Goal: Transaction & Acquisition: Purchase product/service

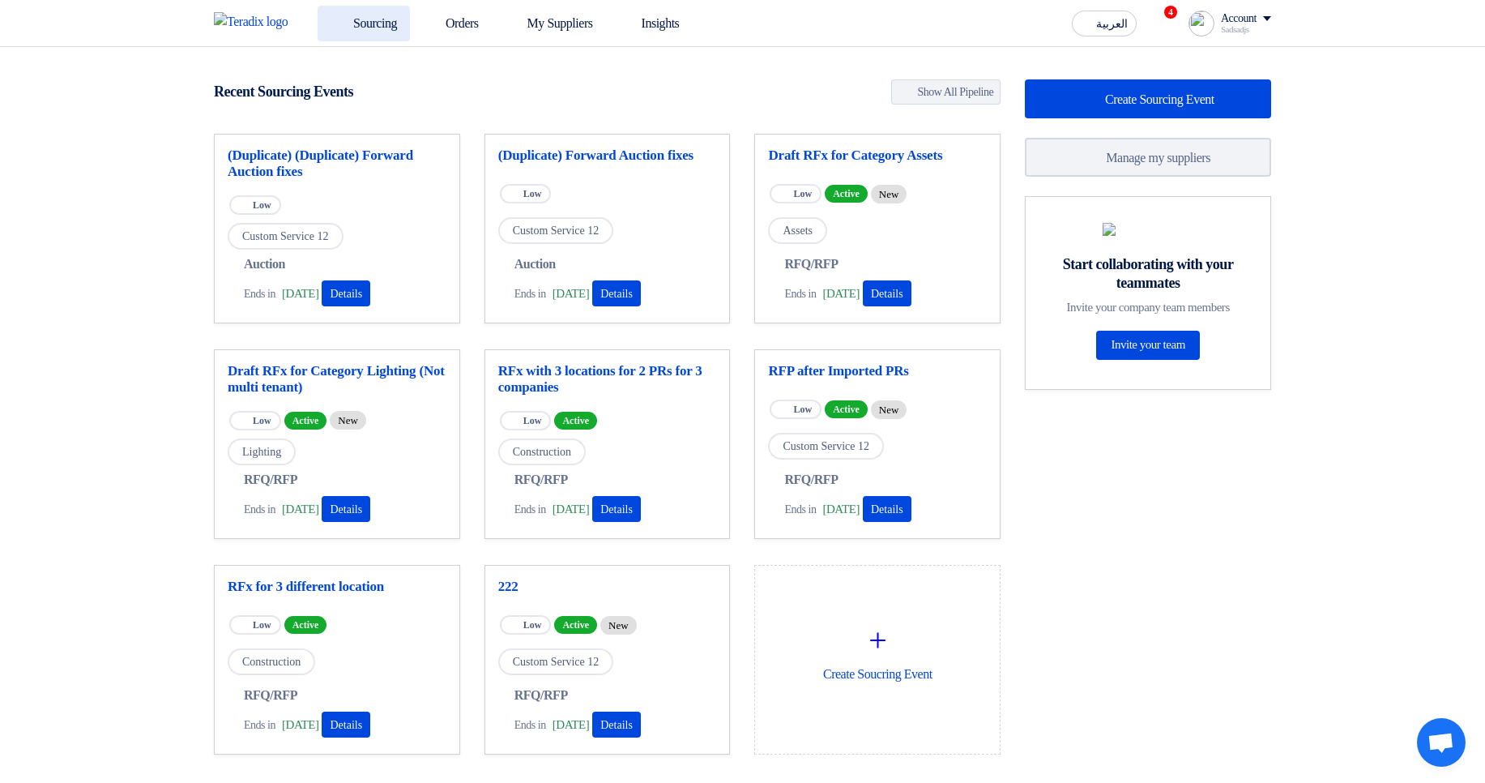
click at [390, 23] on link "Sourcing" at bounding box center [364, 24] width 92 height 36
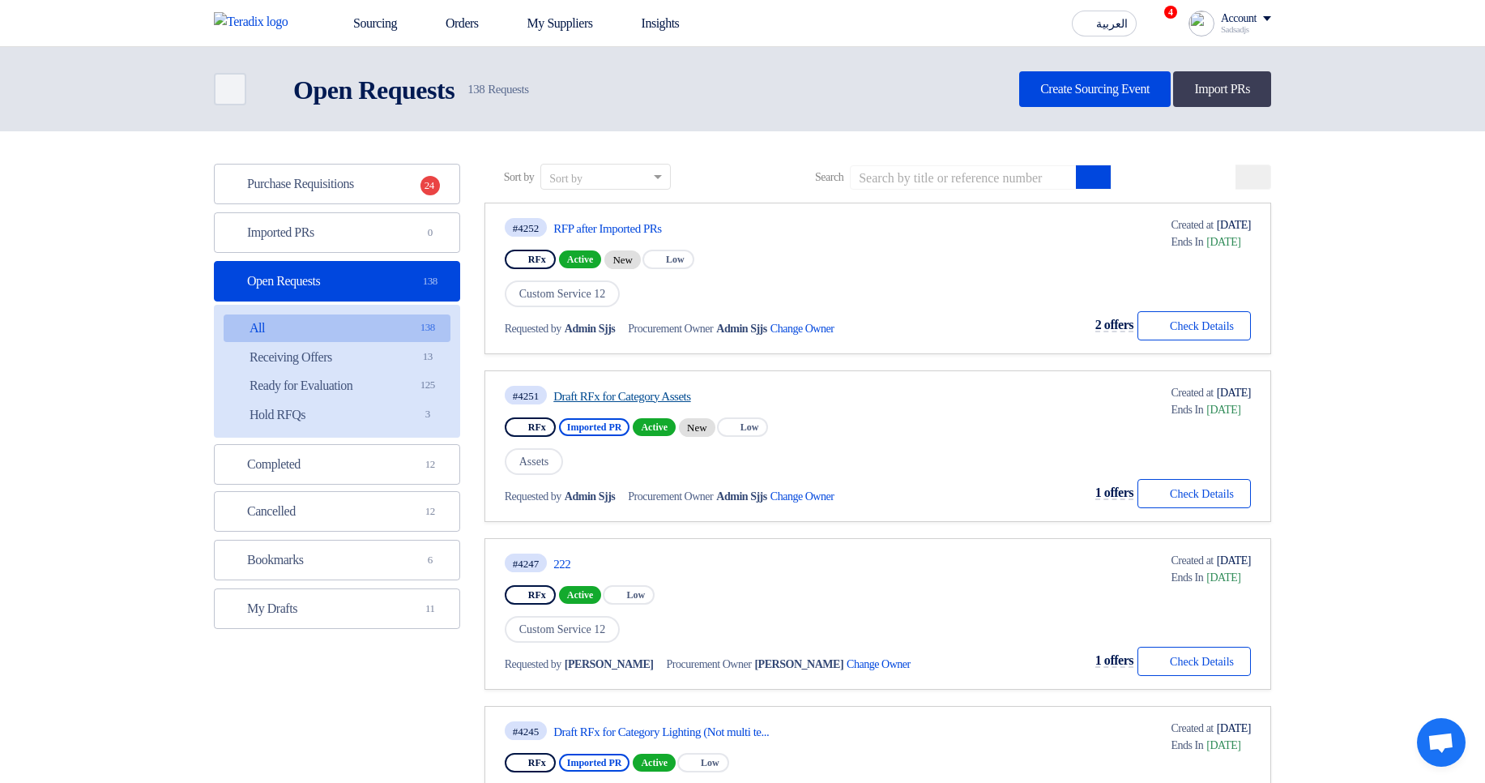
click at [691, 396] on link "Draft RFx for Category Assets" at bounding box center [705, 396] width 304 height 15
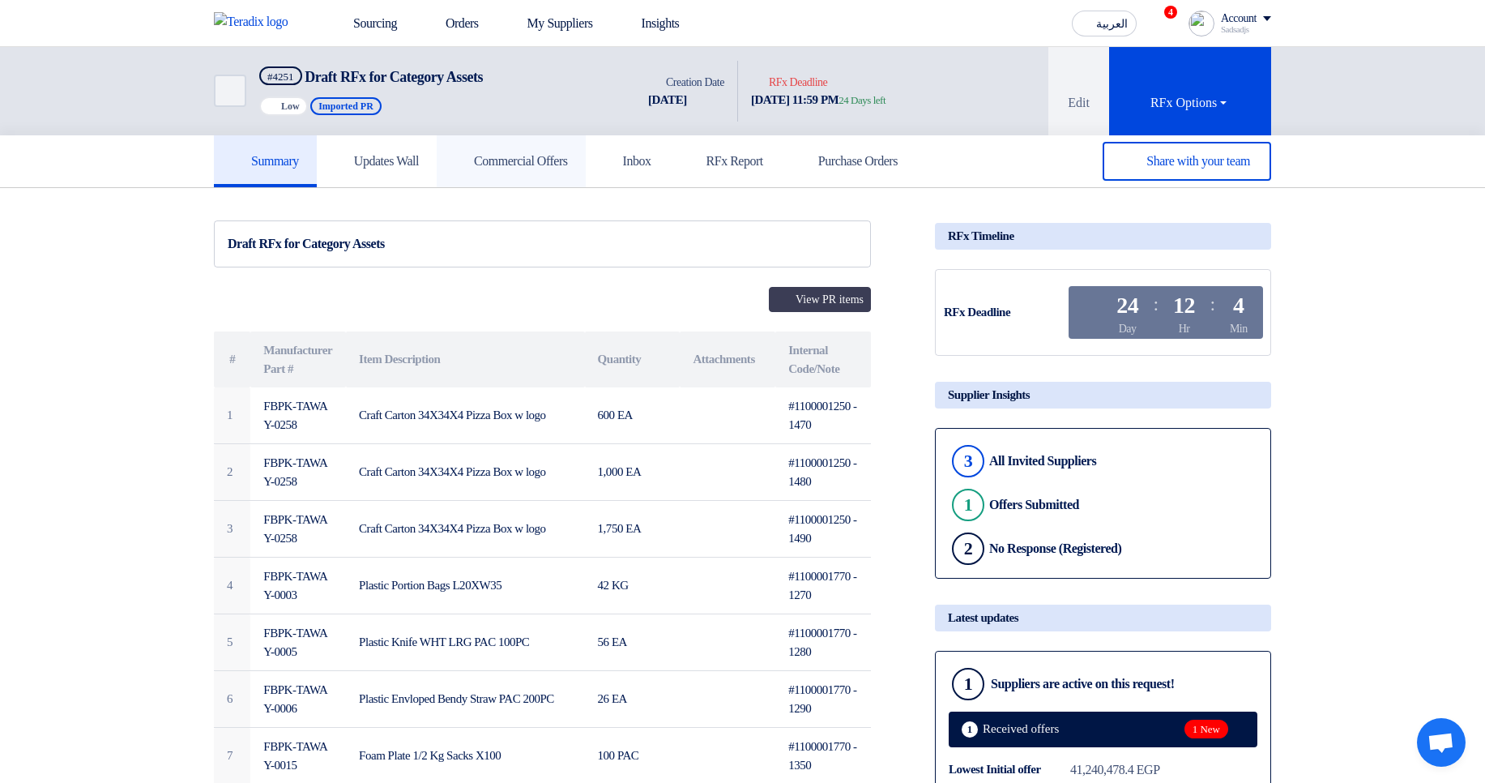
click at [544, 173] on link "Commercial Offers" at bounding box center [511, 161] width 149 height 52
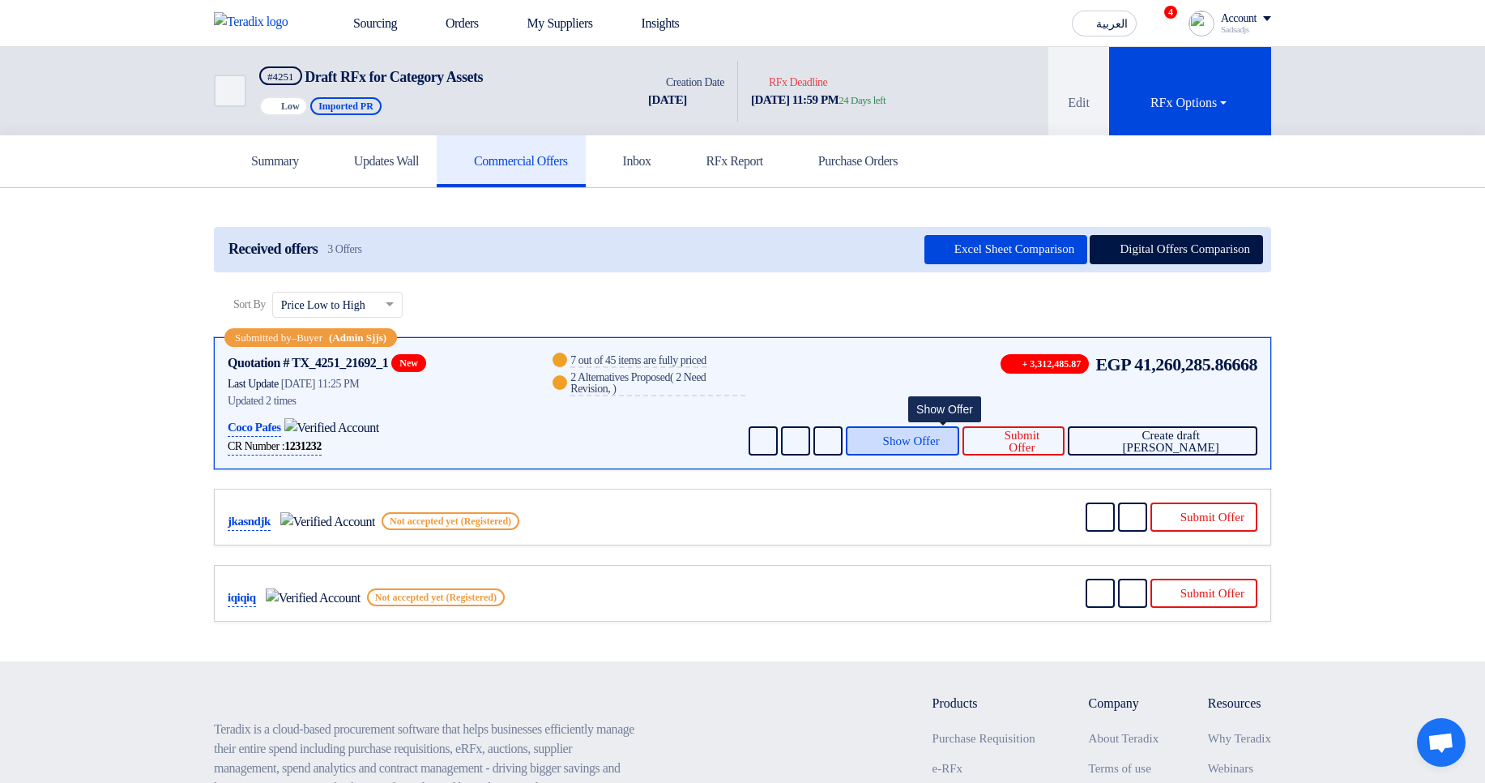
click at [940, 435] on span "Show Offer" at bounding box center [911, 441] width 57 height 12
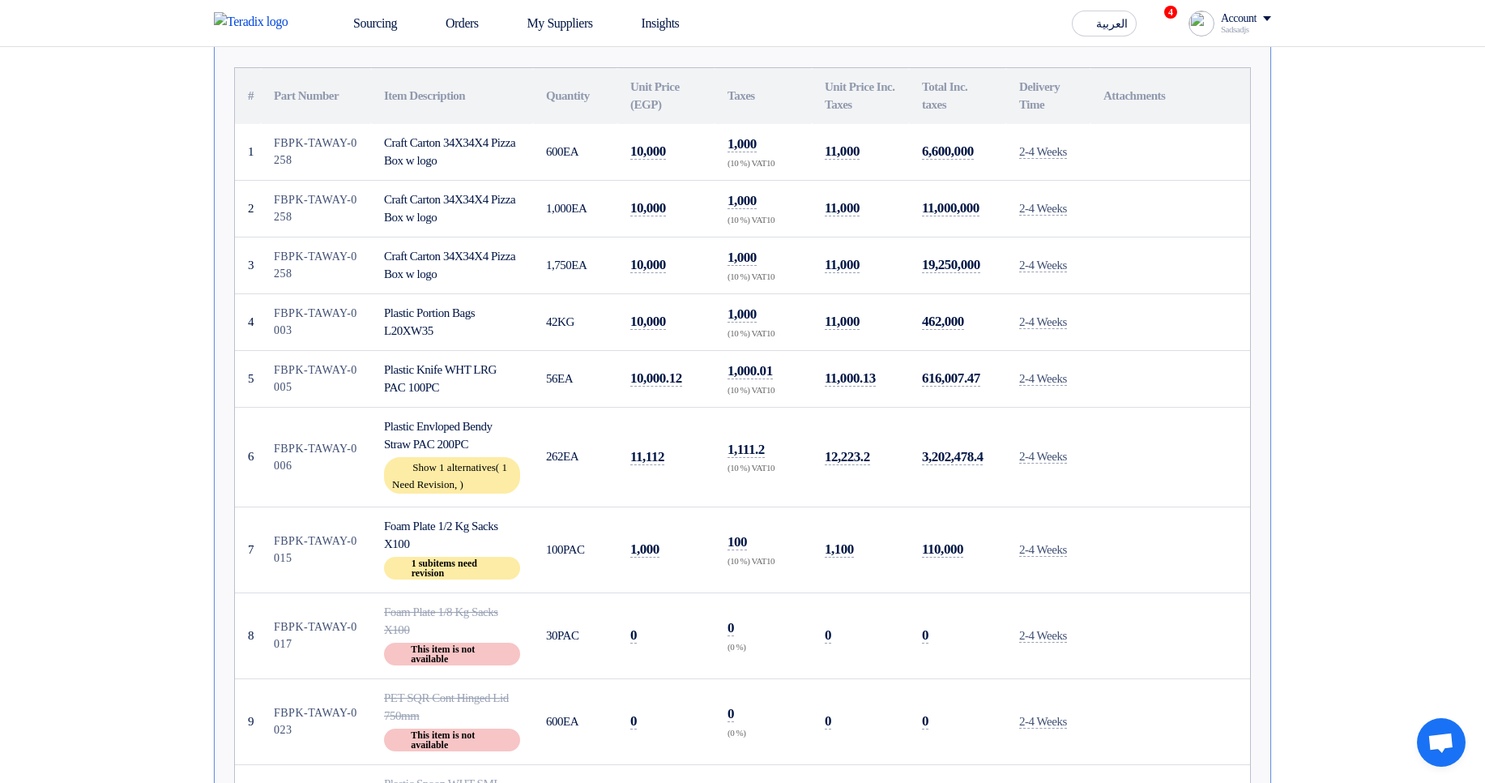
scroll to position [486, 0]
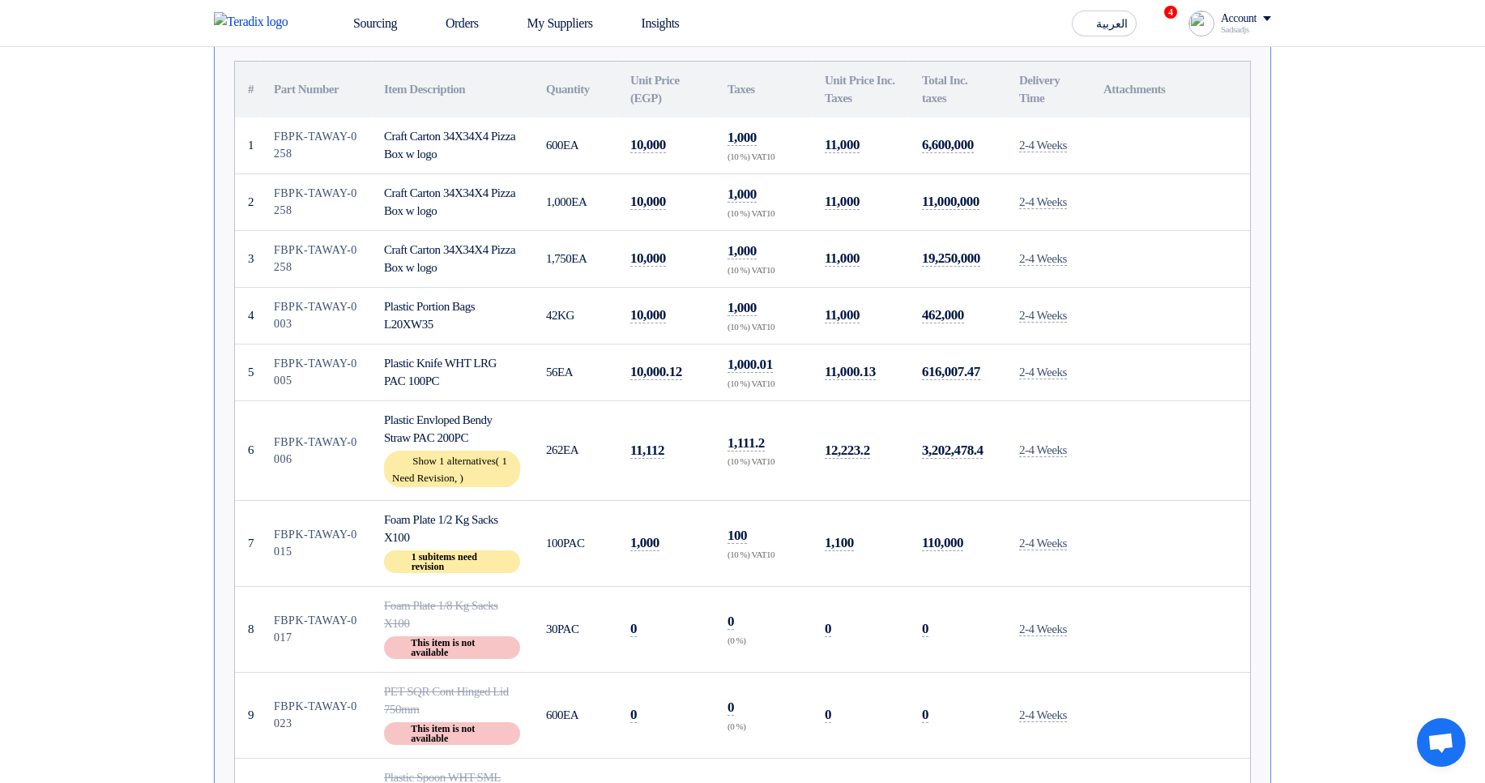
drag, startPoint x: 621, startPoint y: 623, endPoint x: 1079, endPoint y: 611, distance: 458.8
click at [1078, 611] on tr "8 FBPK-TAWAY-0017 Foam Plate 1/8 Kg Sacks X100 RFQ_VIEW.BUYER_OFFERS.NOT_AVAILA…" at bounding box center [742, 629] width 1015 height 86
click at [1081, 610] on td "2-4 Weeks" at bounding box center [1048, 629] width 84 height 86
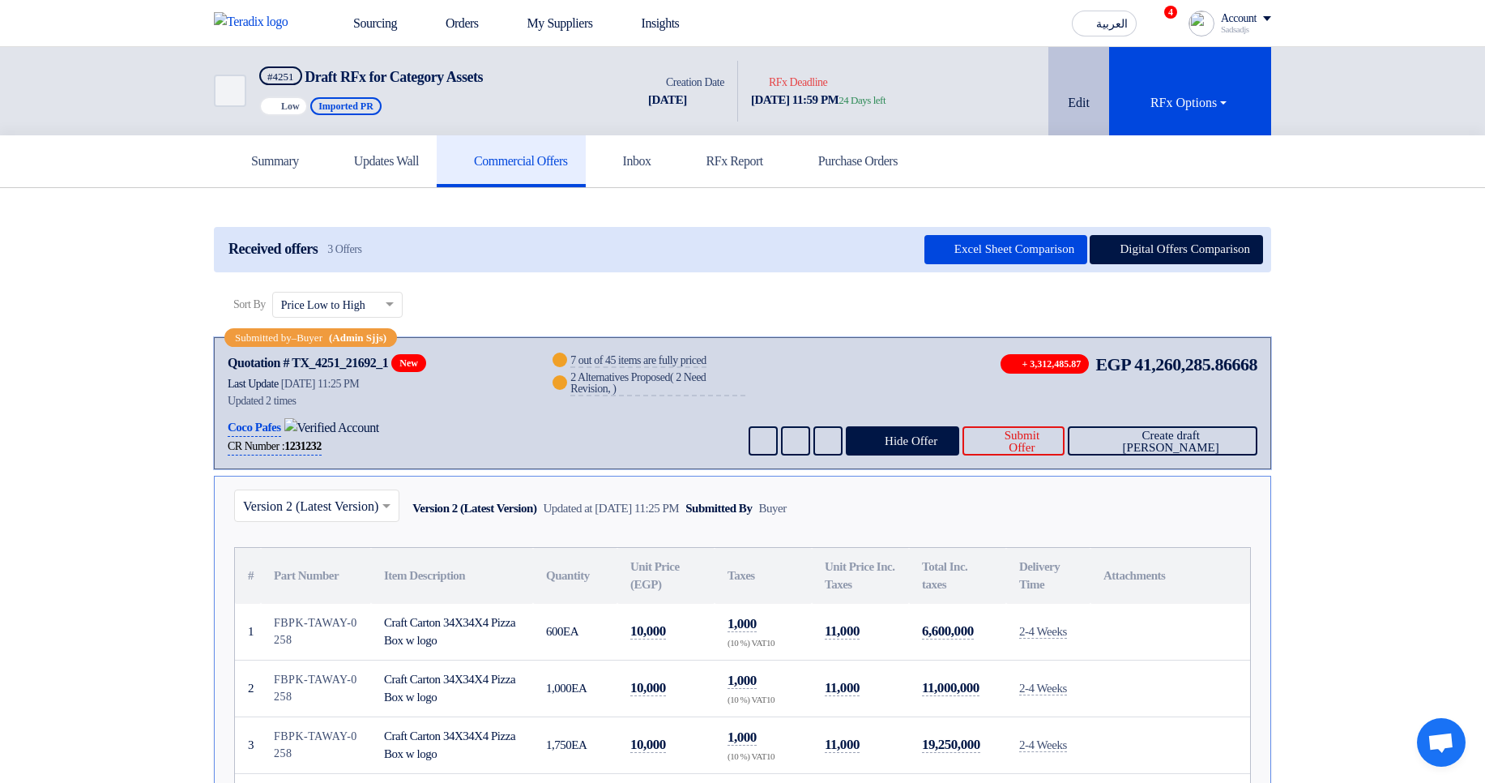
click at [1087, 115] on button "Edit" at bounding box center [1078, 91] width 61 height 88
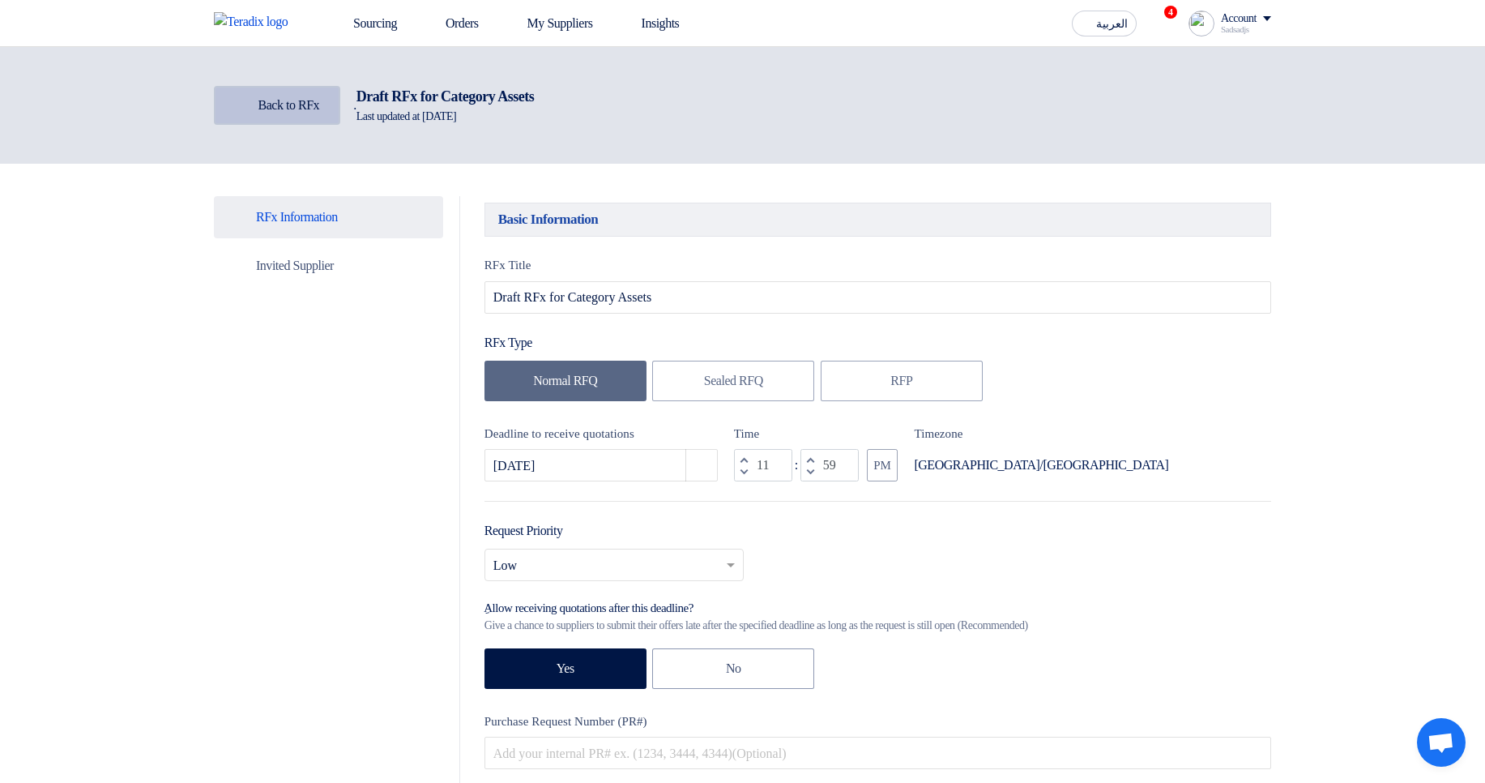
click at [320, 109] on span "Back to RFx" at bounding box center [289, 105] width 62 height 14
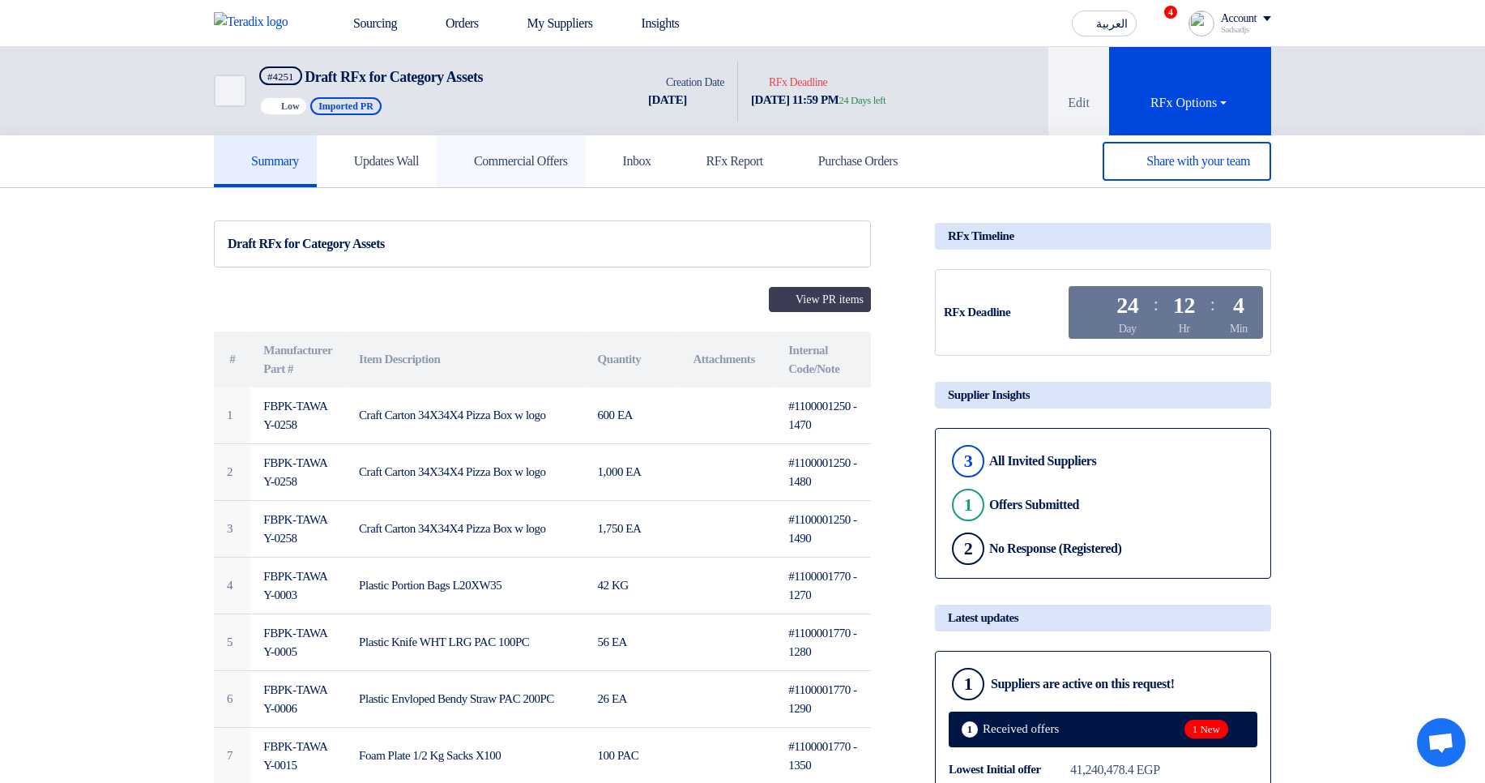
click at [500, 156] on h5 "Commercial Offers" at bounding box center [511, 161] width 113 height 16
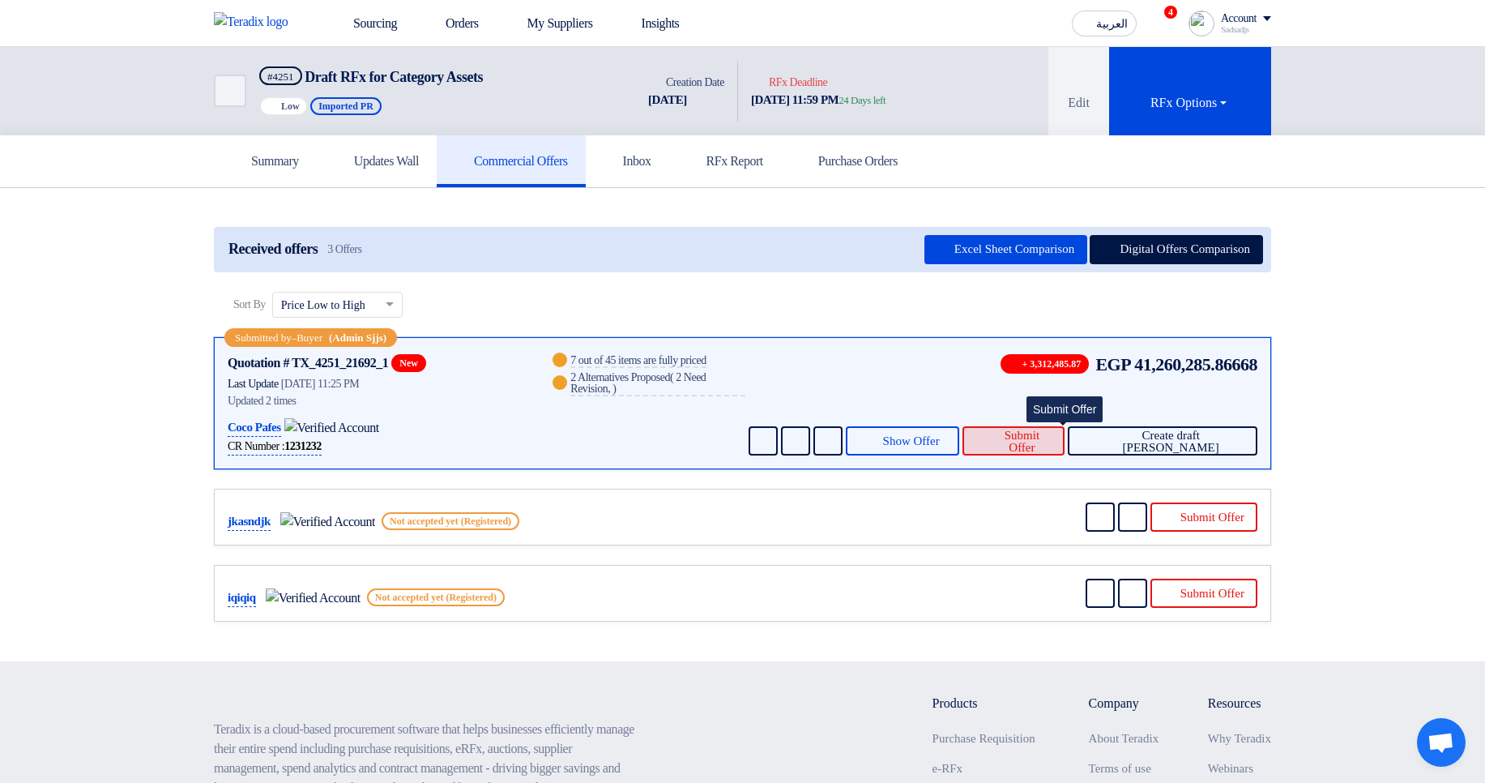
click at [988, 441] on icon at bounding box center [982, 440] width 12 height 13
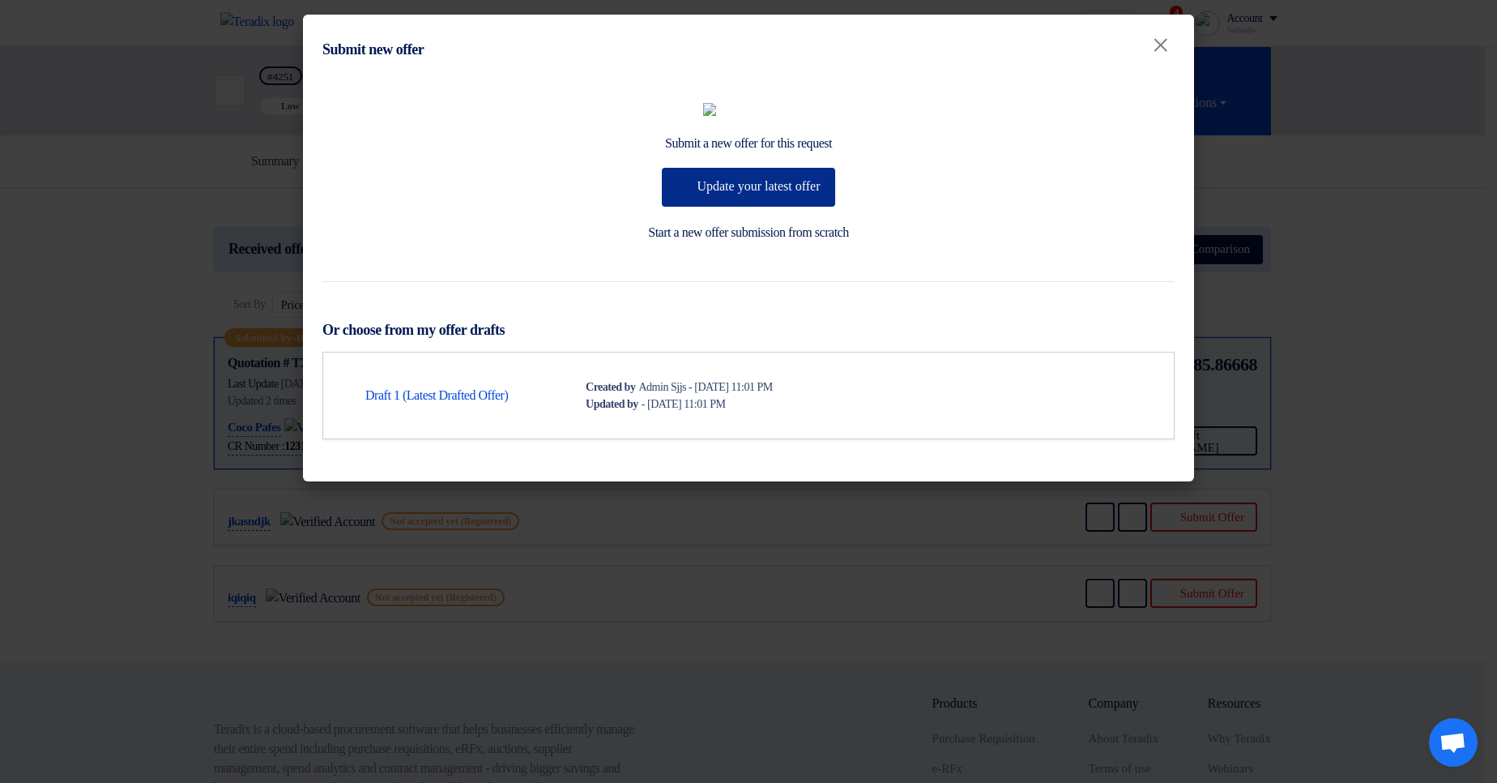
click at [764, 207] on button "Update your latest offer" at bounding box center [748, 187] width 173 height 39
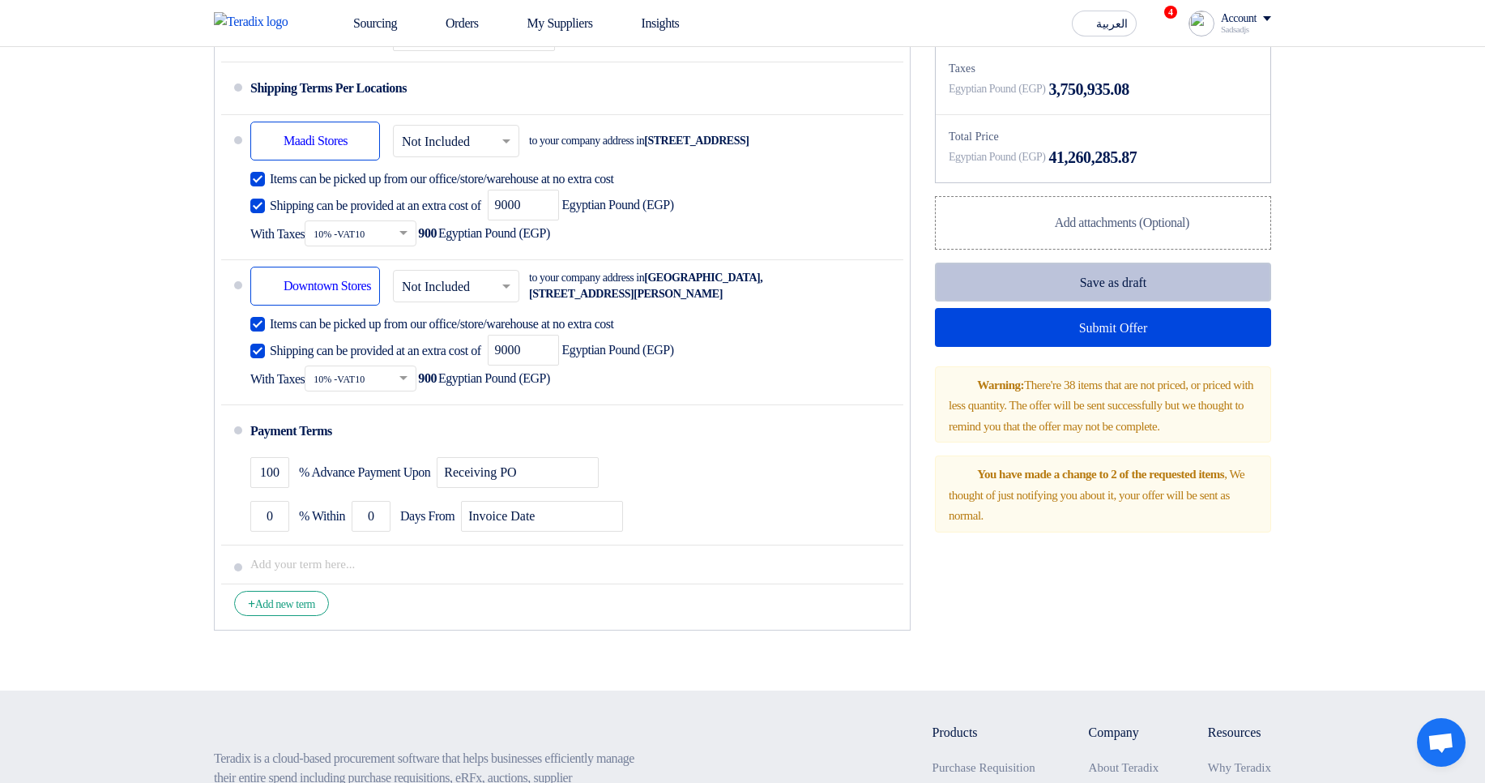
scroll to position [6271, 0]
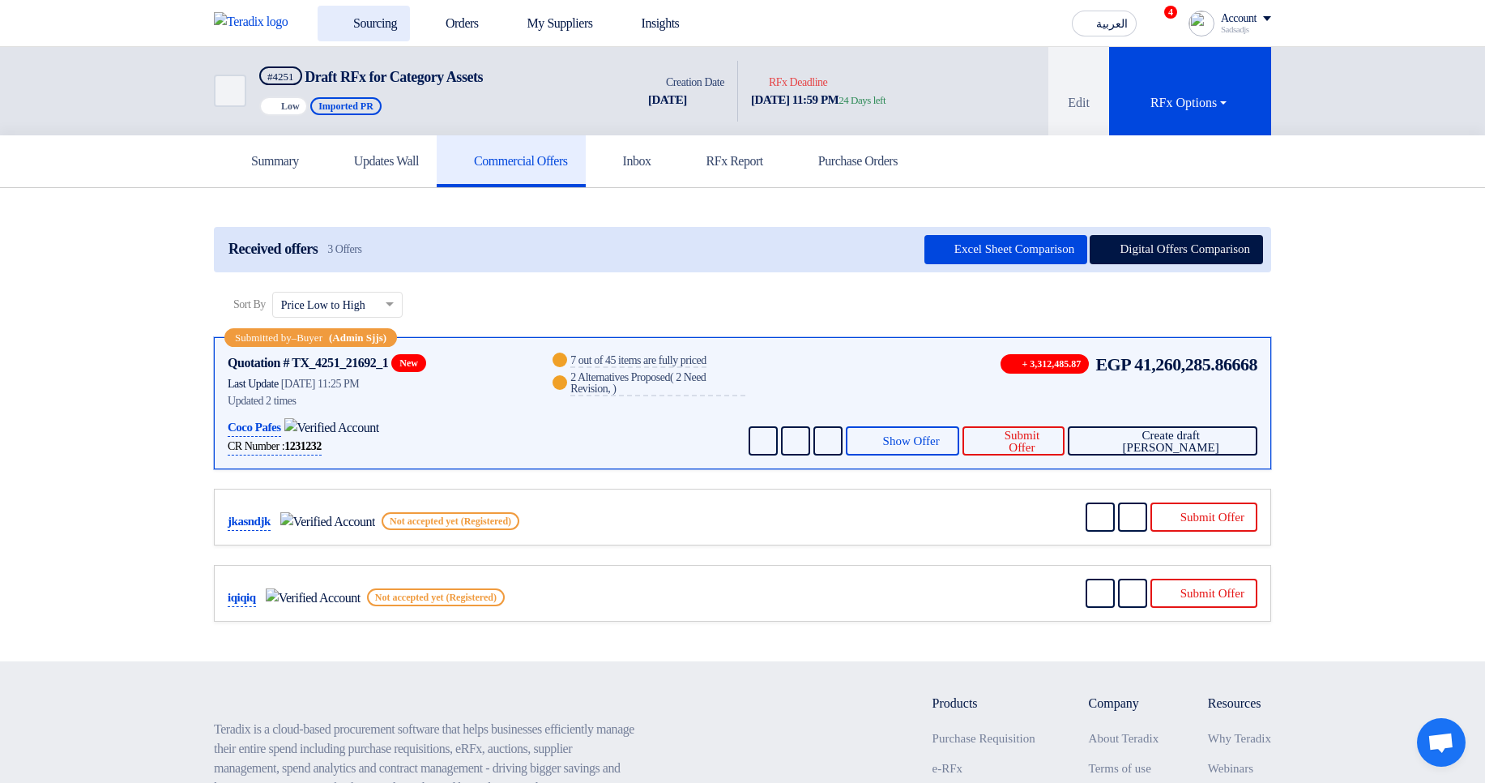
click at [362, 15] on link "Sourcing" at bounding box center [364, 24] width 92 height 36
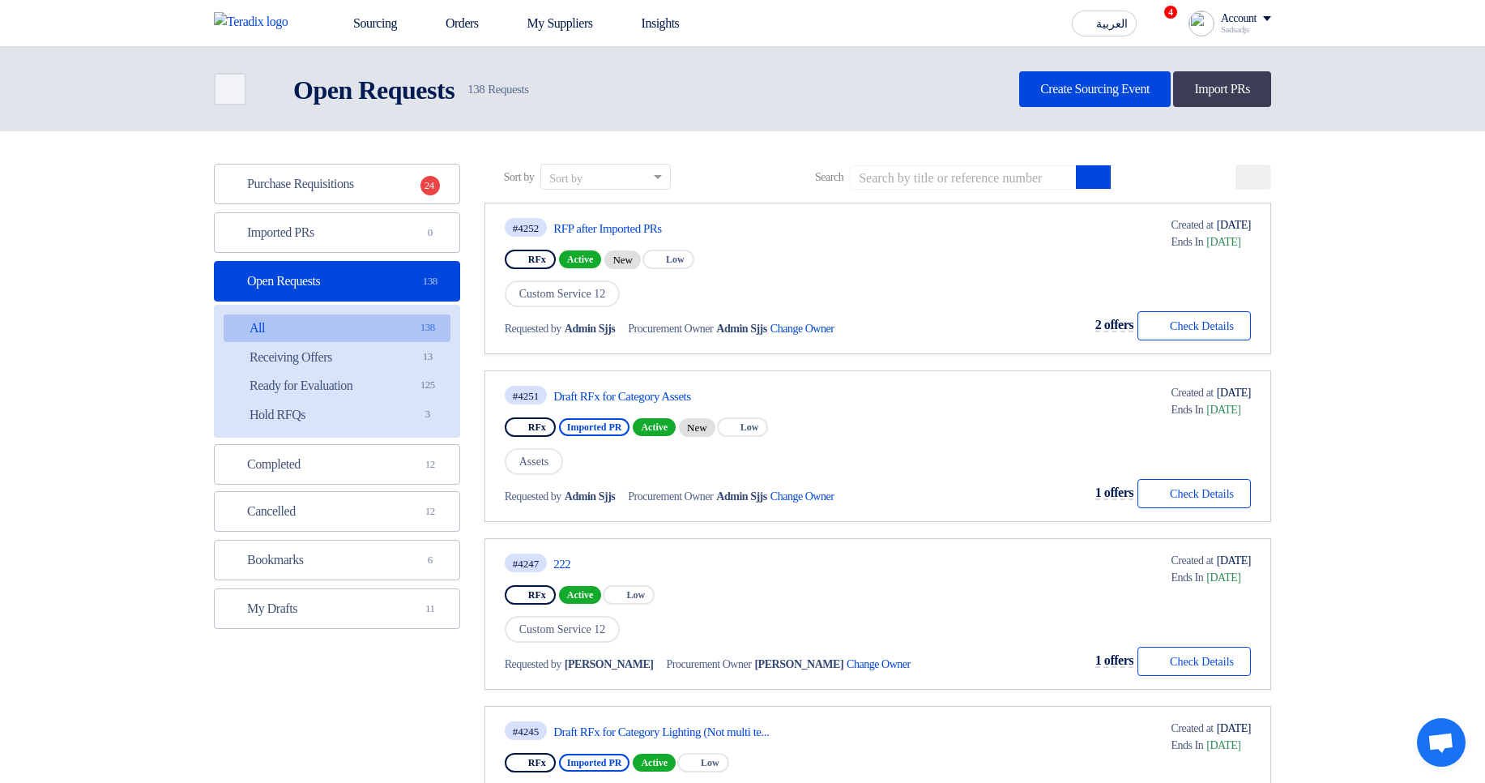
scroll to position [685, 0]
click at [432, 233] on span "0" at bounding box center [430, 232] width 19 height 16
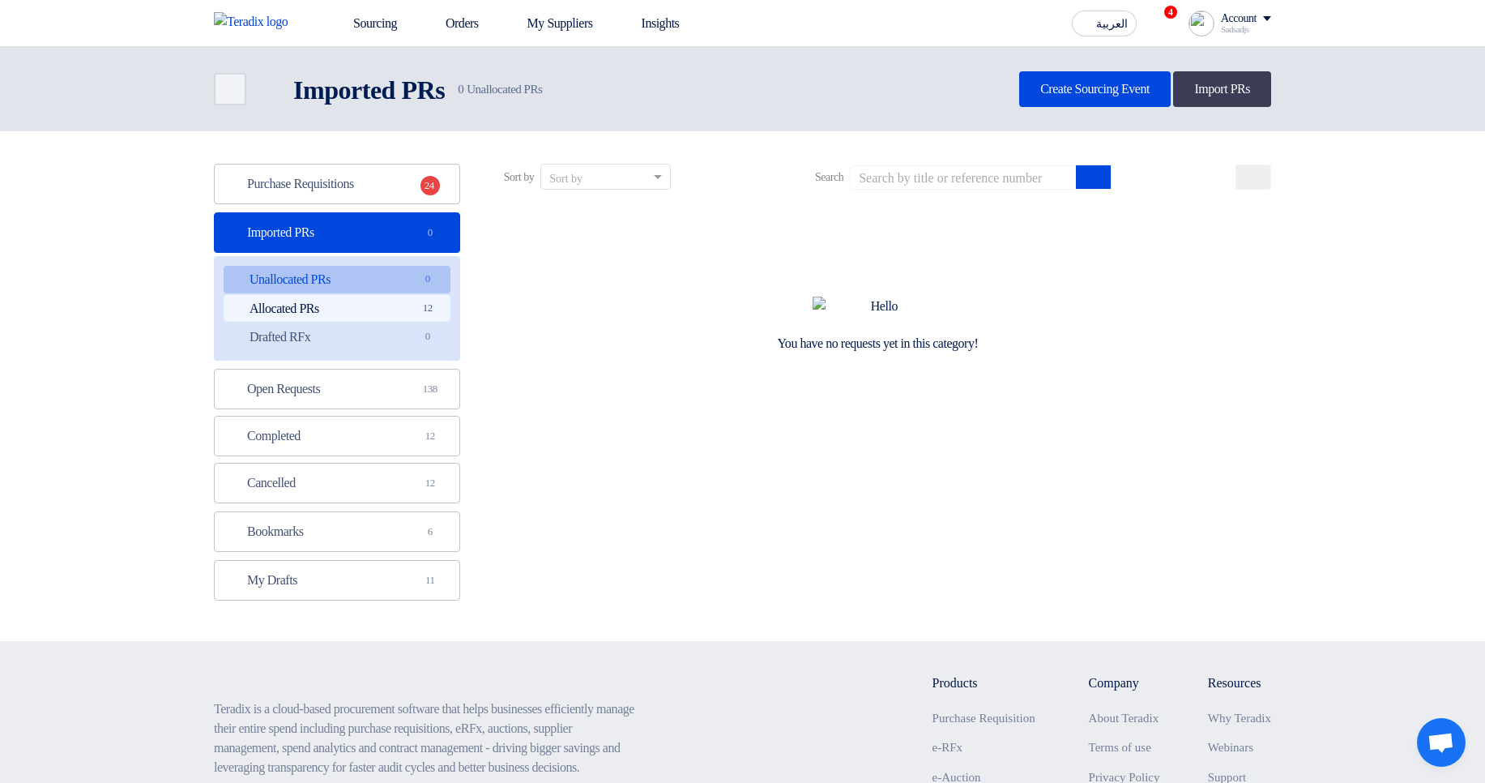
click at [408, 297] on link "Allocated PRs Allocated PRs 12" at bounding box center [337, 309] width 227 height 28
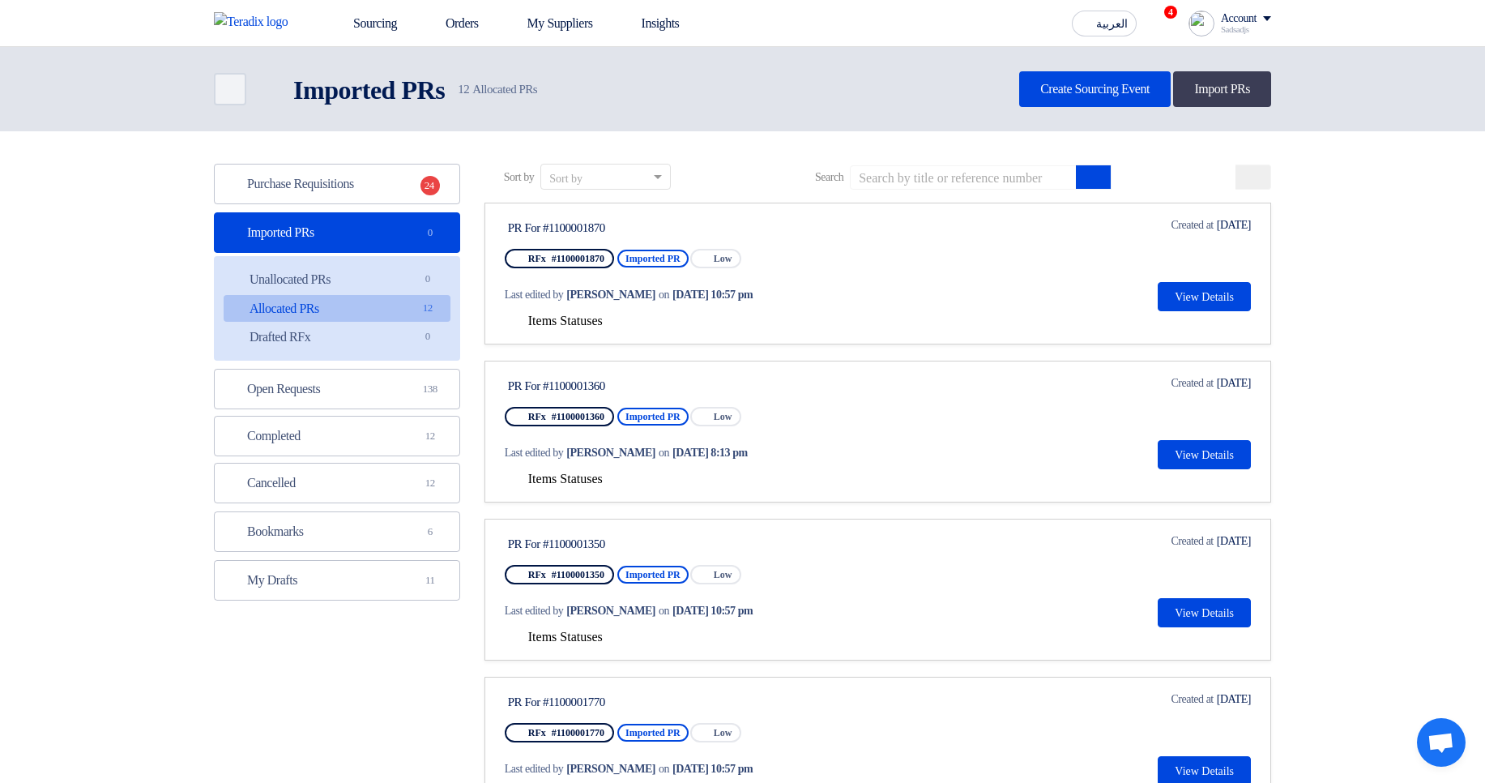
click at [574, 327] on span "Items Statuses" at bounding box center [565, 321] width 75 height 14
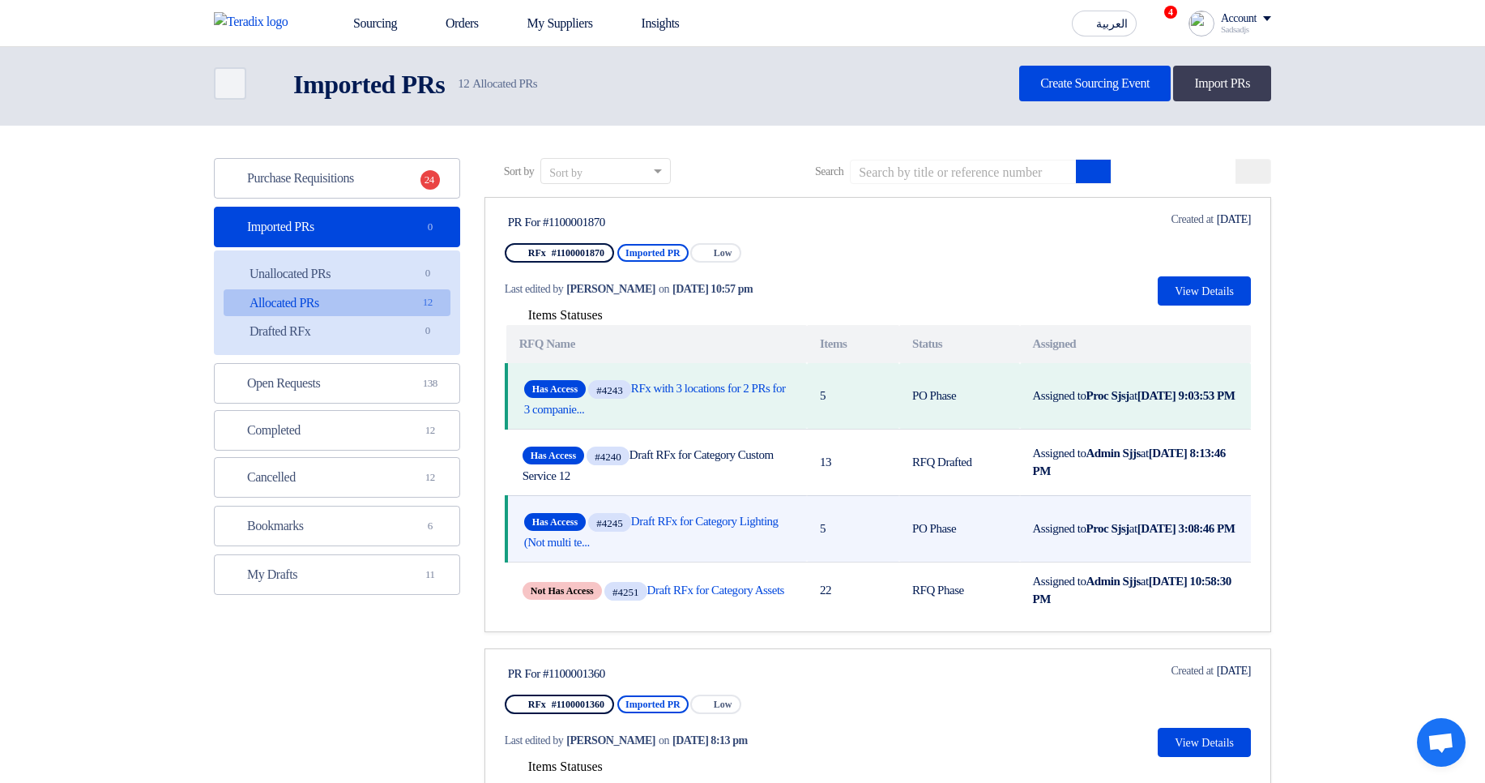
scroll to position [292, 0]
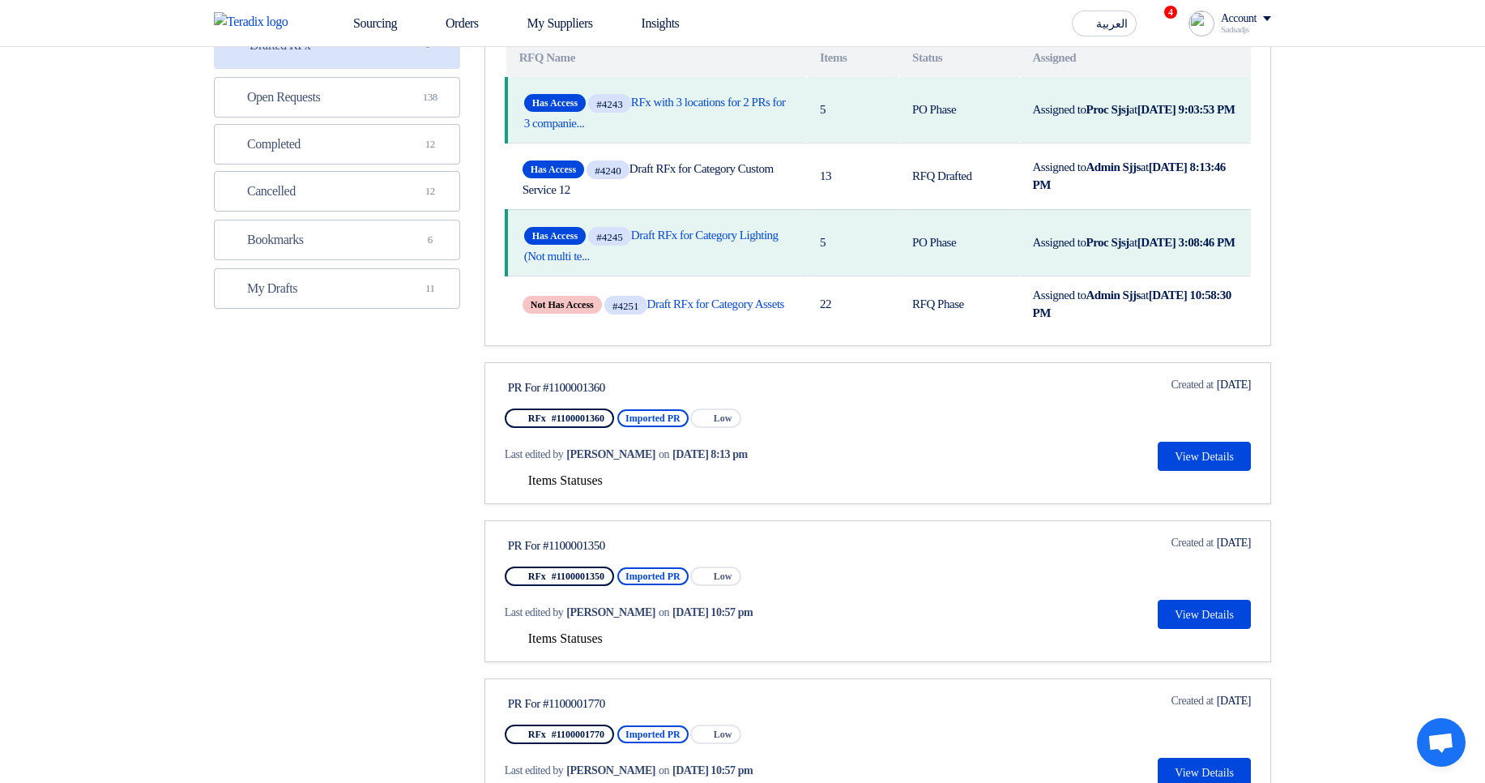
click at [594, 487] on span "Items Statuses" at bounding box center [565, 480] width 75 height 14
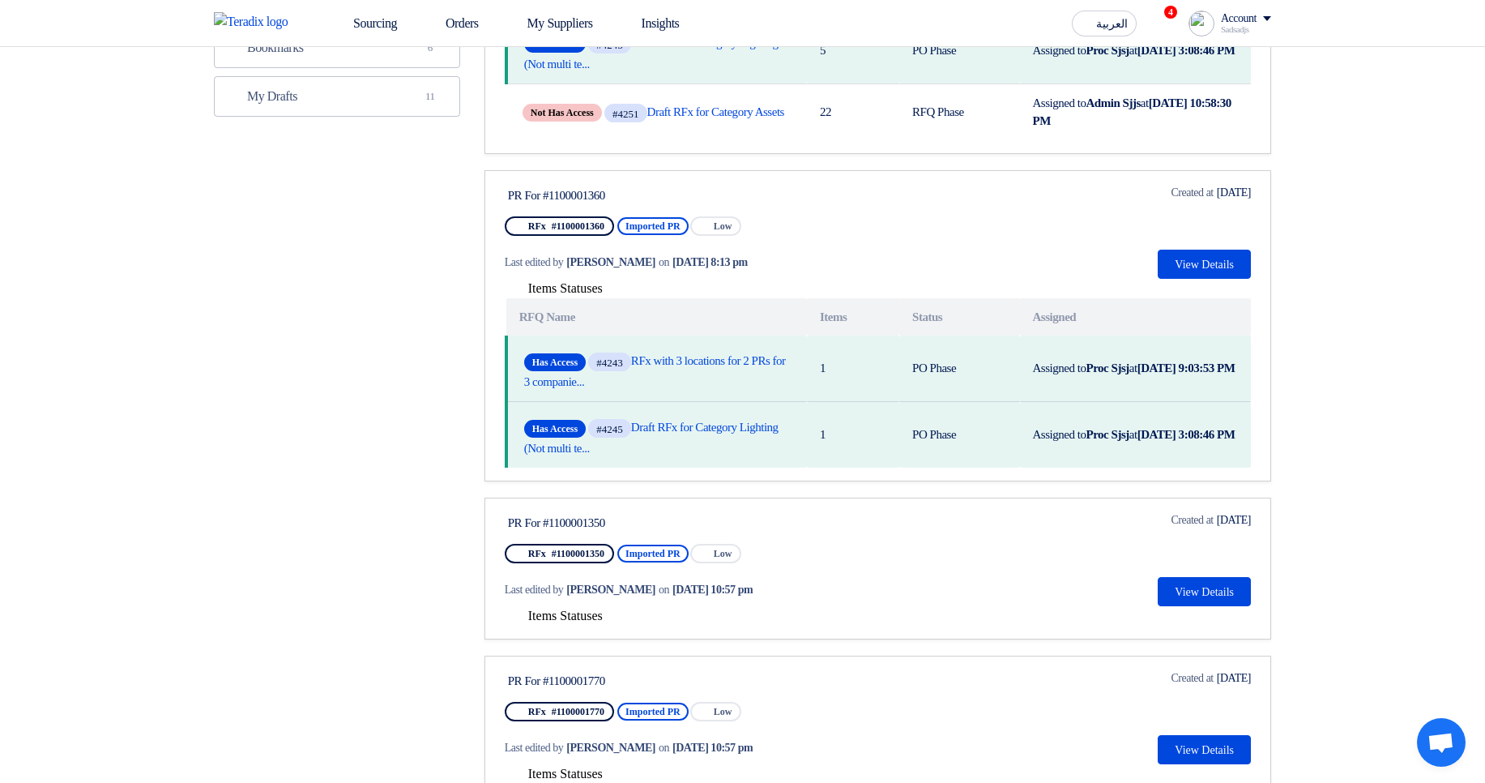
scroll to position [486, 0]
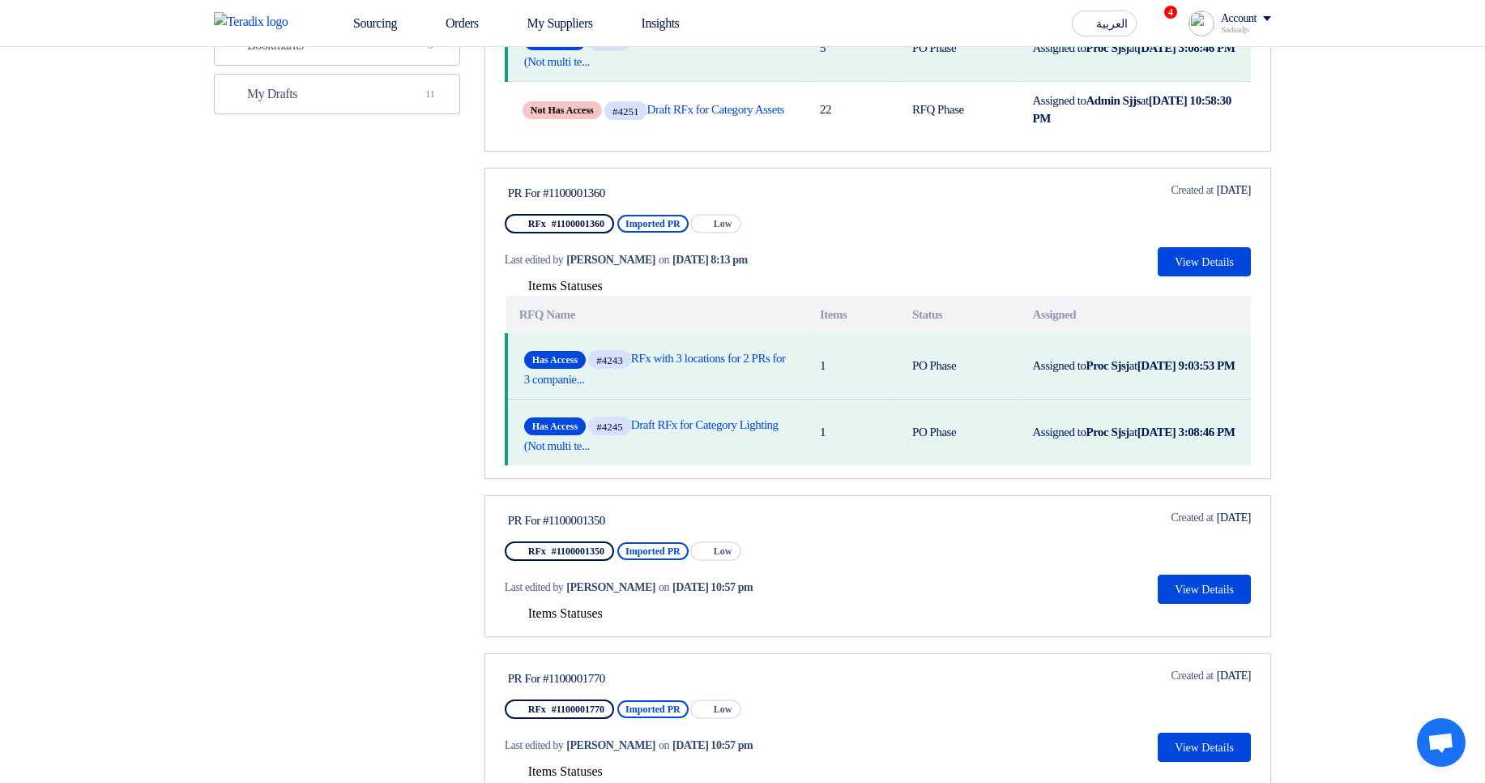
click at [596, 620] on span "Items Statuses" at bounding box center [565, 613] width 75 height 14
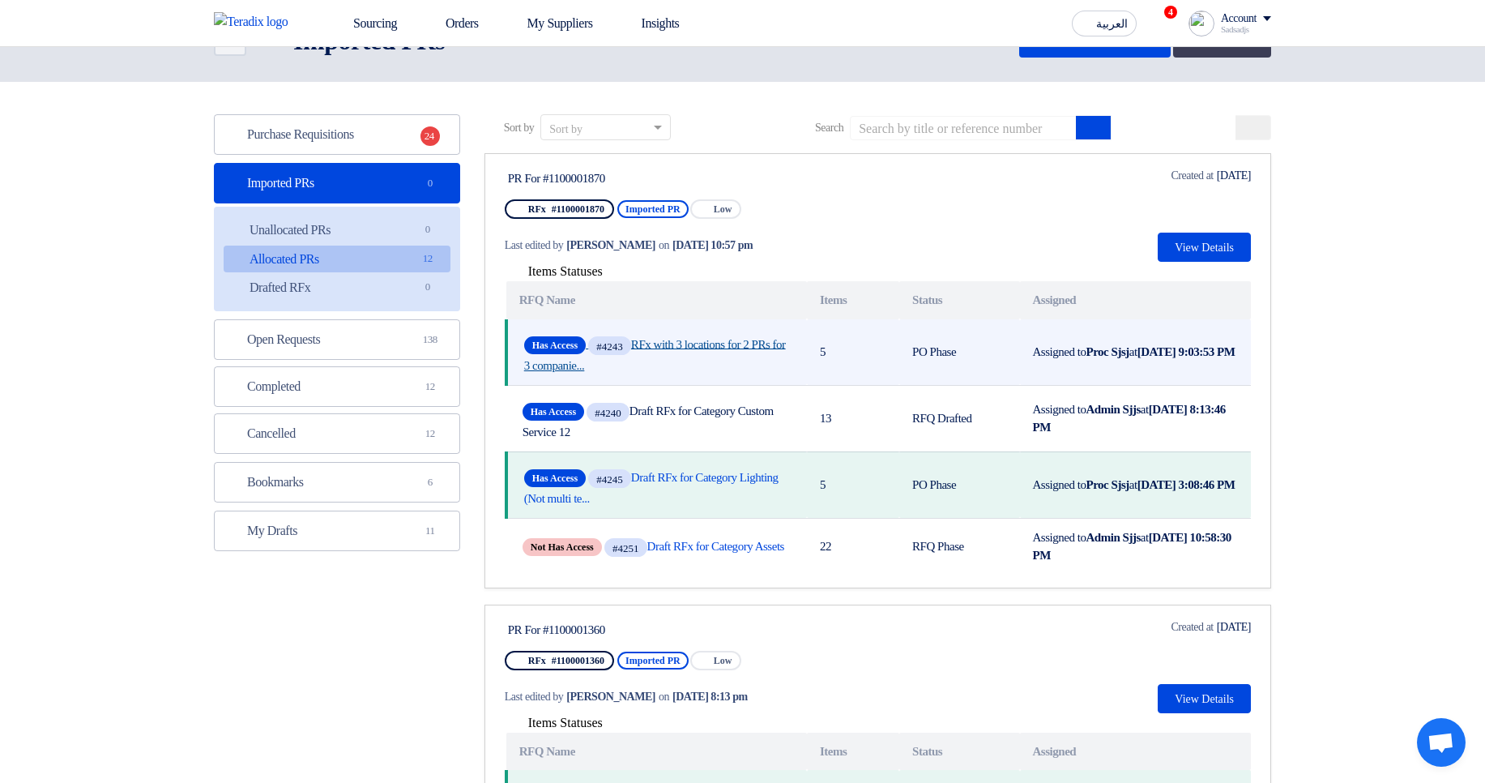
scroll to position [0, 0]
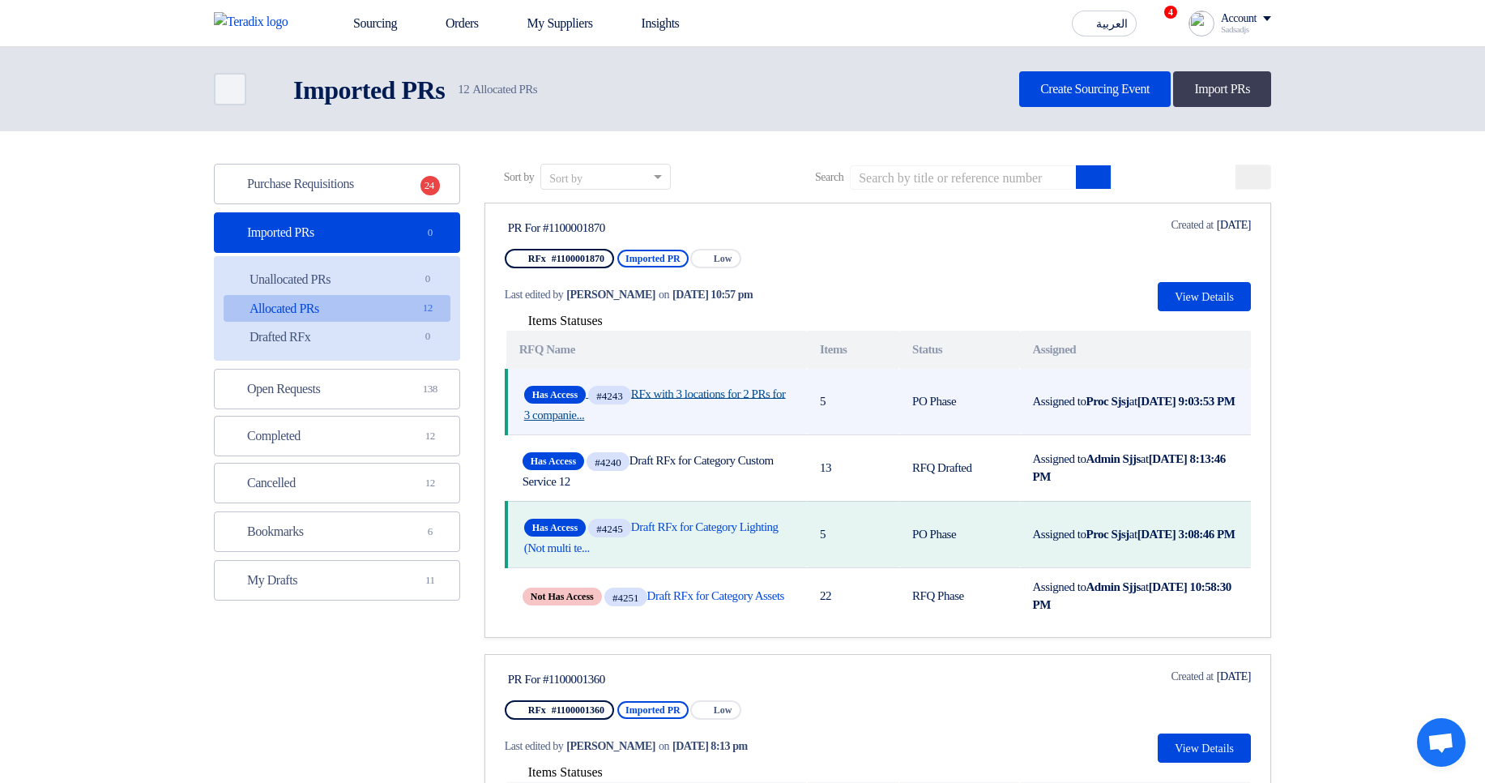
click at [695, 393] on link "Has Access #4243 RFx with 3 locations for 2 PRs for 3 companie..." at bounding box center [657, 402] width 267 height 40
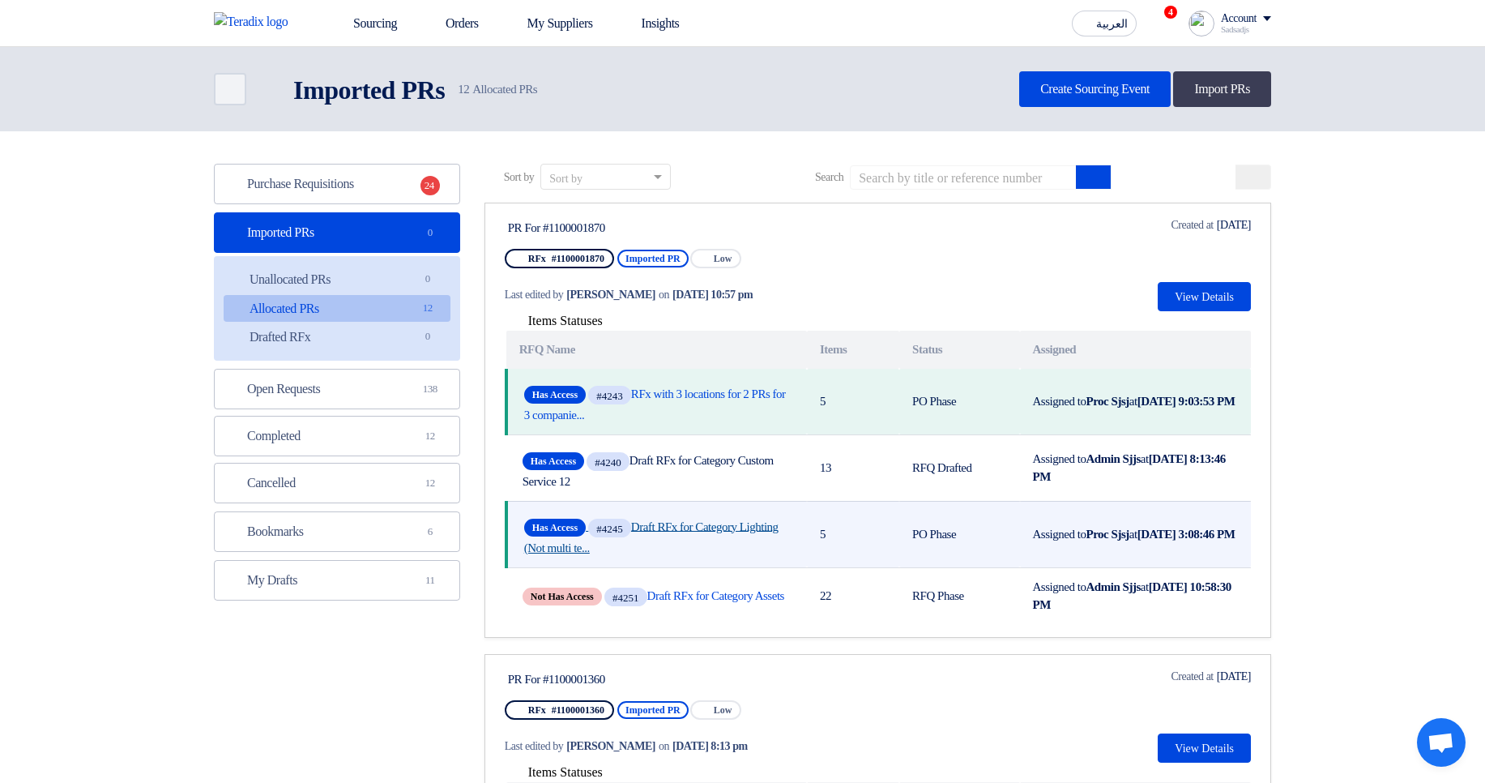
click at [685, 530] on link "Has Access #4245 Draft RFx for Category Lighting (Not multi te..." at bounding box center [657, 535] width 267 height 40
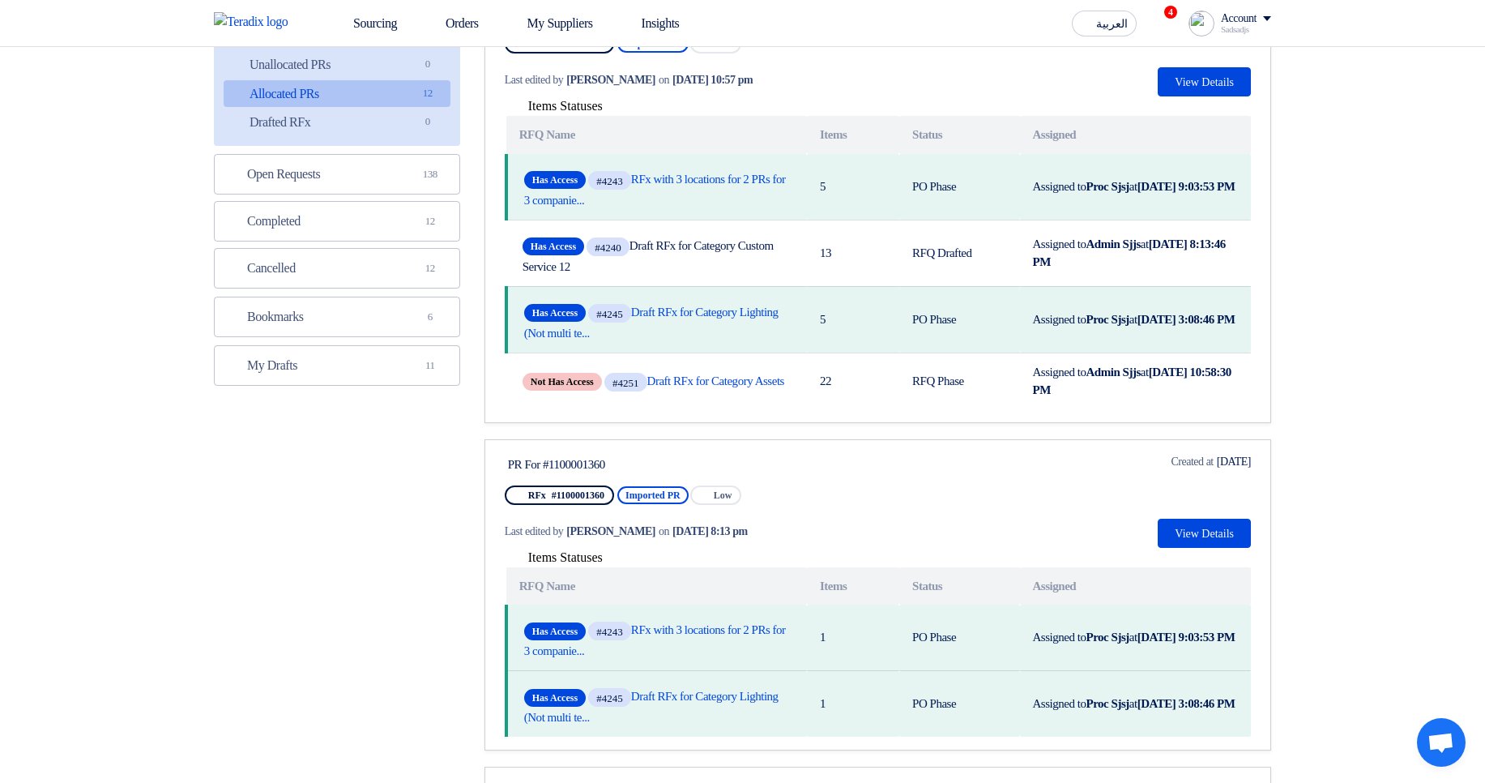
scroll to position [389, 0]
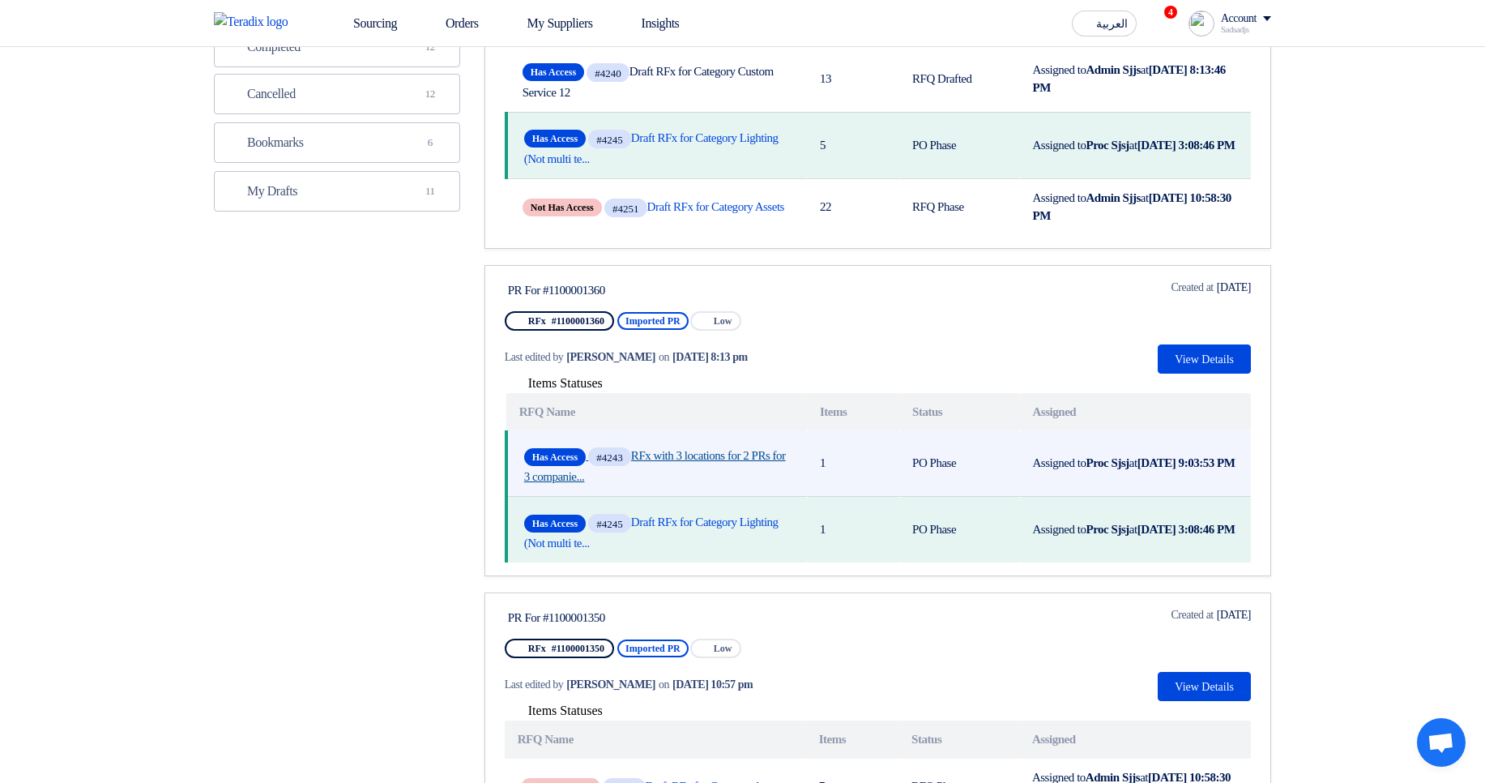
click at [720, 459] on link "Has Access #4243 RFx with 3 locations for 2 PRs for 3 companie..." at bounding box center [657, 464] width 267 height 40
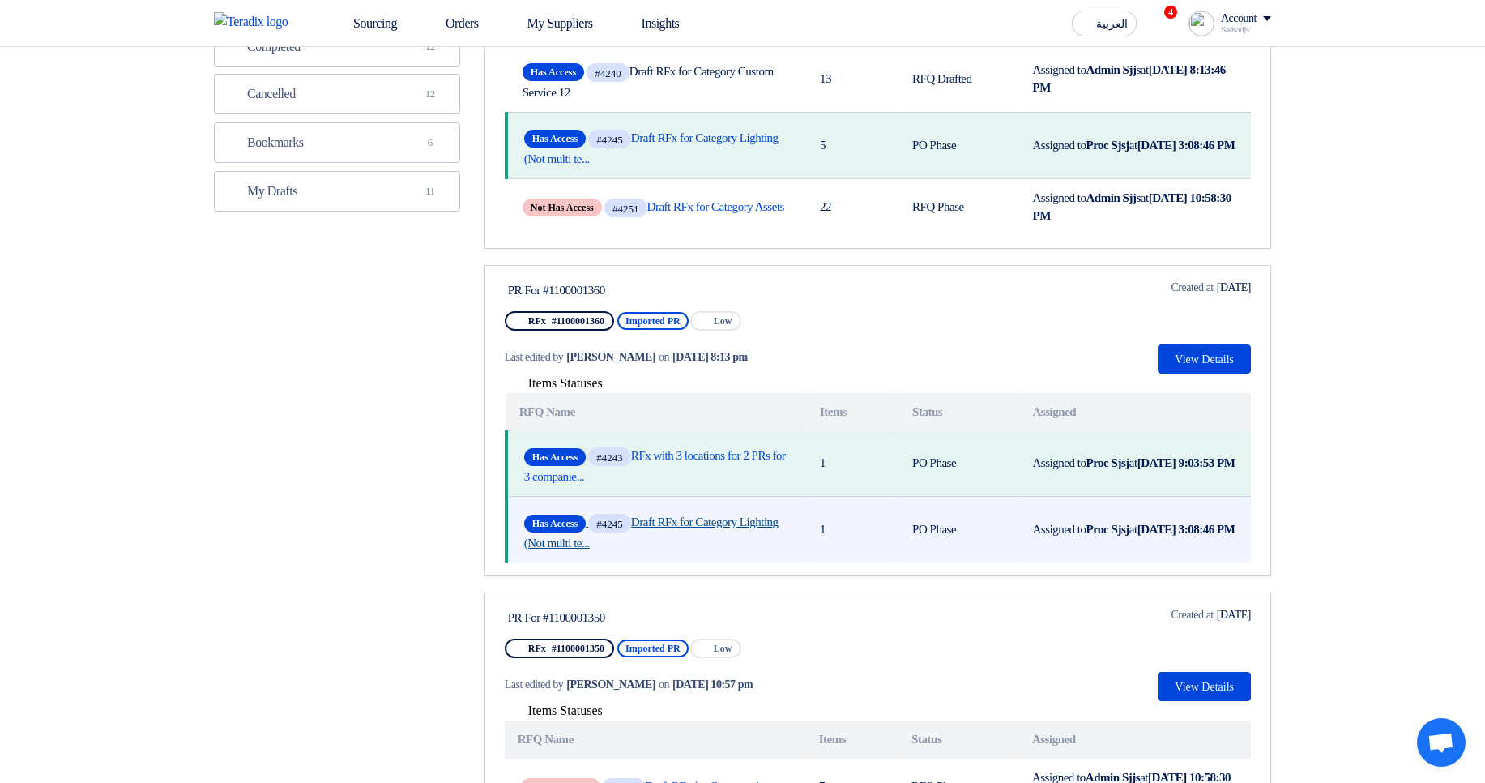
click at [648, 540] on link "Has Access #4245 Draft RFx for Category Lighting (Not multi te..." at bounding box center [657, 530] width 267 height 40
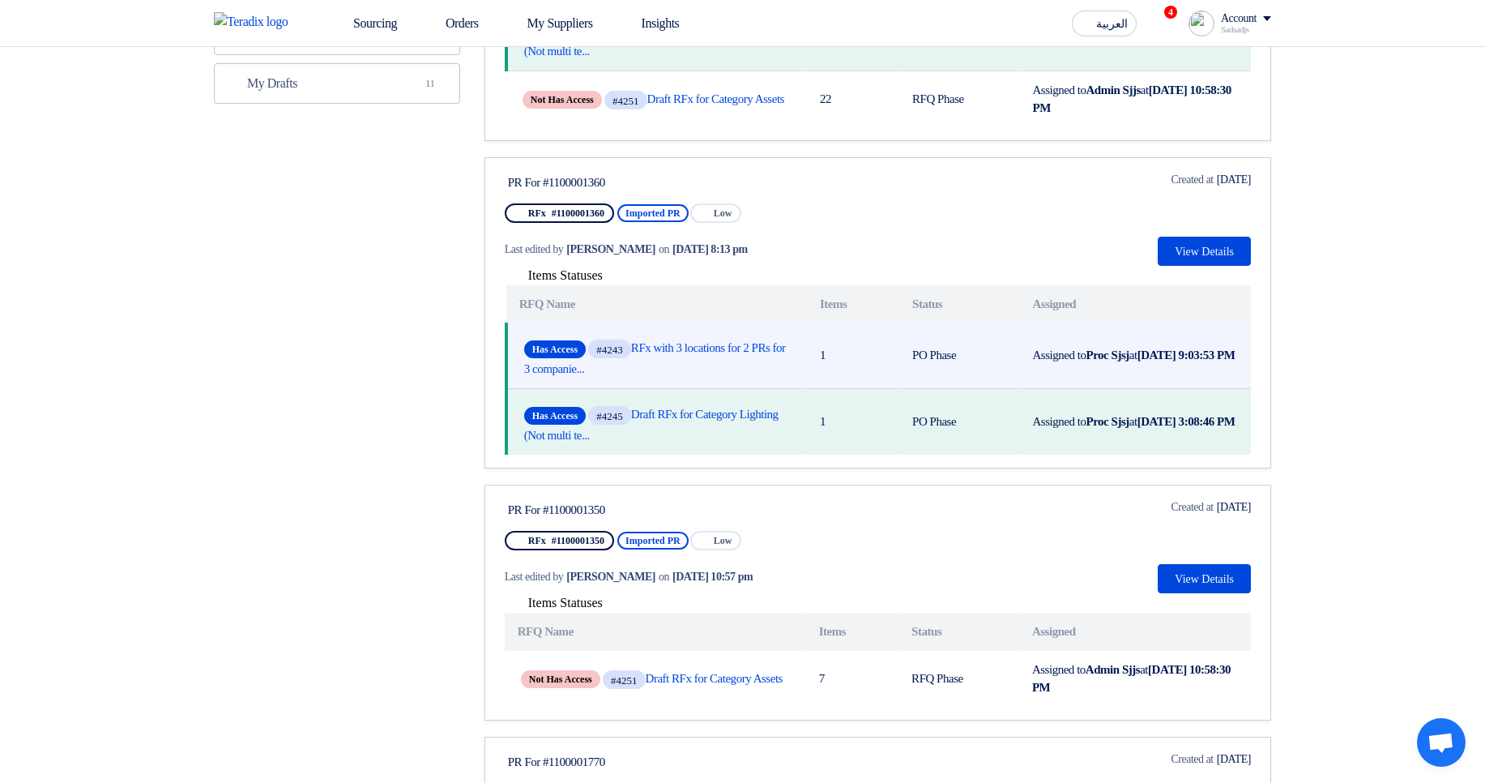
scroll to position [778, 0]
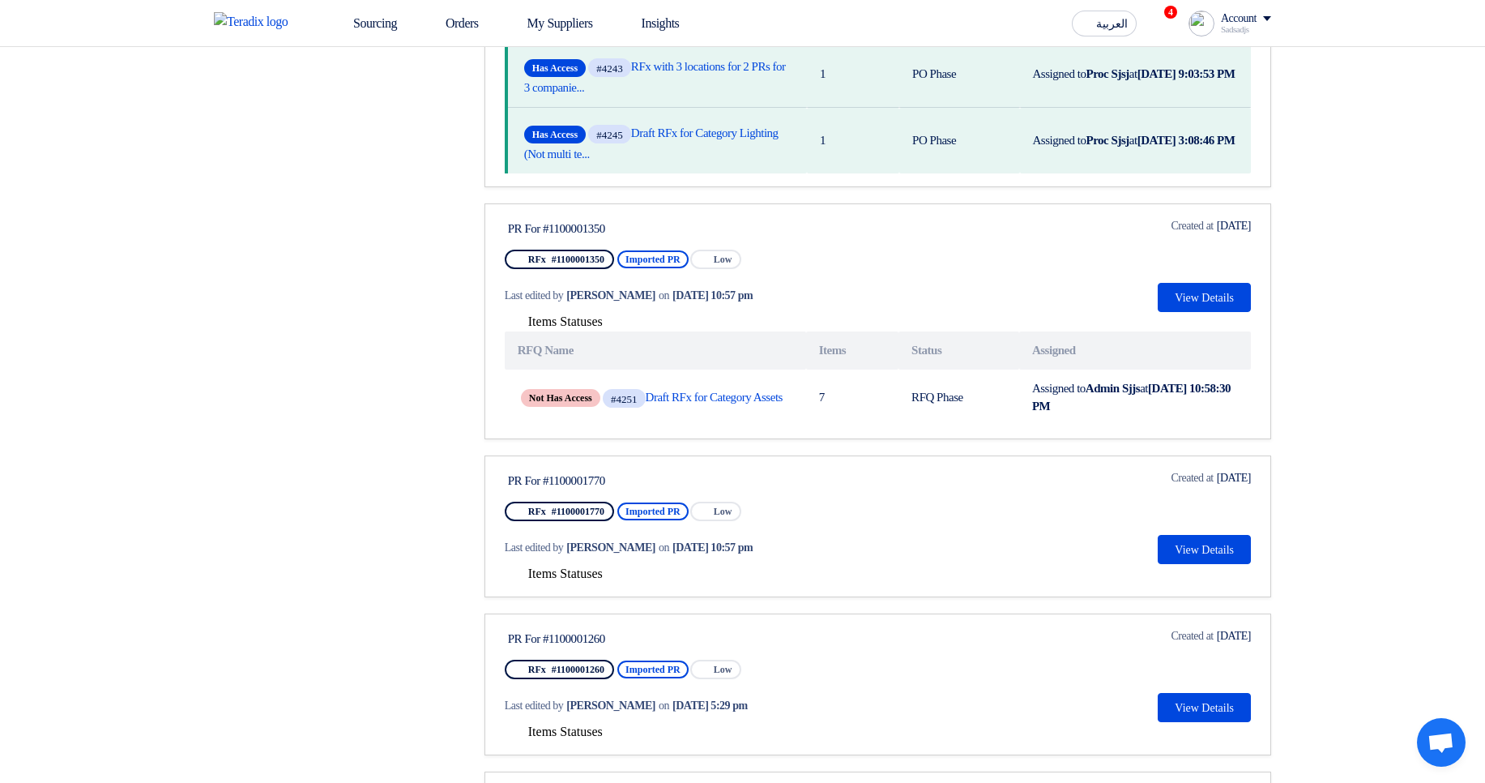
click at [584, 580] on span "Items Statuses" at bounding box center [565, 573] width 75 height 14
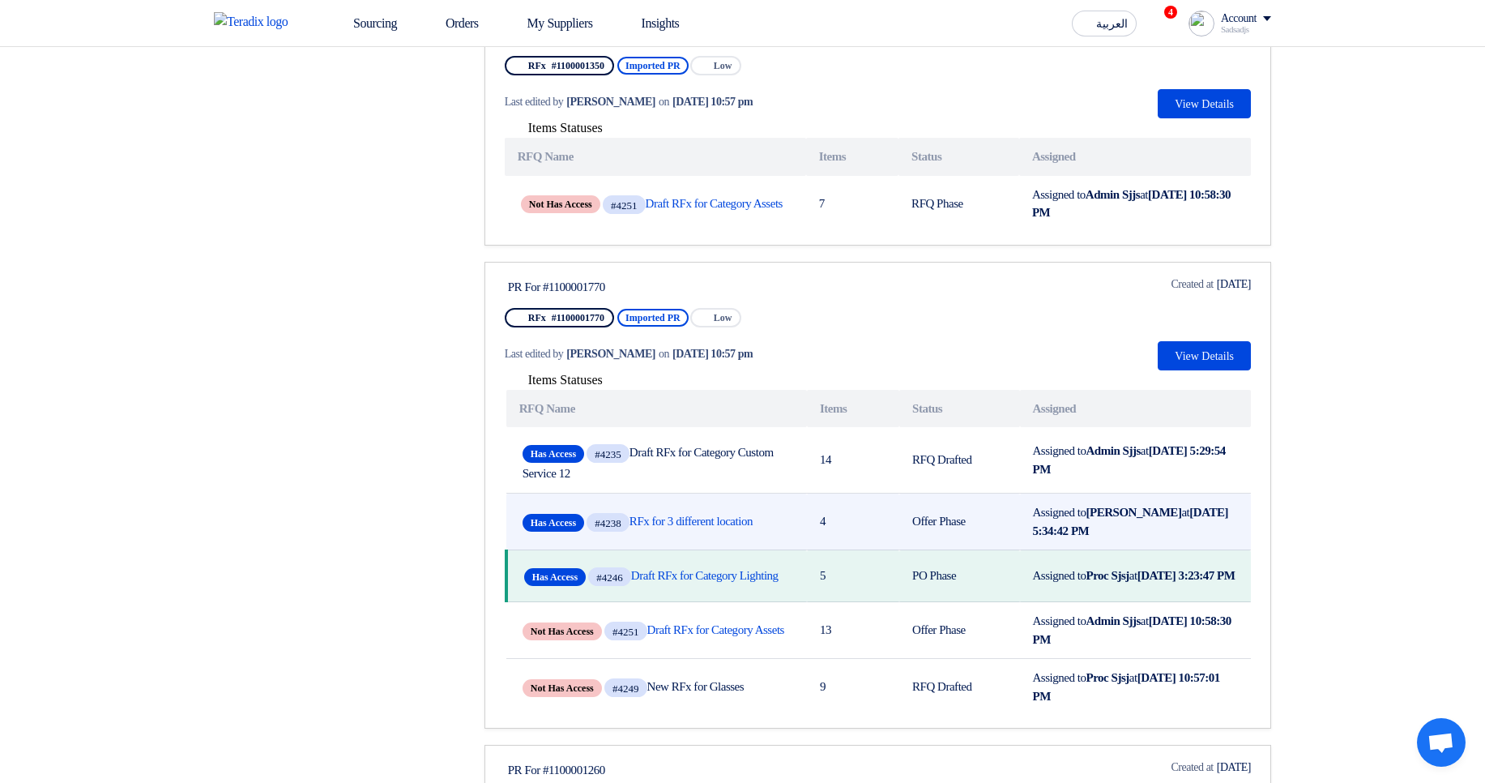
scroll to position [972, 0]
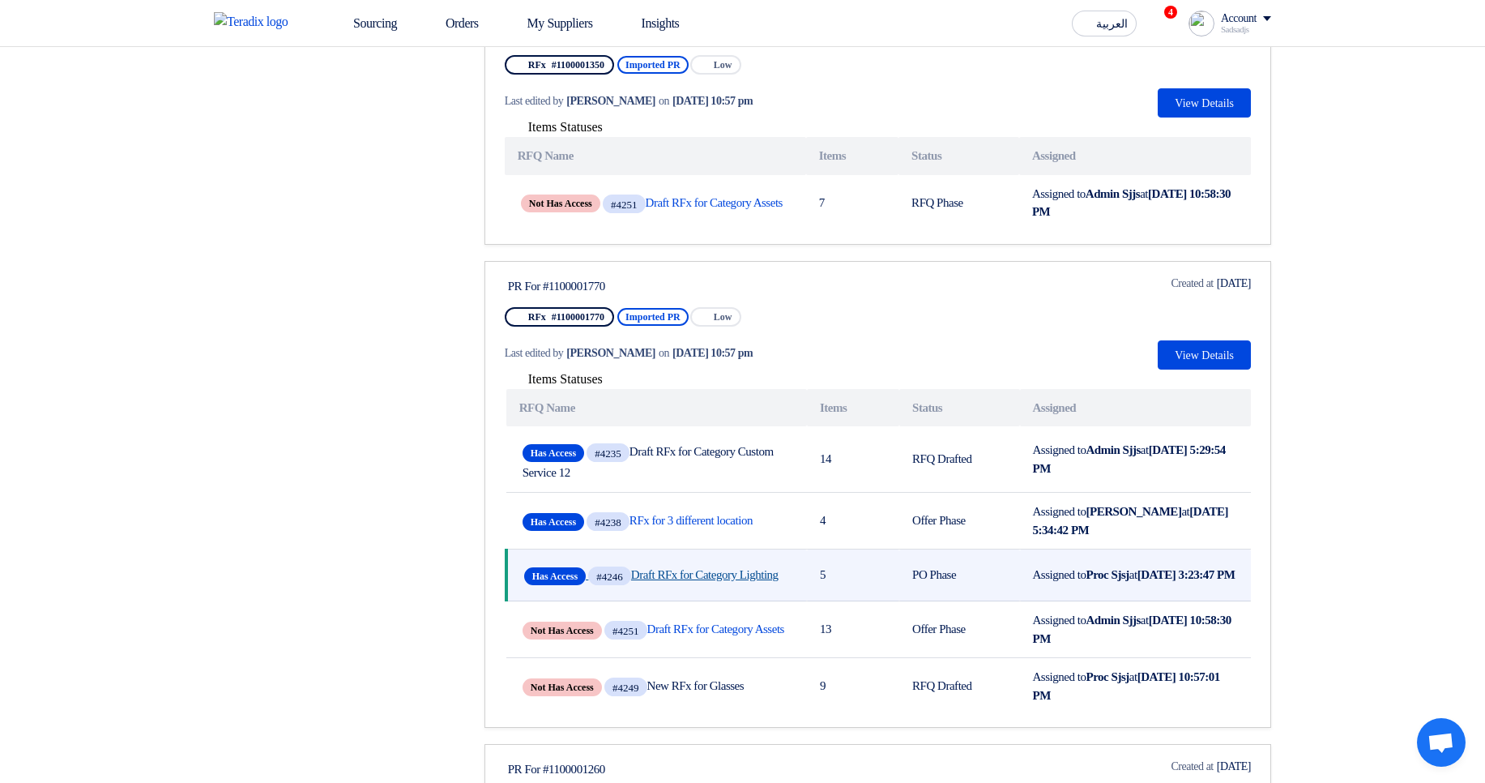
click at [678, 588] on link "Has Access #4246 Draft RFx for Category Lighting" at bounding box center [657, 575] width 267 height 25
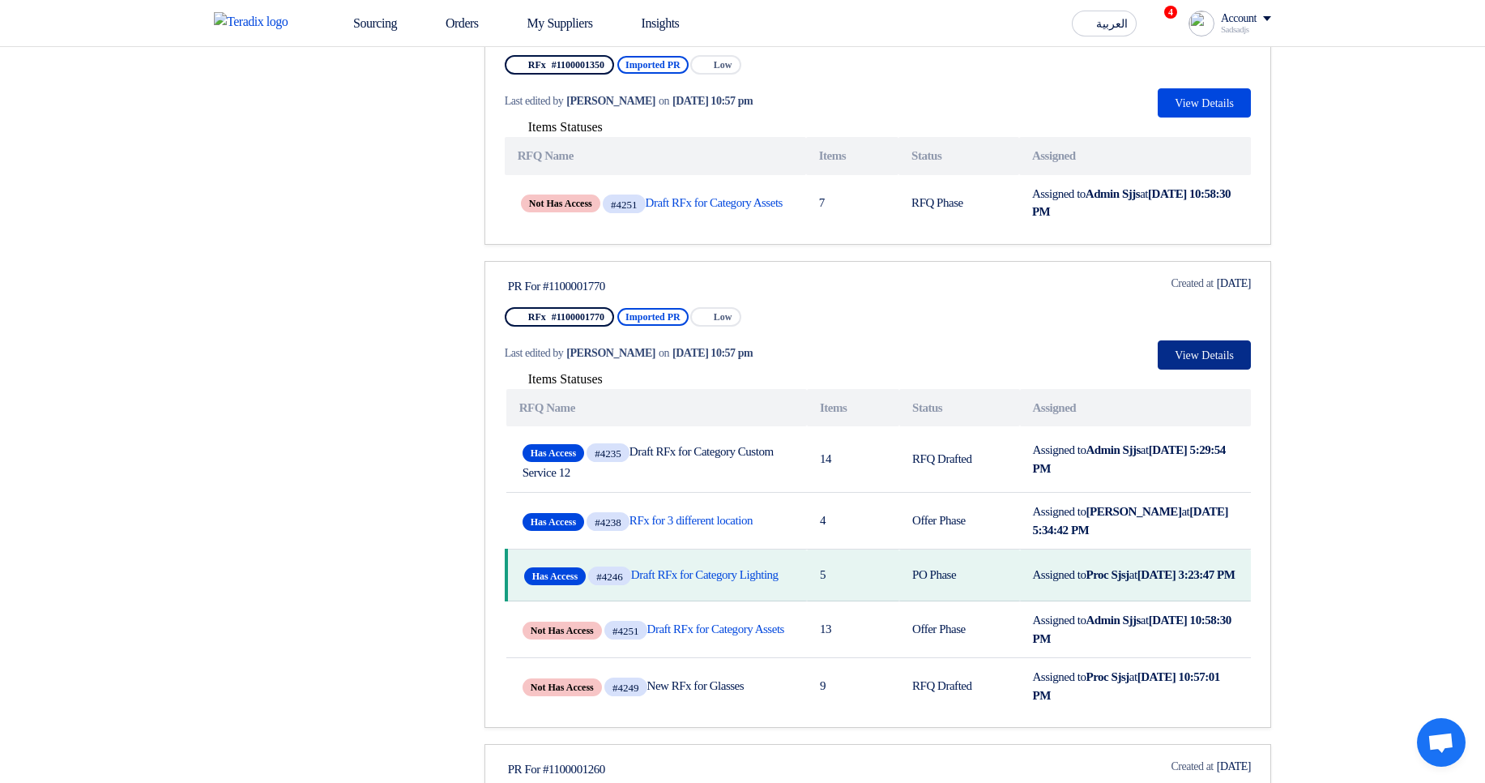
click at [1211, 369] on button "View Details" at bounding box center [1204, 354] width 93 height 29
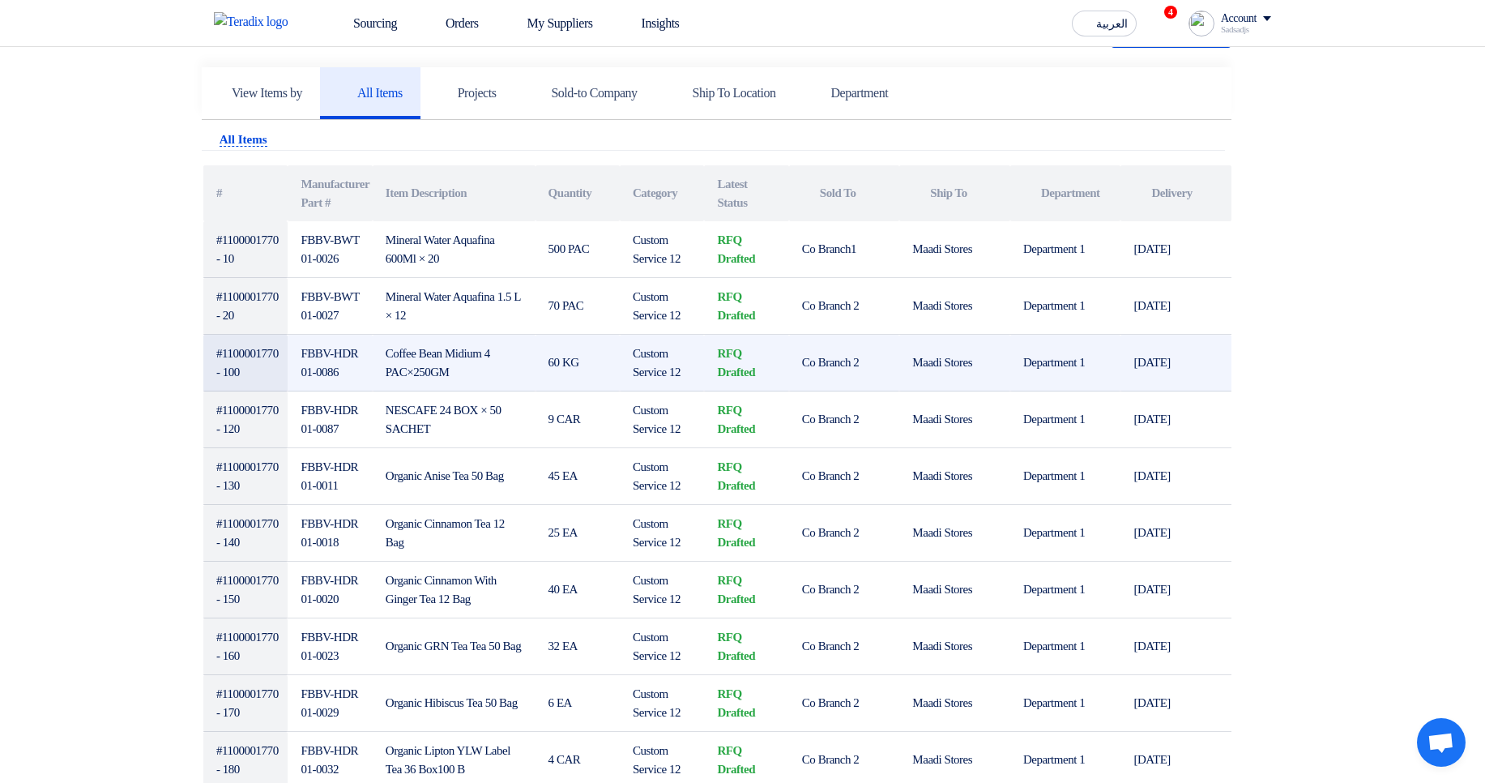
scroll to position [389, 0]
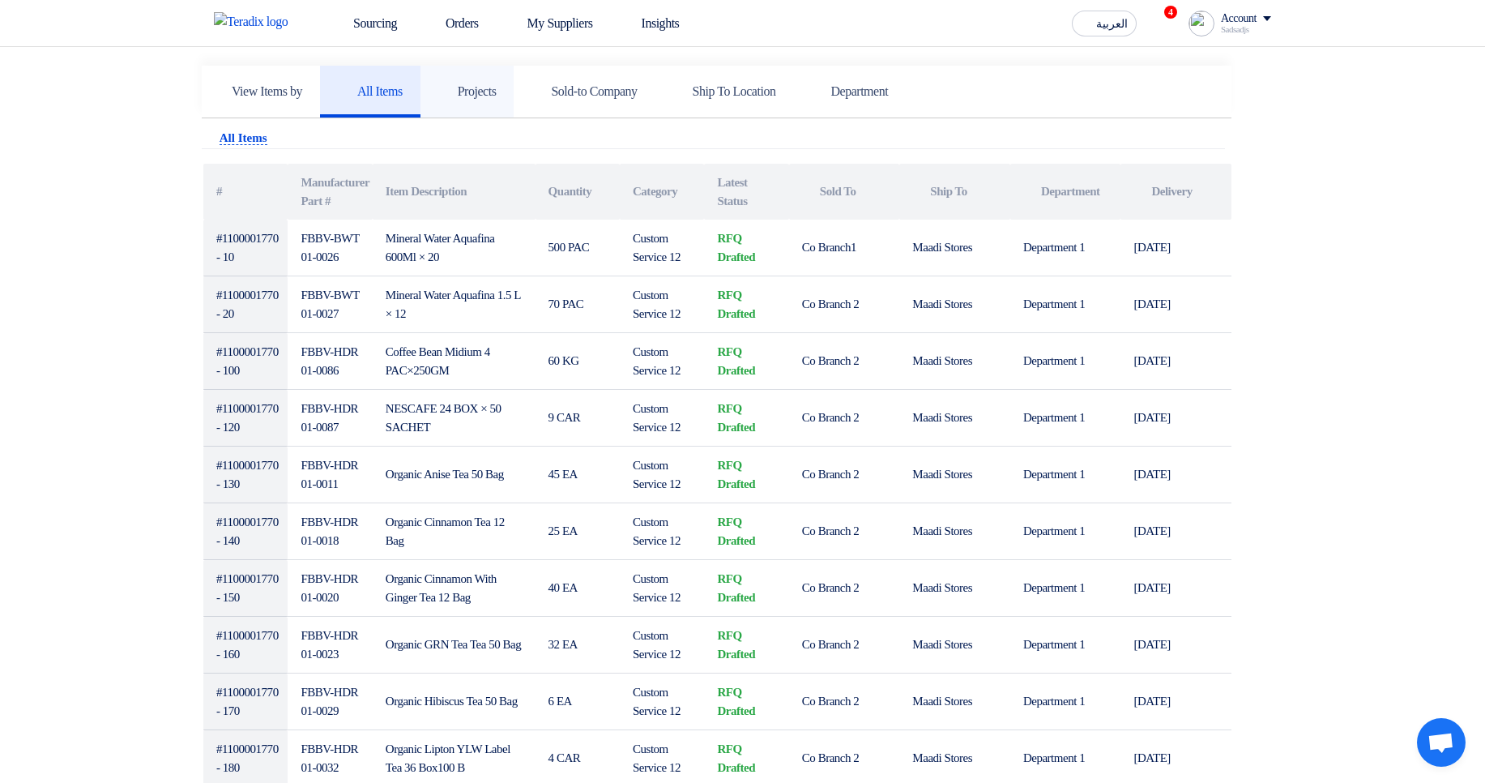
click at [497, 91] on h5 "Projects" at bounding box center [467, 91] width 58 height 16
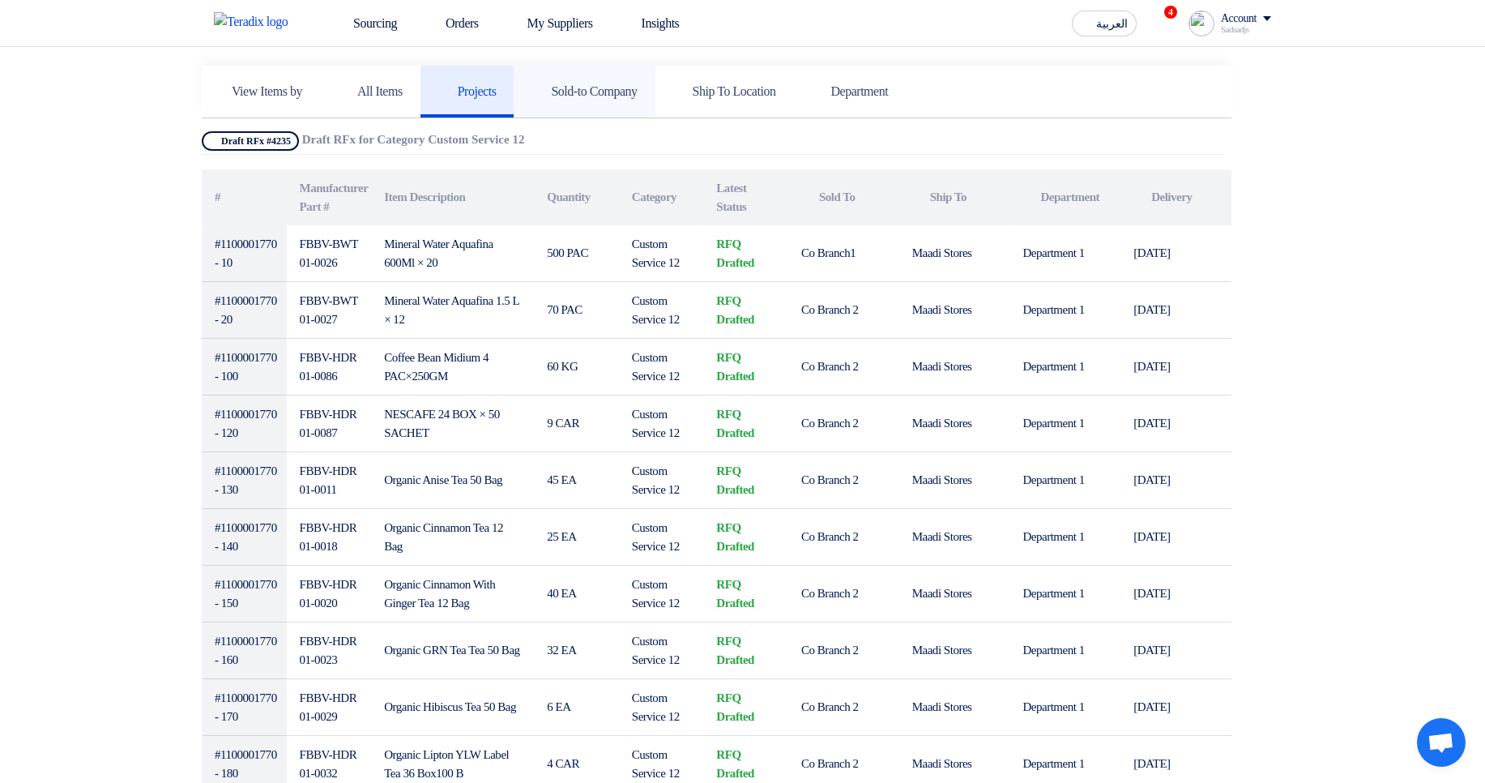
click at [592, 77] on link "Sold-to Company" at bounding box center [584, 92] width 141 height 52
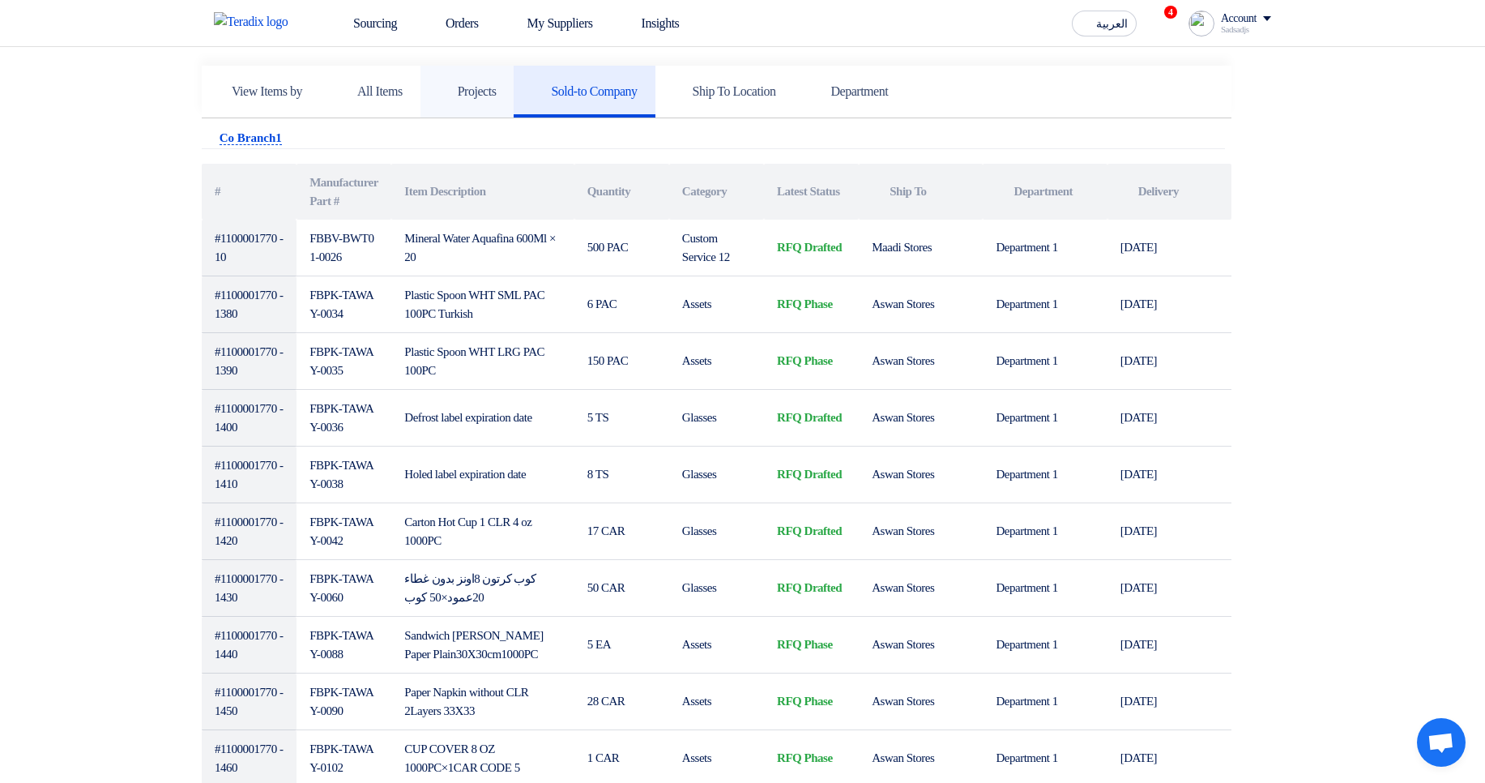
click at [497, 86] on h5 "Projects" at bounding box center [467, 91] width 58 height 16
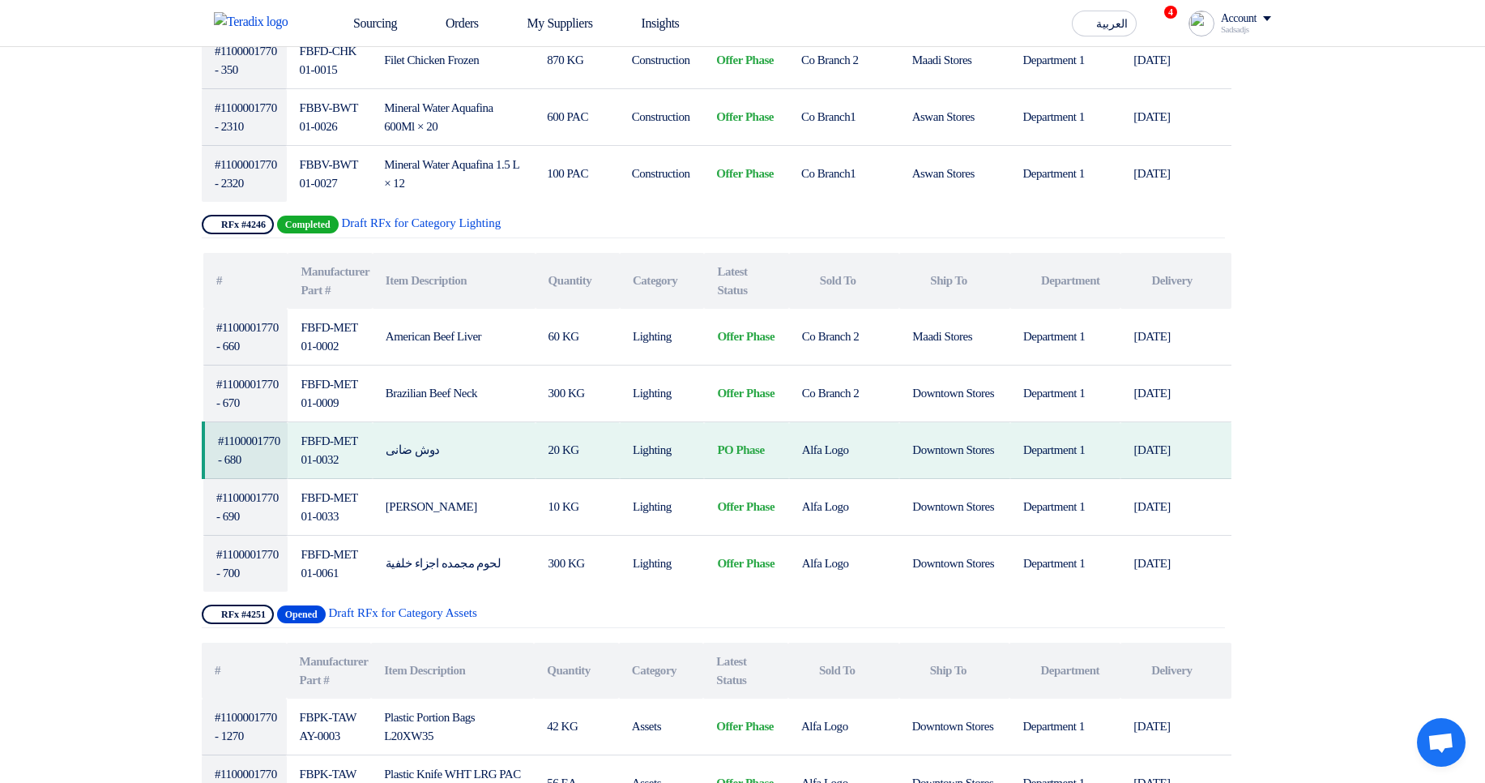
scroll to position [1556, 0]
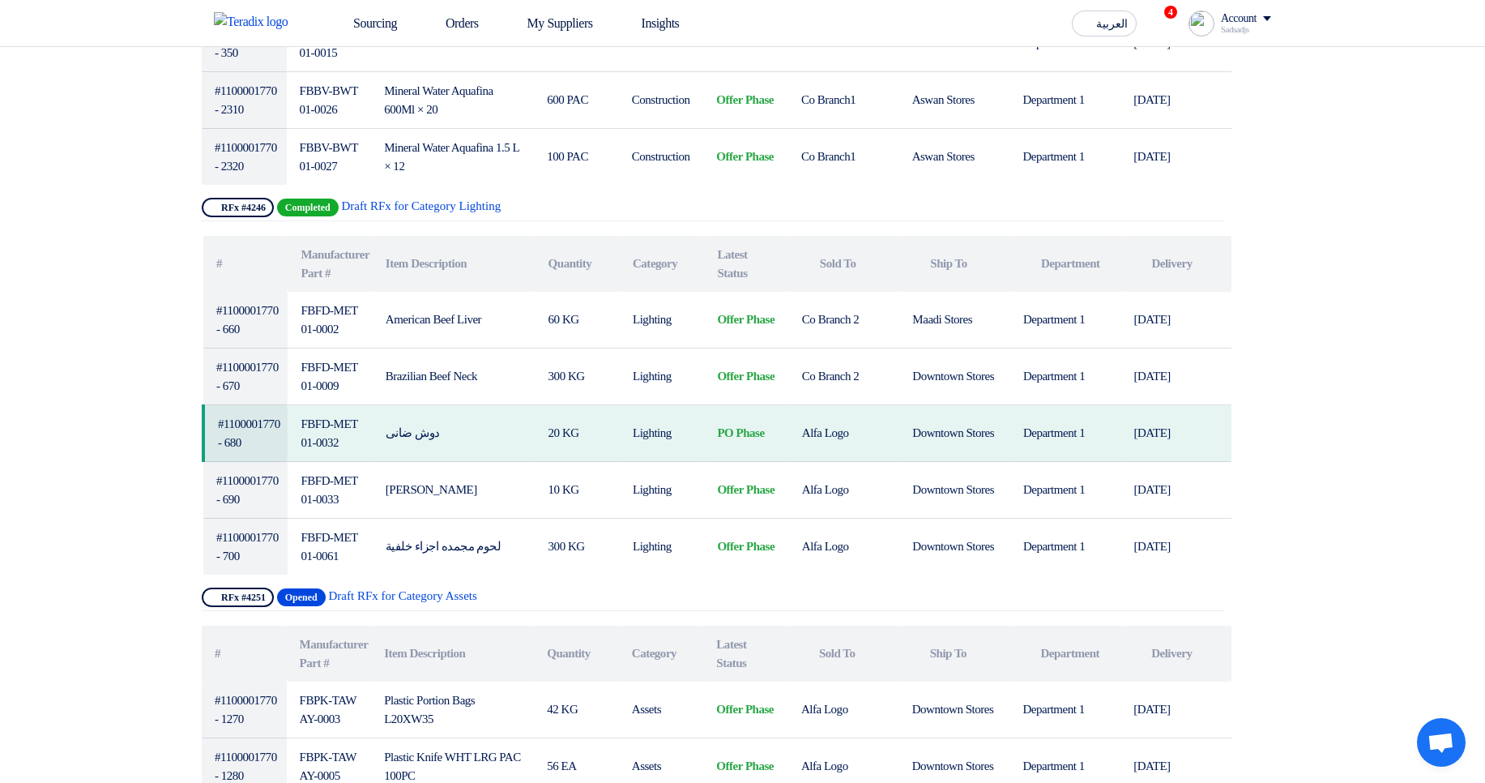
click at [314, 203] on span "Completed" at bounding box center [308, 208] width 62 height 18
click at [314, 202] on span "Completed" at bounding box center [308, 208] width 62 height 18
click at [690, 212] on div "Show Projects RFx #4246 Completed Draft RFx for Category Lighting" at bounding box center [713, 209] width 1023 height 23
click at [300, 591] on span "Opened" at bounding box center [301, 597] width 49 height 18
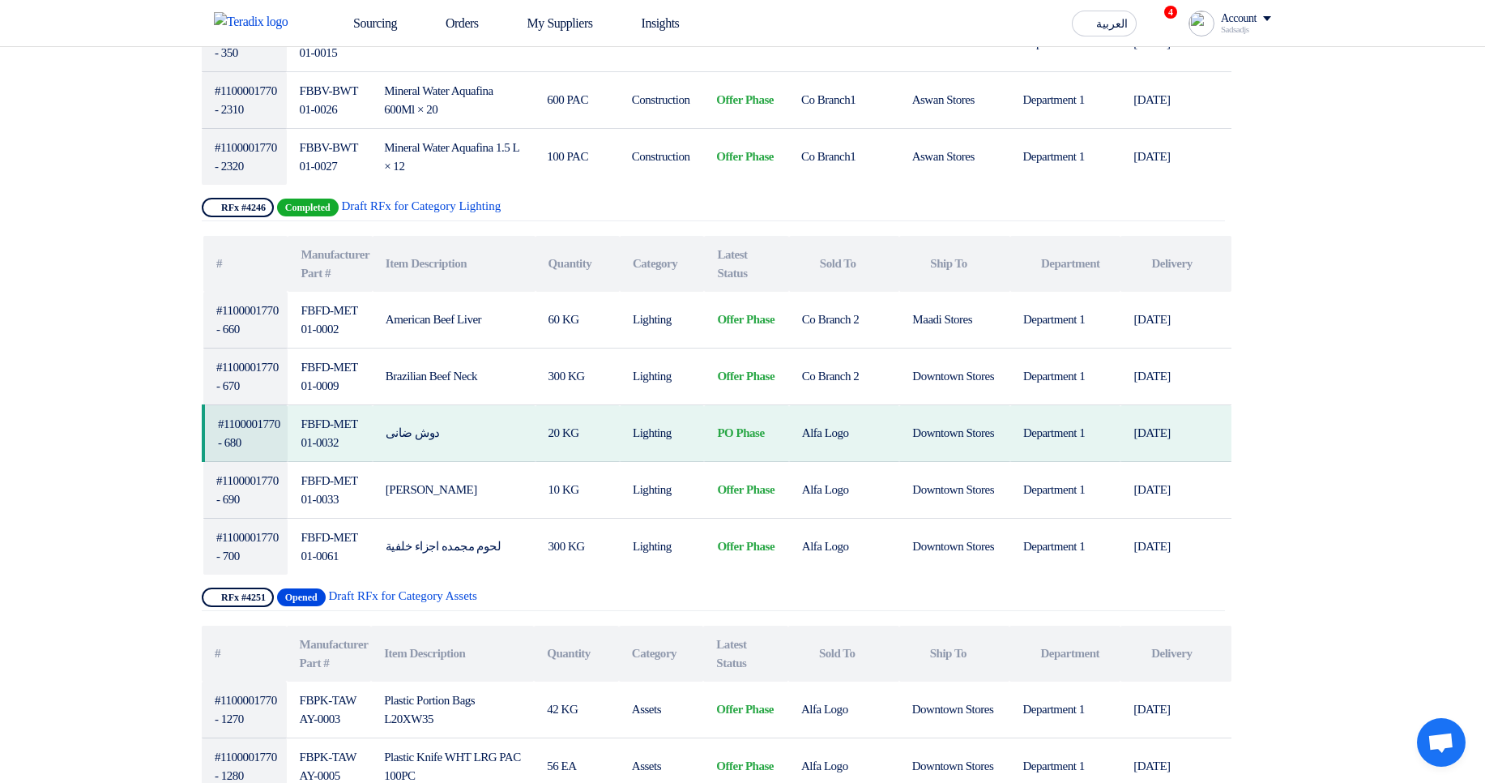
click at [718, 596] on div "Show Projects RFx #4251 Opened Draft RFx for Category Assets" at bounding box center [713, 598] width 1023 height 23
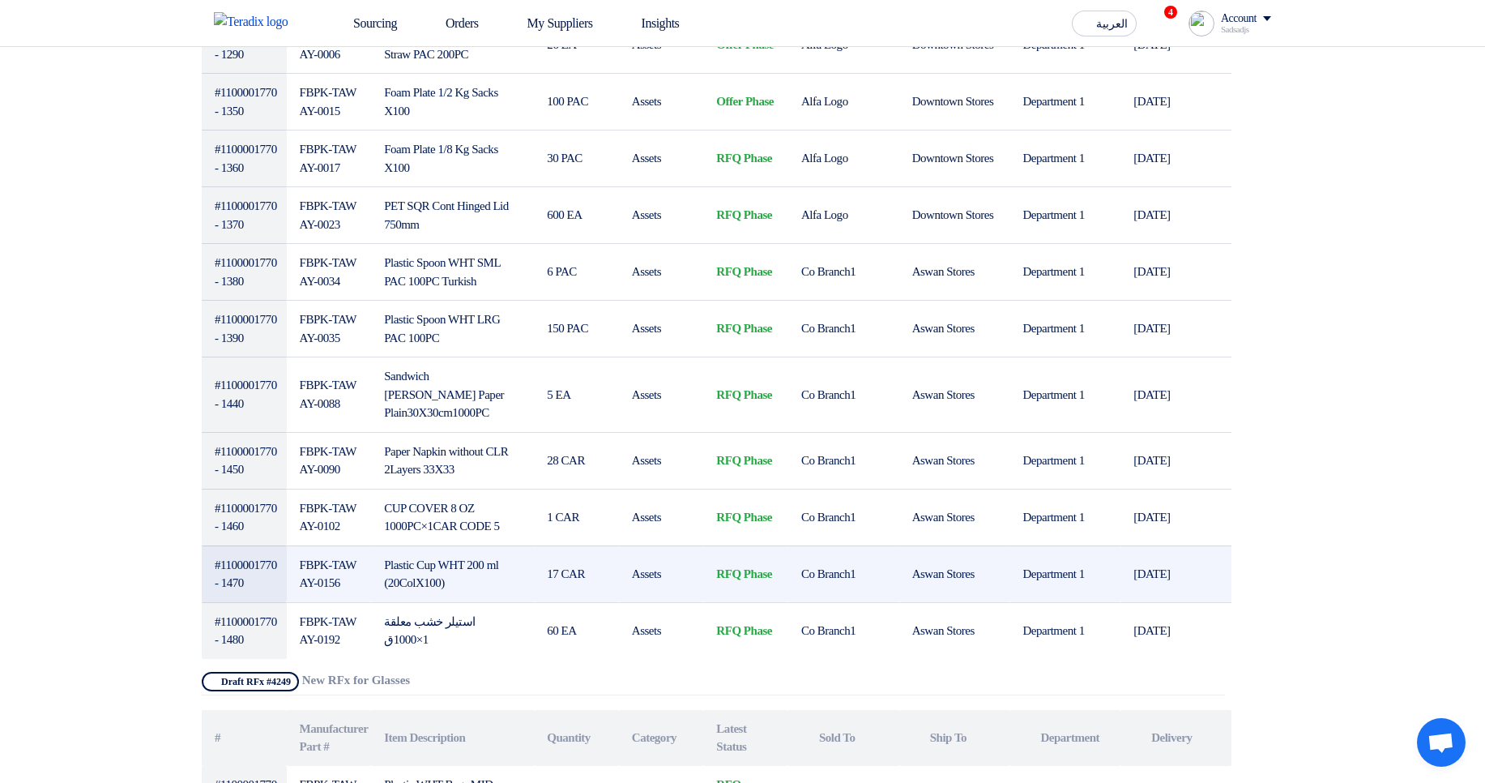
scroll to position [2723, 0]
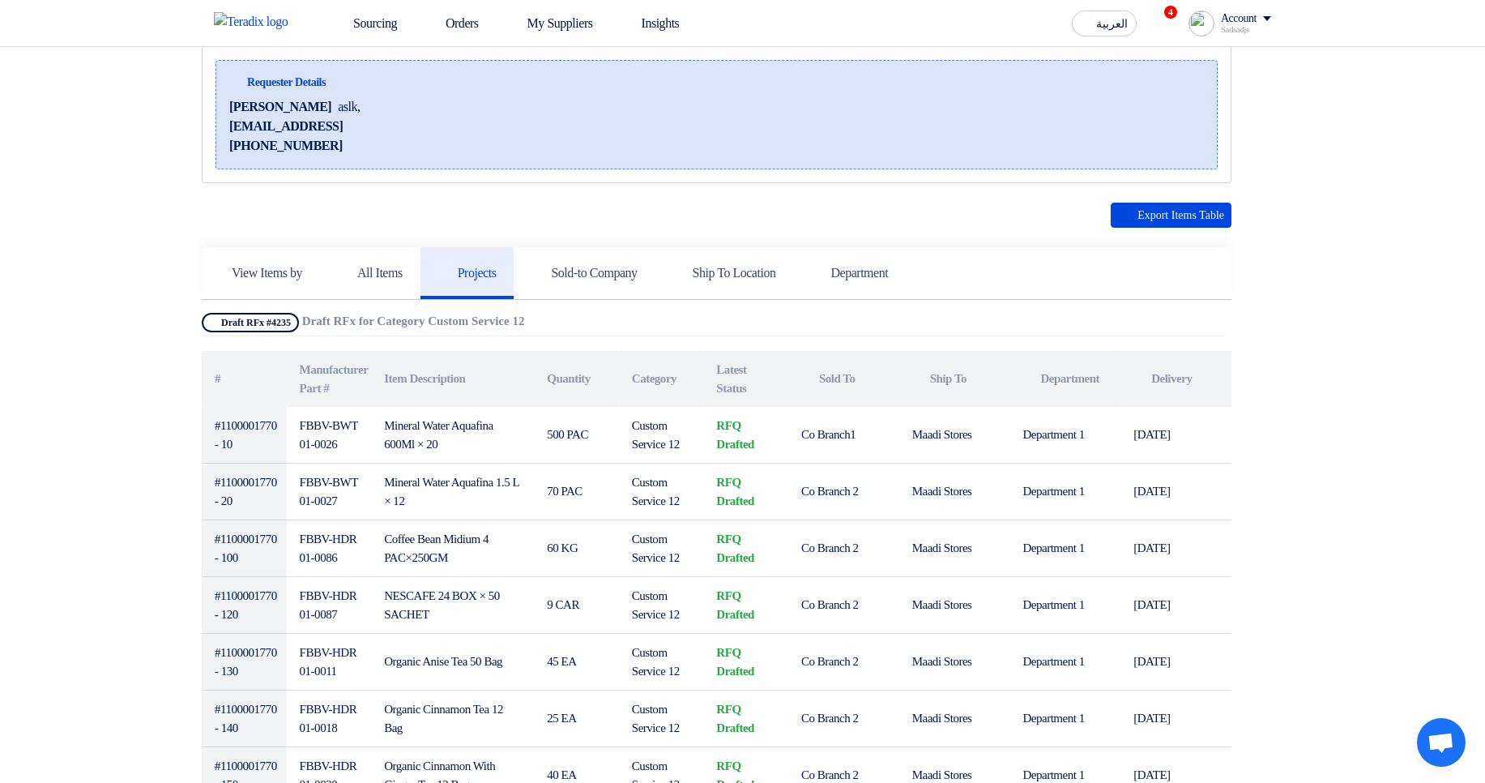
scroll to position [0, 0]
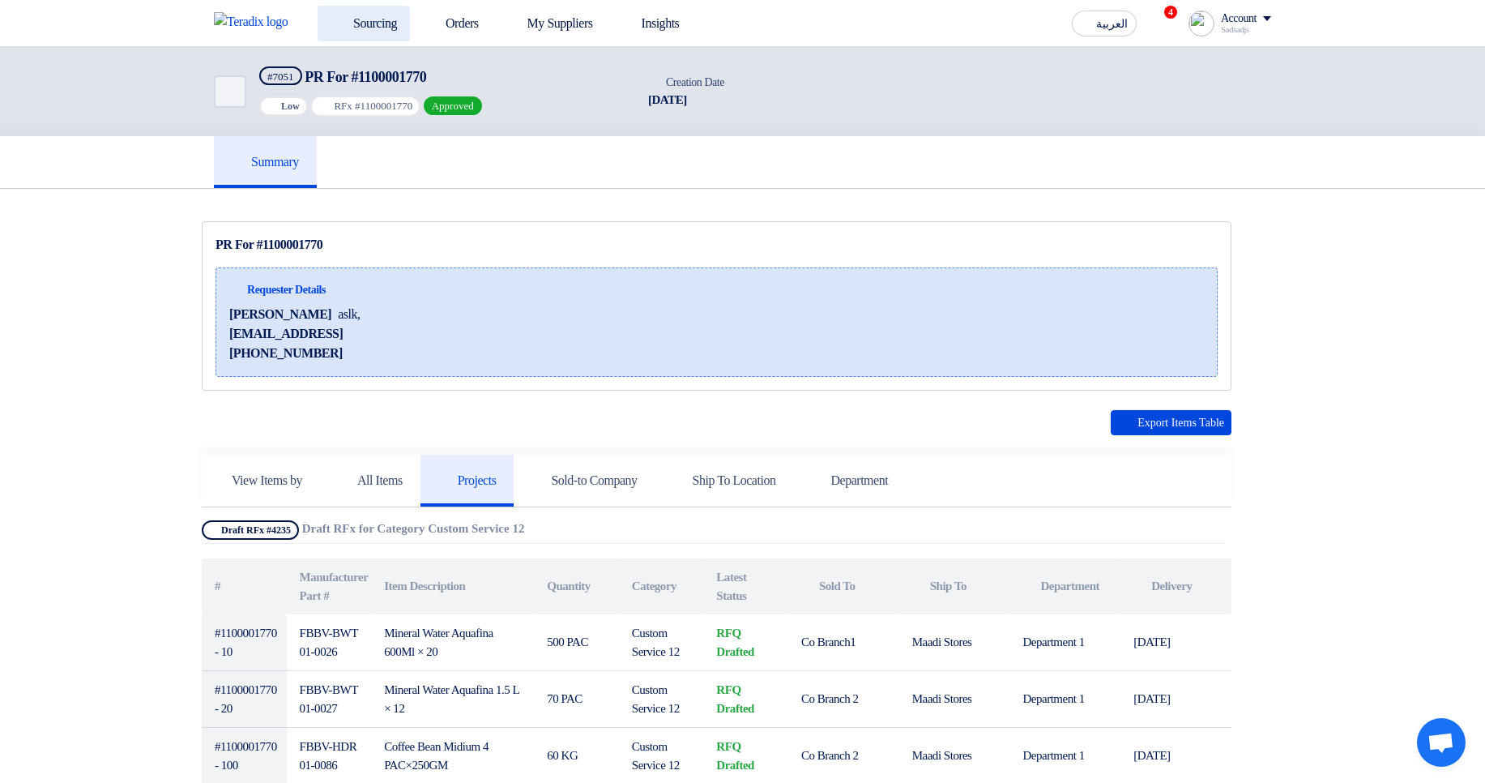
click at [369, 20] on link "Sourcing" at bounding box center [364, 24] width 92 height 36
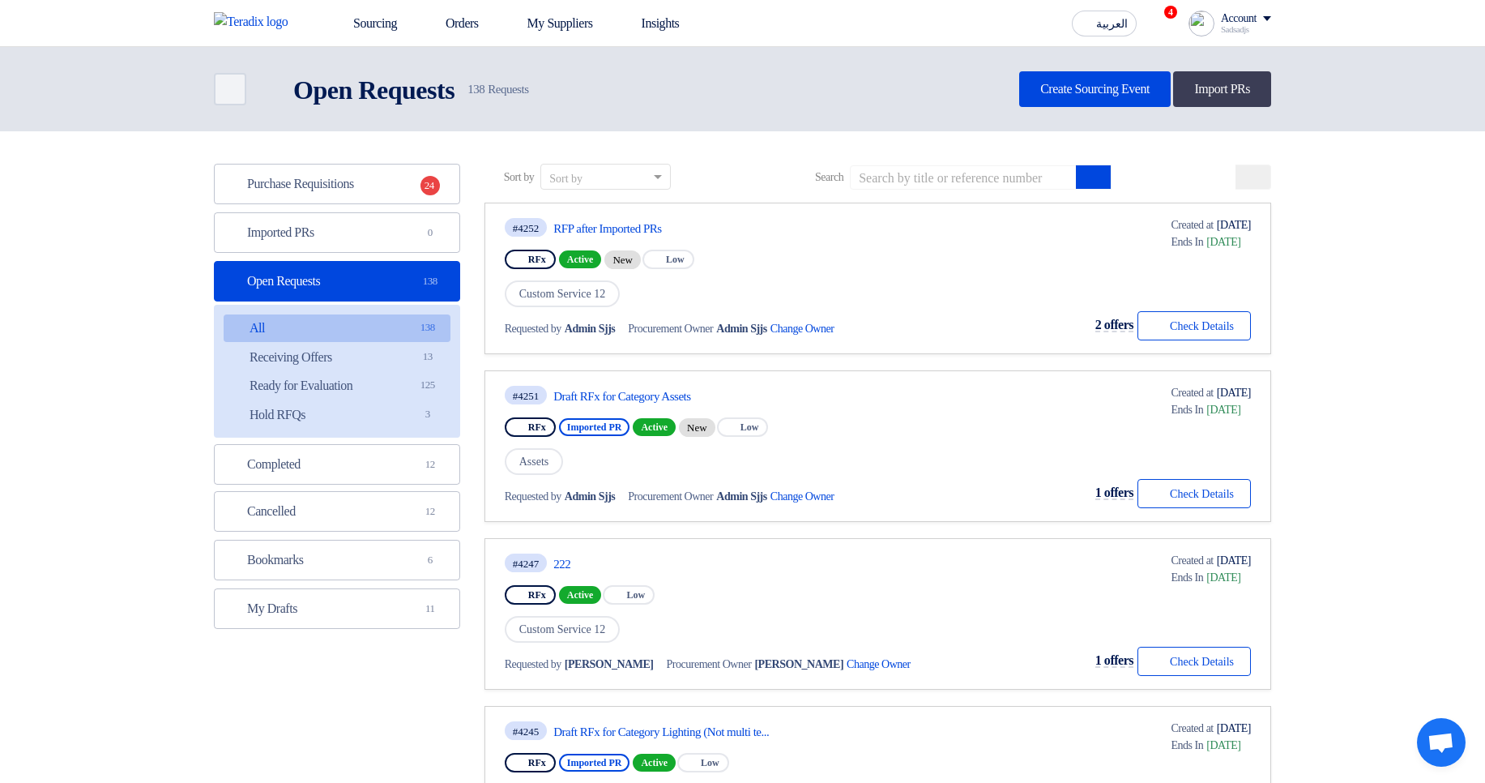
click at [433, 250] on link "Imported PRs Imported PRs 0" at bounding box center [337, 232] width 246 height 41
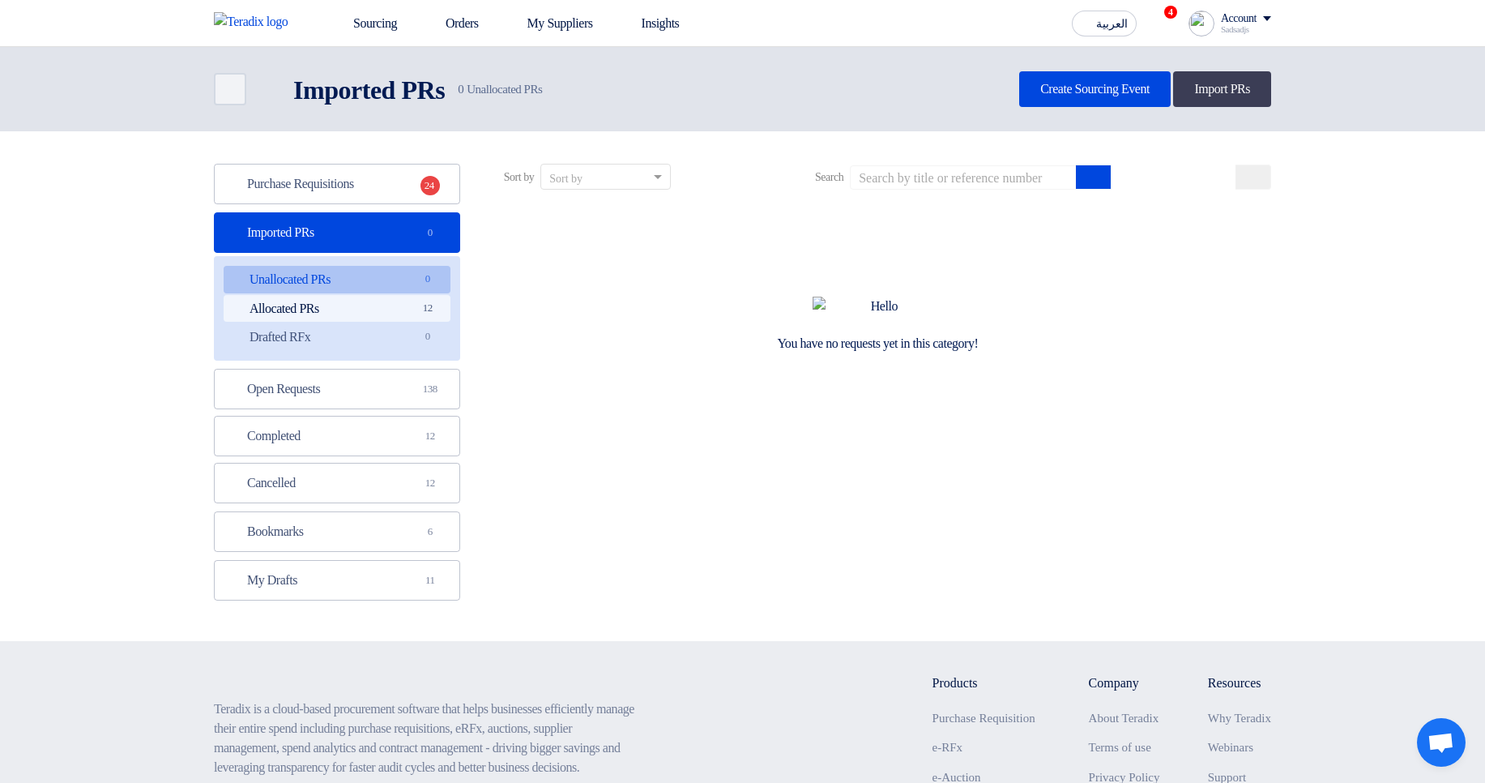
click at [363, 314] on link "Allocated PRs Allocated PRs 12" at bounding box center [337, 309] width 227 height 28
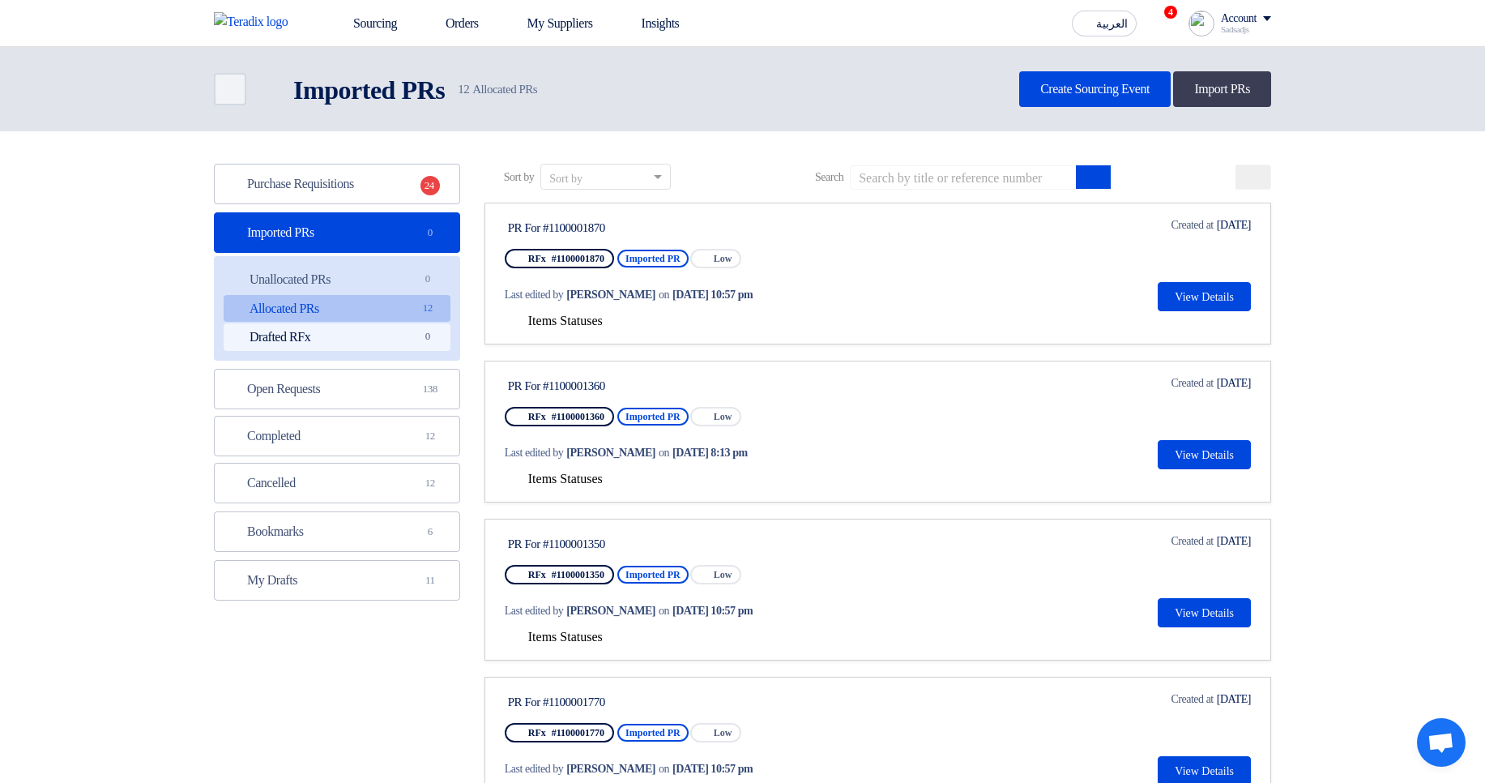
click at [356, 342] on link "Drafted RFx Drafted RFx 0" at bounding box center [337, 337] width 227 height 28
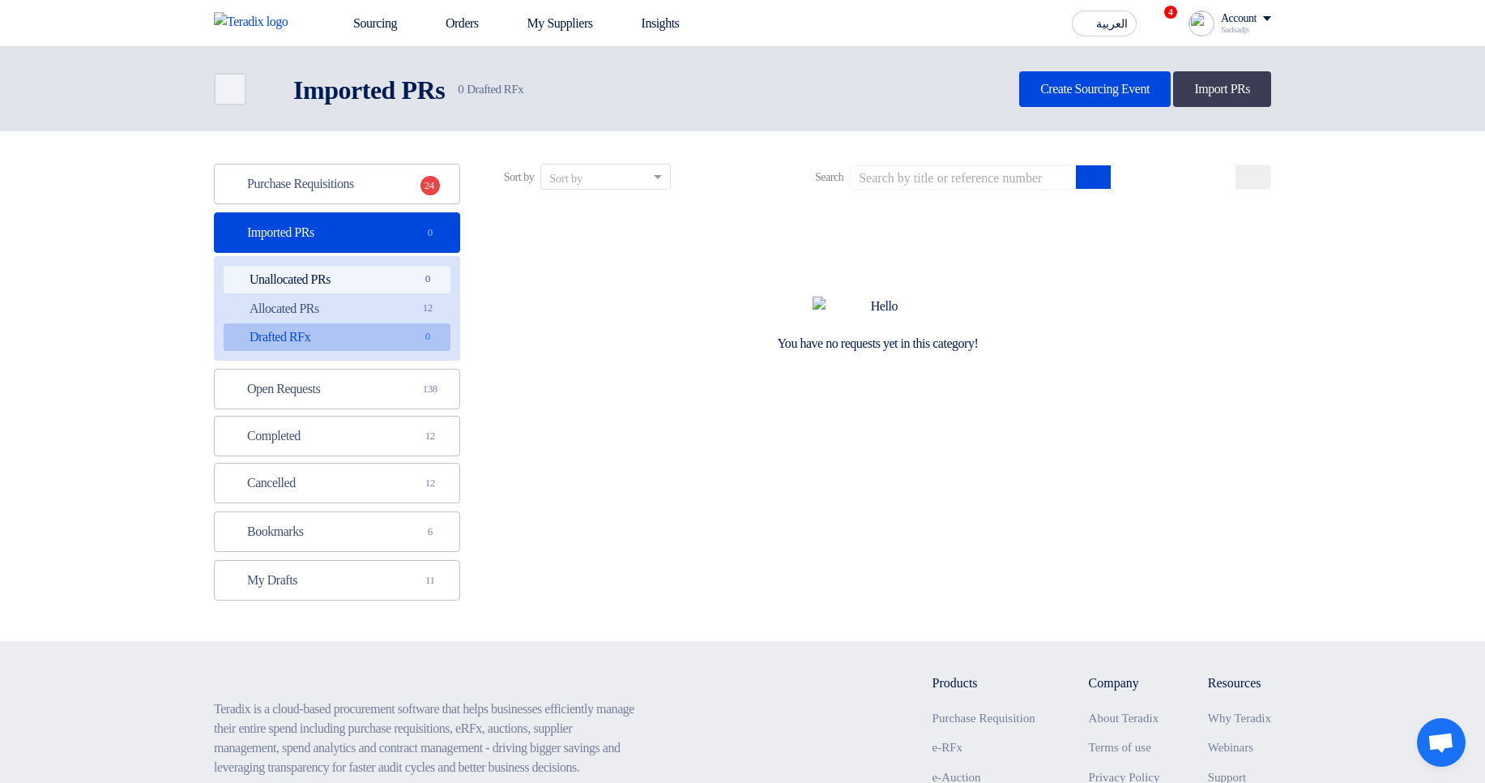
click at [362, 275] on link "Unallocated PRs Unallocated PRs 0" at bounding box center [337, 280] width 227 height 28
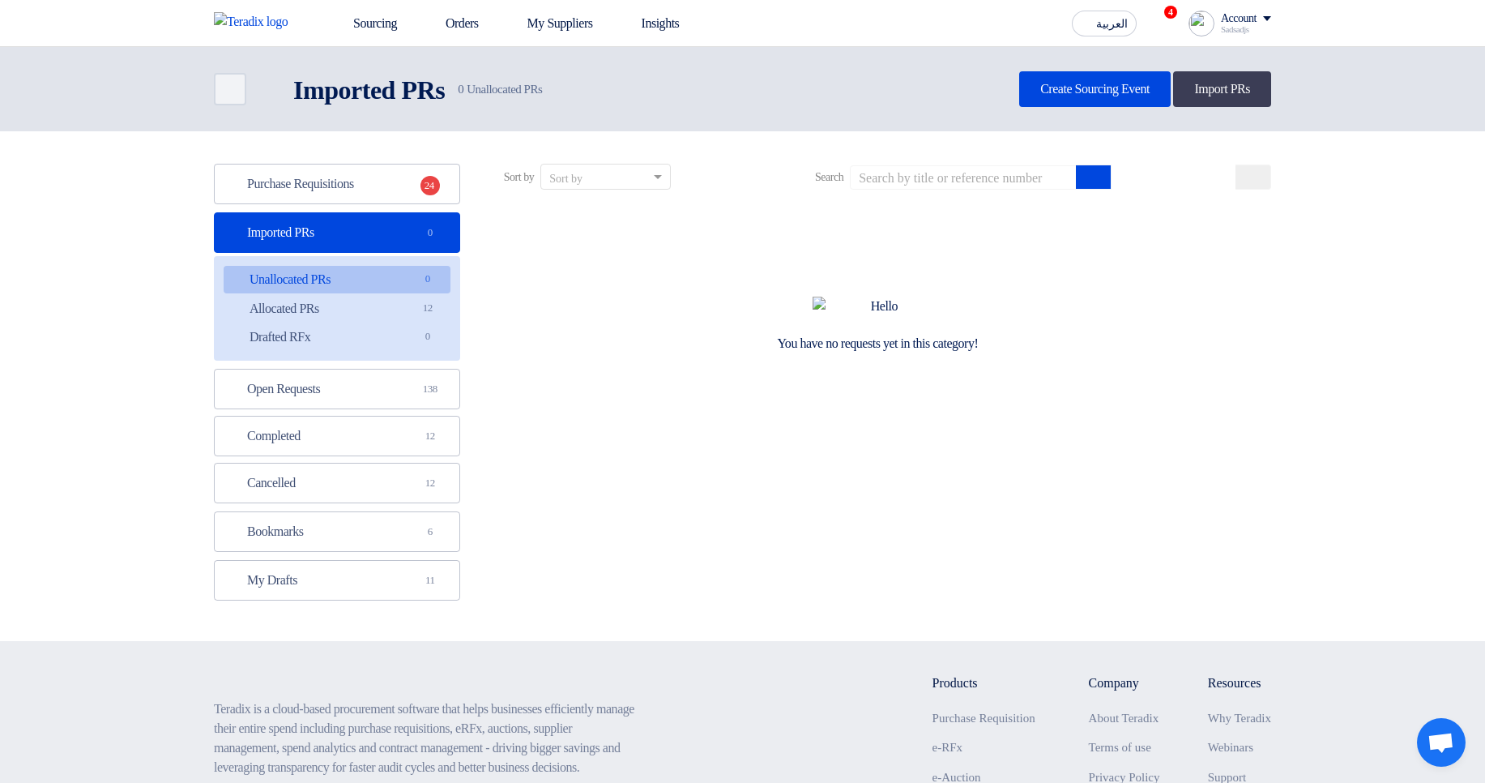
click at [566, 275] on div "You have no requests yet in this category!" at bounding box center [878, 324] width 787 height 243
click at [392, 183] on link "Purchase Requisitions Purchase Requisitions 24" at bounding box center [337, 184] width 246 height 41
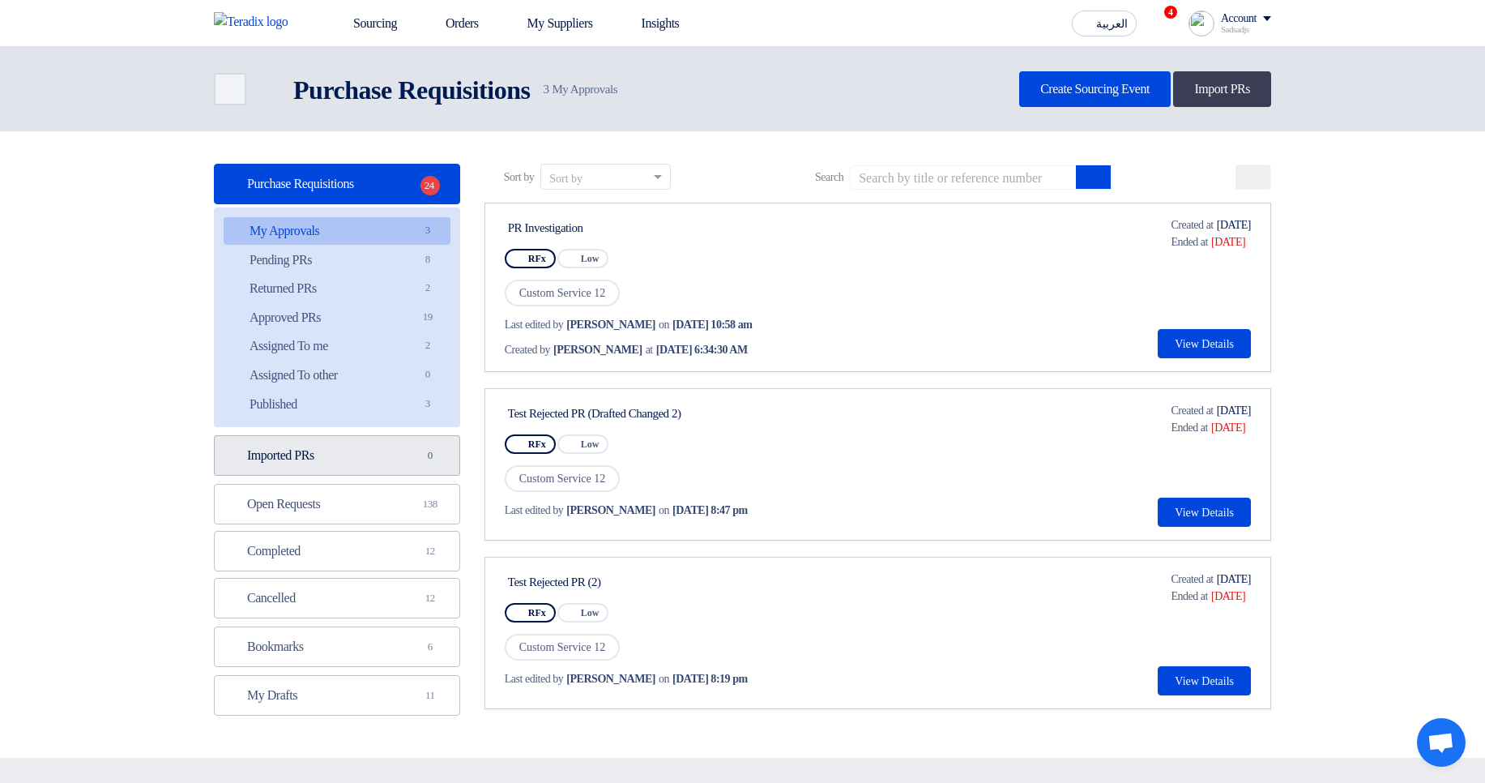
click at [288, 465] on link "Imported PRs Imported PRs 0" at bounding box center [337, 455] width 246 height 41
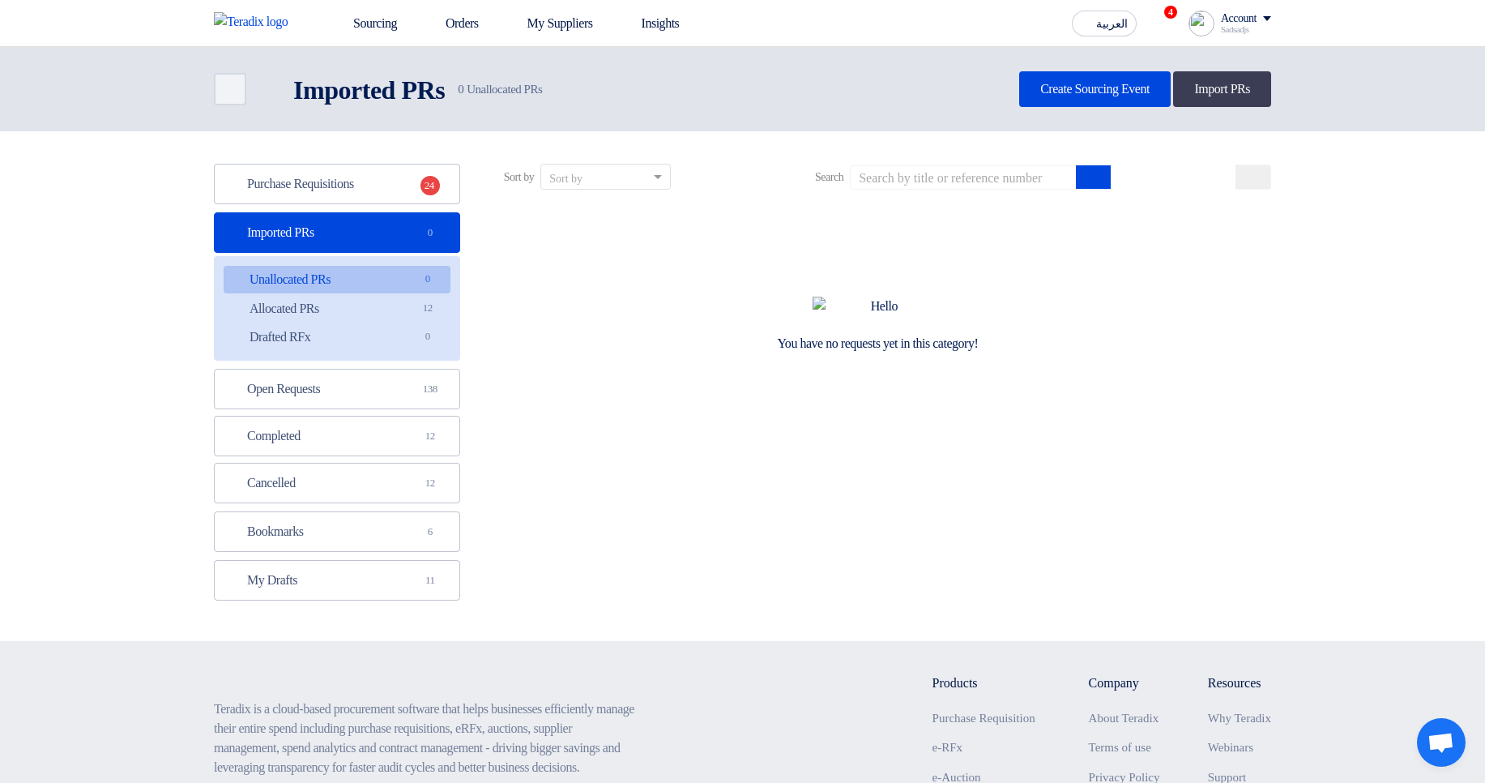
click at [1241, 25] on div "Sadsadjs" at bounding box center [1246, 29] width 50 height 9
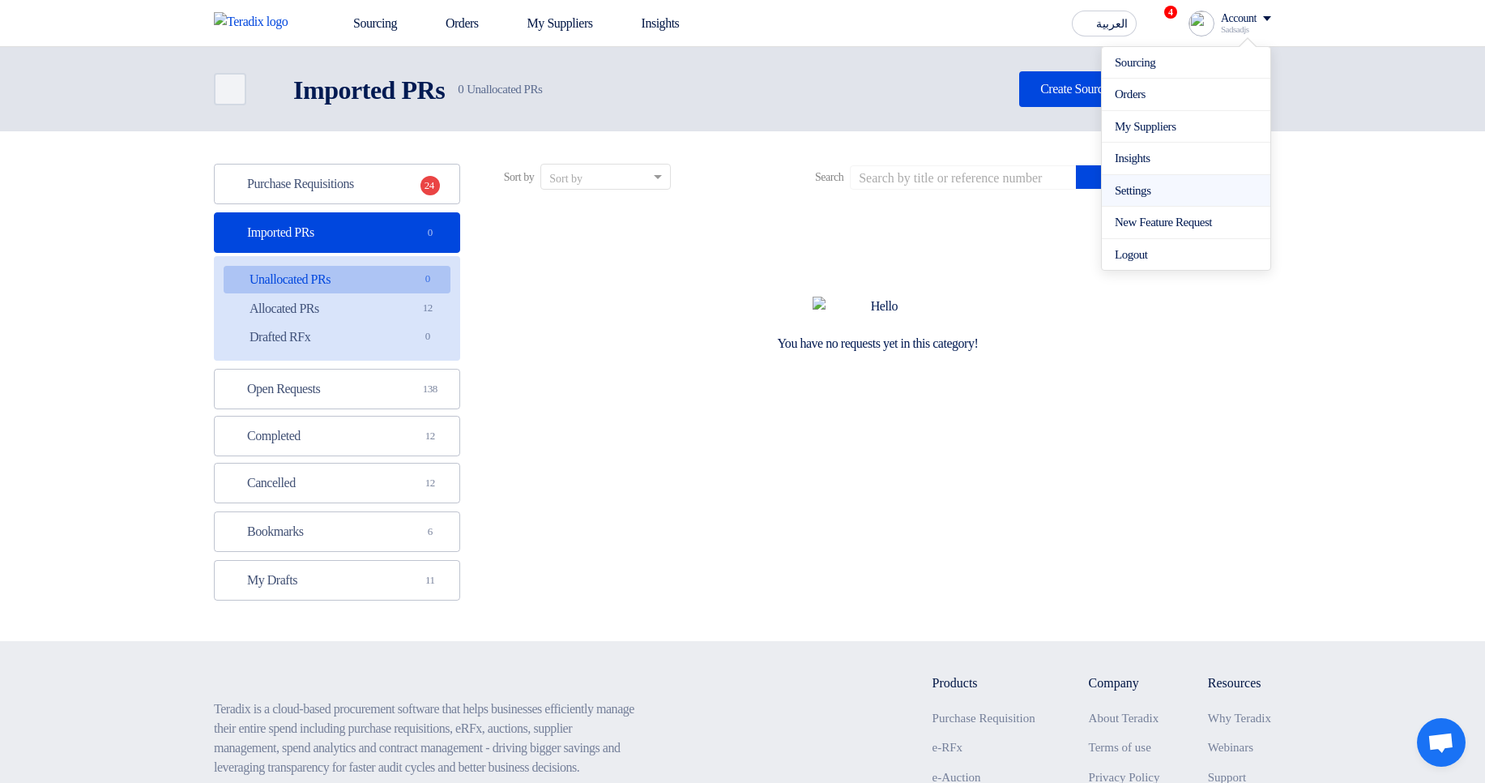
click at [1139, 191] on link "Settings" at bounding box center [1186, 191] width 143 height 19
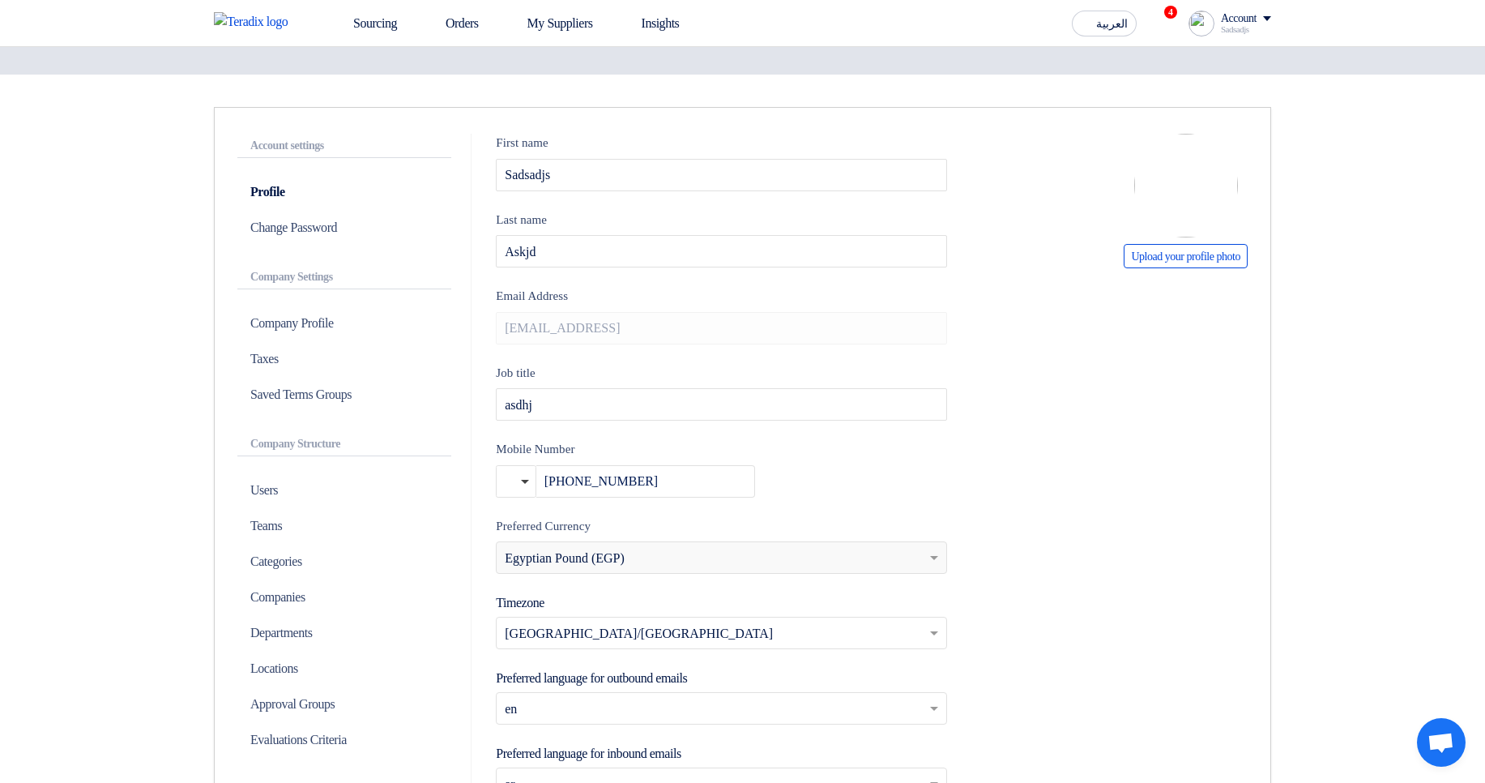
scroll to position [194, 0]
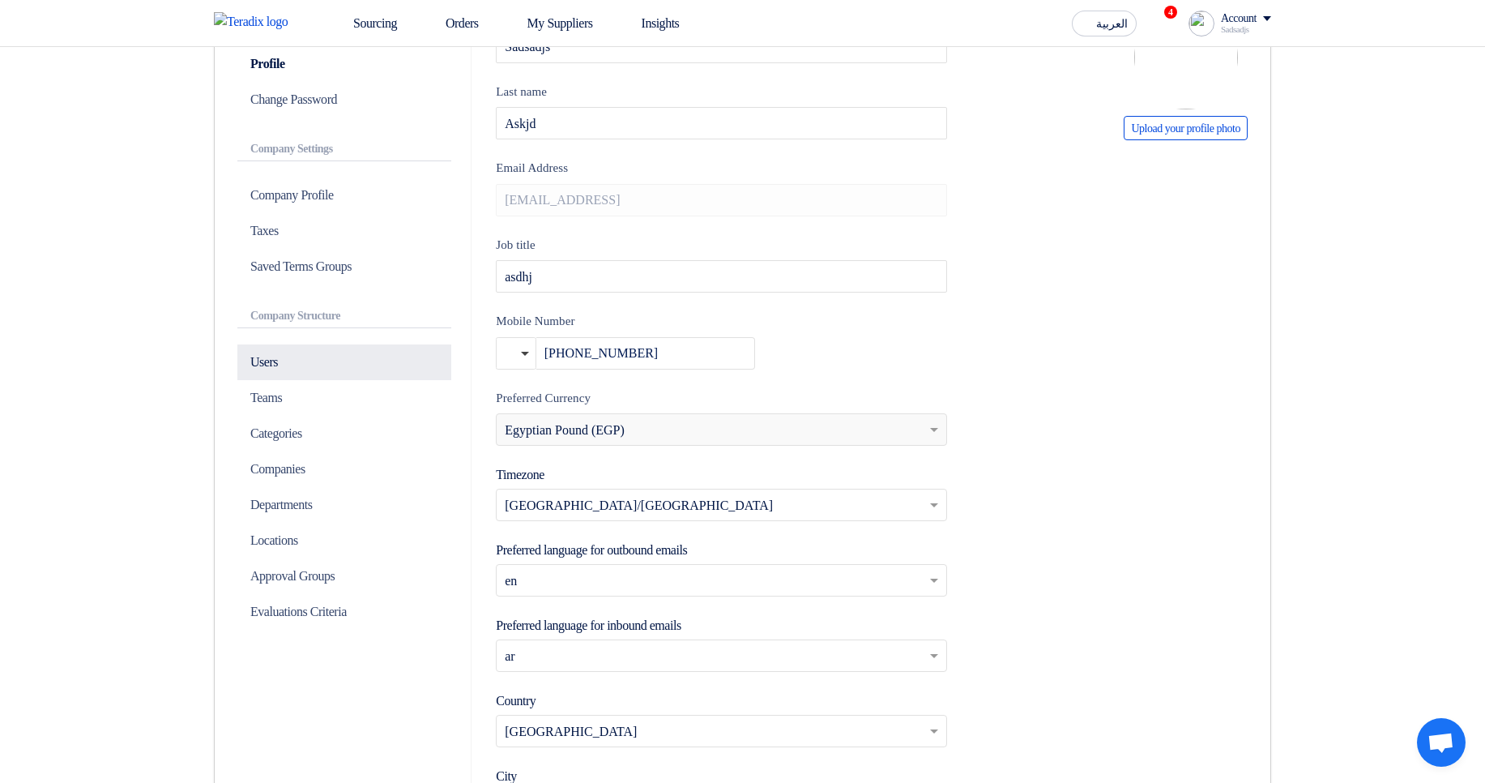
click at [335, 369] on p "Users" at bounding box center [344, 362] width 214 height 36
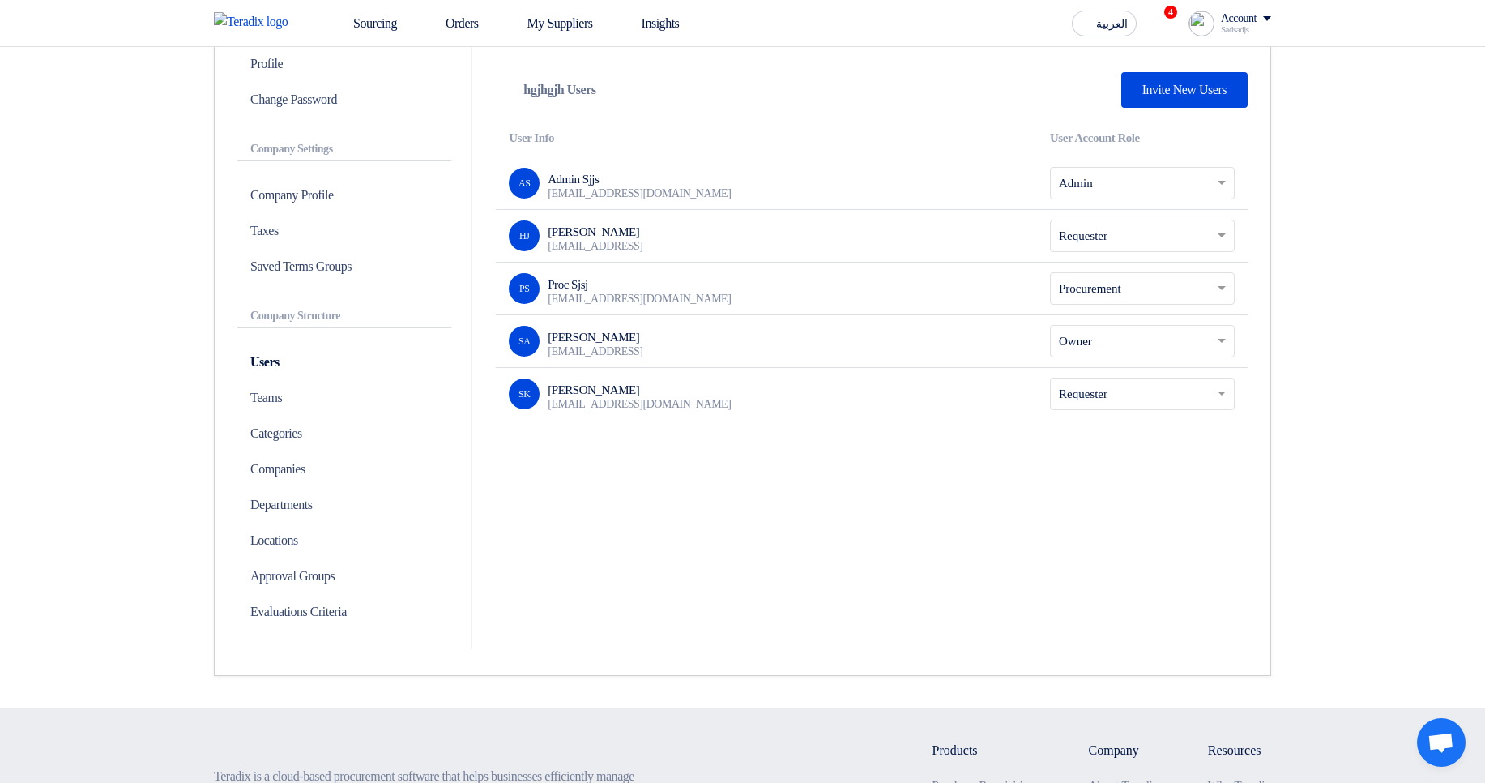
drag, startPoint x: 561, startPoint y: 340, endPoint x: 660, endPoint y: 331, distance: 100.0
click at [660, 331] on div "SA Sadsadjs Askjd sadkjh@asd.asd" at bounding box center [766, 341] width 515 height 31
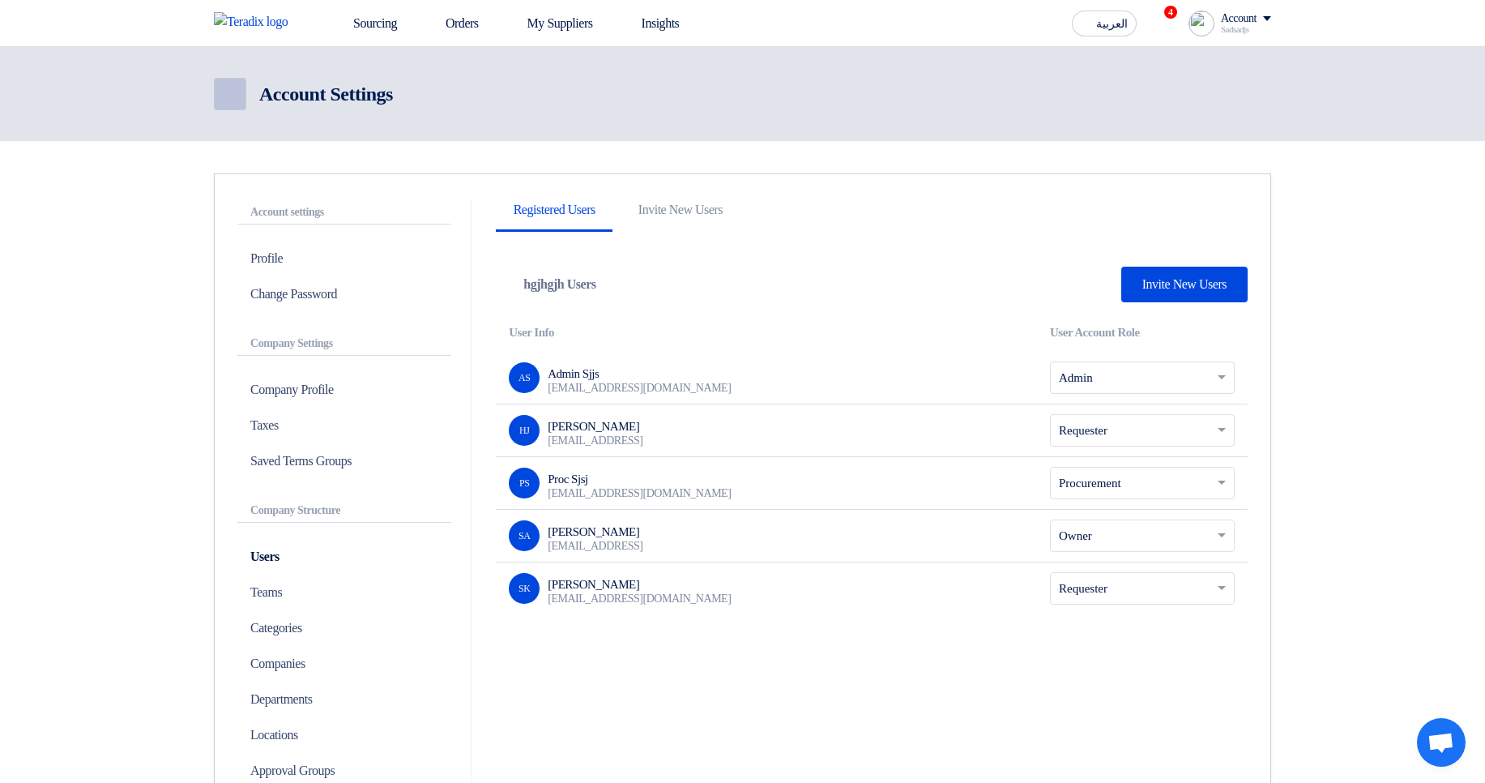
click at [220, 83] on link "Back" at bounding box center [230, 94] width 32 height 32
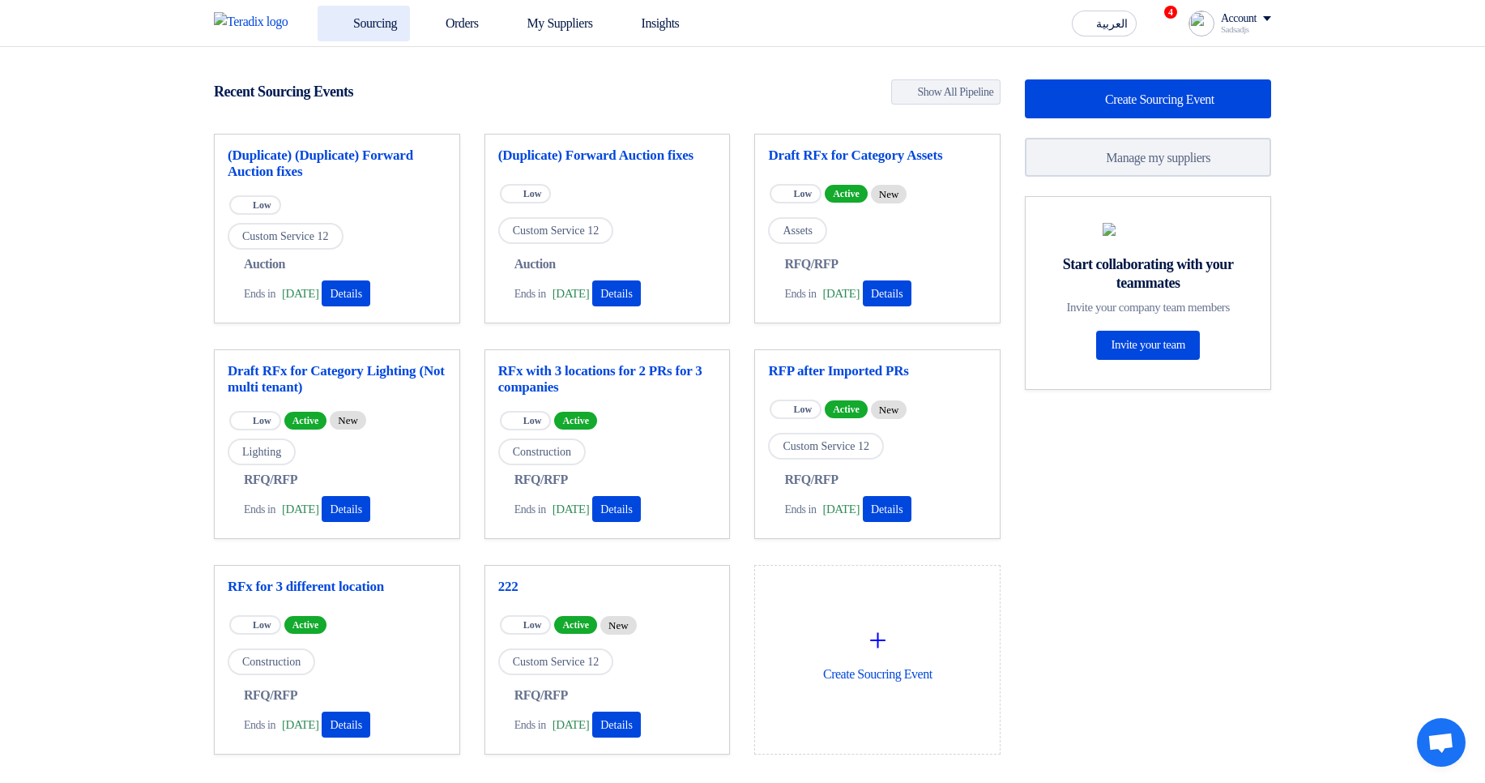
click at [365, 24] on link "Sourcing" at bounding box center [364, 24] width 92 height 36
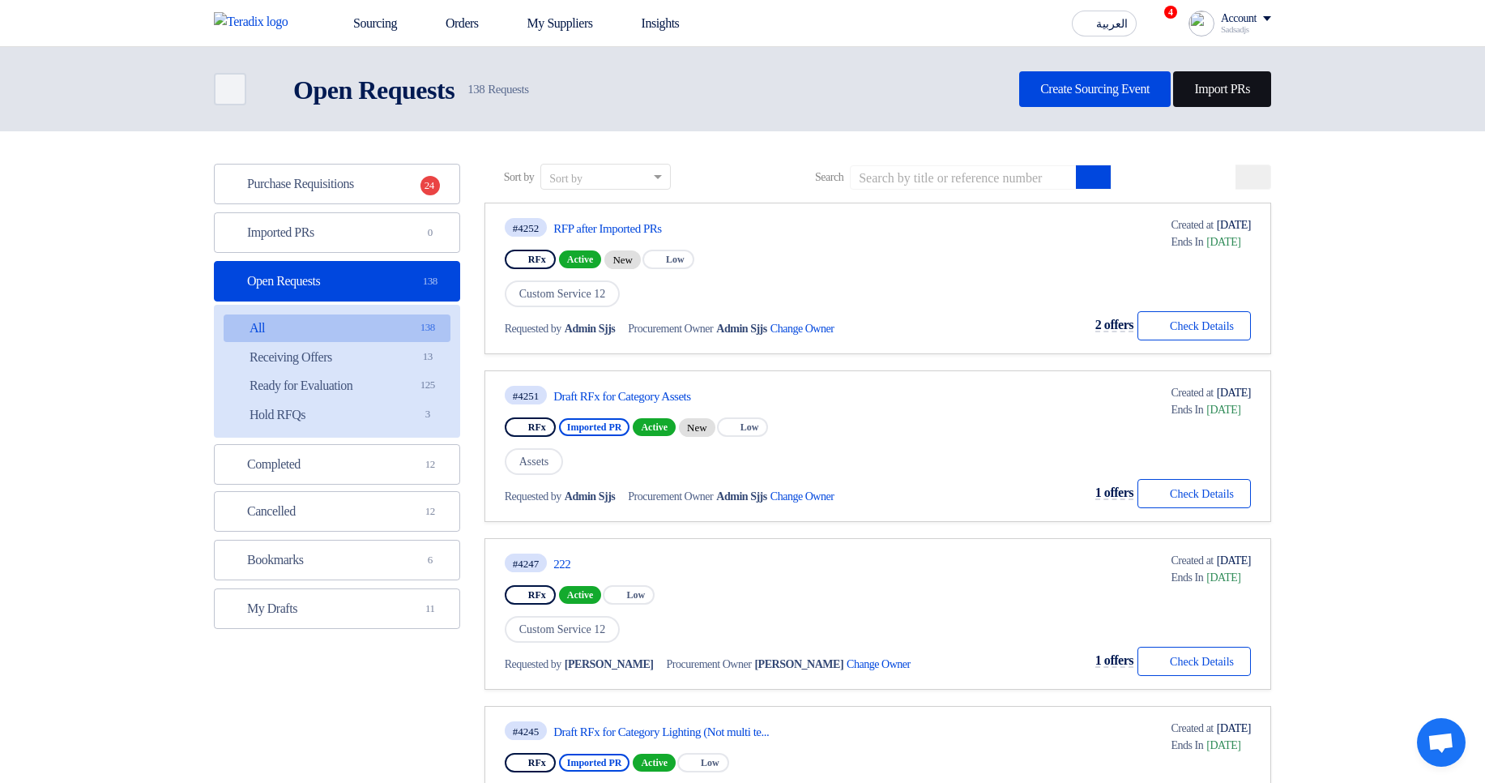
click at [1198, 96] on link "Import PRs" at bounding box center [1222, 89] width 98 height 36
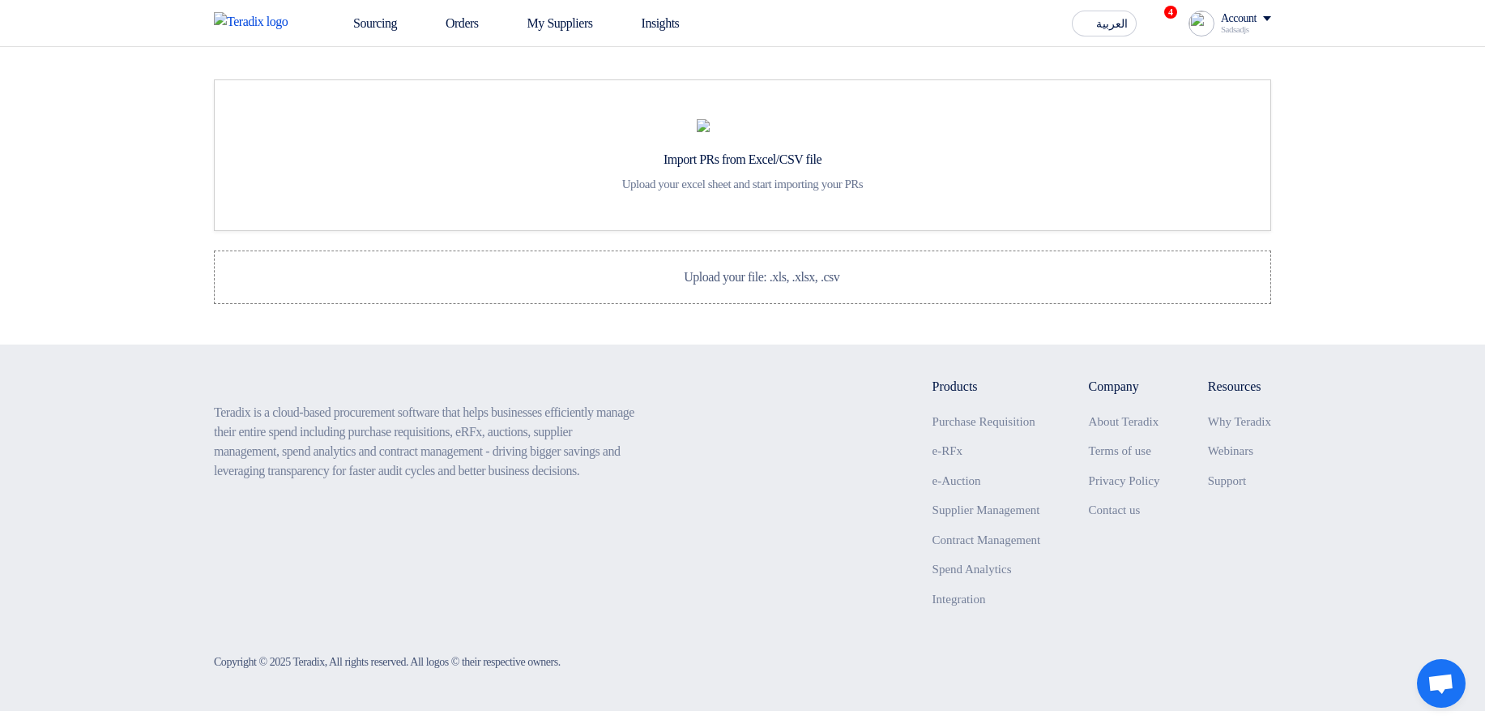
click at [1403, 344] on section "Import PRs from Excel/CSV file Upload your excel sheet and start importing your…" at bounding box center [742, 195] width 1485 height 297
click at [1051, 304] on label "Upload your file: .xls, .xlsx, .csv Upload your file: .xls, .xlsx, .csv" at bounding box center [742, 276] width 1057 height 53
click at [0, 0] on input "Upload your file: .xls, .xlsx, .csv Upload your file: .xls, .xlsx, .csv" at bounding box center [0, 0] width 0 height 0
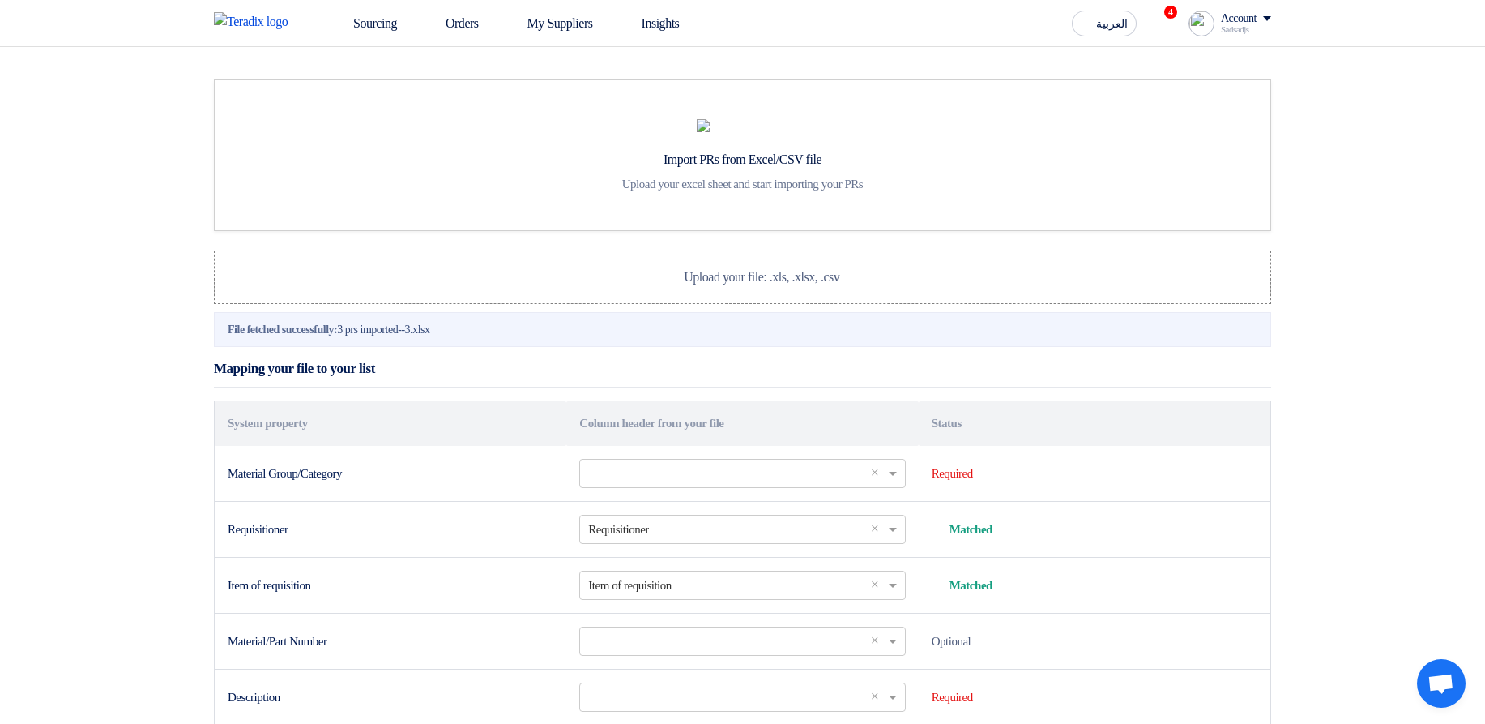
scroll to position [97, 0]
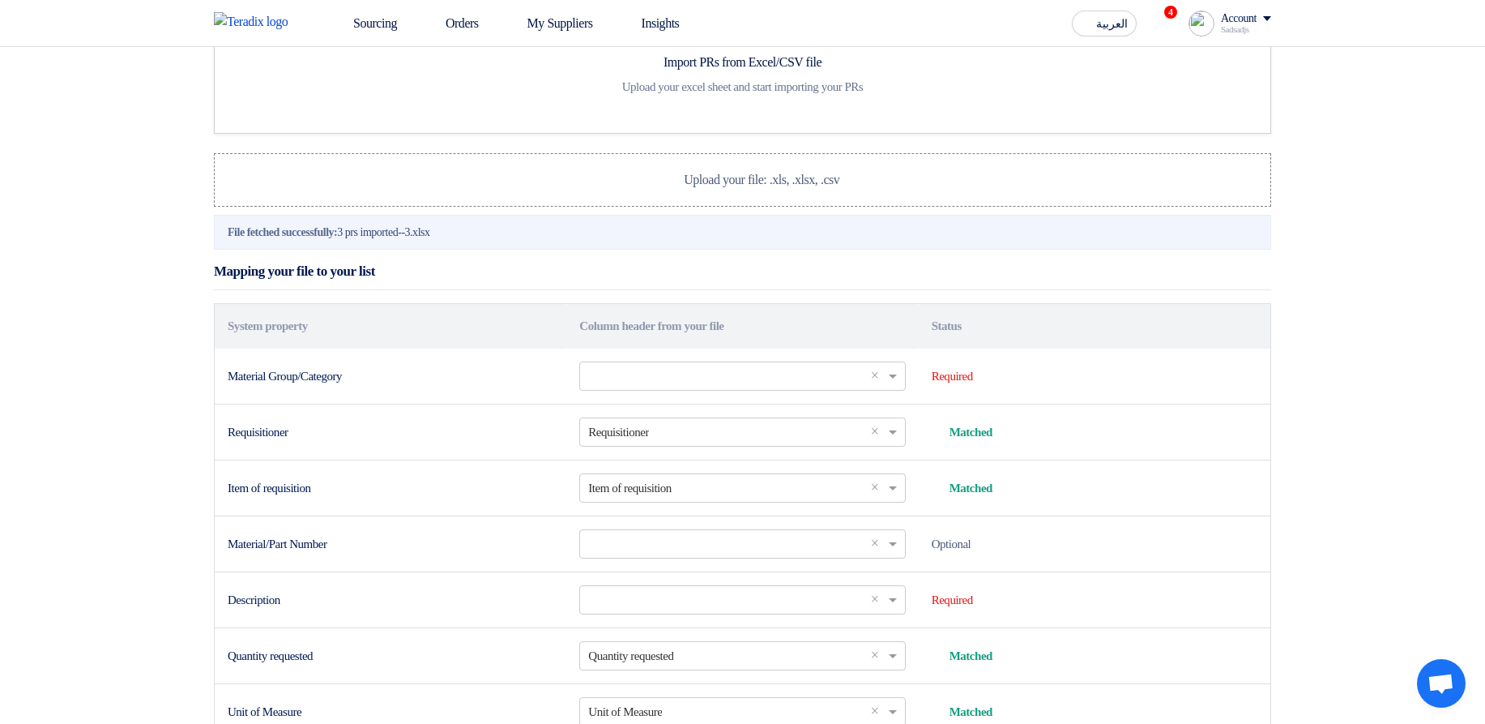
click at [1017, 291] on div "Mapping your file to your list" at bounding box center [742, 272] width 1057 height 38
click at [1234, 15] on div "Account" at bounding box center [1239, 19] width 36 height 14
click at [895, 291] on div "Mapping your file to your list" at bounding box center [742, 272] width 1057 height 38
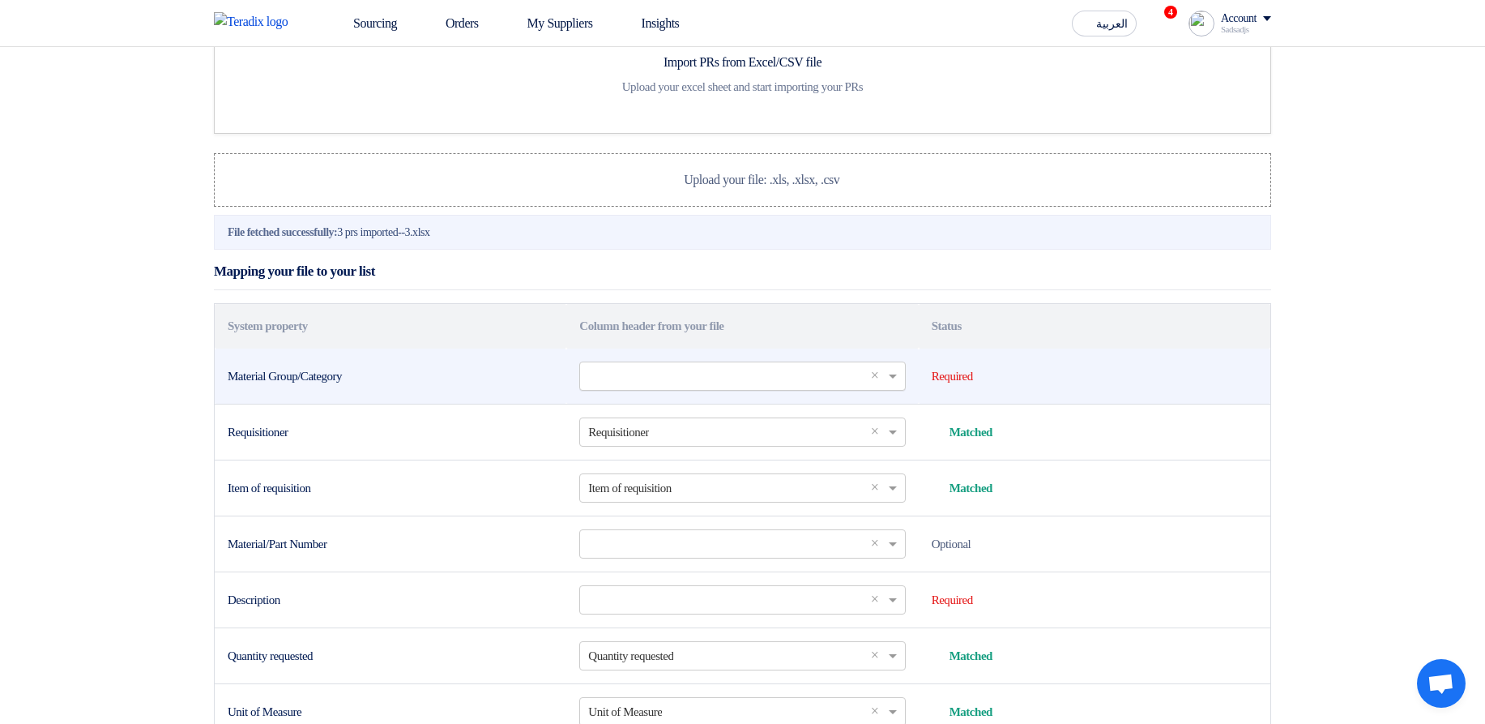
click at [705, 389] on input "text" at bounding box center [734, 375] width 292 height 27
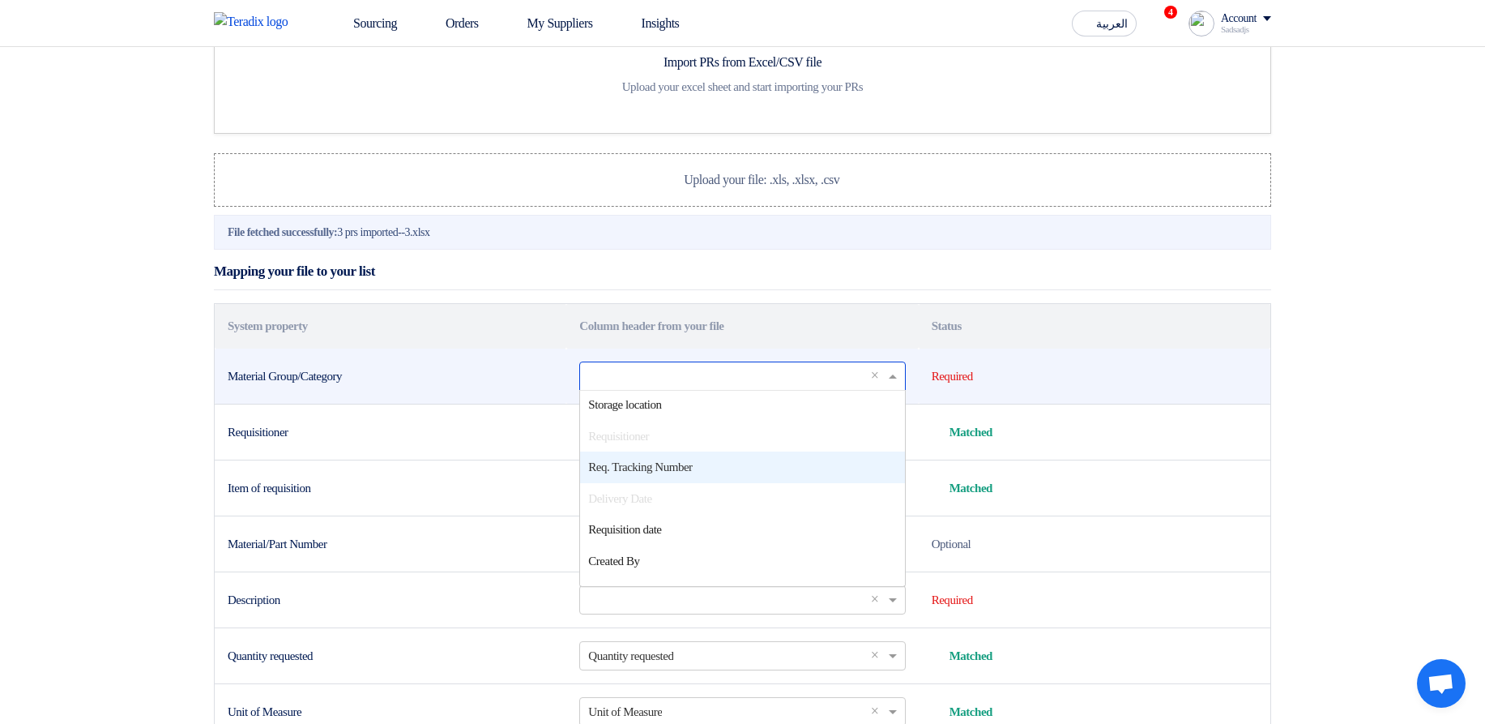
scroll to position [305, 0]
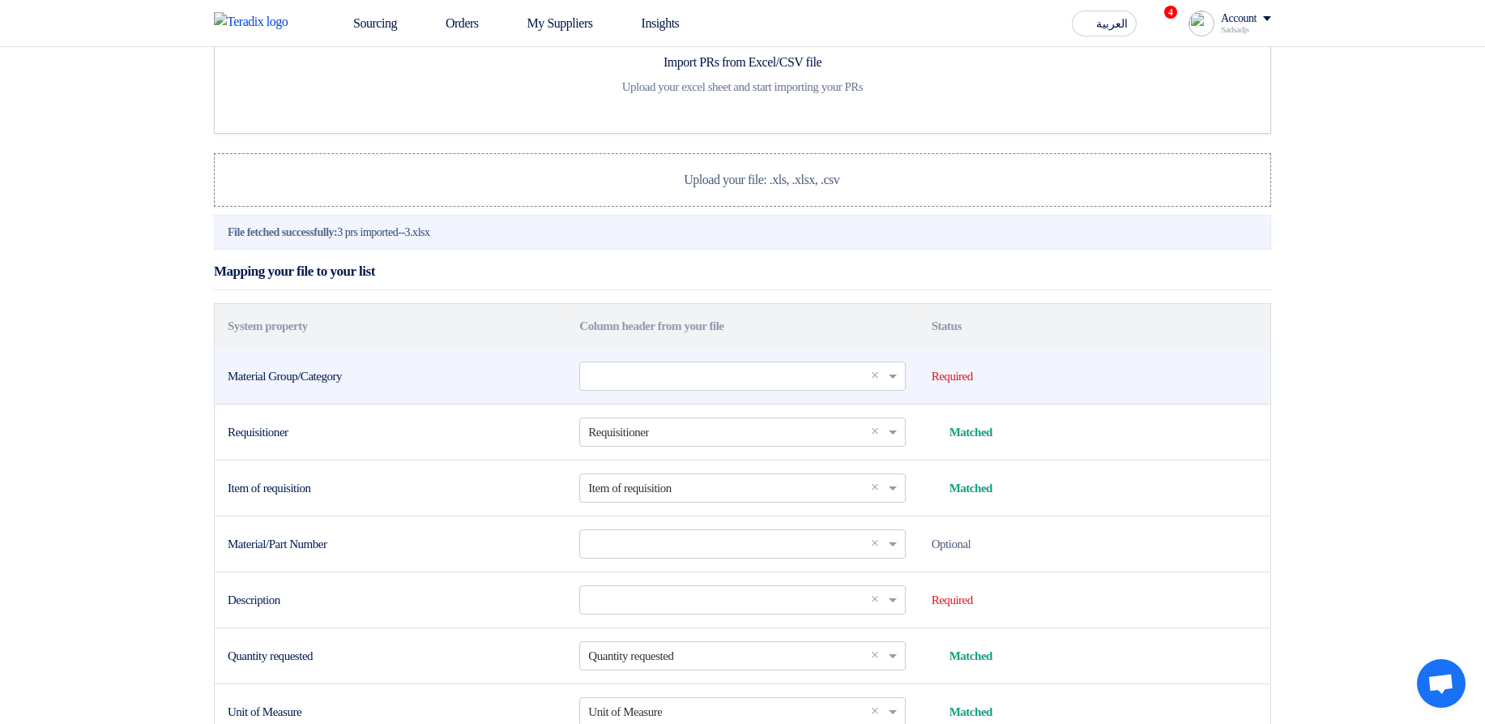
drag, startPoint x: 228, startPoint y: 441, endPoint x: 386, endPoint y: 435, distance: 157.3
click at [386, 386] on div "Material Group/Category" at bounding box center [391, 376] width 326 height 19
drag, startPoint x: 352, startPoint y: 441, endPoint x: 241, endPoint y: 442, distance: 111.0
click at [241, 386] on div "Material Group/Category" at bounding box center [391, 376] width 326 height 19
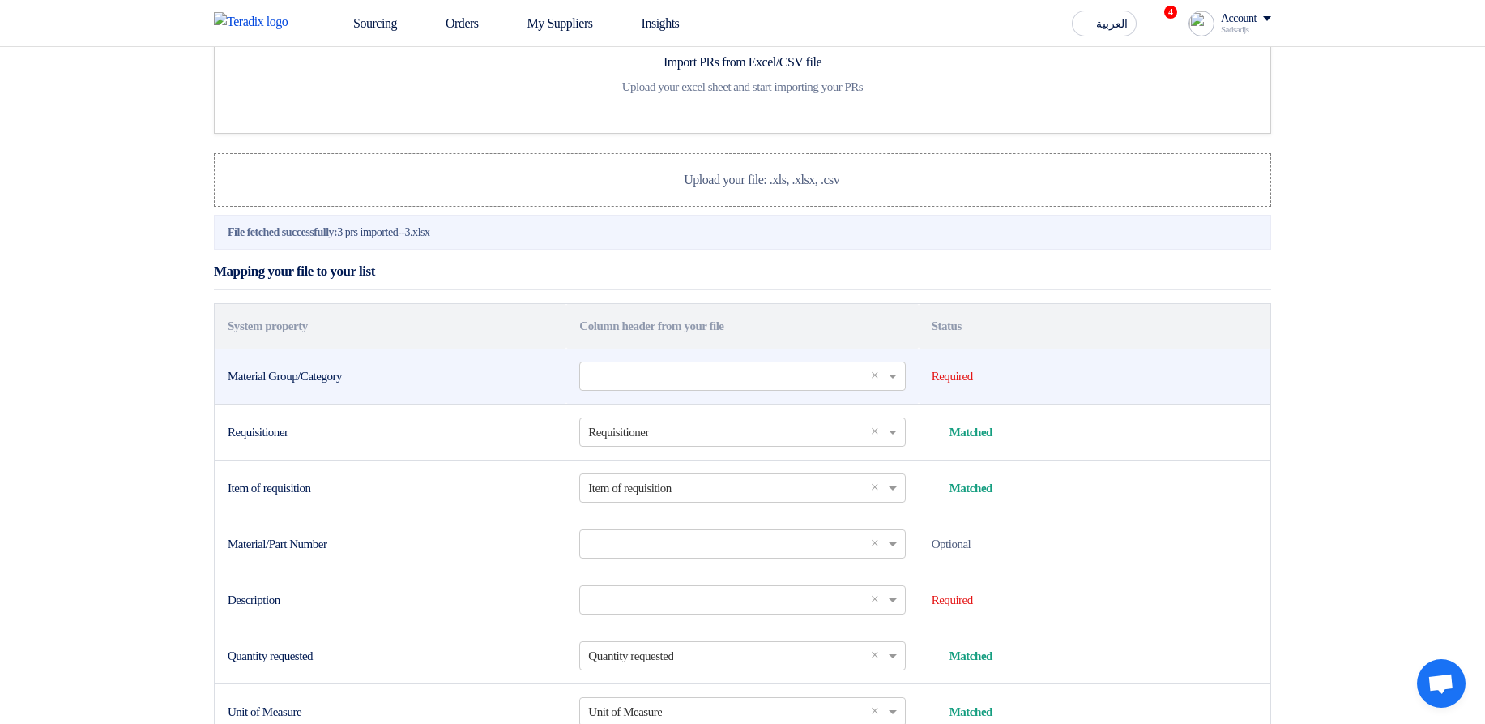
drag, startPoint x: 241, startPoint y: 442, endPoint x: 482, endPoint y: 459, distance: 242.1
click at [240, 386] on div "Material Group/Category" at bounding box center [391, 376] width 326 height 19
click at [697, 389] on input "text" at bounding box center [734, 375] width 292 height 27
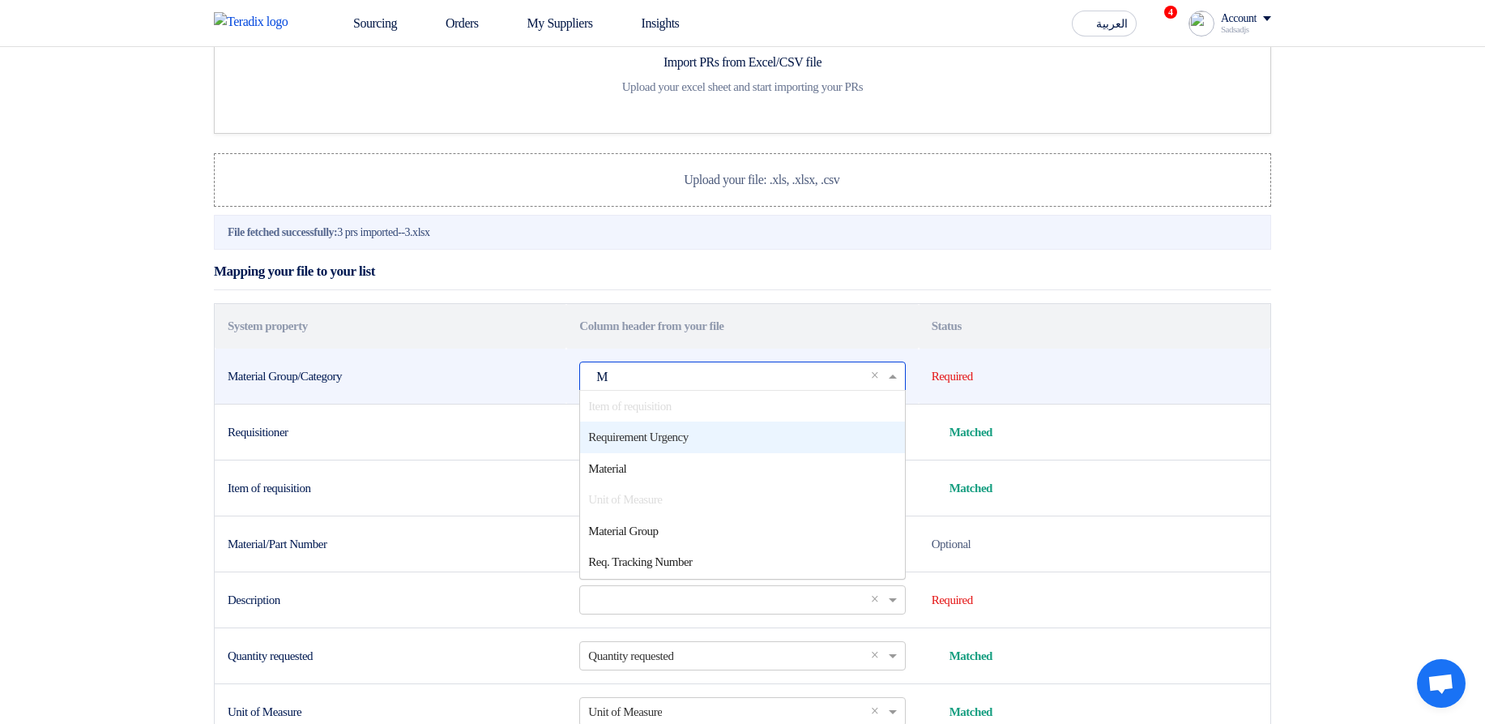
scroll to position [0, 0]
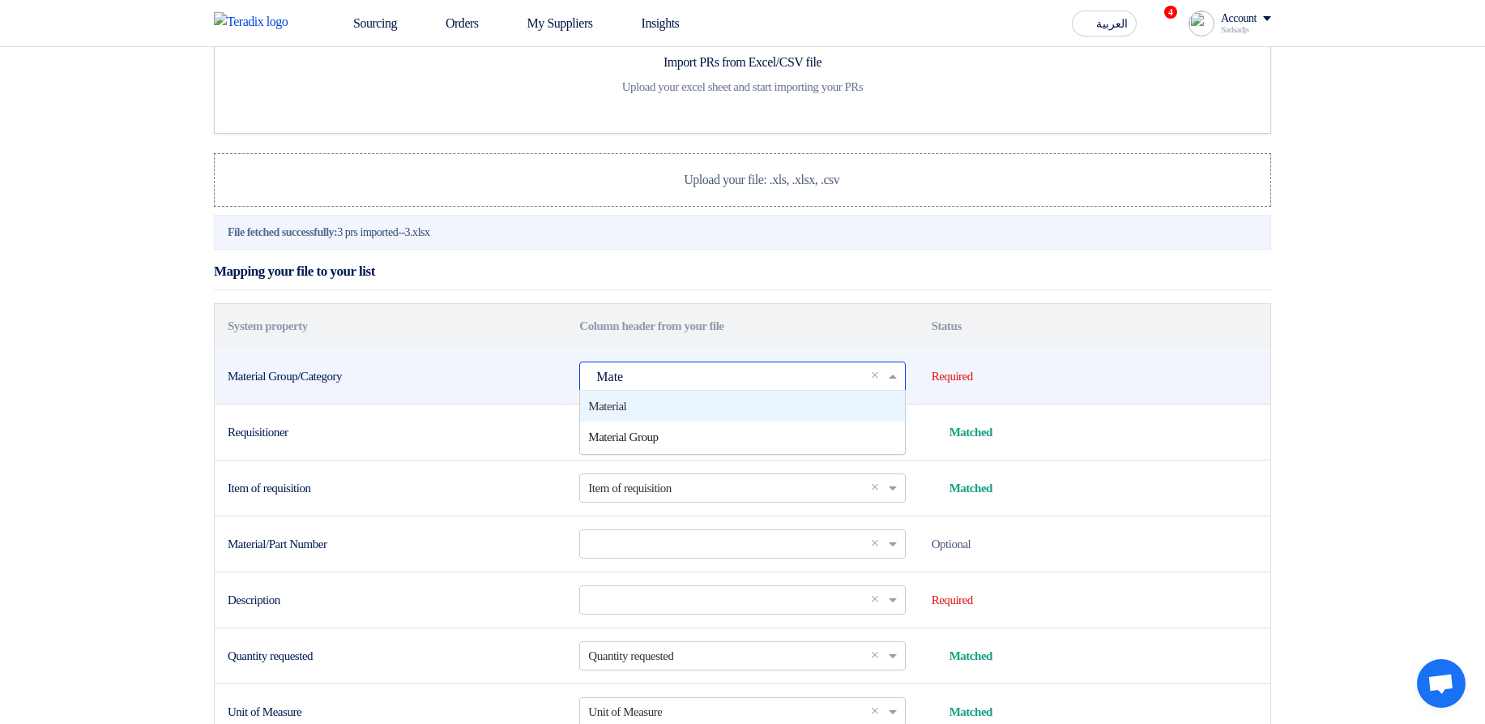
type input "Mater"
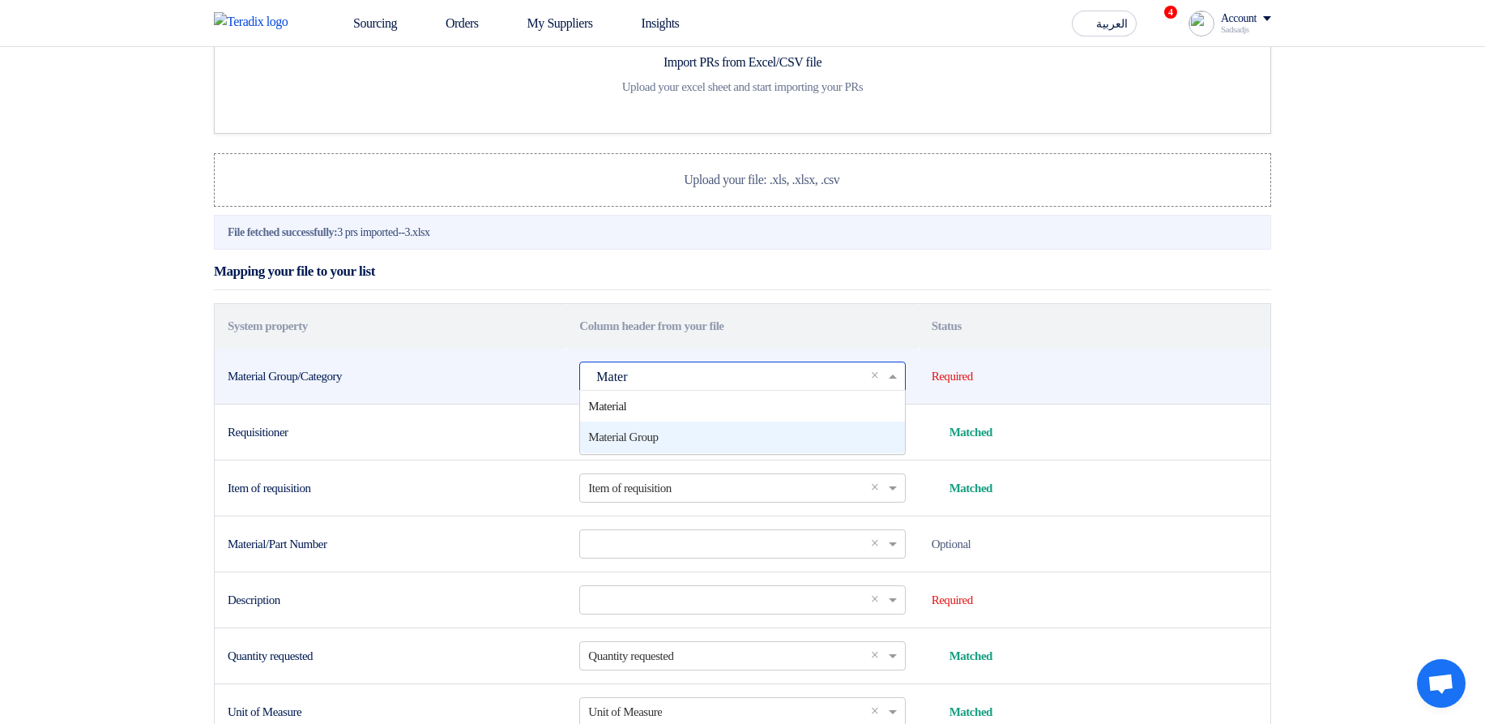
click at [603, 443] on span "Material Group" at bounding box center [623, 436] width 70 height 13
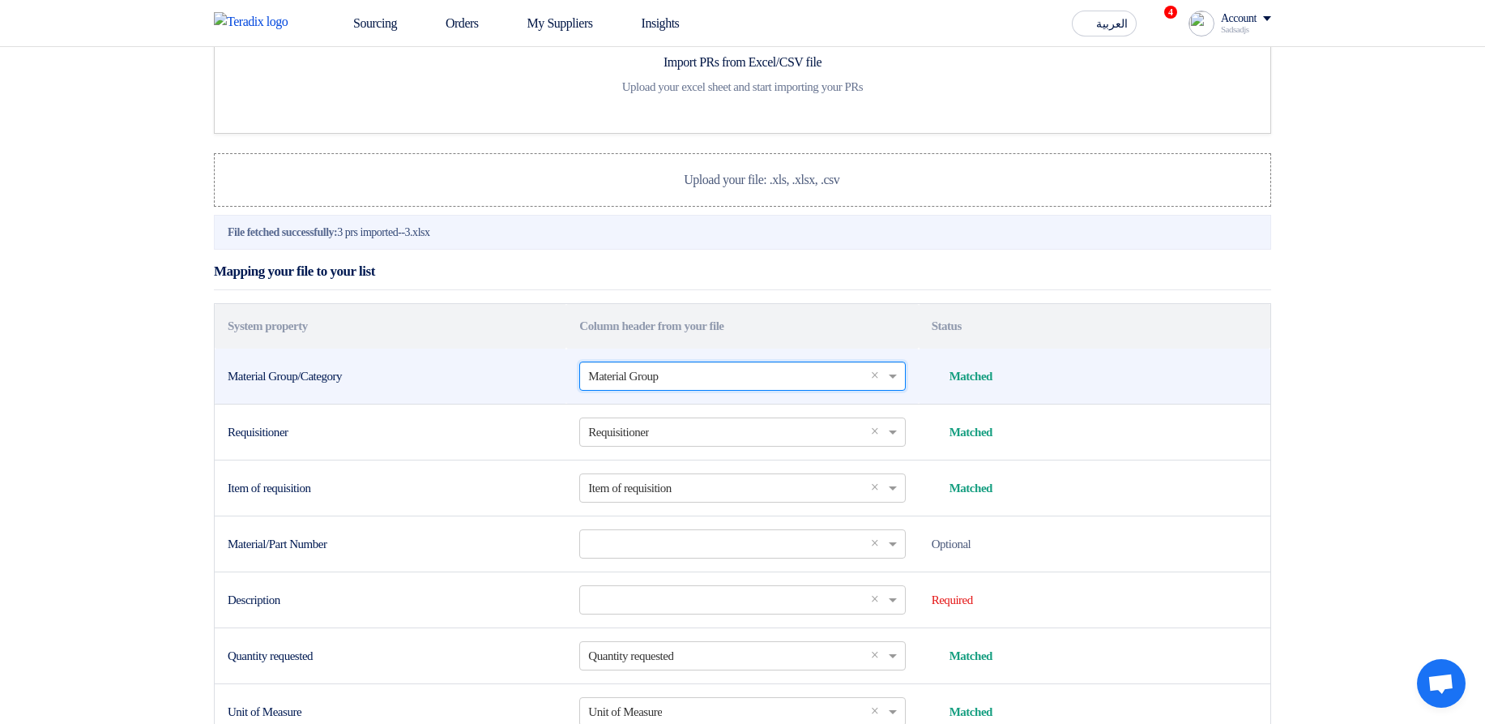
scroll to position [194, 0]
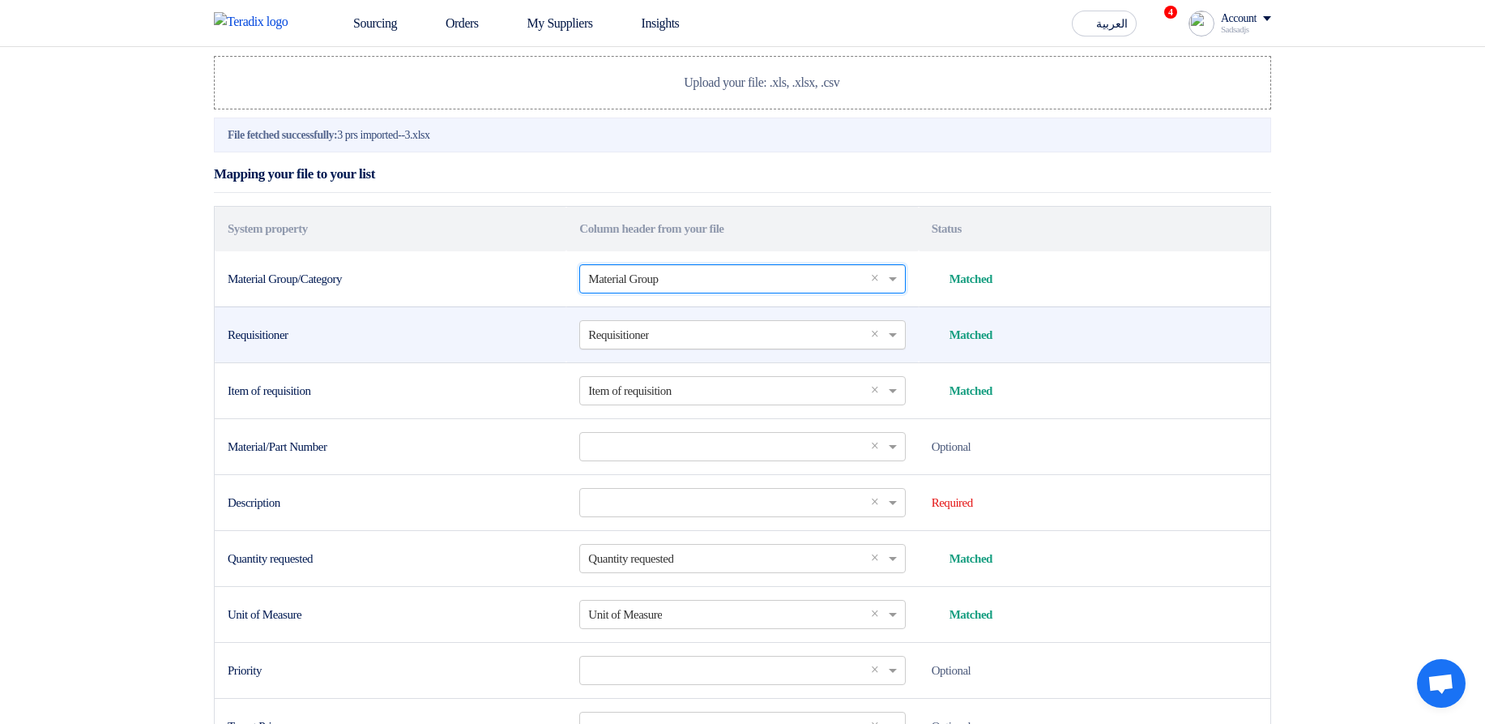
click at [647, 348] on input "text" at bounding box center [734, 334] width 292 height 27
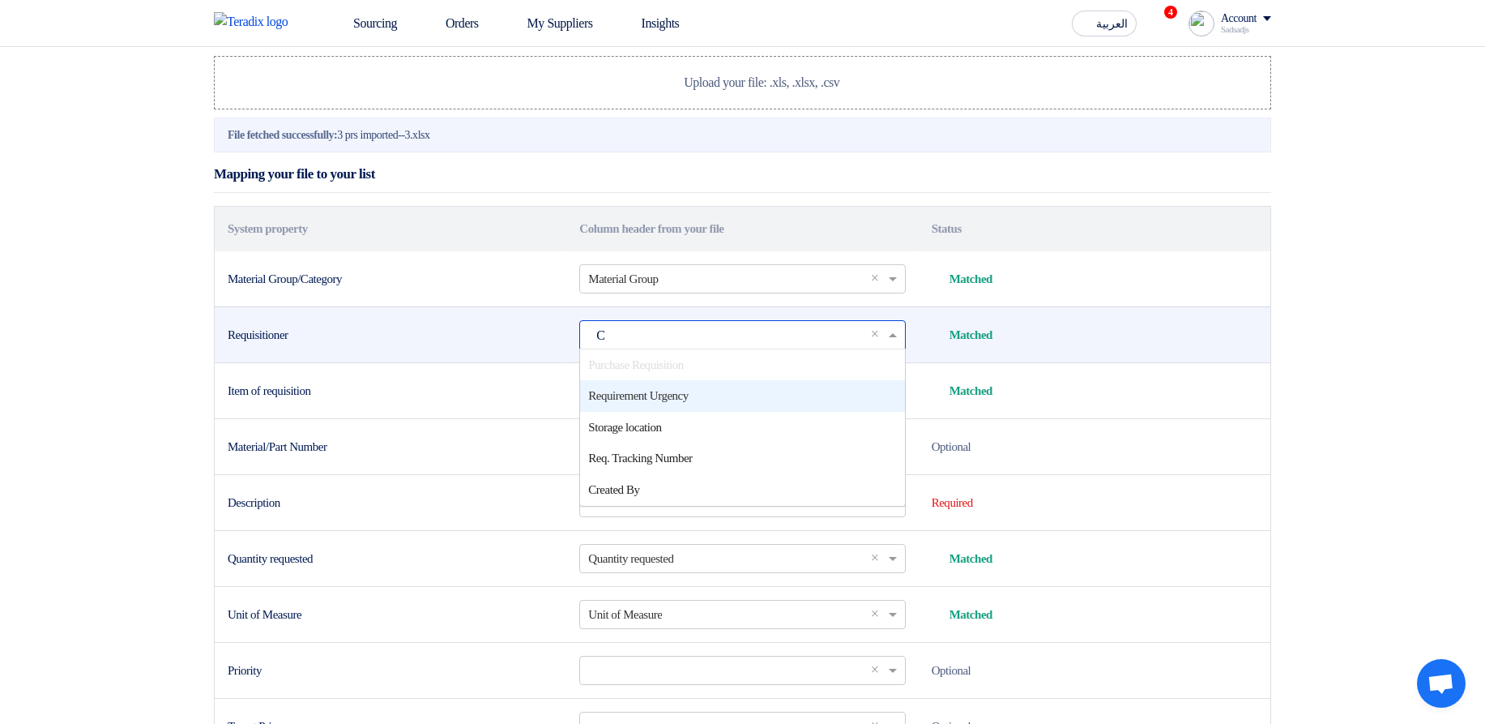
scroll to position [0, 0]
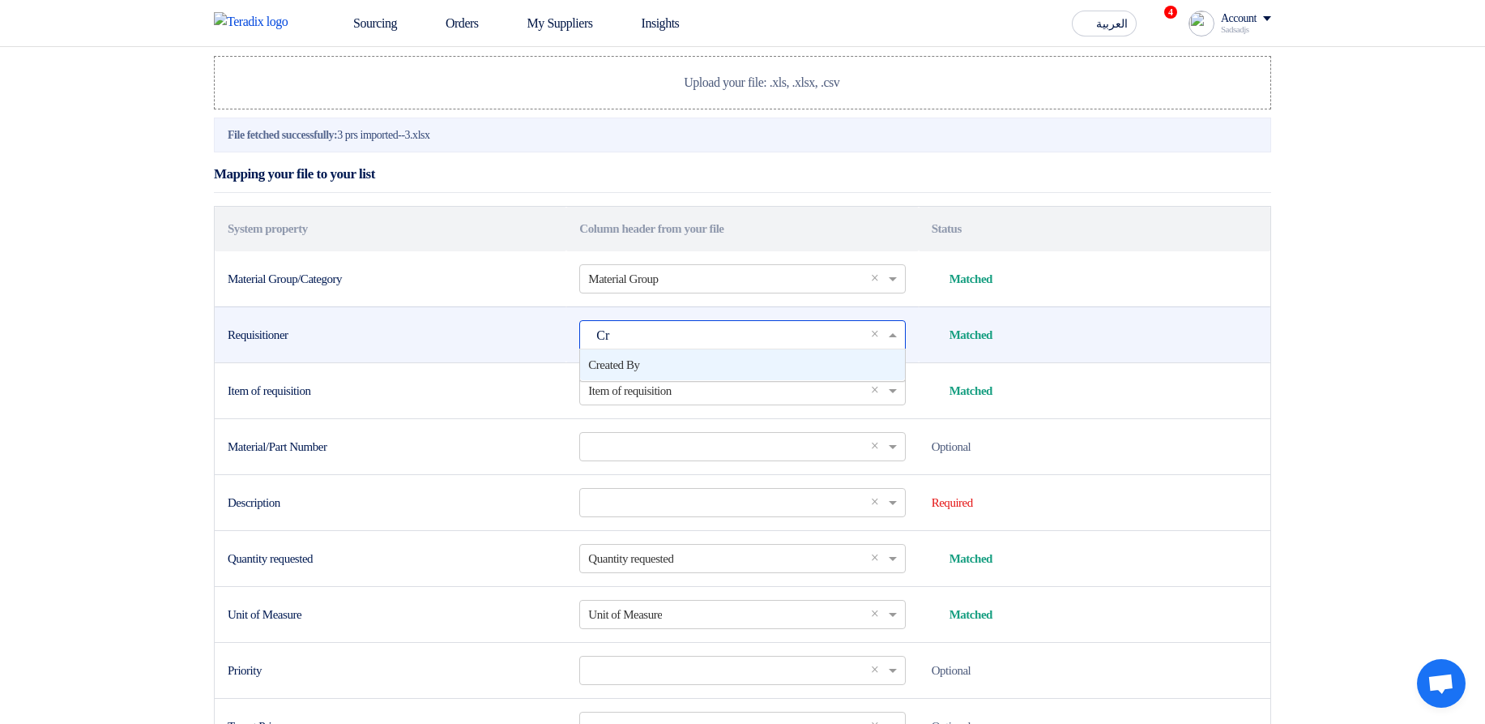
type input "Cre"
click at [652, 381] on div "Created By" at bounding box center [742, 365] width 324 height 32
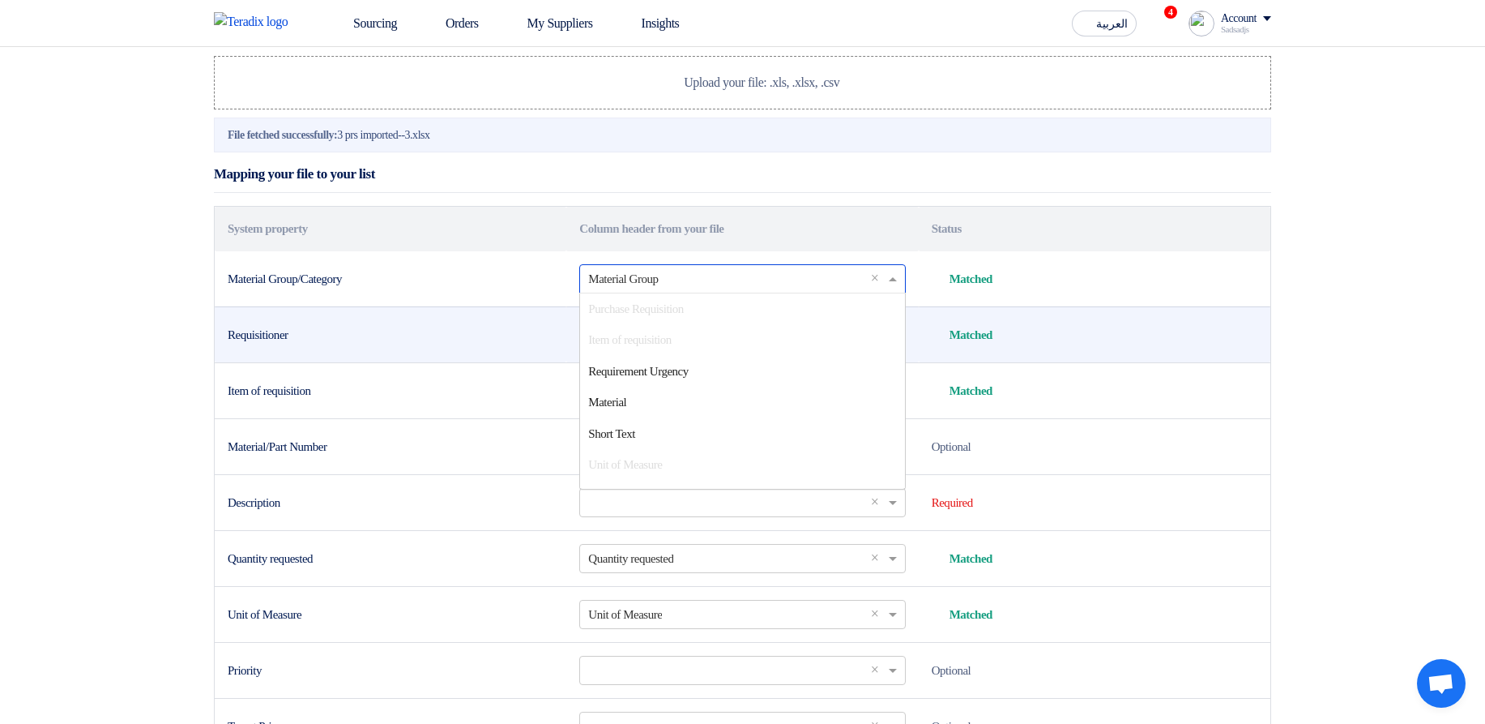
click at [664, 292] on input "text" at bounding box center [734, 278] width 292 height 27
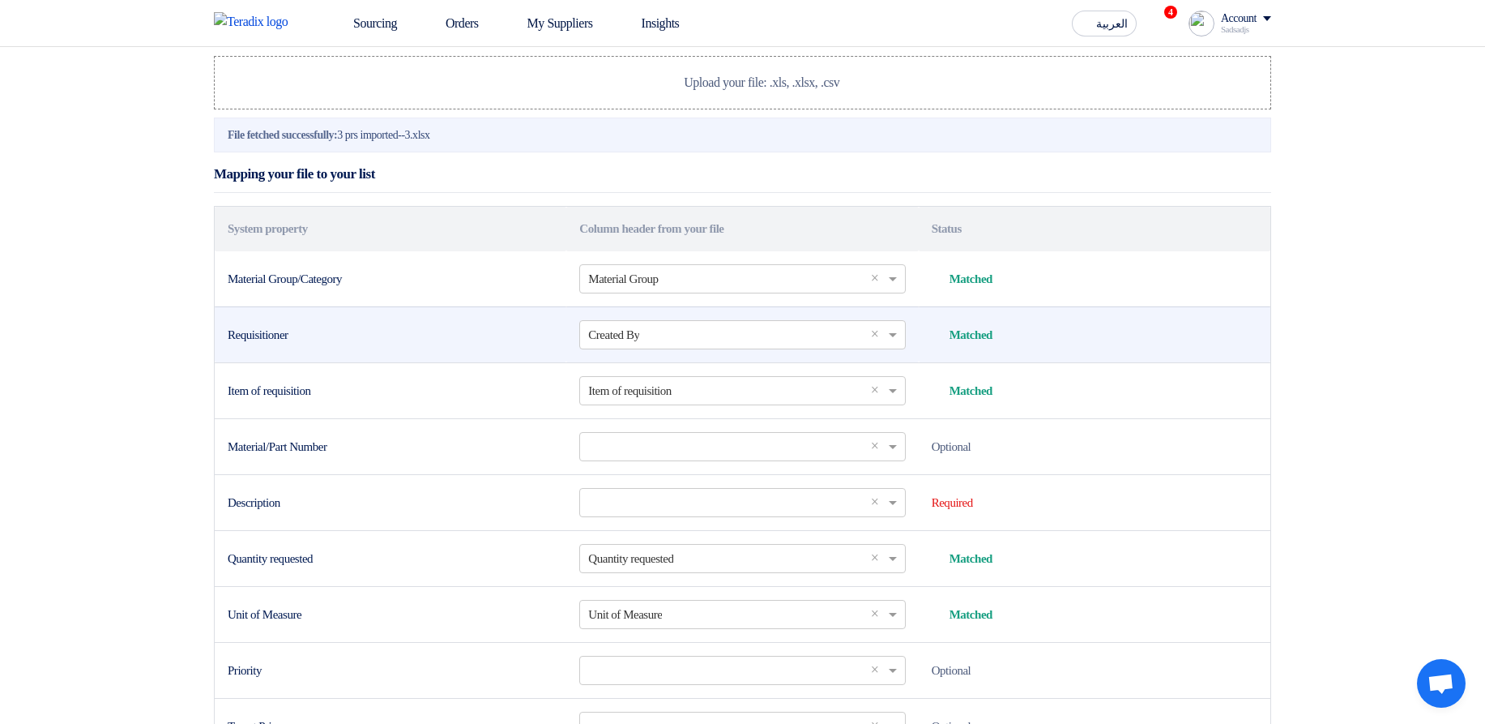
click at [709, 251] on th "Column header from your file" at bounding box center [742, 229] width 352 height 45
click at [773, 251] on th "Column header from your file" at bounding box center [742, 229] width 352 height 45
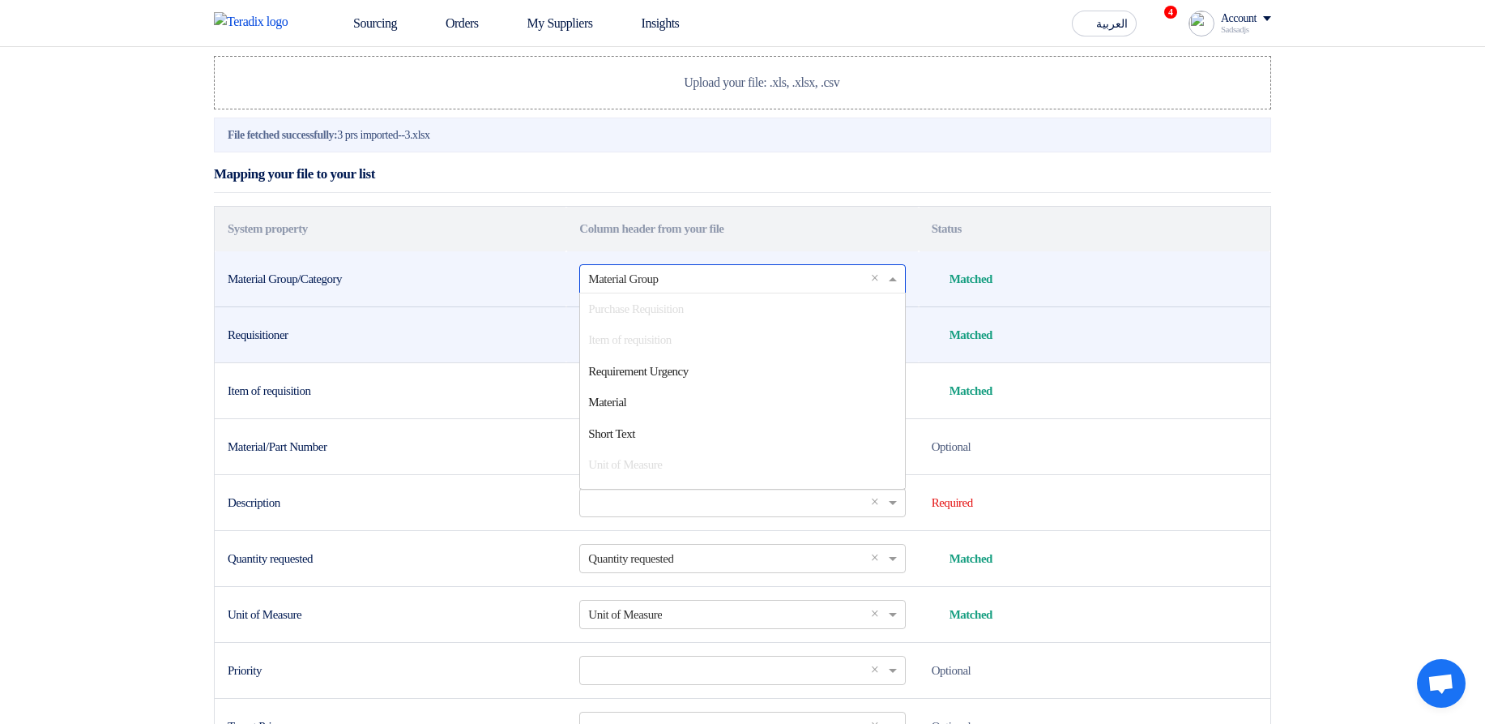
scroll to position [66, 0]
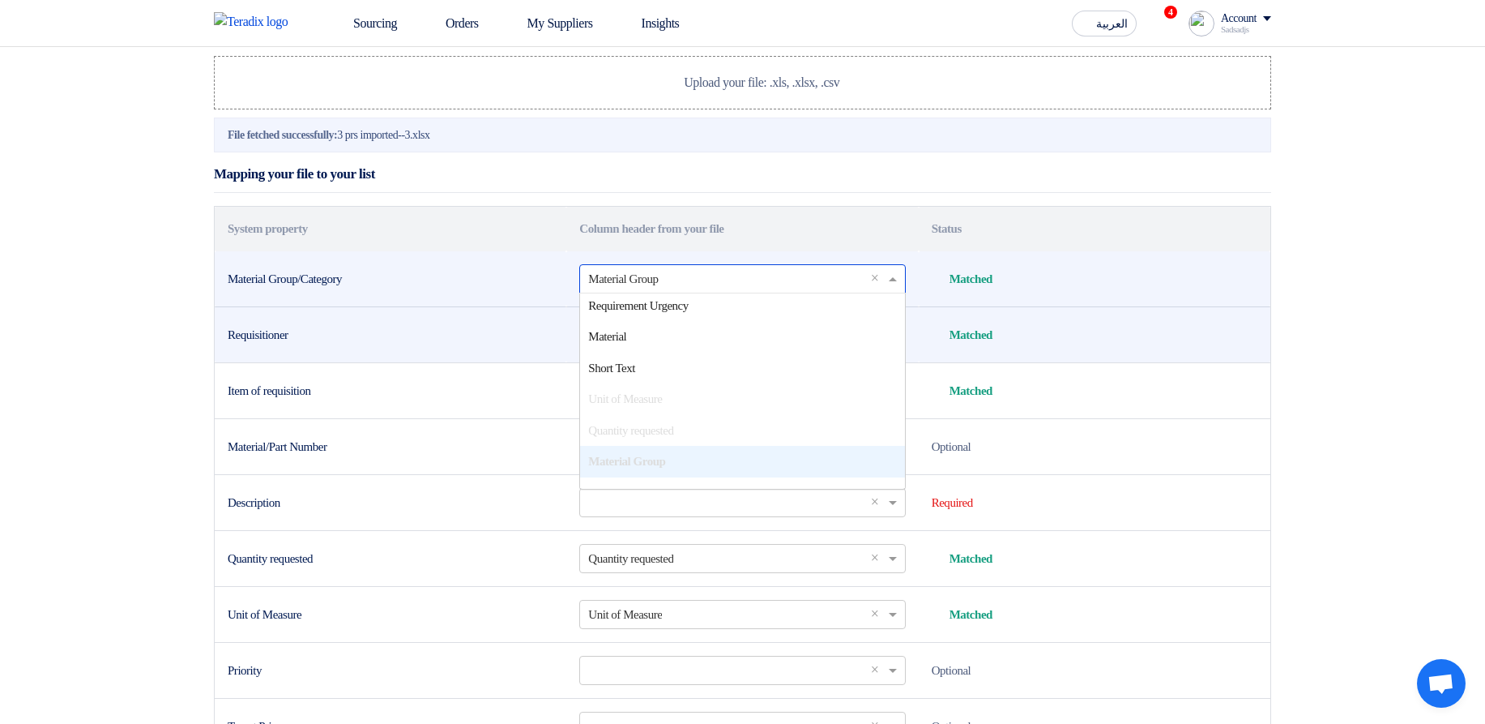
click at [719, 292] on input "text" at bounding box center [734, 278] width 292 height 27
click at [732, 307] on td "Select a column... × Material Group × Purchase Requisition Item of requisition …" at bounding box center [742, 279] width 352 height 56
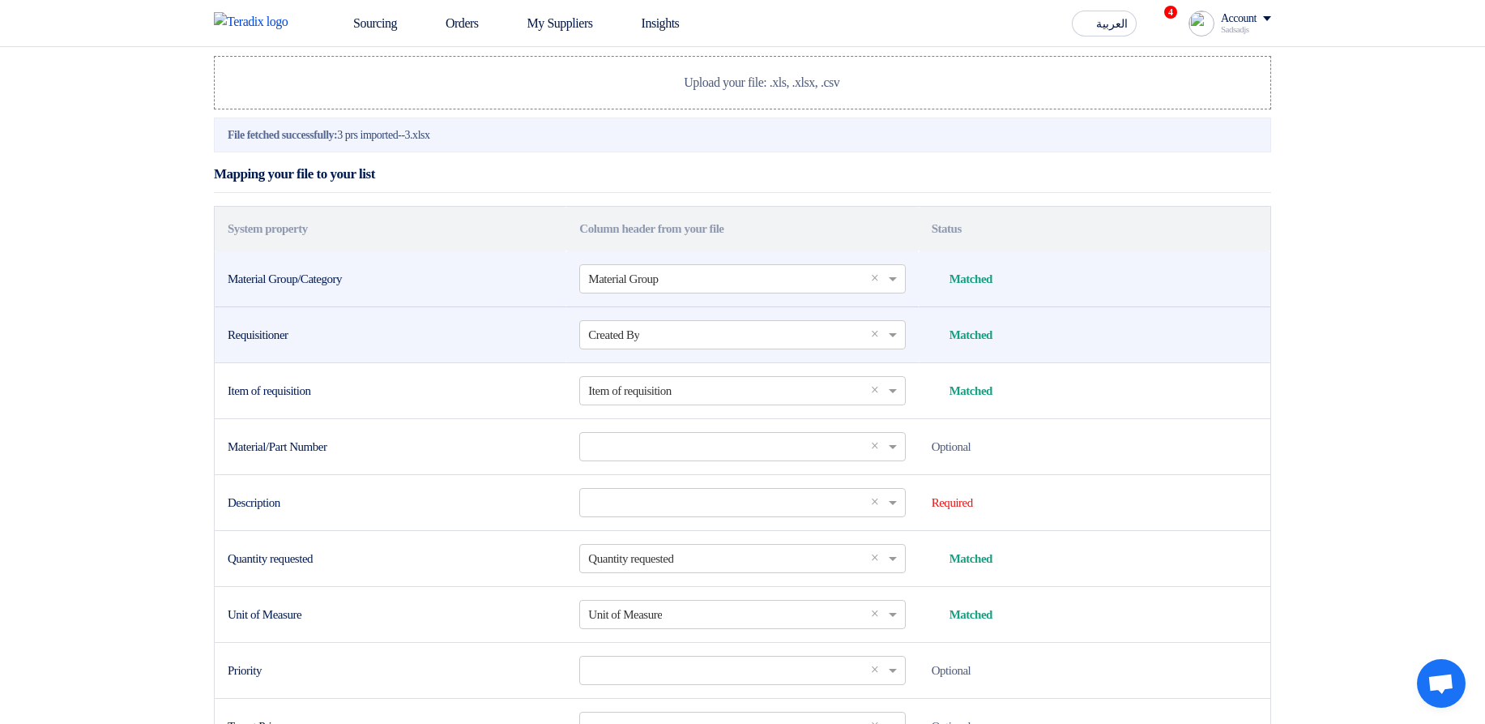
drag, startPoint x: 258, startPoint y: 340, endPoint x: 329, endPoint y: 337, distance: 71.3
click at [329, 288] on div "Material Group/Category" at bounding box center [391, 279] width 326 height 19
click at [478, 307] on td "Material Group/Category" at bounding box center [391, 279] width 352 height 56
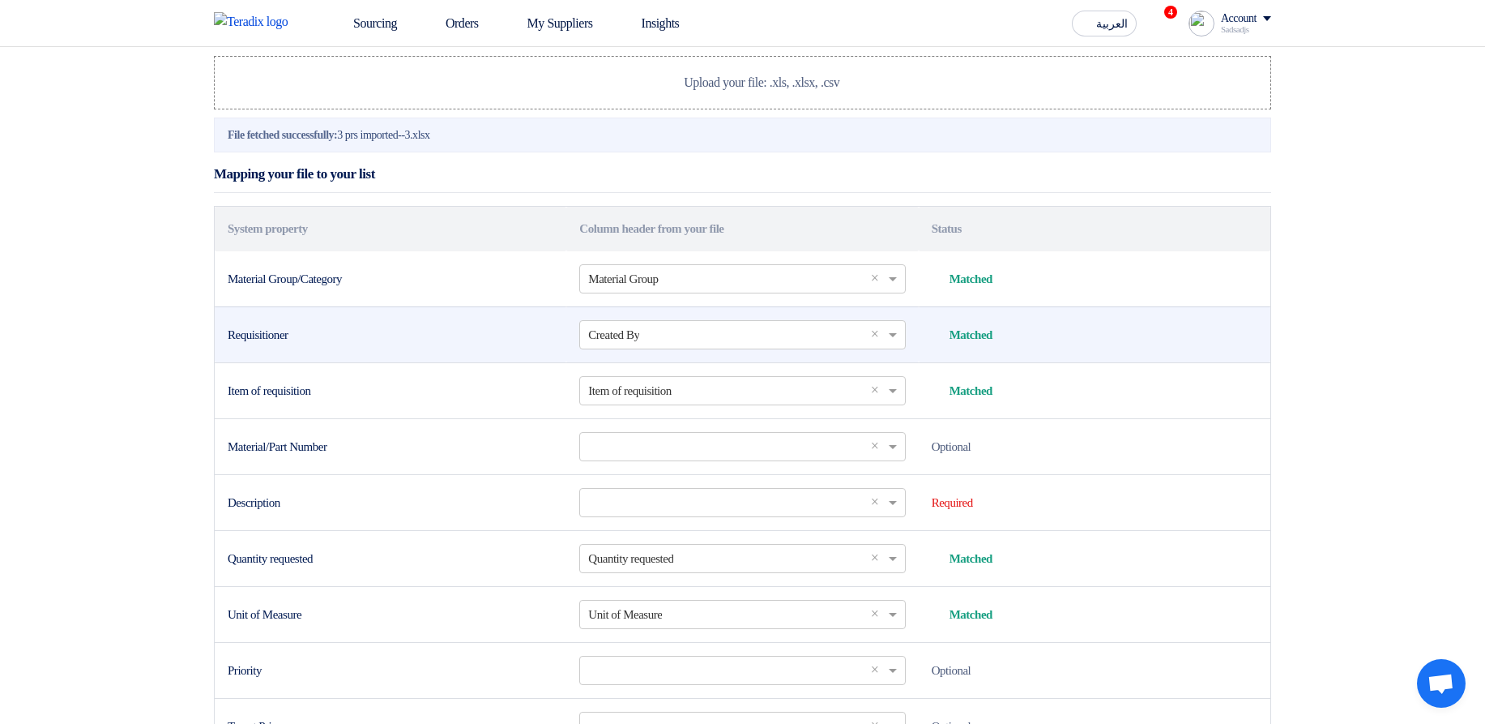
drag, startPoint x: 253, startPoint y: 393, endPoint x: 327, endPoint y: 398, distance: 73.9
click at [327, 344] on div "Requisitioner" at bounding box center [391, 335] width 326 height 19
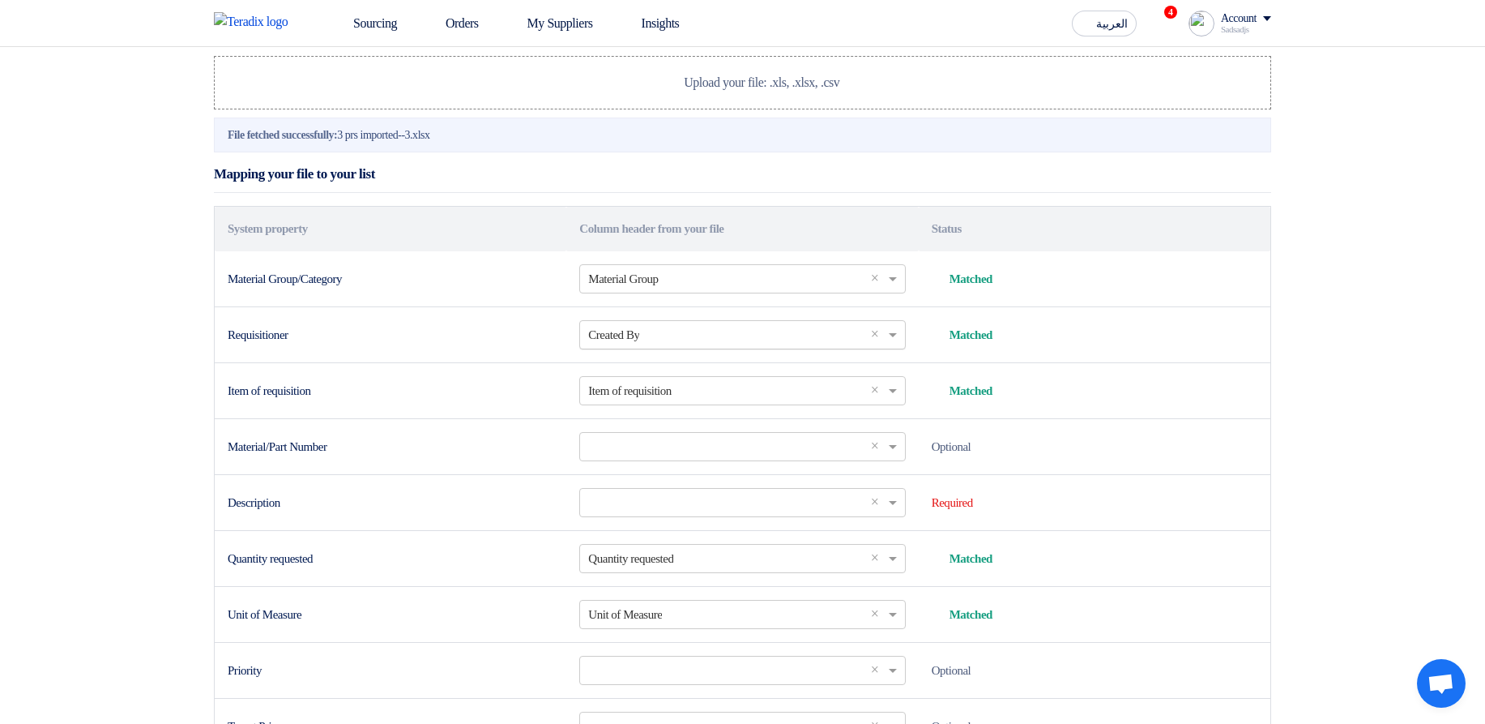
click at [608, 348] on input "text" at bounding box center [734, 334] width 292 height 27
click at [463, 344] on div "Requisitioner" at bounding box center [391, 335] width 326 height 19
click at [694, 348] on input "text" at bounding box center [734, 334] width 292 height 27
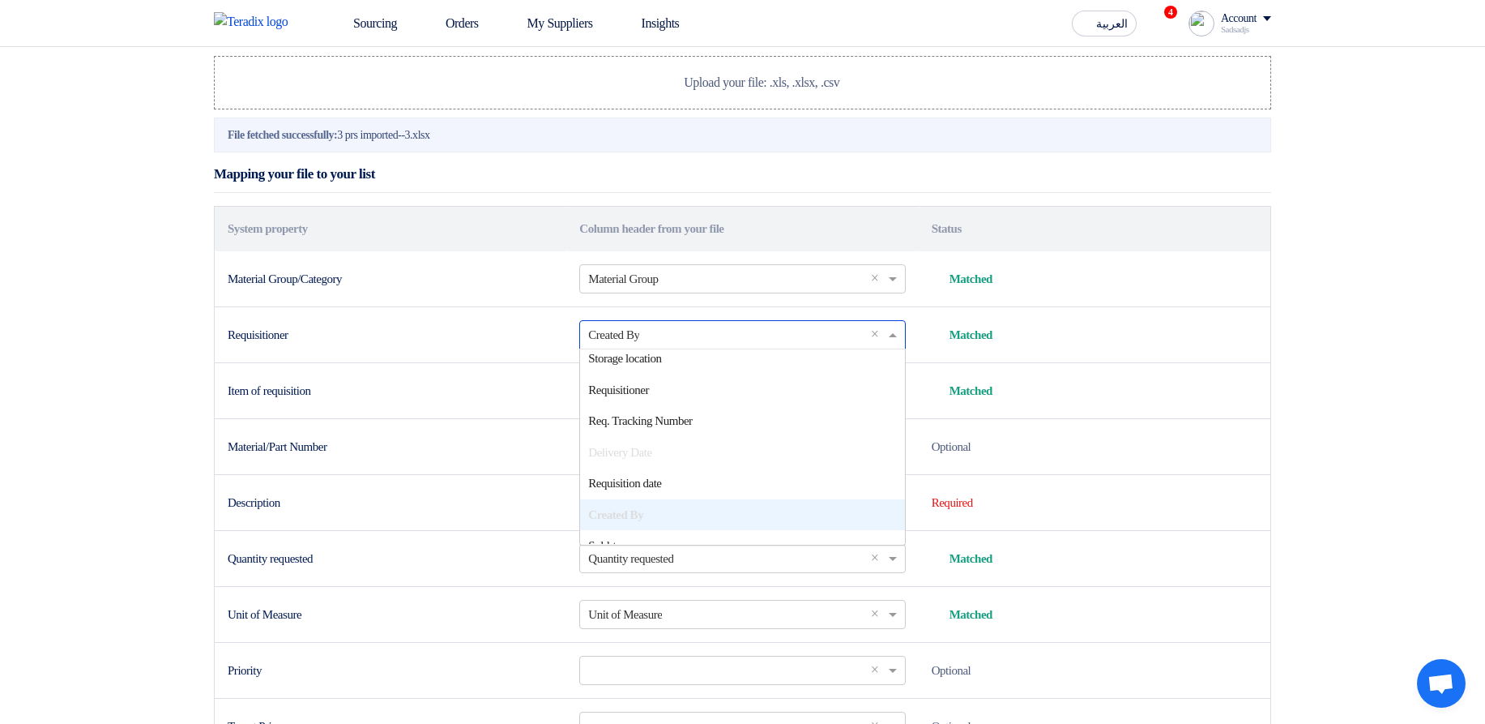
click at [461, 344] on div "Requisitioner" at bounding box center [391, 335] width 326 height 19
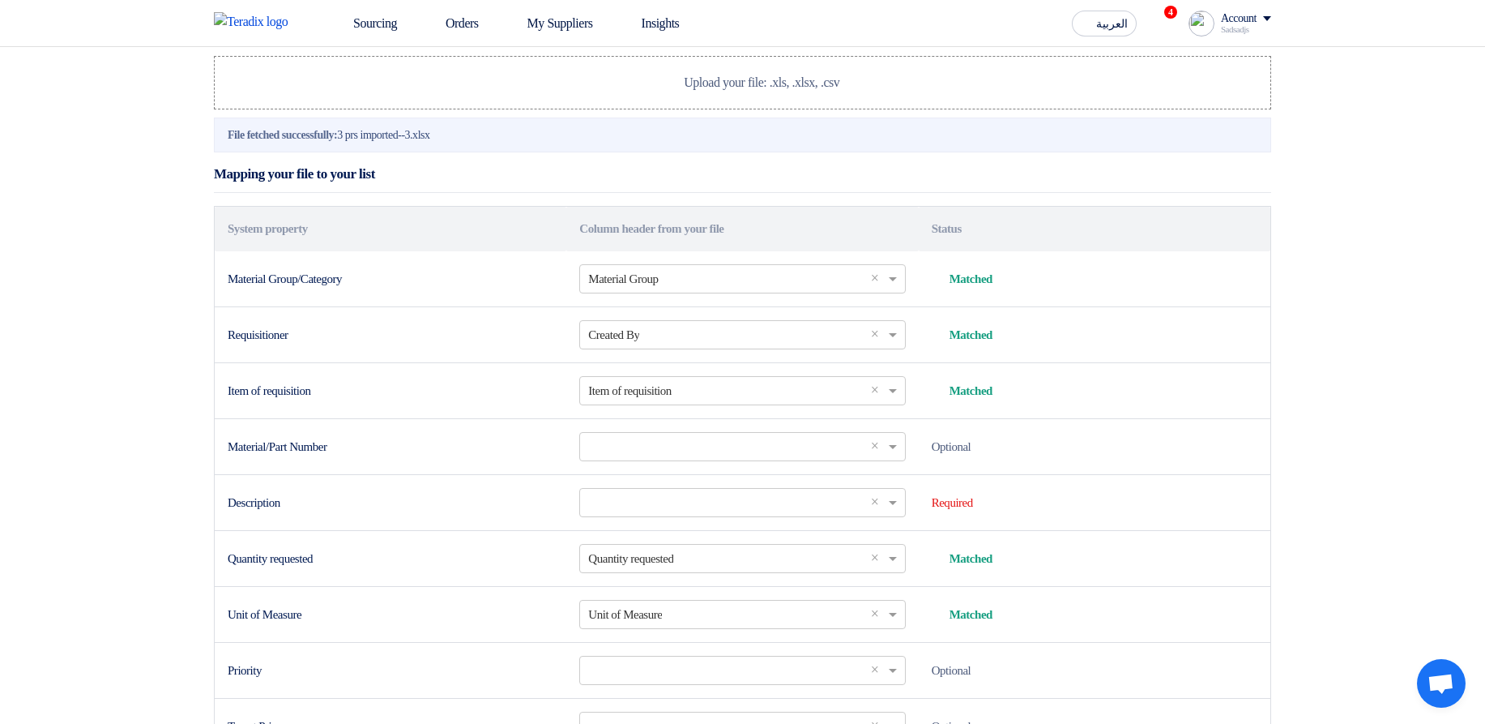
drag, startPoint x: 243, startPoint y: 396, endPoint x: 352, endPoint y: 394, distance: 109.4
click at [352, 344] on div "Requisitioner" at bounding box center [391, 335] width 326 height 19
click at [583, 349] on div "Select a column... × Created By ×" at bounding box center [742, 334] width 326 height 29
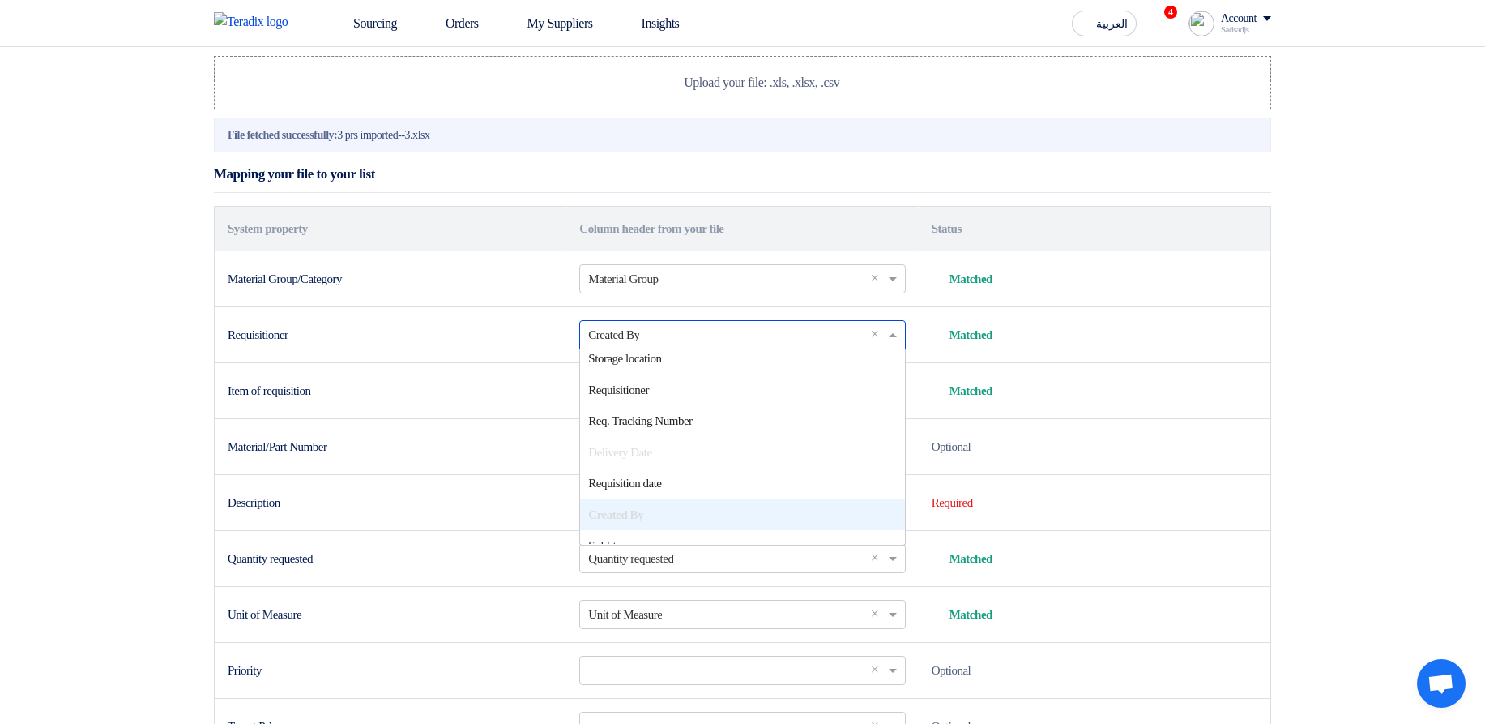
click at [476, 362] on td "Requisitioner" at bounding box center [391, 334] width 352 height 56
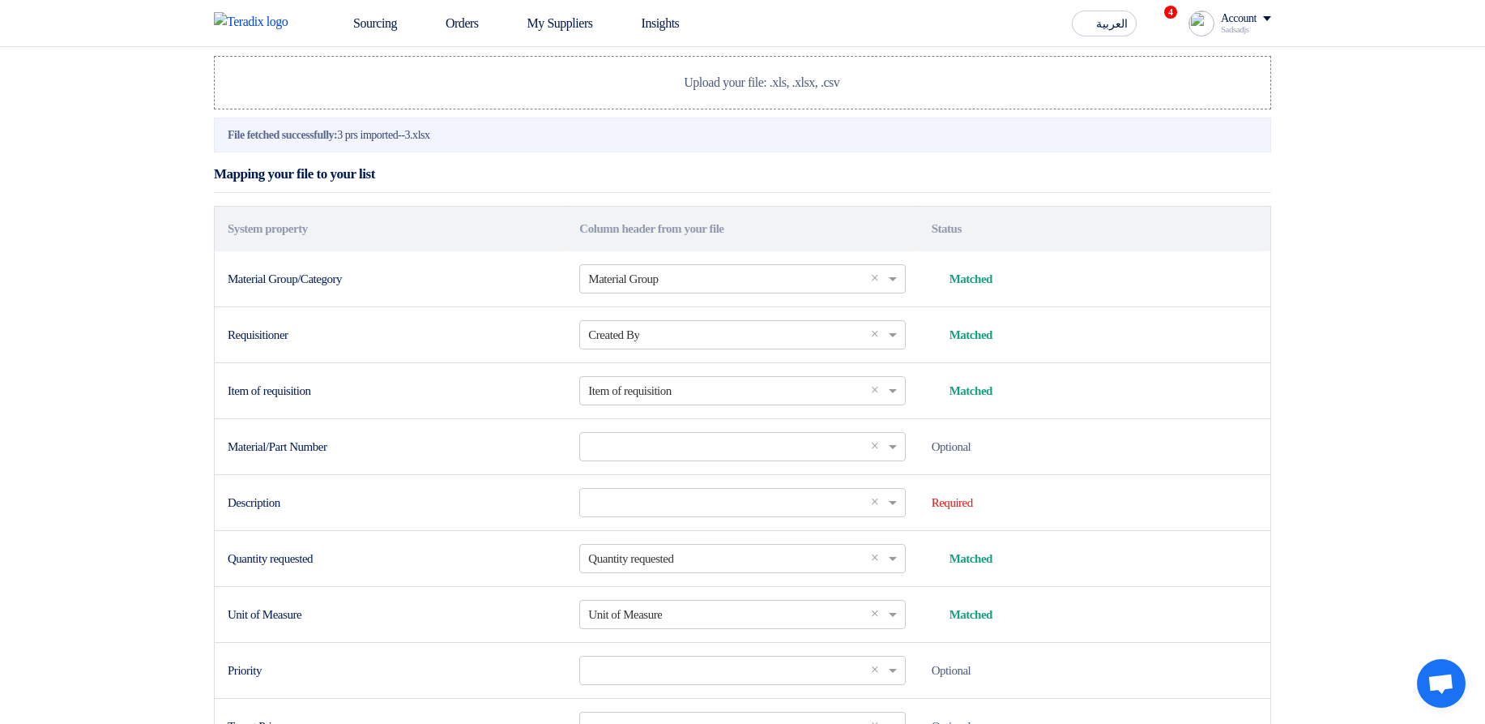
scroll to position [292, 0]
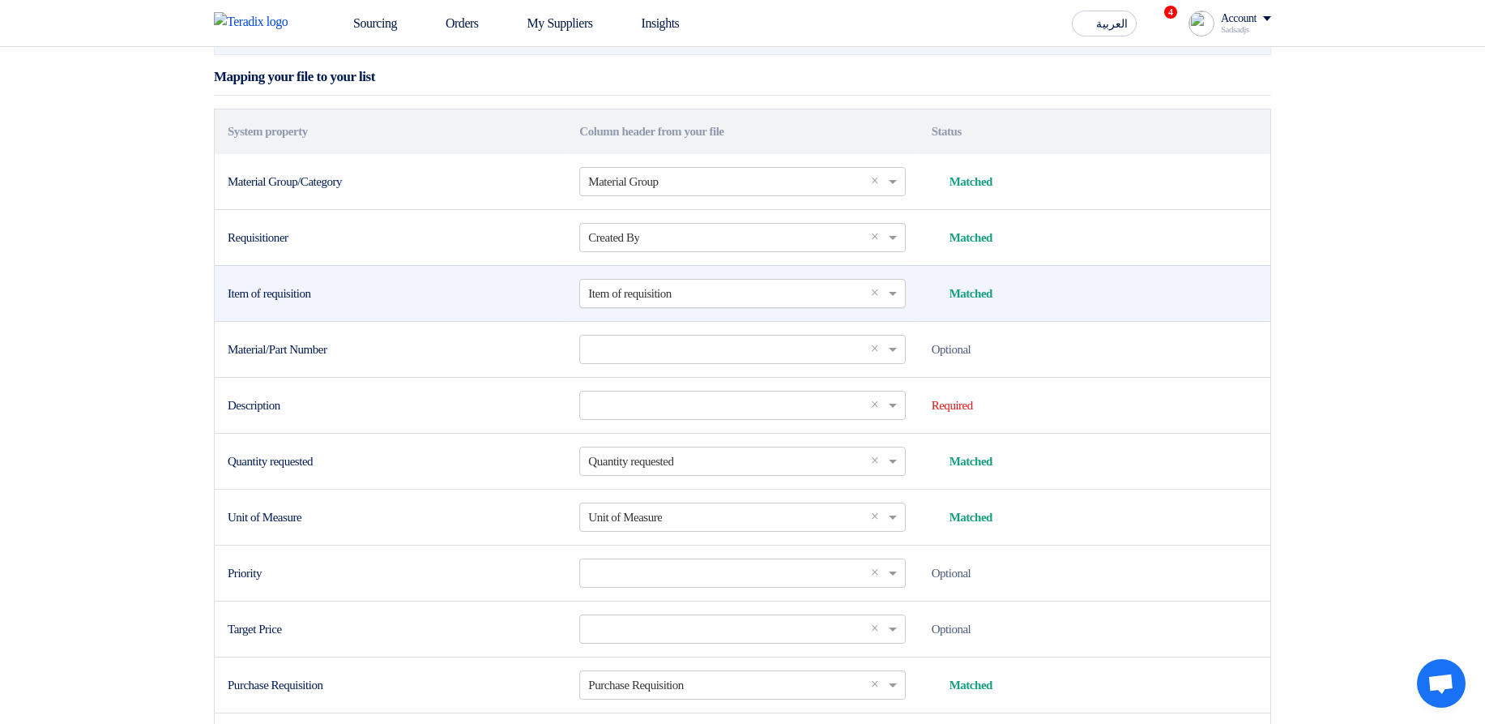
click at [613, 306] on input "text" at bounding box center [734, 293] width 292 height 27
click at [486, 303] on div "Item of requisition" at bounding box center [391, 293] width 326 height 19
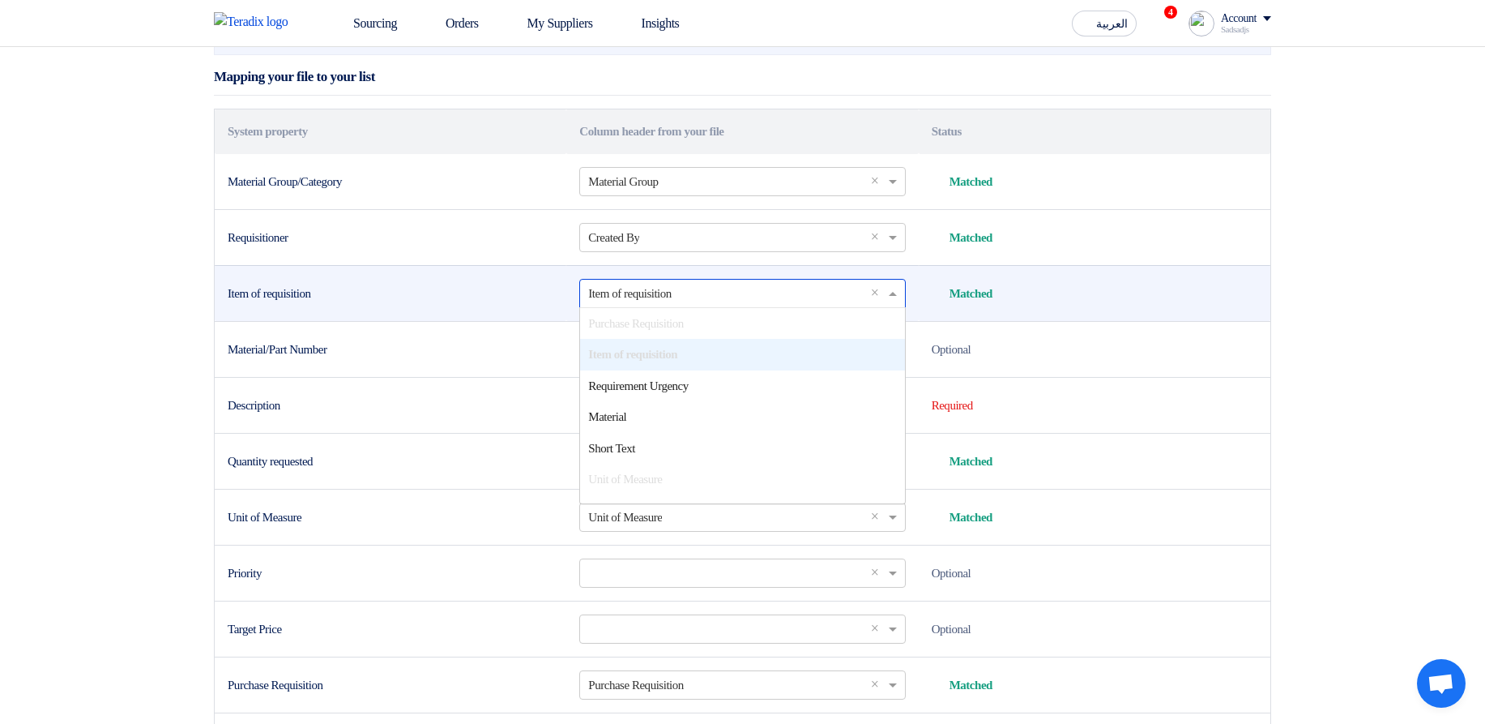
drag, startPoint x: 707, startPoint y: 358, endPoint x: 682, endPoint y: 407, distance: 54.4
click at [707, 306] on input "text" at bounding box center [734, 293] width 292 height 27
click at [460, 321] on td "Item of requisition" at bounding box center [391, 293] width 352 height 56
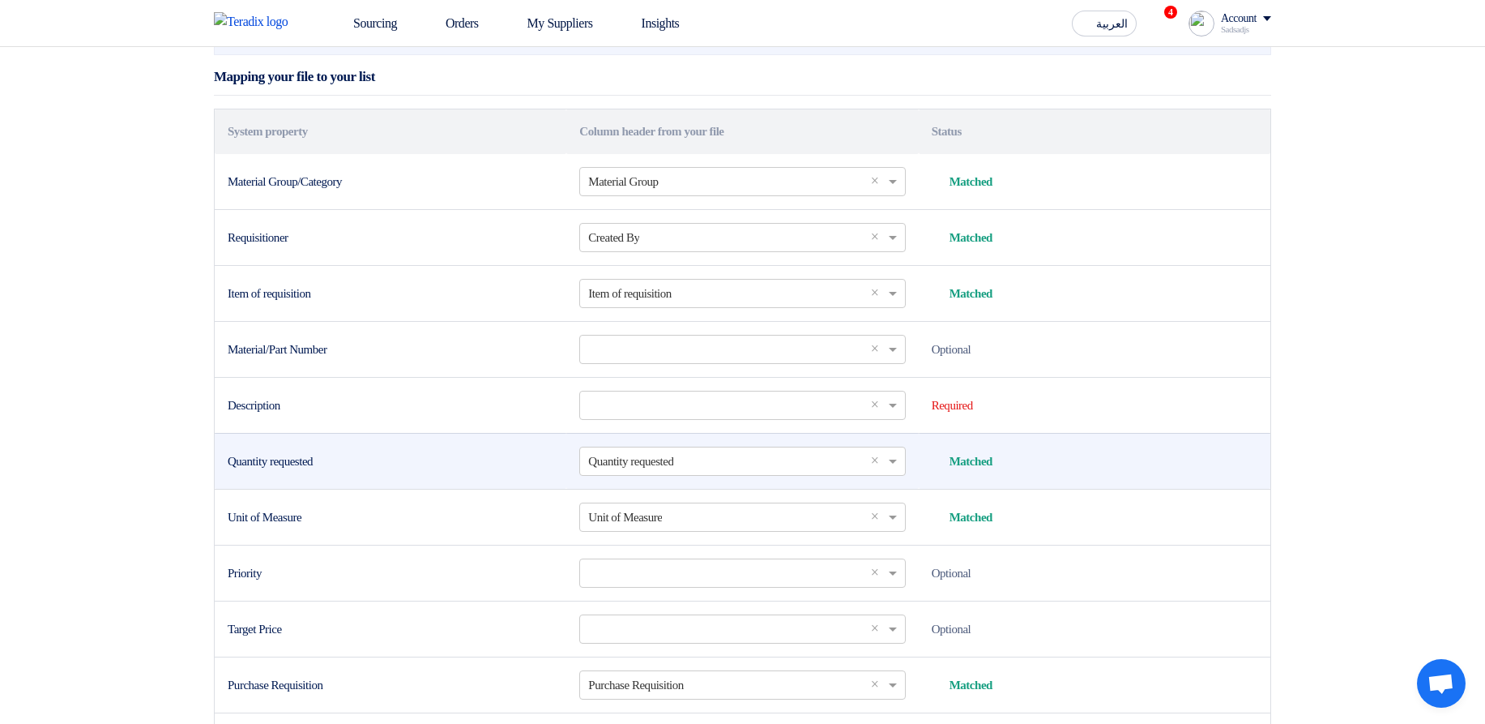
scroll to position [389, 0]
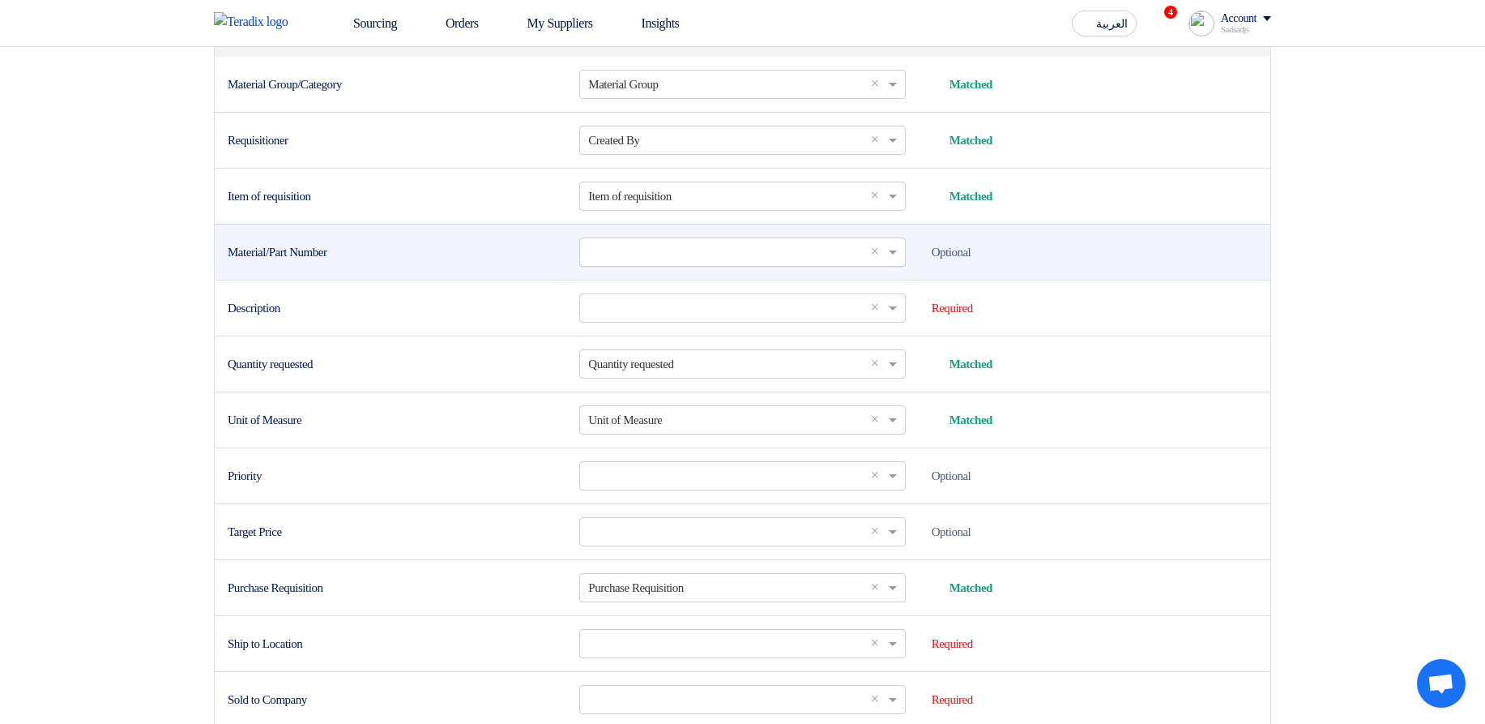
click at [643, 265] on input "text" at bounding box center [734, 251] width 292 height 27
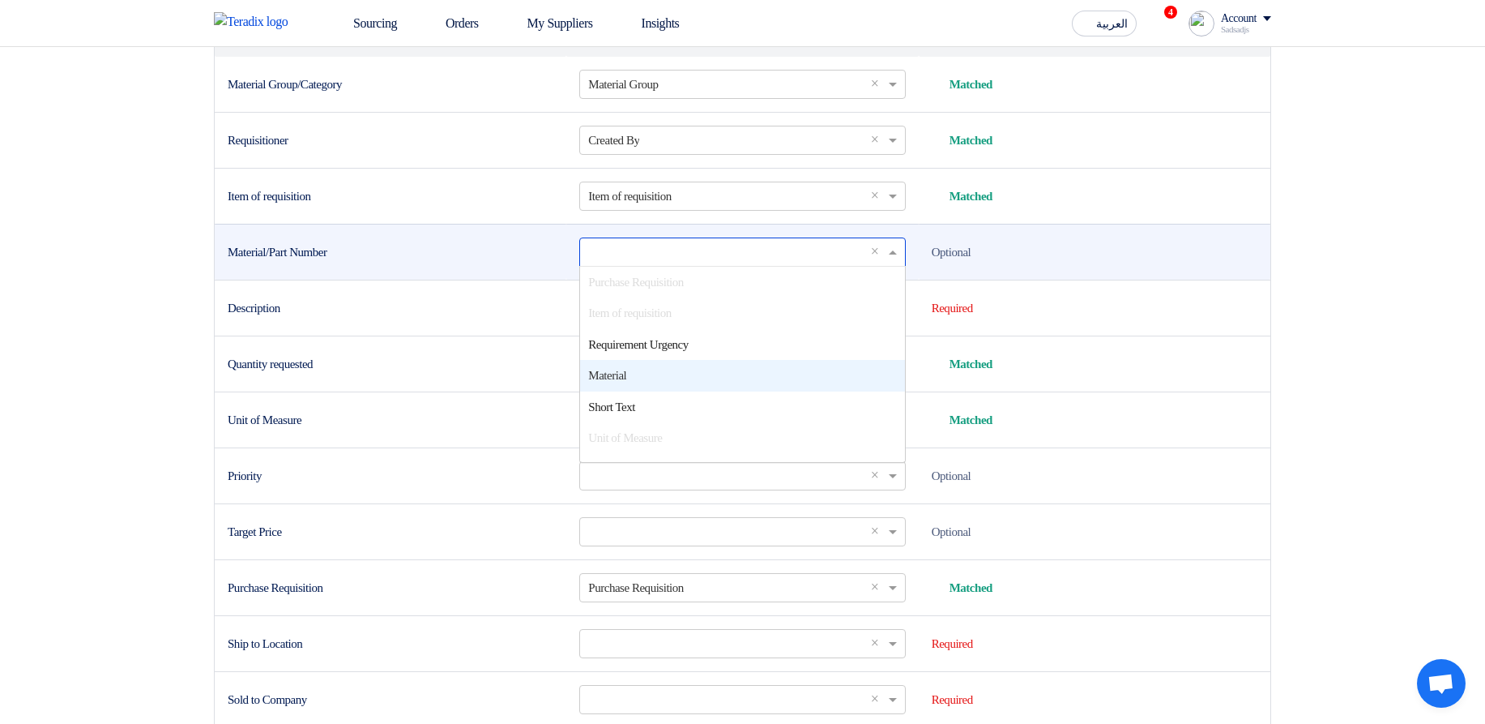
click at [647, 391] on div "Material" at bounding box center [742, 376] width 324 height 32
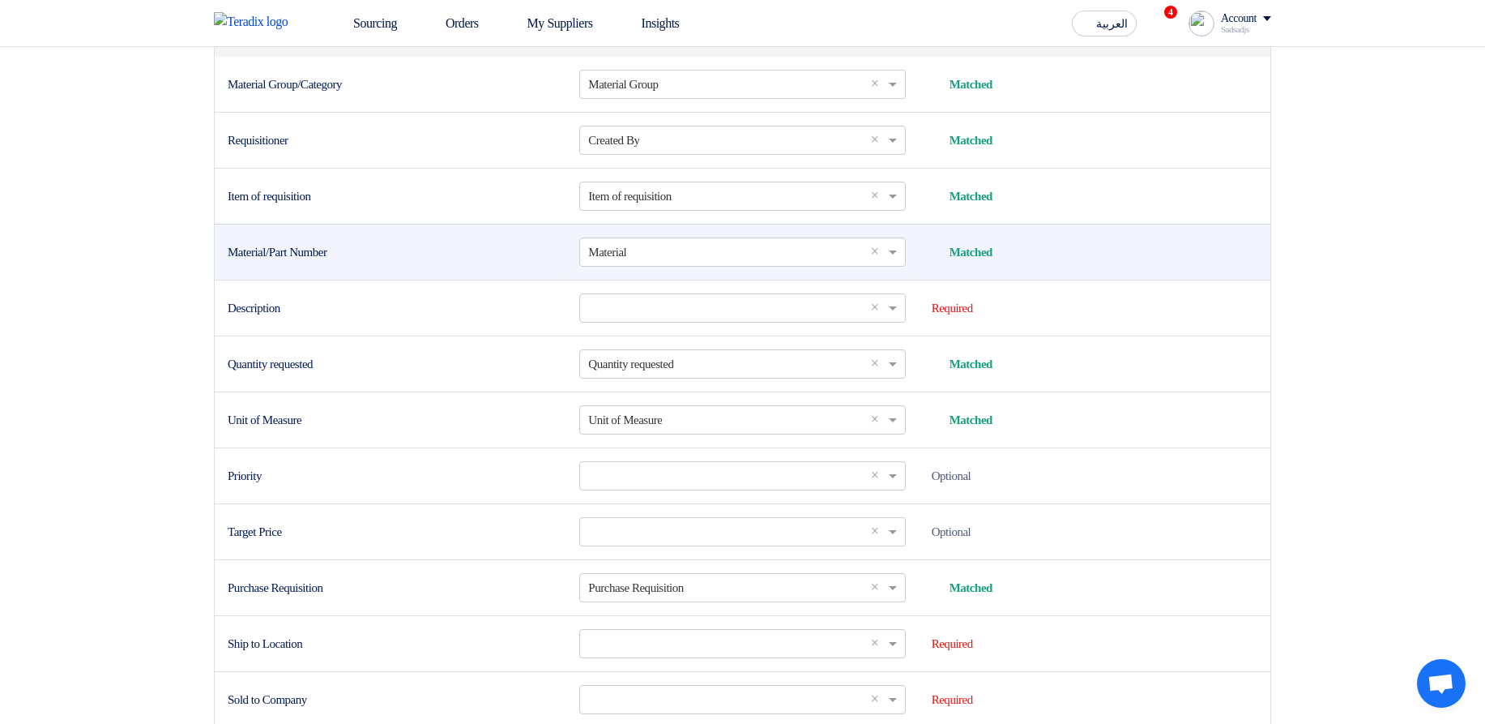
drag, startPoint x: 251, startPoint y: 317, endPoint x: 405, endPoint y: 294, distance: 155.6
click at [368, 262] on div "Material/Part Number" at bounding box center [391, 252] width 326 height 19
click at [440, 280] on td "Material/Part Number" at bounding box center [391, 252] width 352 height 56
drag, startPoint x: 242, startPoint y: 309, endPoint x: 386, endPoint y: 305, distance: 144.3
click at [386, 280] on td "Material/Part Number" at bounding box center [391, 252] width 352 height 56
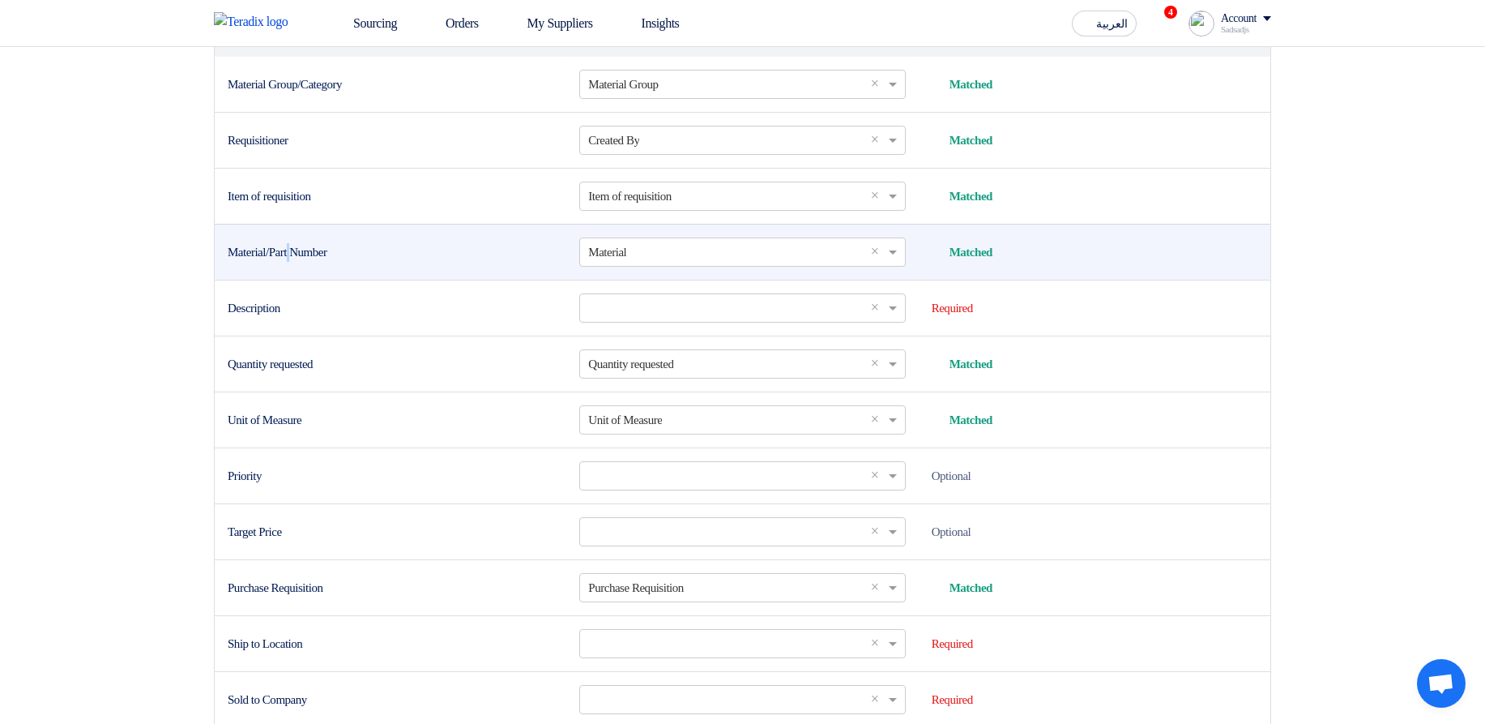
click at [489, 280] on td "Material/Part Number" at bounding box center [391, 252] width 352 height 56
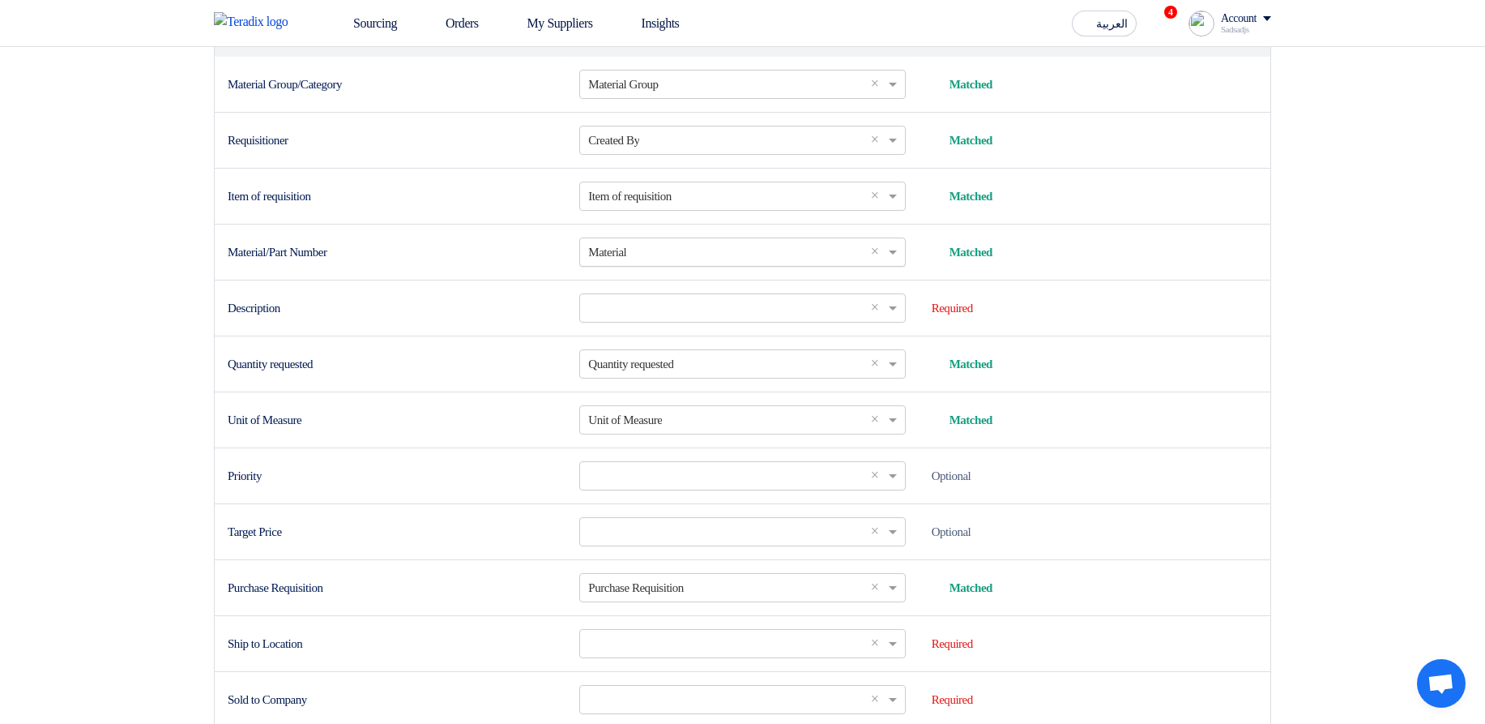
click at [701, 265] on input "text" at bounding box center [734, 251] width 292 height 27
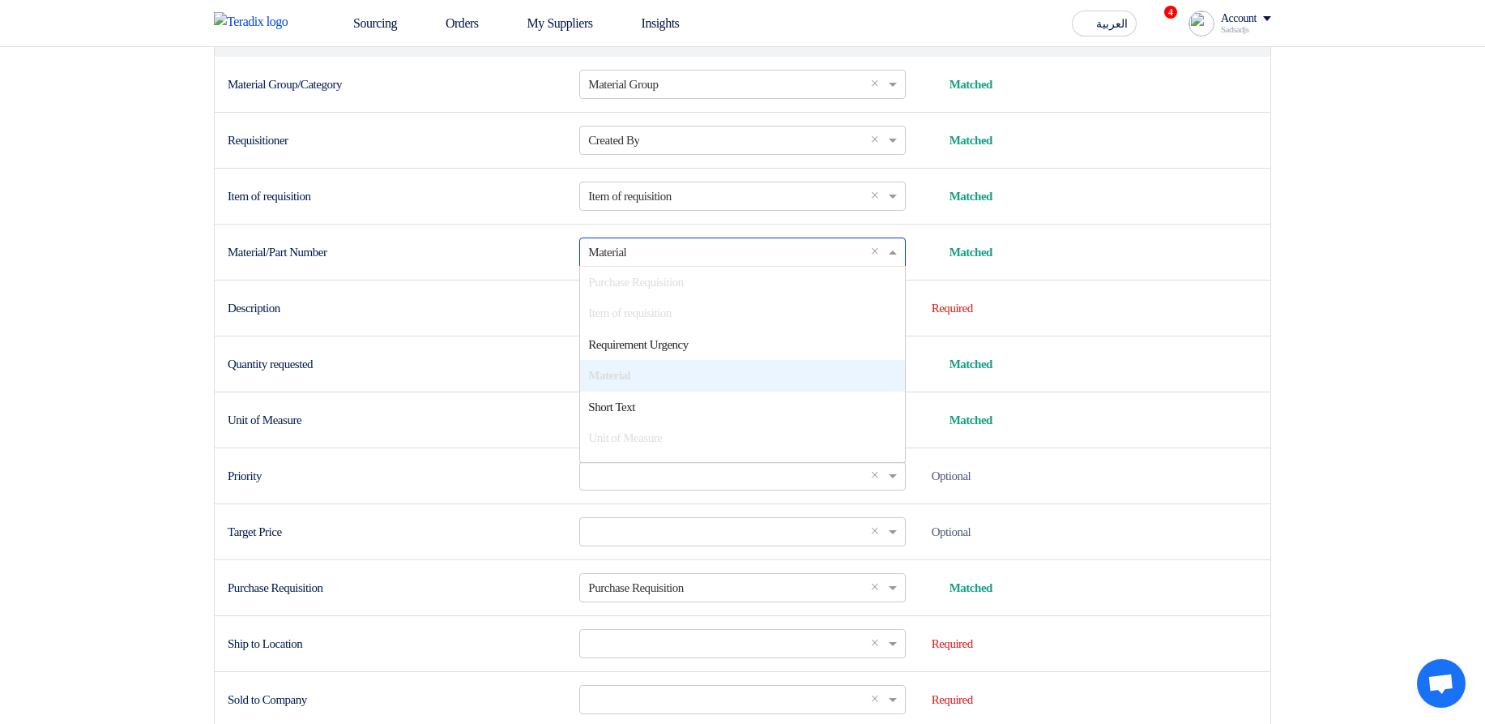
scroll to position [2, 0]
click at [425, 280] on td "Material/Part Number" at bounding box center [391, 252] width 352 height 56
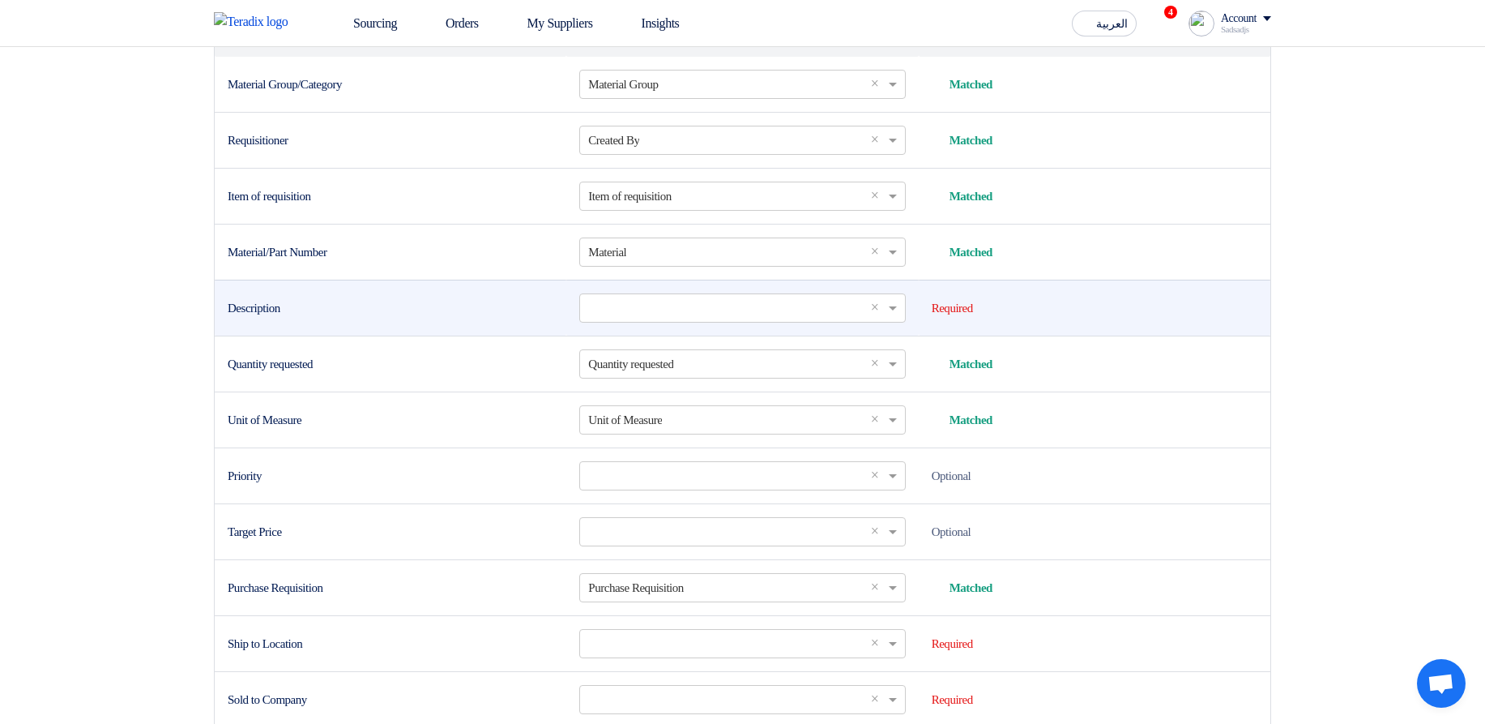
drag, startPoint x: 266, startPoint y: 374, endPoint x: 318, endPoint y: 367, distance: 53.2
click at [318, 318] on div "Description" at bounding box center [391, 308] width 326 height 19
click at [643, 321] on input "text" at bounding box center [734, 307] width 292 height 27
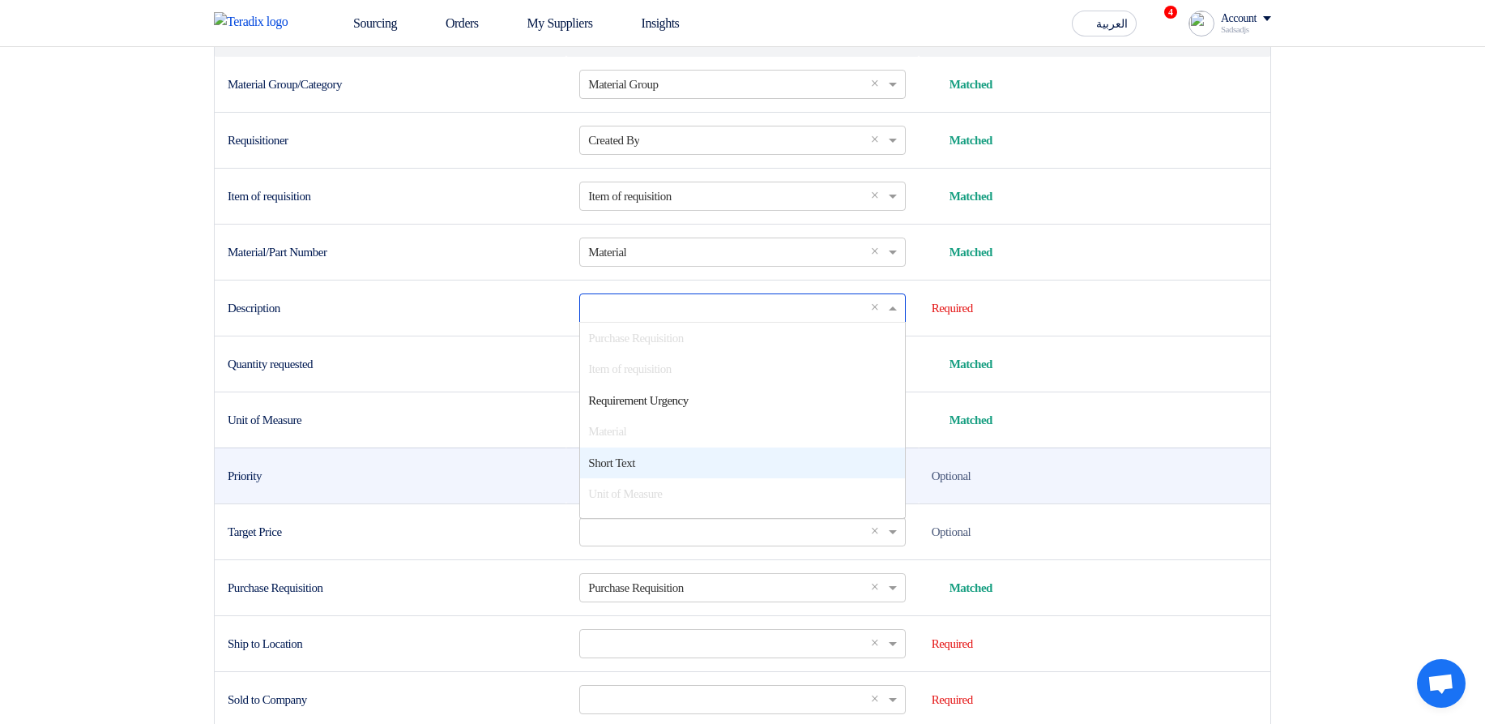
click at [690, 479] on div "Short Text" at bounding box center [742, 463] width 324 height 32
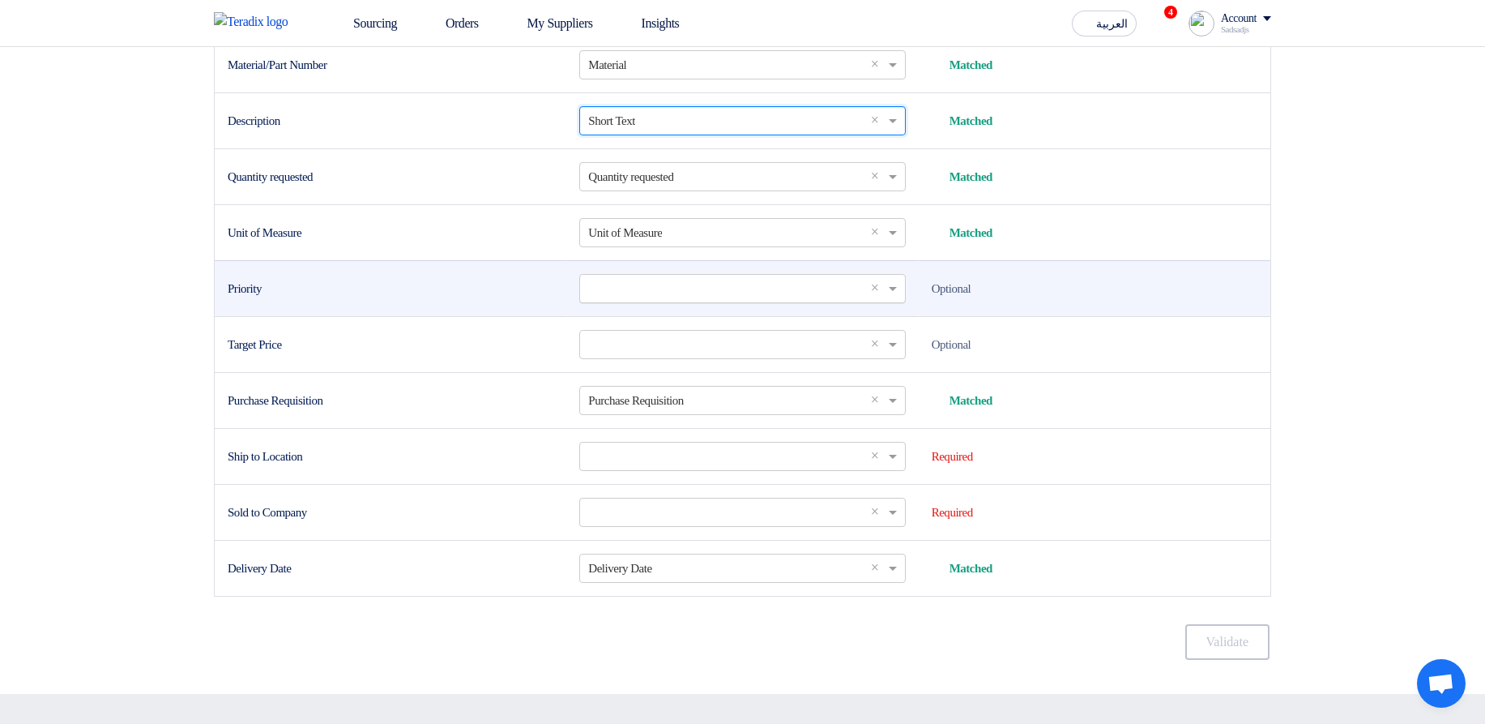
scroll to position [583, 0]
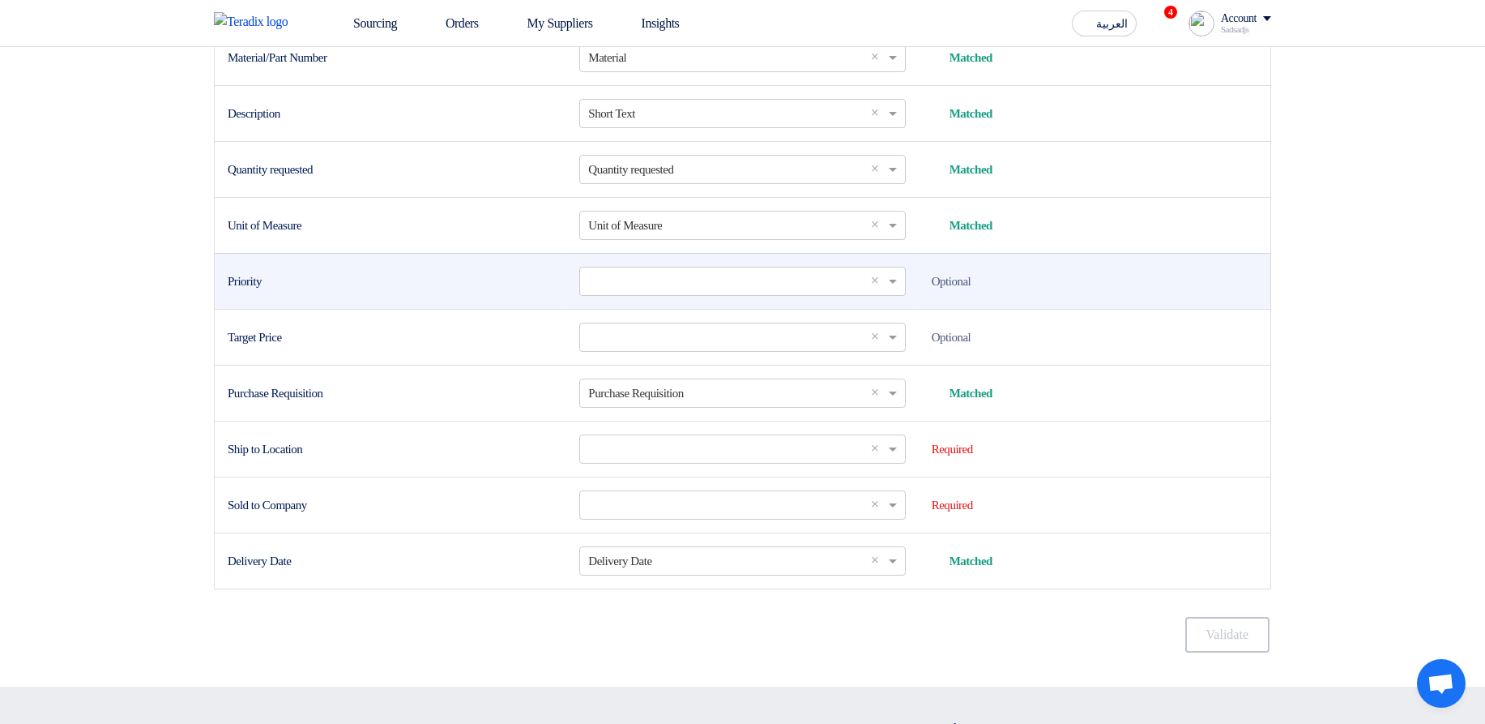
click at [636, 309] on td "Select a column... × ×" at bounding box center [742, 281] width 352 height 56
click at [652, 294] on input "text" at bounding box center [734, 280] width 292 height 27
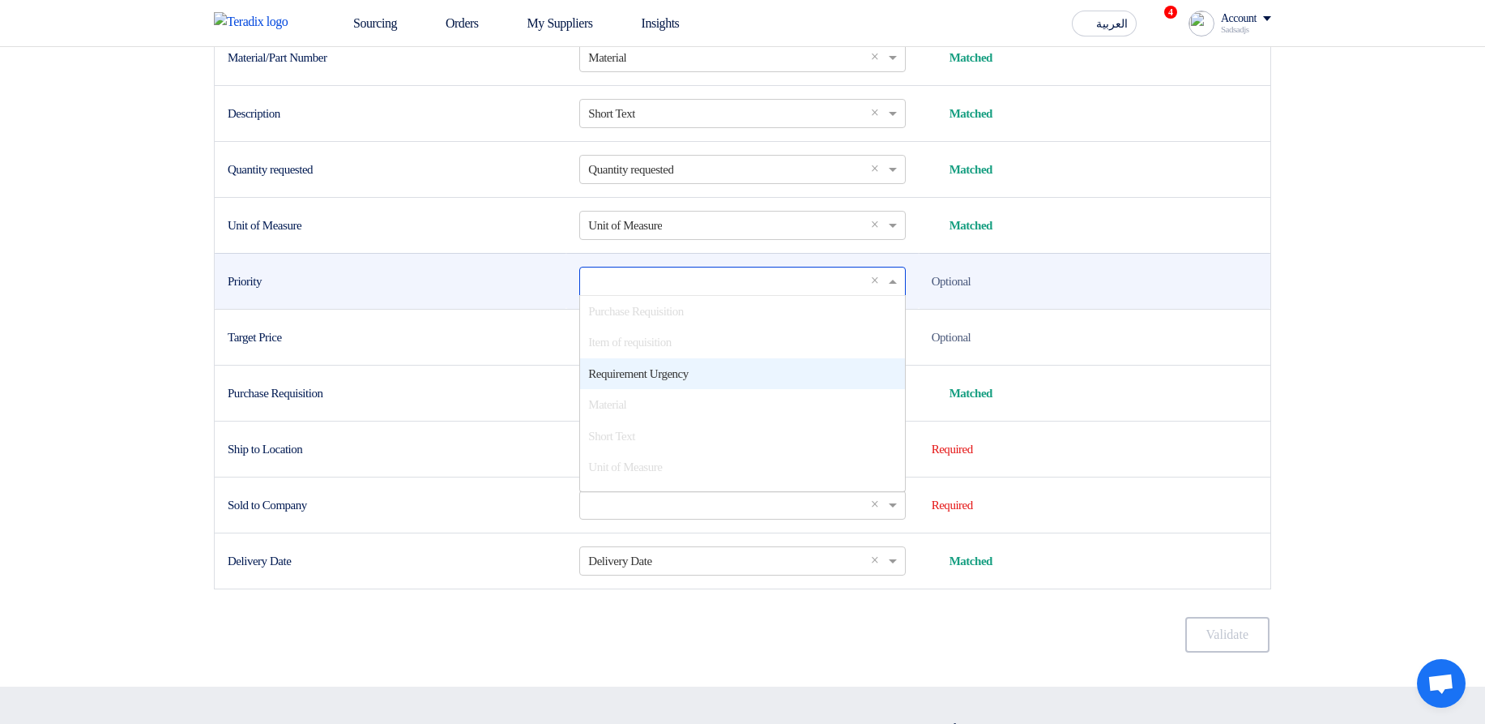
click at [688, 380] on span "Requirement Urgency" at bounding box center [638, 373] width 100 height 13
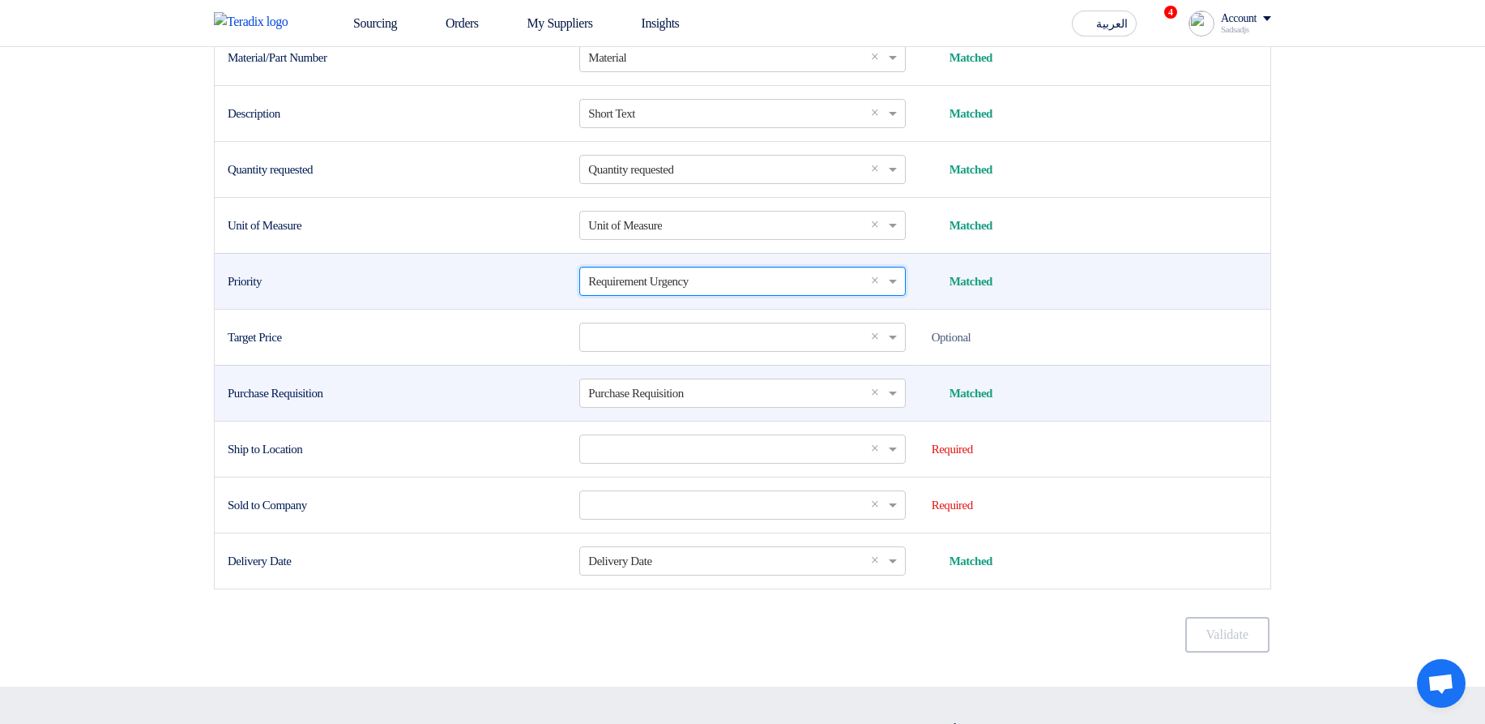
scroll to position [681, 0]
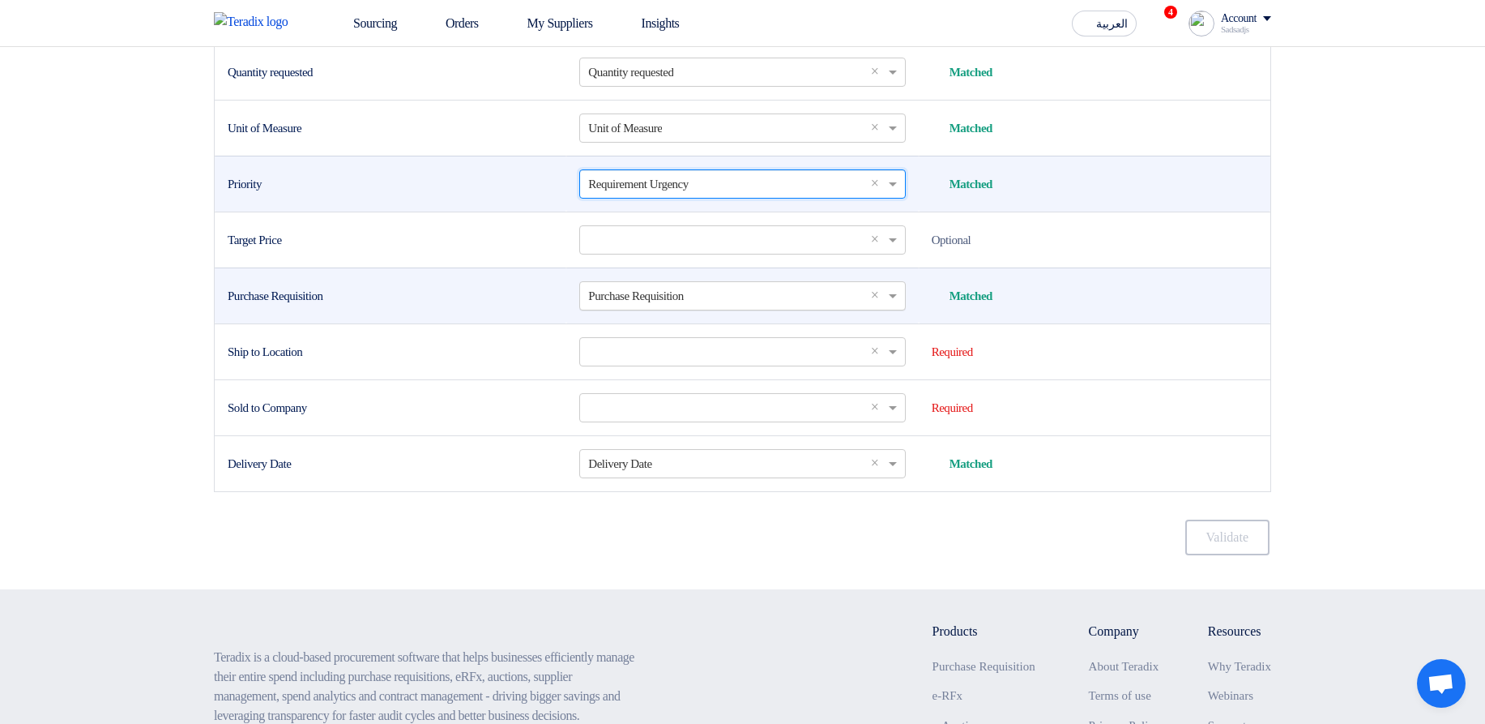
click at [617, 309] on input "text" at bounding box center [734, 295] width 292 height 27
click at [530, 305] on div "Purchase Requisition" at bounding box center [391, 296] width 326 height 19
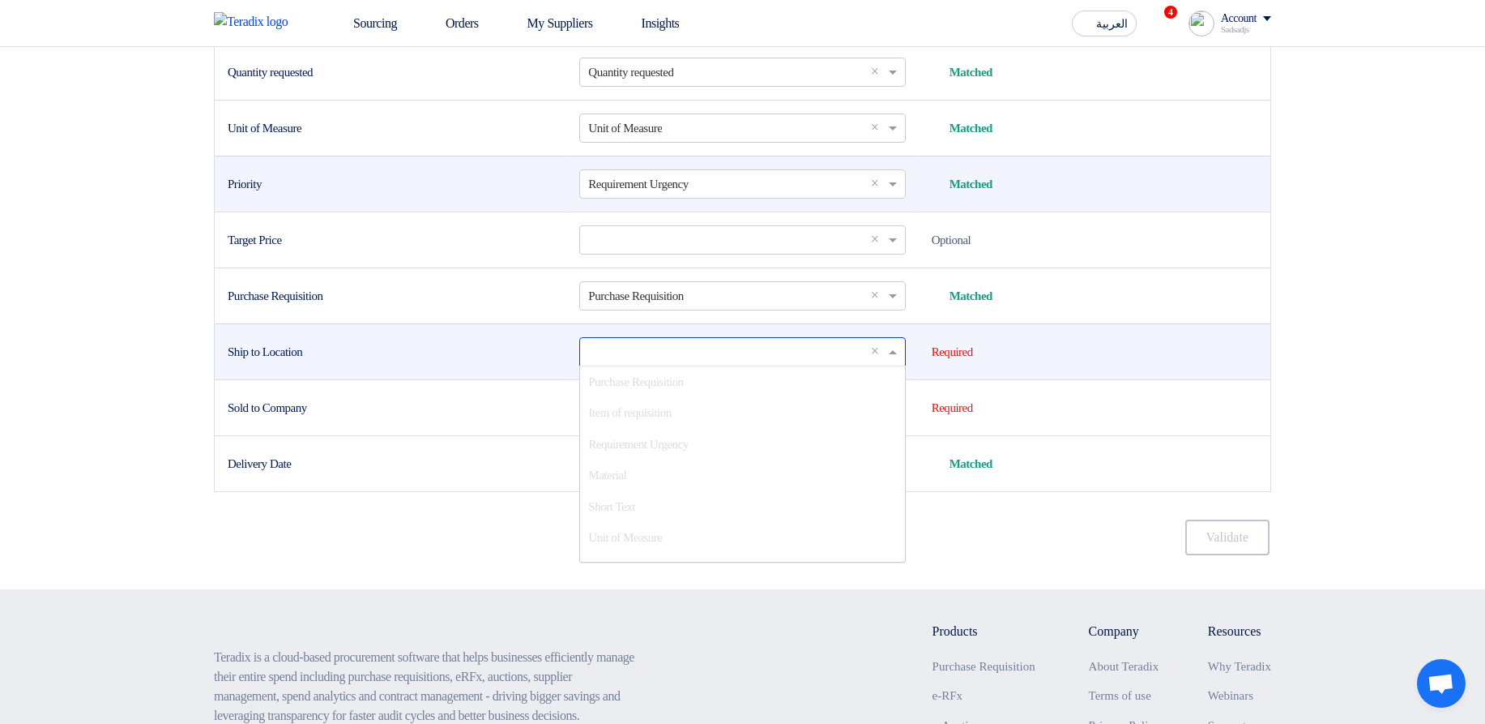
click at [639, 365] on input "text" at bounding box center [734, 351] width 292 height 27
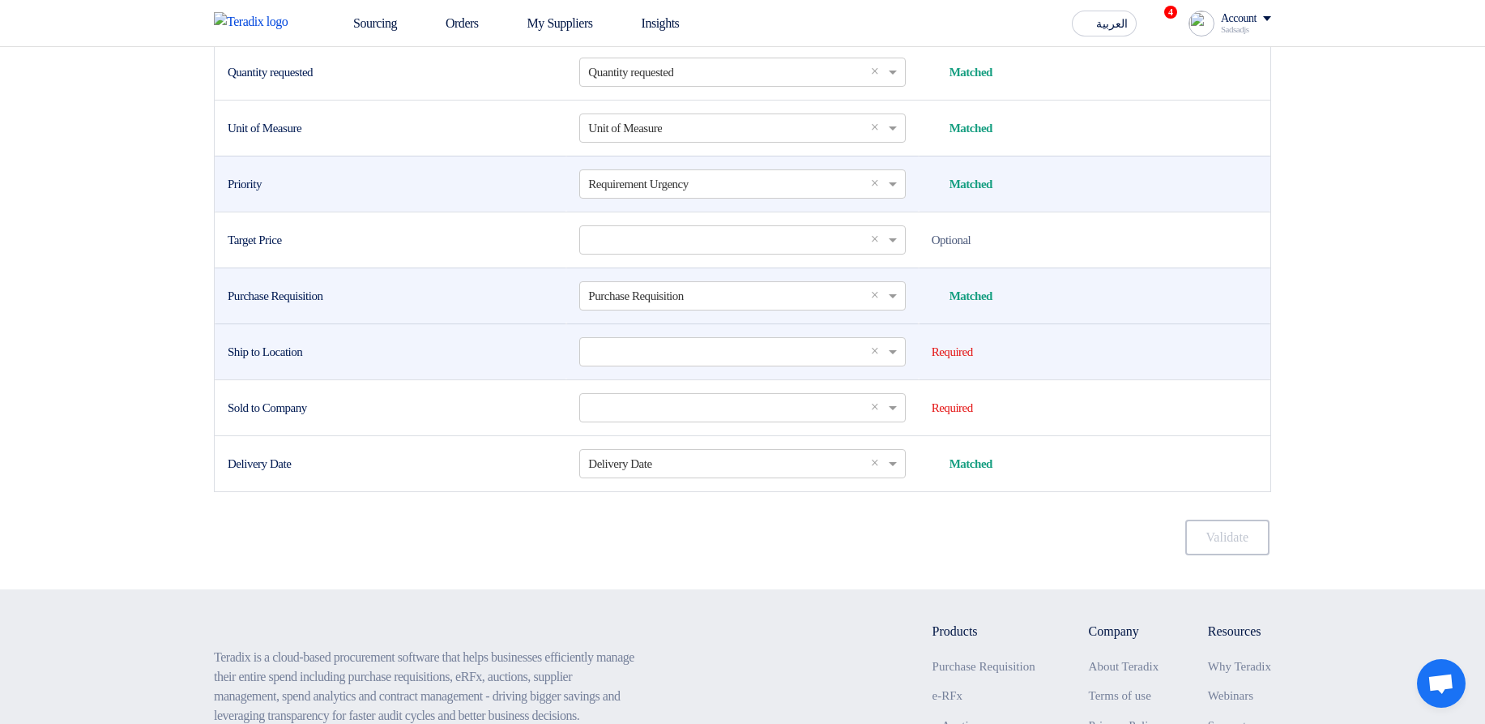
click at [376, 305] on div "Purchase Requisition" at bounding box center [391, 296] width 326 height 19
drag, startPoint x: 366, startPoint y: 355, endPoint x: 217, endPoint y: 351, distance: 149.1
click at [217, 323] on td "Purchase Requisition" at bounding box center [391, 295] width 352 height 56
click at [324, 323] on td "Purchase Requisition" at bounding box center [391, 295] width 352 height 56
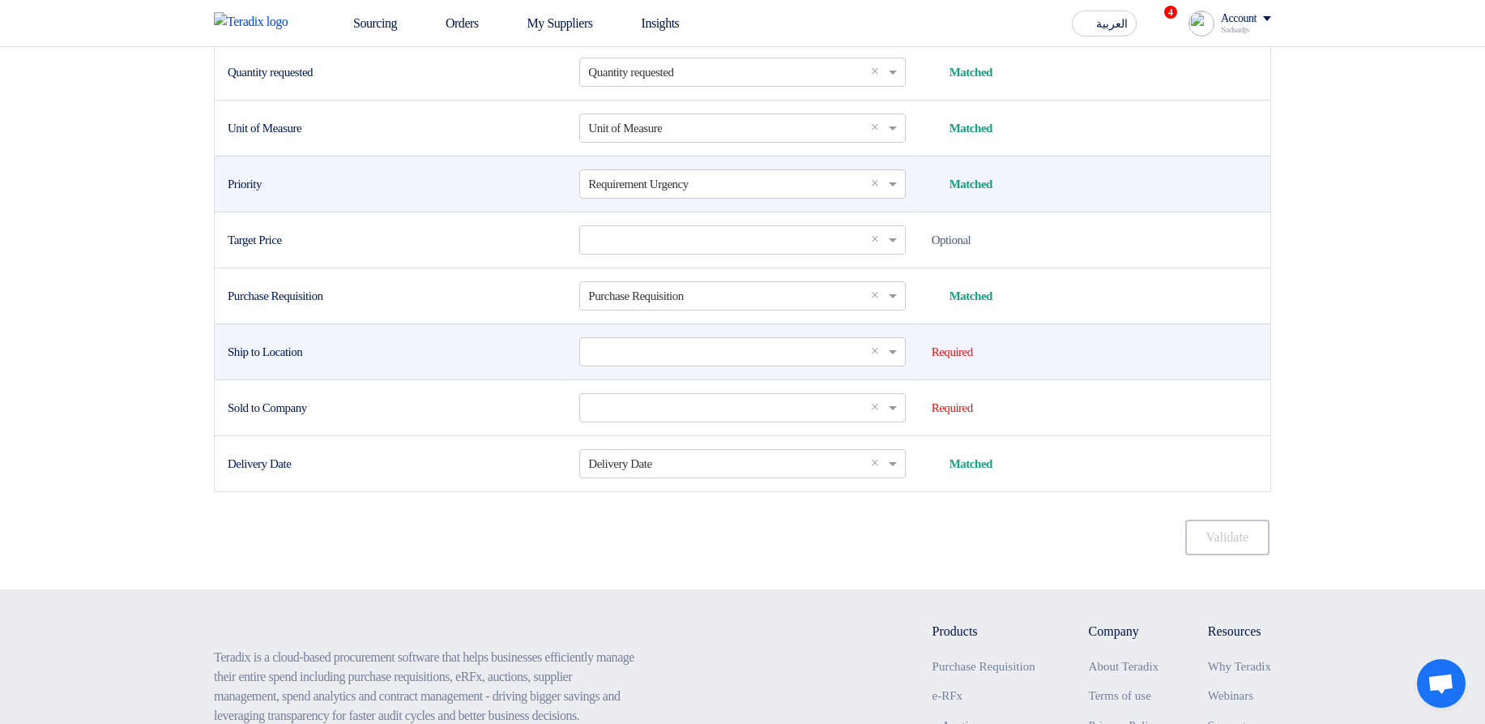
drag, startPoint x: 249, startPoint y: 410, endPoint x: 277, endPoint y: 416, distance: 29.1
click at [277, 361] on div "Ship to Location" at bounding box center [391, 352] width 326 height 19
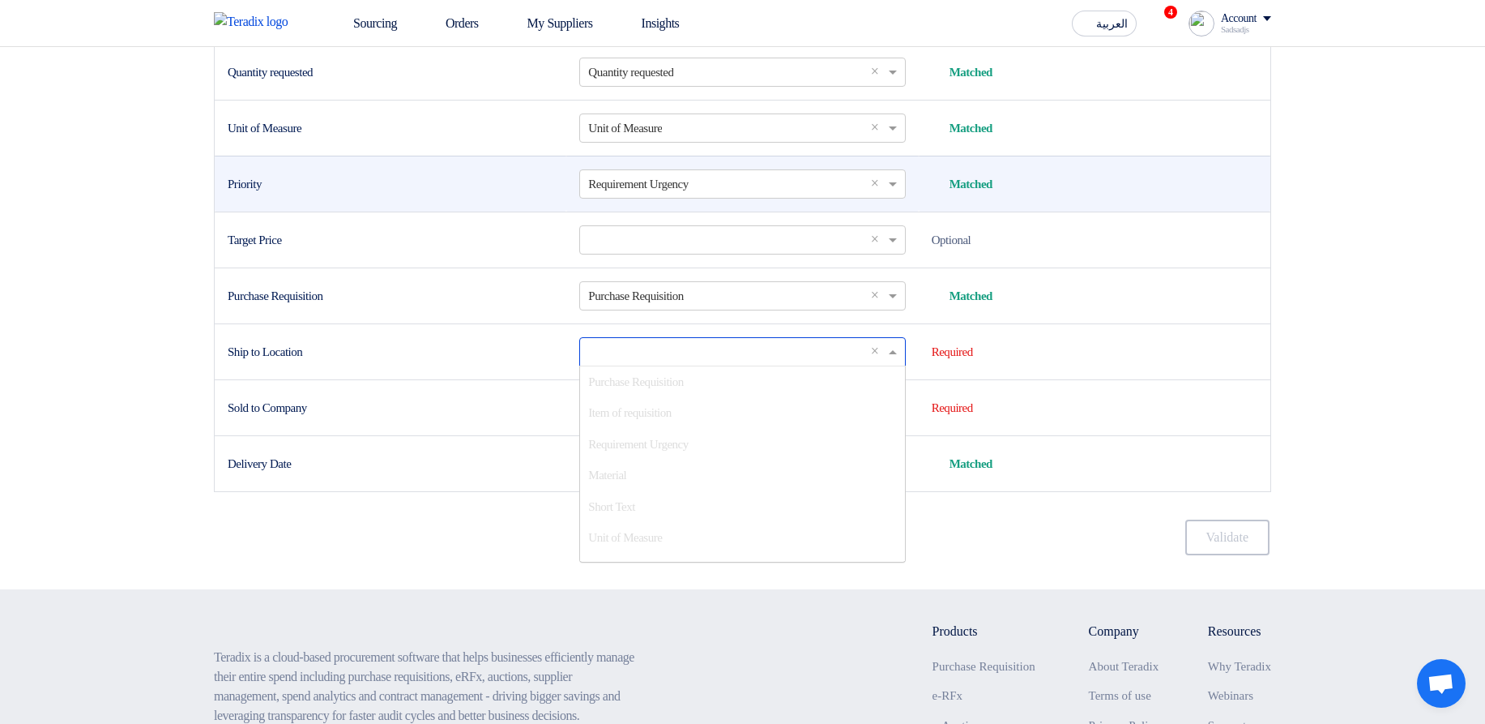
click at [673, 365] on input "text" at bounding box center [734, 351] width 292 height 27
click at [690, 568] on div "Storage location" at bounding box center [742, 552] width 324 height 32
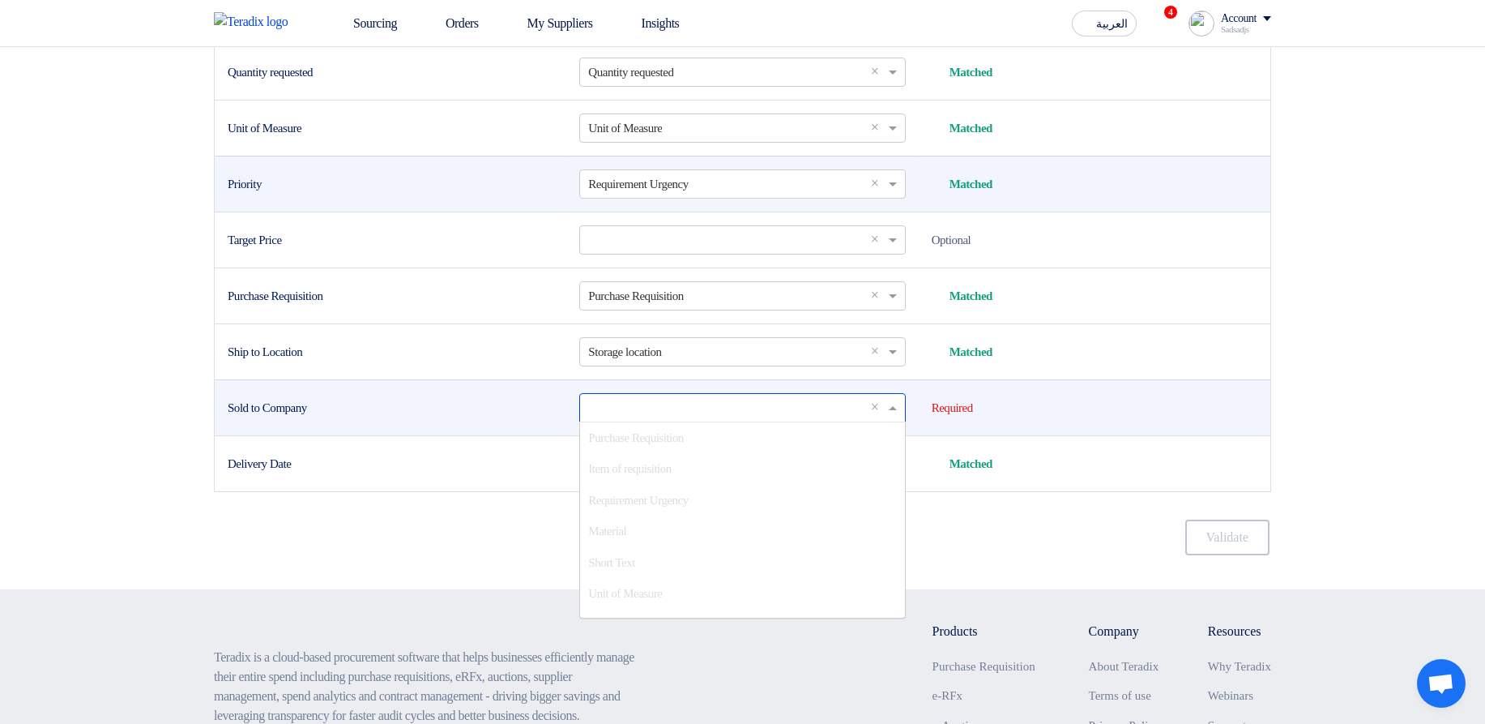
click at [604, 421] on input "text" at bounding box center [734, 407] width 292 height 27
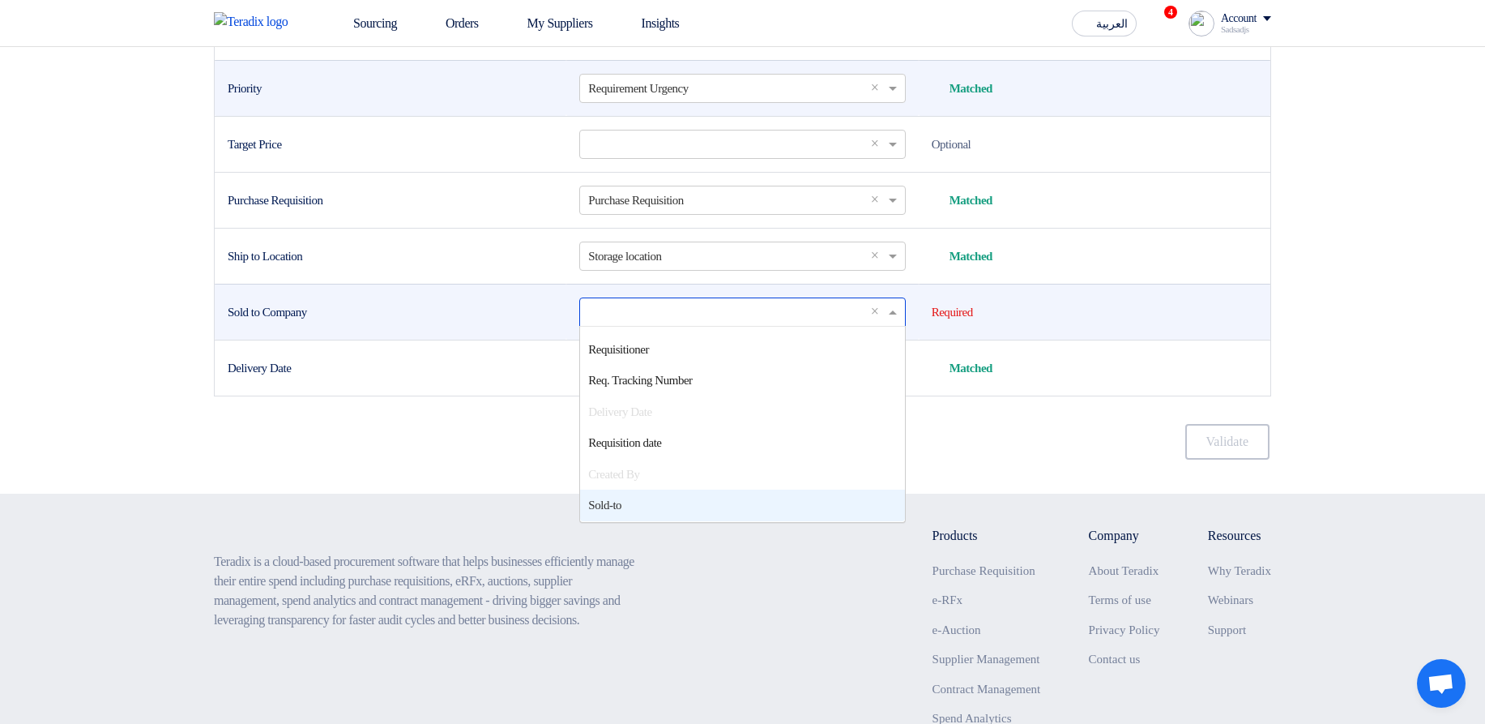
scroll to position [778, 0]
click at [641, 519] on div "Sold-to" at bounding box center [742, 504] width 324 height 32
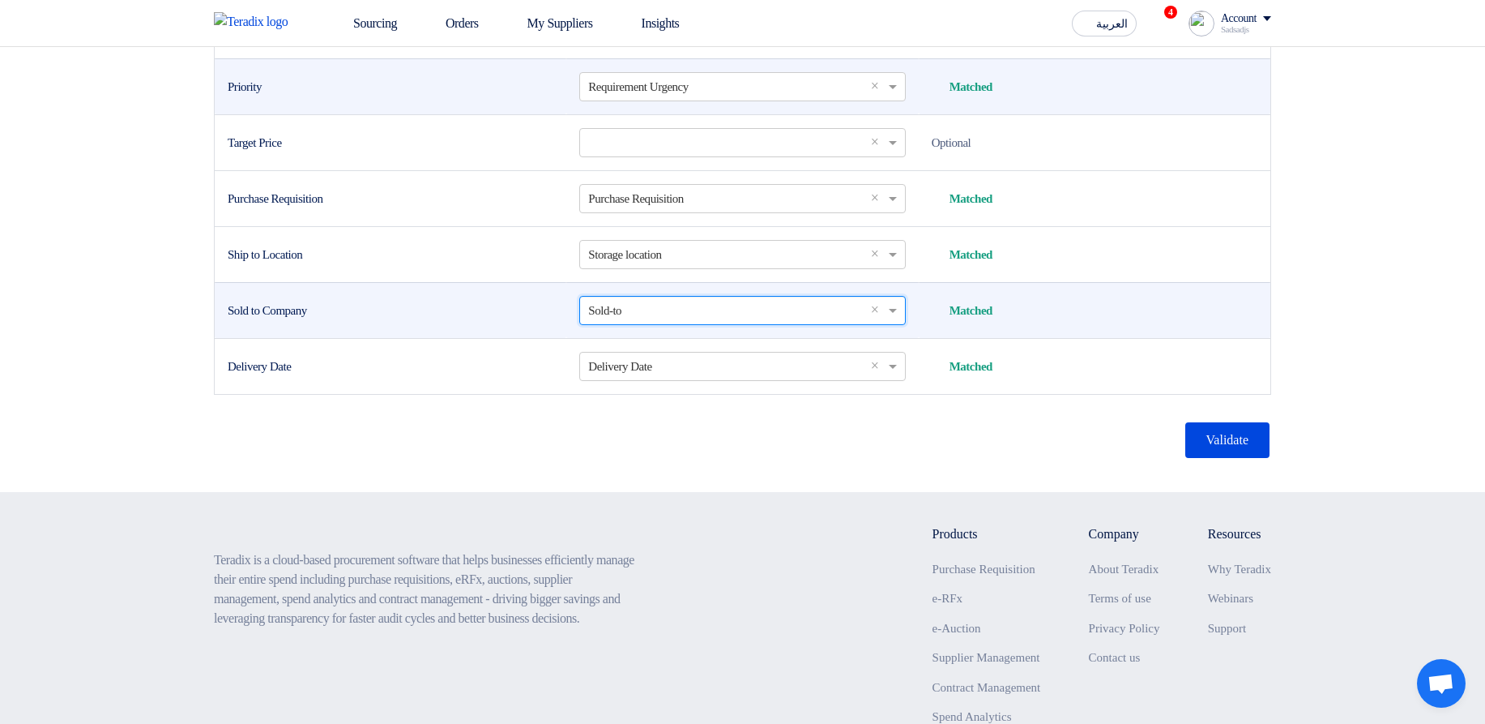
click at [862, 459] on div "Validate" at bounding box center [742, 440] width 1057 height 39
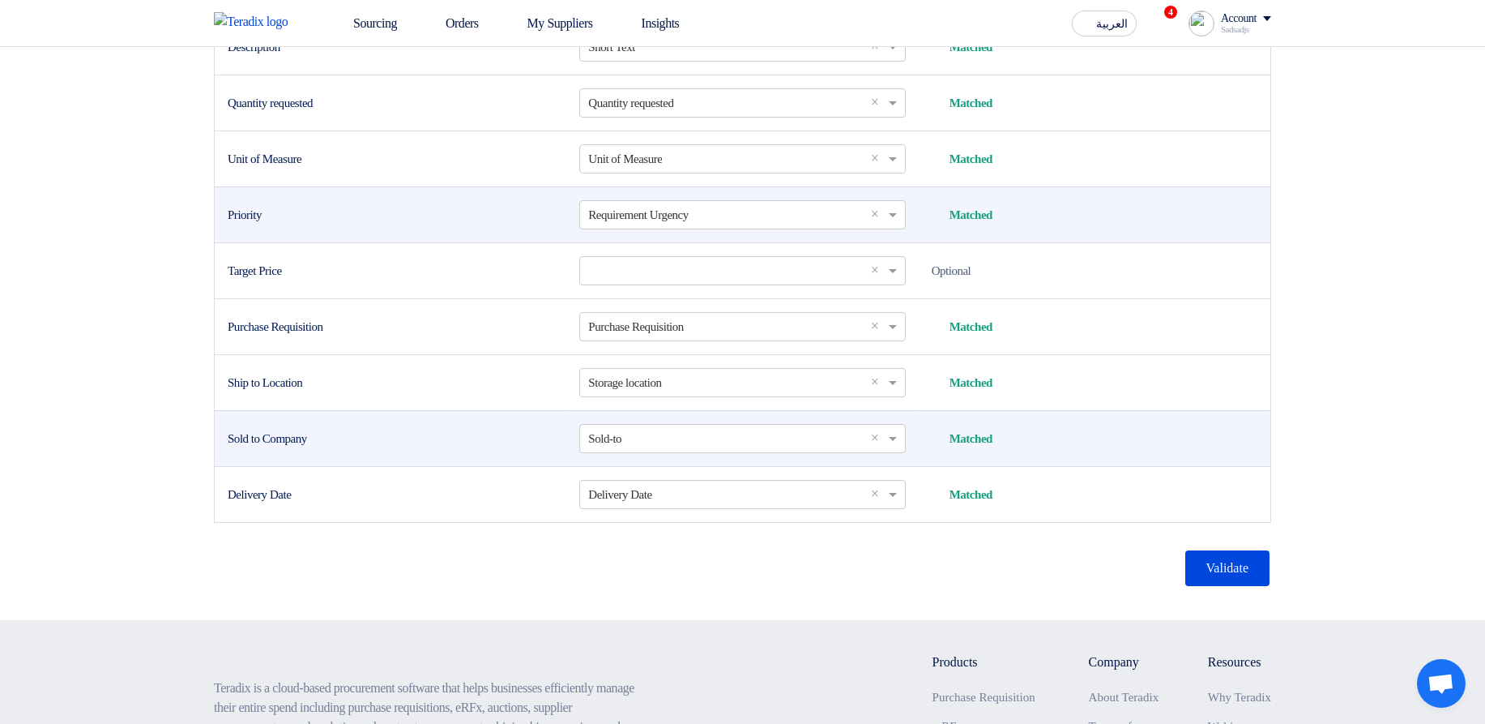
scroll to position [583, 0]
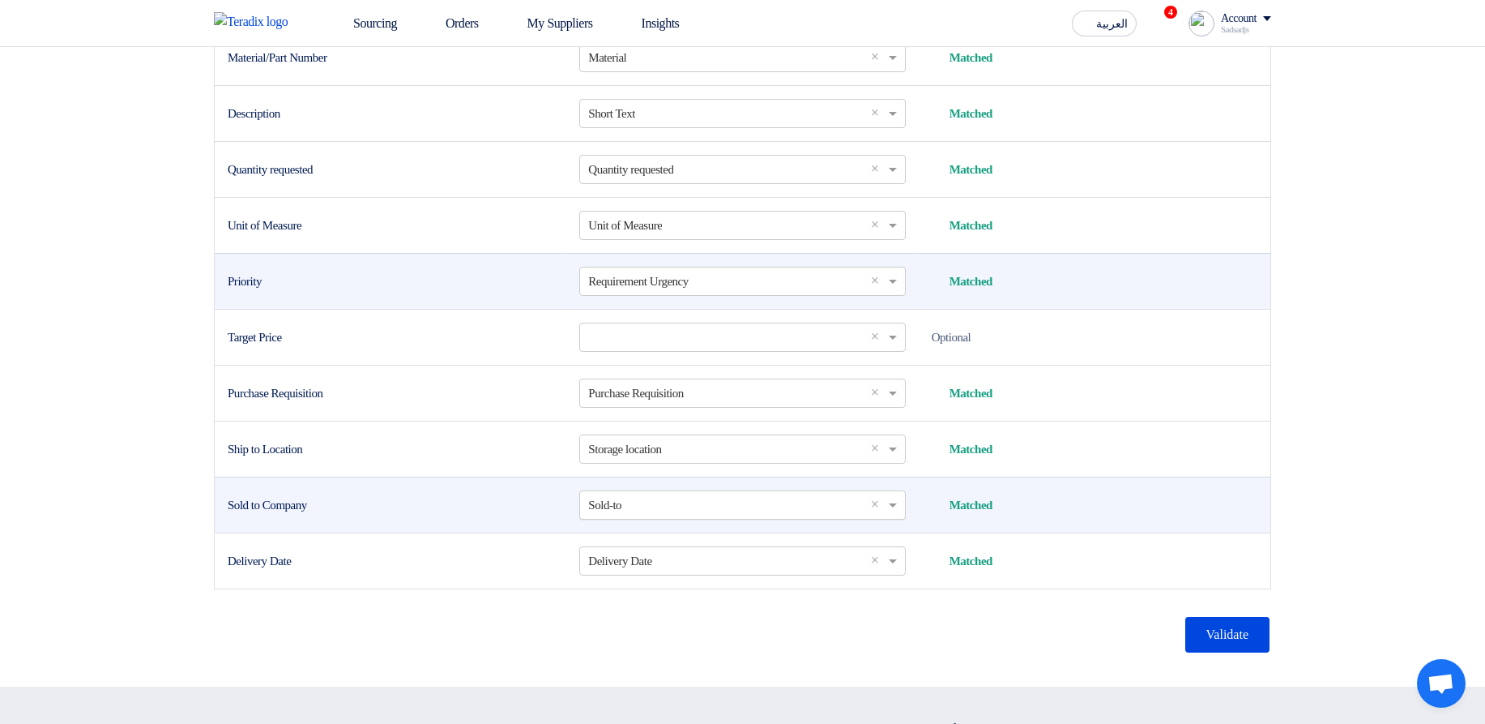
click at [746, 518] on input "text" at bounding box center [734, 504] width 292 height 27
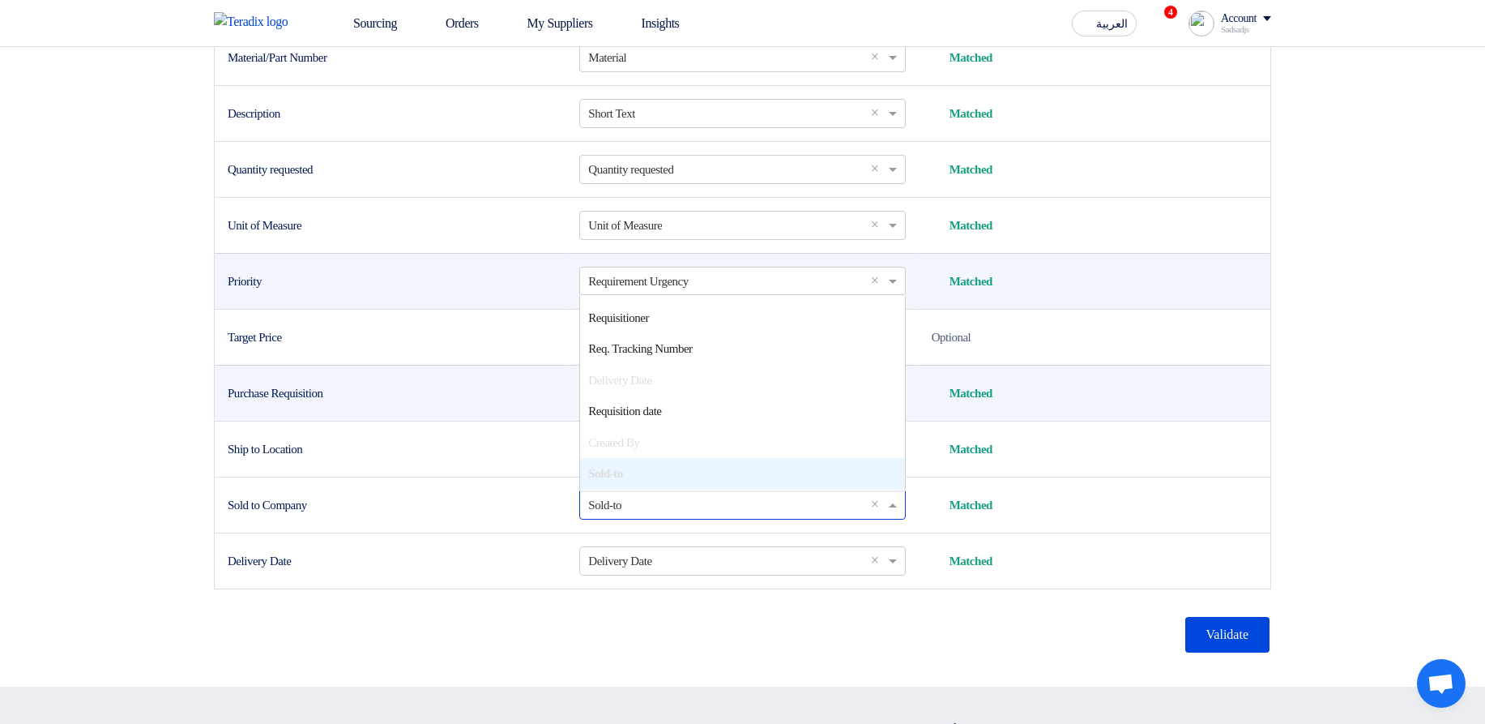
click at [1144, 403] on div "Matched Matched" at bounding box center [1095, 393] width 326 height 19
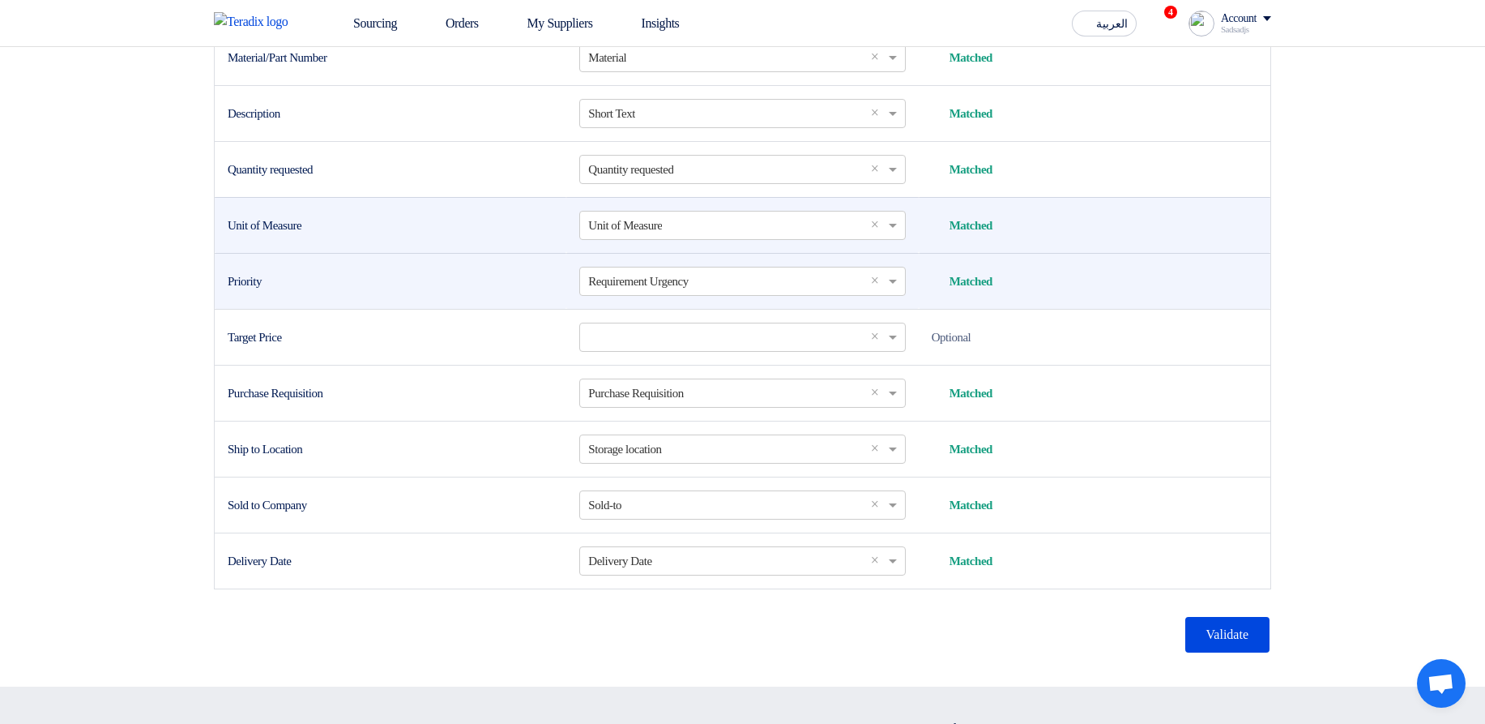
click at [1229, 253] on td "Matched Matched" at bounding box center [1095, 225] width 352 height 56
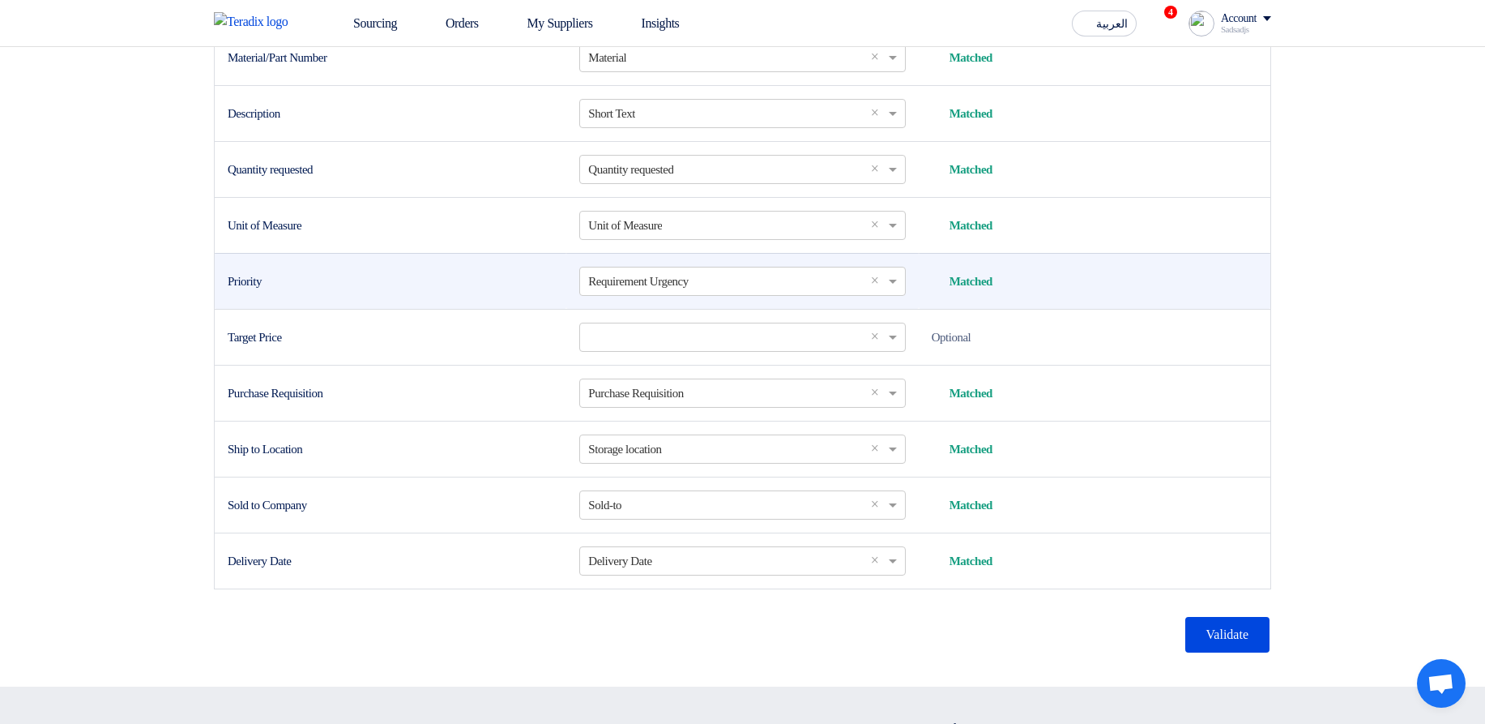
click at [1433, 322] on section "Import PRs from Excel/CSV file Upload your excel sheet and start importing your…" at bounding box center [742, 75] width 1485 height 1223
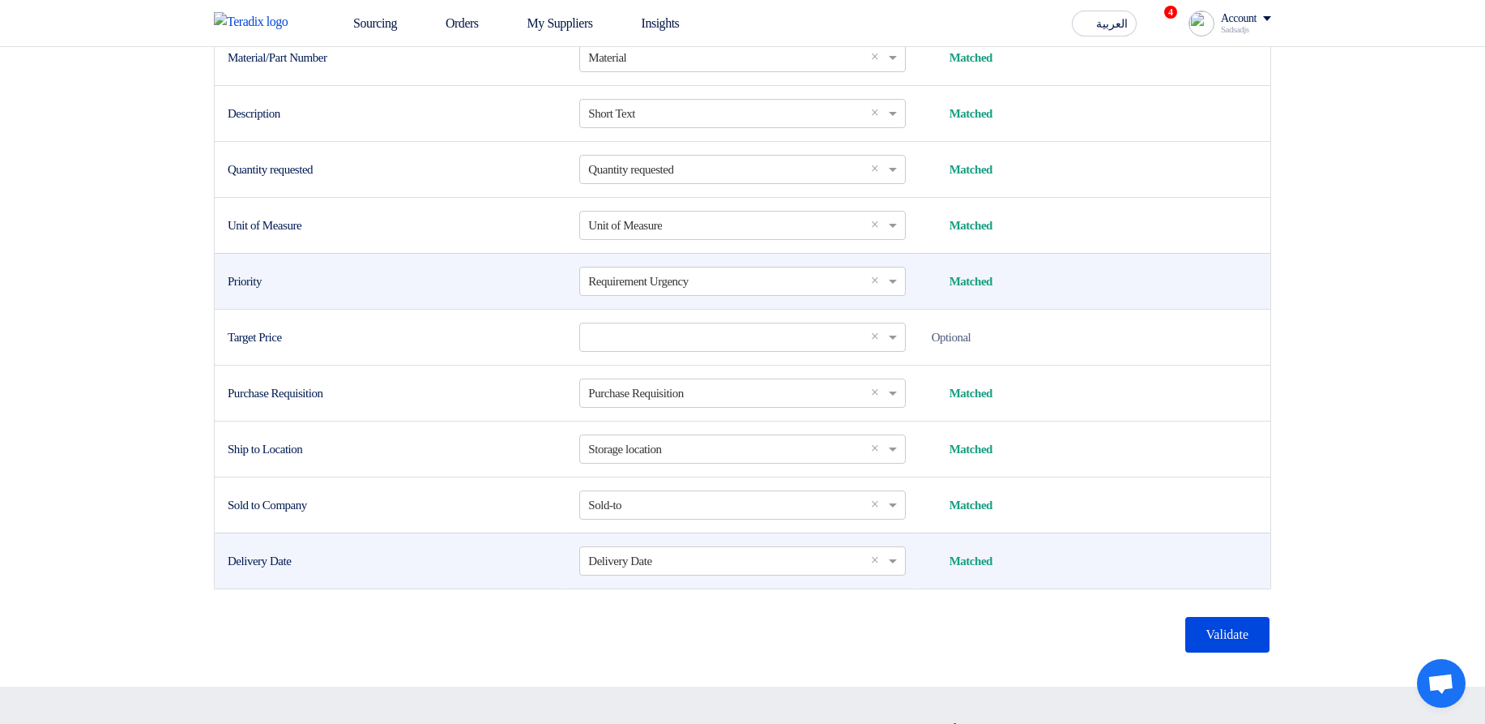
drag, startPoint x: 277, startPoint y: 627, endPoint x: 304, endPoint y: 625, distance: 26.8
click at [304, 570] on div "Delivery Date" at bounding box center [391, 561] width 326 height 19
click at [331, 570] on div "Delivery Date" at bounding box center [391, 561] width 326 height 19
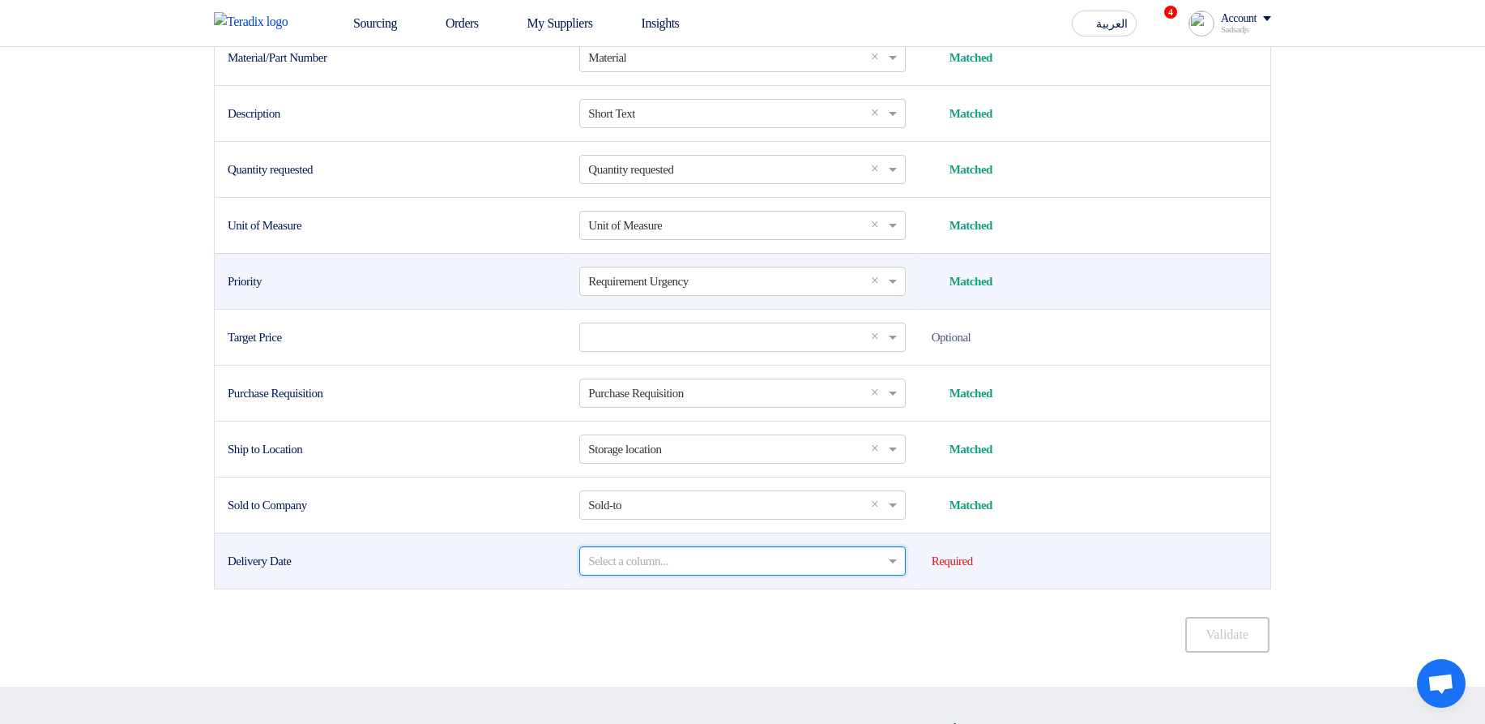
click at [846, 574] on input "text" at bounding box center [734, 560] width 292 height 27
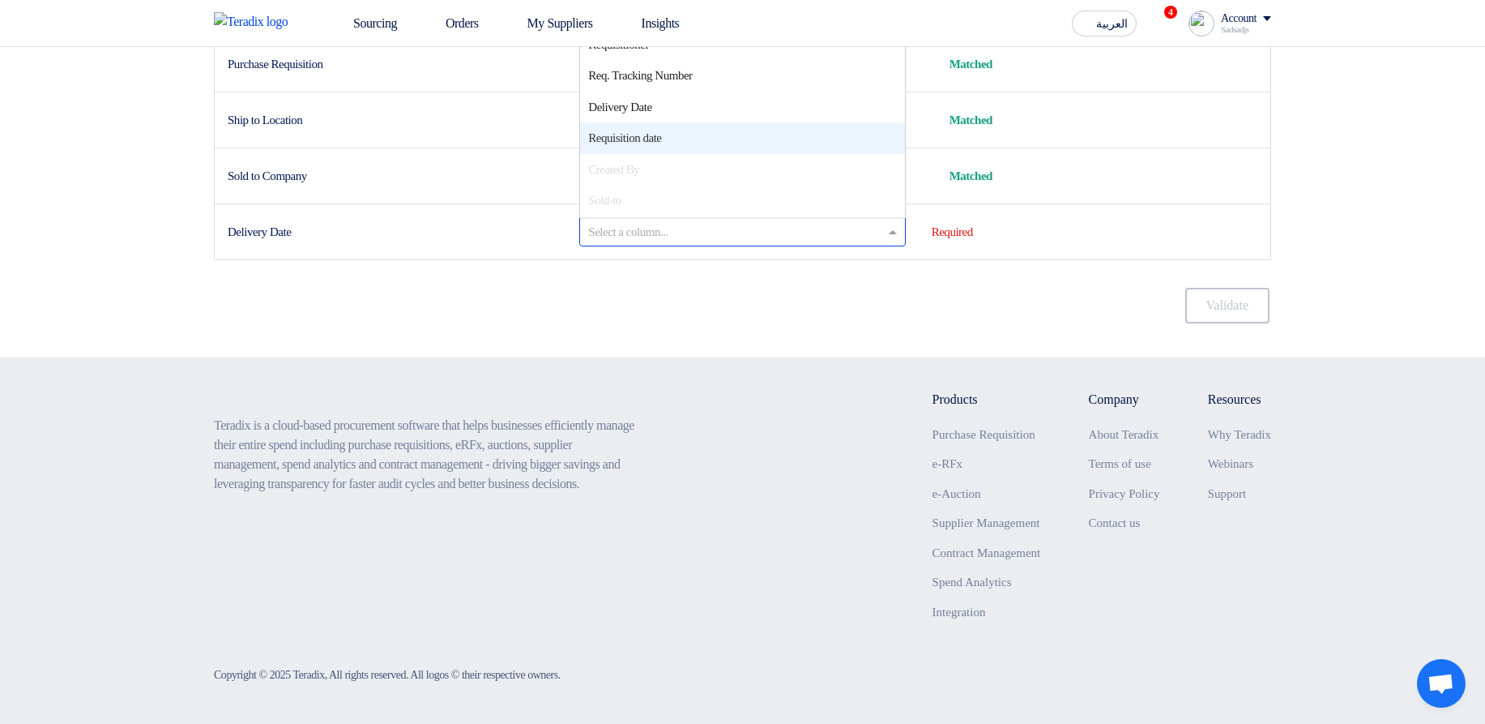
scroll to position [972, 0]
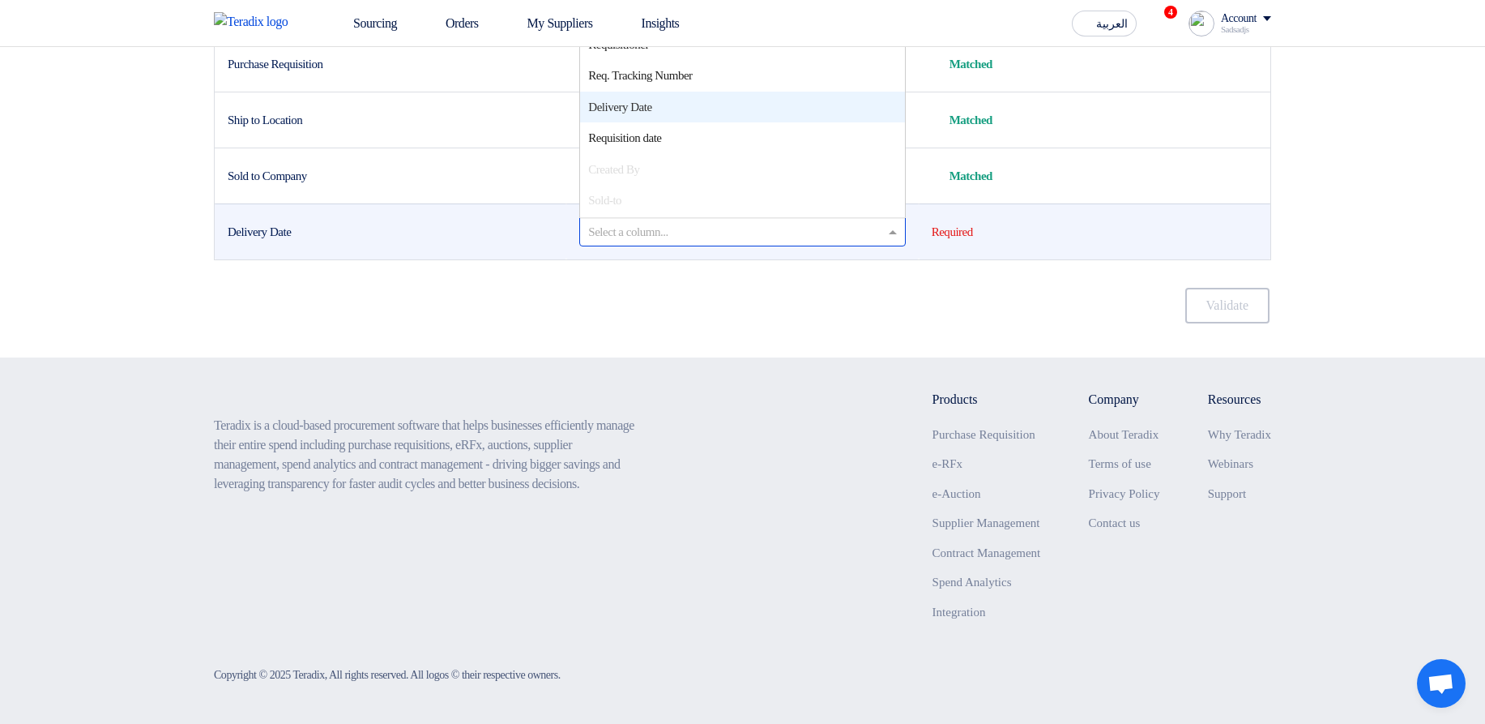
click at [634, 113] on span "Delivery Date" at bounding box center [619, 106] width 63 height 13
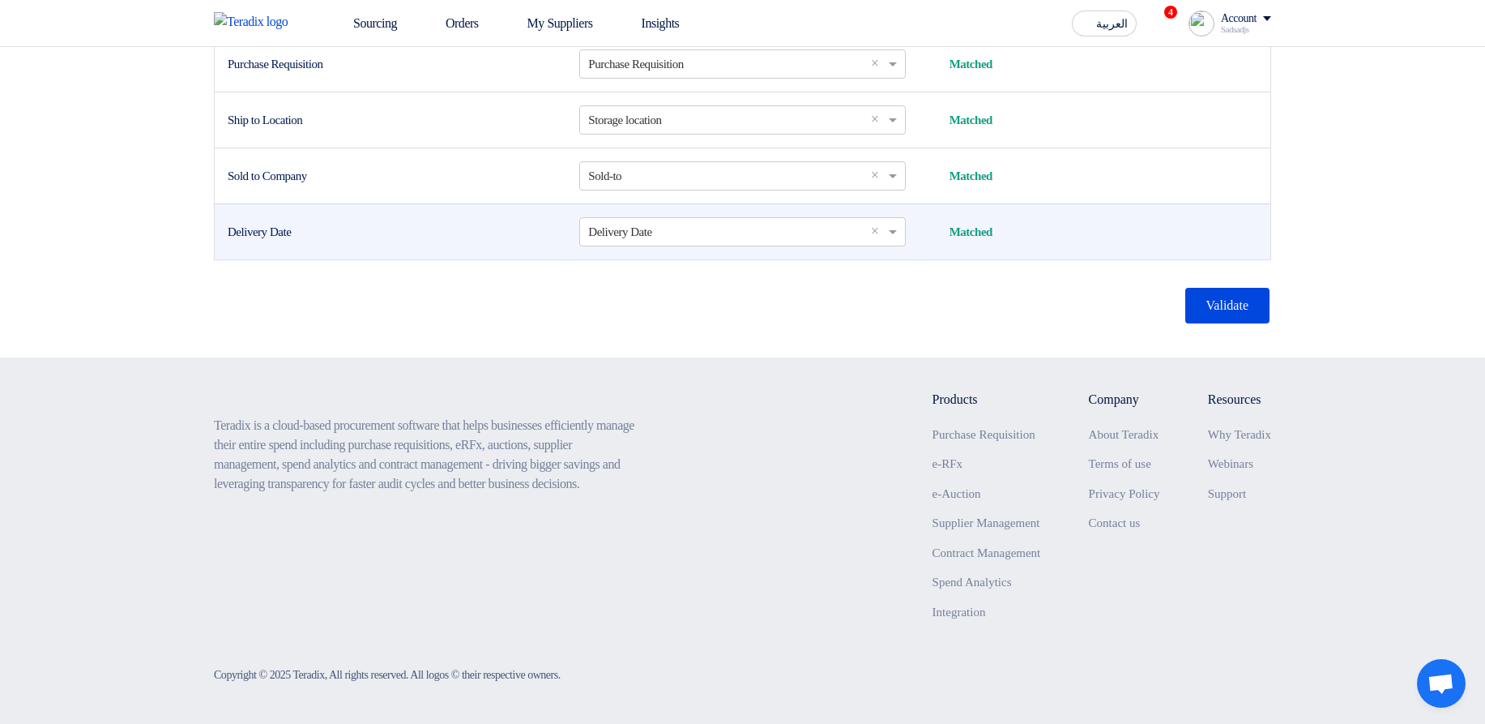
drag, startPoint x: 962, startPoint y: 233, endPoint x: 1019, endPoint y: 228, distance: 57.7
click at [1019, 228] on div "Matched Matched" at bounding box center [1095, 232] width 326 height 19
click at [1032, 229] on div "Matched Matched" at bounding box center [1095, 232] width 326 height 19
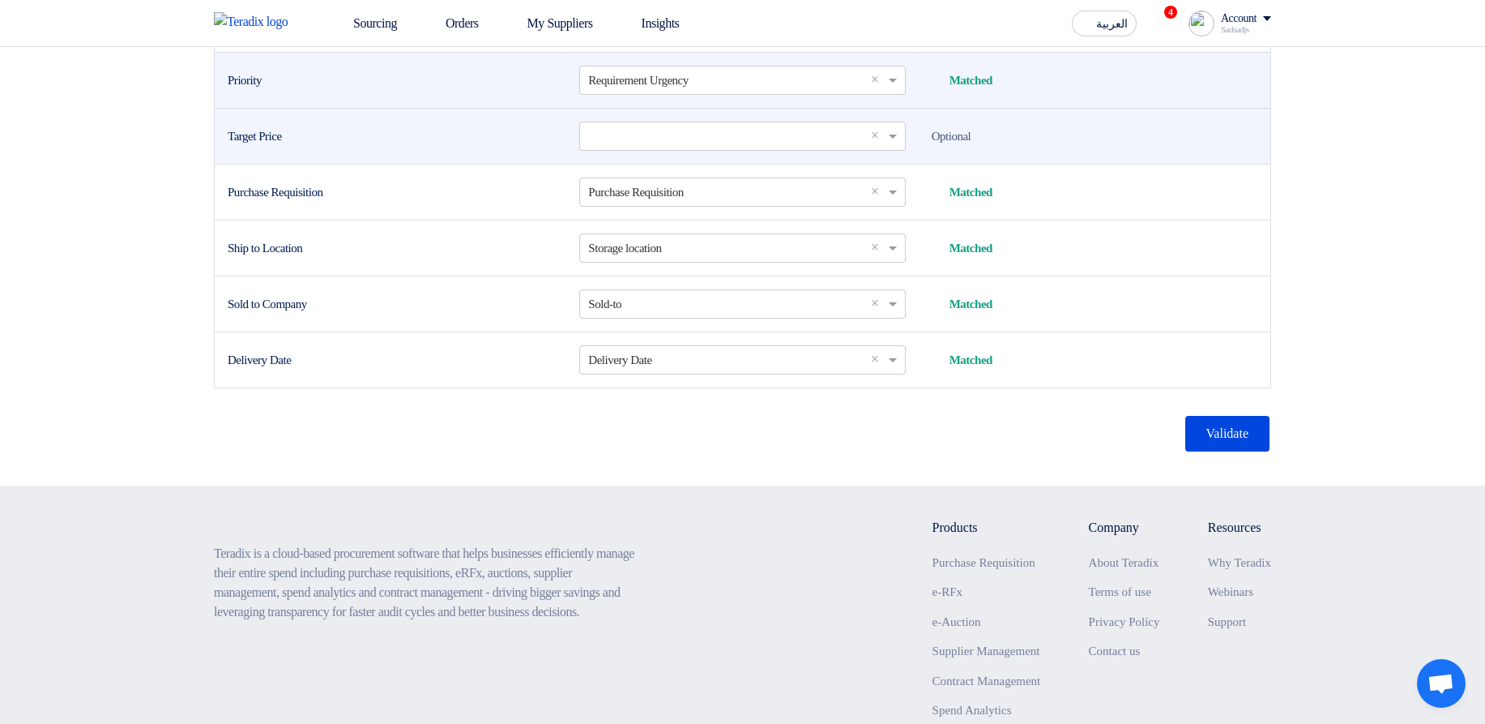
scroll to position [778, 0]
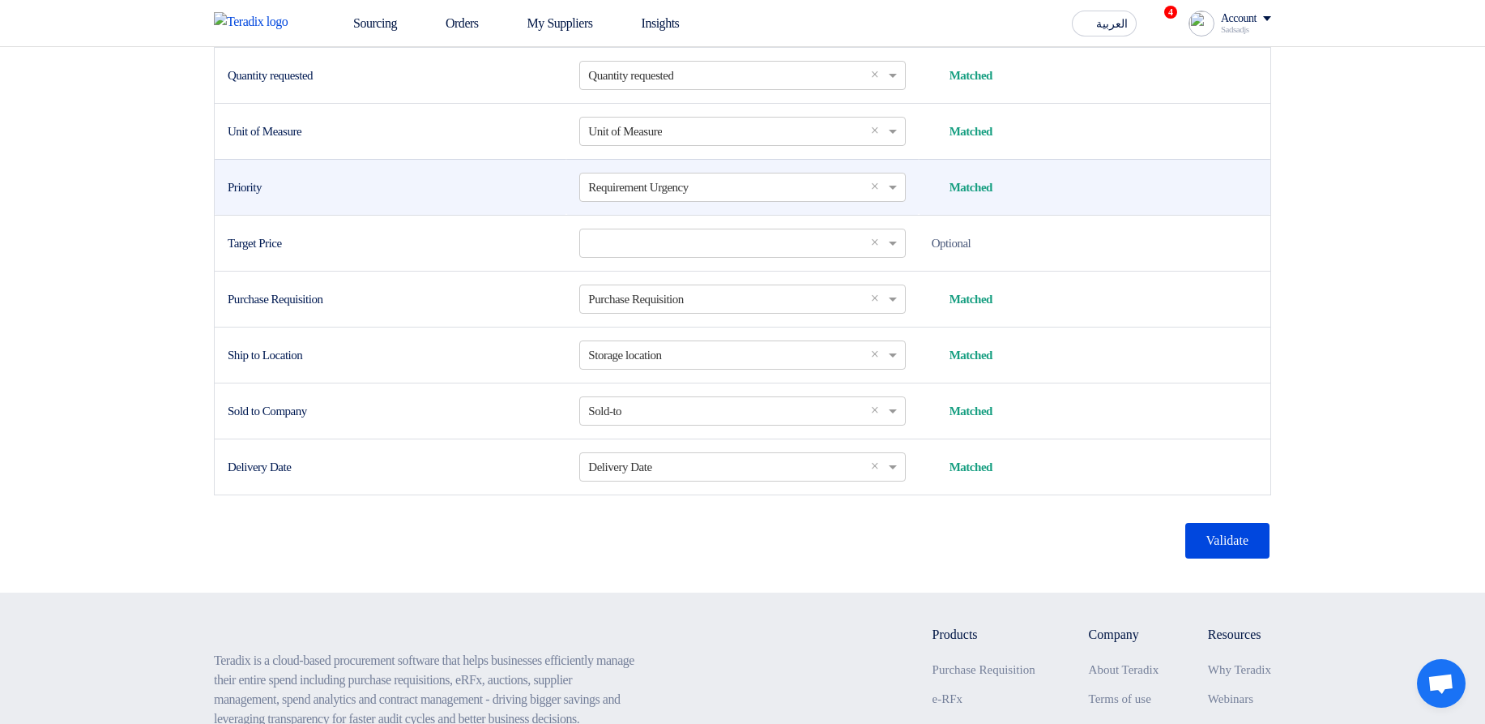
scroll to position [681, 0]
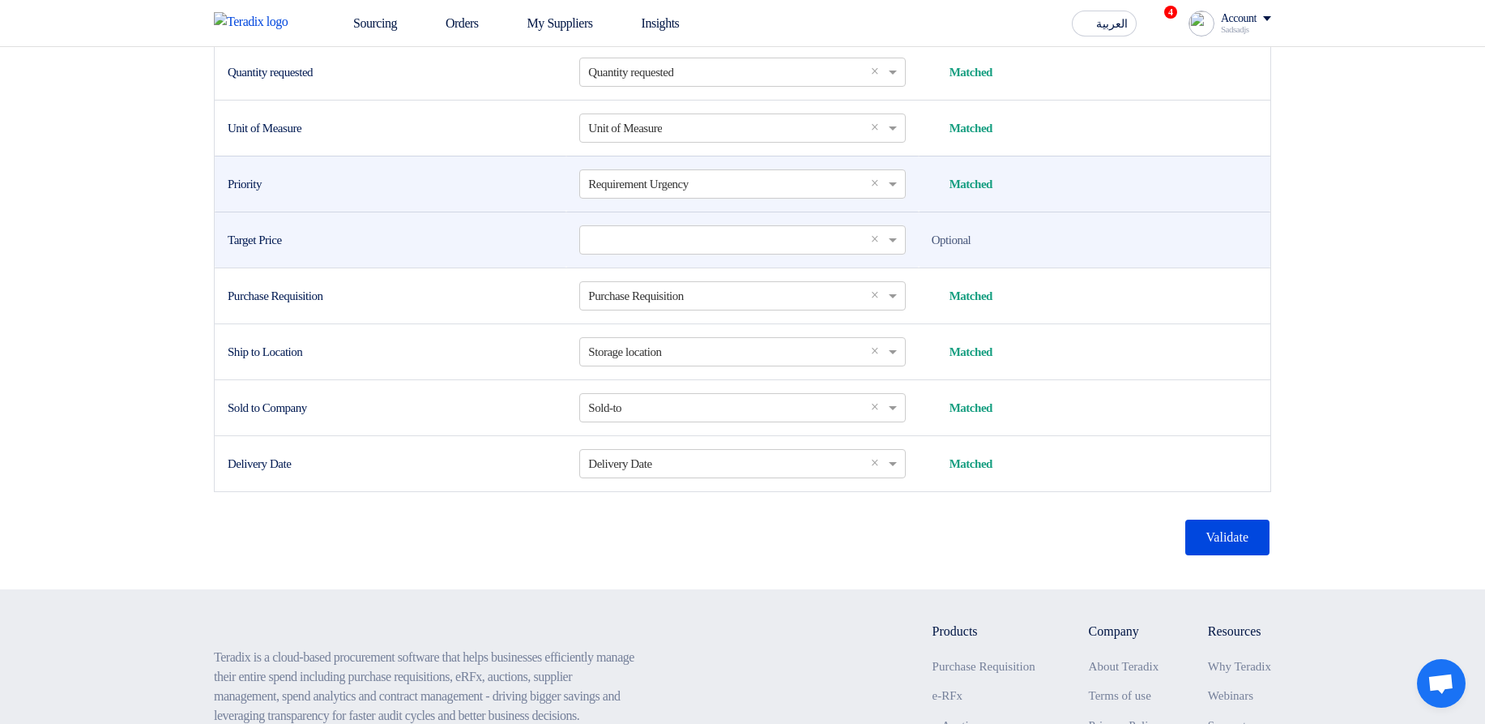
click at [1116, 267] on td "Optional" at bounding box center [1095, 239] width 352 height 56
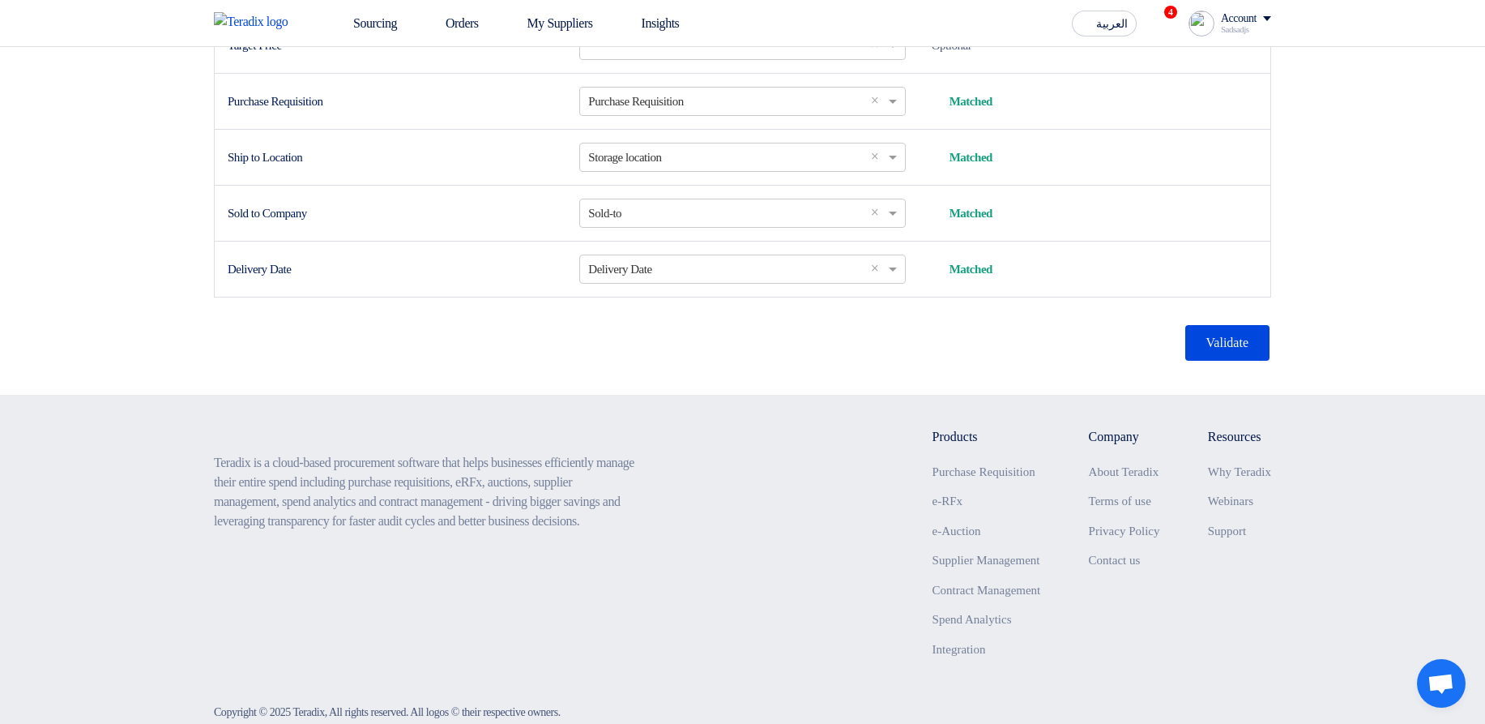
scroll to position [242, 0]
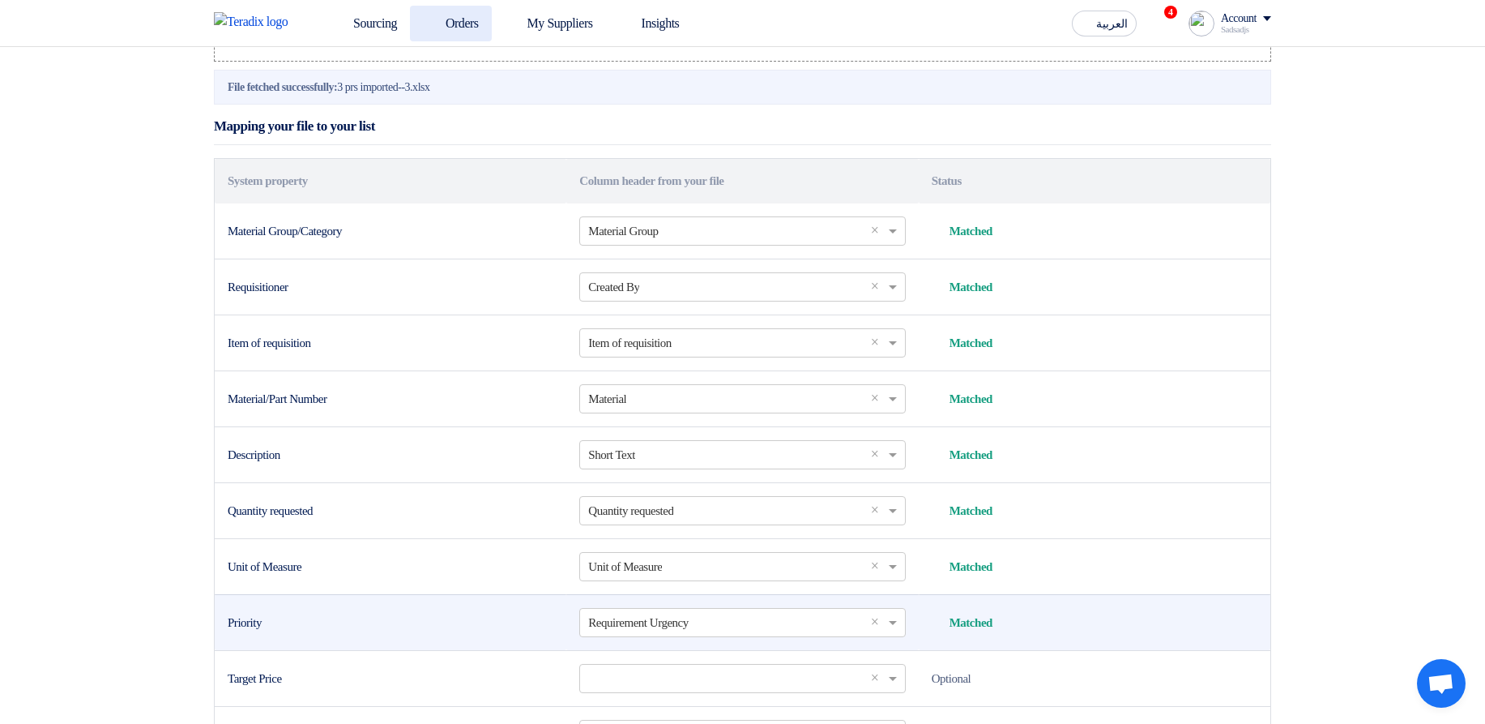
drag, startPoint x: 385, startPoint y: 24, endPoint x: 431, endPoint y: 19, distance: 46.4
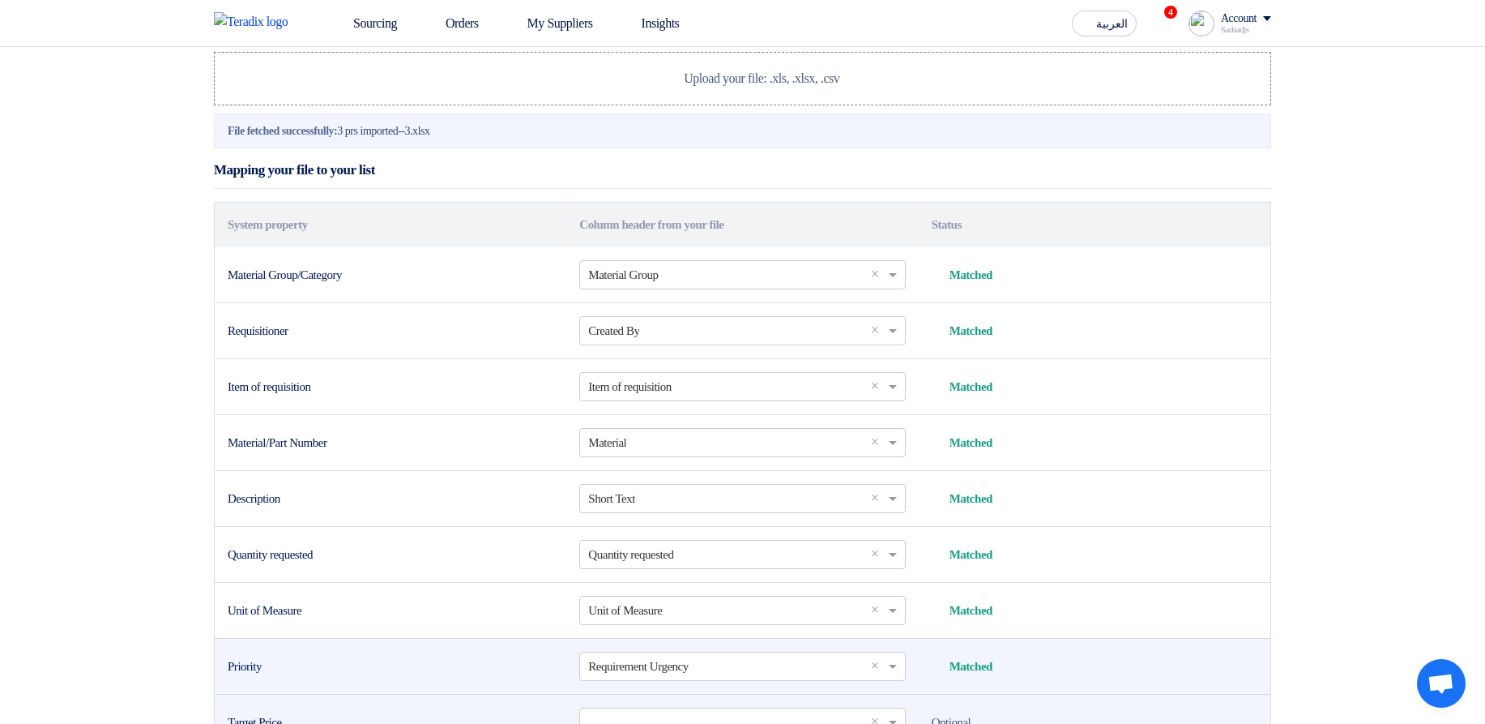
scroll to position [587, 0]
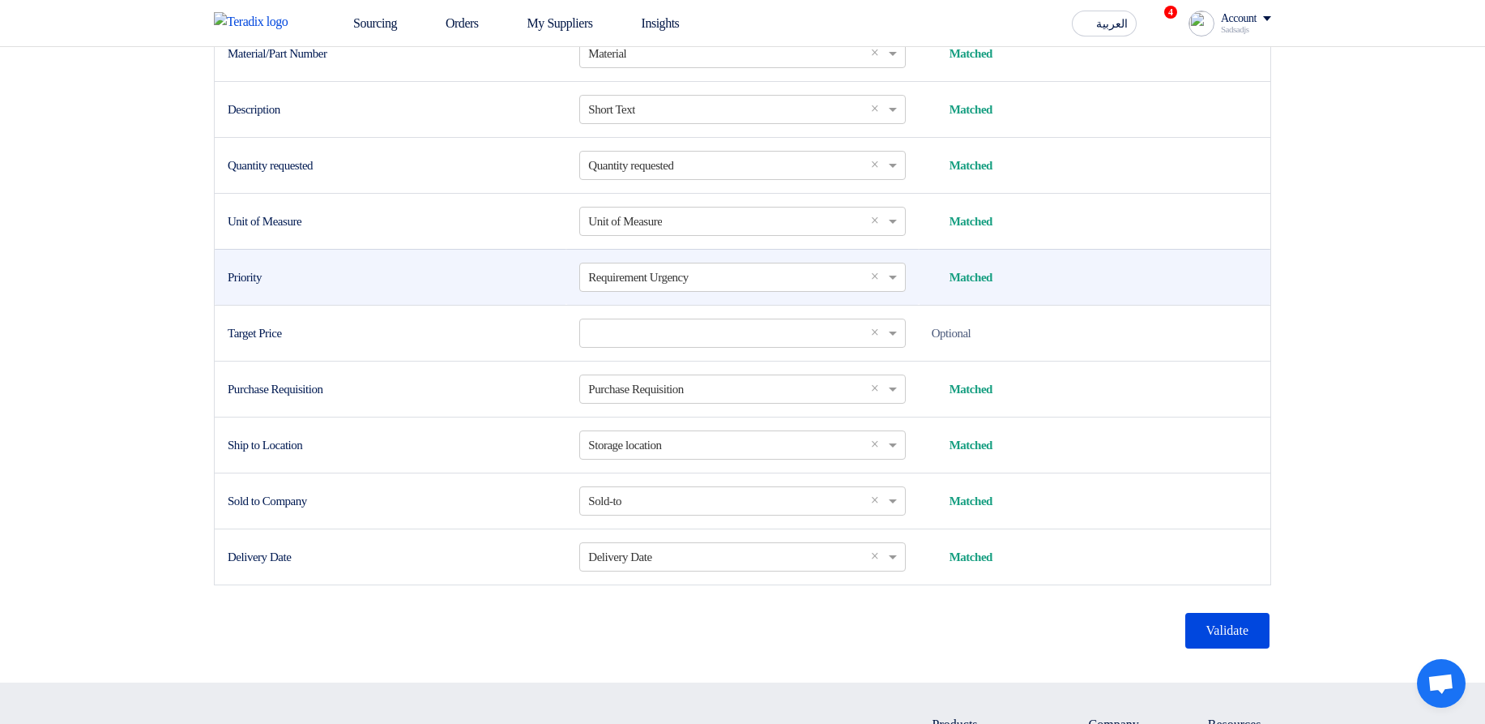
click at [1361, 378] on section "Import PRs from Excel/CSV file Upload your excel sheet and start importing your…" at bounding box center [742, 71] width 1485 height 1223
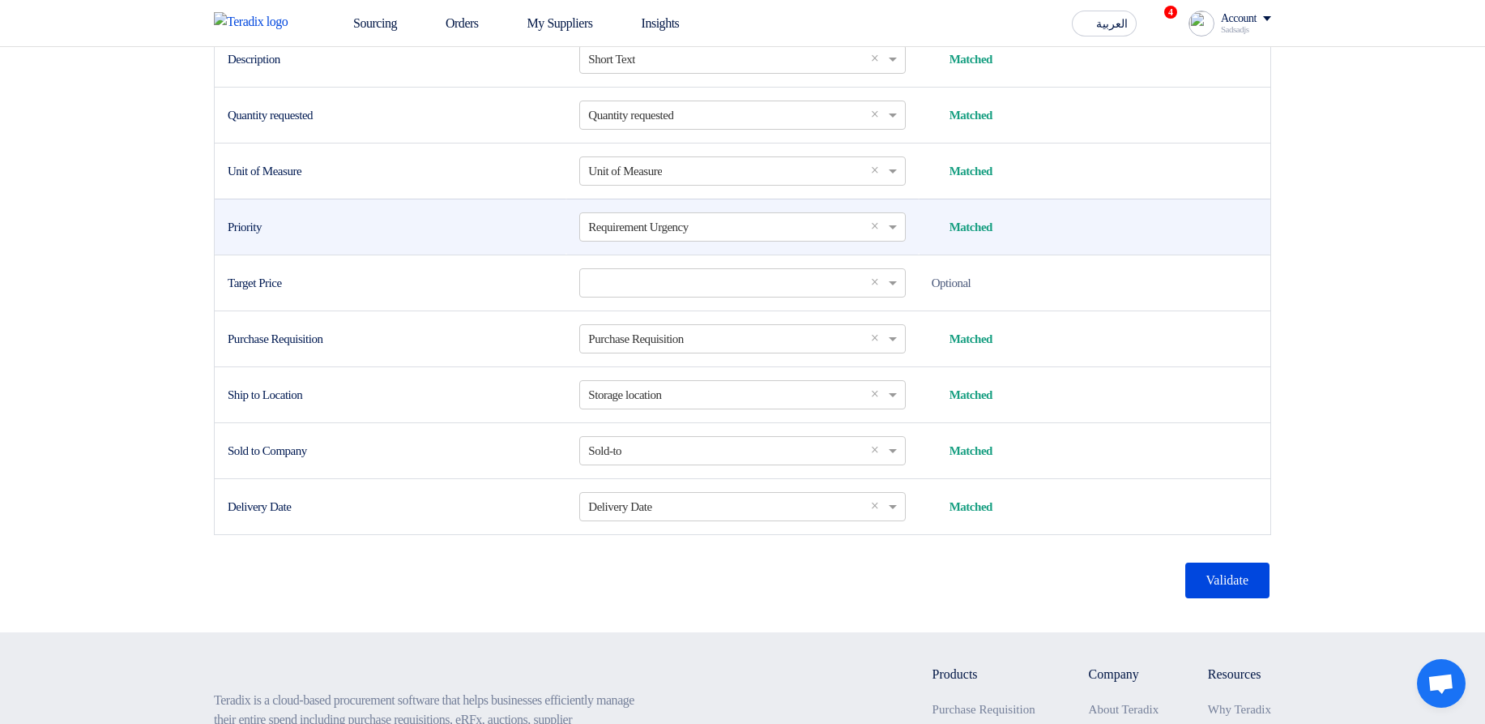
scroll to position [685, 0]
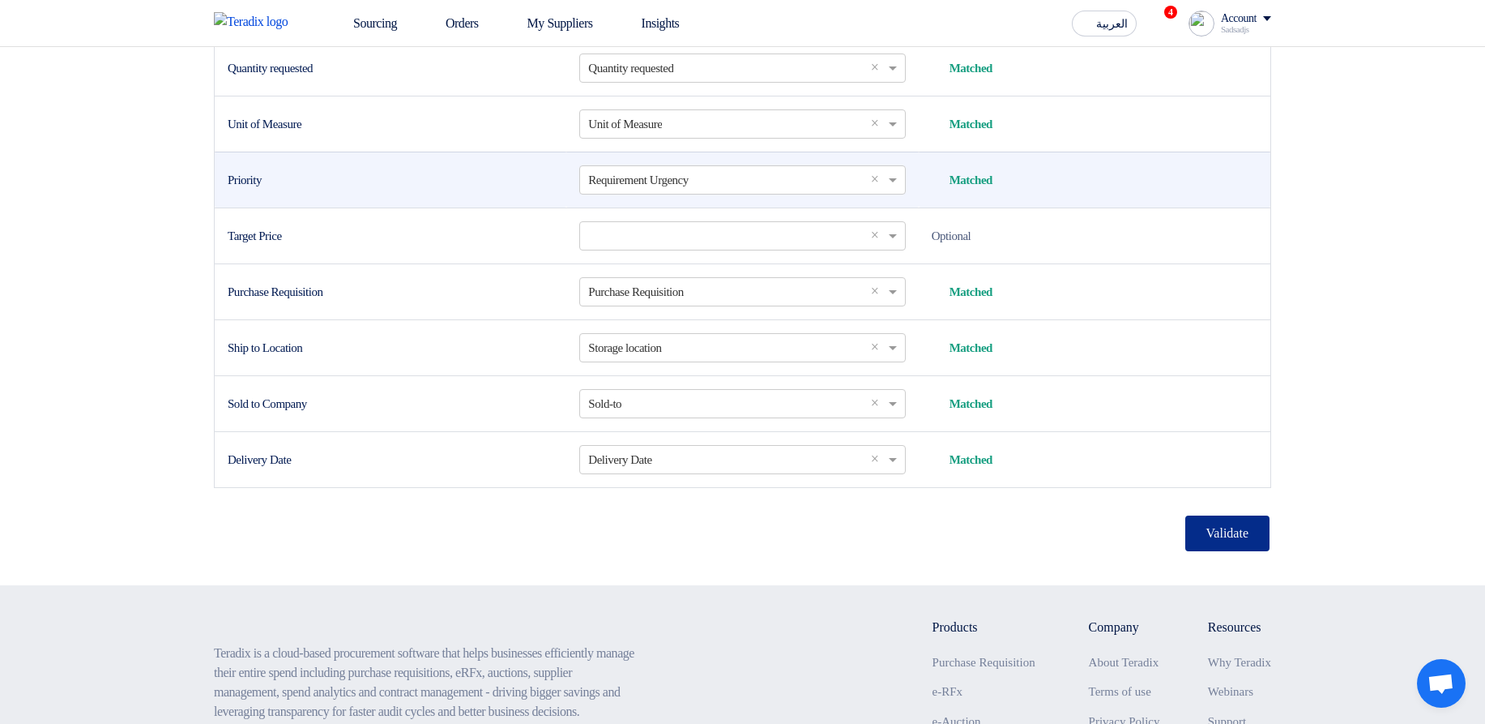
click at [1197, 551] on button "Validate" at bounding box center [1227, 533] width 84 height 36
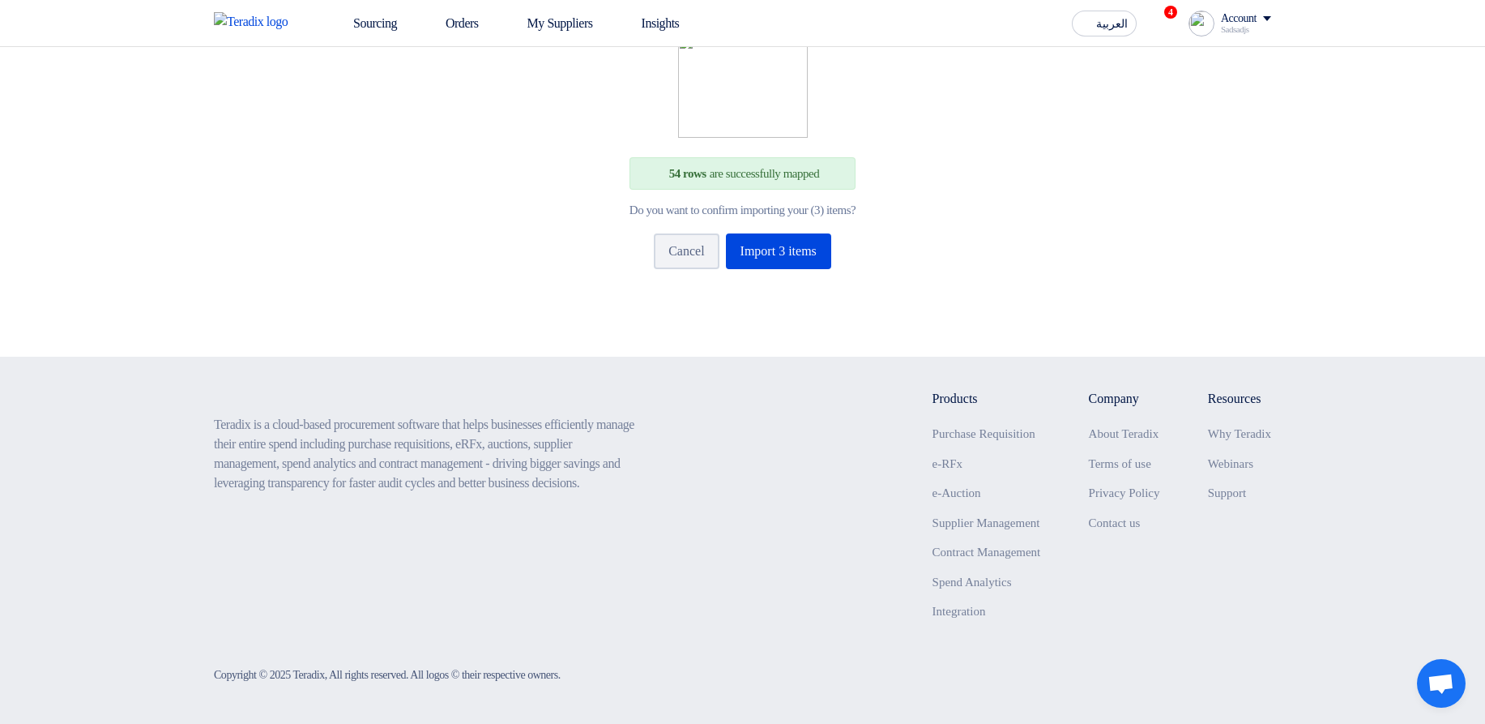
scroll to position [162, 0]
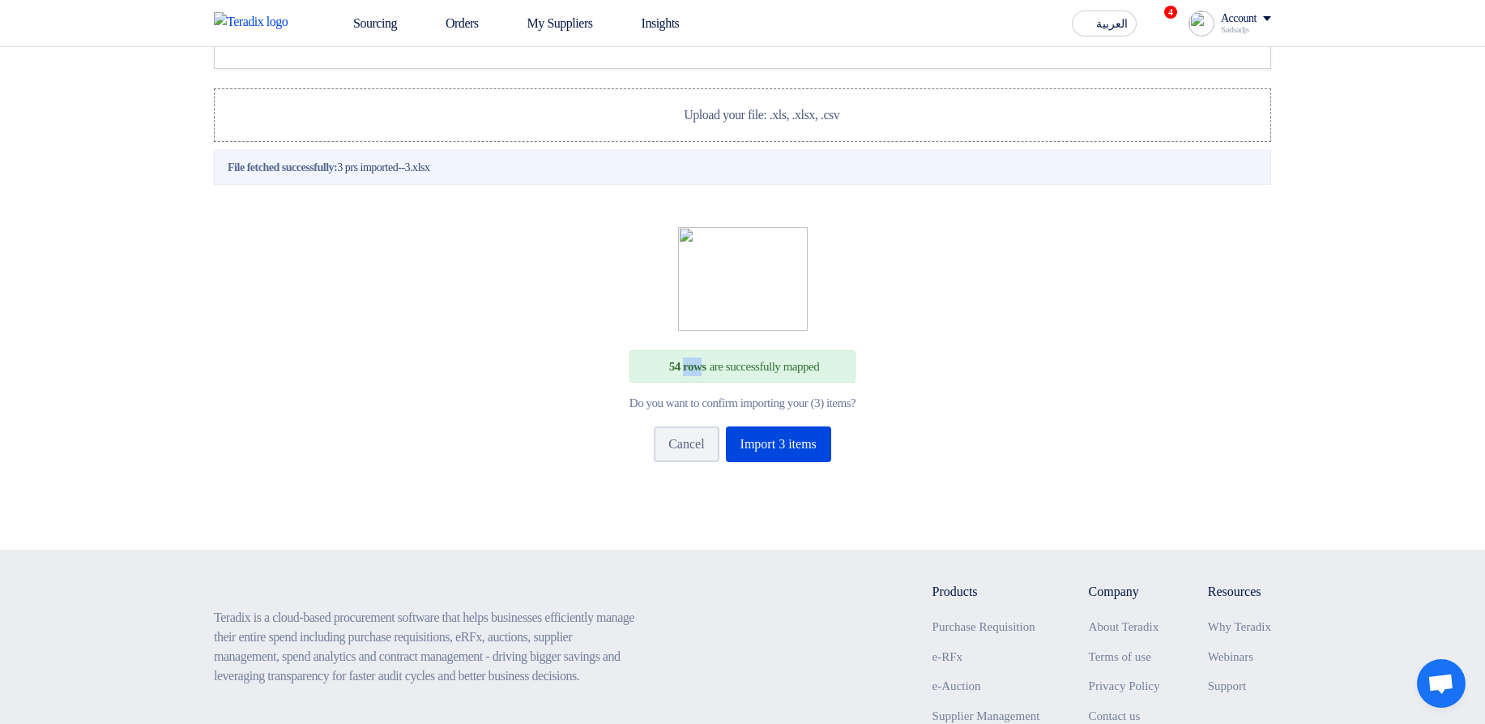
drag, startPoint x: 668, startPoint y: 429, endPoint x: 690, endPoint y: 430, distance: 22.7
click at [690, 373] on span "54 rows" at bounding box center [687, 366] width 37 height 13
click at [995, 479] on div "54 rows are successfully mapped Do you want to confirm importing your (3) items…" at bounding box center [743, 353] width 1006 height 252
click at [813, 462] on button "Import 3 items" at bounding box center [778, 444] width 105 height 36
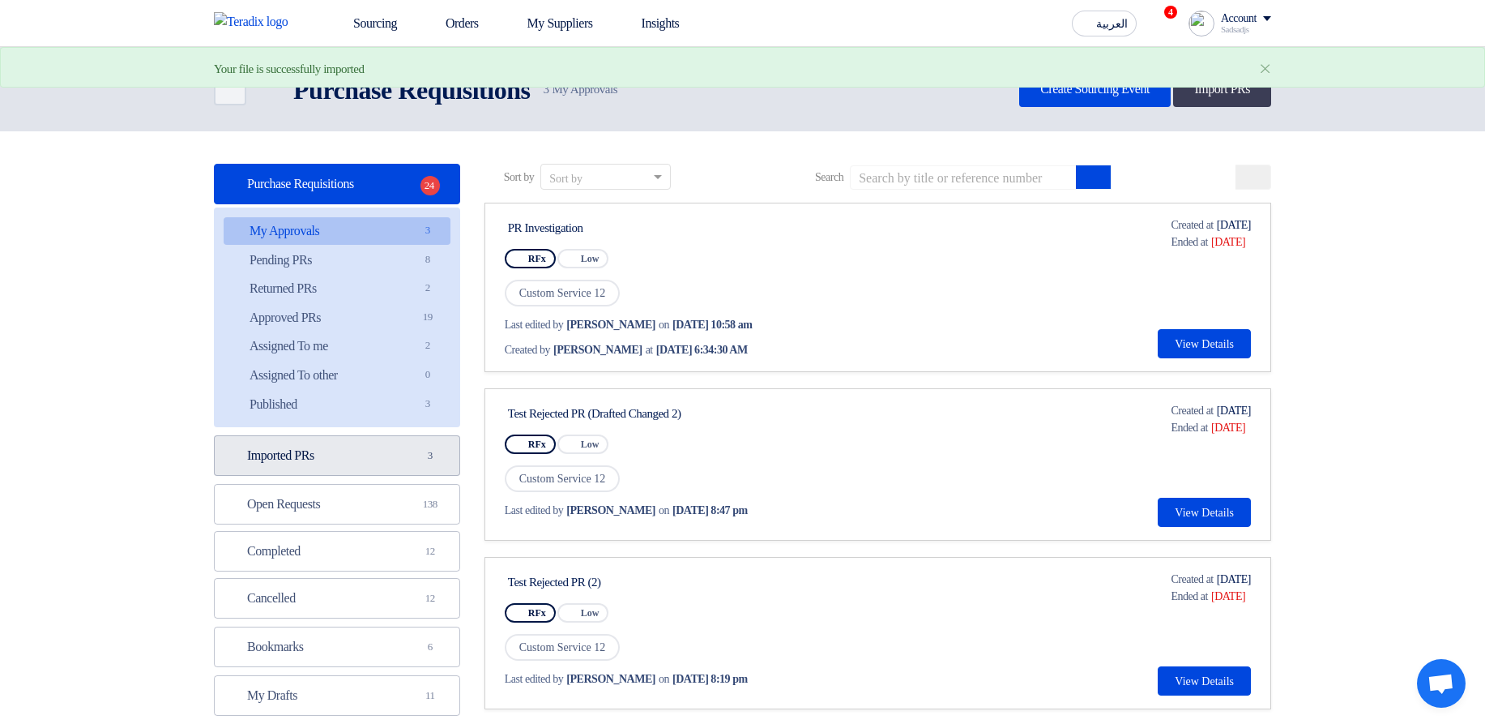
click at [416, 467] on link "Imported PRs Imported PRs 3" at bounding box center [337, 455] width 246 height 41
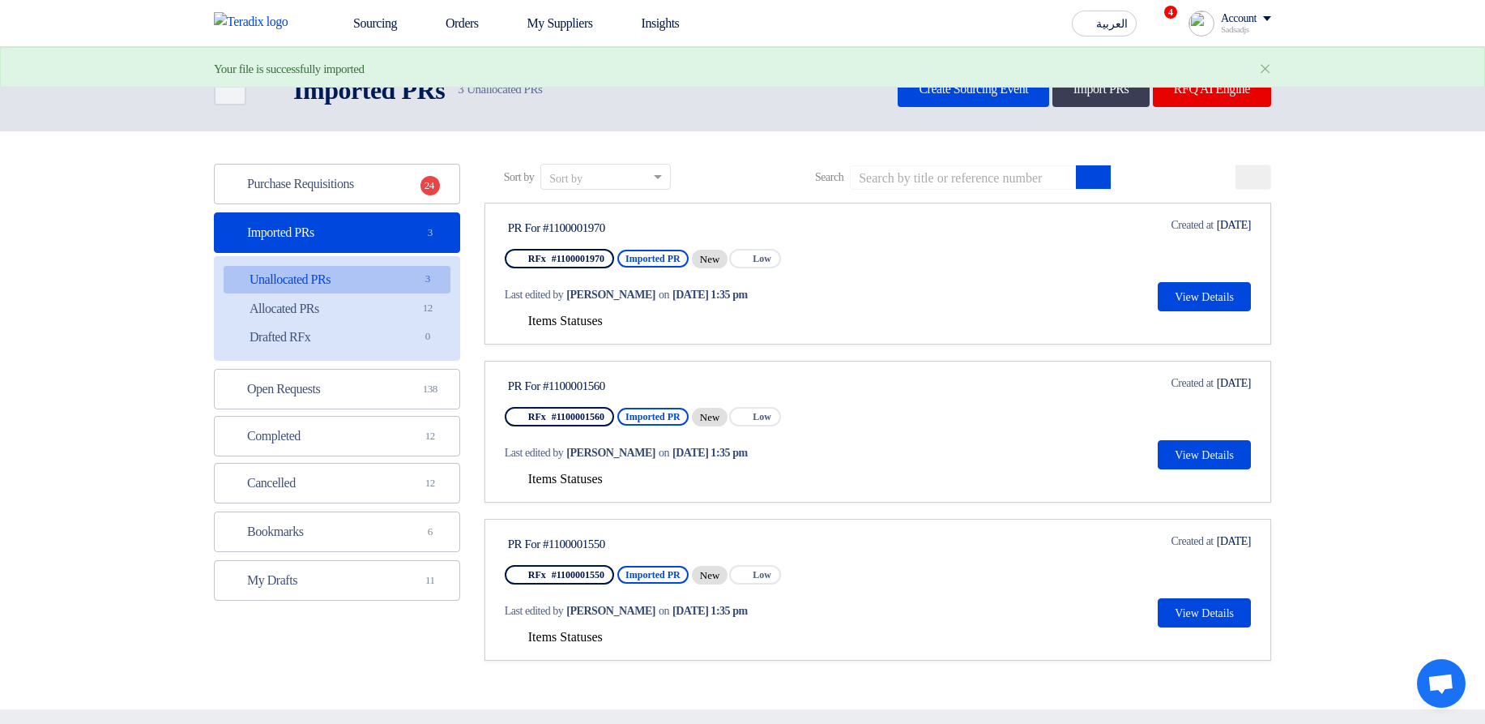
click at [570, 318] on span "Items Statuses" at bounding box center [565, 321] width 75 height 14
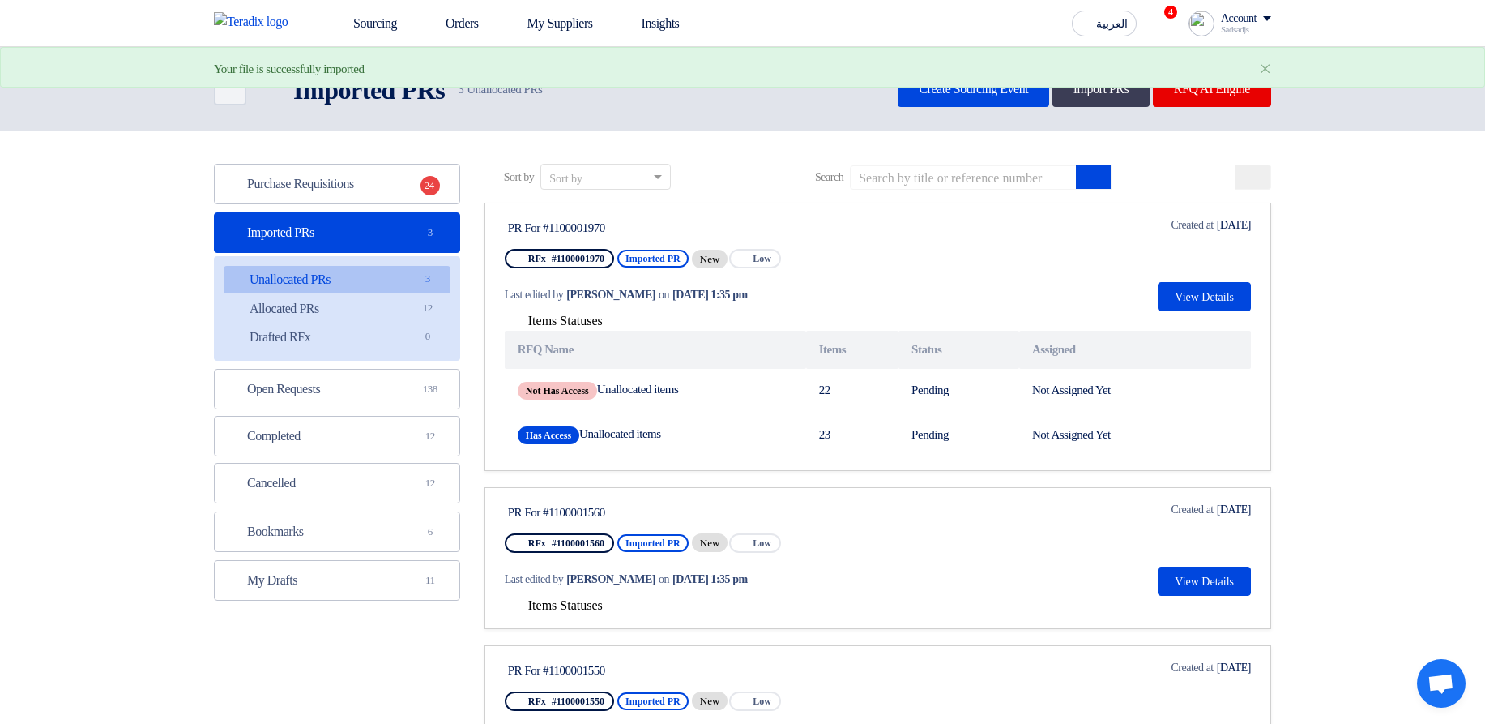
click at [570, 609] on span "Items Statuses" at bounding box center [565, 605] width 75 height 14
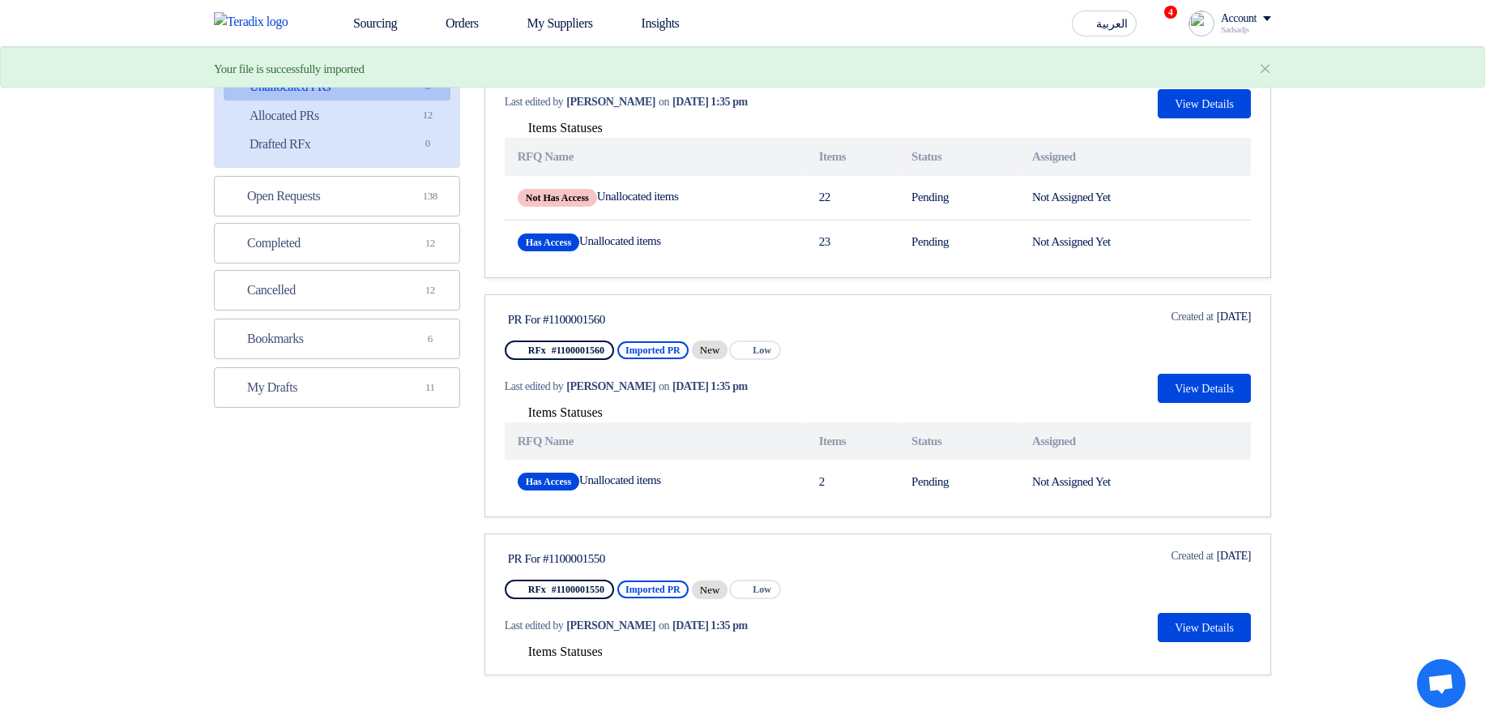
scroll to position [292, 0]
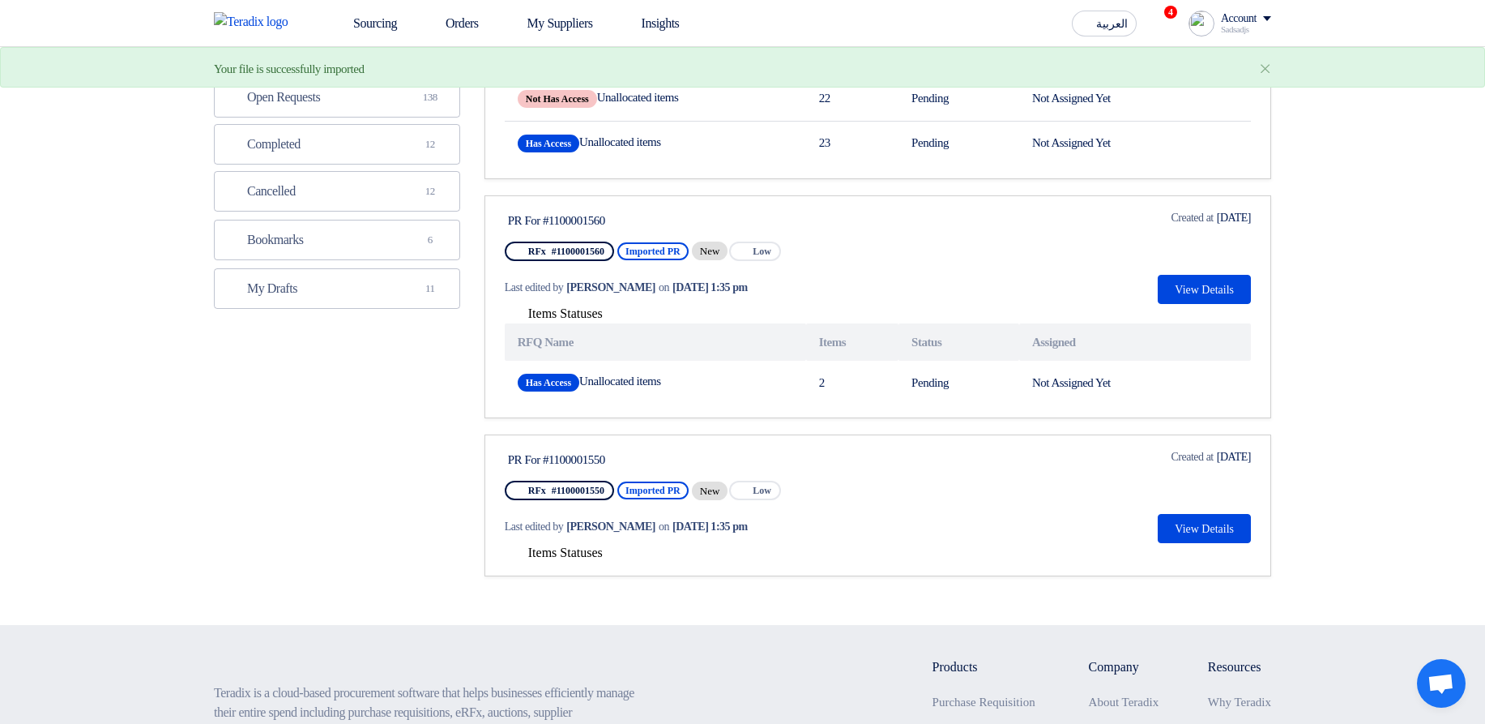
click at [574, 553] on span "Items Statuses" at bounding box center [565, 552] width 75 height 14
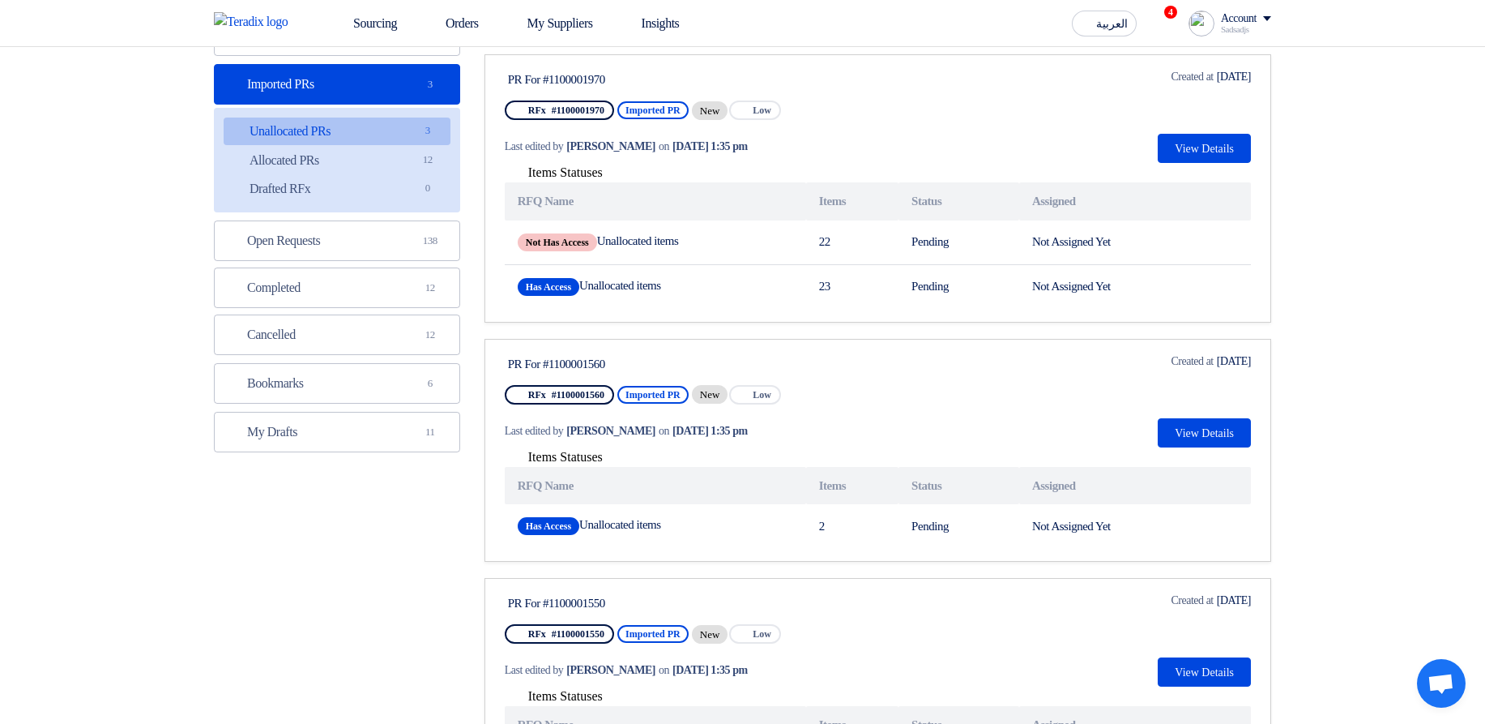
scroll to position [97, 0]
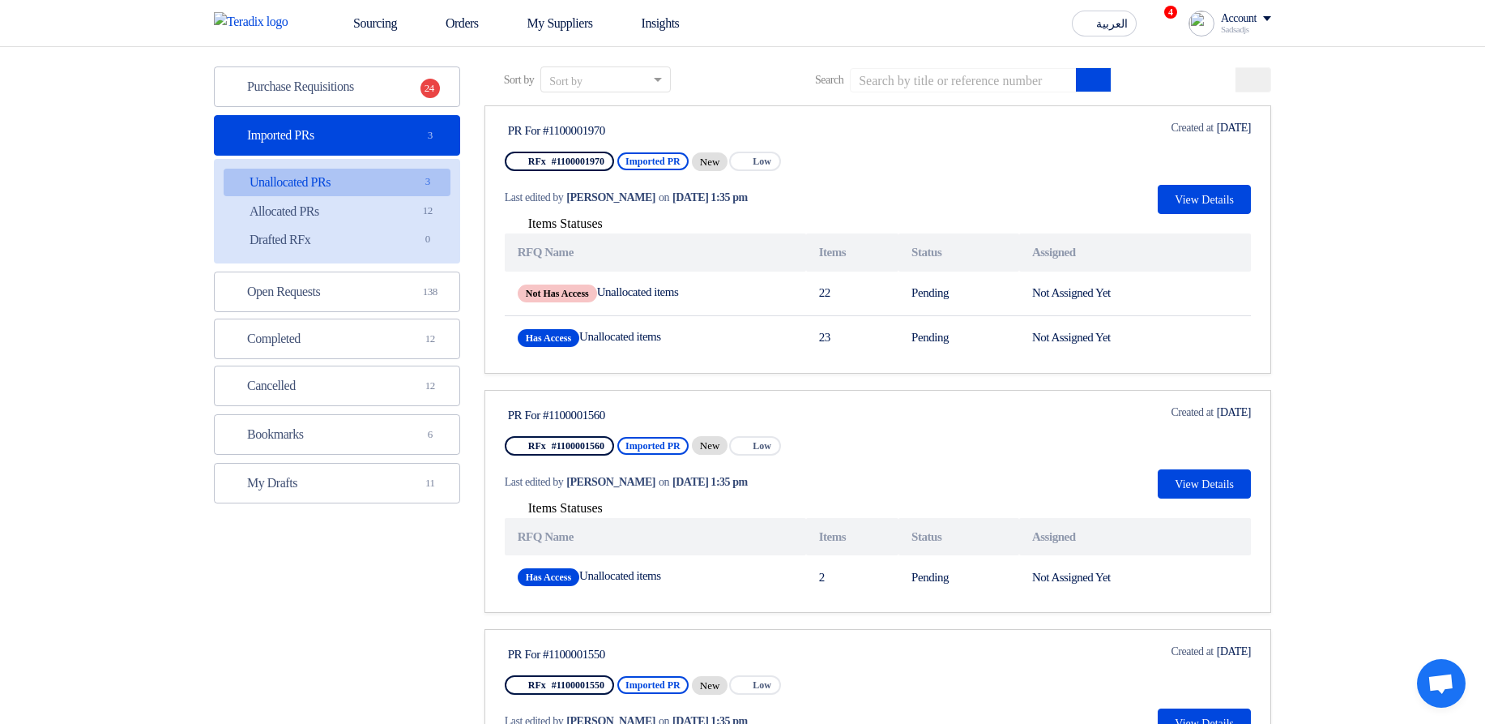
click at [1466, 378] on section "Purchase Requisitions Purchase Requisitions 24 Imported PRs Imported PRs 3 Unal…" at bounding box center [742, 467] width 1485 height 867
click at [544, 228] on span "Items Statuses" at bounding box center [565, 223] width 75 height 14
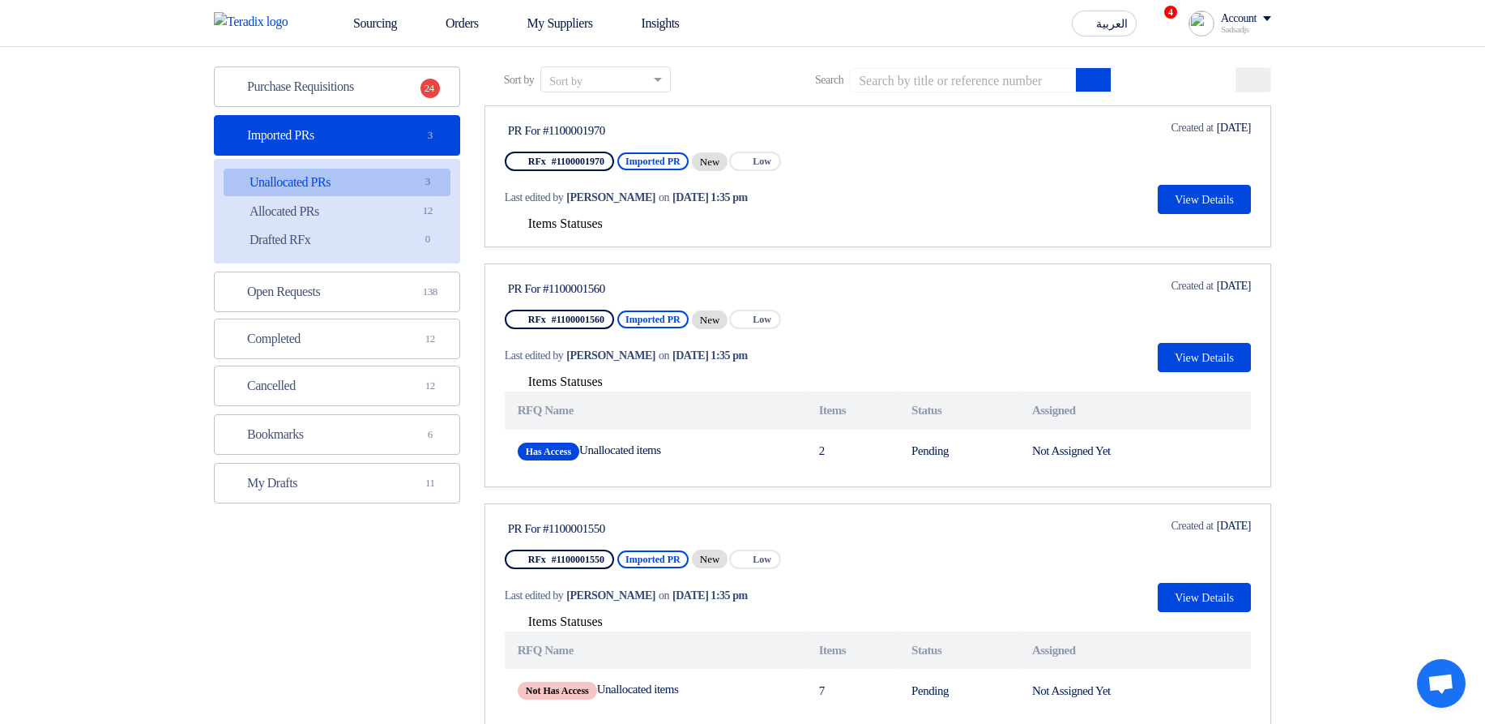
click at [567, 379] on span "Items Statuses" at bounding box center [565, 381] width 75 height 14
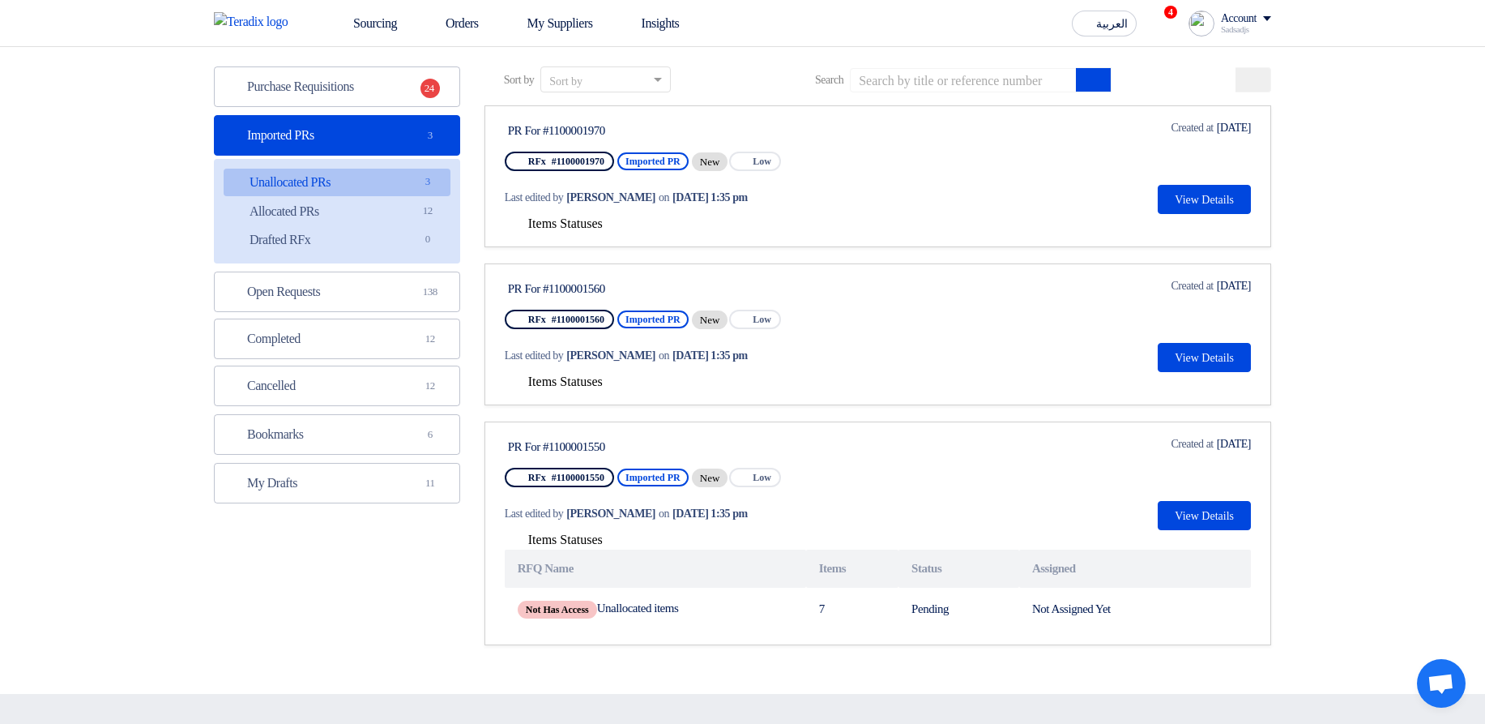
click at [568, 540] on span "Items Statuses" at bounding box center [565, 539] width 75 height 14
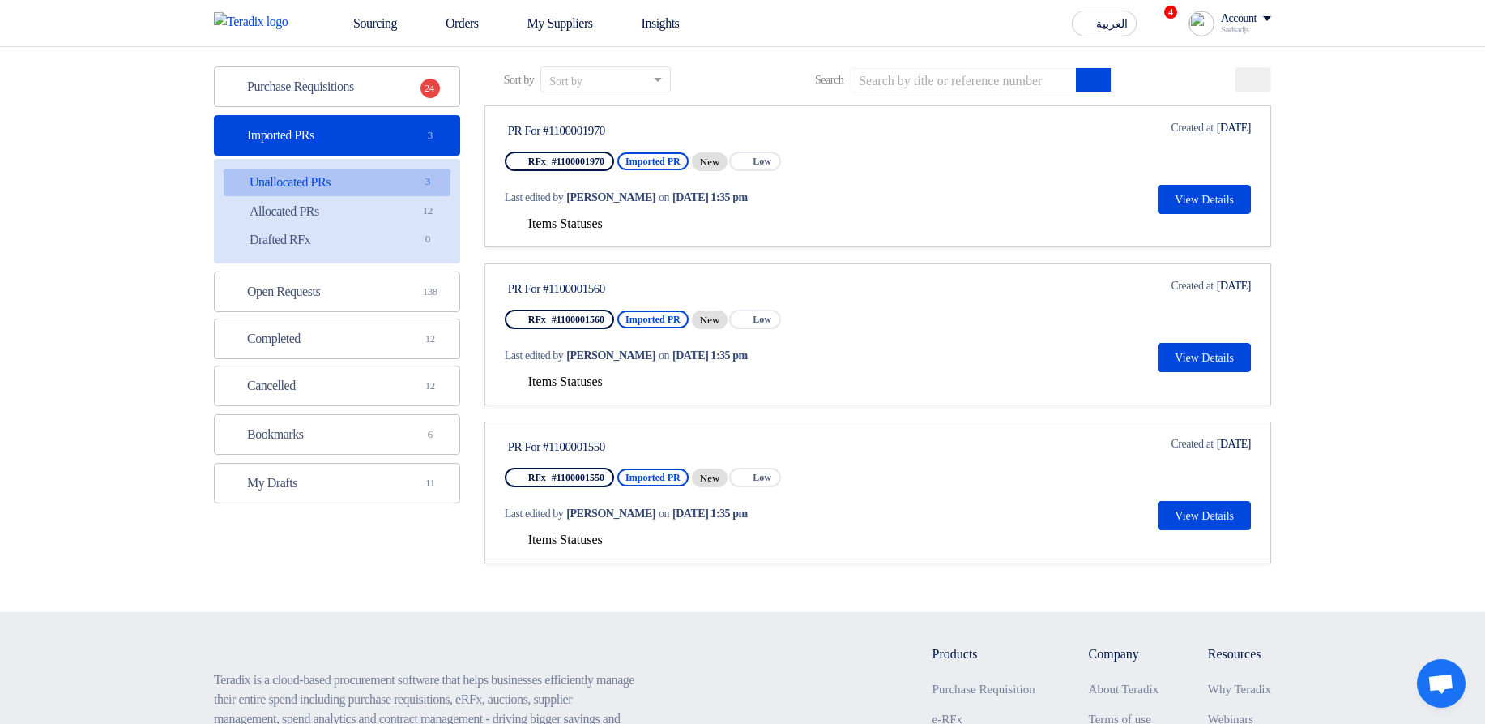
click at [1313, 349] on section "Purchase Requisitions Purchase Requisitions 24 Imported PRs Imported PRs 3 Unal…" at bounding box center [742, 323] width 1485 height 578
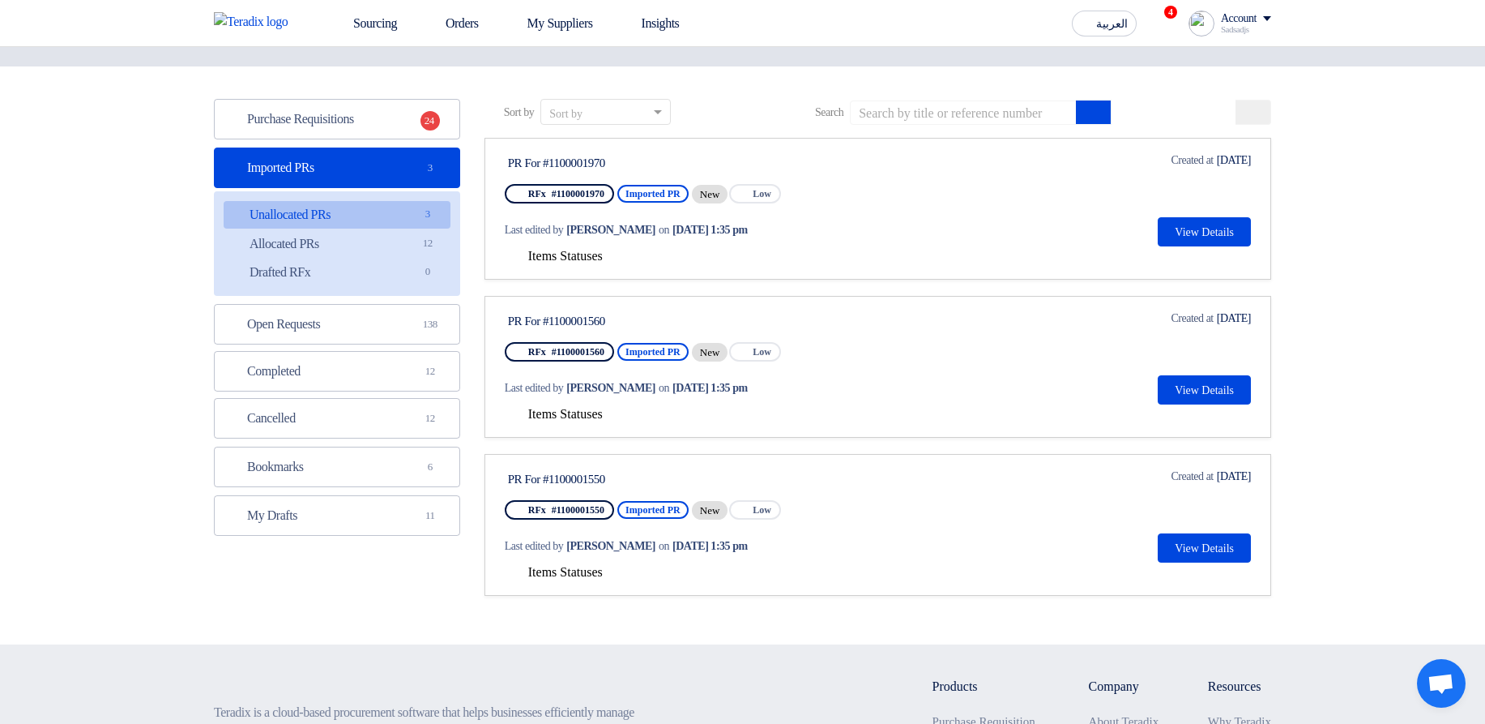
scroll to position [0, 0]
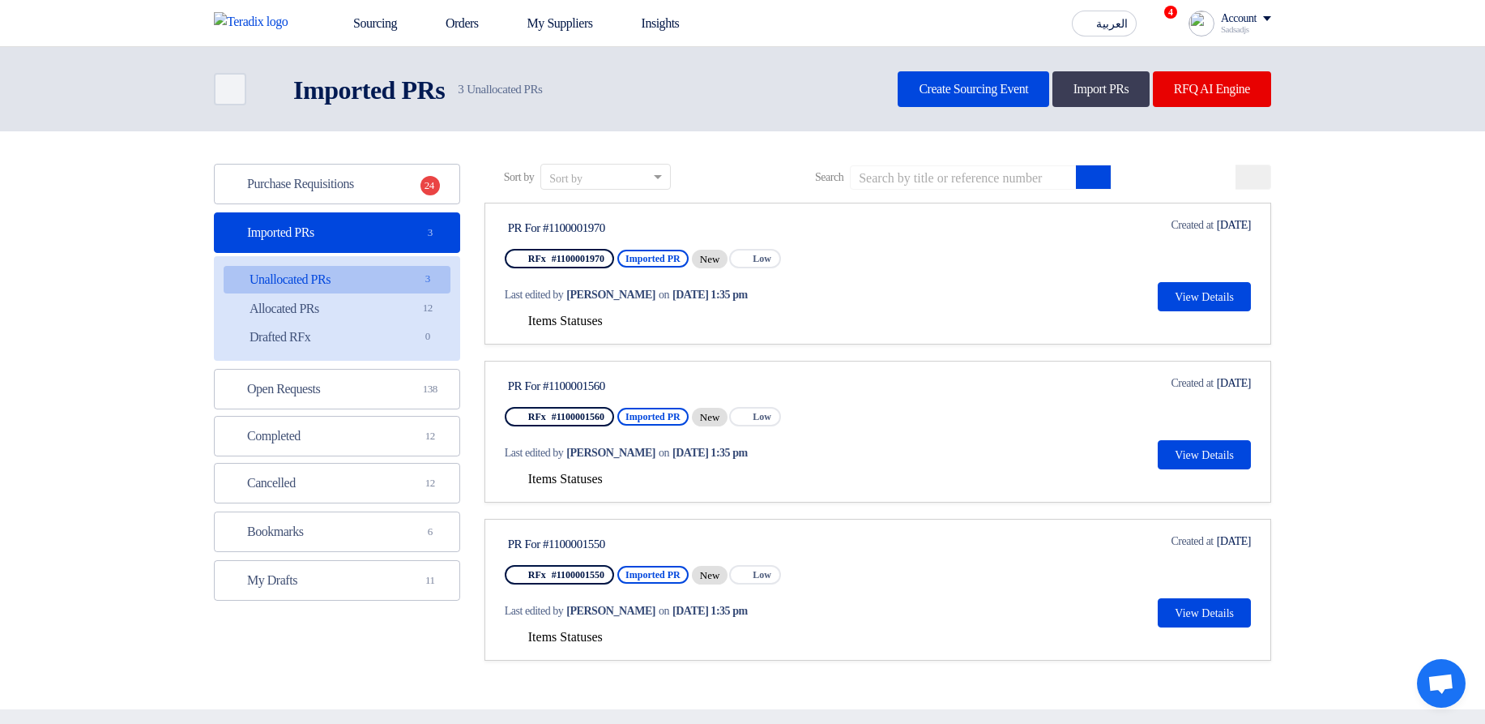
click at [559, 320] on span "Items Statuses" at bounding box center [565, 321] width 75 height 14
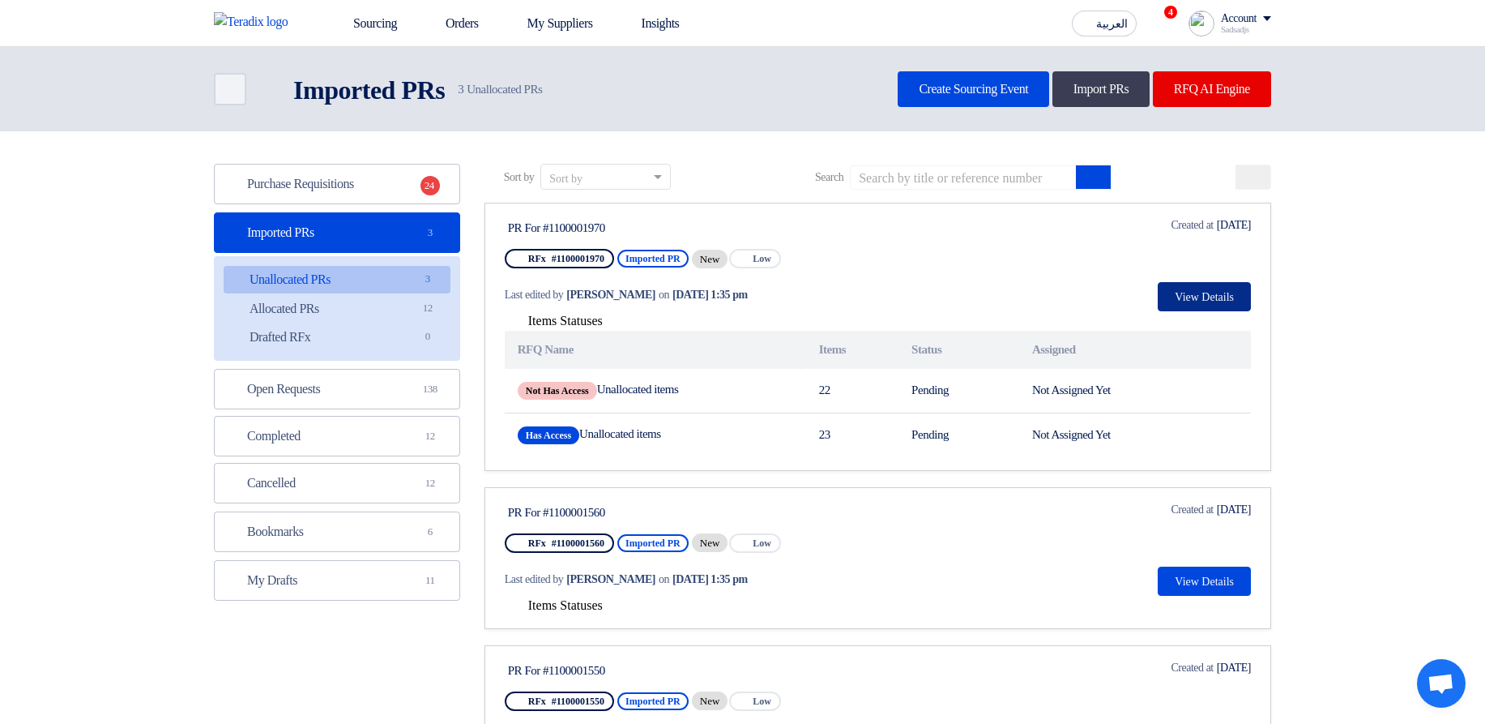
click at [1232, 303] on button "View Details" at bounding box center [1204, 296] width 93 height 29
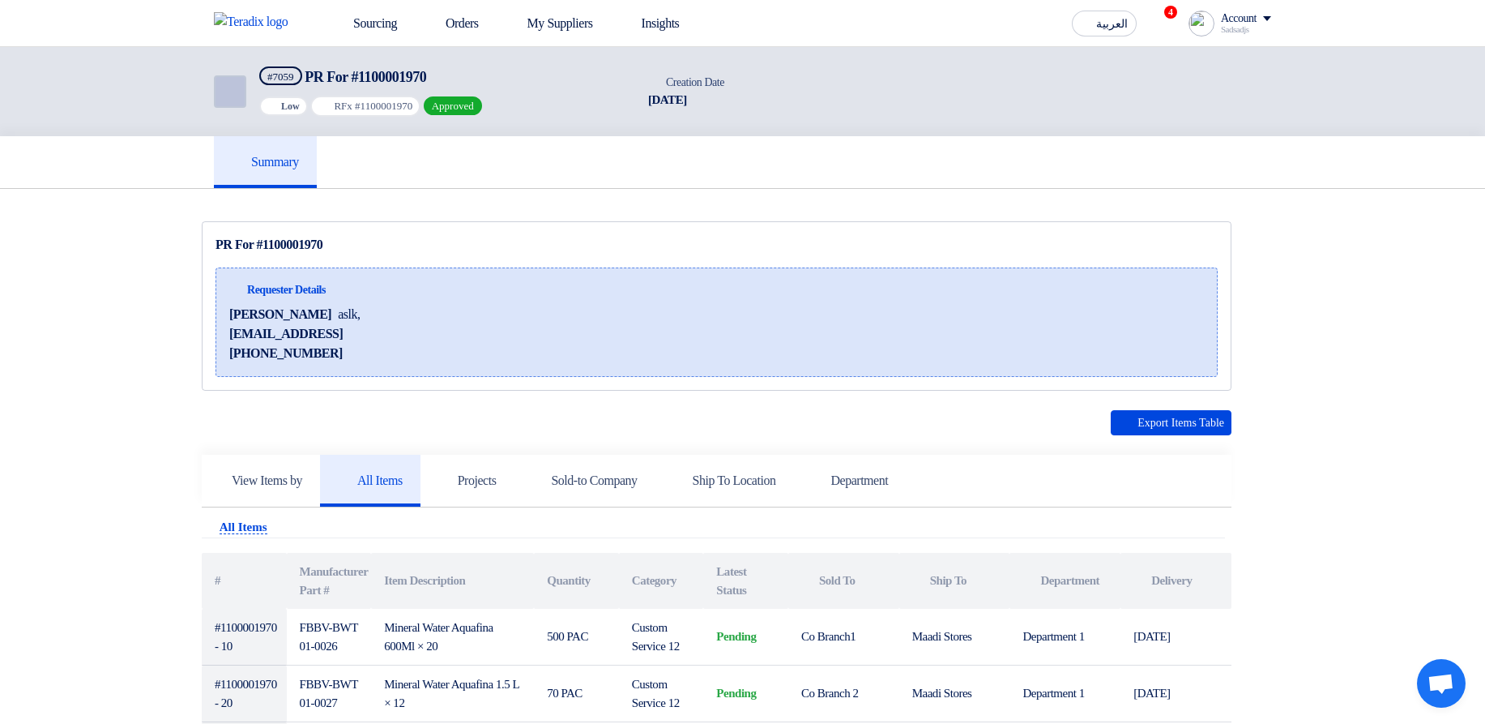
click at [234, 91] on icon "Back" at bounding box center [228, 91] width 19 height 19
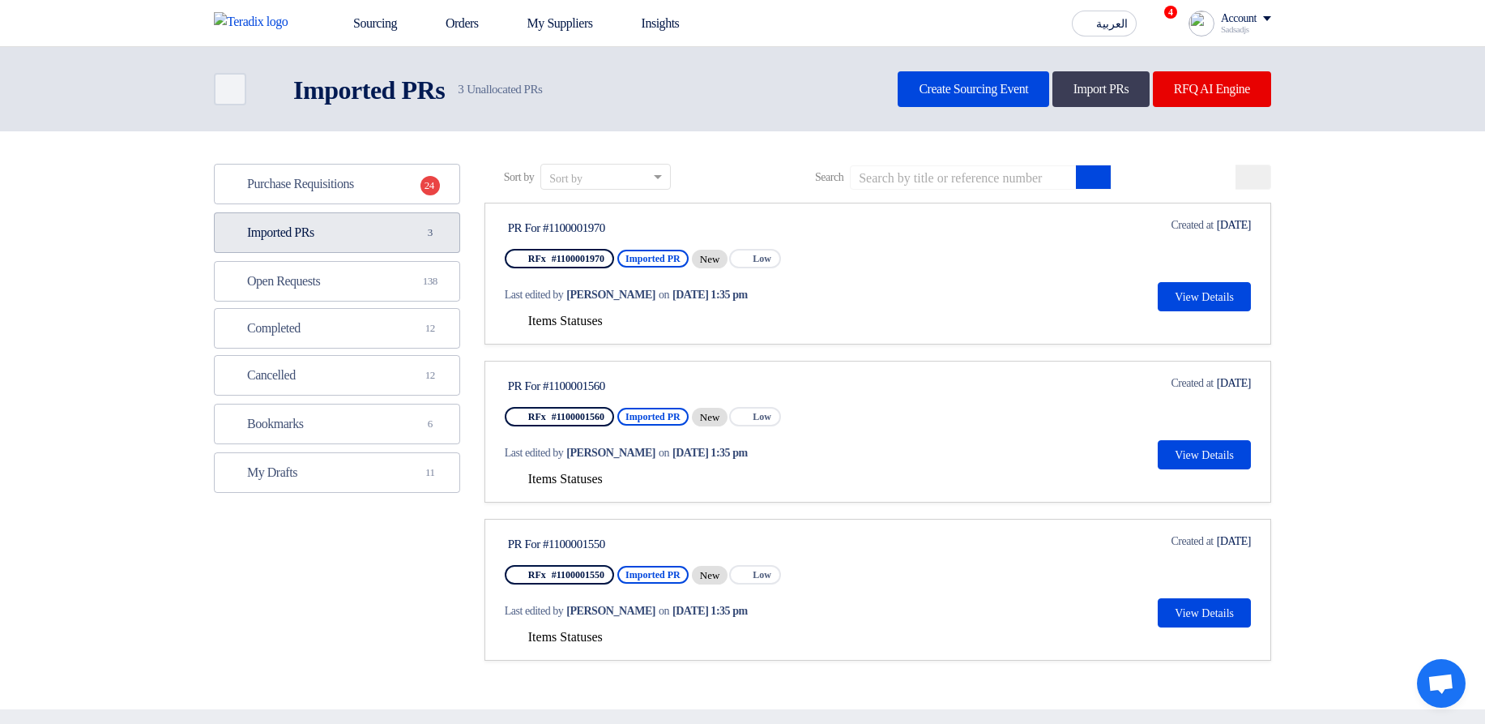
click at [401, 238] on link "Imported PRs Imported PRs 3" at bounding box center [337, 232] width 246 height 41
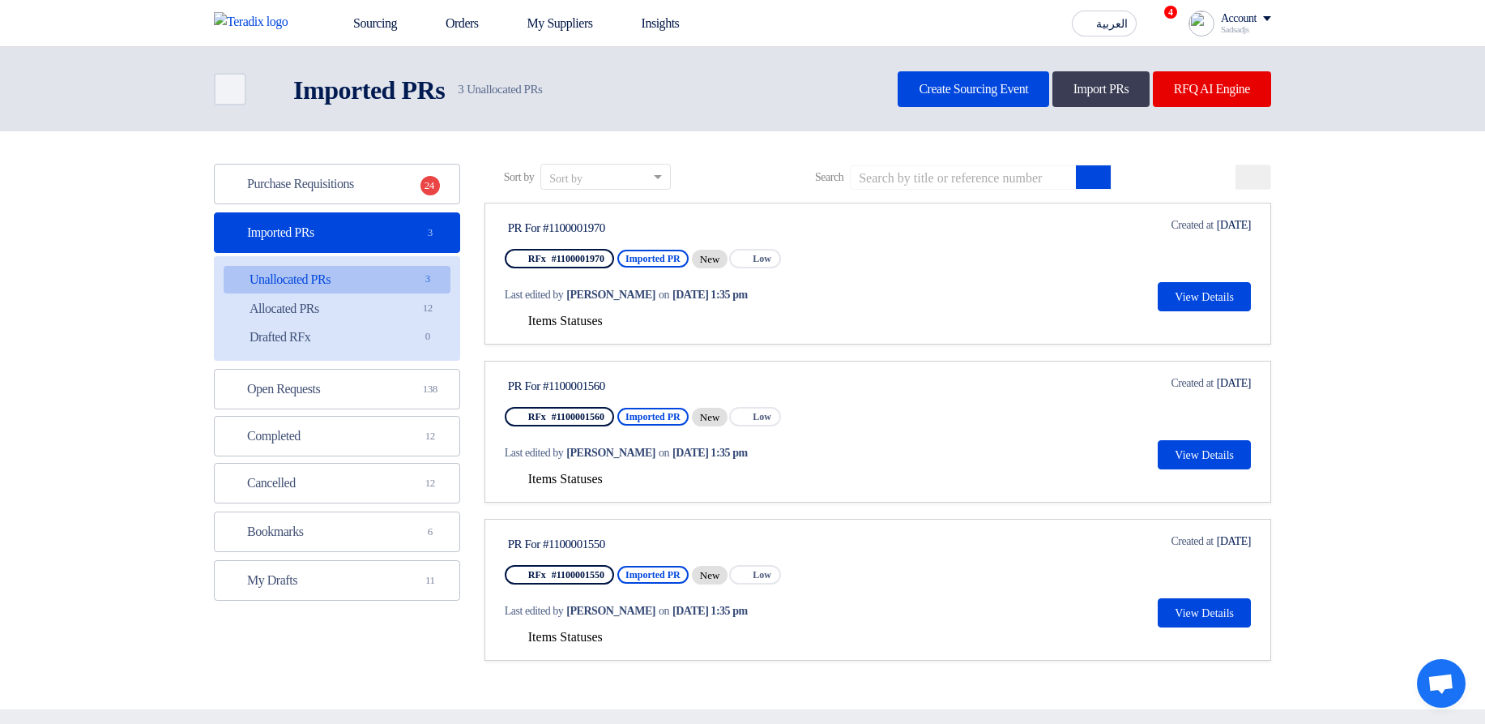
click at [562, 312] on div "Items Statuses" at bounding box center [878, 320] width 746 height 19
click at [589, 323] on span "Items Statuses" at bounding box center [565, 321] width 75 height 14
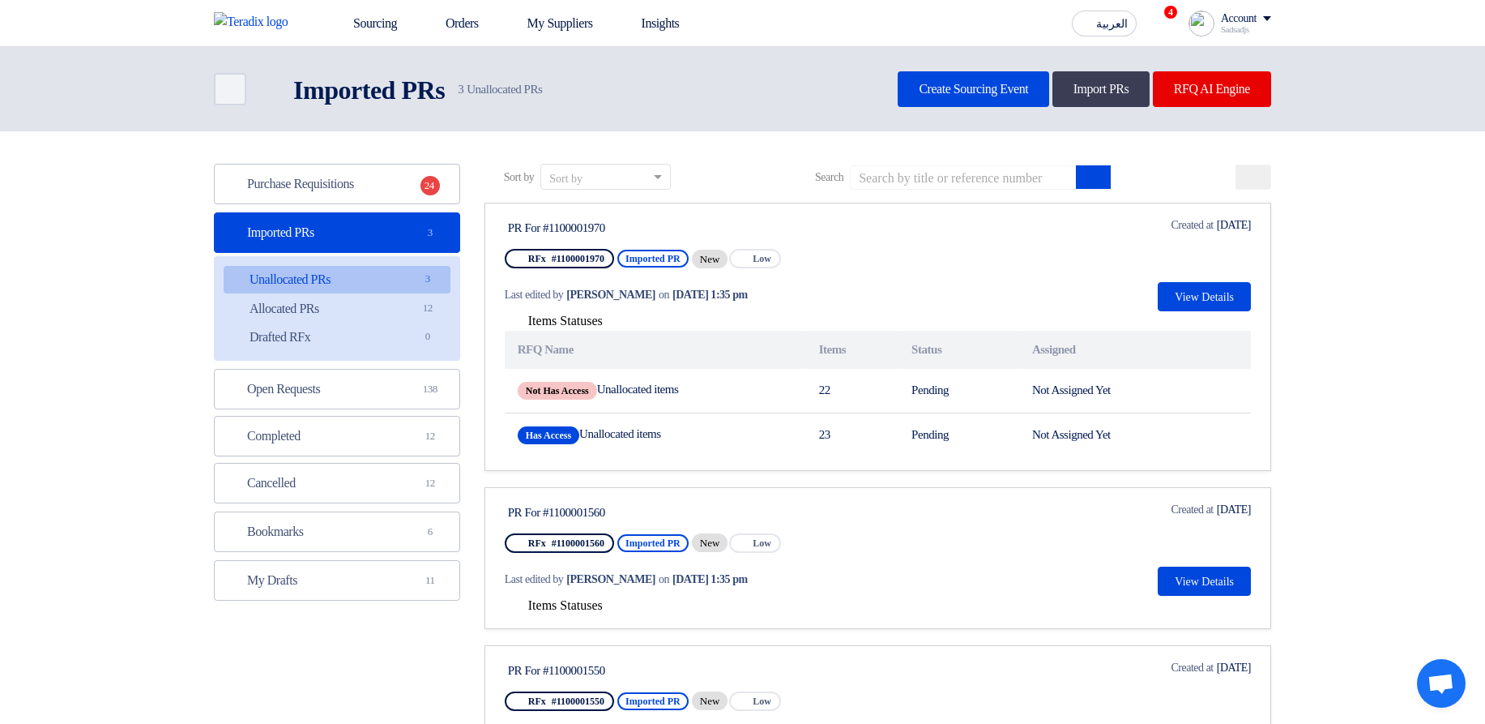
drag, startPoint x: 546, startPoint y: 224, endPoint x: 738, endPoint y: 227, distance: 192.1
click at [657, 227] on div "PR For #1100001970" at bounding box center [660, 227] width 304 height 15
click at [739, 227] on div "PR For #1100001970" at bounding box center [660, 227] width 304 height 15
drag, startPoint x: 528, startPoint y: 217, endPoint x: 637, endPoint y: 224, distance: 108.8
click at [637, 224] on div "PR For #1100001970" at bounding box center [660, 226] width 310 height 21
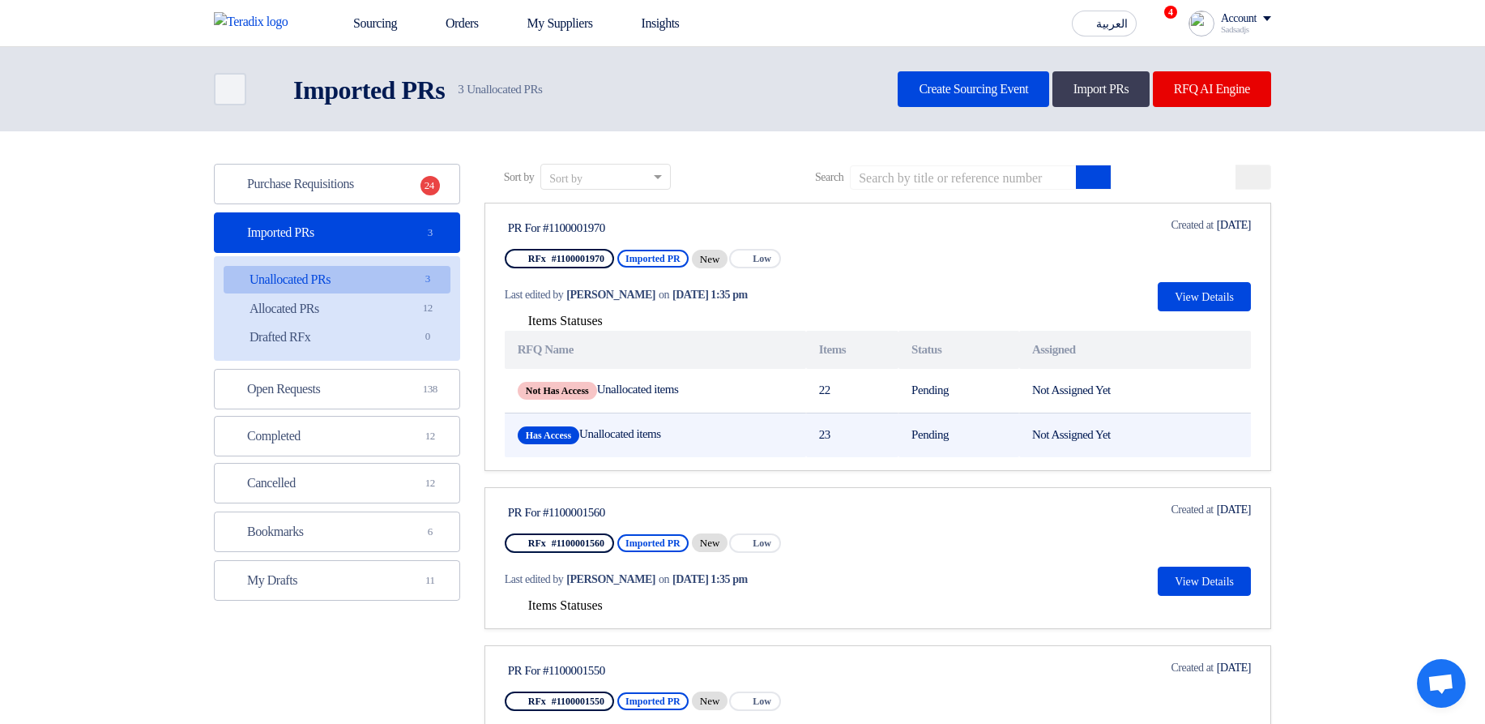
drag, startPoint x: 814, startPoint y: 428, endPoint x: 842, endPoint y: 431, distance: 28.5
click at [842, 431] on td "23" at bounding box center [852, 434] width 92 height 45
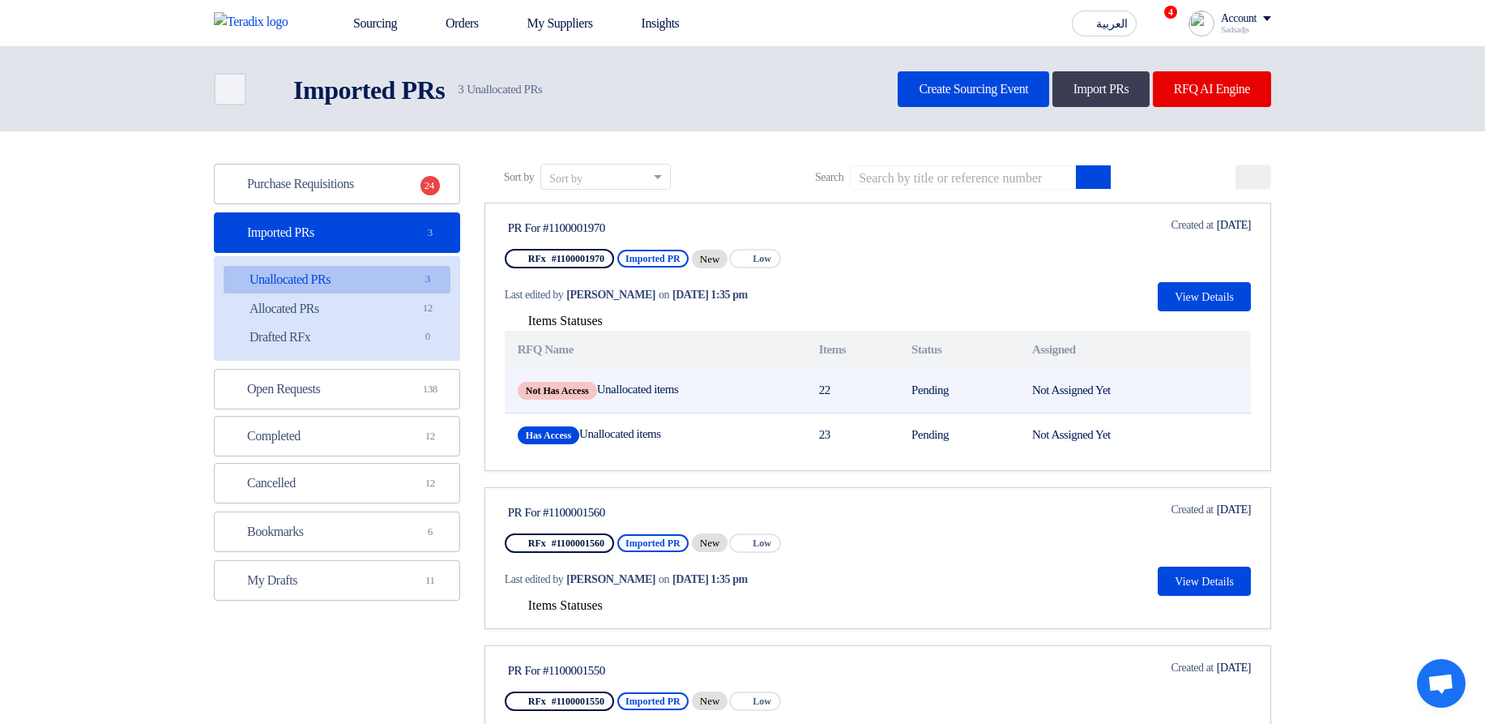
drag, startPoint x: 509, startPoint y: 234, endPoint x: 826, endPoint y: 369, distance: 345.2
click at [586, 237] on div "PR For #1100001970" at bounding box center [660, 226] width 310 height 21
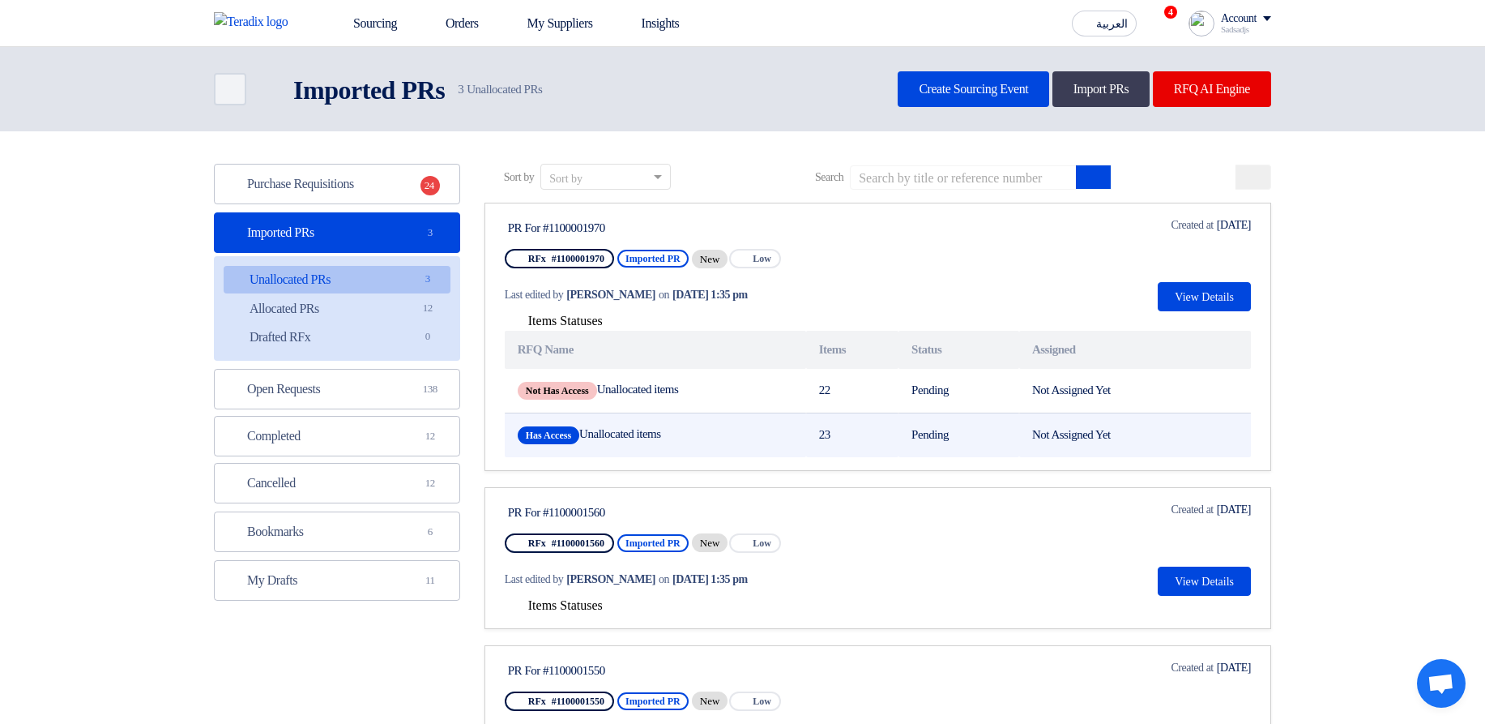
drag, startPoint x: 812, startPoint y: 433, endPoint x: 840, endPoint y: 431, distance: 28.5
click at [840, 431] on td "23" at bounding box center [852, 434] width 92 height 45
click at [845, 432] on td "23" at bounding box center [852, 434] width 92 height 45
click at [644, 441] on td "Has Access Unallocated items" at bounding box center [655, 434] width 301 height 45
click at [635, 435] on td "Has Access Unallocated items" at bounding box center [655, 434] width 301 height 45
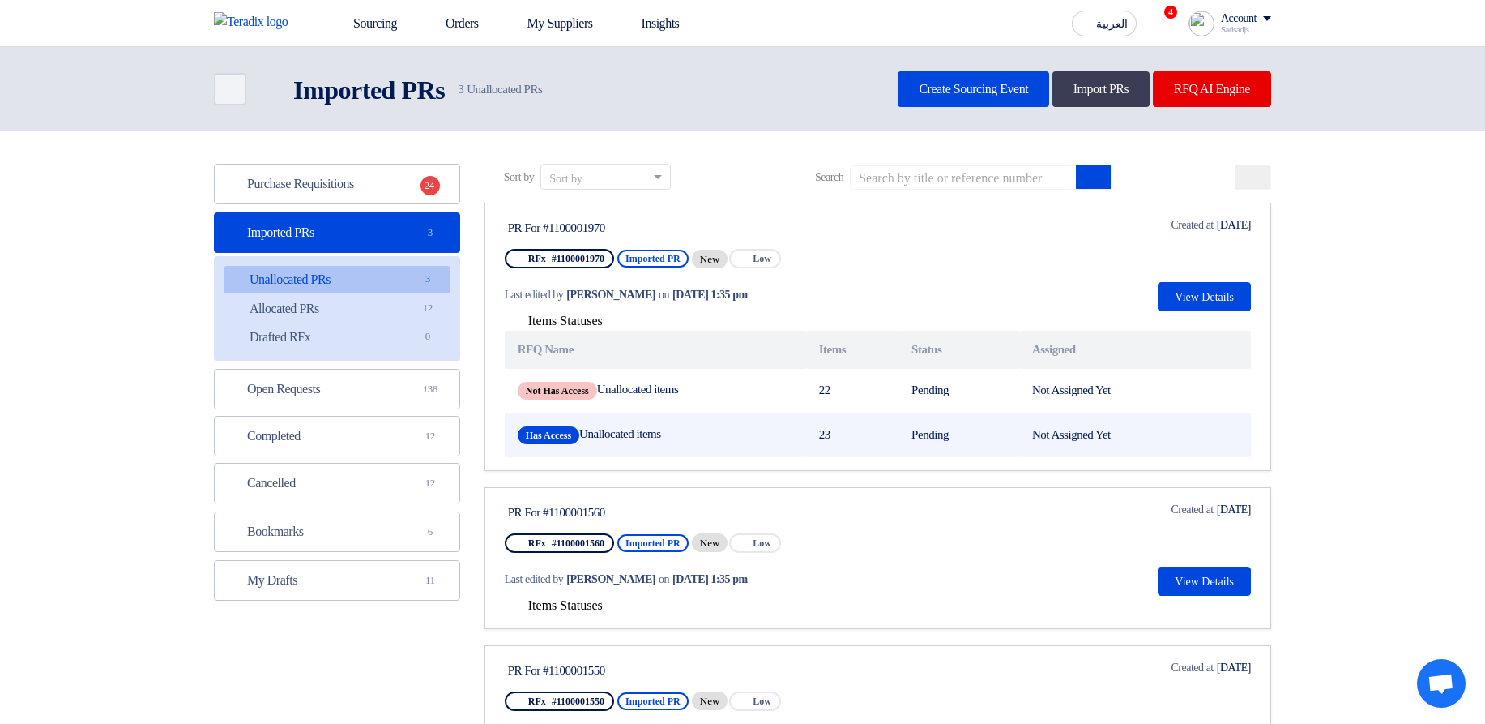
click at [635, 435] on td "Has Access Unallocated items" at bounding box center [655, 434] width 301 height 45
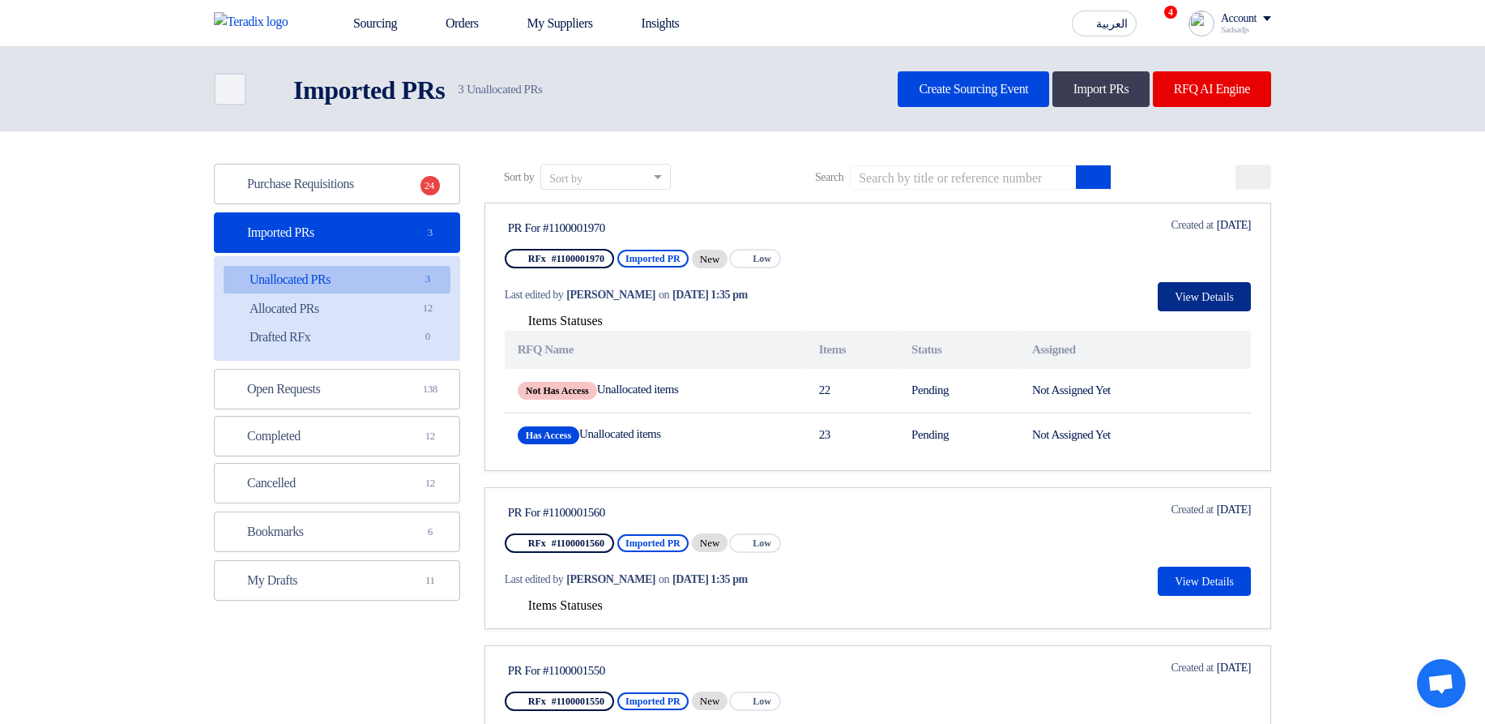
click at [1195, 284] on button "View Details" at bounding box center [1204, 296] width 93 height 29
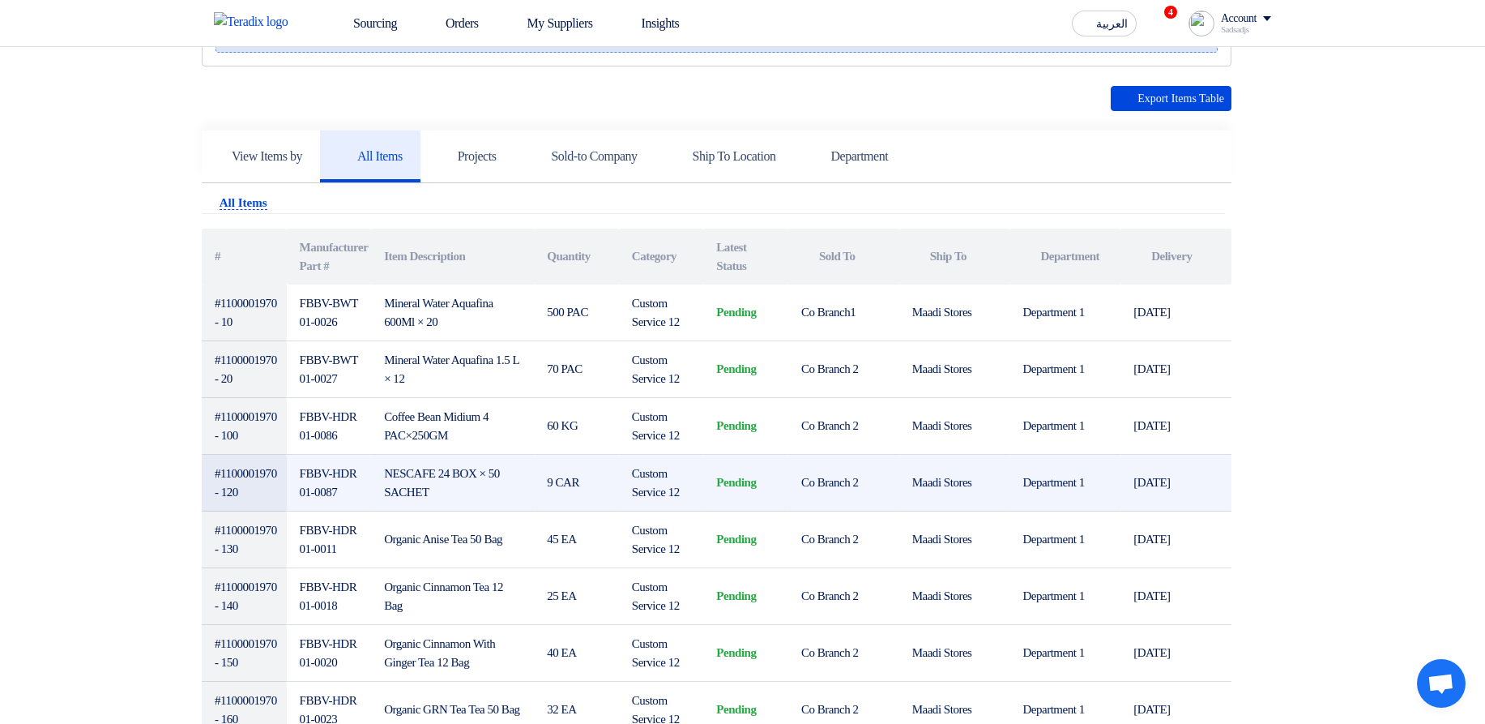
scroll to position [389, 0]
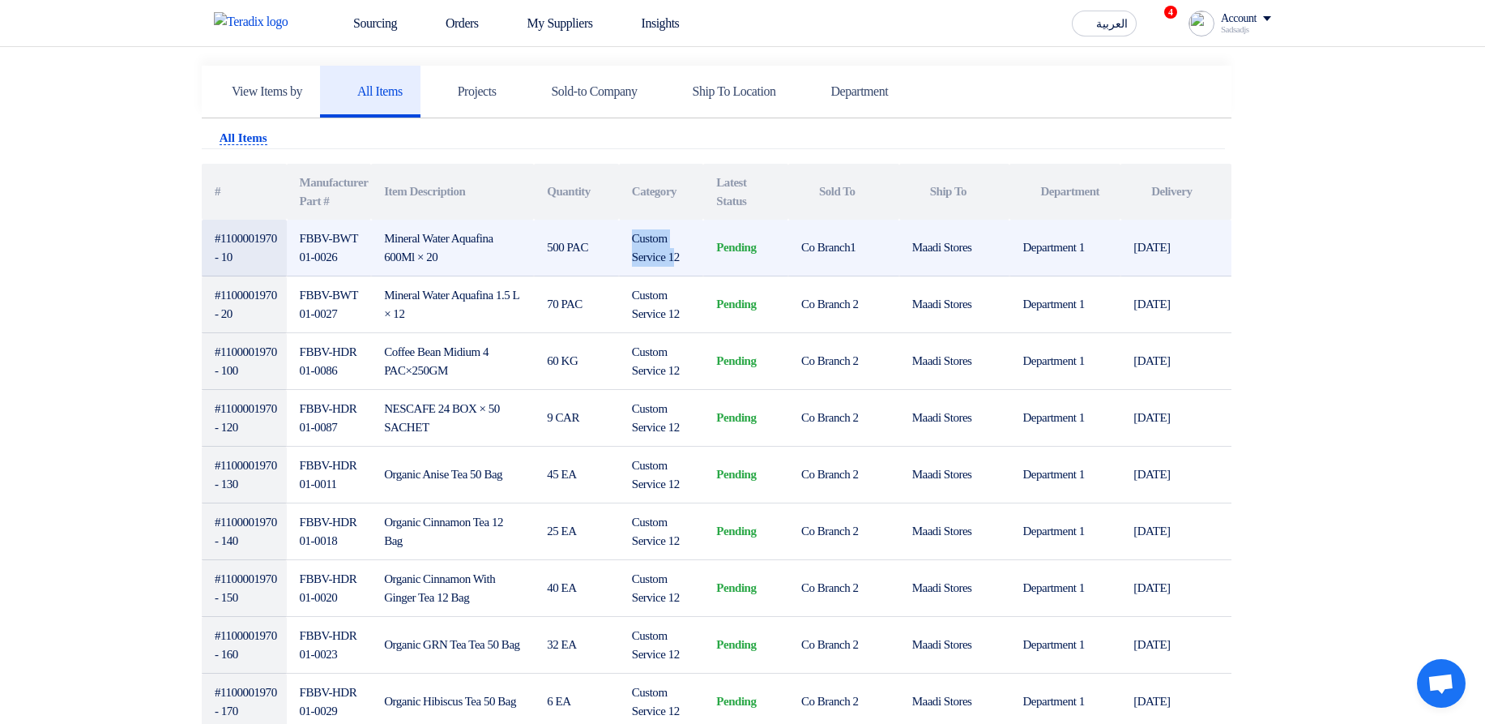
drag, startPoint x: 634, startPoint y: 227, endPoint x: 678, endPoint y: 249, distance: 48.9
click at [678, 249] on td "Custom Service 12" at bounding box center [661, 248] width 85 height 57
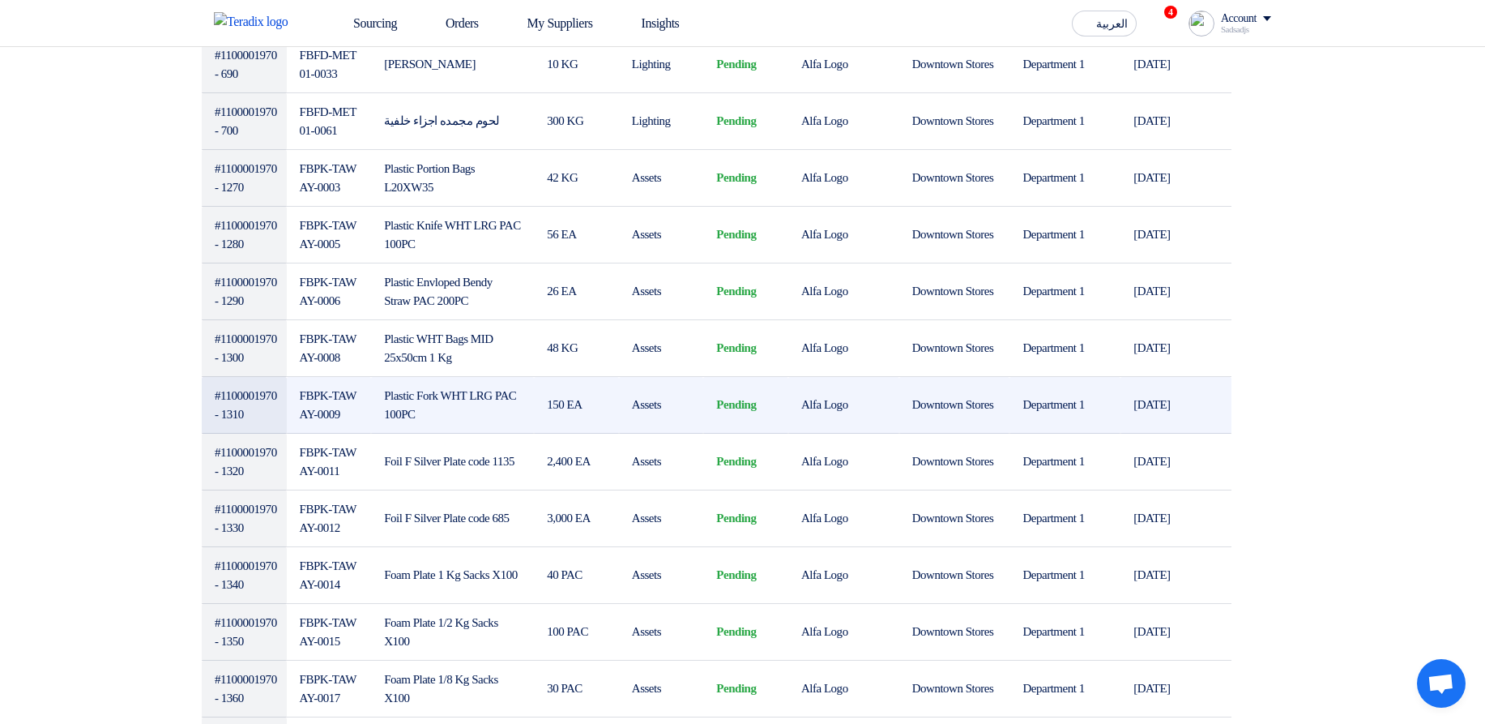
scroll to position [1653, 0]
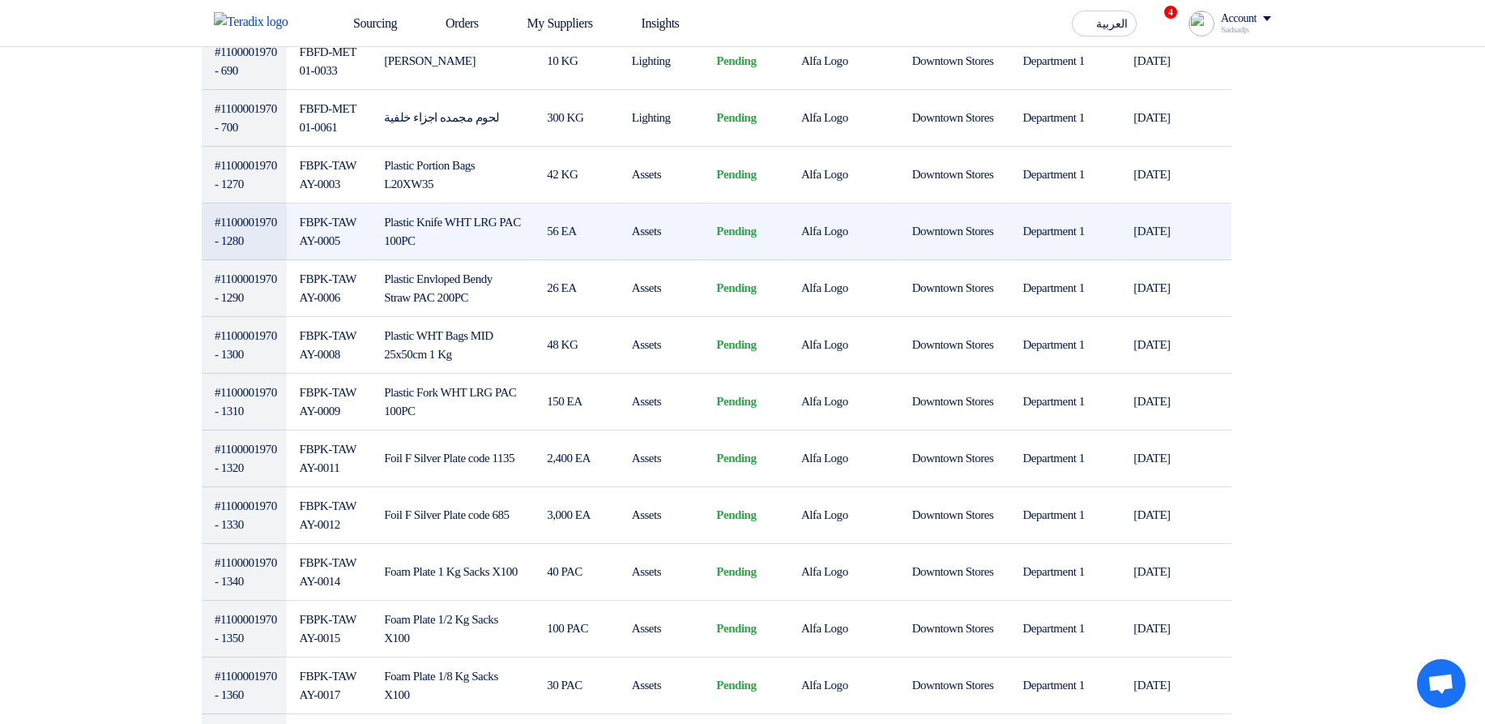
click at [657, 224] on td "Assets" at bounding box center [661, 231] width 85 height 57
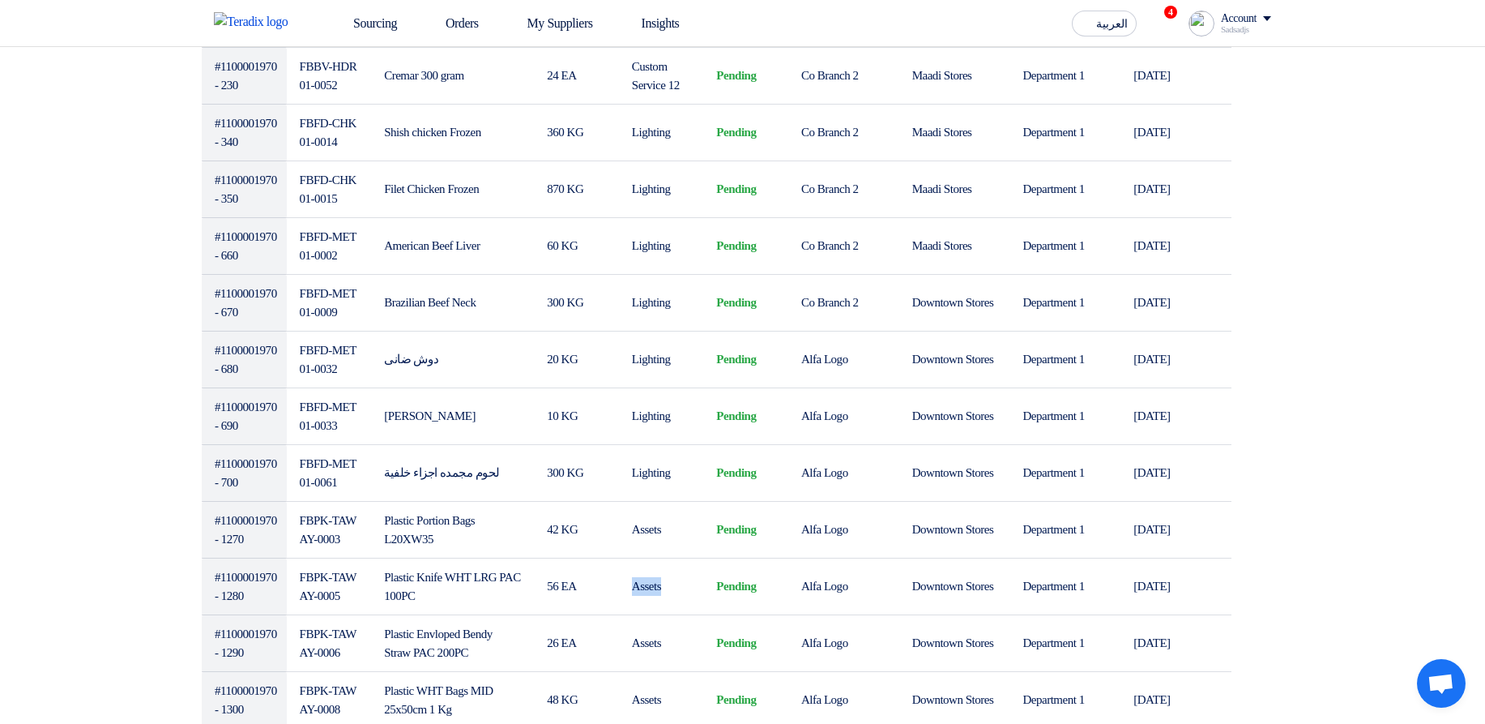
scroll to position [929, 0]
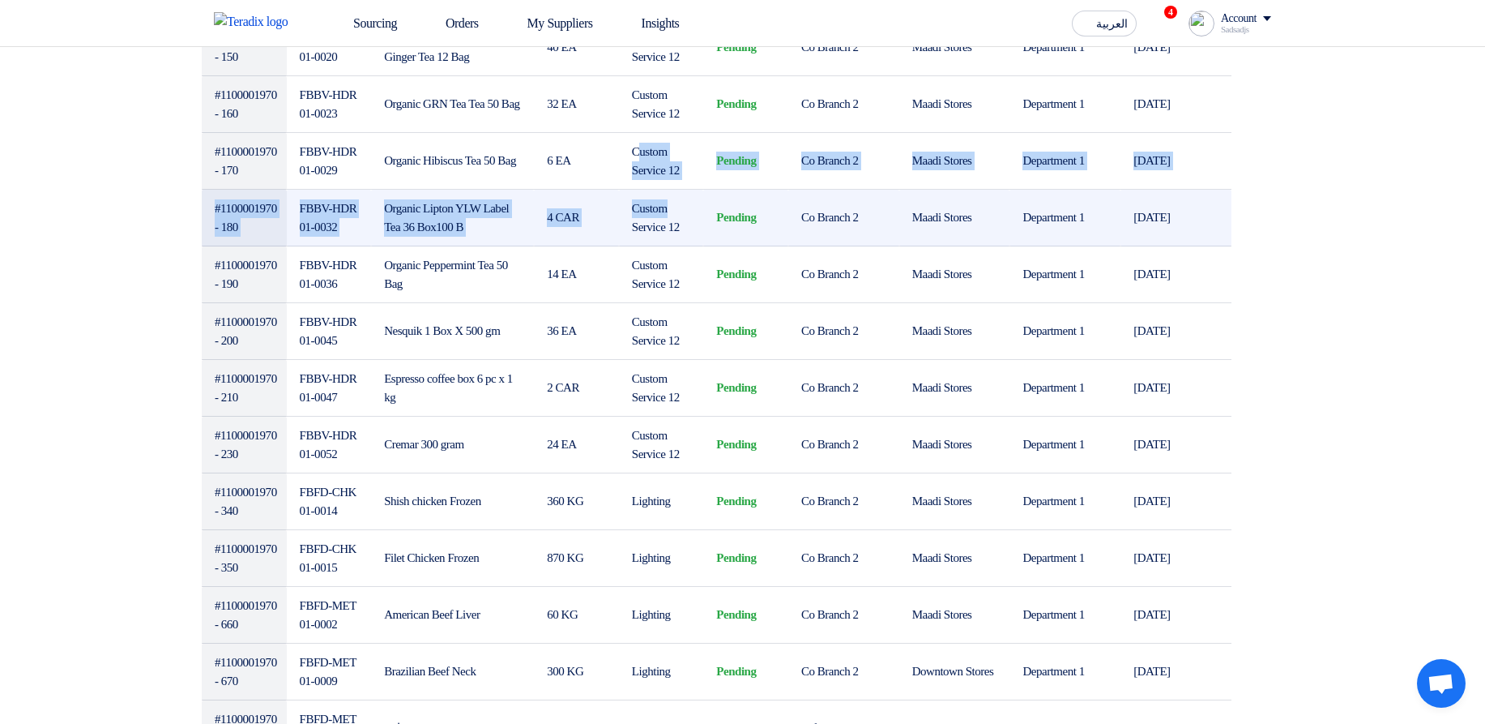
drag, startPoint x: 639, startPoint y: 156, endPoint x: 678, endPoint y: 211, distance: 67.4
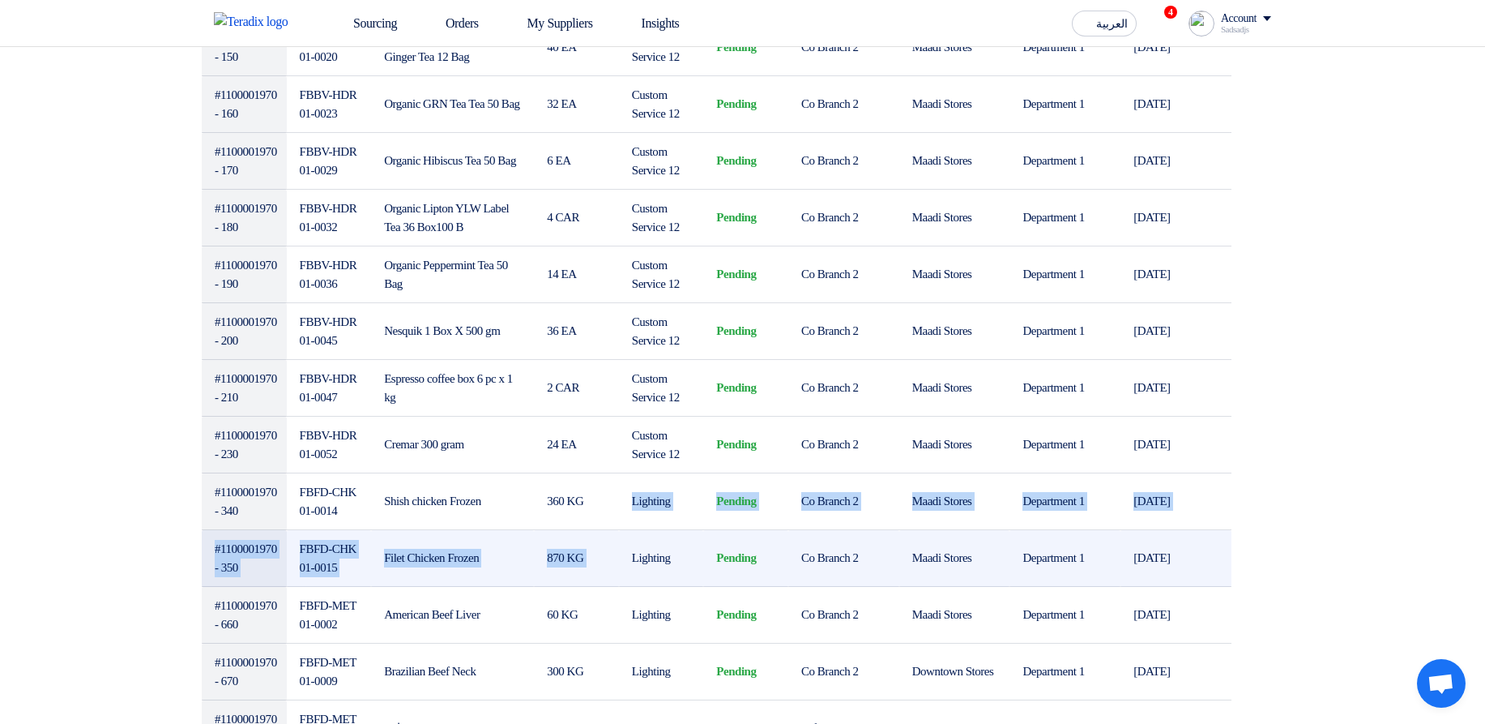
drag, startPoint x: 646, startPoint y: 476, endPoint x: 660, endPoint y: 531, distance: 57.0
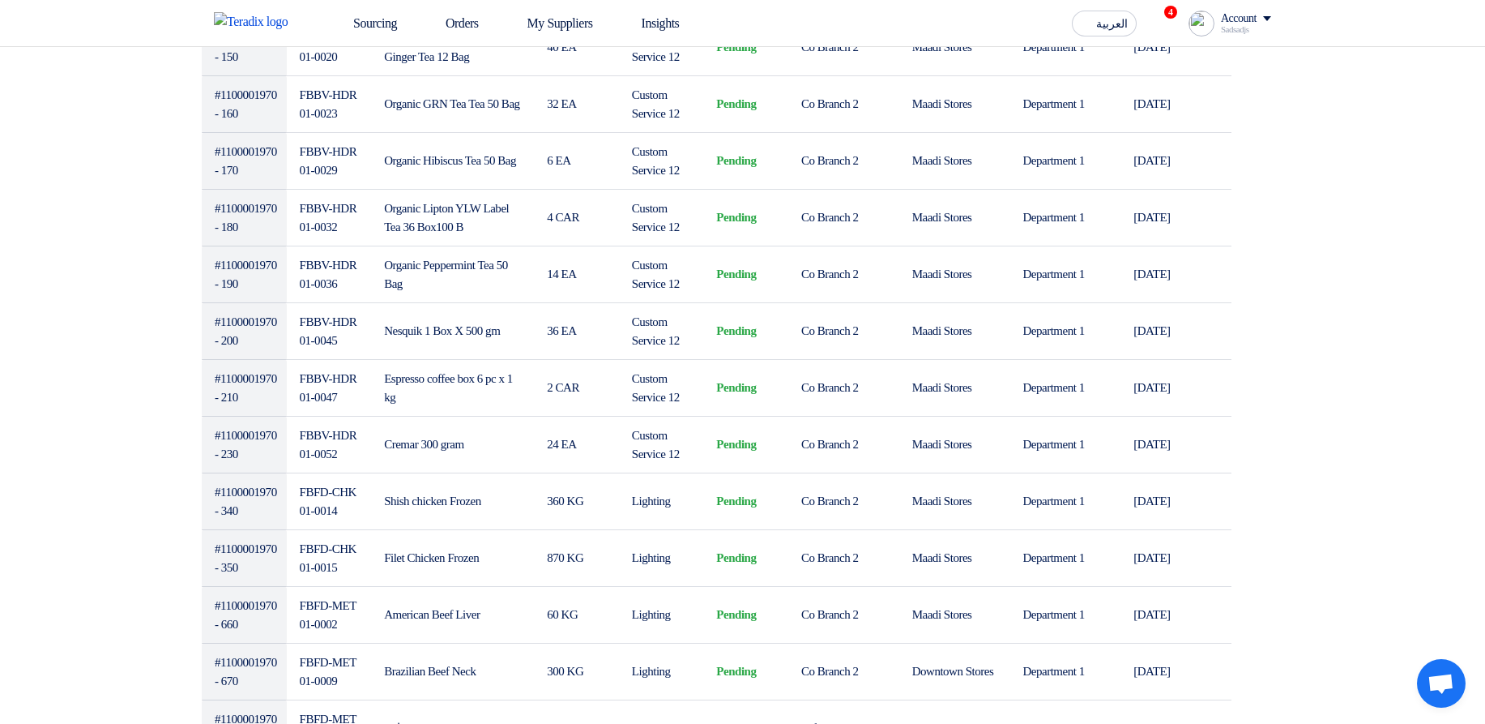
click at [1238, 12] on div "Account" at bounding box center [1239, 19] width 36 height 14
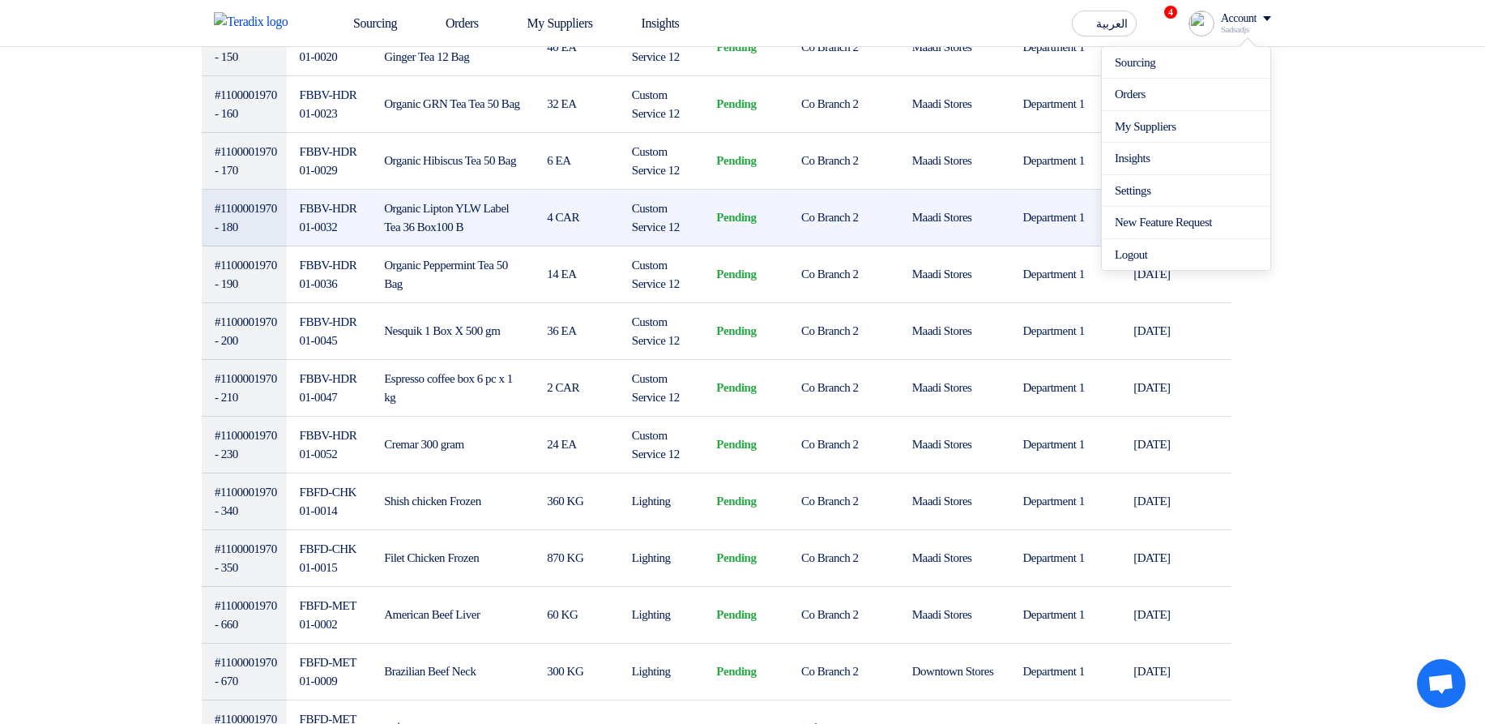
click at [821, 201] on td "Co Branch 2" at bounding box center [843, 218] width 111 height 57
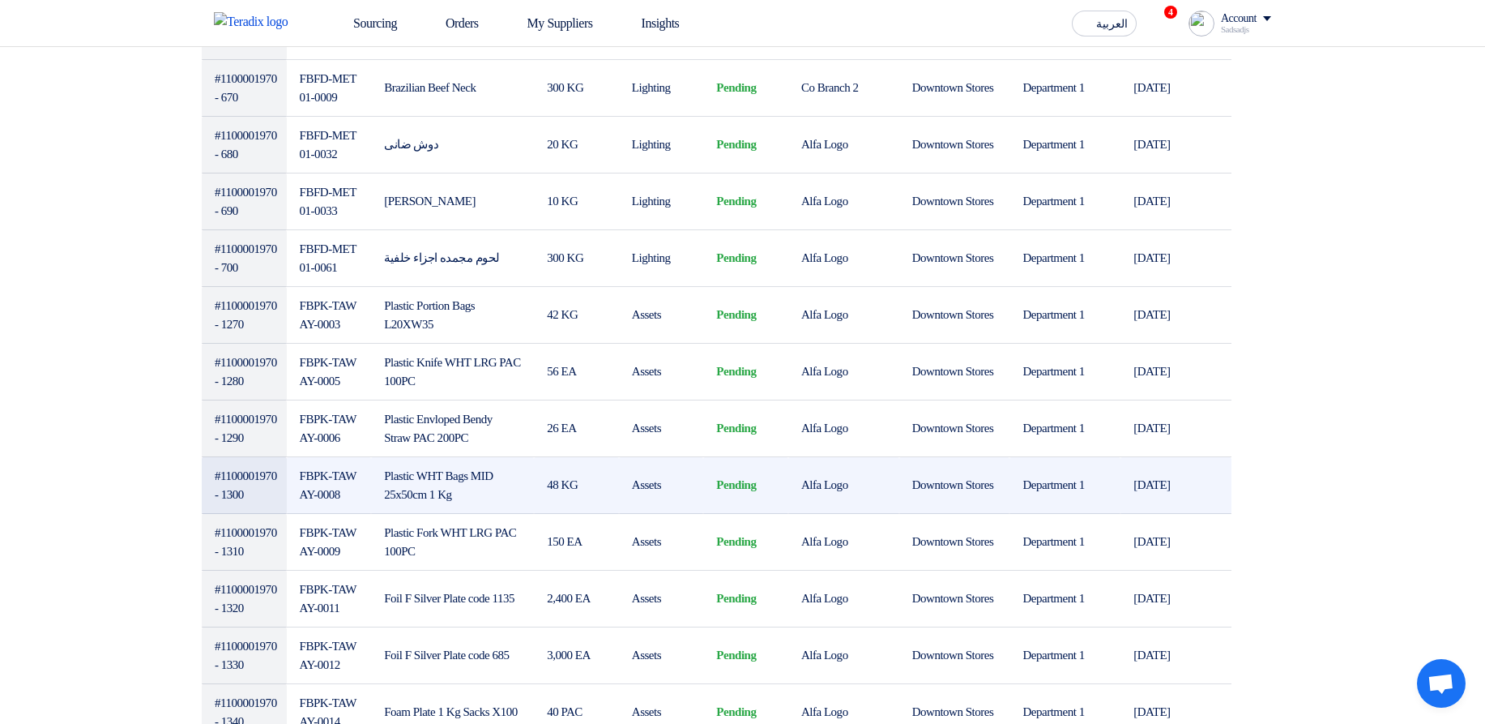
scroll to position [1707, 0]
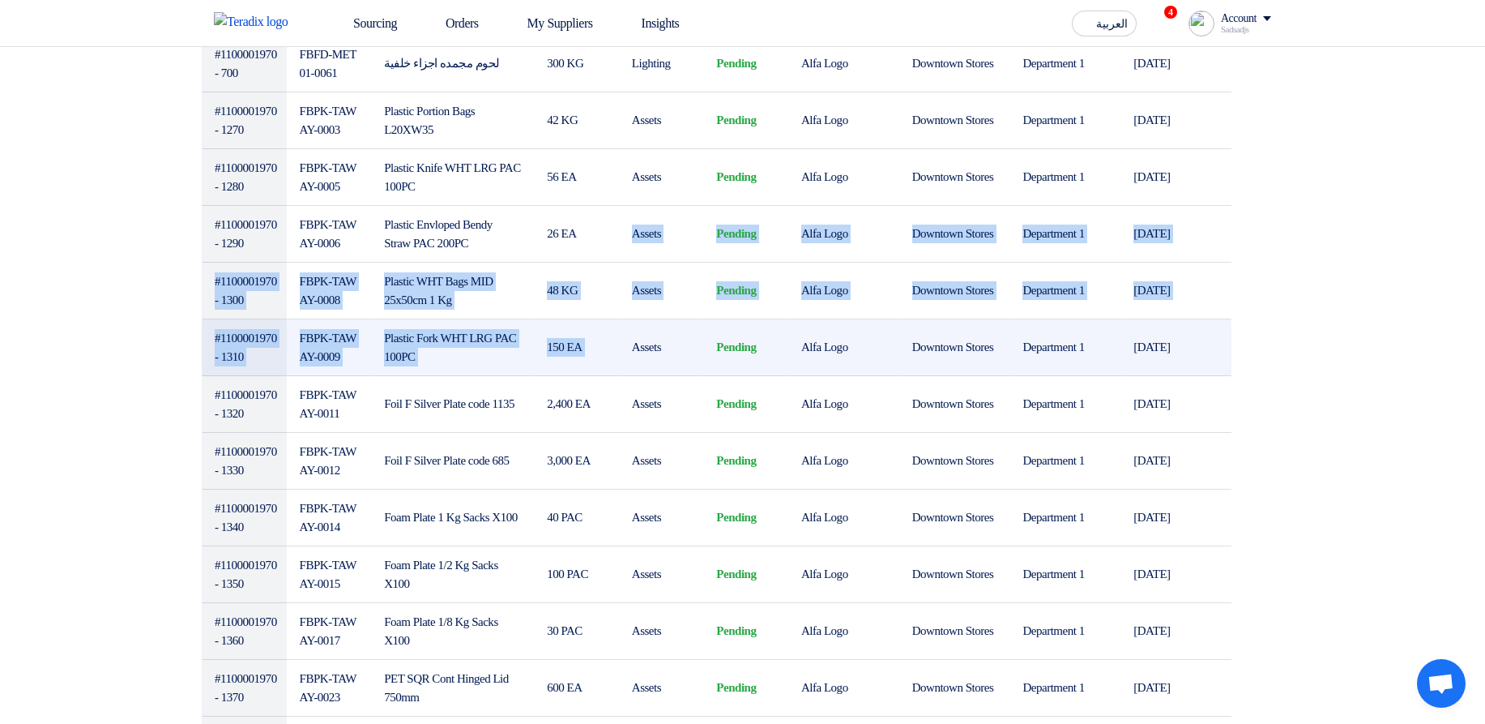
drag, startPoint x: 647, startPoint y: 207, endPoint x: 757, endPoint y: 376, distance: 200.9
click at [656, 382] on tbody "#1100001970 - 10 FBBV-BWT01-0026 Mineral Water Aquafina 600Ml × 20 500 PAC Cust…" at bounding box center [717, 186] width 1030 height 2570
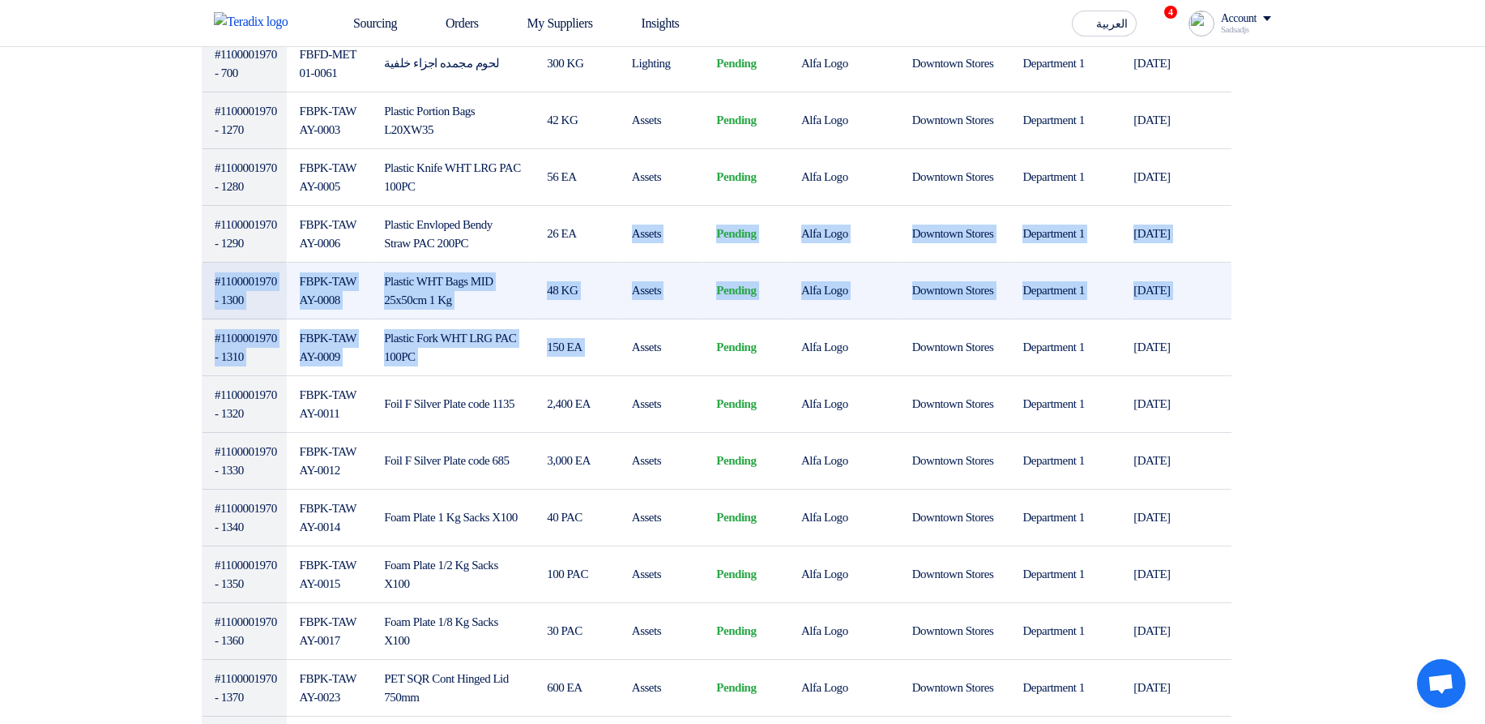
click at [843, 319] on td "Alfa Logo" at bounding box center [843, 291] width 111 height 57
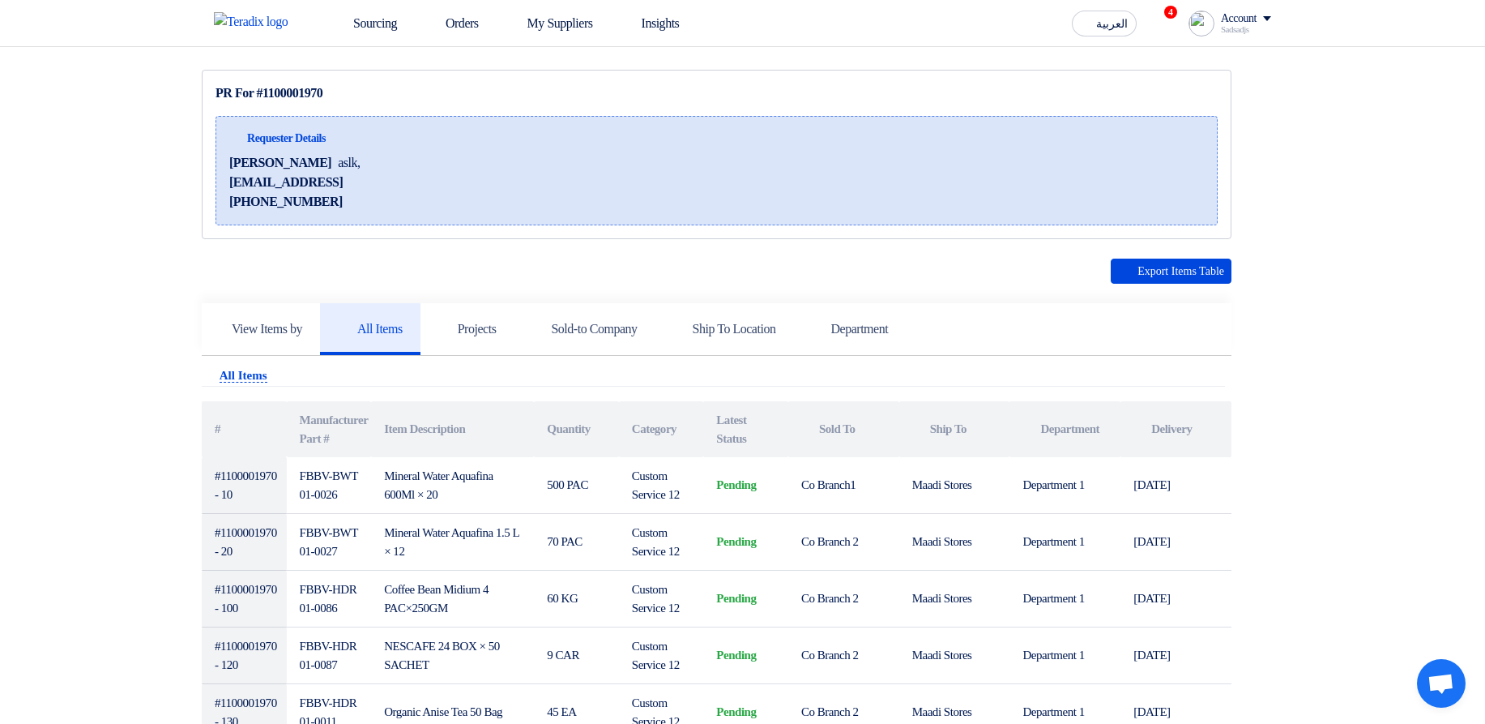
scroll to position [0, 0]
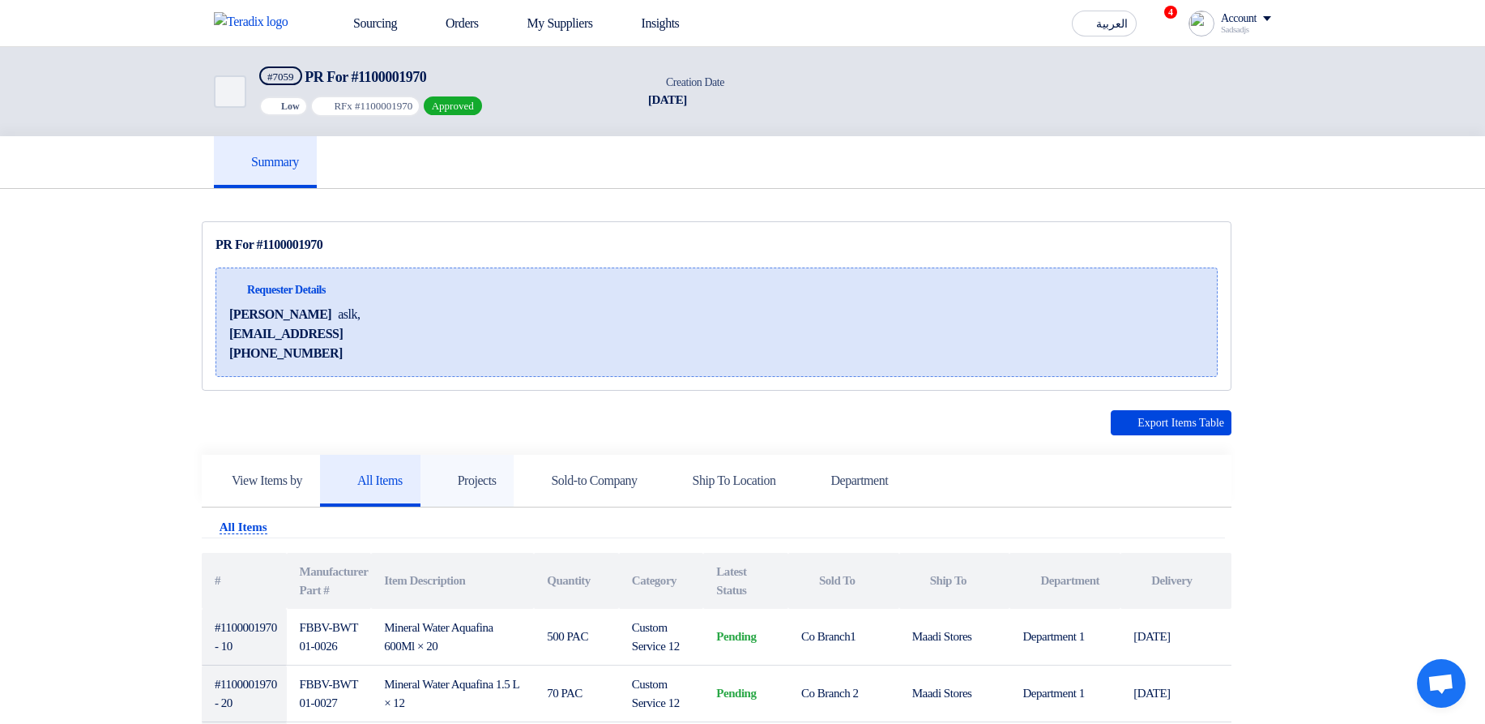
click at [438, 472] on use at bounding box center [438, 472] width 0 height 0
click at [231, 79] on link "Back" at bounding box center [230, 91] width 32 height 32
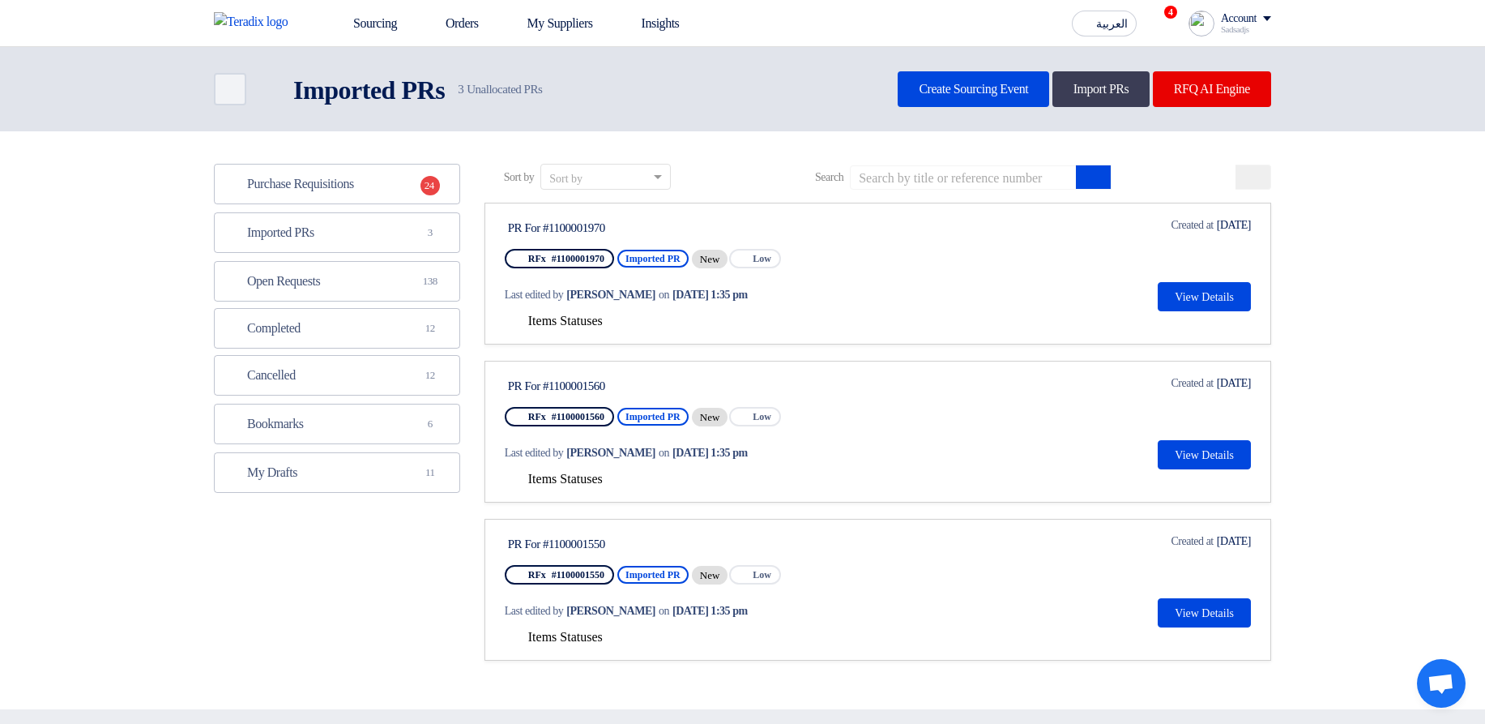
click at [563, 320] on span "Items Statuses" at bounding box center [565, 321] width 75 height 14
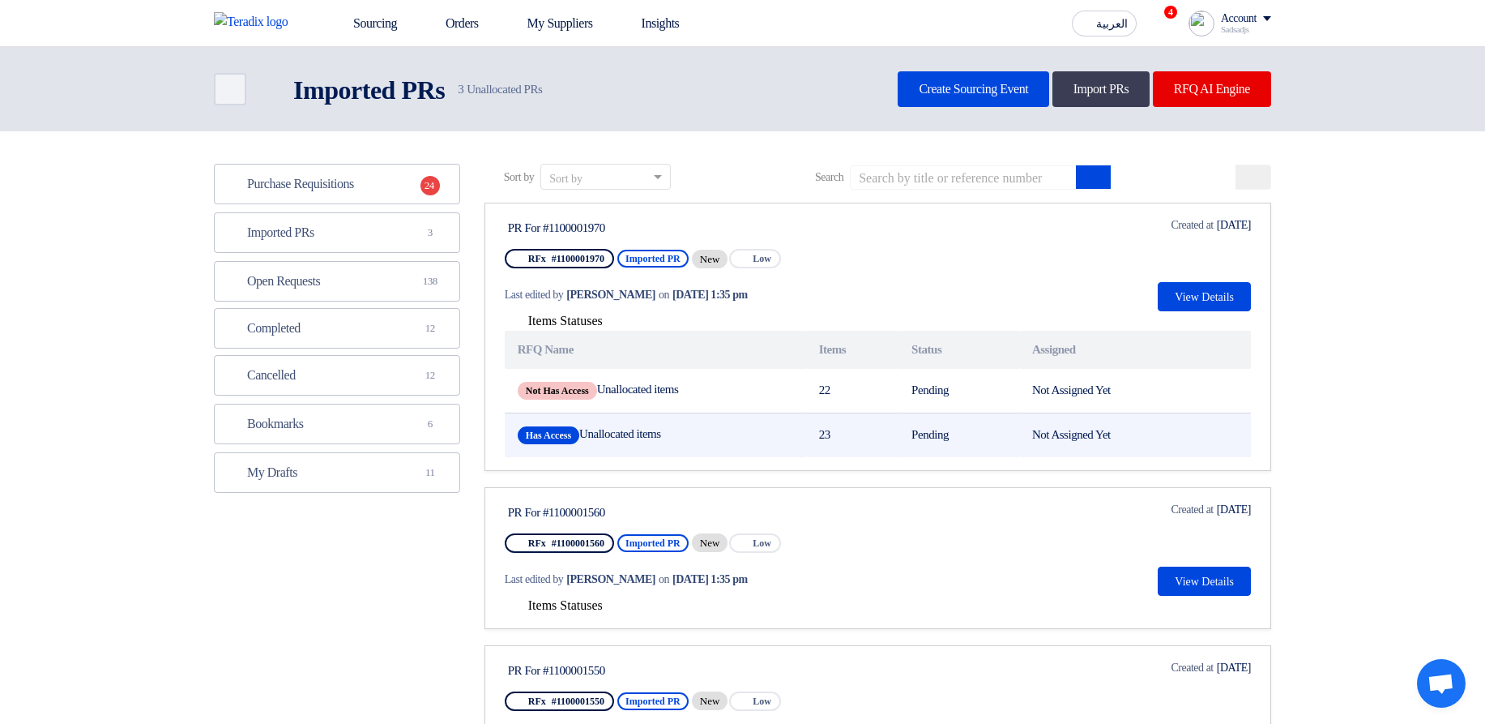
drag, startPoint x: 591, startPoint y: 438, endPoint x: 721, endPoint y: 436, distance: 130.5
click at [721, 436] on td "Has Access Unallocated items" at bounding box center [655, 434] width 301 height 45
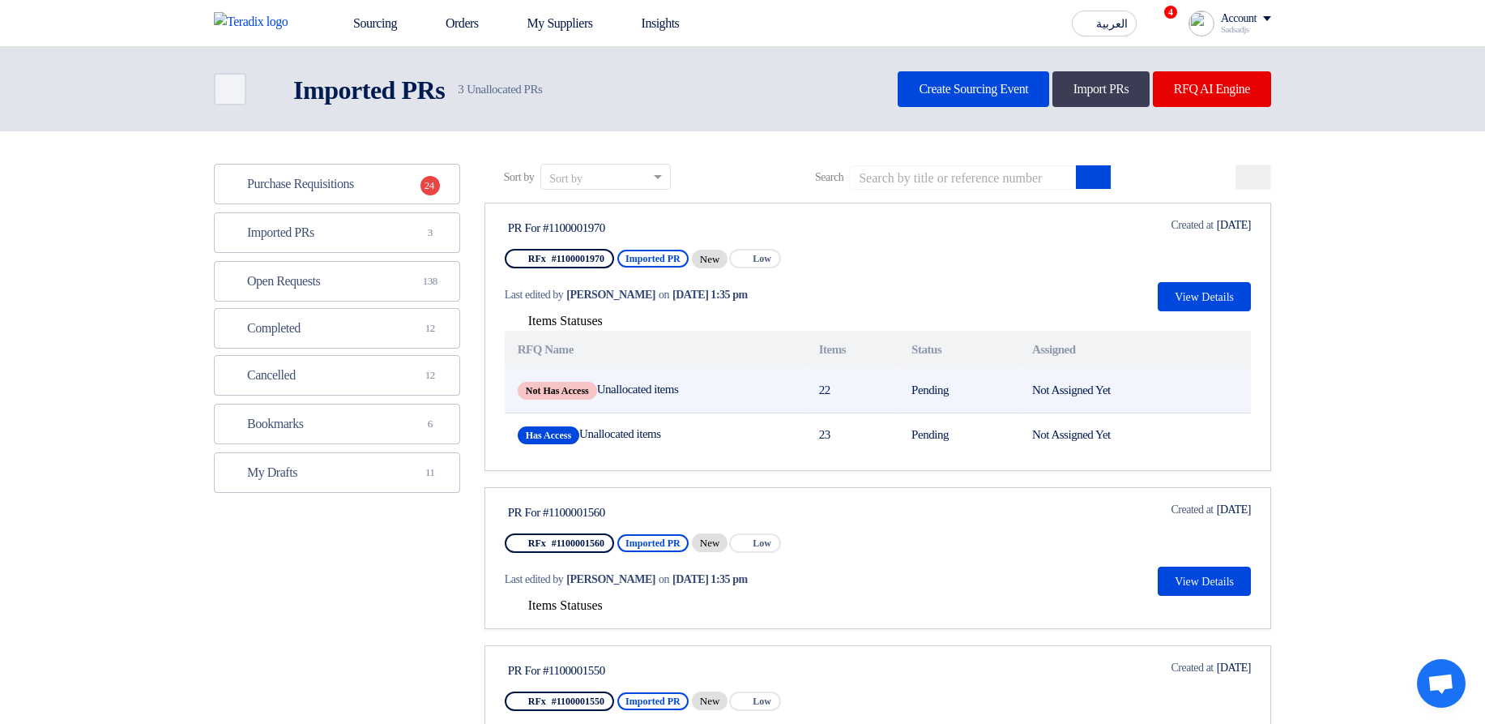
click at [619, 390] on td "Not Has Access Unallocated items" at bounding box center [655, 391] width 301 height 45
drag, startPoint x: 619, startPoint y: 390, endPoint x: 711, endPoint y: 391, distance: 92.4
click at [711, 391] on td "Not Has Access Unallocated items" at bounding box center [655, 391] width 301 height 45
click at [763, 386] on td "Not Has Access Unallocated items" at bounding box center [655, 391] width 301 height 45
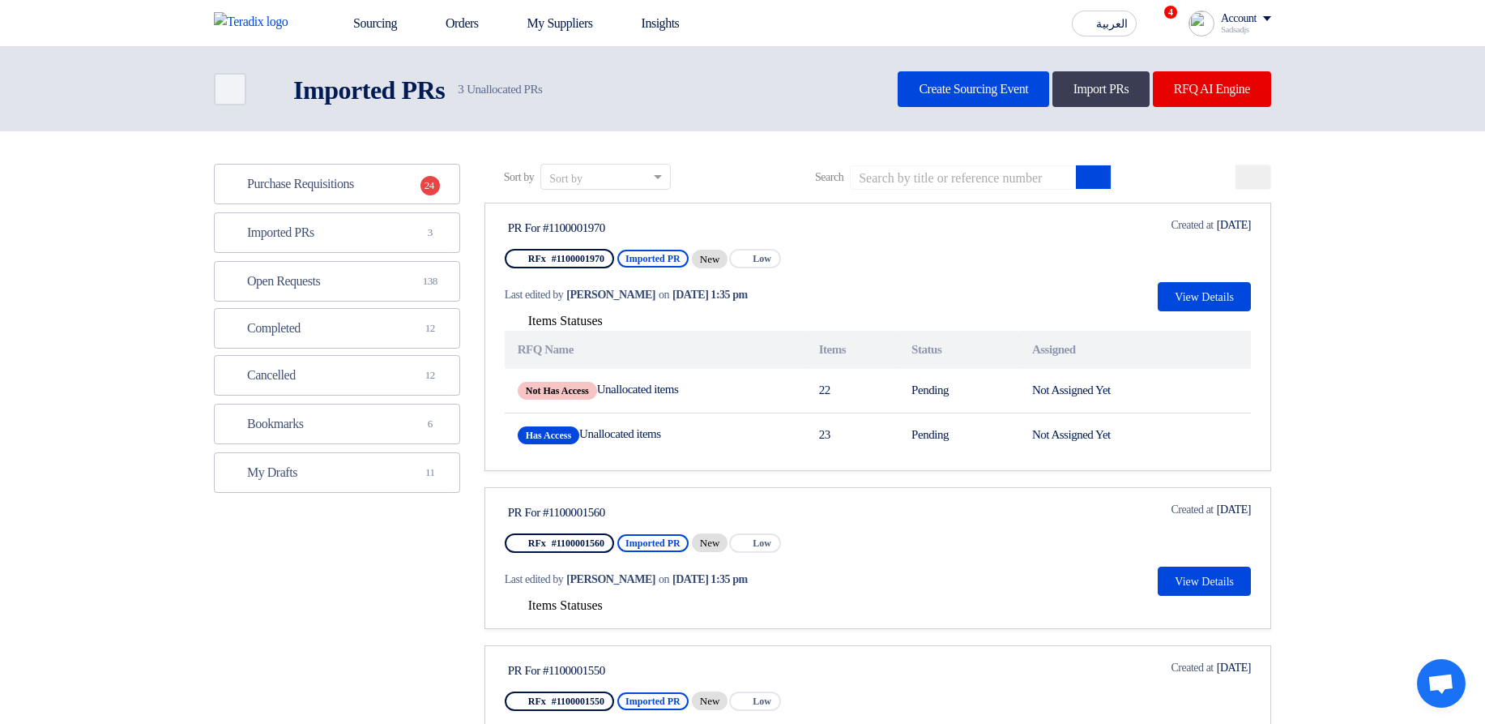
click at [575, 610] on span "Items Statuses" at bounding box center [565, 605] width 75 height 14
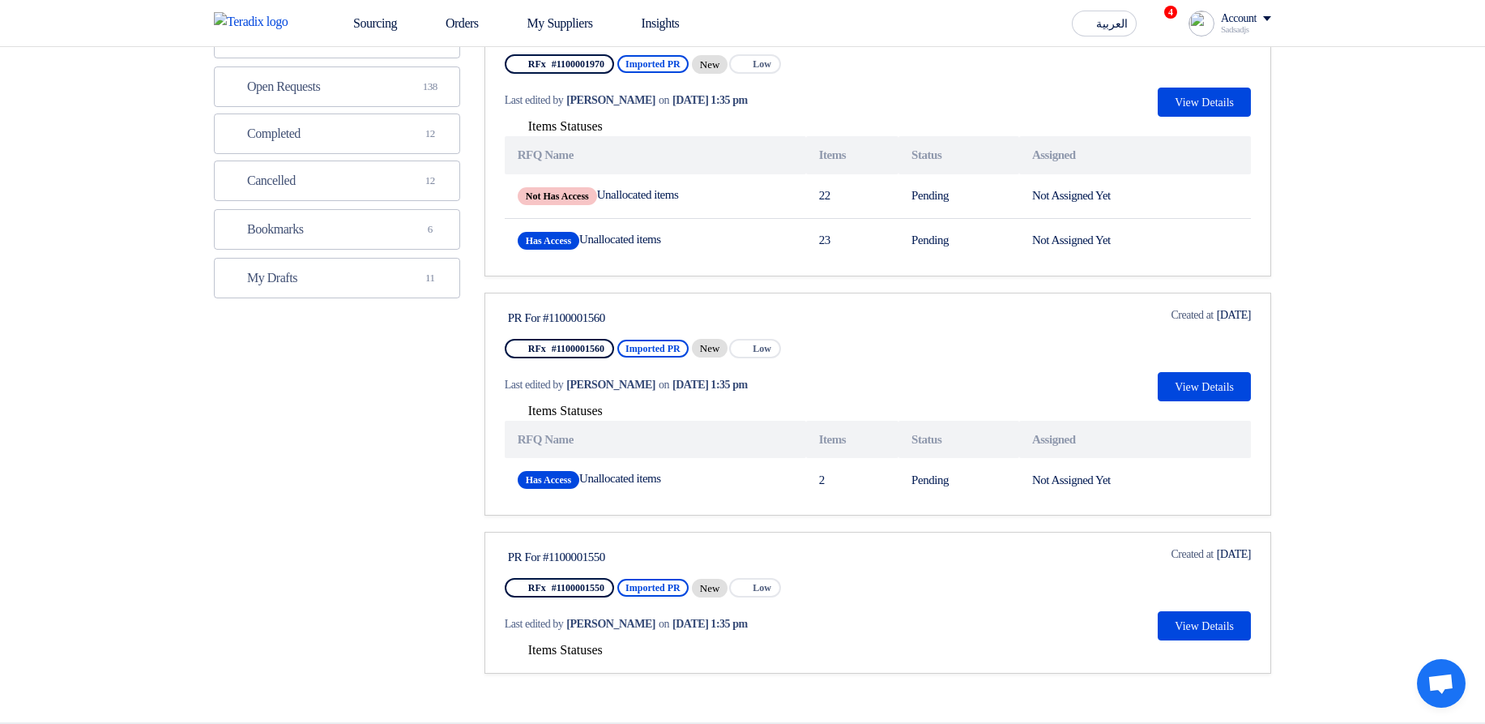
drag, startPoint x: 560, startPoint y: 643, endPoint x: 743, endPoint y: 609, distance: 186.3
click at [560, 644] on span "Items Statuses" at bounding box center [565, 650] width 75 height 14
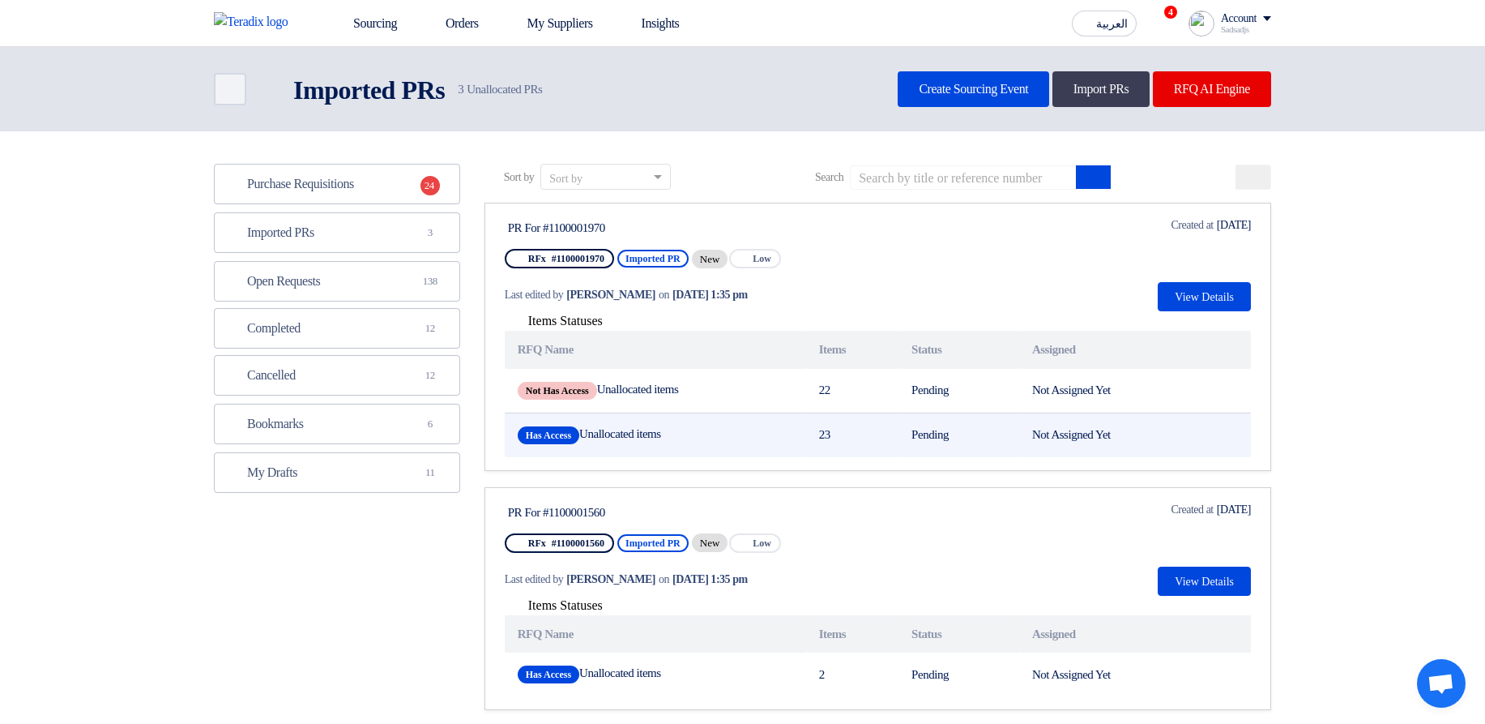
click at [612, 433] on td "Has Access Unallocated items" at bounding box center [655, 434] width 301 height 45
drag, startPoint x: 612, startPoint y: 433, endPoint x: 864, endPoint y: 447, distance: 252.4
click at [864, 447] on tr "Has Access Unallocated items 23 Pending Not Assigned Yet" at bounding box center [878, 434] width 746 height 45
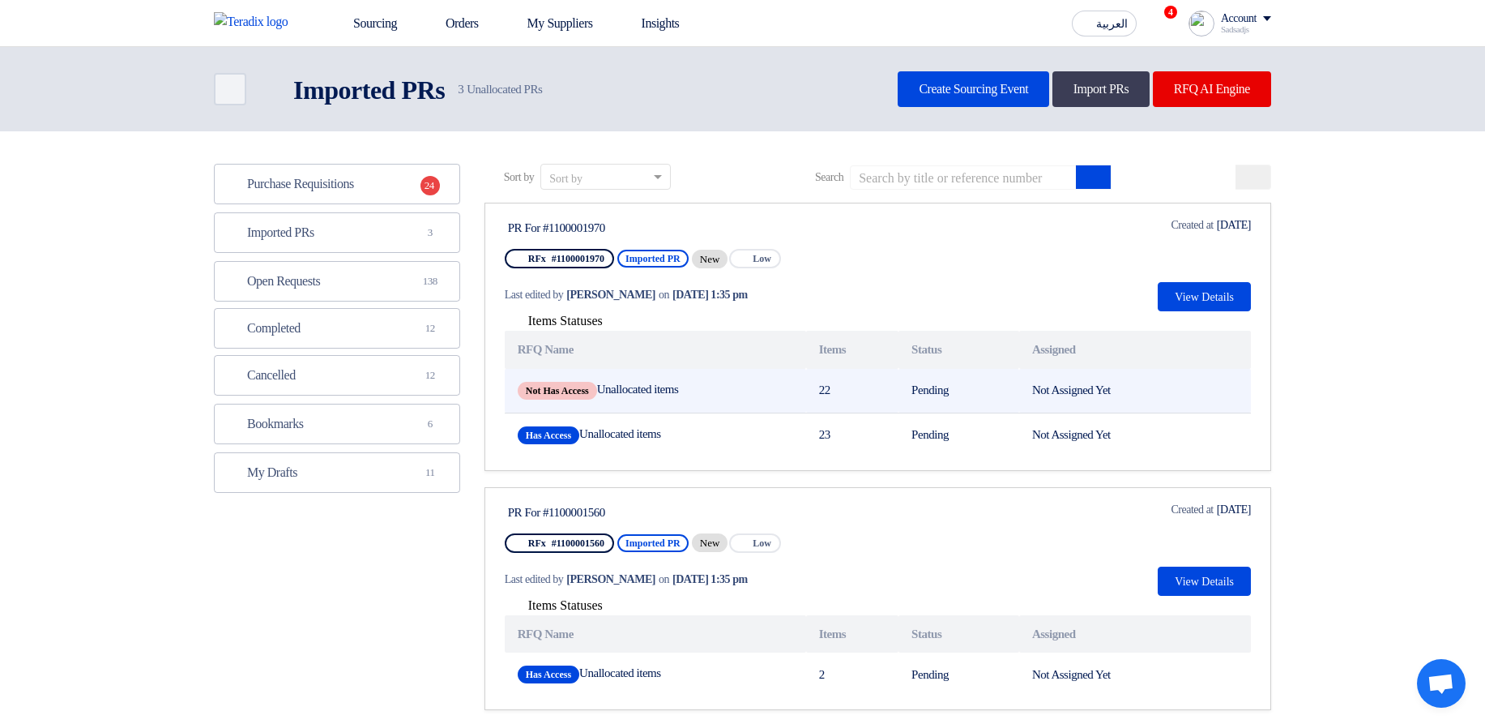
click at [777, 408] on td "Not Has Access Unallocated items" at bounding box center [655, 391] width 301 height 45
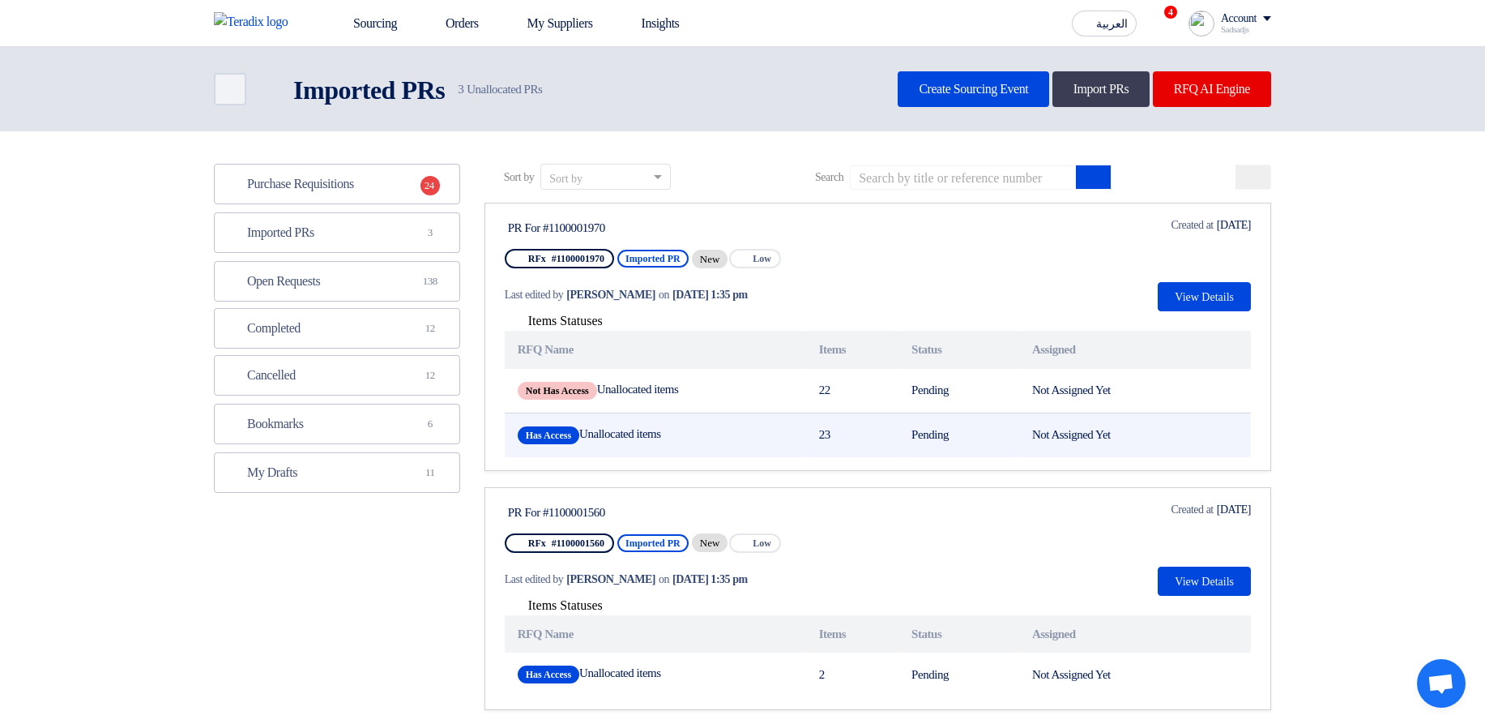
drag, startPoint x: 820, startPoint y: 433, endPoint x: 851, endPoint y: 434, distance: 30.8
click at [851, 434] on td "23" at bounding box center [852, 434] width 92 height 45
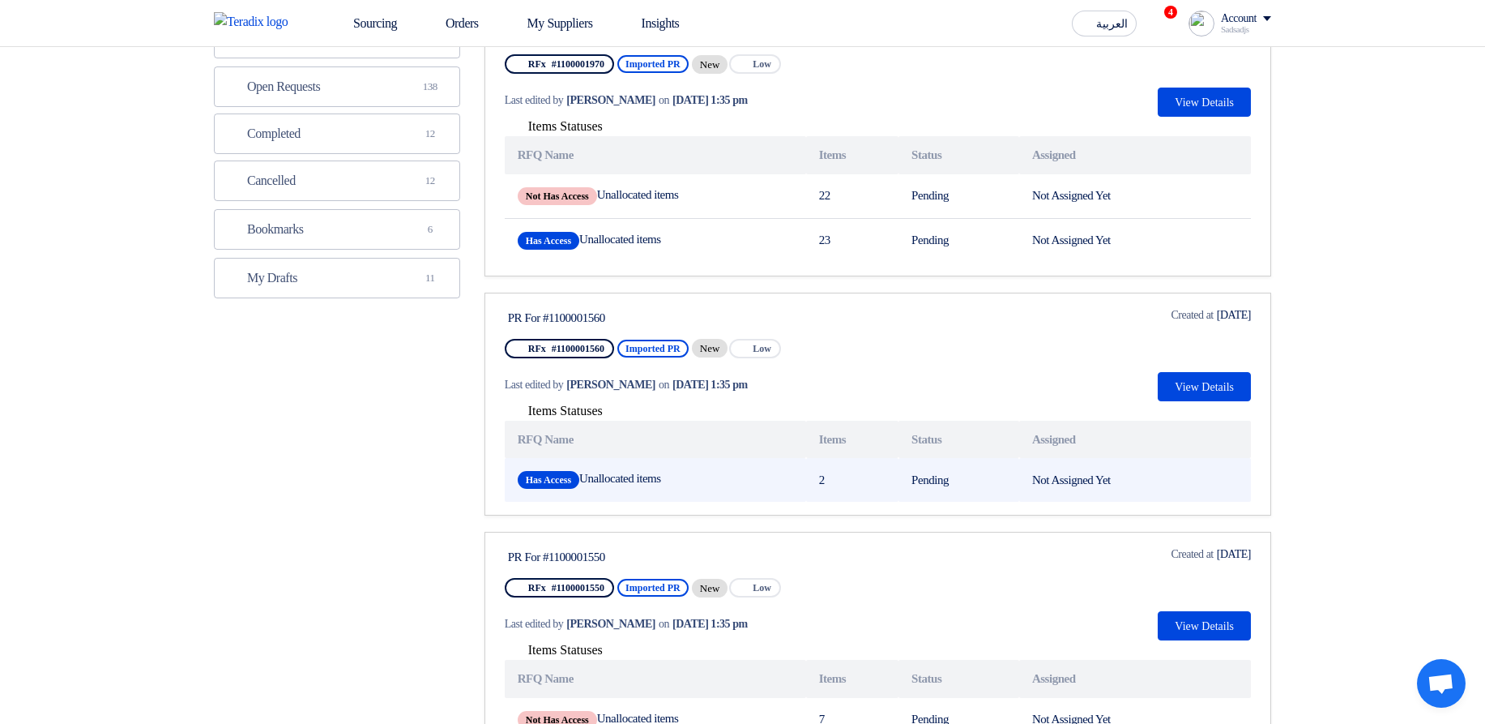
drag, startPoint x: 805, startPoint y: 490, endPoint x: 848, endPoint y: 489, distance: 43.0
click at [838, 489] on td "2" at bounding box center [852, 480] width 92 height 44
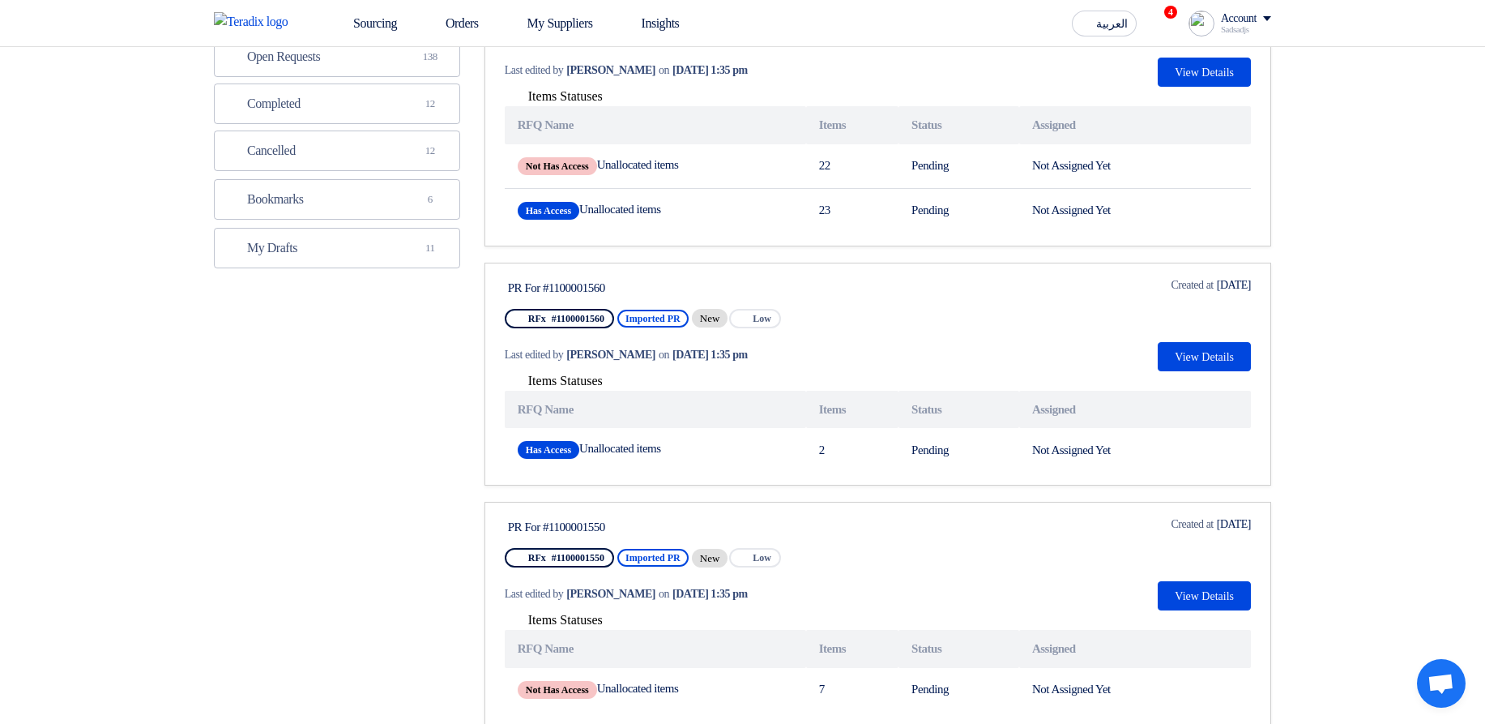
scroll to position [97, 0]
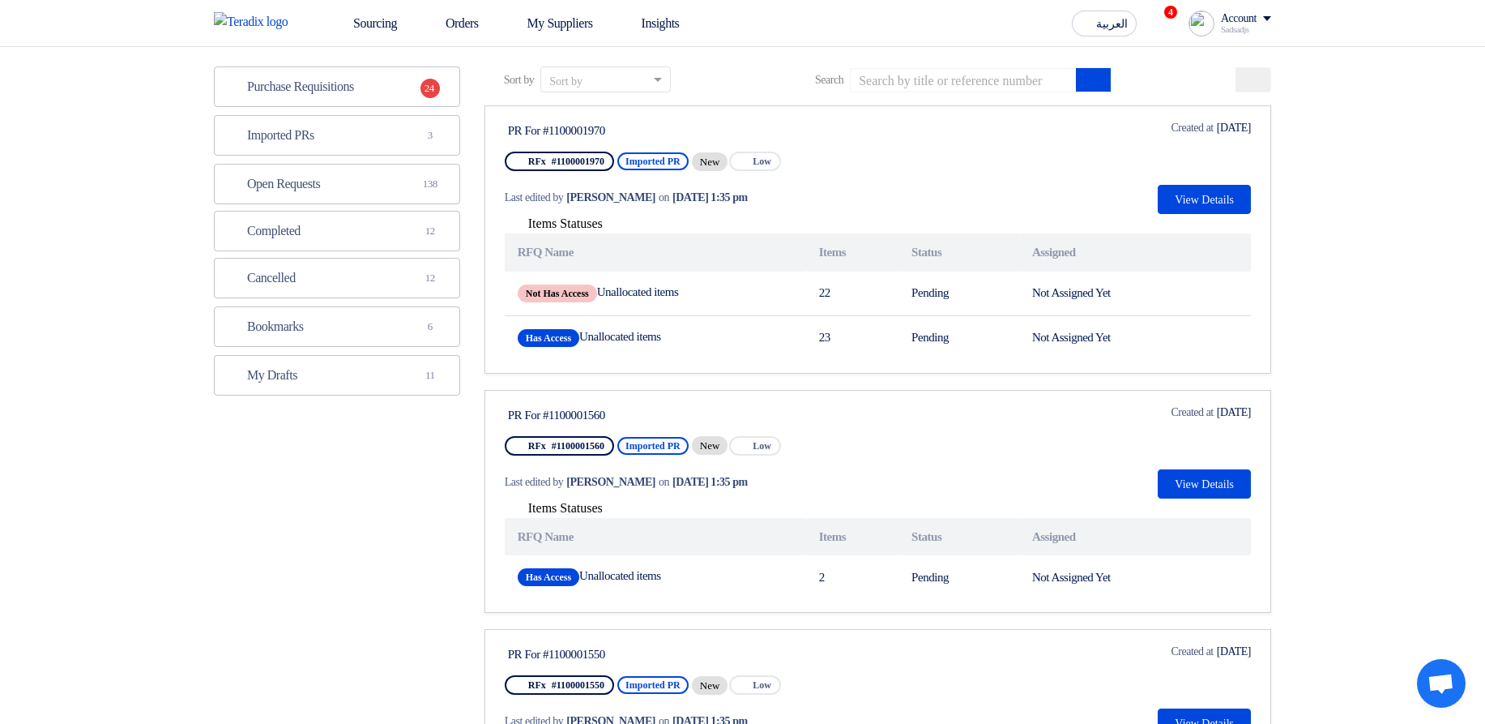
drag, startPoint x: 817, startPoint y: 332, endPoint x: 822, endPoint y: 525, distance: 192.9
click at [843, 335] on td "23" at bounding box center [852, 337] width 92 height 45
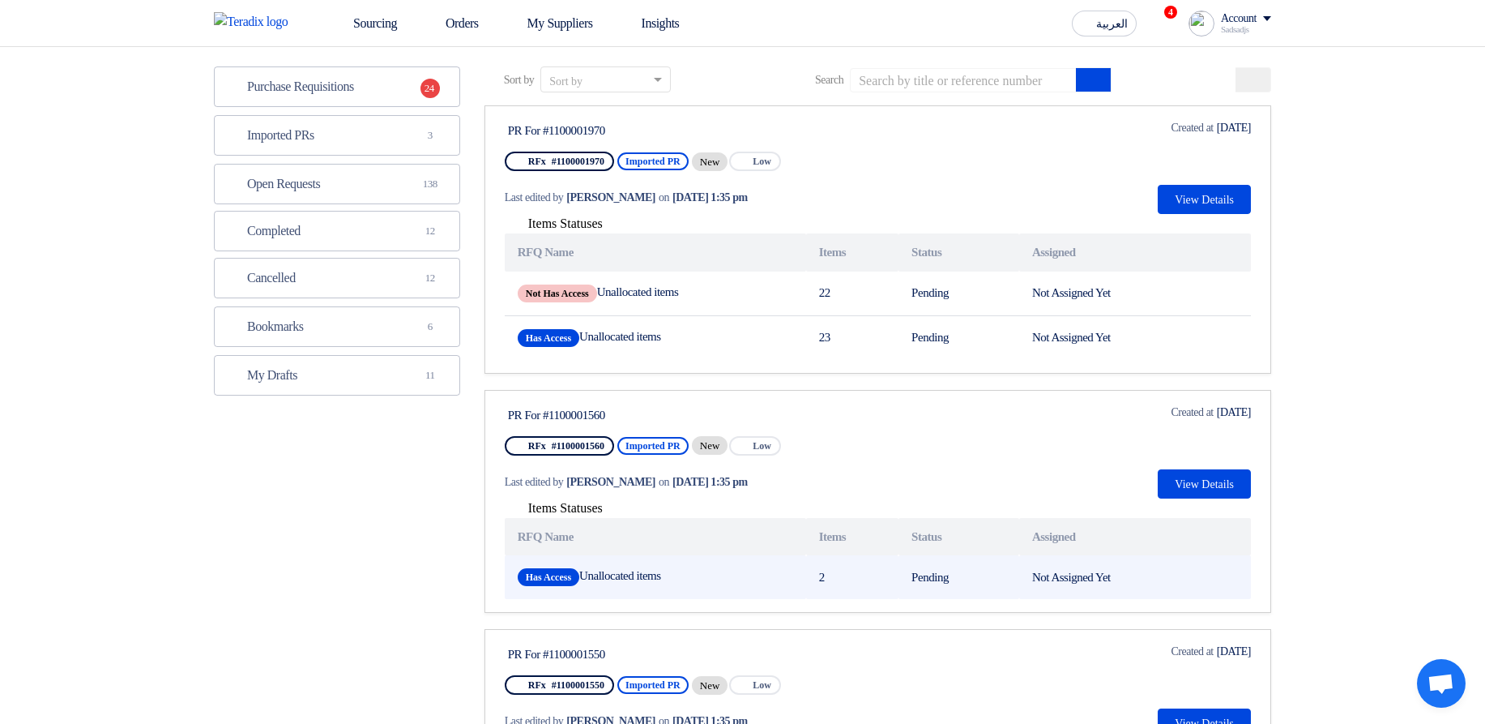
drag, startPoint x: 815, startPoint y: 574, endPoint x: 830, endPoint y: 579, distance: 15.4
click at [830, 579] on tr "Has Access Unallocated items 2 Pending Not Assigned Yet" at bounding box center [878, 577] width 746 height 44
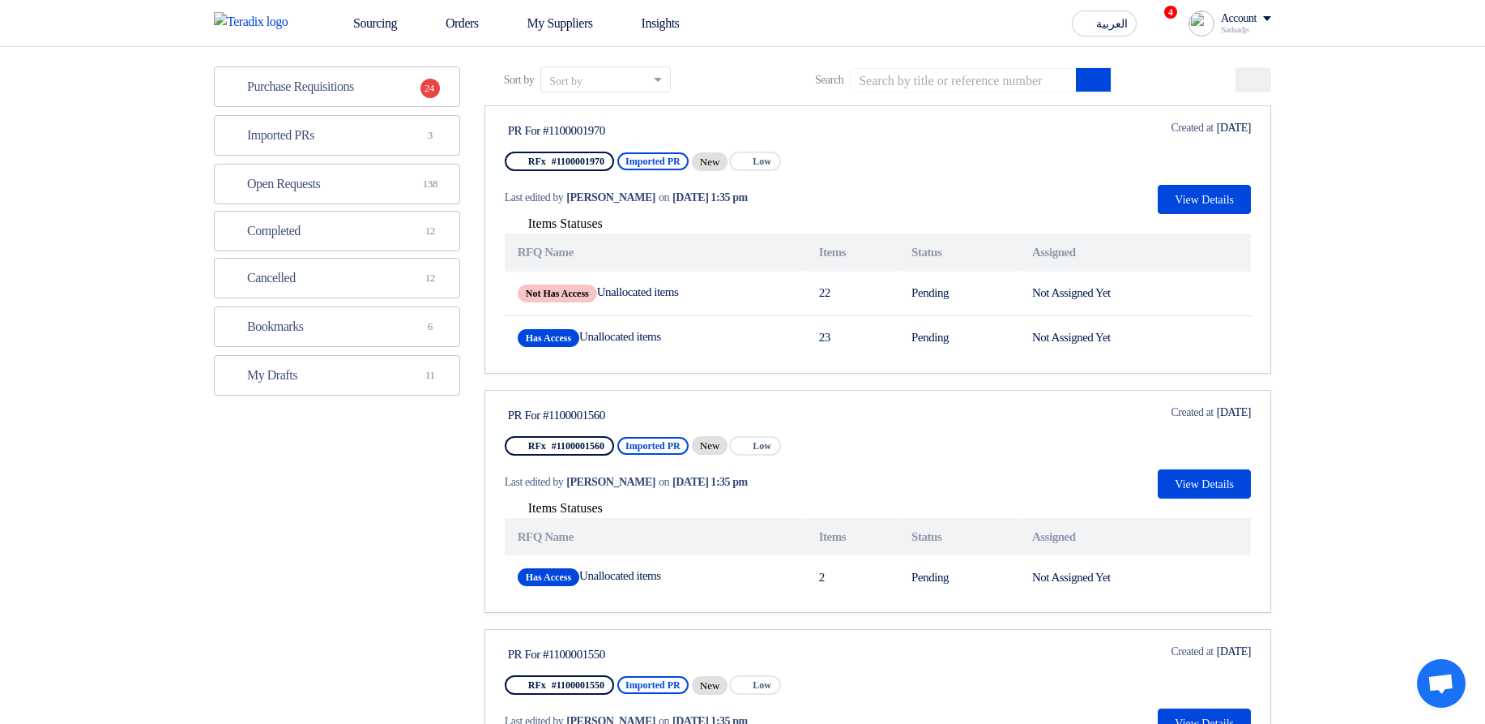
scroll to position [0, 0]
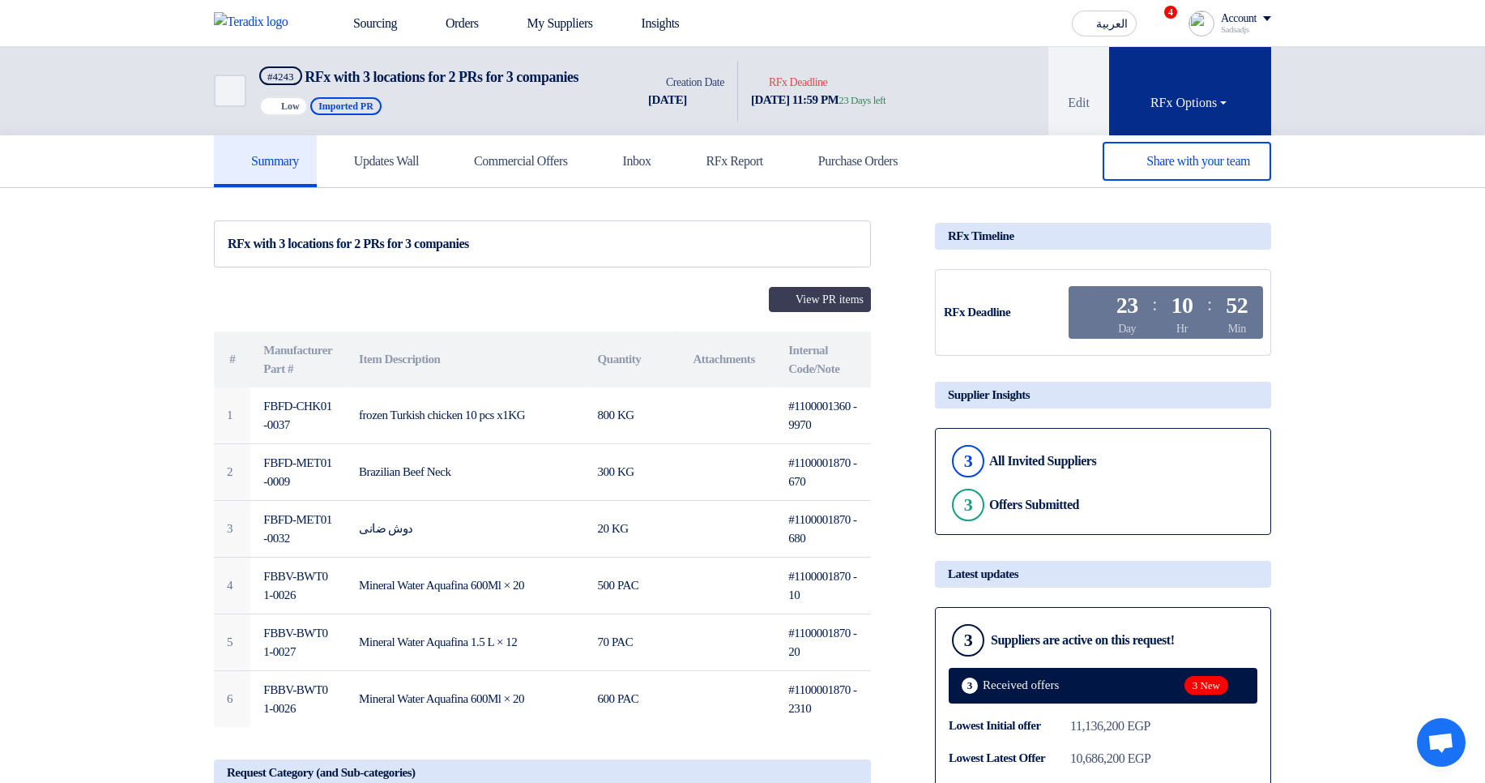
click at [1202, 74] on button "RFx Options" at bounding box center [1190, 91] width 162 height 88
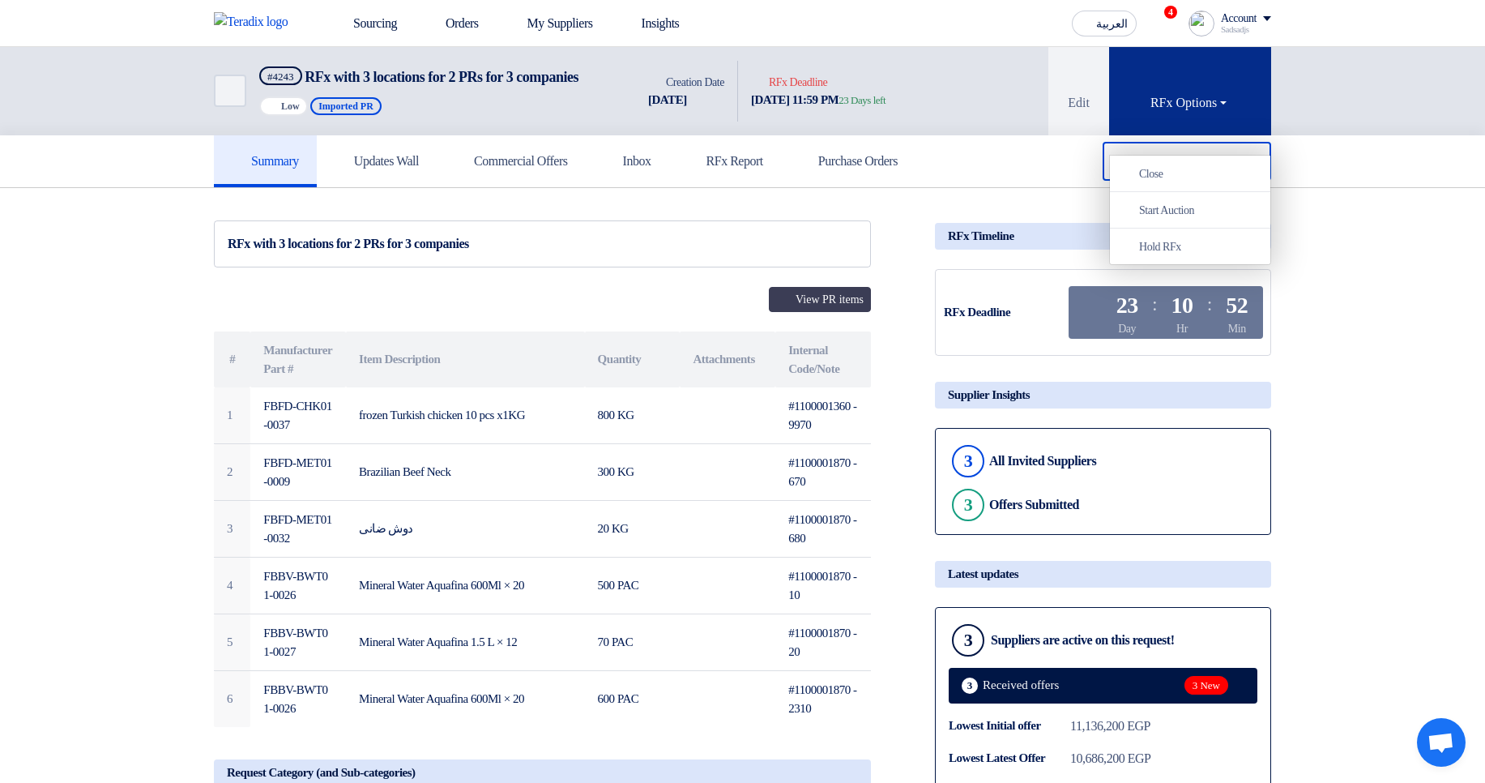
click at [1202, 74] on button "RFx Options" at bounding box center [1190, 91] width 162 height 88
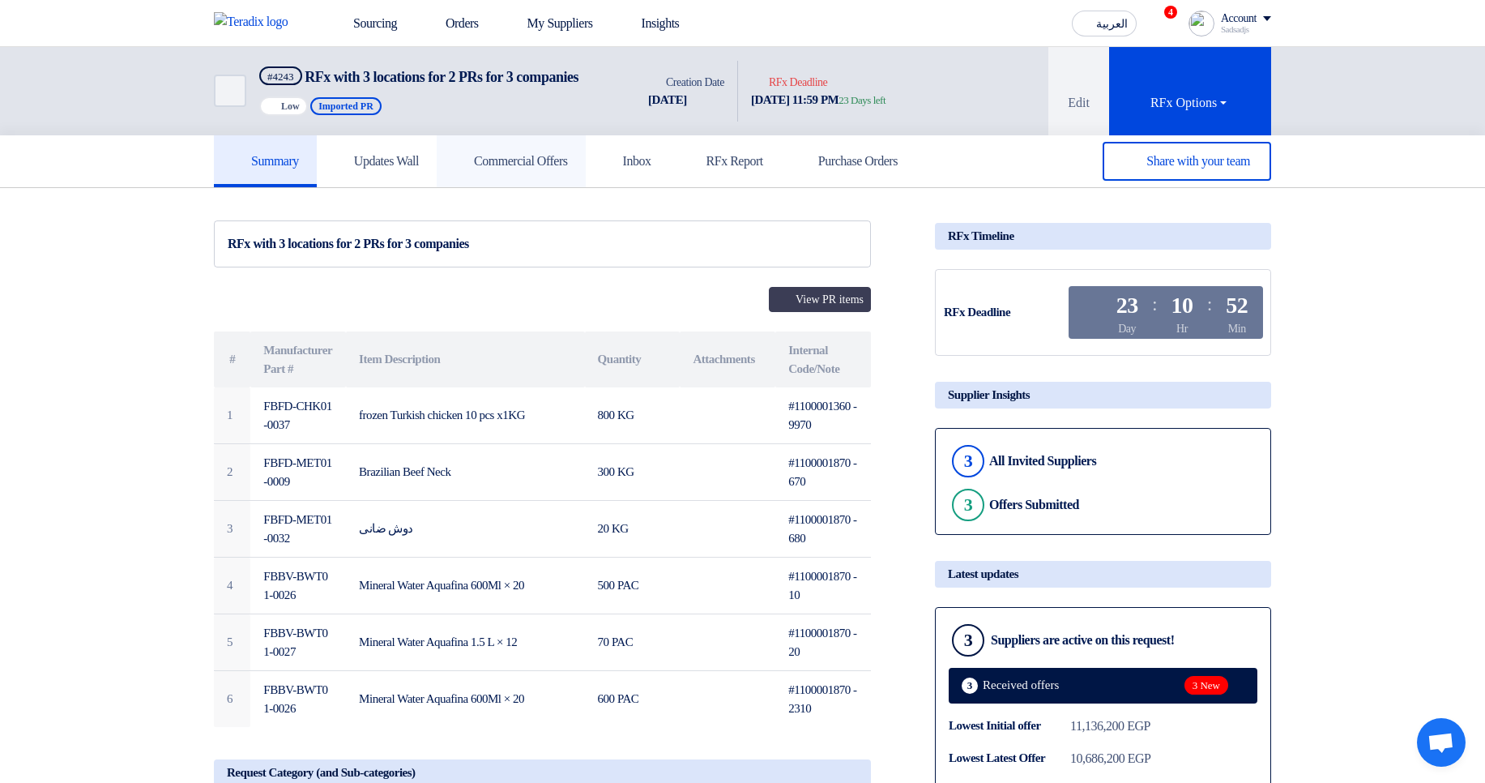
click at [586, 186] on link "Commercial Offers" at bounding box center [511, 161] width 149 height 52
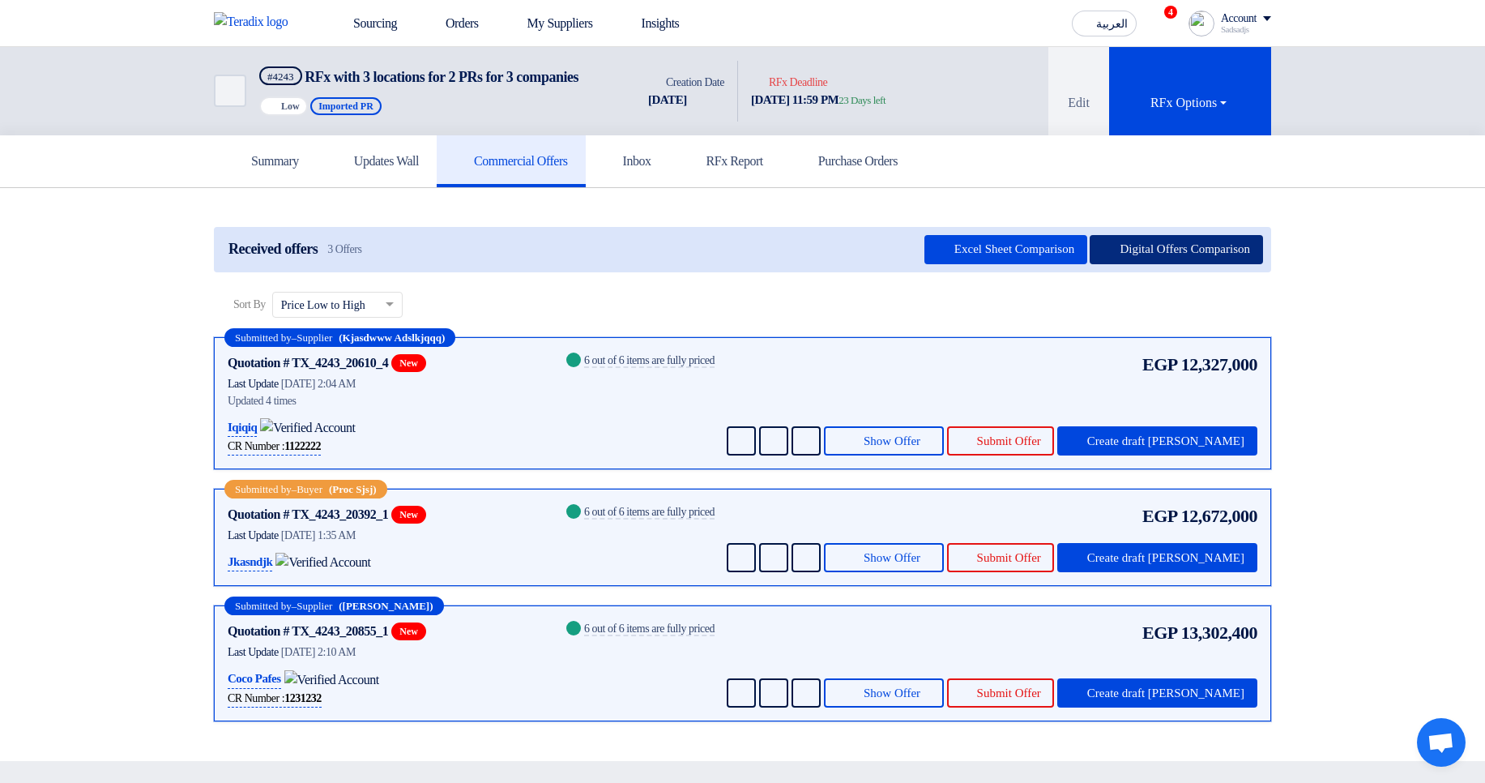
click at [1223, 259] on button "Digital Offers Comparison" at bounding box center [1176, 249] width 173 height 29
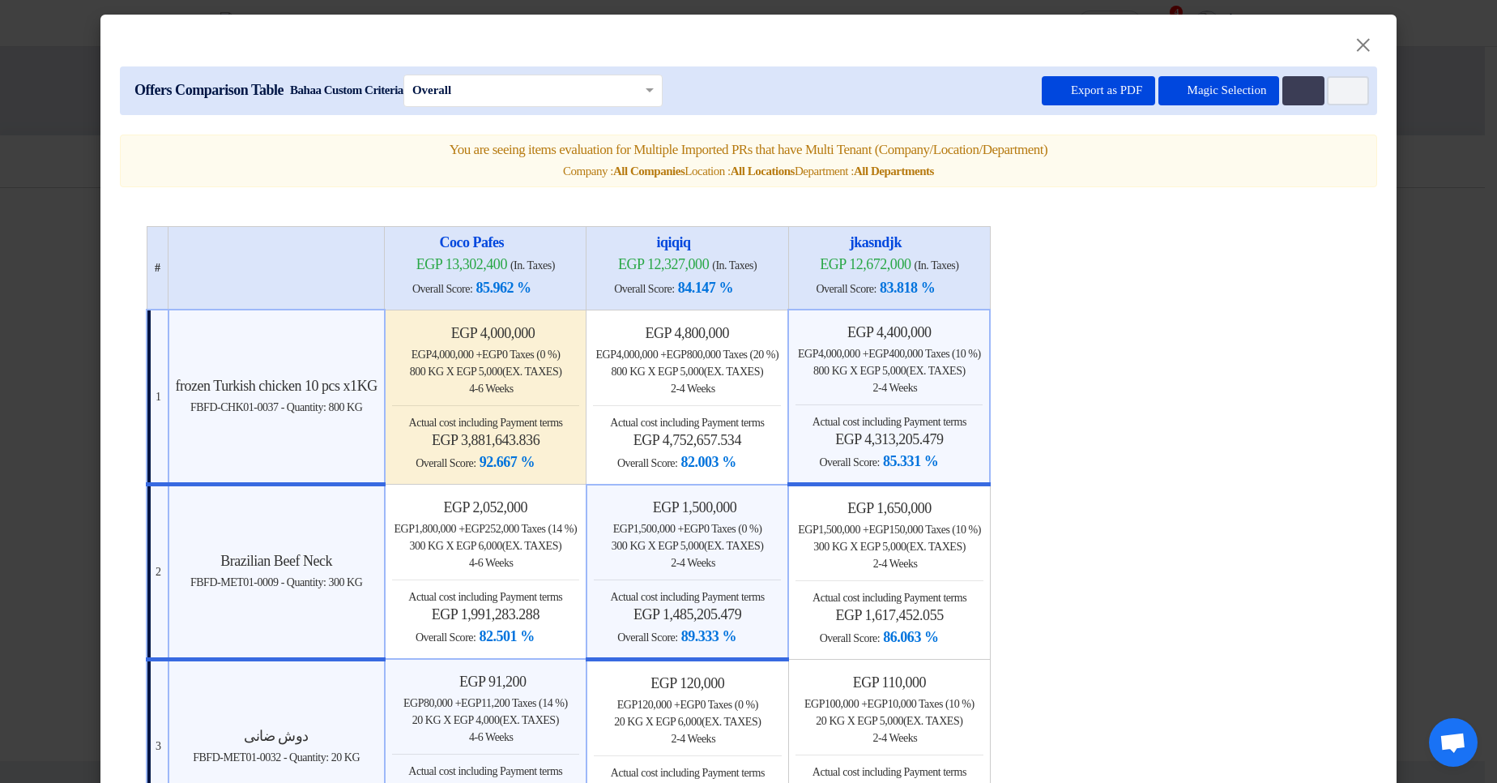
click at [1400, 293] on modal-container "× Offers Comparison Table Bahaa Custom Criteria × Overall × Export as PDF Magic…" at bounding box center [748, 391] width 1497 height 783
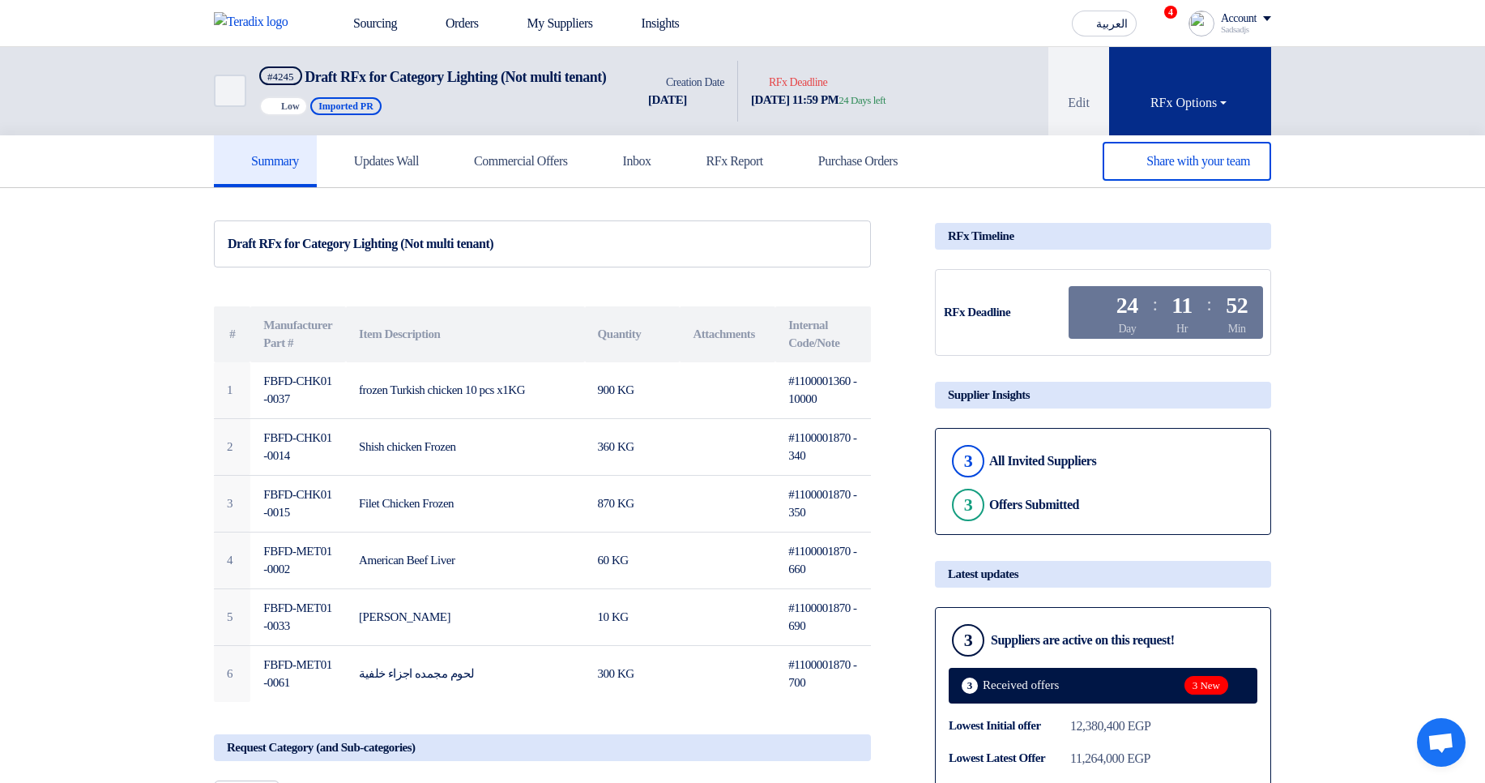
click at [1246, 78] on button "RFx Options" at bounding box center [1190, 91] width 162 height 88
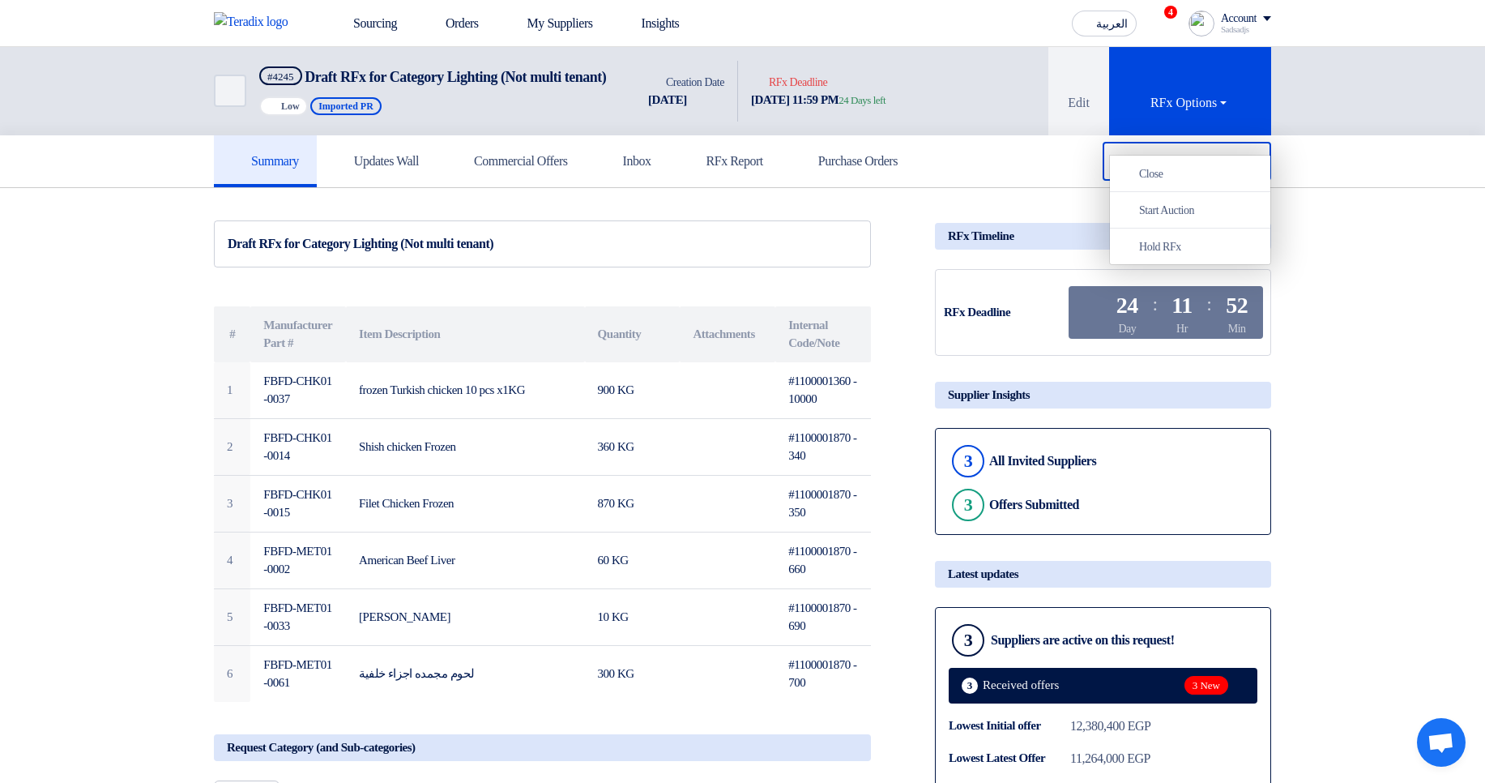
click at [1357, 101] on div "Back #4245 Draft RFx for Category Lighting (Not multi tenant) Priority Low Impo…" at bounding box center [742, 91] width 1485 height 88
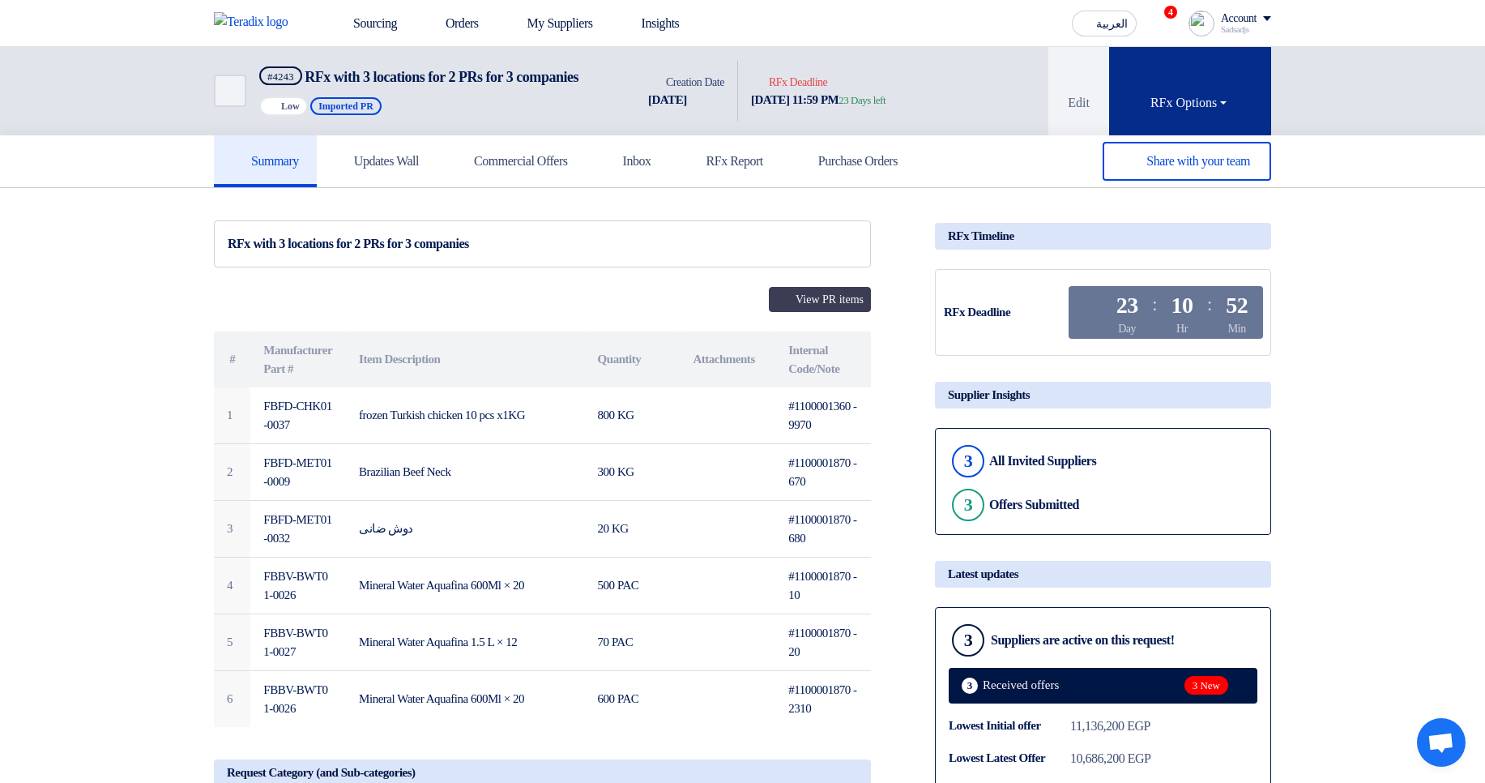
click at [1219, 82] on button "RFx Options" at bounding box center [1190, 91] width 162 height 88
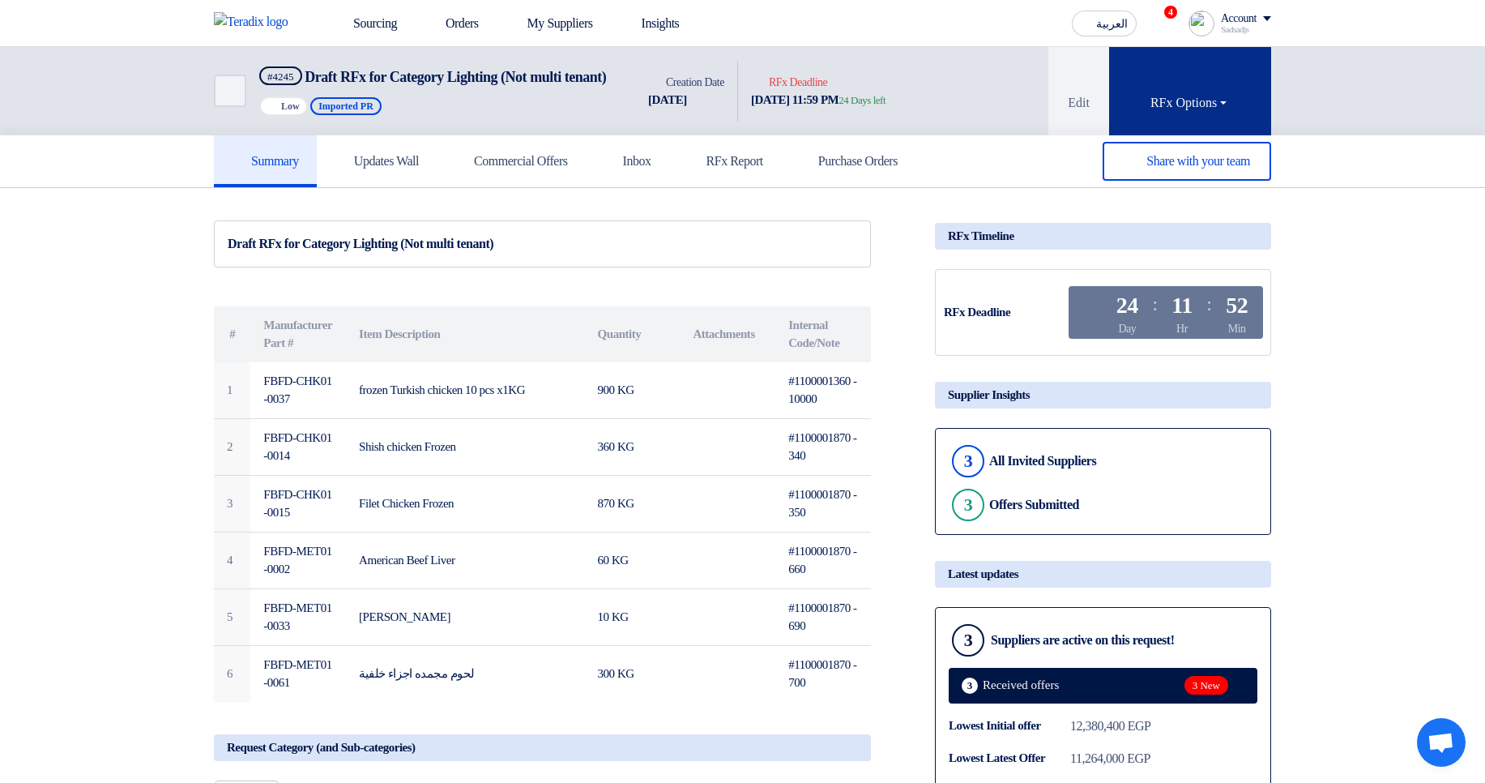
click at [1252, 113] on button "RFx Options" at bounding box center [1190, 91] width 162 height 88
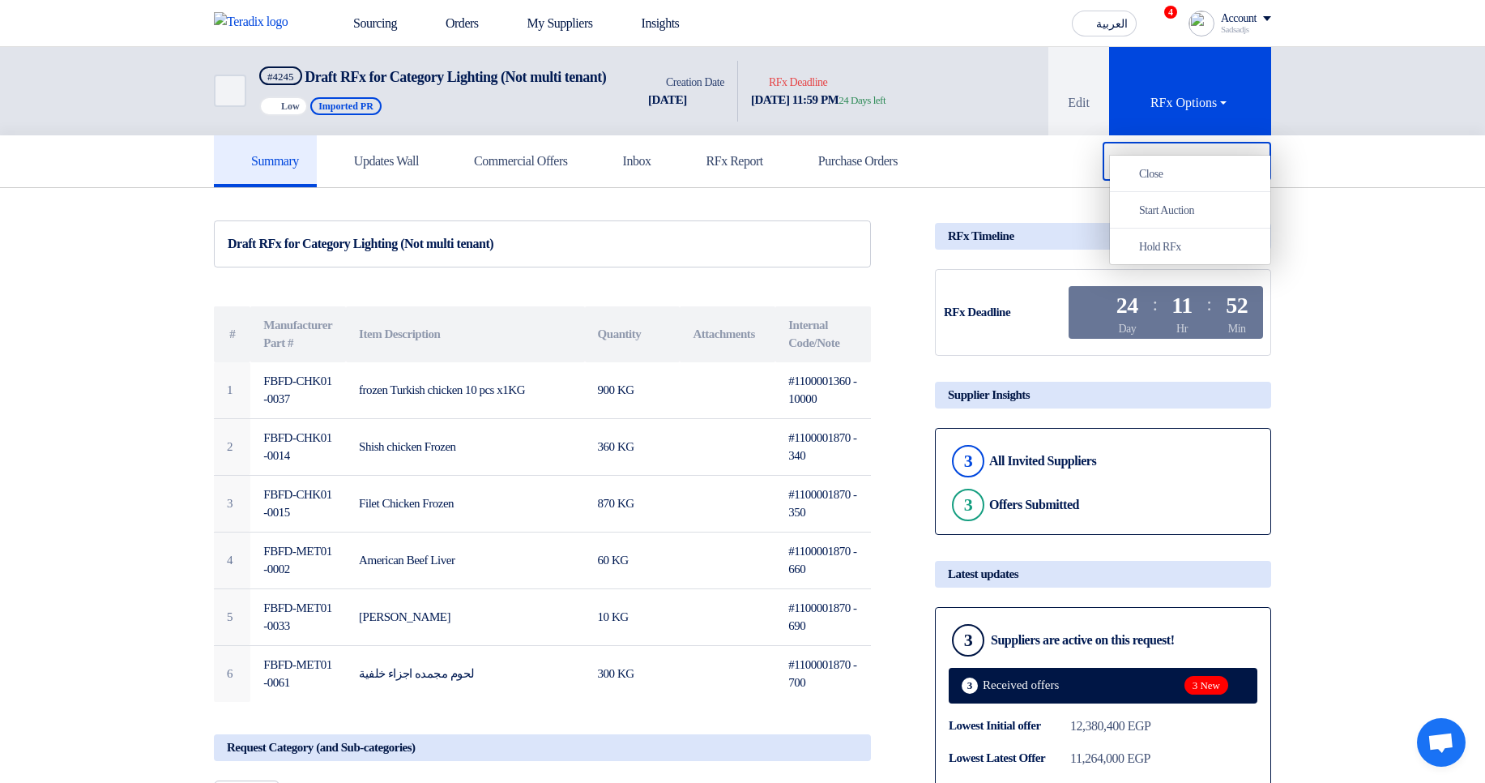
click at [1333, 135] on div "Back #4245 Draft RFx for Category Lighting (Not multi tenant) Priority Low Impo…" at bounding box center [742, 91] width 1485 height 88
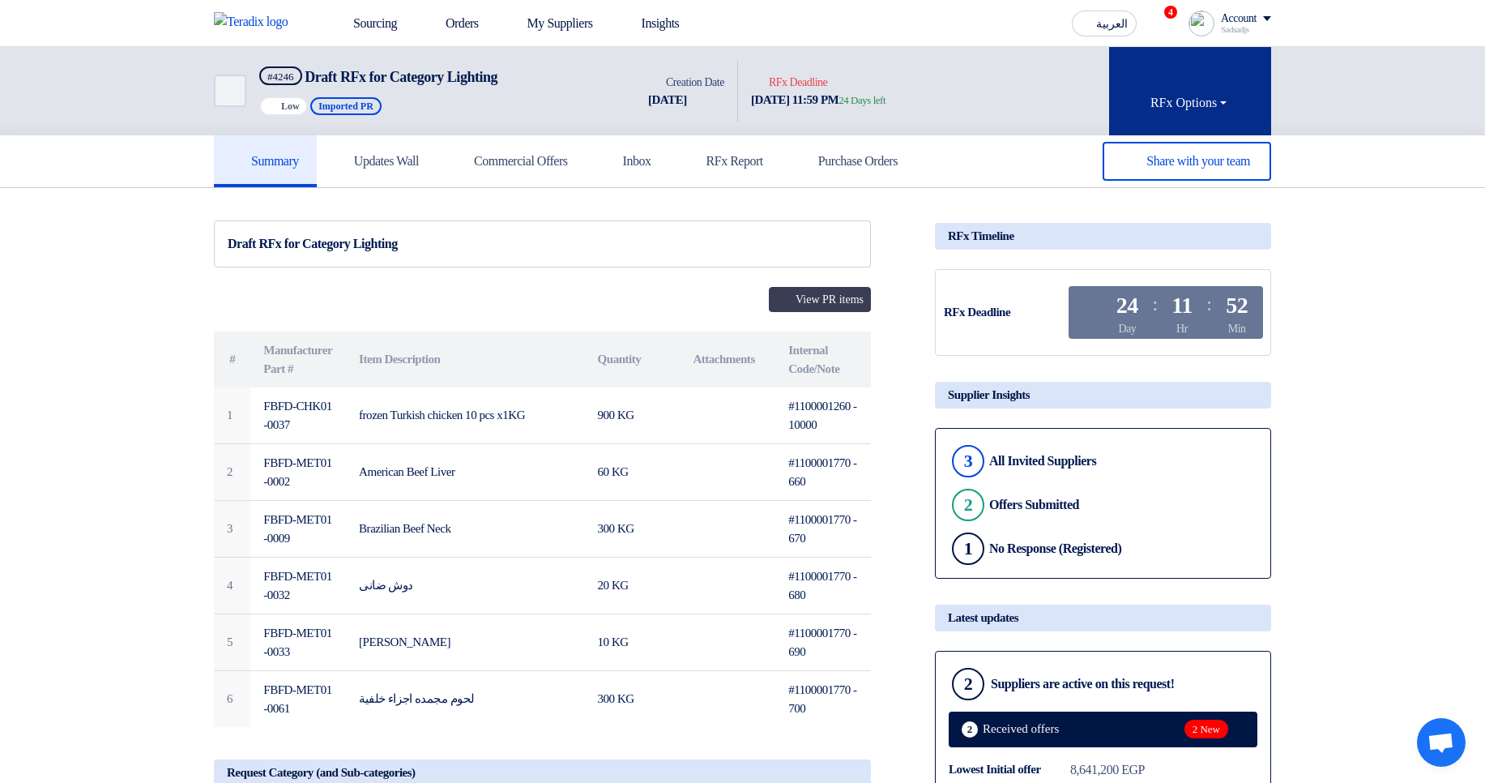
click at [1228, 113] on button "RFx Options" at bounding box center [1190, 91] width 162 height 88
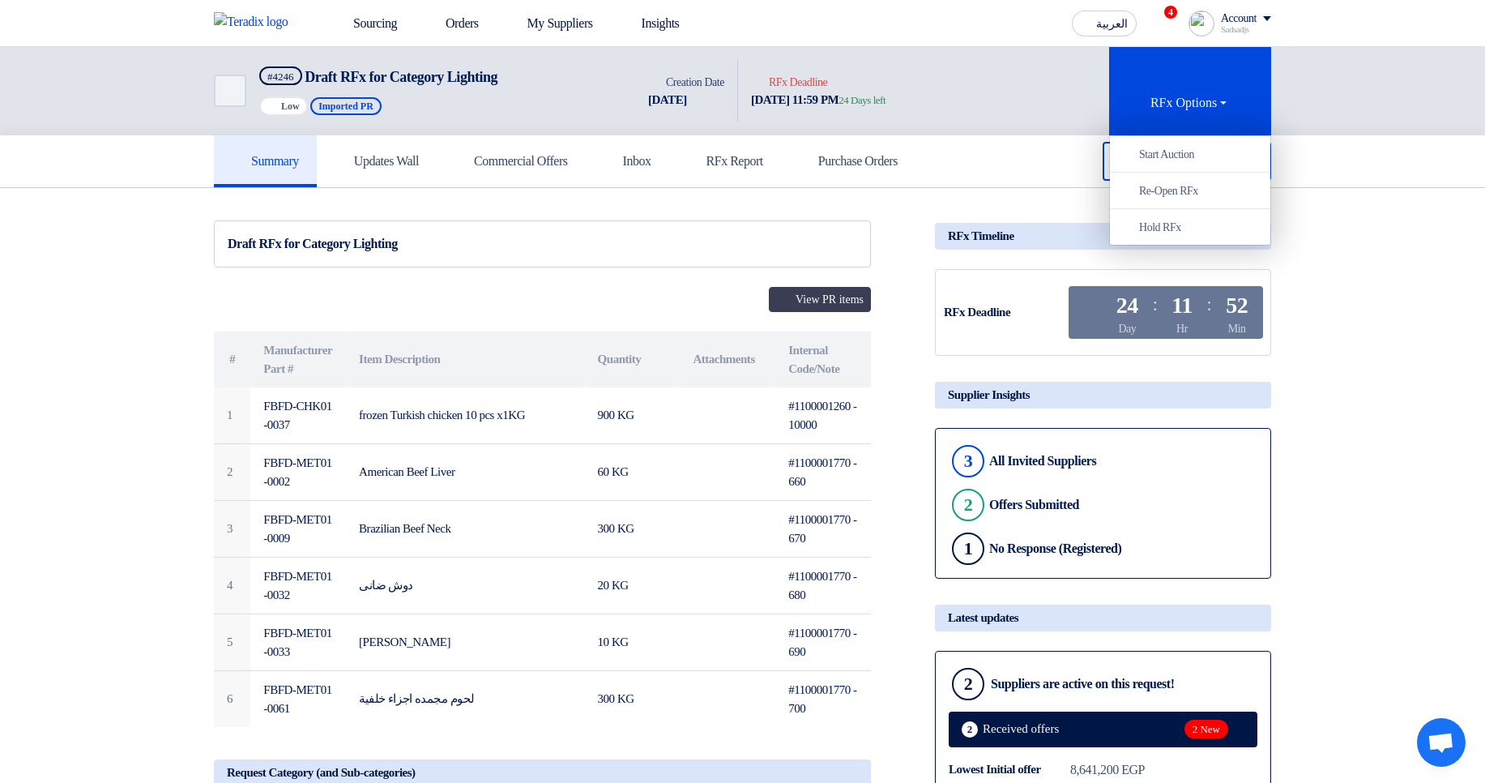
drag, startPoint x: 1373, startPoint y: 131, endPoint x: 1330, endPoint y: 141, distance: 44.0
click at [1374, 132] on div "Back #4246 Draft RFx for Category Lighting Priority Low Imported PR Time Creati…" at bounding box center [742, 91] width 1485 height 88
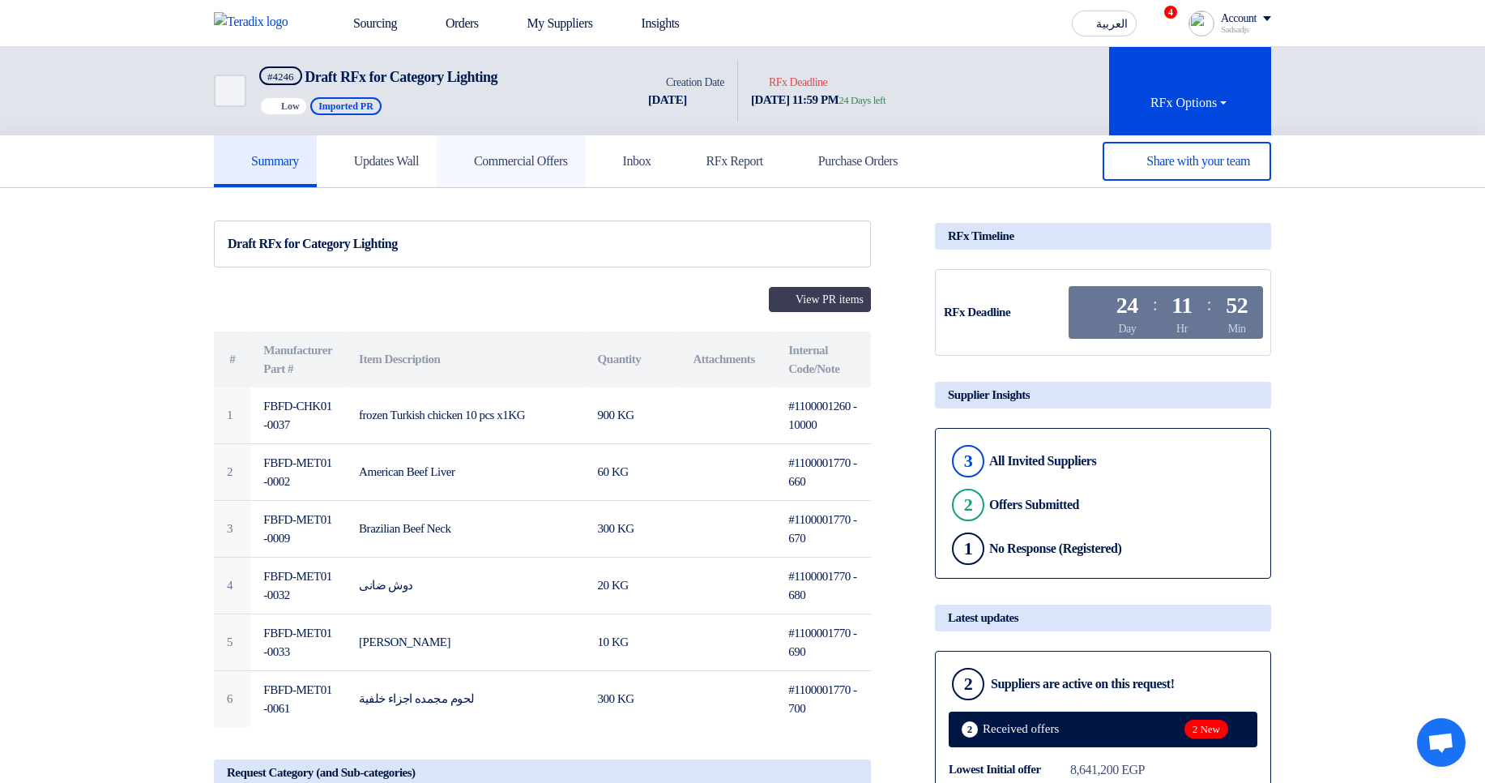
click at [557, 154] on h5 "Commercial Offers" at bounding box center [511, 161] width 113 height 16
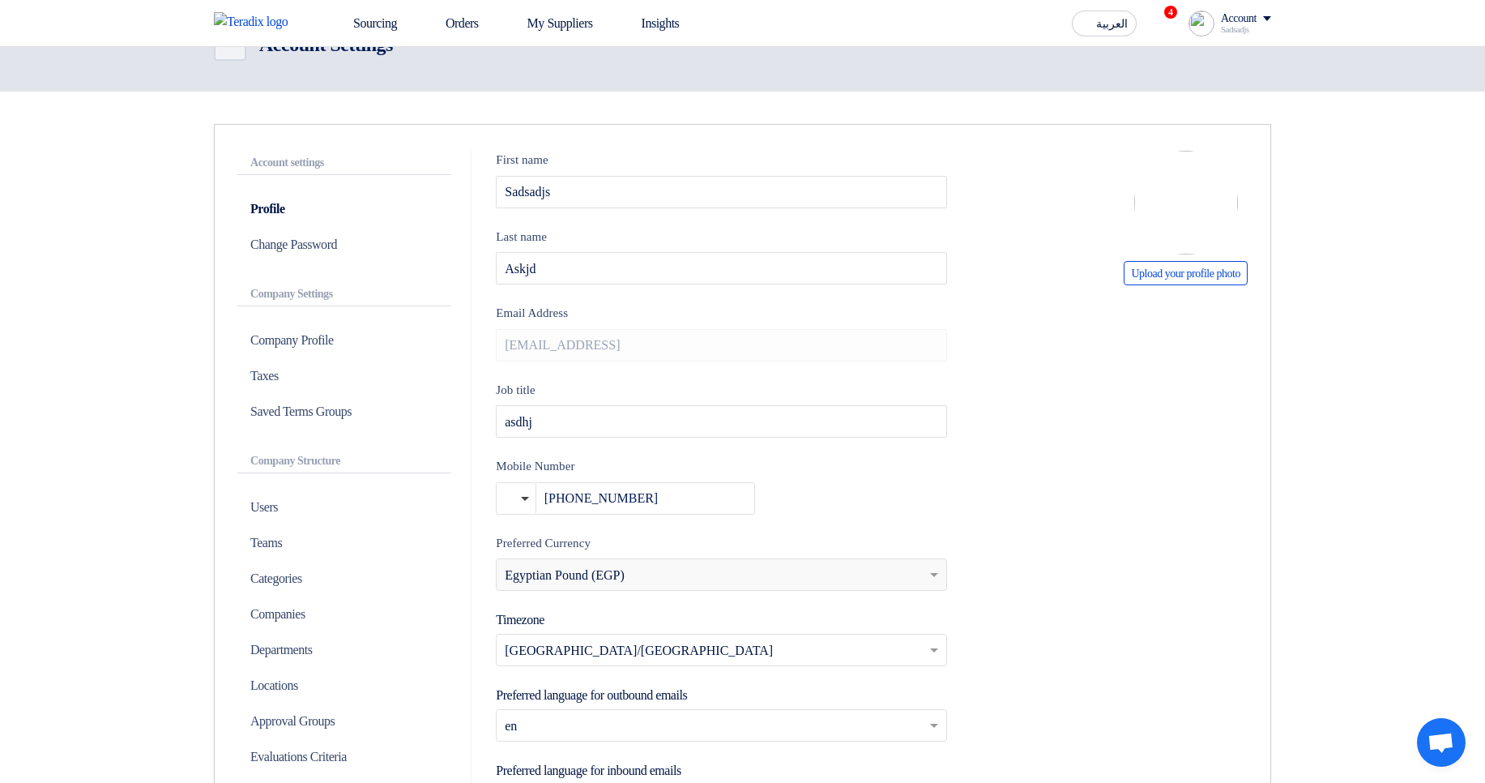
scroll to position [97, 0]
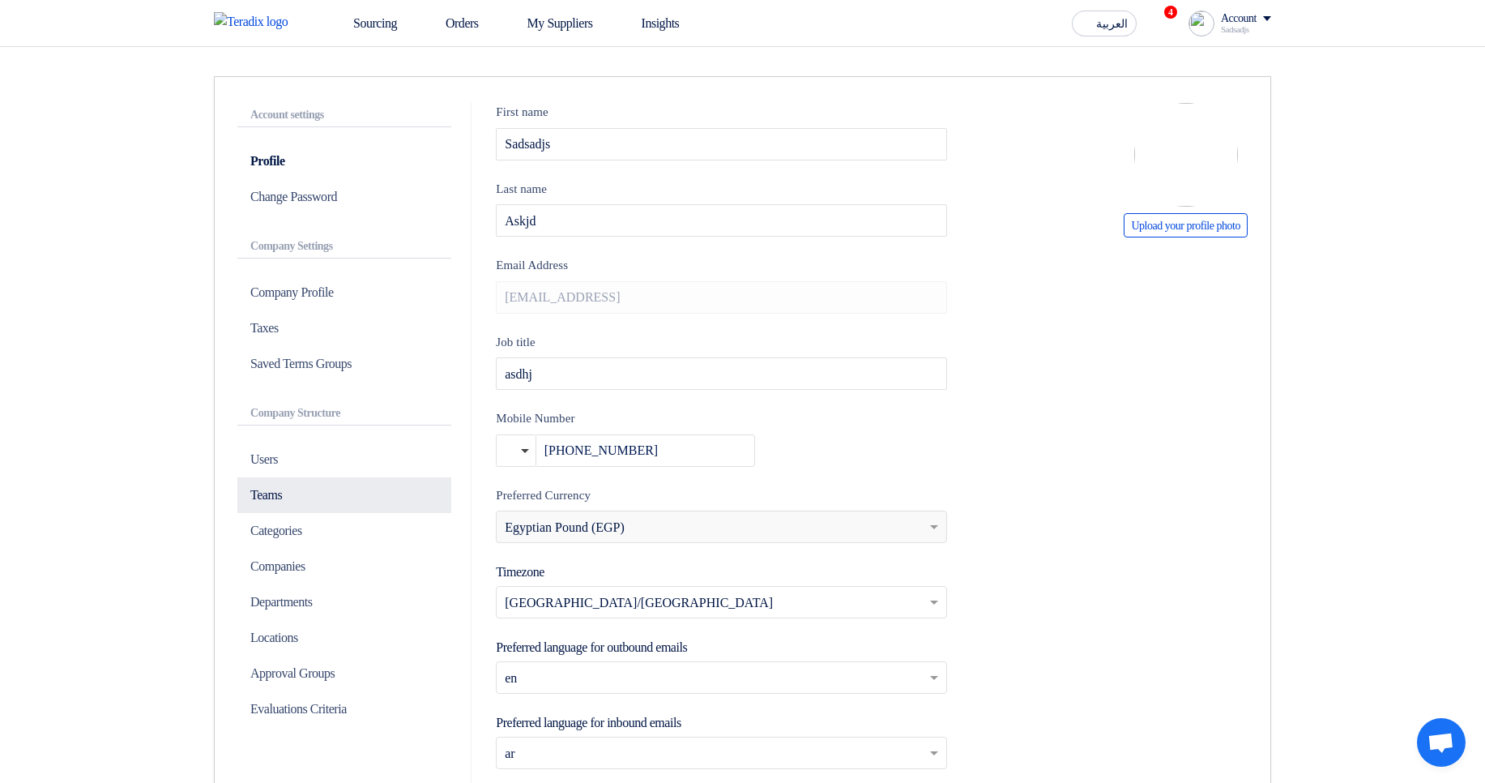
click at [340, 510] on p "Teams" at bounding box center [344, 495] width 214 height 36
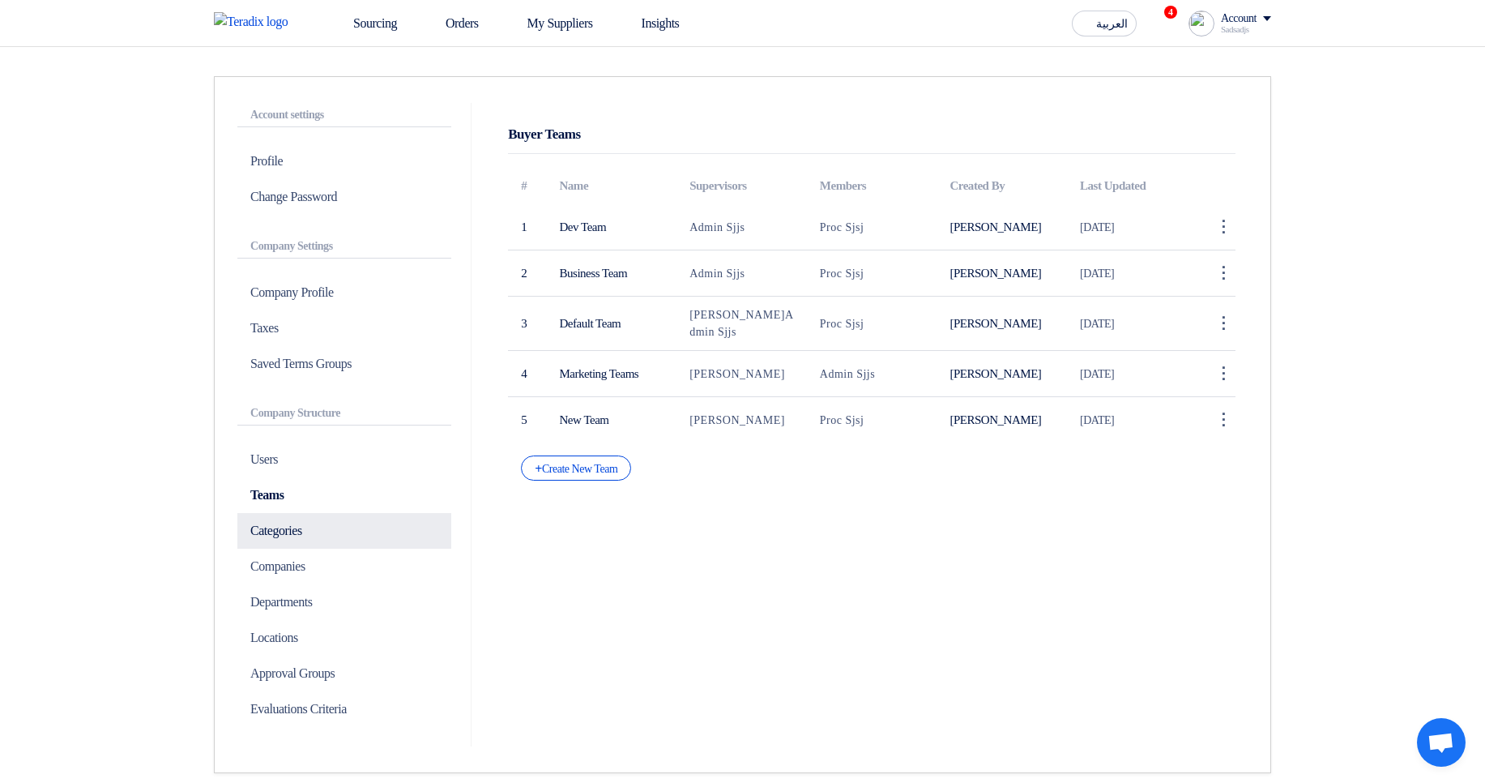
click at [341, 536] on p "Categories" at bounding box center [344, 531] width 214 height 36
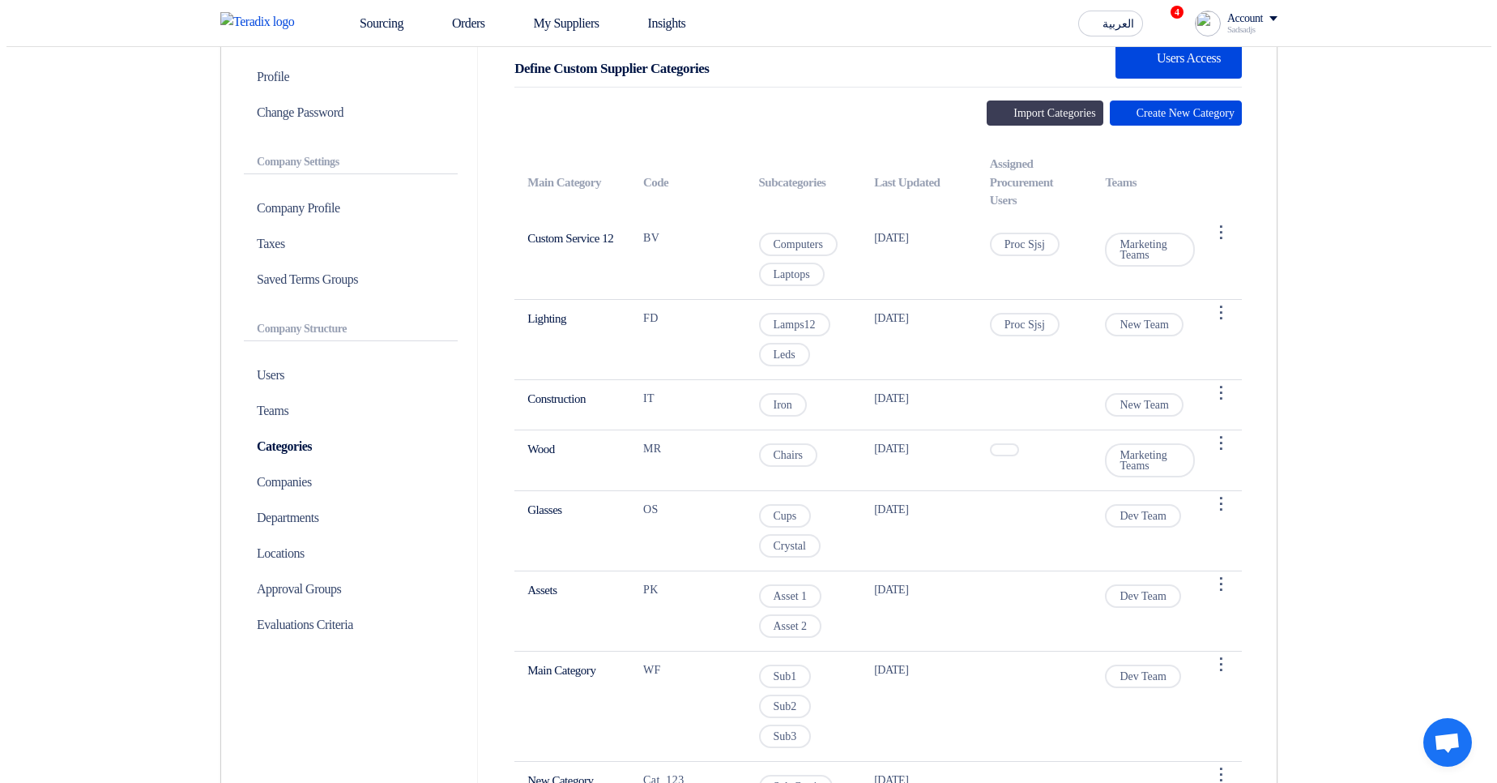
scroll to position [194, 0]
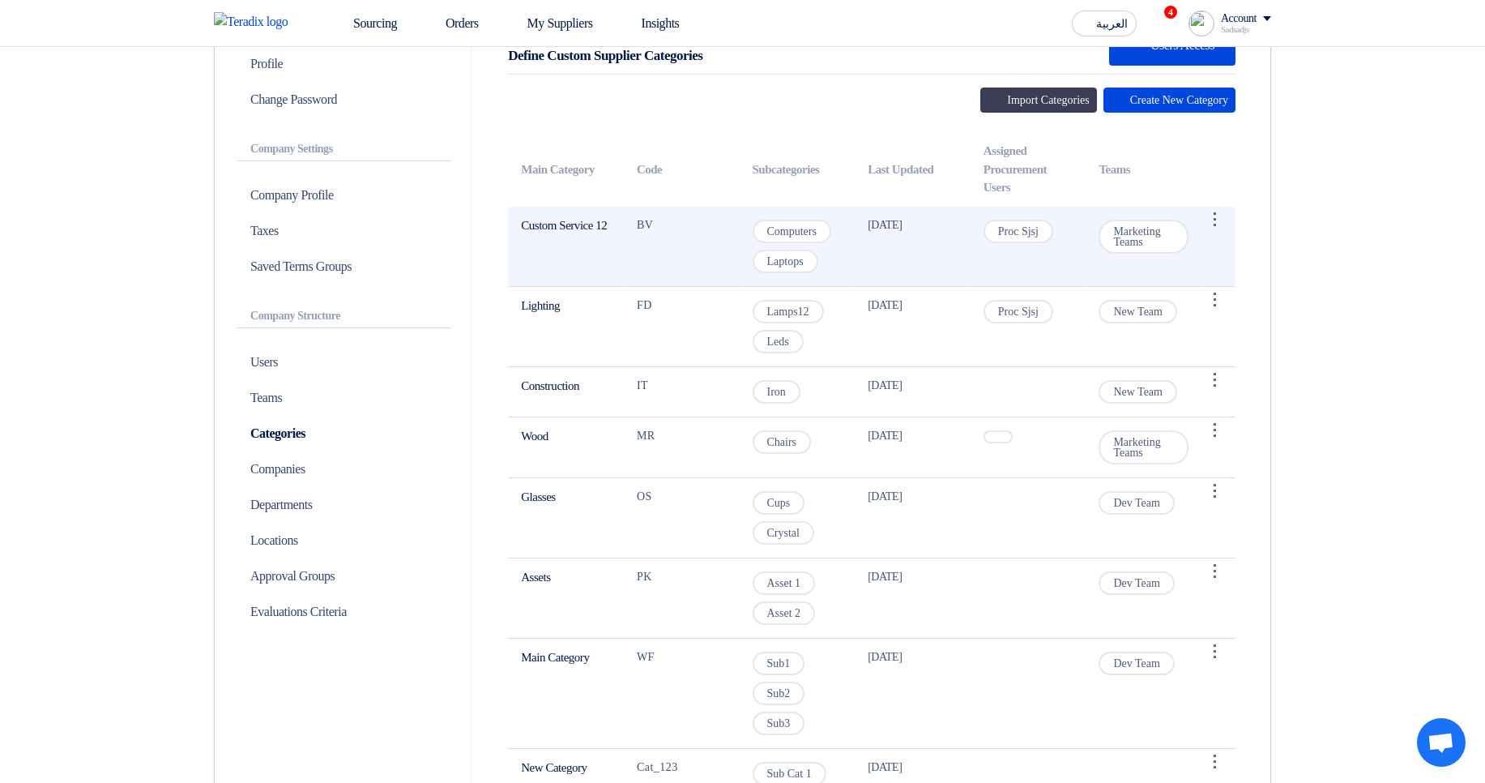
drag, startPoint x: 527, startPoint y: 215, endPoint x: 625, endPoint y: 226, distance: 97.9
click at [570, 244] on td "Custom Service 12" at bounding box center [566, 247] width 116 height 80
click at [549, 226] on td "Custom Service 12" at bounding box center [566, 247] width 116 height 80
click at [526, 229] on td "Custom Service 12" at bounding box center [566, 247] width 116 height 80
click at [637, 231] on td "BV" at bounding box center [682, 247] width 116 height 80
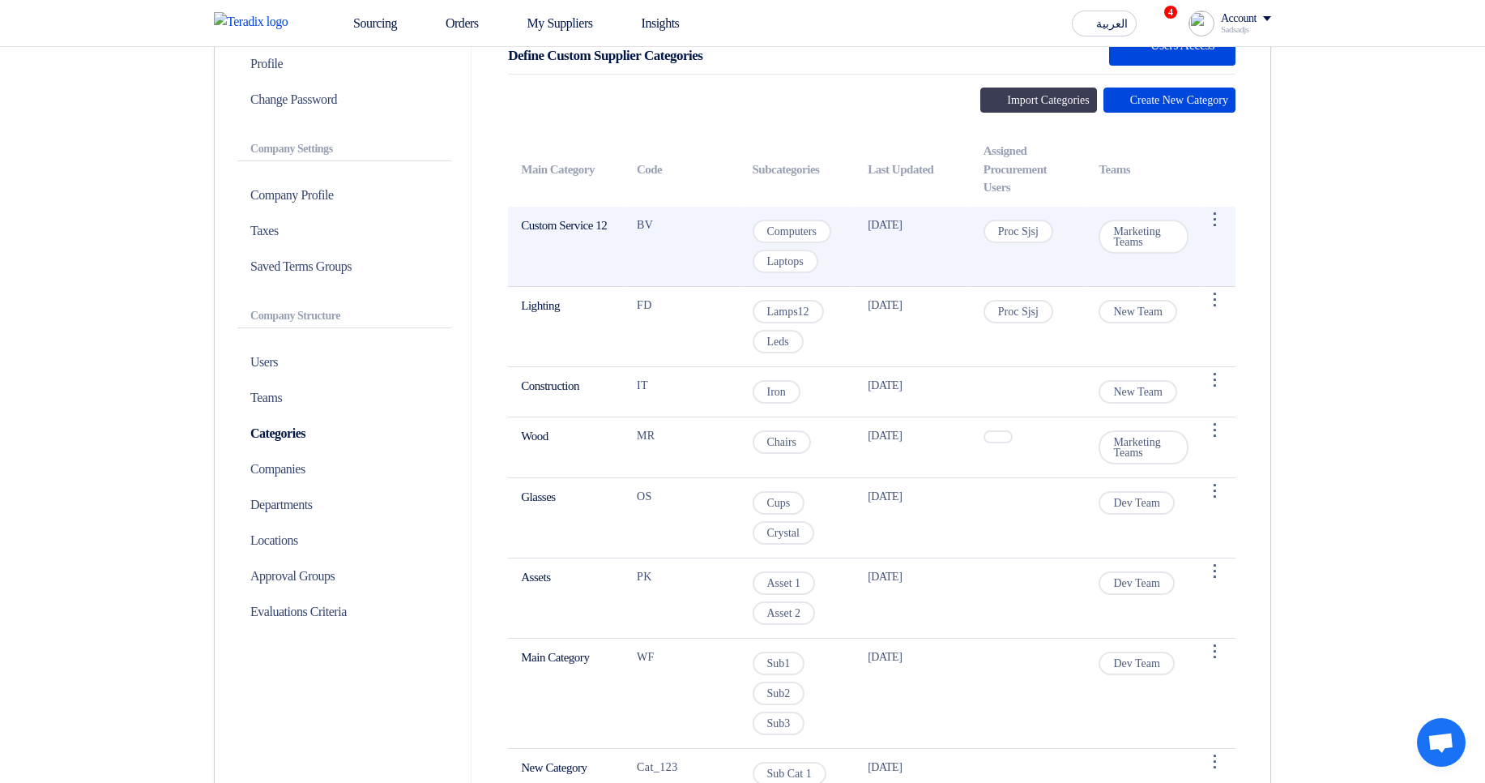
drag, startPoint x: 630, startPoint y: 223, endPoint x: 658, endPoint y: 223, distance: 28.4
click at [658, 223] on td "BV" at bounding box center [682, 247] width 116 height 80
click at [543, 228] on td "Custom Service 12" at bounding box center [566, 247] width 116 height 80
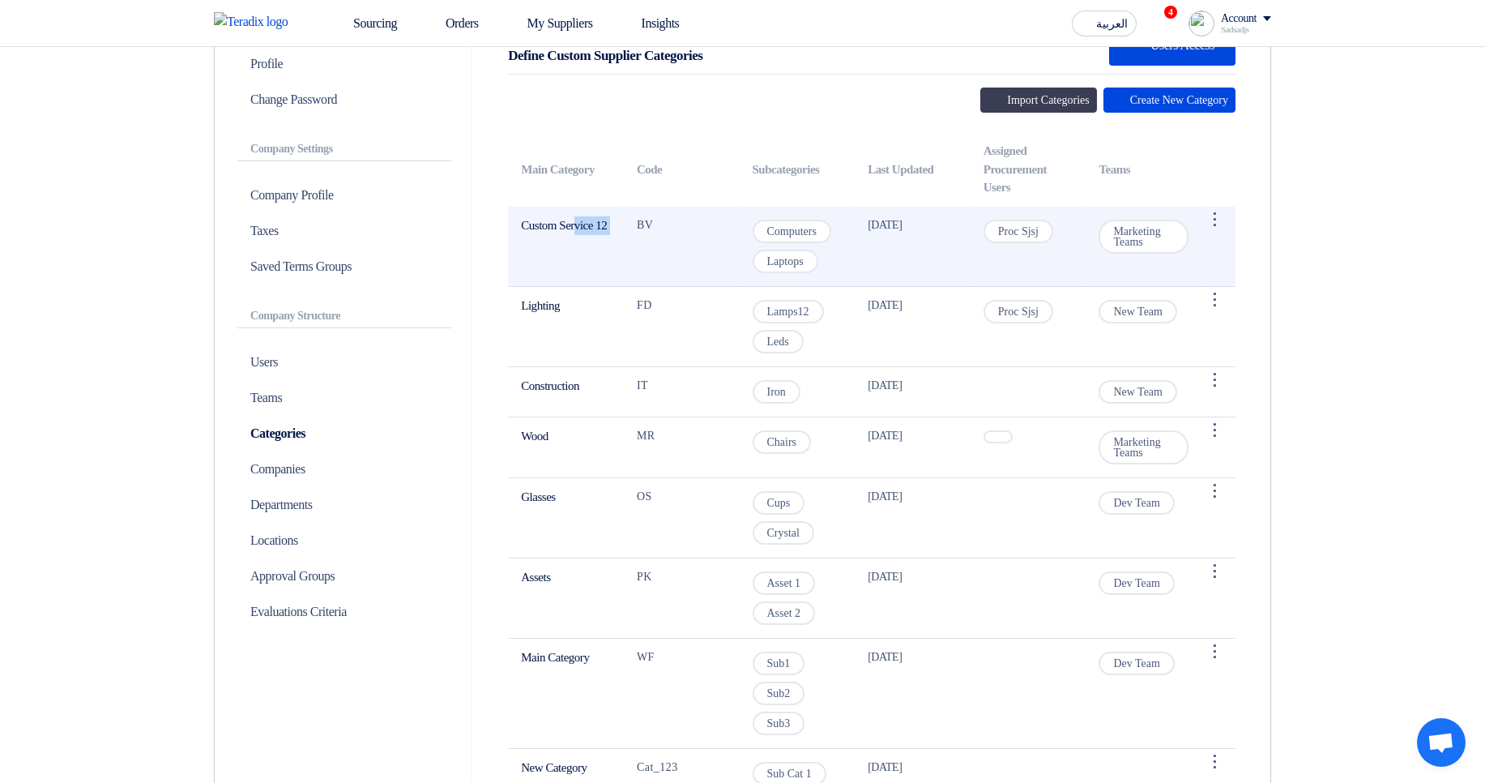
click at [608, 251] on td "Custom Service 12" at bounding box center [566, 247] width 116 height 80
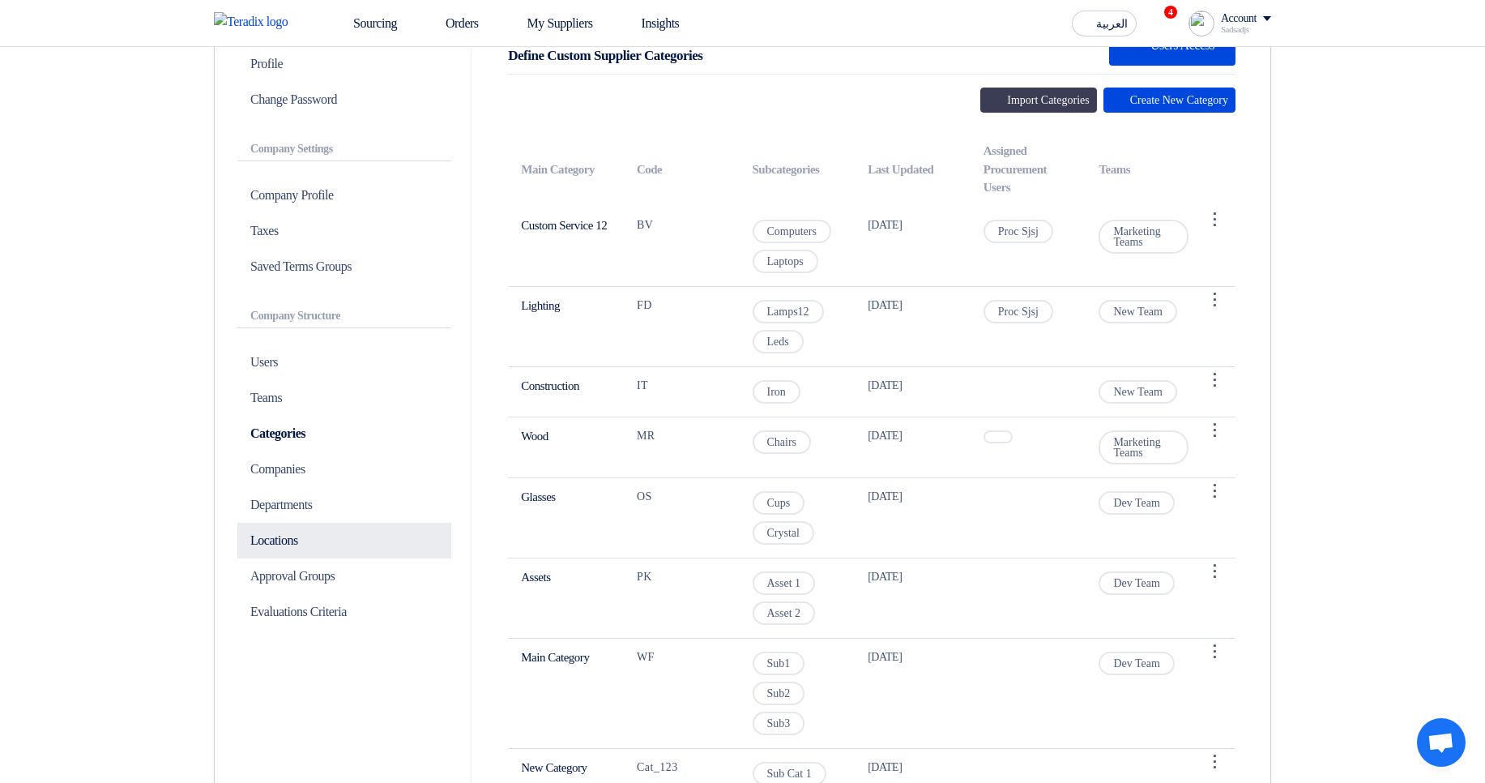
click at [298, 529] on p "Locations" at bounding box center [344, 541] width 214 height 36
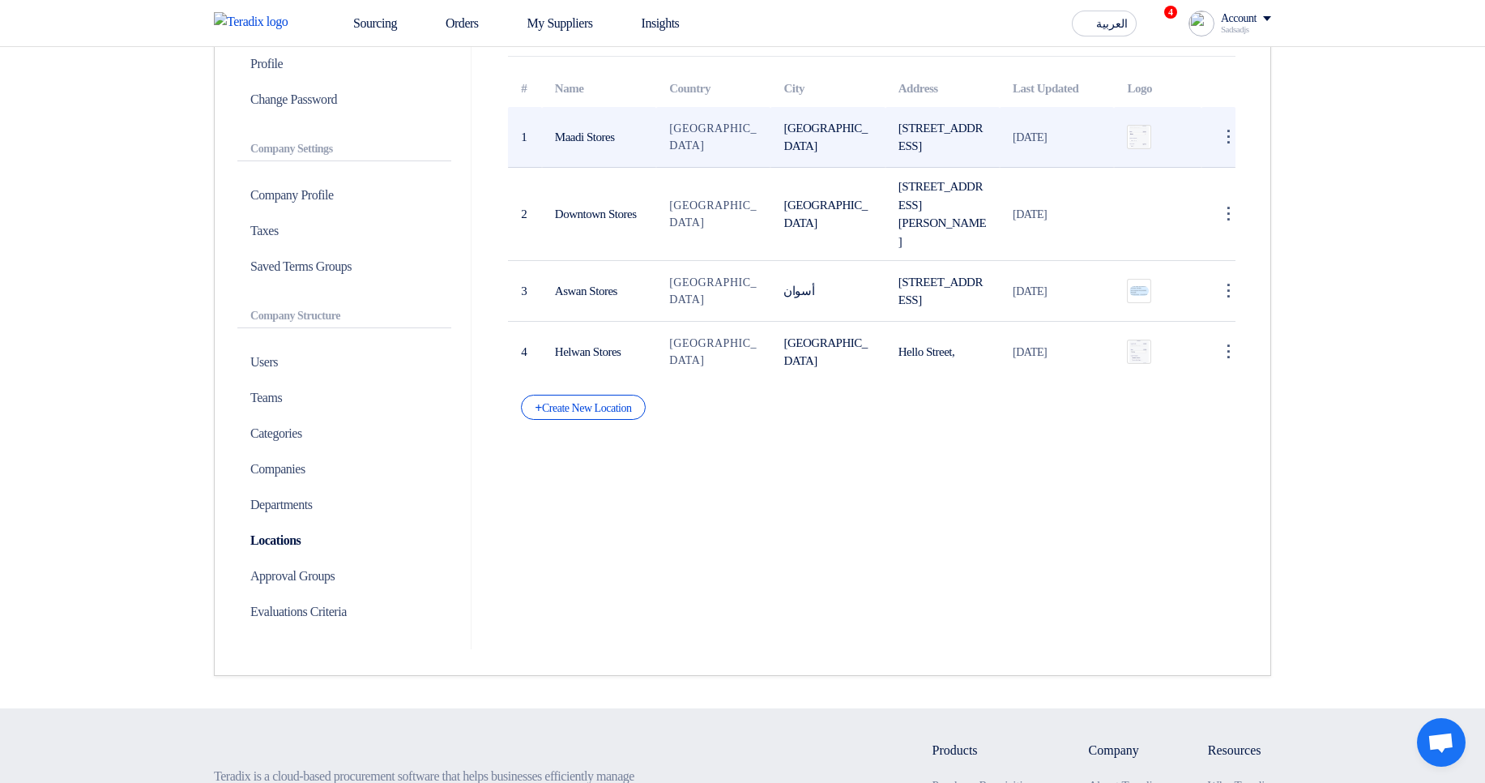
drag, startPoint x: 567, startPoint y: 135, endPoint x: 631, endPoint y: 133, distance: 64.1
click at [631, 133] on td "Maadi Stores" at bounding box center [599, 137] width 114 height 61
click at [618, 133] on td "Maadi Stores" at bounding box center [599, 137] width 114 height 61
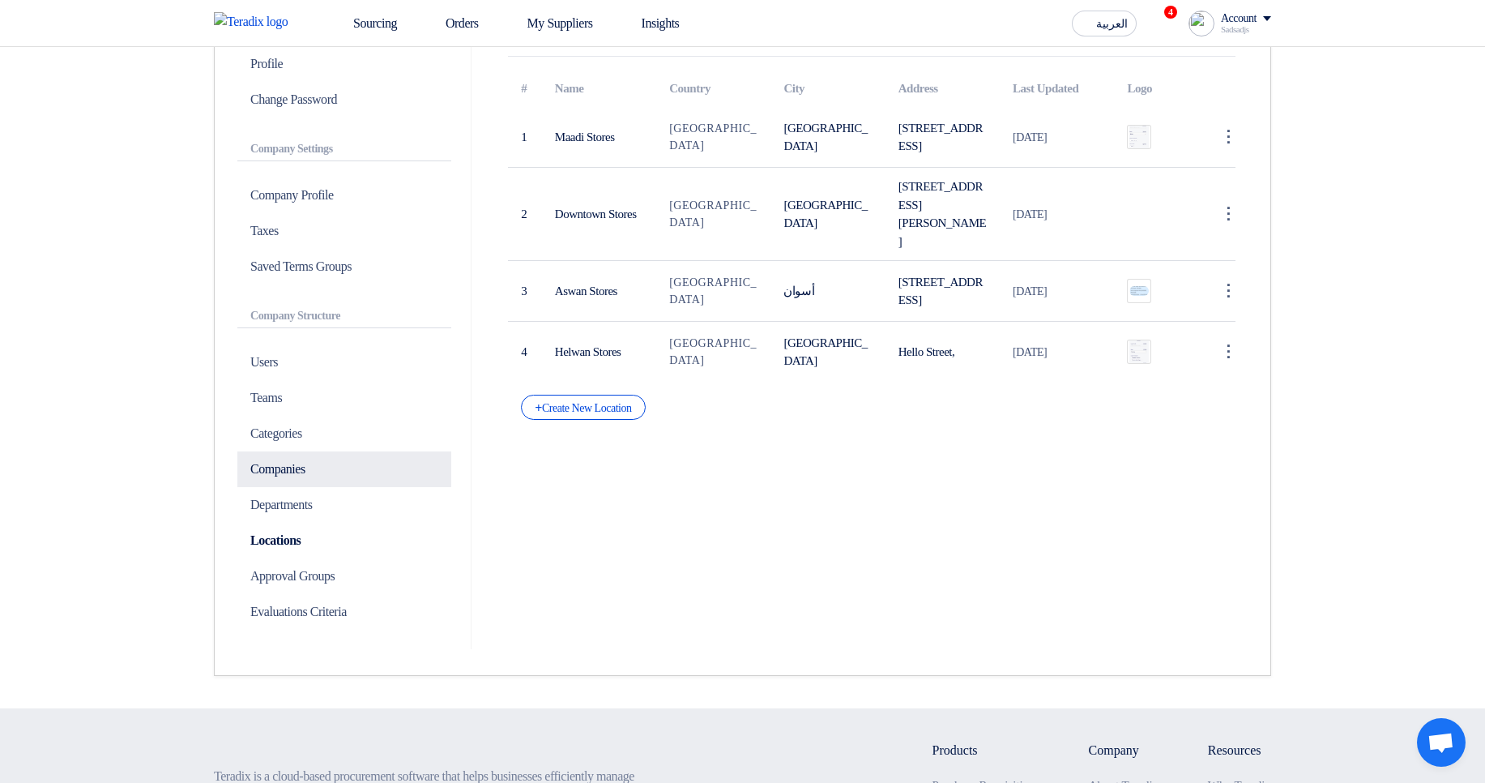
click at [291, 476] on p "Companies" at bounding box center [344, 469] width 214 height 36
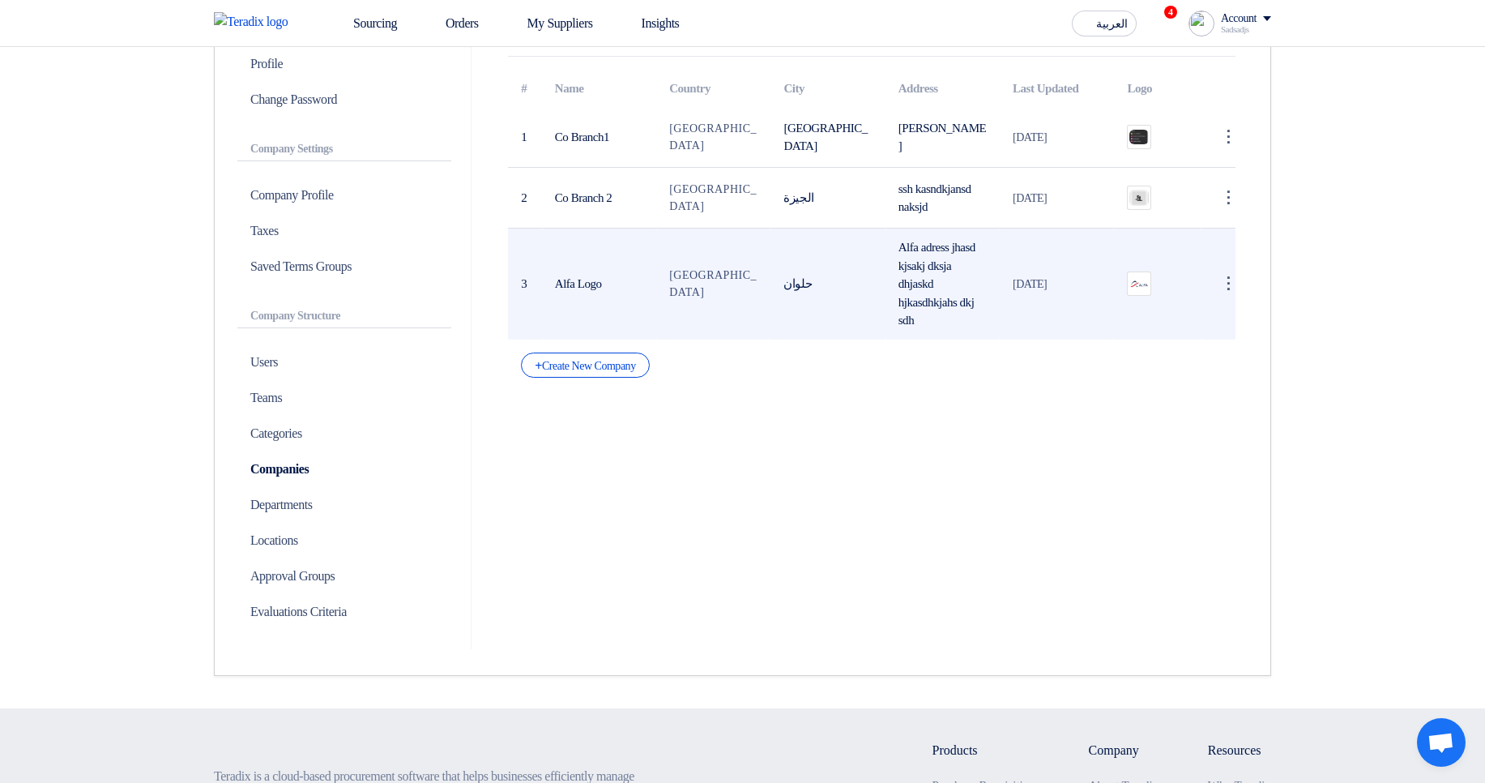
drag, startPoint x: 591, startPoint y: 124, endPoint x: 920, endPoint y: 296, distance: 371.8
click at [920, 296] on tbody "1 Co Branch1 Egypt القاهرة SHSHSH Hamda 27 Dec 2023 ⋮ Edit Company Delete 2 Co …" at bounding box center [872, 223] width 728 height 233
click at [920, 296] on td "Alfa adress jhasd kjsakj dksja dhjaskd hjkasdhkjahs dkj sdh" at bounding box center [943, 283] width 114 height 111
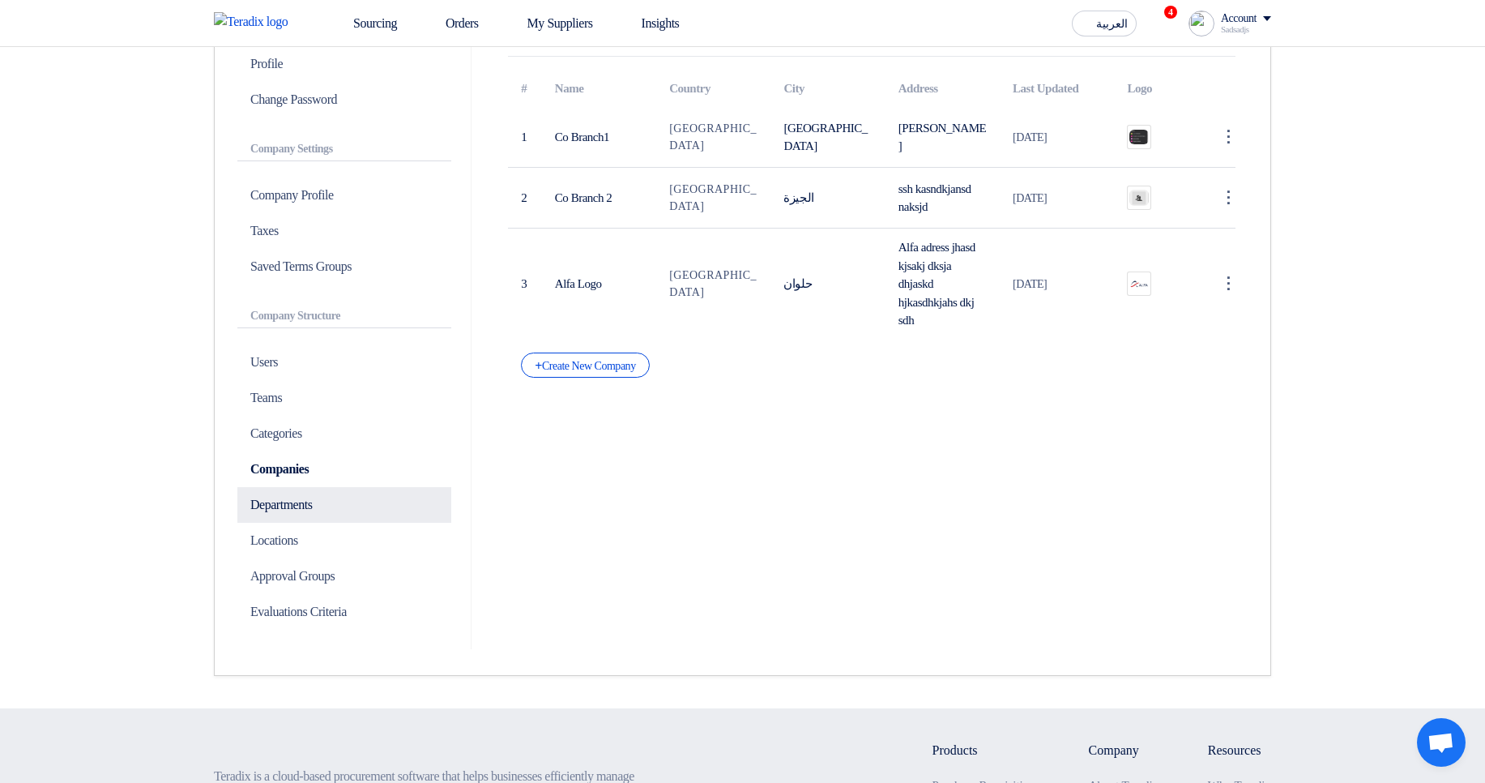
click at [275, 512] on p "Departments" at bounding box center [344, 505] width 214 height 36
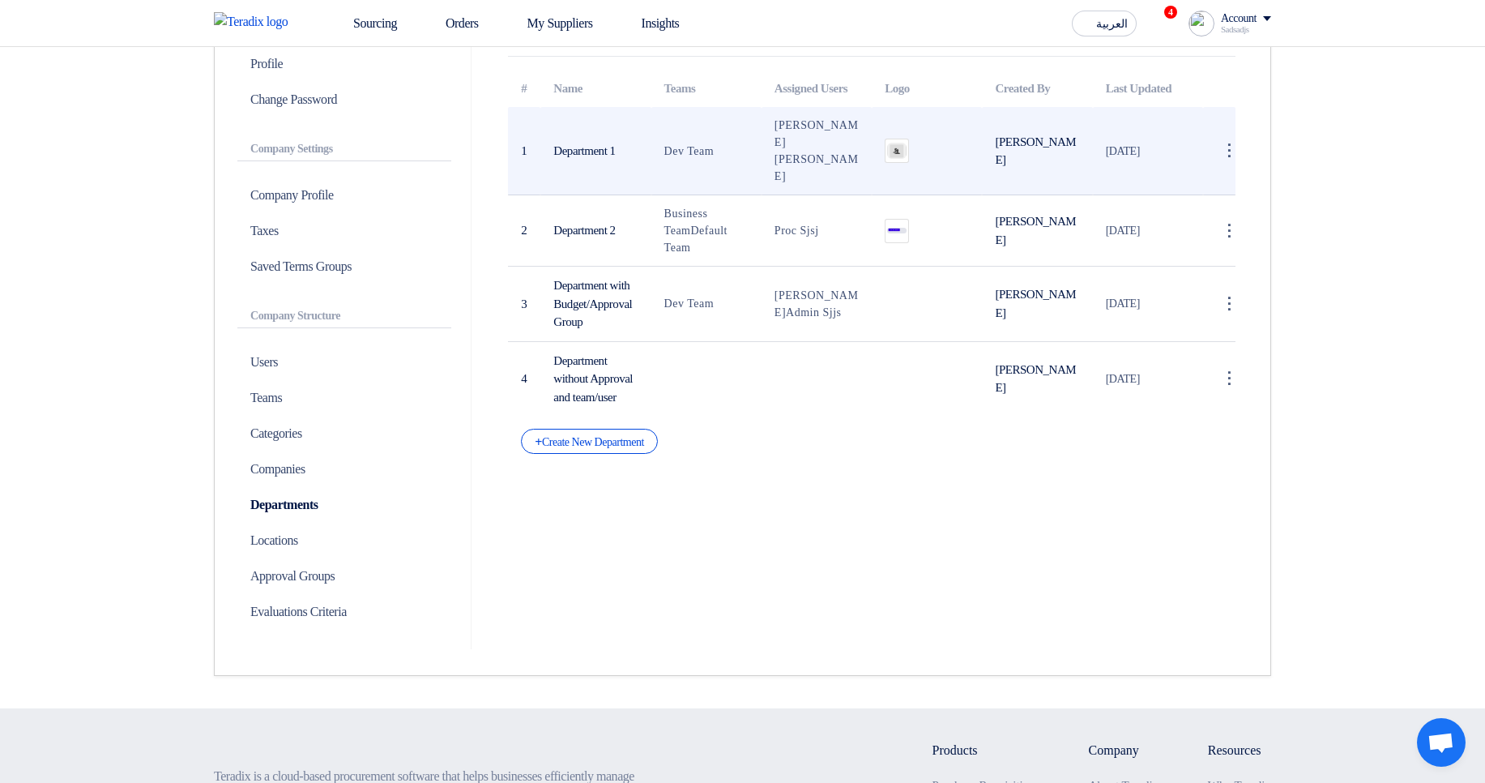
drag, startPoint x: 1226, startPoint y: 161, endPoint x: 1215, endPoint y: 169, distance: 13.5
click at [1227, 162] on div "⋮" at bounding box center [1229, 151] width 26 height 26
click at [1162, 193] on link "Save Department" at bounding box center [1187, 180] width 108 height 23
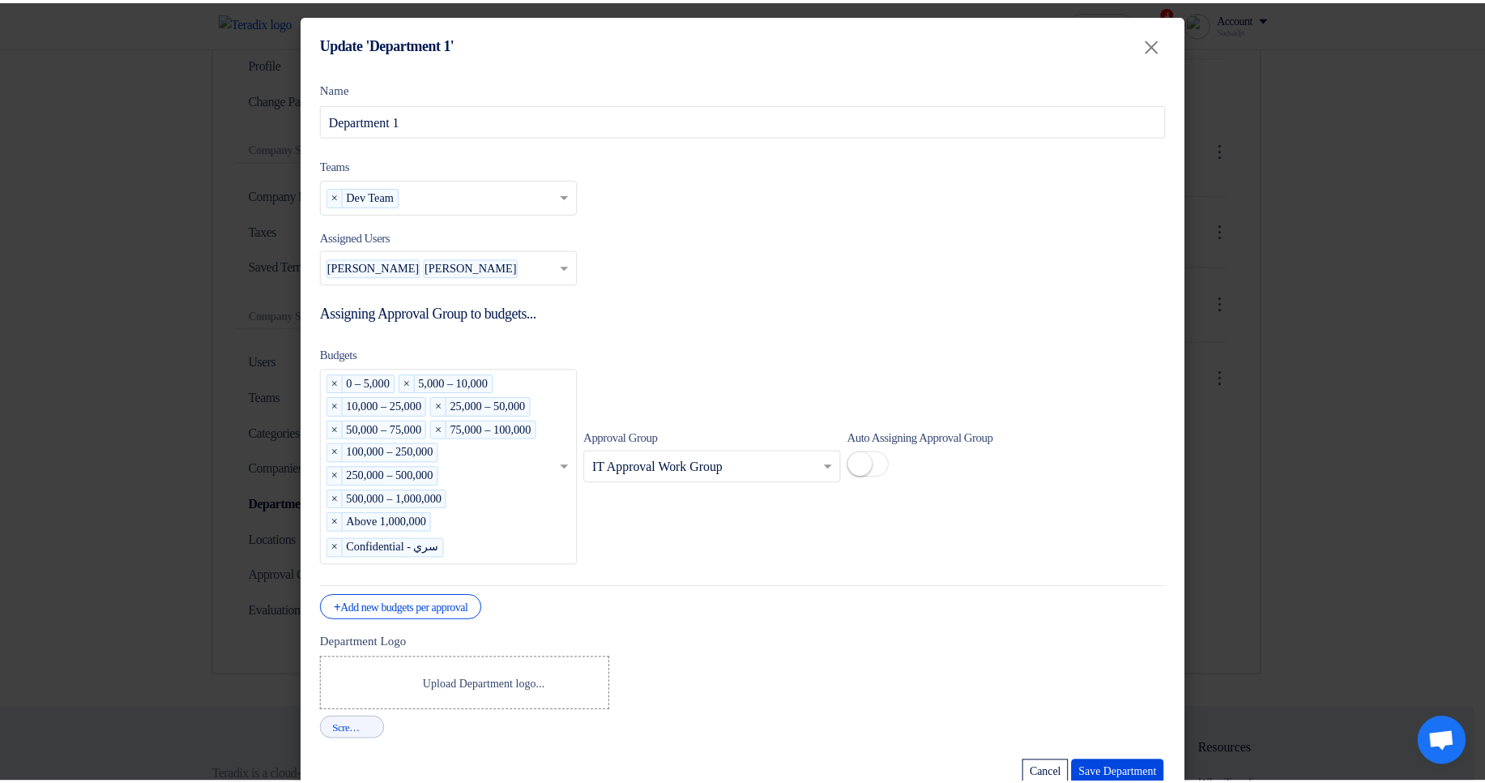
scroll to position [92, 0]
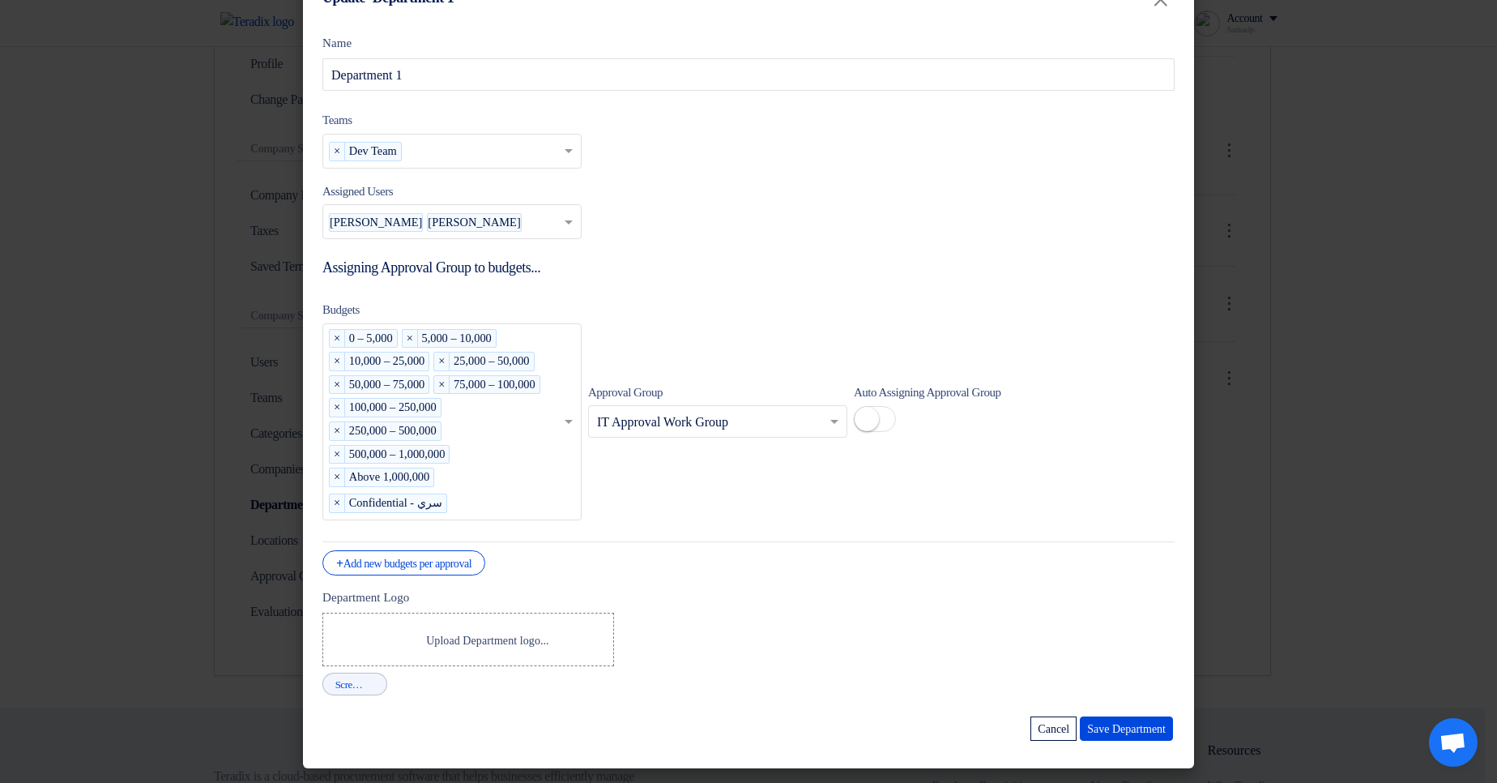
click at [1391, 280] on modal-container "Update 'Department 1' × Name Department 1 Teams teams... × Dev Team × Assigned …" at bounding box center [748, 391] width 1497 height 783
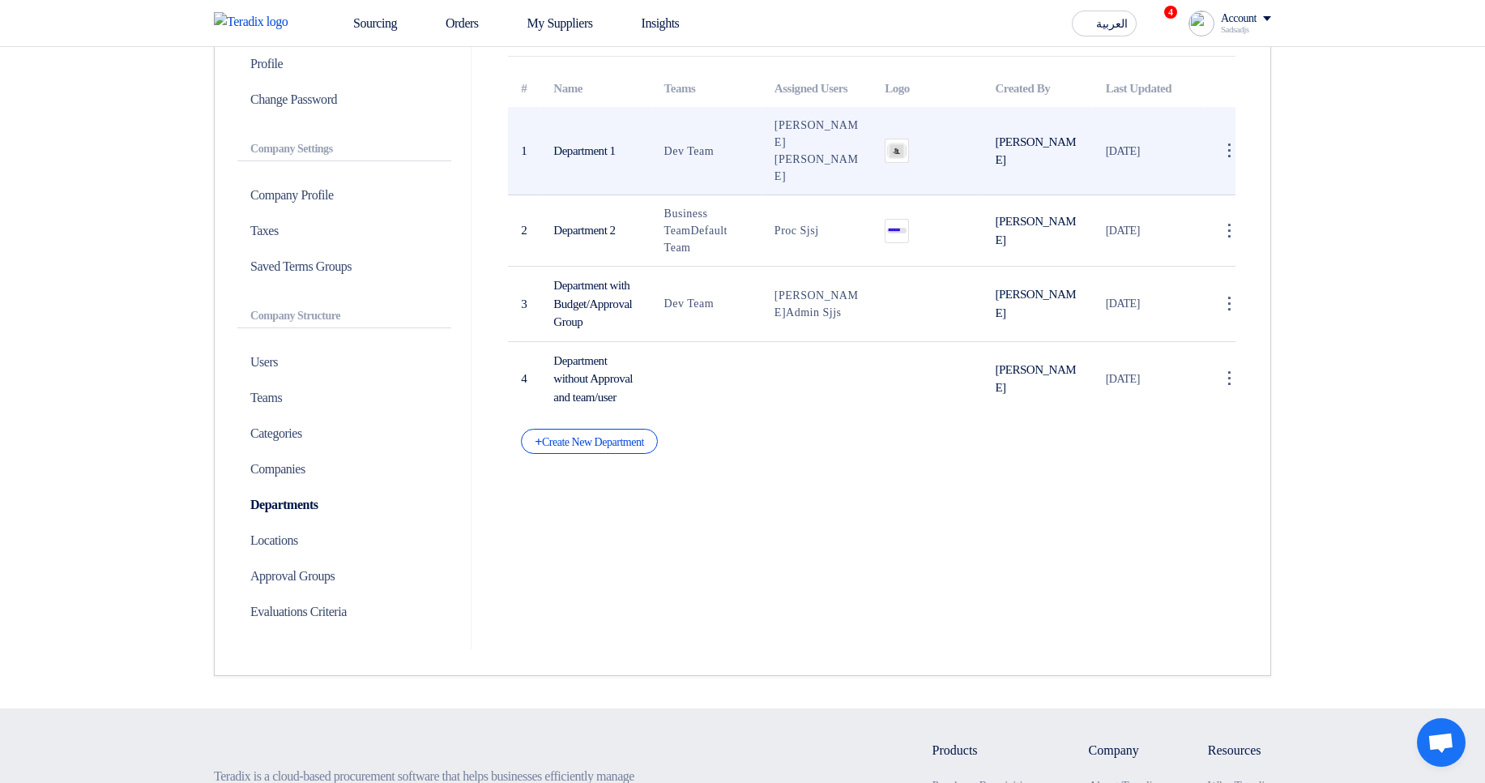
drag, startPoint x: 578, startPoint y: 156, endPoint x: 600, endPoint y: 160, distance: 22.2
click at [600, 160] on td "Department 1" at bounding box center [595, 151] width 110 height 88
drag, startPoint x: 778, startPoint y: 141, endPoint x: 812, endPoint y: 157, distance: 37.7
click at [827, 146] on td "Sadsadjs Askjd Shshshs Ksaksjsj" at bounding box center [817, 151] width 110 height 88
drag, startPoint x: 774, startPoint y: 173, endPoint x: 839, endPoint y: 163, distance: 65.7
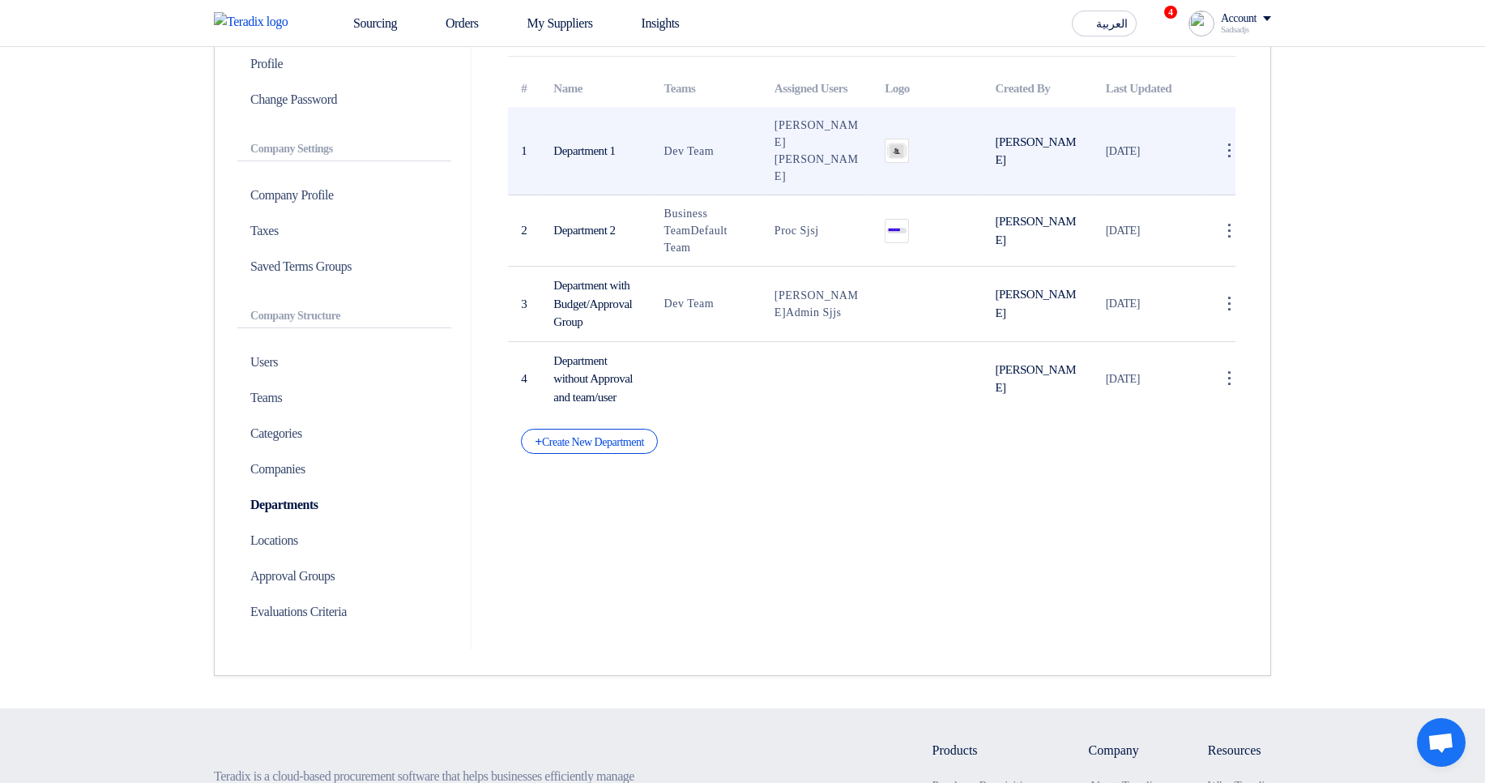
click at [839, 163] on span "Shshshs Ksaksjsj" at bounding box center [817, 167] width 84 height 29
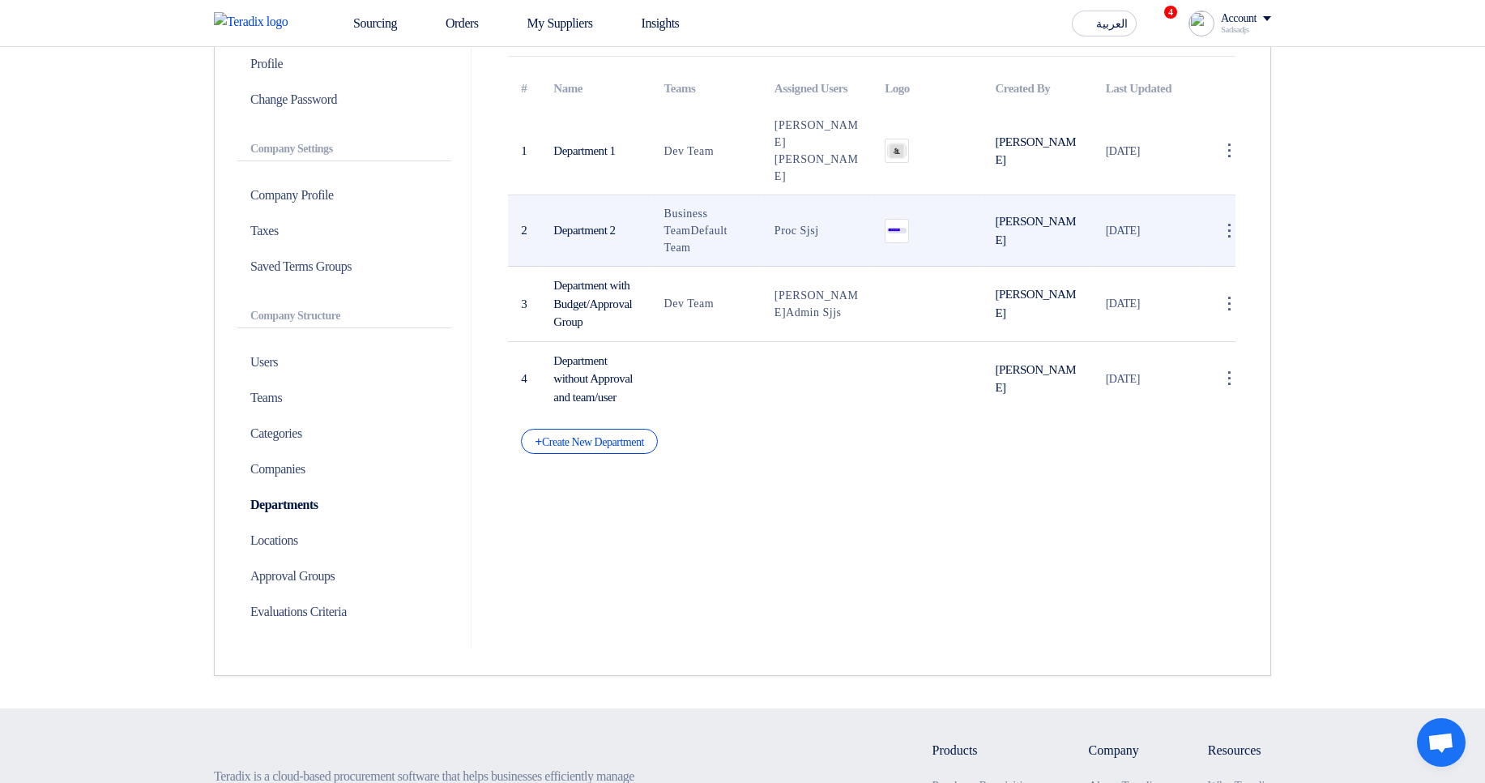
drag, startPoint x: 561, startPoint y: 243, endPoint x: 646, endPoint y: 246, distance: 85.1
click at [646, 246] on td "Department 2" at bounding box center [595, 230] width 110 height 71
drag, startPoint x: 779, startPoint y: 229, endPoint x: 805, endPoint y: 239, distance: 27.7
click at [819, 232] on span "Proc Sjsj" at bounding box center [797, 230] width 45 height 12
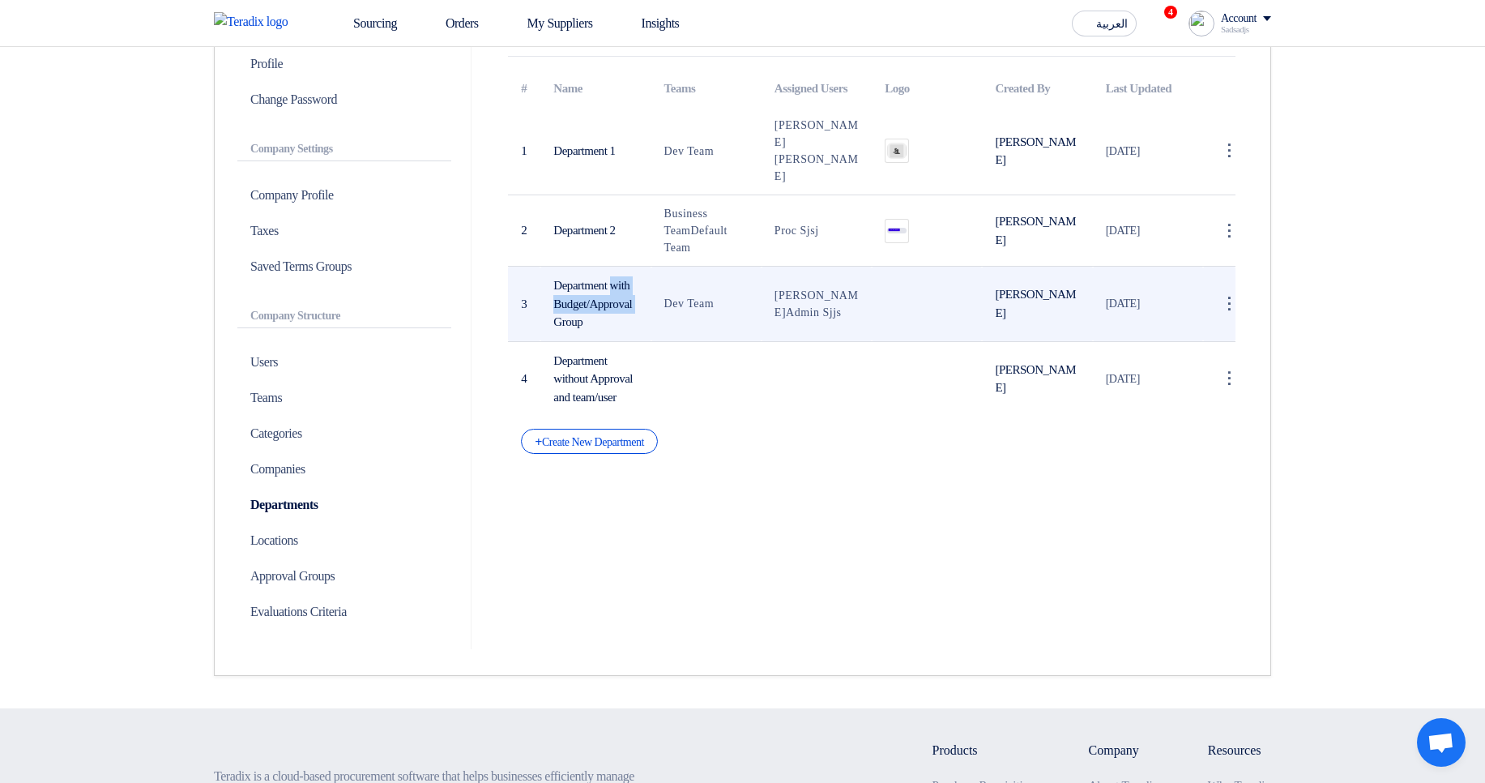
drag, startPoint x: 557, startPoint y: 288, endPoint x: 589, endPoint y: 324, distance: 48.2
click at [589, 324] on td "Department with Budget/Approval Group" at bounding box center [595, 304] width 110 height 75
click at [786, 305] on span "Hamda Jjjw" at bounding box center [817, 303] width 84 height 29
drag, startPoint x: 786, startPoint y: 305, endPoint x: 825, endPoint y: 301, distance: 39.1
click at [825, 301] on span "Hamda Jjjw" at bounding box center [817, 303] width 84 height 29
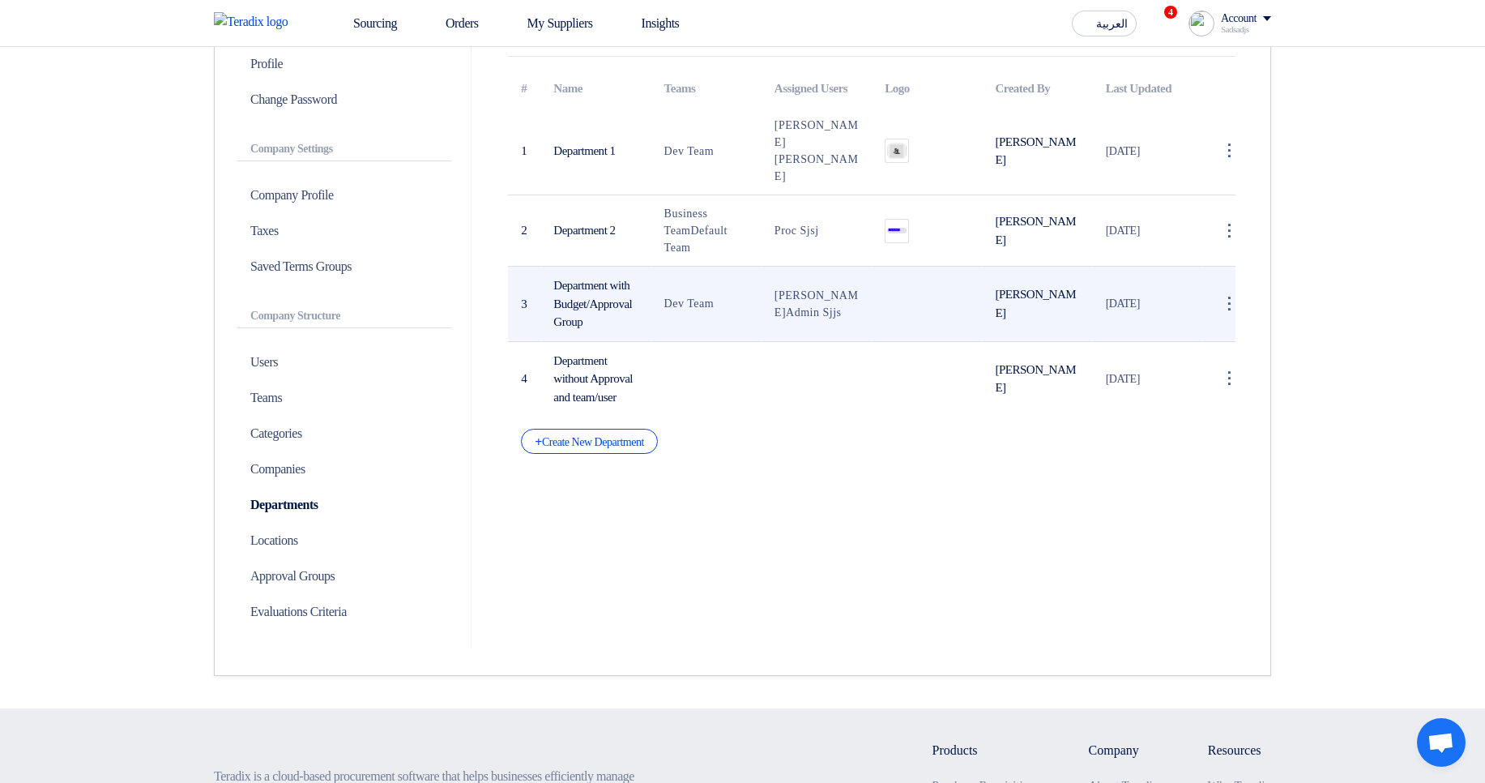
click at [789, 331] on td "Hamda Jjjw Admin Sjjs" at bounding box center [817, 304] width 110 height 75
drag, startPoint x: 789, startPoint y: 331, endPoint x: 838, endPoint y: 327, distance: 48.7
click at [838, 327] on td "Hamda Jjjw Admin Sjjs" at bounding box center [817, 304] width 110 height 75
click at [916, 321] on td at bounding box center [927, 304] width 110 height 75
click at [781, 307] on span "Hamda Jjjw" at bounding box center [817, 303] width 84 height 29
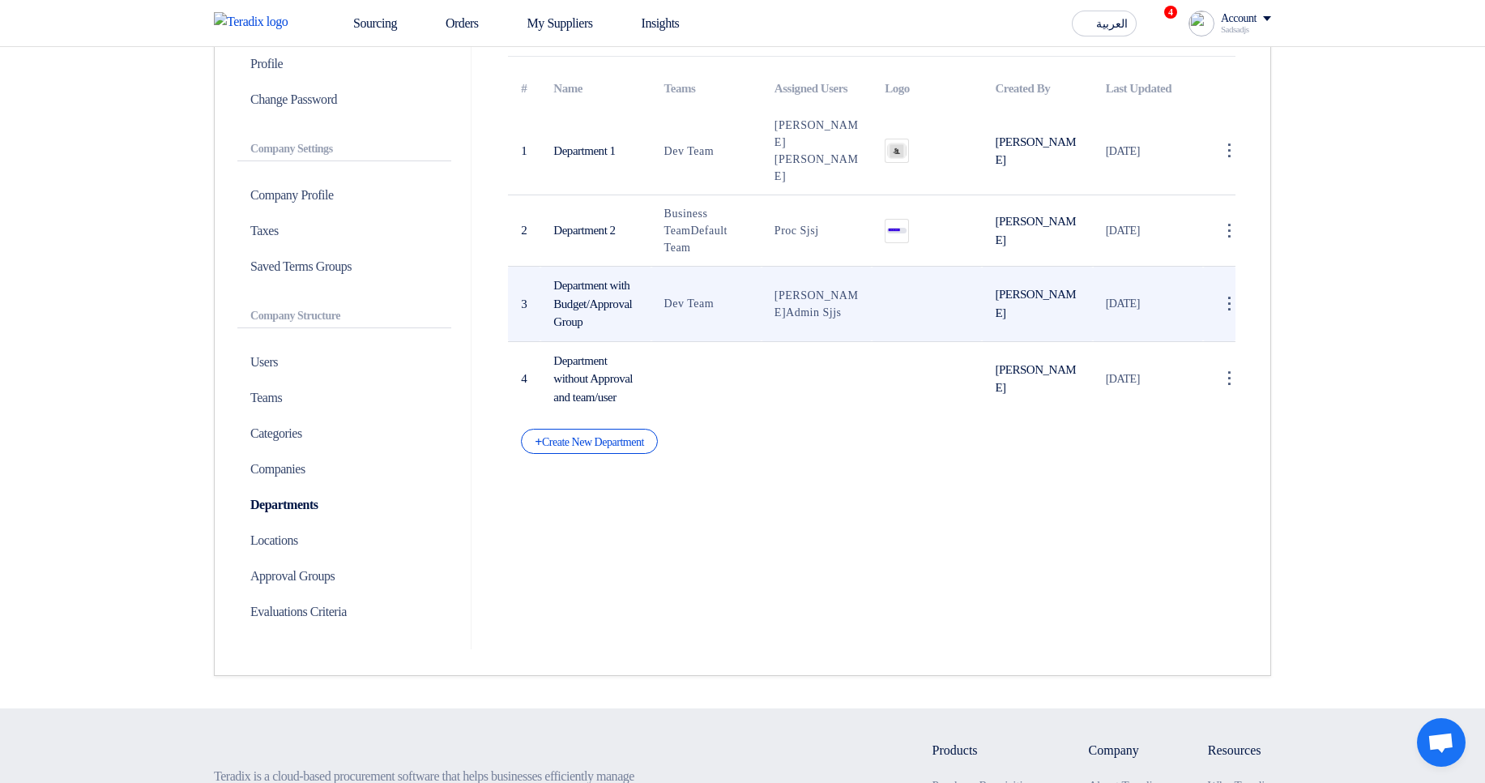
drag, startPoint x: 781, startPoint y: 307, endPoint x: 822, endPoint y: 302, distance: 40.8
click at [822, 302] on span "Hamda Jjjw" at bounding box center [817, 303] width 84 height 29
click at [792, 303] on span "Hamda Jjjw" at bounding box center [817, 303] width 84 height 29
drag, startPoint x: 792, startPoint y: 303, endPoint x: 832, endPoint y: 303, distance: 39.7
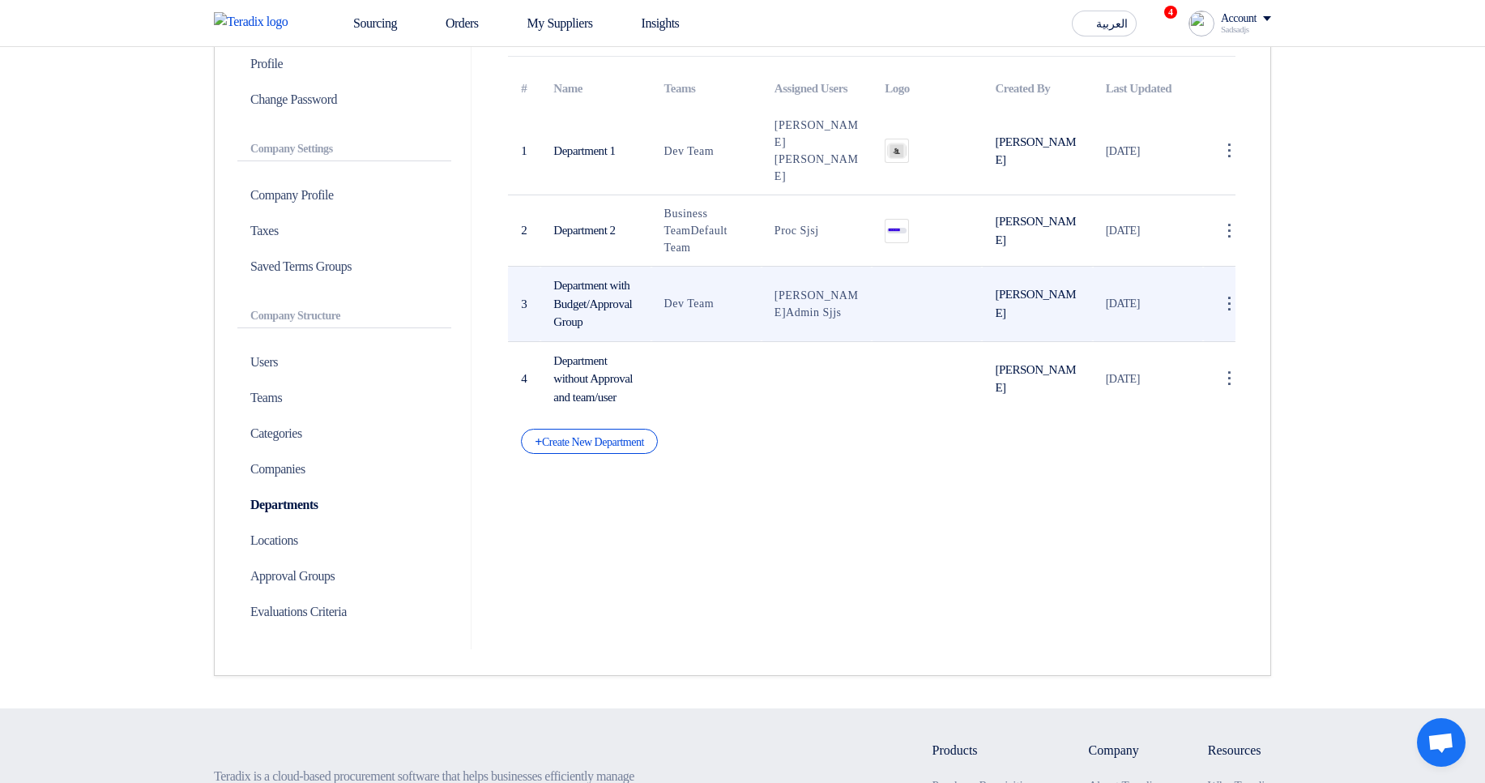
click at [832, 303] on span "Hamda Jjjw" at bounding box center [817, 303] width 84 height 29
drag, startPoint x: 546, startPoint y: 276, endPoint x: 636, endPoint y: 341, distance: 110.9
click at [636, 341] on td "Department with Budget/Approval Group" at bounding box center [595, 304] width 110 height 75
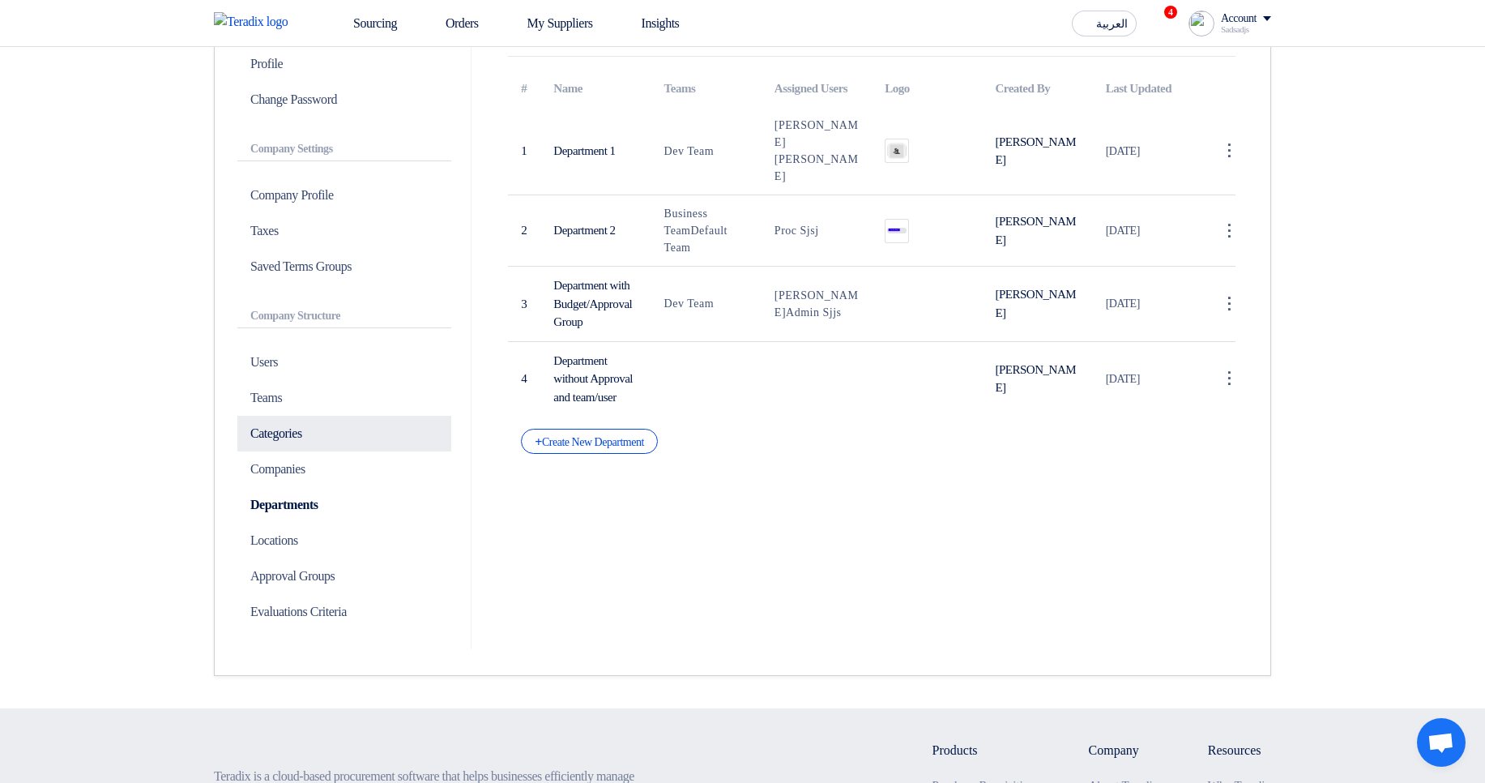
drag, startPoint x: 297, startPoint y: 442, endPoint x: 317, endPoint y: 438, distance: 19.9
click at [297, 442] on p "Categories" at bounding box center [344, 434] width 214 height 36
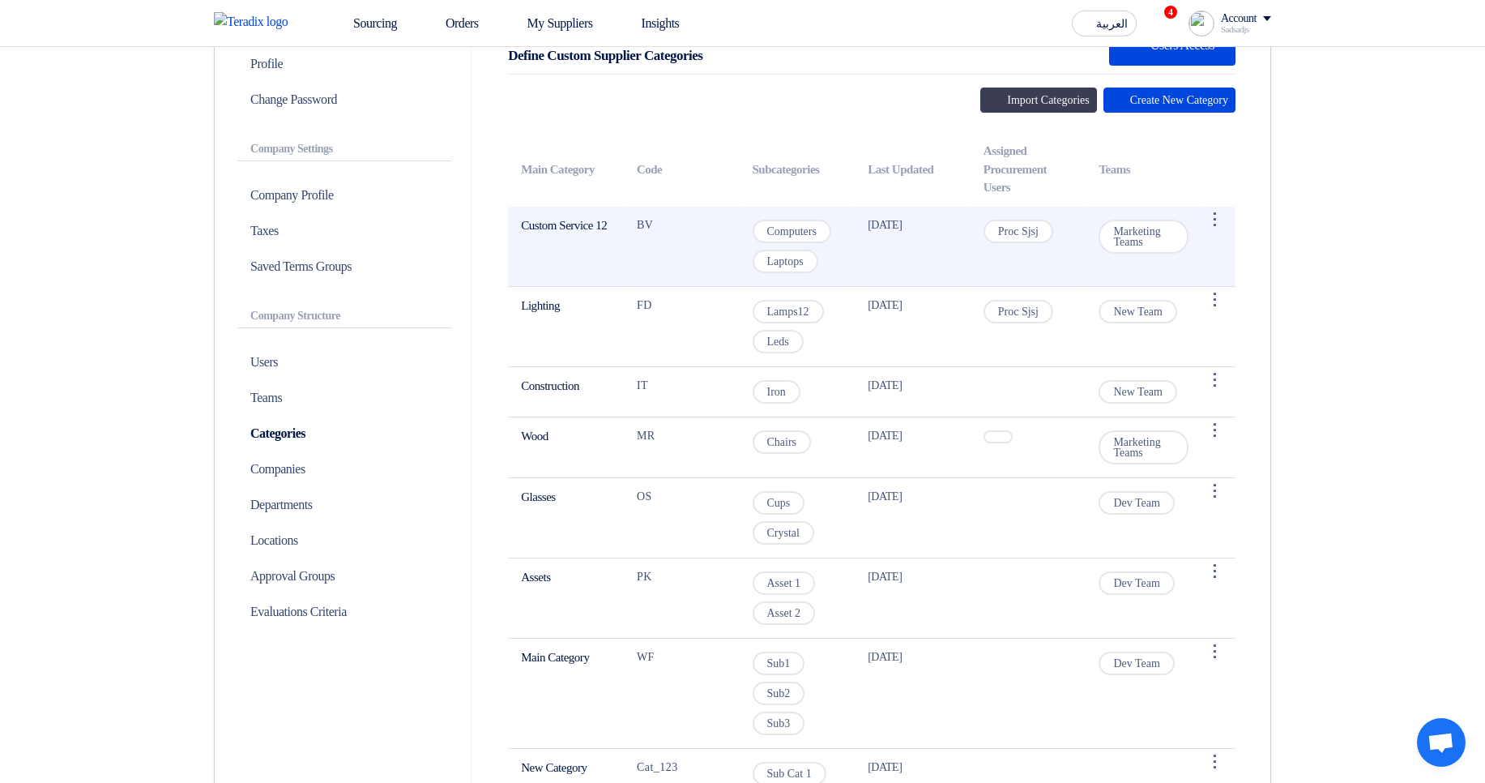
drag, startPoint x: 518, startPoint y: 222, endPoint x: 577, endPoint y: 247, distance: 64.3
click at [577, 247] on td "Custom Service 12" at bounding box center [566, 247] width 116 height 80
click at [572, 233] on td "Custom Service 12" at bounding box center [566, 247] width 116 height 80
drag, startPoint x: 514, startPoint y: 223, endPoint x: 545, endPoint y: 241, distance: 36.3
click at [545, 241] on td "Custom Service 12" at bounding box center [566, 247] width 116 height 80
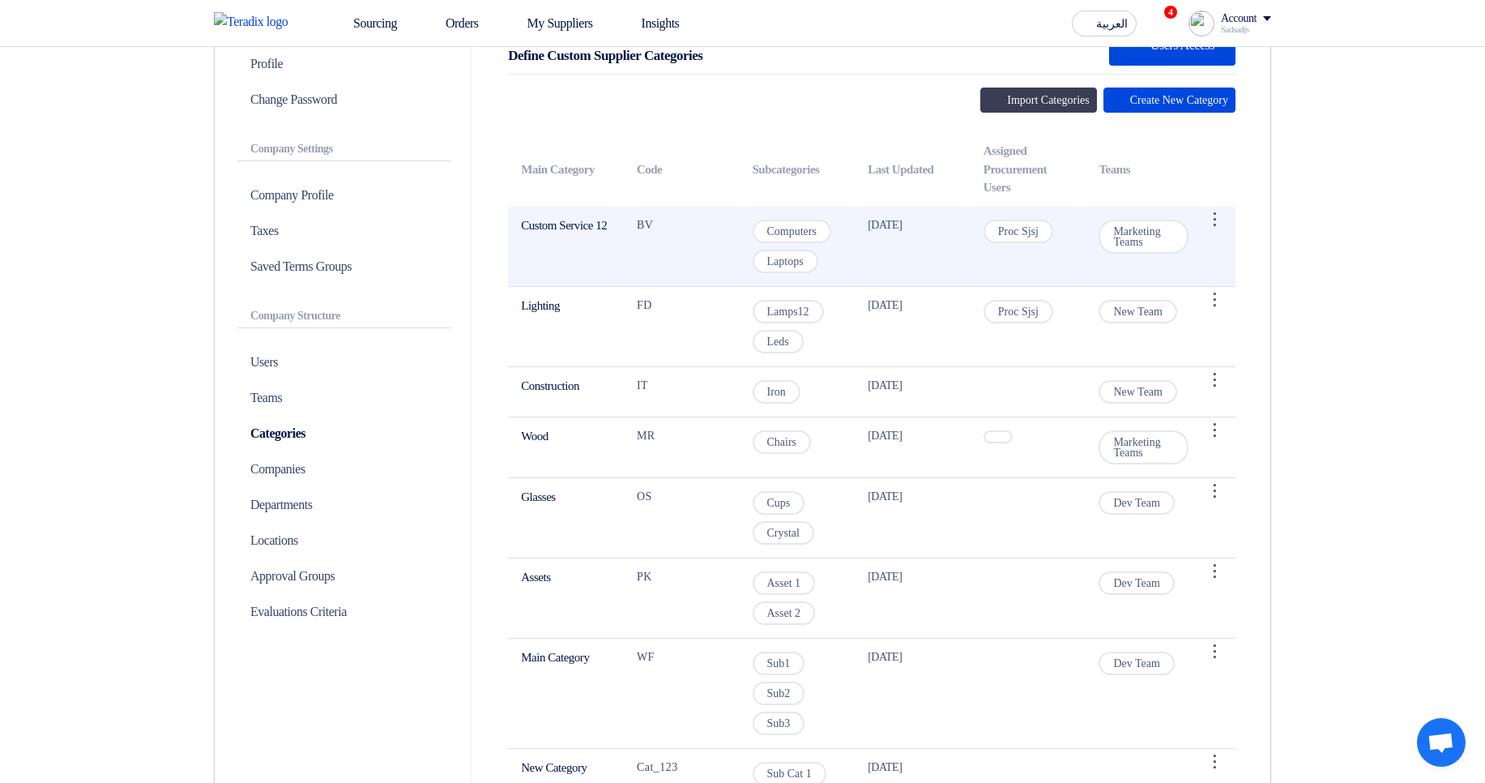
drag, startPoint x: 1120, startPoint y: 230, endPoint x: 683, endPoint y: 246, distance: 437.0
click at [1143, 237] on span "Marketing Teams" at bounding box center [1144, 237] width 90 height 34
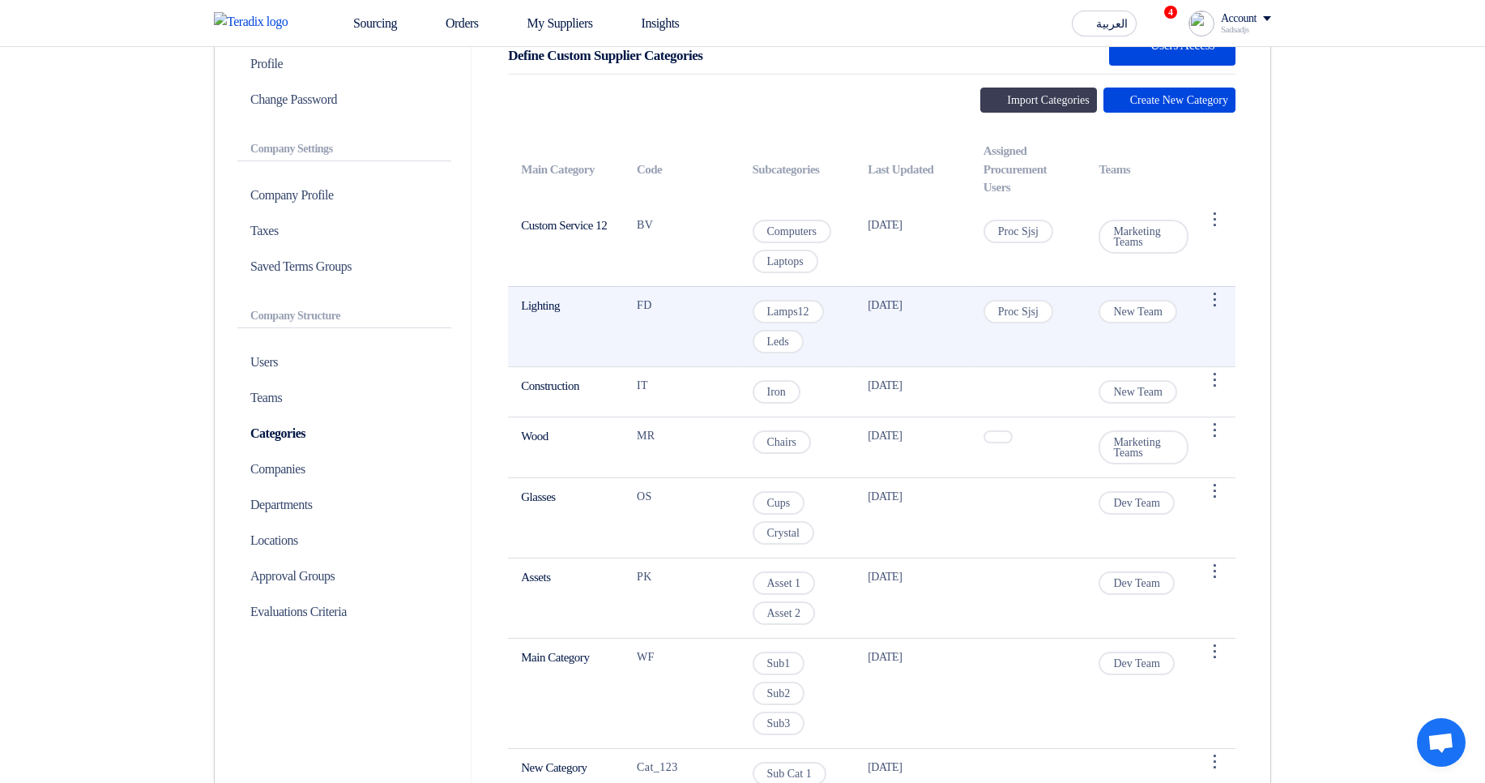
click at [1114, 311] on span "New Team" at bounding box center [1138, 311] width 79 height 23
drag, startPoint x: 1114, startPoint y: 311, endPoint x: 1142, endPoint y: 310, distance: 28.4
click at [1142, 310] on span "New Team" at bounding box center [1138, 311] width 79 height 23
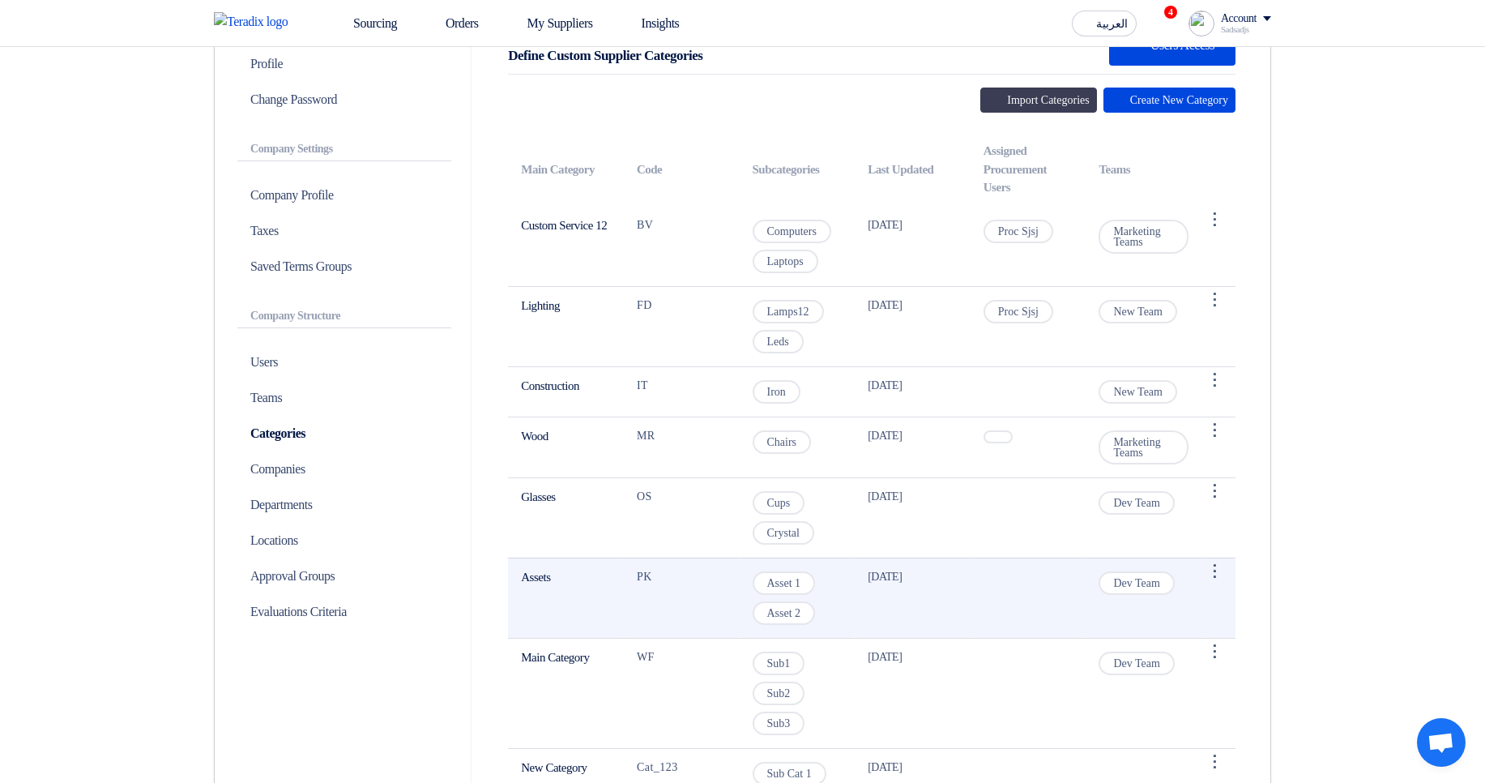
click at [1125, 587] on span "Dev Team" at bounding box center [1136, 582] width 75 height 23
drag, startPoint x: 1125, startPoint y: 587, endPoint x: 1155, endPoint y: 584, distance: 30.2
click at [1155, 584] on span "Dev Team" at bounding box center [1136, 582] width 75 height 23
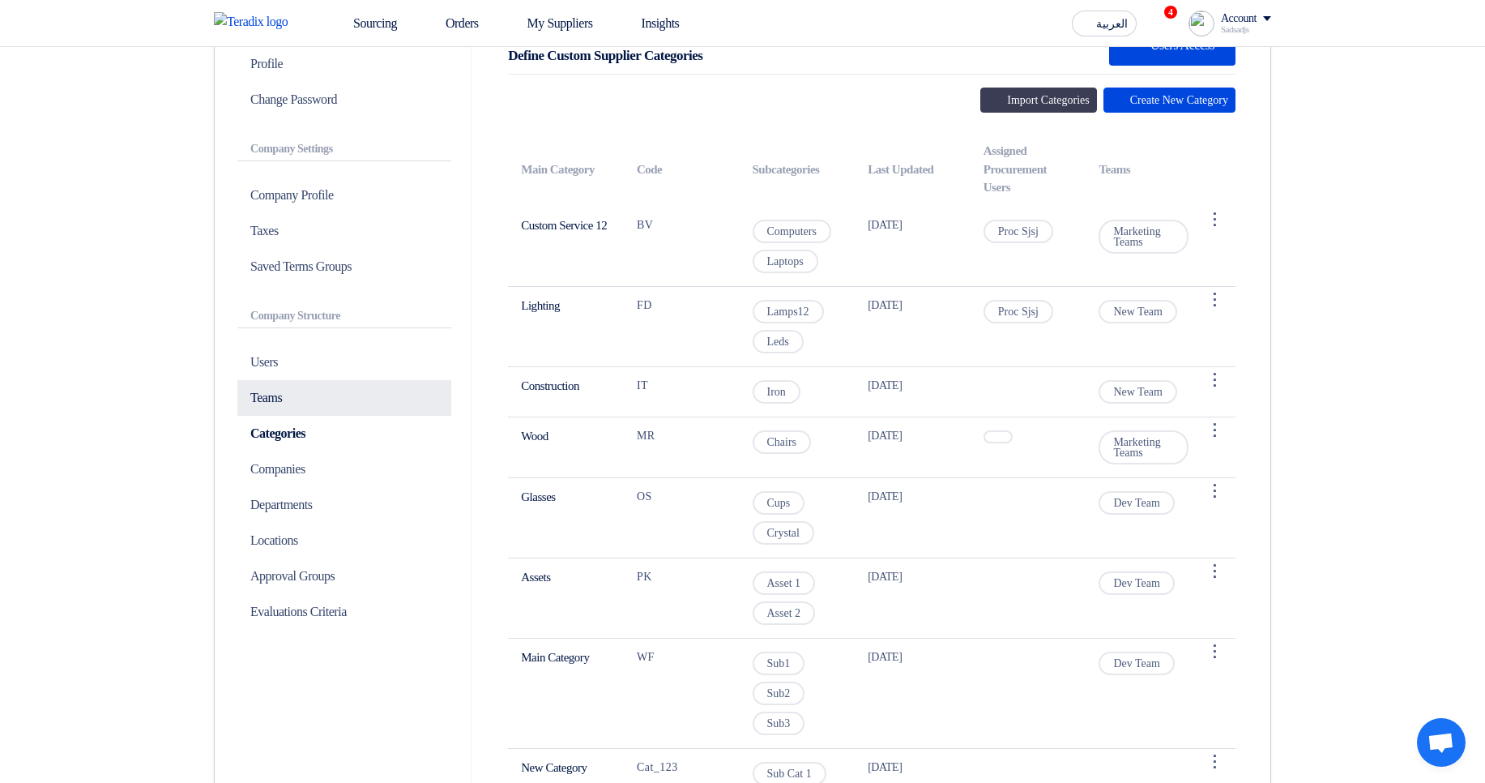
click at [296, 396] on p "Teams" at bounding box center [344, 398] width 214 height 36
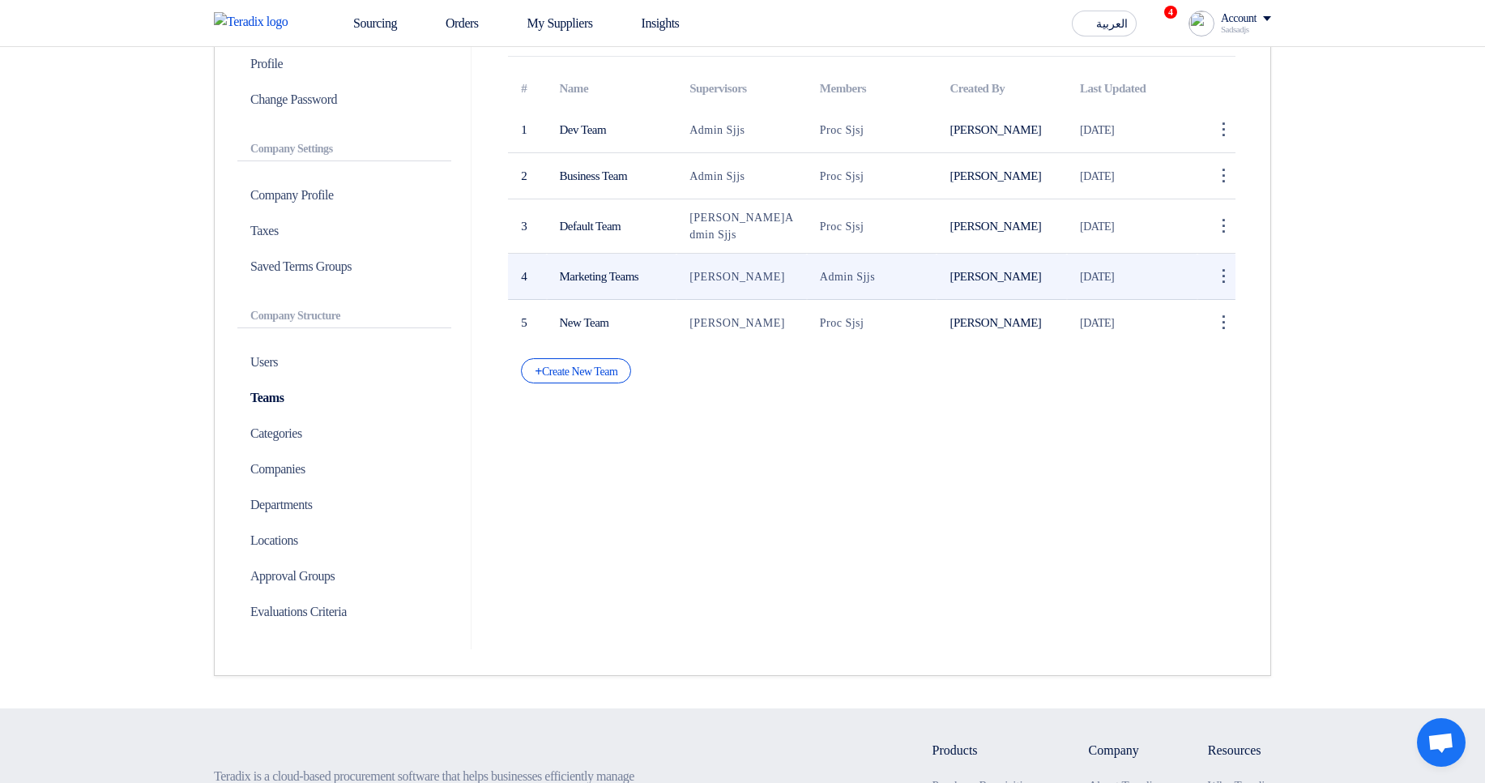
scroll to position [97, 0]
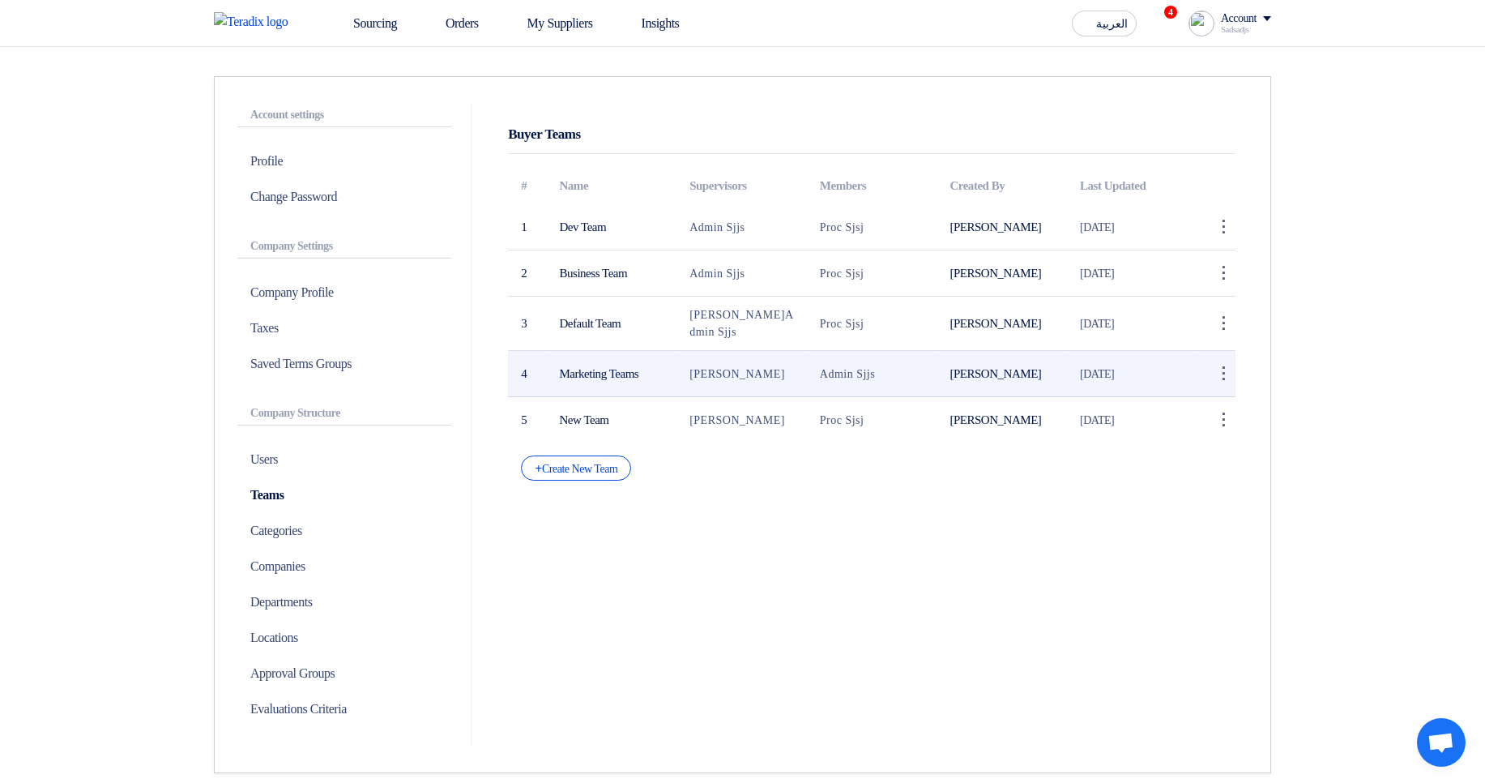
click at [702, 377] on span "[PERSON_NAME]" at bounding box center [738, 374] width 96 height 12
drag, startPoint x: 702, startPoint y: 377, endPoint x: 762, endPoint y: 377, distance: 60.0
click at [762, 377] on span "[PERSON_NAME]" at bounding box center [738, 374] width 96 height 12
click at [592, 377] on td "Marketing Teams" at bounding box center [612, 374] width 130 height 46
drag, startPoint x: 592, startPoint y: 377, endPoint x: 639, endPoint y: 374, distance: 47.1
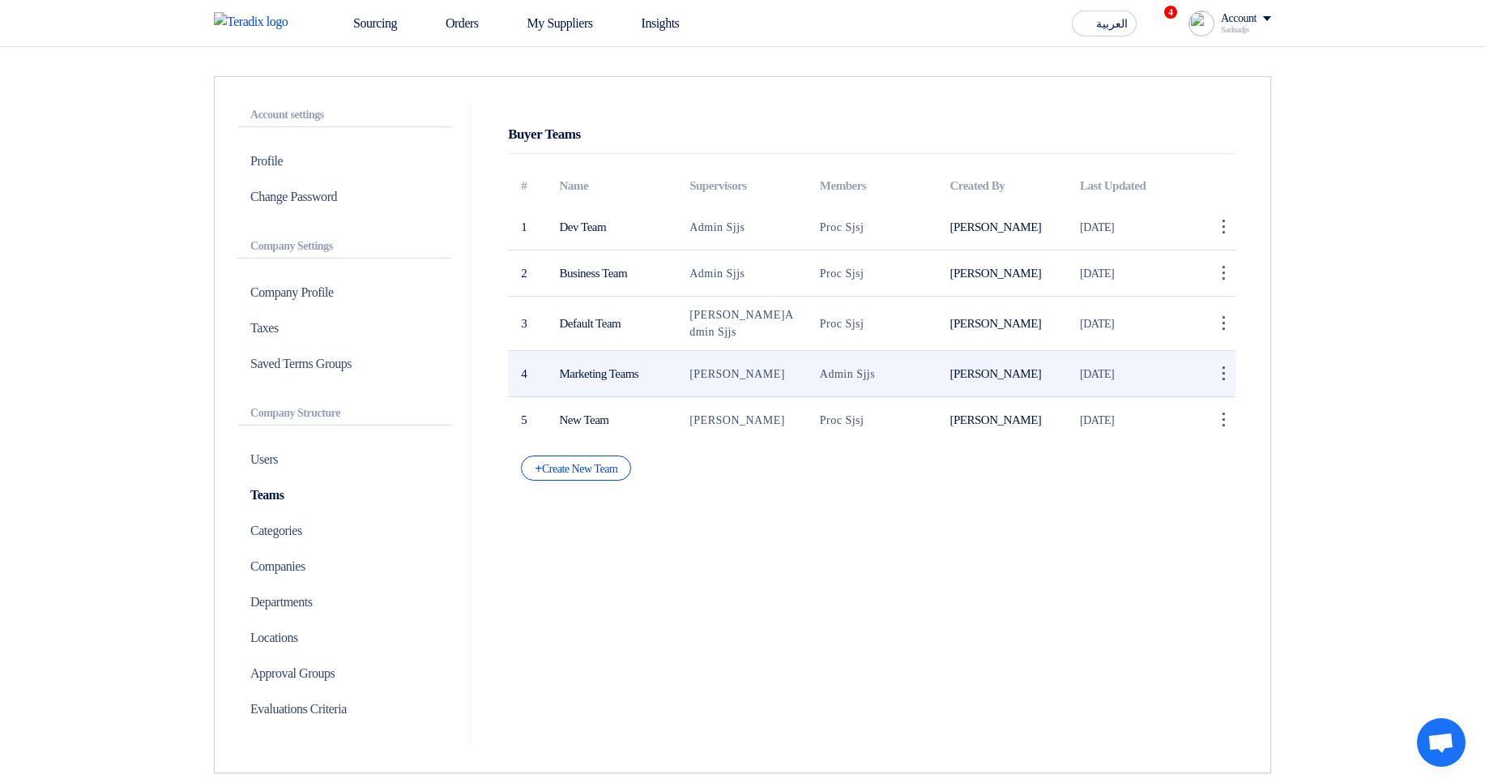
click at [639, 374] on td "Marketing Teams" at bounding box center [612, 374] width 130 height 46
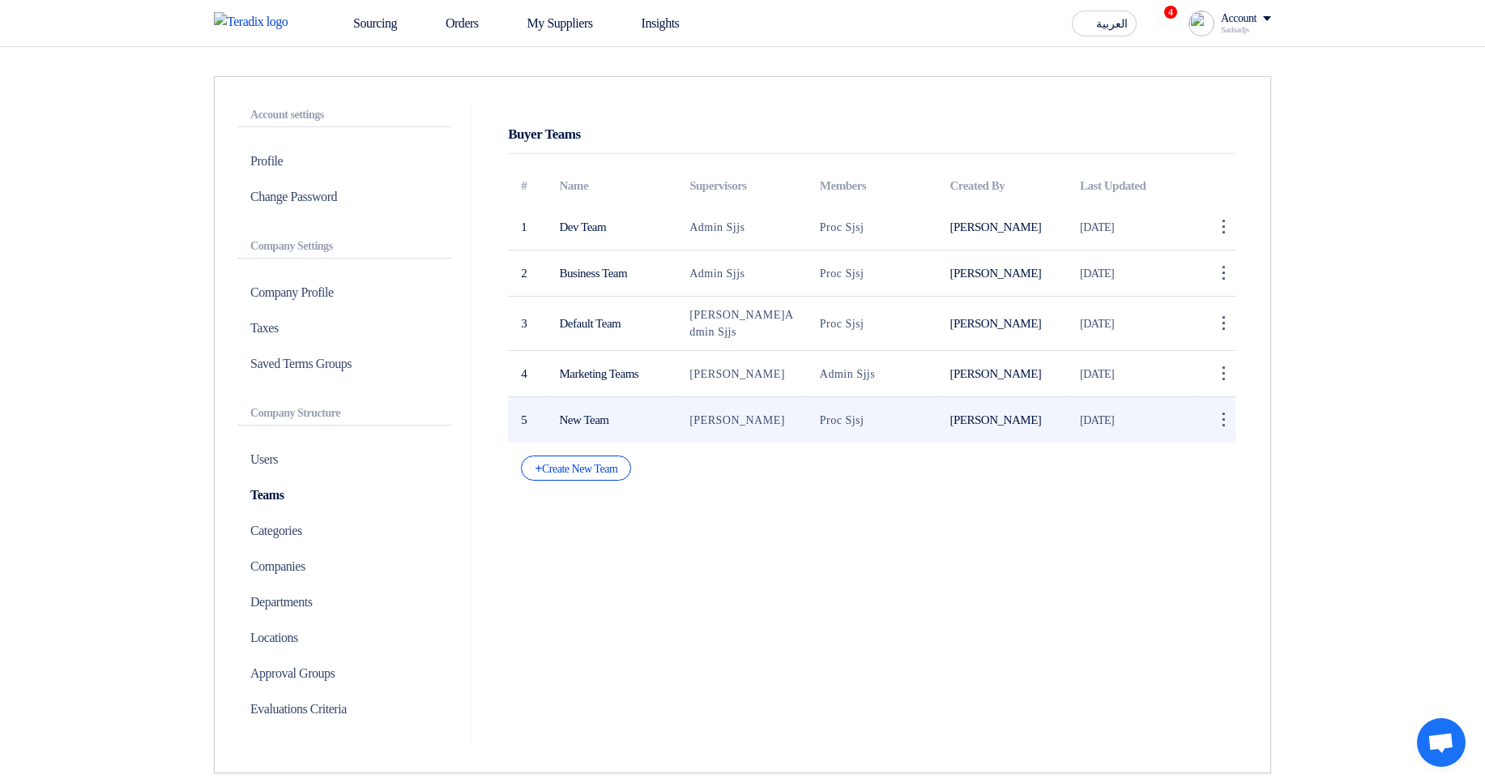
click at [553, 419] on td "New Team" at bounding box center [612, 420] width 130 height 46
drag, startPoint x: 553, startPoint y: 419, endPoint x: 613, endPoint y: 413, distance: 61.0
click at [613, 413] on td "New Team" at bounding box center [612, 420] width 130 height 46
click at [649, 409] on td "New Team" at bounding box center [612, 420] width 130 height 46
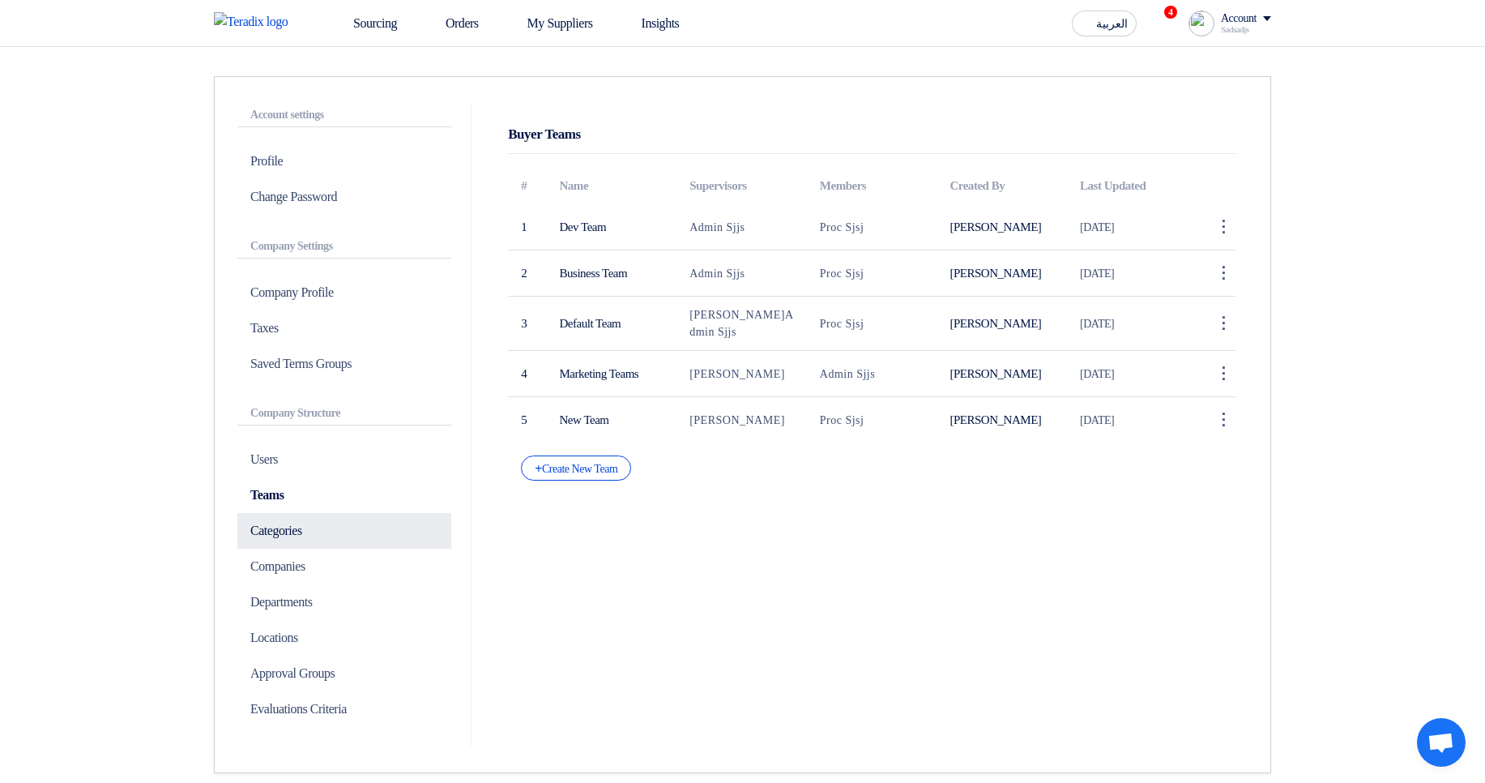
click at [348, 518] on p "Categories" at bounding box center [344, 531] width 214 height 36
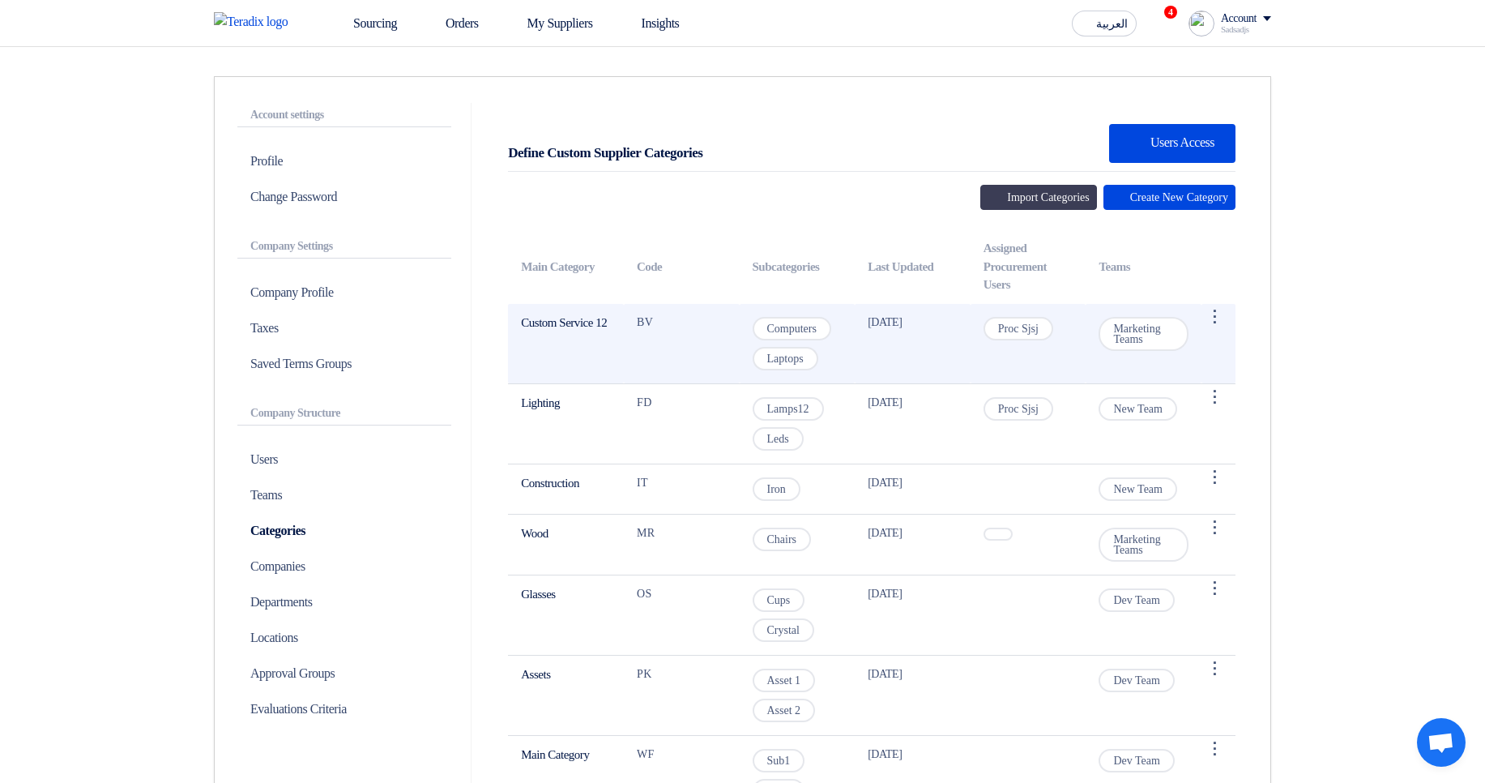
click at [1129, 332] on span "Marketing Teams" at bounding box center [1144, 334] width 90 height 34
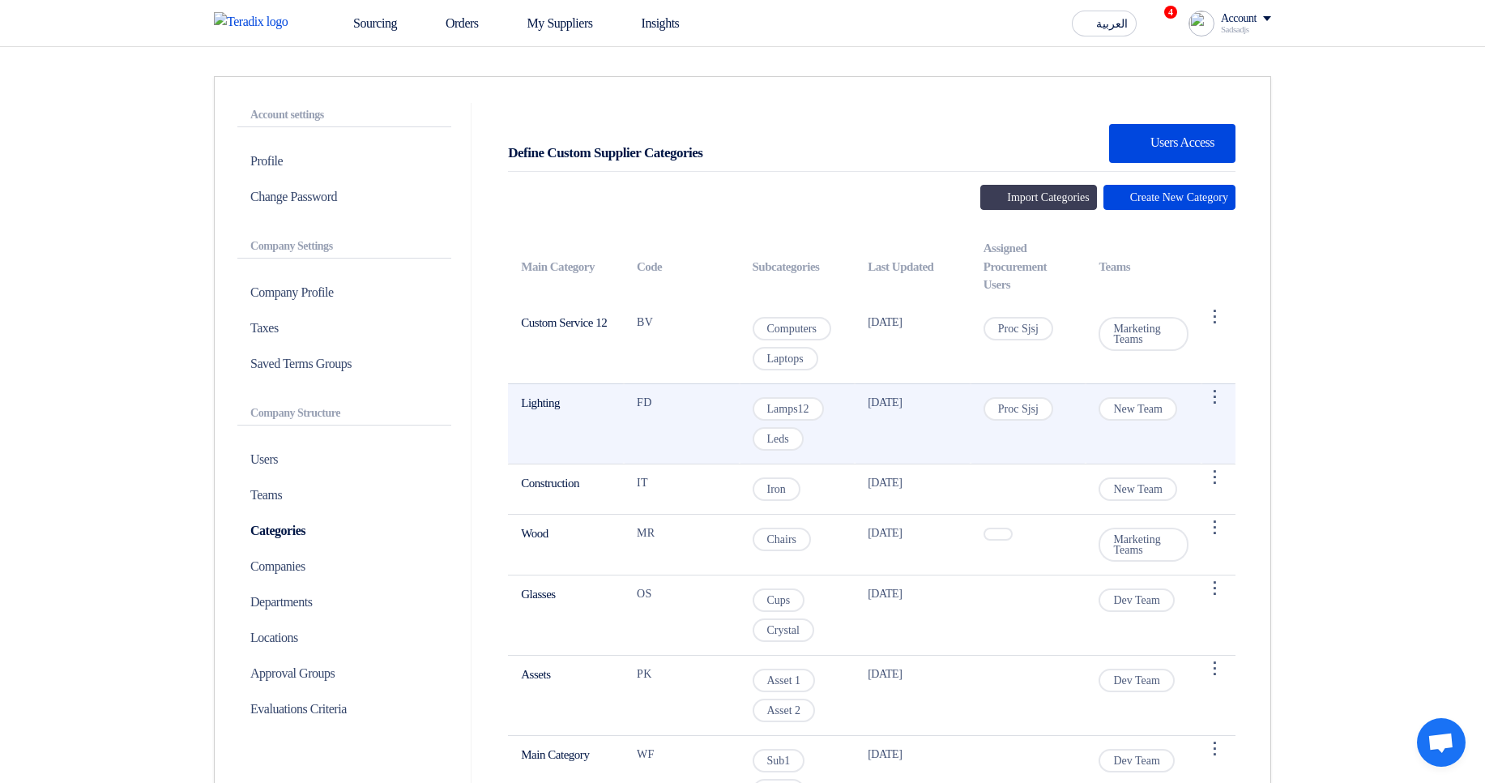
click at [526, 405] on td "Lighting" at bounding box center [566, 423] width 116 height 80
drag, startPoint x: 526, startPoint y: 405, endPoint x: 1005, endPoint y: 404, distance: 478.9
click at [532, 402] on td "Lighting" at bounding box center [566, 423] width 116 height 80
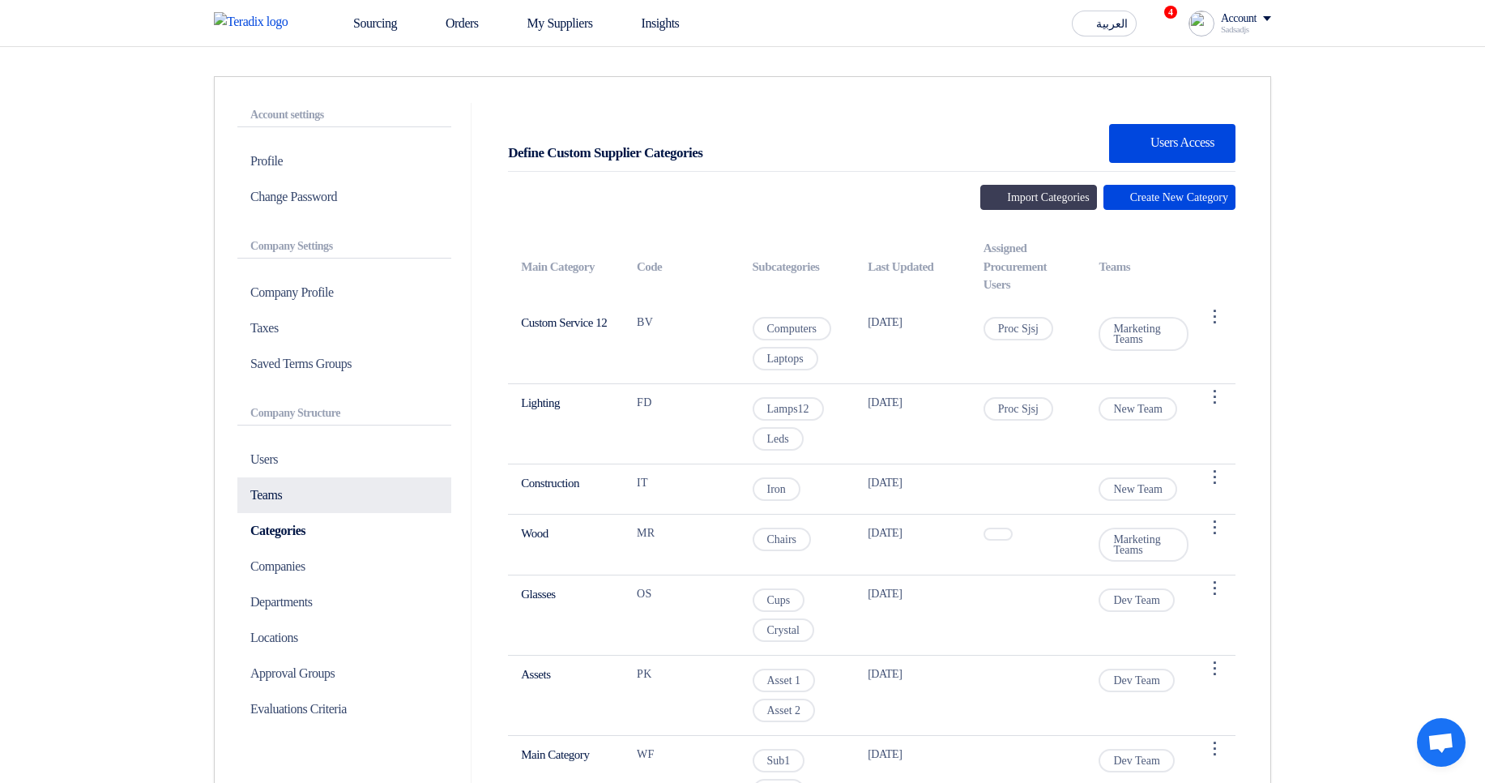
click at [303, 495] on p "Teams" at bounding box center [344, 495] width 214 height 36
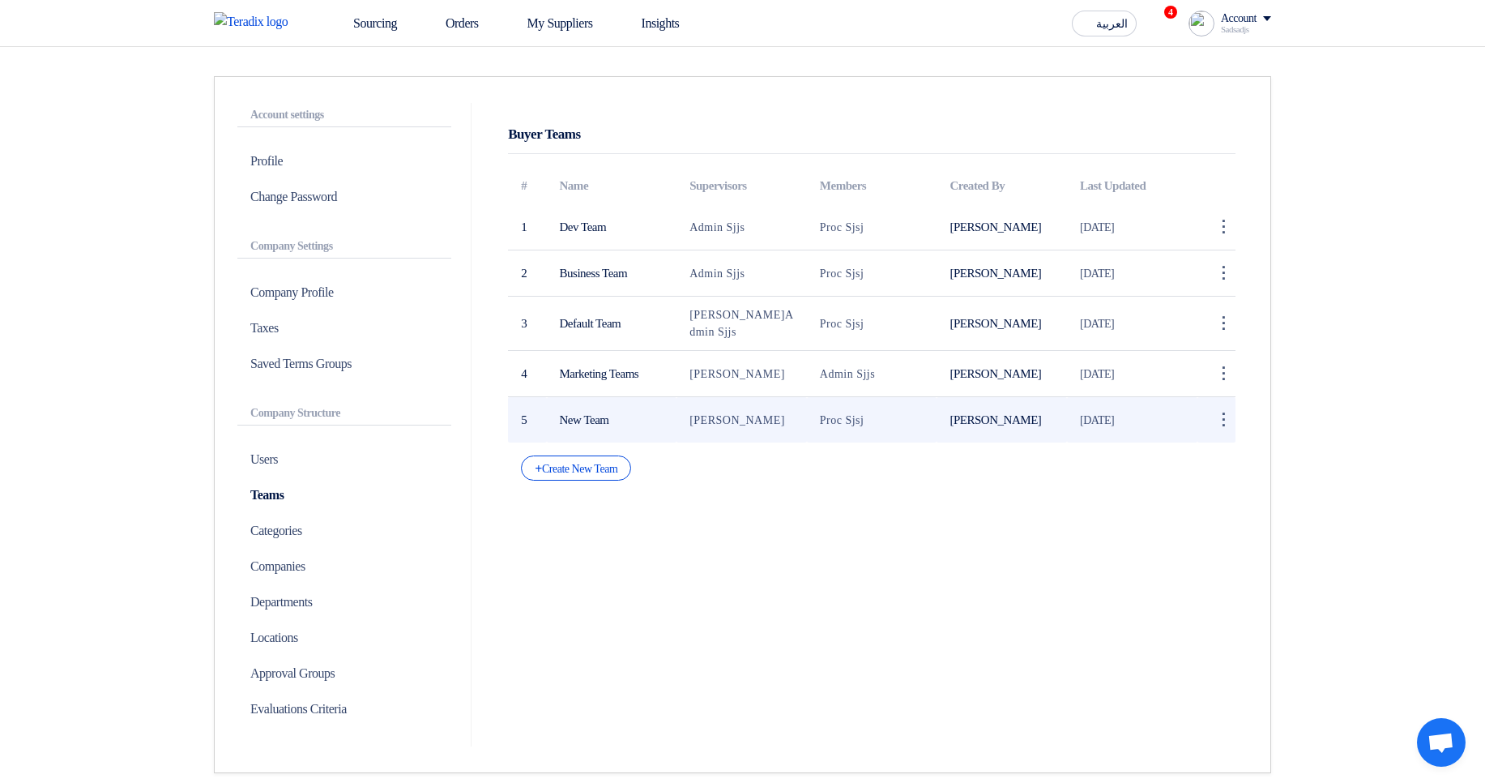
click at [714, 416] on span "[PERSON_NAME]" at bounding box center [738, 420] width 96 height 12
drag, startPoint x: 714, startPoint y: 416, endPoint x: 764, endPoint y: 417, distance: 50.2
click at [764, 417] on span "[PERSON_NAME]" at bounding box center [738, 420] width 96 height 12
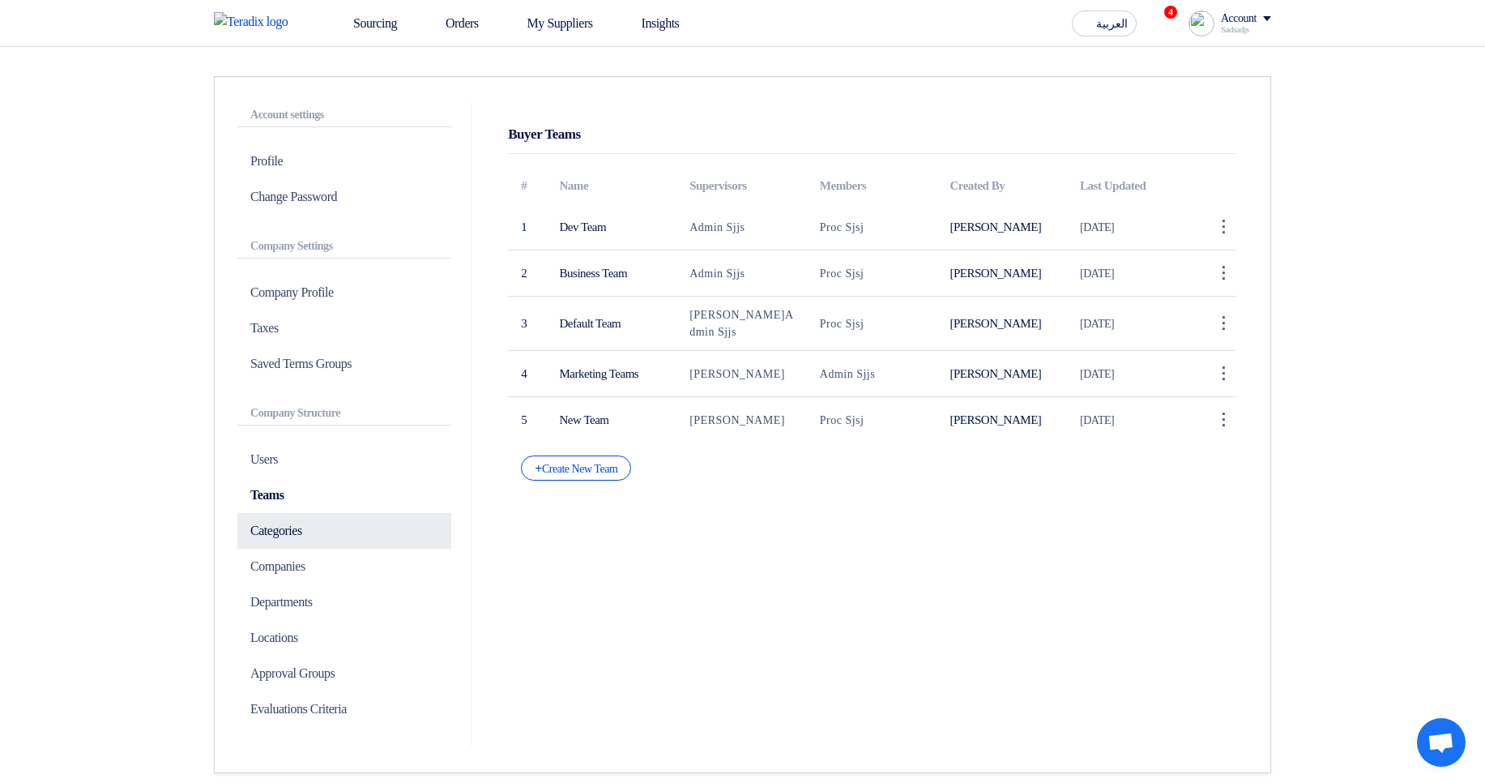
click at [257, 536] on p "Categories" at bounding box center [344, 531] width 214 height 36
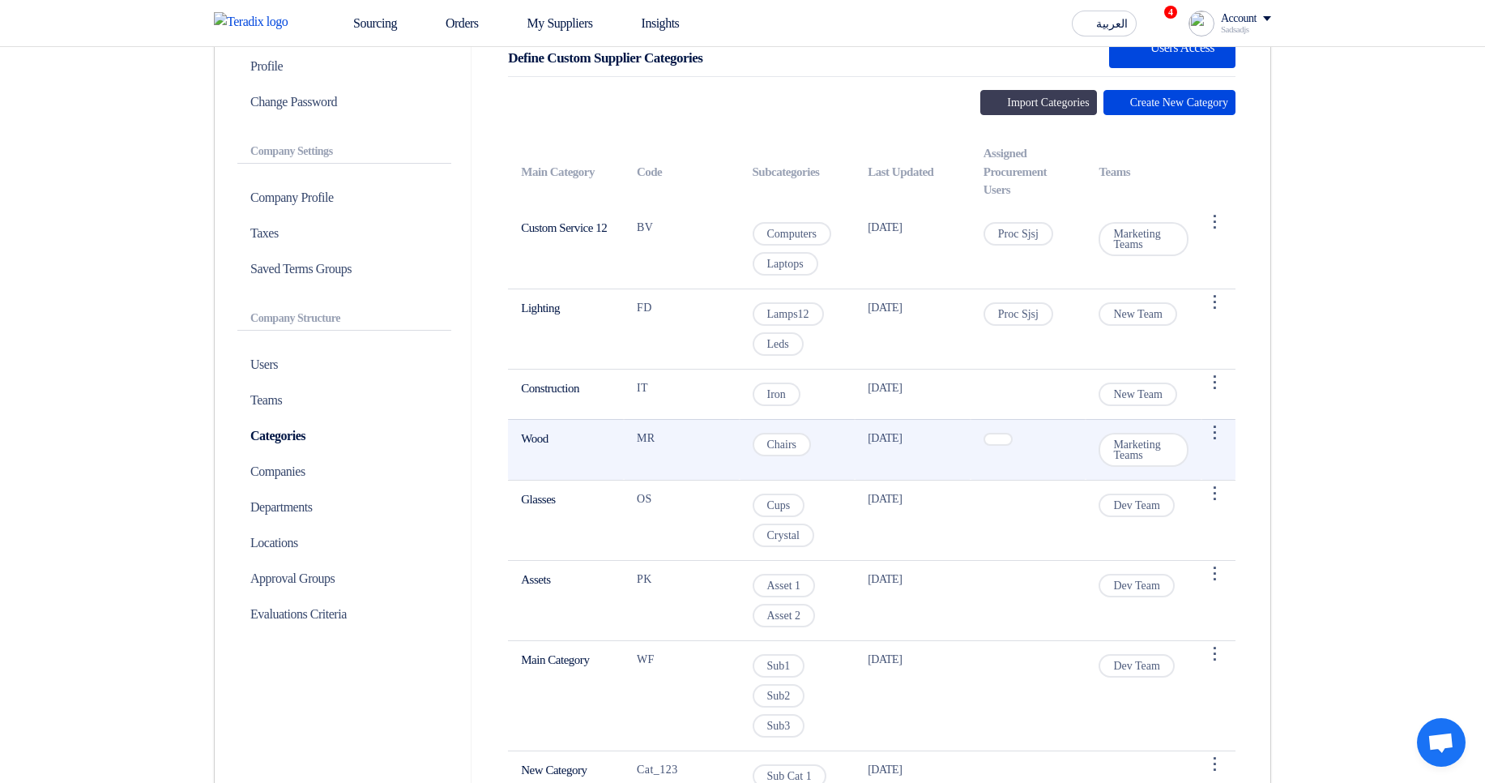
scroll to position [194, 0]
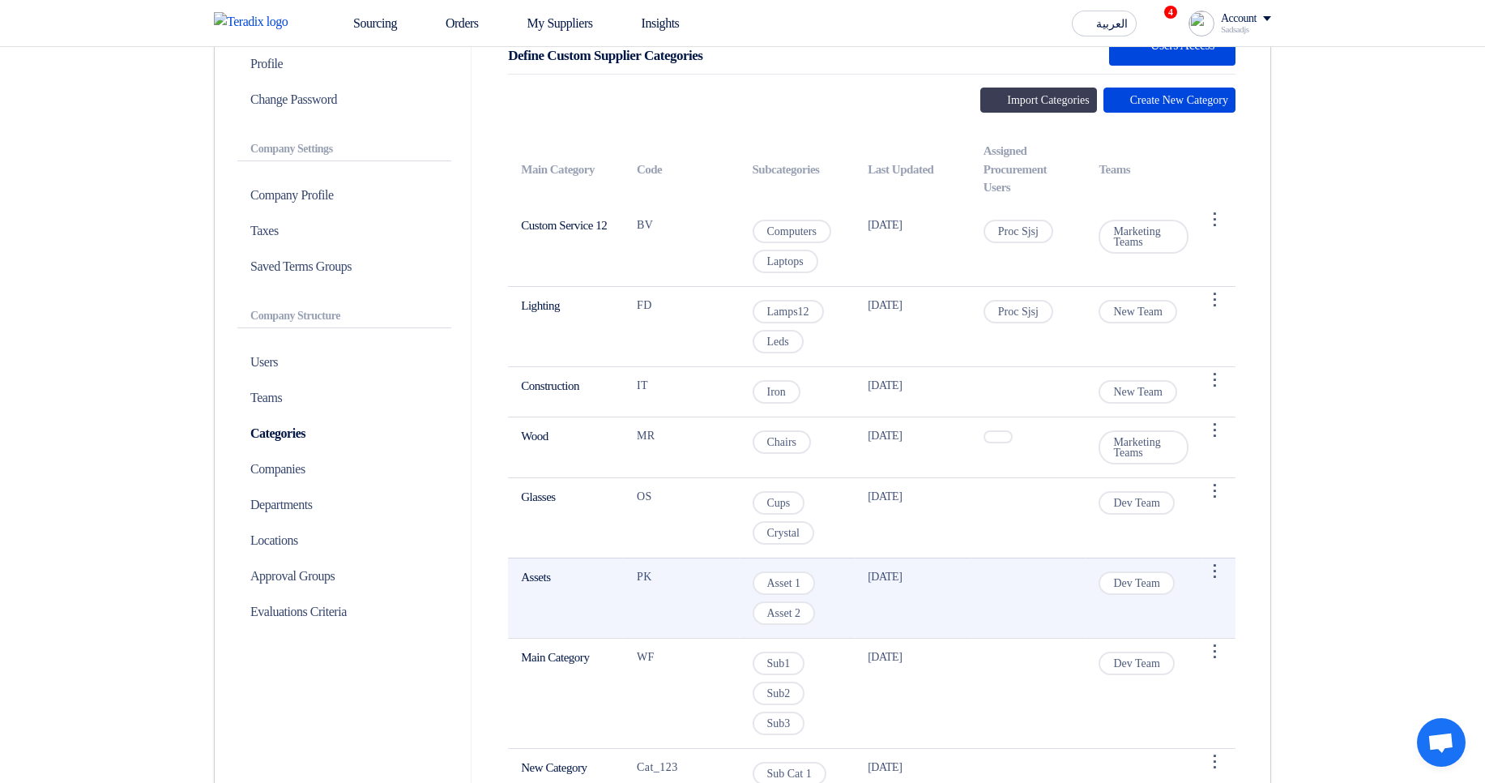
click at [1124, 576] on span "Dev Team" at bounding box center [1136, 582] width 75 height 23
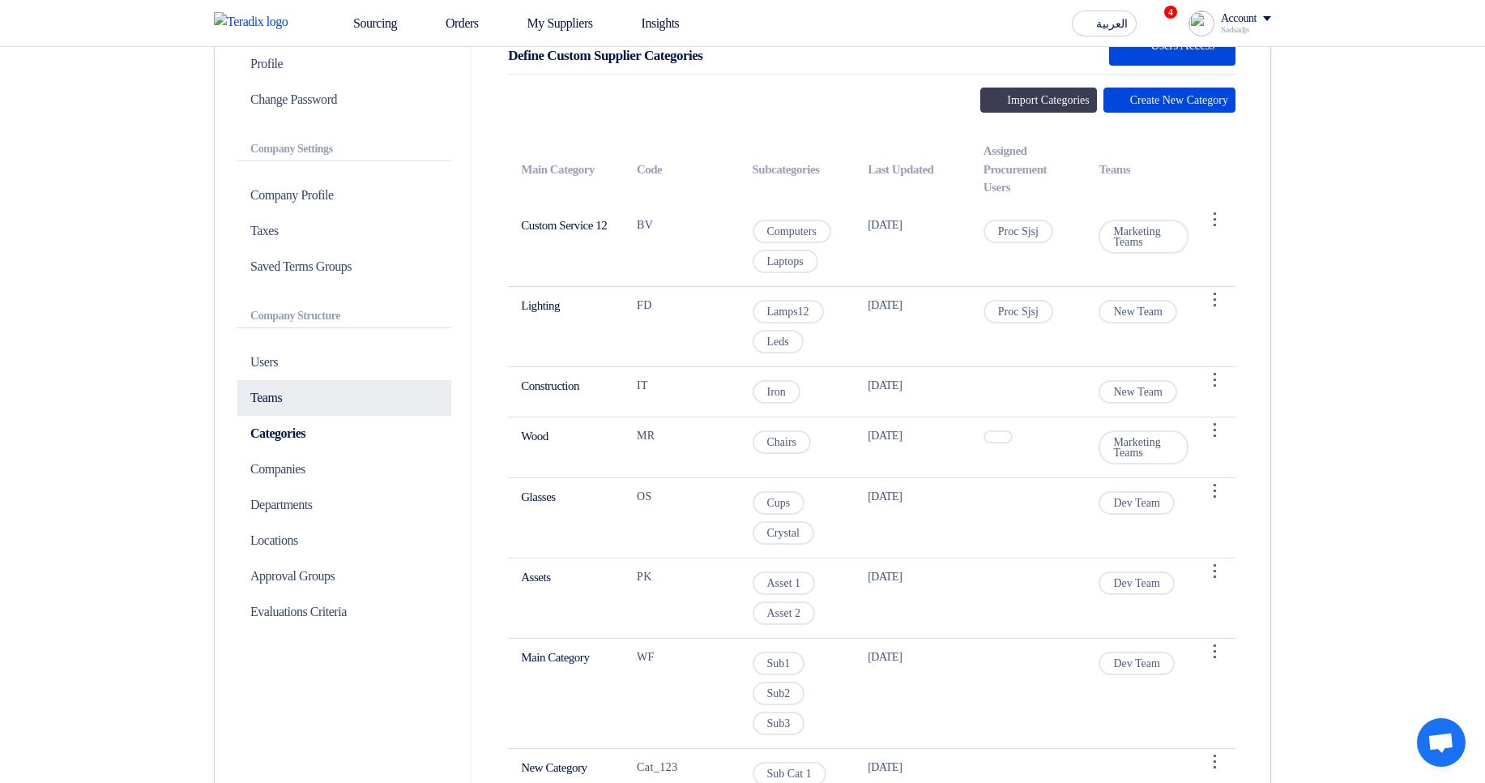
click at [265, 407] on p "Teams" at bounding box center [344, 398] width 214 height 36
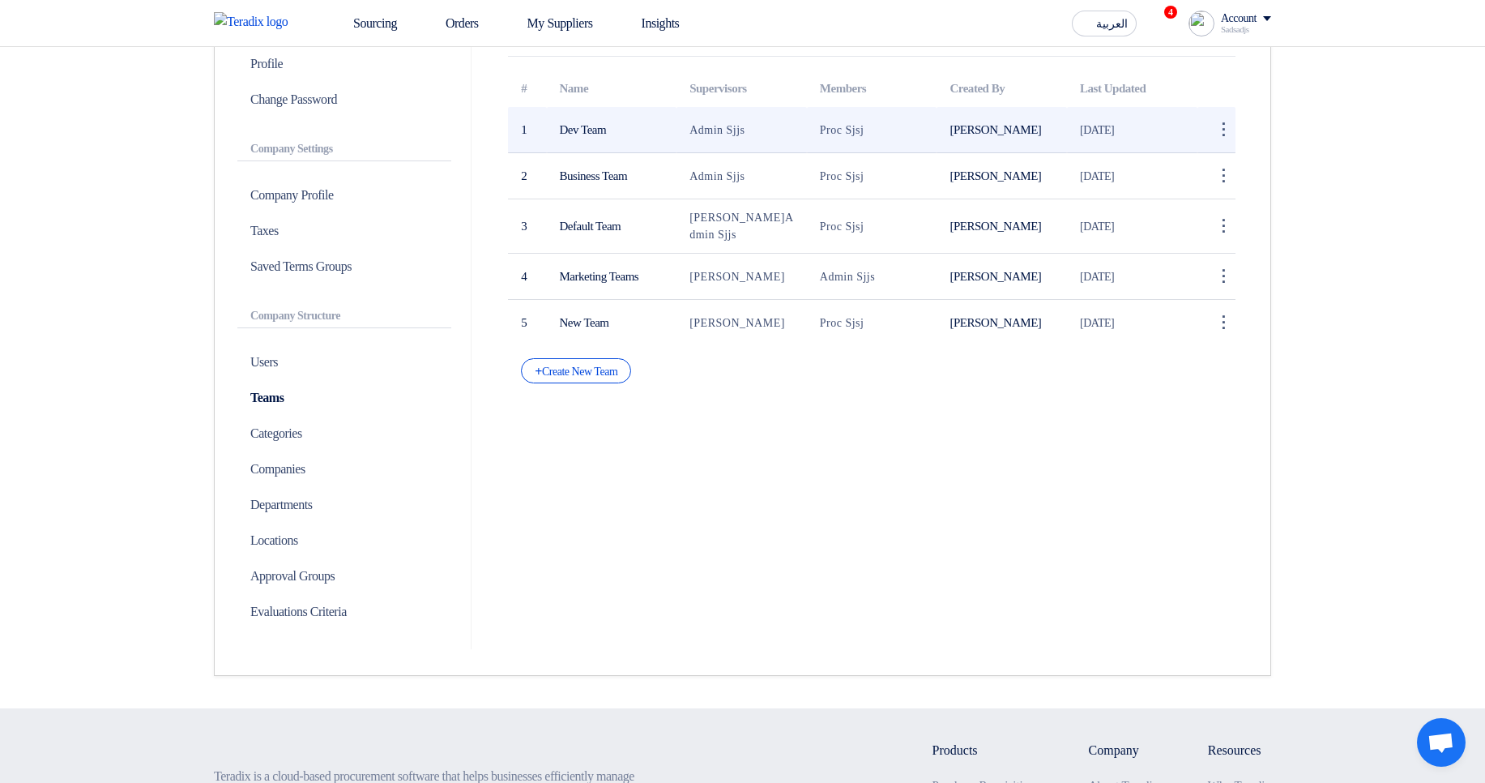
click at [691, 124] on span "Admin Sjjs" at bounding box center [717, 130] width 55 height 12
drag, startPoint x: 691, startPoint y: 122, endPoint x: 740, endPoint y: 131, distance: 49.4
click at [739, 129] on span "Admin Sjjs" at bounding box center [717, 130] width 55 height 12
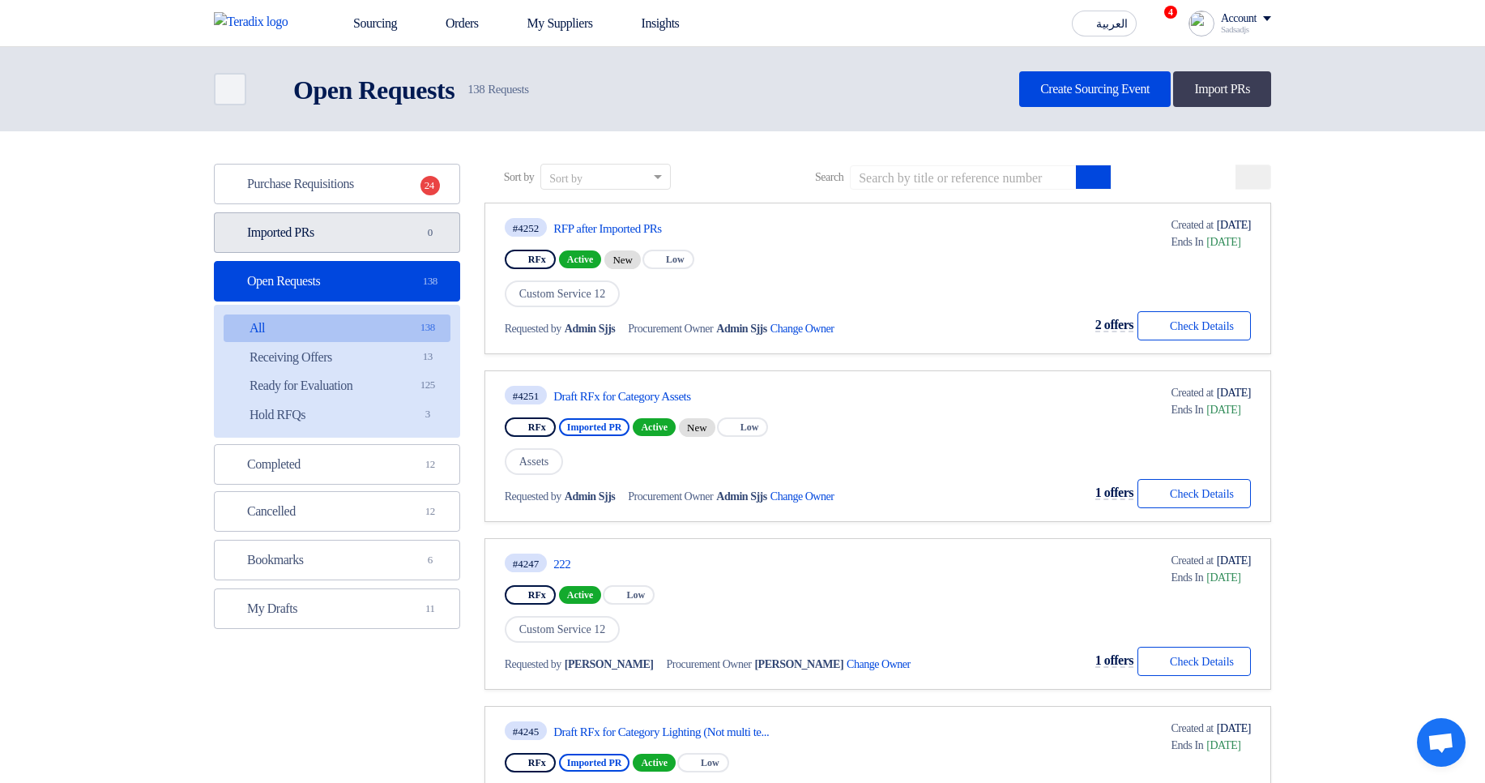
click at [395, 236] on link "Imported PRs Imported PRs 0" at bounding box center [337, 232] width 246 height 41
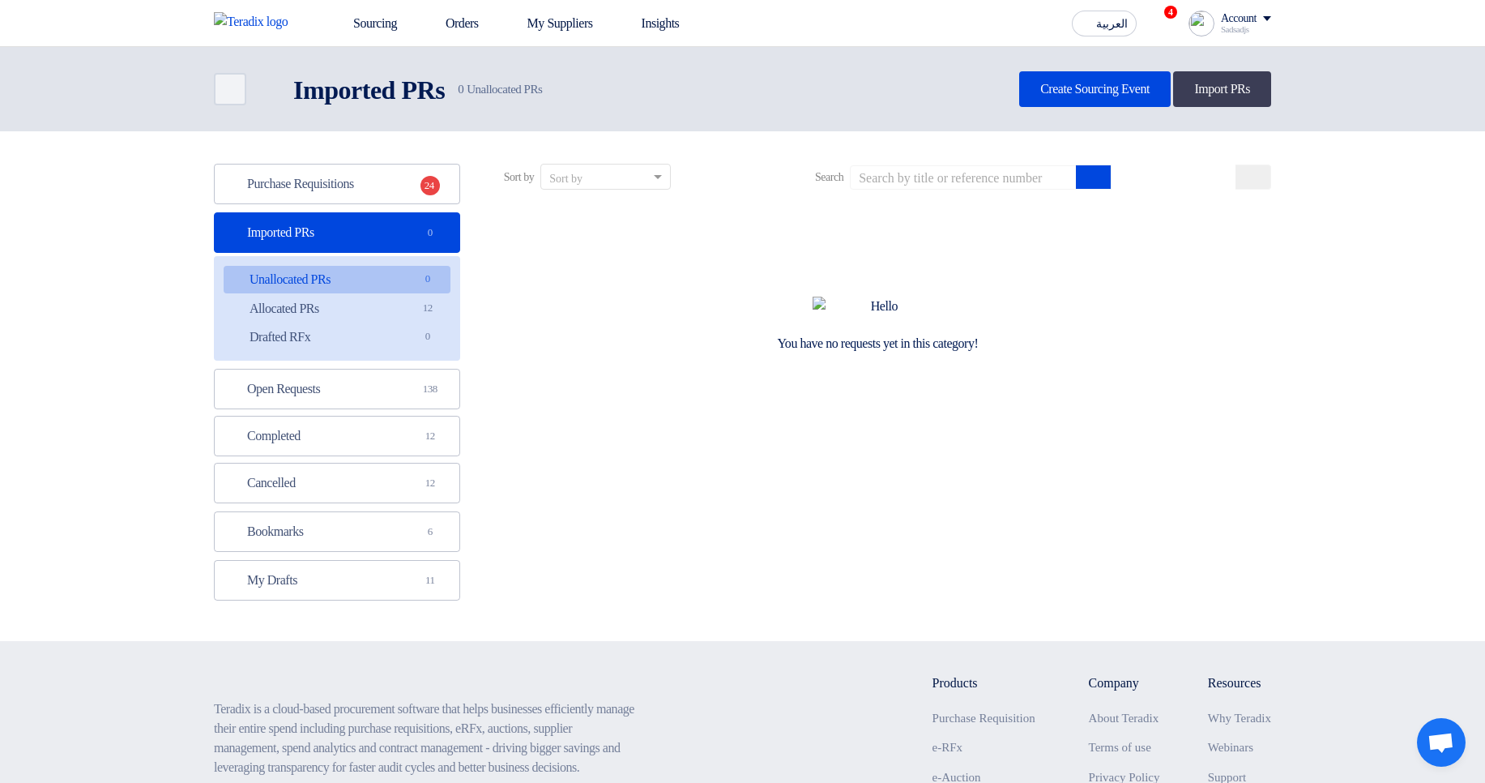
drag, startPoint x: 408, startPoint y: 310, endPoint x: 553, endPoint y: 303, distance: 144.4
click at [408, 311] on link "Allocated PRs Allocated PRs 12" at bounding box center [337, 309] width 227 height 28
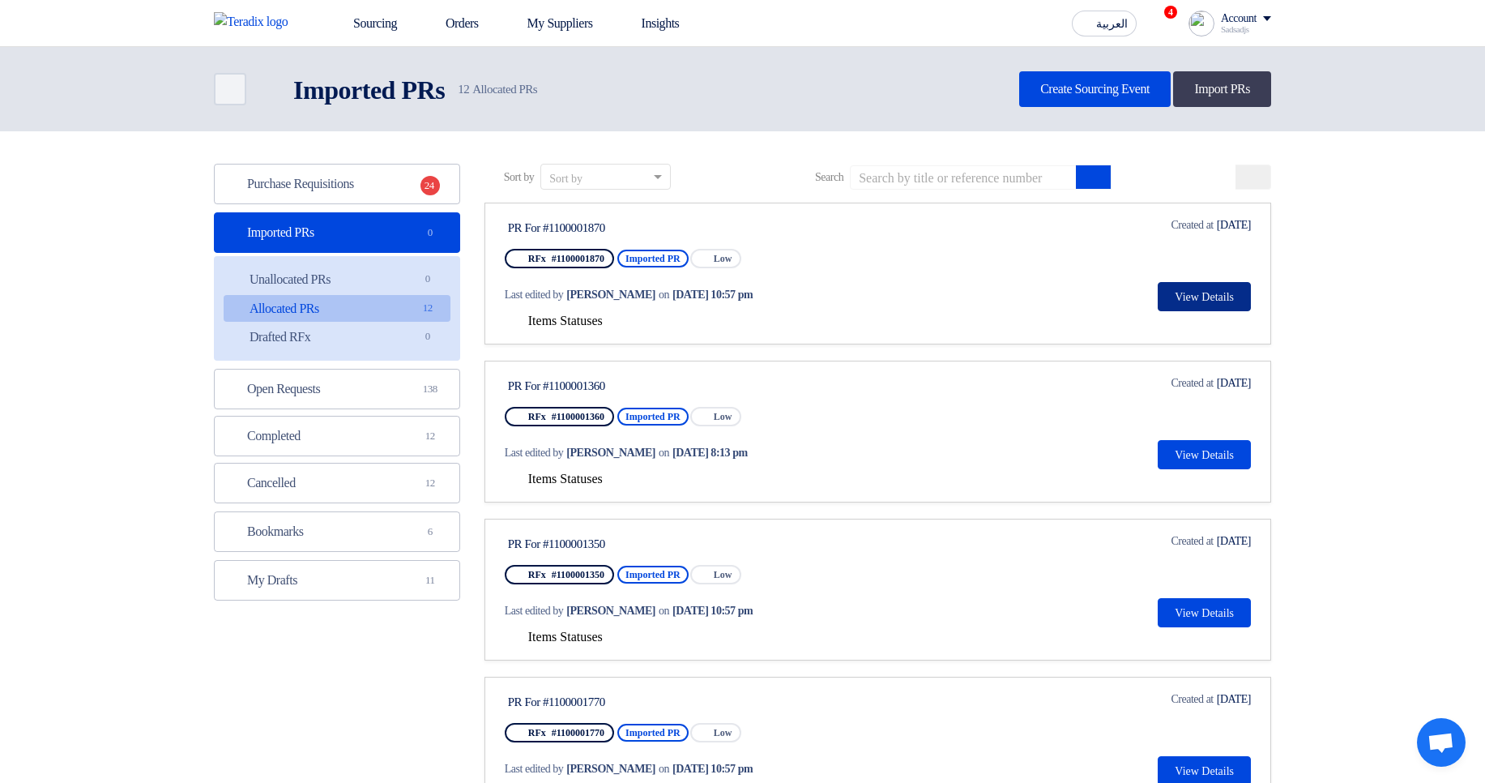
click at [1199, 296] on button "View Details" at bounding box center [1204, 296] width 93 height 29
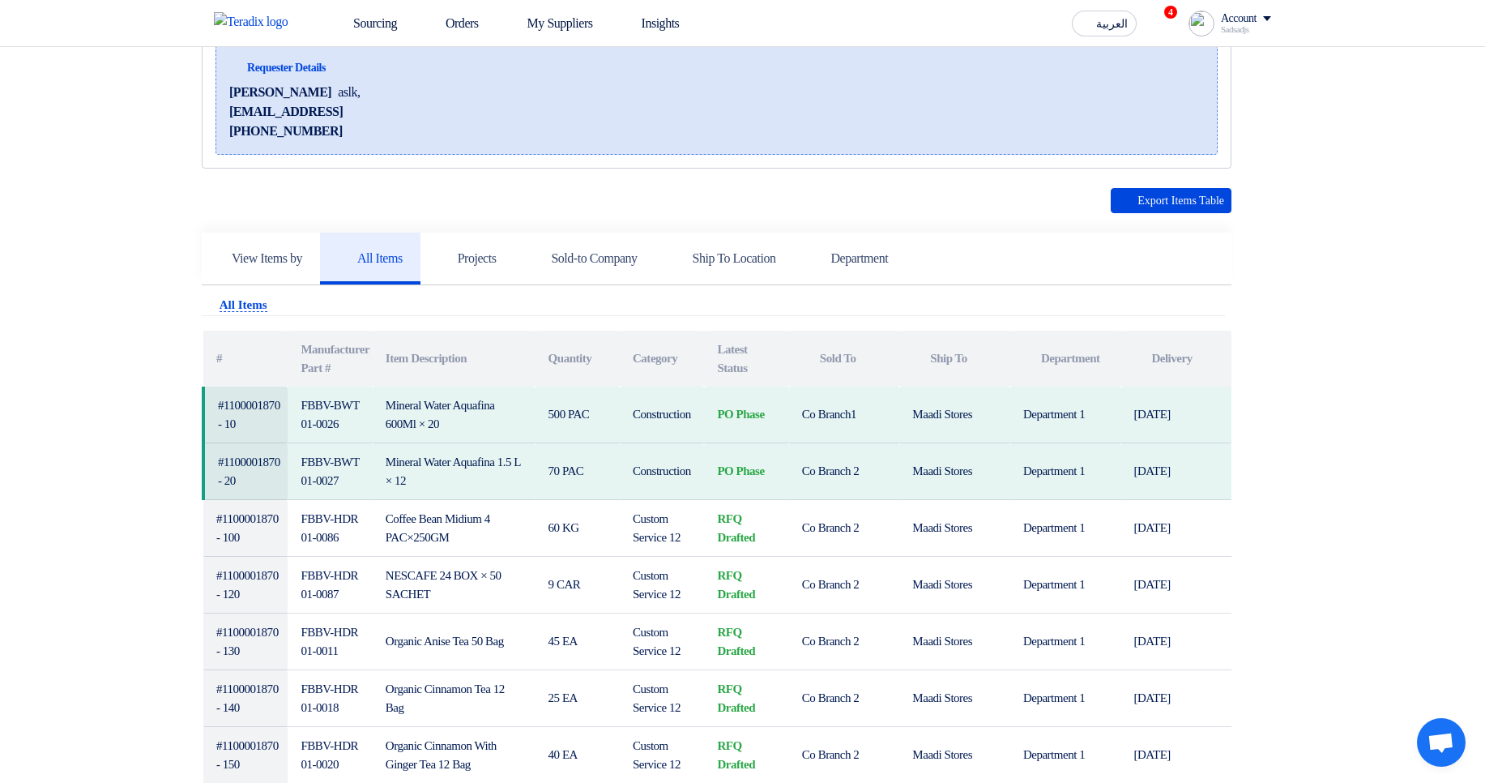
scroll to position [292, 0]
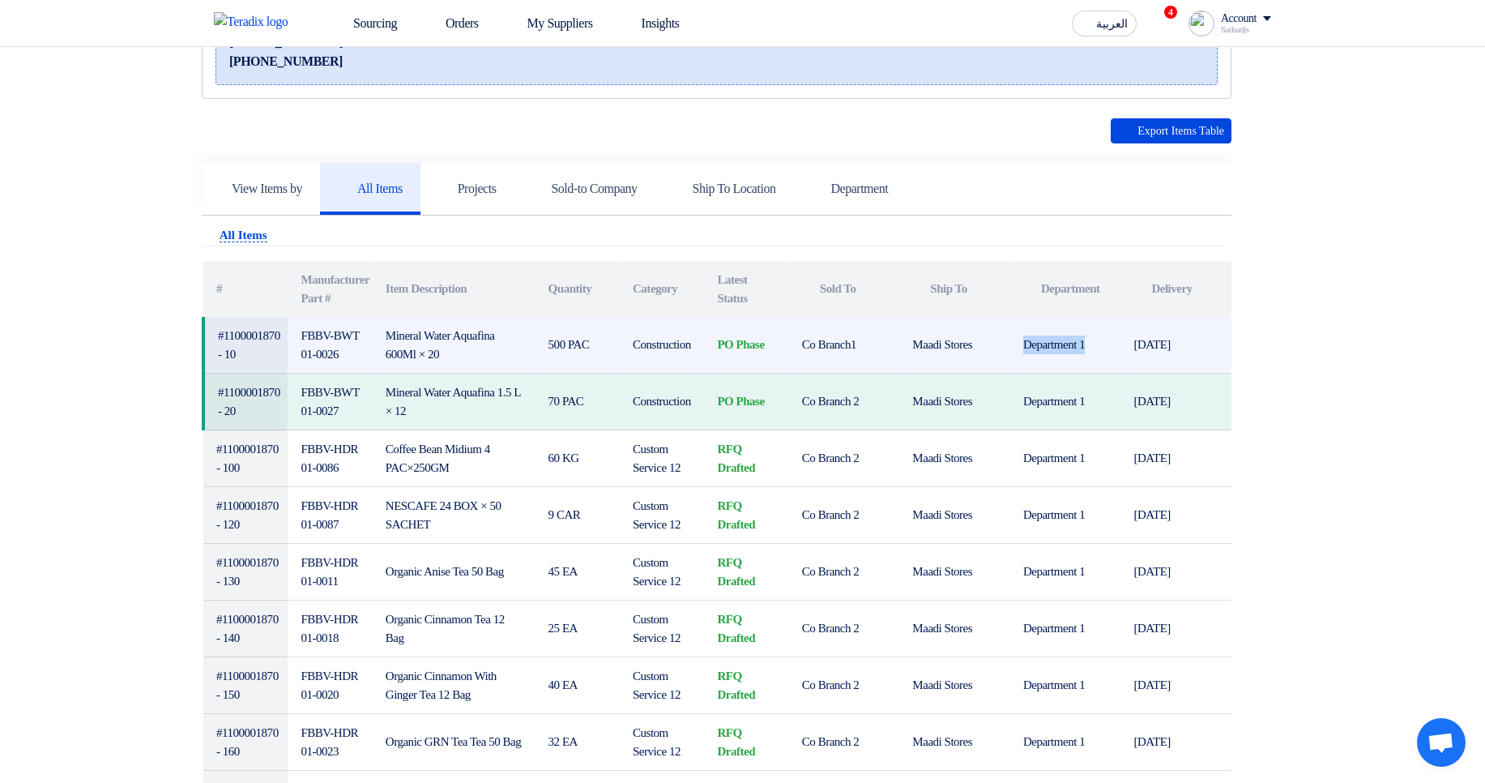
drag, startPoint x: 1019, startPoint y: 347, endPoint x: 1104, endPoint y: 352, distance: 86.0
click at [1104, 352] on td "Department 1" at bounding box center [1065, 345] width 111 height 57
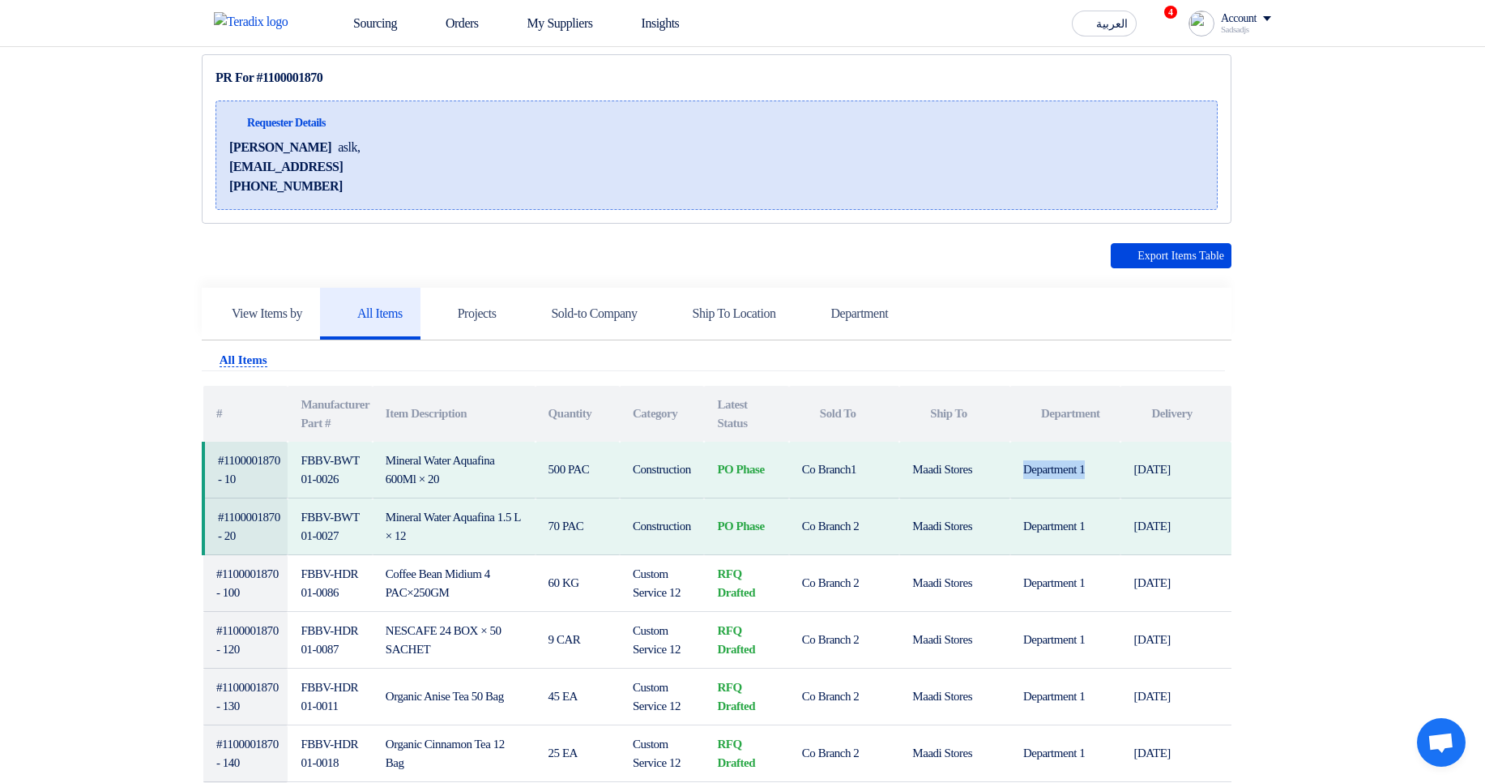
scroll to position [0, 0]
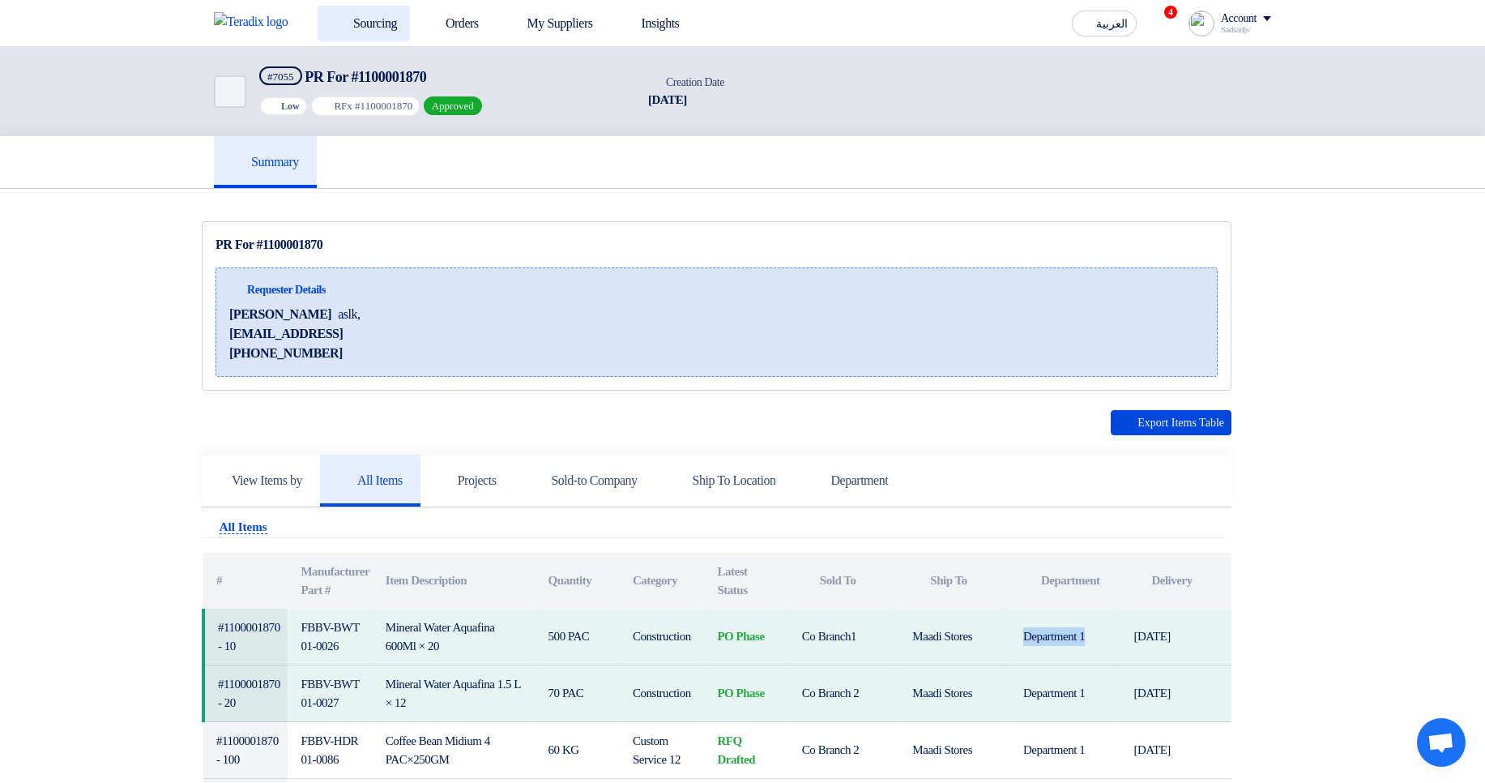
click at [385, 24] on link "Sourcing" at bounding box center [364, 24] width 92 height 36
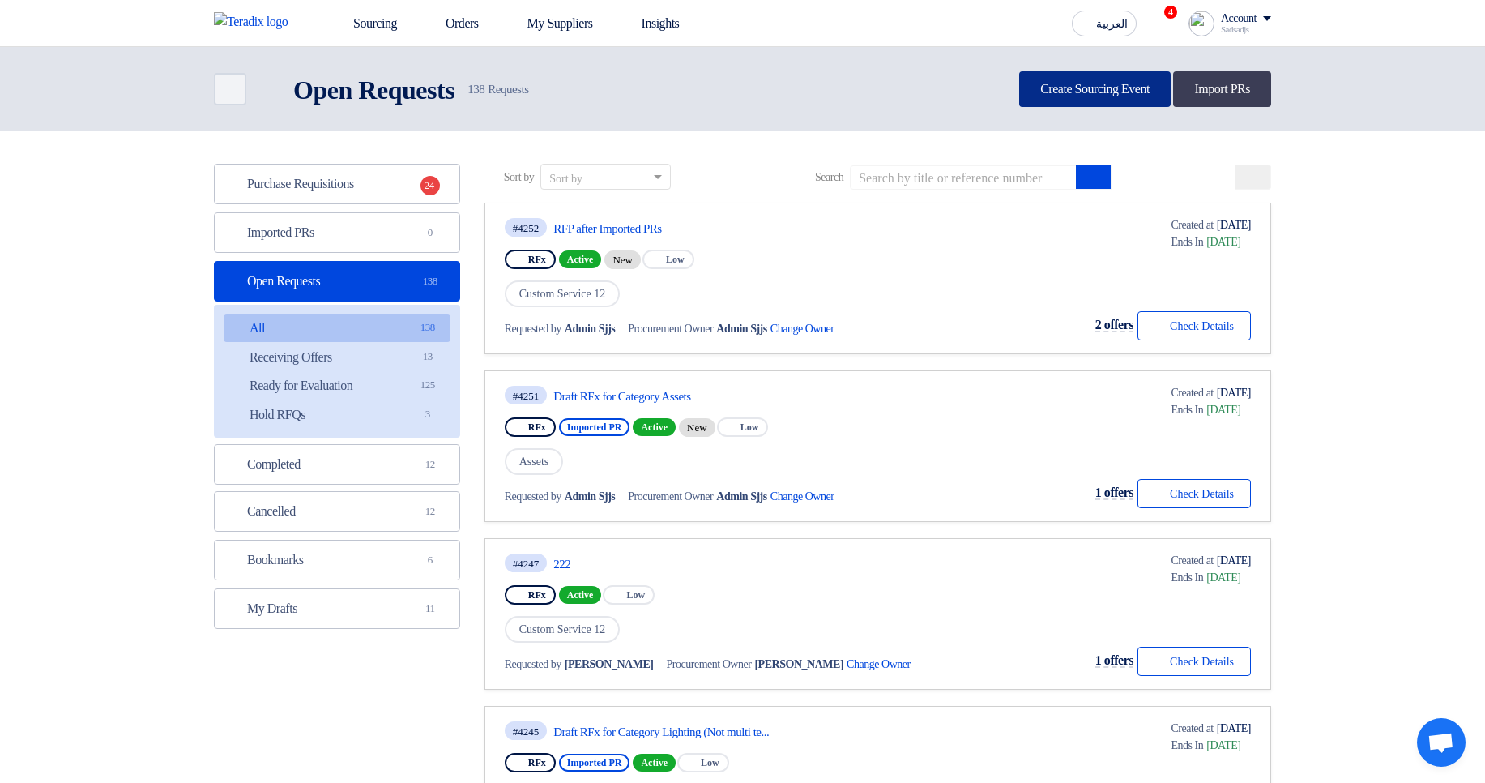
click at [1046, 88] on link "Create Sourcing Event" at bounding box center [1095, 89] width 152 height 36
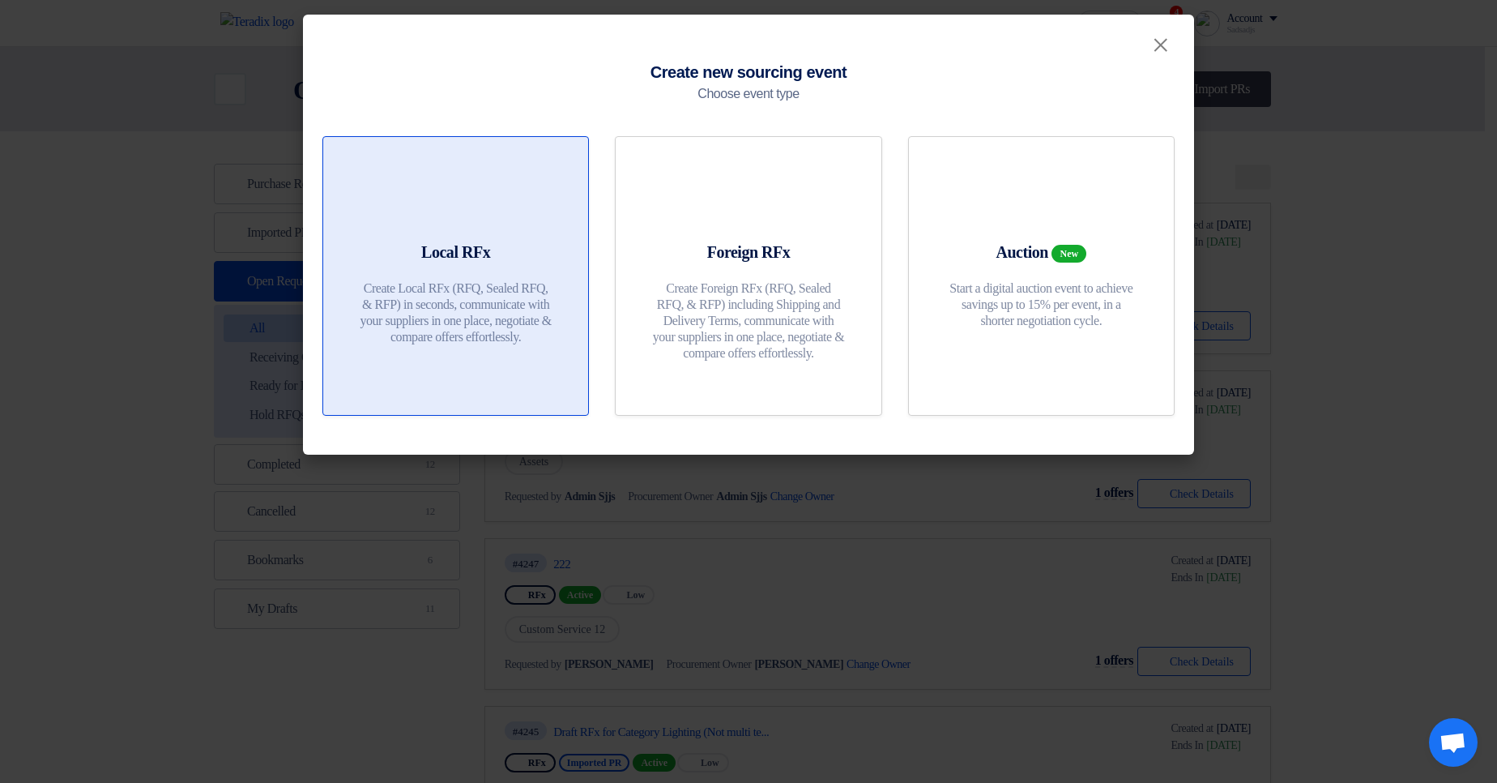
click at [519, 288] on p "Create Local RFx (RFQ, Sealed RFQ, & RFP) in seconds, communicate with your sup…" at bounding box center [456, 312] width 194 height 65
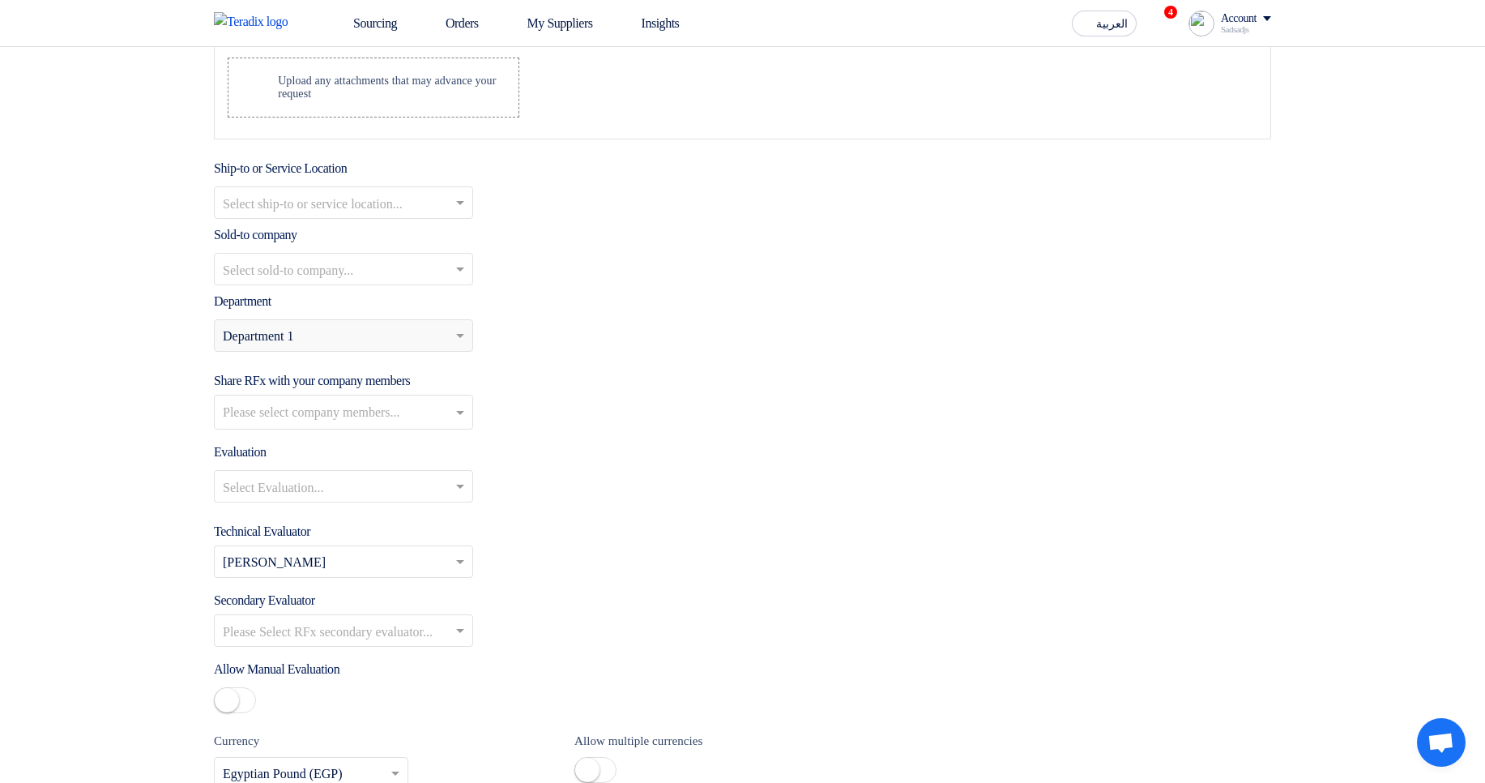
scroll to position [1750, 0]
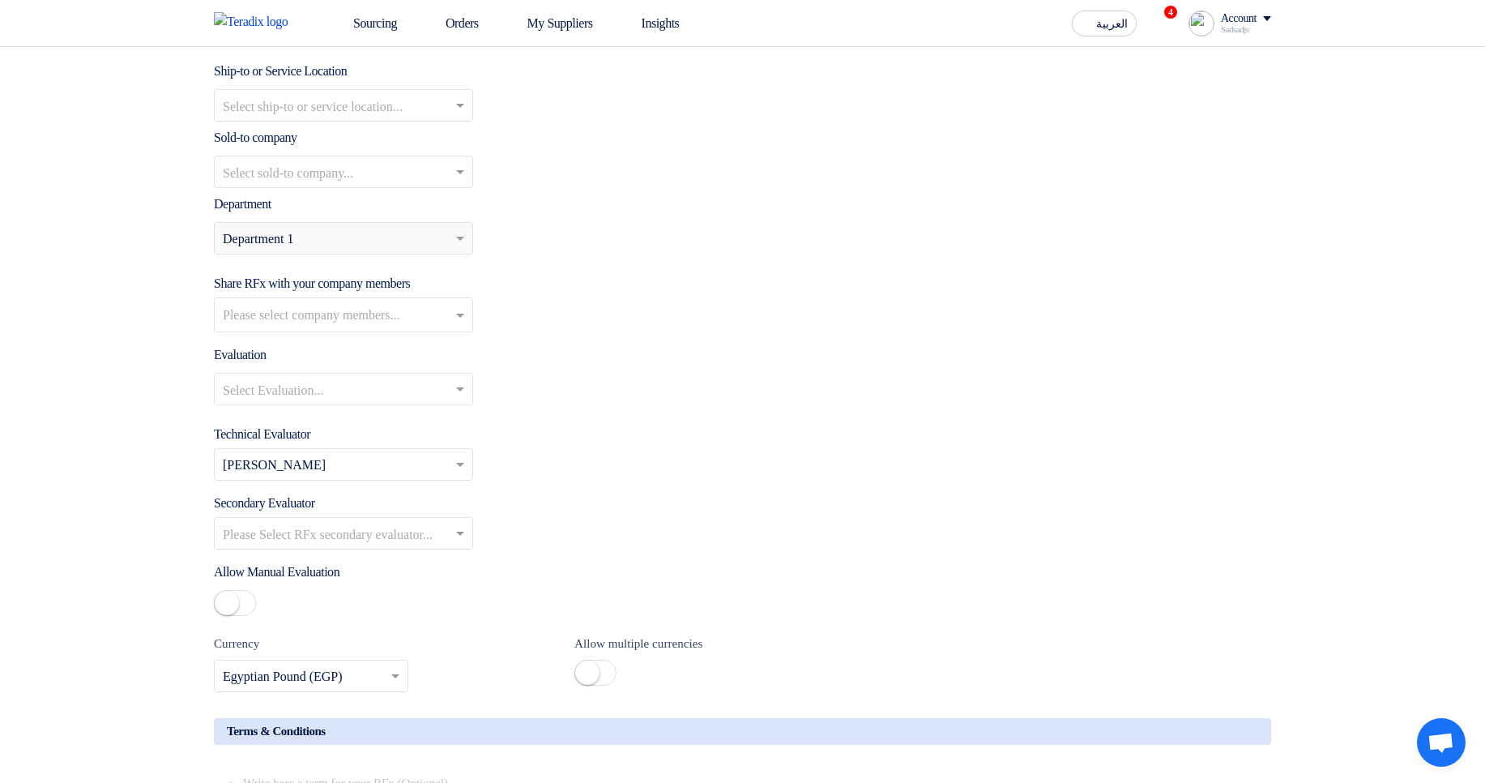
click at [1241, 32] on div "Sadsadjs" at bounding box center [1246, 29] width 50 height 9
click at [1142, 190] on link "Settings" at bounding box center [1186, 191] width 143 height 19
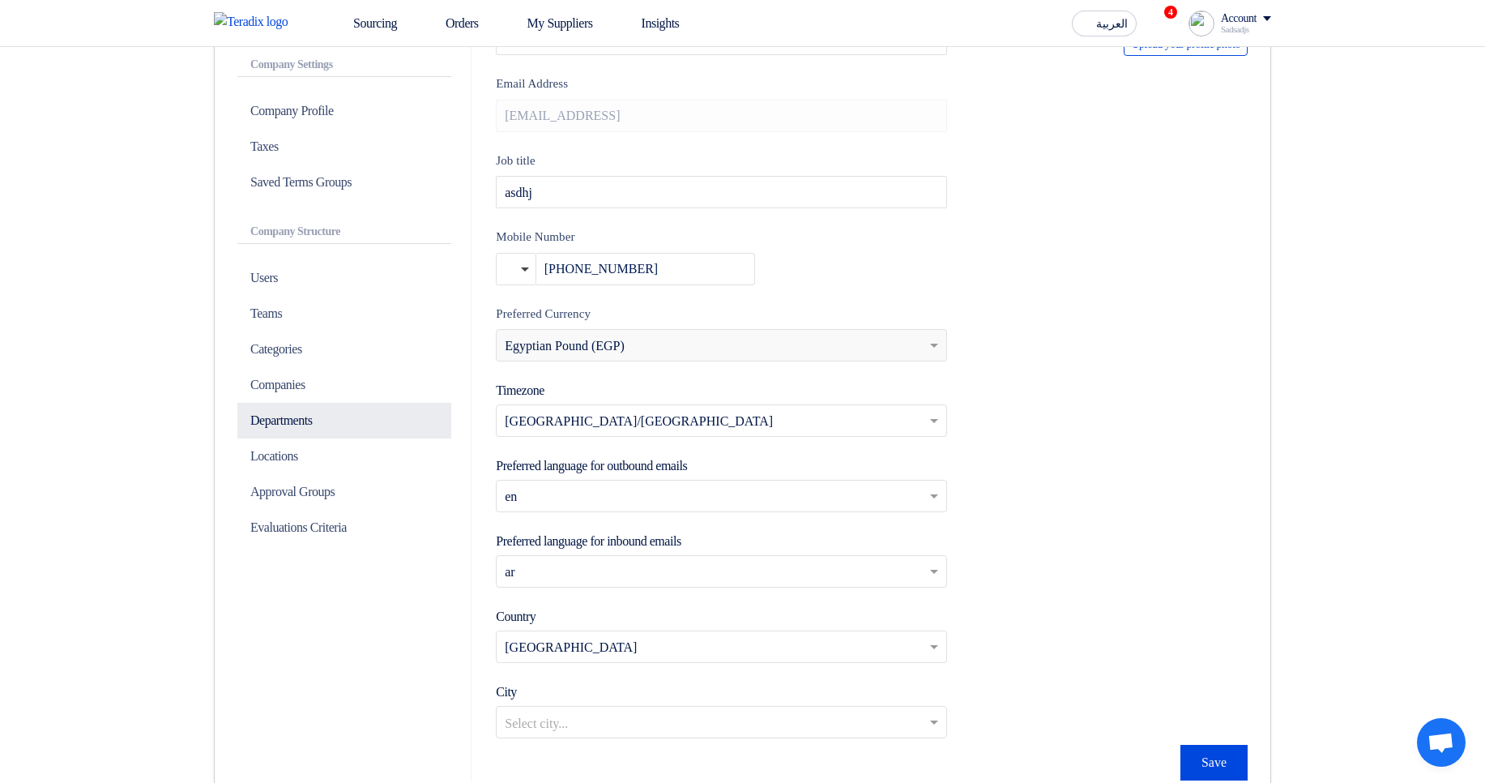
scroll to position [292, 0]
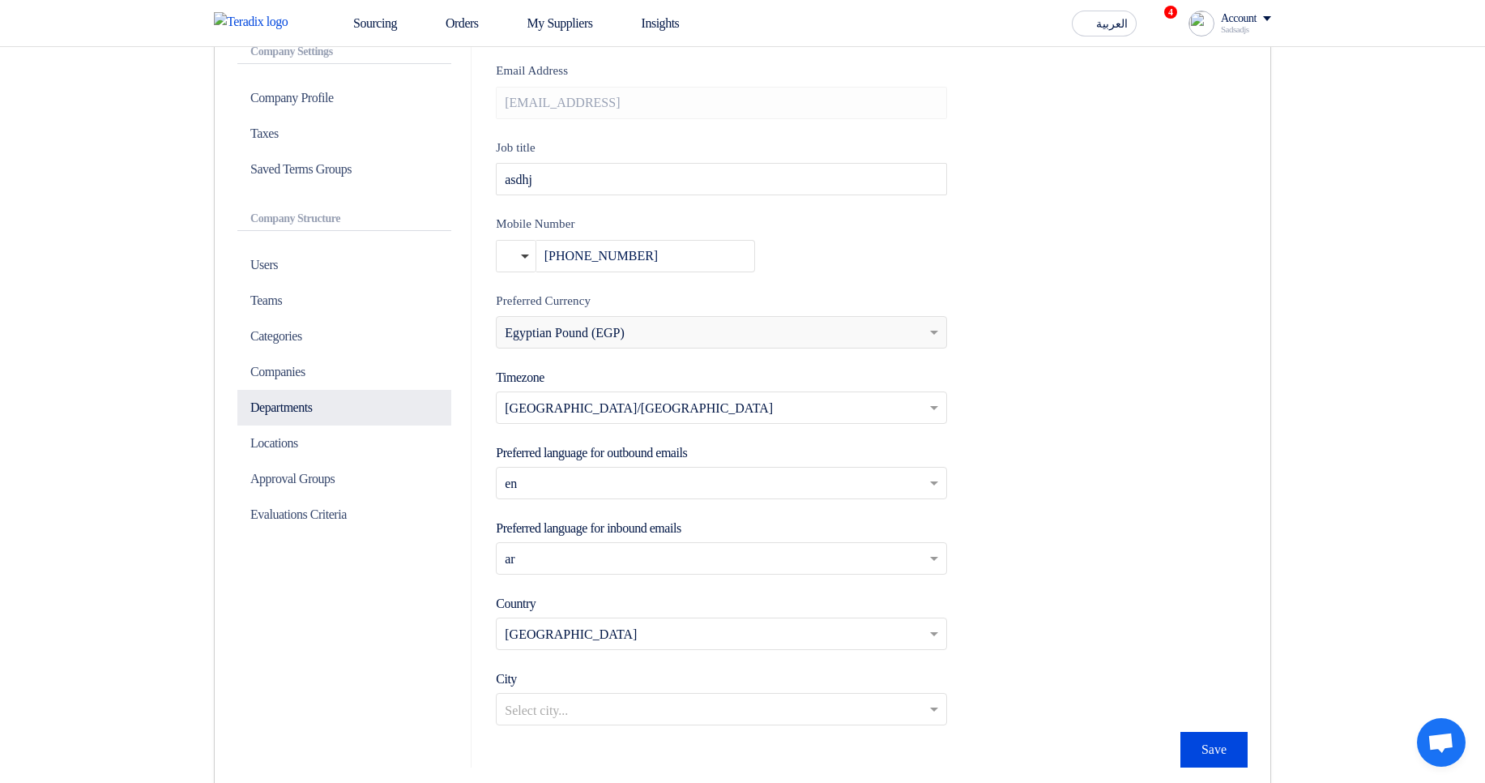
click at [304, 403] on p "Departments" at bounding box center [344, 408] width 214 height 36
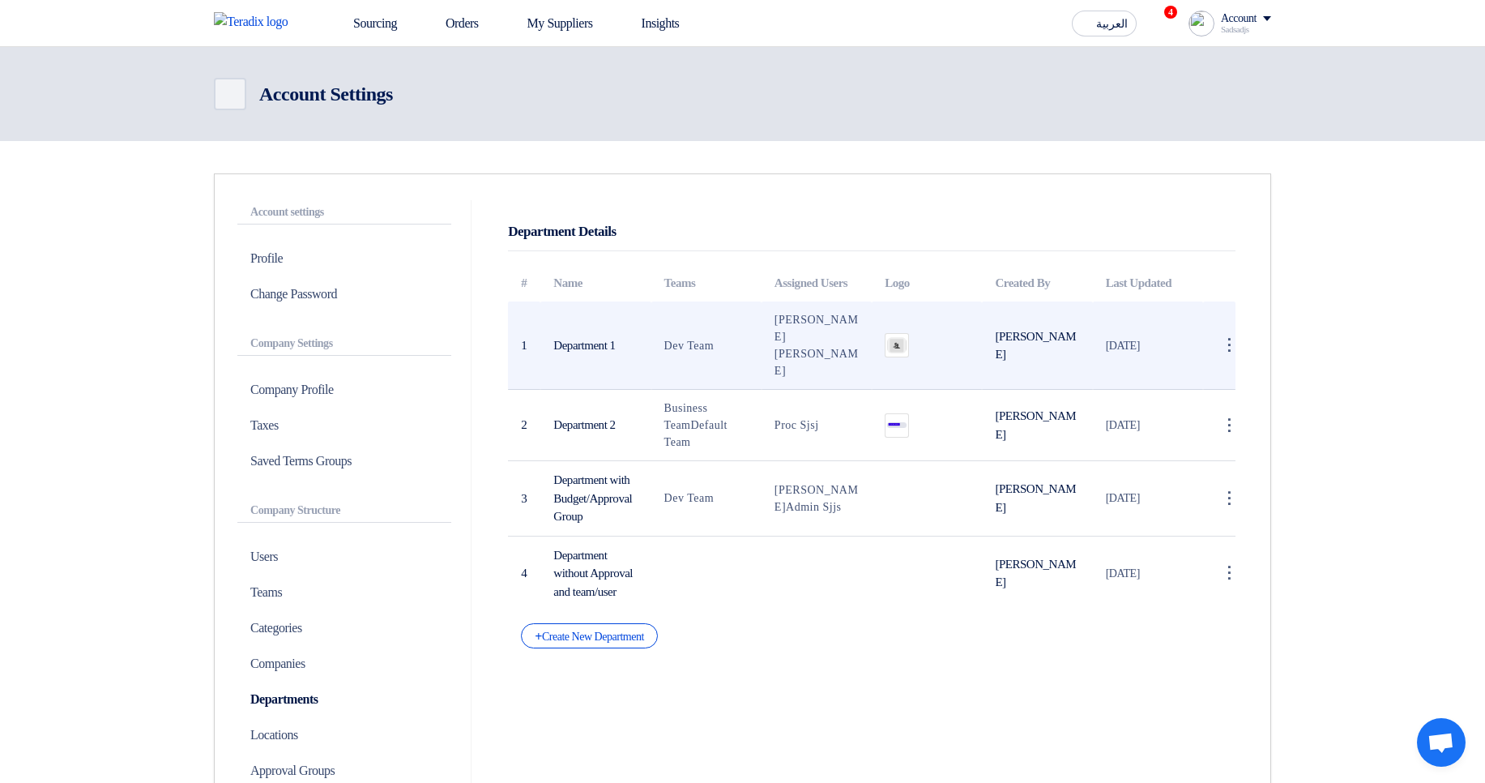
drag, startPoint x: 780, startPoint y: 337, endPoint x: 811, endPoint y: 375, distance: 49.0
click at [811, 375] on td "Sadsadjs Askjd Shshshs Ksaksjsj" at bounding box center [817, 345] width 110 height 88
click at [811, 375] on span "Shshshs Ksaksjsj" at bounding box center [817, 362] width 84 height 29
drag, startPoint x: 836, startPoint y: 372, endPoint x: 788, endPoint y: 333, distance: 61.6
click at [788, 333] on td "Sadsadjs Askjd Shshshs Ksaksjsj" at bounding box center [817, 345] width 110 height 88
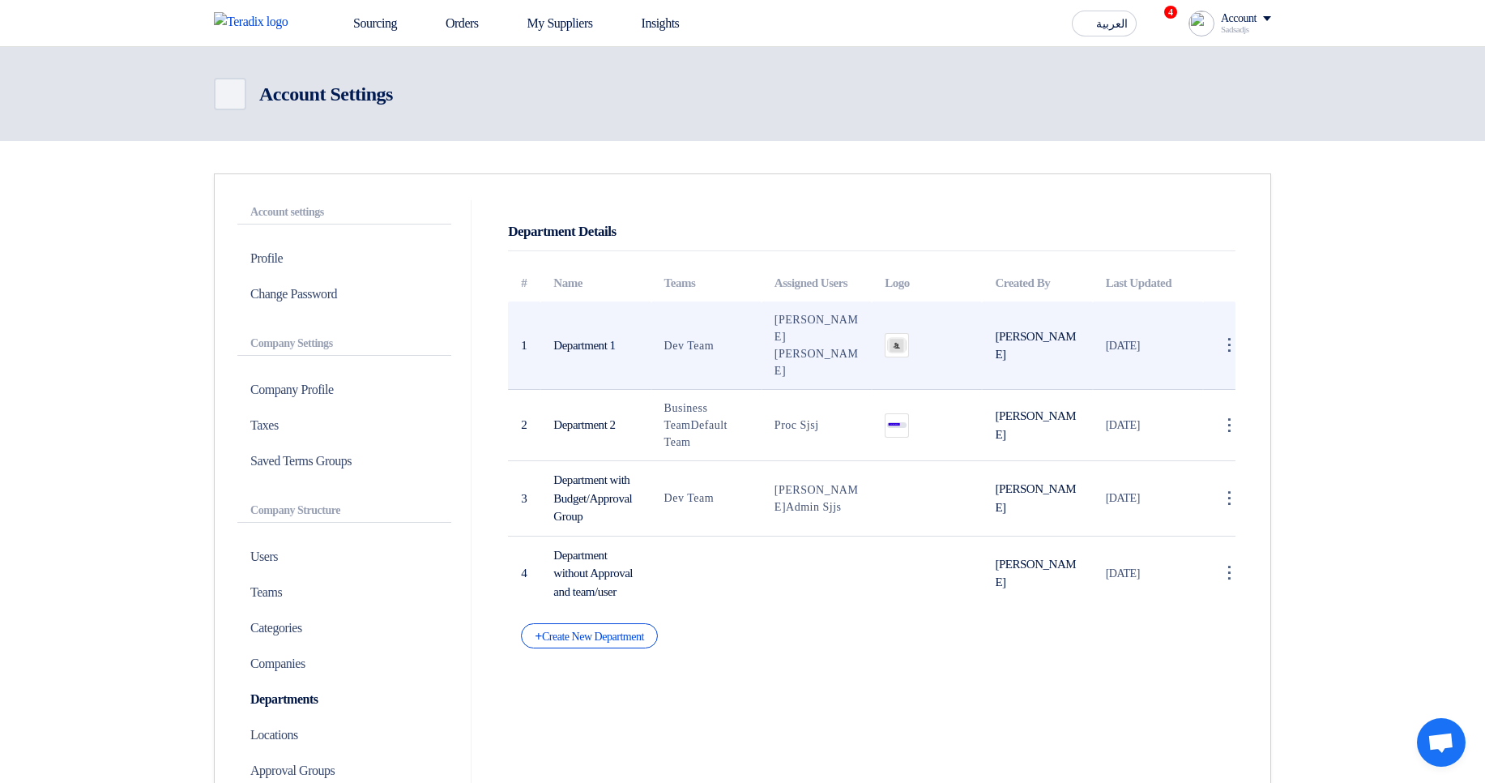
click at [863, 337] on td "Sadsadjs Askjd Shshshs Ksaksjsj" at bounding box center [817, 345] width 110 height 88
click at [801, 334] on span "Sadsadjs Askjd" at bounding box center [817, 328] width 84 height 29
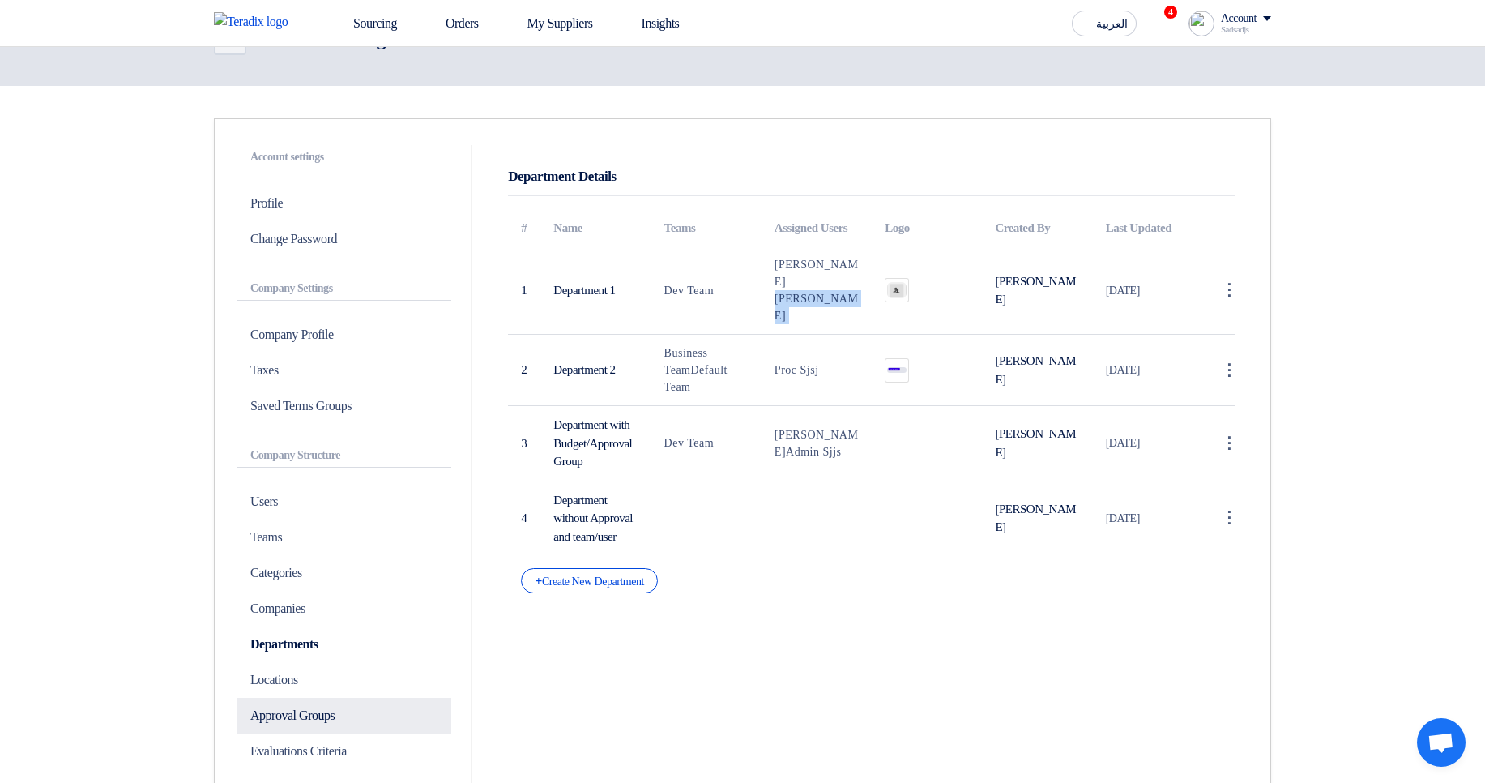
scroll to position [194, 0]
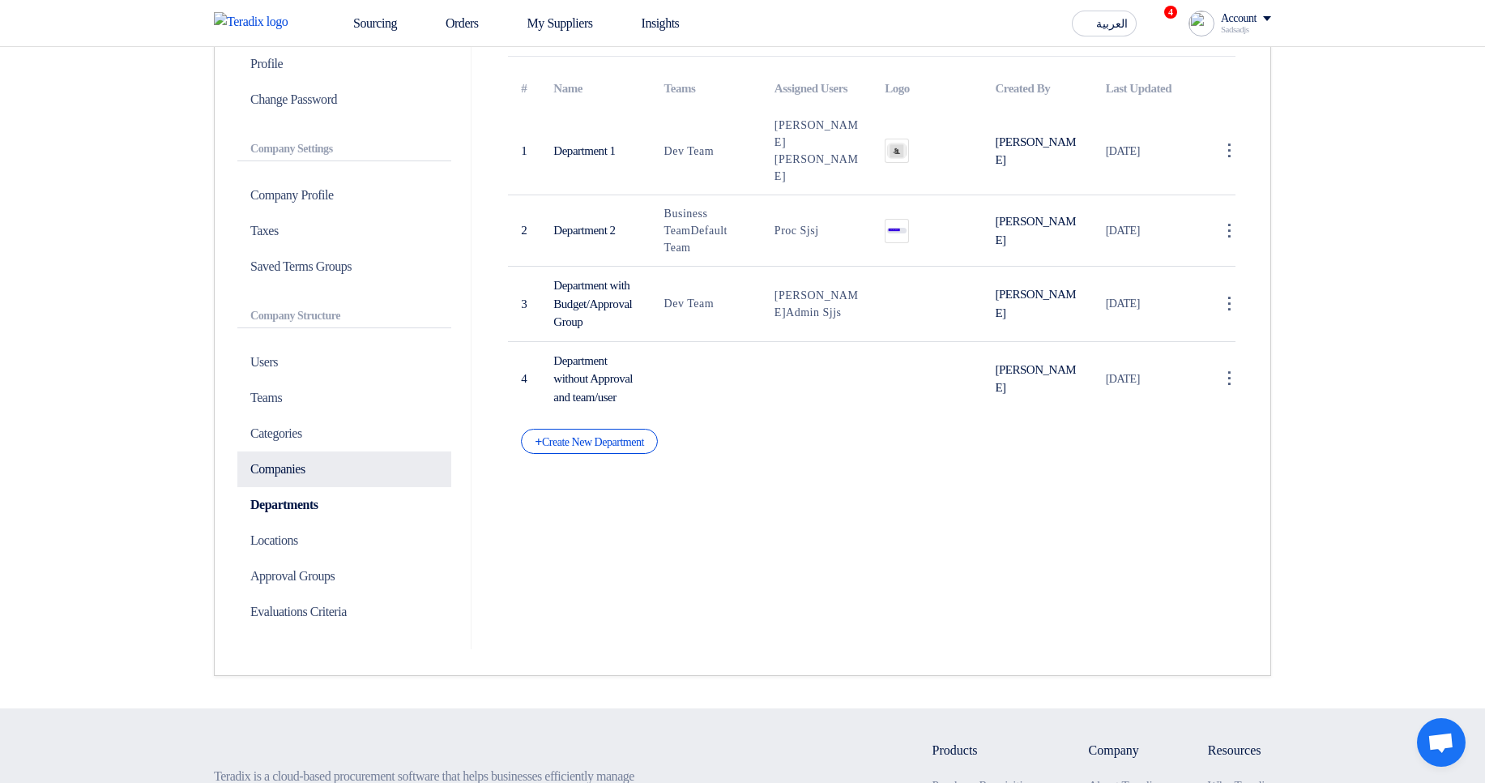
click at [332, 482] on p "Companies" at bounding box center [344, 469] width 214 height 36
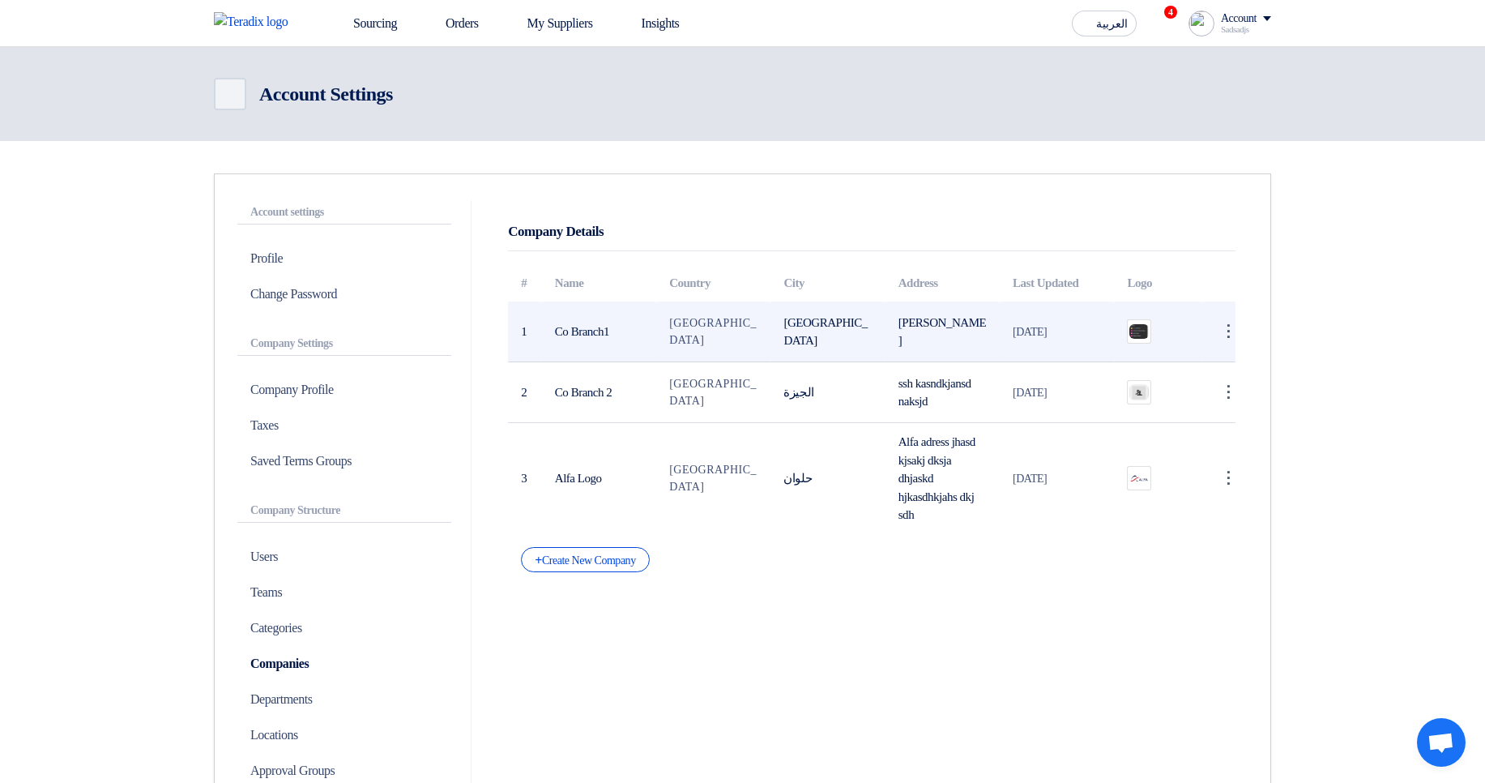
drag, startPoint x: 552, startPoint y: 340, endPoint x: 611, endPoint y: 358, distance: 62.0
click at [611, 358] on td "Co Branch1" at bounding box center [599, 331] width 114 height 61
click at [639, 335] on td "Co Branch1" at bounding box center [599, 331] width 114 height 61
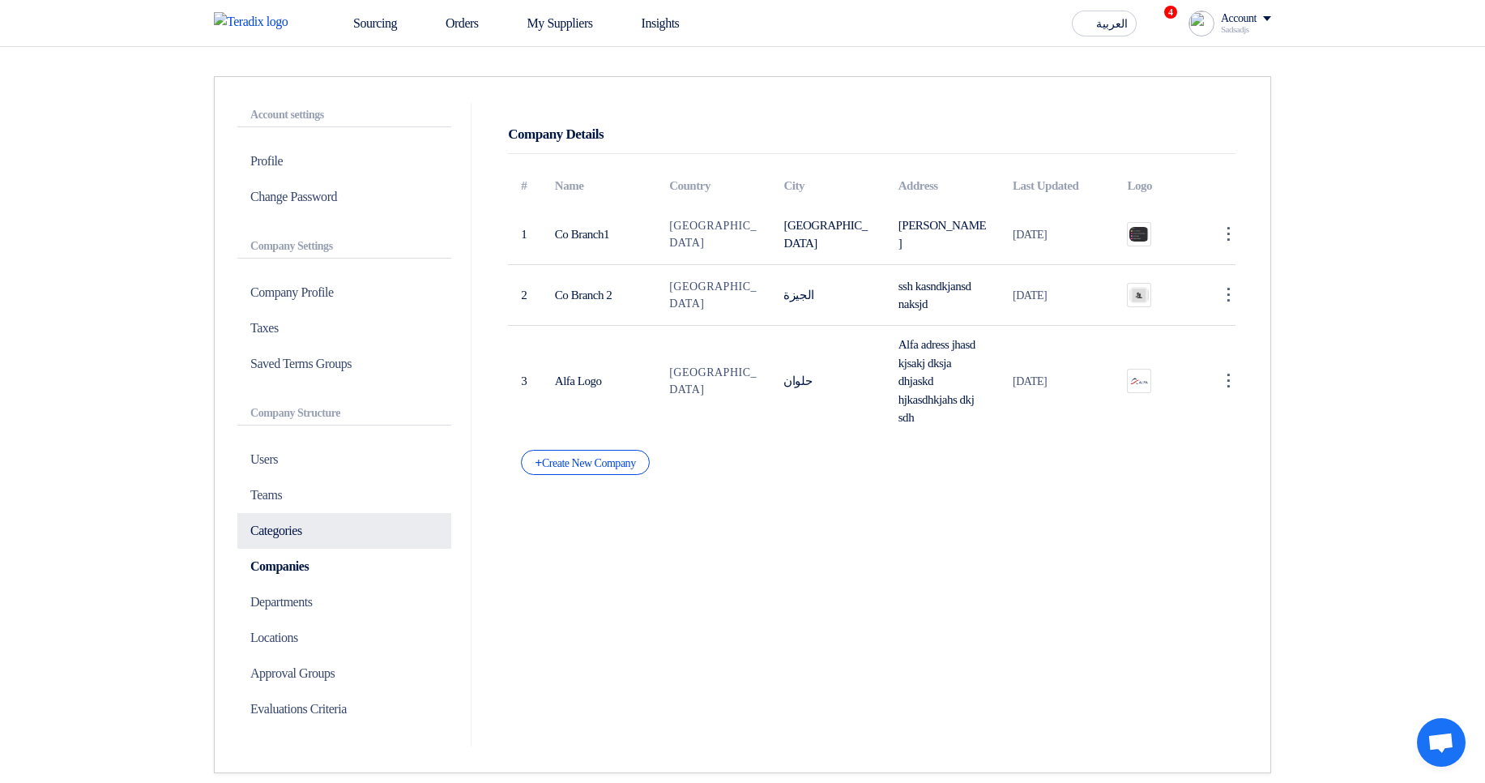
drag, startPoint x: 271, startPoint y: 642, endPoint x: 284, endPoint y: 644, distance: 12.4
click at [272, 642] on p "Locations" at bounding box center [344, 638] width 214 height 36
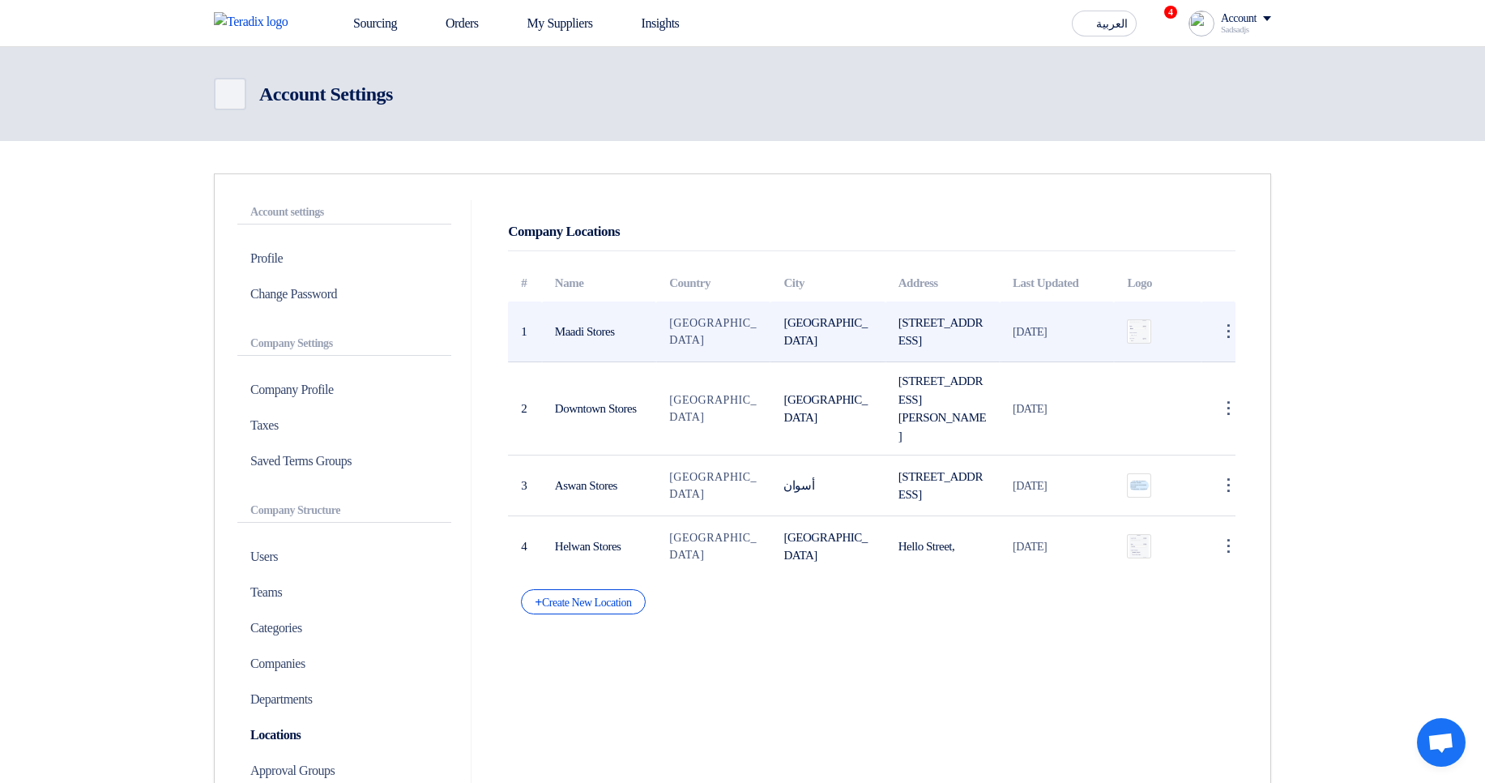
drag, startPoint x: 554, startPoint y: 327, endPoint x: 630, endPoint y: 322, distance: 75.5
click at [628, 322] on td "Maadi Stores" at bounding box center [599, 331] width 114 height 61
click at [585, 330] on td "Maadi Stores" at bounding box center [599, 331] width 114 height 61
drag, startPoint x: 585, startPoint y: 330, endPoint x: 632, endPoint y: 322, distance: 47.7
click at [632, 322] on td "Maadi Stores" at bounding box center [599, 331] width 114 height 61
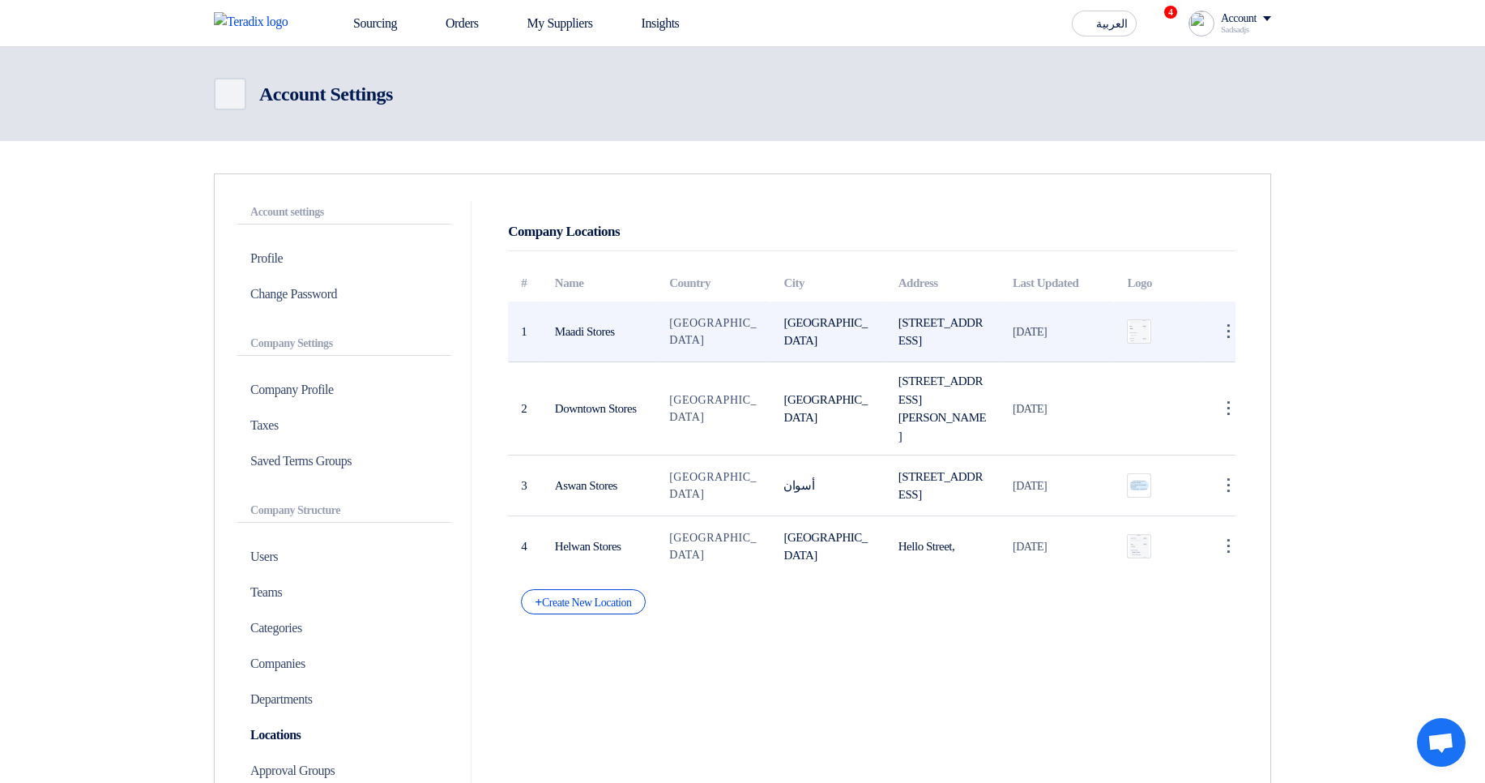
click at [634, 329] on td "Maadi Stores" at bounding box center [599, 331] width 114 height 61
click at [578, 332] on td "Maadi Stores" at bounding box center [599, 331] width 114 height 61
drag, startPoint x: 578, startPoint y: 332, endPoint x: 613, endPoint y: 331, distance: 34.9
click at [613, 331] on td "Maadi Stores" at bounding box center [599, 331] width 114 height 61
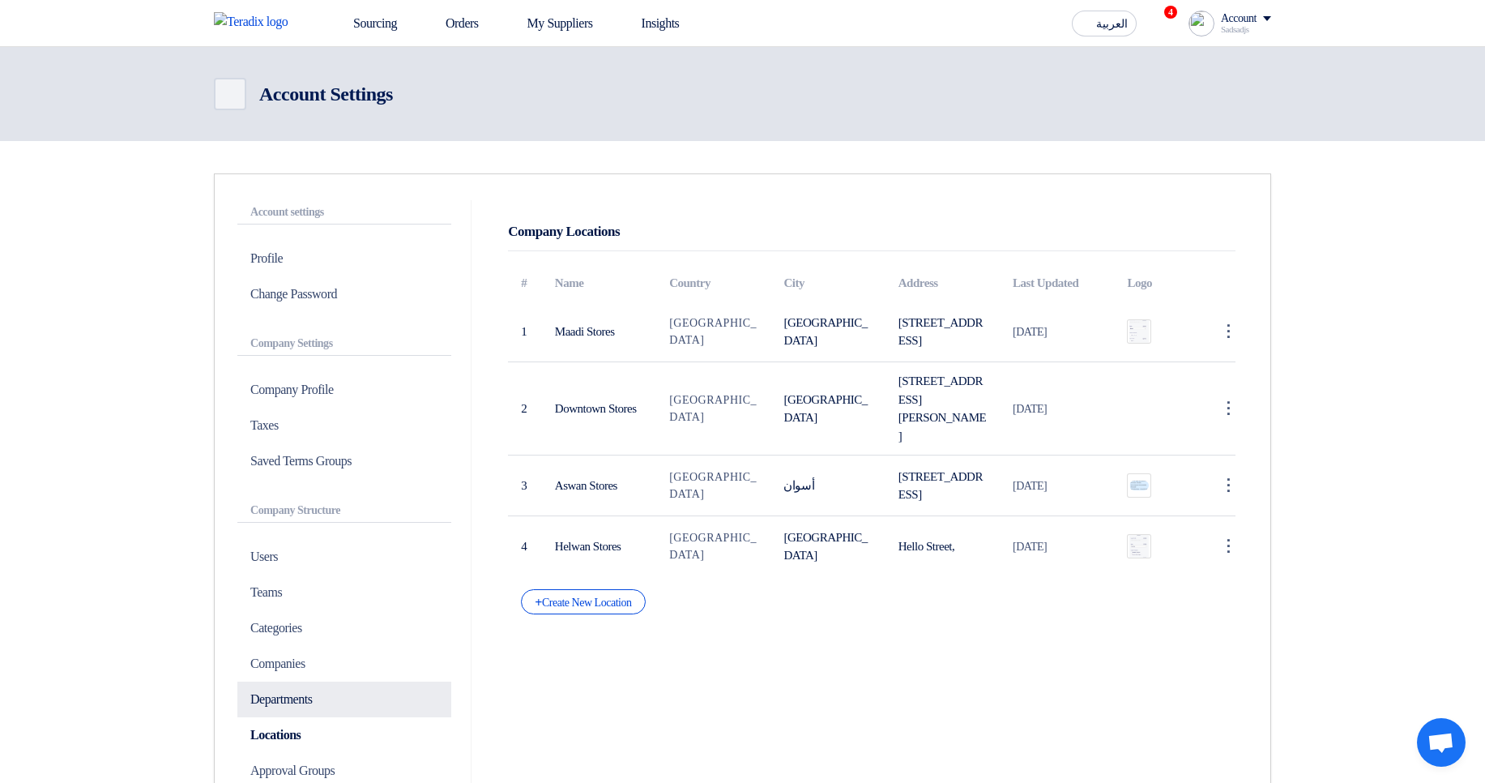
click at [327, 706] on p "Departments" at bounding box center [344, 699] width 214 height 36
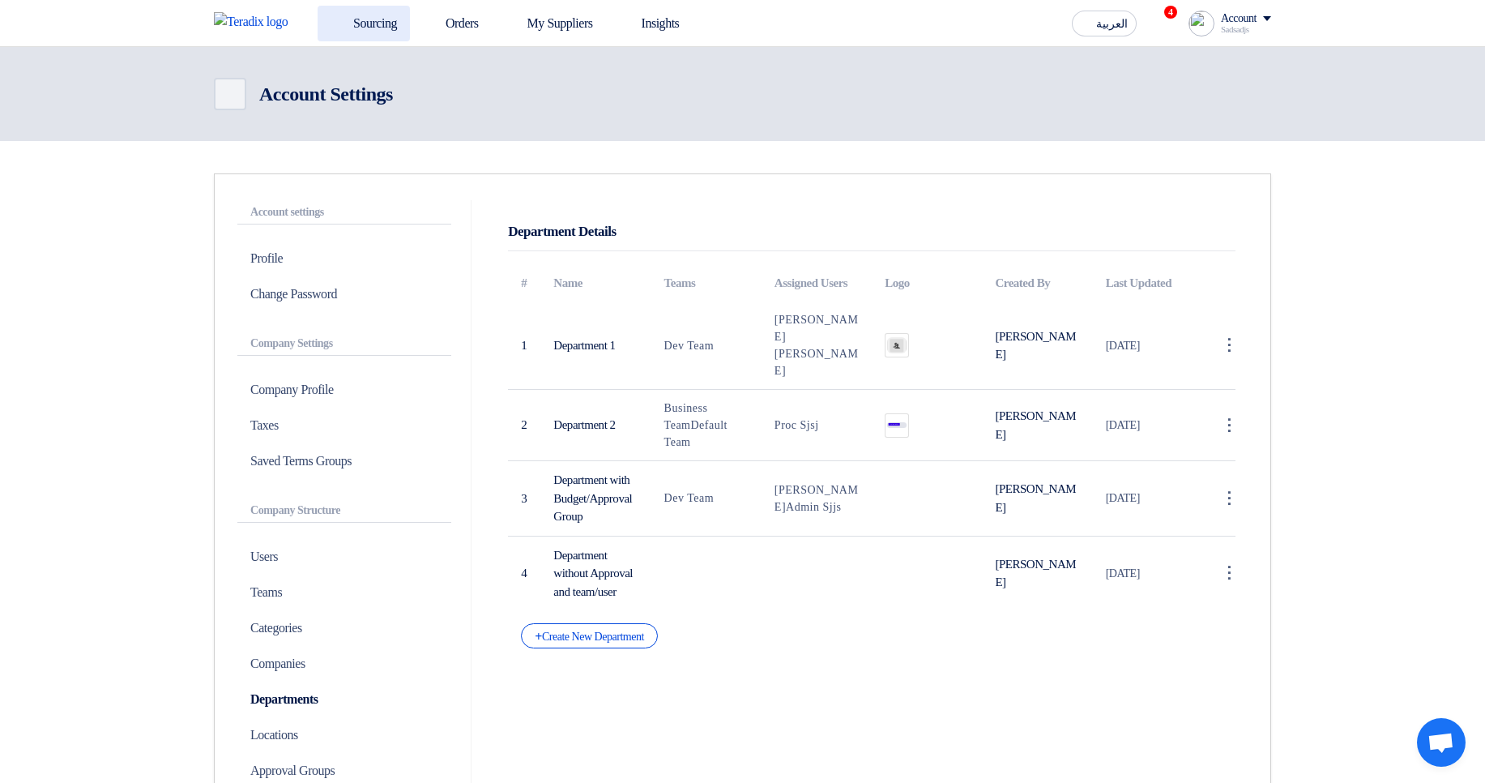
click at [352, 32] on link "Sourcing" at bounding box center [364, 24] width 92 height 36
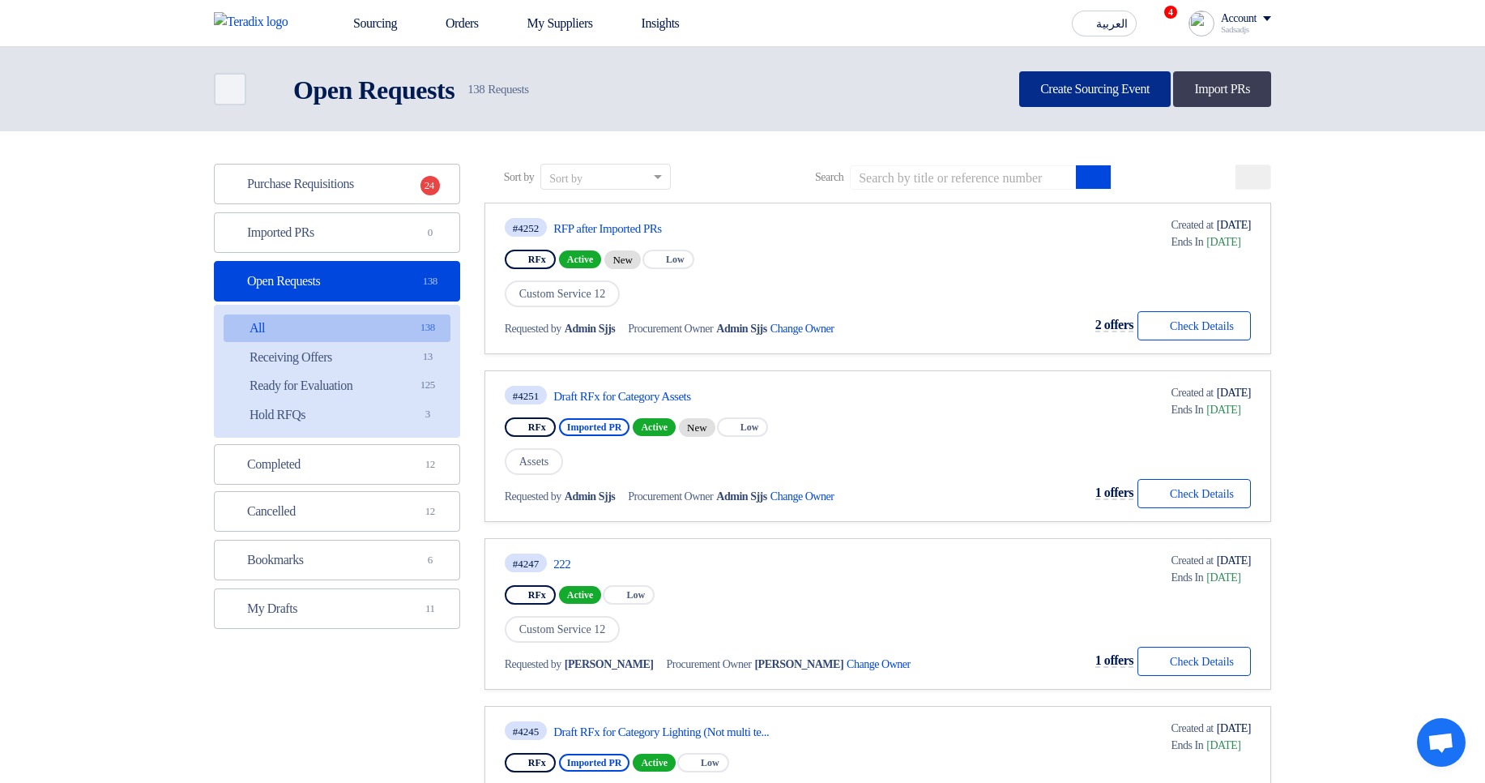
click at [1100, 94] on link "Create Sourcing Event" at bounding box center [1095, 89] width 152 height 36
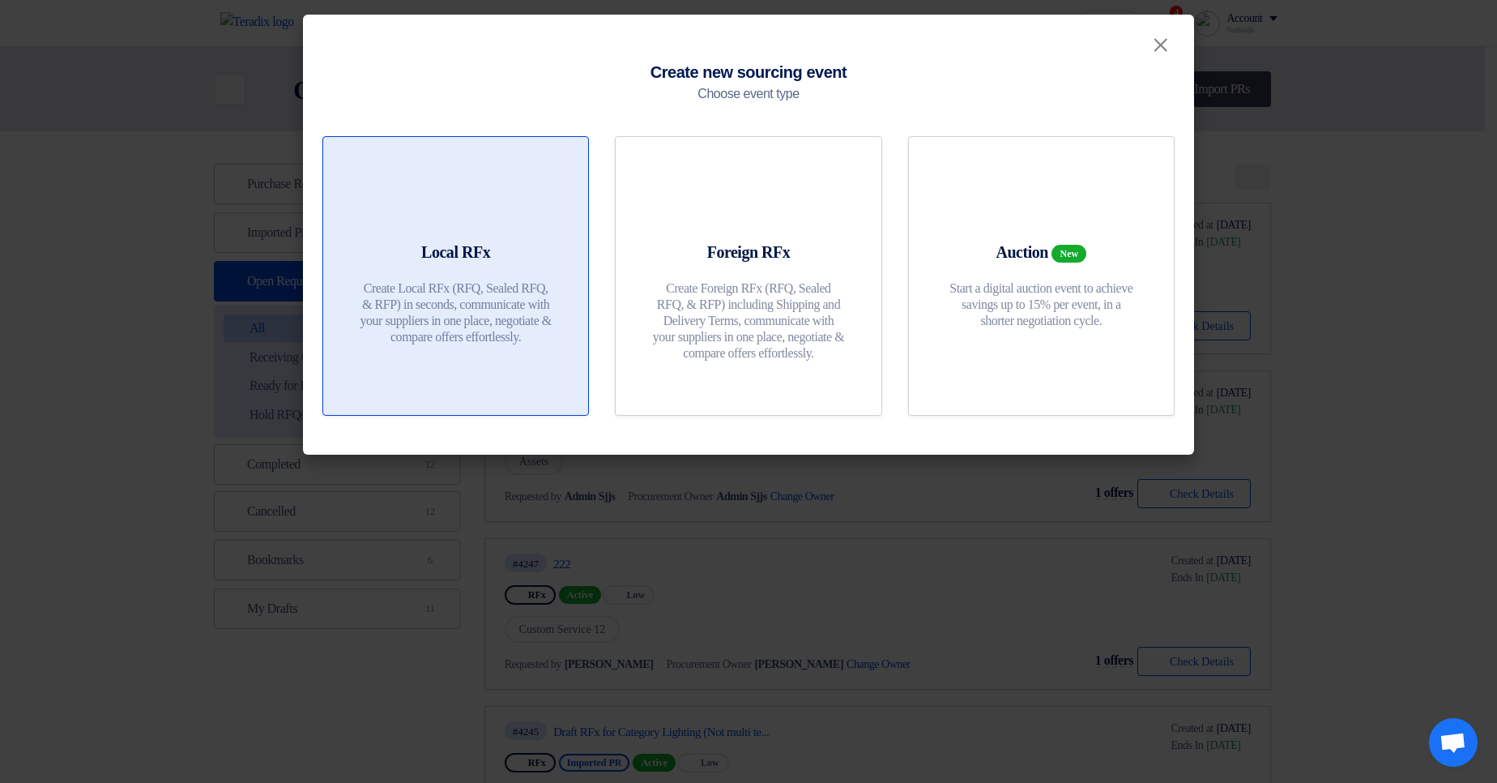
click at [446, 269] on div "Local RFx Create Local RFx (RFQ, Sealed RFQ, & RFP) in seconds, communicate wit…" at bounding box center [456, 297] width 226 height 113
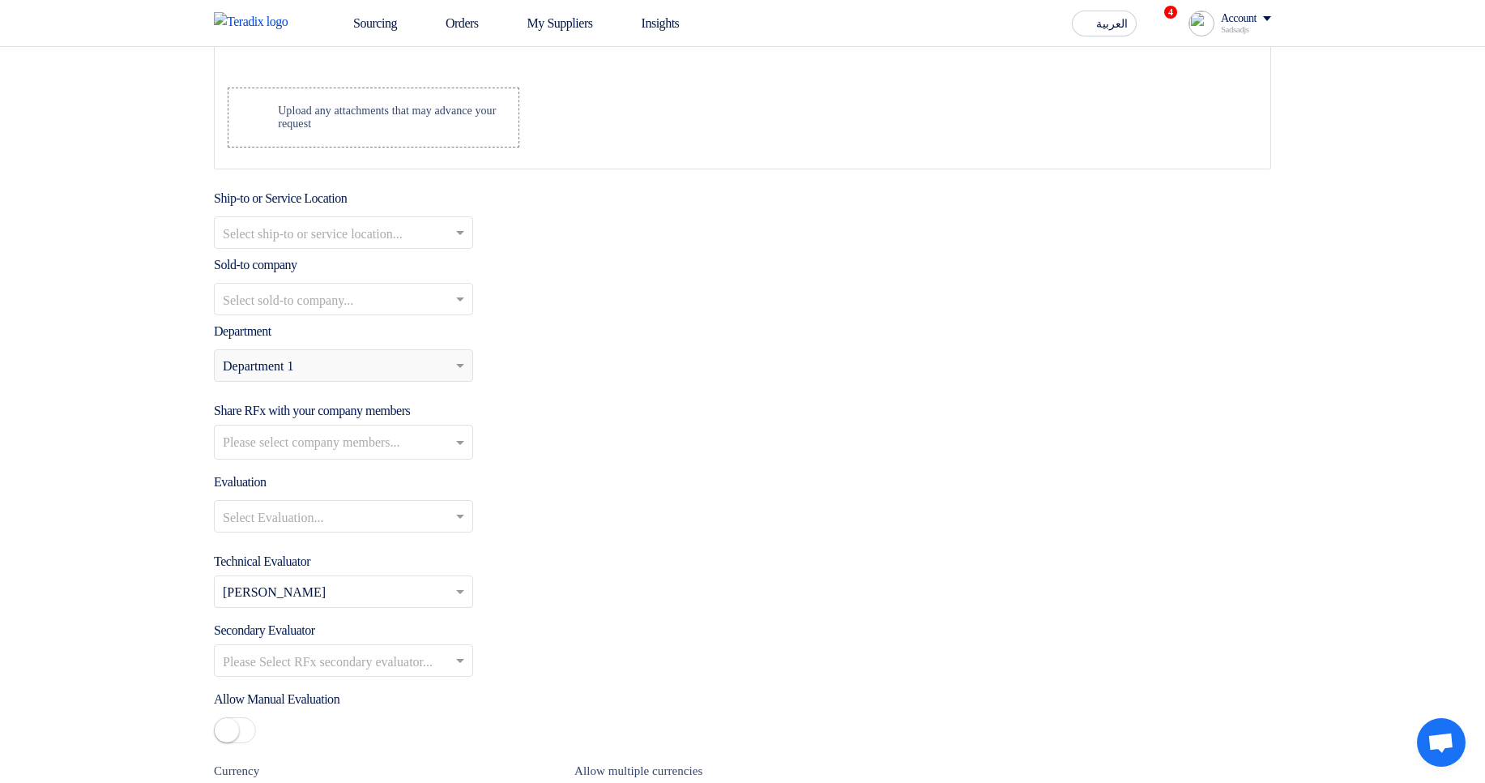
scroll to position [1653, 0]
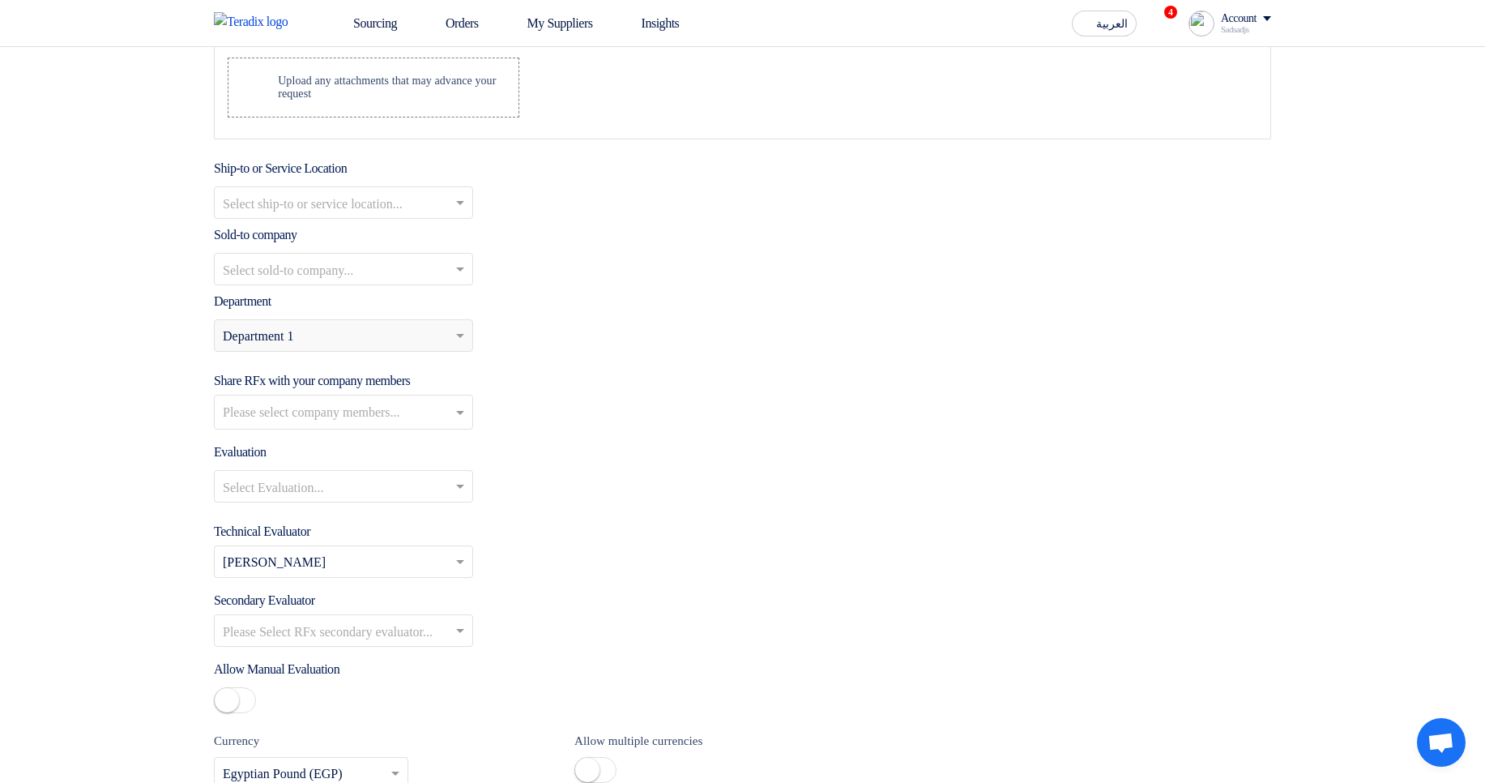
click at [352, 345] on div "Please select department... × Department 1" at bounding box center [333, 335] width 237 height 19
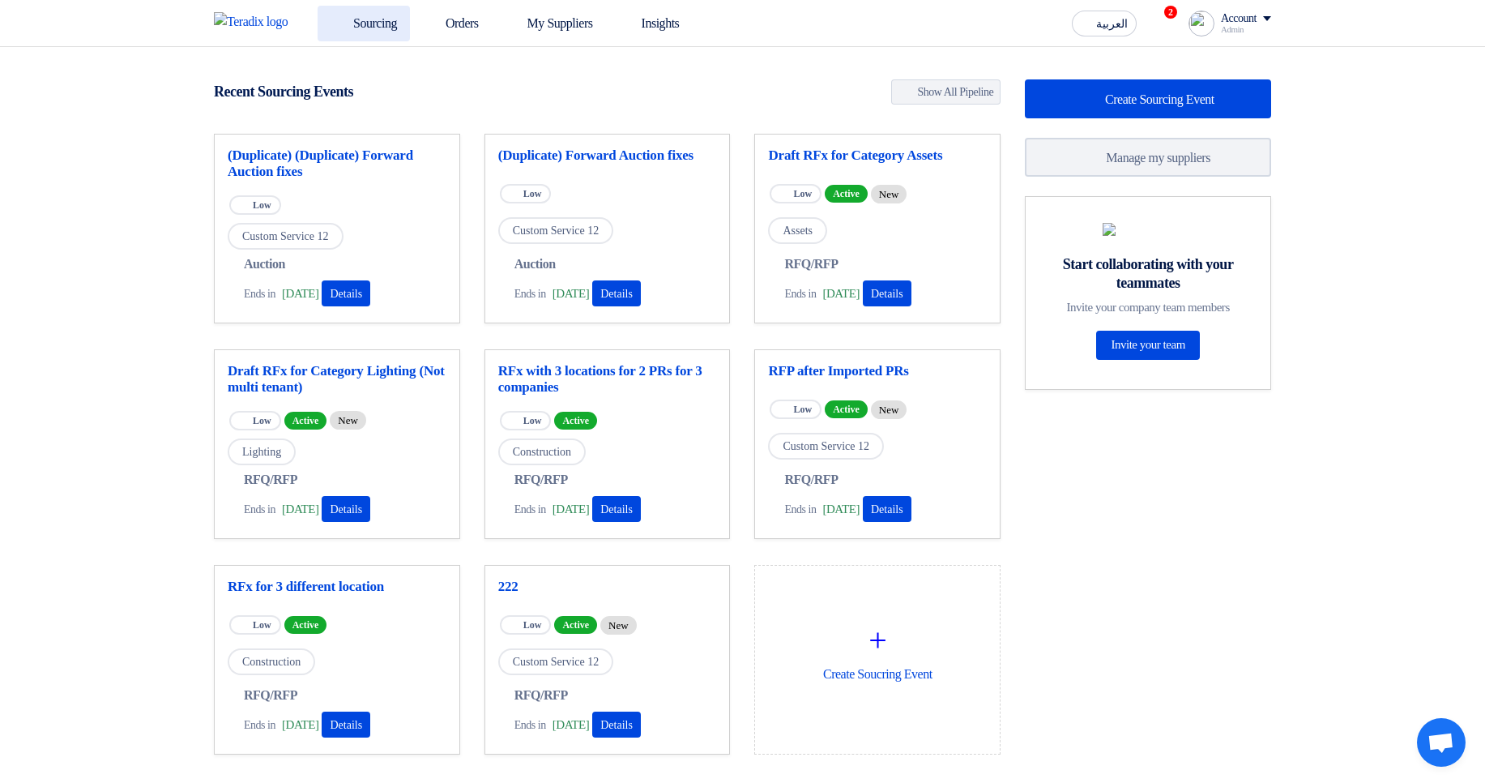
click at [373, 27] on link "Sourcing" at bounding box center [364, 24] width 92 height 36
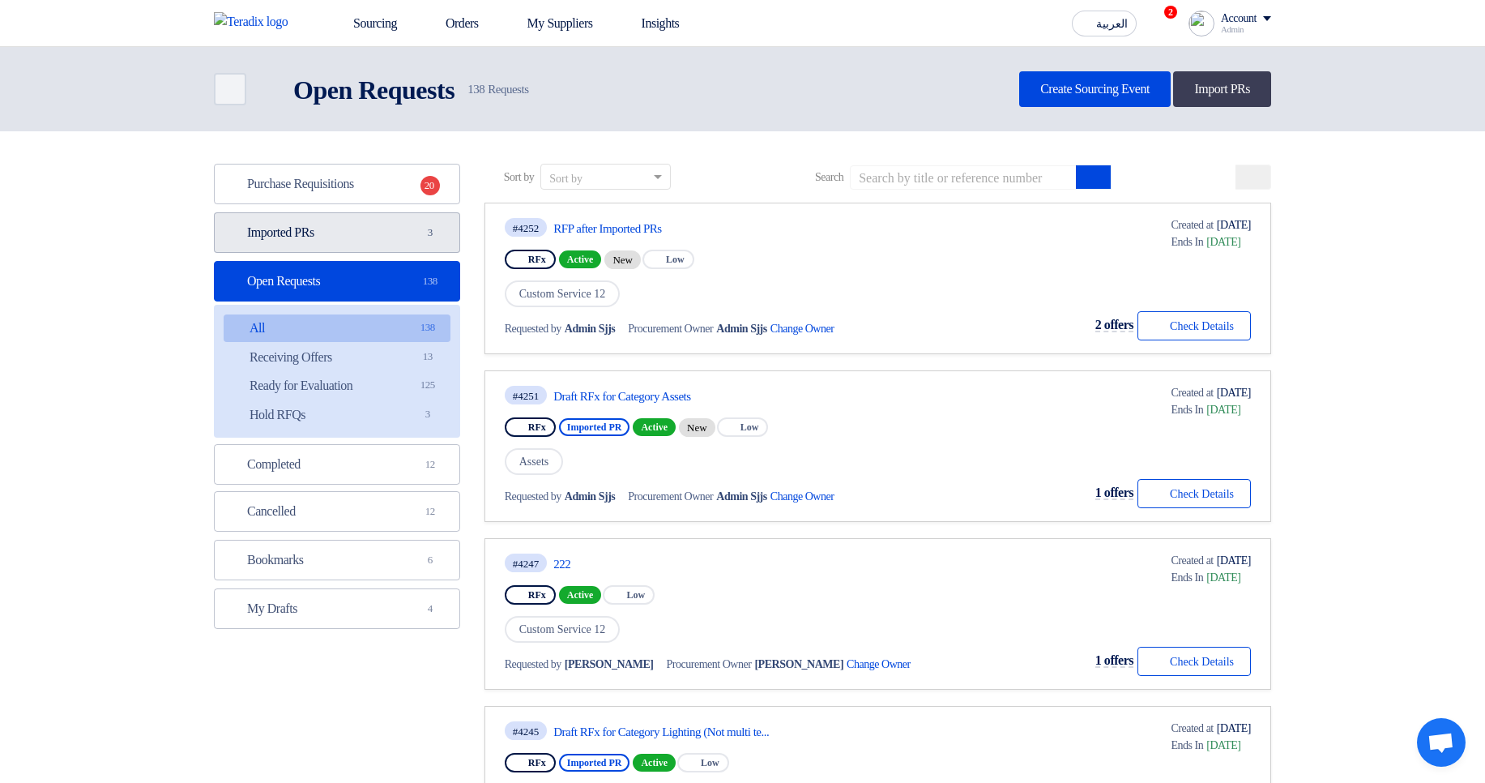
click at [400, 246] on link "Imported PRs Imported PRs 3" at bounding box center [337, 232] width 246 height 41
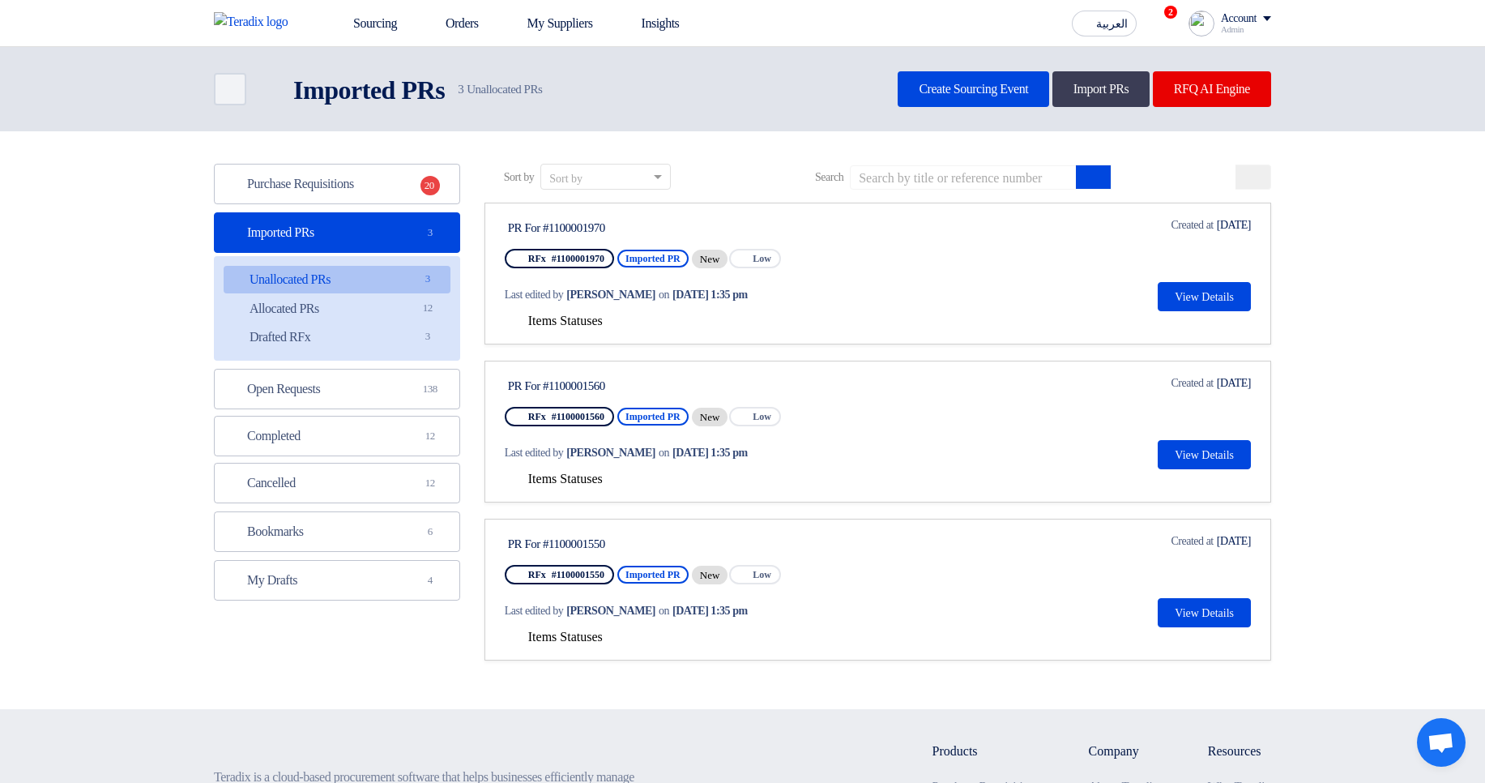
click at [603, 315] on span "Items Statuses" at bounding box center [565, 321] width 75 height 14
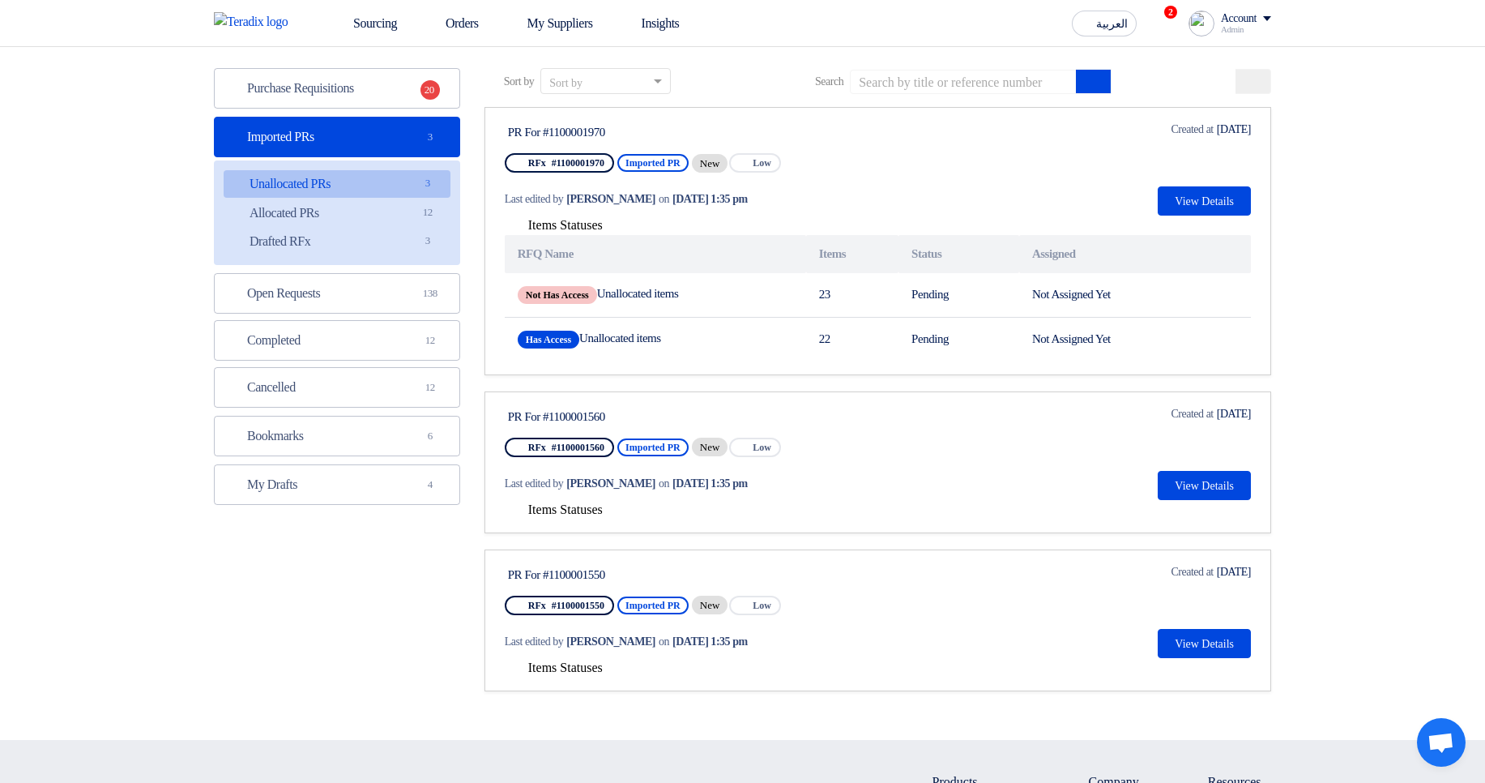
scroll to position [97, 0]
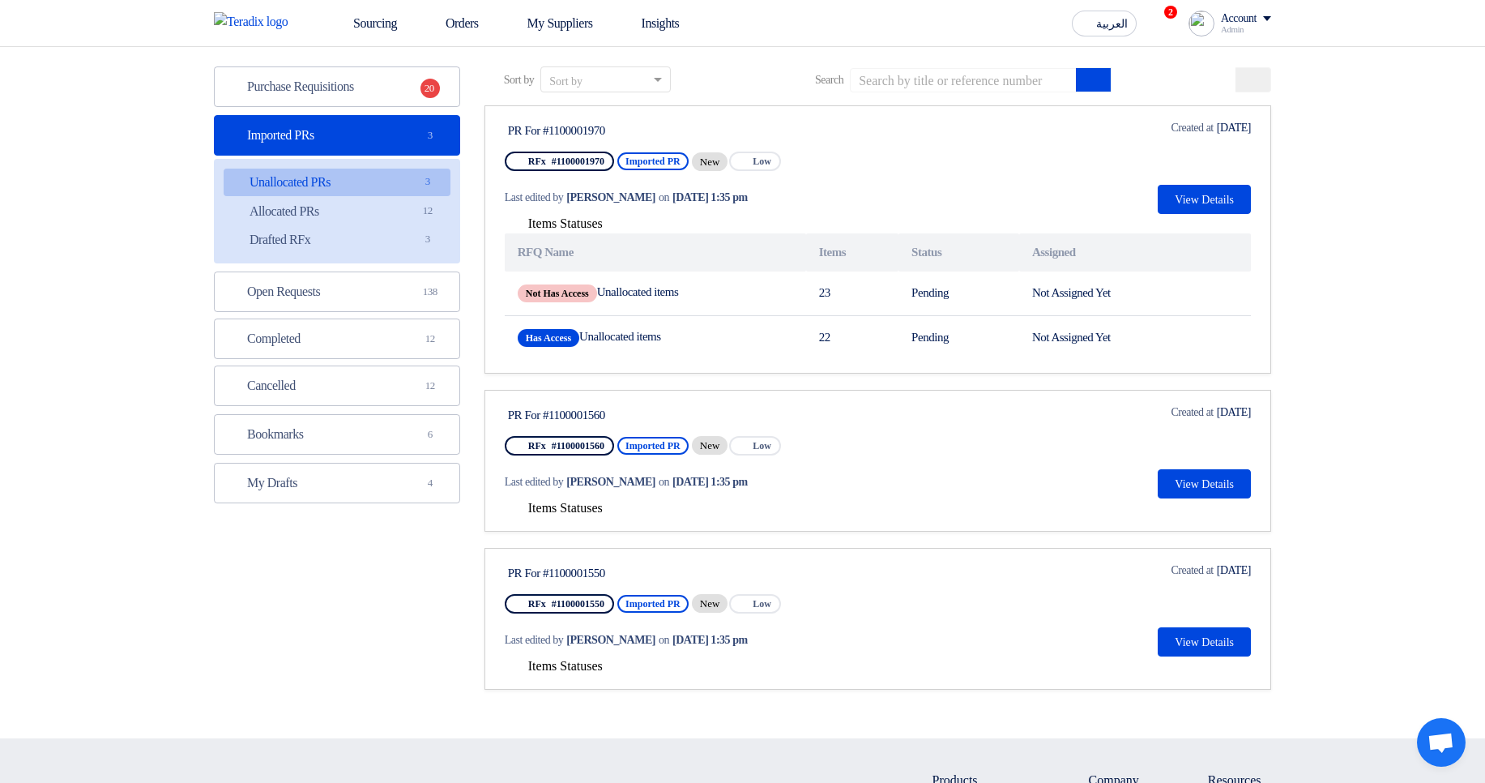
click at [599, 502] on span "Items Statuses" at bounding box center [565, 508] width 75 height 14
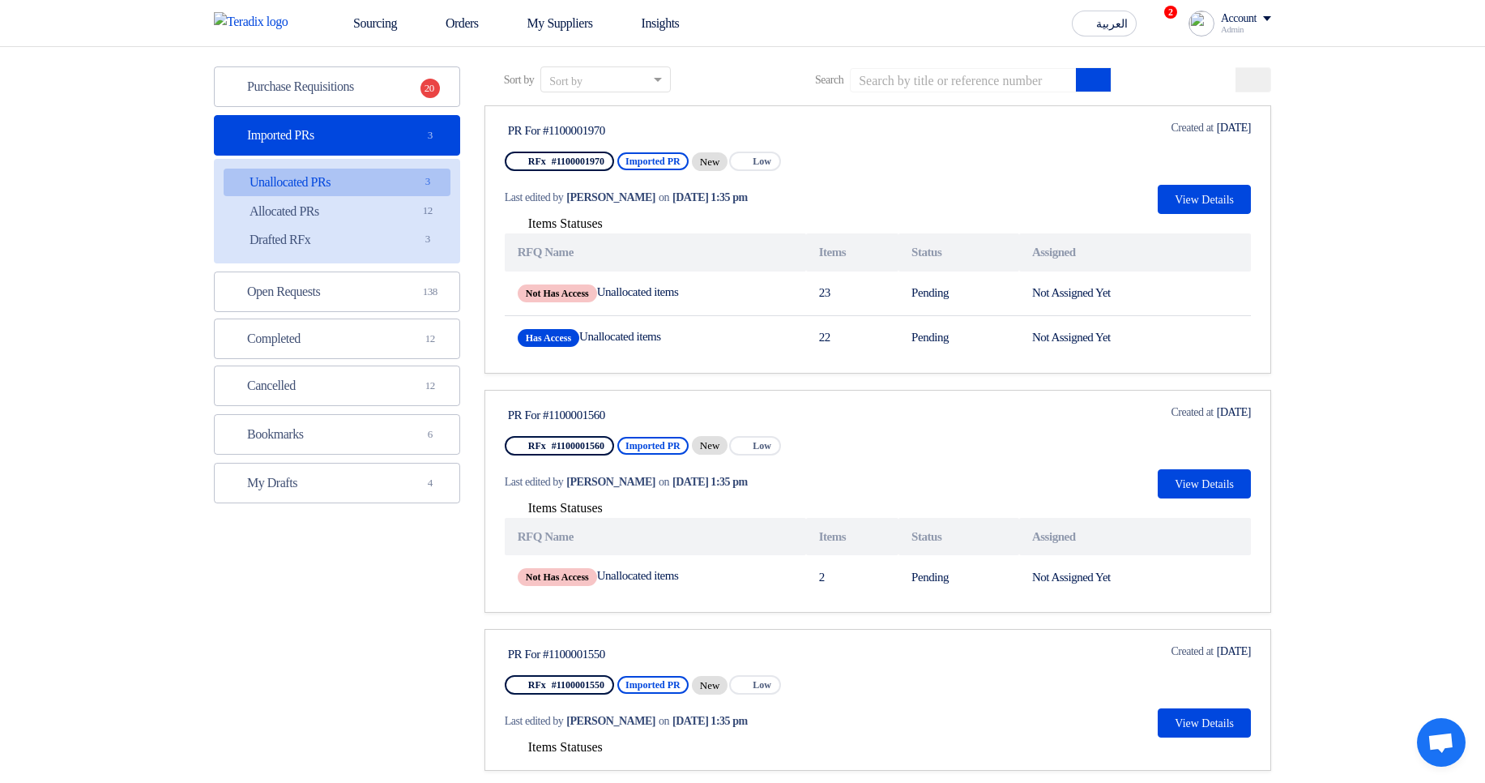
scroll to position [194, 0]
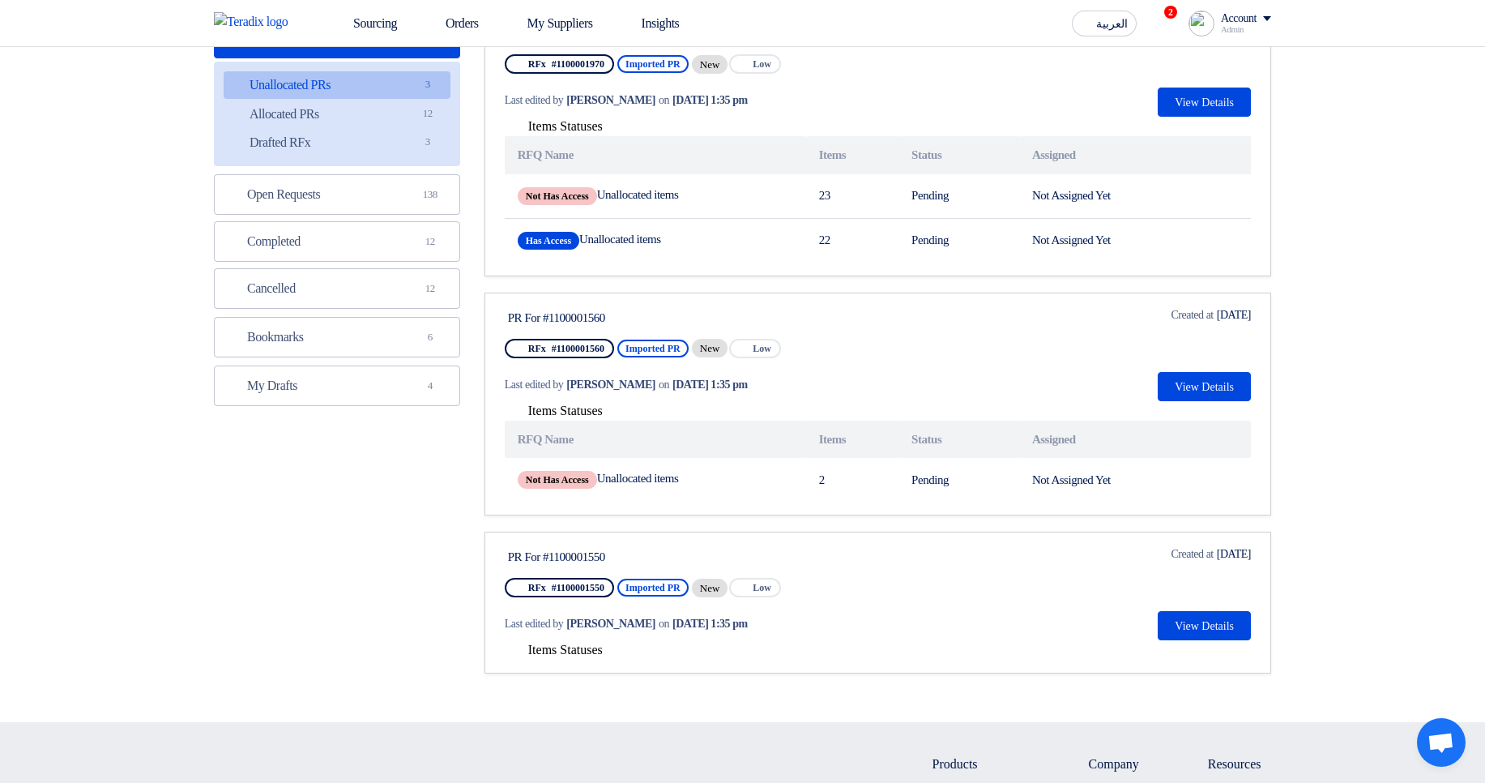
click at [587, 656] on span "Items Statuses" at bounding box center [565, 650] width 75 height 14
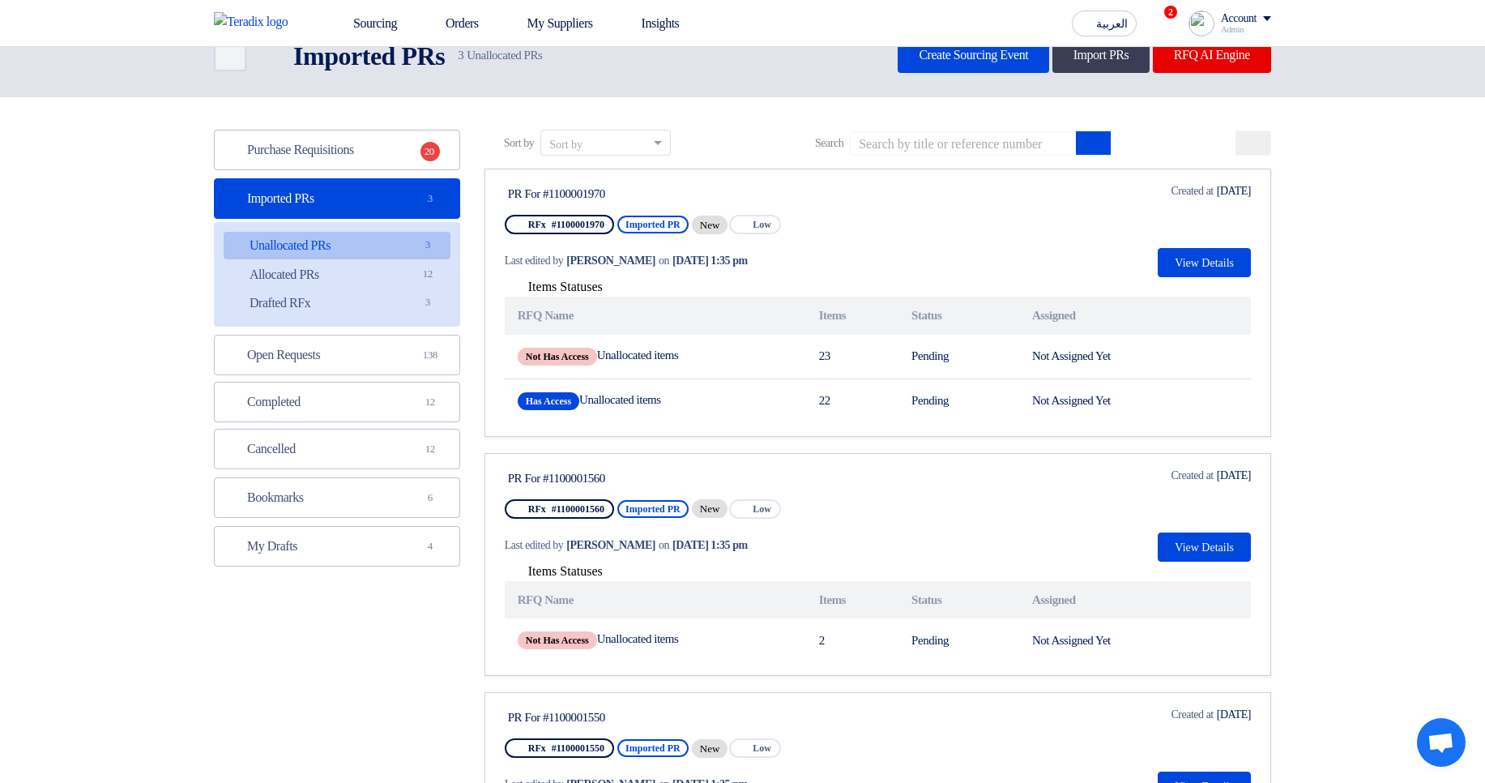
scroll to position [0, 0]
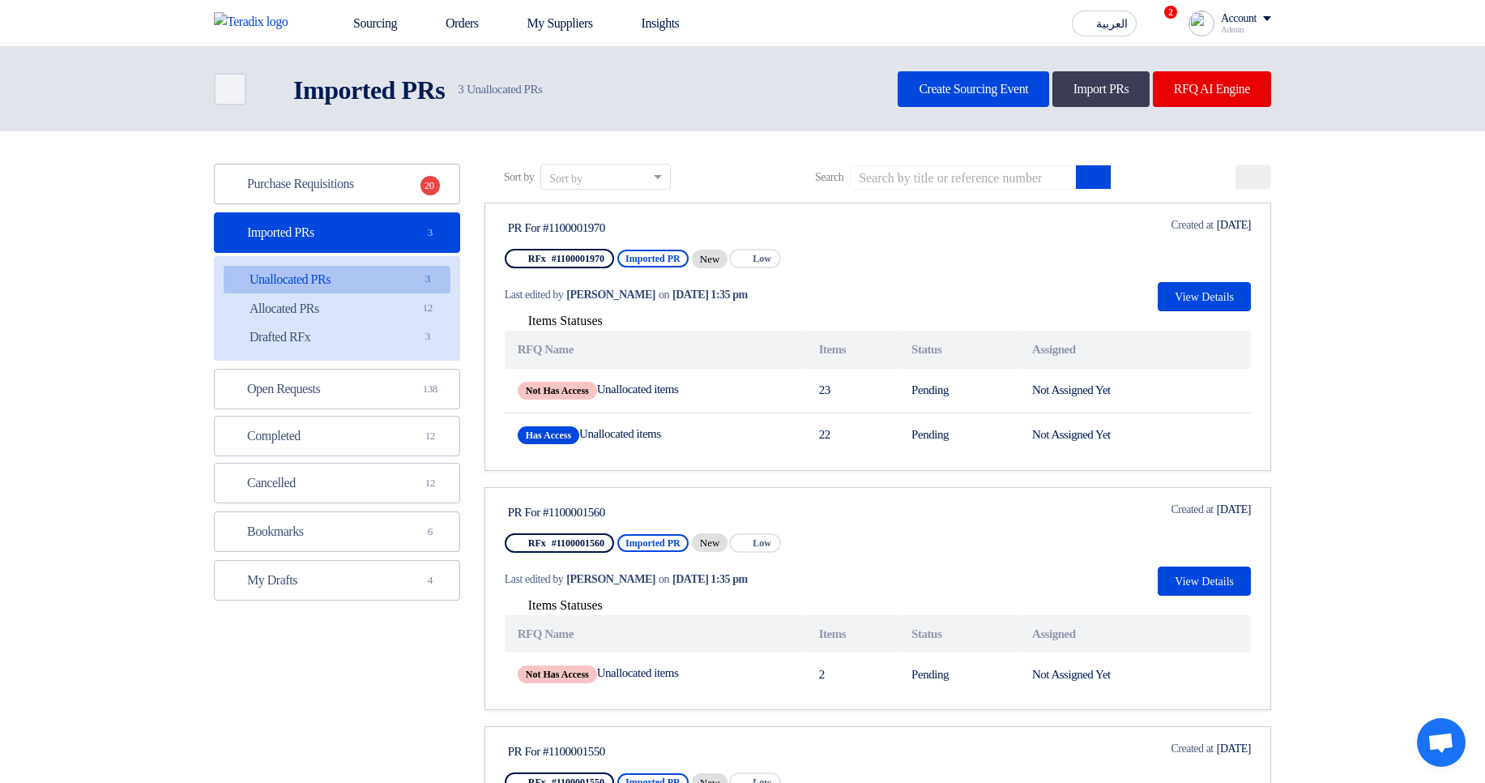
click at [587, 227] on div "PR For #1100001970" at bounding box center [660, 227] width 304 height 15
click at [638, 229] on div "PR For #1100001970" at bounding box center [660, 227] width 304 height 15
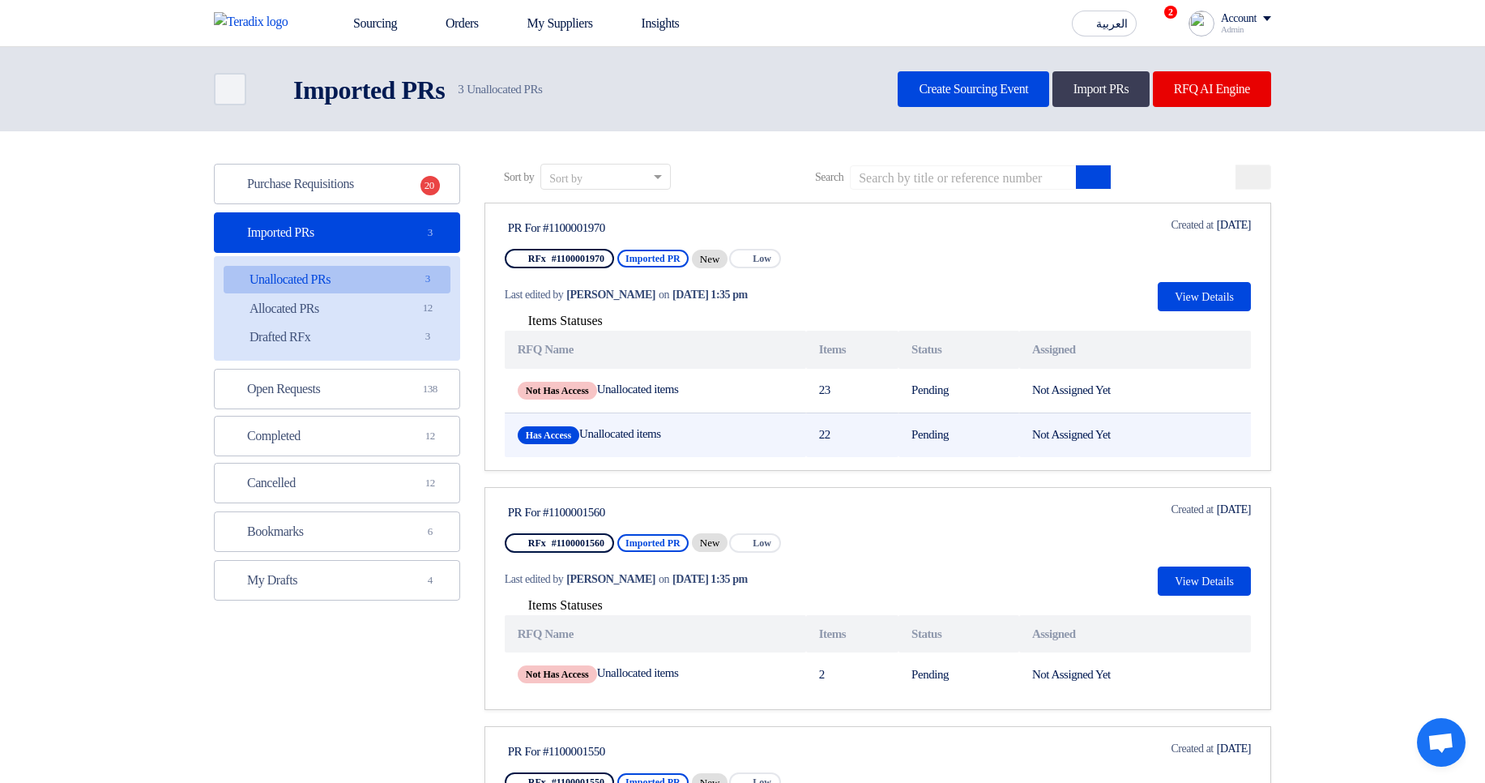
click at [605, 440] on td "Has Access Unallocated items" at bounding box center [655, 434] width 301 height 45
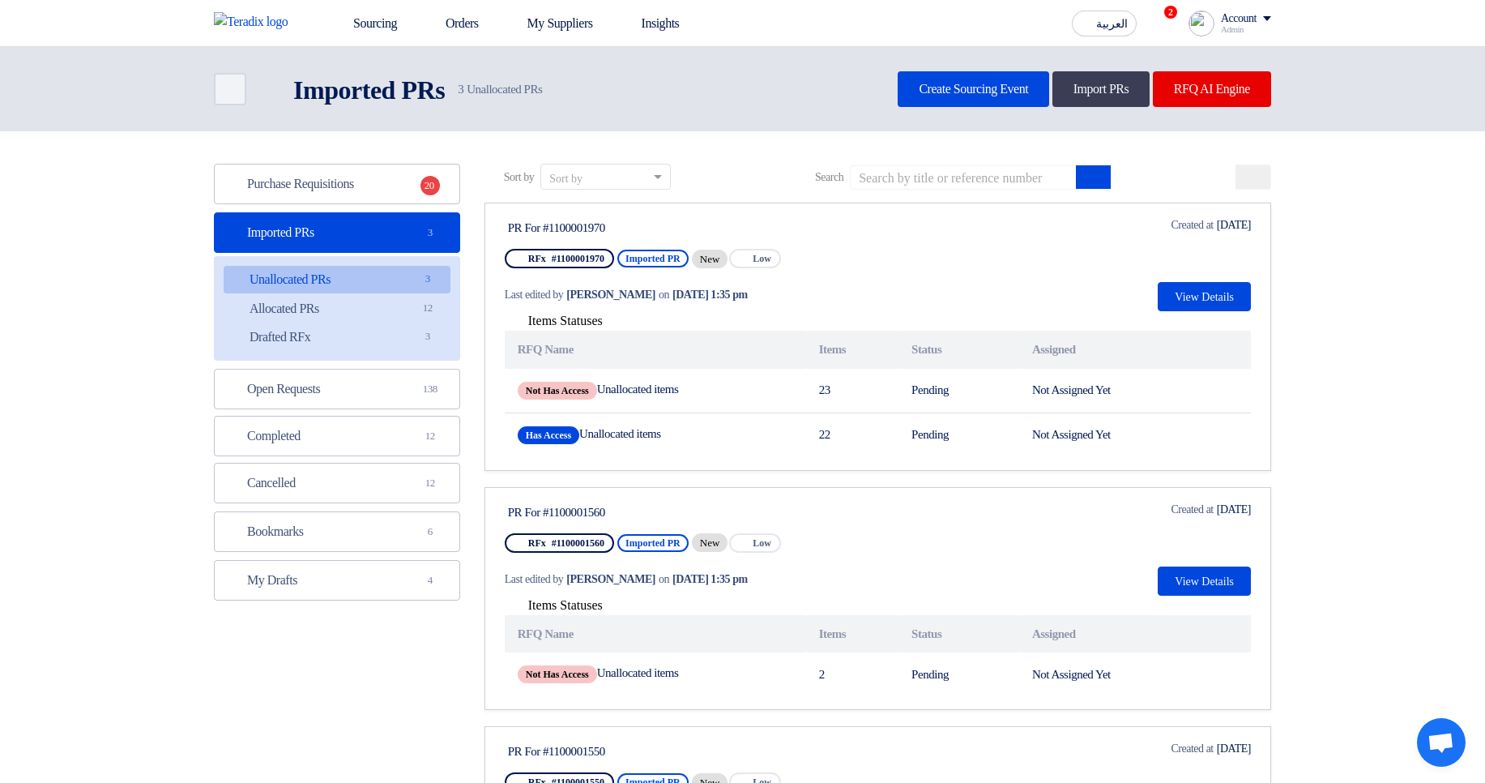
drag, startPoint x: 605, startPoint y: 440, endPoint x: 820, endPoint y: 459, distance: 215.6
click at [697, 439] on td "Has Access Unallocated items" at bounding box center [655, 434] width 301 height 45
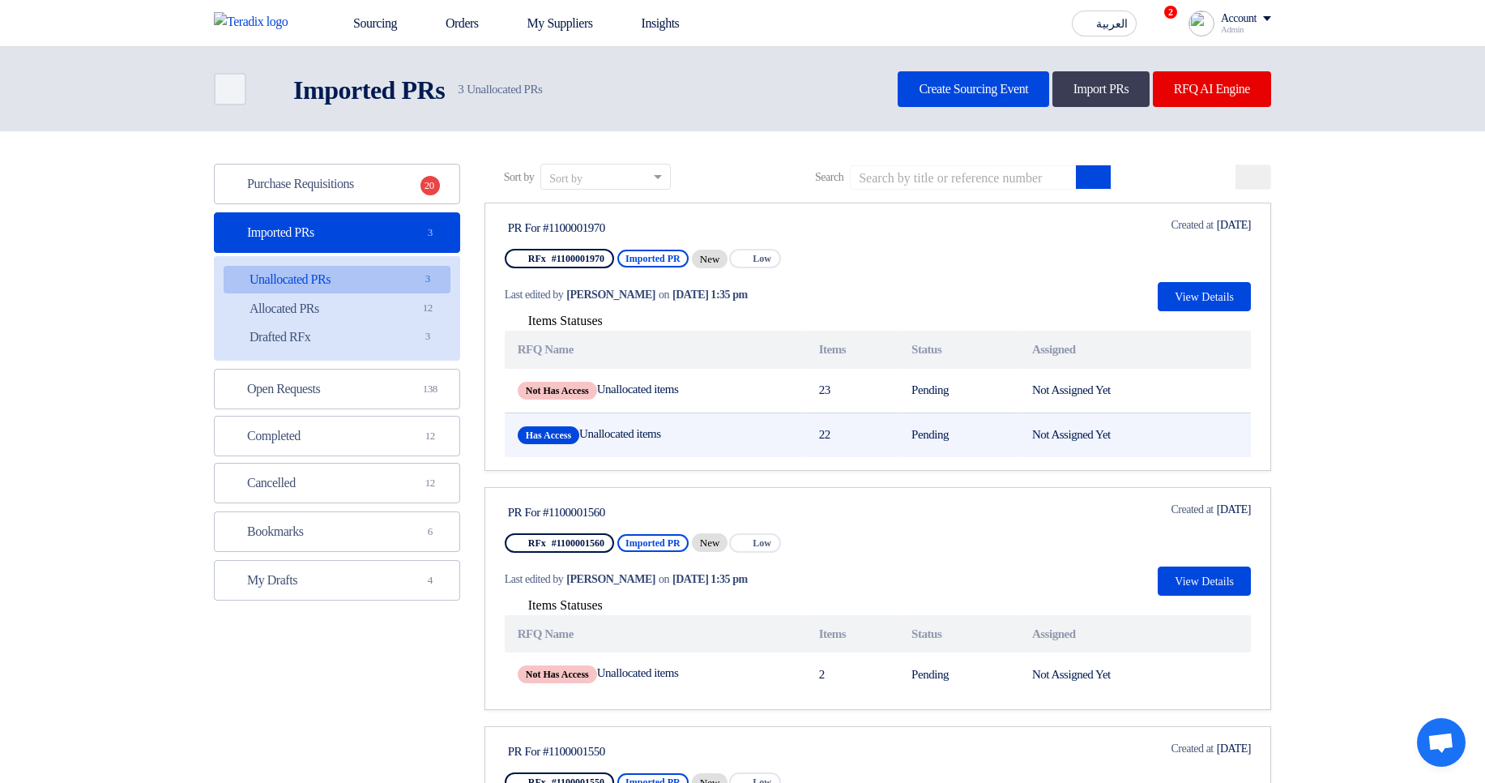
drag, startPoint x: 816, startPoint y: 436, endPoint x: 860, endPoint y: 440, distance: 43.9
click at [839, 439] on td "22" at bounding box center [852, 434] width 92 height 45
click at [862, 440] on td "22" at bounding box center [852, 434] width 92 height 45
drag, startPoint x: 821, startPoint y: 435, endPoint x: 851, endPoint y: 434, distance: 30.0
click at [851, 434] on td "22" at bounding box center [852, 434] width 92 height 45
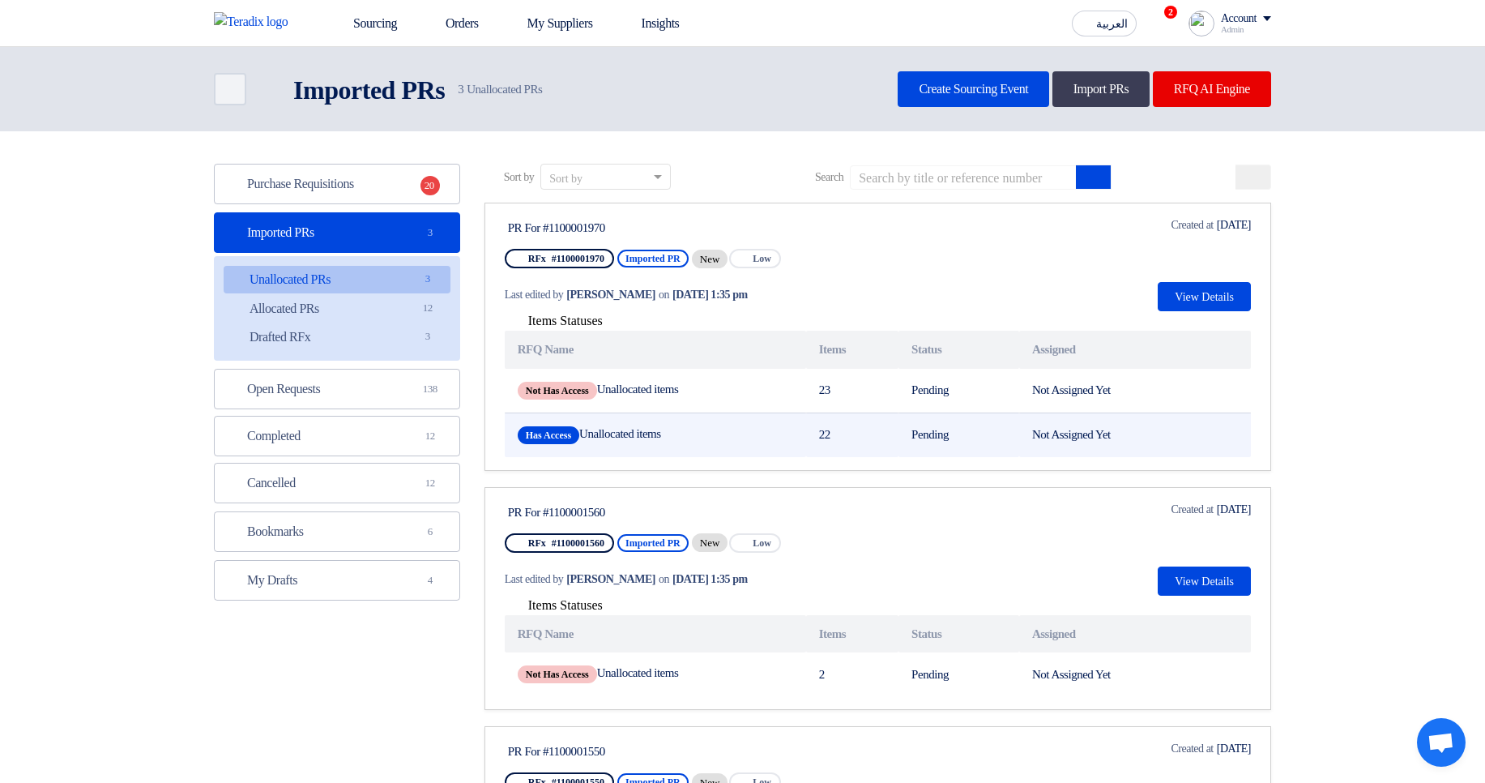
click at [865, 432] on td "22" at bounding box center [852, 434] width 92 height 45
click at [871, 433] on td "22" at bounding box center [852, 434] width 92 height 45
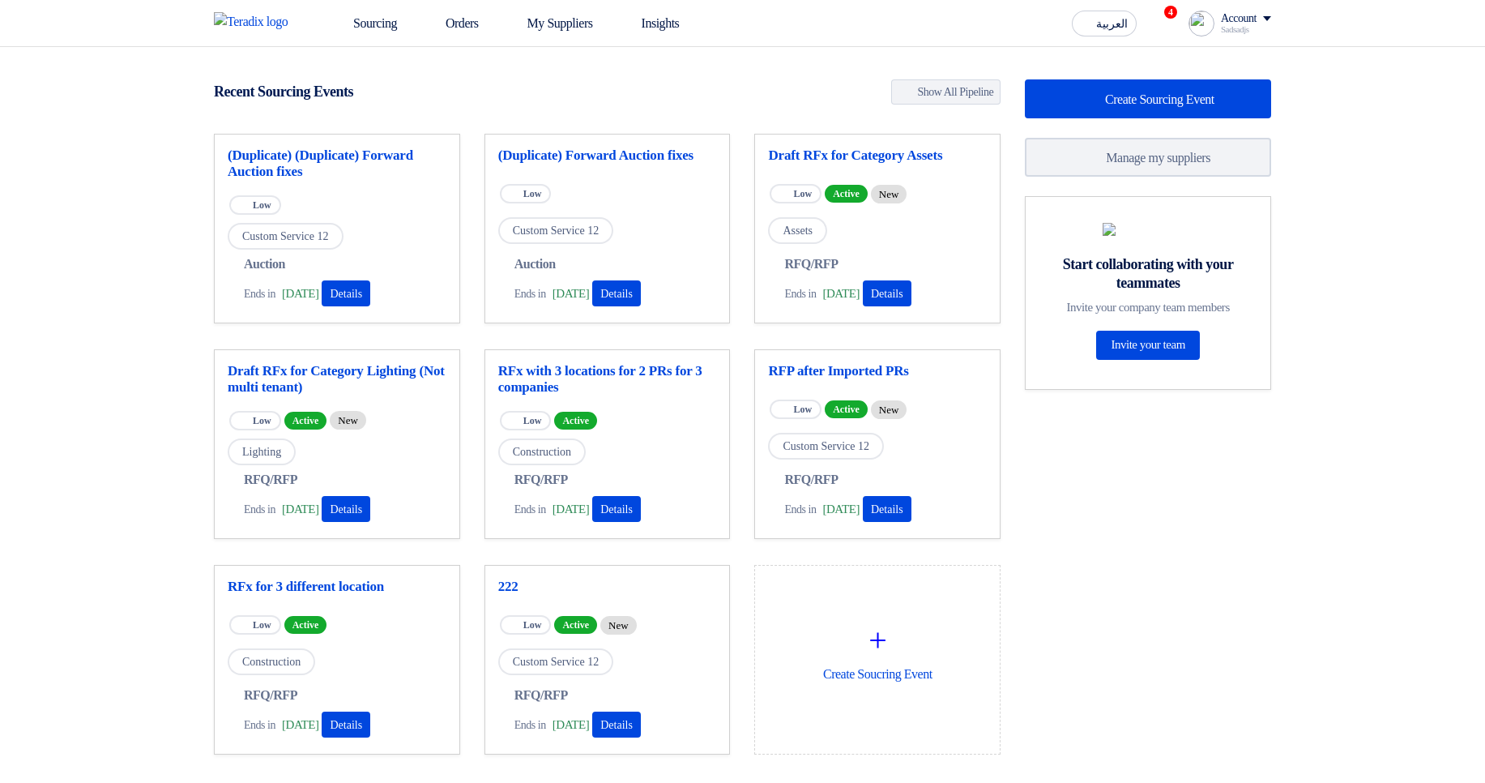
click at [395, 2] on div "Sourcing Orders My Suppliers Insights العربية ع 4 Congratulations! "(Duplicate)…" at bounding box center [743, 23] width 1082 height 46
click at [368, 17] on link "Sourcing" at bounding box center [364, 24] width 92 height 36
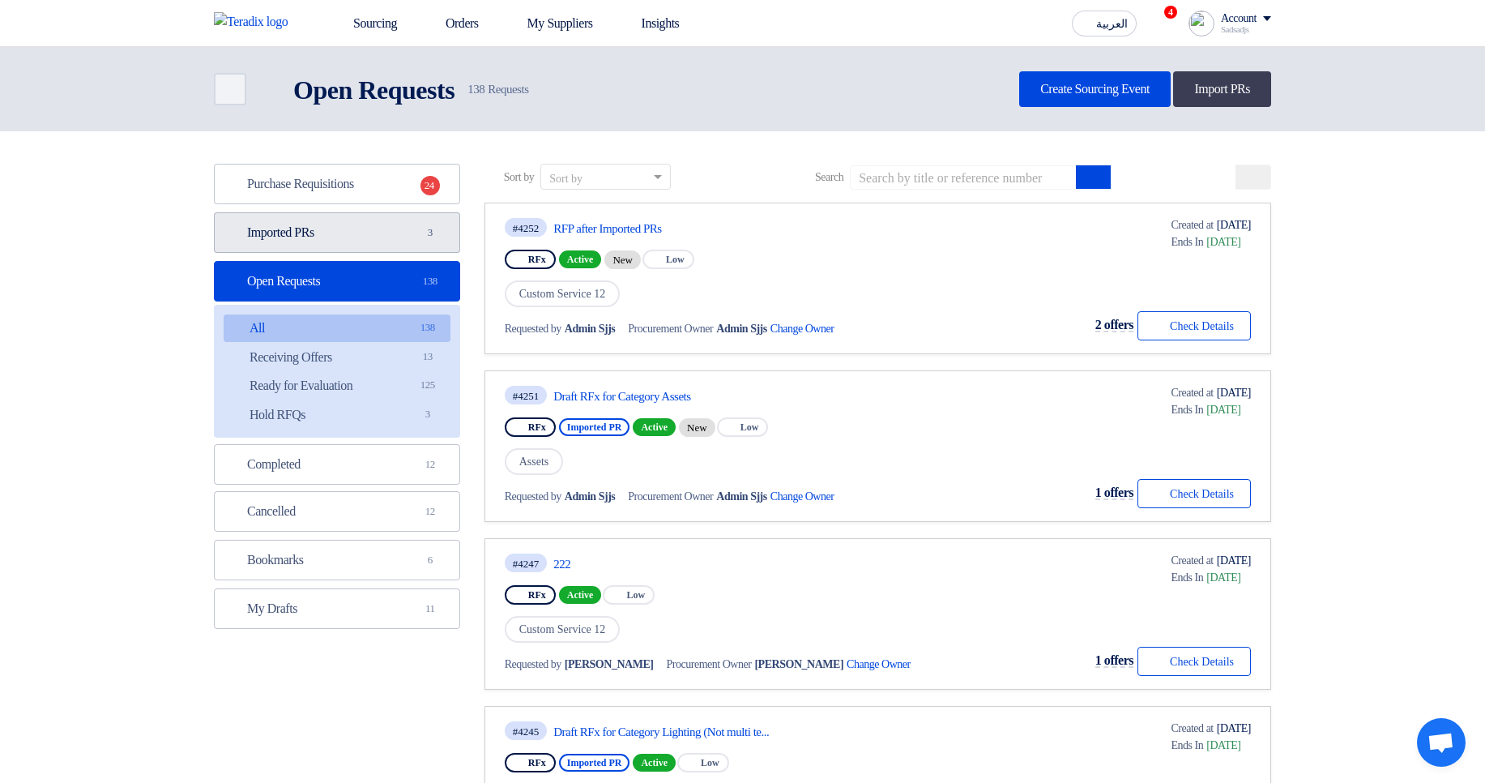
click at [374, 242] on link "Imported PRs Imported PRs 3" at bounding box center [337, 232] width 246 height 41
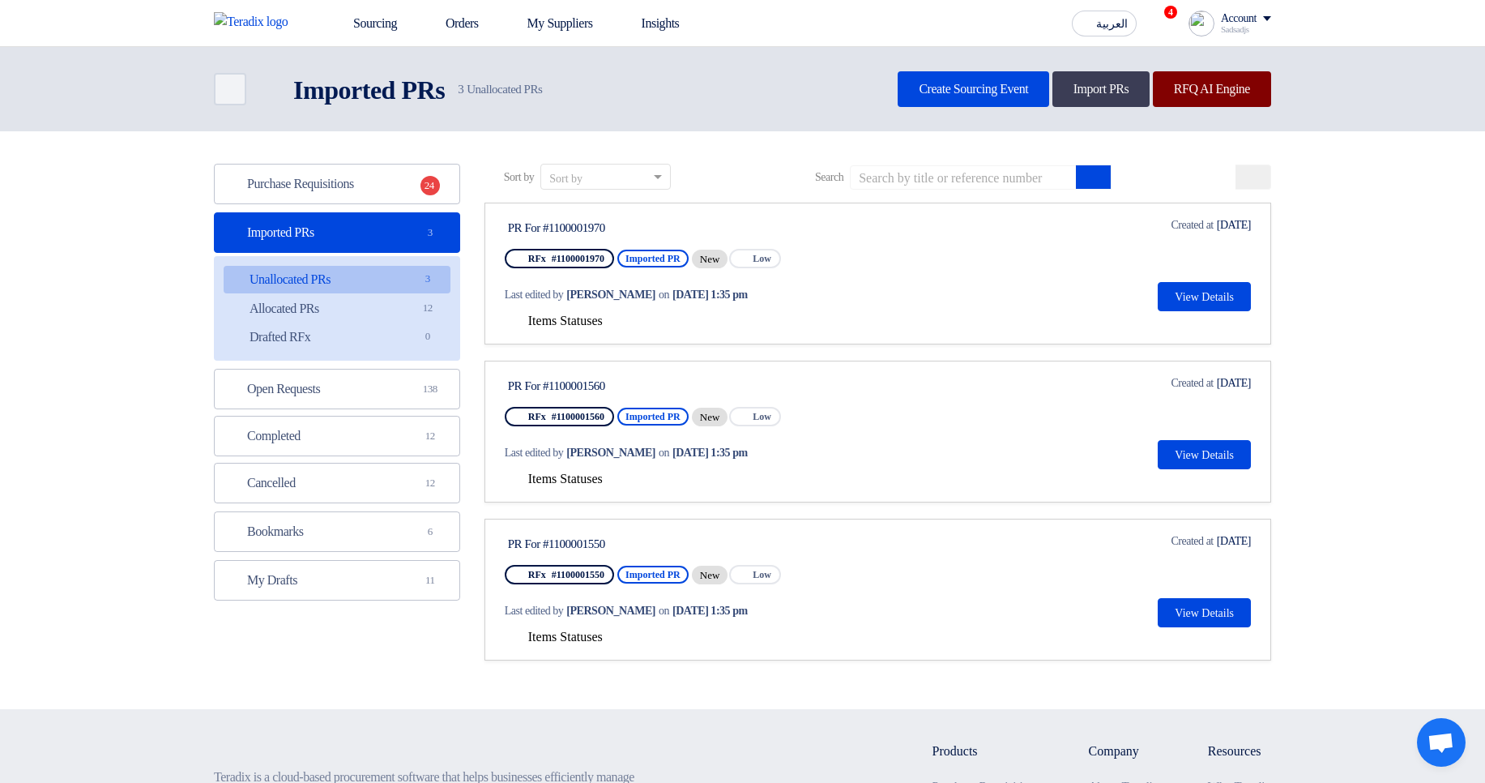
click at [1223, 86] on link "RFQ AI Engine" at bounding box center [1212, 89] width 118 height 36
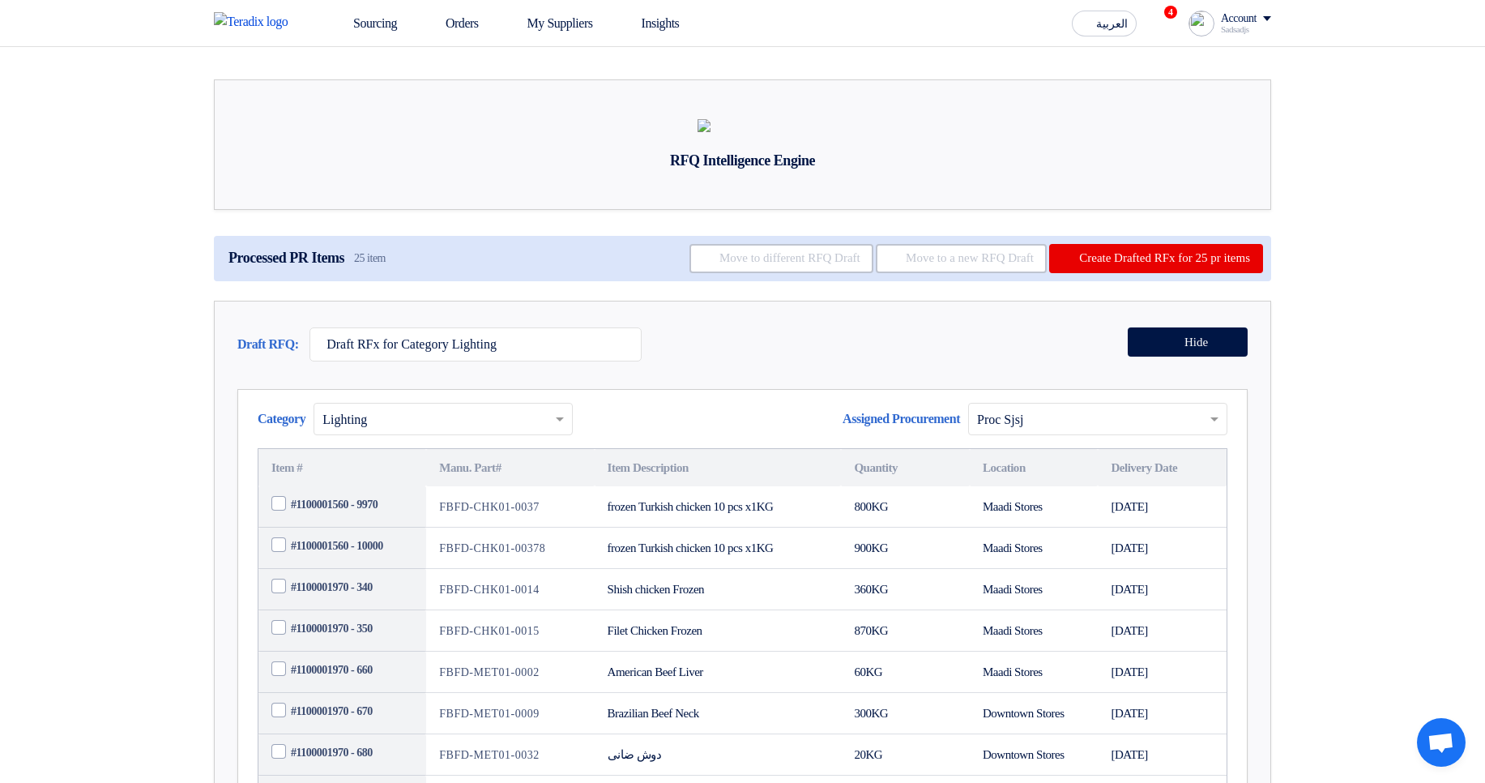
drag, startPoint x: 373, startPoint y: 317, endPoint x: 437, endPoint y: 321, distance: 64.1
click at [437, 281] on div "Processed PR Items 25 item Move to different RFQ Draft Move to a new RFQ Draft …" at bounding box center [742, 258] width 1057 height 45
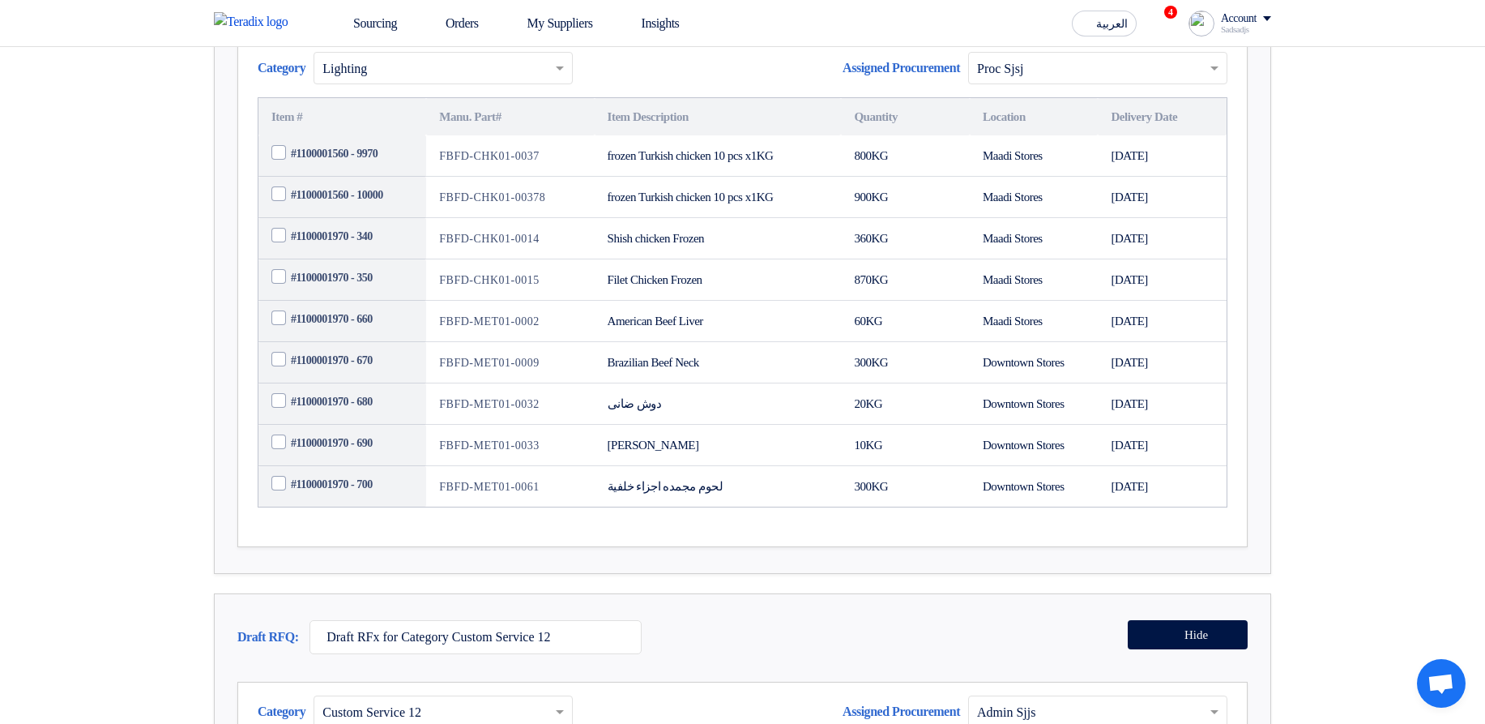
scroll to position [389, 0]
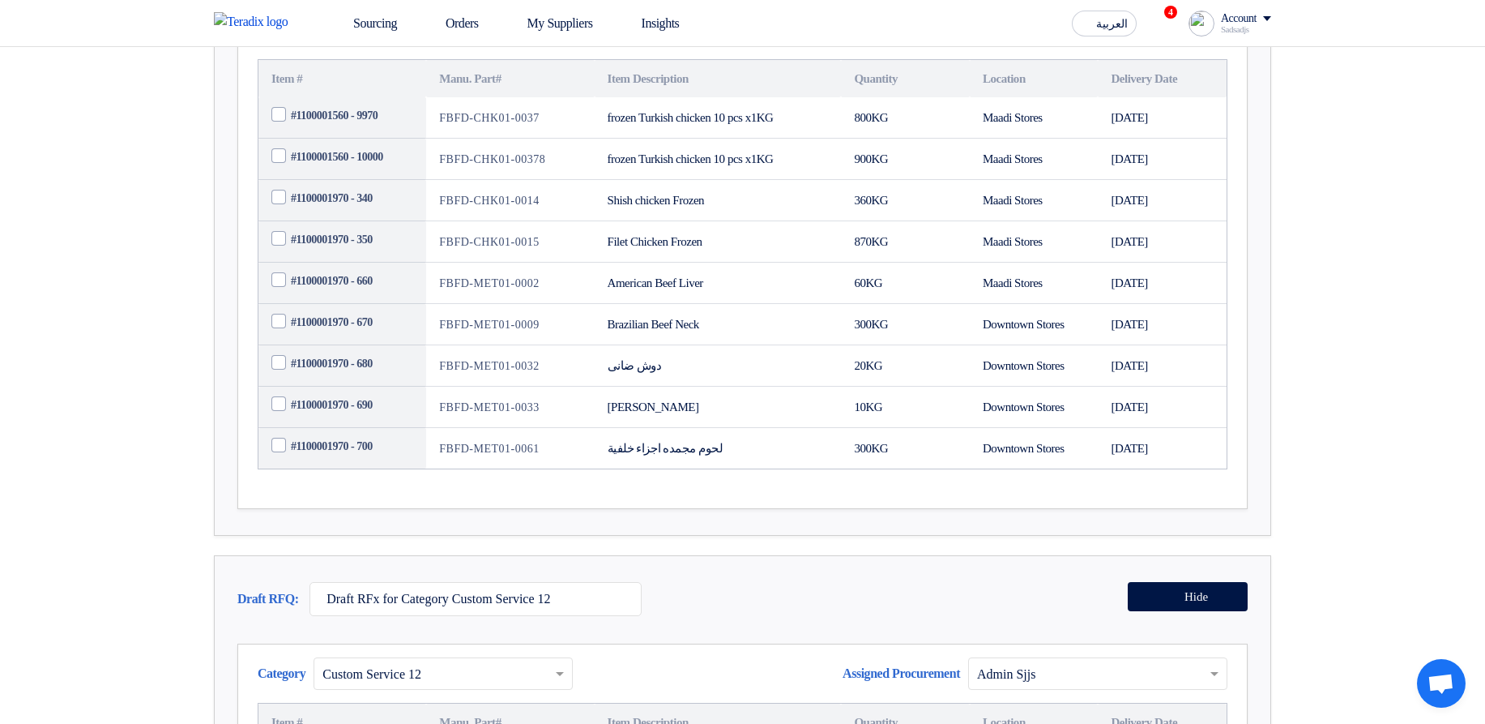
drag, startPoint x: 346, startPoint y: 179, endPoint x: 357, endPoint y: 190, distance: 15.5
click at [359, 124] on span "#1100001560 - 9970" at bounding box center [334, 115] width 87 height 17
drag, startPoint x: 347, startPoint y: 256, endPoint x: 355, endPoint y: 257, distance: 8.1
click at [355, 207] on span "#1100001970 - 340" at bounding box center [332, 198] width 82 height 17
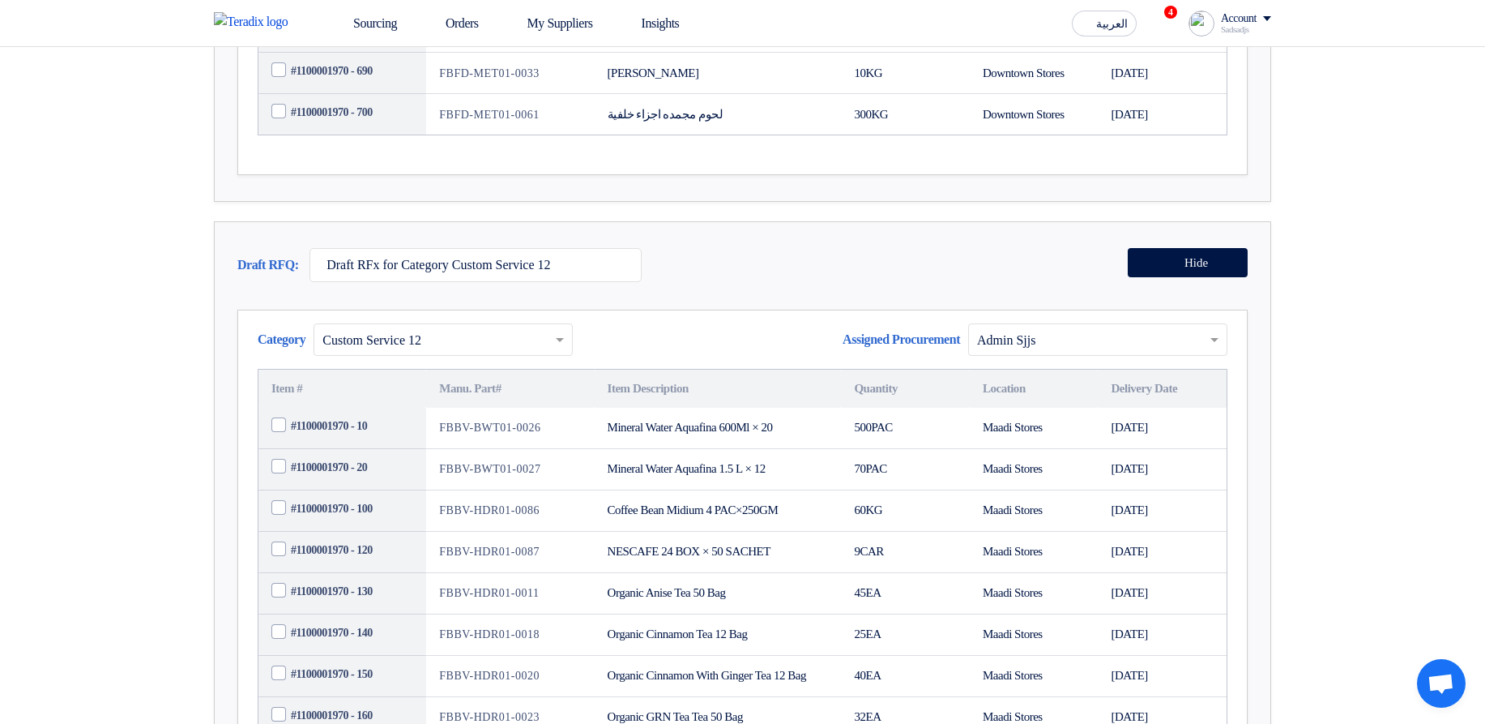
scroll to position [681, 0]
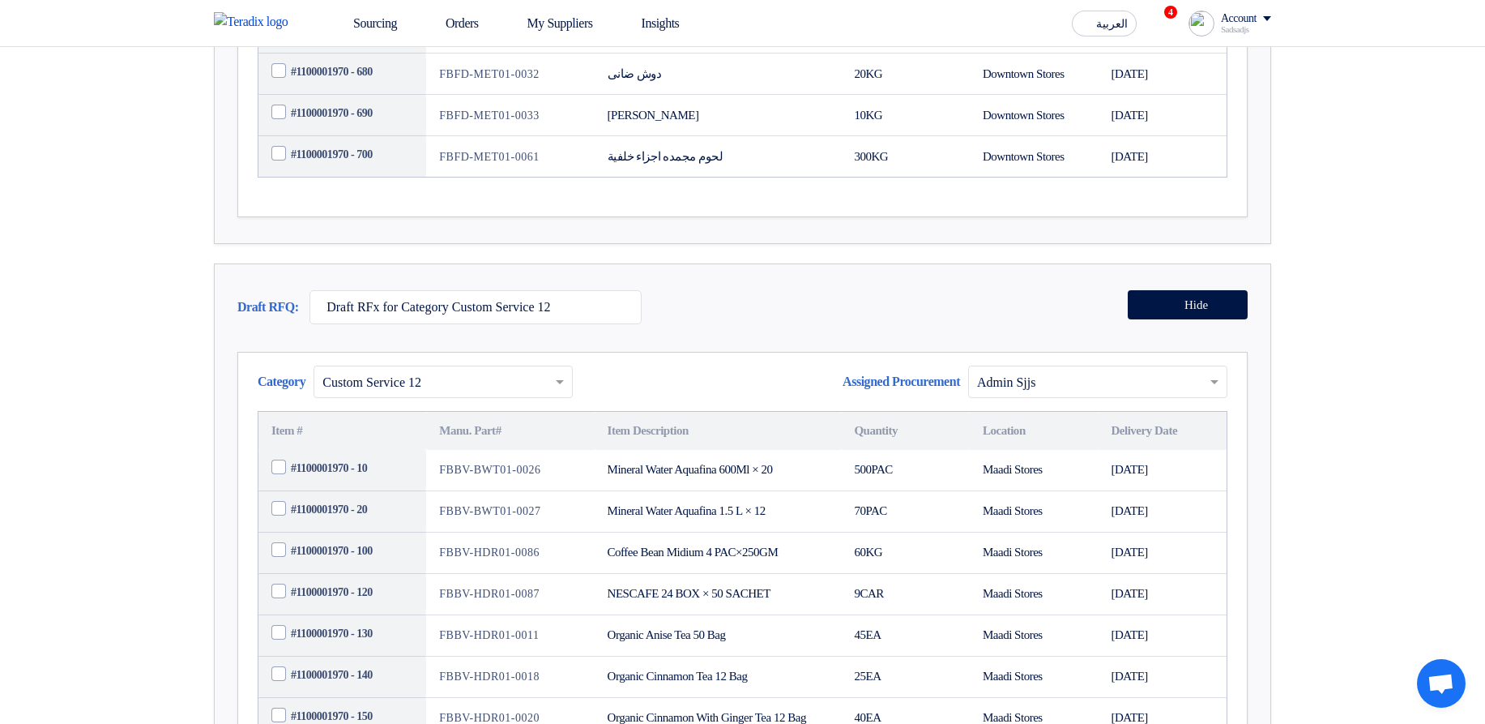
click at [655, 411] on div "Category × Custom Service 12 Assigned Procurement Assigned Procurement... Admin…" at bounding box center [743, 387] width 970 height 45
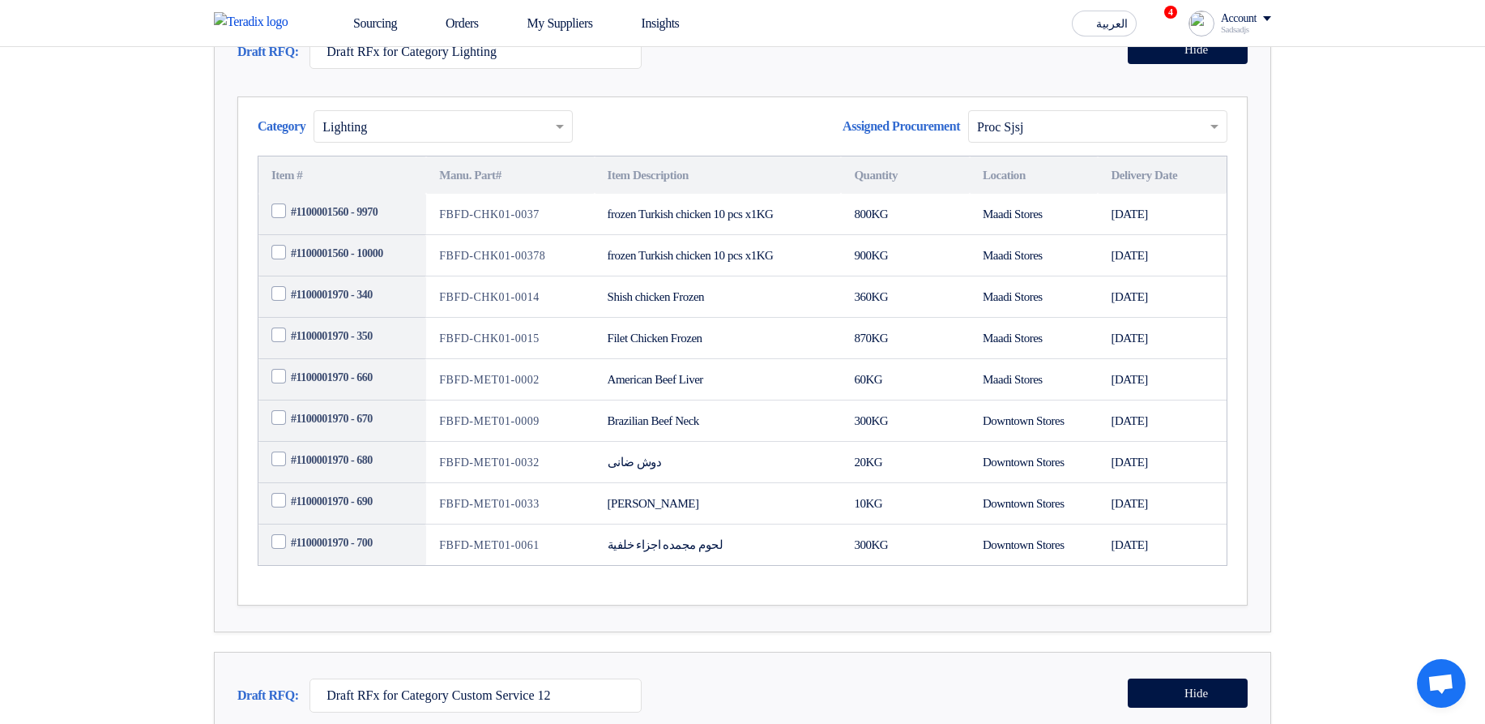
scroll to position [292, 0]
click at [368, 263] on span "#1100001560 - 10000" at bounding box center [337, 254] width 92 height 17
click at [368, 267] on input "#1100001560 - 10000" at bounding box center [362, 254] width 142 height 26
checkbox input "true"
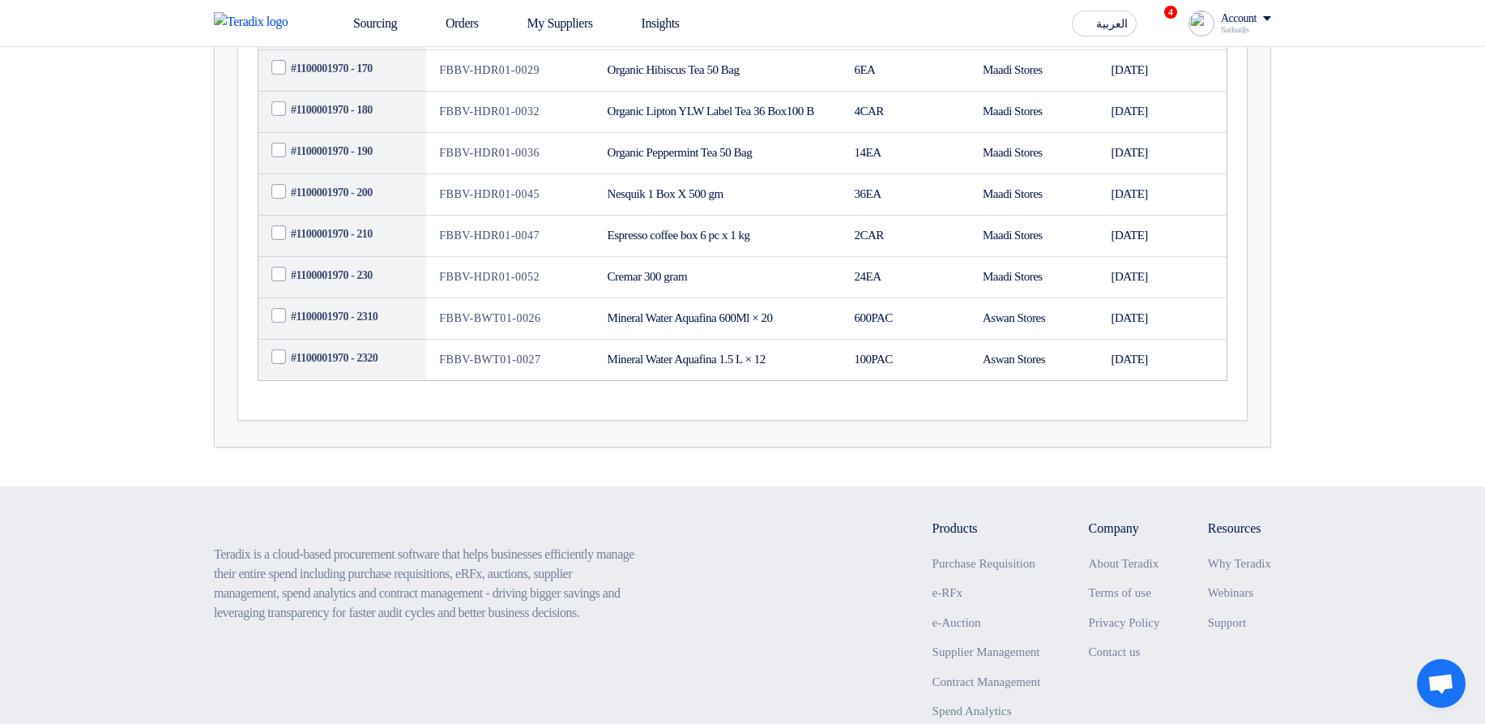
scroll to position [1458, 0]
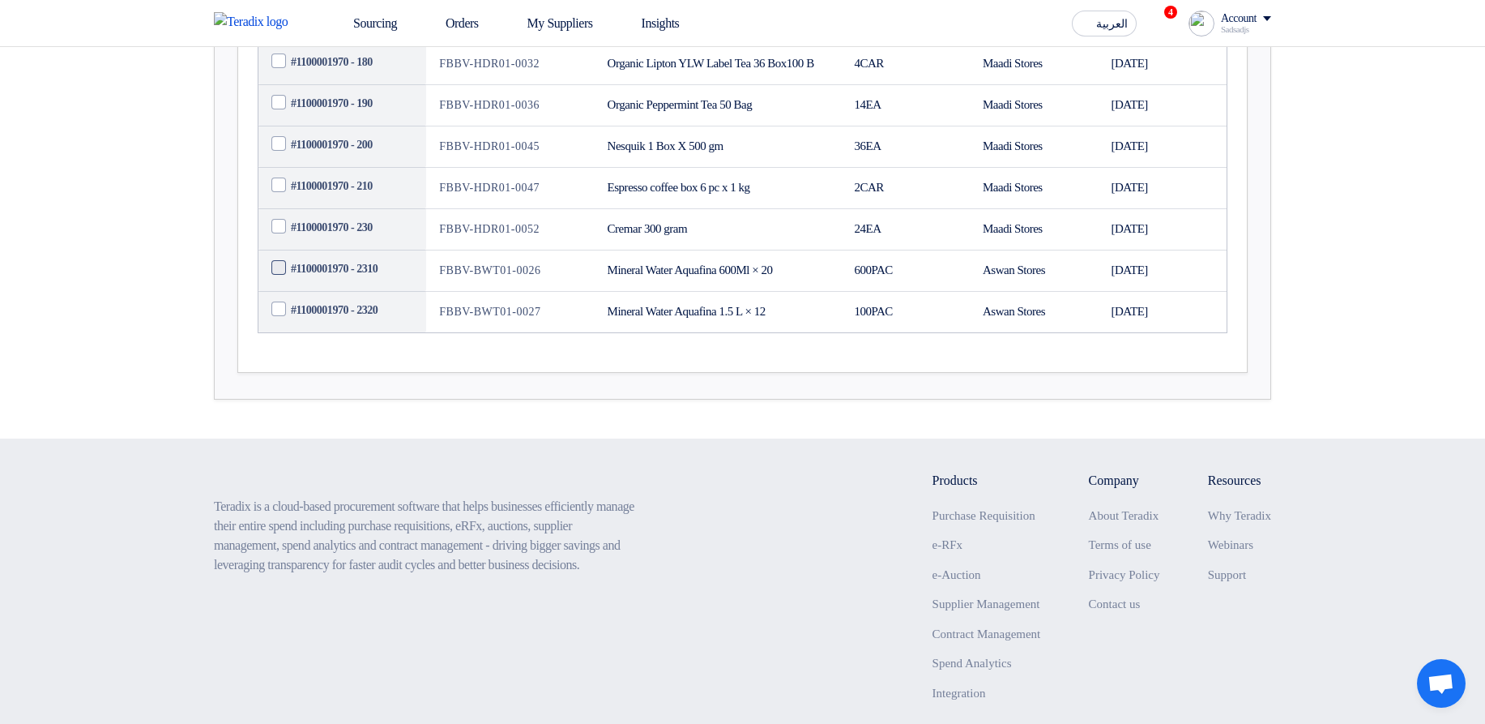
click at [361, 277] on span "#1100001970 - 2310" at bounding box center [334, 268] width 87 height 17
click at [361, 281] on input "#1100001970 - 2310" at bounding box center [362, 268] width 142 height 26
checkbox input "true"
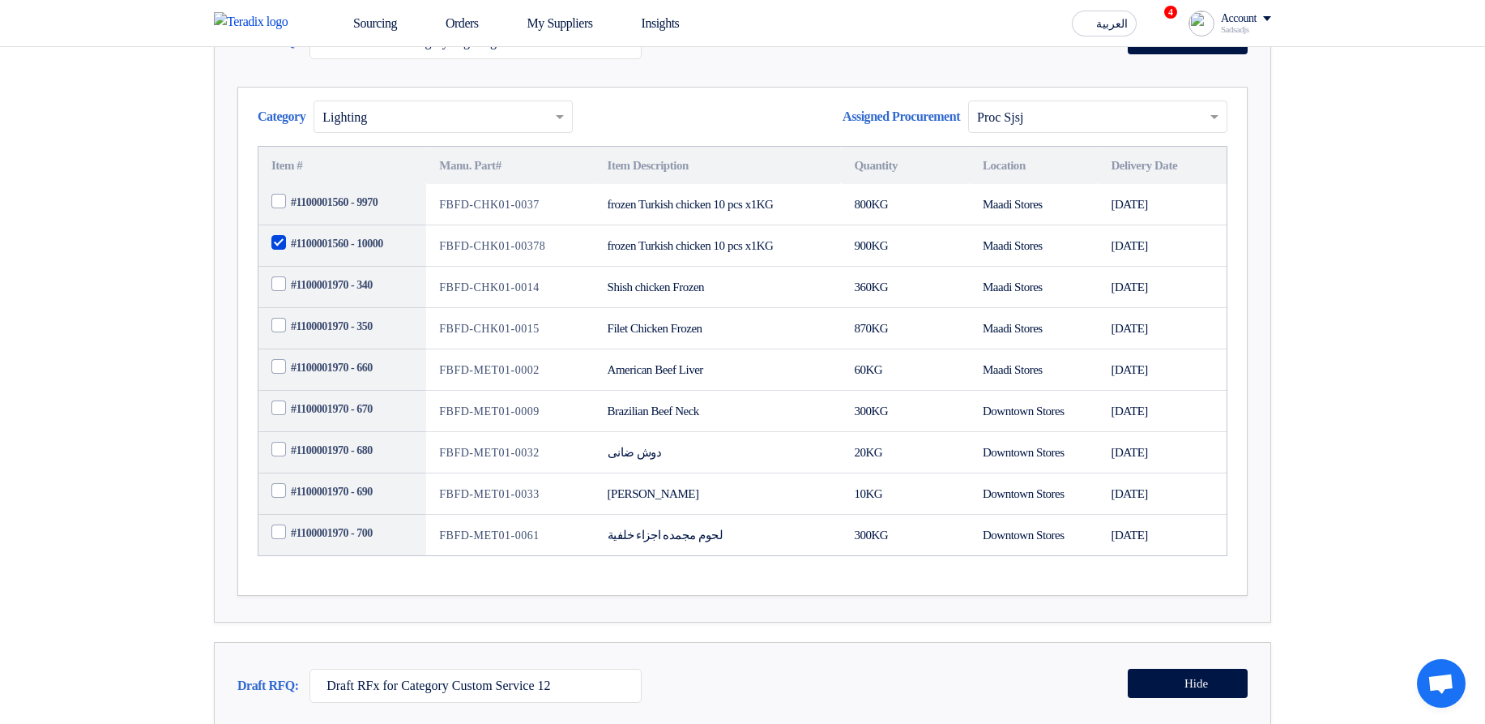
scroll to position [292, 0]
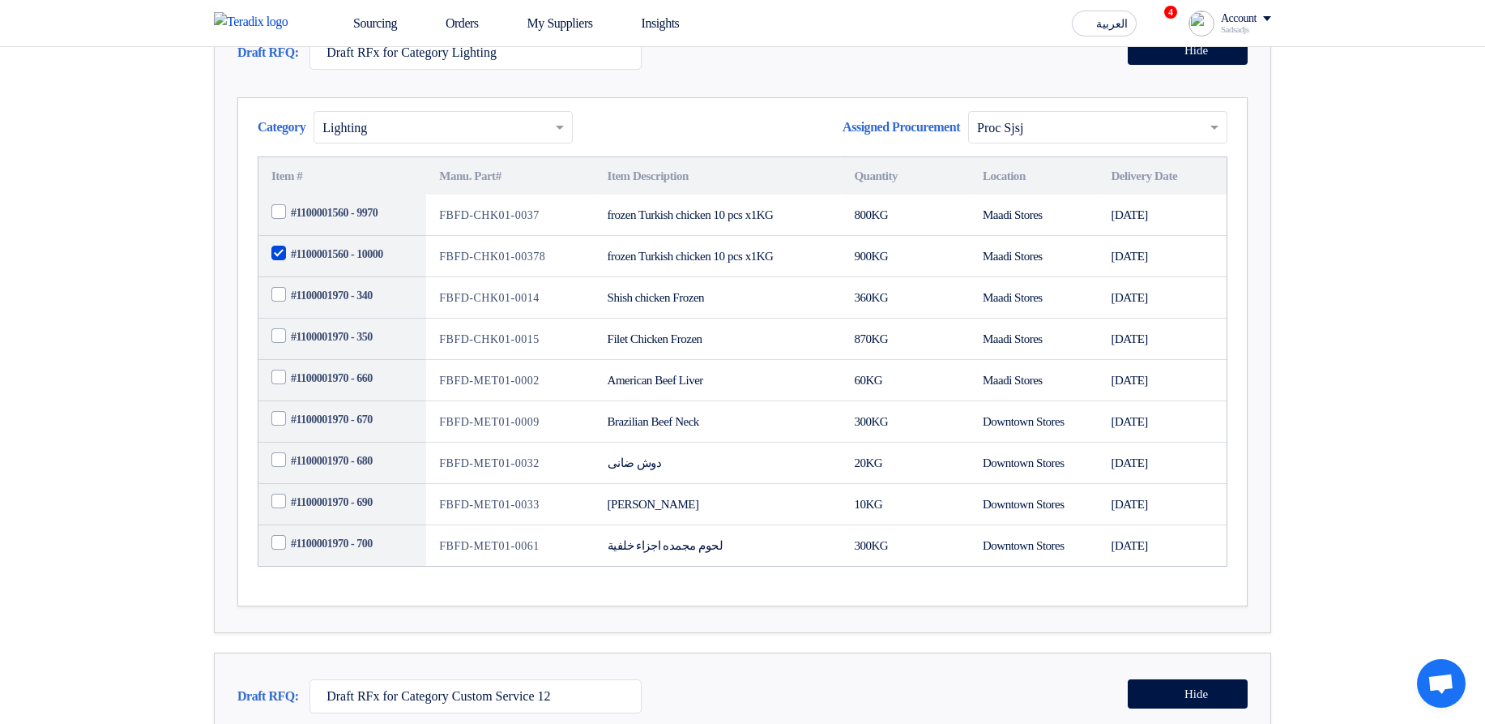
click at [328, 263] on span "#1100001560 - 10000" at bounding box center [337, 254] width 92 height 17
click at [328, 267] on input "#1100001560 - 10000" at bounding box center [362, 254] width 142 height 26
checkbox input "false"
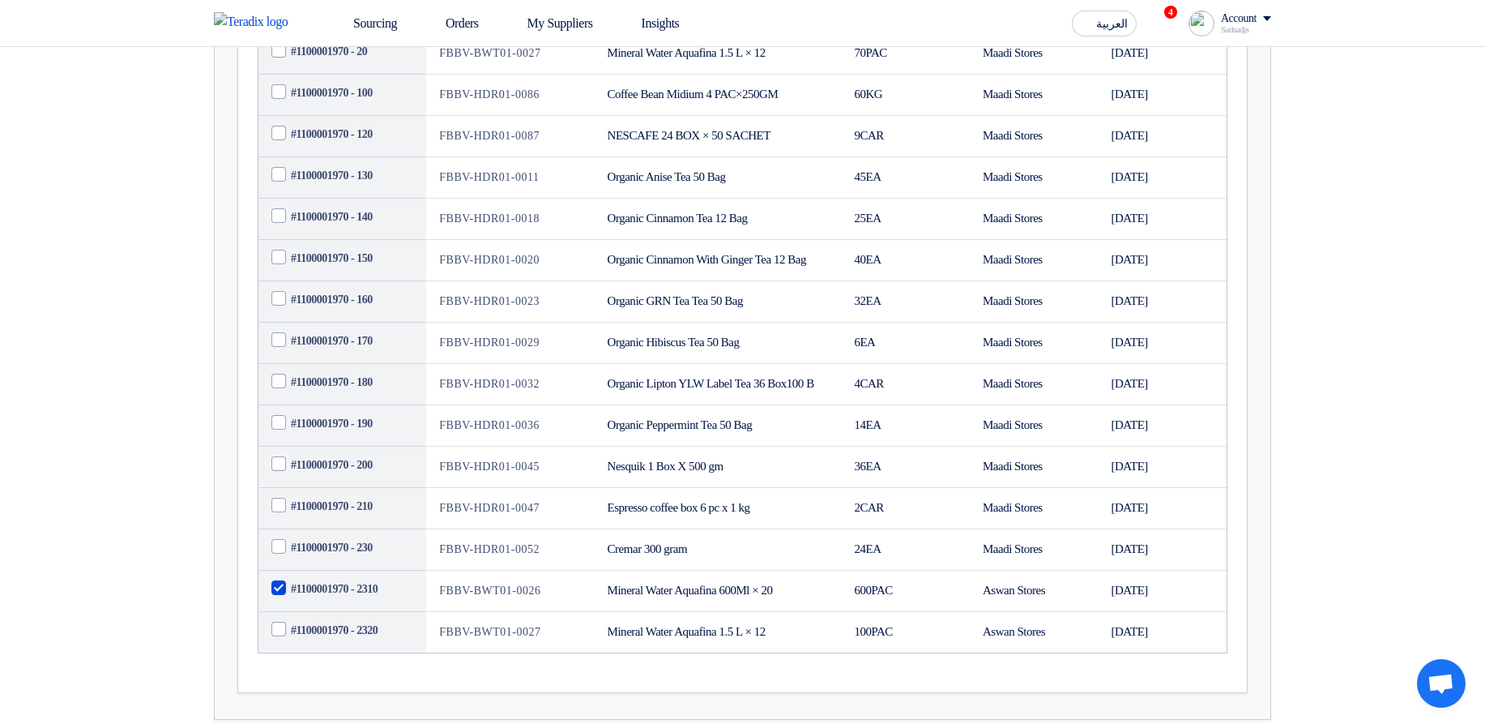
scroll to position [1361, 0]
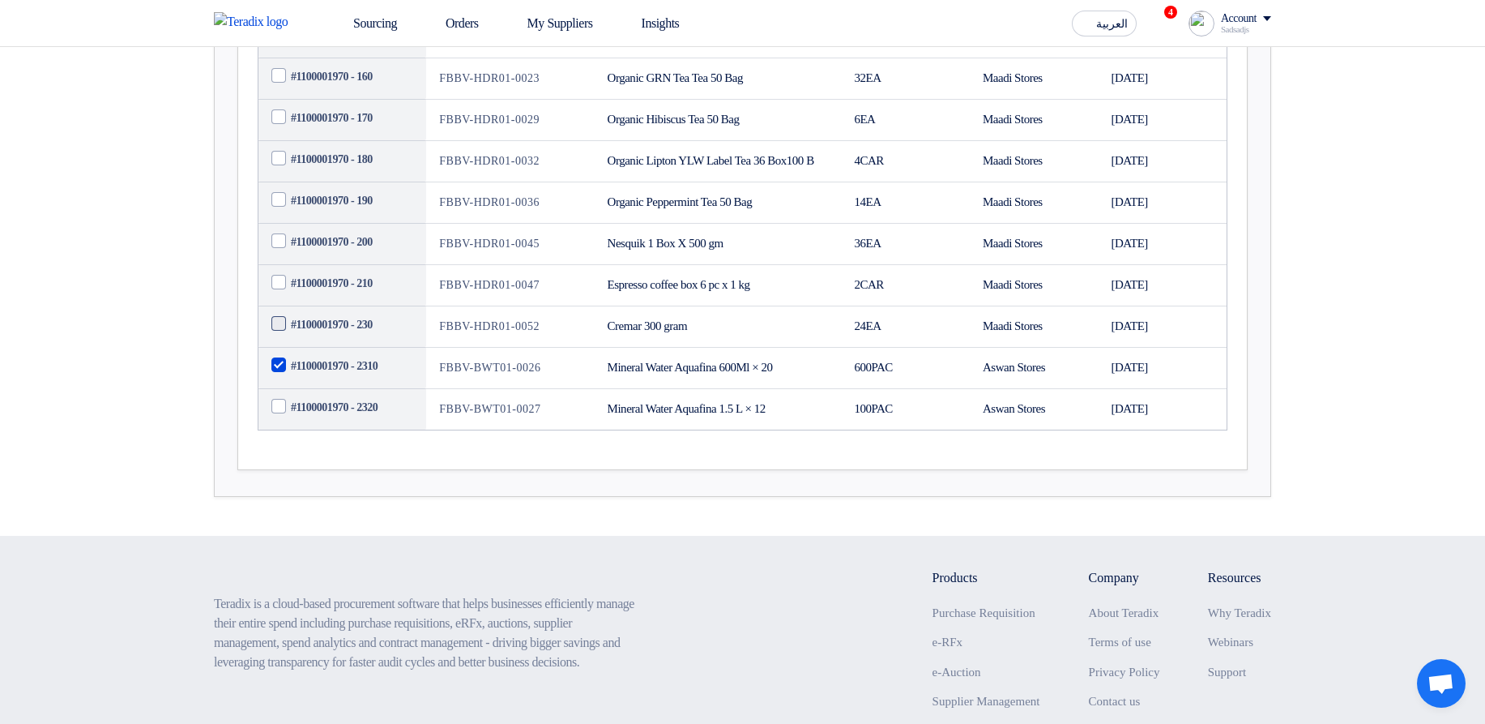
click at [347, 333] on span "#1100001970 - 230" at bounding box center [332, 324] width 82 height 17
click at [347, 337] on input "#1100001970 - 230" at bounding box center [362, 324] width 142 height 26
checkbox input "true"
click at [344, 292] on span "#1100001970 - 210" at bounding box center [332, 283] width 82 height 17
click at [344, 296] on input "#1100001970 - 210" at bounding box center [362, 283] width 142 height 26
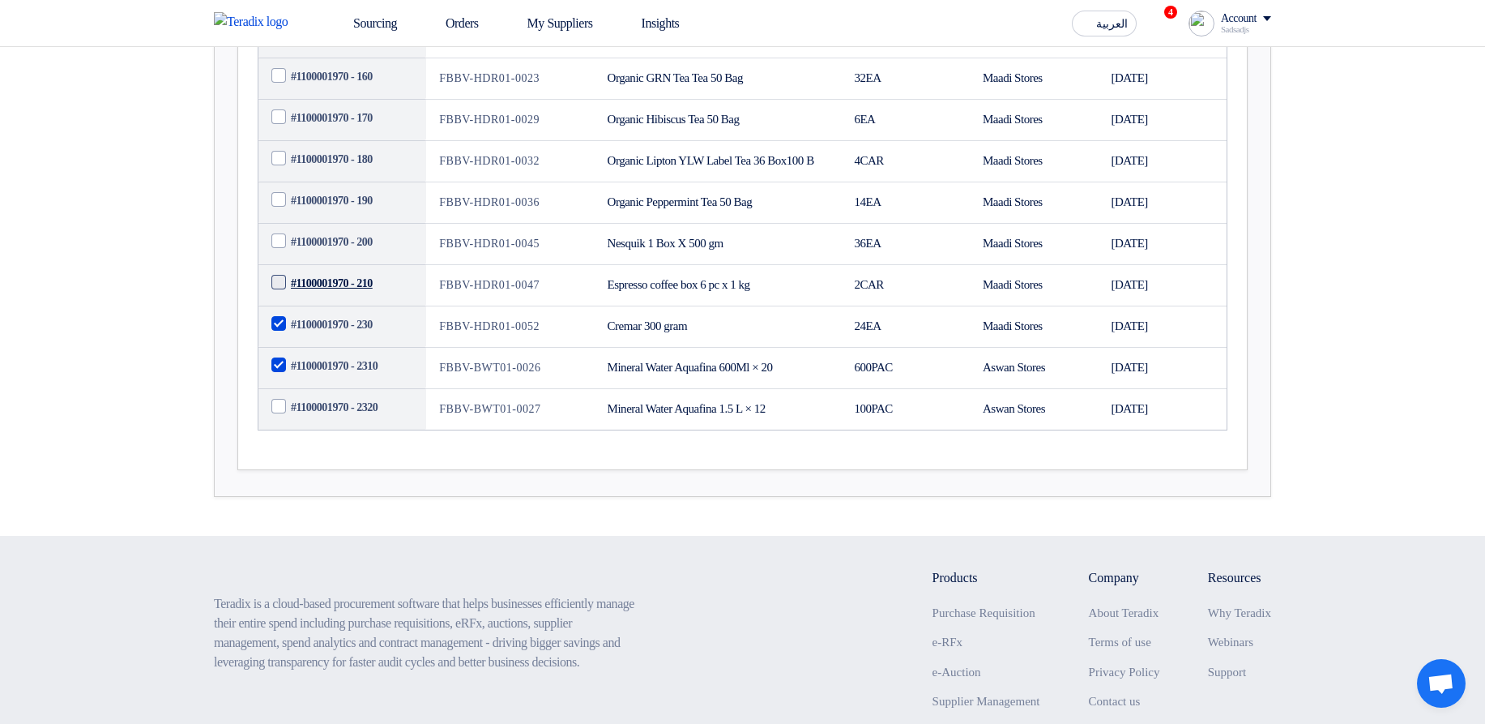
checkbox input "true"
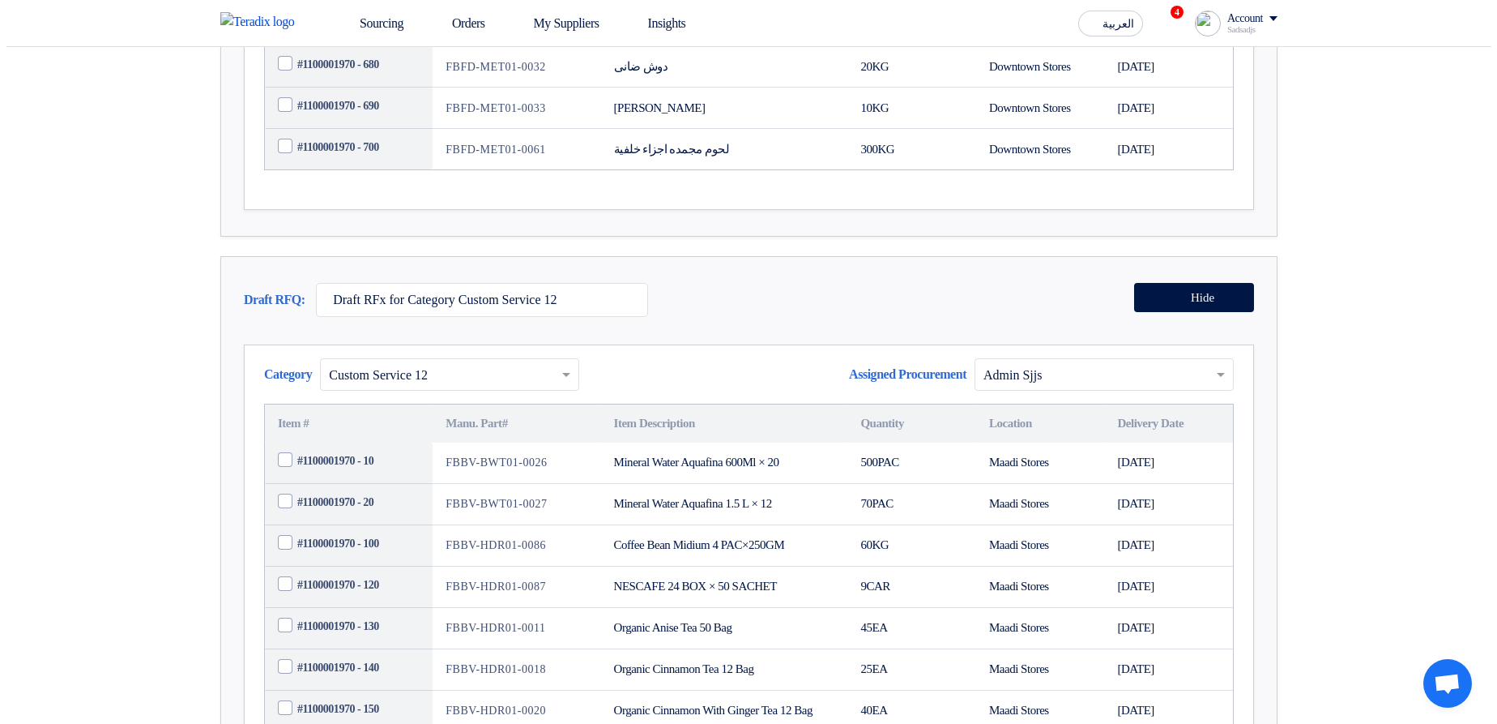
scroll to position [194, 0]
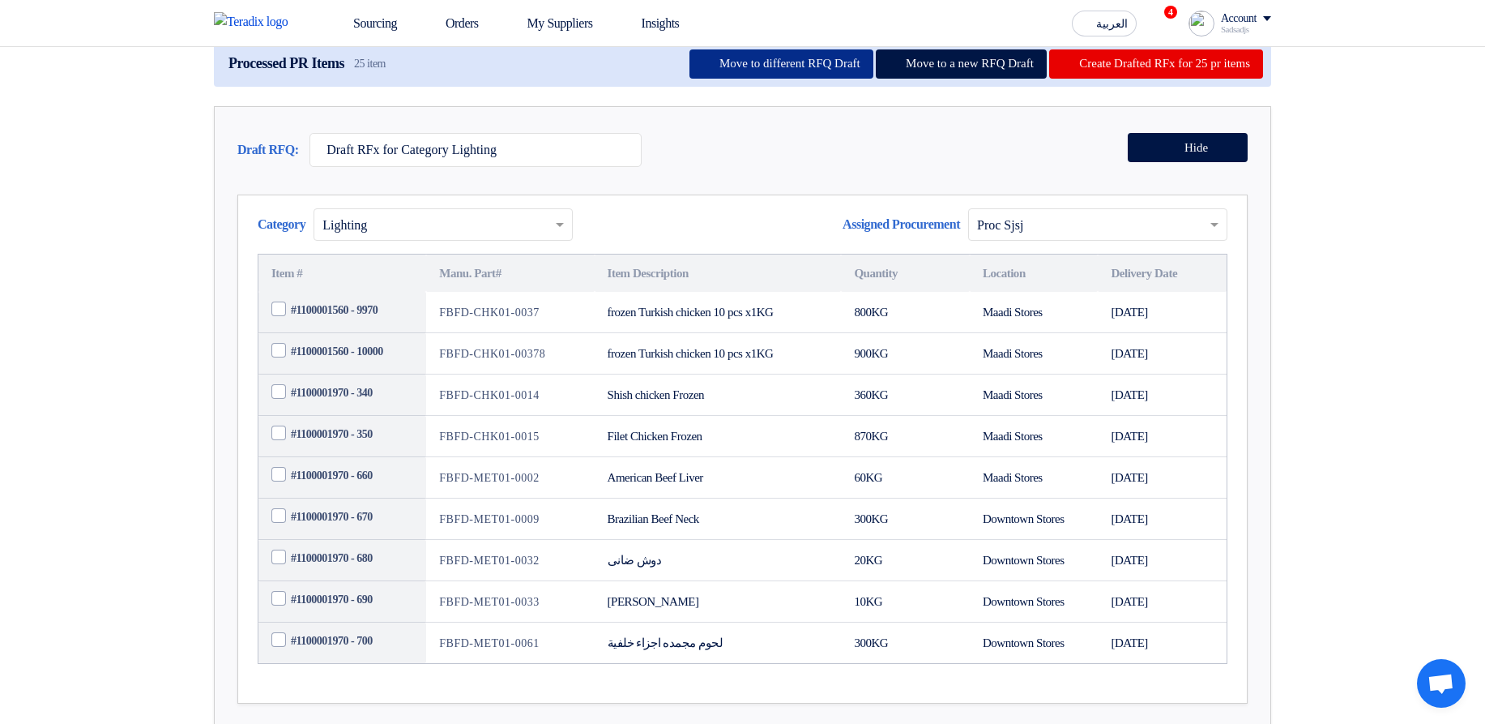
click at [775, 79] on button "Move to different RFQ Draft" at bounding box center [782, 63] width 184 height 29
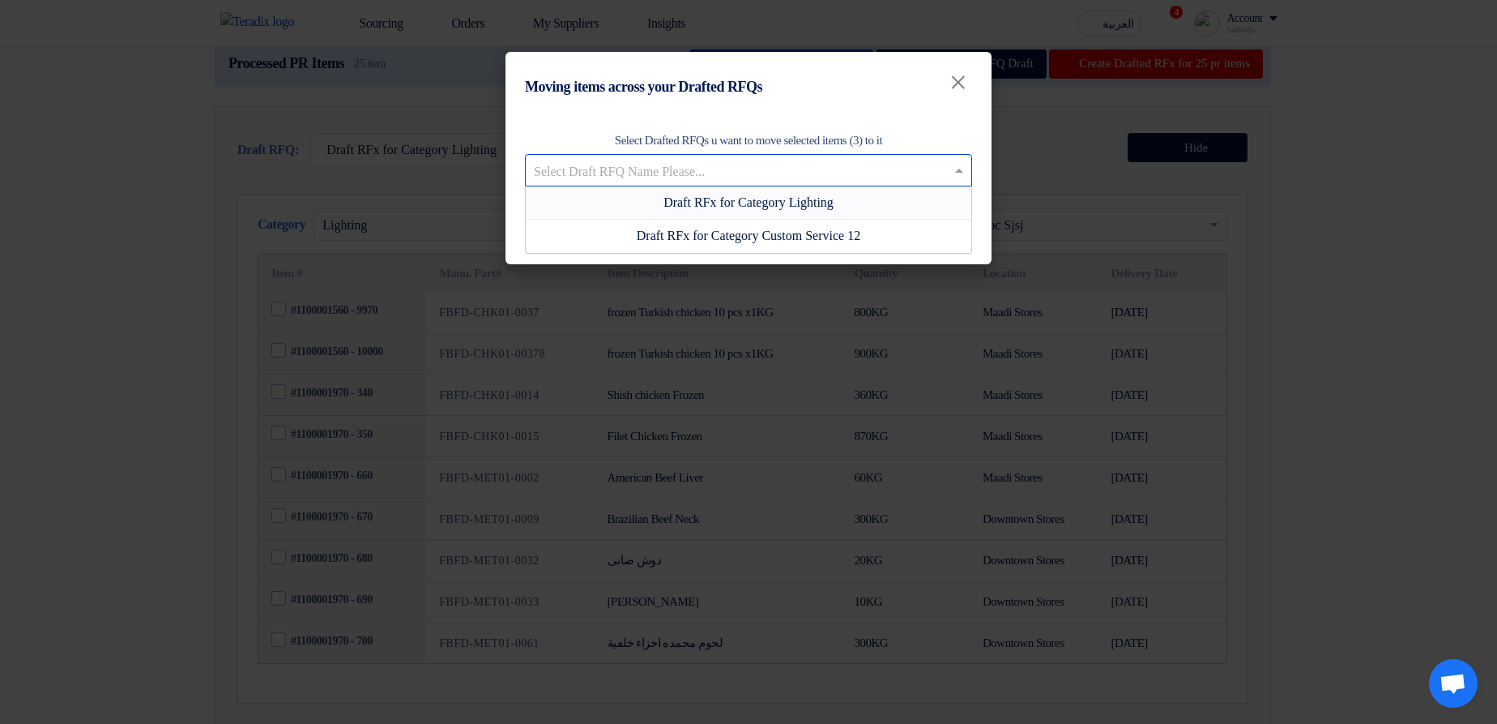
click at [745, 160] on input "text" at bounding box center [740, 171] width 413 height 27
drag, startPoint x: 829, startPoint y: 122, endPoint x: 881, endPoint y: 121, distance: 51.9
click at [829, 122] on div "Select Drafted RFQs u want to move selected items (3) to it Select Draft RFQ Na…" at bounding box center [749, 187] width 486 height 153
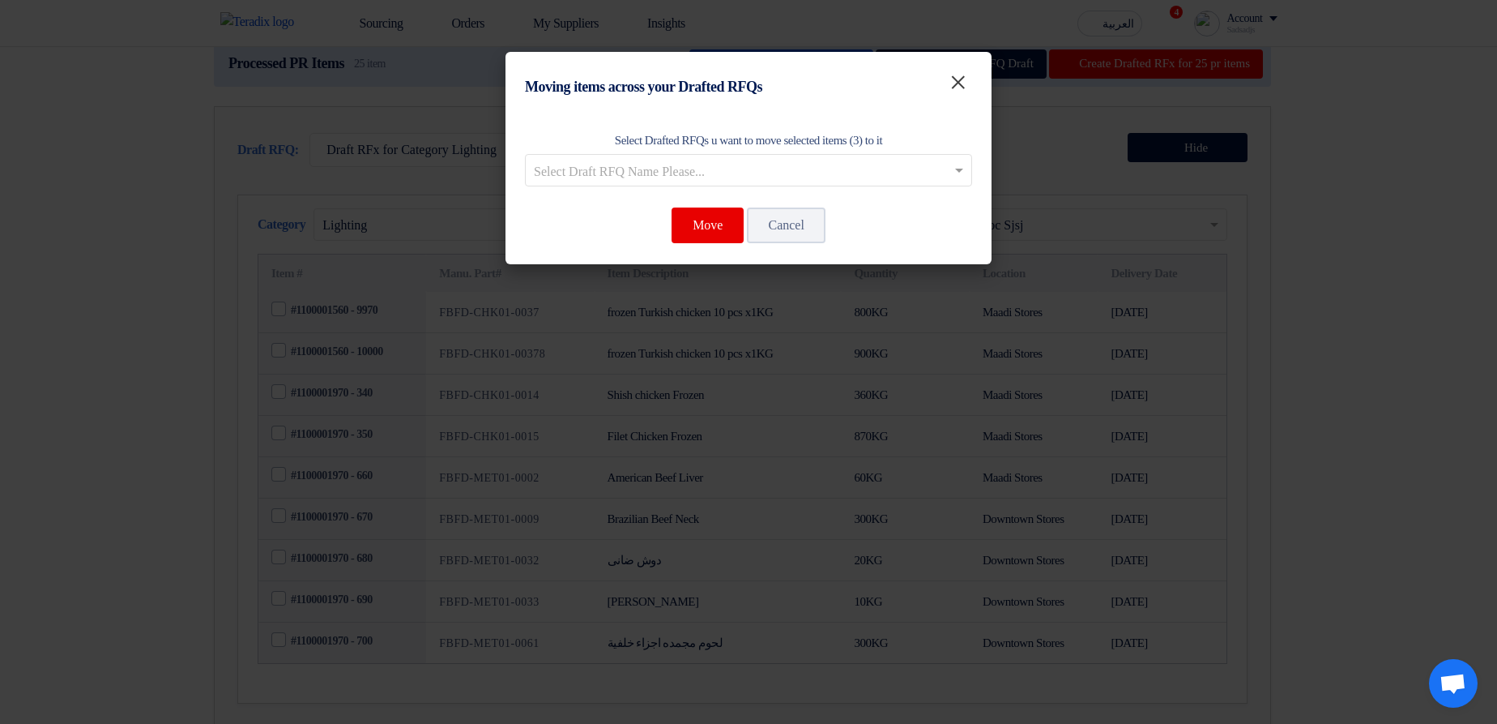
click at [959, 79] on span "×" at bounding box center [958, 82] width 19 height 36
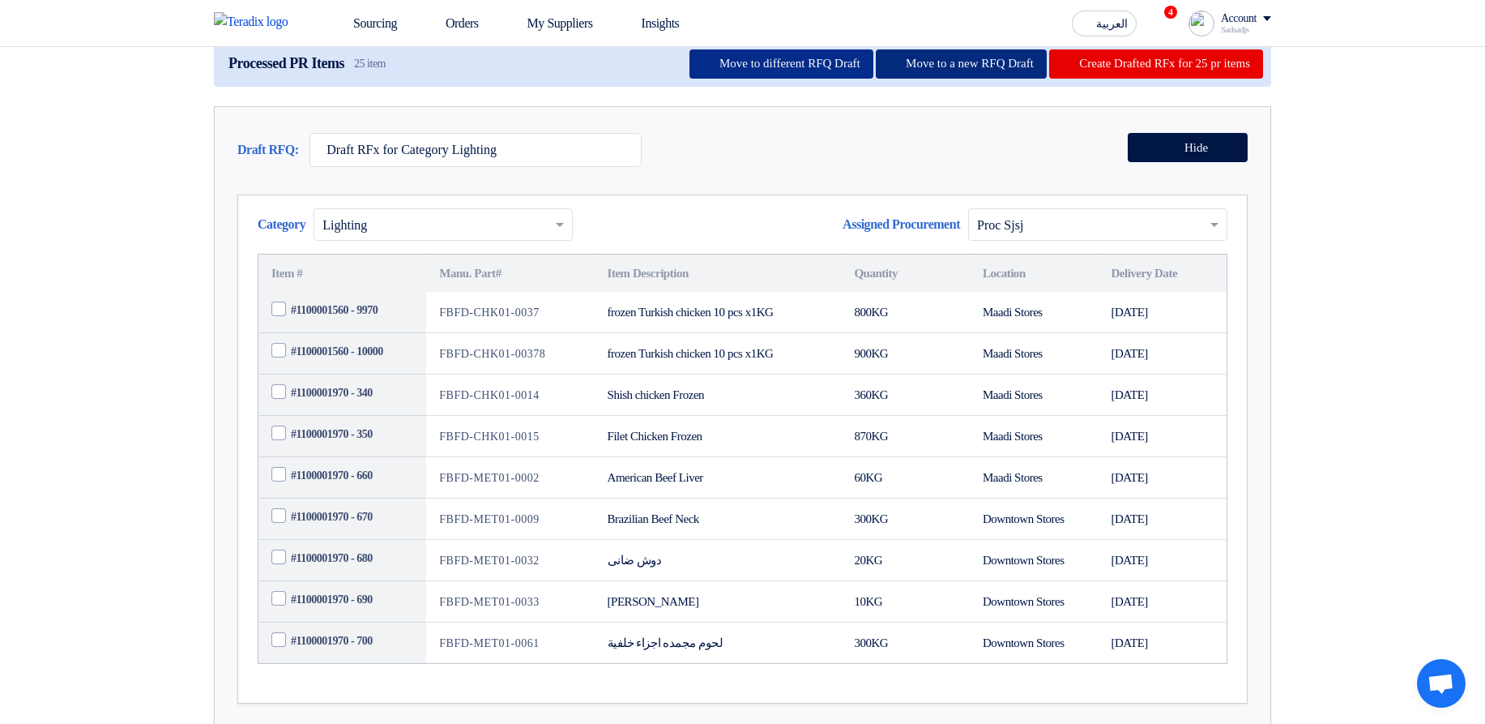
drag, startPoint x: 891, startPoint y: 126, endPoint x: 716, endPoint y: 130, distance: 175.0
click at [704, 79] on button "Move to different RFQ Draft" at bounding box center [782, 63] width 184 height 29
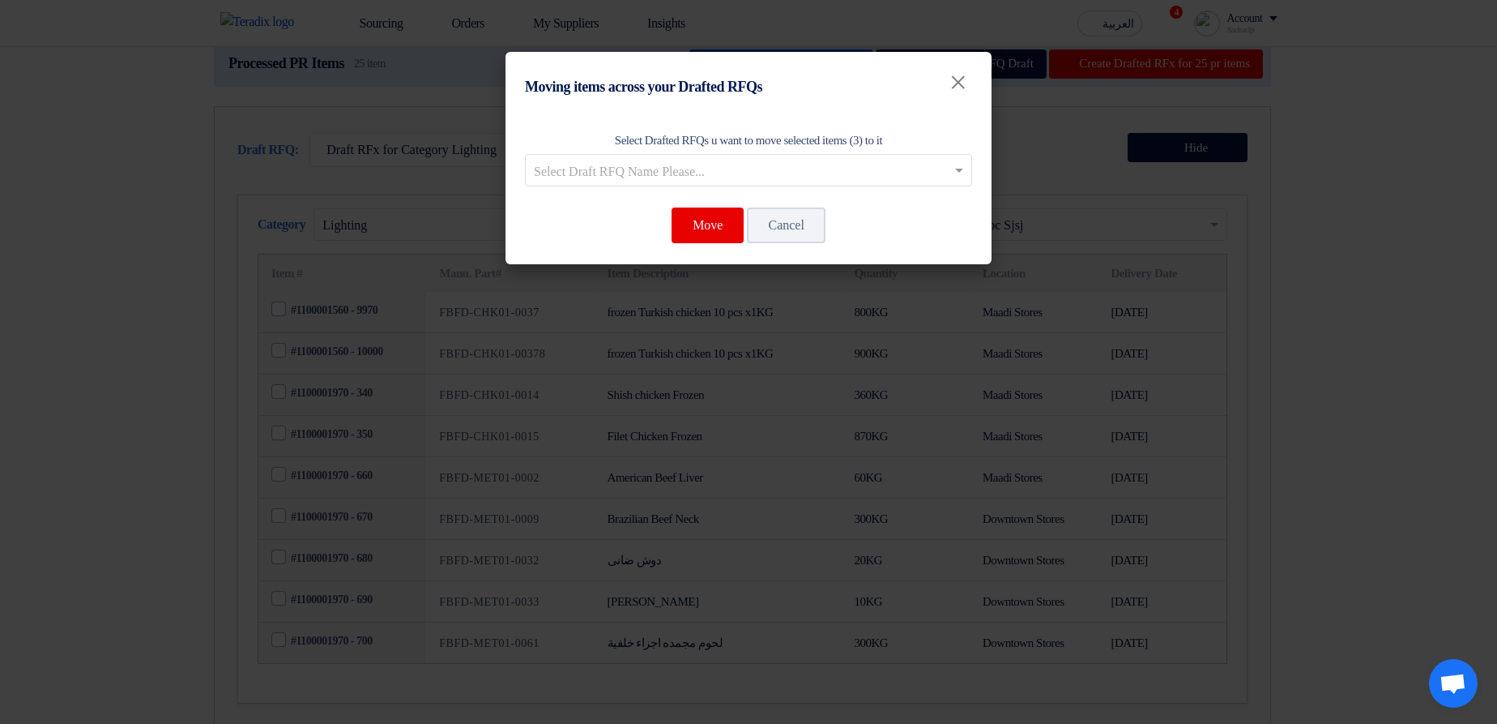
click at [739, 179] on input "text" at bounding box center [740, 171] width 413 height 27
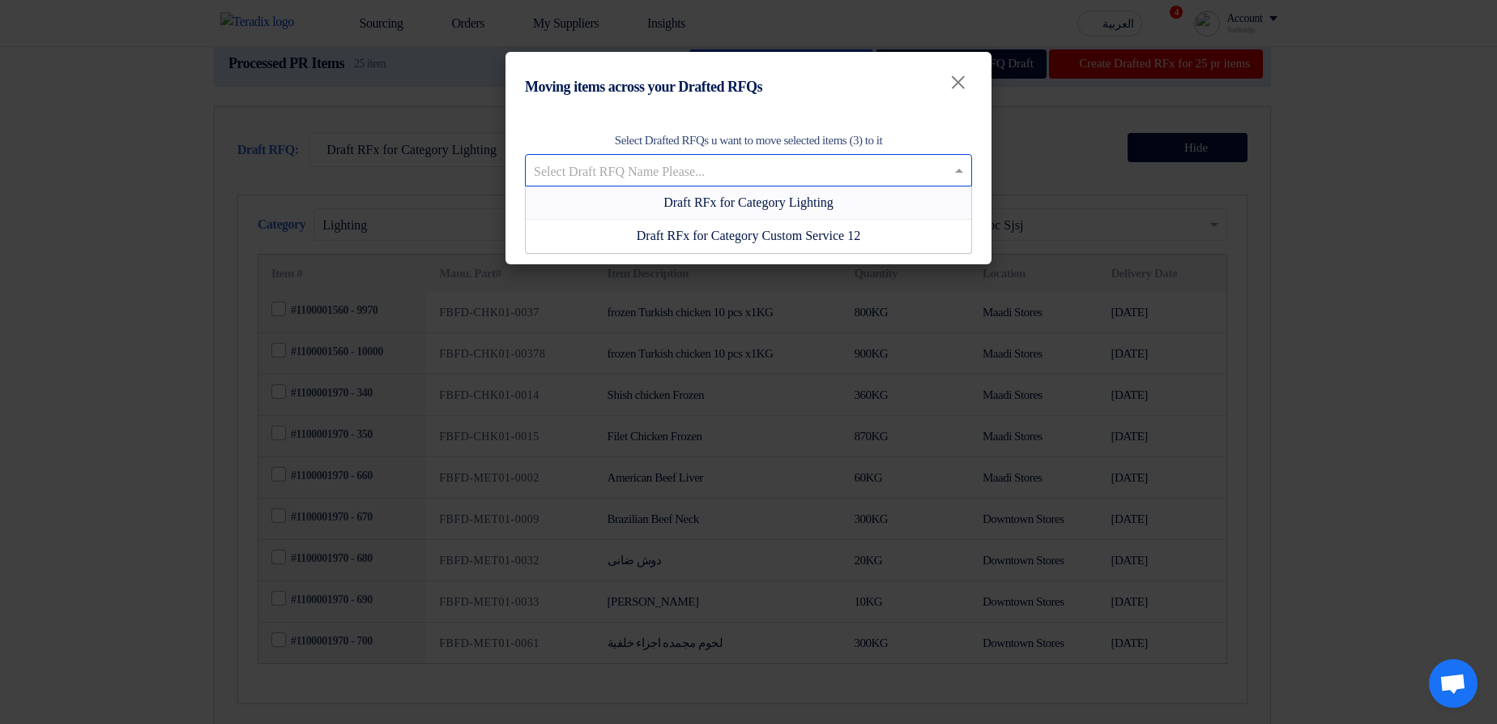
click at [724, 202] on span "Draft RFx for Category Lighting" at bounding box center [749, 202] width 170 height 14
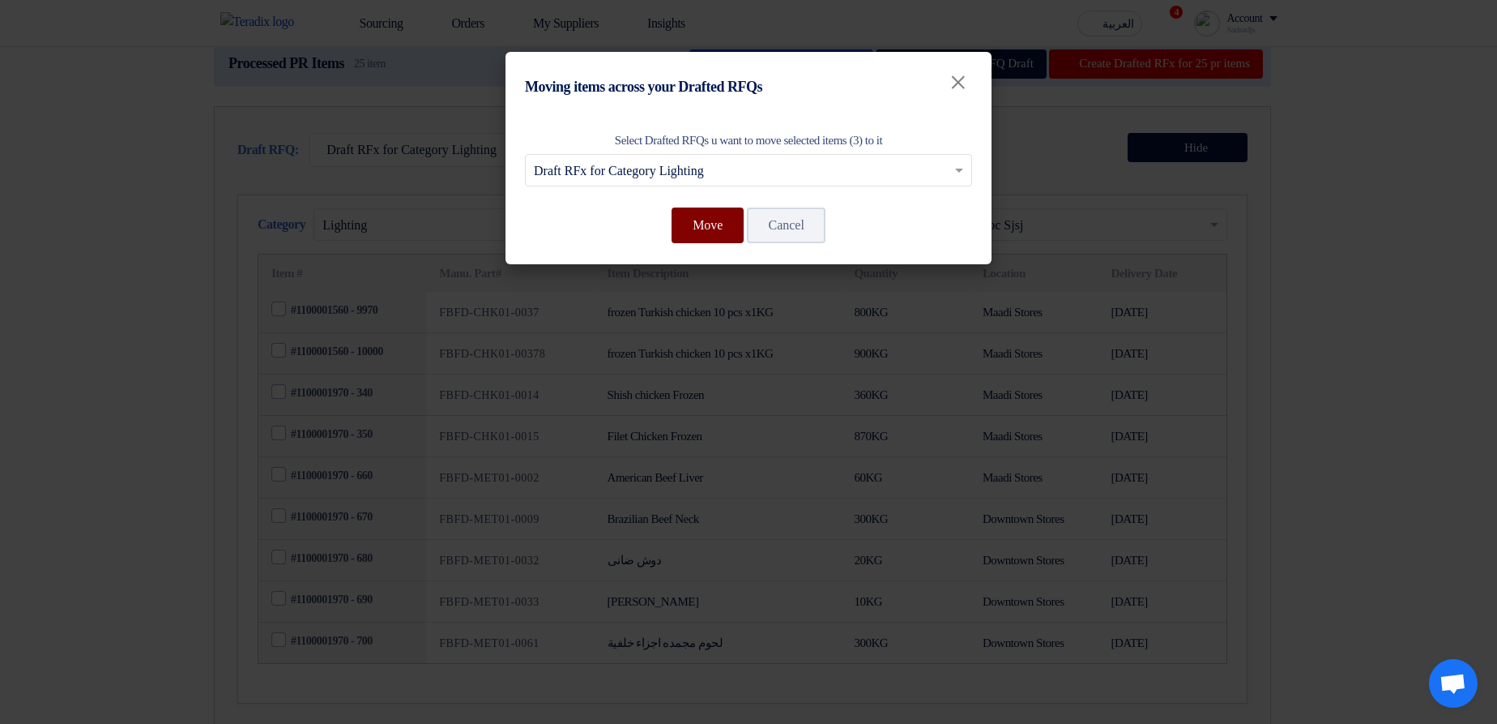
click at [732, 228] on button "Move" at bounding box center [708, 225] width 72 height 36
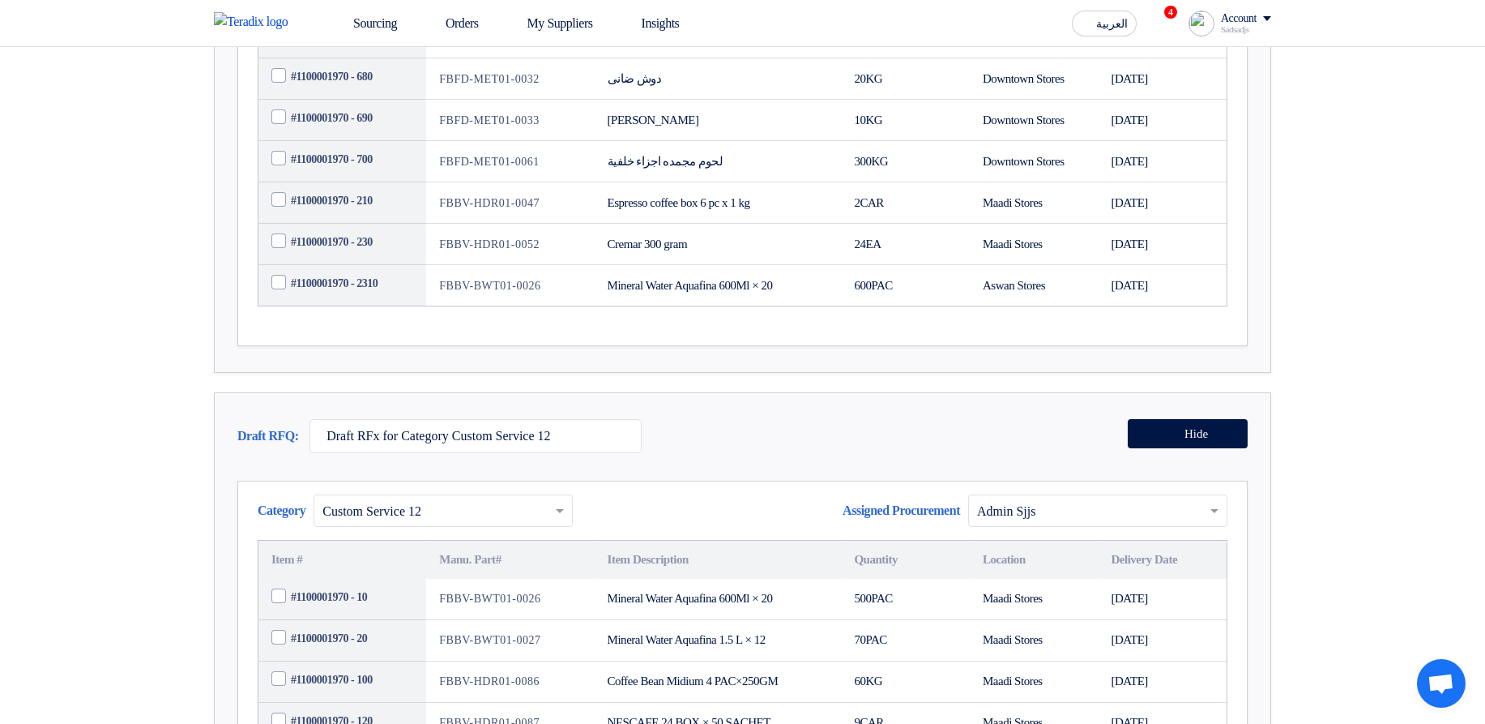
scroll to position [681, 0]
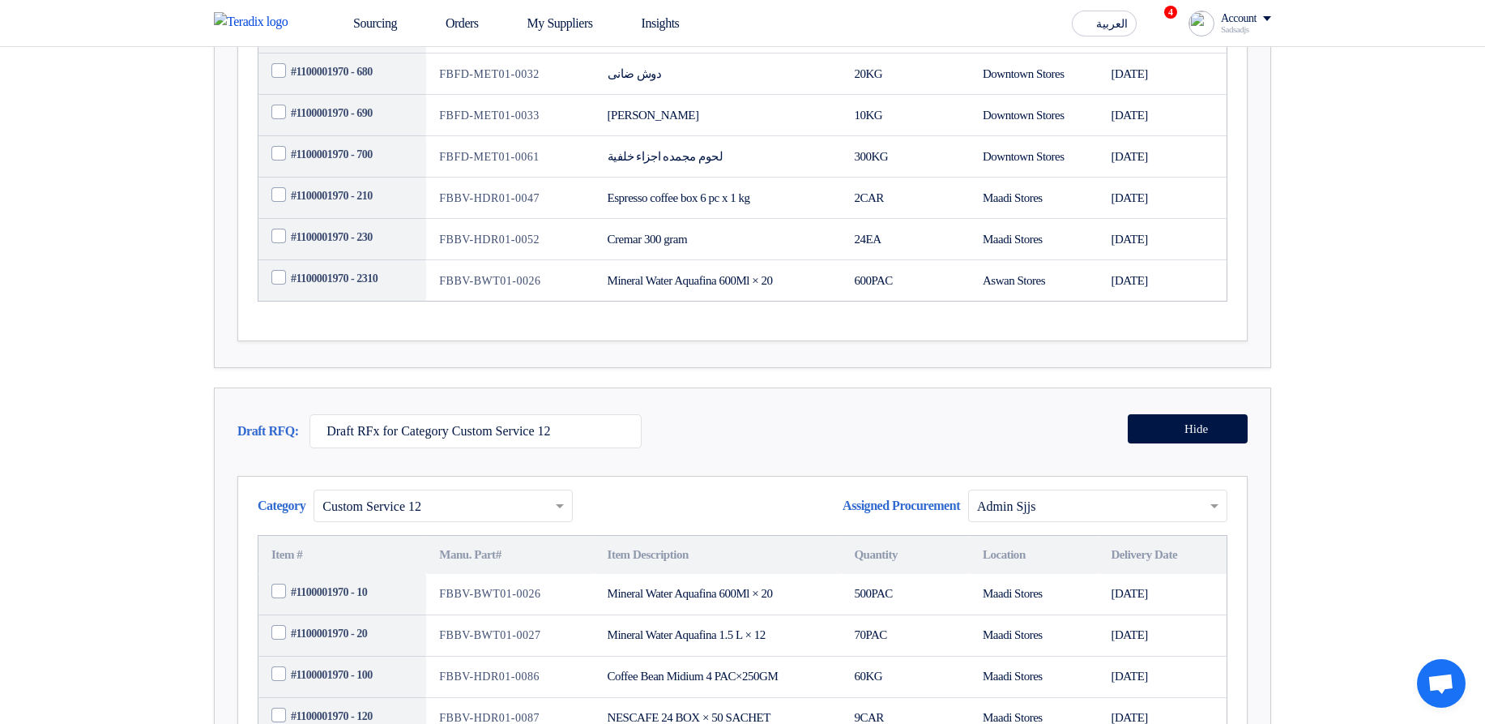
drag, startPoint x: 591, startPoint y: 352, endPoint x: 421, endPoint y: 275, distance: 187.2
click at [416, 275] on tbody "#1100001560 - 9970 FBFD-CHK01-0037 frozen Turkish chicken 10 pcs x1KG 800 KG Ma…" at bounding box center [742, 53] width 968 height 495
drag, startPoint x: 901, startPoint y: 321, endPoint x: 927, endPoint y: 323, distance: 26.0
click at [901, 260] on td "24 EA" at bounding box center [905, 239] width 129 height 41
click at [1001, 301] on td "Aswan Stores" at bounding box center [1034, 280] width 129 height 41
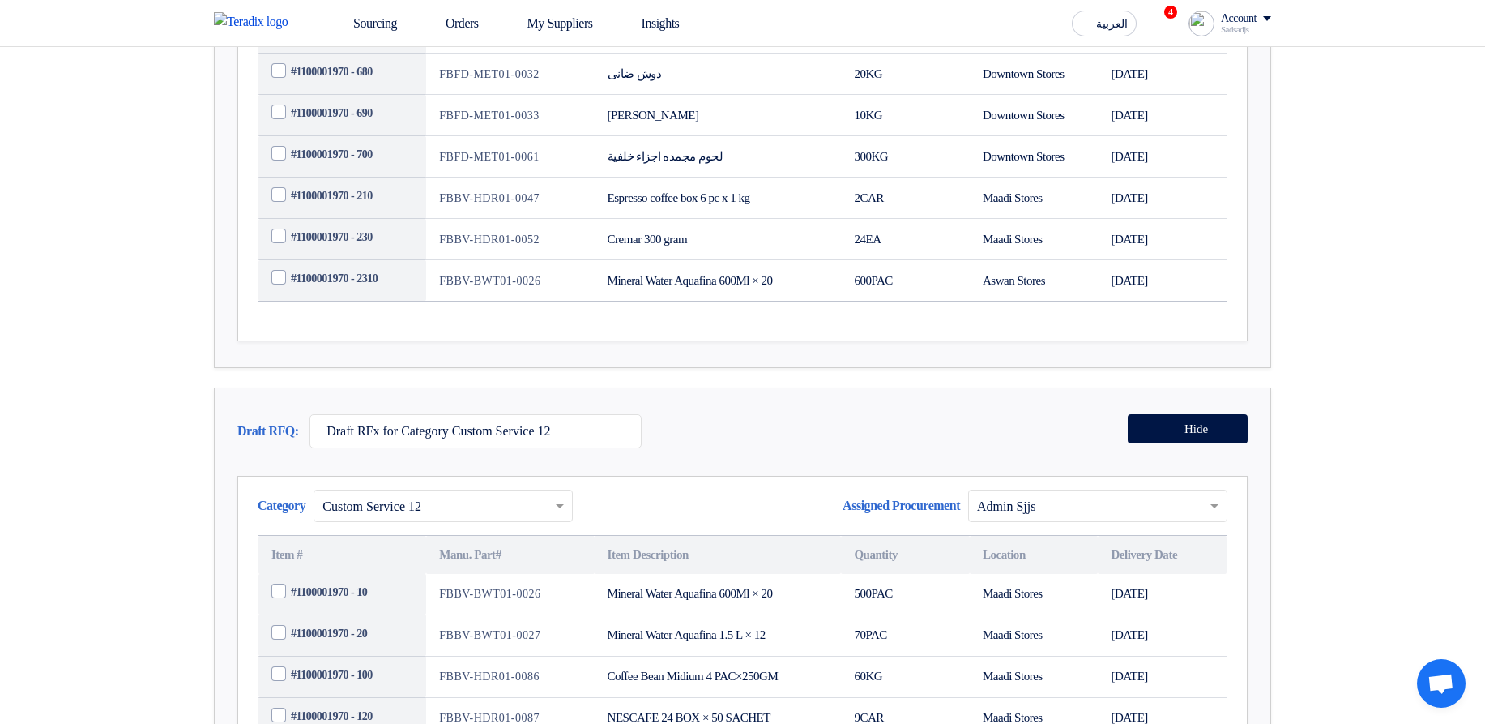
drag, startPoint x: 1002, startPoint y: 303, endPoint x: 1015, endPoint y: 271, distance: 34.2
click at [1002, 260] on td "Maadi Stores" at bounding box center [1034, 239] width 129 height 41
drag, startPoint x: 1023, startPoint y: 256, endPoint x: 974, endPoint y: 301, distance: 66.0
click at [1023, 219] on td "Maadi Stores" at bounding box center [1034, 197] width 129 height 41
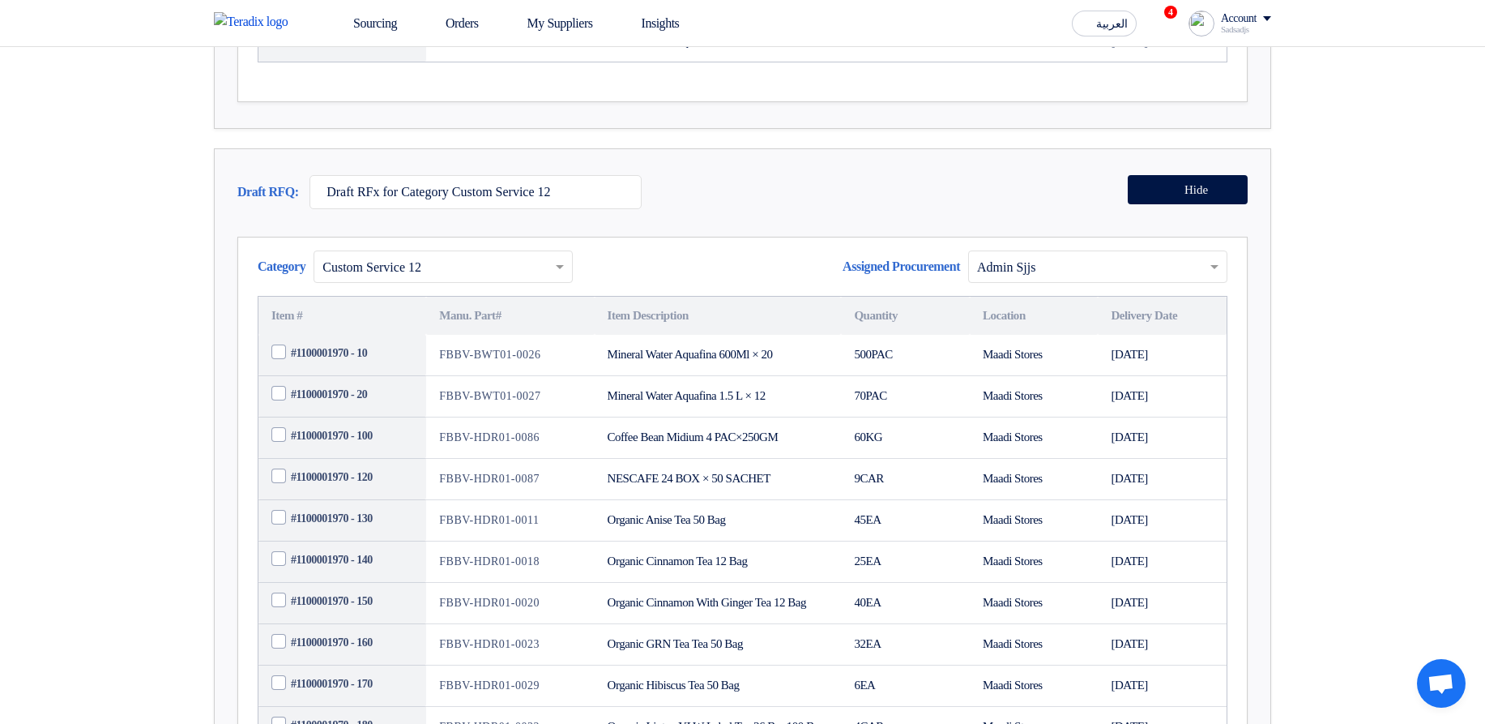
scroll to position [953, 0]
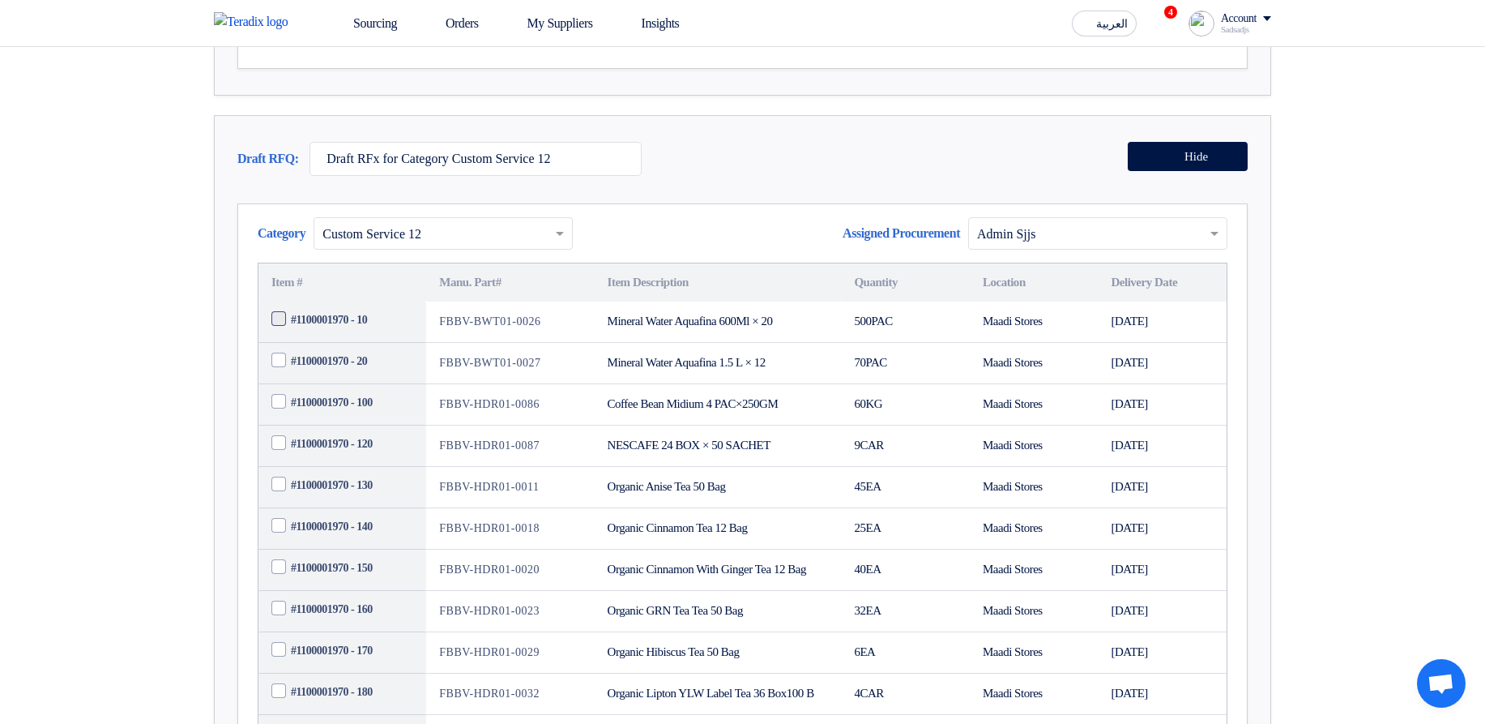
click at [338, 328] on span "#1100001970 - 10" at bounding box center [329, 319] width 76 height 17
click at [338, 332] on input "#1100001970 - 10" at bounding box center [362, 319] width 142 height 26
checkbox input "true"
click at [332, 369] on span "#1100001970 - 20" at bounding box center [329, 360] width 76 height 17
click at [332, 374] on input "#1100001970 - 20" at bounding box center [362, 361] width 142 height 26
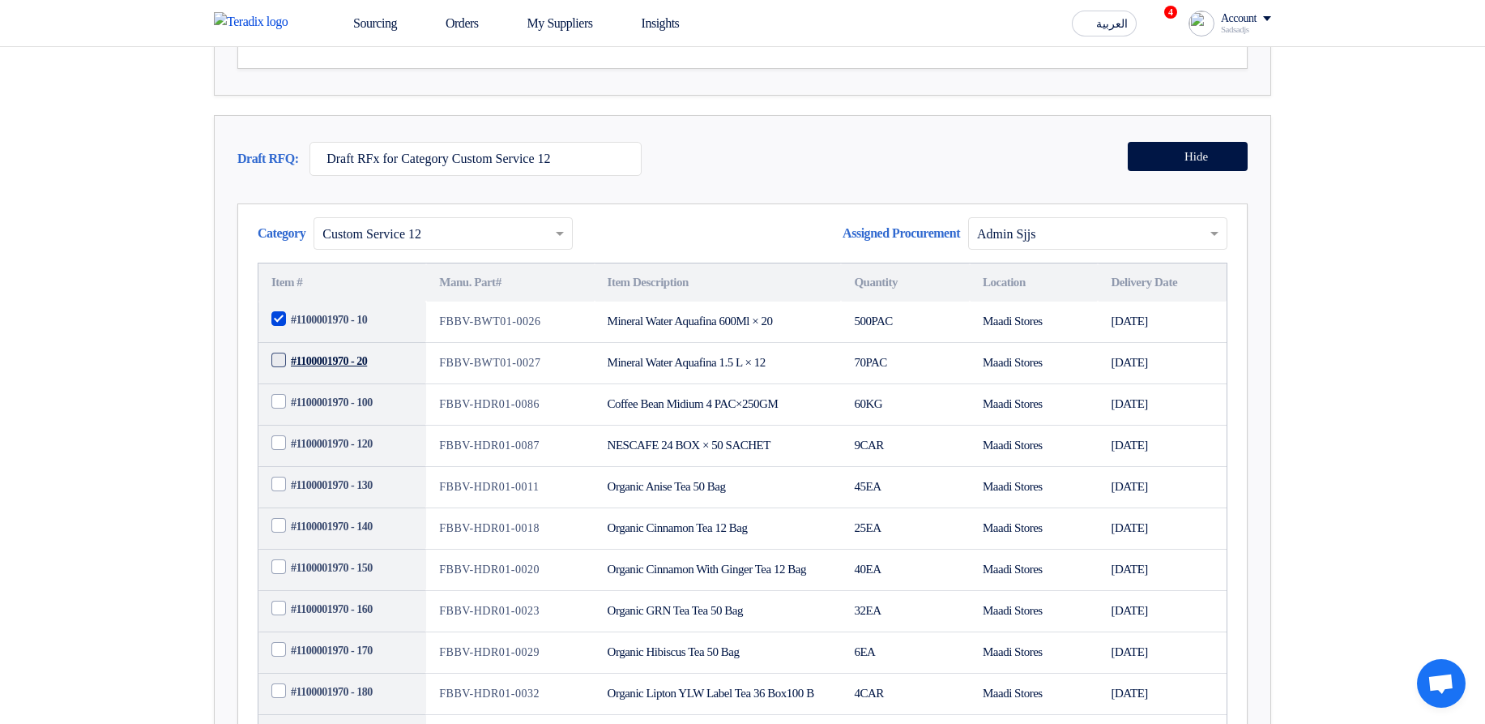
checkbox input "true"
click at [330, 425] on td "#1100001970 - 100" at bounding box center [342, 403] width 168 height 41
click at [324, 411] on span "#1100001970 - 100" at bounding box center [332, 402] width 82 height 17
click at [324, 415] on input "#1100001970 - 100" at bounding box center [362, 402] width 142 height 26
checkbox input "true"
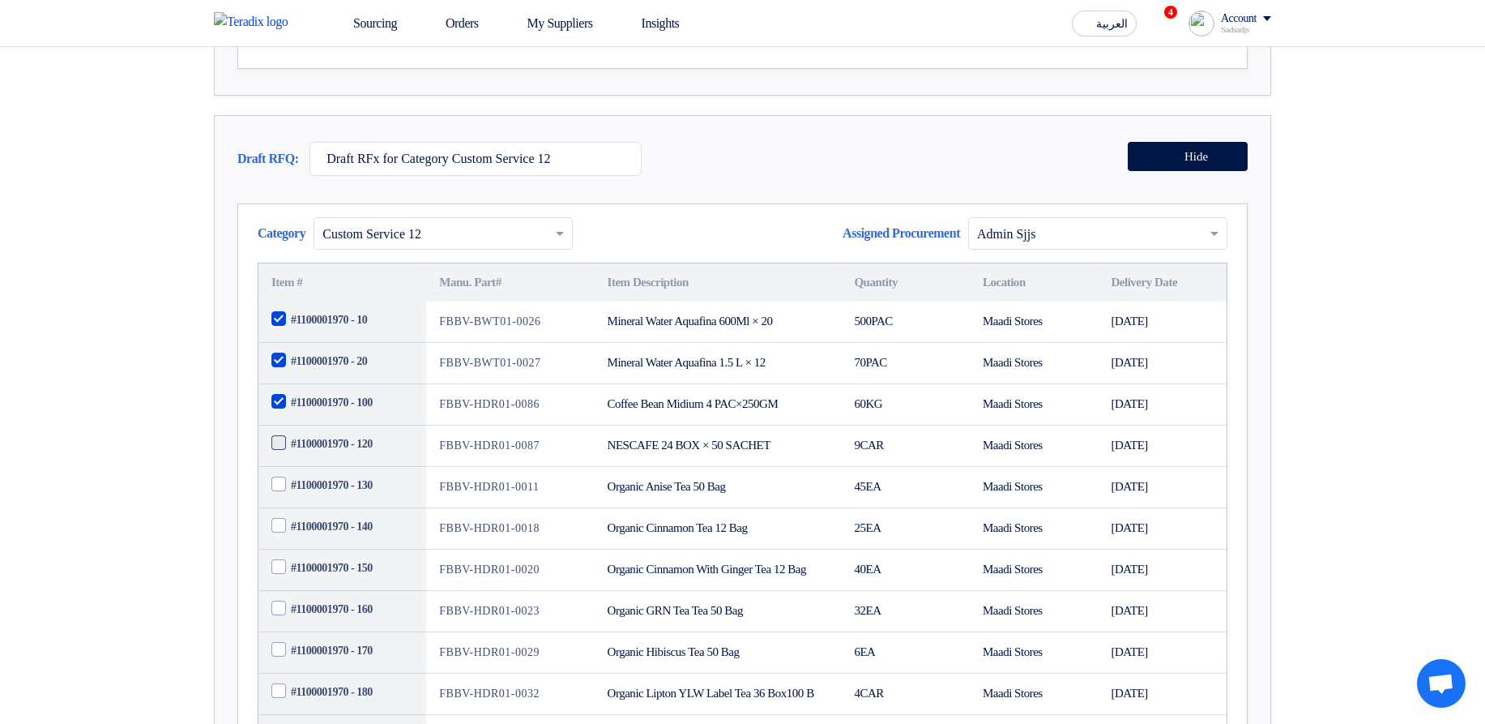
click at [331, 452] on span "#1100001970 - 120" at bounding box center [332, 443] width 82 height 17
click at [331, 456] on input "#1100001970 - 120" at bounding box center [362, 443] width 142 height 26
checkbox input "true"
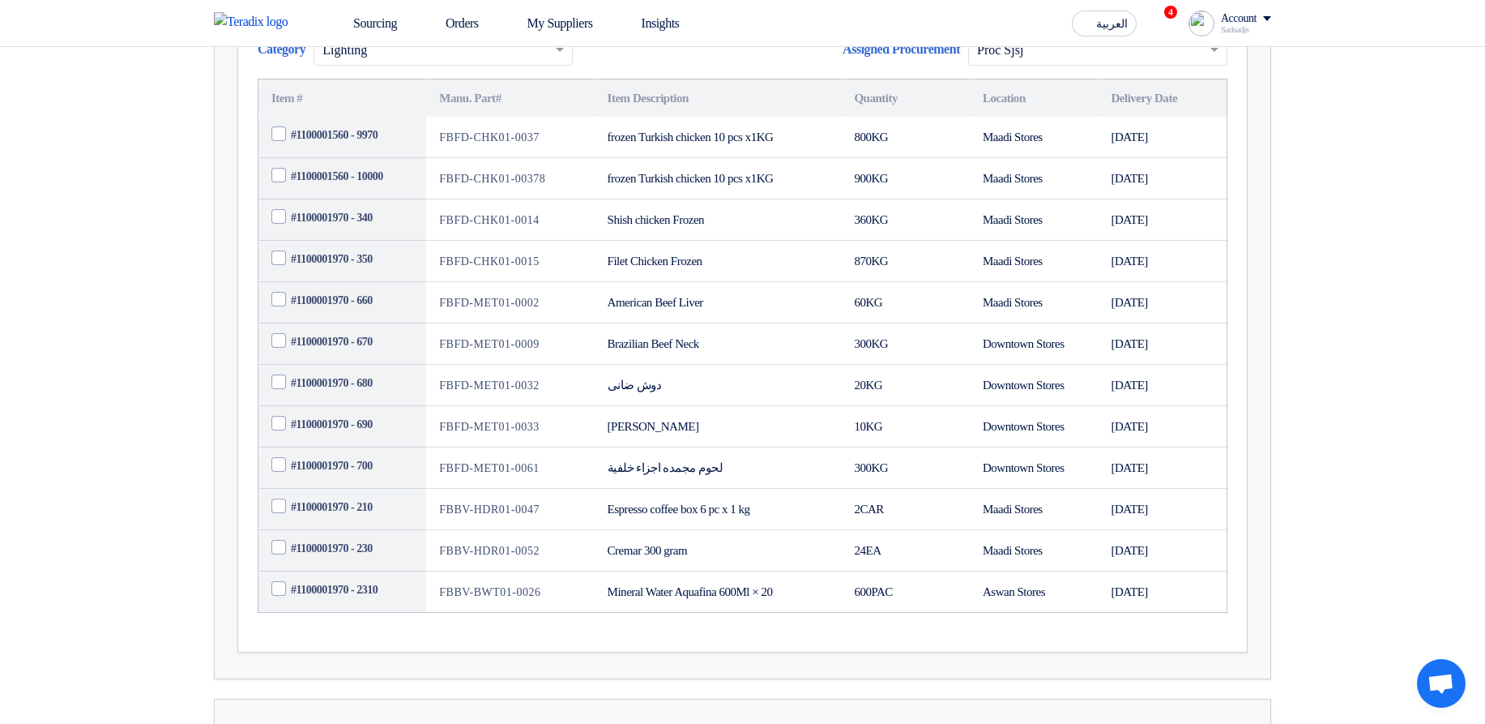
scroll to position [0, 0]
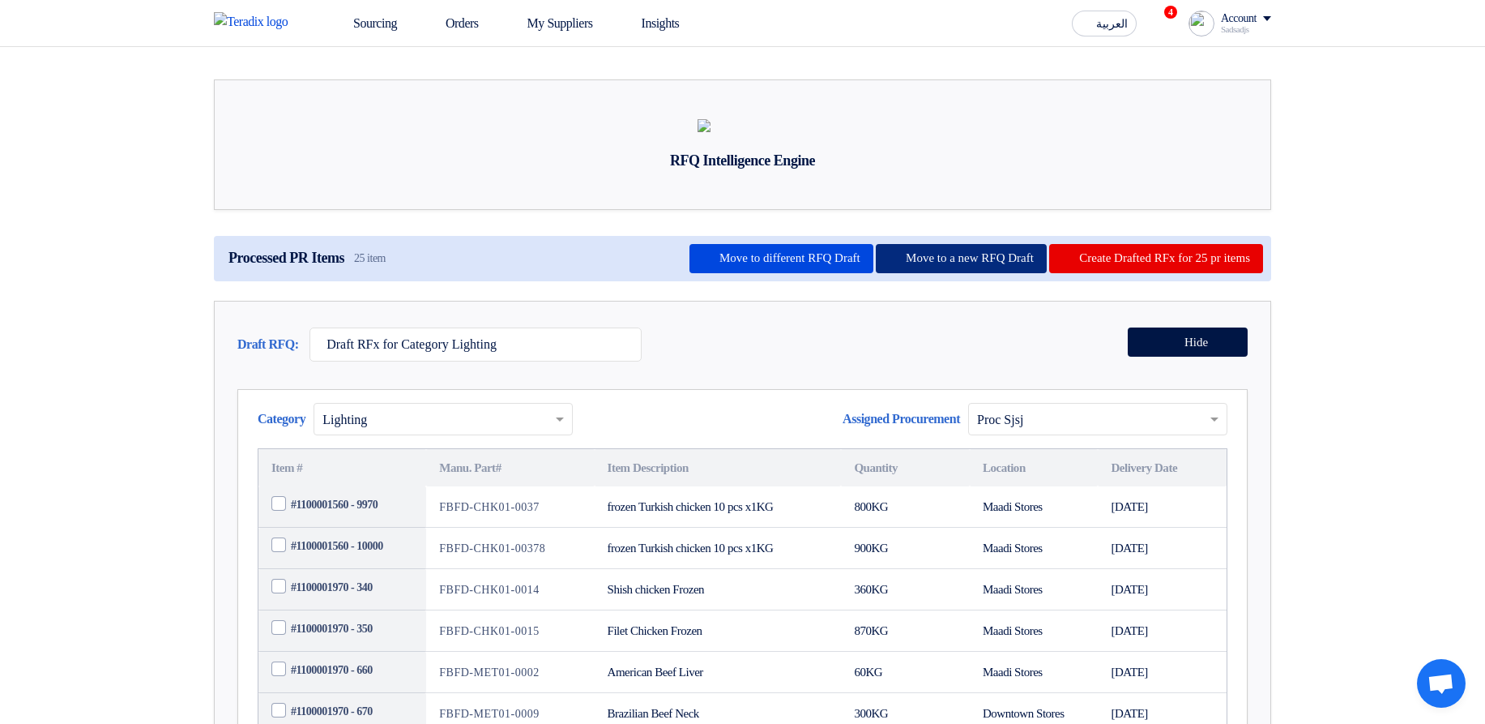
click at [876, 273] on button "Move to a new RFQ Draft" at bounding box center [961, 258] width 171 height 29
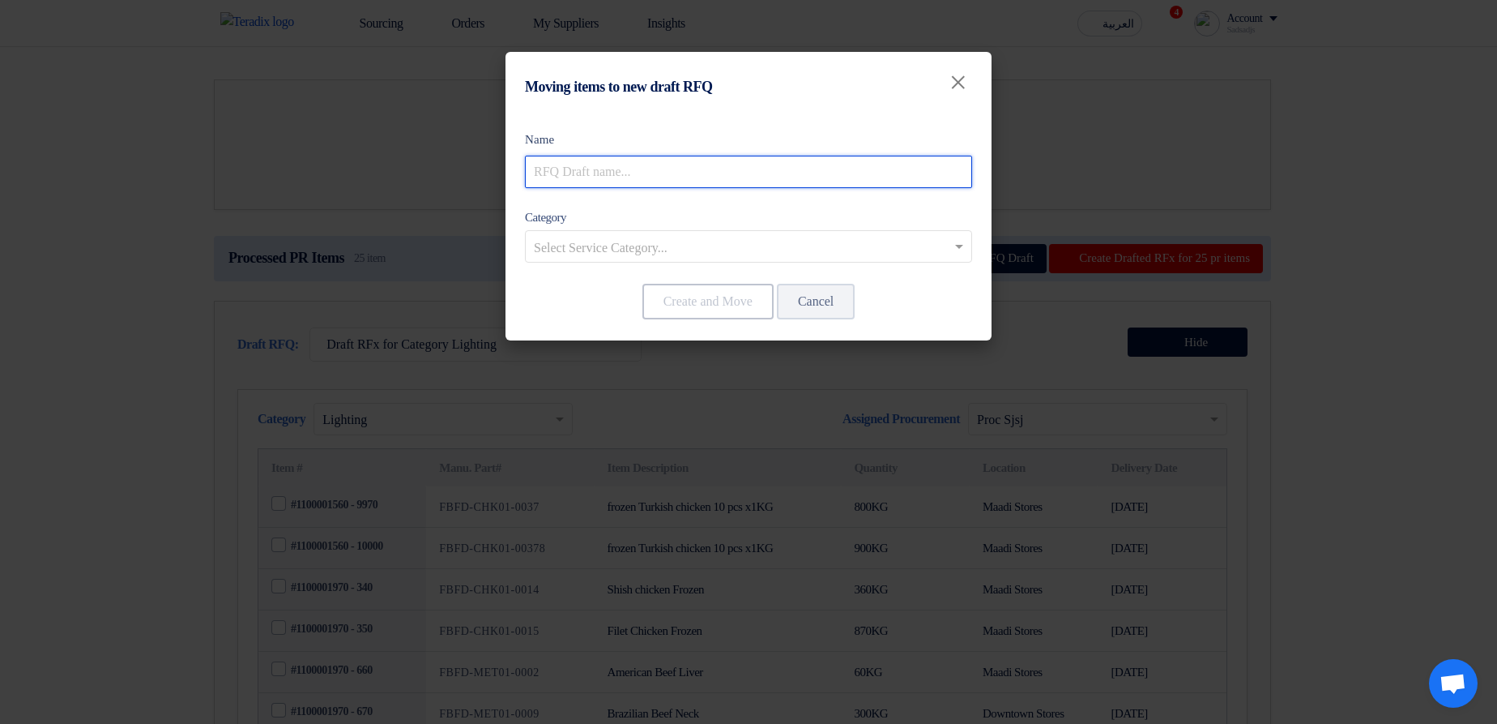
click at [646, 158] on input "text" at bounding box center [748, 172] width 447 height 32
type input "New Draft RFx"
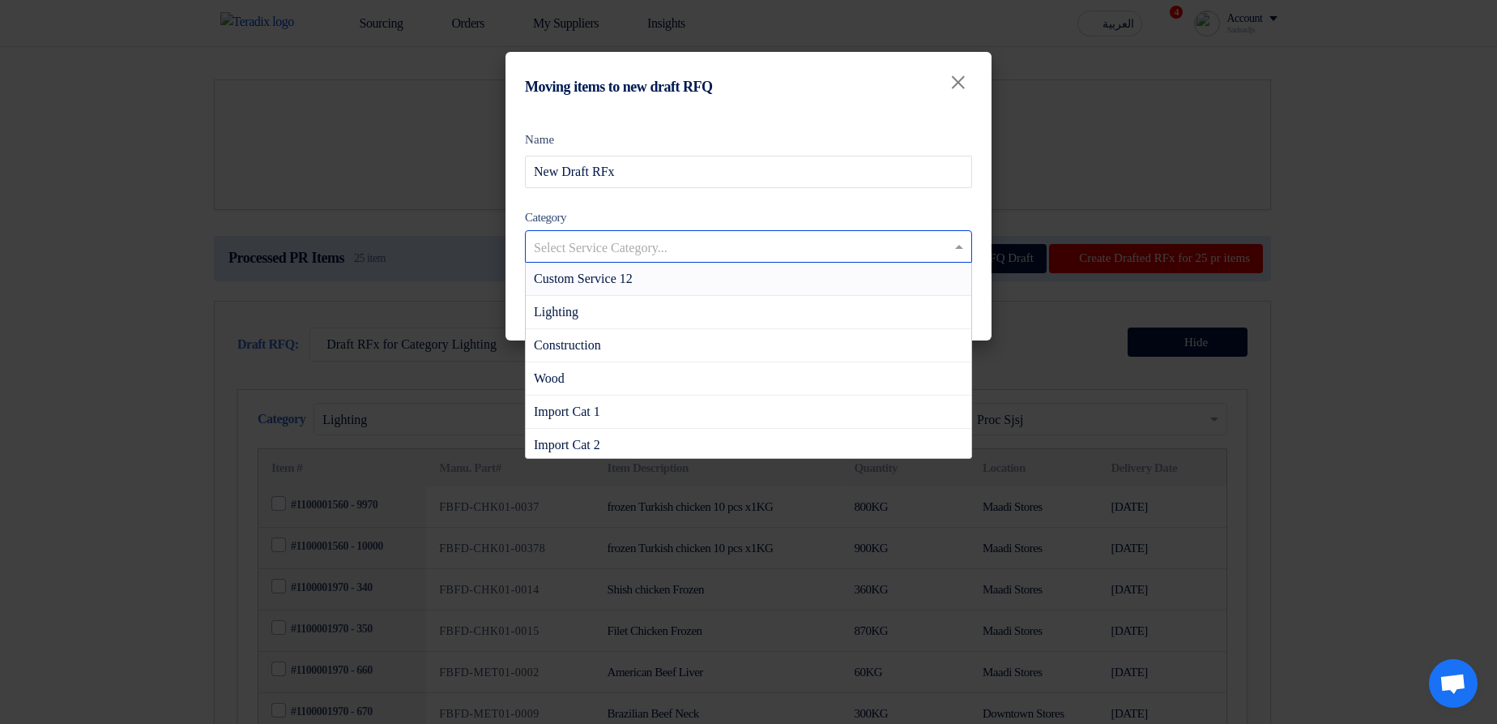
click at [754, 252] on input "text" at bounding box center [740, 248] width 413 height 27
click at [673, 344] on div "Construction" at bounding box center [749, 345] width 446 height 33
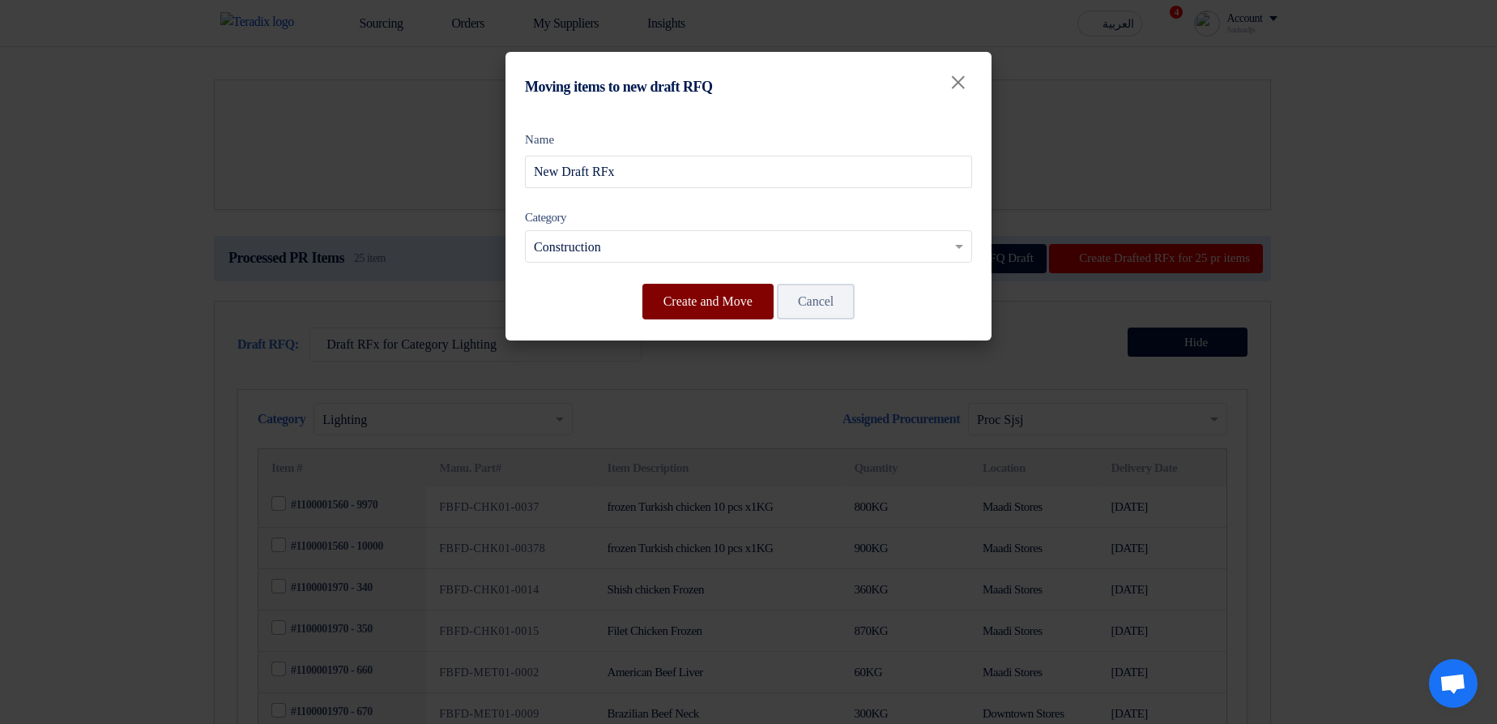
click at [714, 306] on button "Create and Move" at bounding box center [708, 302] width 131 height 36
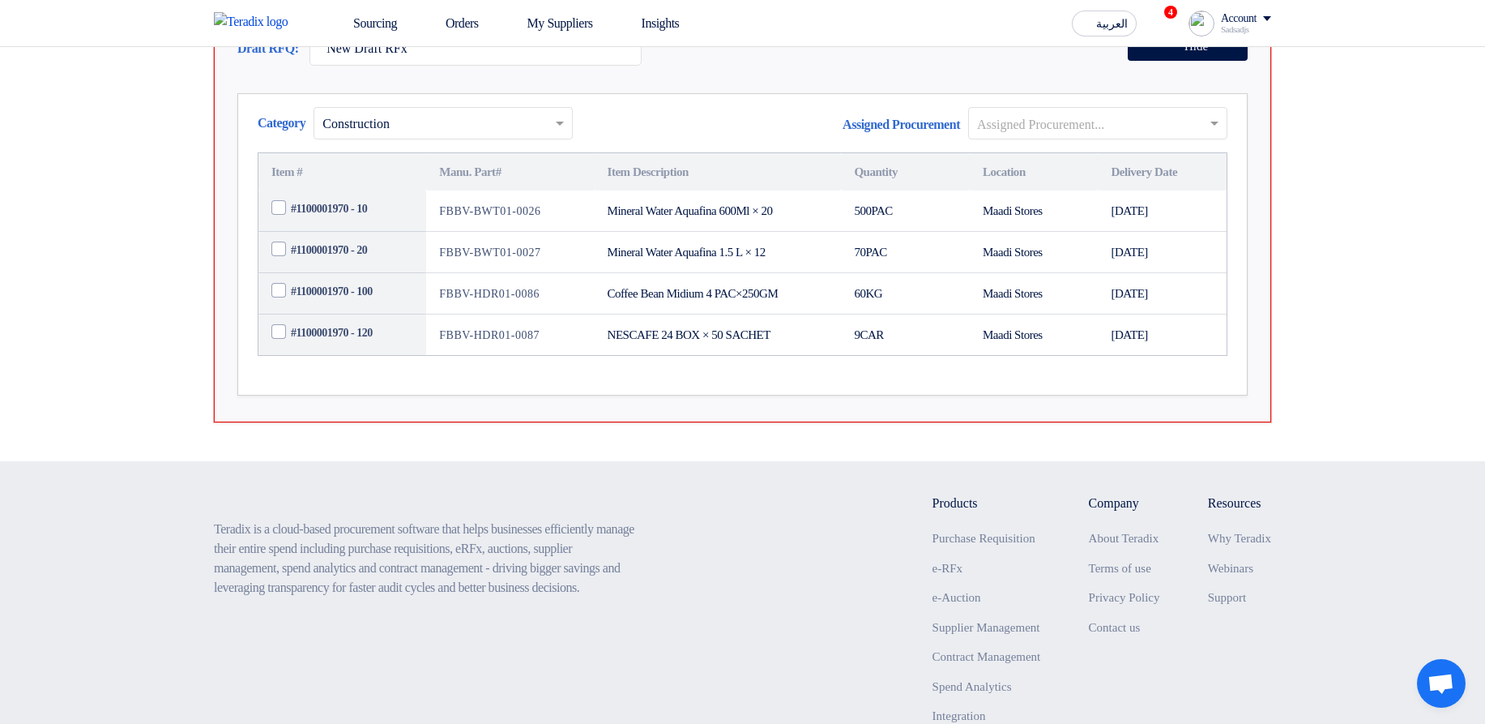
scroll to position [1750, 0]
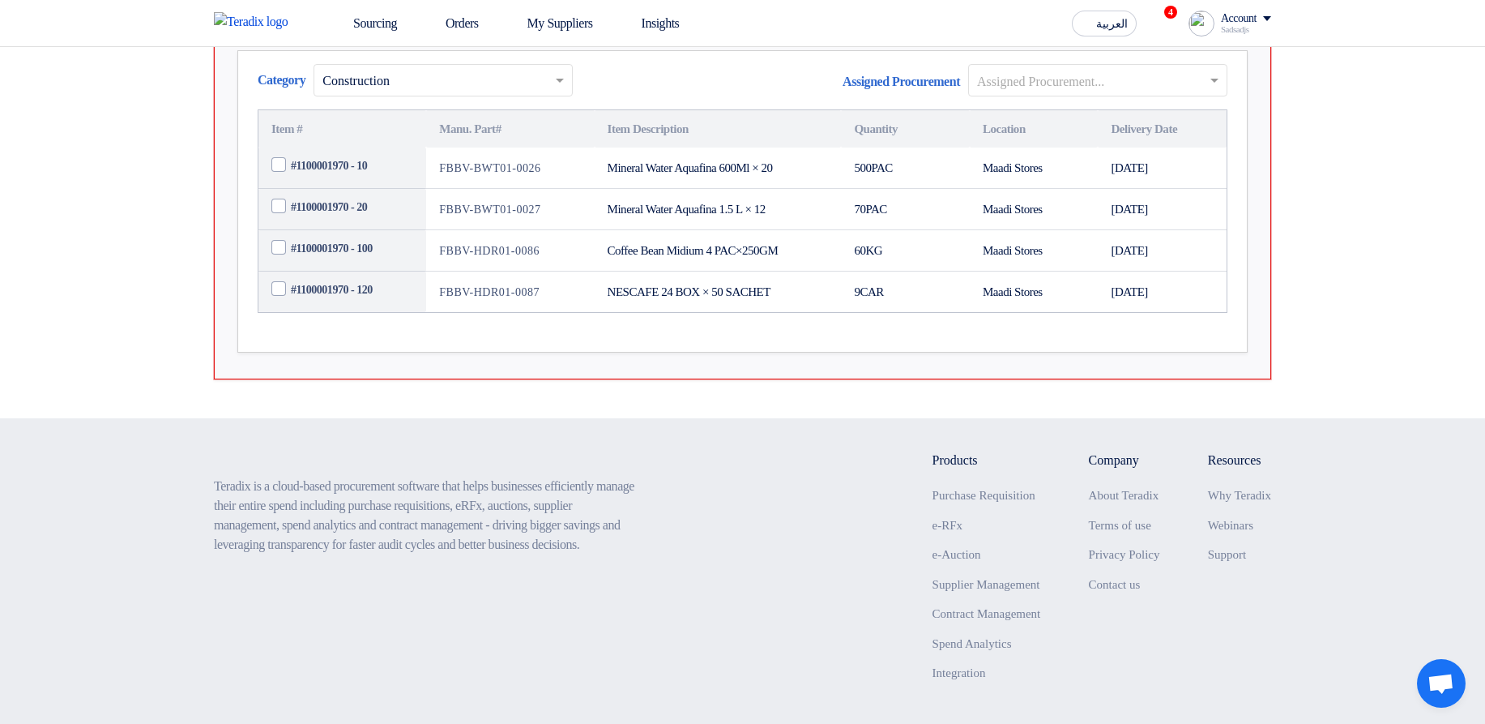
click at [460, 23] on input "New Draft RFx" at bounding box center [476, 6] width 332 height 34
click at [1110, 95] on input "text" at bounding box center [1089, 81] width 225 height 27
drag, startPoint x: 882, startPoint y: 171, endPoint x: 969, endPoint y: 179, distance: 87.1
click at [969, 109] on div "Assigned Procurement Assigned Procurement..." at bounding box center [1035, 86] width 385 height 45
click at [947, 92] on span "Assigned Procurement" at bounding box center [901, 81] width 117 height 19
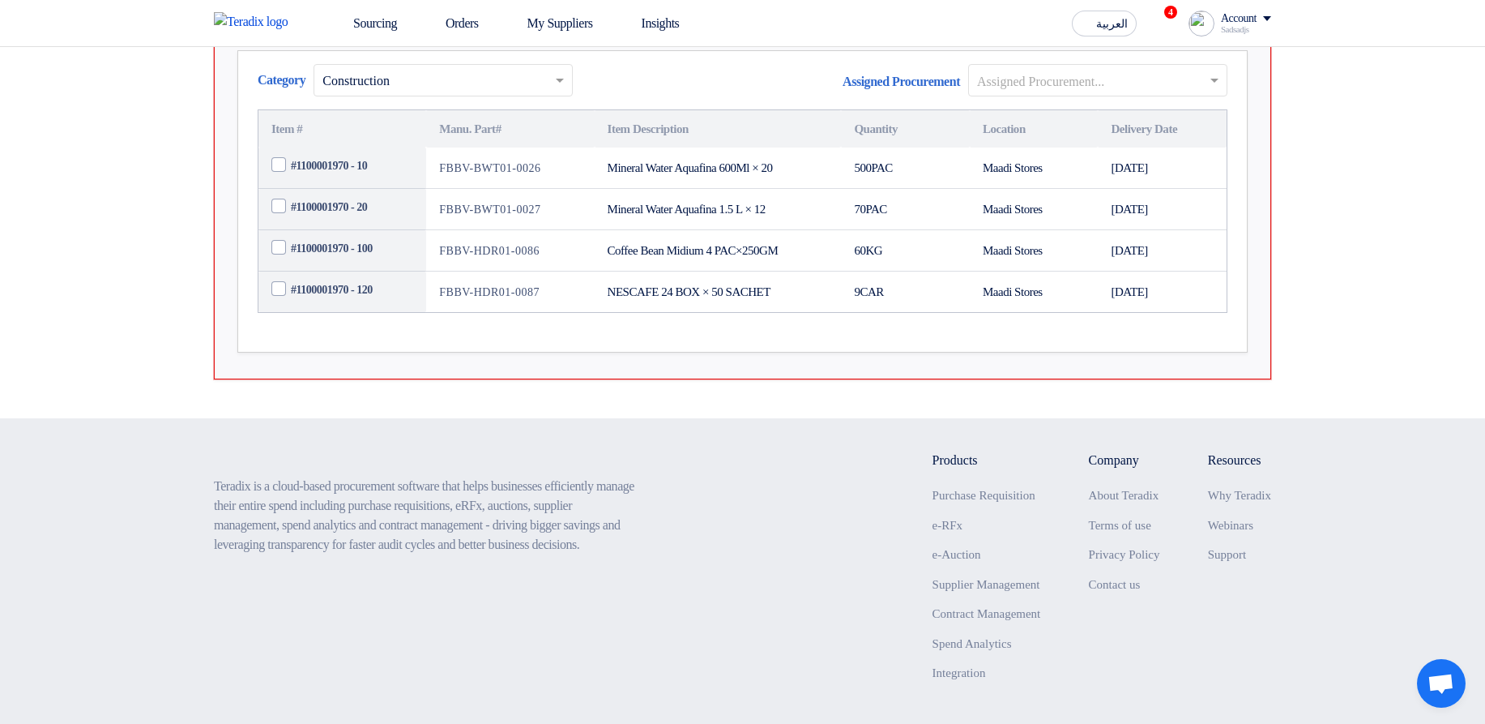
click at [912, 109] on div "Assigned Procurement Assigned Procurement..." at bounding box center [1035, 86] width 385 height 45
click at [846, 152] on div "Category × Construction Assigned Procurement Assigned Procurement... Item # Man…" at bounding box center [742, 201] width 1010 height 303
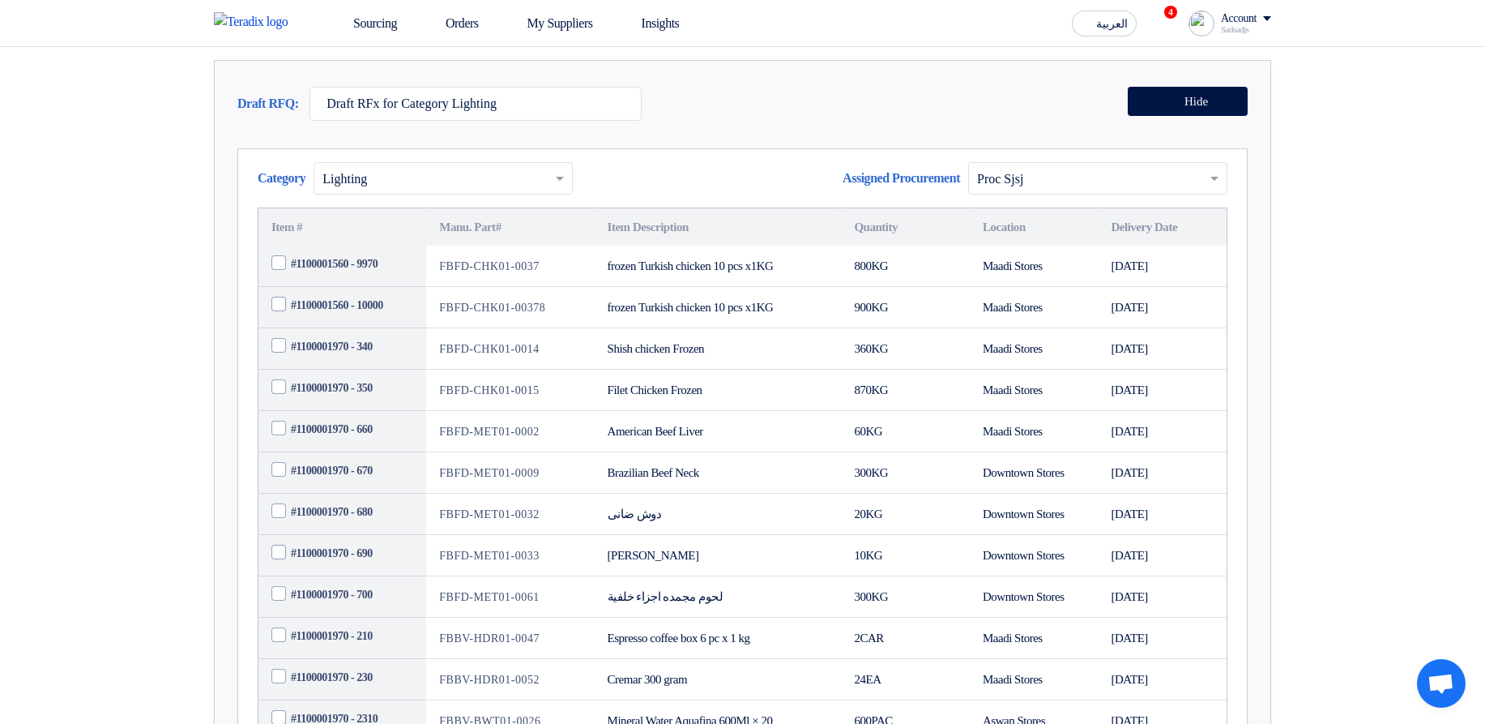
scroll to position [97, 0]
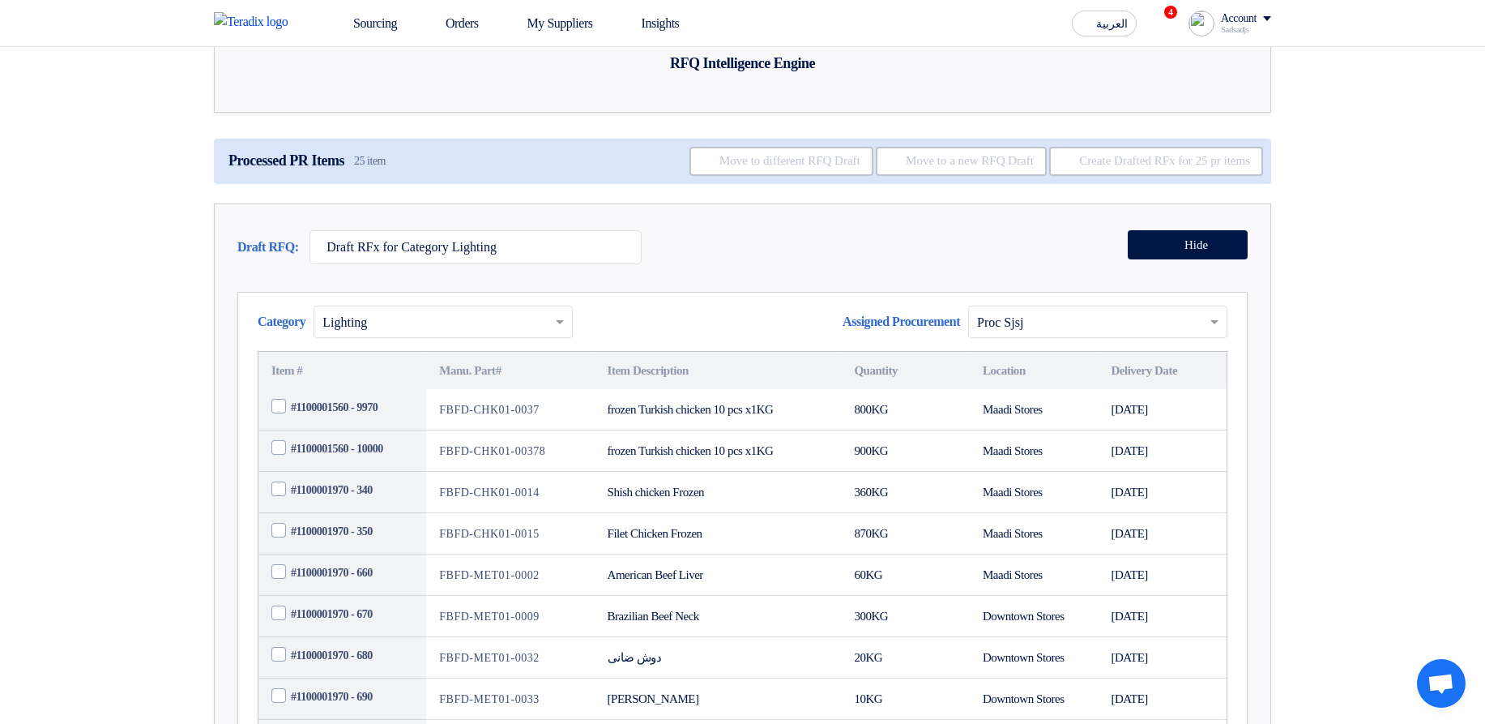
click at [1052, 335] on div at bounding box center [1098, 321] width 258 height 27
click at [959, 272] on div "Draft RFQ: Draft RFx for Category Lighting Hide" at bounding box center [742, 251] width 1010 height 42
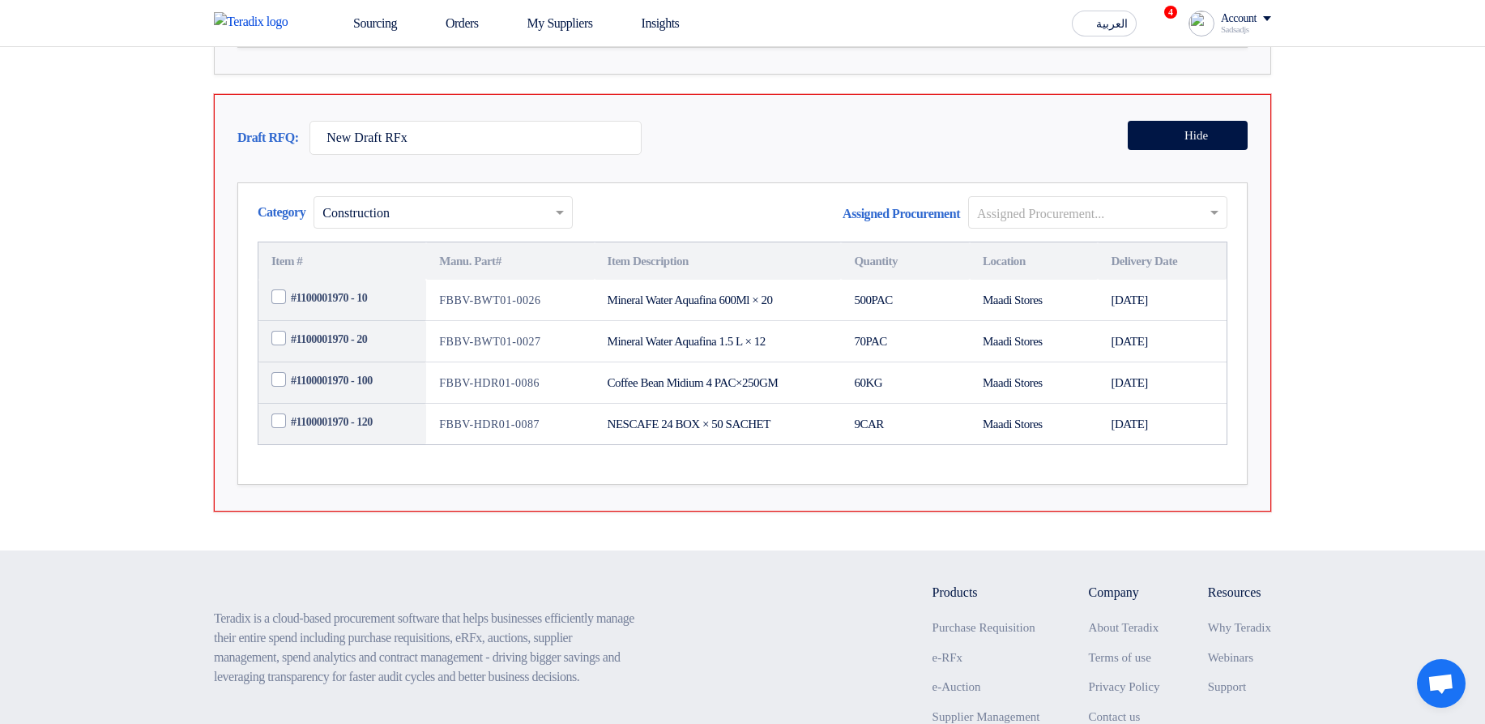
scroll to position [1750, 0]
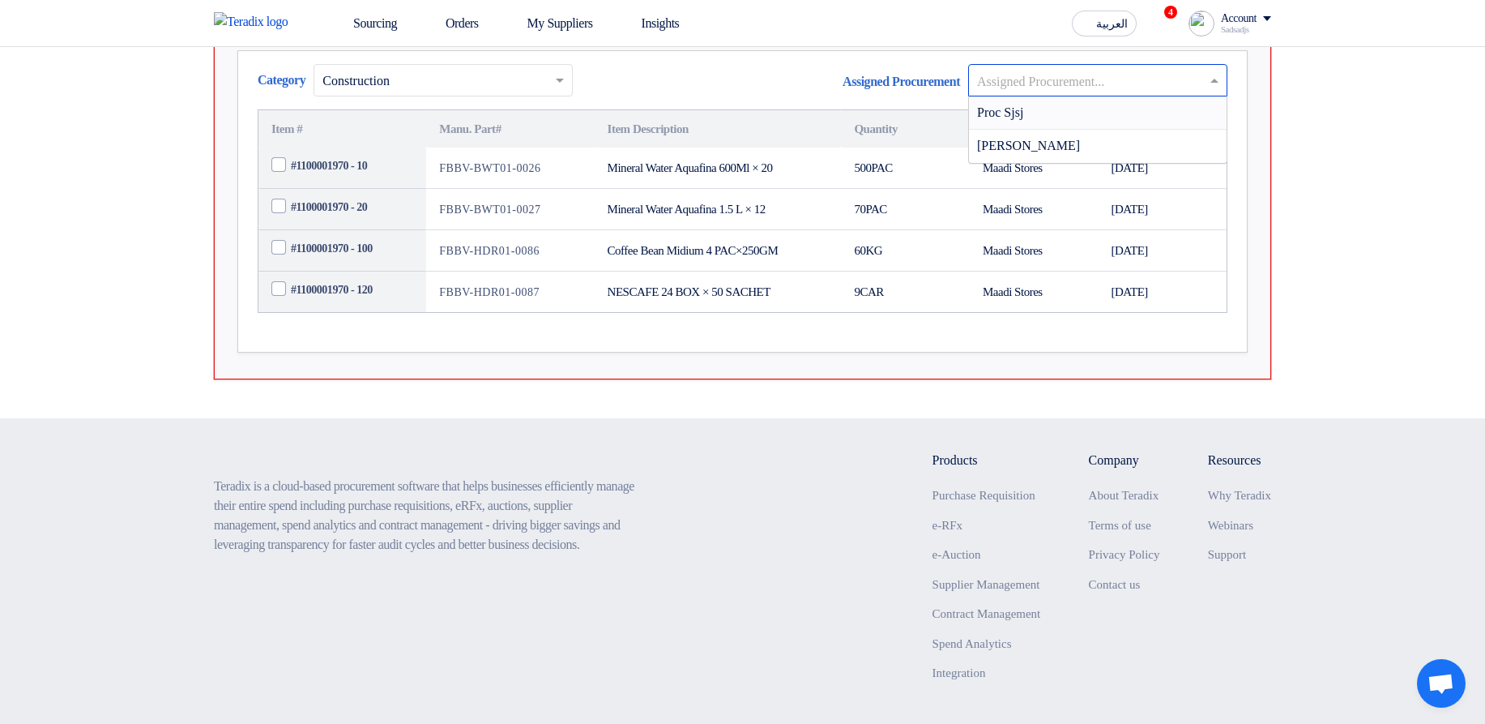
click at [1018, 95] on input "text" at bounding box center [1089, 81] width 225 height 27
click at [1040, 130] on div "Proc Sjsj" at bounding box center [1098, 112] width 258 height 33
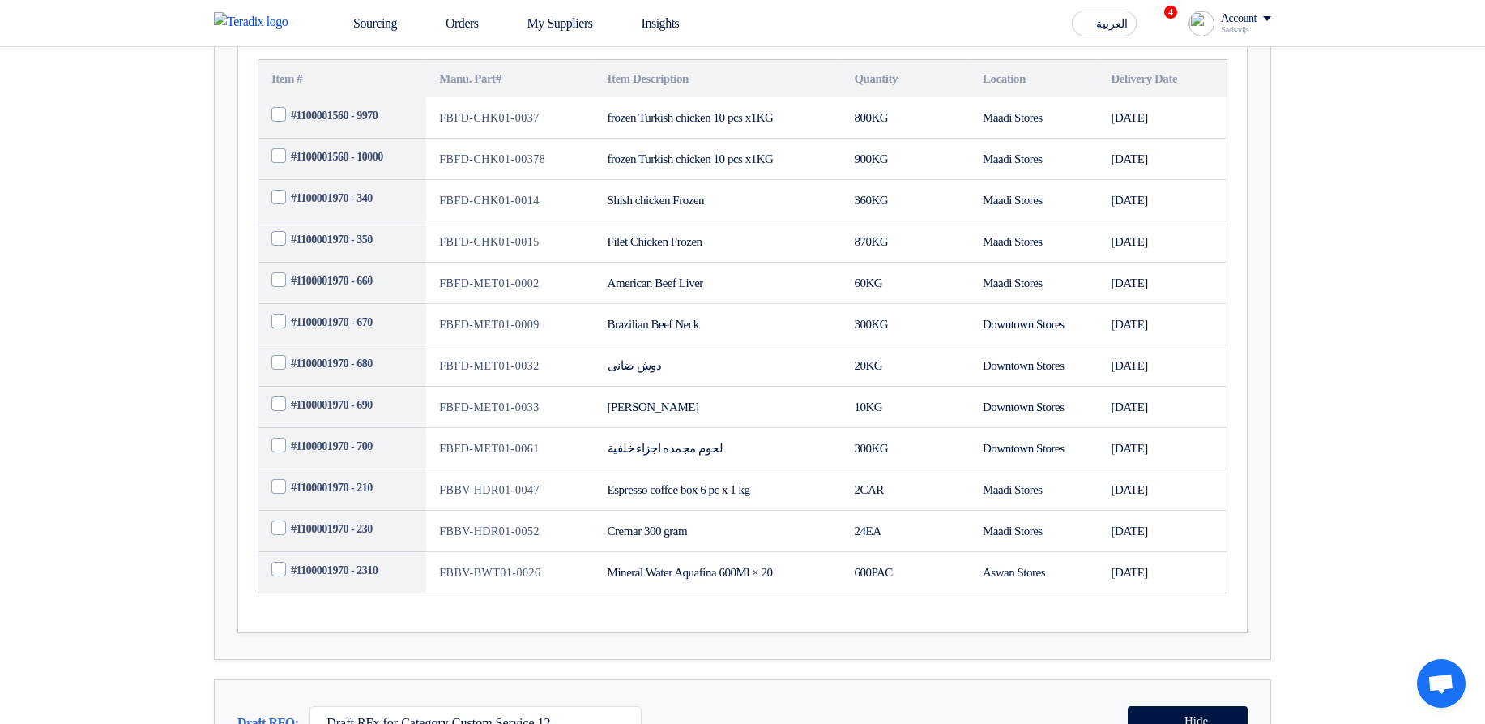
scroll to position [0, 0]
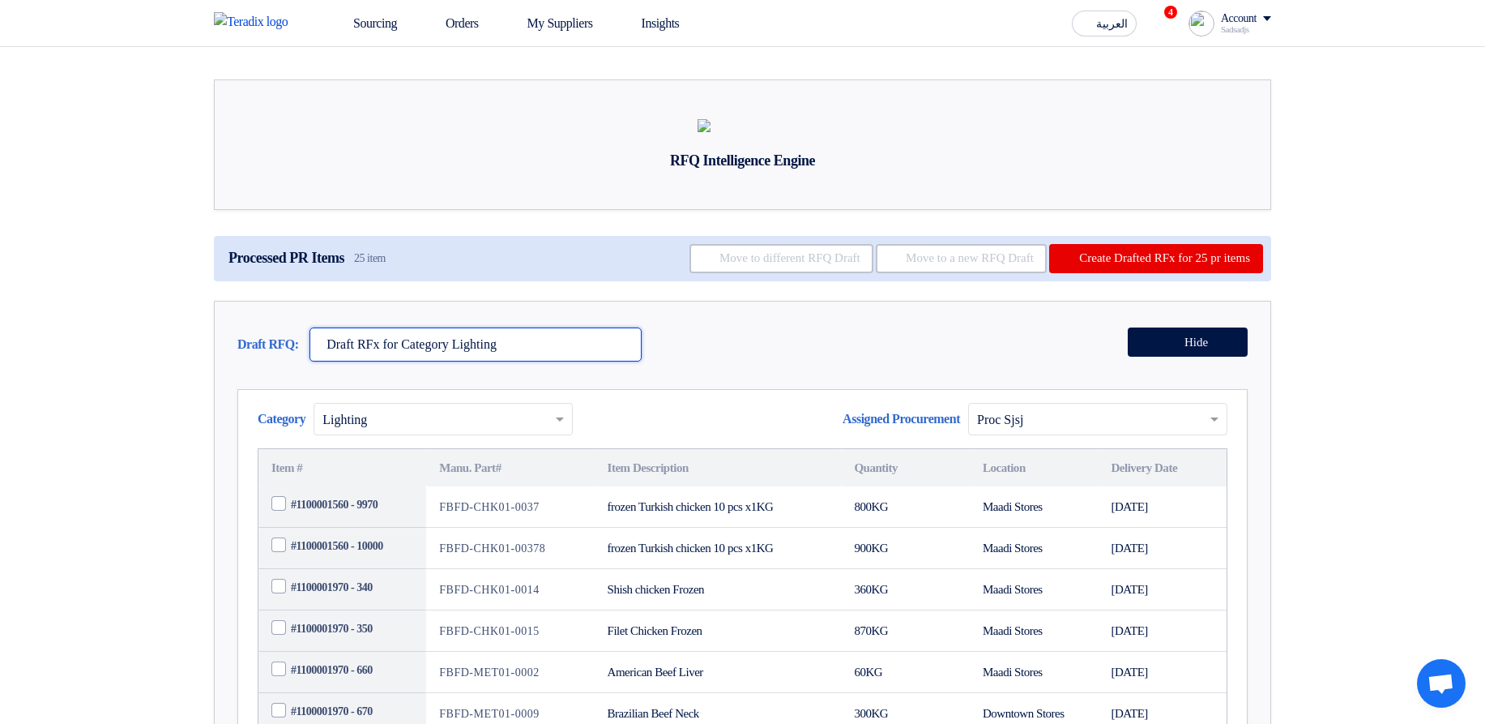
click at [570, 361] on input "Draft RFx for Category Lighting" at bounding box center [476, 344] width 332 height 34
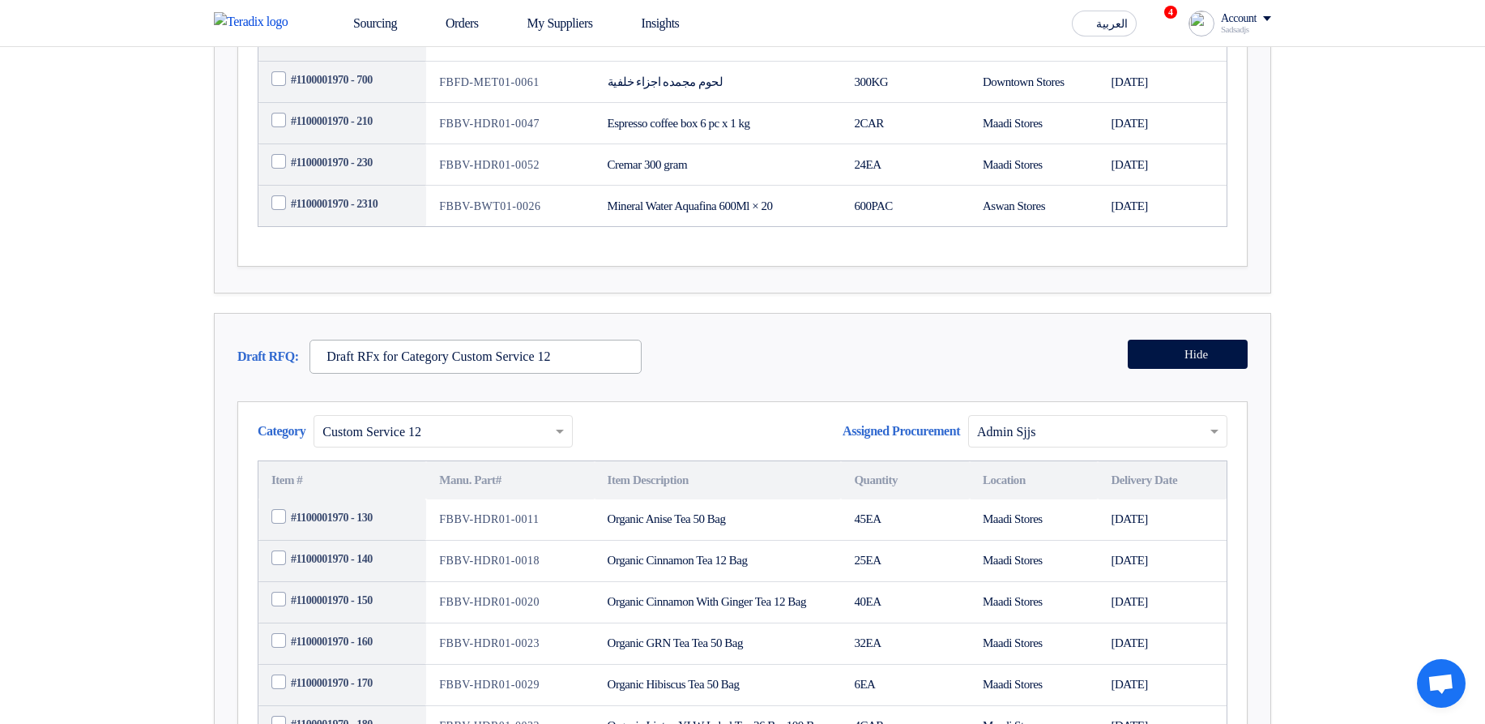
scroll to position [778, 0]
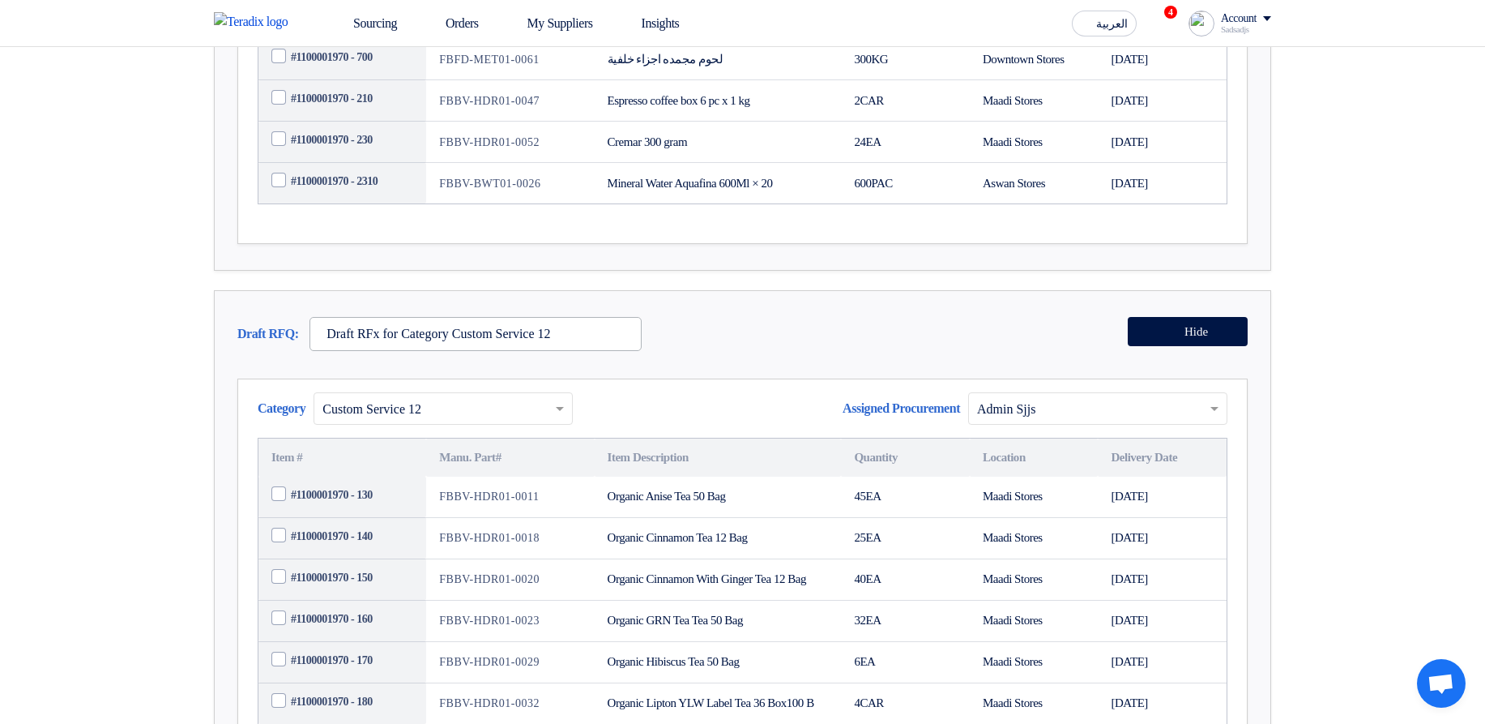
type input "Draft RFx for Category Lighting (Te)"
click at [598, 351] on input "Draft RFx for Category Custom Service 12" at bounding box center [476, 334] width 332 height 34
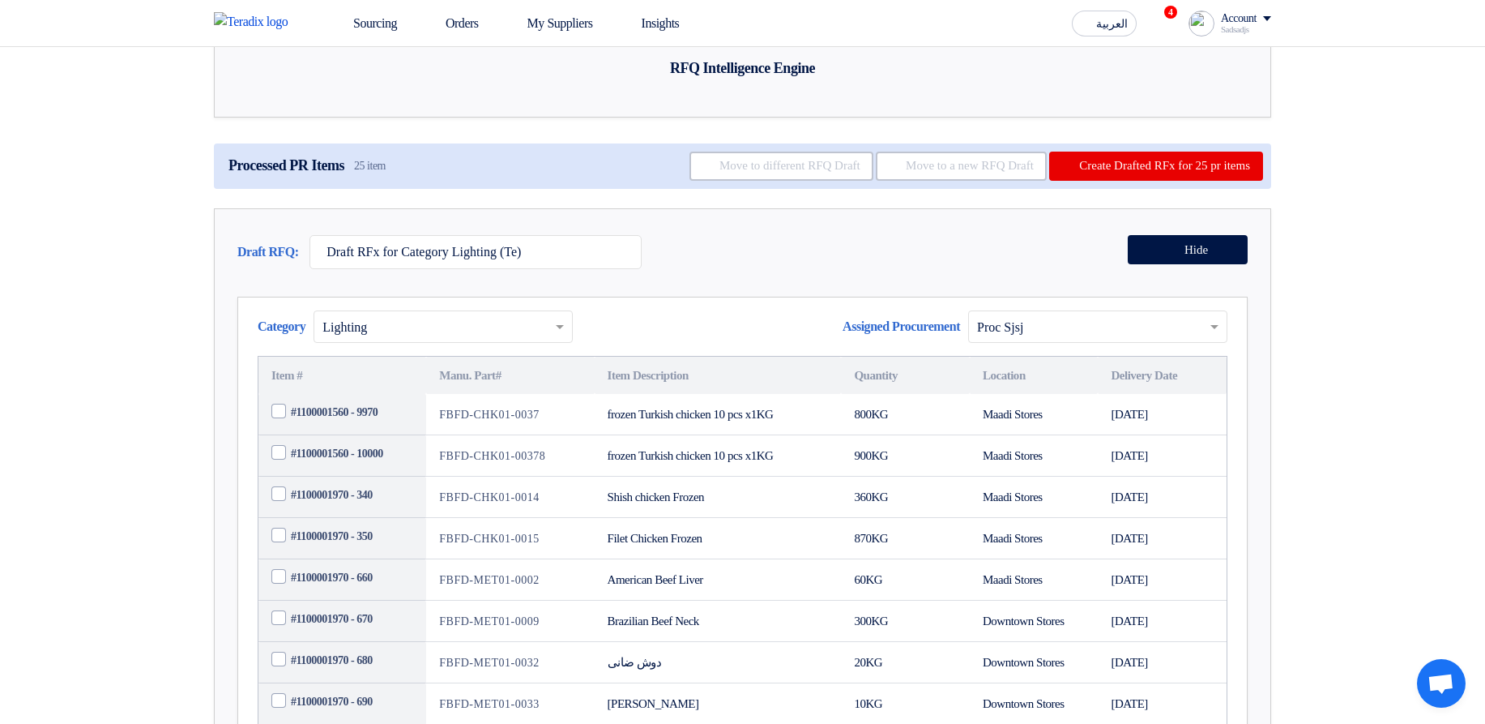
scroll to position [0, 0]
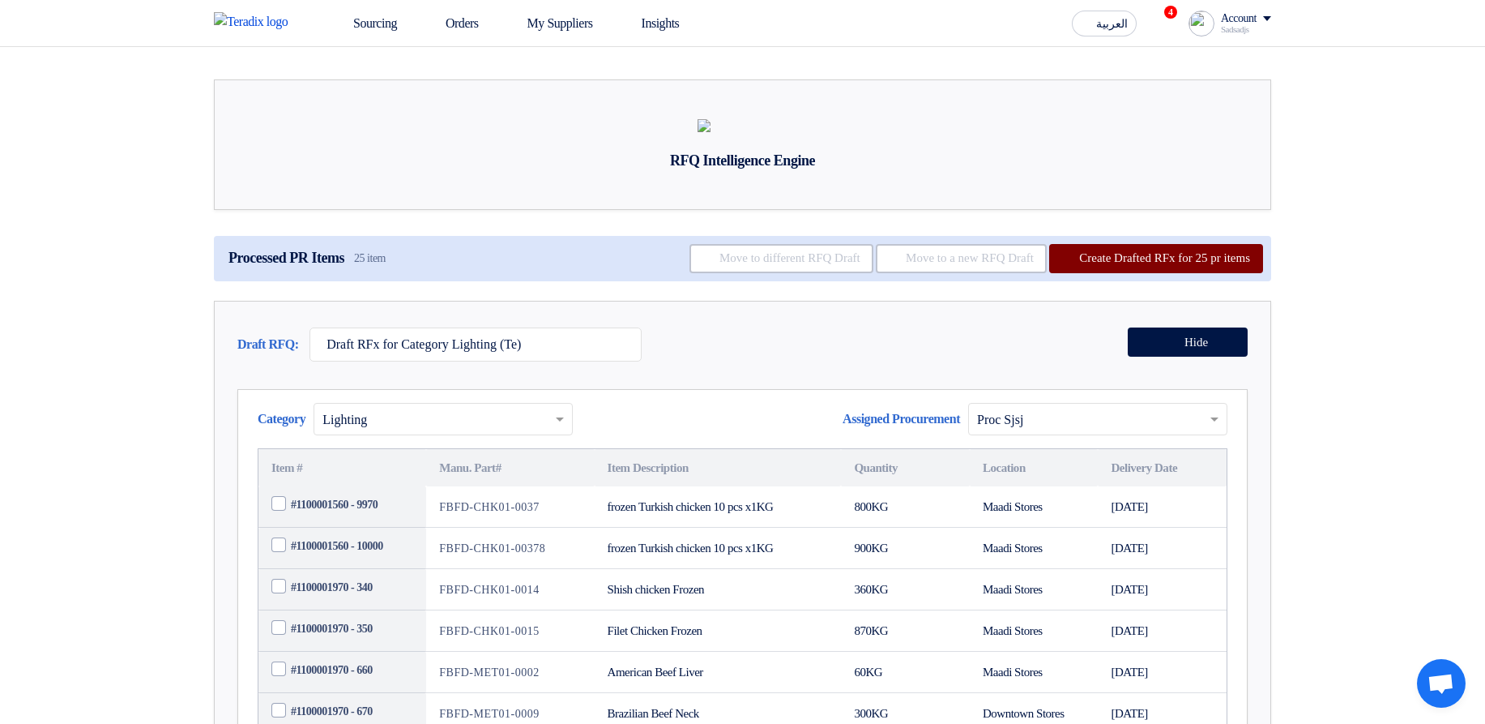
type input "Draft RFx for Category Custom Service 12 (T2)"
click at [1130, 273] on button "Create Drafted RFx for 25 pr items" at bounding box center [1156, 258] width 214 height 29
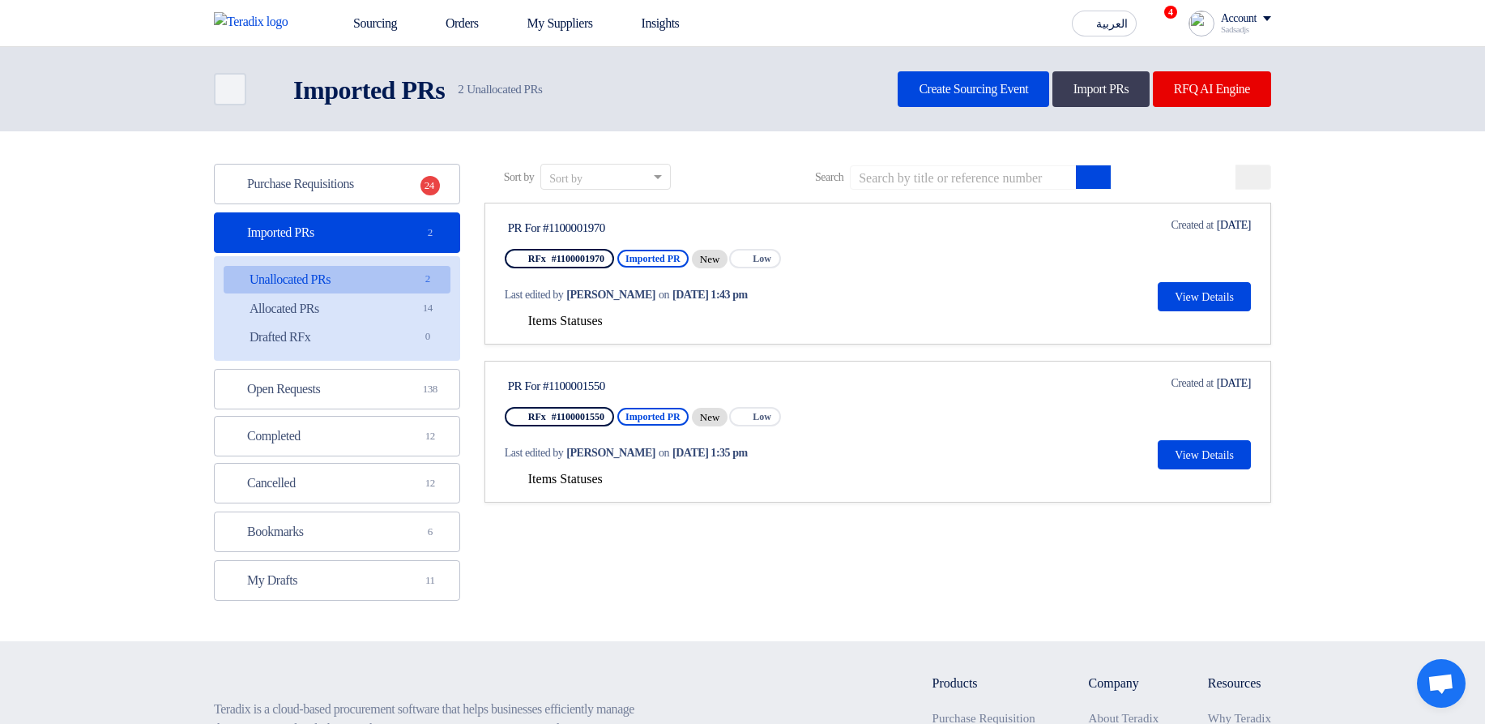
click at [574, 322] on span "Items Statuses" at bounding box center [565, 321] width 75 height 14
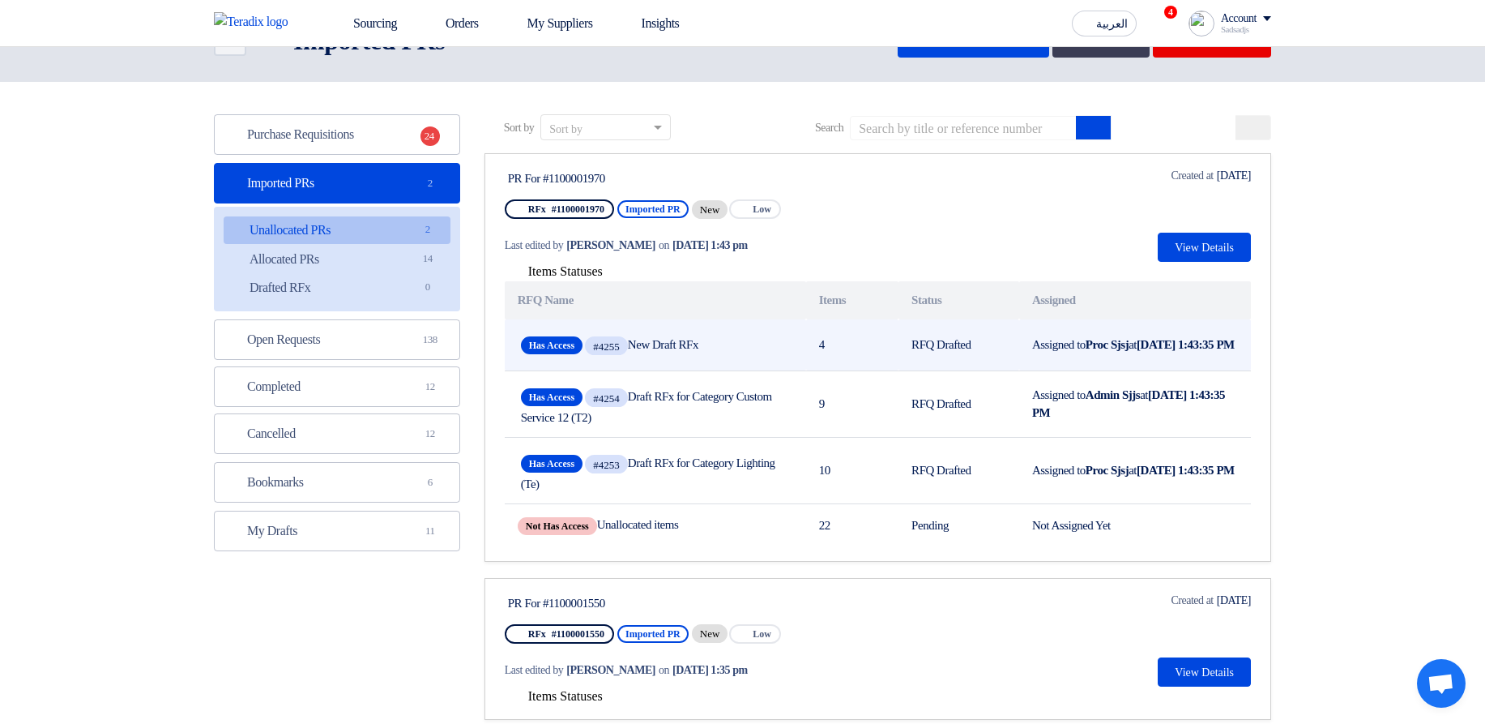
scroll to position [97, 0]
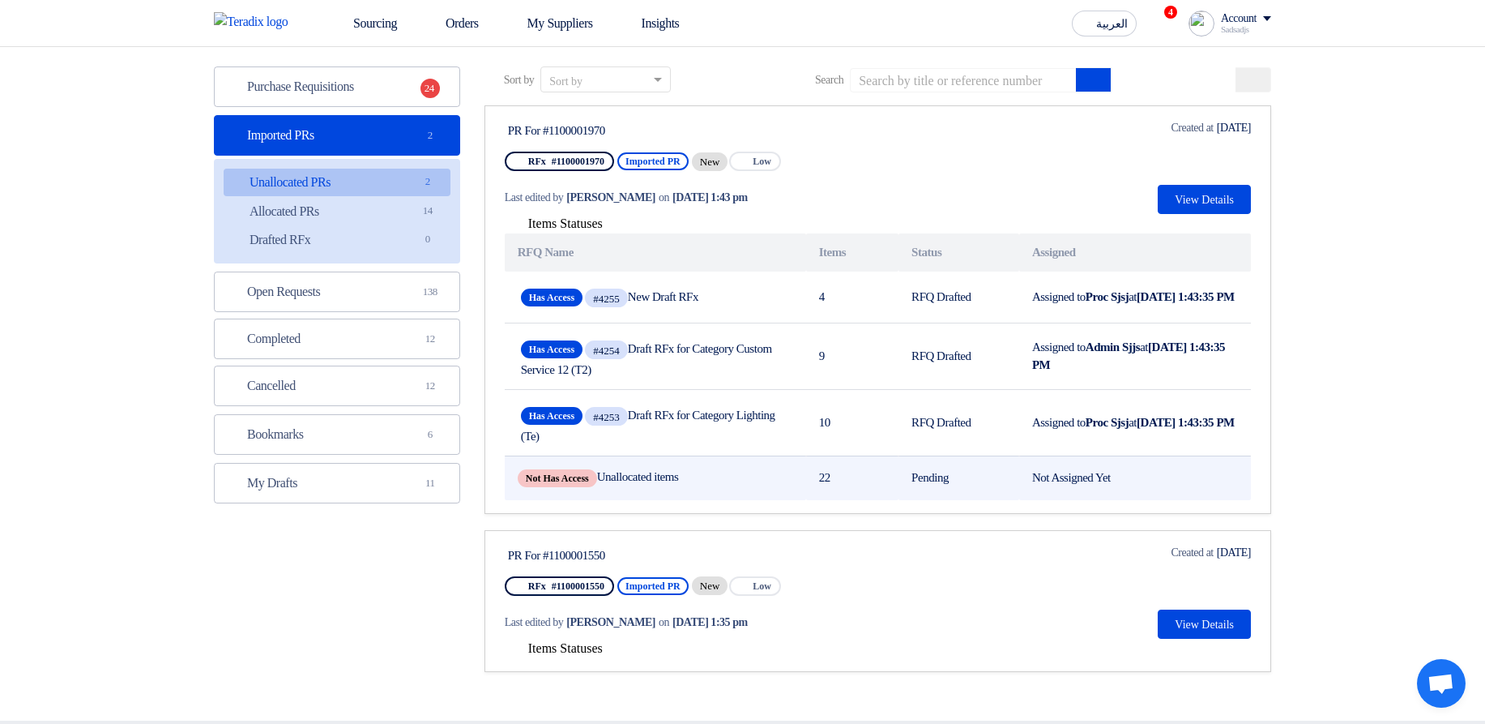
drag, startPoint x: 817, startPoint y: 484, endPoint x: 849, endPoint y: 482, distance: 32.5
click at [849, 482] on td "22" at bounding box center [852, 477] width 92 height 45
click at [873, 478] on td "22" at bounding box center [852, 477] width 92 height 45
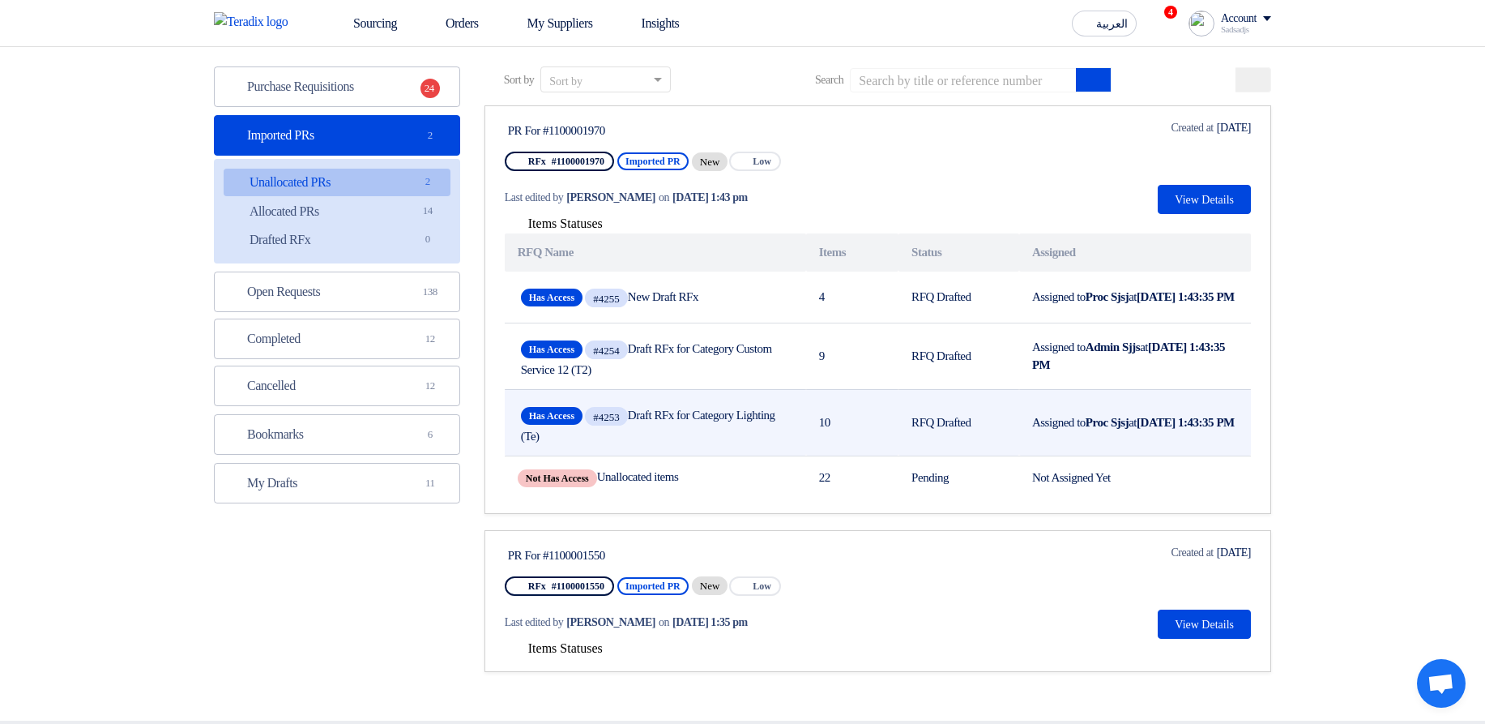
drag, startPoint x: 523, startPoint y: 283, endPoint x: 865, endPoint y: 431, distance: 372.0
click at [865, 431] on tbody "Has Access #4255 New Draft RFx 4 RFQ Drafted Assigned to Proc Sjsj at Oct 7, 20…" at bounding box center [878, 385] width 746 height 228
click at [865, 431] on td "10" at bounding box center [852, 422] width 92 height 66
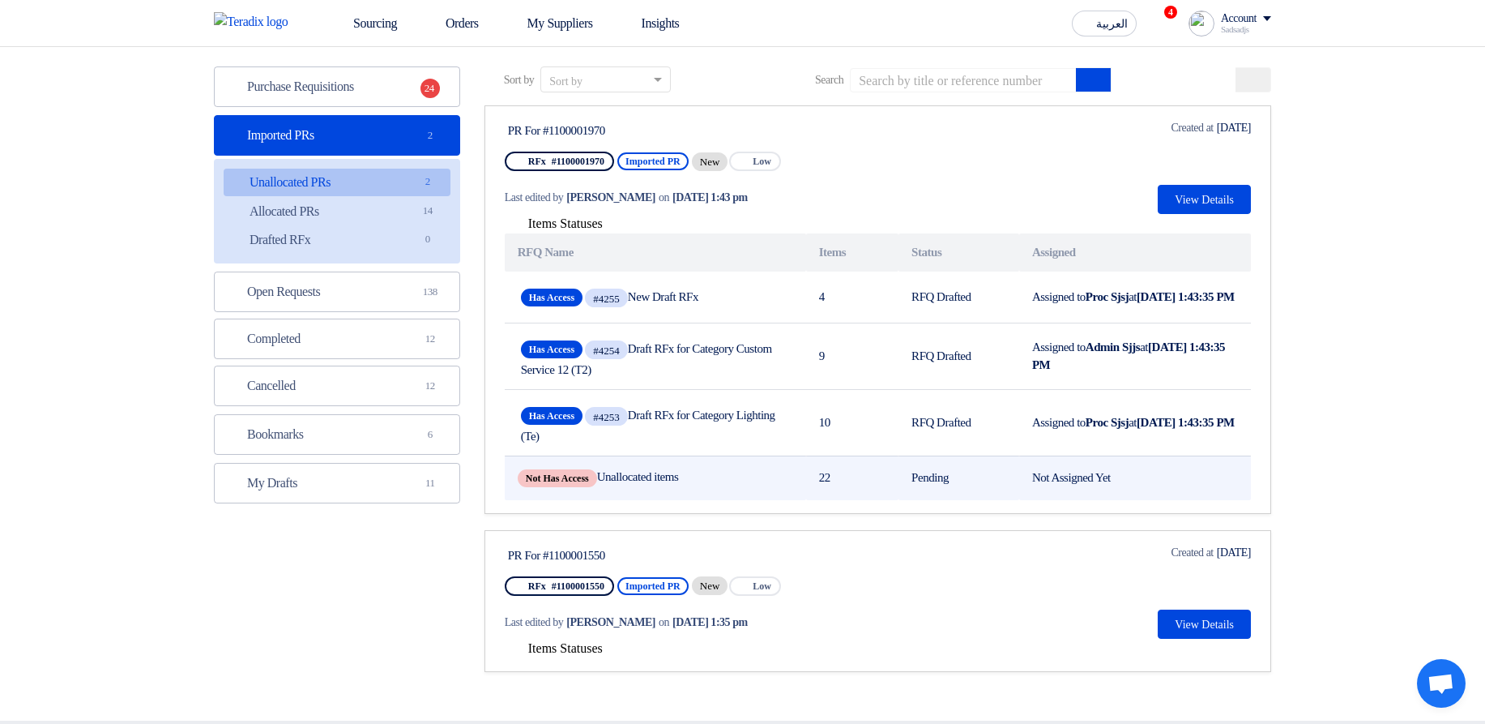
drag, startPoint x: 808, startPoint y: 489, endPoint x: 843, endPoint y: 489, distance: 34.9
click at [842, 489] on td "22" at bounding box center [852, 477] width 92 height 45
click at [843, 489] on td "22" at bounding box center [852, 477] width 92 height 45
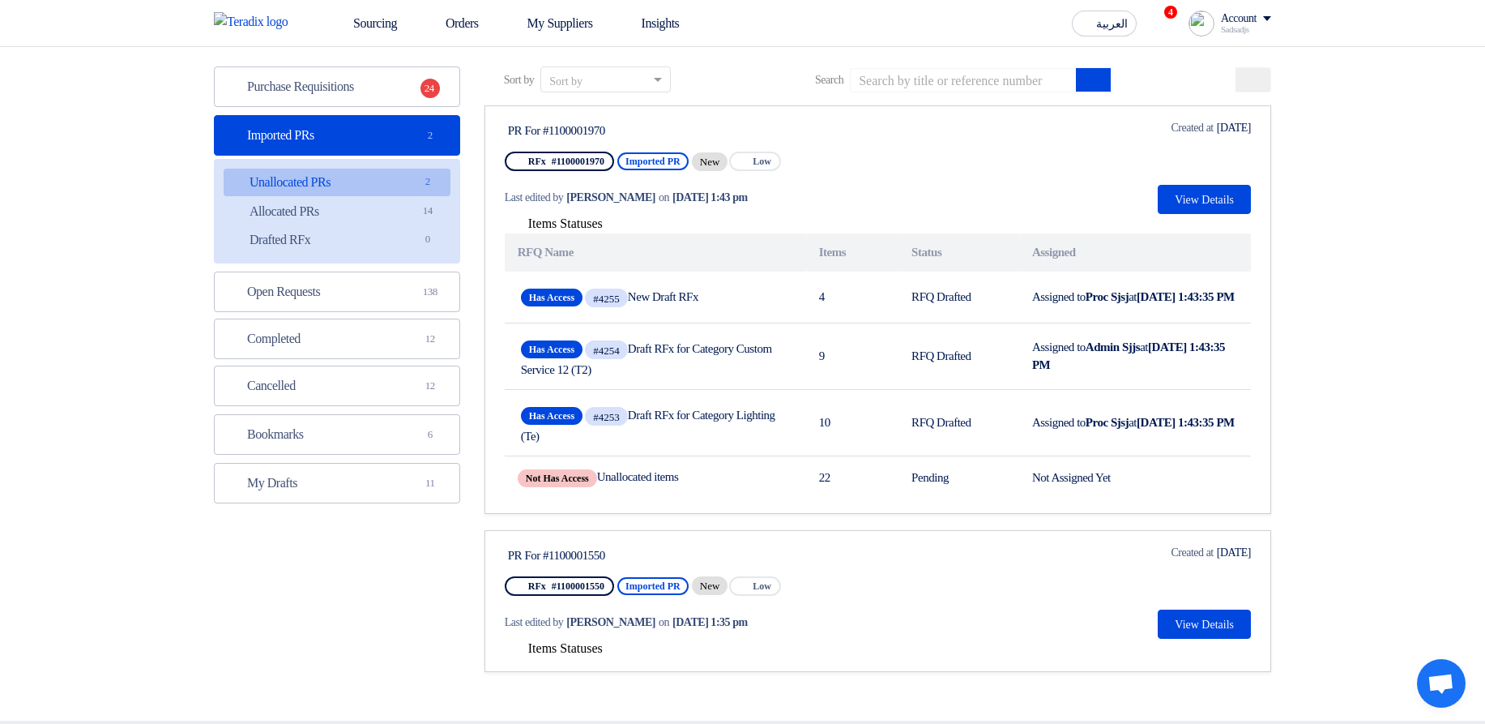
click at [587, 655] on span "Items Statuses" at bounding box center [565, 648] width 75 height 14
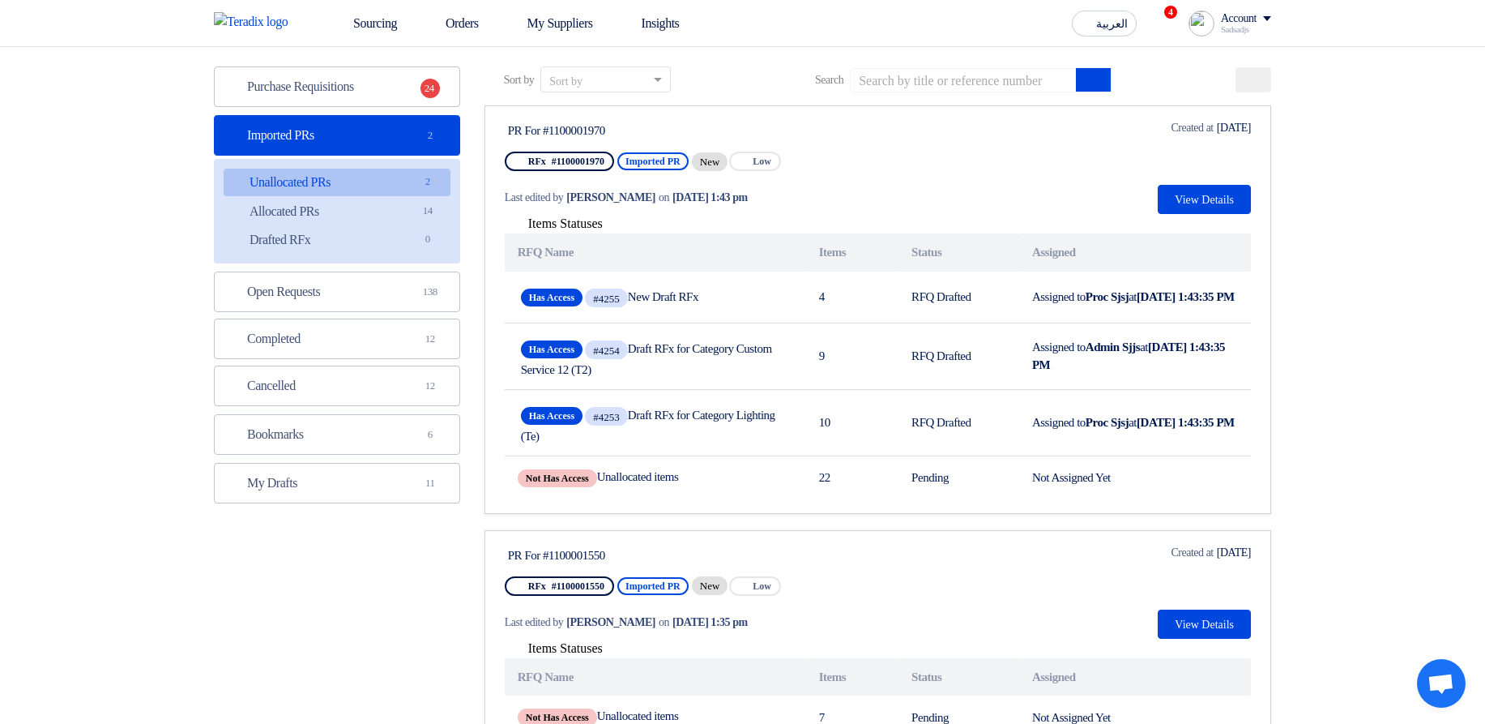
scroll to position [486, 0]
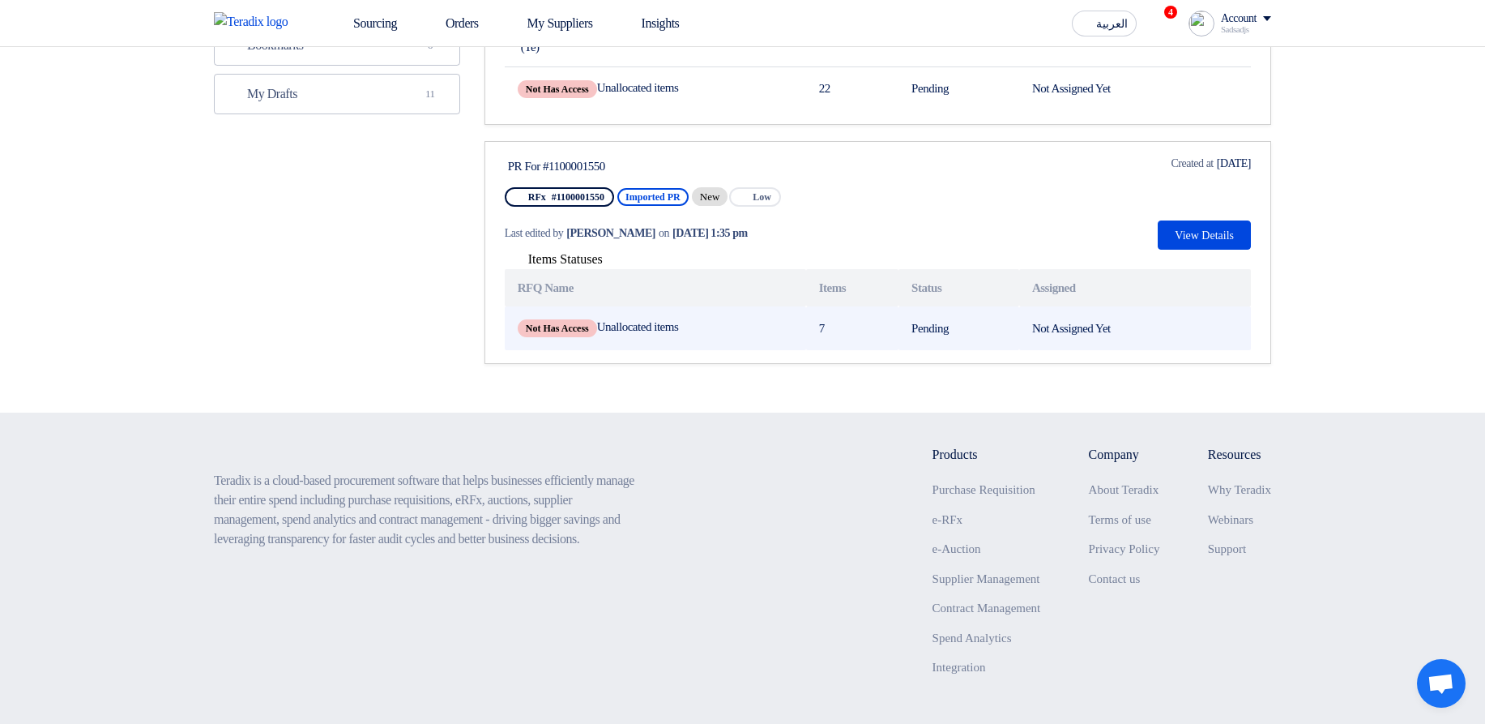
drag, startPoint x: 643, startPoint y: 328, endPoint x: 843, endPoint y: 333, distance: 201.0
click at [843, 333] on tr "Not Has Access Unallocated items 7 Pending Not Assigned Yet" at bounding box center [878, 328] width 746 height 44
click at [843, 333] on td "7" at bounding box center [852, 328] width 92 height 44
click at [574, 331] on span "Not Has Access" at bounding box center [557, 328] width 79 height 18
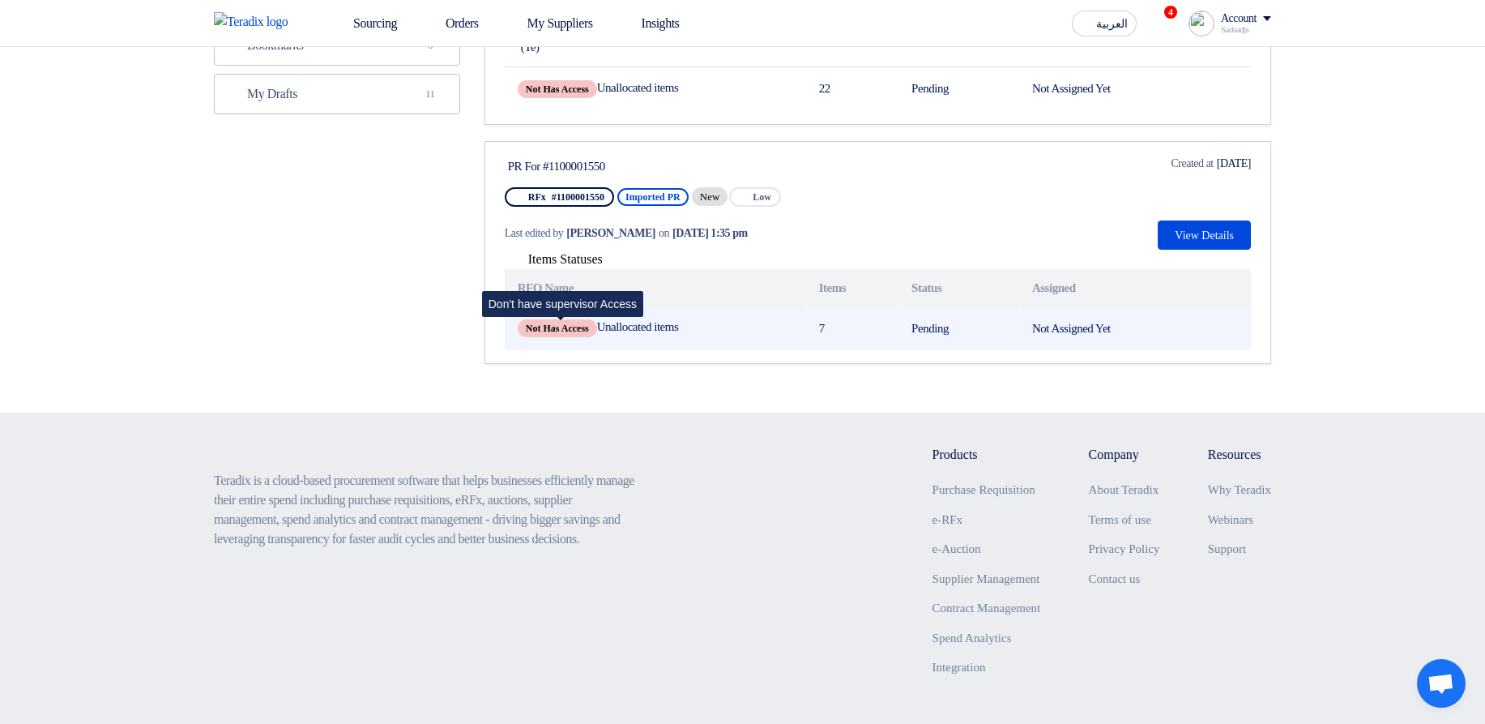
click at [574, 331] on span "Not Has Access" at bounding box center [557, 328] width 79 height 18
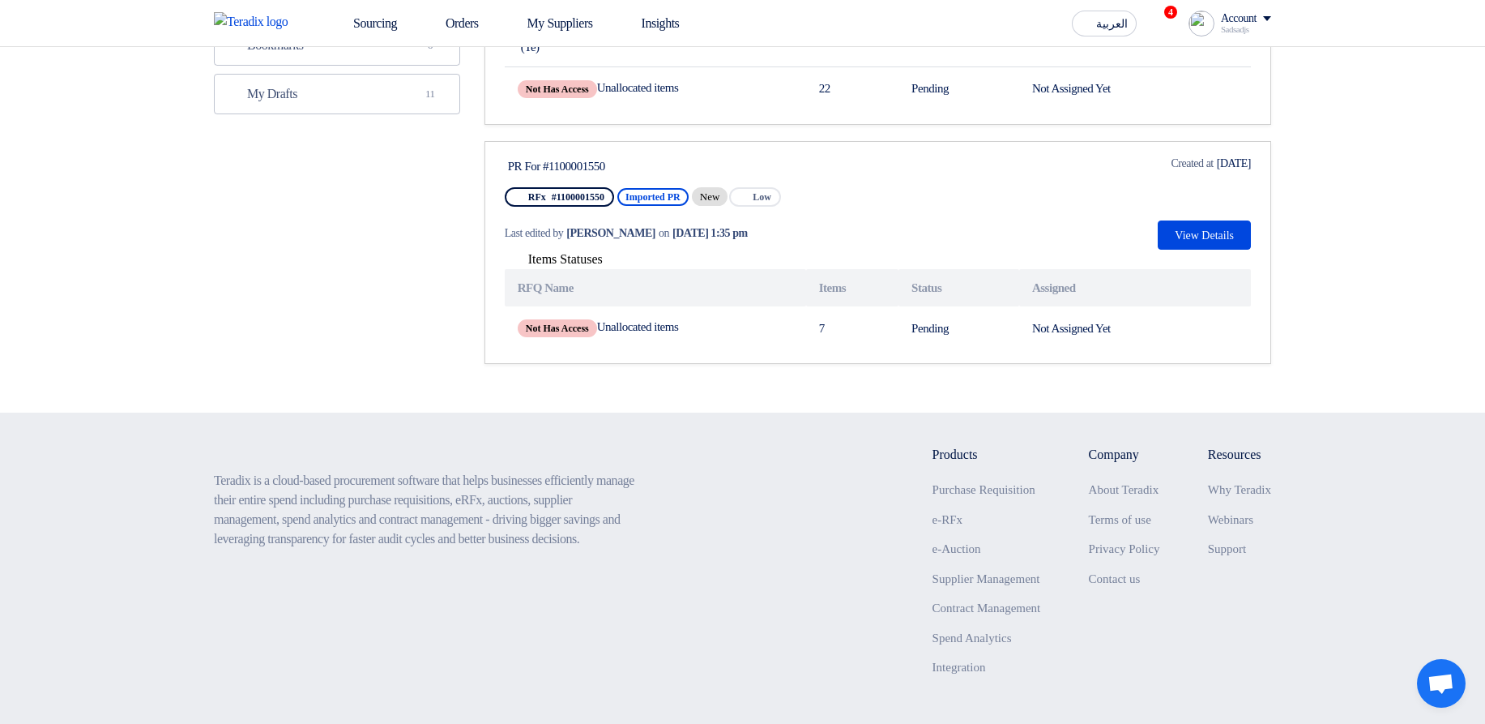
click at [920, 249] on div "PR For #1100001550 RFx #1100001550 Imported PR New Priority Low Last edited by …" at bounding box center [878, 202] width 746 height 95
drag, startPoint x: 605, startPoint y: 260, endPoint x: 616, endPoint y: 264, distance: 11.3
click at [603, 259] on span "Items Statuses" at bounding box center [565, 259] width 75 height 14
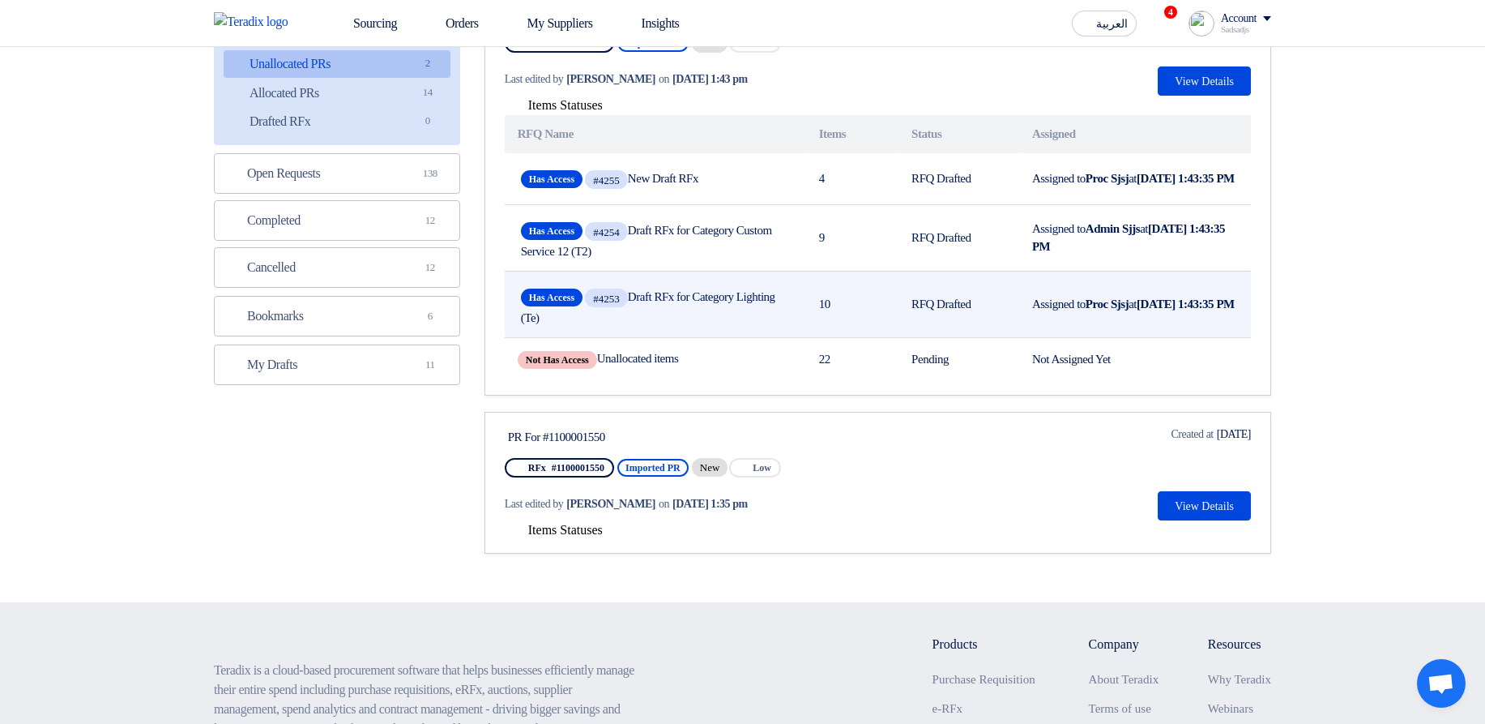
scroll to position [173, 0]
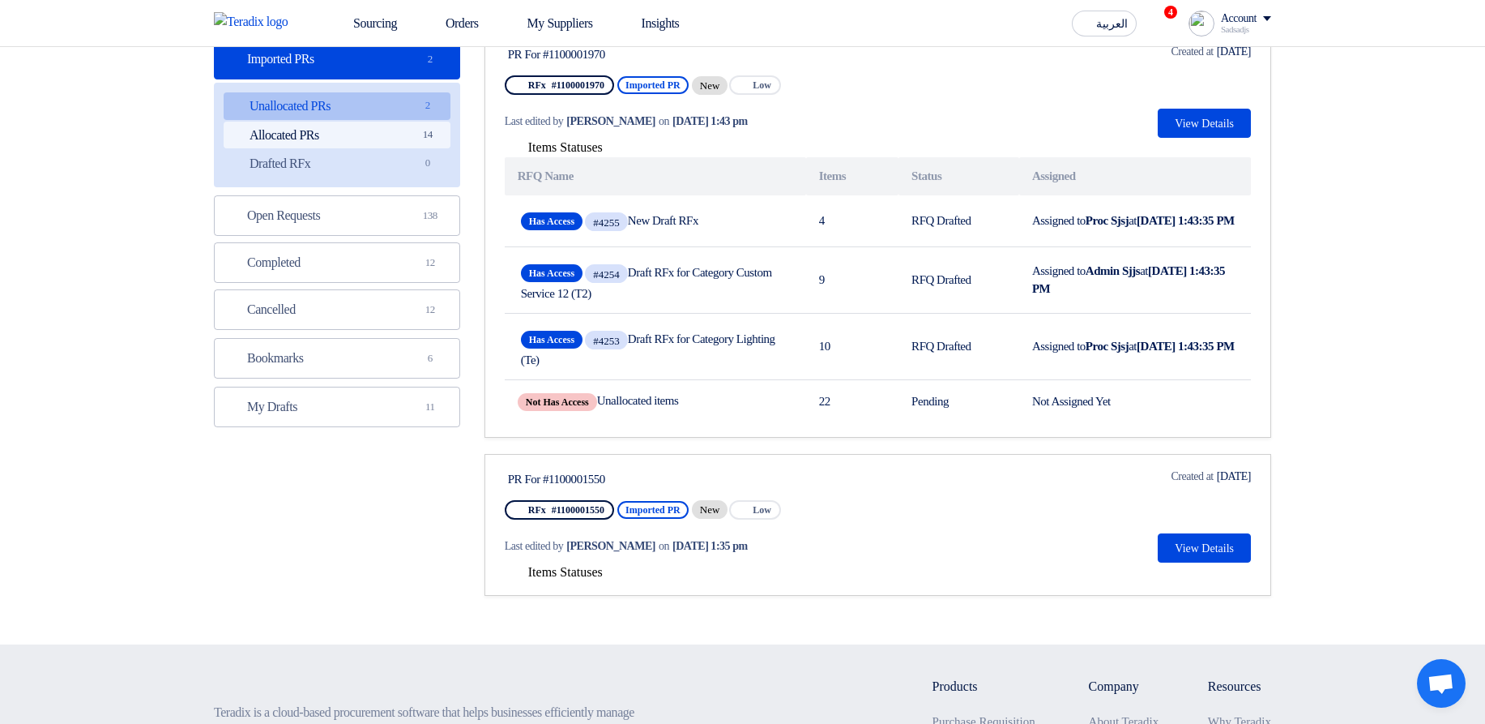
click at [395, 134] on link "Allocated PRs Allocated PRs 14" at bounding box center [337, 136] width 227 height 28
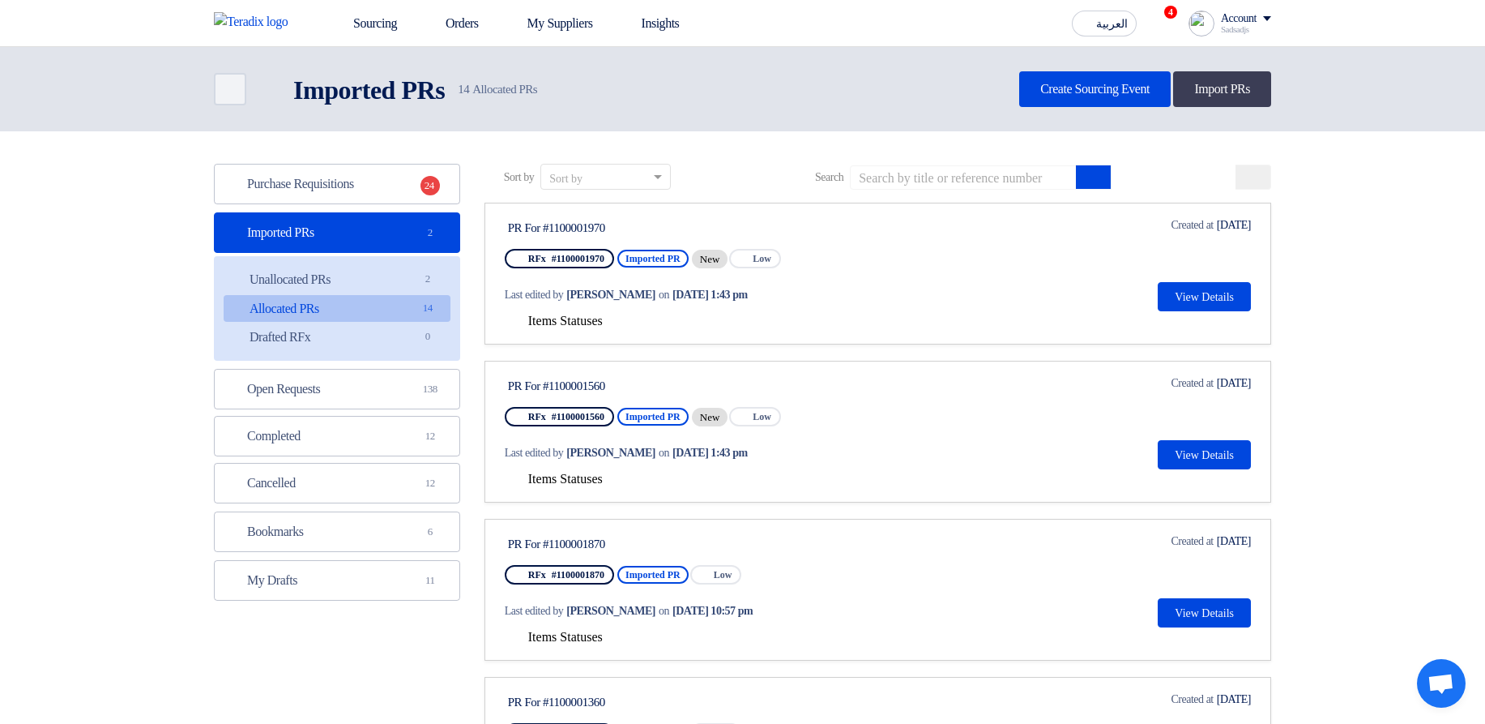
click at [567, 319] on span "Items Statuses" at bounding box center [565, 321] width 75 height 14
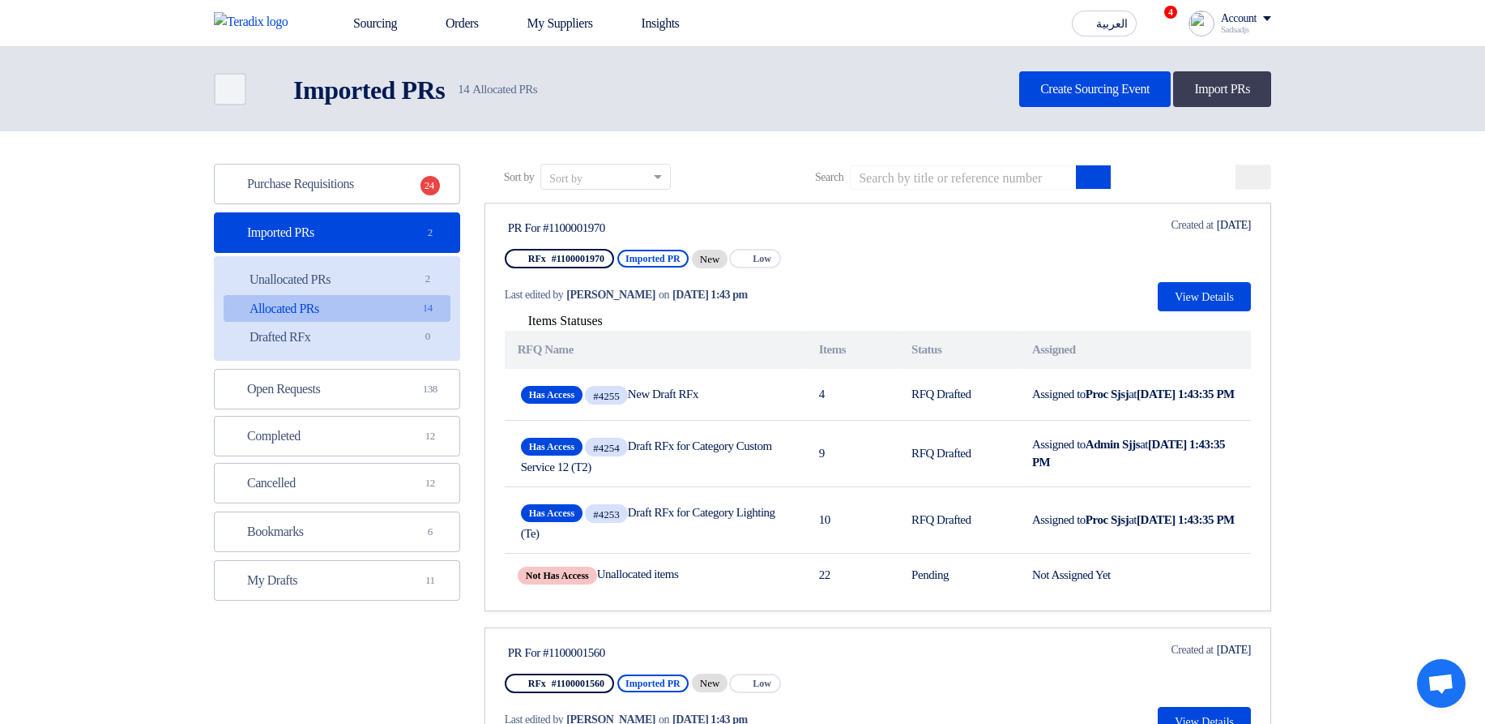
click at [596, 226] on div "PR For #1100001970" at bounding box center [660, 227] width 304 height 15
drag, startPoint x: 596, startPoint y: 226, endPoint x: 661, endPoint y: 289, distance: 91.1
click at [596, 233] on div "PR For #1100001970" at bounding box center [660, 227] width 304 height 15
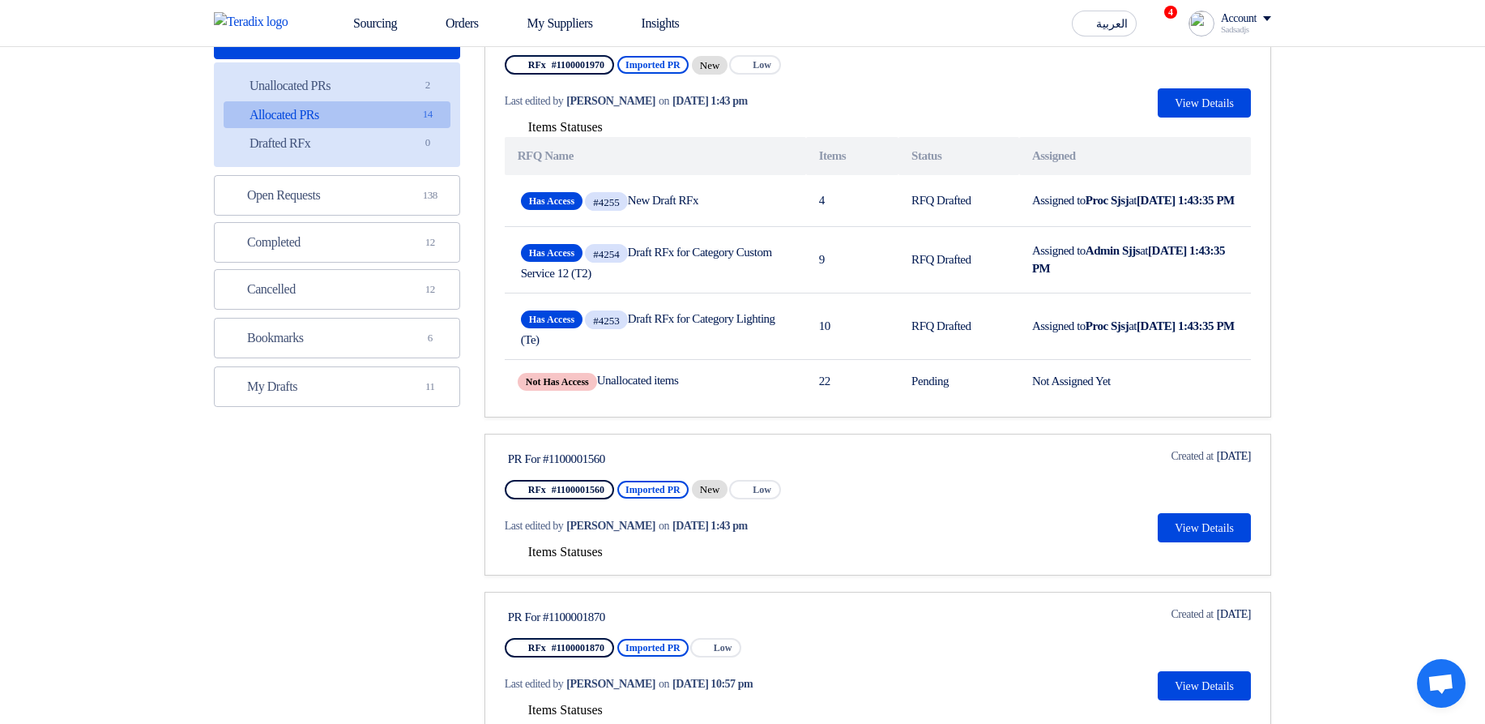
scroll to position [194, 0]
click at [564, 549] on span "Items Statuses" at bounding box center [565, 551] width 75 height 14
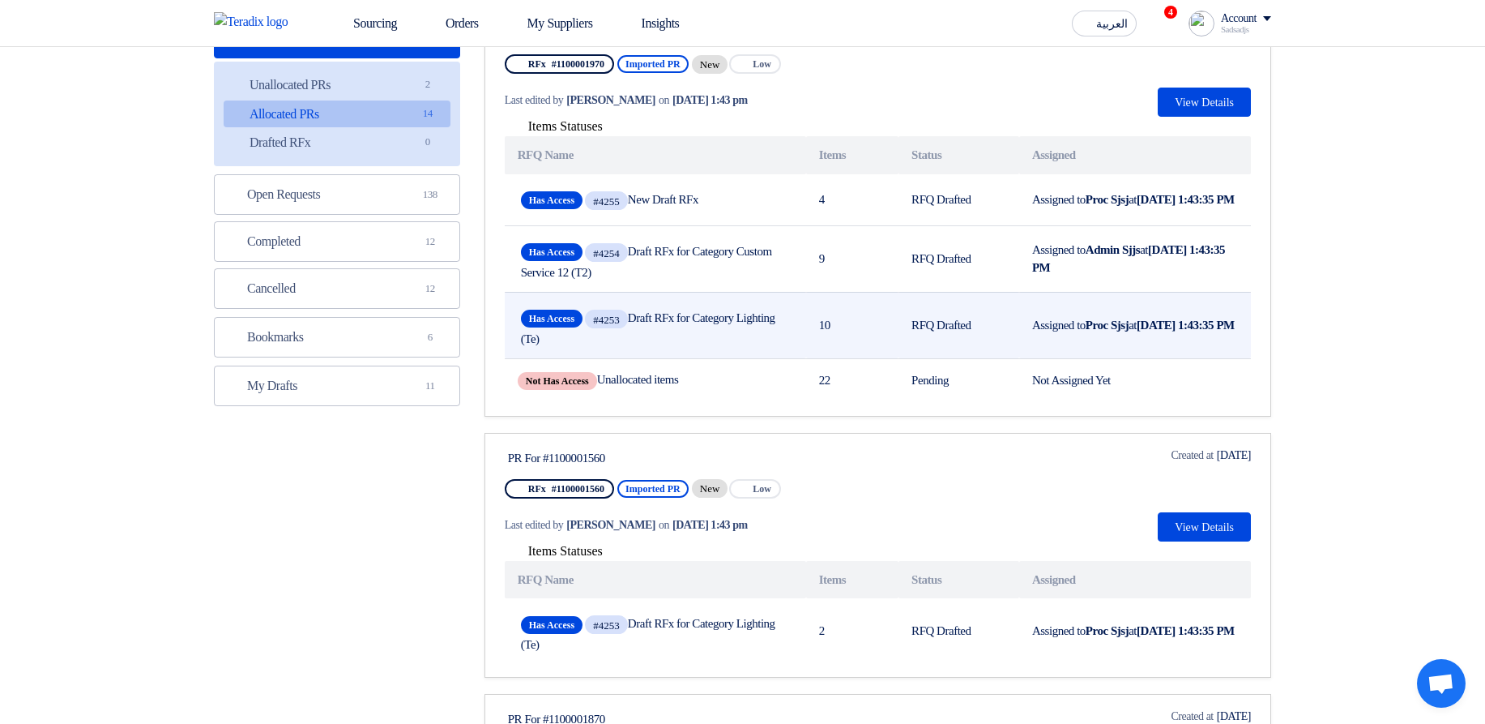
drag, startPoint x: 840, startPoint y: 202, endPoint x: 870, endPoint y: 331, distance: 133.1
click at [871, 324] on tbody "Has Access #4255 New Draft RFx 4 RFQ Drafted Assigned to Proc Sjsj at Oct 7, 20…" at bounding box center [878, 288] width 746 height 228
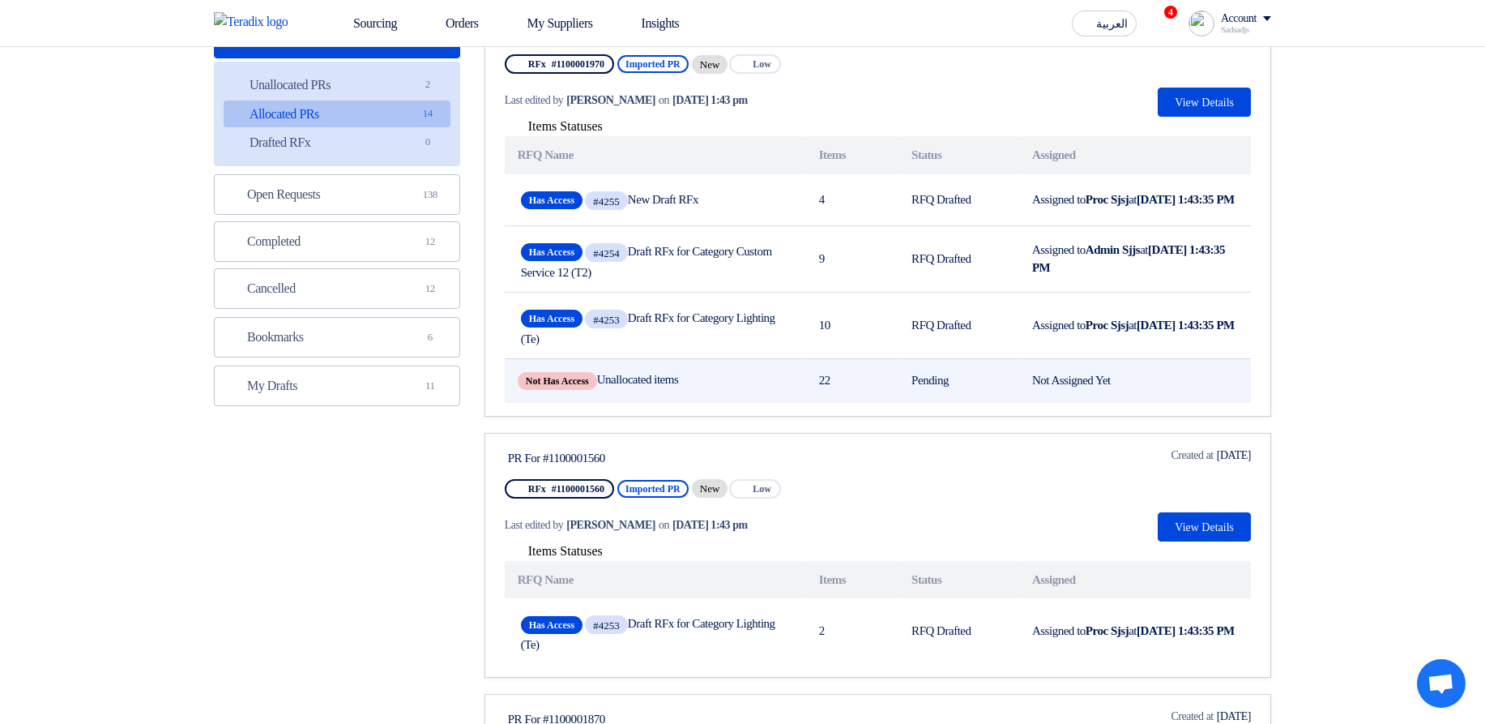
drag, startPoint x: 659, startPoint y: 389, endPoint x: 864, endPoint y: 390, distance: 205.0
click at [864, 390] on tr "Not Has Access Unallocated items 22 Pending Not Assigned Yet" at bounding box center [878, 380] width 746 height 45
click at [872, 391] on td "22" at bounding box center [852, 380] width 92 height 45
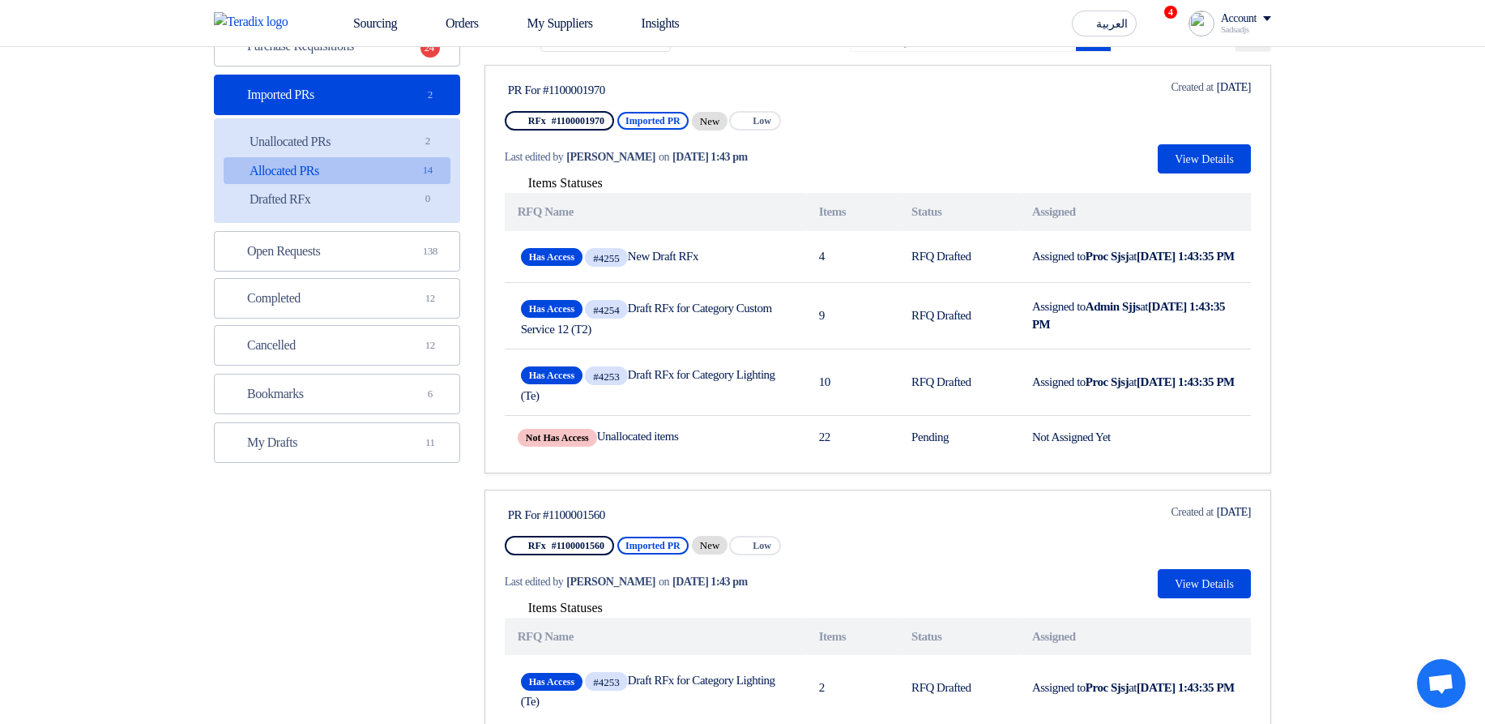
scroll to position [97, 0]
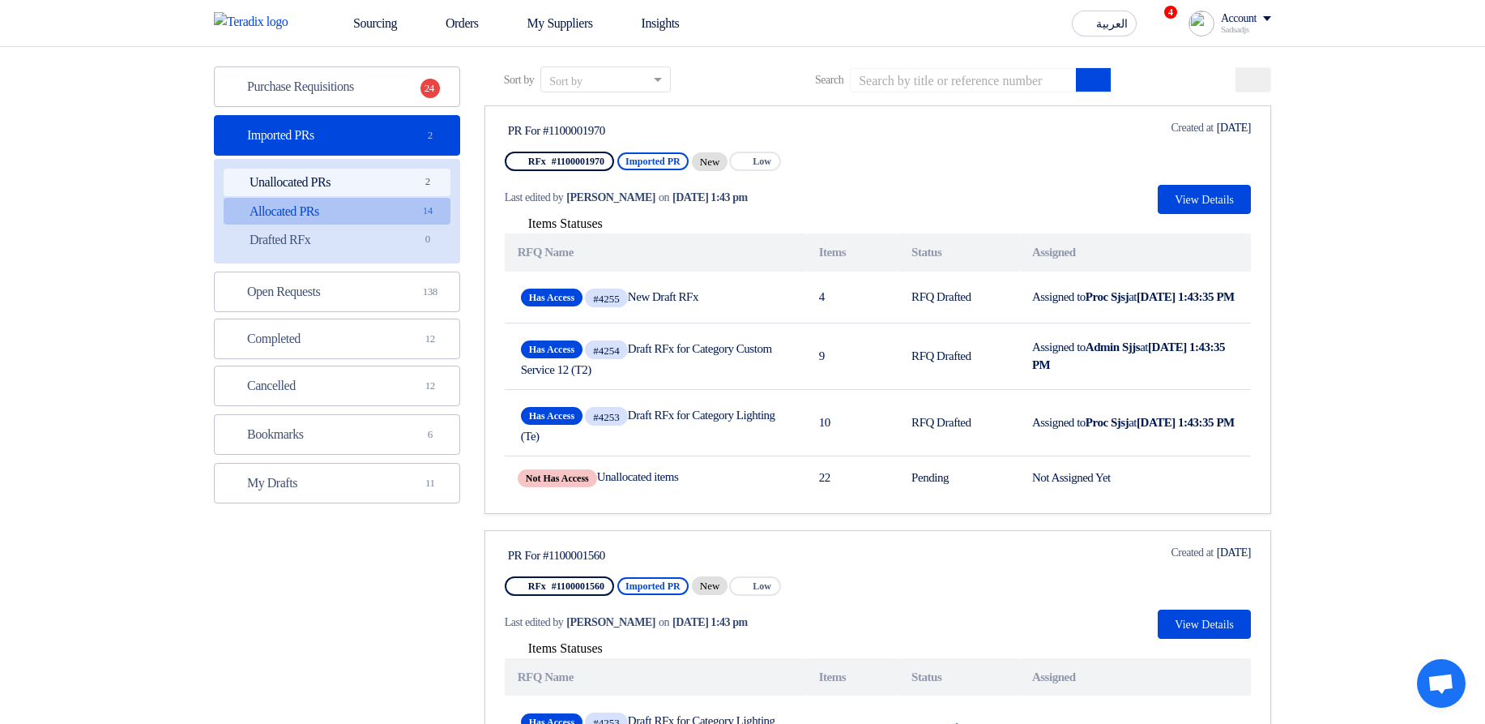
click at [370, 184] on link "Unallocated PRs Unallocated PRs 2" at bounding box center [337, 183] width 227 height 28
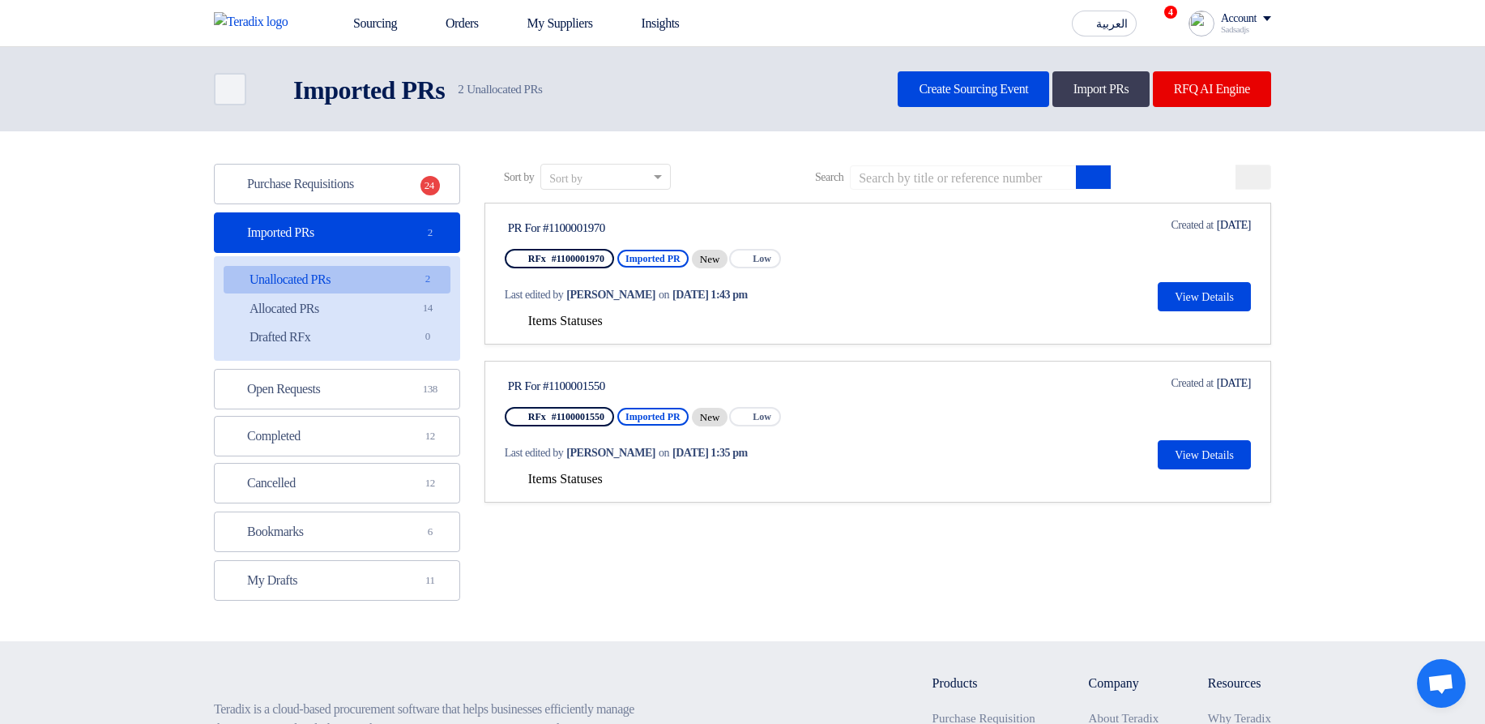
click at [536, 327] on span "Items Statuses" at bounding box center [565, 321] width 75 height 14
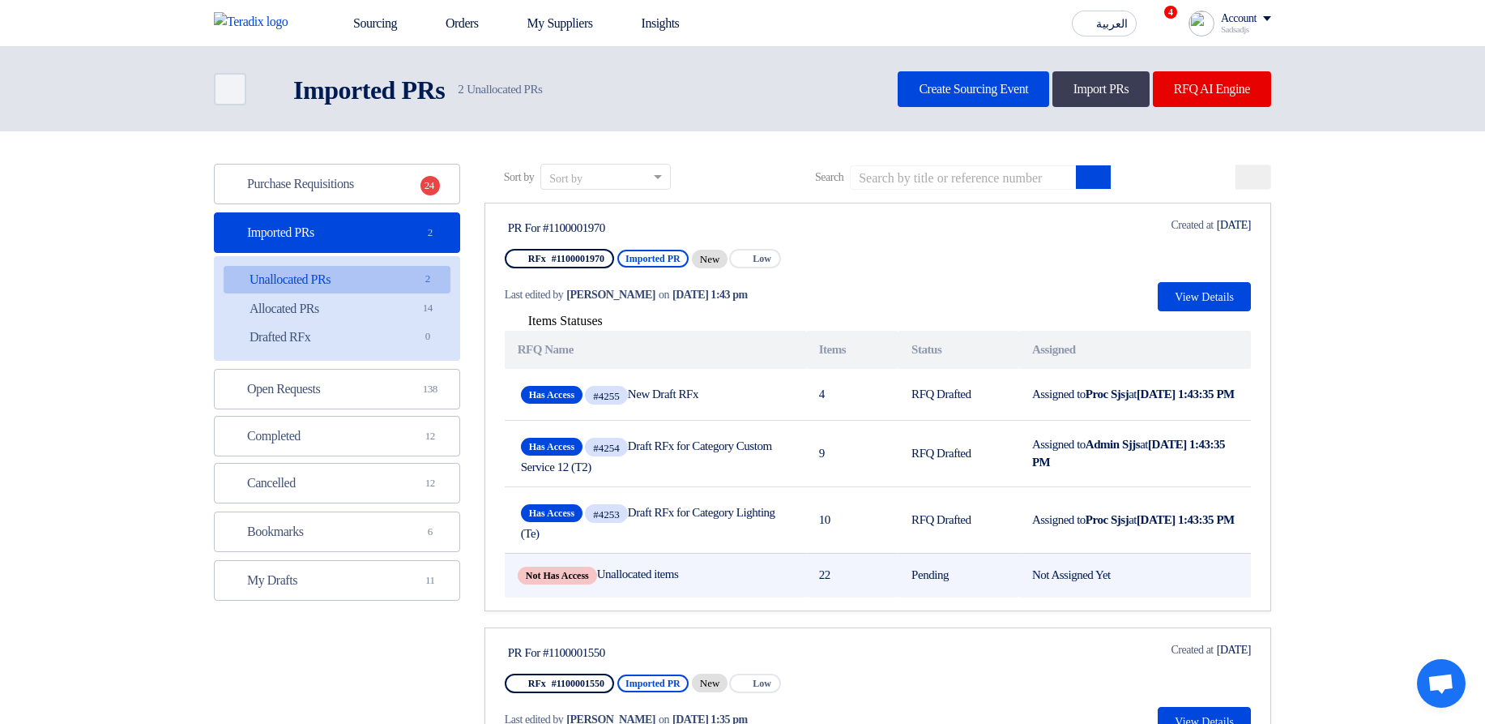
drag, startPoint x: 626, startPoint y: 578, endPoint x: 731, endPoint y: 600, distance: 107.8
click at [731, 597] on td "Not Has Access Unallocated items" at bounding box center [655, 575] width 301 height 45
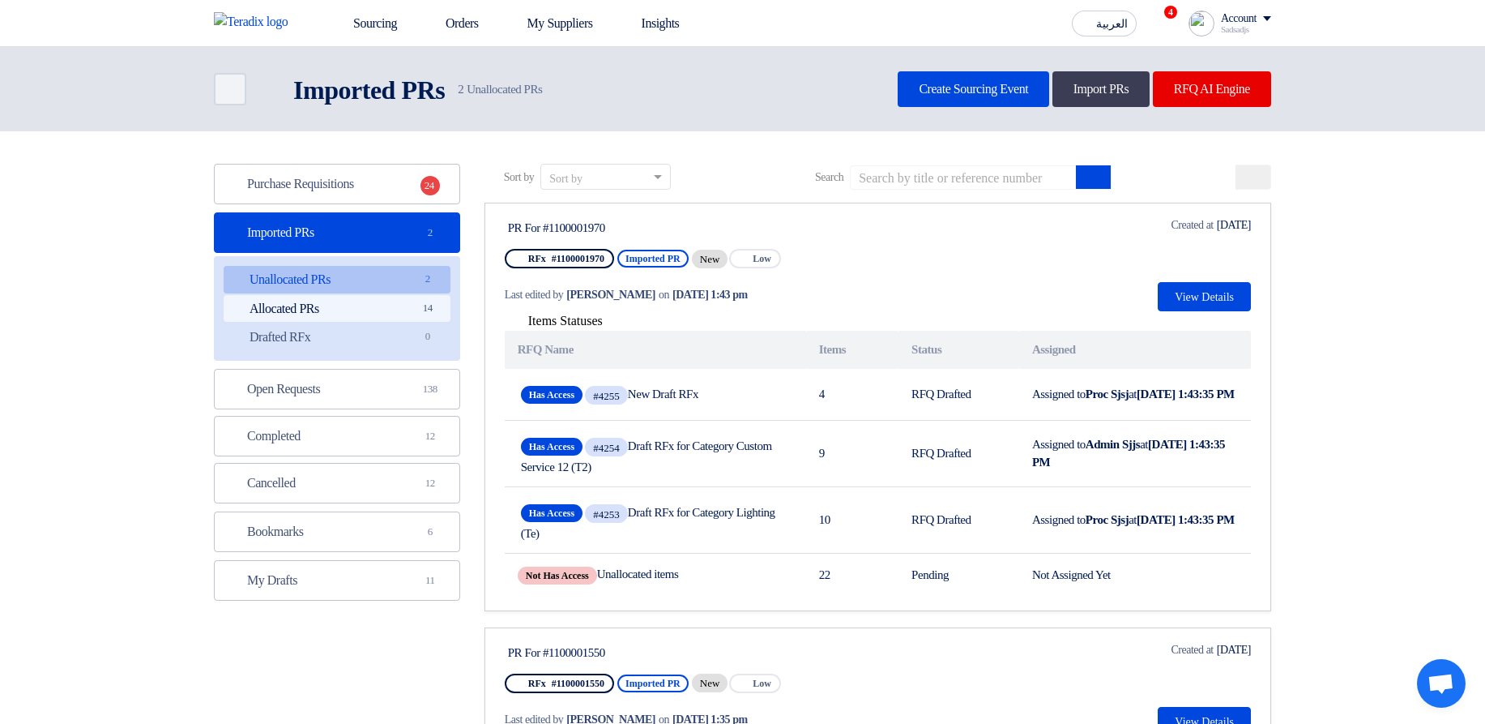
click at [382, 299] on link "Allocated PRs Allocated PRs 14" at bounding box center [337, 309] width 227 height 28
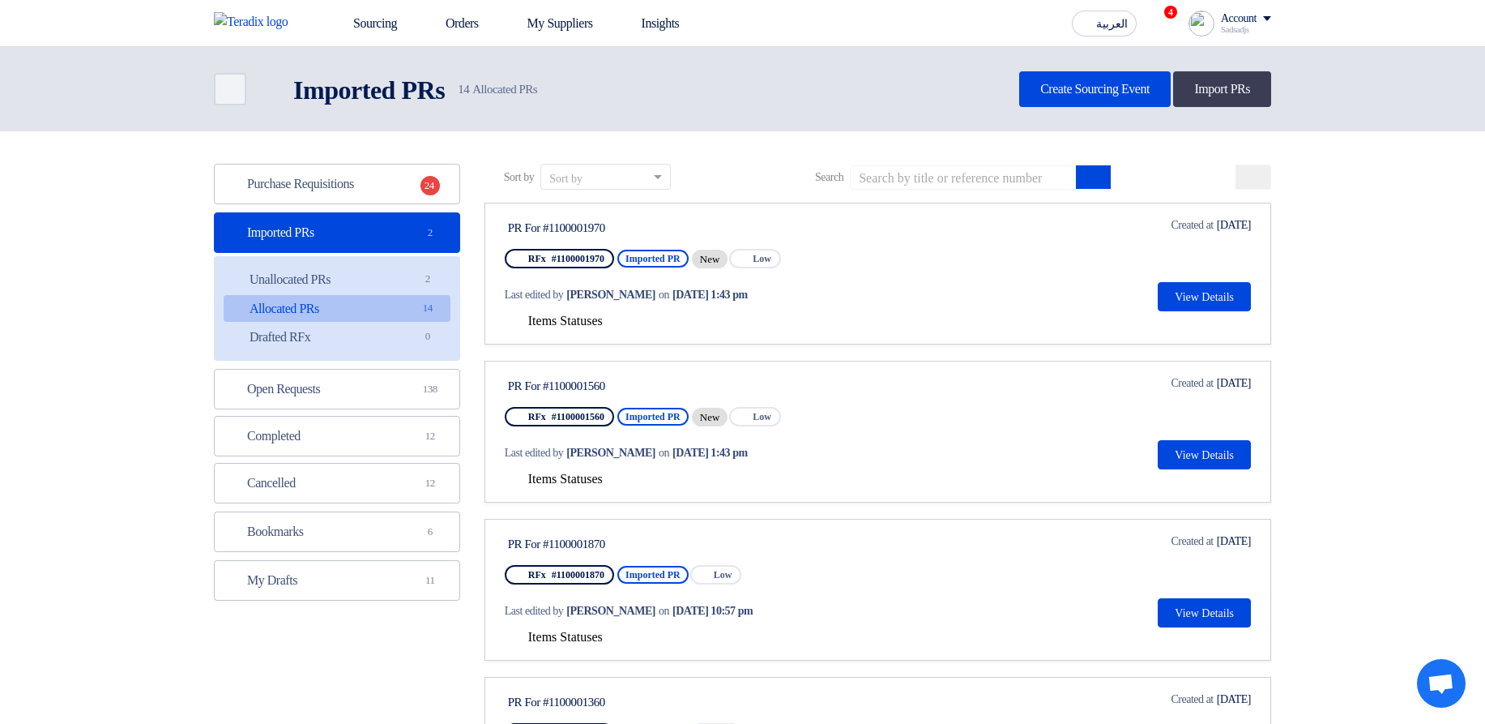
click at [551, 312] on div "Items Statuses" at bounding box center [878, 320] width 746 height 19
click at [551, 326] on span "Items Statuses" at bounding box center [565, 321] width 75 height 14
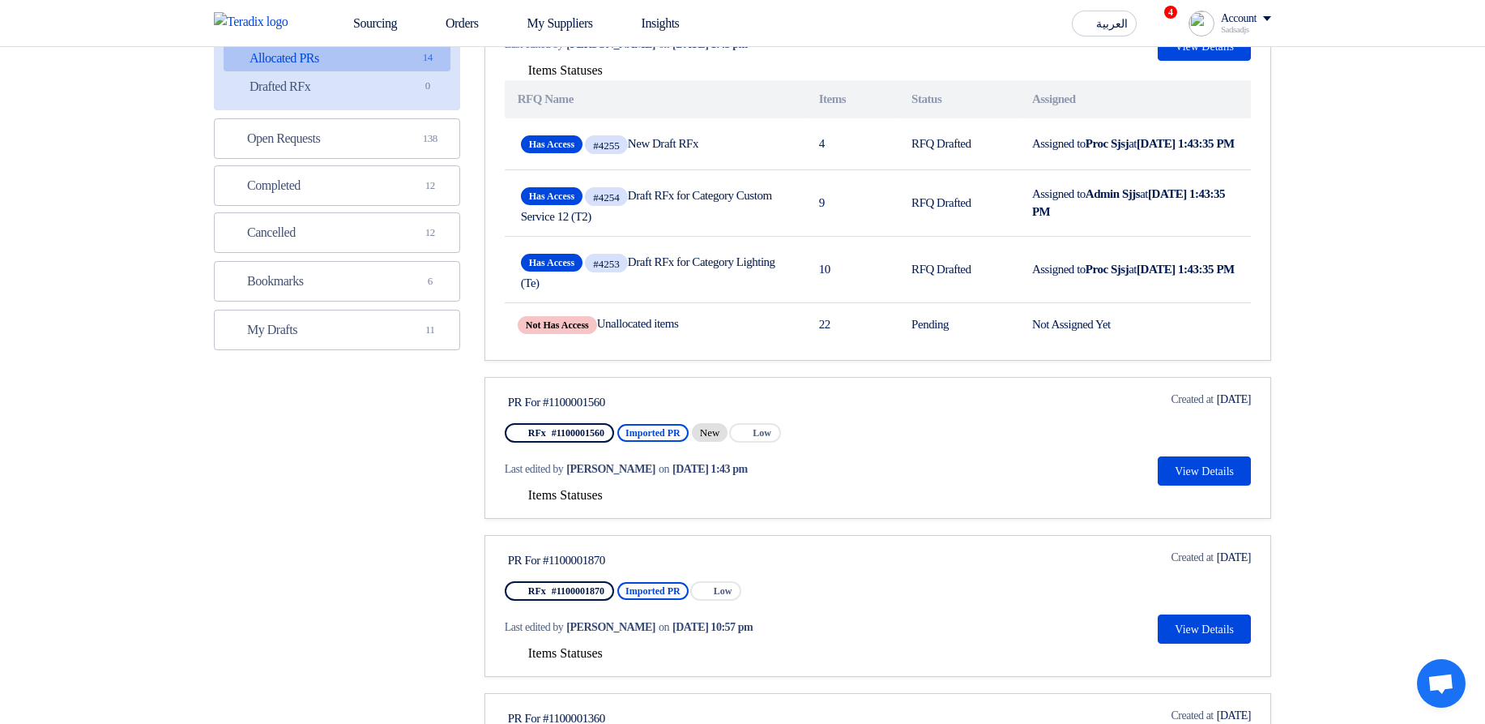
scroll to position [292, 0]
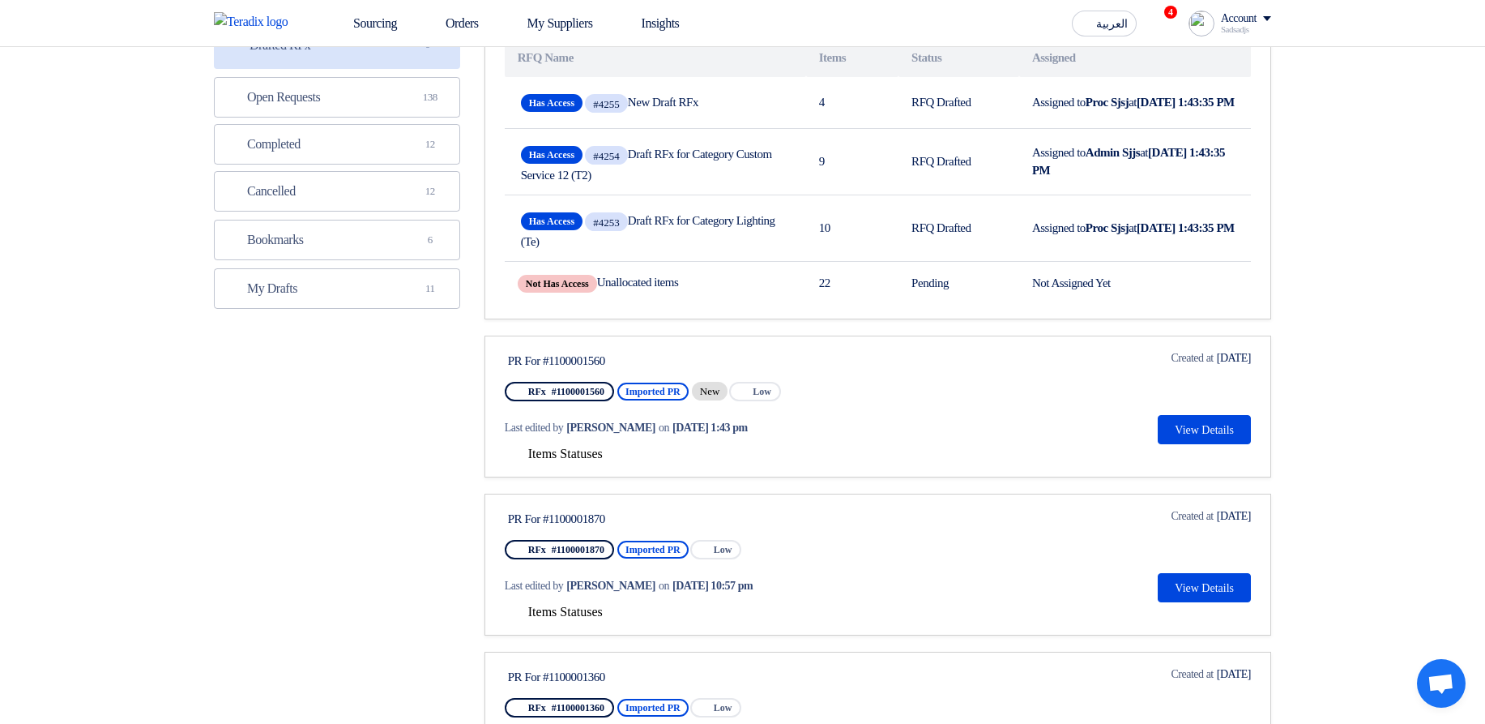
click at [578, 444] on div "Last edited by Hamda Jjjw on Oct 7, 2025, 1:43 pm" at bounding box center [660, 427] width 310 height 33
click at [603, 456] on span "Items Statuses" at bounding box center [565, 453] width 75 height 14
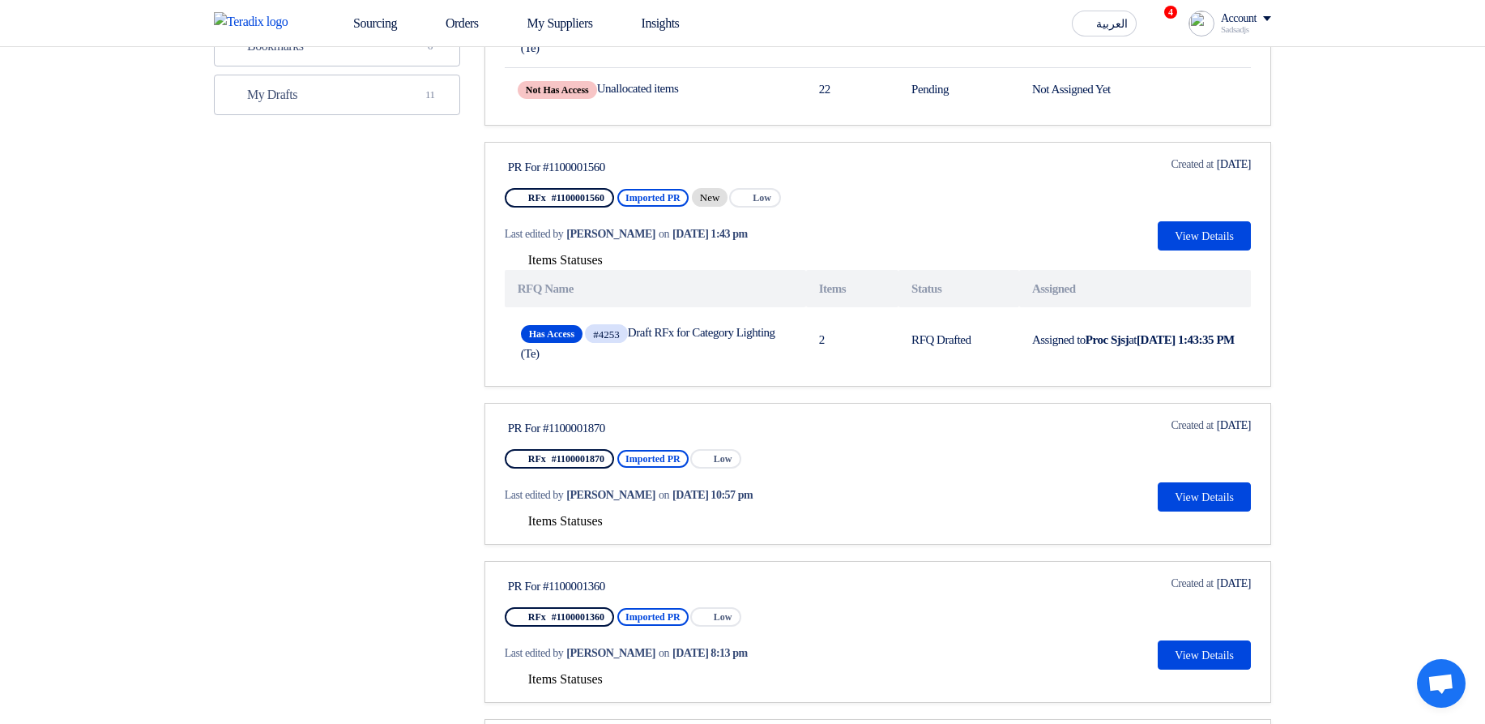
scroll to position [486, 0]
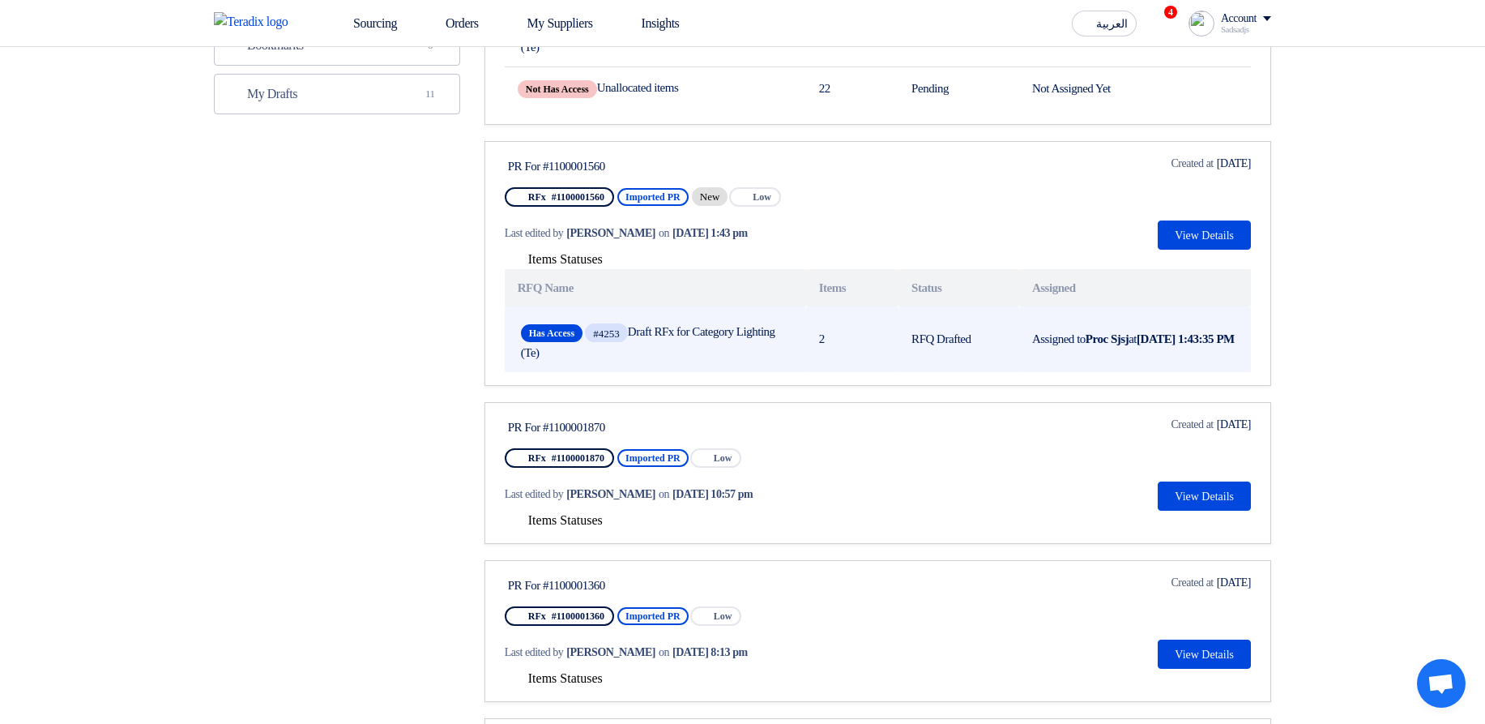
click at [652, 332] on span "Has Access #4253 Draft RFx for Category Lighting (Te)" at bounding box center [655, 340] width 269 height 40
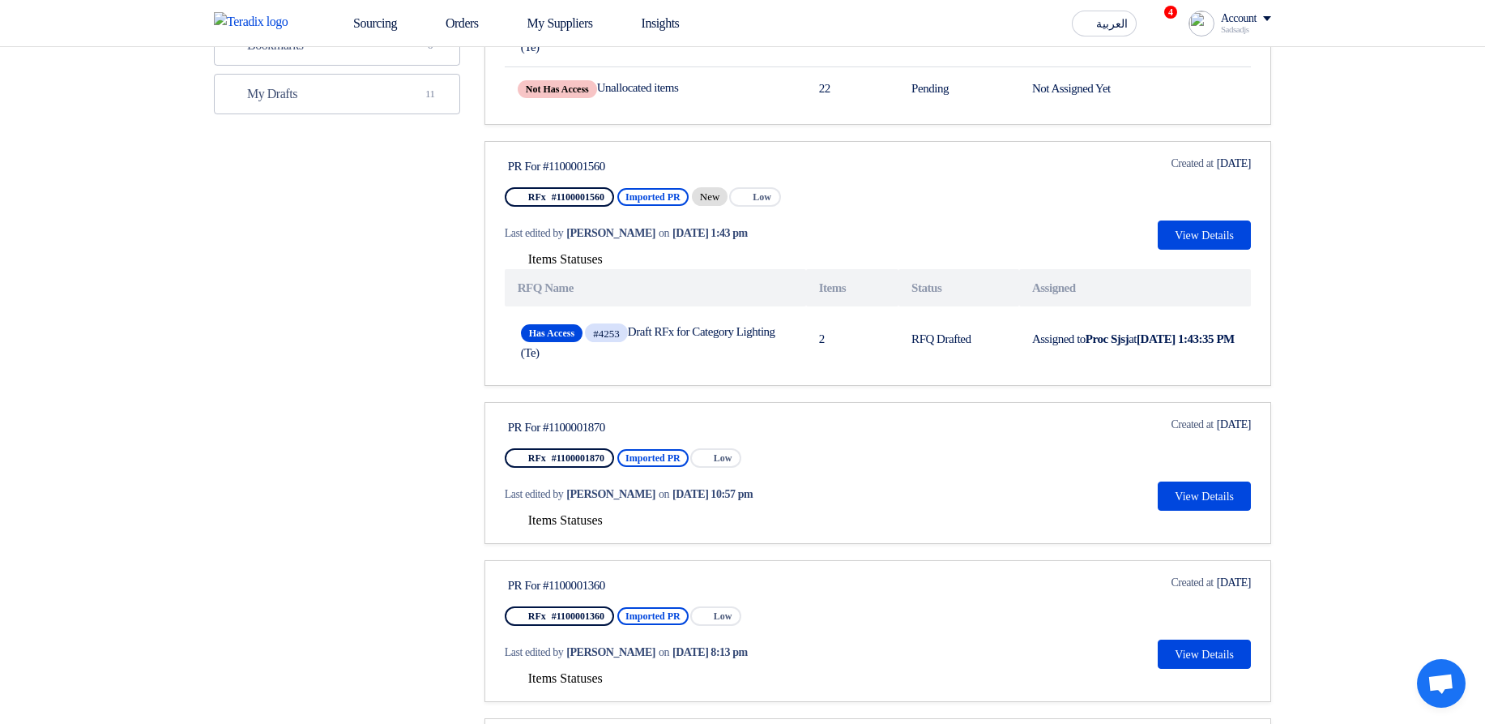
drag, startPoint x: 512, startPoint y: 164, endPoint x: 636, endPoint y: 167, distance: 124.0
click at [636, 167] on div "PR For #1100001560" at bounding box center [660, 166] width 304 height 15
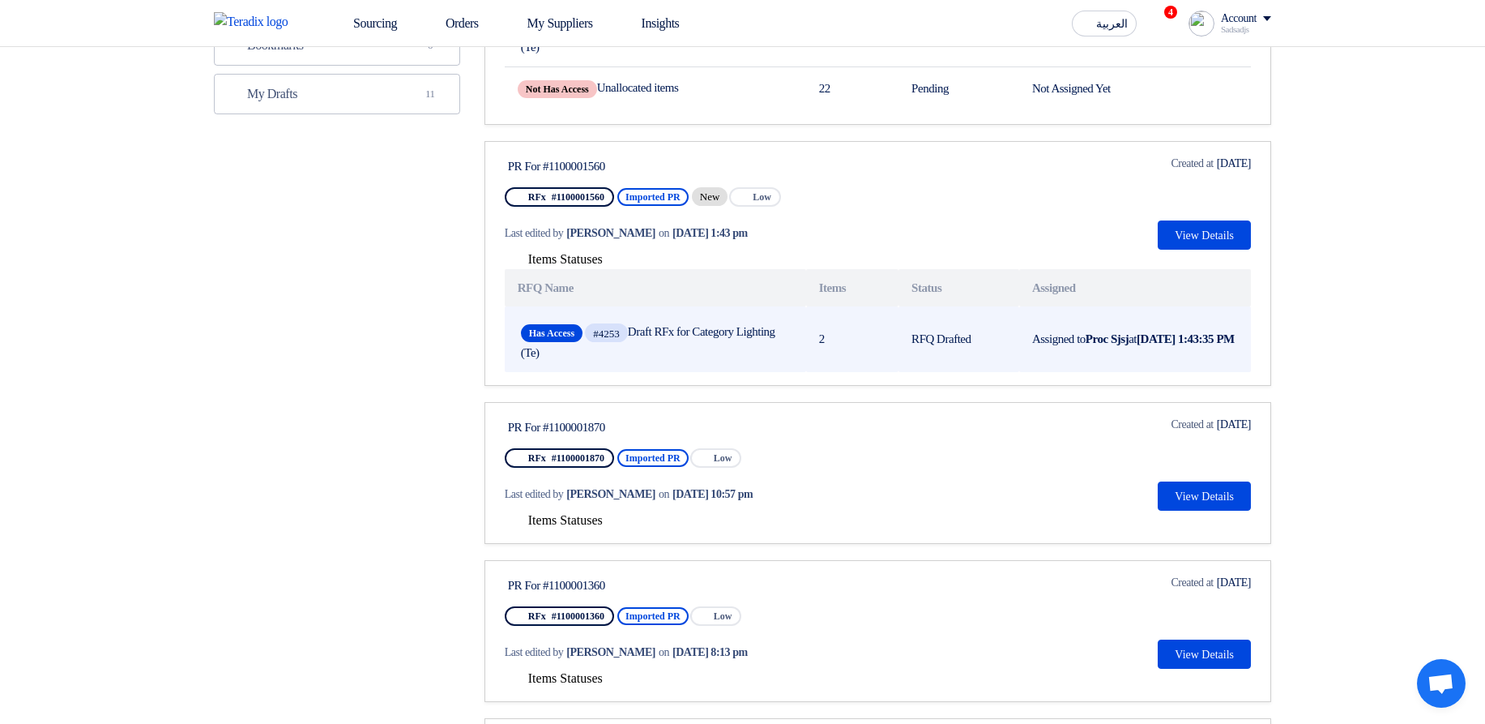
drag, startPoint x: 813, startPoint y: 344, endPoint x: 840, endPoint y: 344, distance: 27.6
click at [840, 343] on td "2" at bounding box center [852, 339] width 92 height 66
click at [810, 351] on td "2" at bounding box center [852, 339] width 92 height 66
click at [685, 329] on span "Has Access #4253 Draft RFx for Category Lighting (Te)" at bounding box center [655, 340] width 269 height 40
click at [628, 342] on span "#4253" at bounding box center [606, 332] width 43 height 19
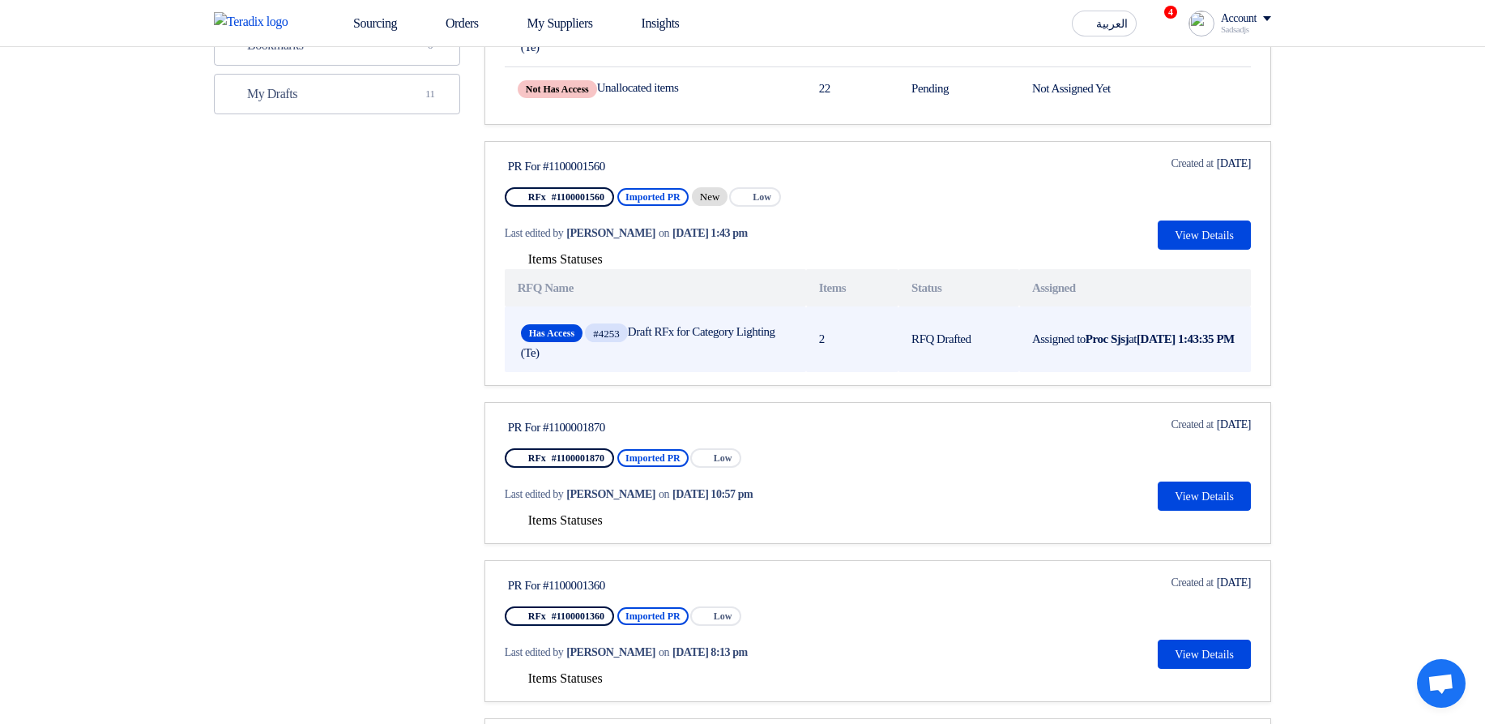
drag, startPoint x: 638, startPoint y: 343, endPoint x: 561, endPoint y: 365, distance: 81.0
click at [561, 362] on div "Has Access #4253 Draft RFx for Category Lighting (Te)" at bounding box center [655, 339] width 275 height 46
click at [626, 360] on span "Has Access #4253 Draft RFx for Category Lighting (Te)" at bounding box center [655, 340] width 269 height 40
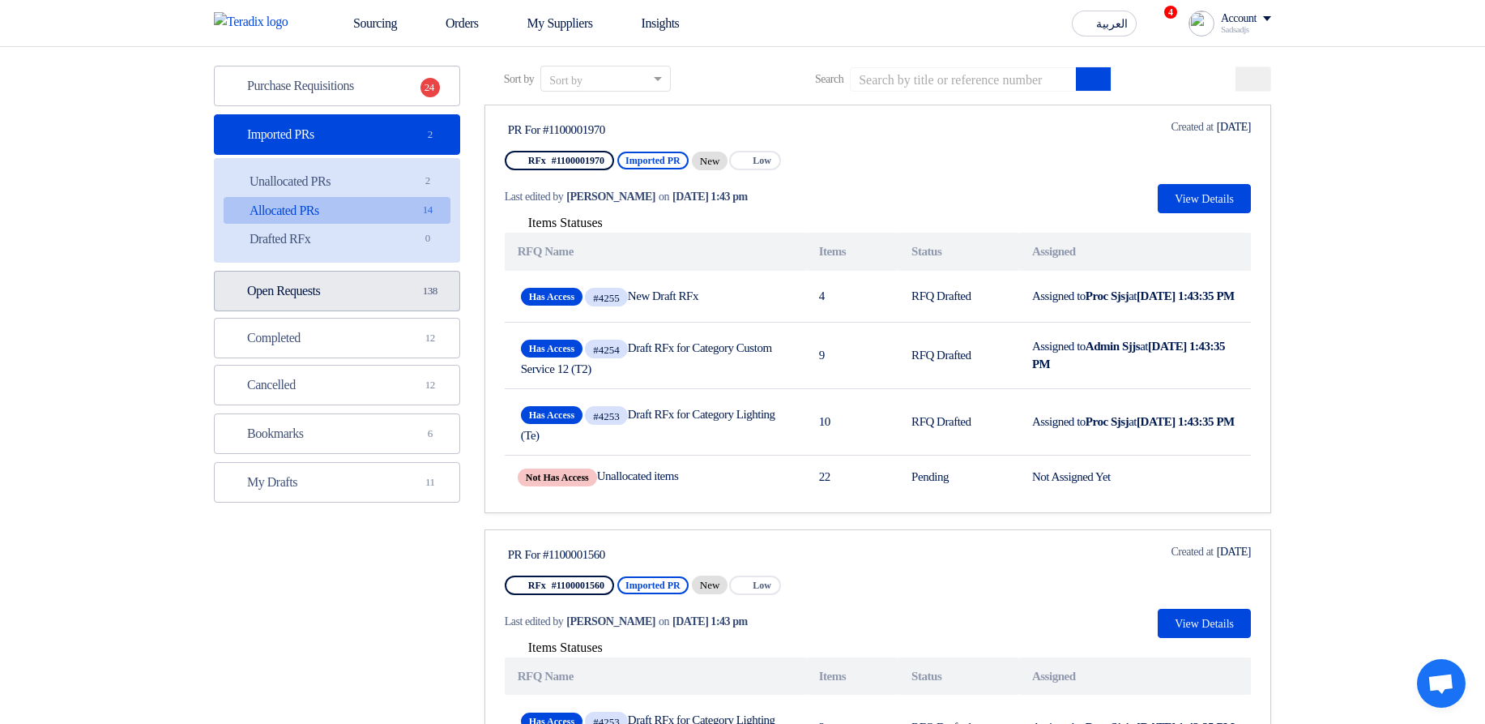
scroll to position [97, 0]
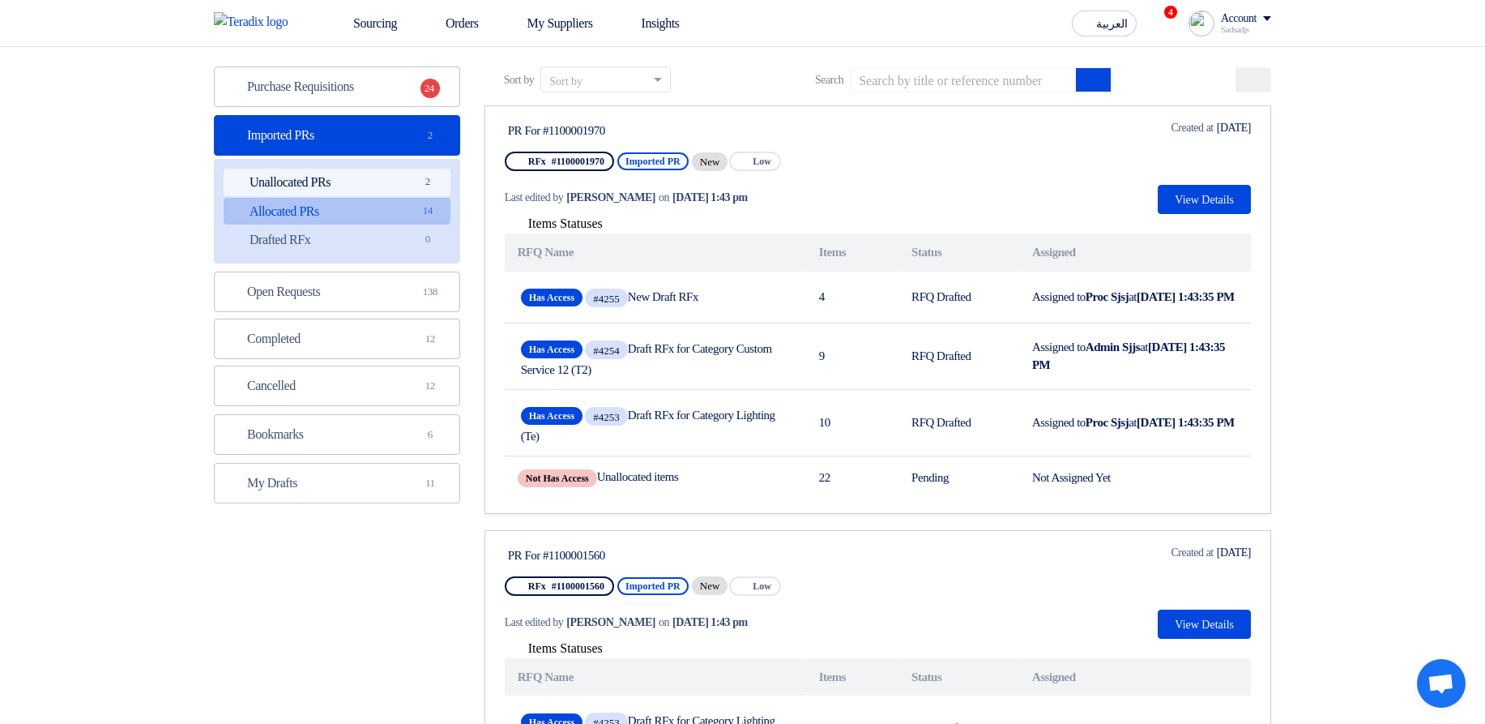
click at [377, 172] on link "Unallocated PRs Unallocated PRs 2" at bounding box center [337, 183] width 227 height 28
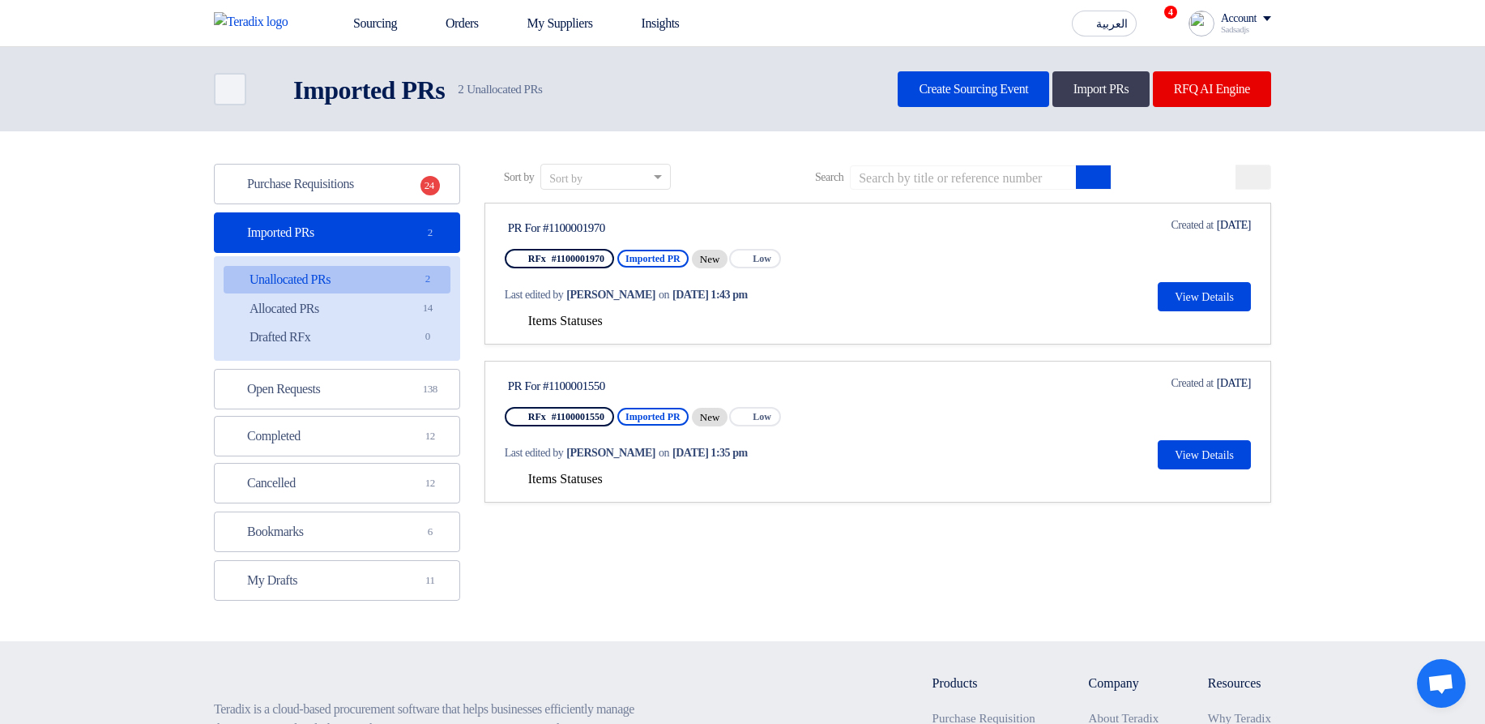
click at [576, 478] on span "Items Statuses" at bounding box center [565, 479] width 75 height 14
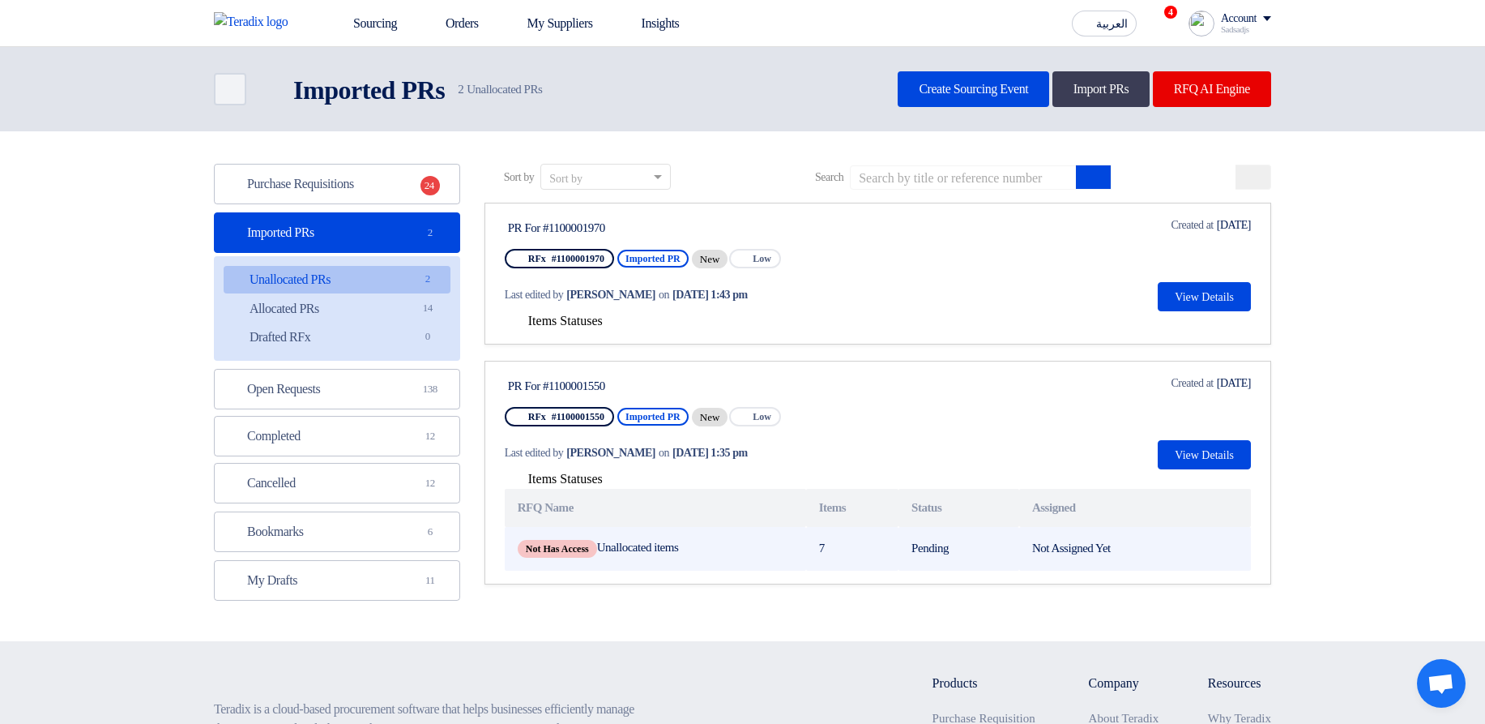
drag, startPoint x: 817, startPoint y: 549, endPoint x: 837, endPoint y: 549, distance: 20.3
click at [837, 549] on td "7" at bounding box center [852, 549] width 92 height 44
click at [851, 551] on td "7" at bounding box center [852, 549] width 92 height 44
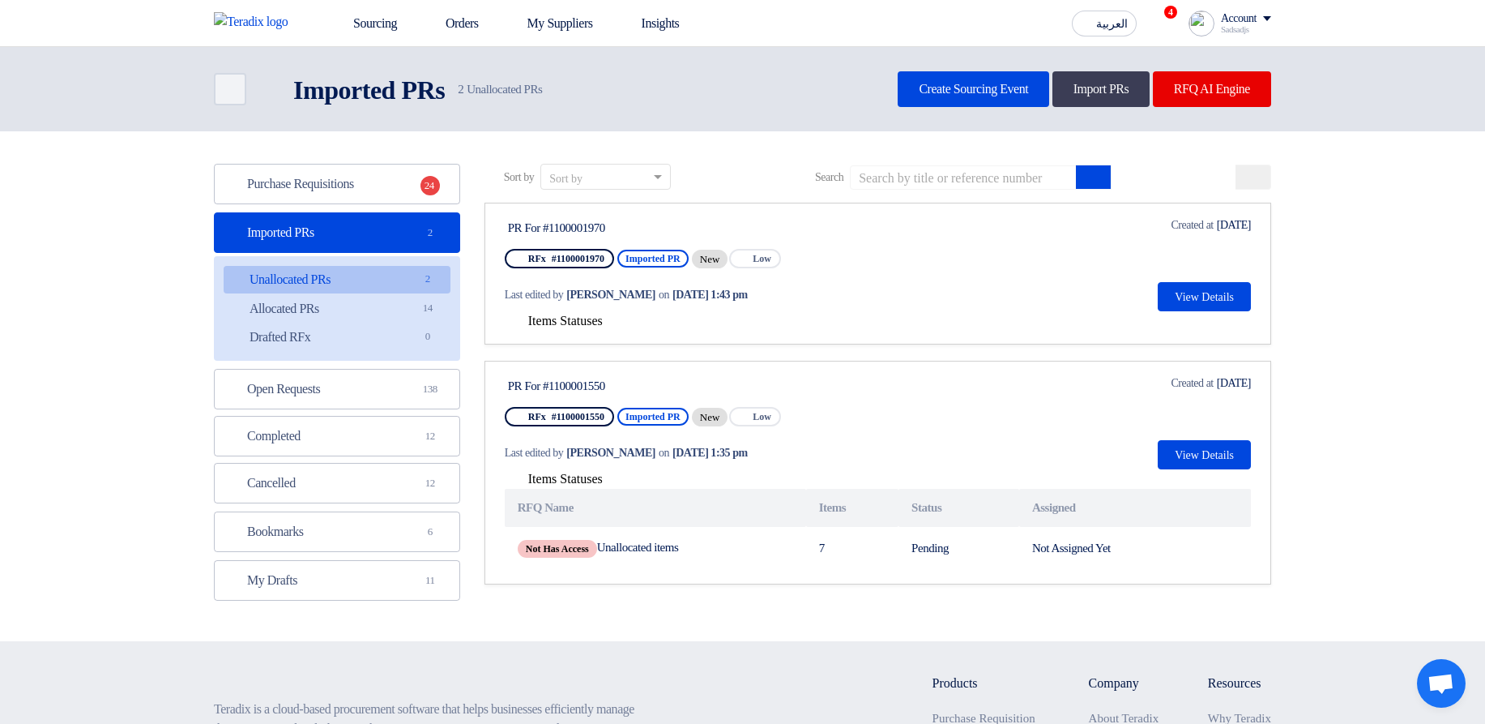
click at [573, 311] on div "Items Statuses" at bounding box center [878, 320] width 746 height 19
click at [565, 318] on span "Items Statuses" at bounding box center [565, 321] width 75 height 14
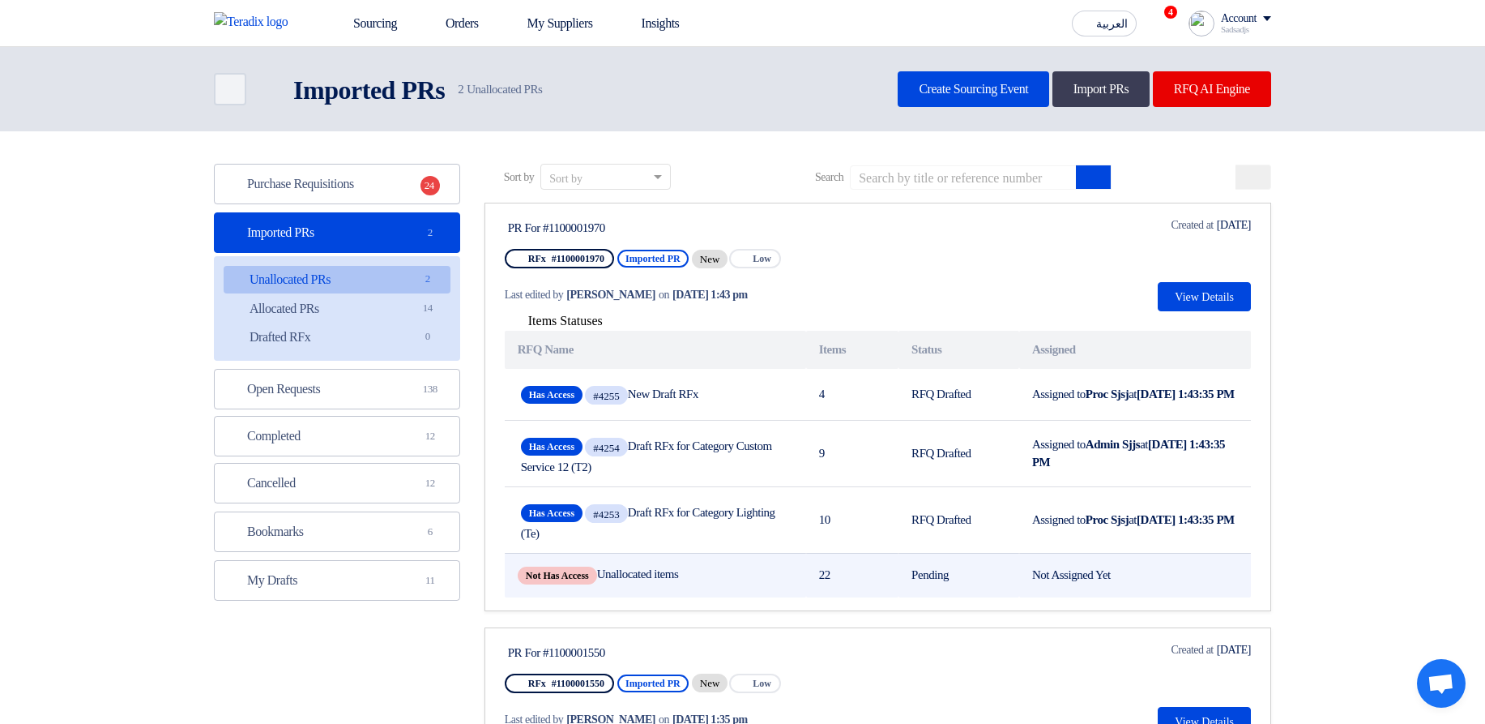
click at [935, 593] on td "Pending" at bounding box center [959, 575] width 121 height 45
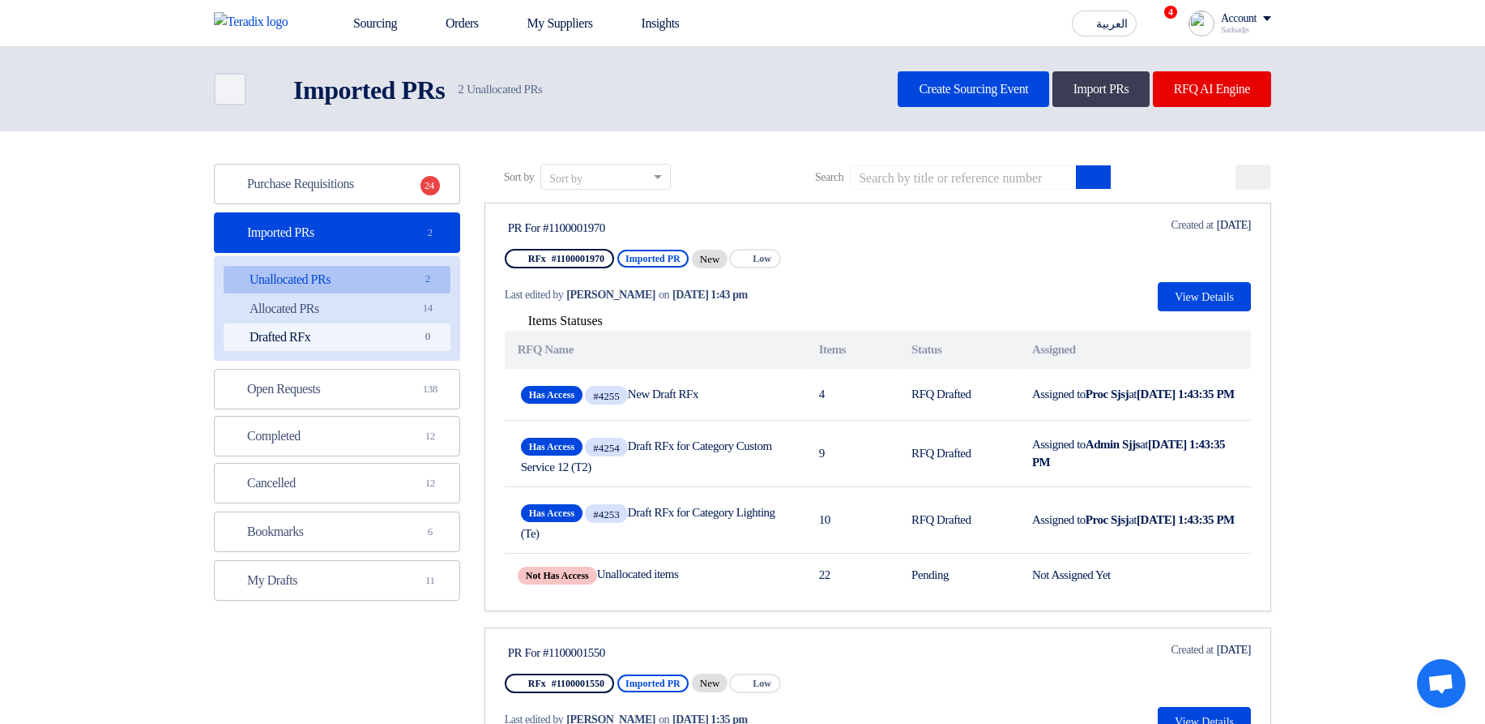
click at [371, 334] on link "Drafted RFx Drafted RFx 0" at bounding box center [337, 337] width 227 height 28
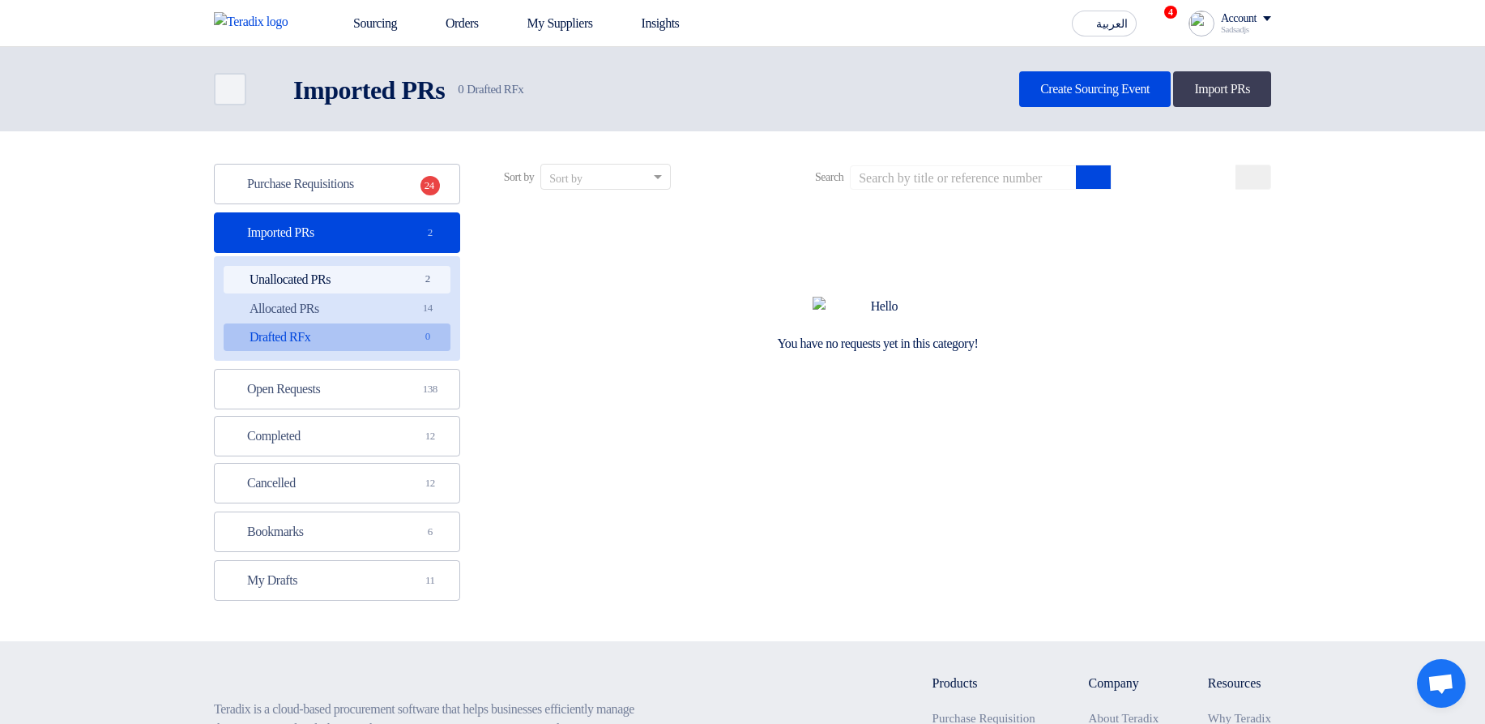
click at [377, 288] on link "Unallocated PRs Unallocated PRs 2" at bounding box center [337, 280] width 227 height 28
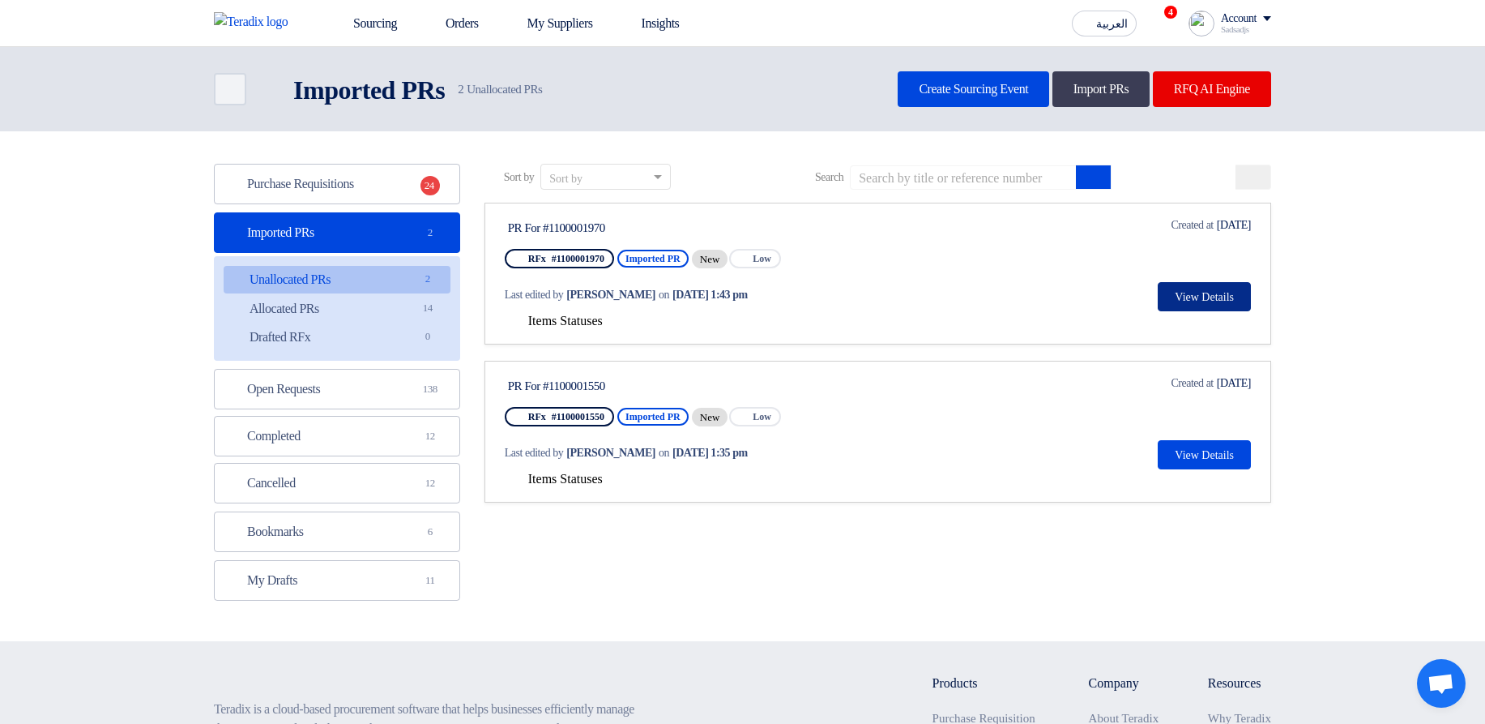
click at [1194, 301] on button "View Details" at bounding box center [1204, 296] width 93 height 29
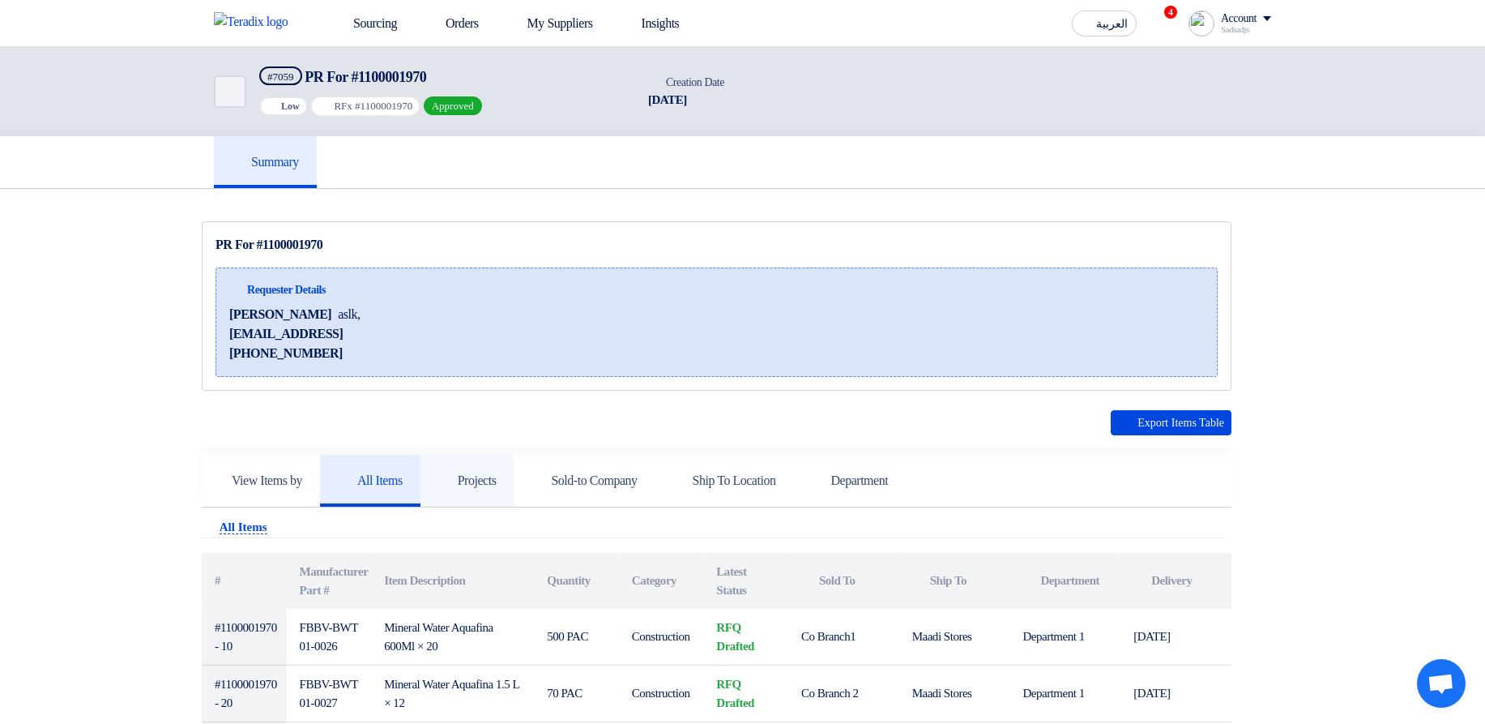
click at [510, 463] on link "Projects" at bounding box center [468, 481] width 94 height 52
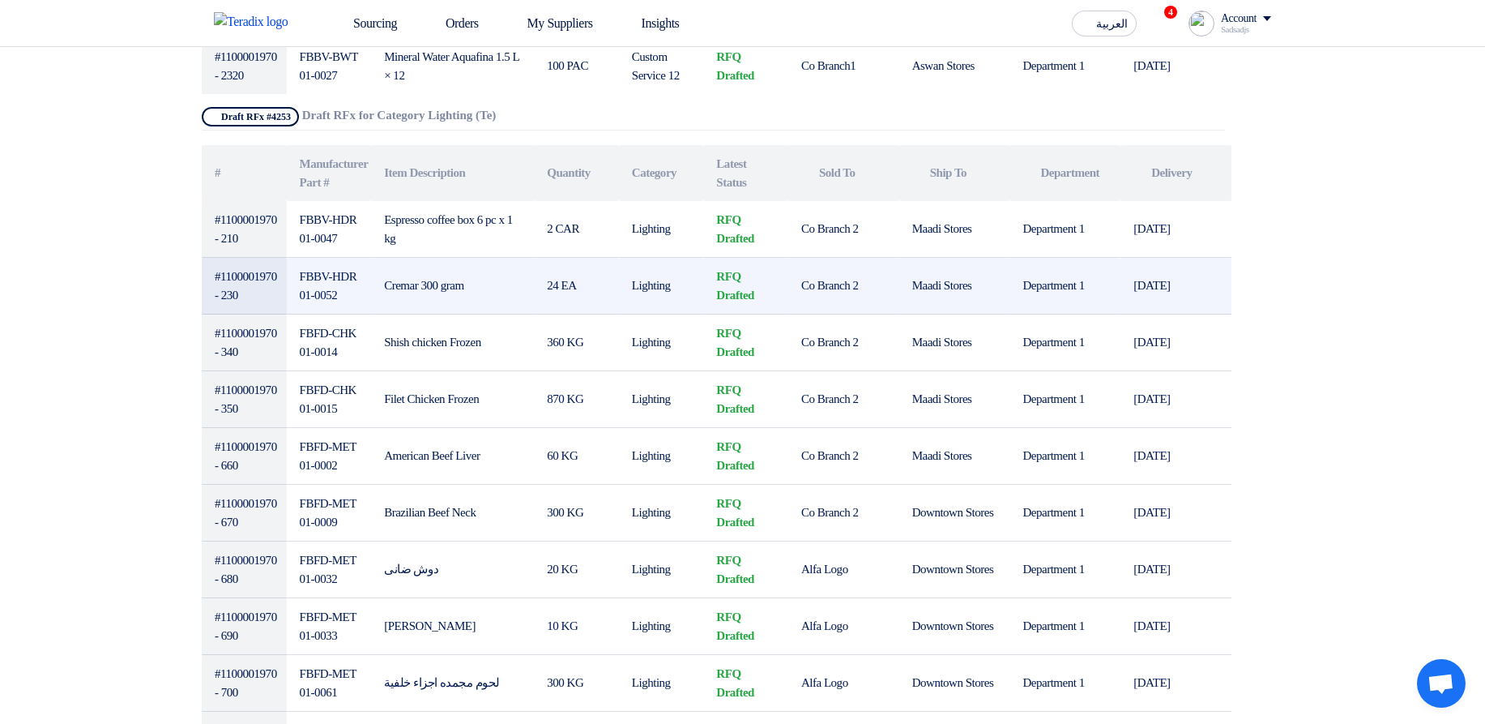
scroll to position [1361, 0]
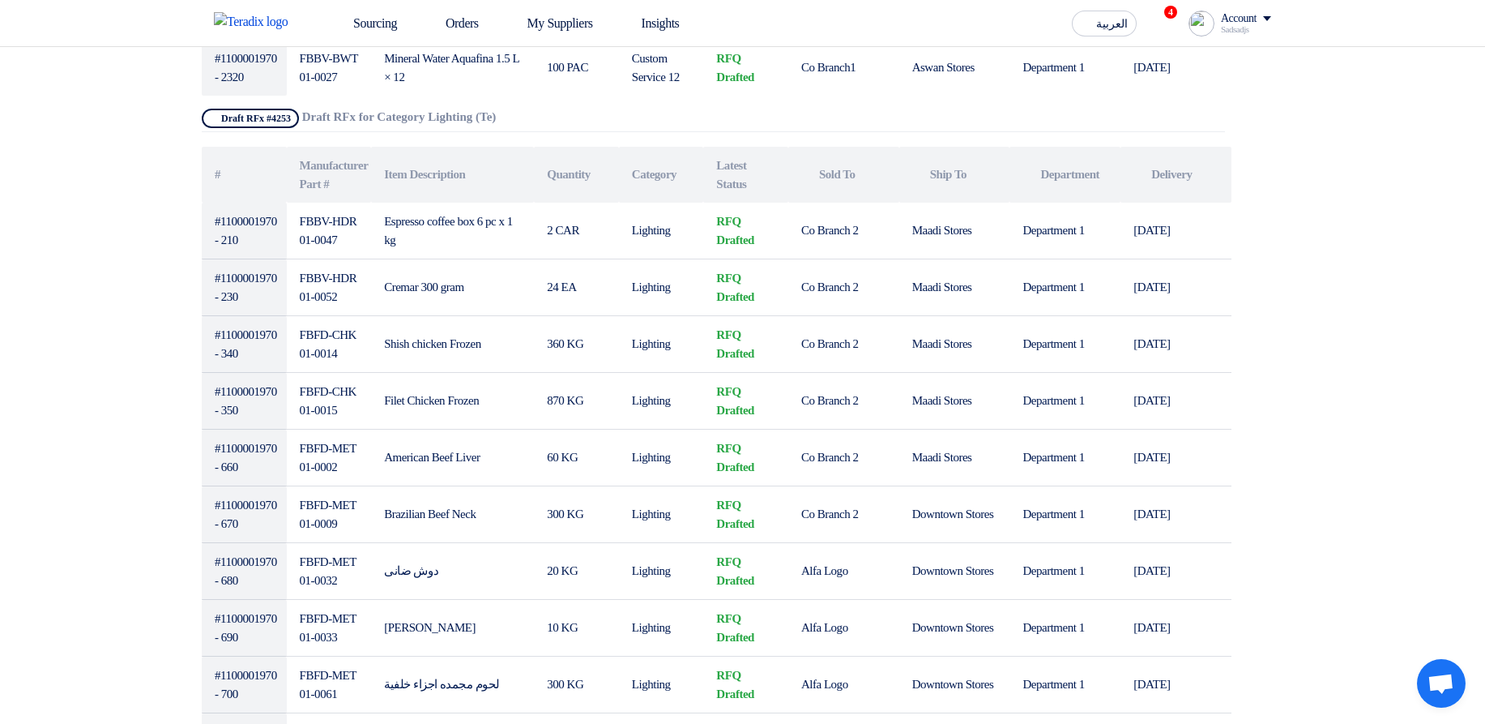
click at [352, 122] on b "Draft RFx for Category Lighting (Te)" at bounding box center [399, 116] width 194 height 13
drag, startPoint x: 352, startPoint y: 122, endPoint x: 504, endPoint y: 121, distance: 151.5
click at [497, 121] on b "Draft RFx for Category Lighting (Te)" at bounding box center [399, 116] width 194 height 13
click at [555, 117] on div "Show Projects Draft RFx #4253 Draft RFx for Category Lighting (Te)" at bounding box center [713, 120] width 1023 height 23
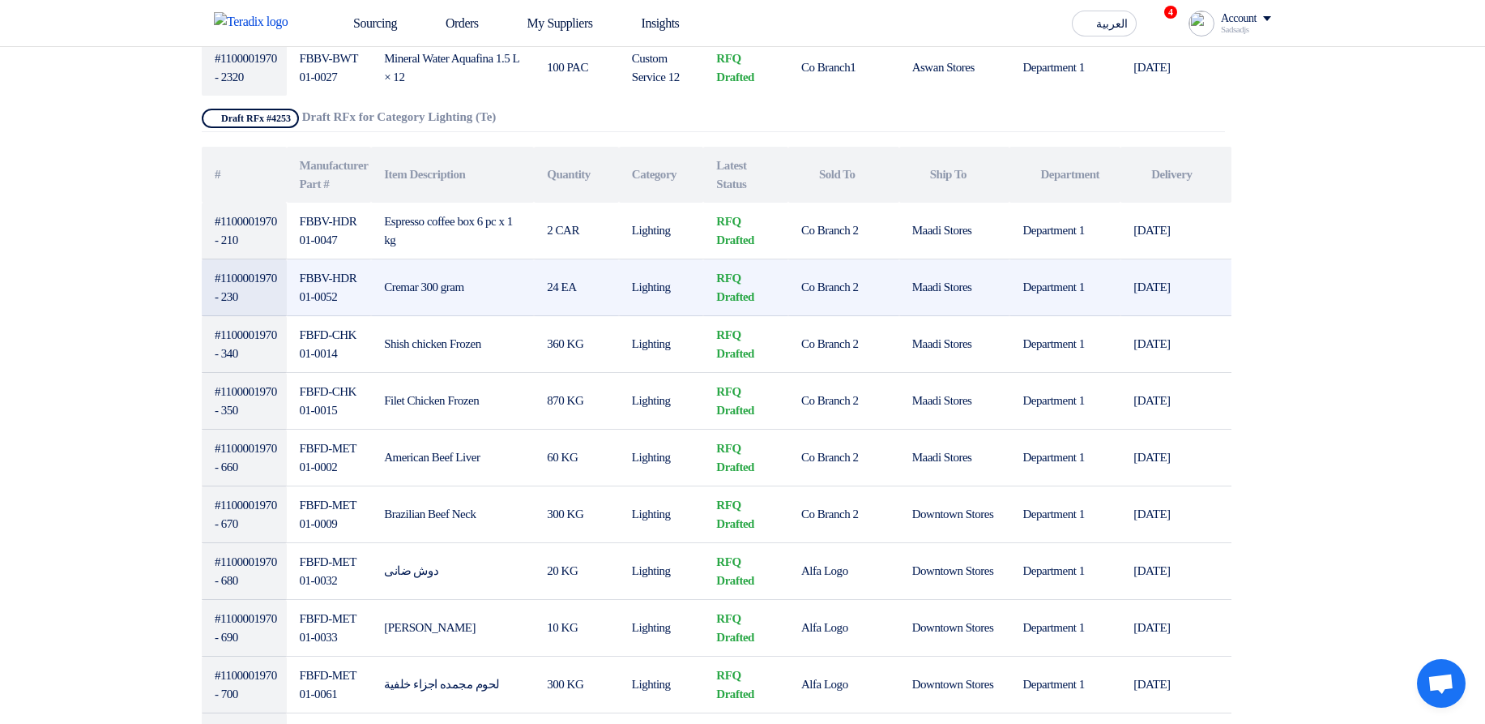
click at [952, 276] on td "Maadi Stores" at bounding box center [954, 287] width 111 height 57
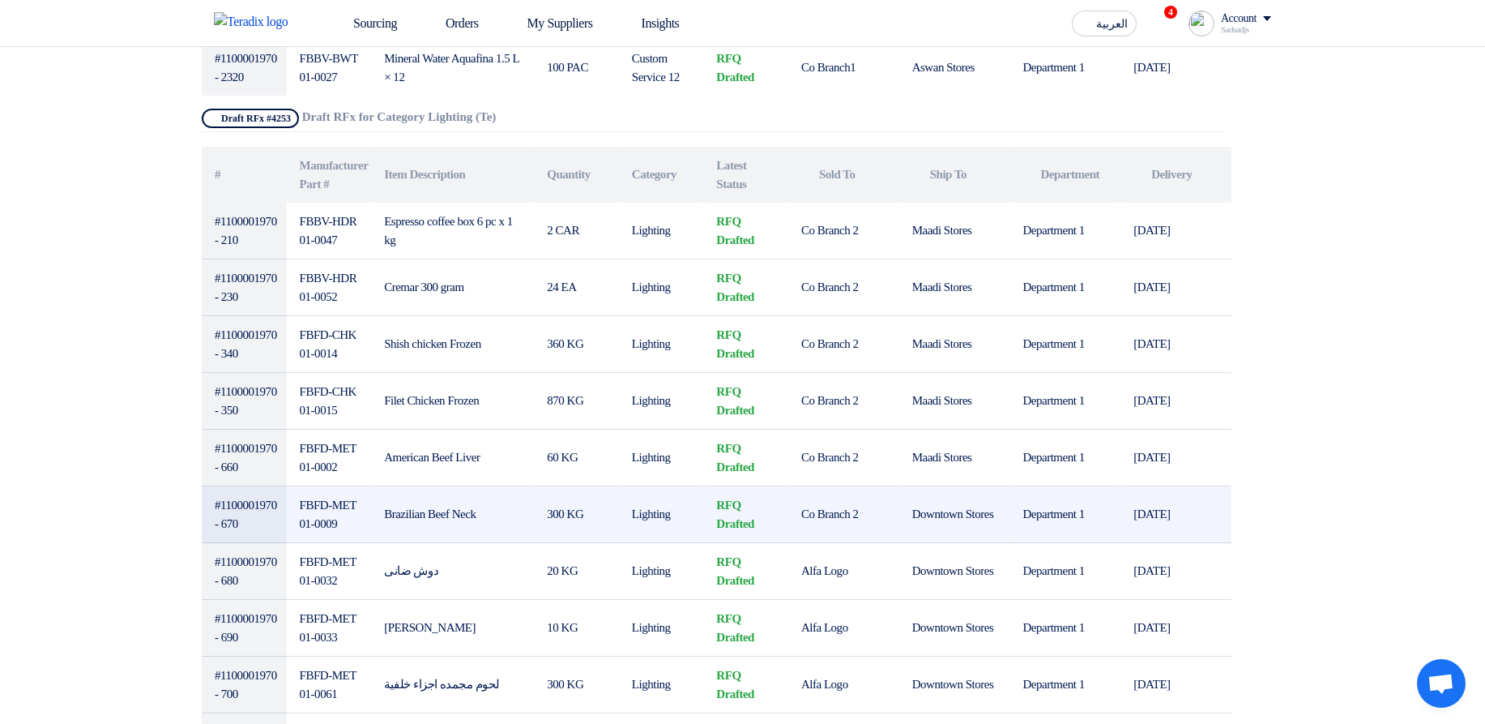
click at [929, 526] on td "Downtown Stores" at bounding box center [954, 514] width 111 height 57
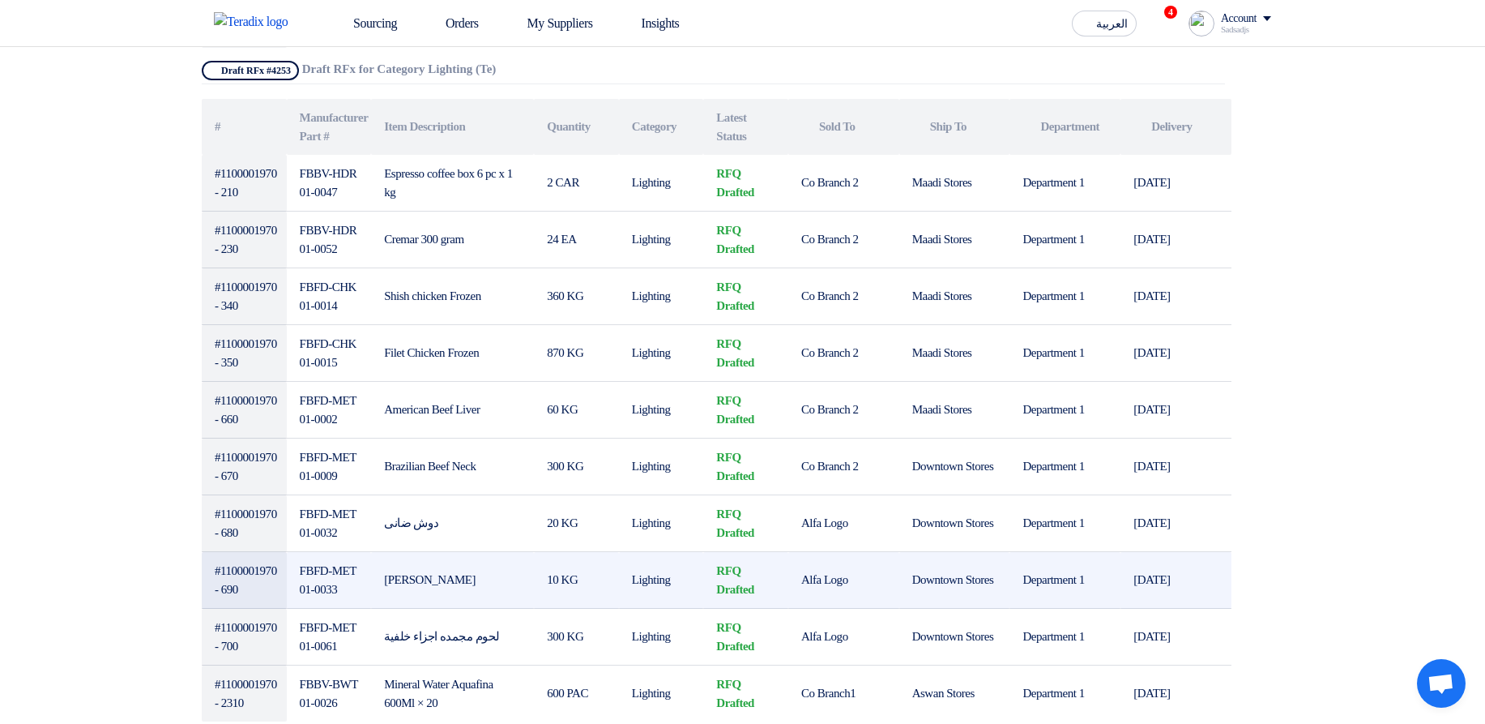
scroll to position [1458, 0]
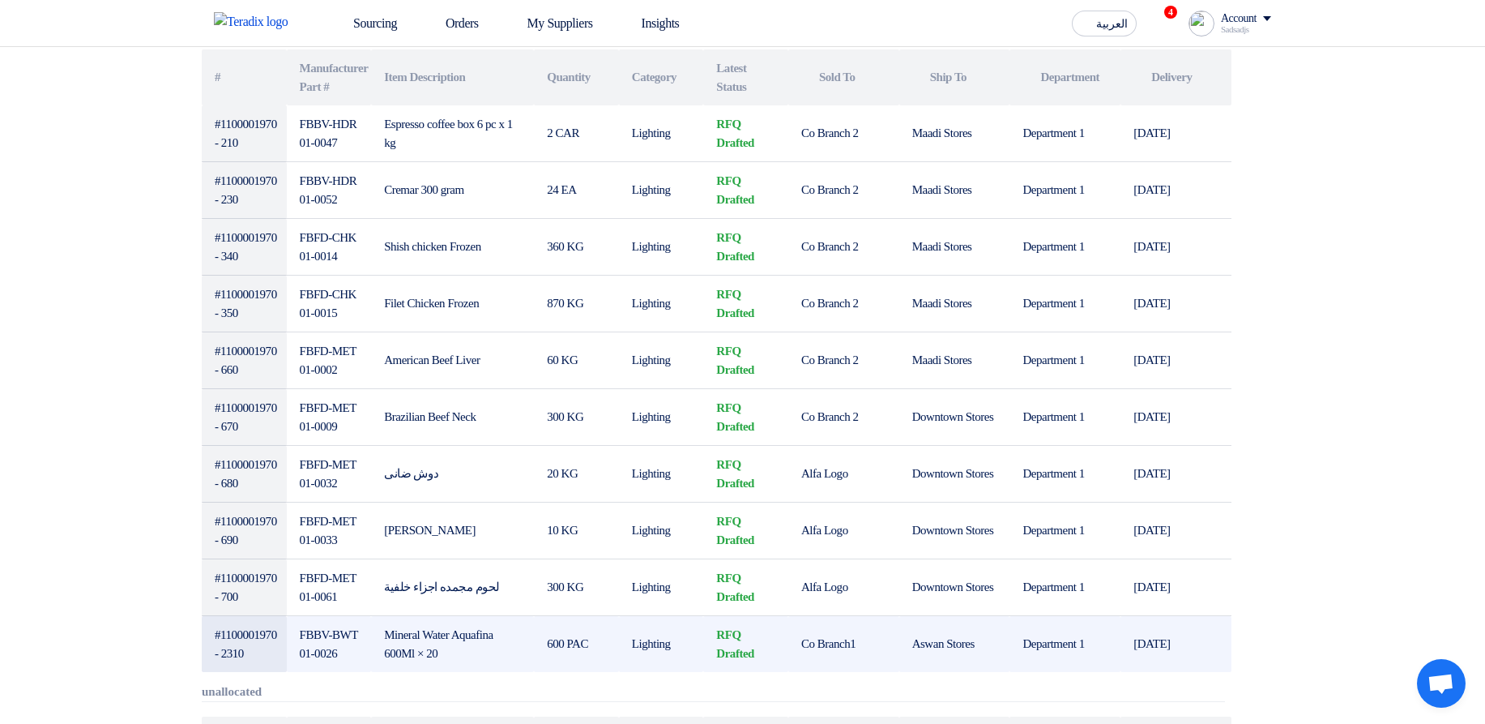
click at [946, 638] on td "Aswan Stores" at bounding box center [954, 644] width 111 height 57
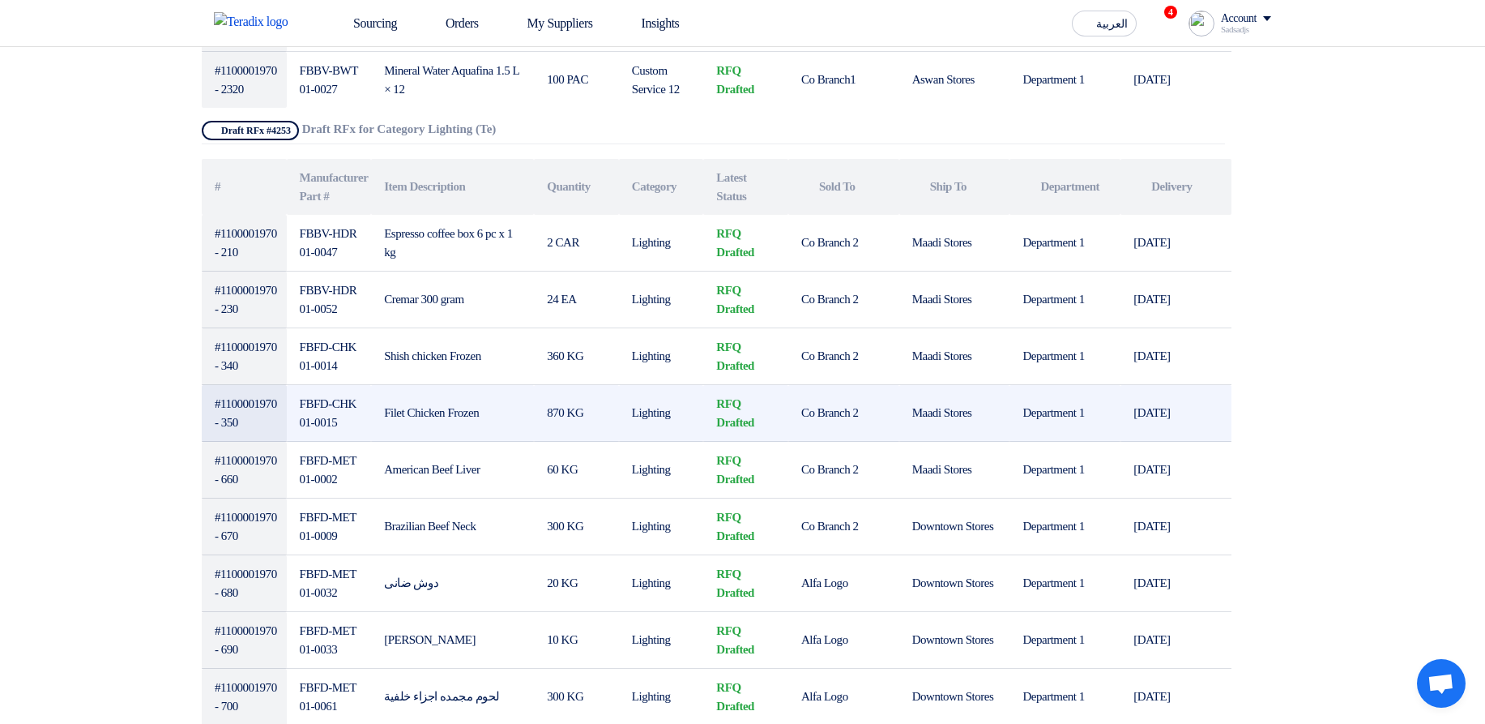
scroll to position [1264, 0]
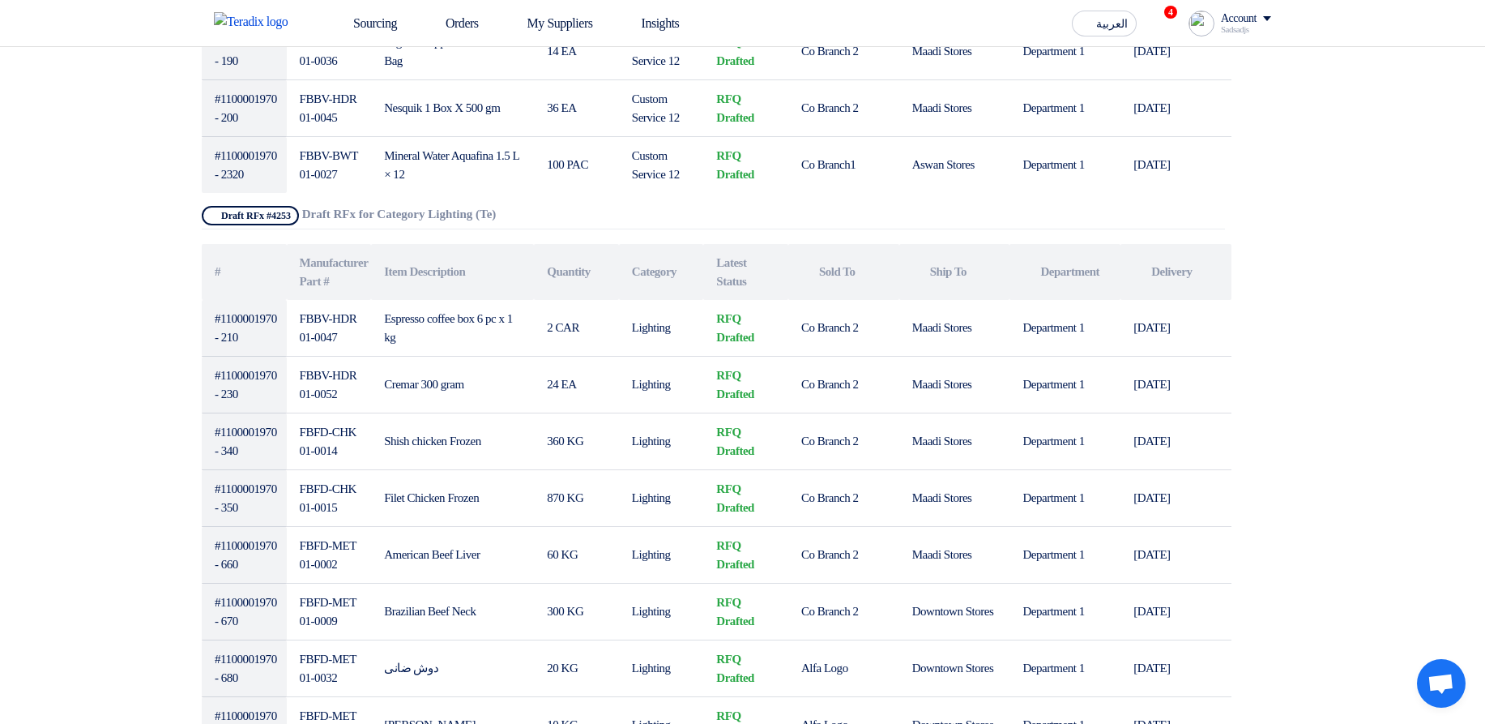
click at [331, 206] on div "Show Projects Draft RFx #4253 Draft RFx for Category Lighting (Te)" at bounding box center [713, 217] width 1023 height 23
drag, startPoint x: 331, startPoint y: 206, endPoint x: 519, endPoint y: 206, distance: 188.0
click at [519, 206] on div "Show Projects Draft RFx #4253 Draft RFx for Category Lighting (Te)" at bounding box center [713, 217] width 1023 height 23
copy b "Draft RFx for Category Lighting (Te)"
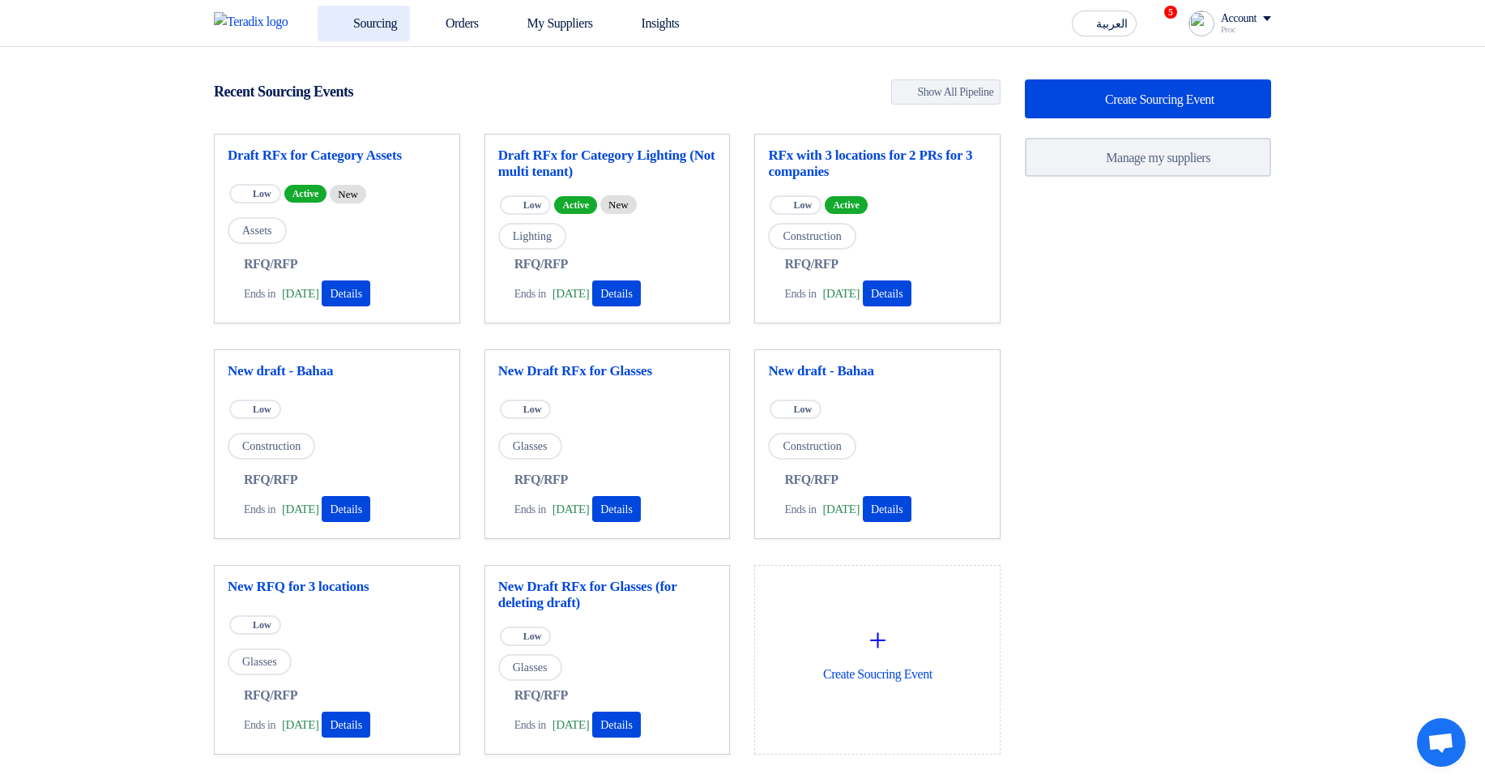
click at [372, 11] on link "Sourcing" at bounding box center [364, 24] width 92 height 36
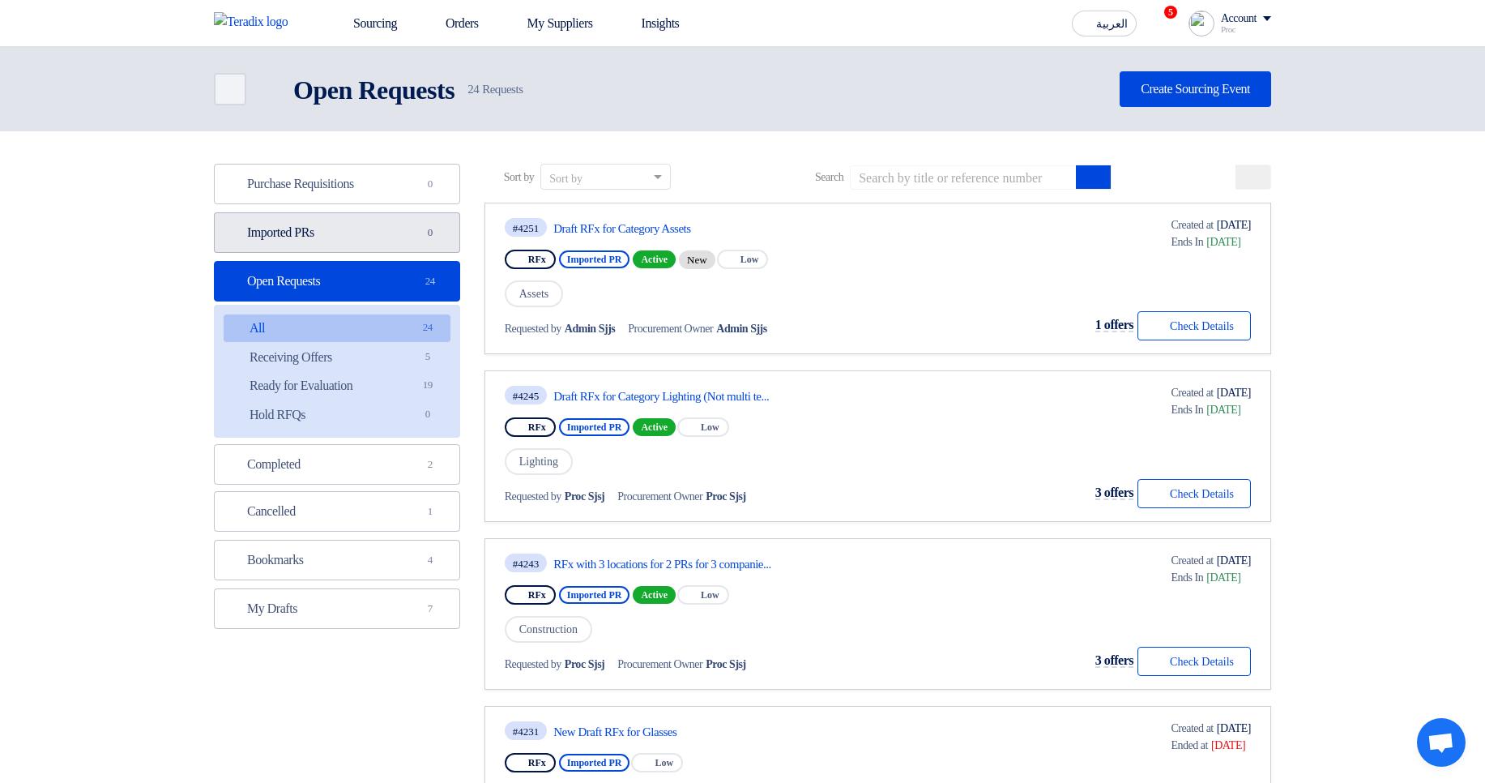
click at [388, 237] on link "Imported PRs Imported PRs 0" at bounding box center [337, 232] width 246 height 41
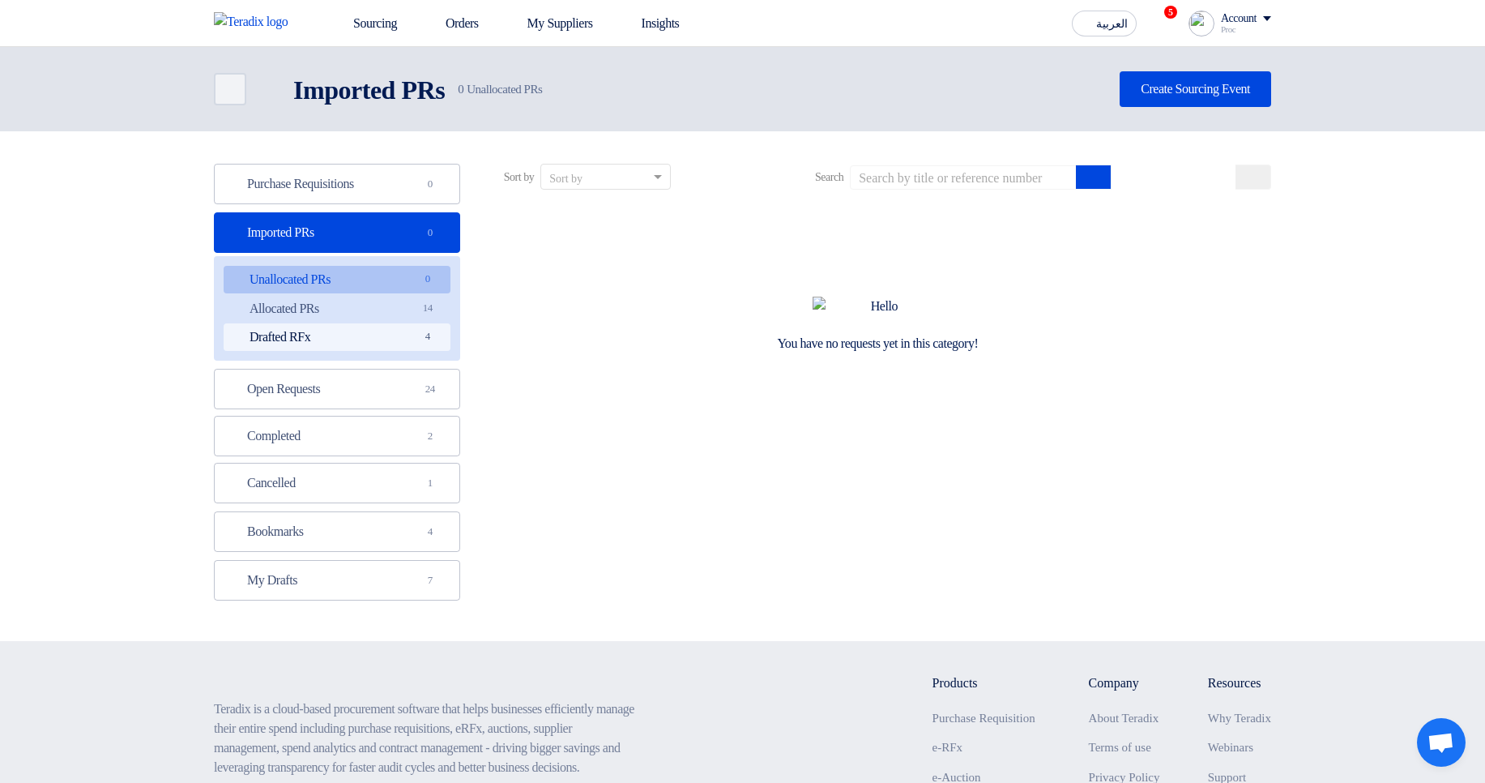
click at [420, 341] on span "4" at bounding box center [427, 336] width 19 height 17
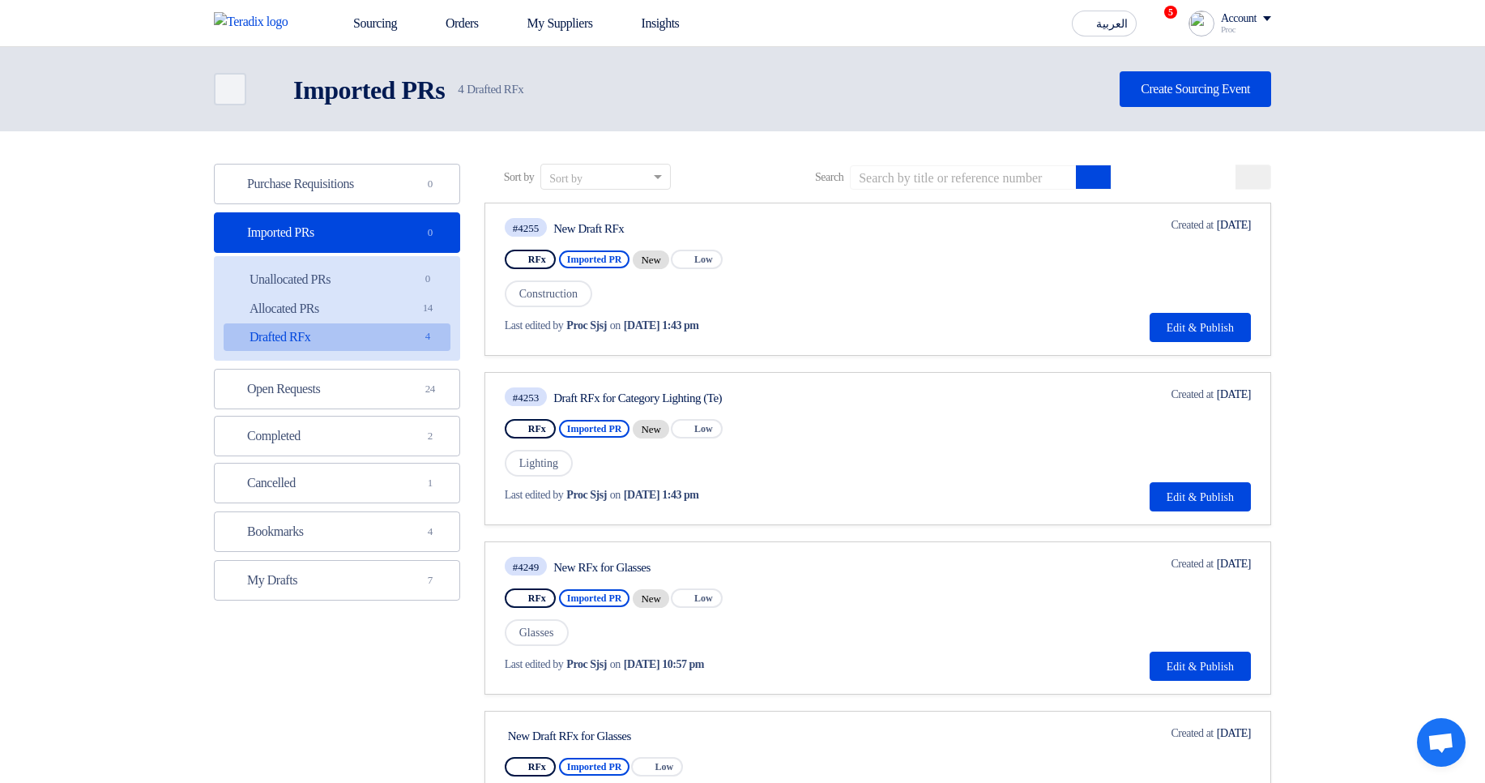
click at [573, 227] on div "New Draft RFx" at bounding box center [705, 228] width 304 height 15
drag, startPoint x: 573, startPoint y: 227, endPoint x: 659, endPoint y: 225, distance: 85.9
click at [659, 225] on div "New Draft RFx" at bounding box center [705, 228] width 304 height 15
click at [574, 397] on div "Draft RFx for Category Lighting (Te)" at bounding box center [705, 398] width 304 height 15
drag, startPoint x: 574, startPoint y: 397, endPoint x: 744, endPoint y: 400, distance: 169.4
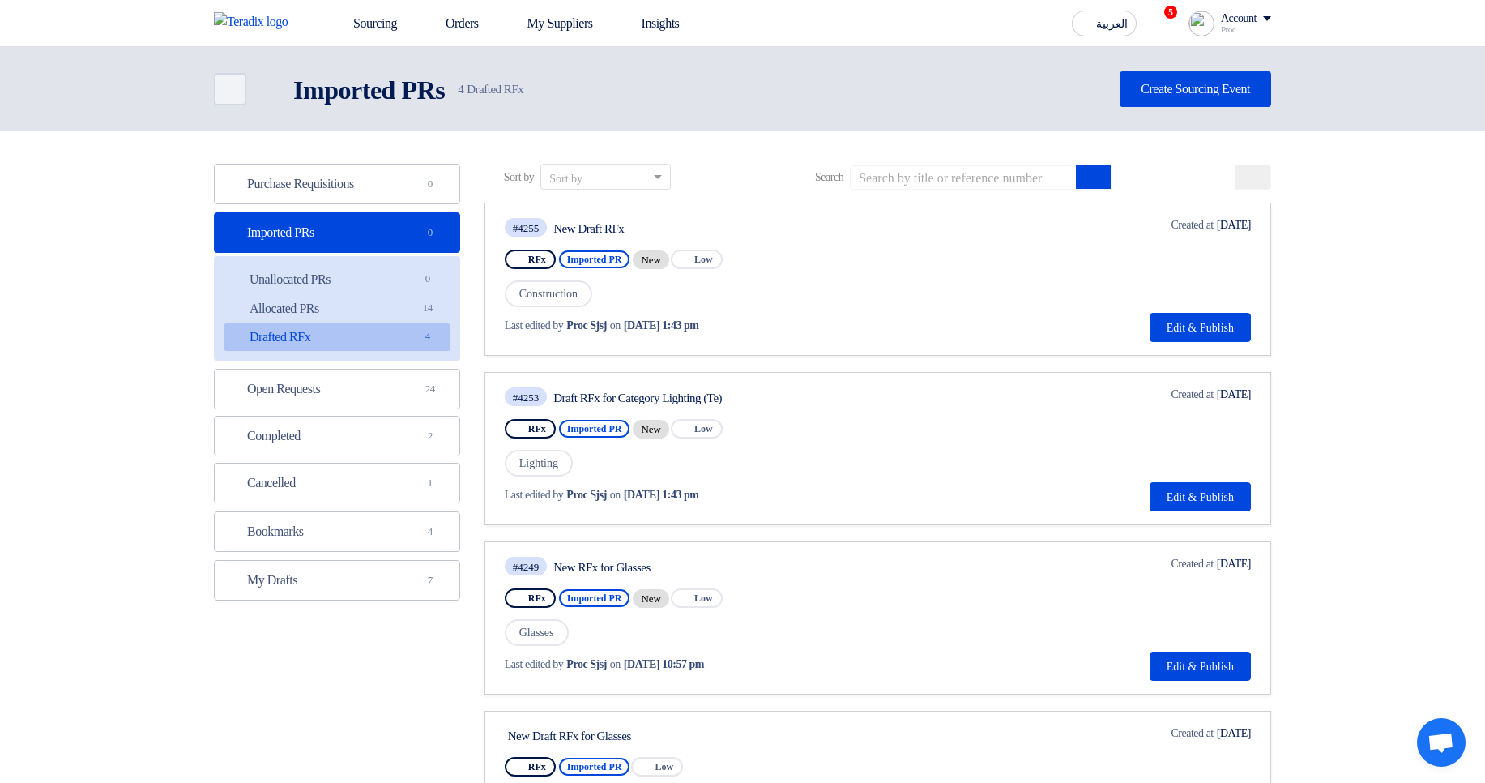
click at [744, 400] on div "Draft RFx for Category Lighting (Te)" at bounding box center [705, 398] width 304 height 15
click at [562, 228] on div "New Draft RFx" at bounding box center [705, 228] width 304 height 15
drag, startPoint x: 562, startPoint y: 228, endPoint x: 643, endPoint y: 228, distance: 80.2
click at [643, 228] on div "New Draft RFx" at bounding box center [705, 228] width 304 height 15
click at [566, 395] on div "Draft RFx for Category Lighting (Te)" at bounding box center [705, 398] width 304 height 15
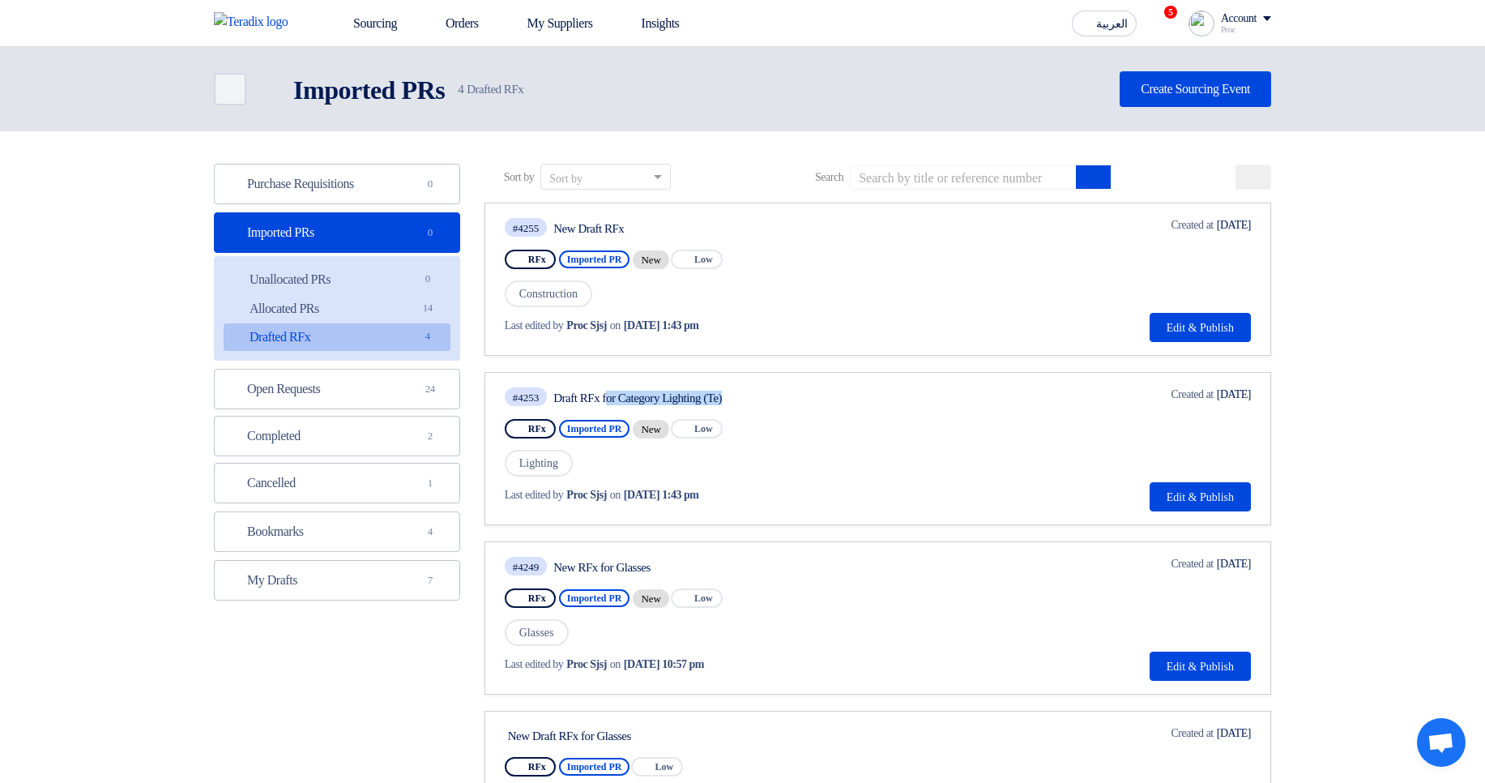
drag, startPoint x: 566, startPoint y: 395, endPoint x: 791, endPoint y: 399, distance: 224.5
click at [789, 399] on div "Draft RFx for Category Lighting (Te)" at bounding box center [705, 398] width 304 height 15
click at [792, 398] on div "Draft RFx for Category Lighting (Te)" at bounding box center [705, 398] width 304 height 15
click at [583, 228] on div "New Draft RFx" at bounding box center [705, 228] width 304 height 15
click at [349, 310] on link "Allocated PRs Allocated PRs 14" at bounding box center [337, 309] width 227 height 28
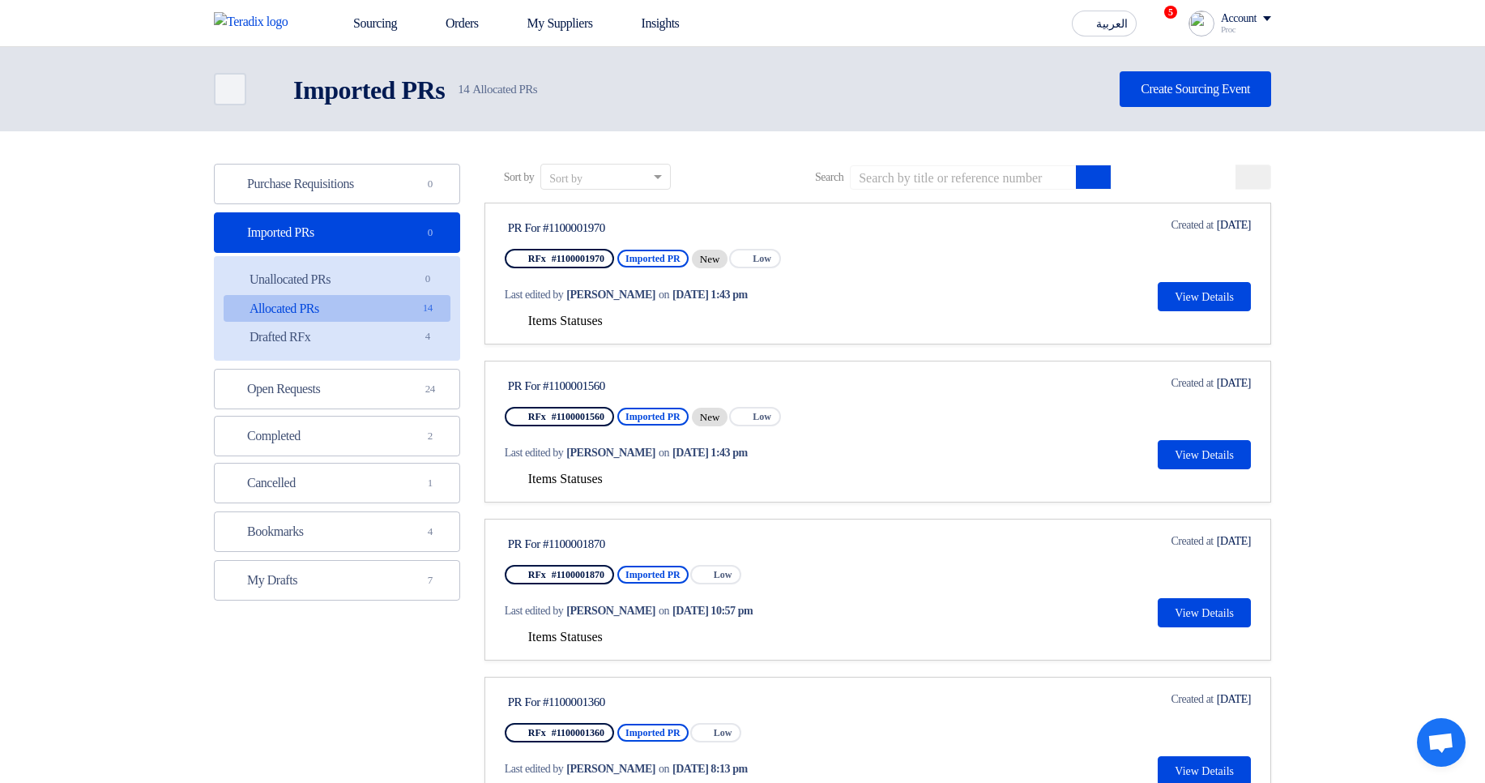
click at [557, 319] on span "Items Statuses" at bounding box center [565, 321] width 75 height 14
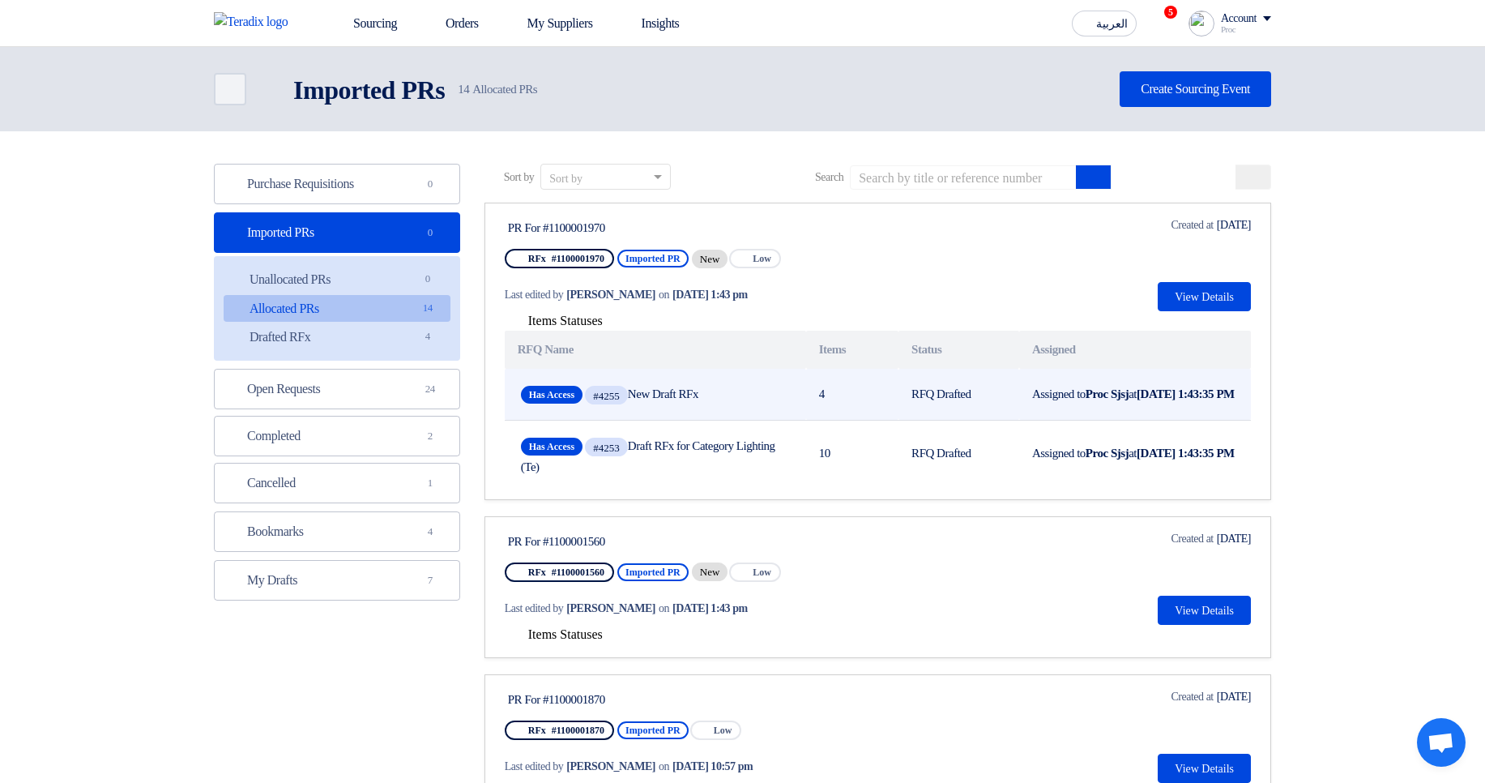
click at [661, 397] on span "Has Access #4255 New Draft RFx" at bounding box center [655, 394] width 269 height 25
drag, startPoint x: 661, startPoint y: 397, endPoint x: 711, endPoint y: 396, distance: 50.2
click at [711, 396] on span "Has Access #4255 New Draft RFx" at bounding box center [655, 394] width 269 height 25
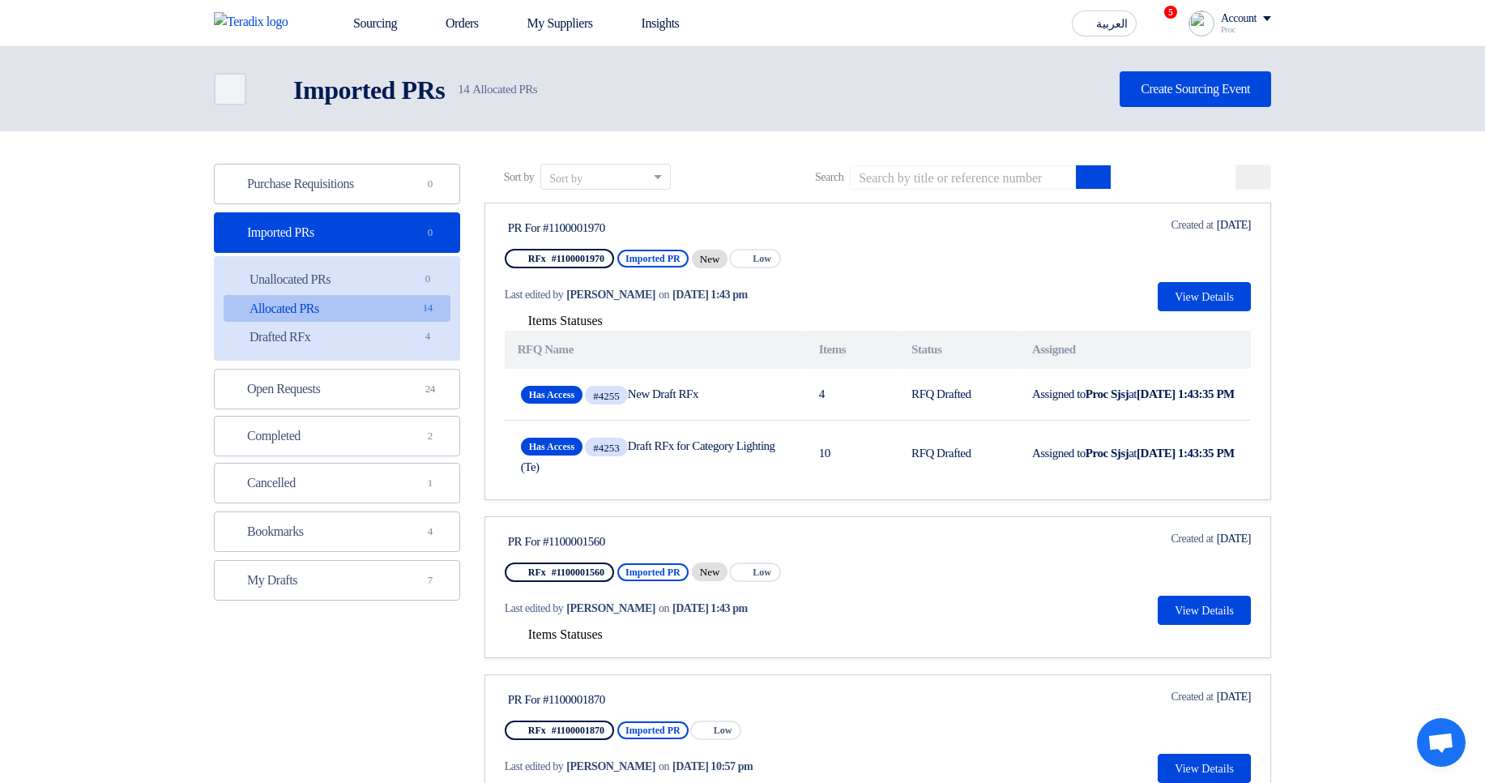
drag, startPoint x: 620, startPoint y: 237, endPoint x: 532, endPoint y: 226, distance: 89.0
click at [532, 226] on div "PR For #1100001970 RFx #1100001970 Imported PR New Priority Low Last edited by …" at bounding box center [660, 263] width 310 height 95
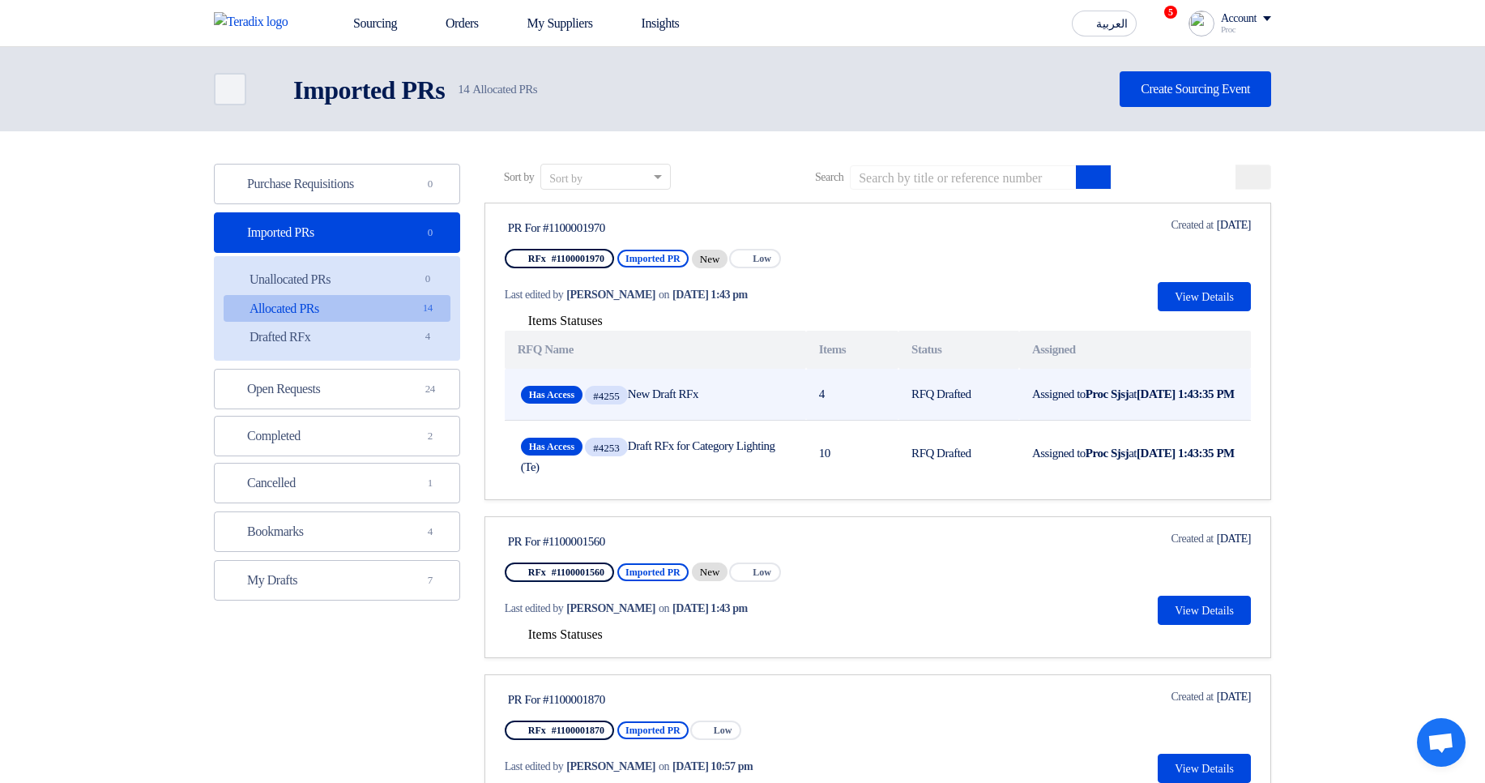
click at [654, 395] on span "Has Access #4255 New Draft RFx" at bounding box center [655, 394] width 269 height 25
drag, startPoint x: 654, startPoint y: 395, endPoint x: 792, endPoint y: 394, distance: 138.6
click at [792, 394] on div "Has Access #4255 New Draft RFx" at bounding box center [655, 394] width 275 height 32
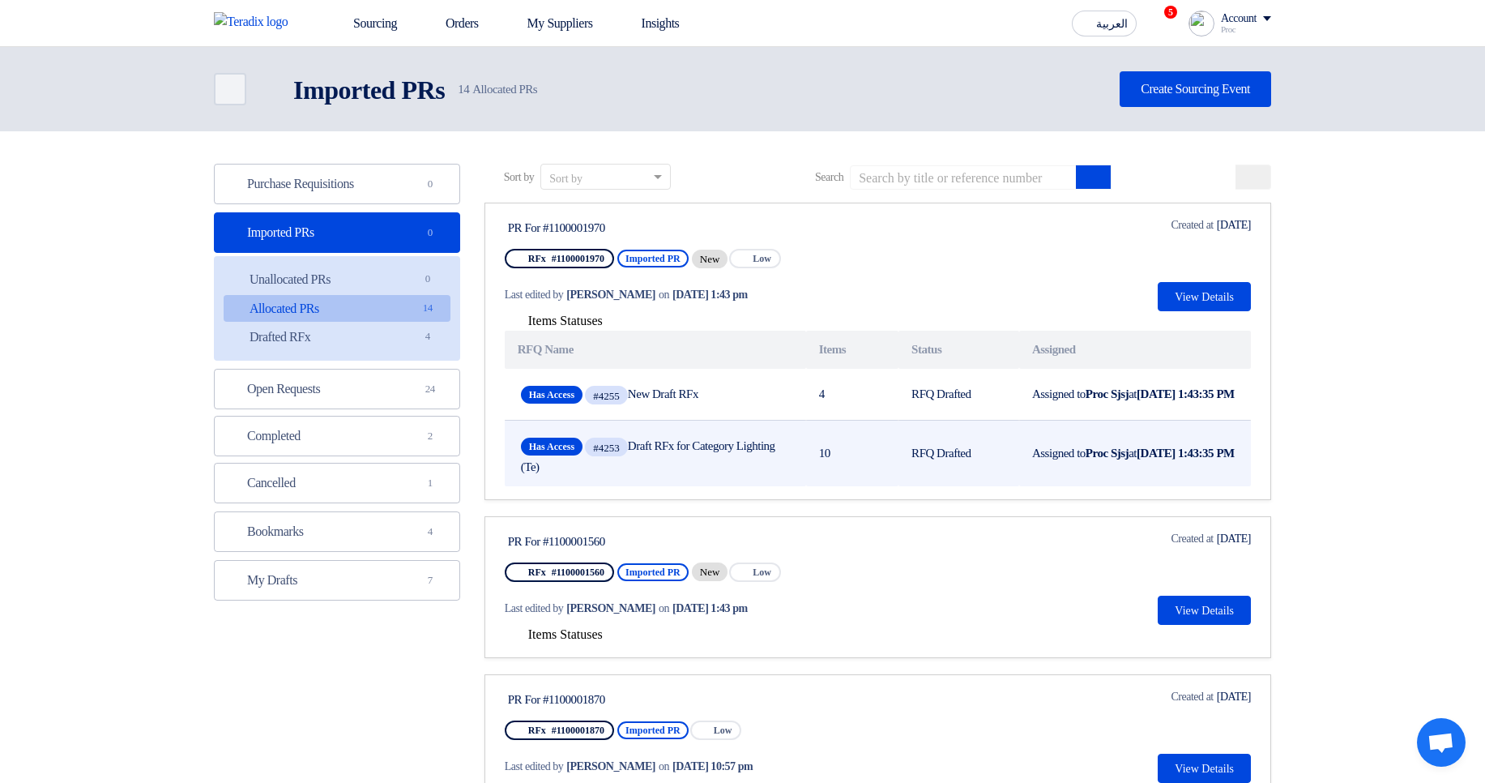
click at [662, 447] on span "Has Access #4253 Draft RFx for Category Lighting (Te)" at bounding box center [655, 454] width 269 height 40
drag, startPoint x: 662, startPoint y: 447, endPoint x: 788, endPoint y: 467, distance: 127.1
click at [788, 467] on span "Has Access #4253 Draft RFx for Category Lighting (Te)" at bounding box center [655, 454] width 269 height 40
click at [792, 468] on div "Has Access #4253 Draft RFx for Category Lighting (Te)" at bounding box center [655, 453] width 275 height 46
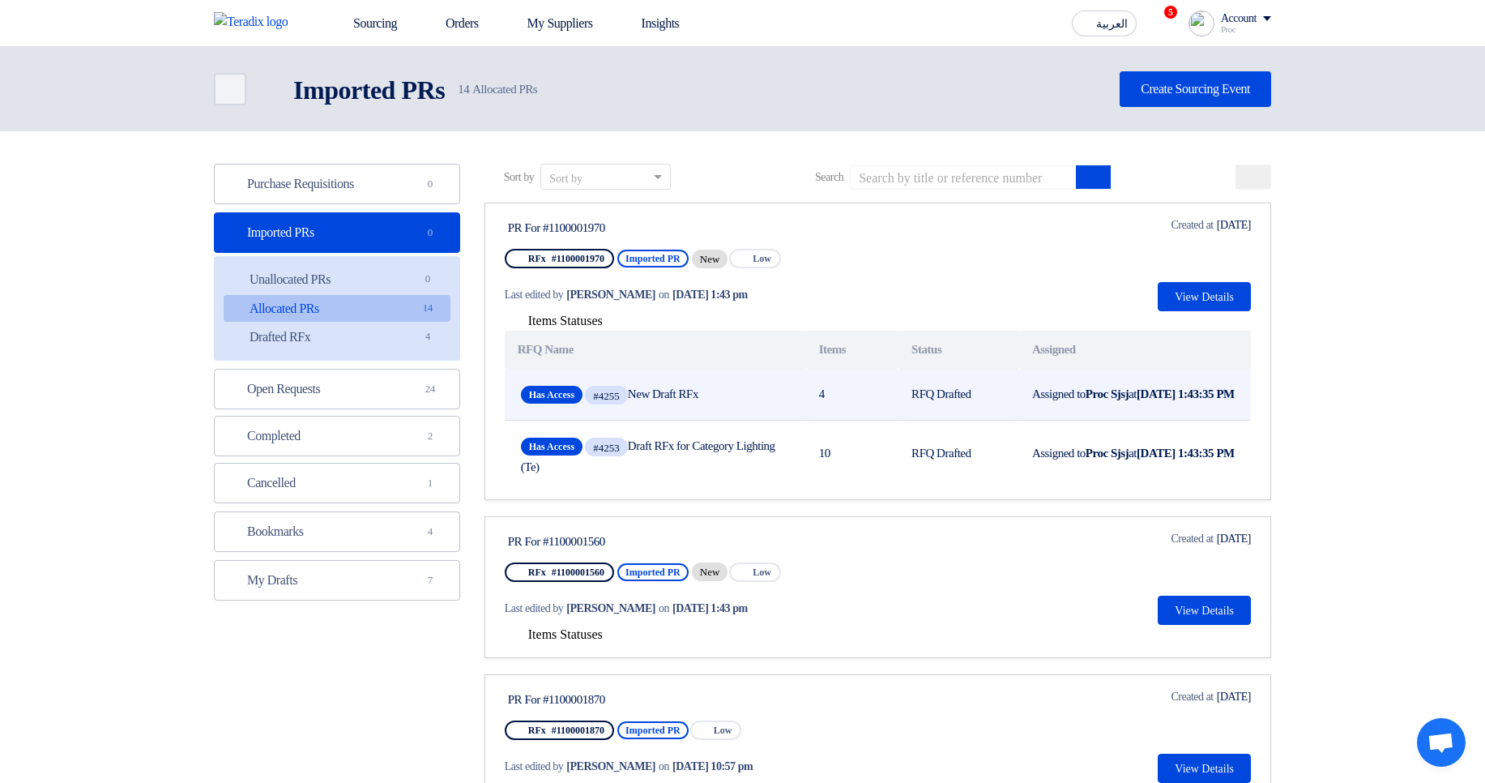
click at [672, 398] on span "Has Access #4255 New Draft RFx" at bounding box center [655, 394] width 269 height 25
drag, startPoint x: 672, startPoint y: 398, endPoint x: 707, endPoint y: 398, distance: 34.8
click at [707, 398] on span "Has Access #4255 New Draft RFx" at bounding box center [655, 394] width 269 height 25
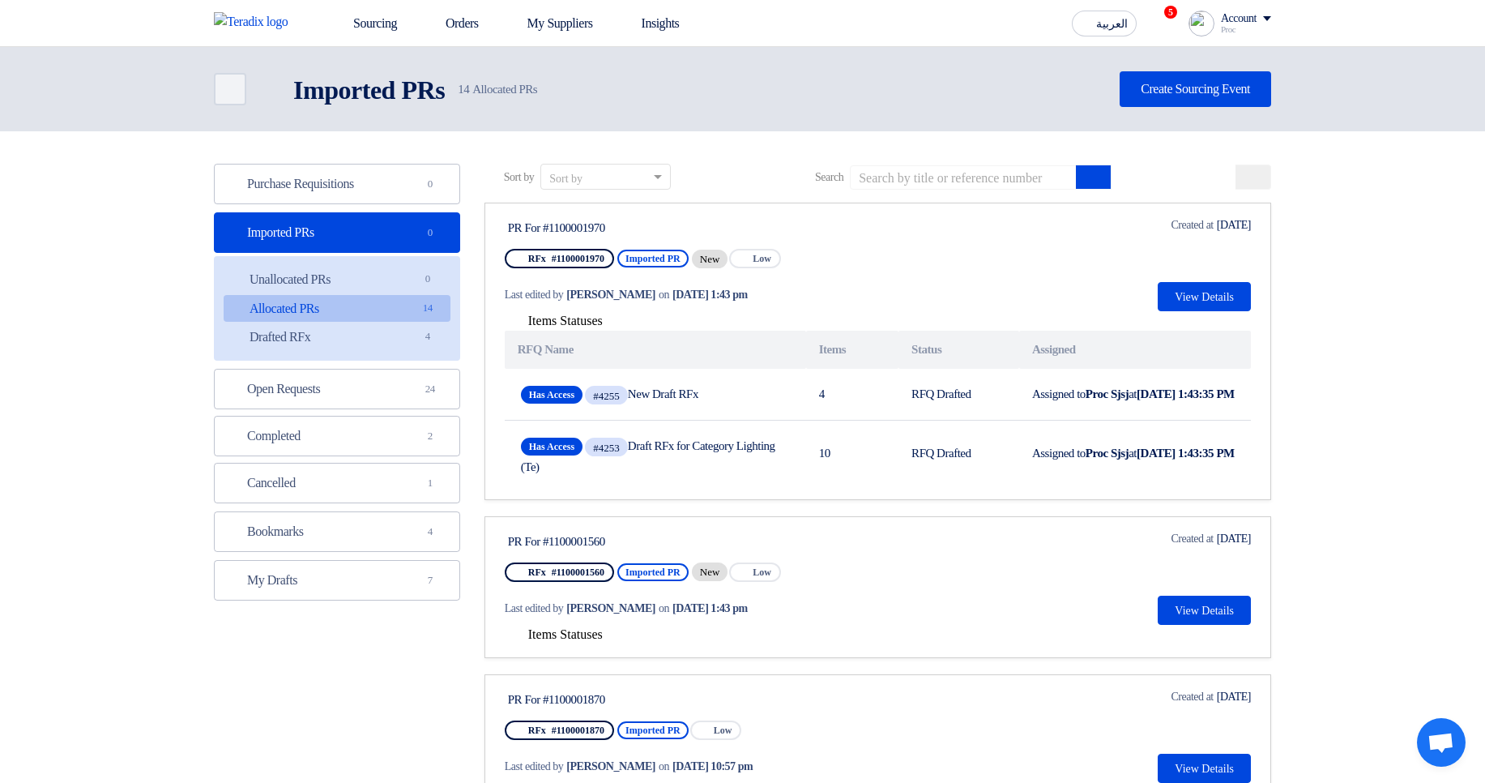
click at [1235, 278] on div "Deadline Created at Oct 7, 2025 View Details" at bounding box center [1199, 263] width 103 height 95
click at [1213, 290] on button "View Details" at bounding box center [1204, 296] width 93 height 29
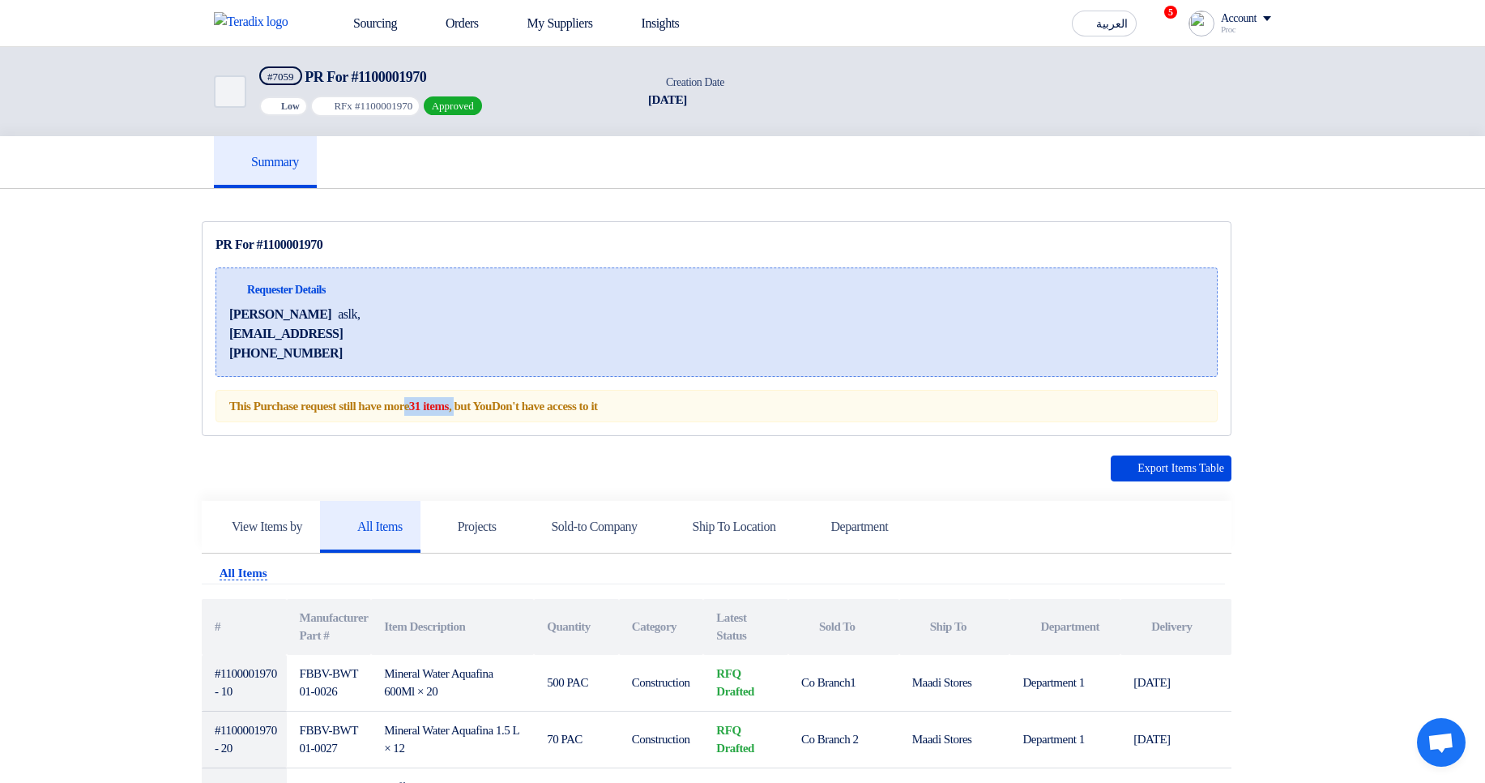
drag, startPoint x: 430, startPoint y: 403, endPoint x: 489, endPoint y: 412, distance: 59.0
click at [489, 412] on div "This Purchase request still have more 31 items , but You Don't have access to it" at bounding box center [717, 406] width 1002 height 33
drag, startPoint x: 579, startPoint y: 403, endPoint x: 641, endPoint y: 425, distance: 66.1
click at [579, 402] on strong "Don't have access to it" at bounding box center [545, 405] width 106 height 13
click at [225, 86] on icon "Back" at bounding box center [228, 91] width 19 height 19
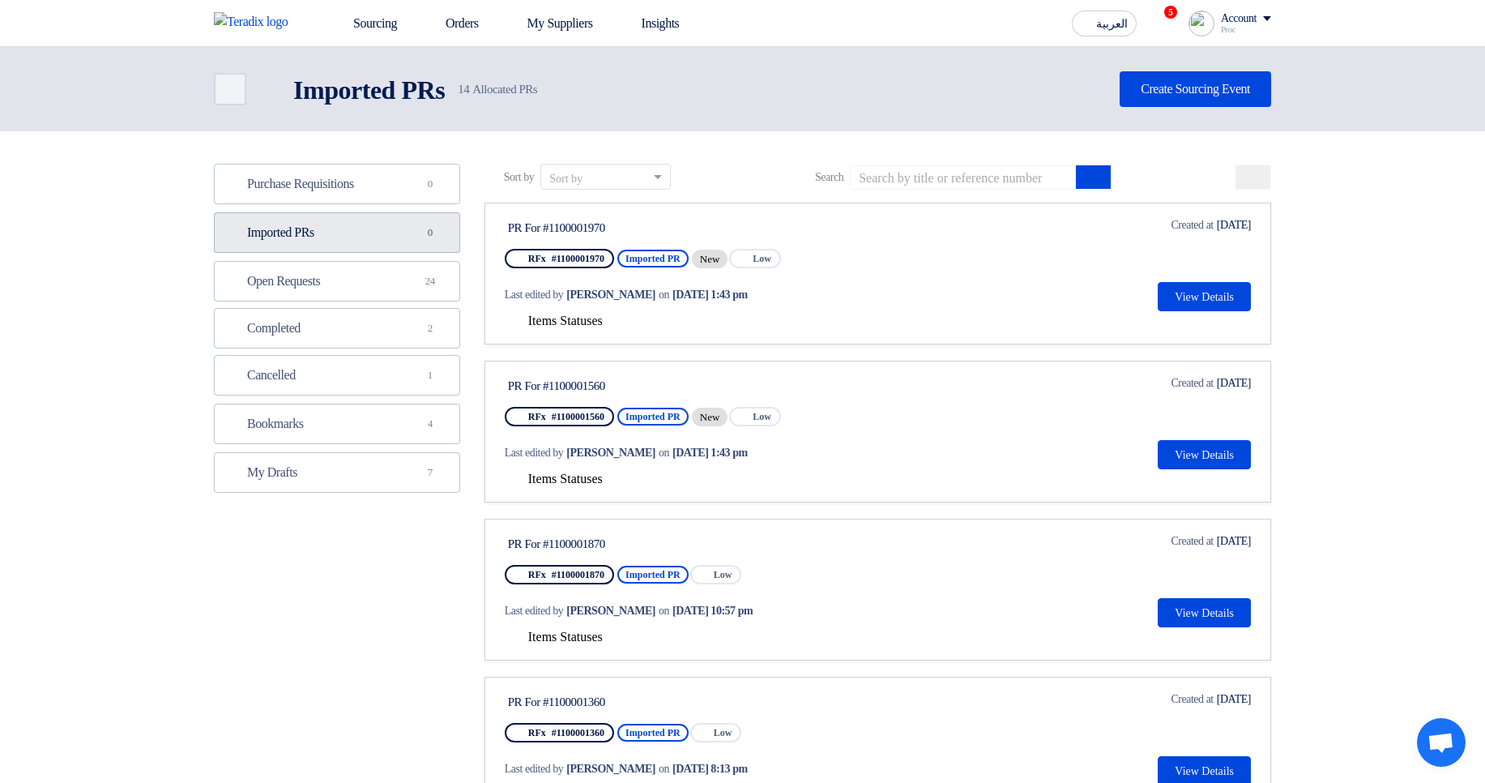
click at [408, 233] on link "Imported PRs Imported PRs 0" at bounding box center [337, 232] width 246 height 41
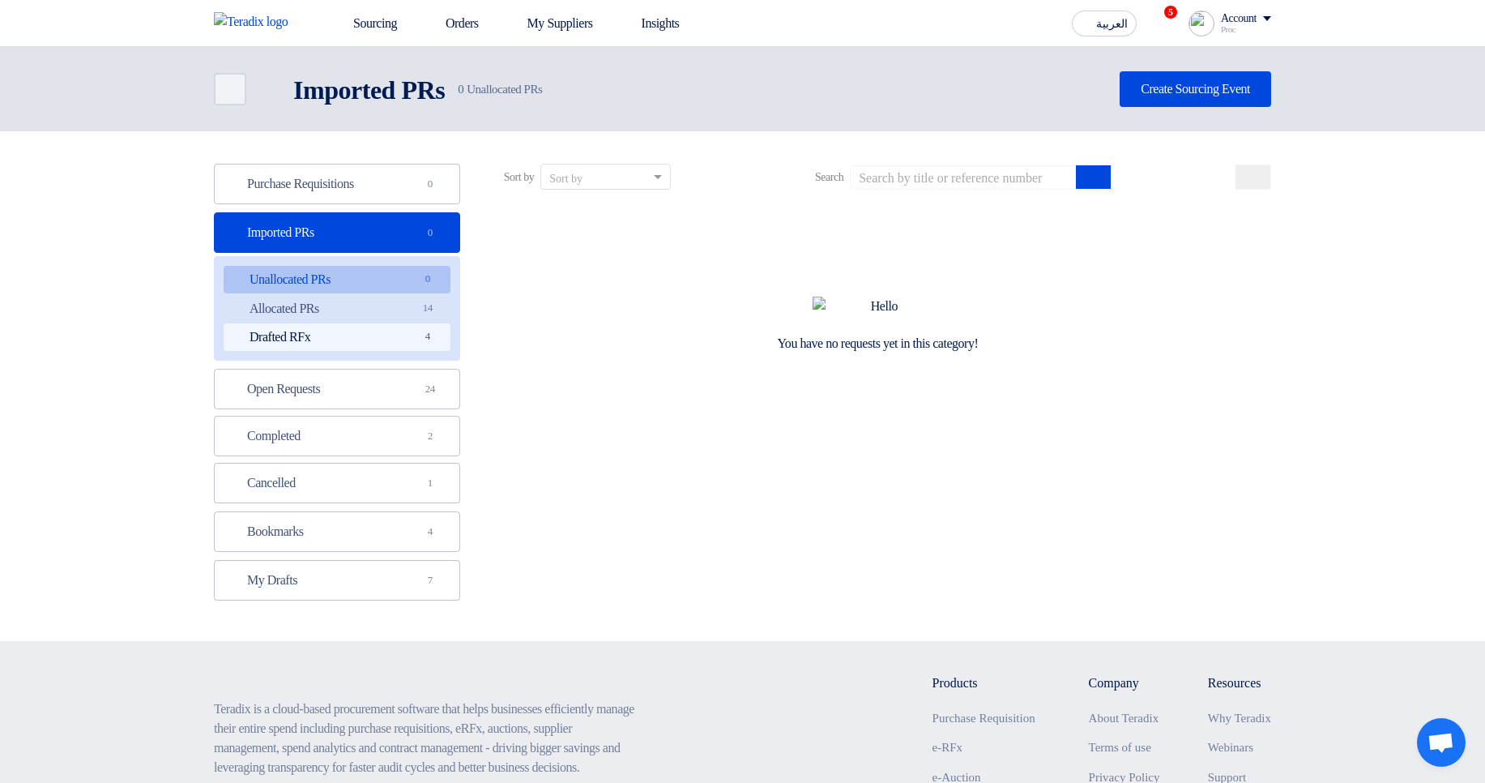
click at [372, 331] on link "Drafted RFx Drafted RFx 4" at bounding box center [337, 337] width 227 height 28
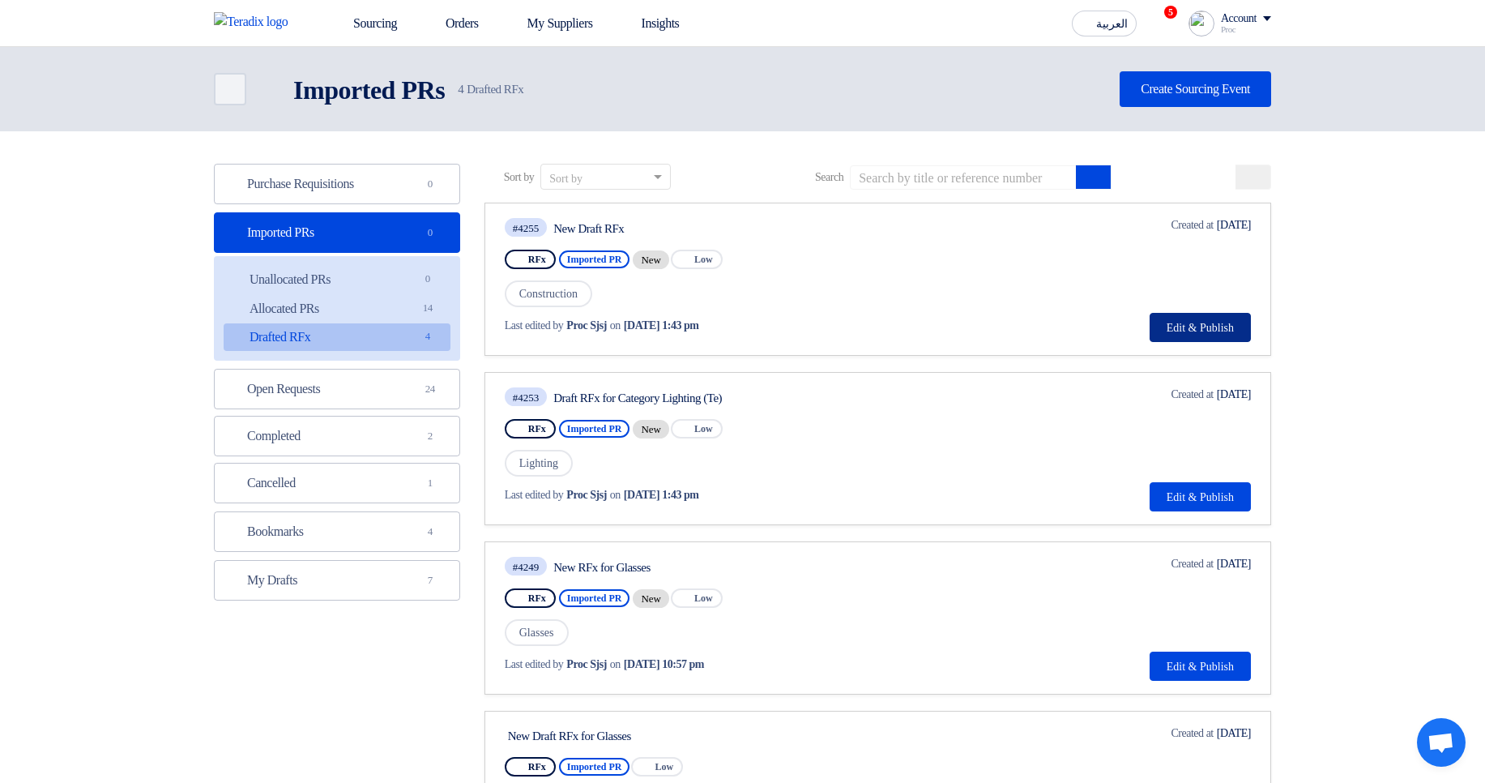
click at [1183, 335] on button "Edit & Publish" at bounding box center [1200, 327] width 101 height 29
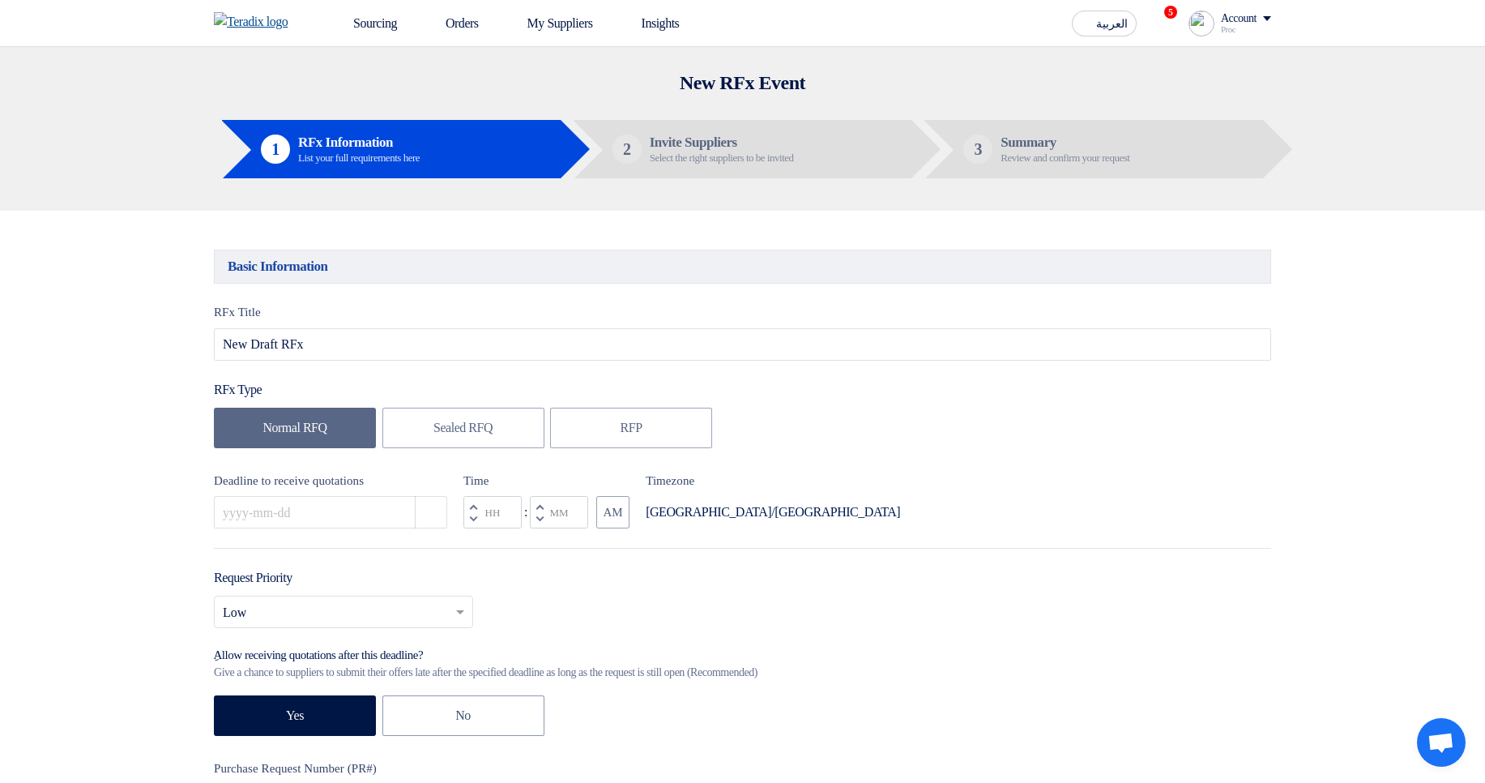
click at [237, 15] on img at bounding box center [256, 21] width 84 height 19
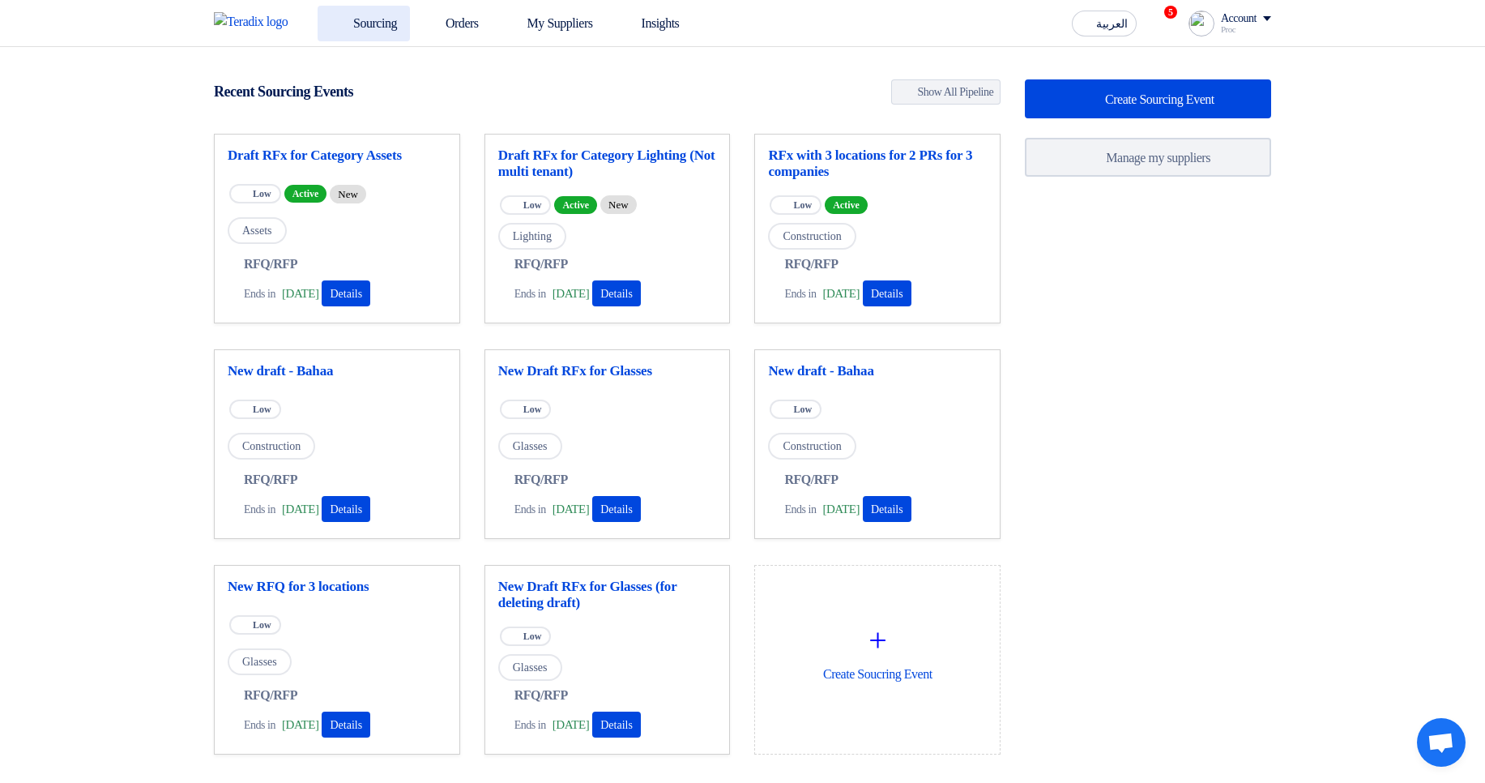
click at [385, 12] on link "Sourcing" at bounding box center [364, 24] width 92 height 36
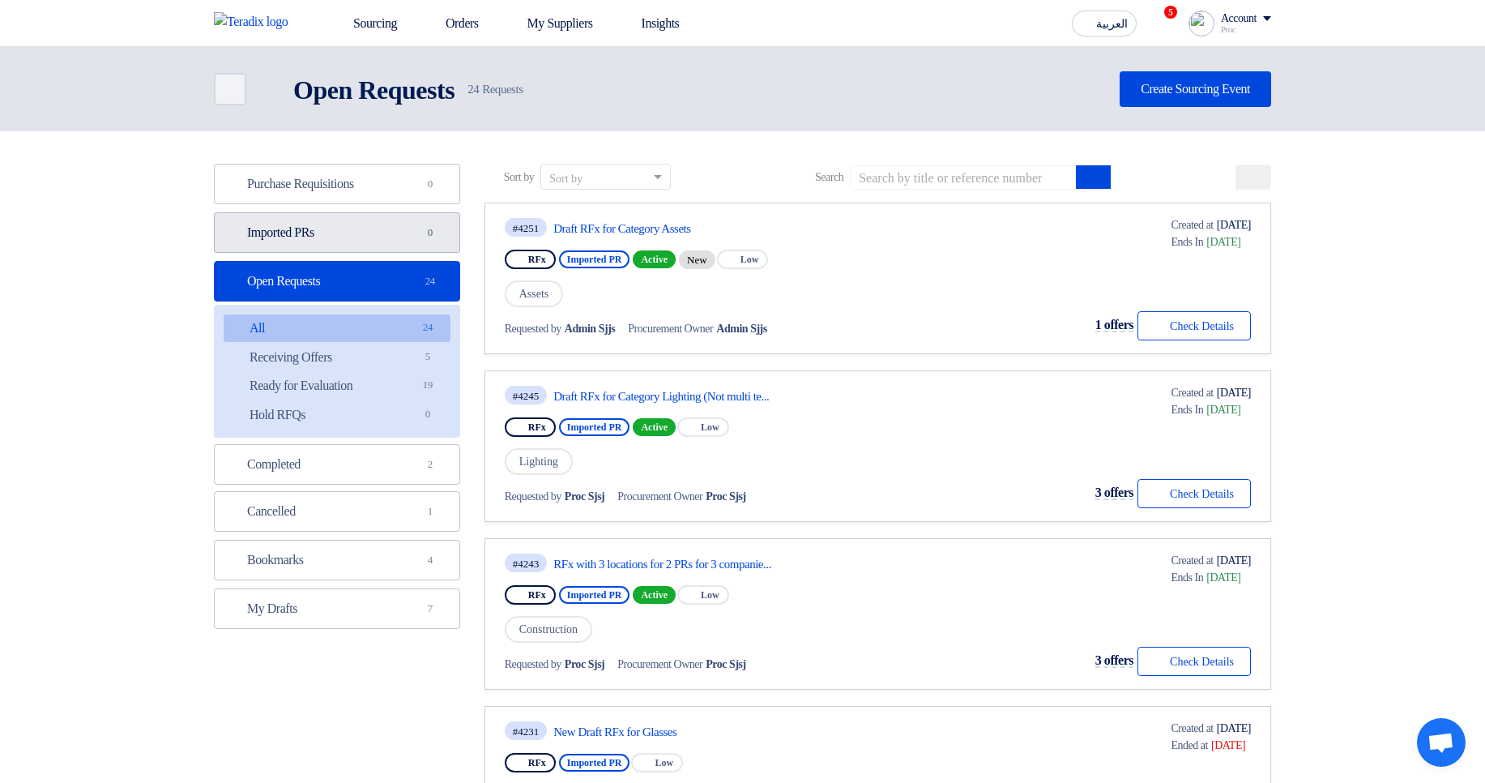
click at [362, 233] on link "Imported PRs Imported PRs 0" at bounding box center [337, 232] width 246 height 41
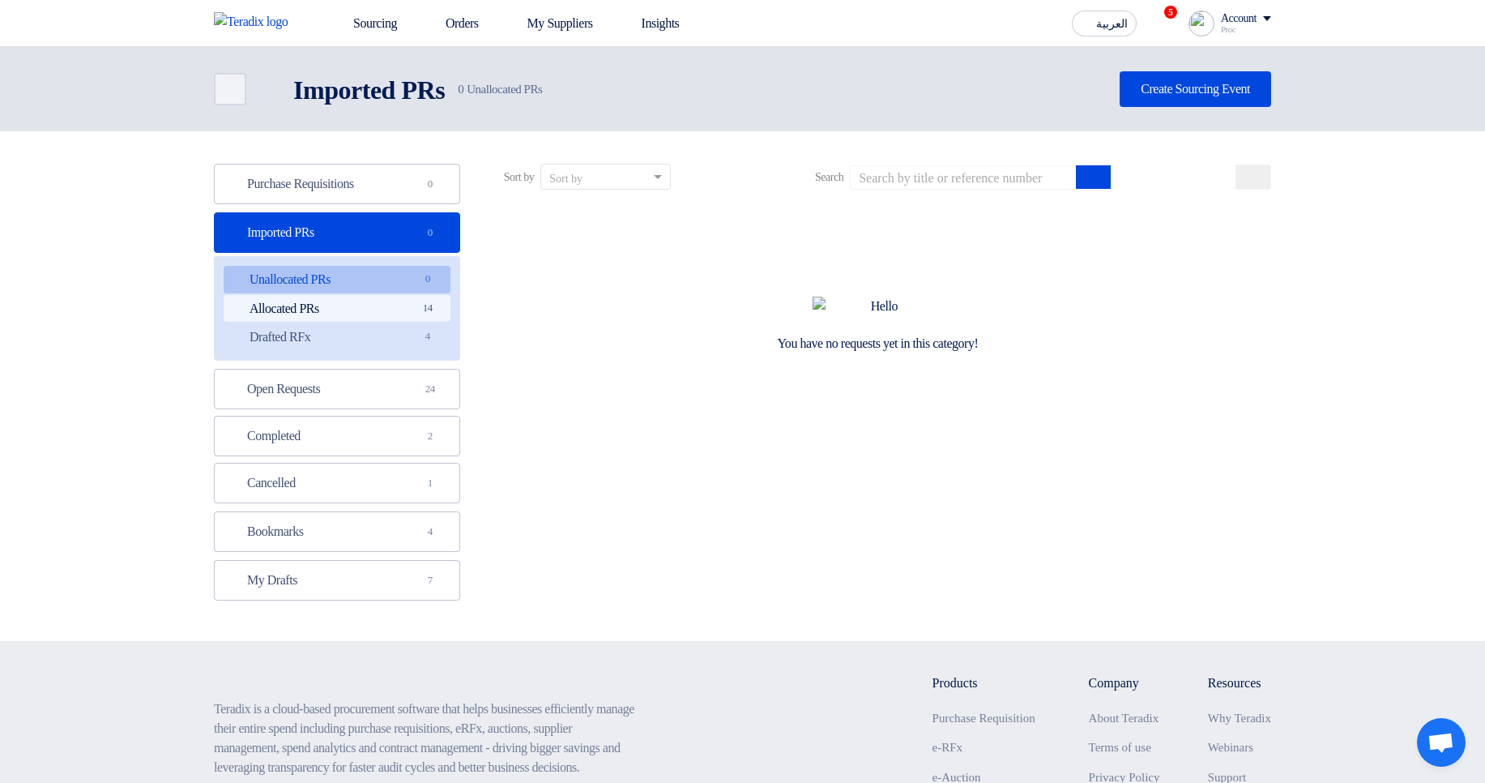
click at [399, 304] on link "Allocated PRs Allocated PRs 14" at bounding box center [337, 309] width 227 height 28
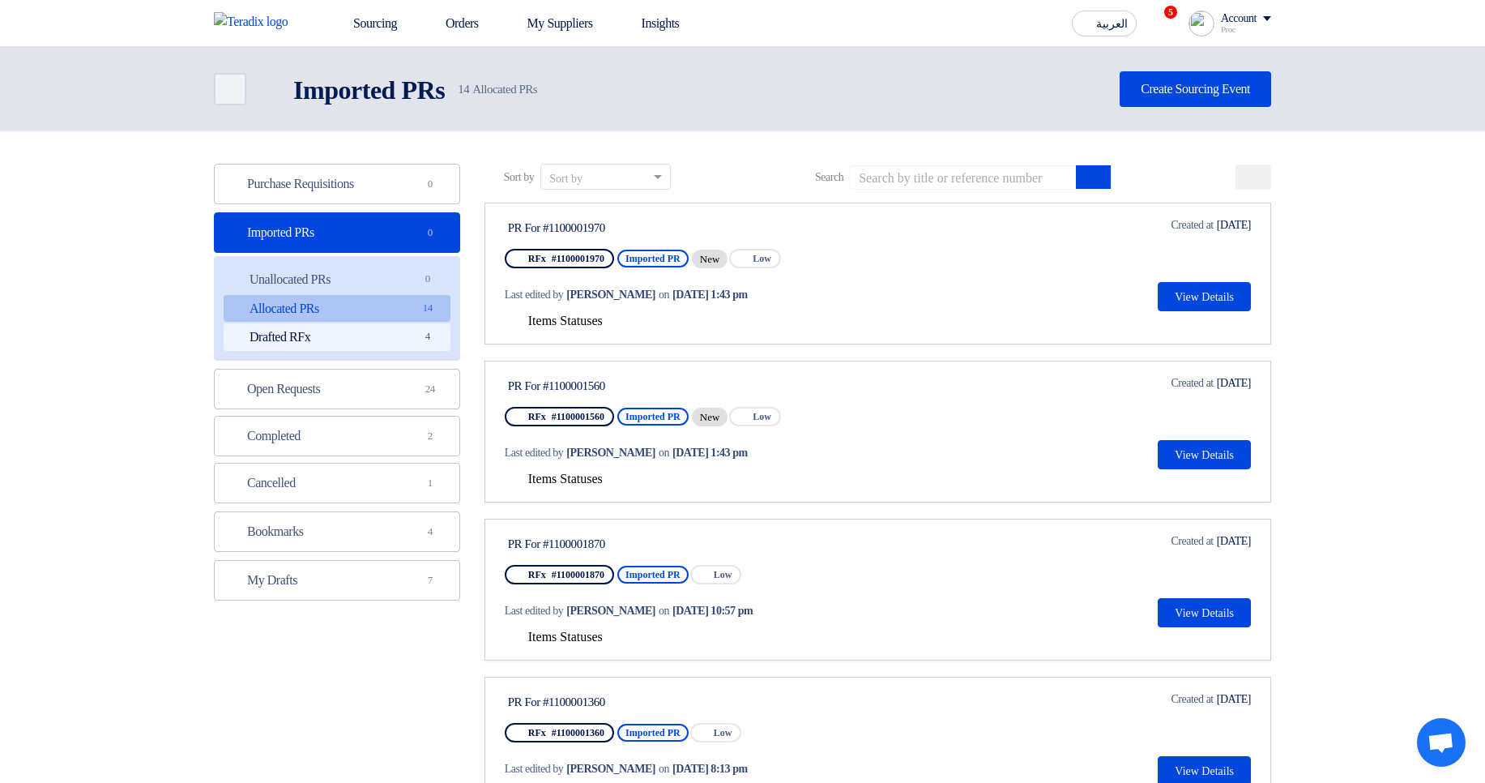
click at [388, 336] on link "Drafted RFx Drafted RFx 4" at bounding box center [337, 337] width 227 height 28
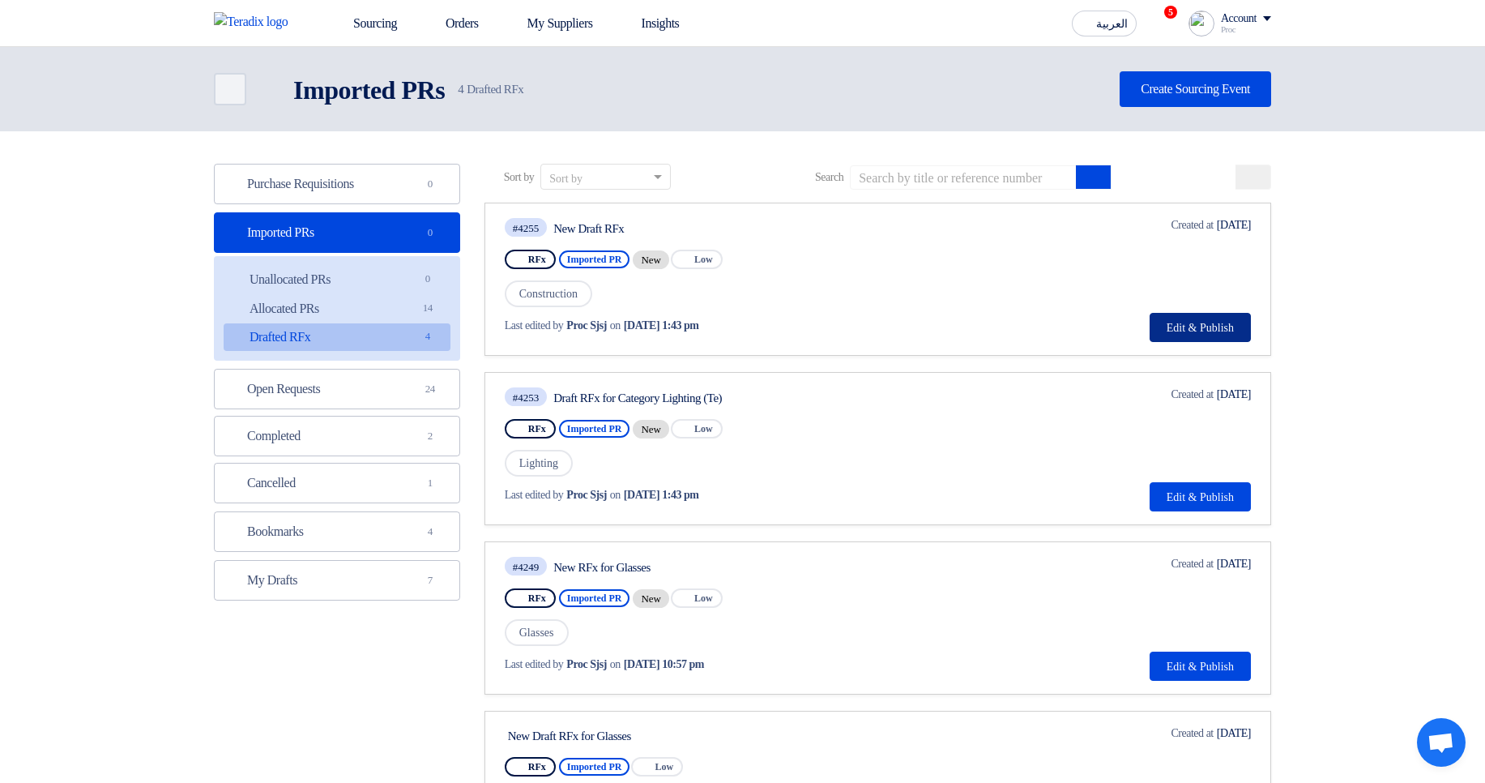
click at [1199, 329] on button "Edit & Publish" at bounding box center [1200, 327] width 101 height 29
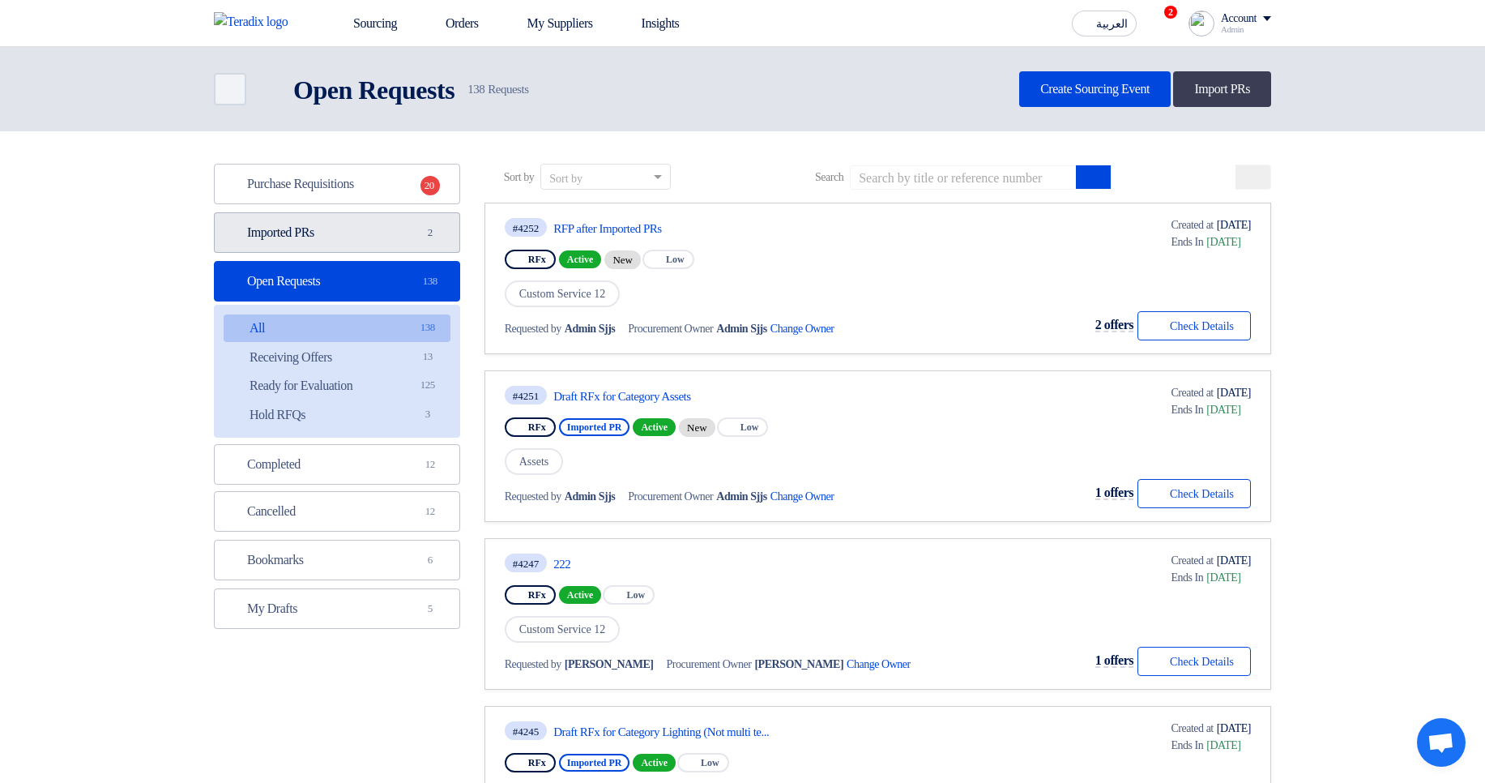
click at [330, 226] on link "Imported PRs Imported PRs 2" at bounding box center [337, 232] width 246 height 41
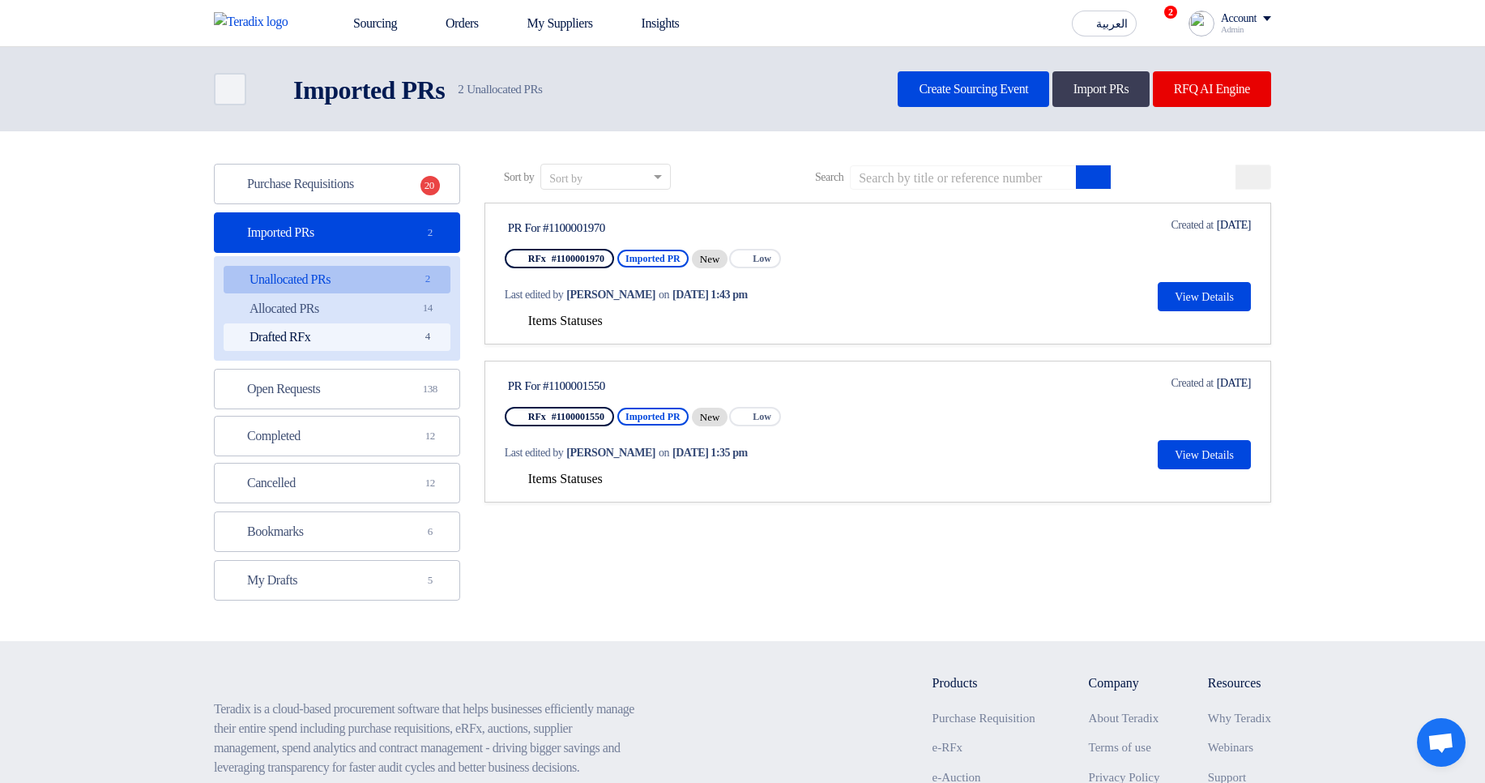
click at [382, 338] on link "Drafted RFx Drafted RFx 4" at bounding box center [337, 337] width 227 height 28
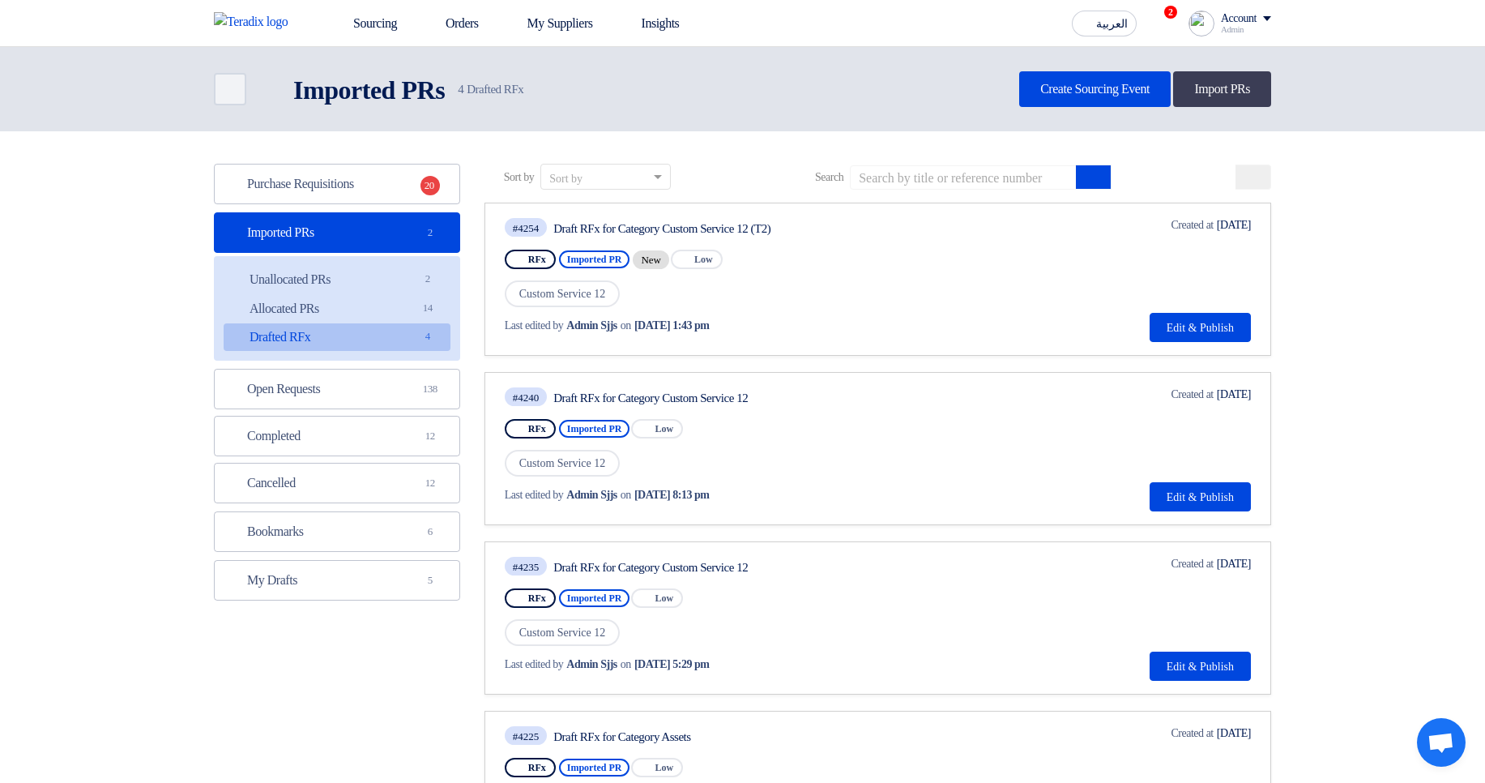
drag, startPoint x: 805, startPoint y: 225, endPoint x: 916, endPoint y: 228, distance: 111.1
click at [857, 228] on div "Draft RFx for Category Custom Service 12 (T2)" at bounding box center [705, 228] width 304 height 15
click at [1207, 327] on button "Edit & Publish" at bounding box center [1200, 327] width 101 height 29
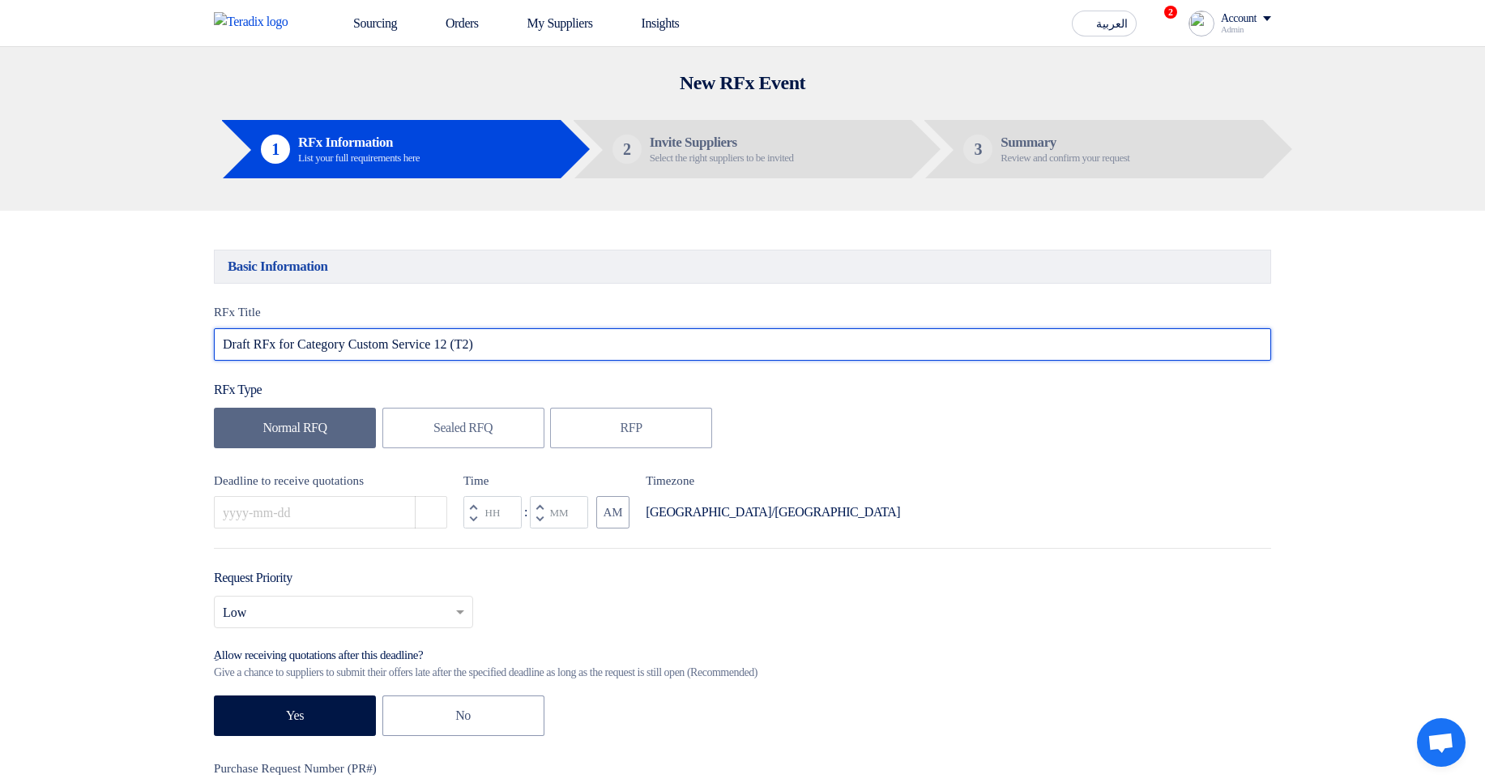
click at [600, 354] on input "Draft RFx for Category Custom Service 12 (T2)" at bounding box center [742, 344] width 1057 height 32
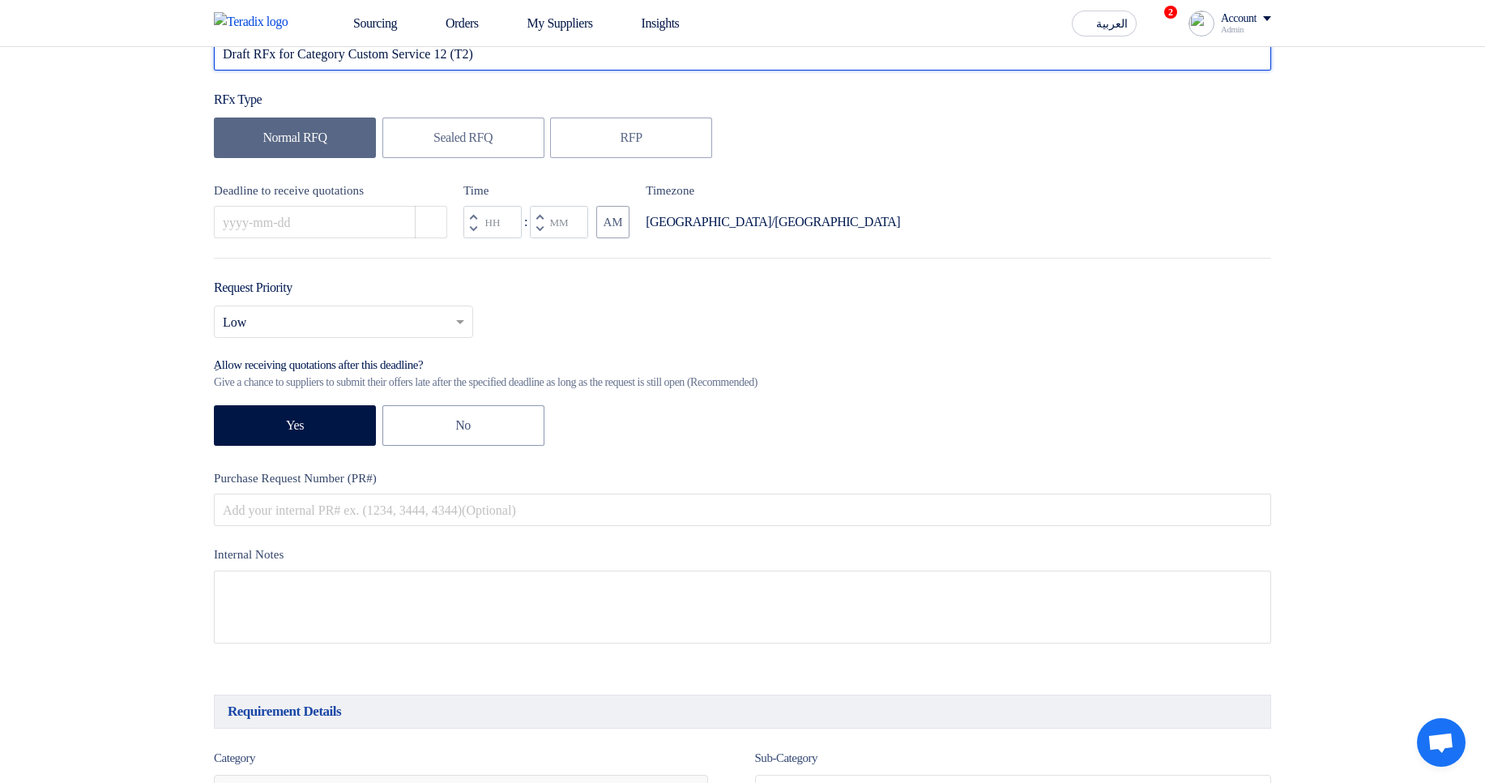
scroll to position [97, 0]
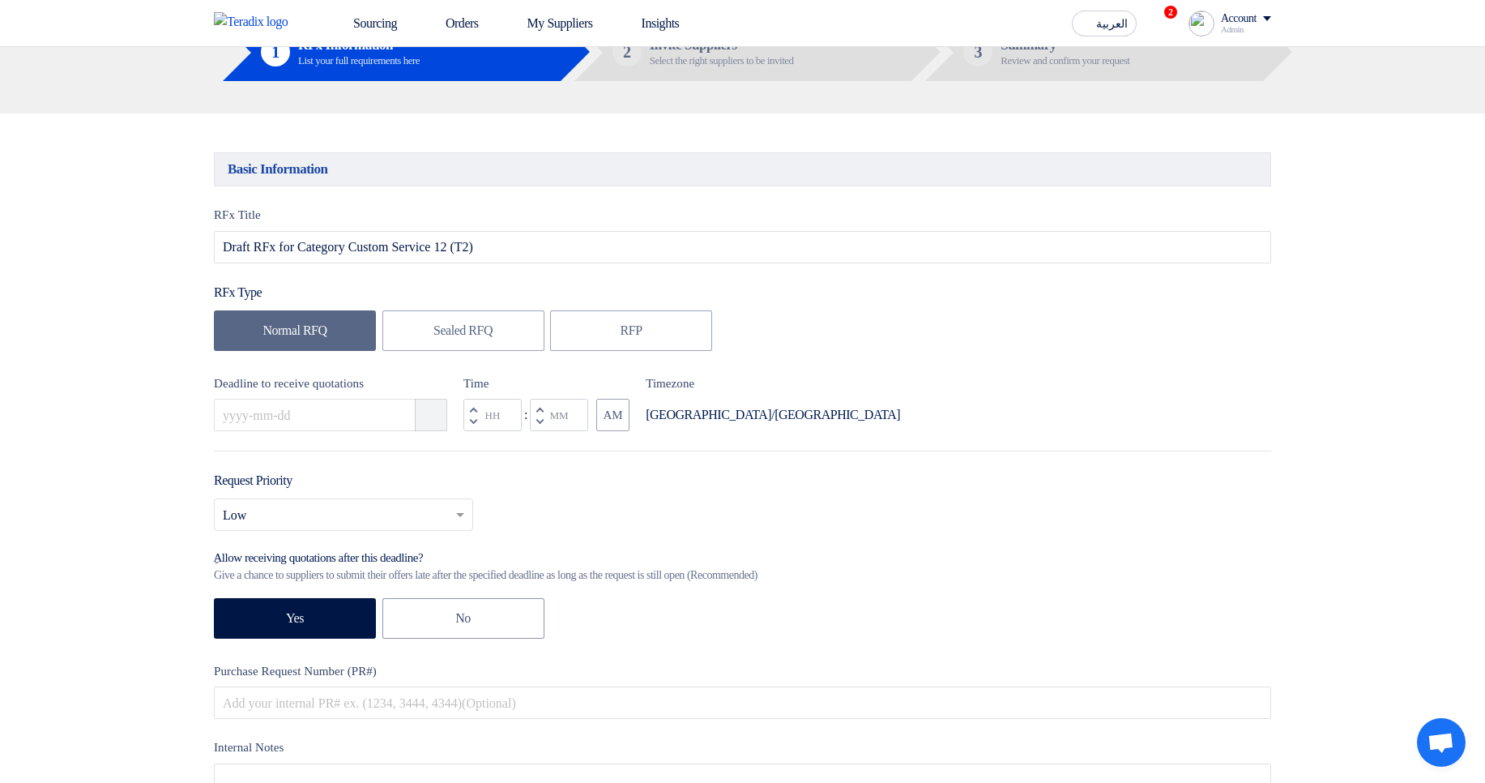
click at [429, 421] on icon "Pick a date" at bounding box center [432, 415] width 16 height 16
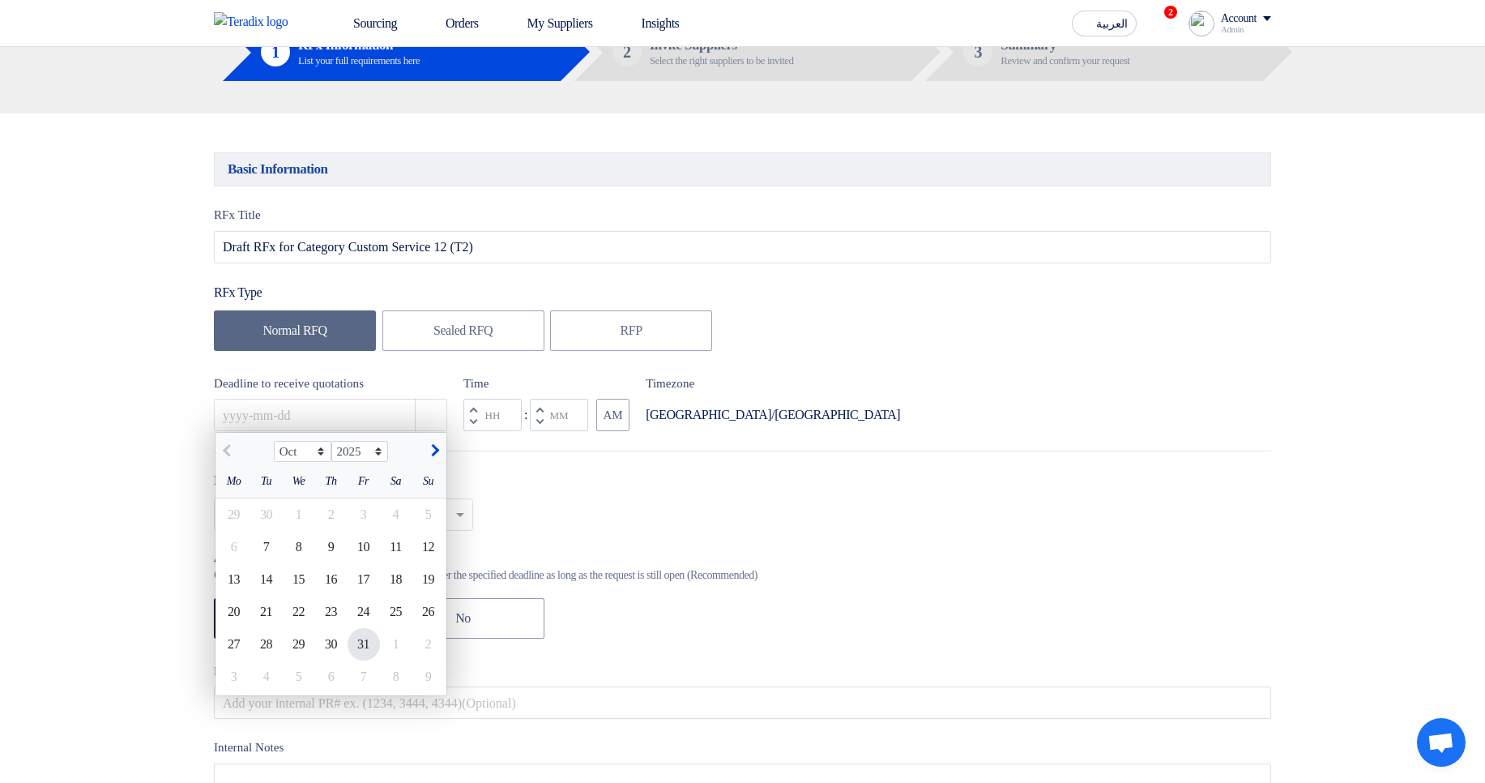
click at [359, 647] on div "31" at bounding box center [364, 644] width 32 height 32
type input "[DATE]"
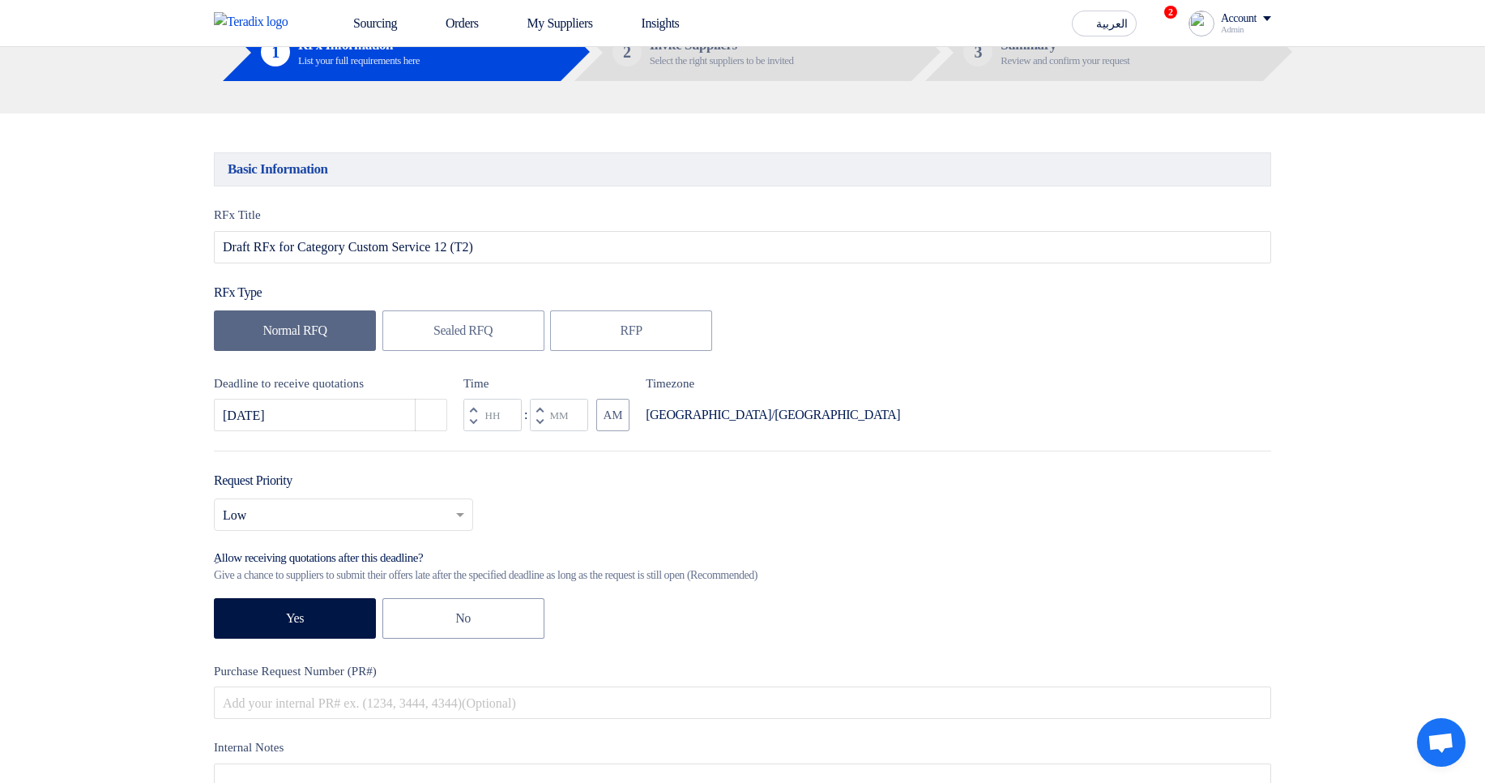
click at [544, 418] on button "Decrement minutes" at bounding box center [539, 422] width 19 height 20
type input "11"
type input "59"
click at [1092, 297] on div "RFx Type" at bounding box center [742, 292] width 1057 height 19
drag, startPoint x: 221, startPoint y: 301, endPoint x: 291, endPoint y: 297, distance: 69.8
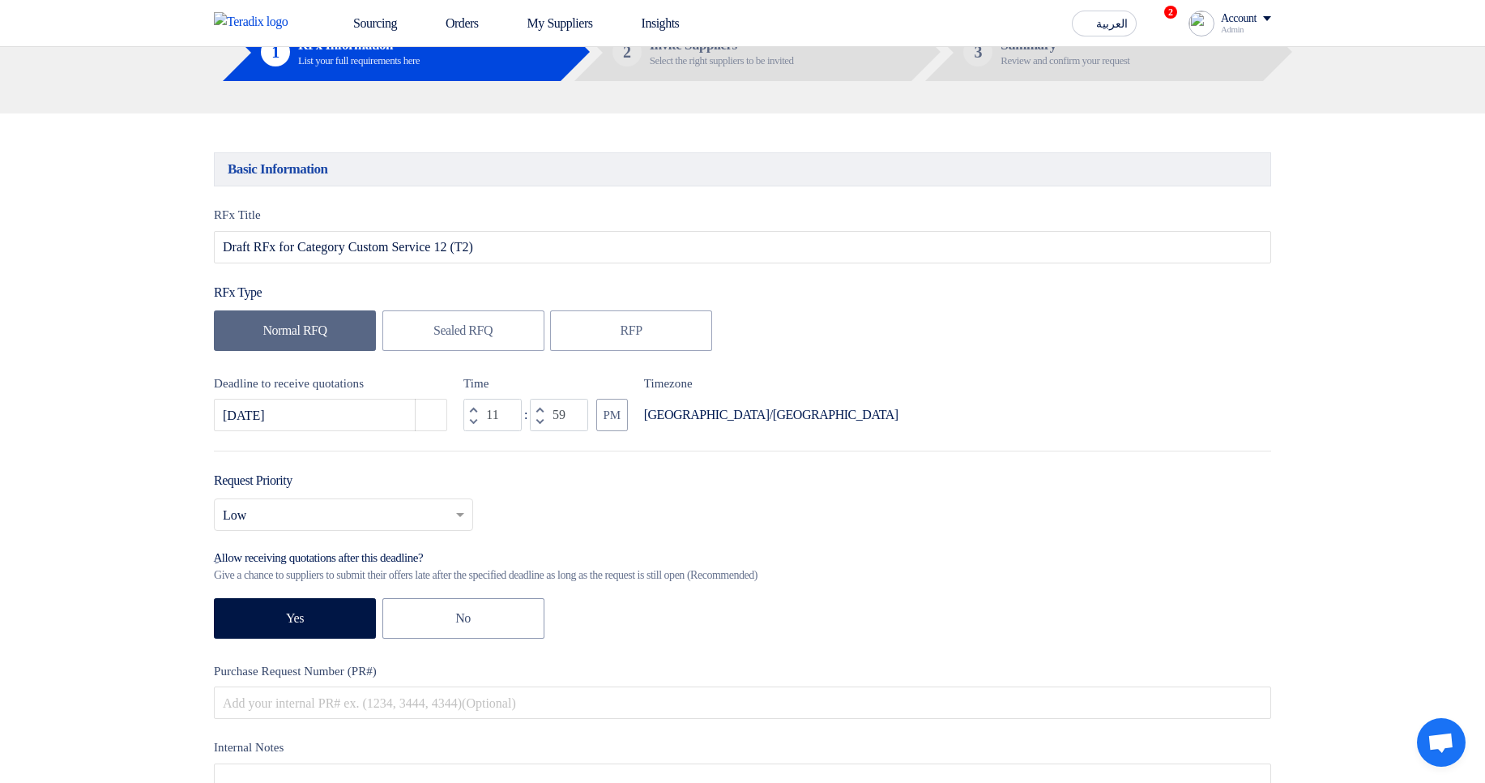
click at [286, 297] on div "RFx Type" at bounding box center [742, 292] width 1057 height 19
click at [357, 289] on div "RFx Type" at bounding box center [742, 292] width 1057 height 19
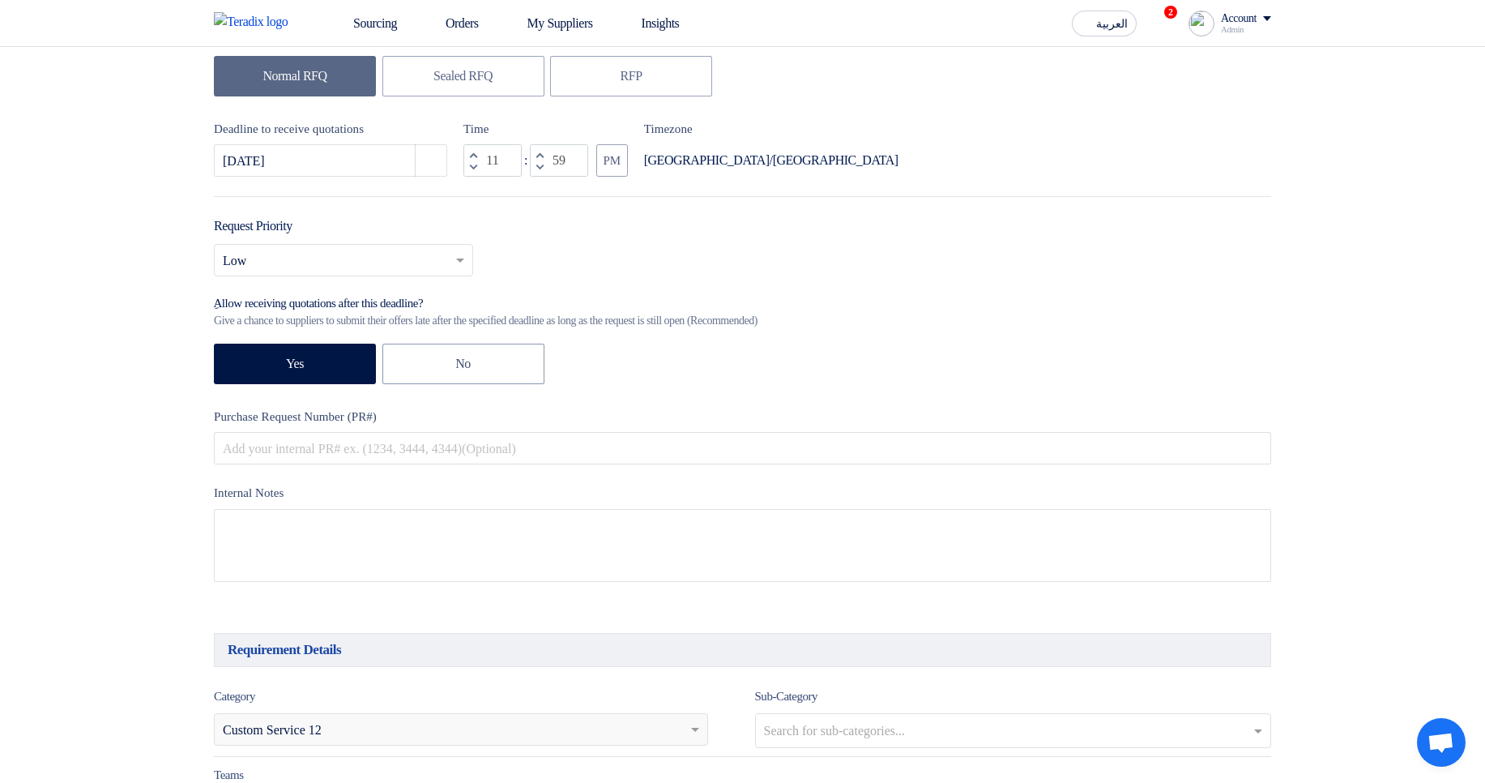
scroll to position [389, 0]
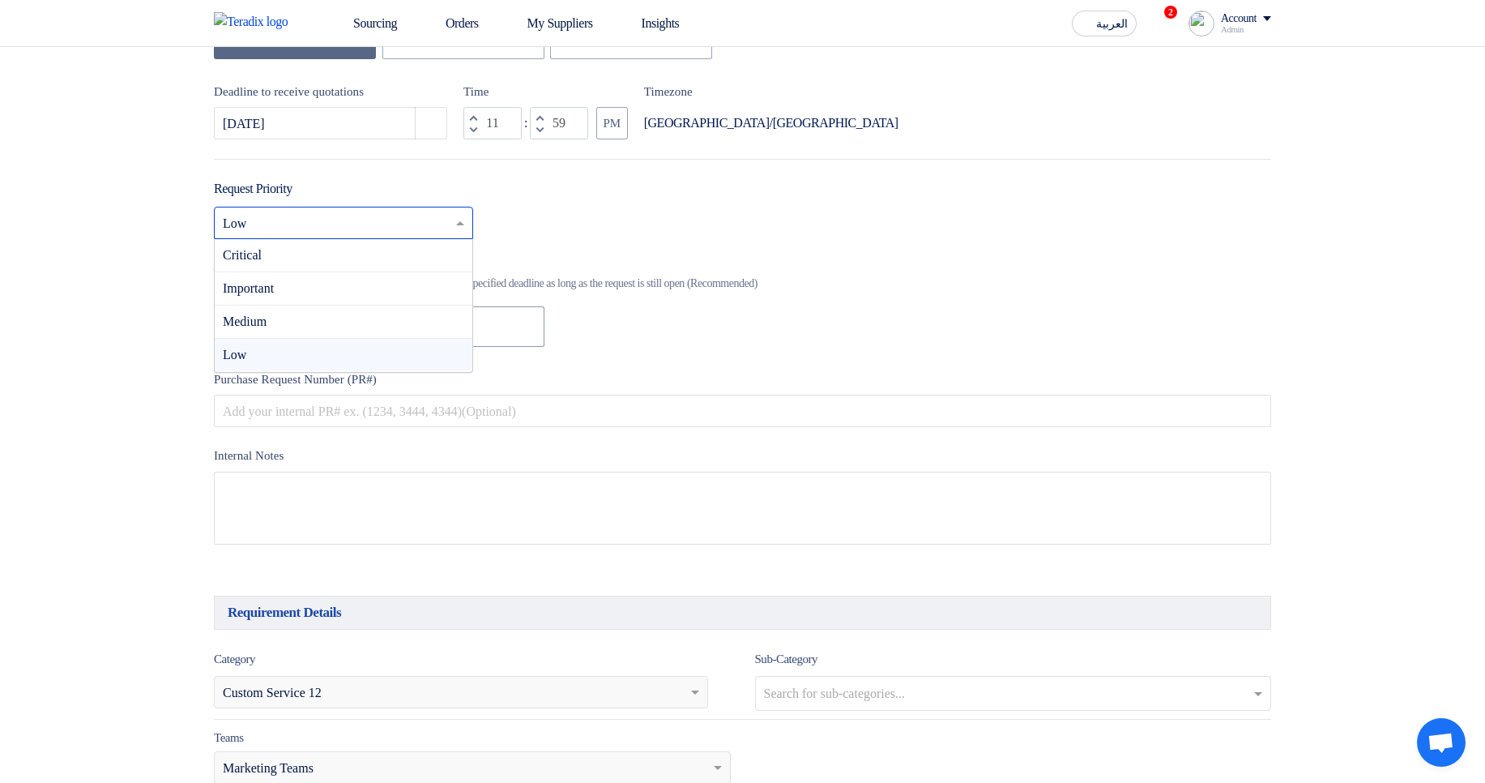
click at [417, 223] on input "text" at bounding box center [335, 224] width 225 height 27
click at [912, 196] on div "Request Priority Select priority... × Low × Critical Important Medium Low" at bounding box center [742, 215] width 1057 height 73
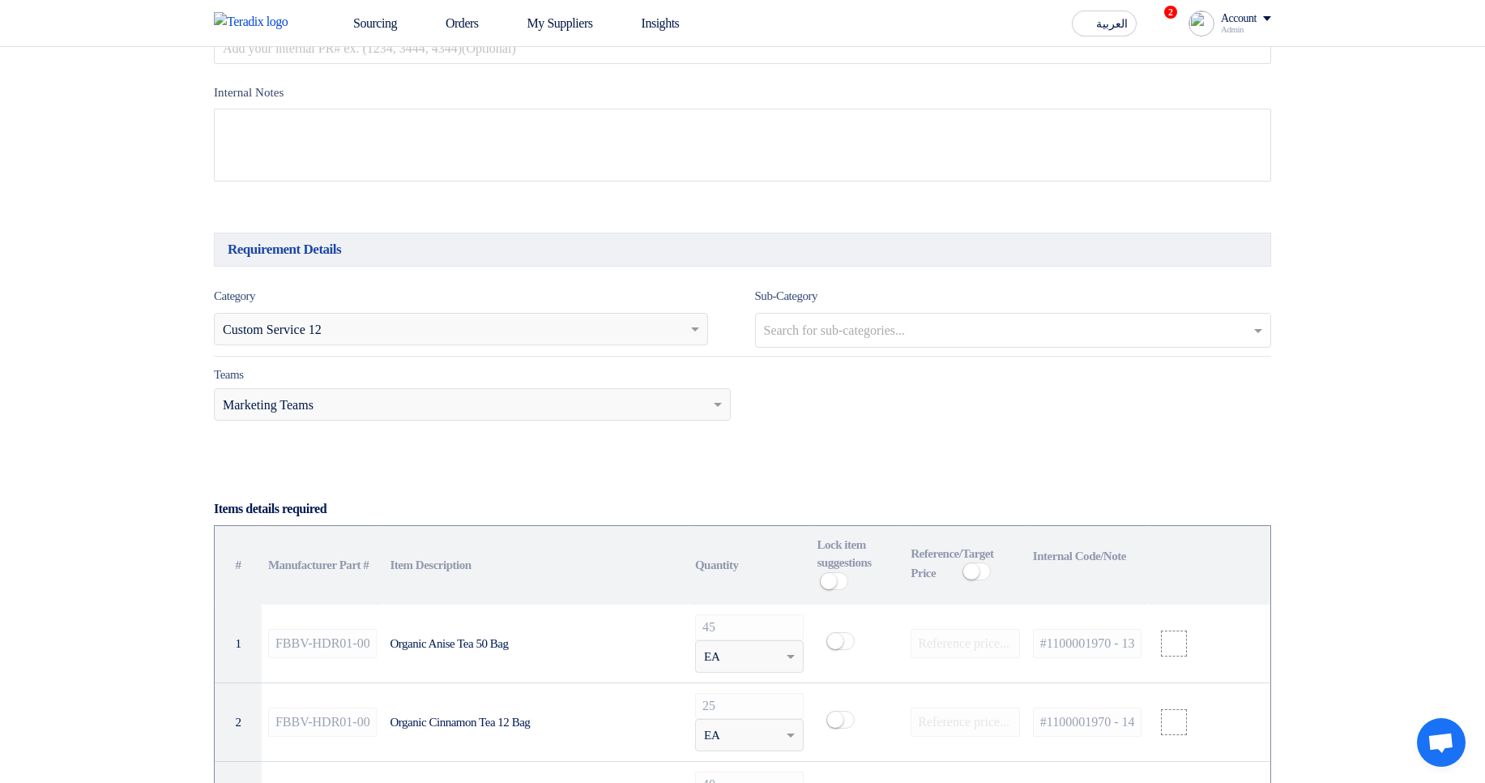
scroll to position [778, 0]
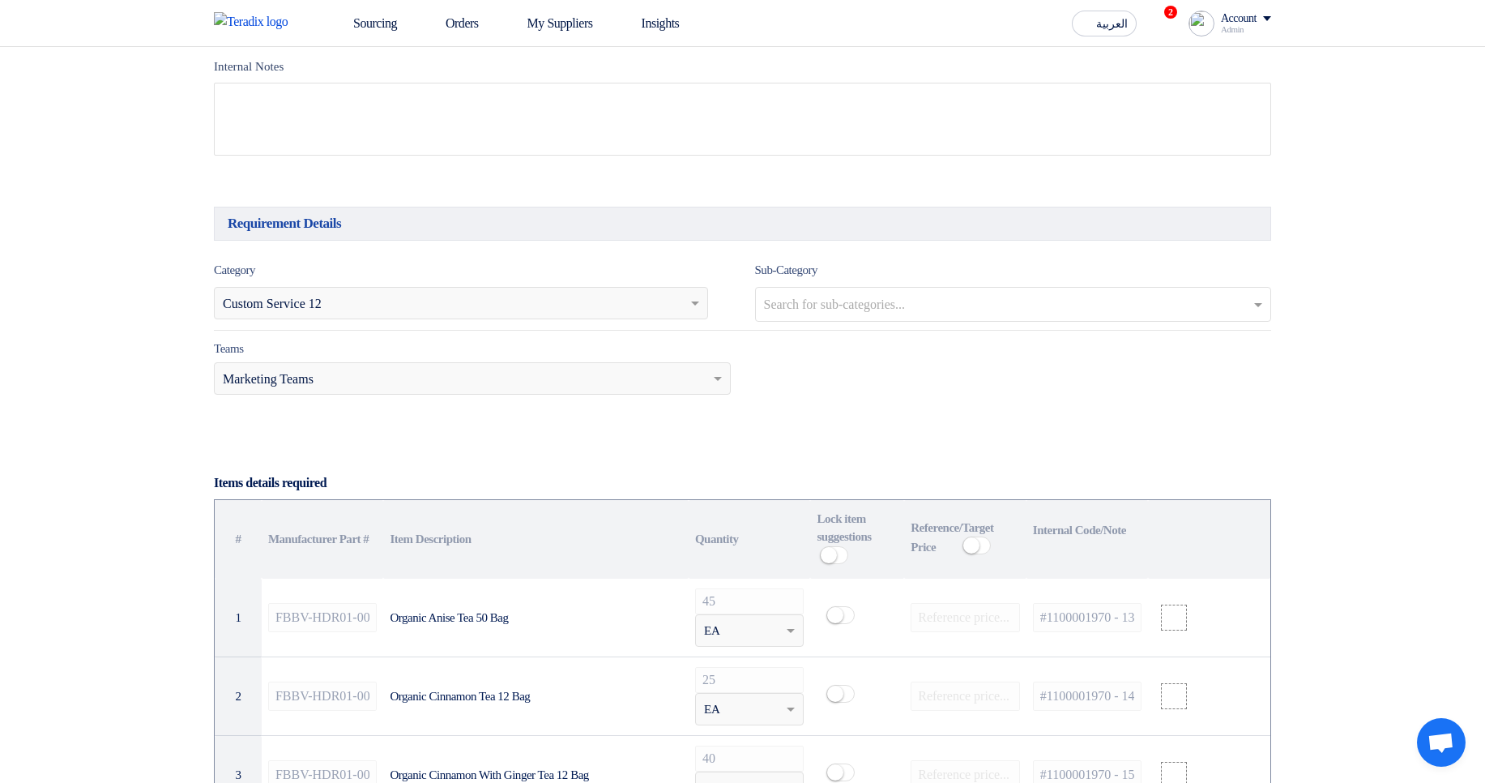
click at [500, 302] on div "Search for services... × Custom Service 12" at bounding box center [451, 302] width 472 height 19
click at [491, 313] on div "Search for services... × Custom Service 12" at bounding box center [451, 302] width 472 height 19
click at [487, 369] on div "Teams.. × Marketing Teams" at bounding box center [472, 378] width 517 height 32
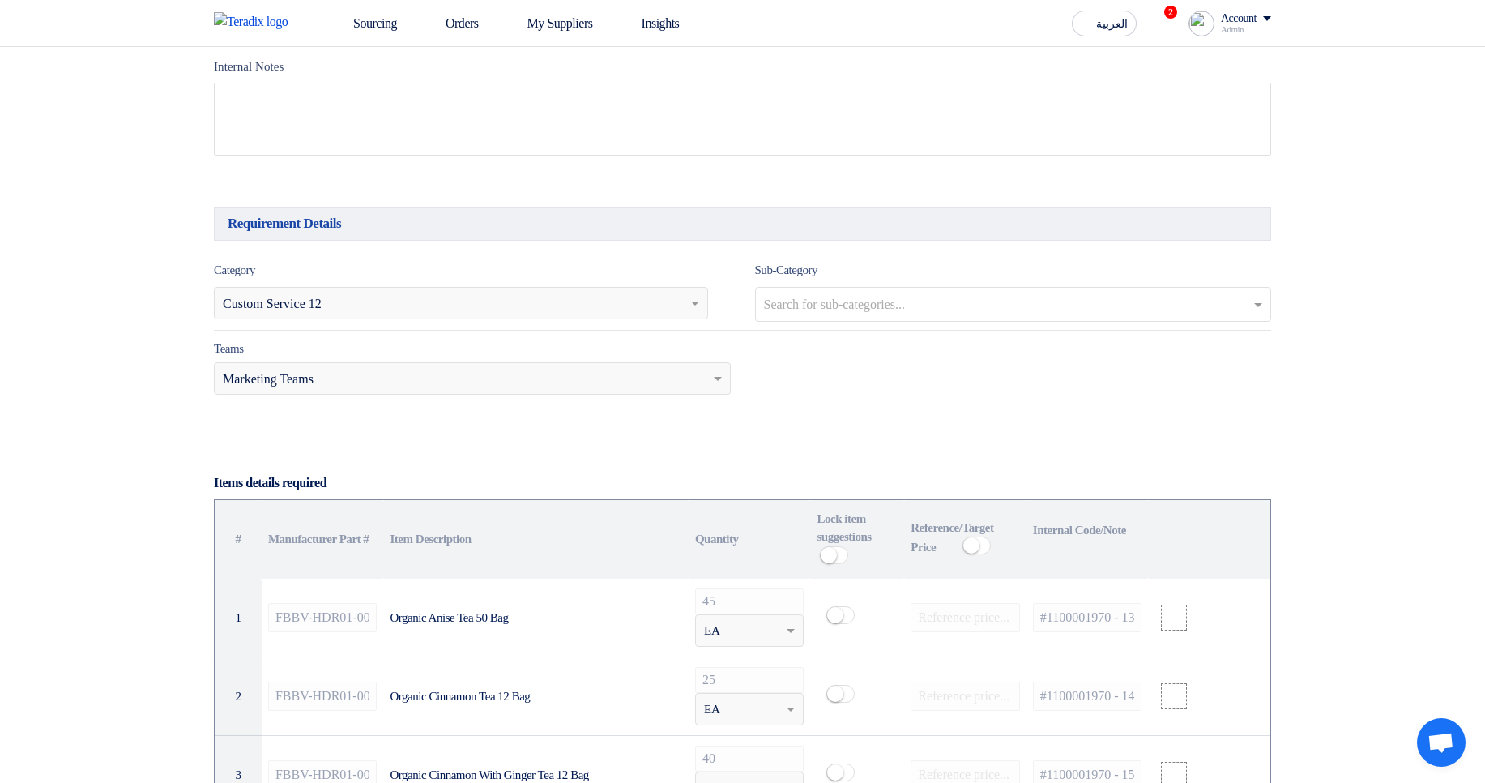
click at [891, 293] on div "Search for sub-categories..." at bounding box center [1013, 304] width 517 height 35
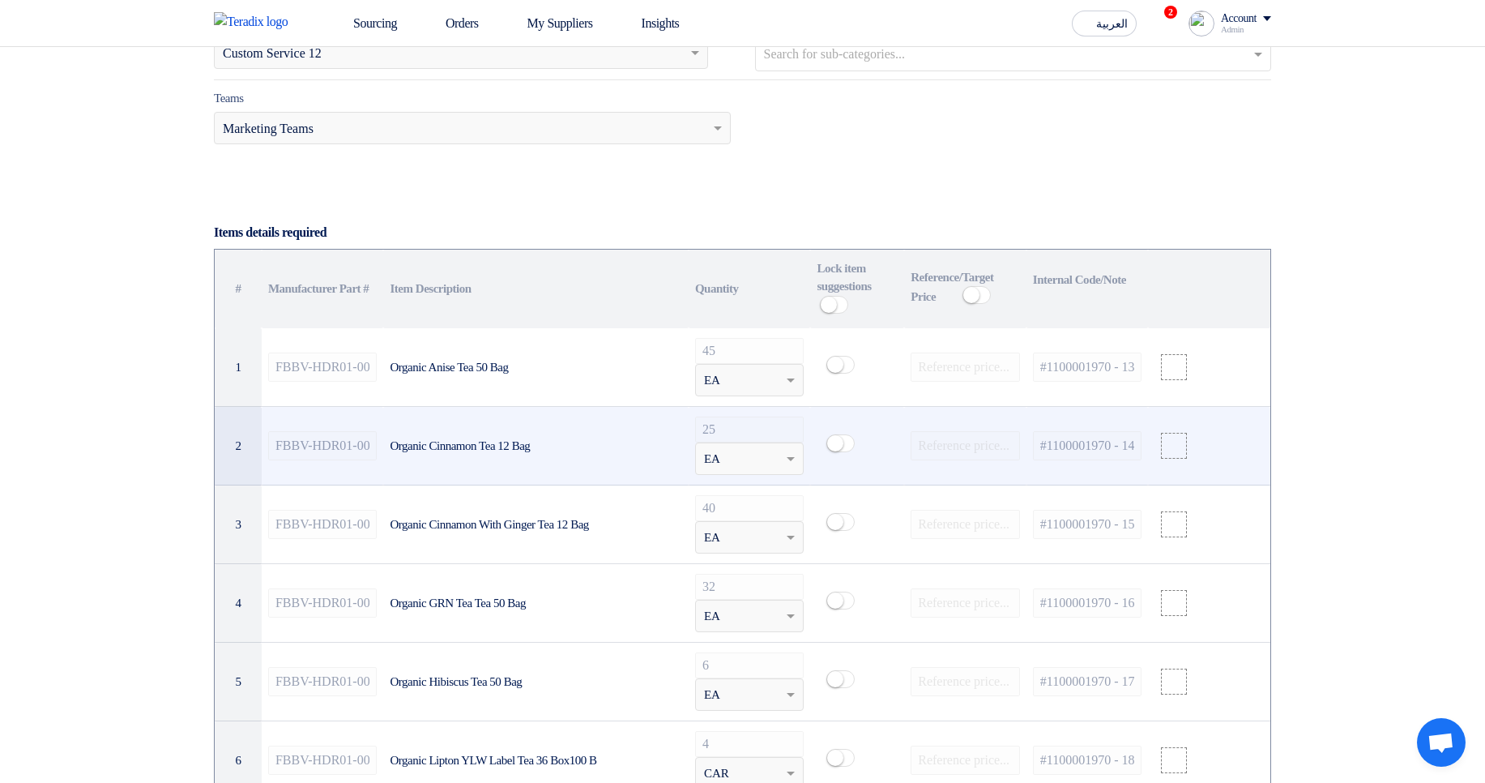
scroll to position [1070, 0]
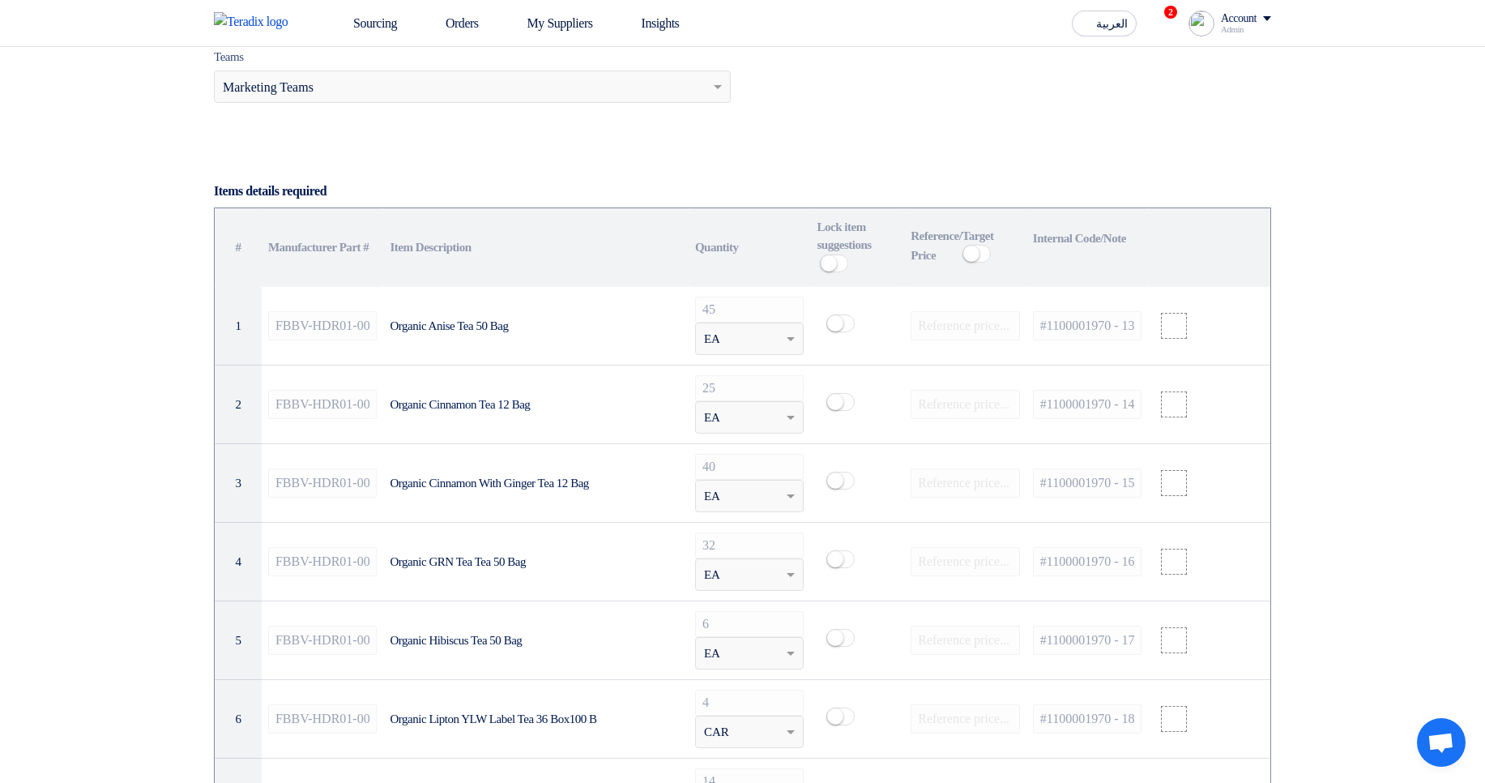
click at [324, 244] on th "Manufacturer Part #" at bounding box center [323, 247] width 122 height 79
click at [426, 254] on th "Item Description" at bounding box center [535, 247] width 305 height 79
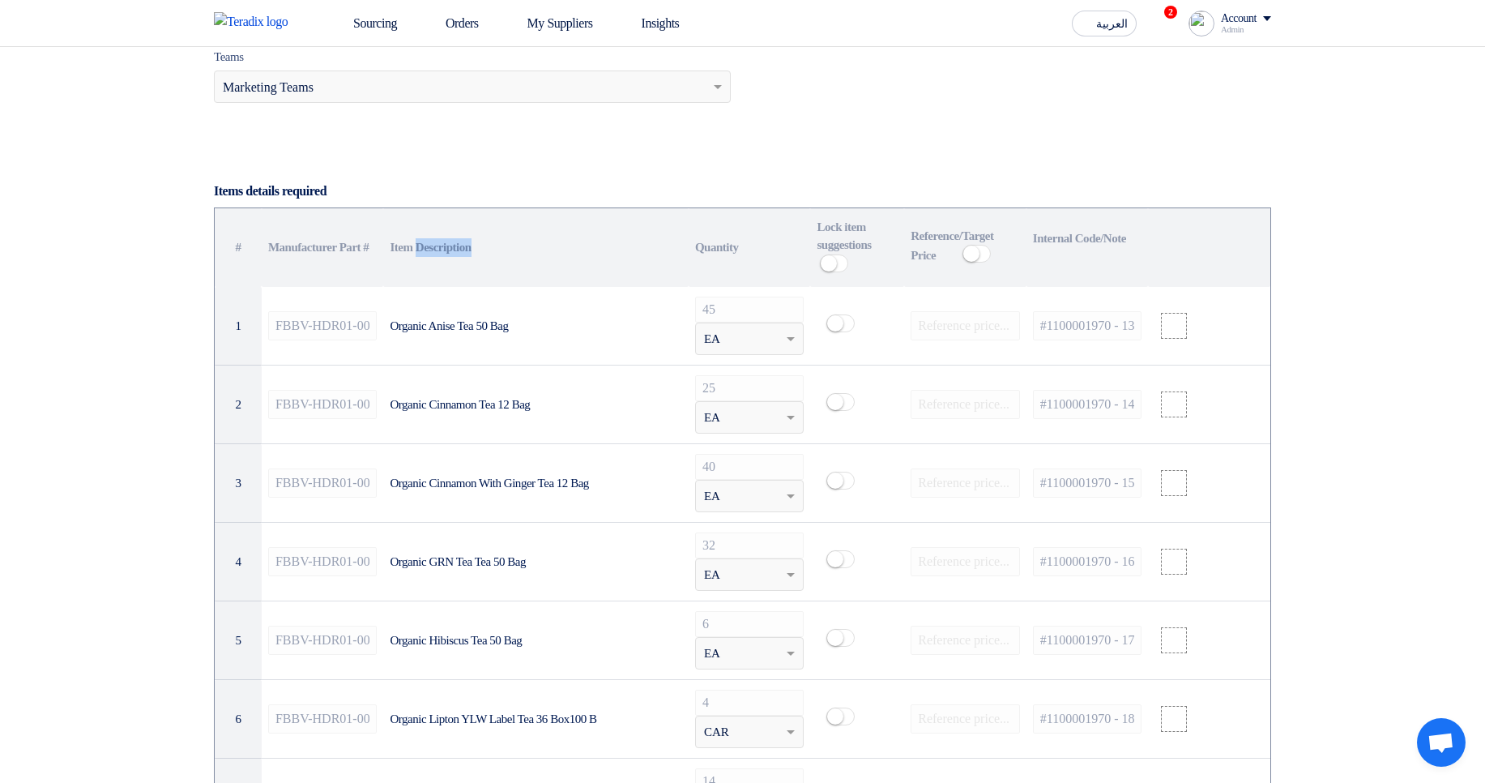
click at [601, 255] on th "Item Description" at bounding box center [535, 247] width 305 height 79
click at [702, 256] on th "Quantity" at bounding box center [750, 247] width 122 height 79
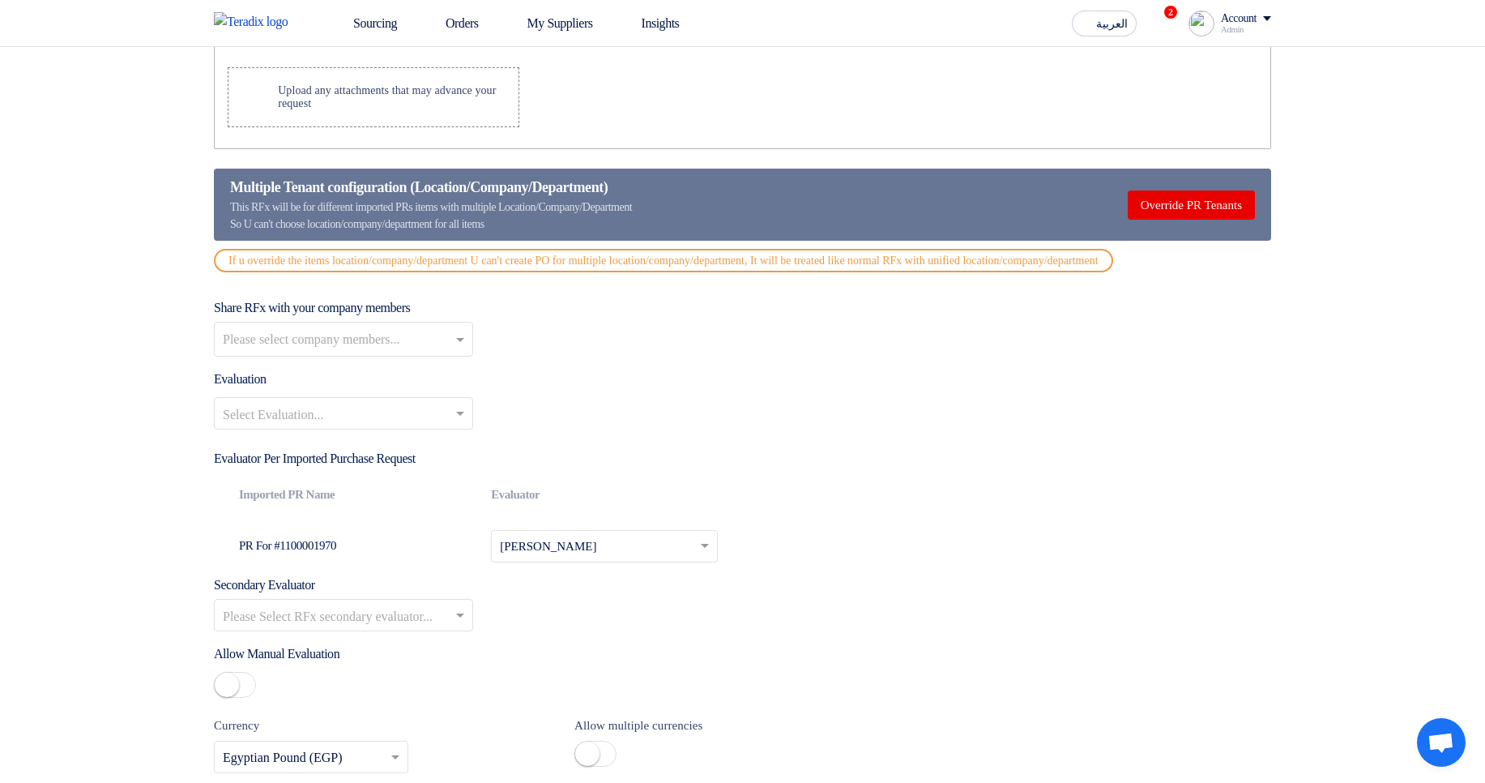
scroll to position [2236, 0]
click at [645, 560] on input "text" at bounding box center [594, 547] width 189 height 26
click at [895, 442] on div "Select Evaluation..." at bounding box center [742, 418] width 1057 height 45
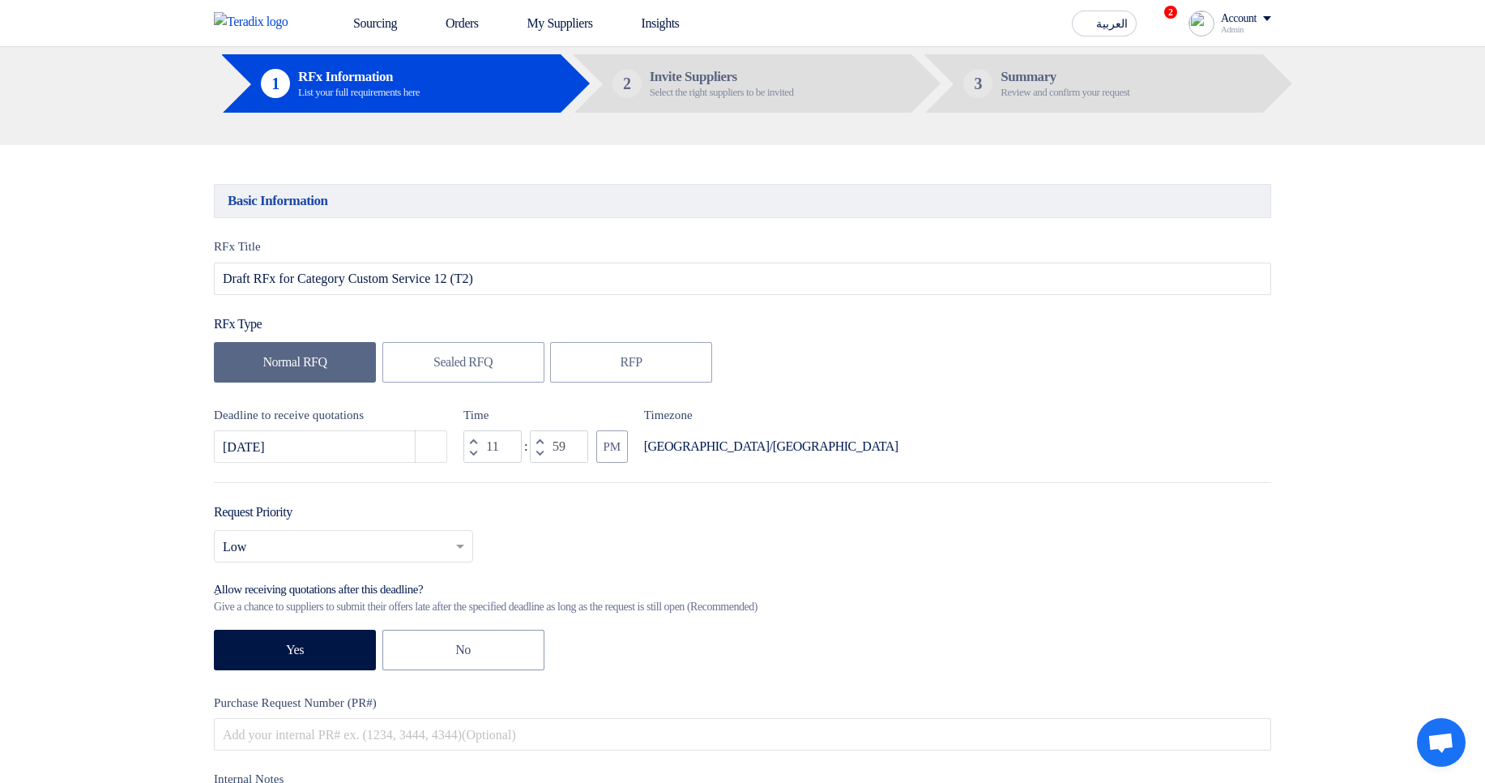
scroll to position [0, 0]
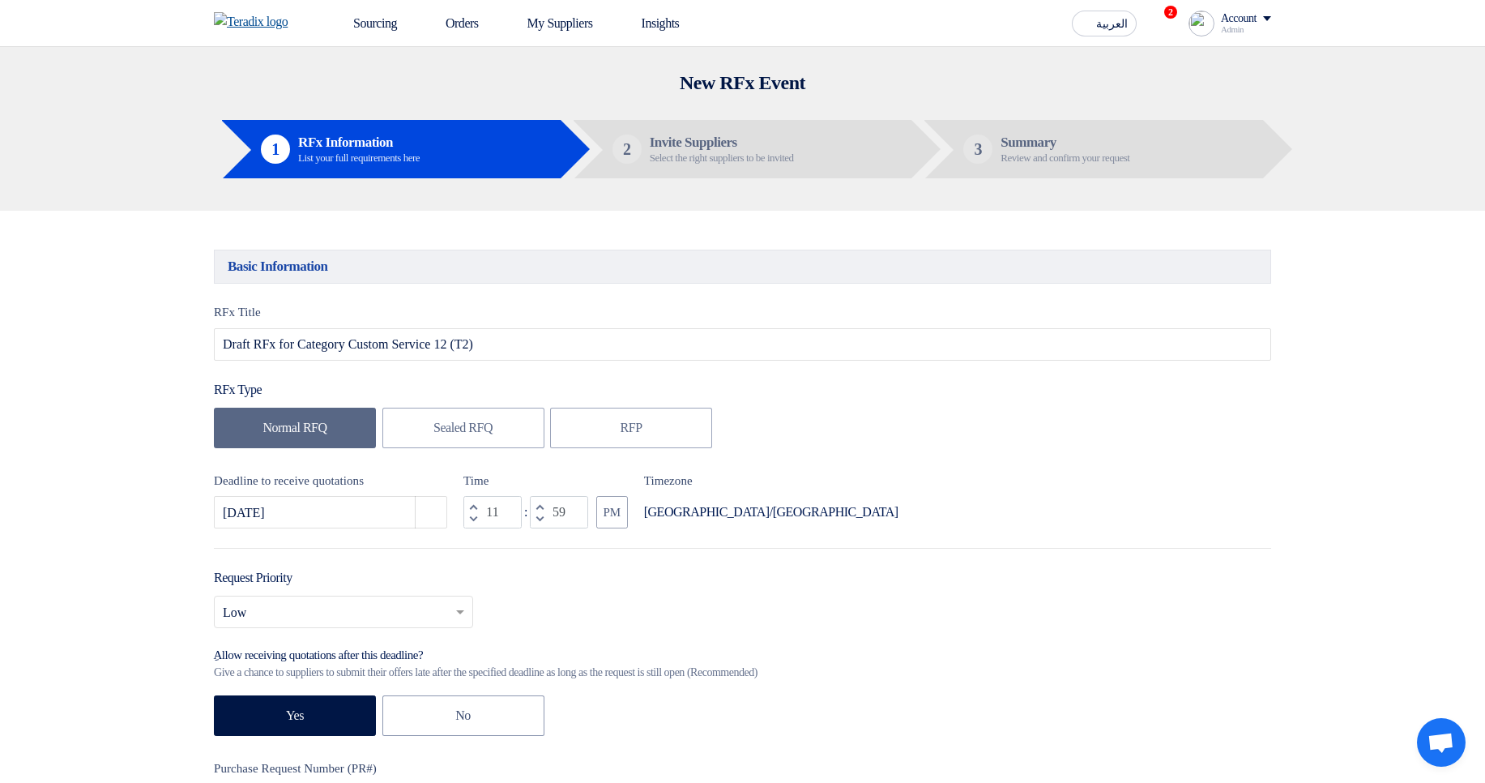
click at [290, 28] on img at bounding box center [256, 21] width 84 height 19
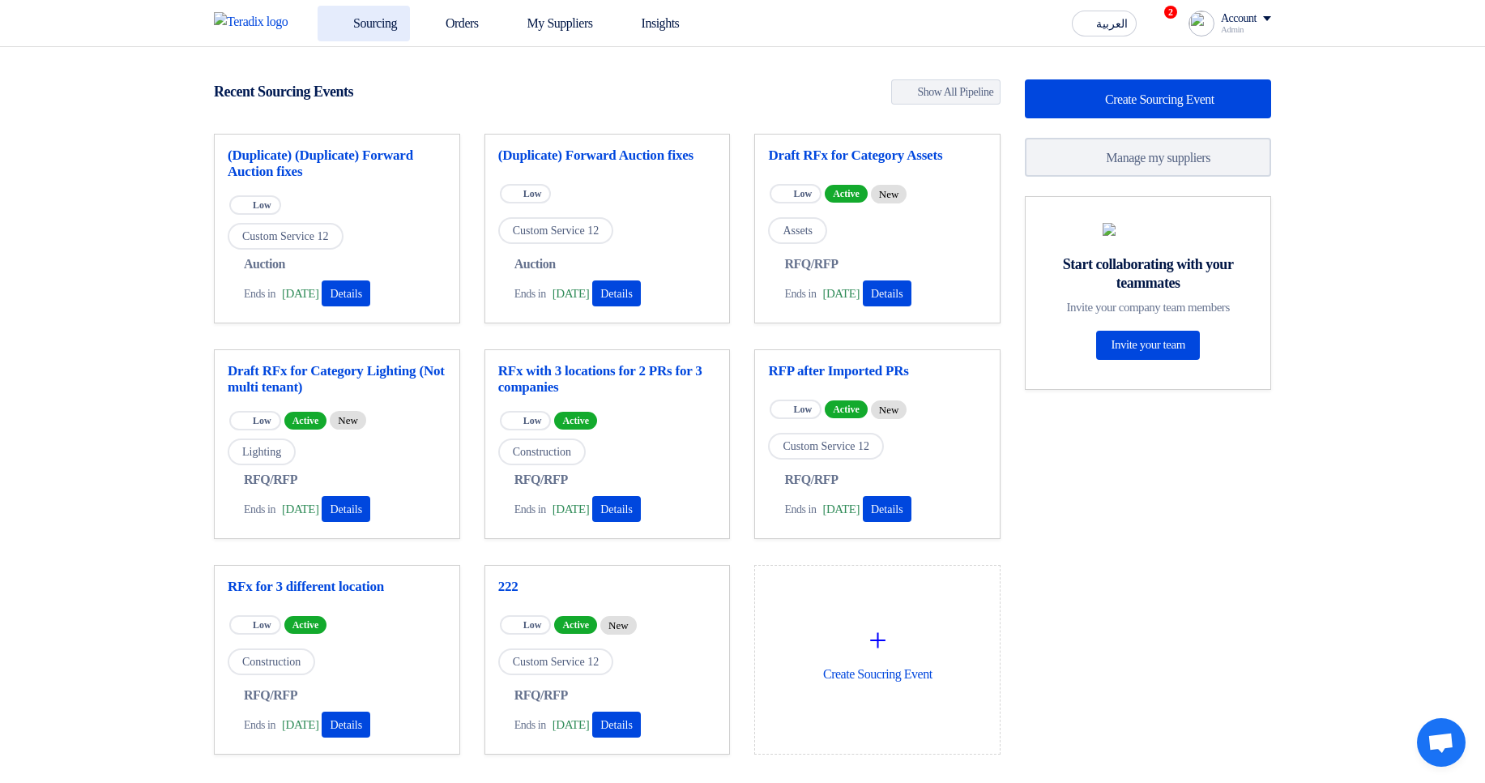
click at [373, 27] on link "Sourcing" at bounding box center [364, 24] width 92 height 36
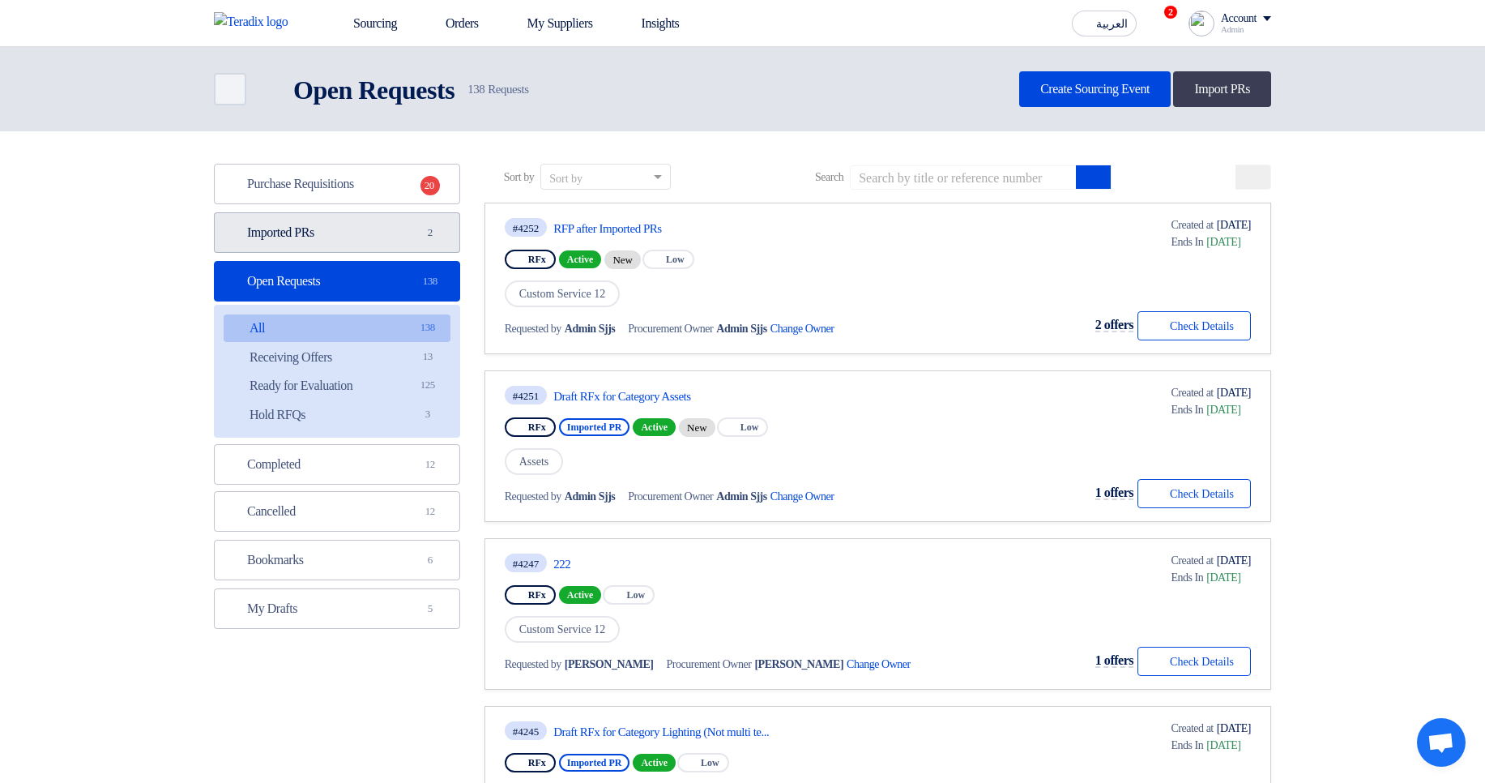
click at [427, 242] on link "Imported PRs Imported PRs 2" at bounding box center [337, 232] width 246 height 41
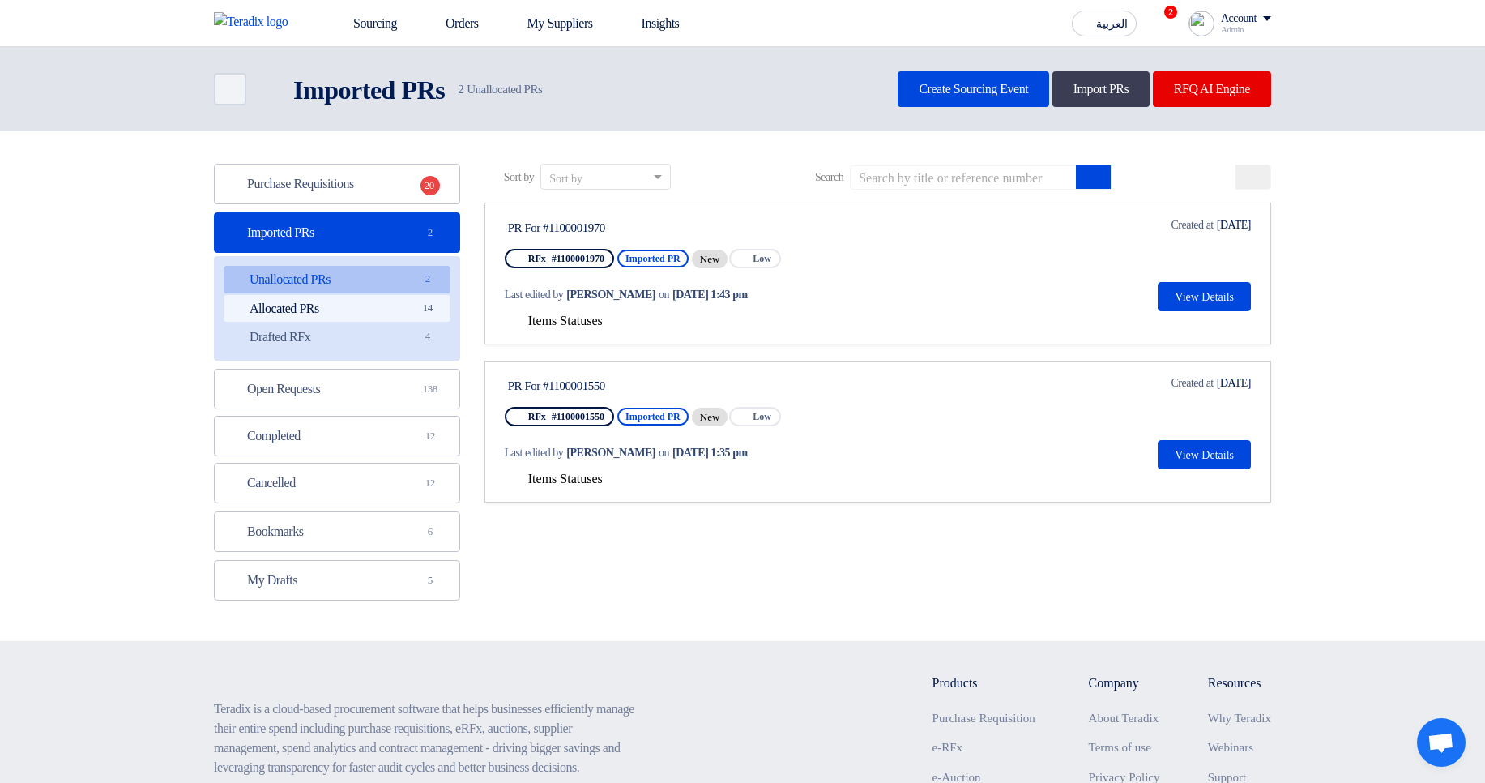
click at [384, 318] on link "Allocated PRs Allocated PRs 14" at bounding box center [337, 309] width 227 height 28
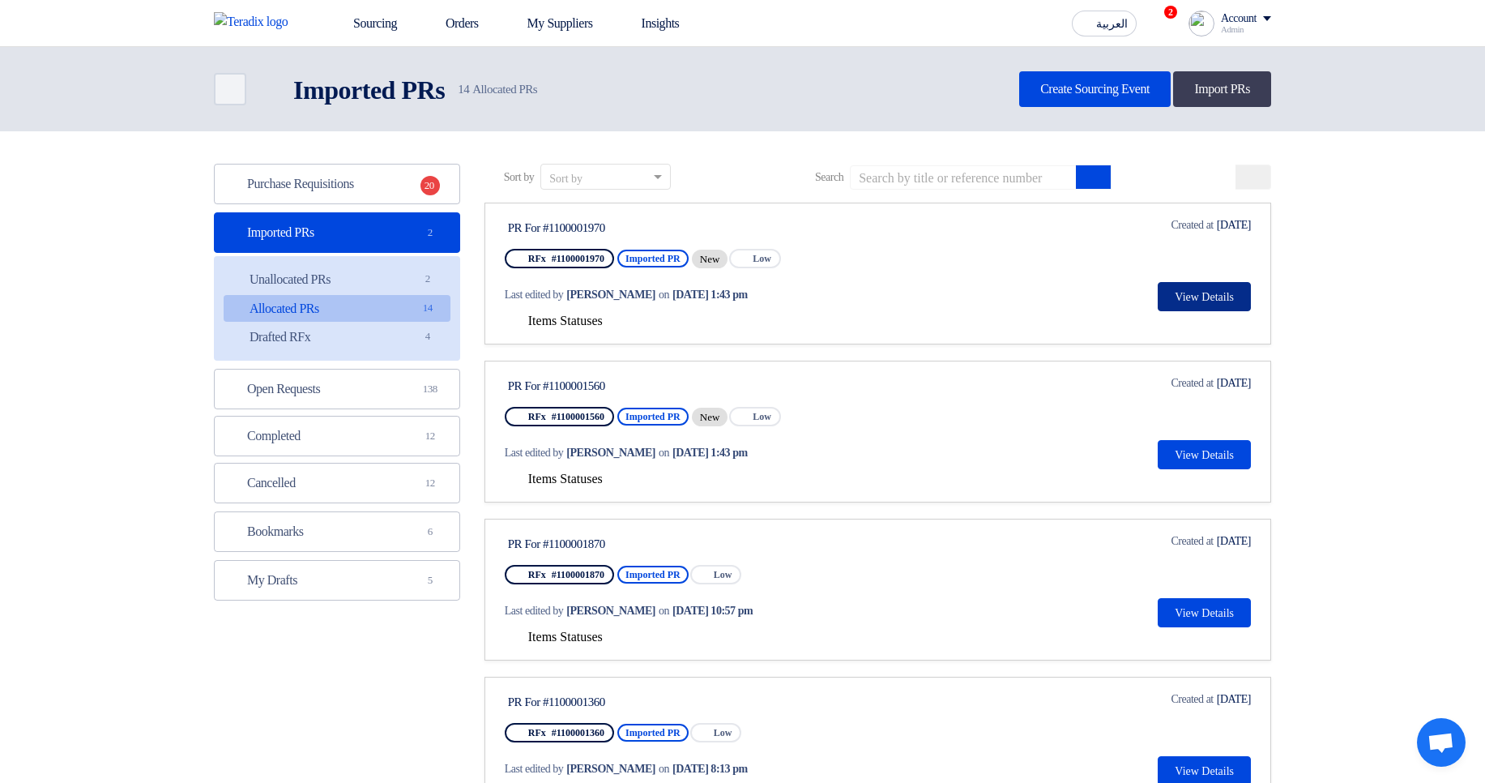
click at [1177, 302] on button "View Details" at bounding box center [1204, 296] width 93 height 29
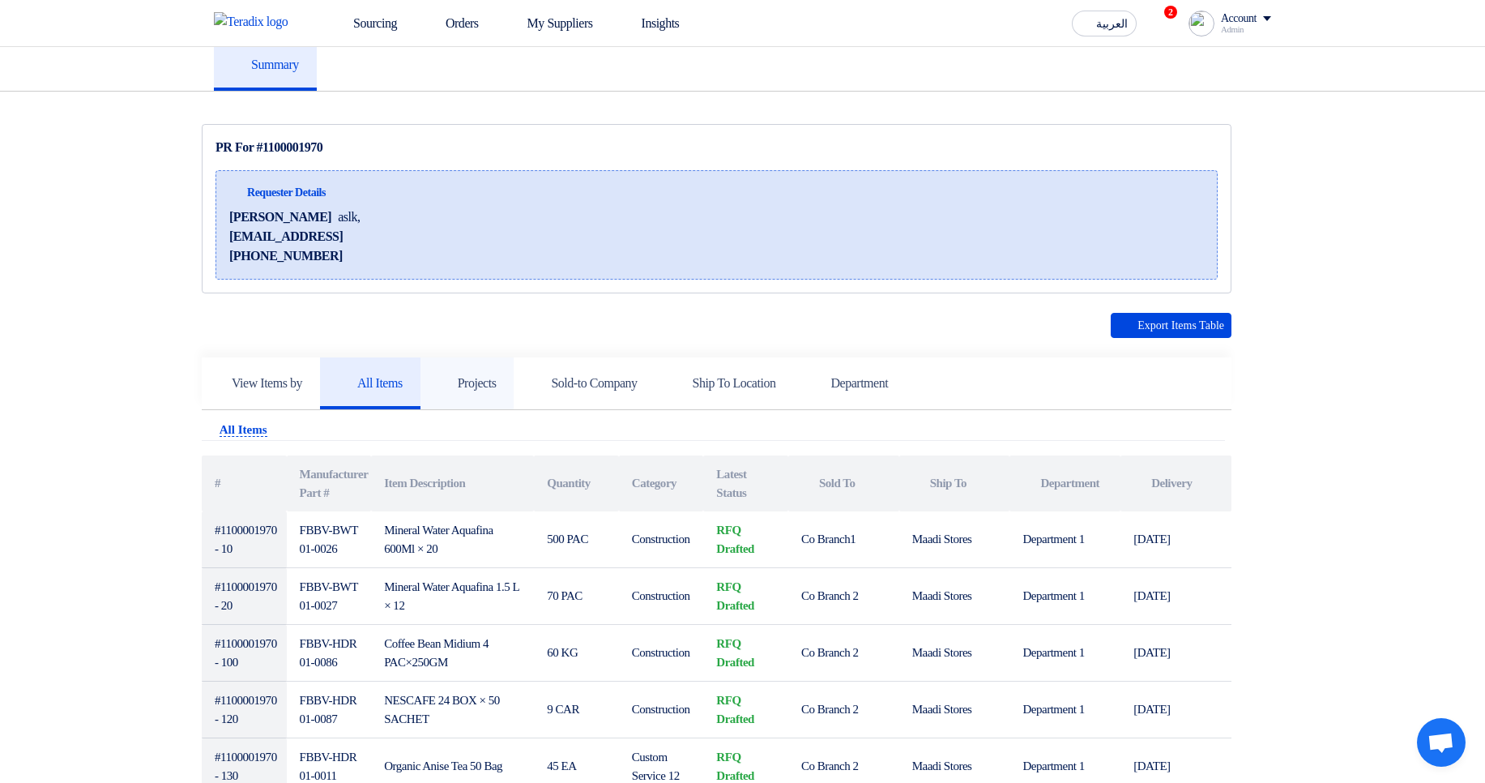
click at [515, 393] on link "Projects" at bounding box center [468, 383] width 94 height 52
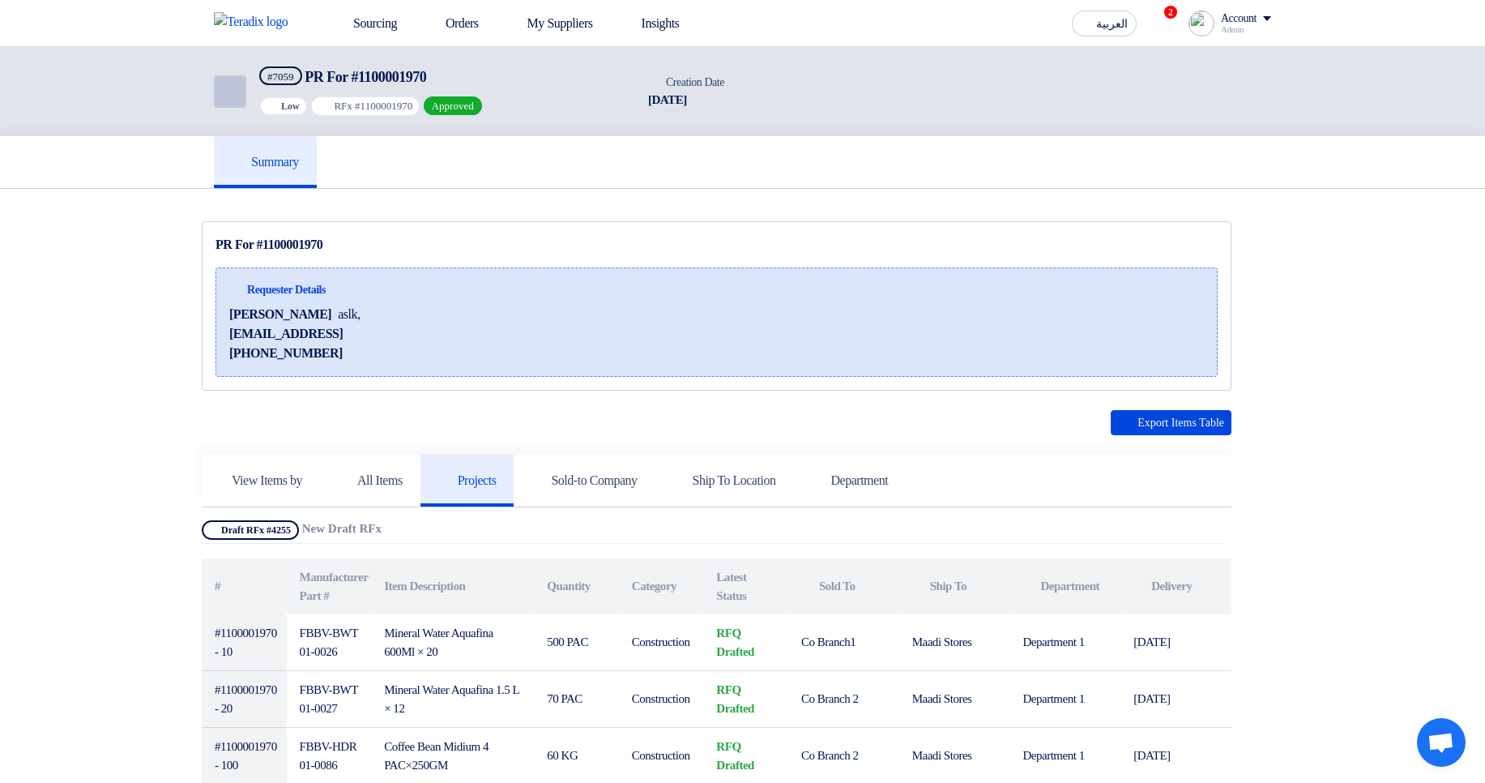
click at [244, 83] on link "Back" at bounding box center [230, 91] width 32 height 32
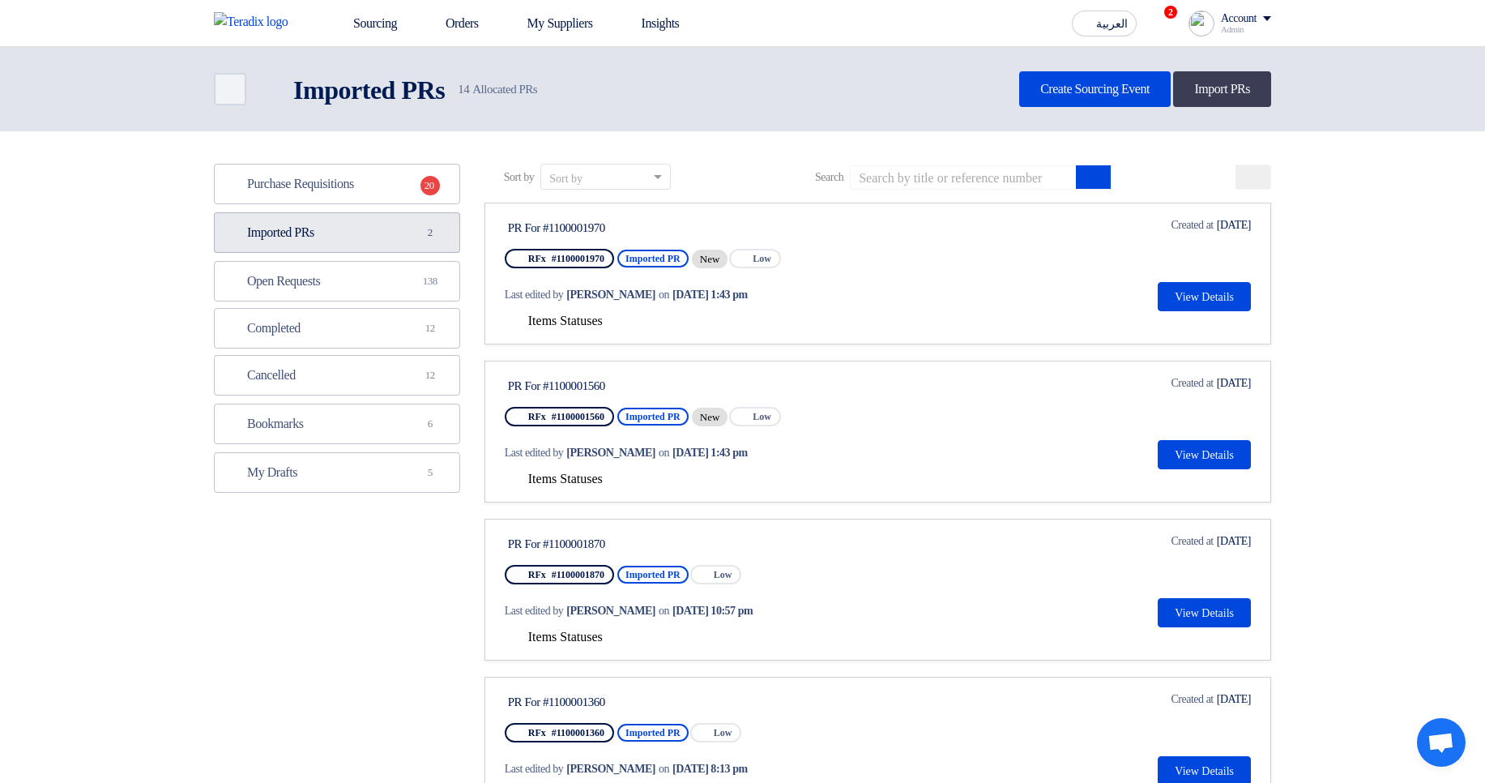
click at [417, 233] on link "Imported PRs Imported PRs 2" at bounding box center [337, 232] width 246 height 41
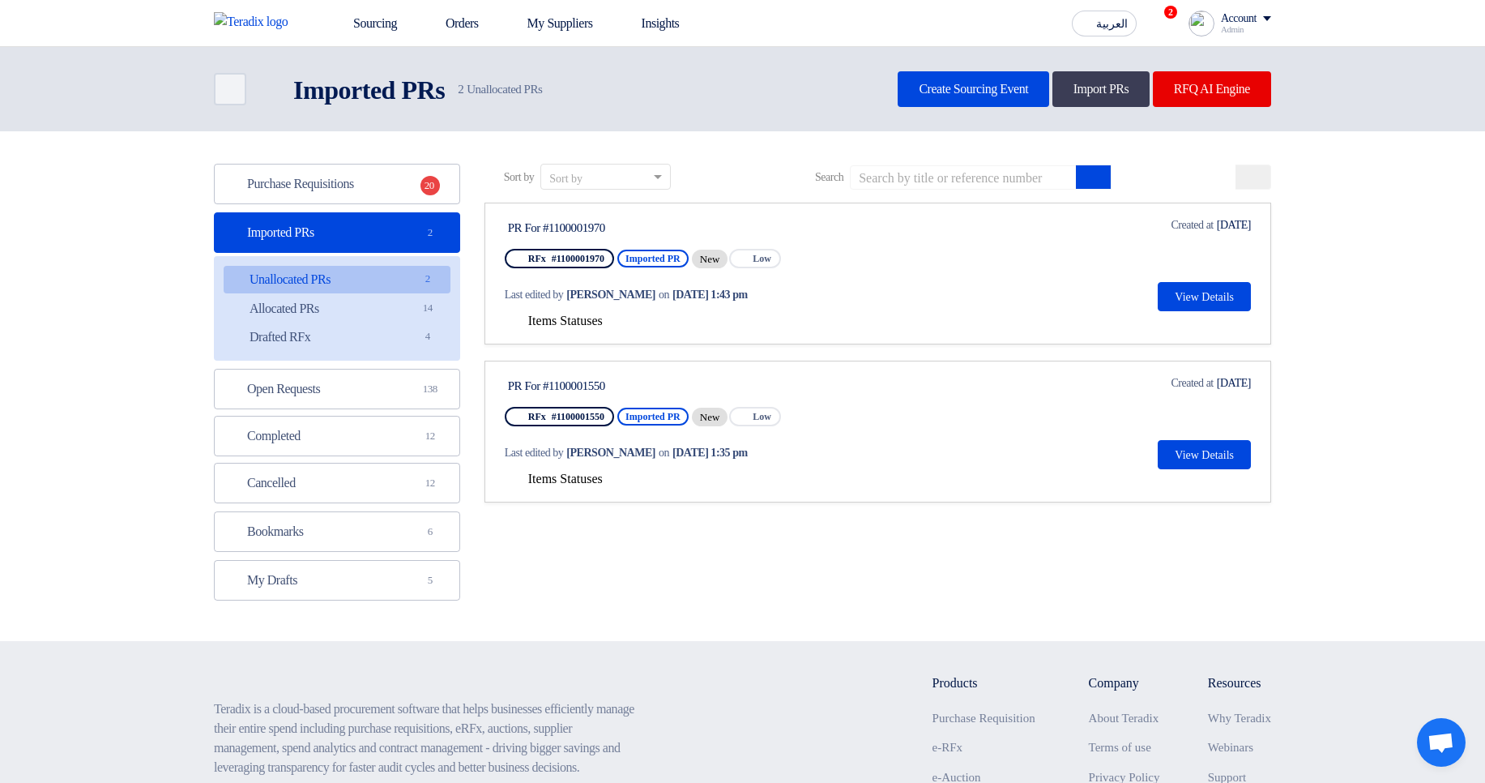
click at [583, 319] on span "Items Statuses" at bounding box center [565, 321] width 75 height 14
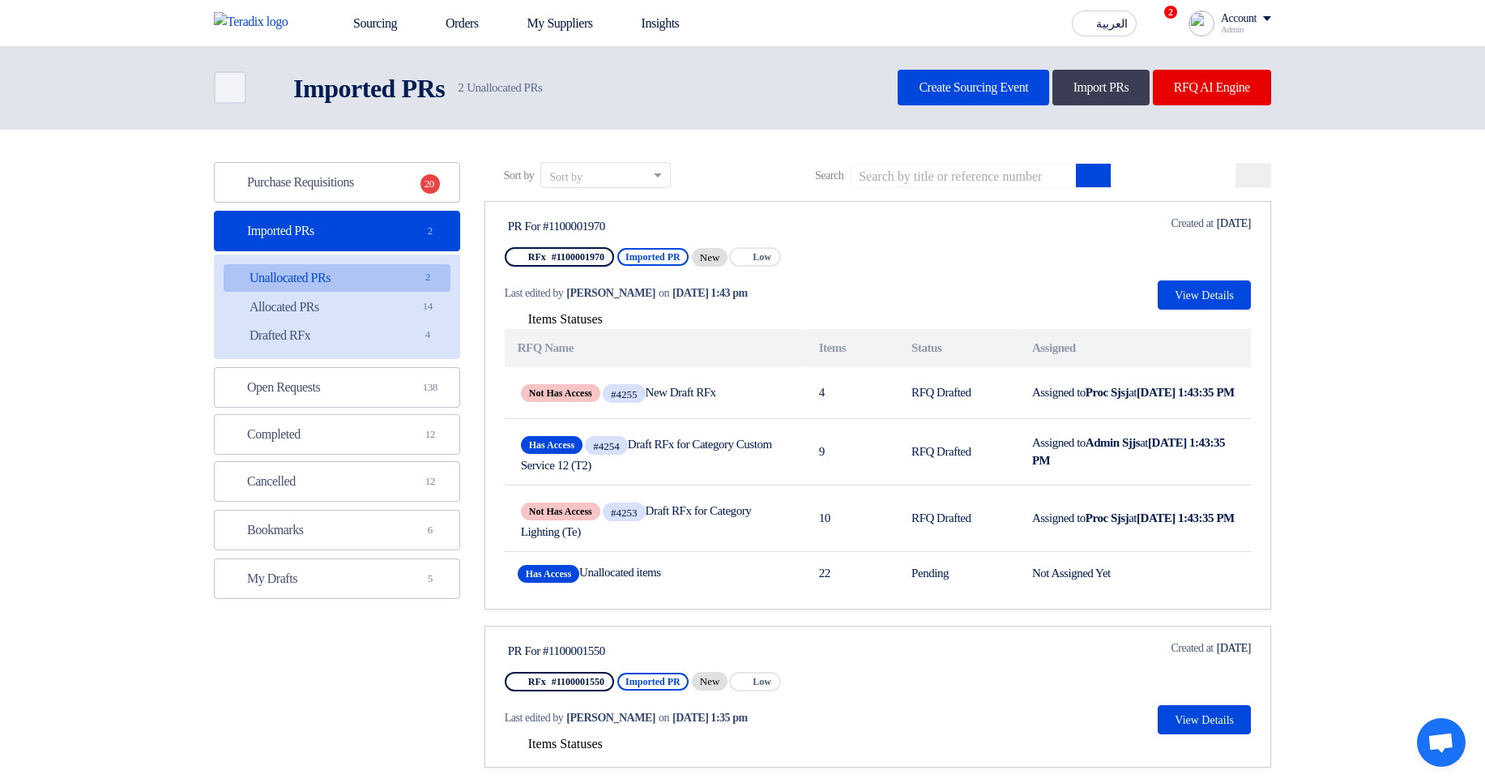
scroll to position [97, 0]
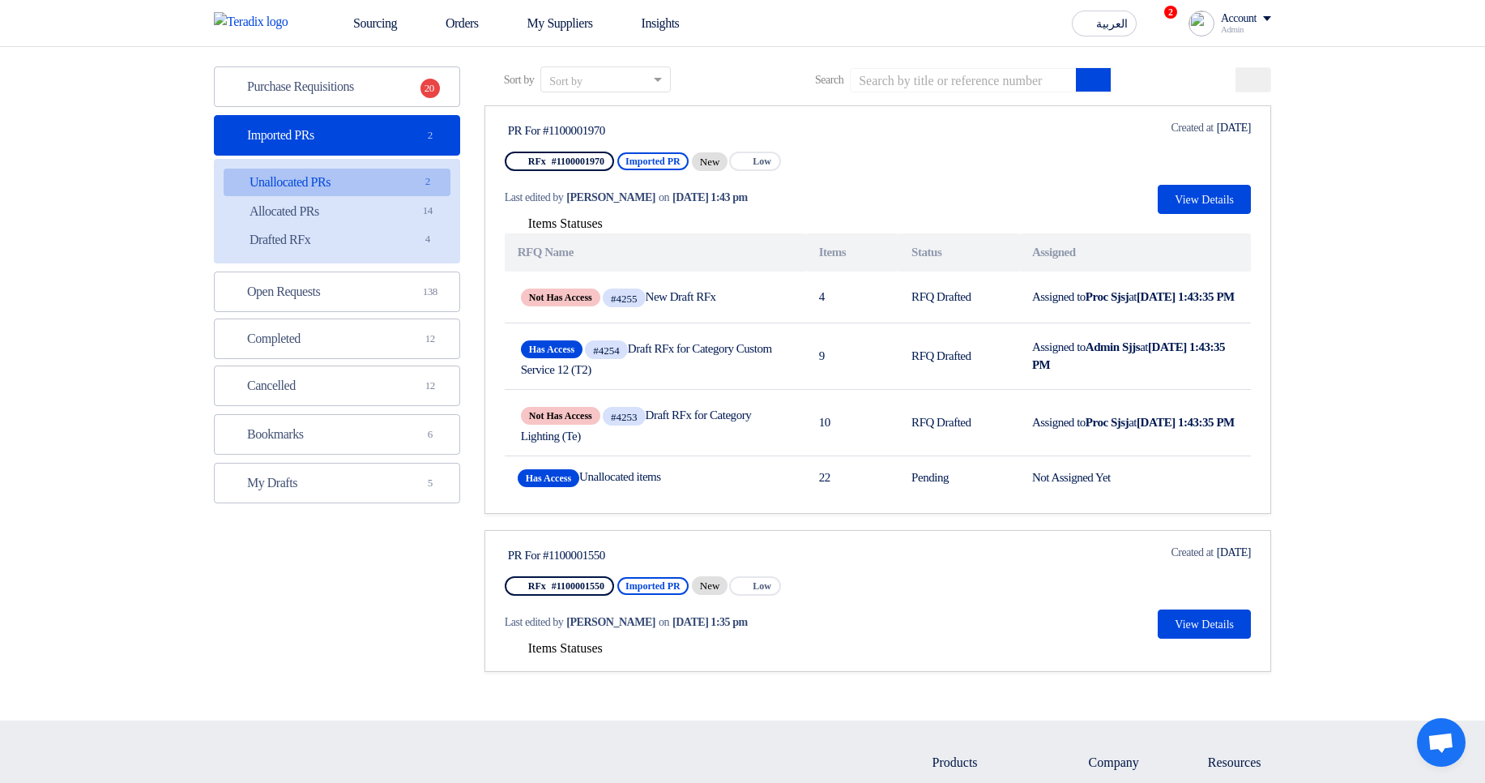
click at [1420, 377] on section "Purchase Requisitions Purchase Requisitions 20 Imported PRs Imported PRs 2 Unal…" at bounding box center [742, 377] width 1485 height 686
drag, startPoint x: 417, startPoint y: 212, endPoint x: 593, endPoint y: 165, distance: 182.0
click at [592, 165] on div "Purchase Requisitions Purchase Requisitions 20 Imported PRs Imported PRs 2 Unal…" at bounding box center [743, 376] width 1082 height 621
click at [815, 143] on div "PR For #1100001970 RFx #1100001970 Imported PR New Priority Low Last edited by …" at bounding box center [660, 166] width 310 height 95
click at [1446, 214] on section "Purchase Requisitions Purchase Requisitions 20 Imported PRs Imported PRs 2 Unal…" at bounding box center [742, 377] width 1485 height 686
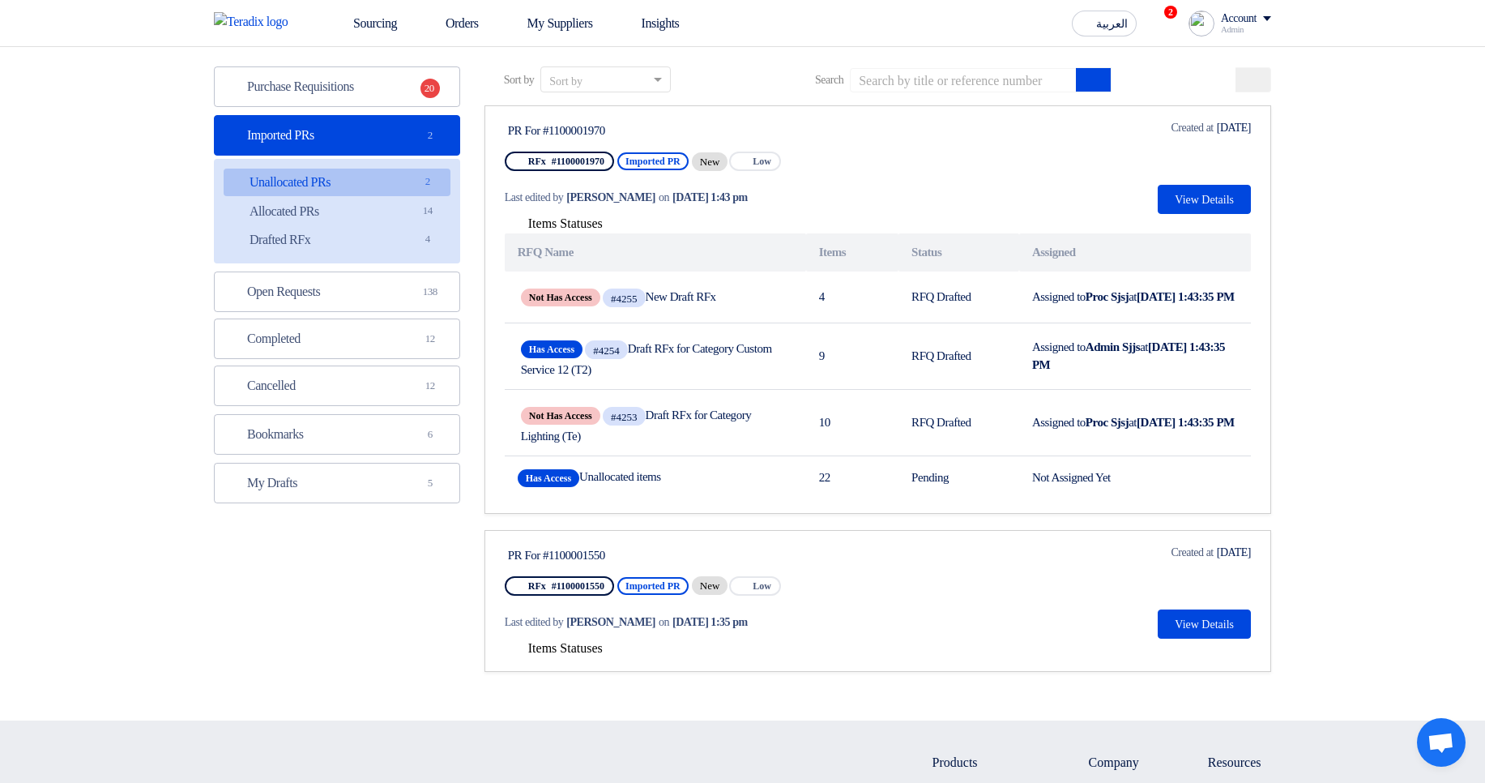
click at [1483, 303] on section "Purchase Requisitions Purchase Requisitions 20 Imported PRs Imported PRs 2 Unal…" at bounding box center [742, 377] width 1485 height 686
click at [812, 204] on div "Last edited by Hamda Jjjw on Oct 7, 2025, 1:43 pm" at bounding box center [658, 197] width 307 height 17
click at [1356, 186] on section "Purchase Requisitions Purchase Requisitions 20 Imported PRs Imported PRs 2 Unal…" at bounding box center [742, 377] width 1485 height 686
click at [1377, 241] on section "Purchase Requisitions Purchase Requisitions 20 Imported PRs Imported PRs 2 Unal…" at bounding box center [742, 377] width 1485 height 686
click at [1317, 135] on section "Purchase Requisitions Purchase Requisitions 20 Imported PRs Imported PRs 2 Unal…" at bounding box center [742, 377] width 1485 height 686
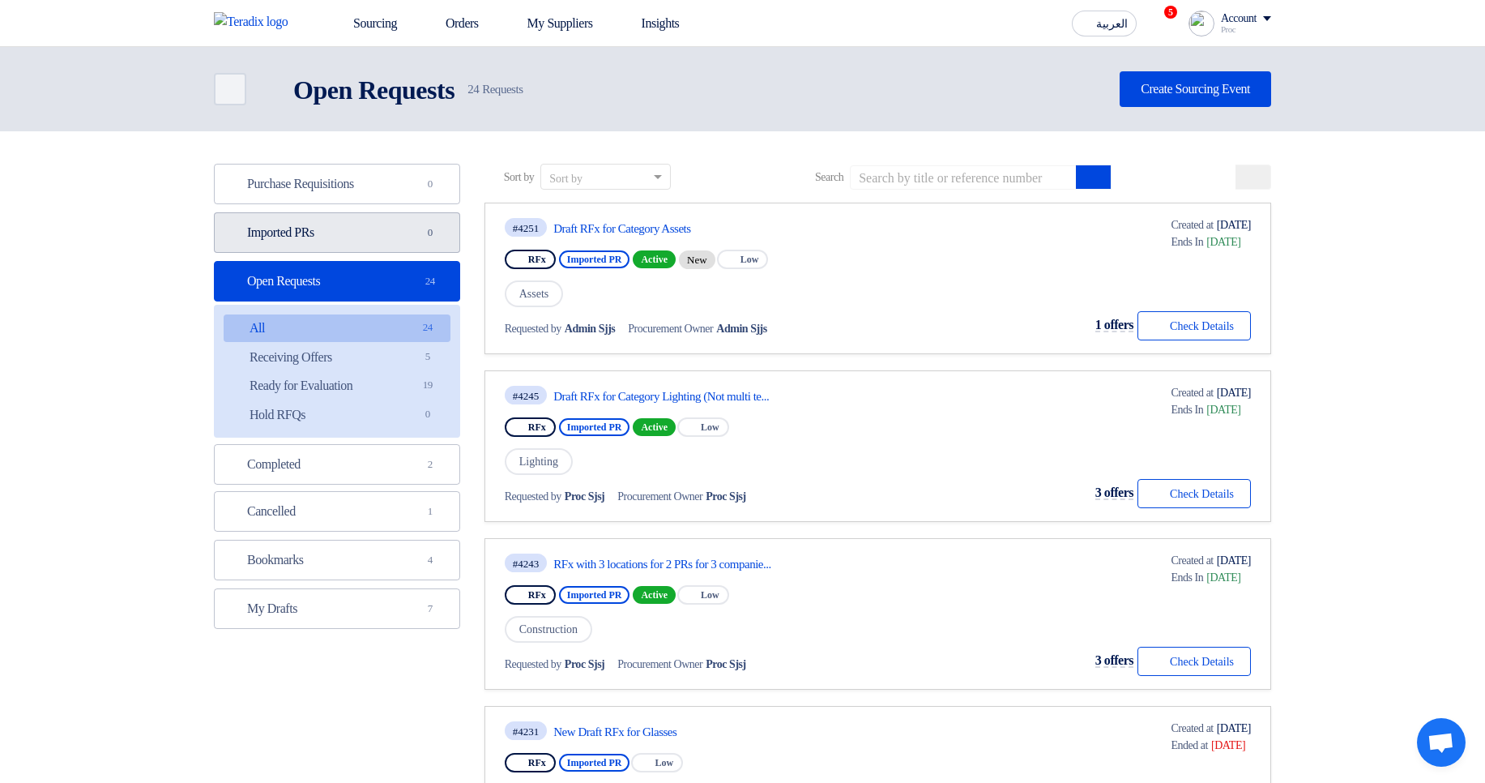
click at [386, 237] on link "Imported PRs Imported PRs 0" at bounding box center [337, 232] width 246 height 41
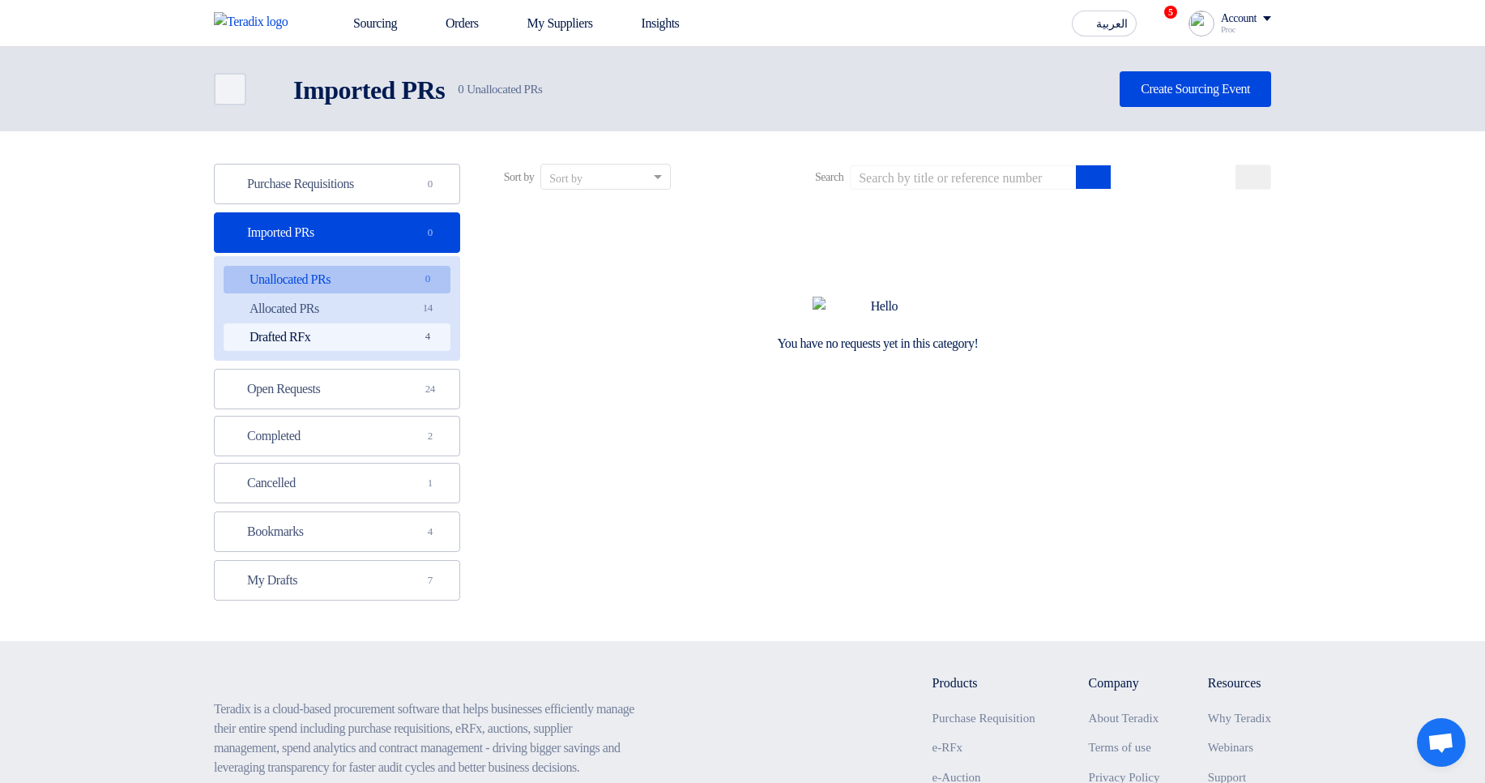
click at [420, 334] on span "4" at bounding box center [427, 336] width 19 height 17
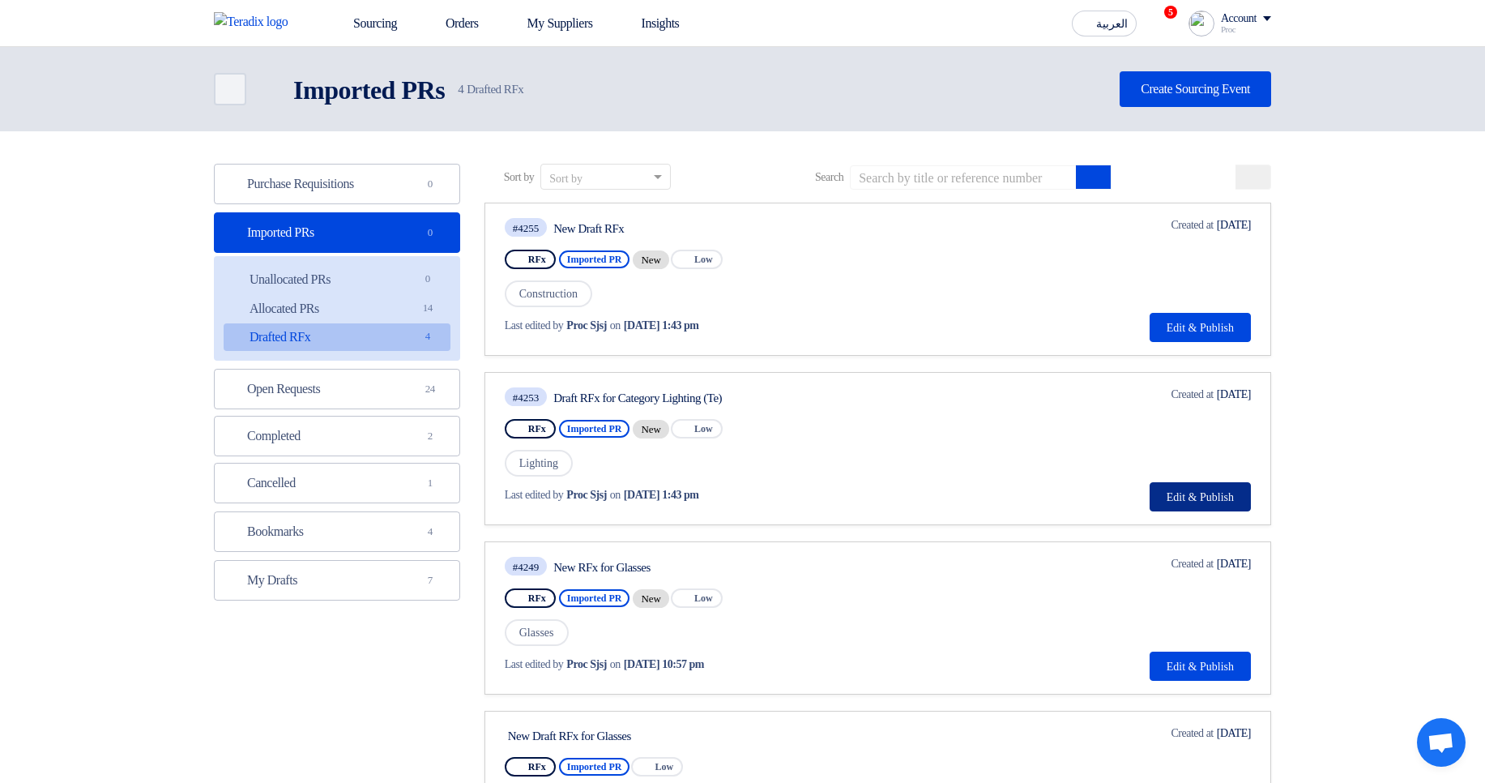
click at [1172, 493] on button "Edit & Publish" at bounding box center [1200, 496] width 101 height 29
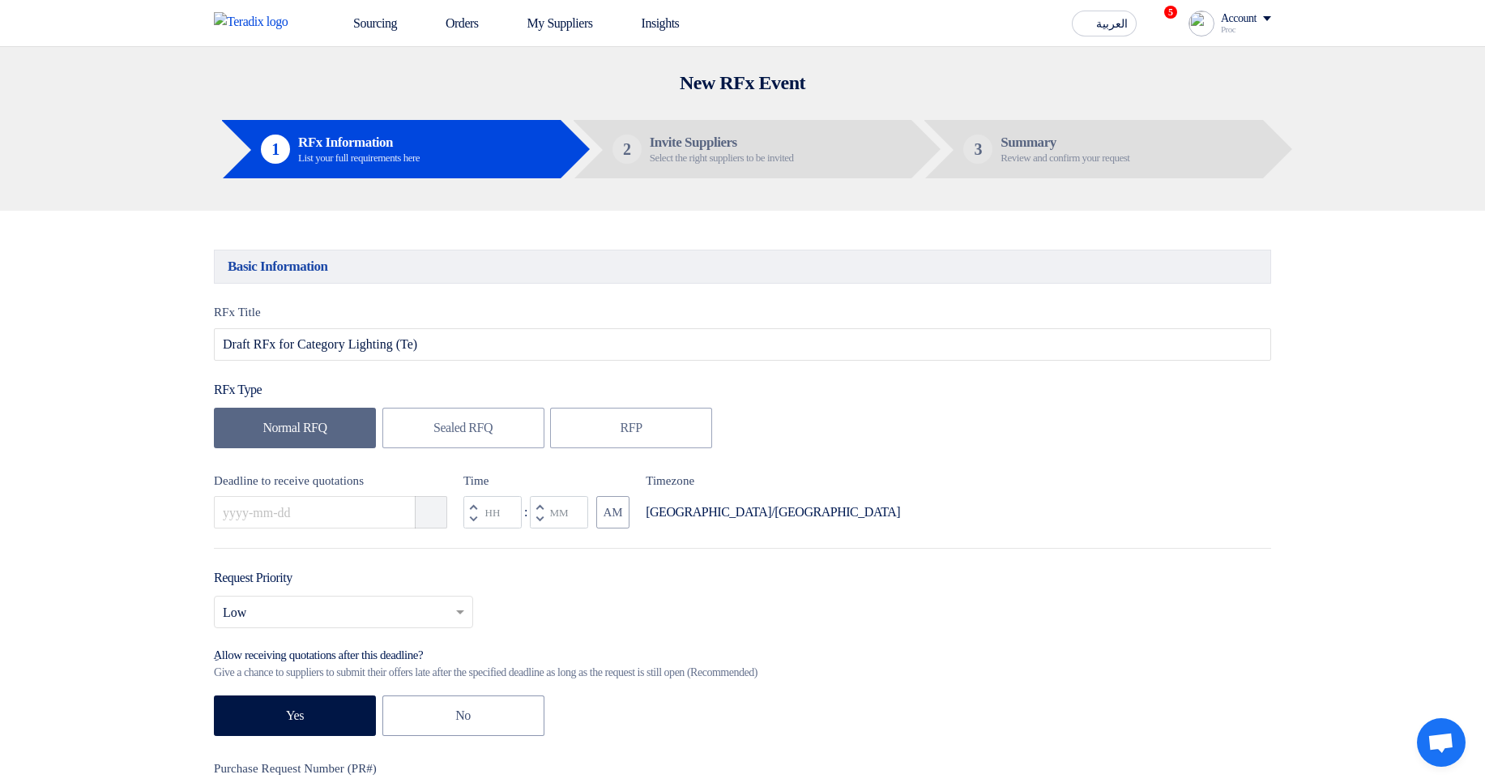
click at [424, 514] on icon "Pick a date" at bounding box center [432, 512] width 16 height 16
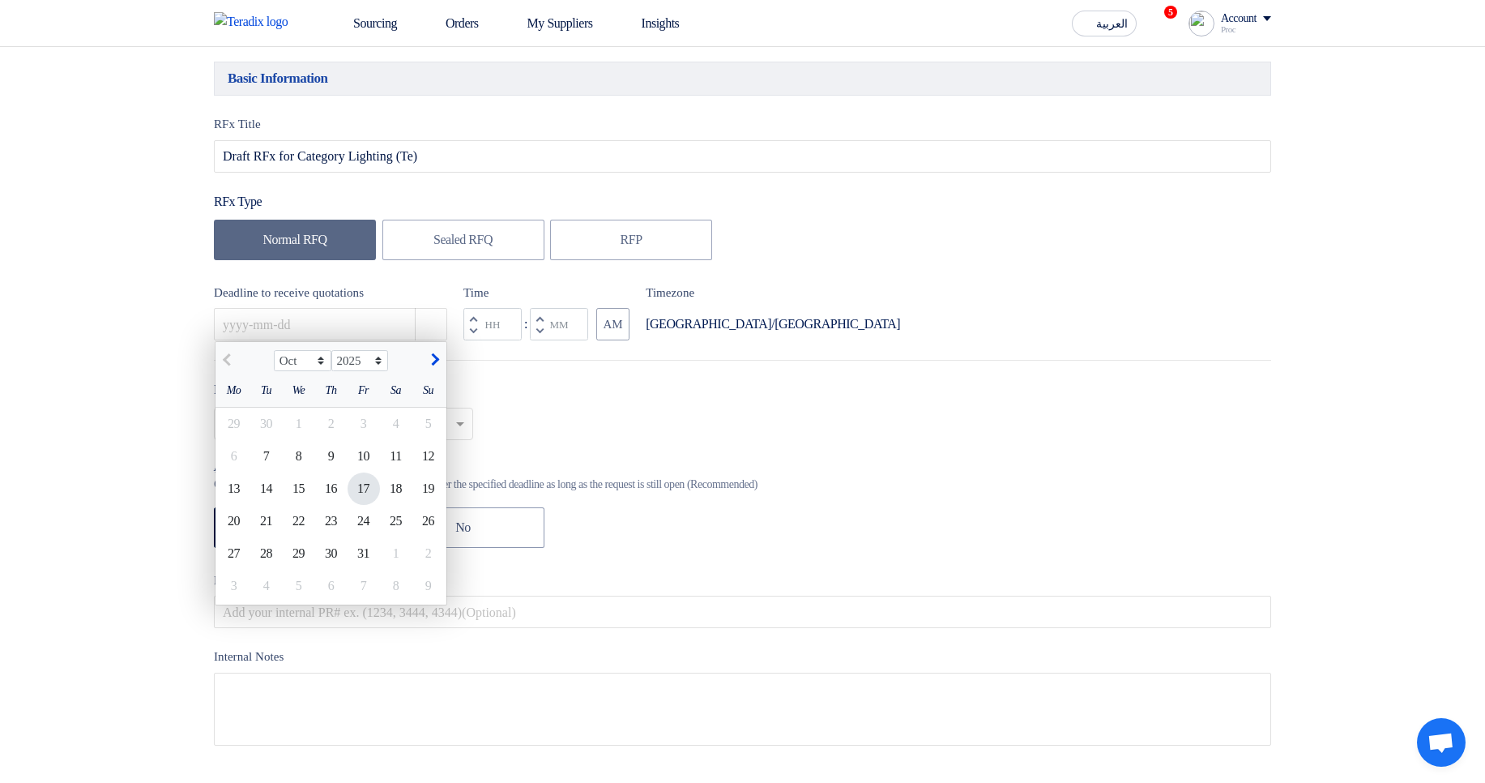
scroll to position [194, 0]
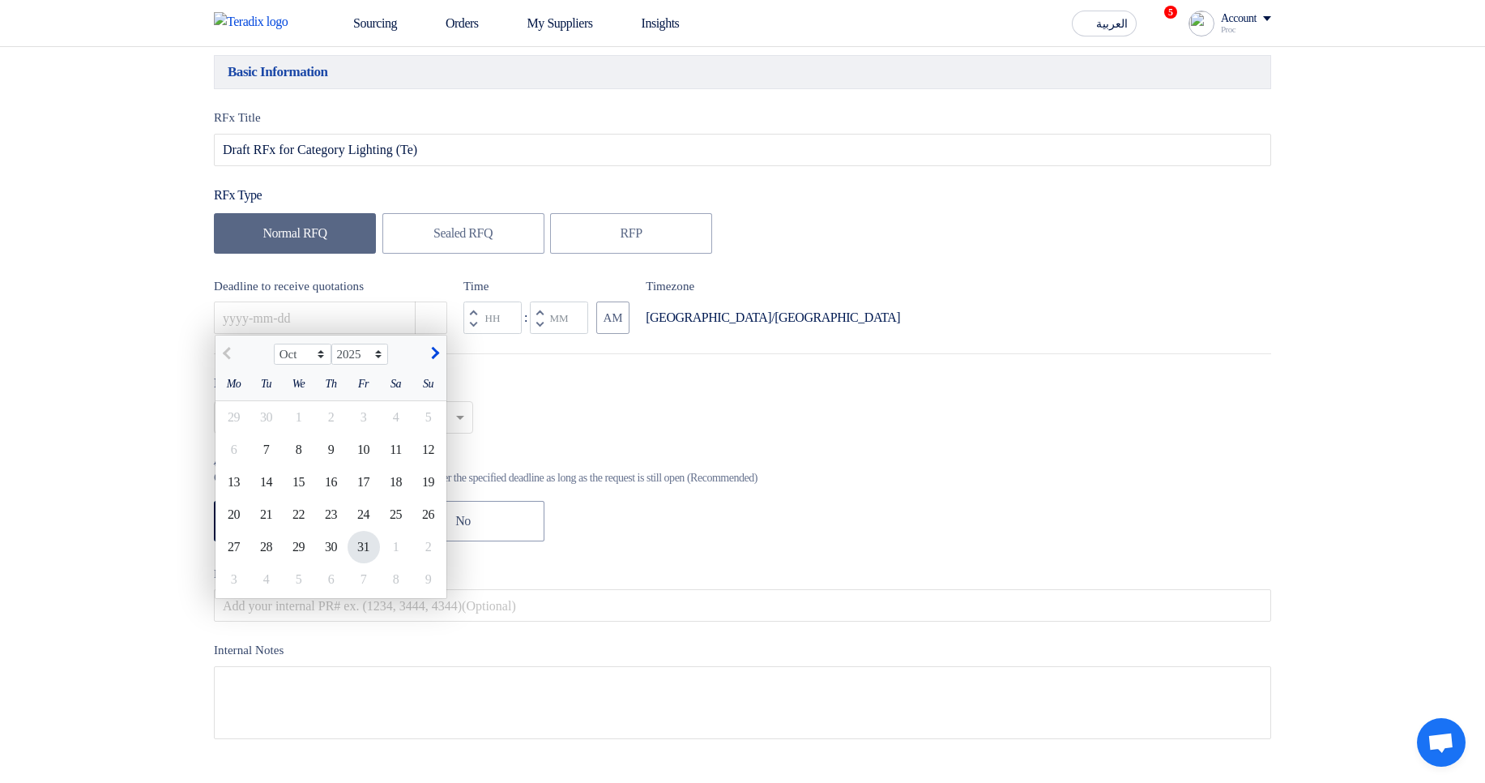
click at [355, 546] on div "31" at bounding box center [364, 547] width 32 height 32
type input "[DATE]"
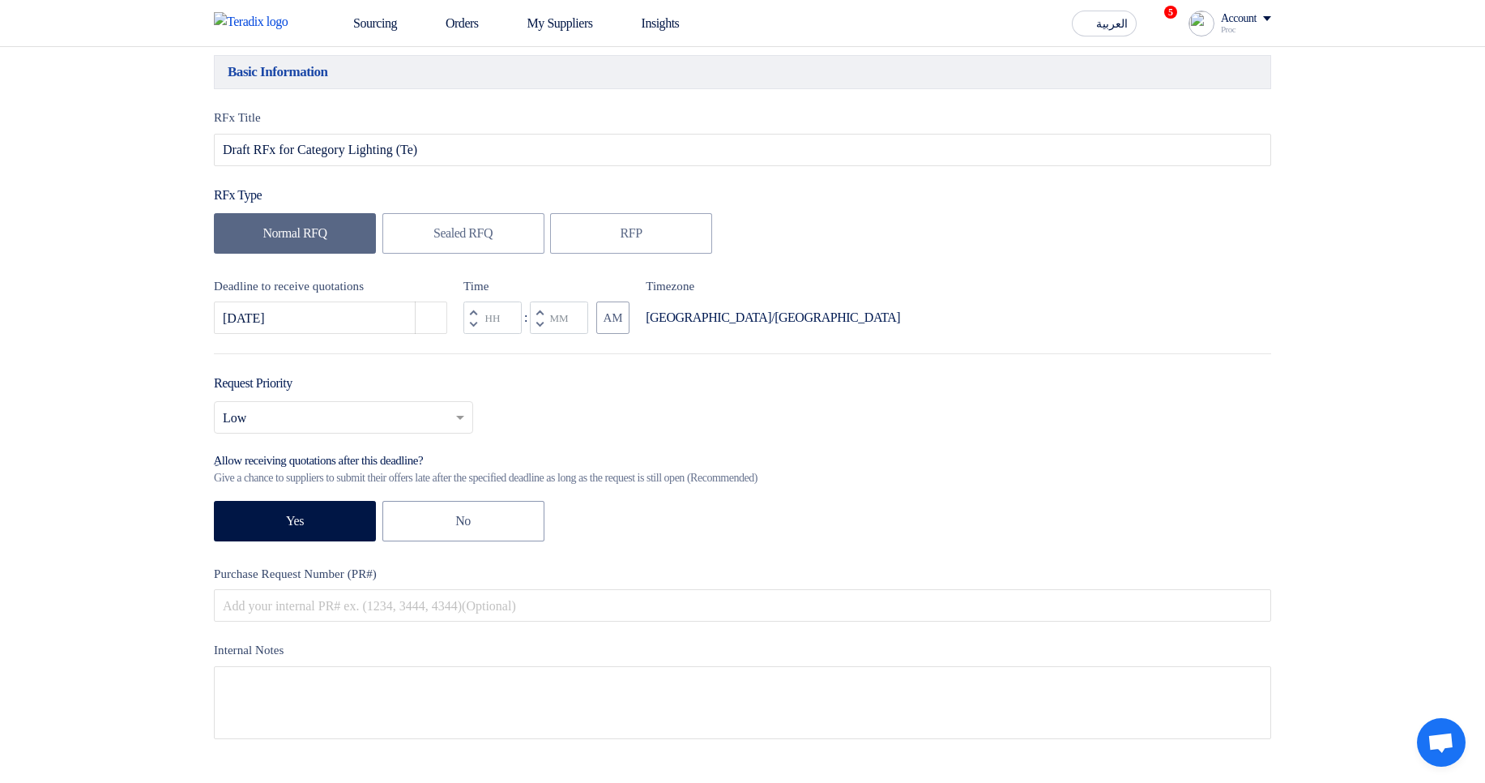
click at [544, 325] on button "Decrement minutes" at bounding box center [539, 324] width 19 height 20
type input "11"
type input "59"
click at [1181, 317] on div "Deadline to receive quotations [DATE] Pick a date Time Increment hours 11 Decre…" at bounding box center [742, 306] width 1057 height 58
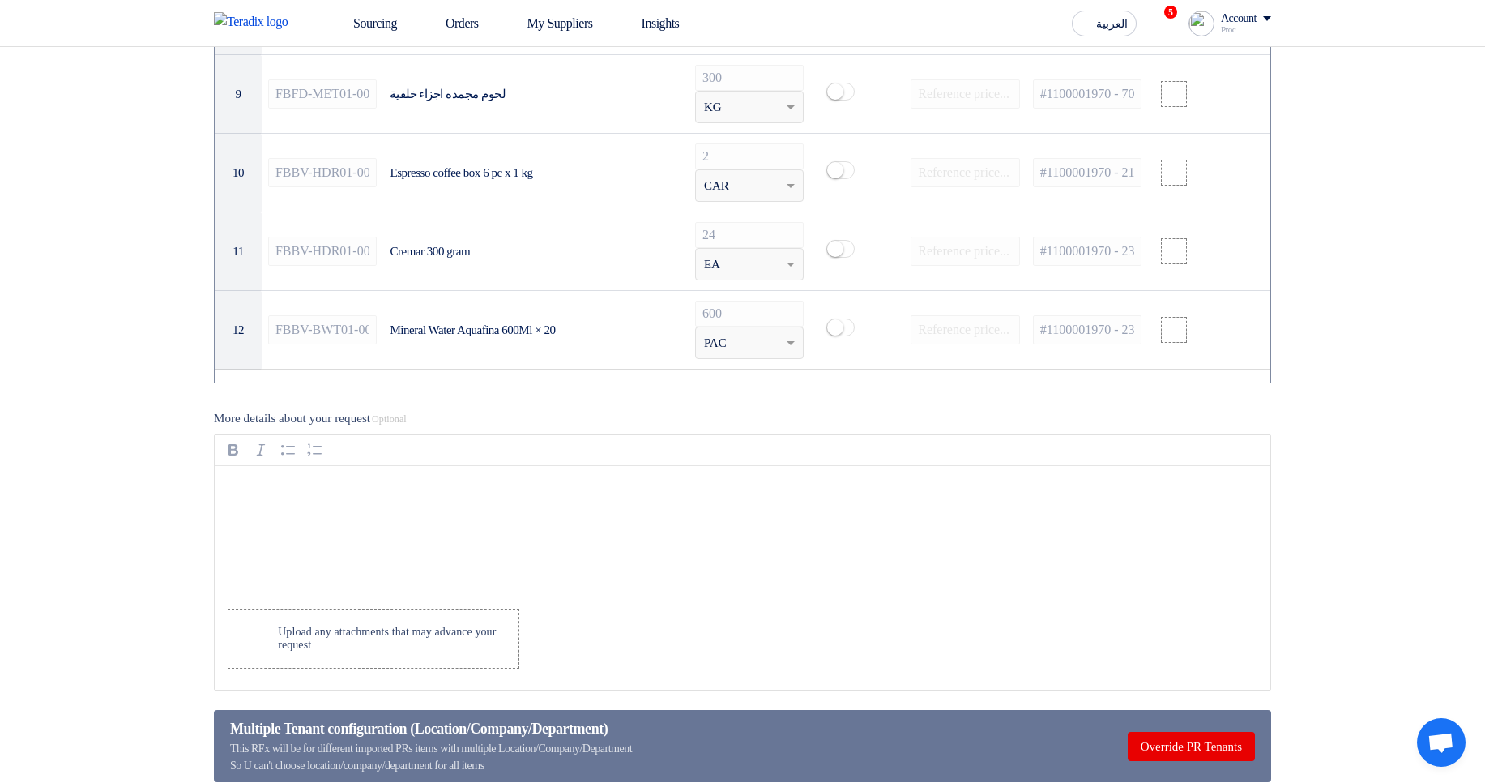
scroll to position [1750, 0]
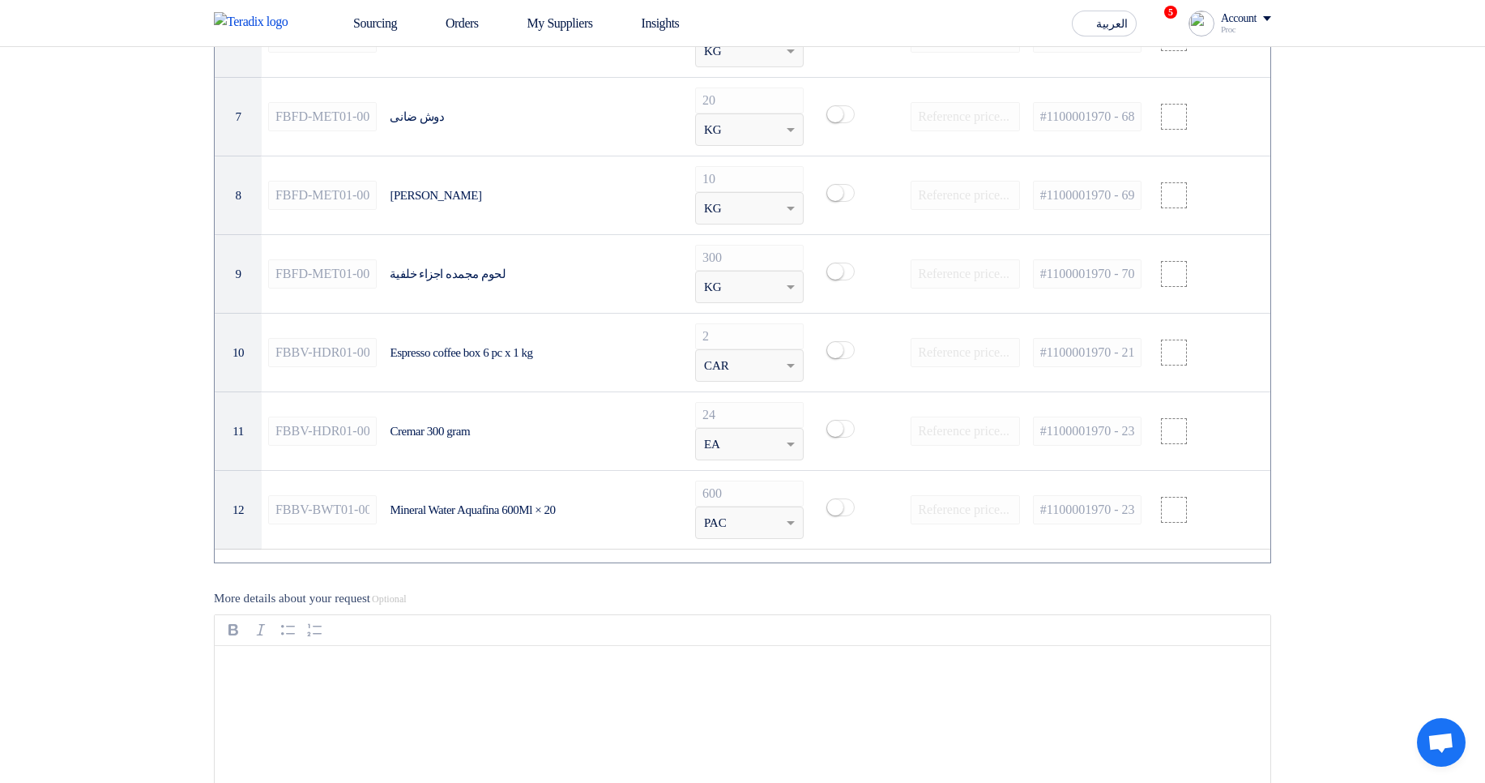
click at [1383, 330] on section "Basic Information RFx Title Draft RFx for Category Lighting (Te) RFx Type Norma…" at bounding box center [742, 271] width 1485 height 3623
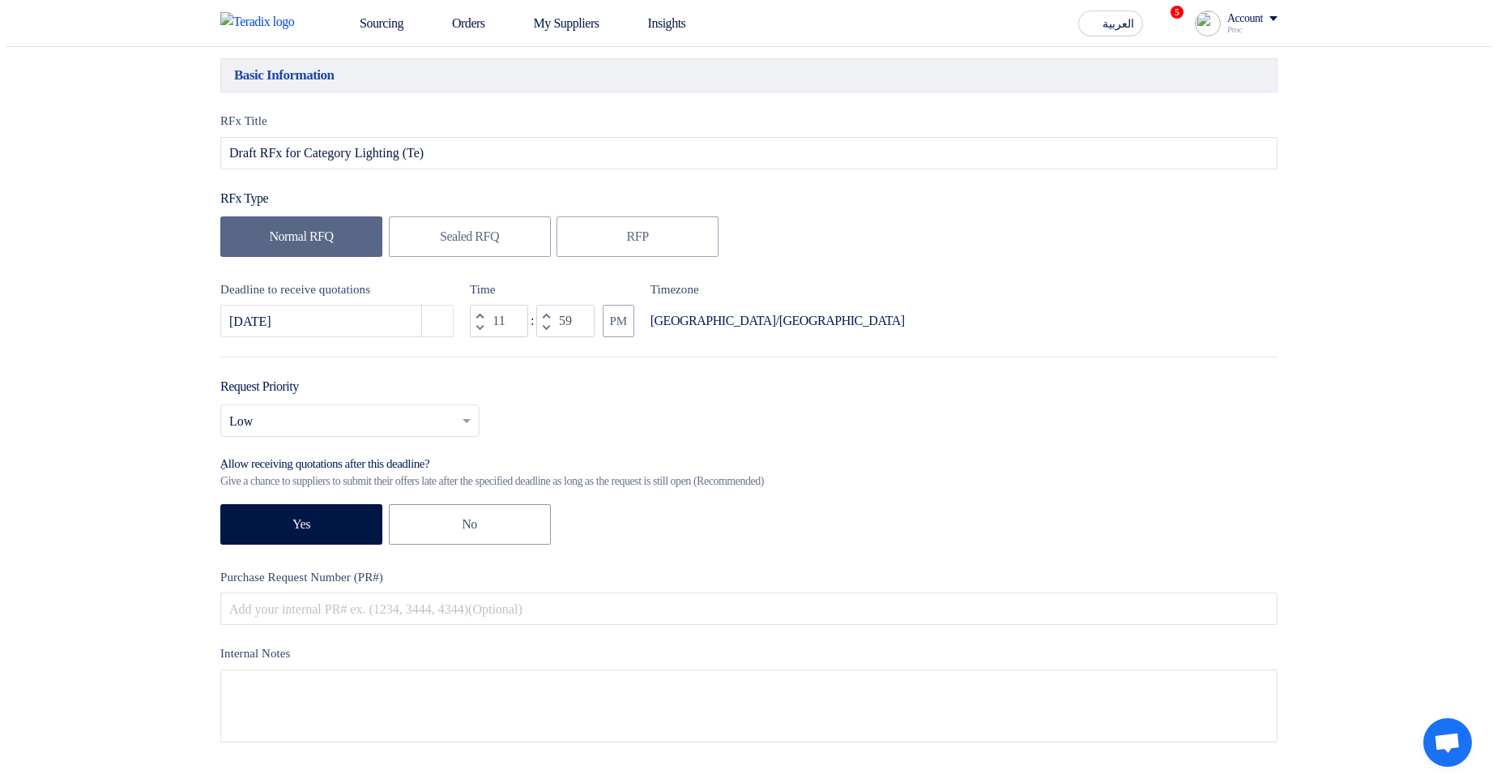
scroll to position [0, 0]
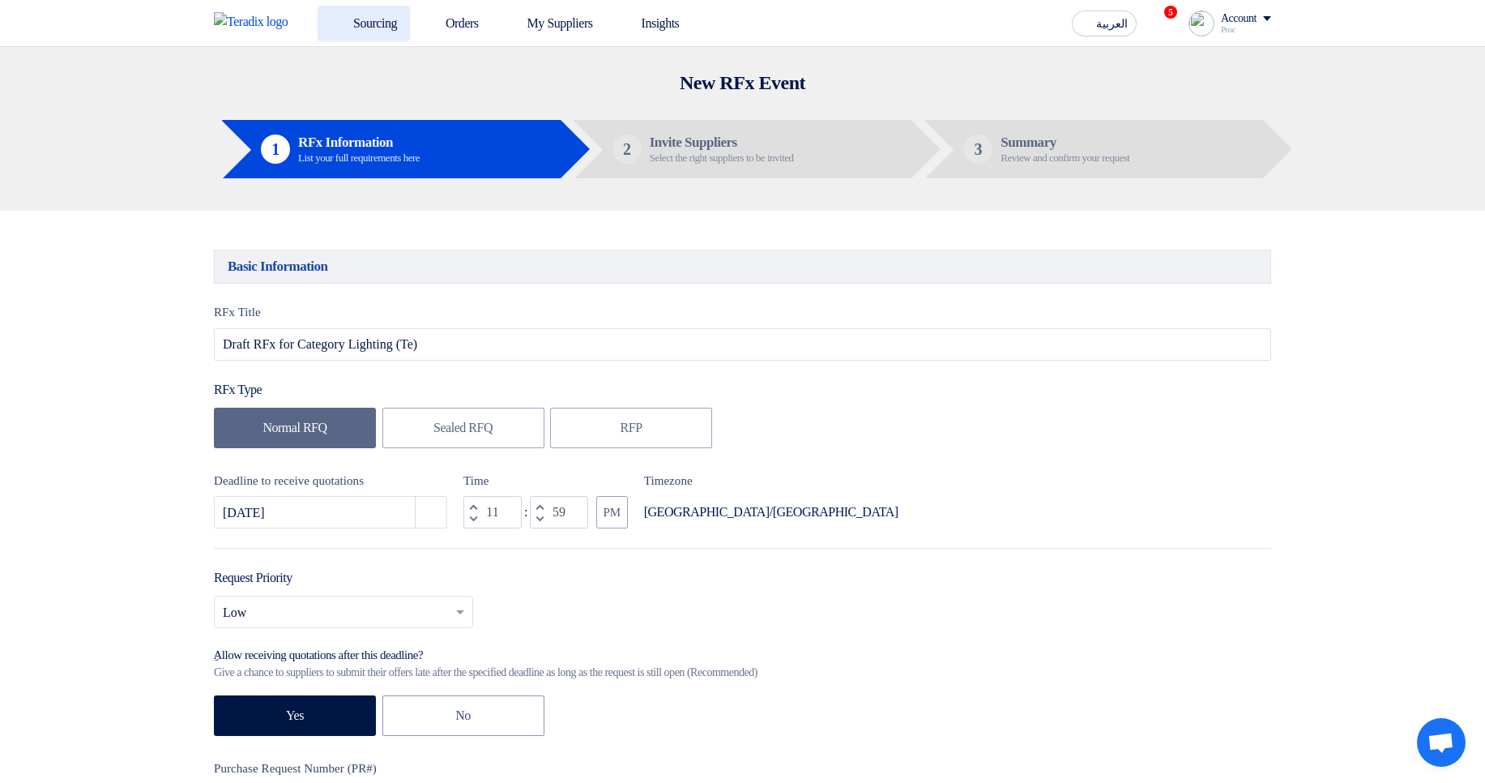
click at [376, 34] on link "Sourcing" at bounding box center [364, 24] width 92 height 36
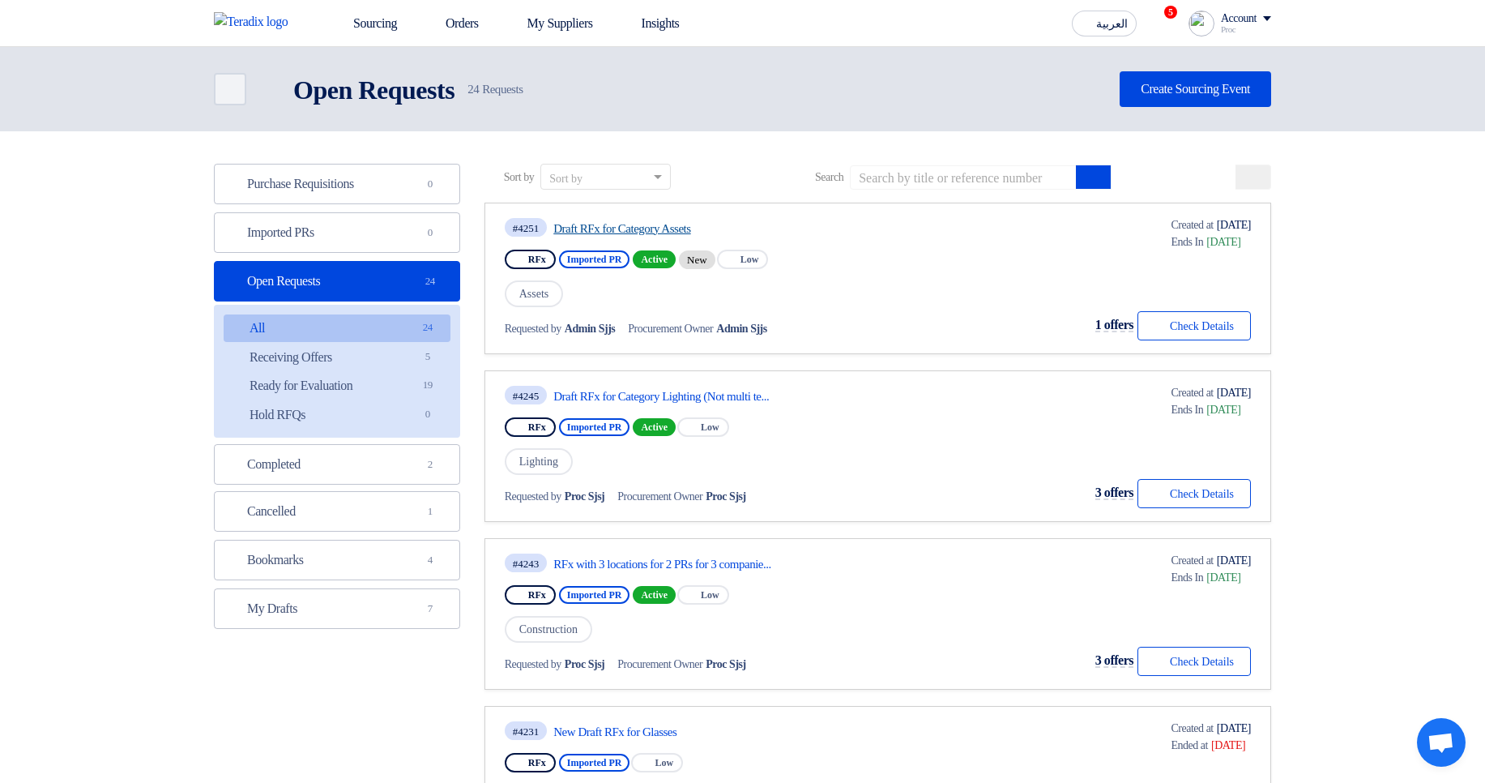
click at [632, 226] on link "Draft RFx for Category Assets" at bounding box center [705, 228] width 304 height 15
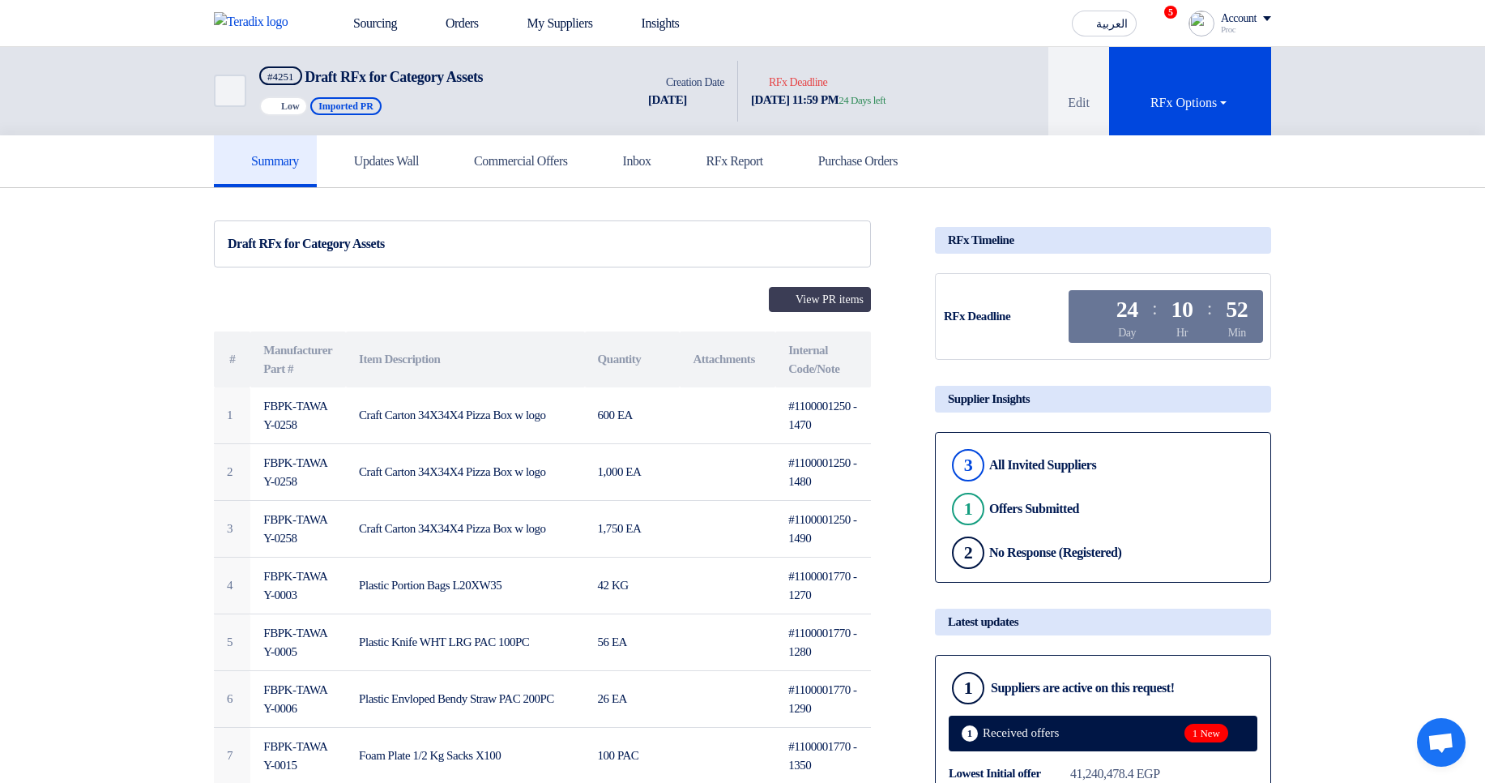
click at [827, 299] on button "View PR items" at bounding box center [820, 299] width 102 height 25
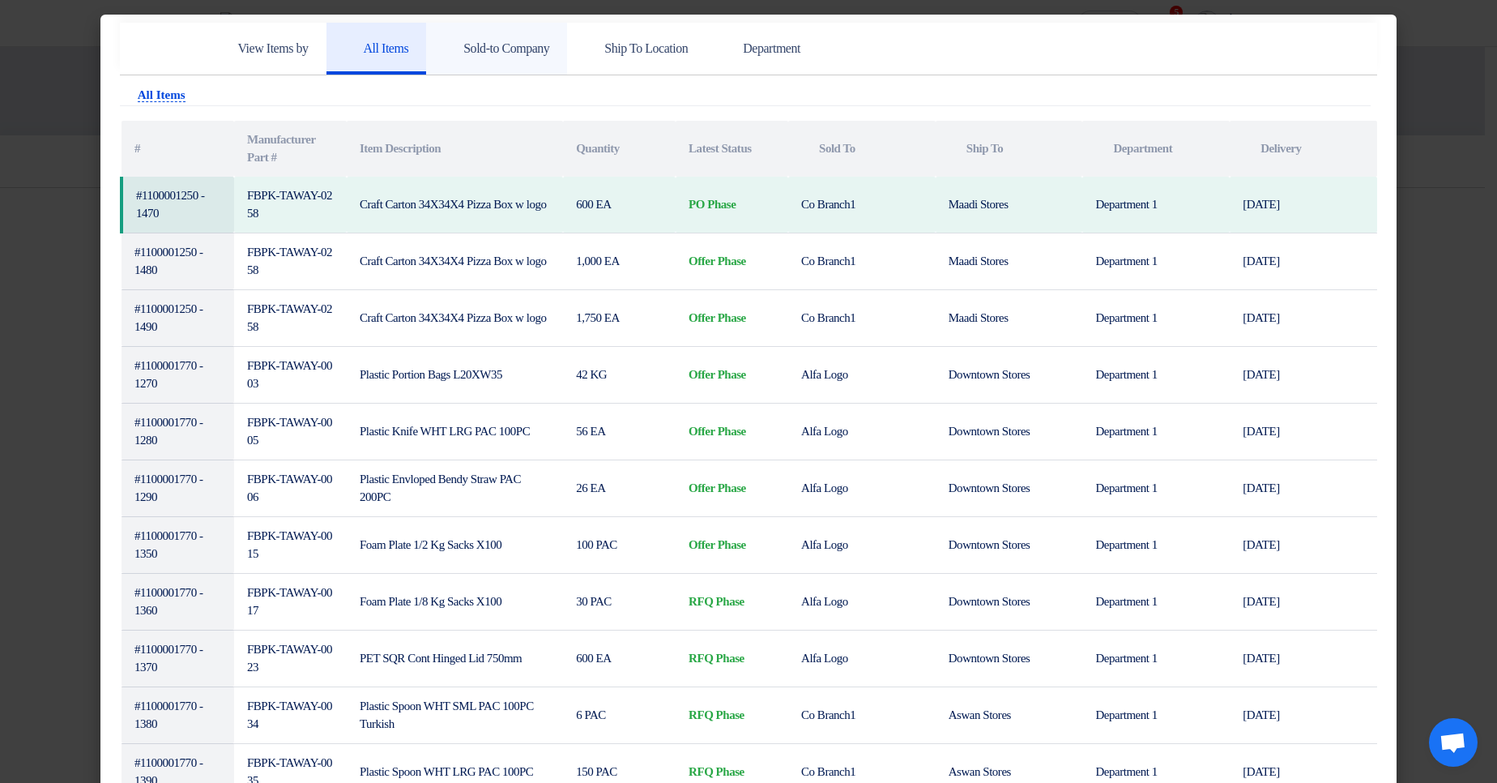
click at [537, 41] on h5 "Sold-to Company" at bounding box center [496, 49] width 105 height 16
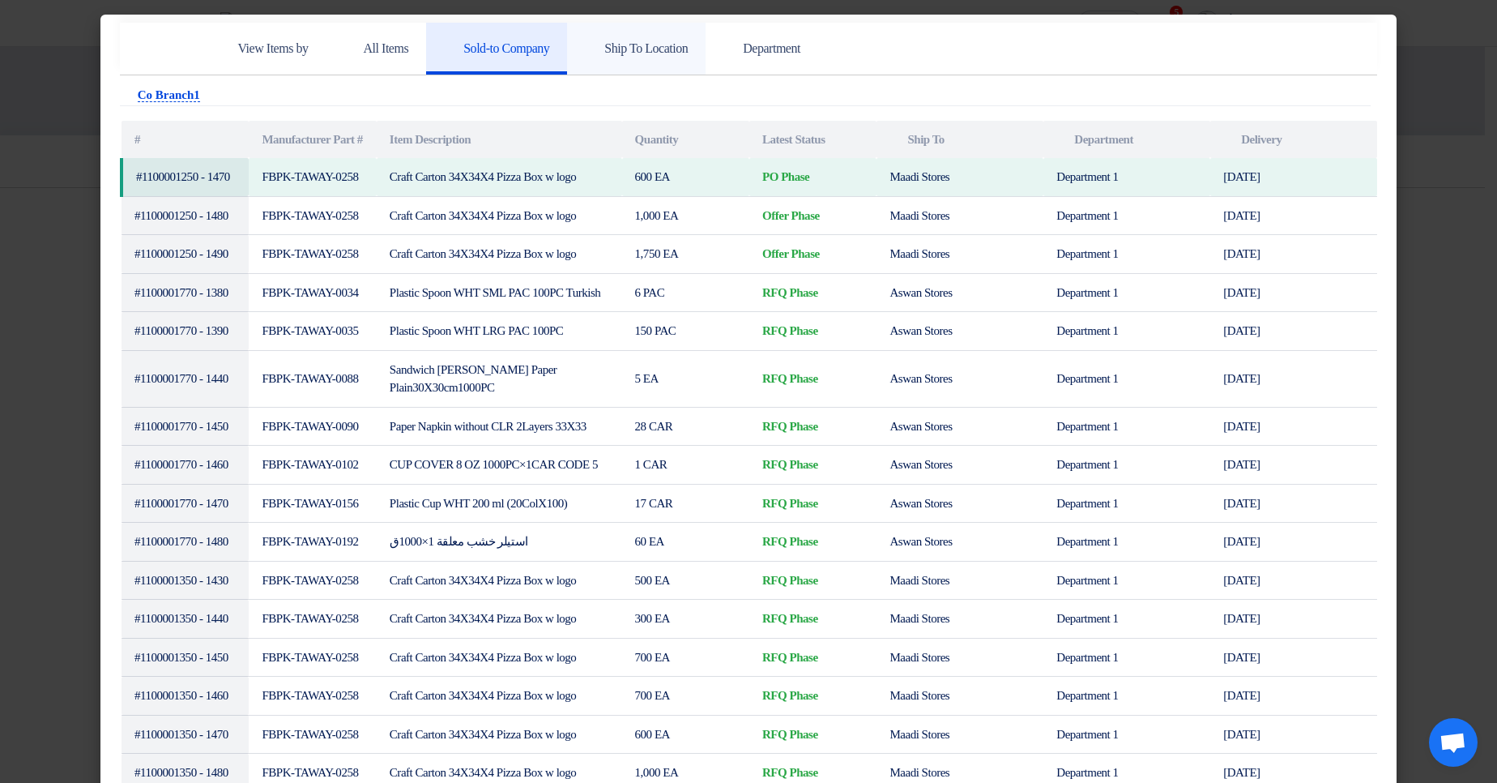
click at [677, 47] on h5 "Ship To Location" at bounding box center [636, 49] width 103 height 16
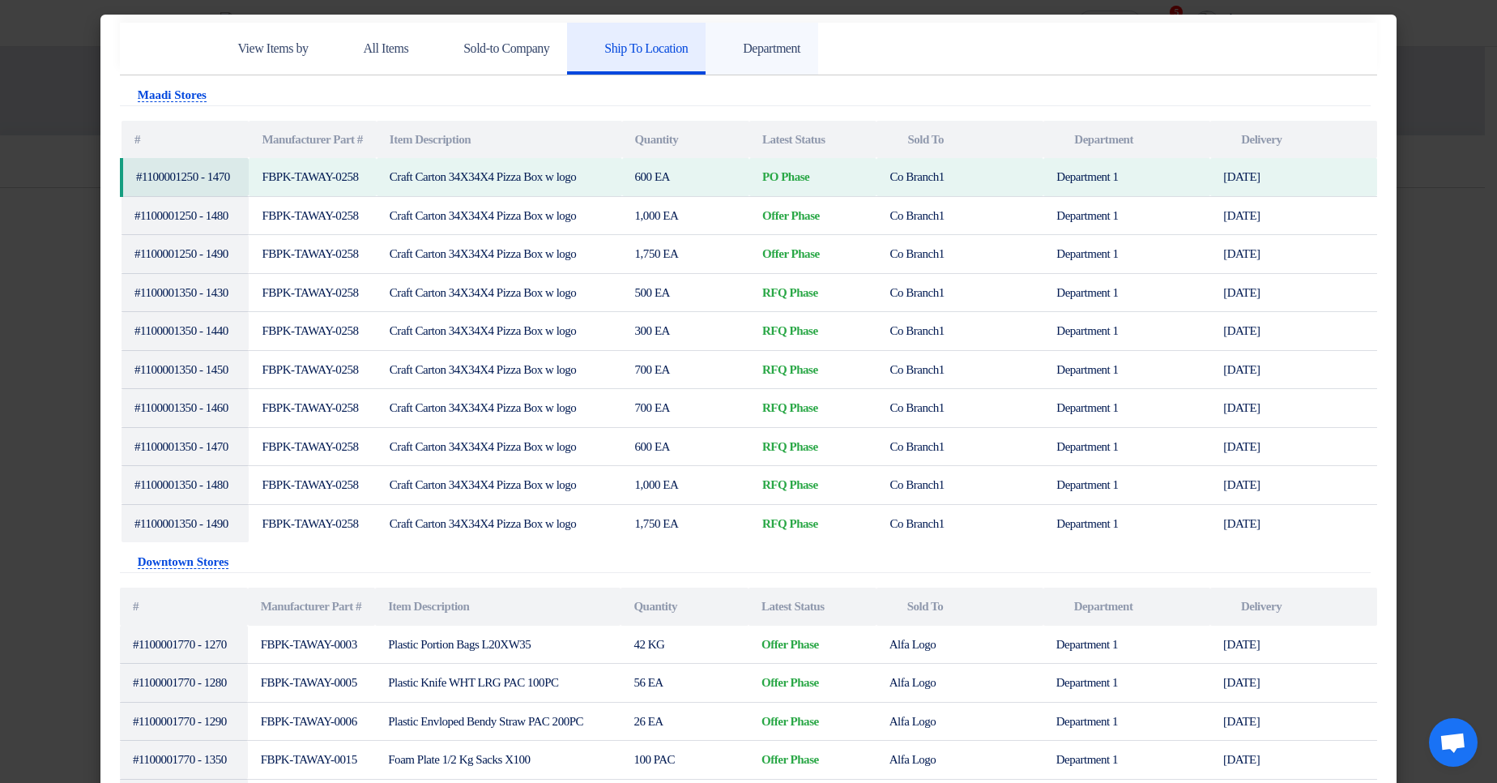
click at [801, 48] on h5 "Department" at bounding box center [762, 49] width 77 height 16
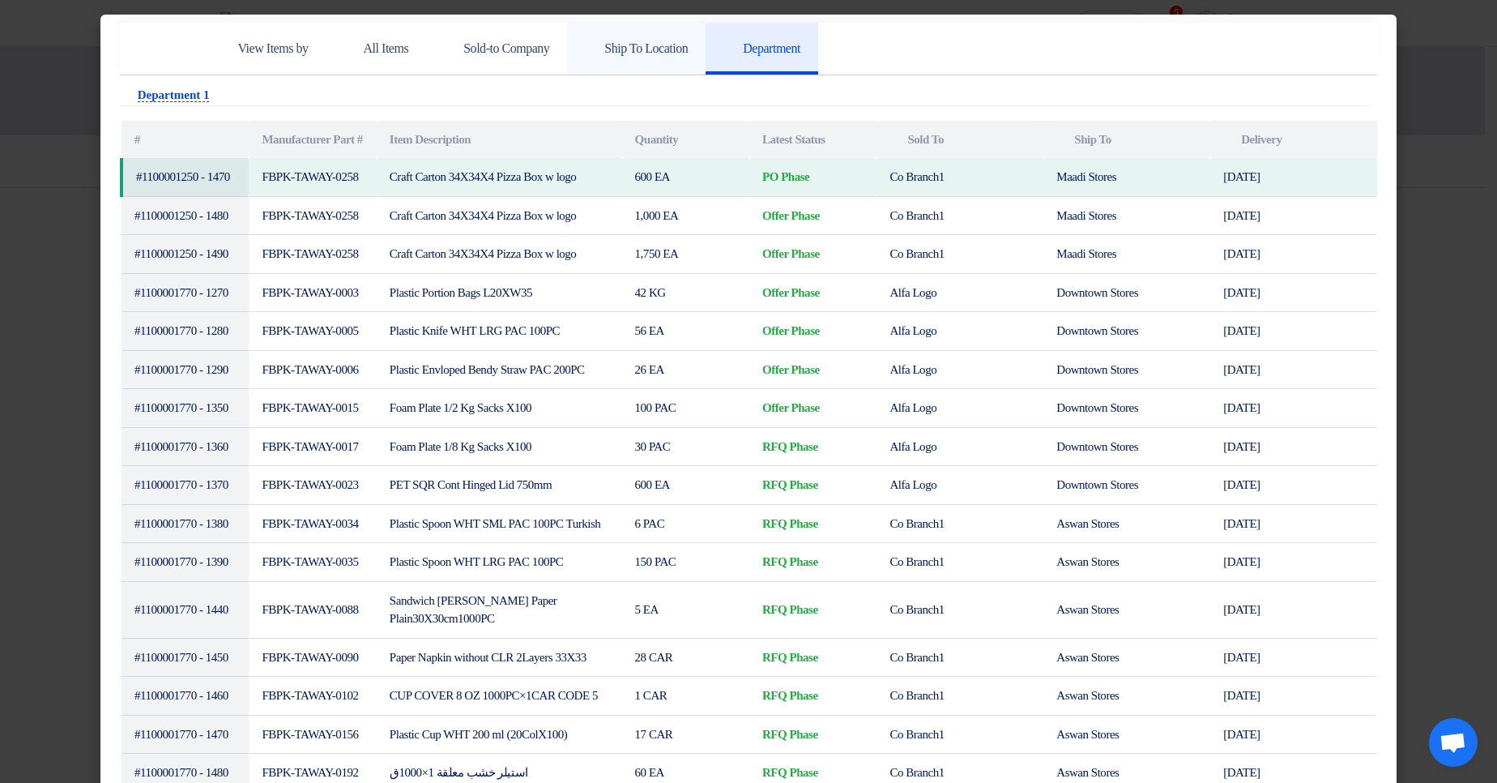
click at [651, 51] on h5 "Ship To Location" at bounding box center [636, 49] width 103 height 16
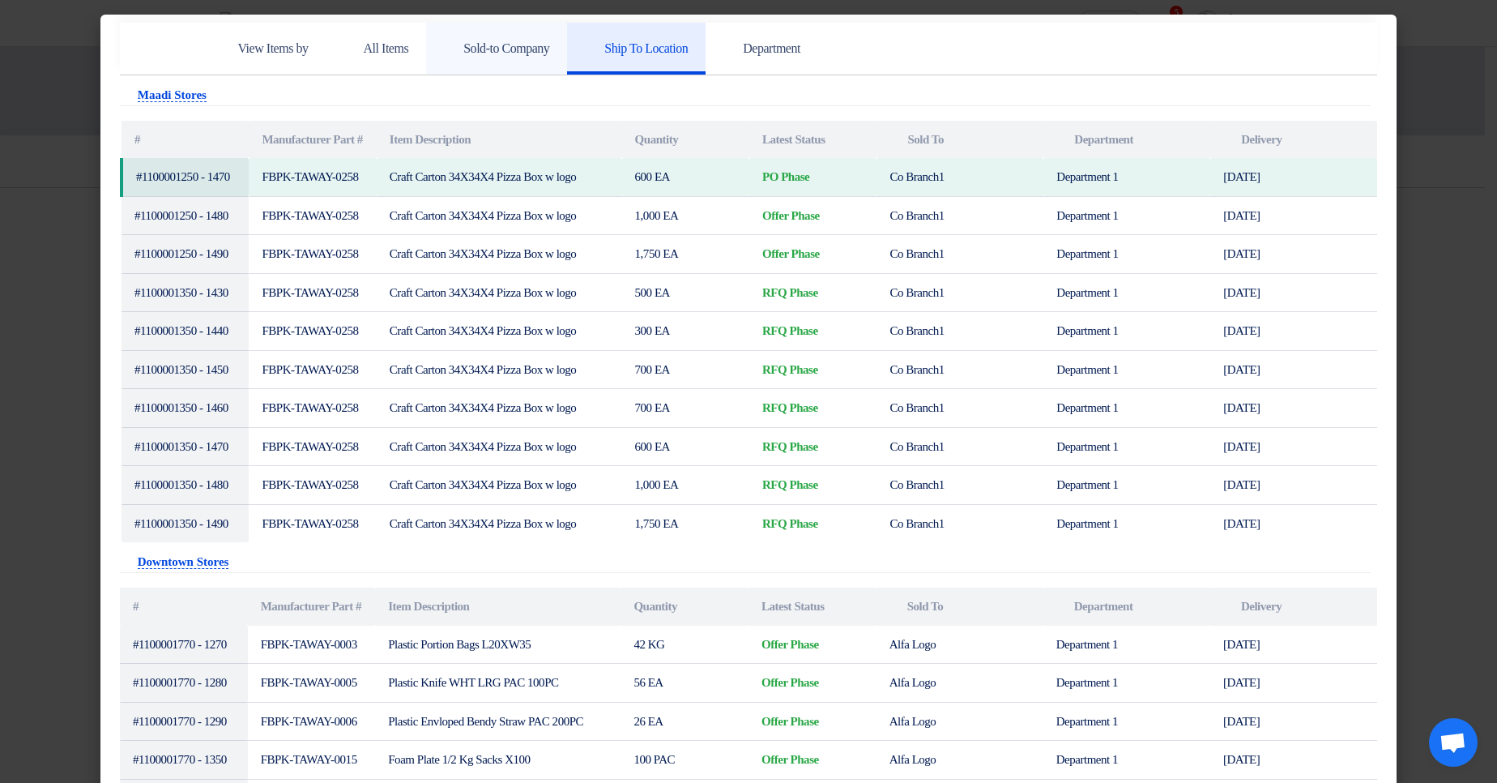
click at [530, 55] on h5 "Sold-to Company" at bounding box center [496, 49] width 105 height 16
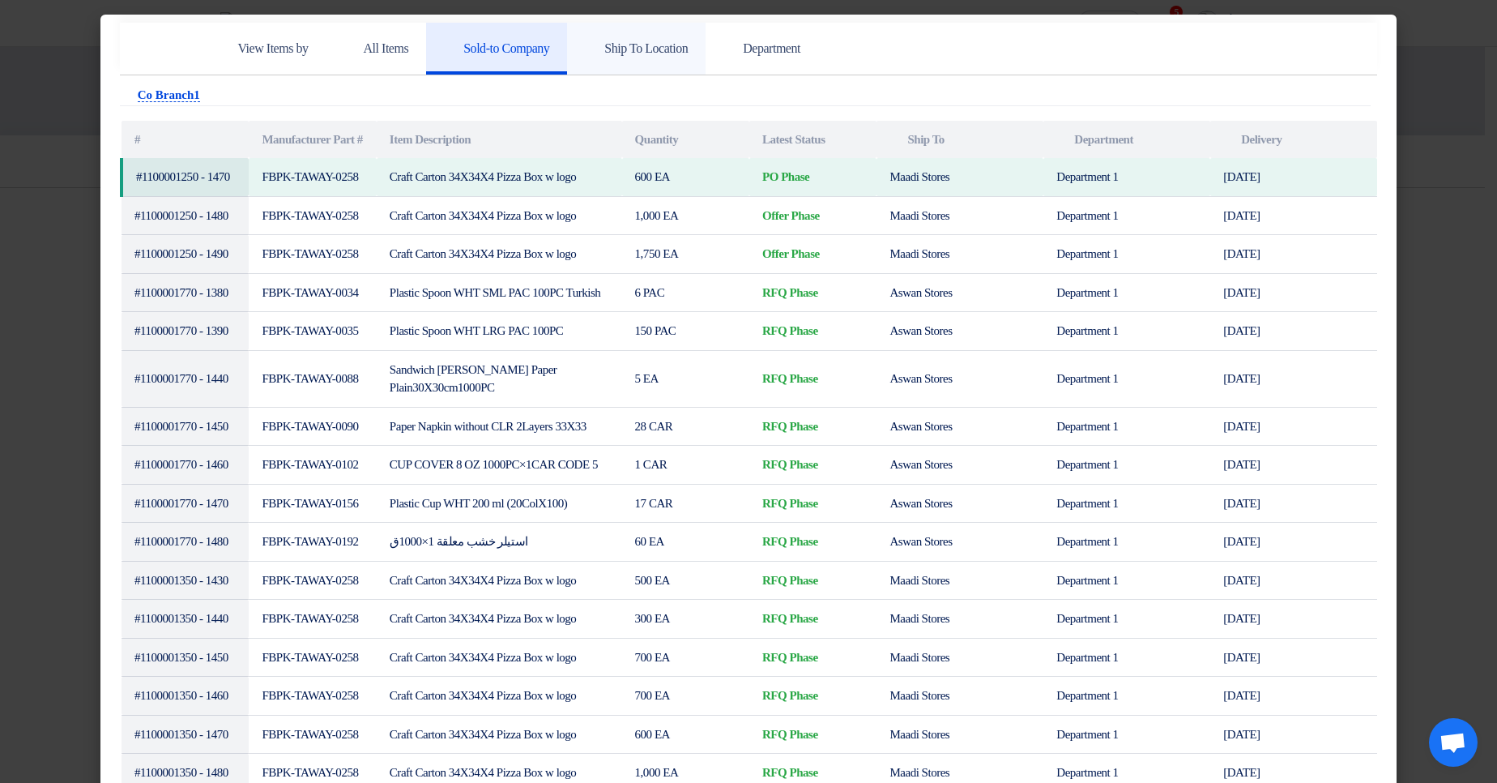
click at [658, 63] on link "Ship To Location" at bounding box center [636, 49] width 139 height 52
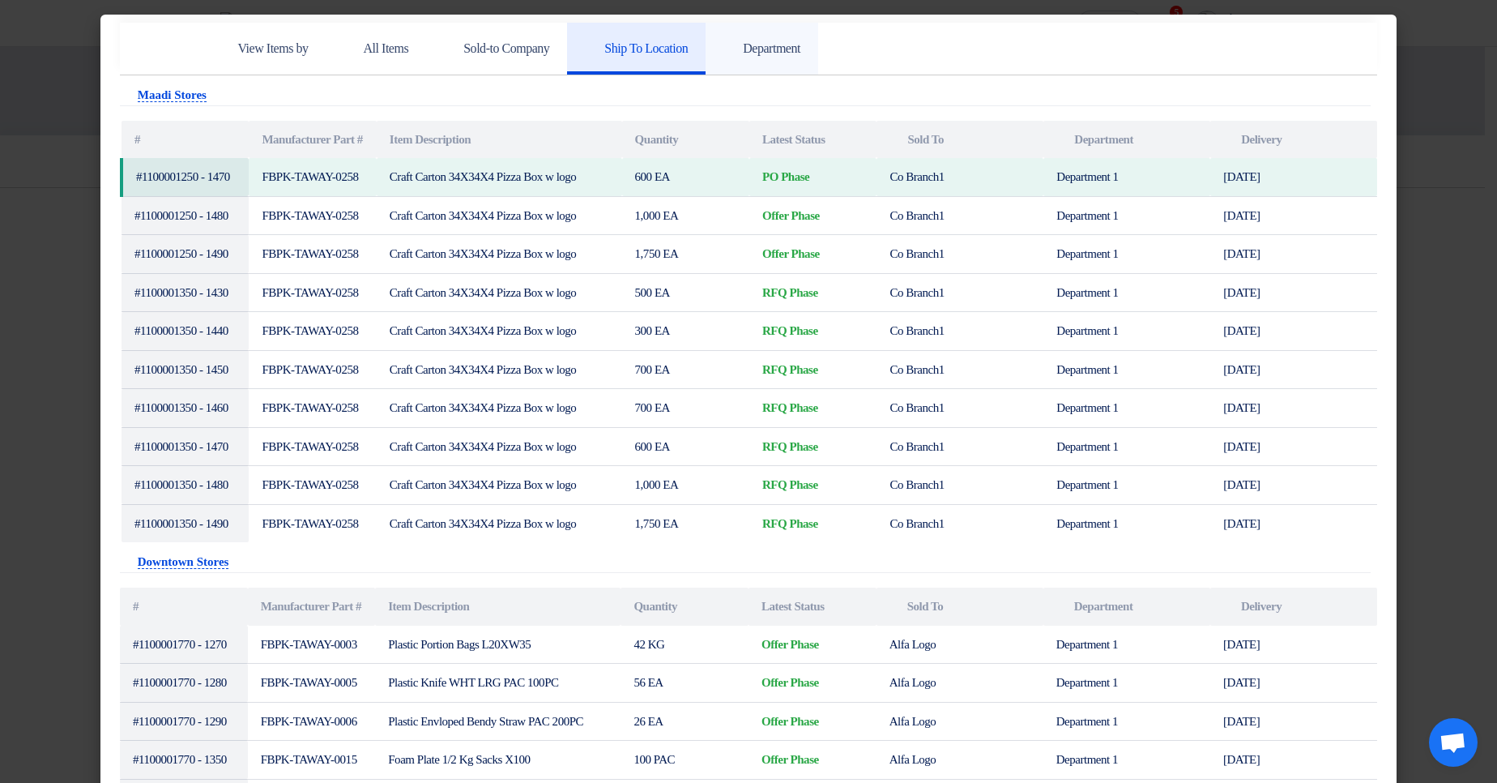
click at [740, 51] on icon at bounding box center [732, 48] width 16 height 16
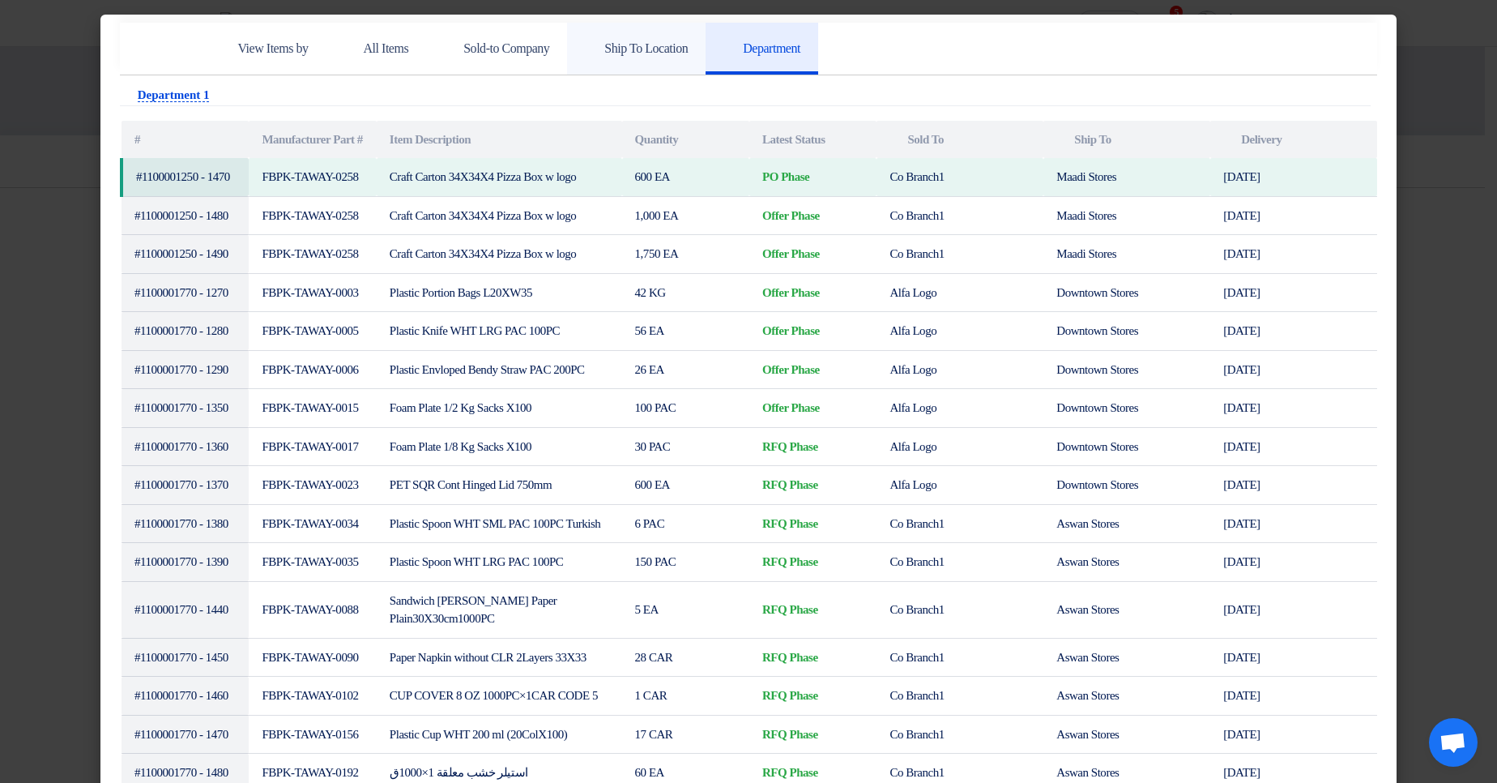
click at [688, 58] on link "Ship To Location" at bounding box center [636, 49] width 139 height 52
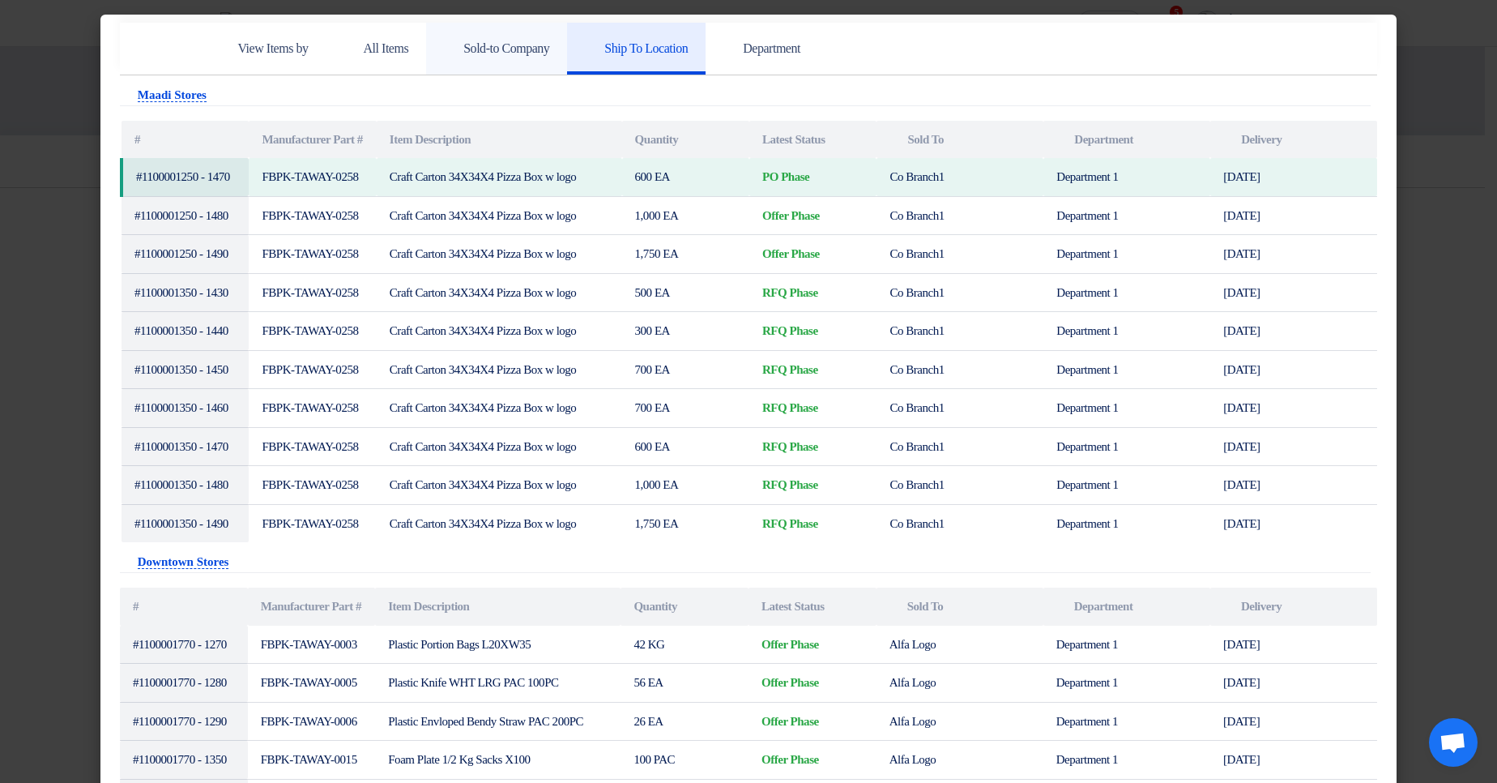
click at [565, 55] on link "Sold-to Company" at bounding box center [496, 49] width 141 height 52
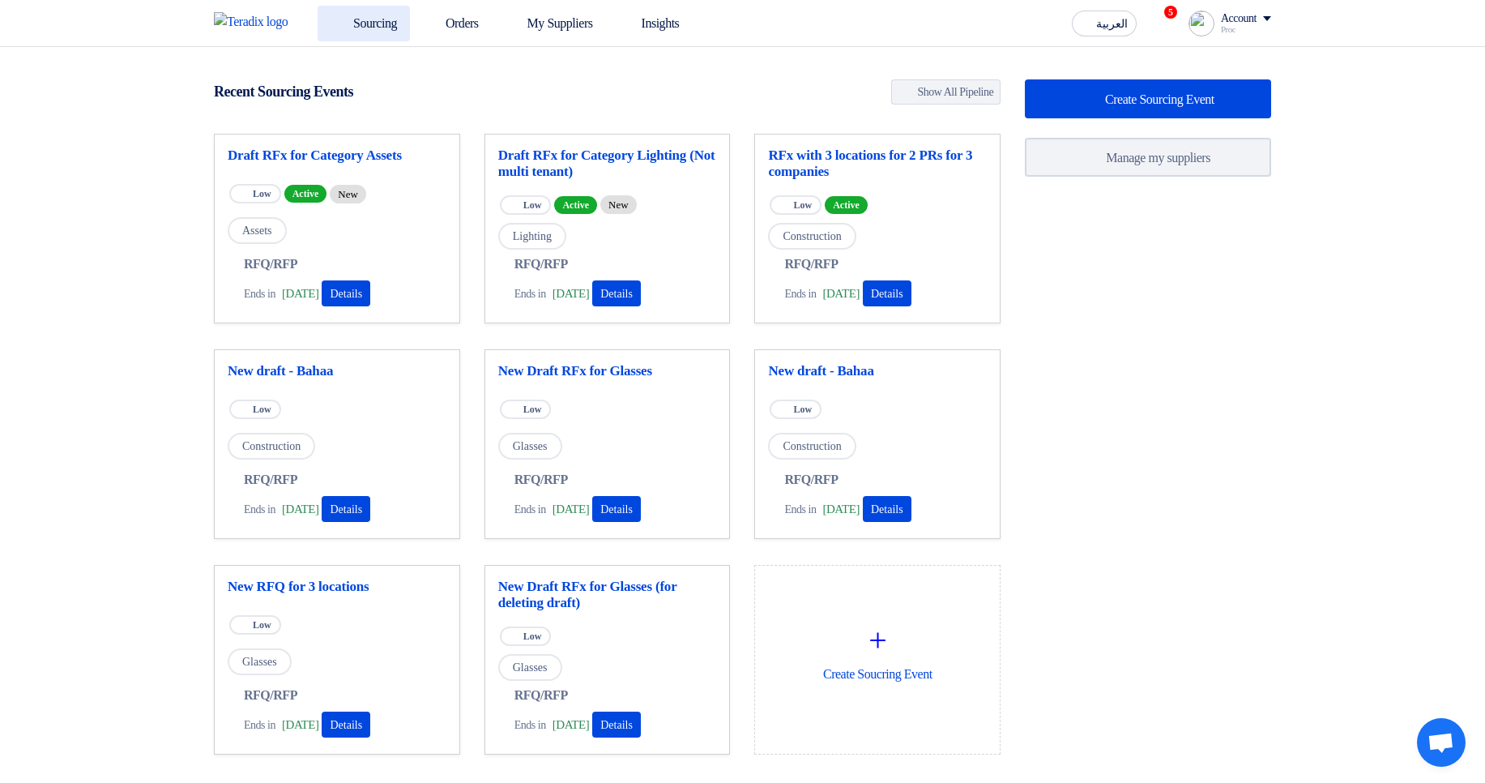
click at [367, 22] on link "Sourcing" at bounding box center [364, 24] width 92 height 36
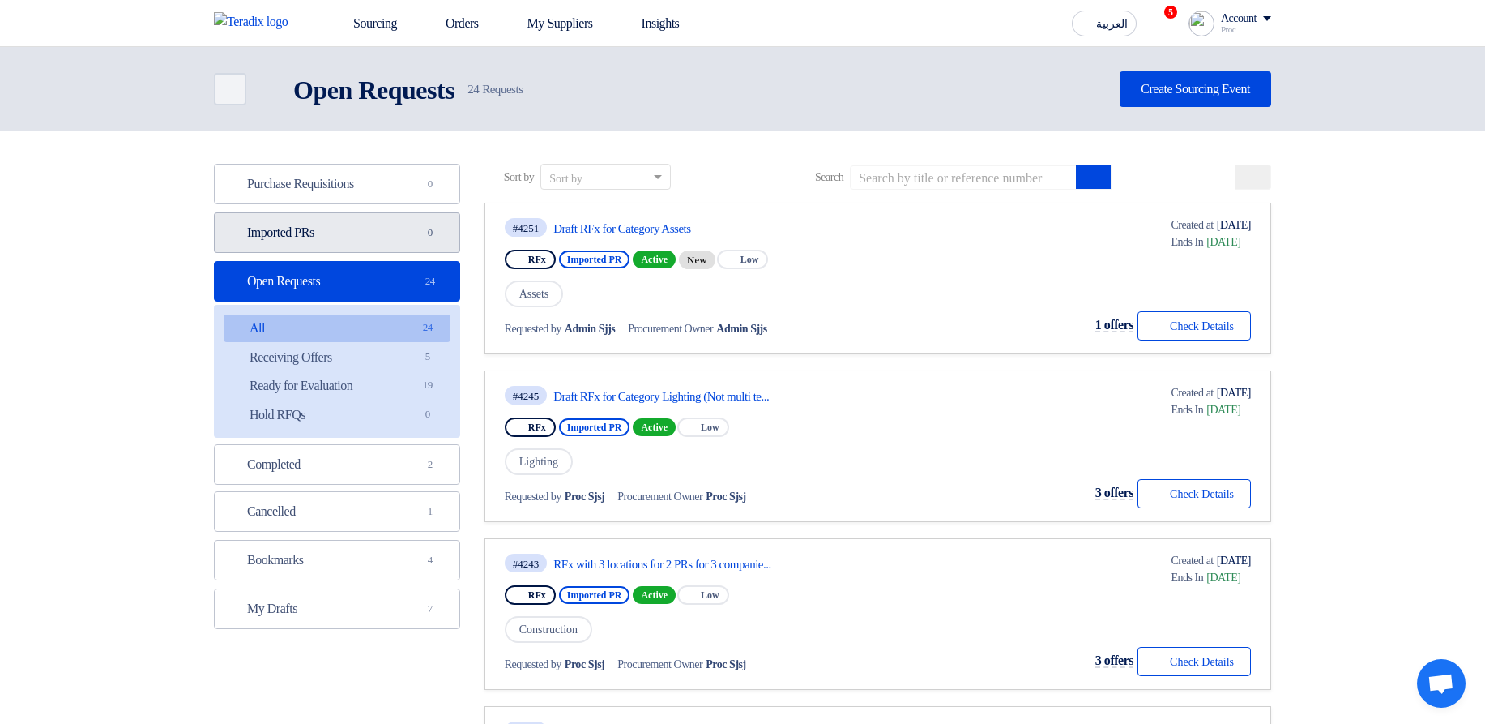
click at [369, 241] on link "Imported PRs Imported PRs 0" at bounding box center [337, 232] width 246 height 41
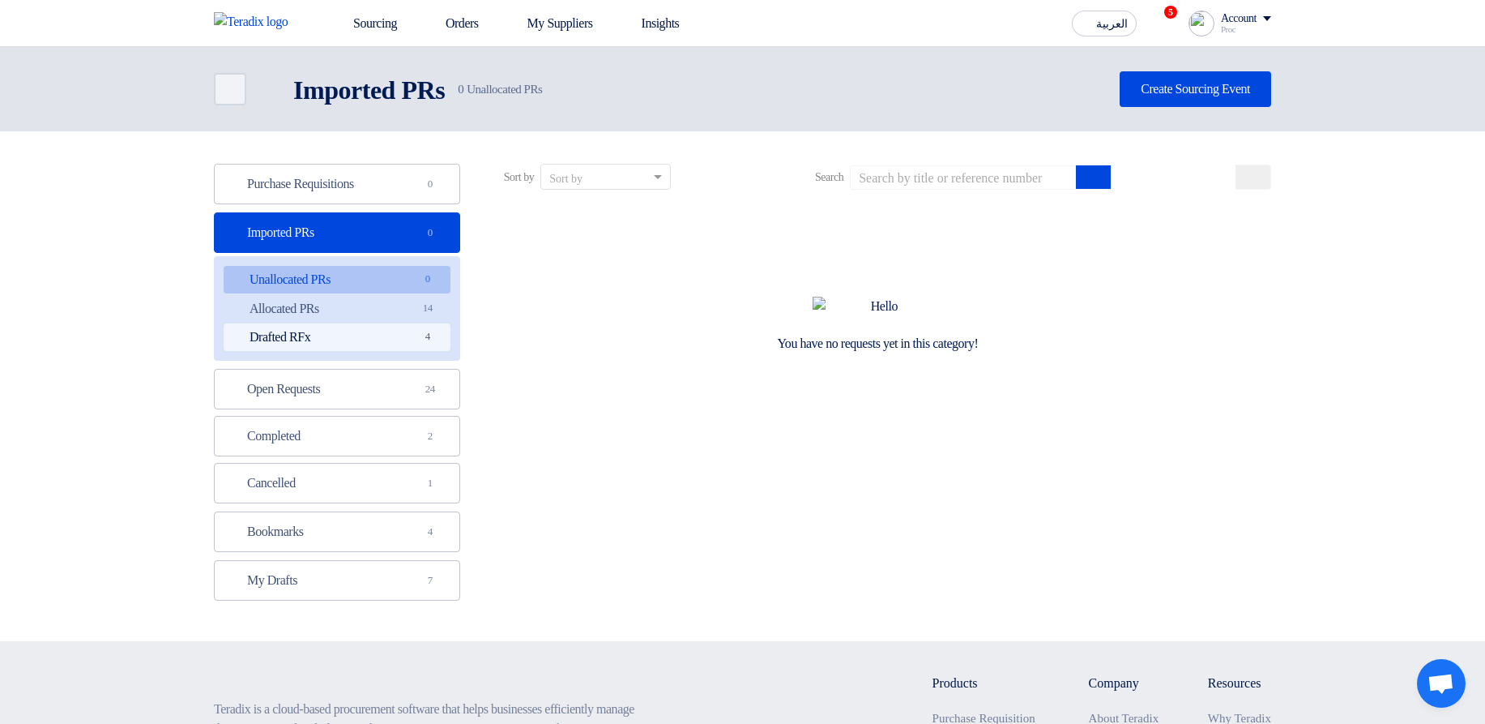
click at [400, 346] on link "Drafted RFx Drafted RFx 4" at bounding box center [337, 337] width 227 height 28
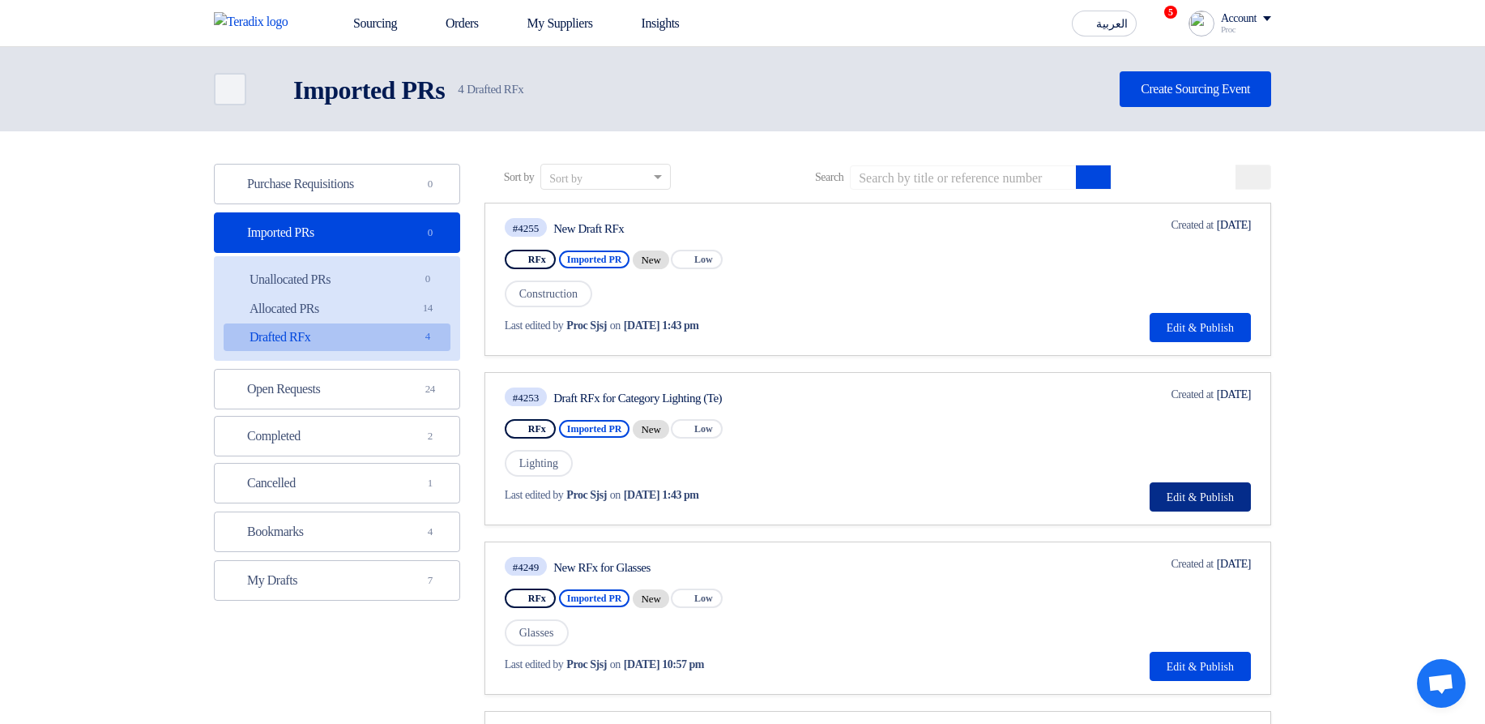
click at [1192, 504] on button "Edit & Publish" at bounding box center [1200, 496] width 101 height 29
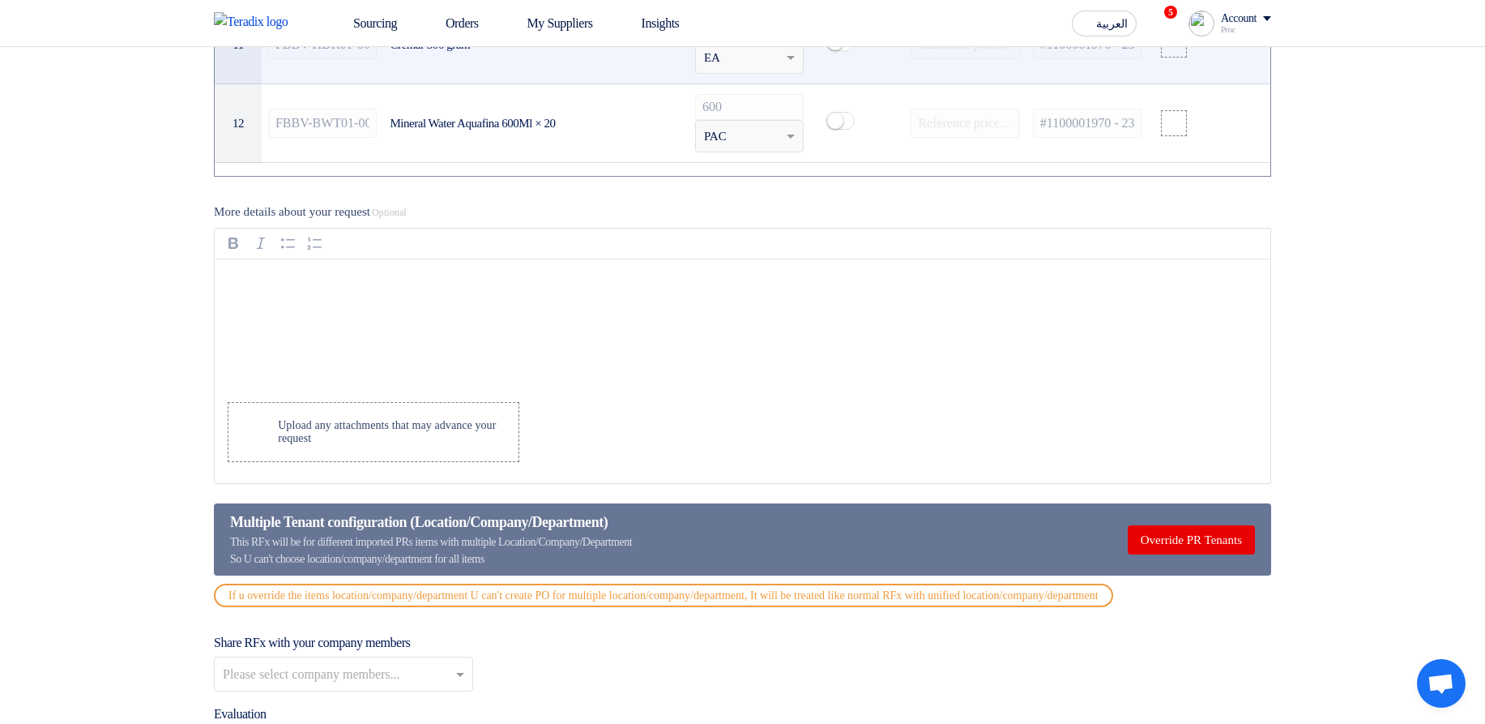
scroll to position [2139, 0]
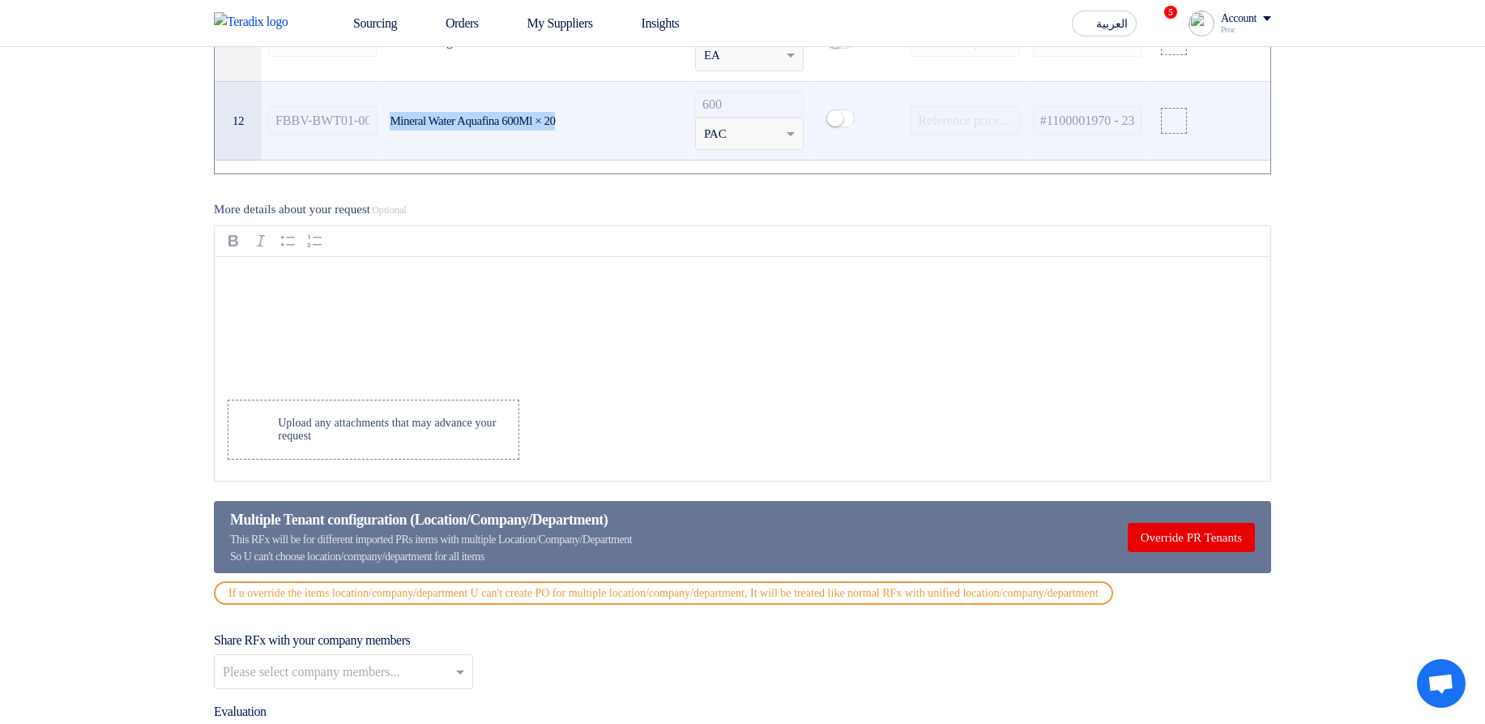
drag, startPoint x: 400, startPoint y: 113, endPoint x: 581, endPoint y: 129, distance: 181.3
click at [581, 129] on td "Mineral Water Aquafina 600Ml × 20" at bounding box center [535, 121] width 305 height 79
click at [603, 118] on div "Mineral Water Aquafina 600Ml × 20" at bounding box center [536, 121] width 292 height 19
click at [634, 100] on td "Mineral Water Aquafina 600Ml × 20" at bounding box center [535, 121] width 305 height 79
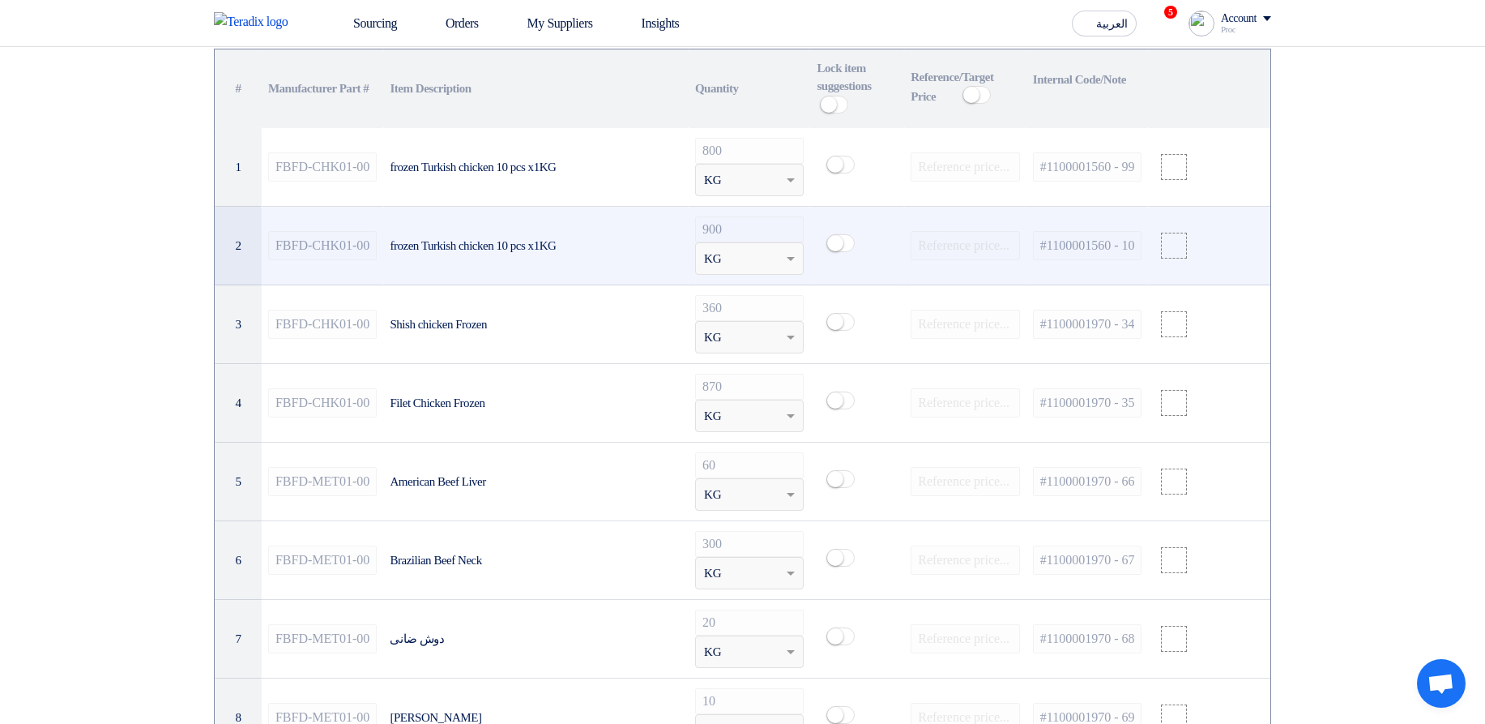
scroll to position [1167, 0]
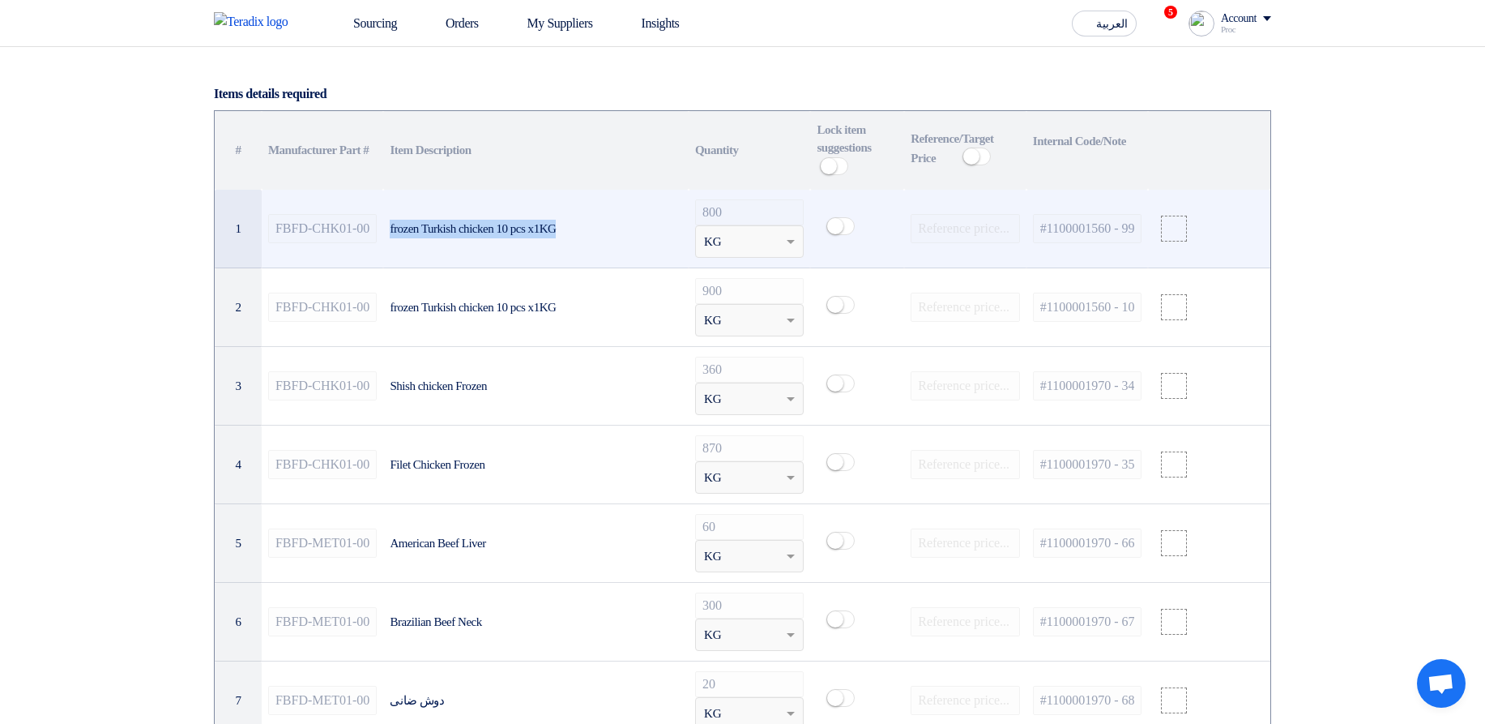
drag, startPoint x: 604, startPoint y: 231, endPoint x: 390, endPoint y: 236, distance: 214.0
click at [390, 236] on div "frozen Turkish chicken 10 pcs x1KG" at bounding box center [536, 229] width 292 height 19
click at [433, 233] on div "frozen Turkish chicken 10 pcs x1KG" at bounding box center [536, 229] width 292 height 19
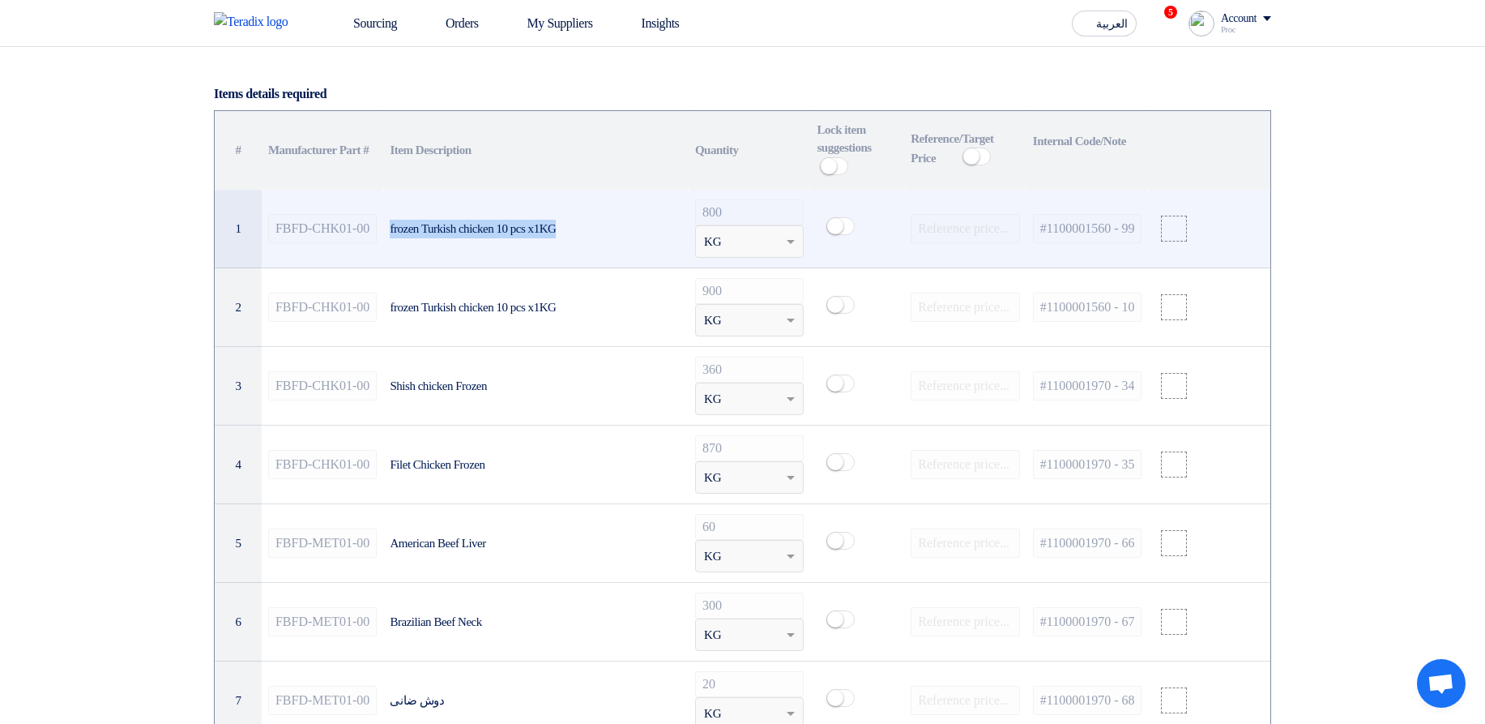
click at [555, 238] on div "frozen Turkish chicken 10 pcs x1KG" at bounding box center [536, 229] width 292 height 19
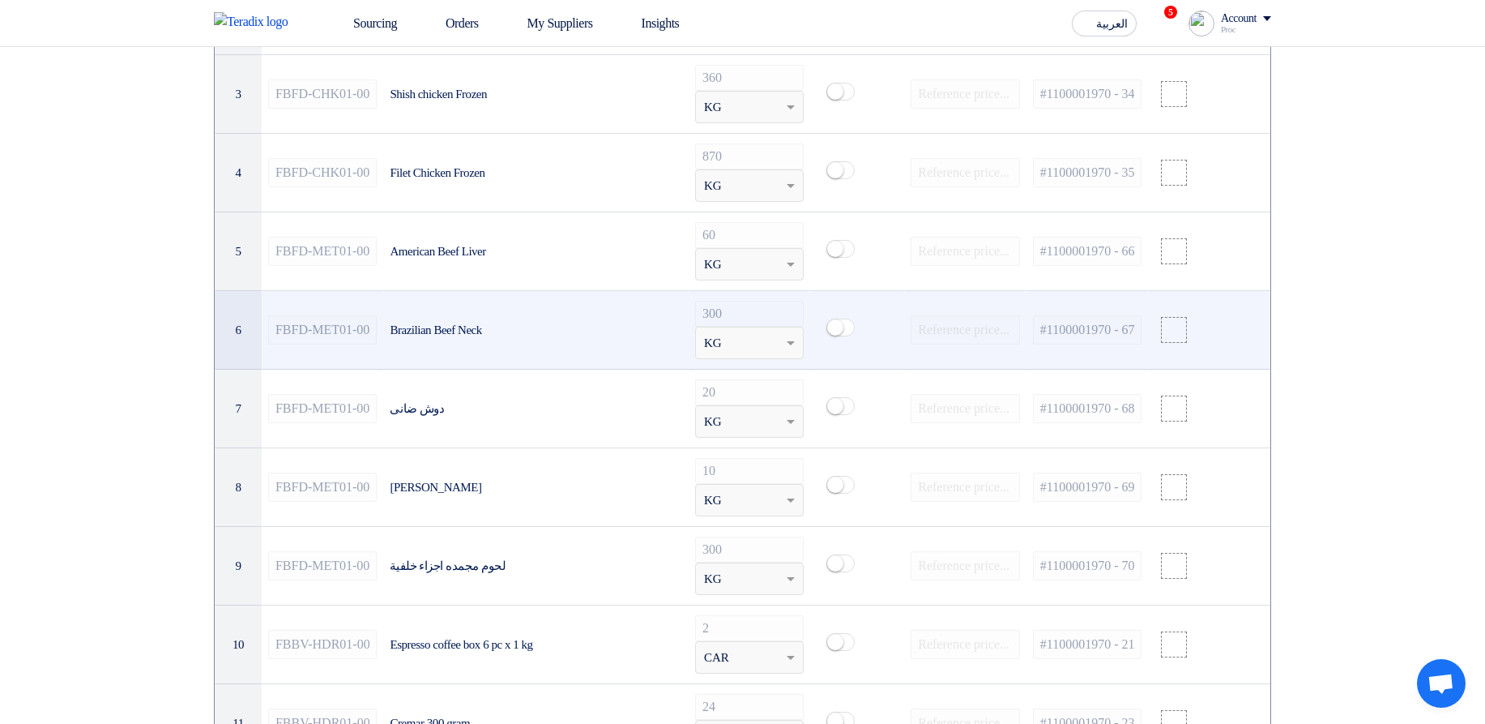
scroll to position [1070, 0]
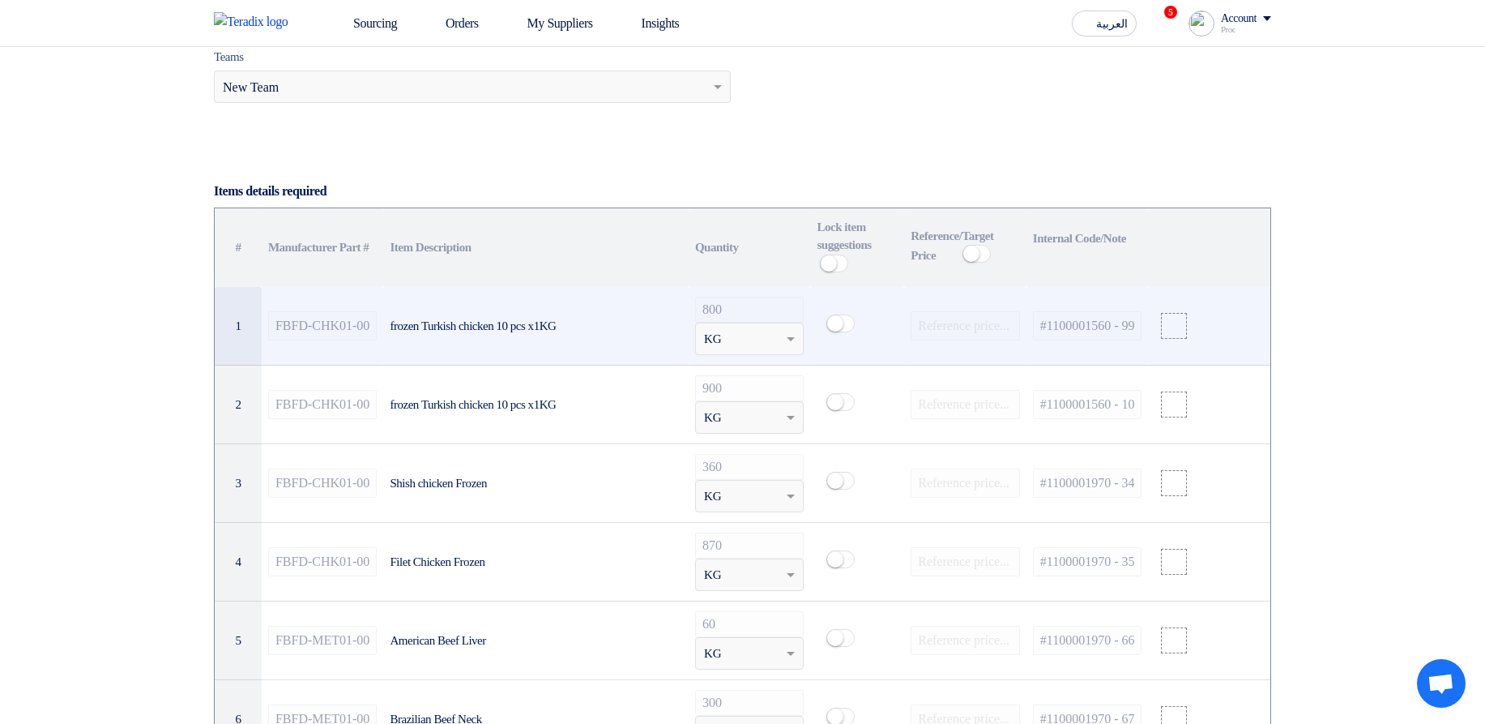
click at [681, 314] on tr "1 FBFD-CHK01-0037 frozen Turkish chicken 10 pcs x1KG 800 Unit × KG #1100001560 …" at bounding box center [743, 326] width 1056 height 79
click at [603, 330] on div "frozen Turkish chicken 10 pcs x1KG" at bounding box center [536, 326] width 292 height 19
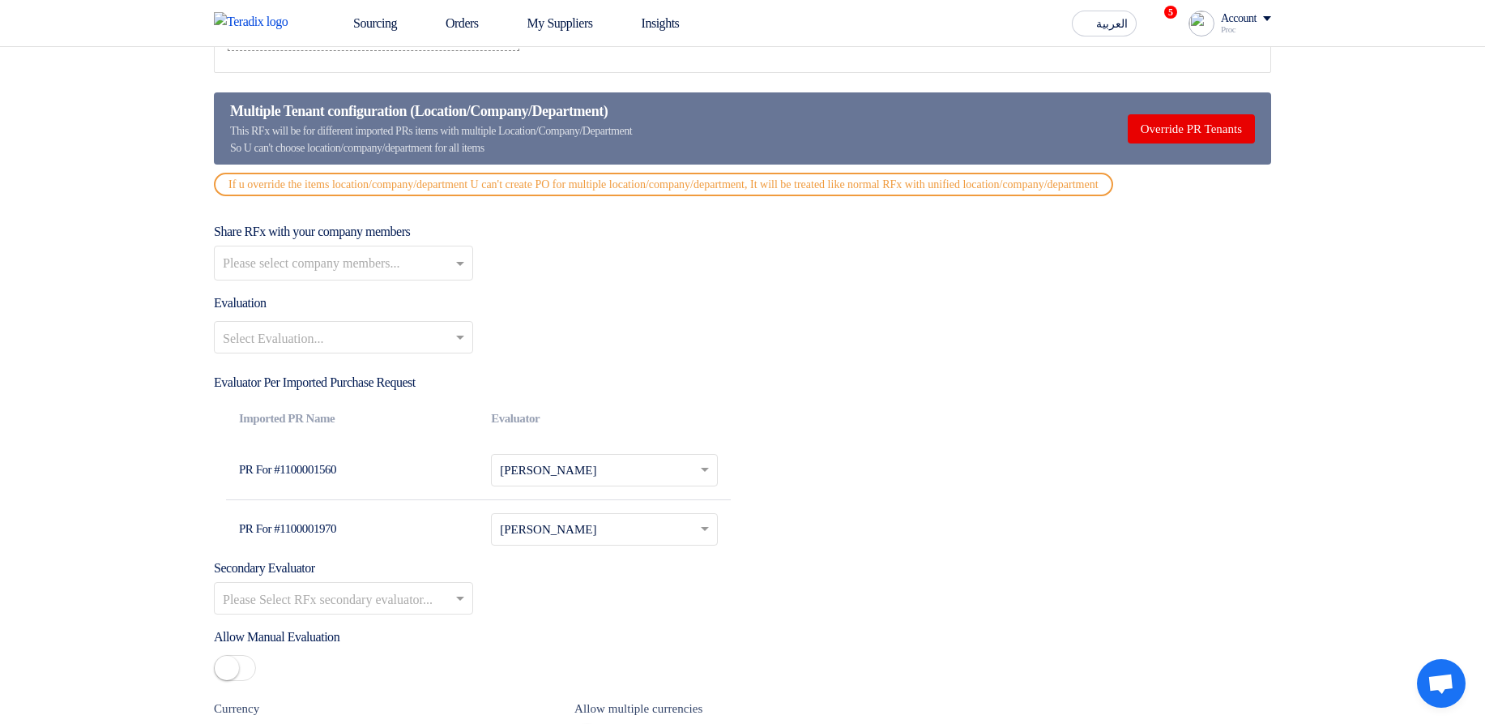
scroll to position [2528, 0]
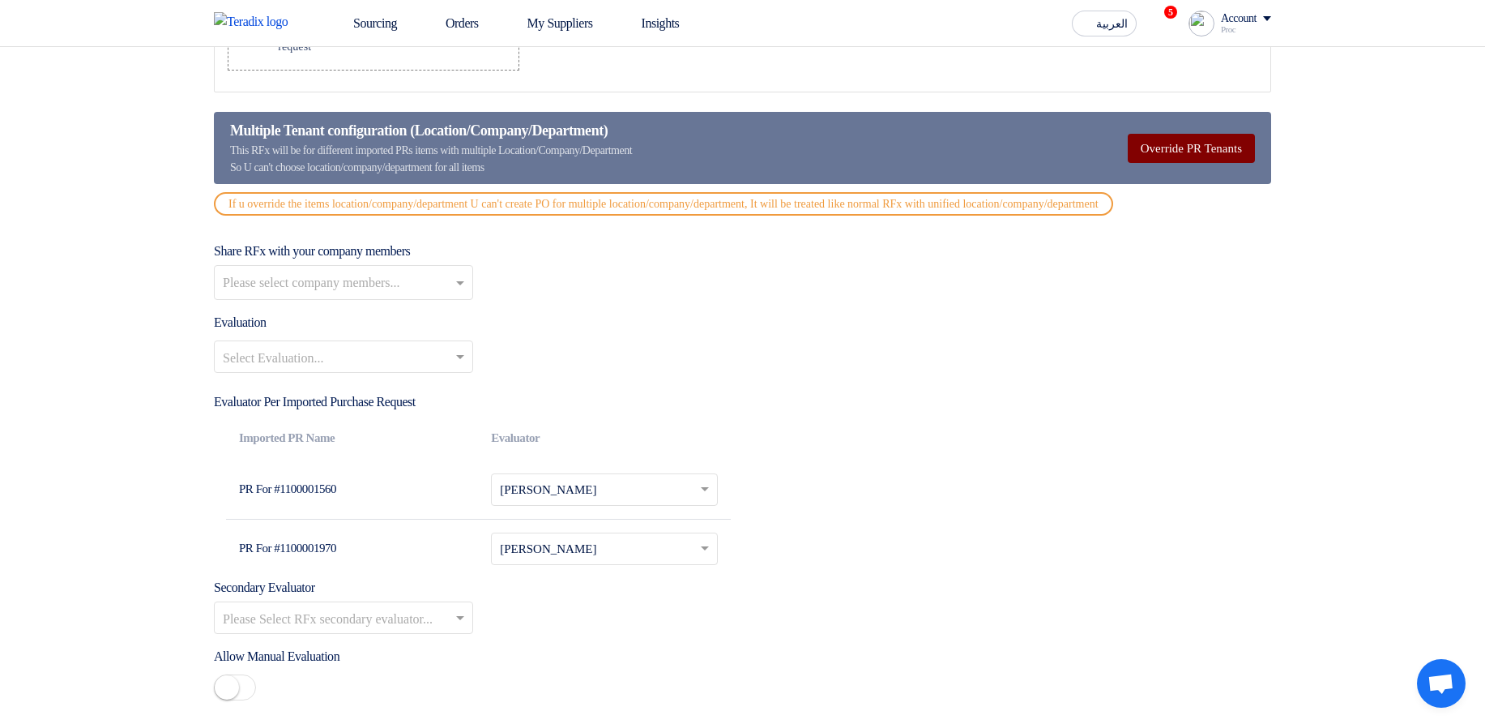
click at [1187, 160] on button "Override PR Tenants" at bounding box center [1191, 148] width 127 height 29
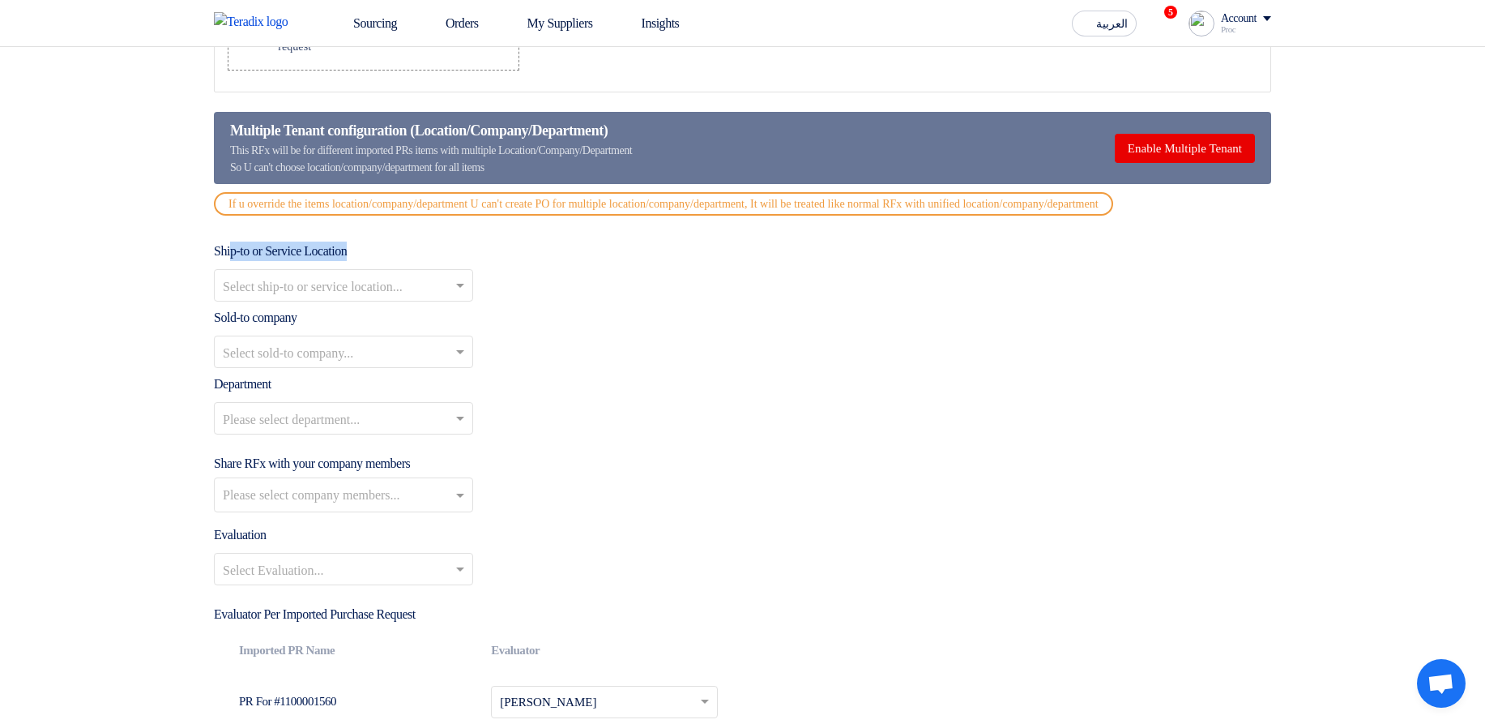
drag, startPoint x: 232, startPoint y: 273, endPoint x: 413, endPoint y: 272, distance: 181.5
click at [413, 272] on div "Ship-to or Service Location Select ship-to or service location..." at bounding box center [742, 271] width 1057 height 60
drag, startPoint x: 233, startPoint y: 335, endPoint x: 280, endPoint y: 392, distance: 73.7
click at [290, 327] on label "Sold-to company" at bounding box center [255, 317] width 83 height 19
drag, startPoint x: 218, startPoint y: 404, endPoint x: 259, endPoint y: 405, distance: 41.4
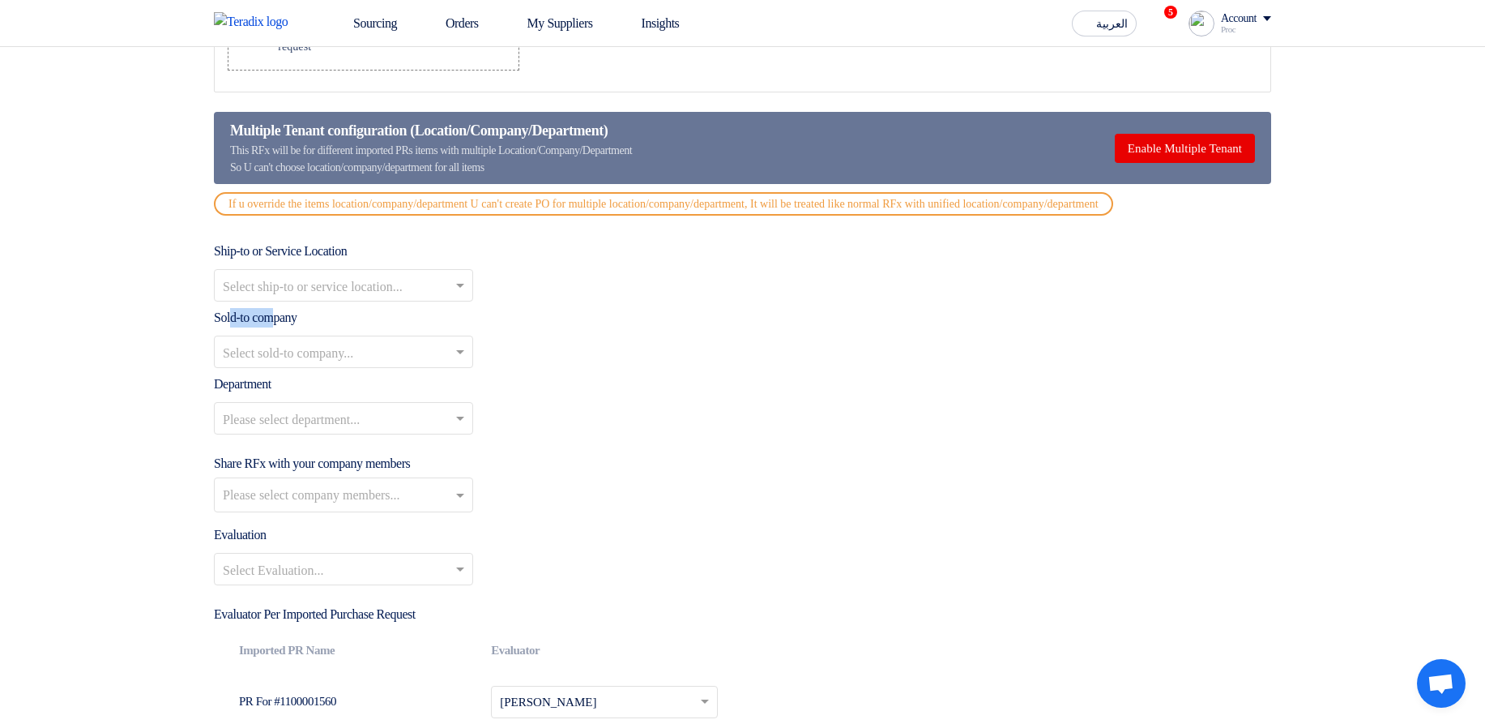
click at [259, 394] on label "Department" at bounding box center [243, 383] width 58 height 19
click at [260, 394] on label "Department" at bounding box center [243, 383] width 58 height 19
click at [1171, 163] on button "Enable Multiple Tenant" at bounding box center [1185, 148] width 140 height 29
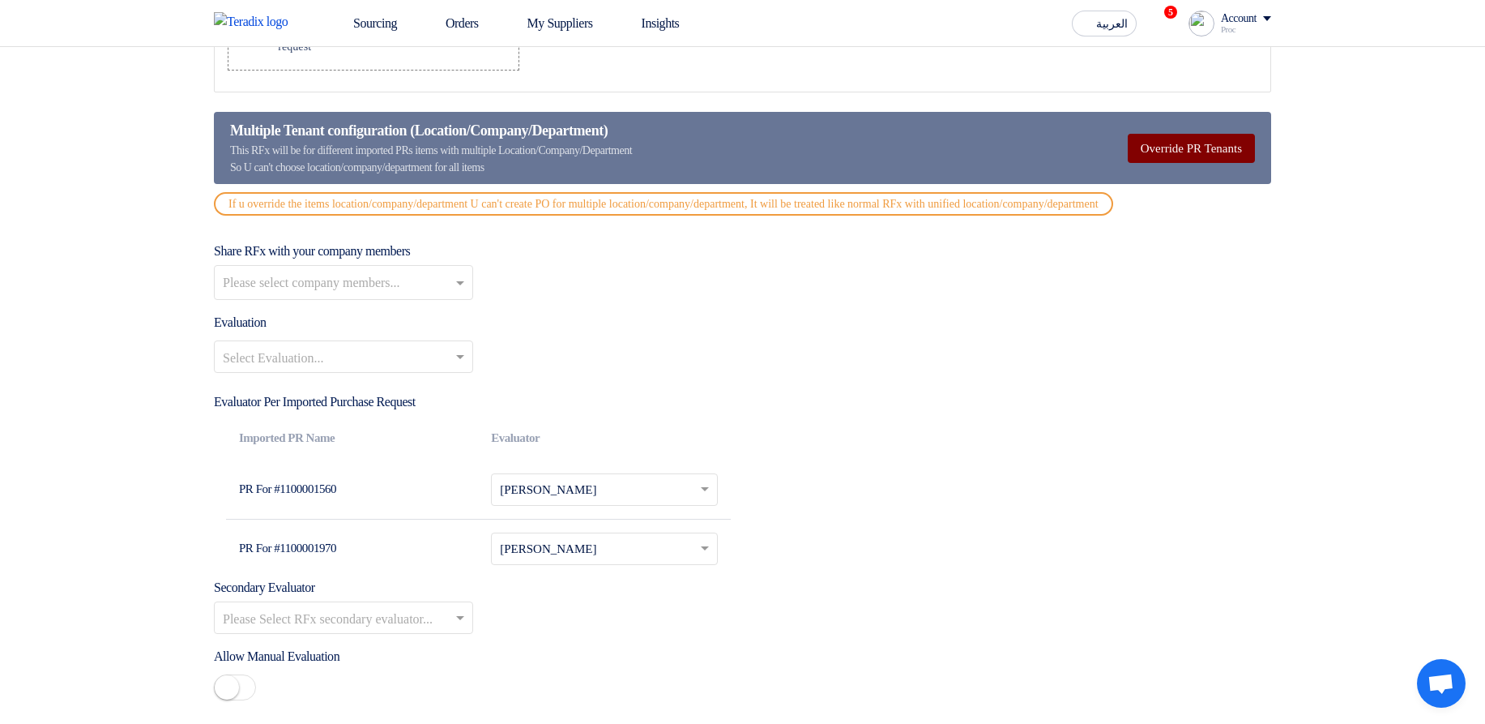
click at [1170, 163] on button "Override PR Tenants" at bounding box center [1191, 148] width 127 height 29
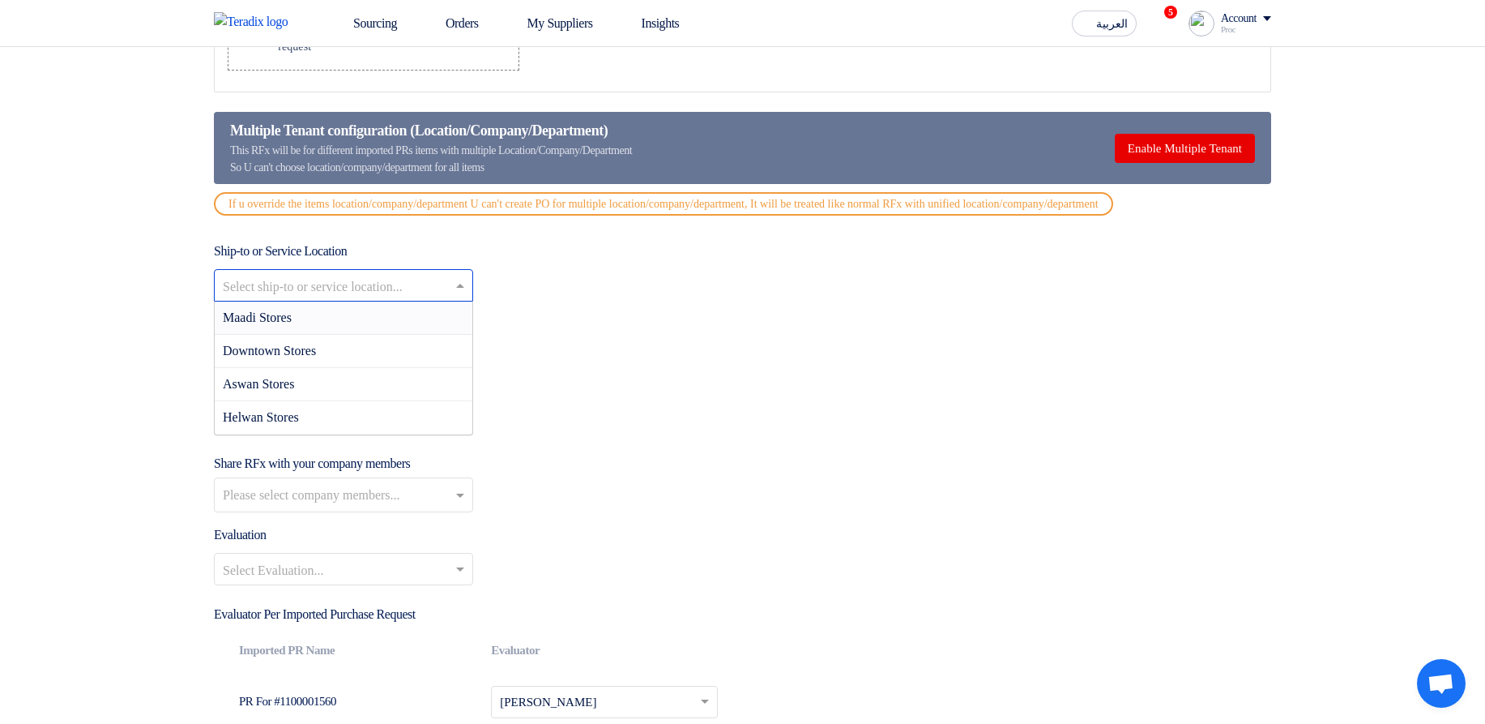
click at [407, 301] on input "text" at bounding box center [335, 287] width 225 height 27
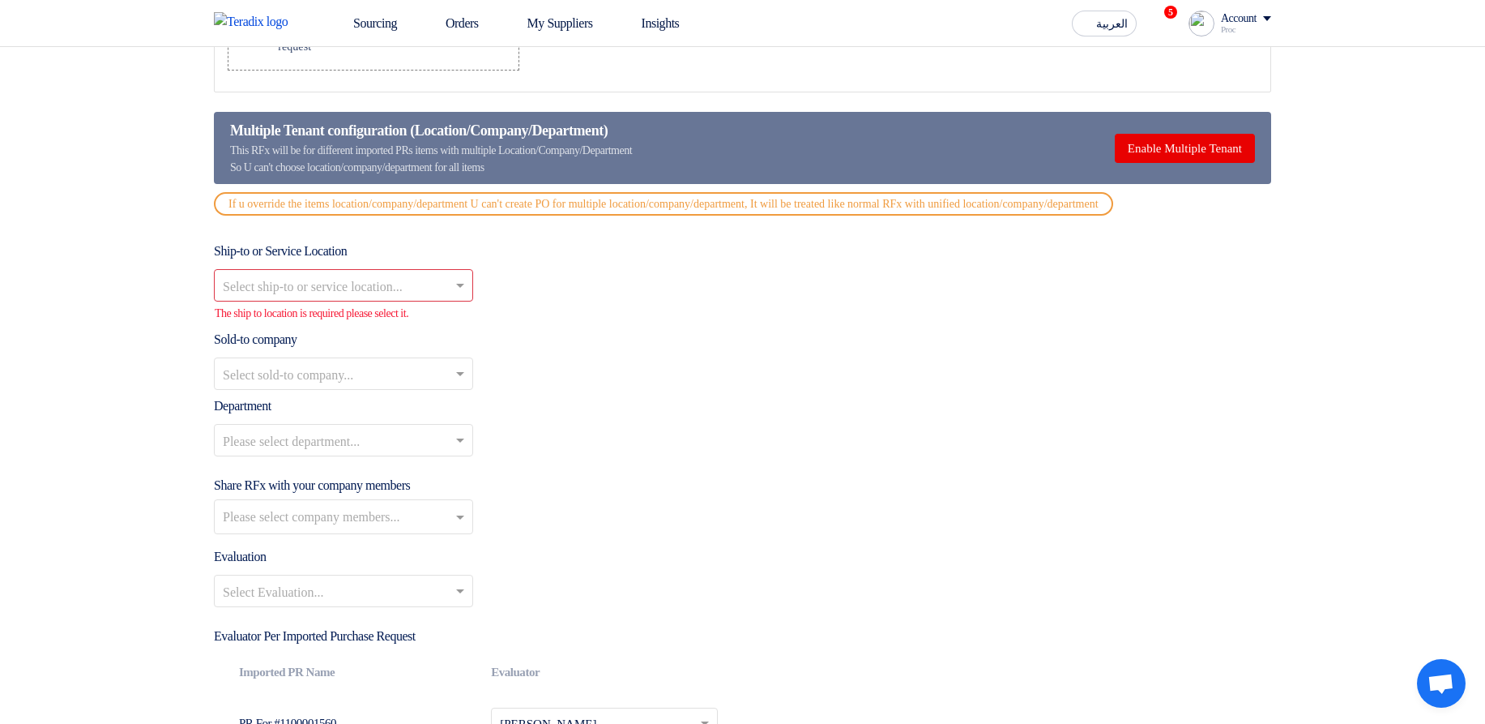
click at [767, 320] on div "Ship-to or Service Location Select ship-to or service location... The ship to l…" at bounding box center [742, 355] width 1057 height 228
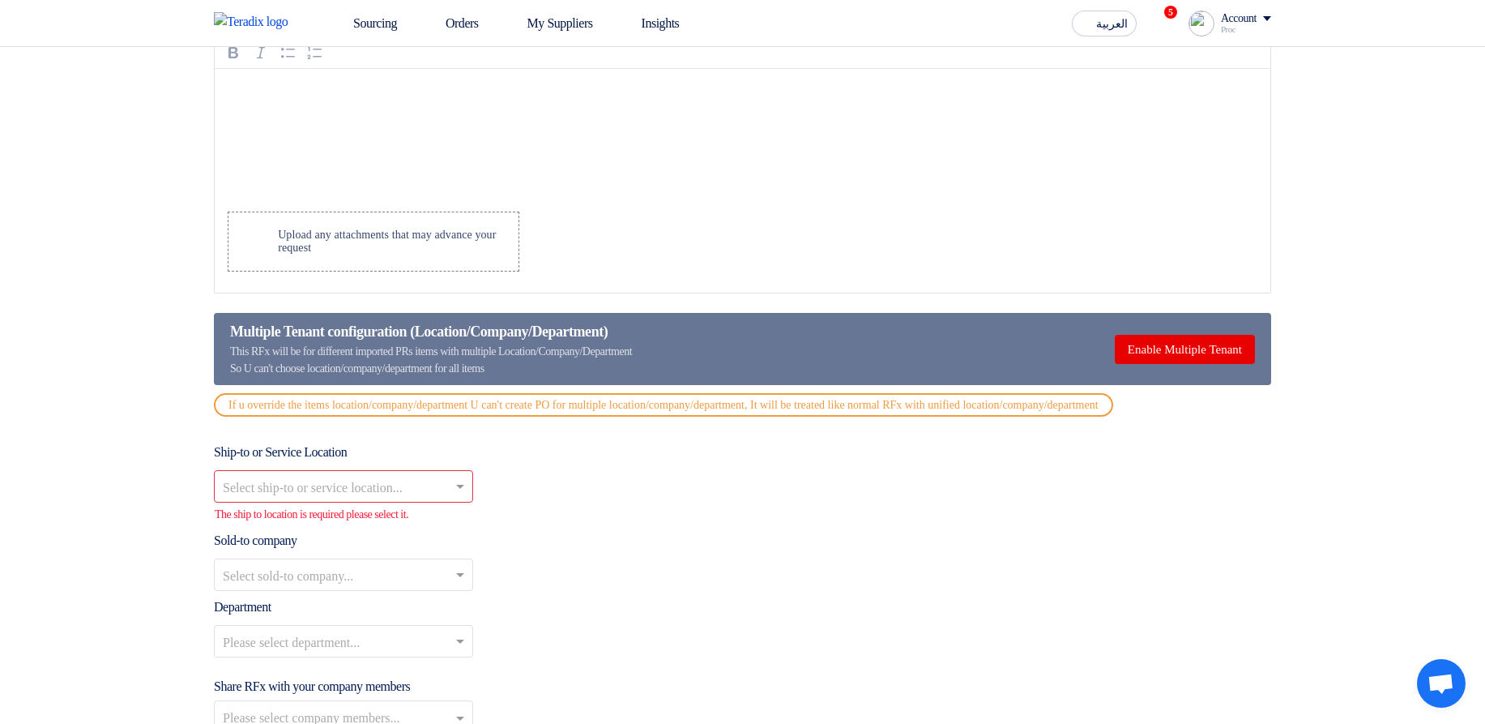
scroll to position [2334, 0]
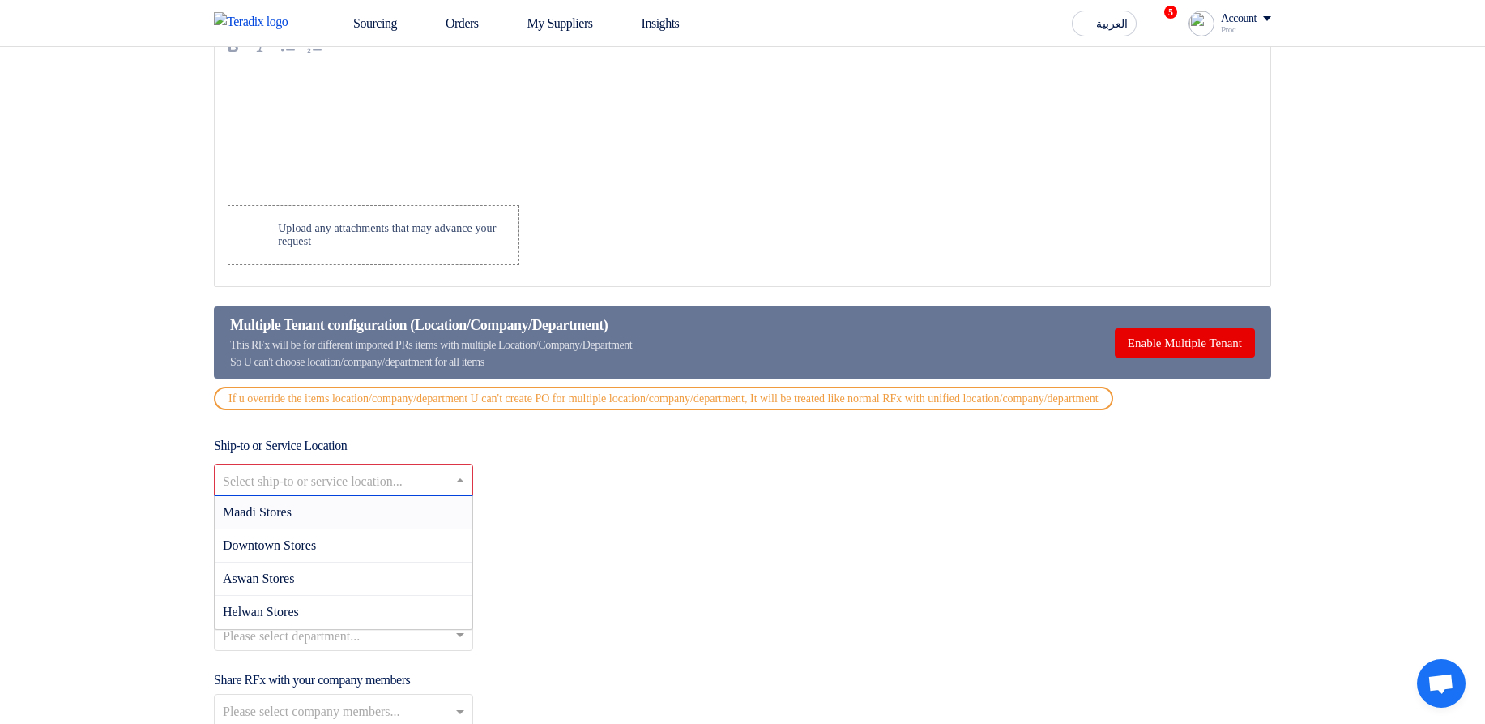
click at [316, 495] on input "text" at bounding box center [335, 481] width 225 height 27
click at [338, 529] on div "Maadi Stores" at bounding box center [344, 512] width 258 height 33
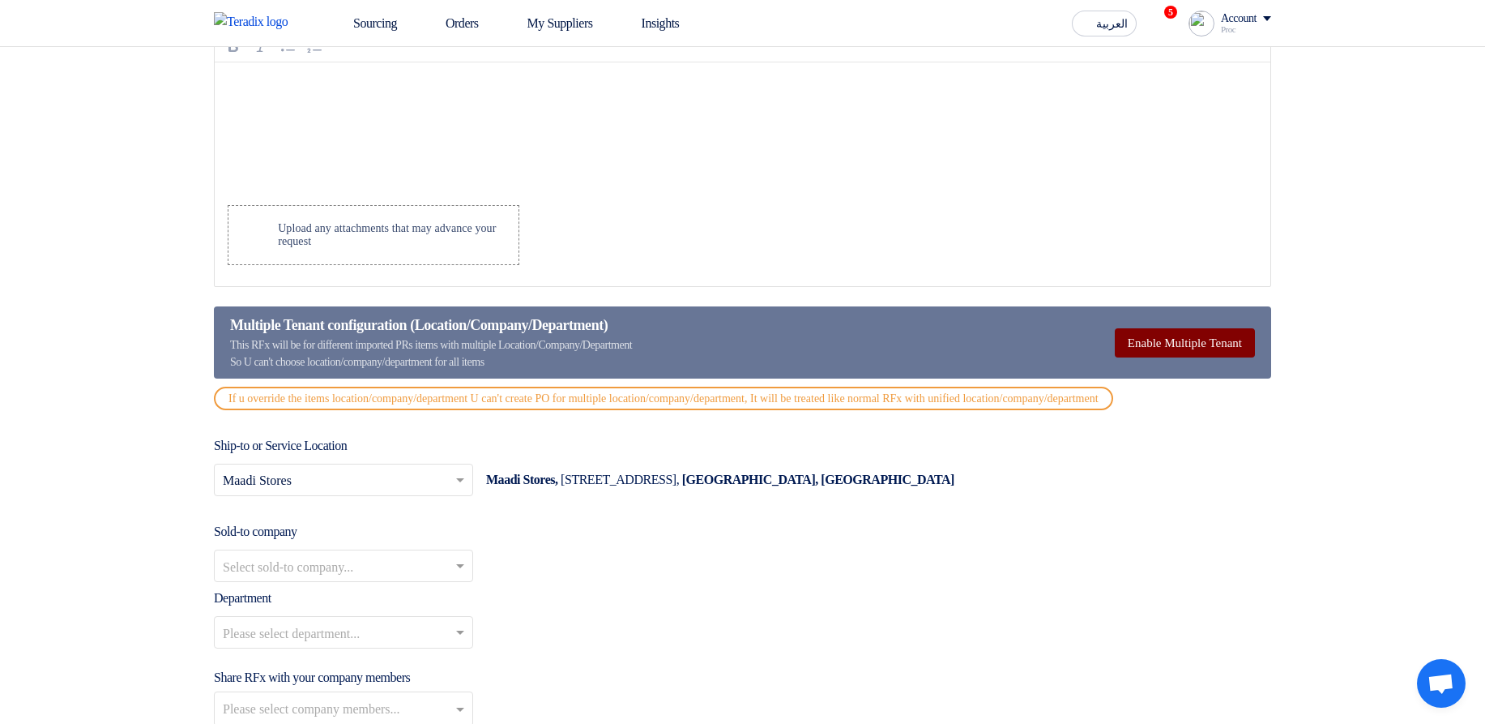
click at [1157, 357] on button "Enable Multiple Tenant" at bounding box center [1185, 342] width 140 height 29
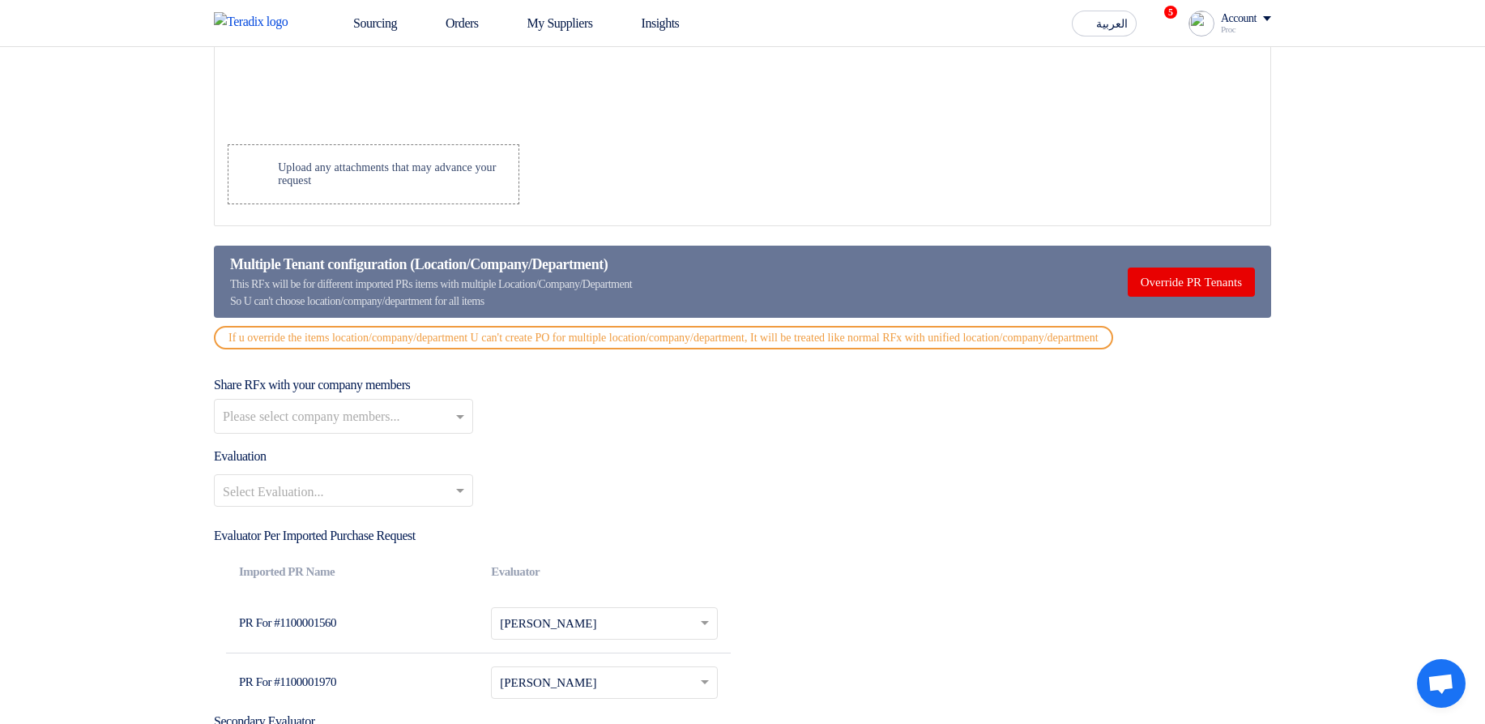
scroll to position [2528, 0]
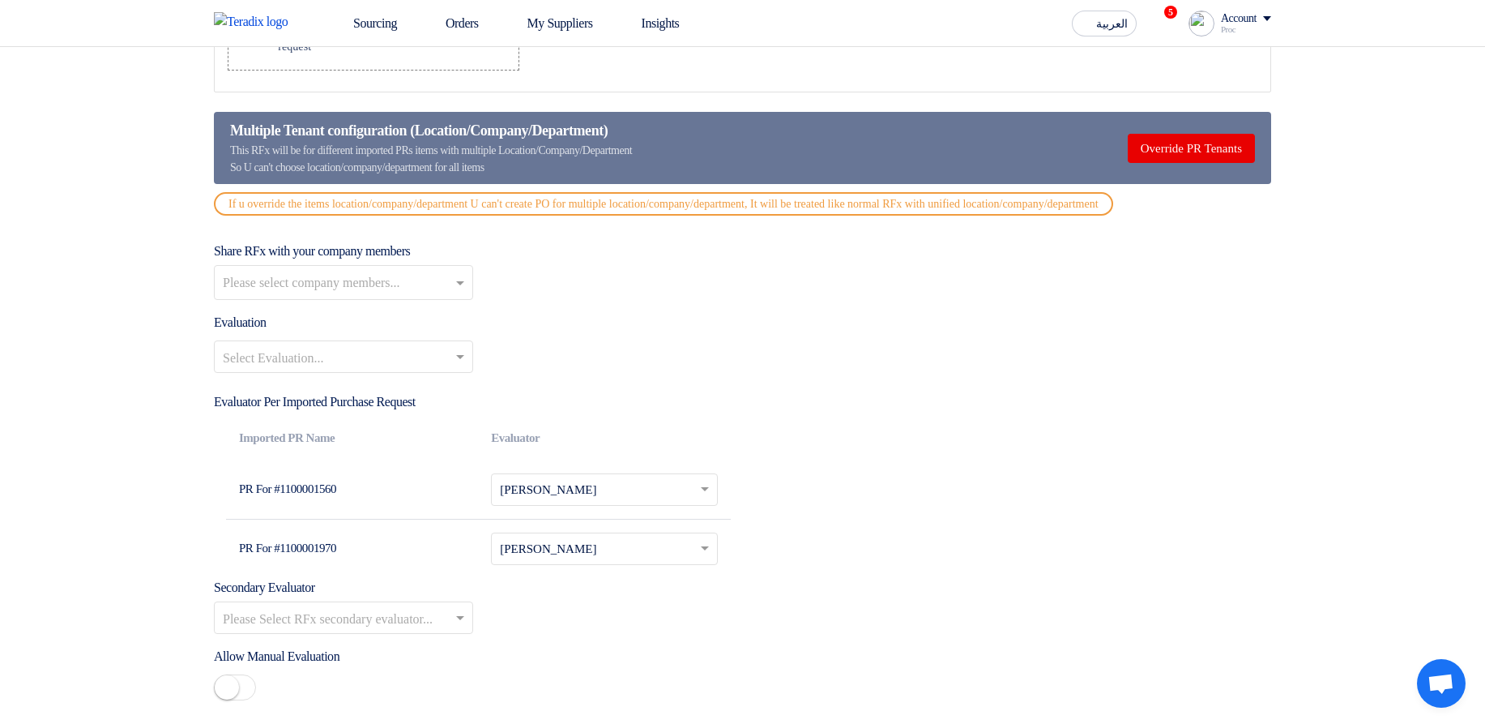
click at [412, 356] on div "Evaluation Select Evaluation..." at bounding box center [742, 349] width 1057 height 73
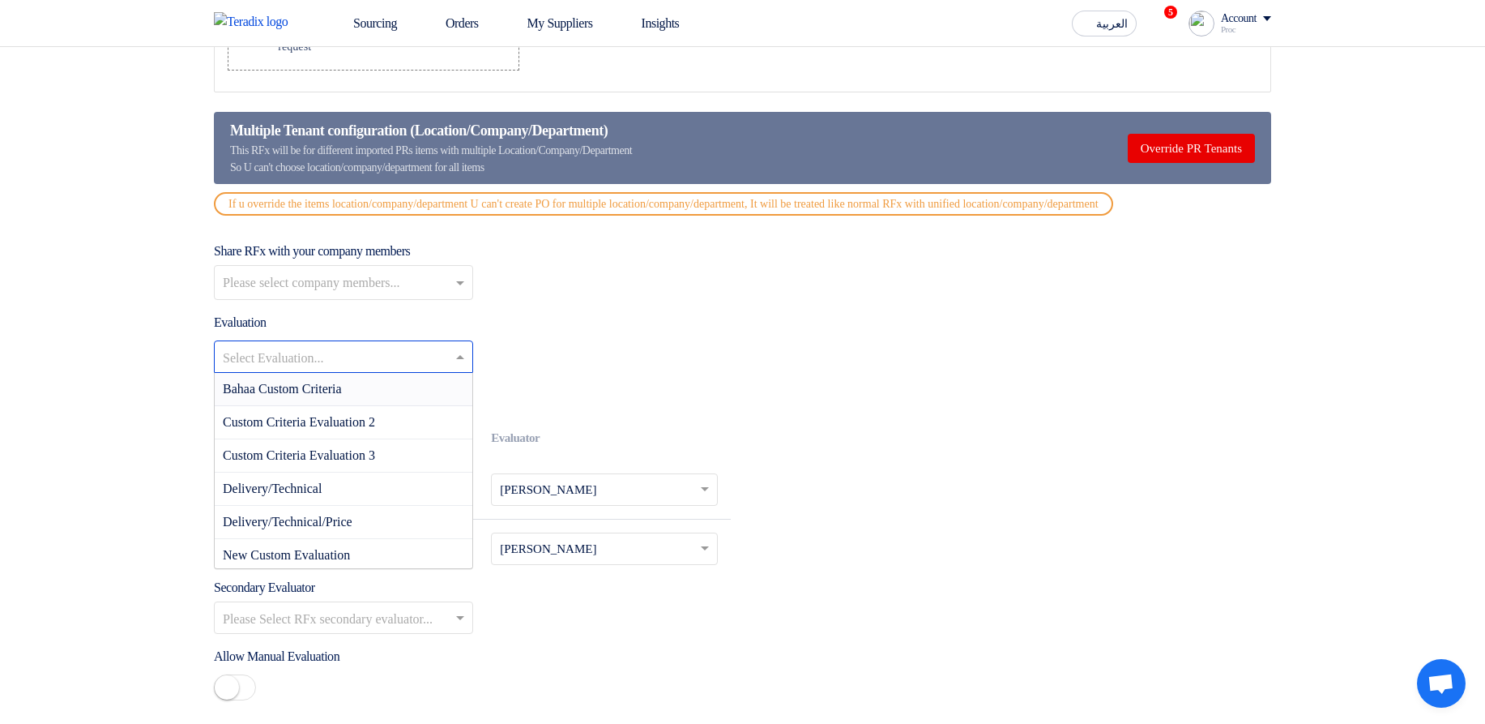
click at [405, 372] on input "text" at bounding box center [335, 358] width 225 height 27
click at [391, 404] on div "Bahaa Custom Criteria" at bounding box center [344, 389] width 258 height 33
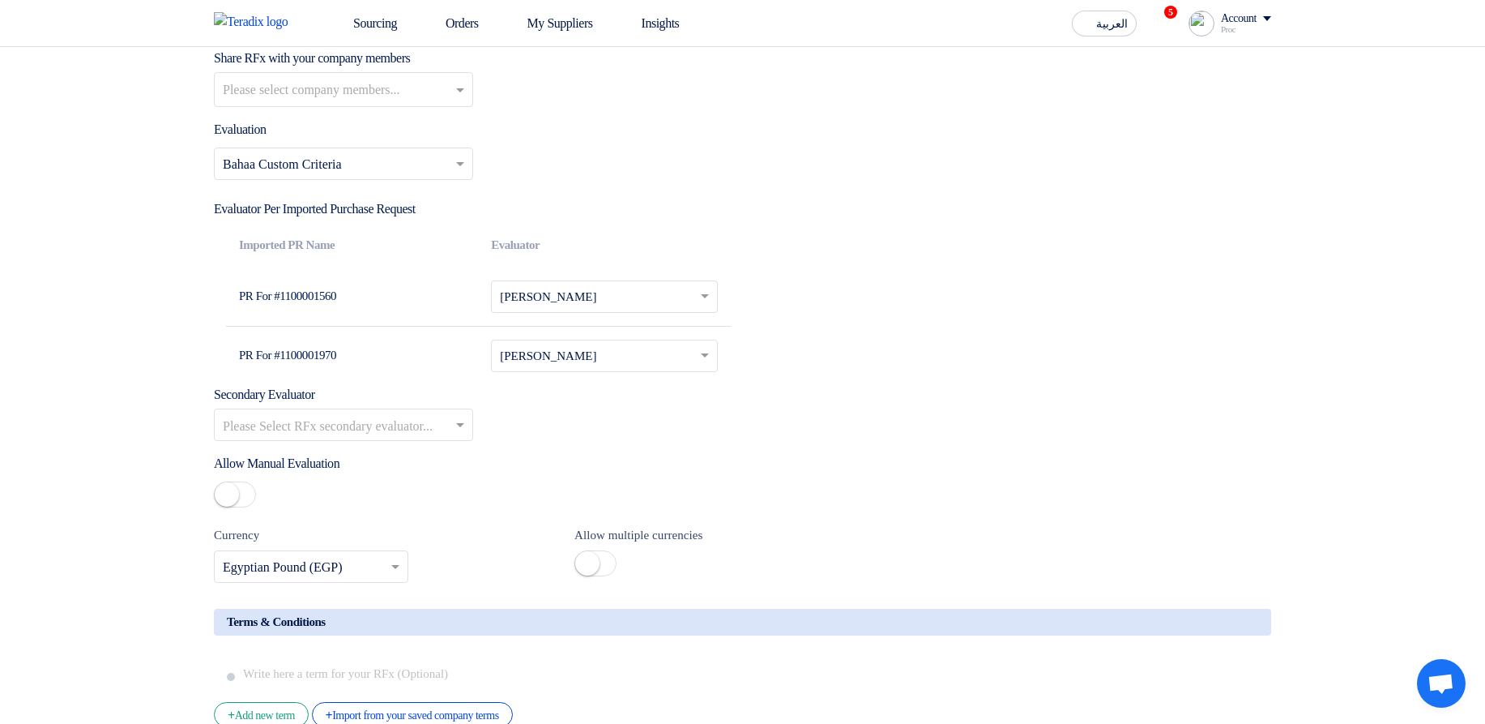
scroll to position [2723, 0]
drag, startPoint x: 215, startPoint y: 147, endPoint x: 275, endPoint y: 142, distance: 61.0
click at [275, 142] on div "Evaluation Select Evaluation... × Bahaa Custom Criteria ×" at bounding box center [742, 154] width 1057 height 73
drag, startPoint x: 243, startPoint y: 307, endPoint x: 386, endPoint y: 310, distance: 142.6
click at [365, 304] on td "PR For #1100001560" at bounding box center [352, 295] width 252 height 59
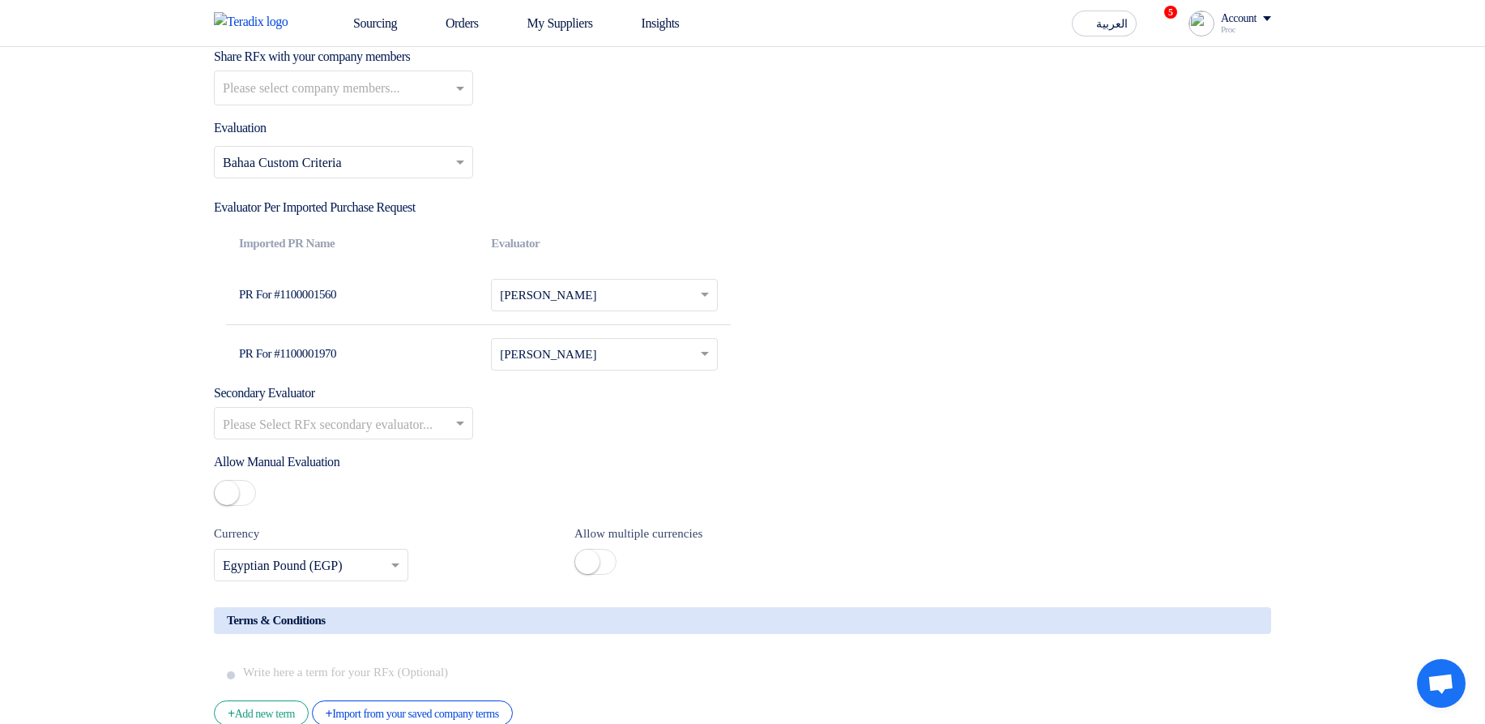
click at [391, 310] on td "PR For #1100001560" at bounding box center [352, 295] width 252 height 59
click at [341, 316] on td "PR For #1100001560" at bounding box center [352, 295] width 252 height 59
click at [305, 314] on td "PR For #1100001560" at bounding box center [352, 295] width 252 height 59
click at [310, 371] on td "PR For #1100001970" at bounding box center [352, 353] width 252 height 59
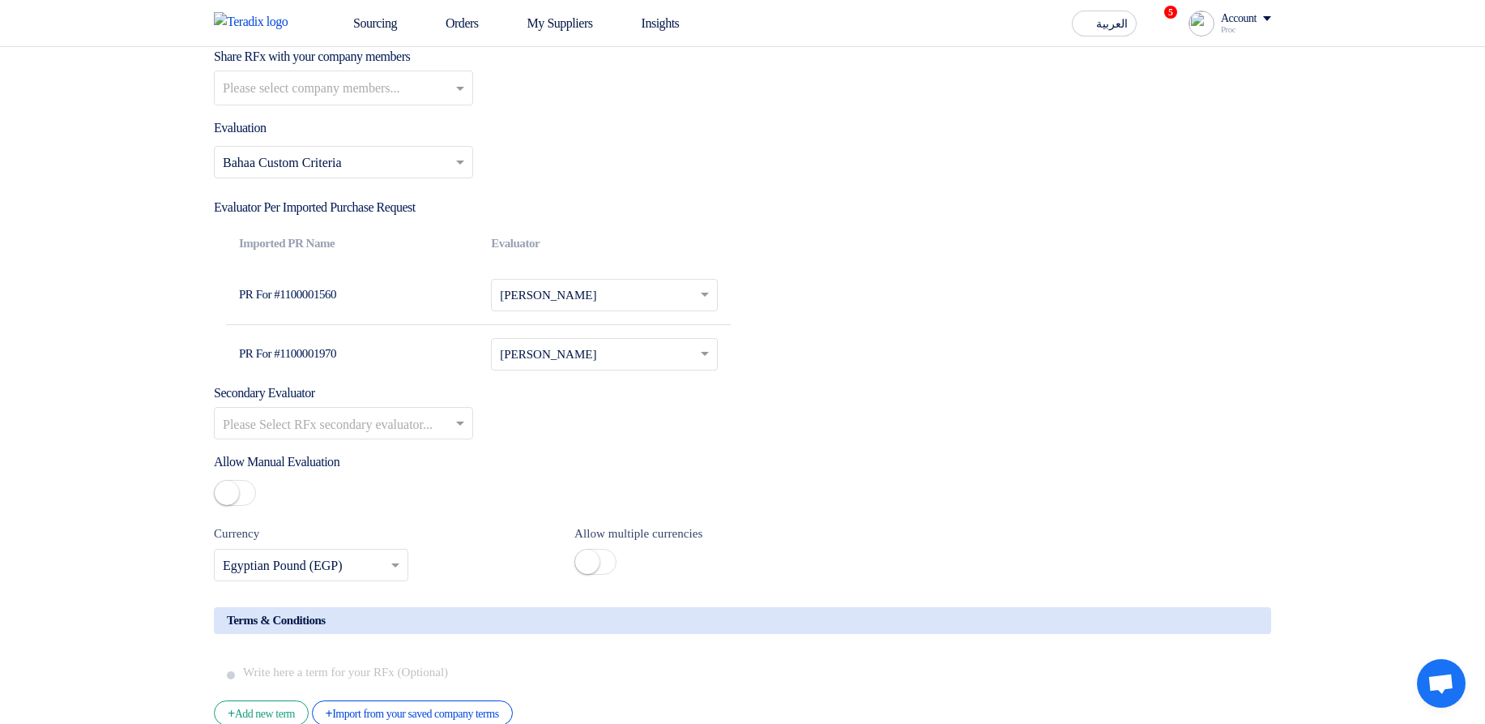
click at [310, 371] on td "PR For #1100001970" at bounding box center [352, 353] width 252 height 59
click at [316, 310] on td "PR For #1100001560" at bounding box center [352, 295] width 252 height 59
click at [322, 376] on td "PR For #1100001970" at bounding box center [352, 353] width 252 height 59
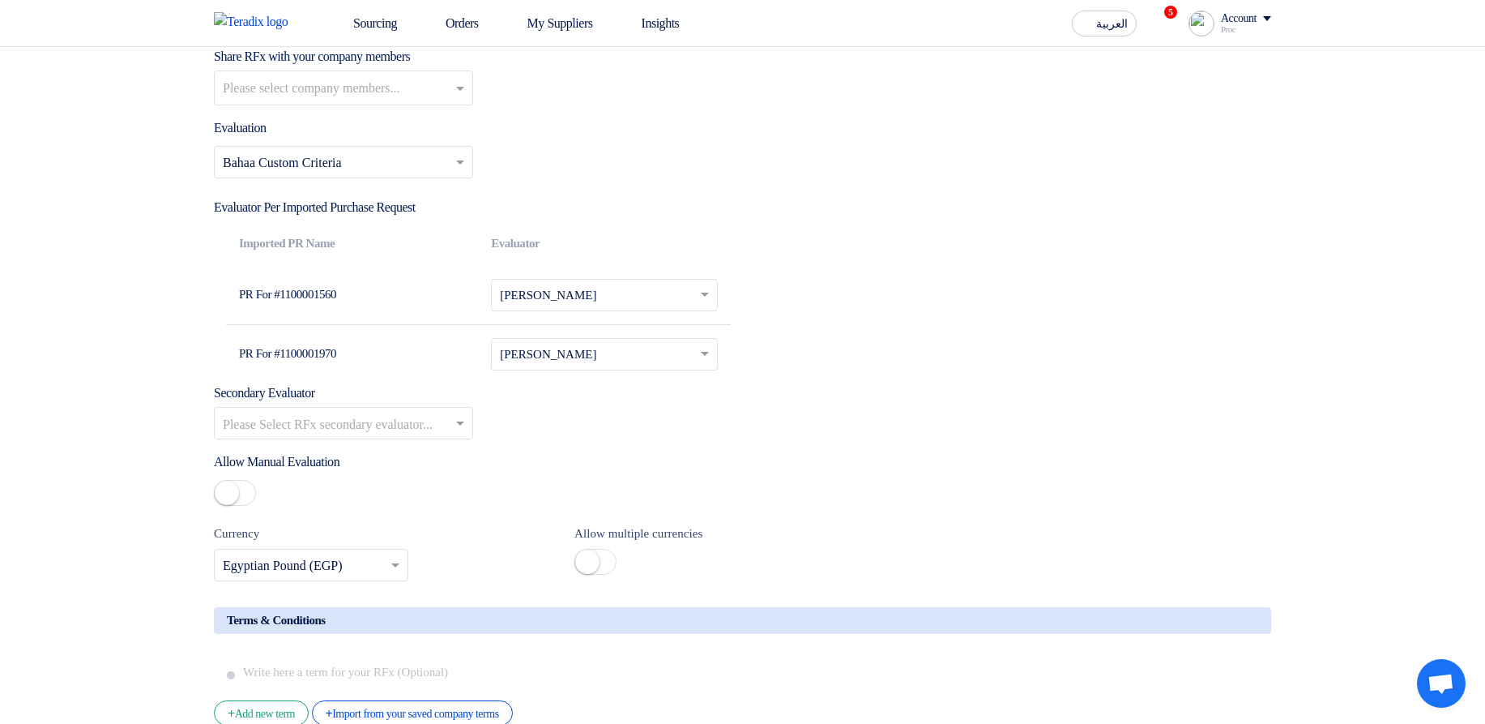
click at [322, 376] on td "PR For #1100001970" at bounding box center [352, 353] width 252 height 59
click at [571, 310] on input "text" at bounding box center [594, 297] width 189 height 26
click at [666, 369] on input "text" at bounding box center [594, 356] width 189 height 26
click at [956, 408] on div "Secondary Evaluator Please Select RFx secondary evaluator..." at bounding box center [742, 411] width 1057 height 56
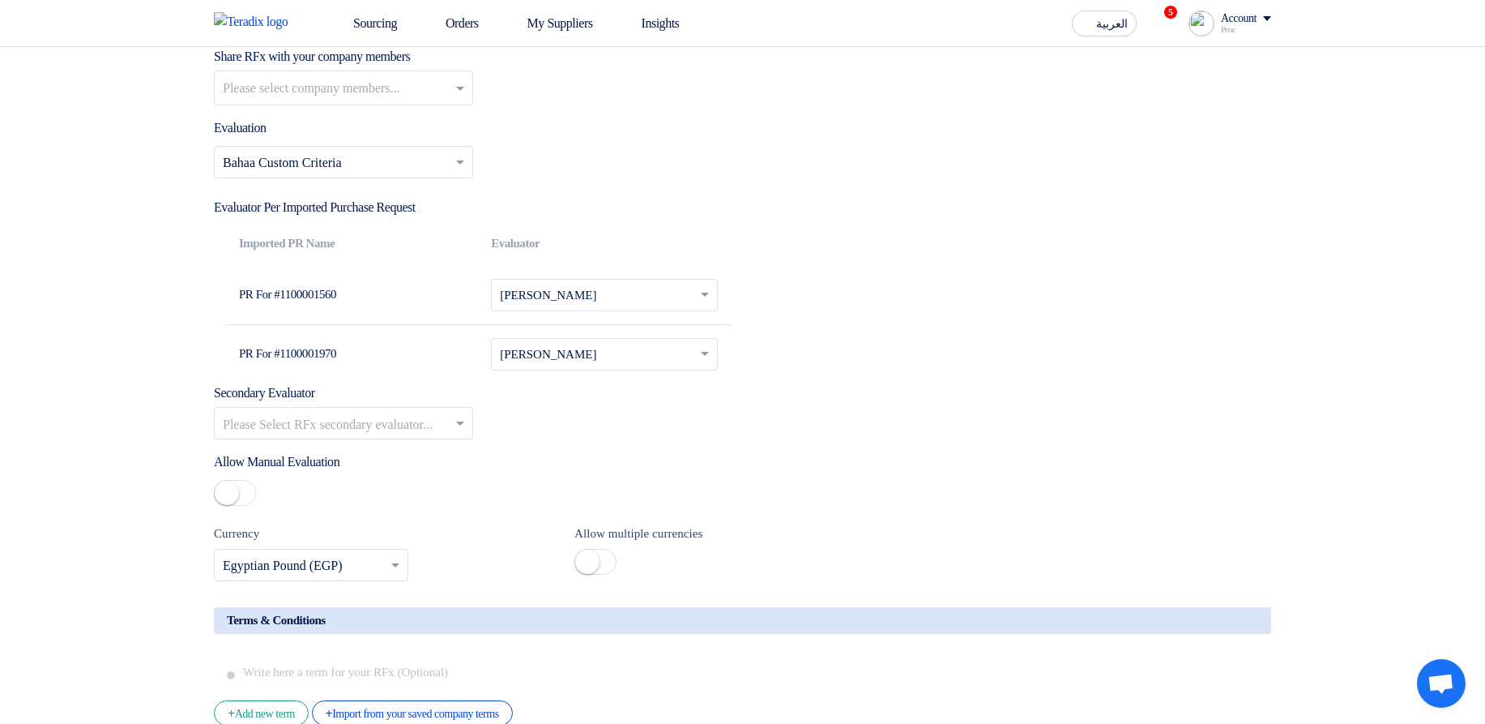
click at [634, 366] on input "text" at bounding box center [594, 356] width 189 height 26
click at [596, 467] on div "Proc Sjsj" at bounding box center [604, 450] width 224 height 32
drag, startPoint x: 342, startPoint y: 303, endPoint x: 372, endPoint y: 299, distance: 30.3
click at [372, 299] on td "PR For #1100001560" at bounding box center [352, 295] width 252 height 59
click at [409, 307] on td "PR For #1100001560" at bounding box center [352, 295] width 252 height 59
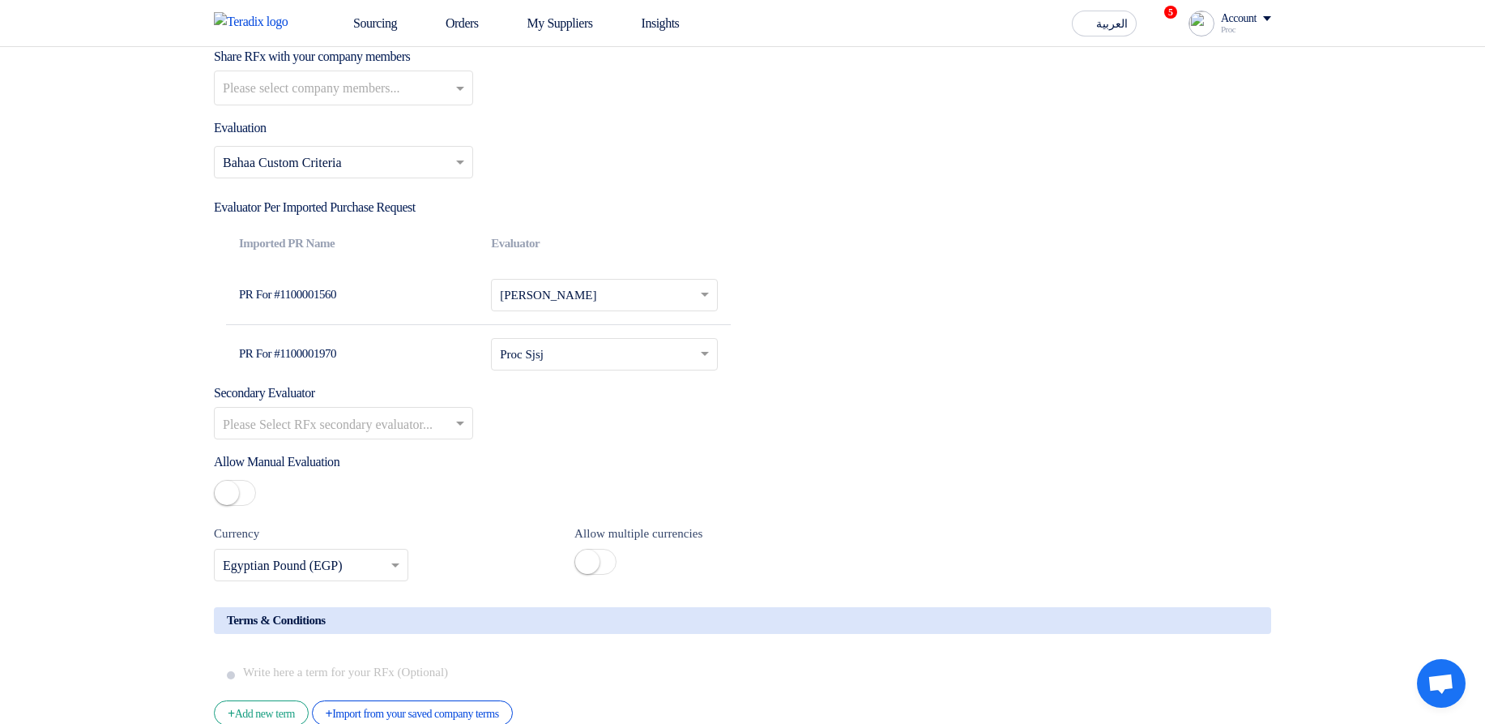
drag, startPoint x: 364, startPoint y: 306, endPoint x: 322, endPoint y: 305, distance: 42.2
click at [322, 305] on td "PR For #1100001560" at bounding box center [352, 295] width 252 height 59
drag, startPoint x: 312, startPoint y: 365, endPoint x: 365, endPoint y: 361, distance: 52.9
click at [365, 361] on td "PR For #1100001970" at bounding box center [352, 353] width 252 height 59
click at [364, 373] on td "PR For #1100001970" at bounding box center [352, 353] width 252 height 59
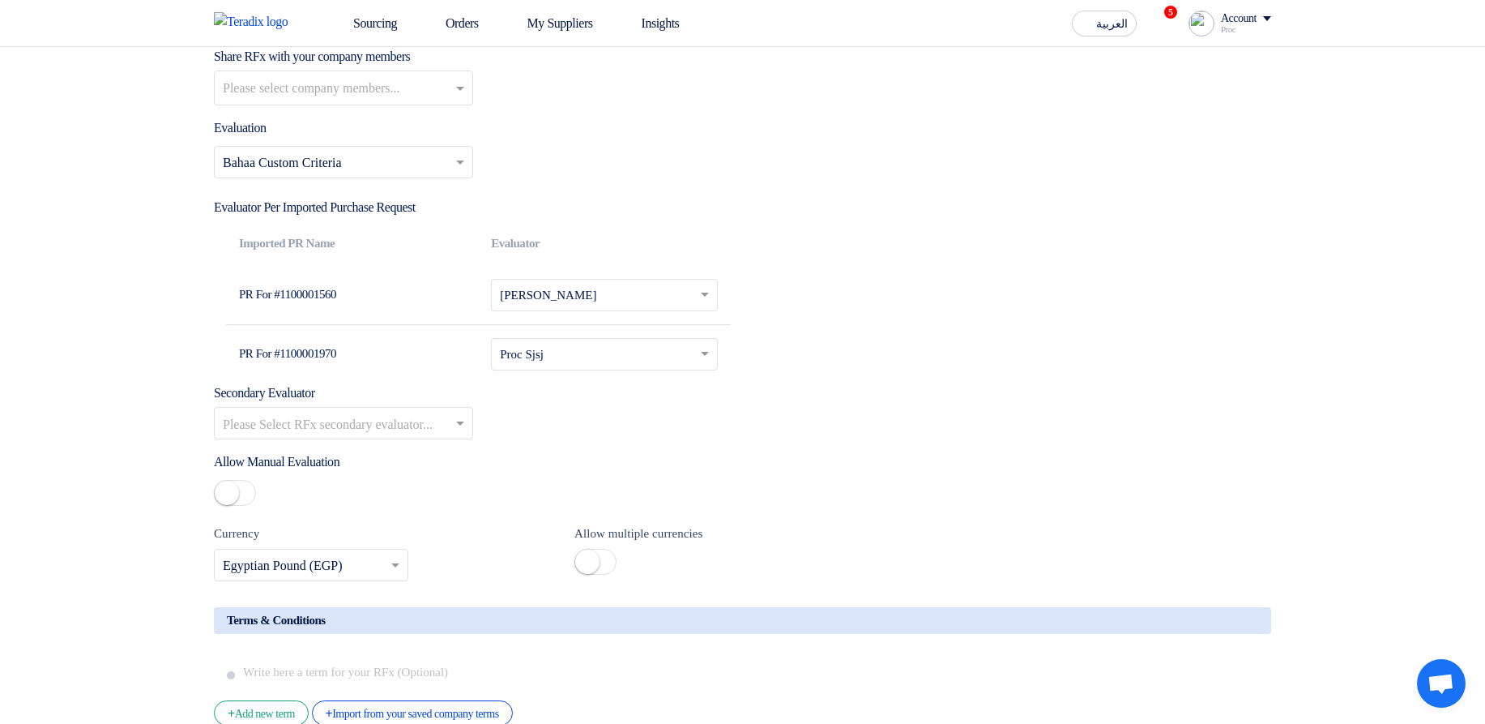
drag, startPoint x: 350, startPoint y: 370, endPoint x: 302, endPoint y: 370, distance: 47.8
click at [302, 370] on td "PR For #1100001970" at bounding box center [352, 353] width 252 height 59
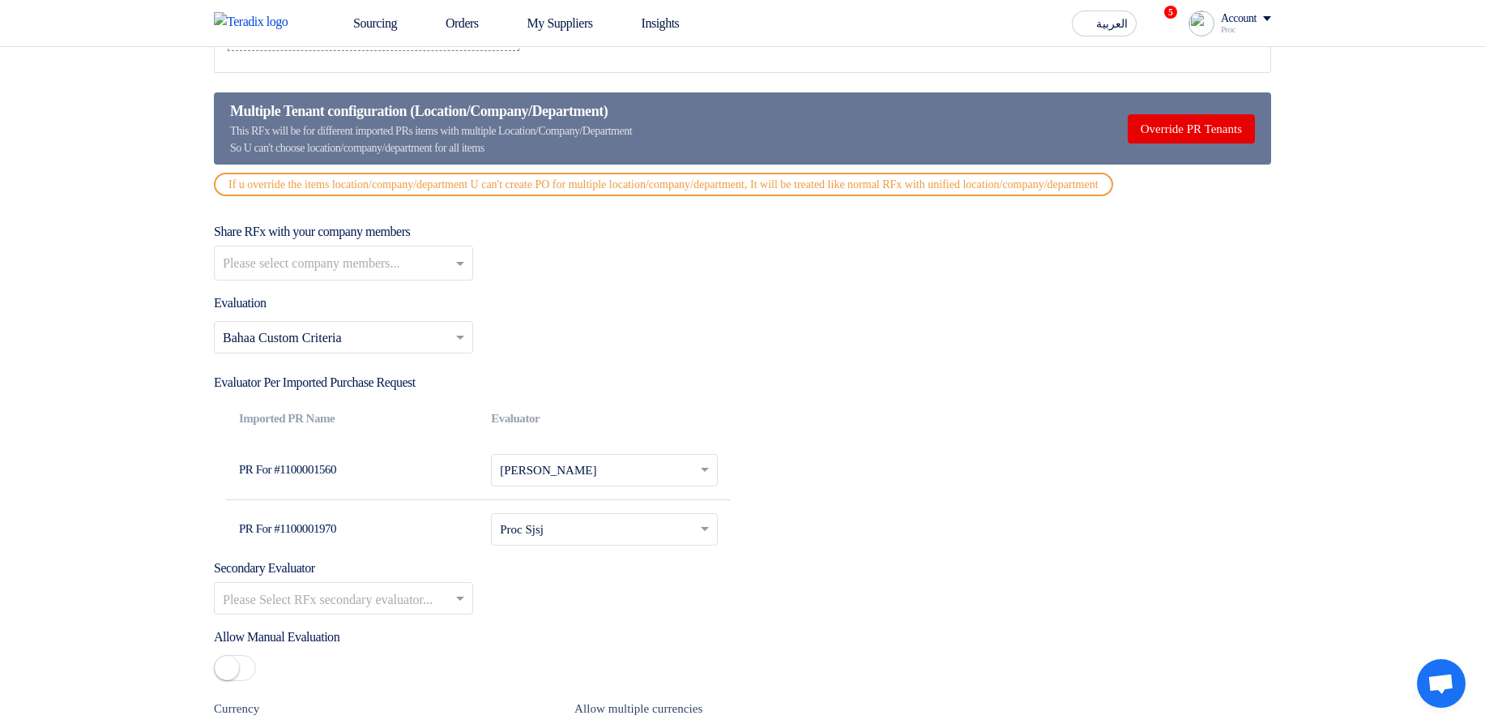
scroll to position [2625, 0]
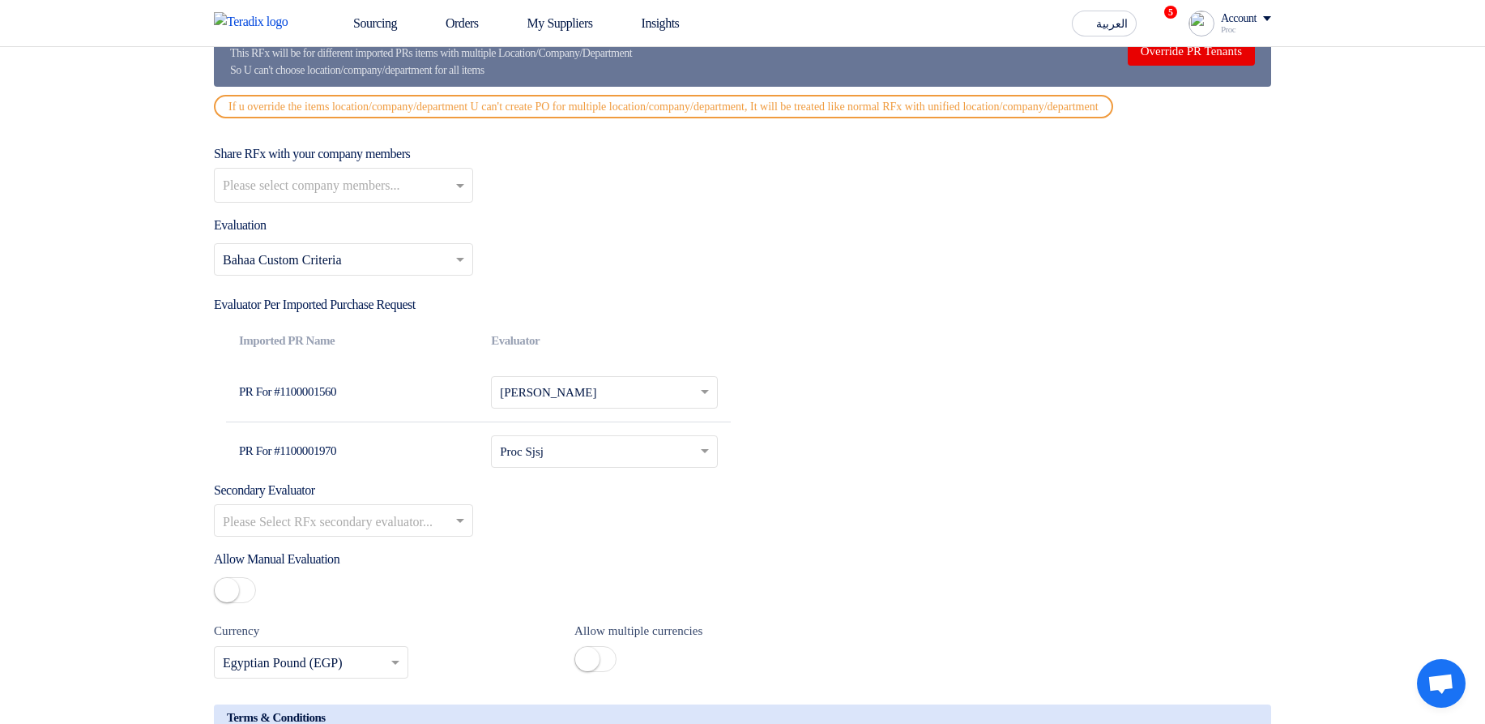
click at [375, 412] on td "PR For #1100001560" at bounding box center [352, 392] width 252 height 59
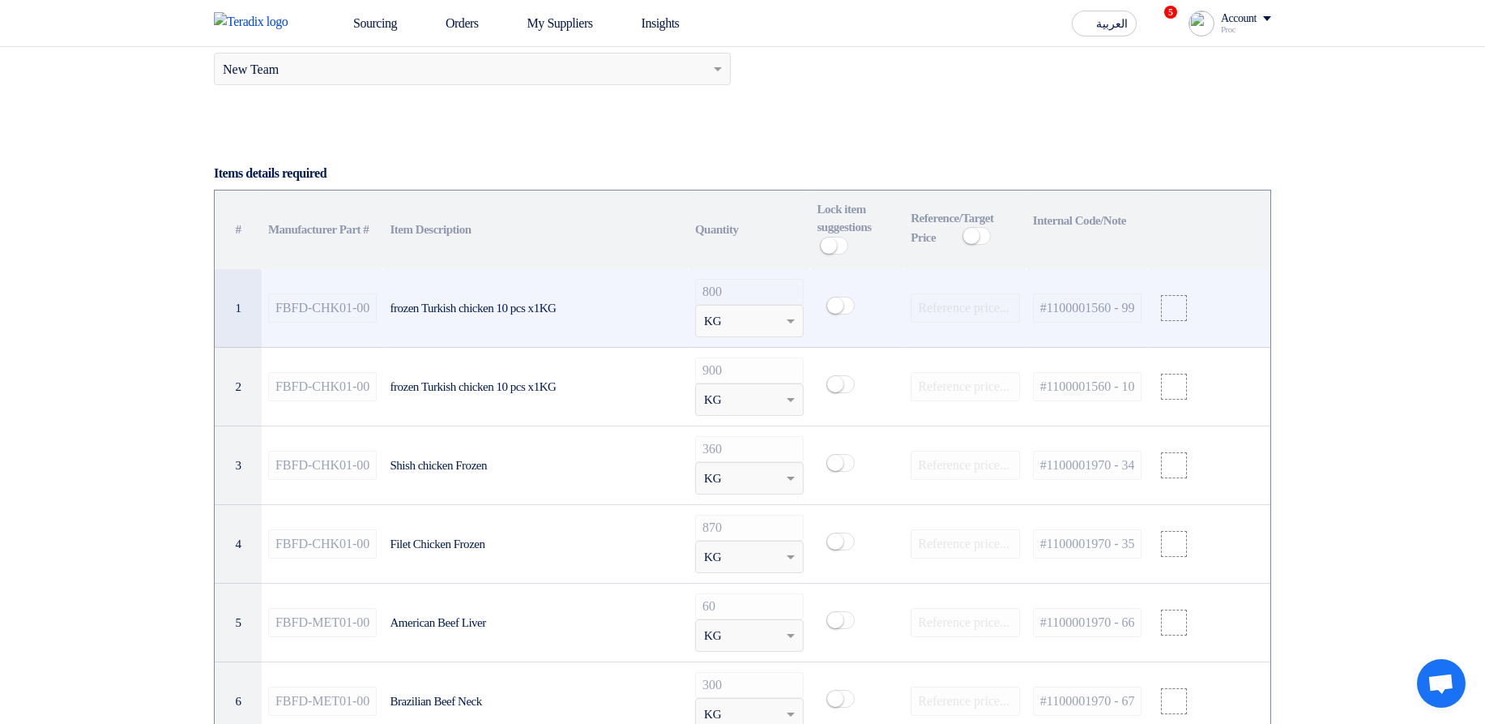
scroll to position [1070, 0]
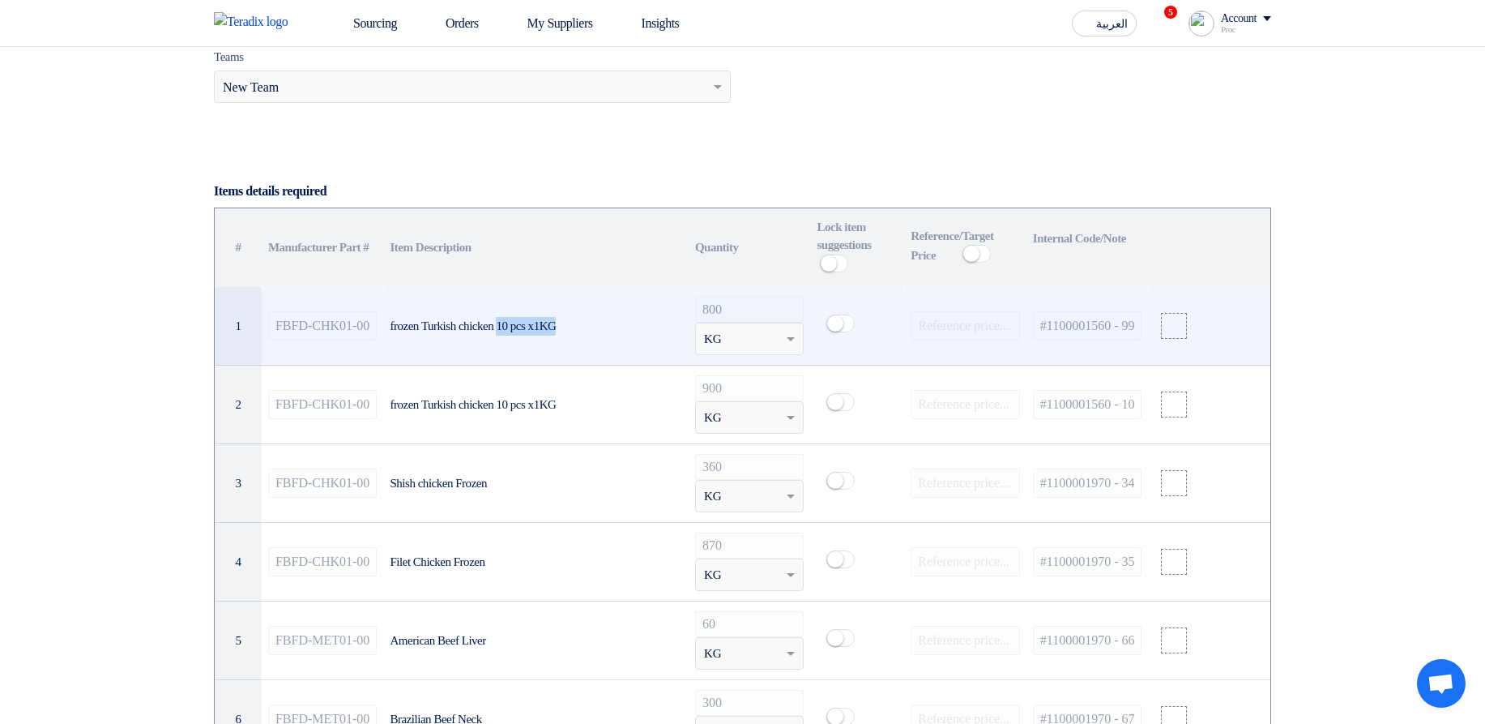
drag, startPoint x: 512, startPoint y: 330, endPoint x: 591, endPoint y: 331, distance: 79.4
click at [591, 331] on div "frozen Turkish chicken 10 pcs x1KG" at bounding box center [536, 326] width 292 height 19
click at [598, 330] on div "frozen Turkish chicken 10 pcs x1KG" at bounding box center [536, 326] width 292 height 19
drag, startPoint x: 598, startPoint y: 330, endPoint x: 459, endPoint y: 330, distance: 138.6
click at [459, 330] on div "frozen Turkish chicken 10 pcs x1KG" at bounding box center [536, 326] width 292 height 19
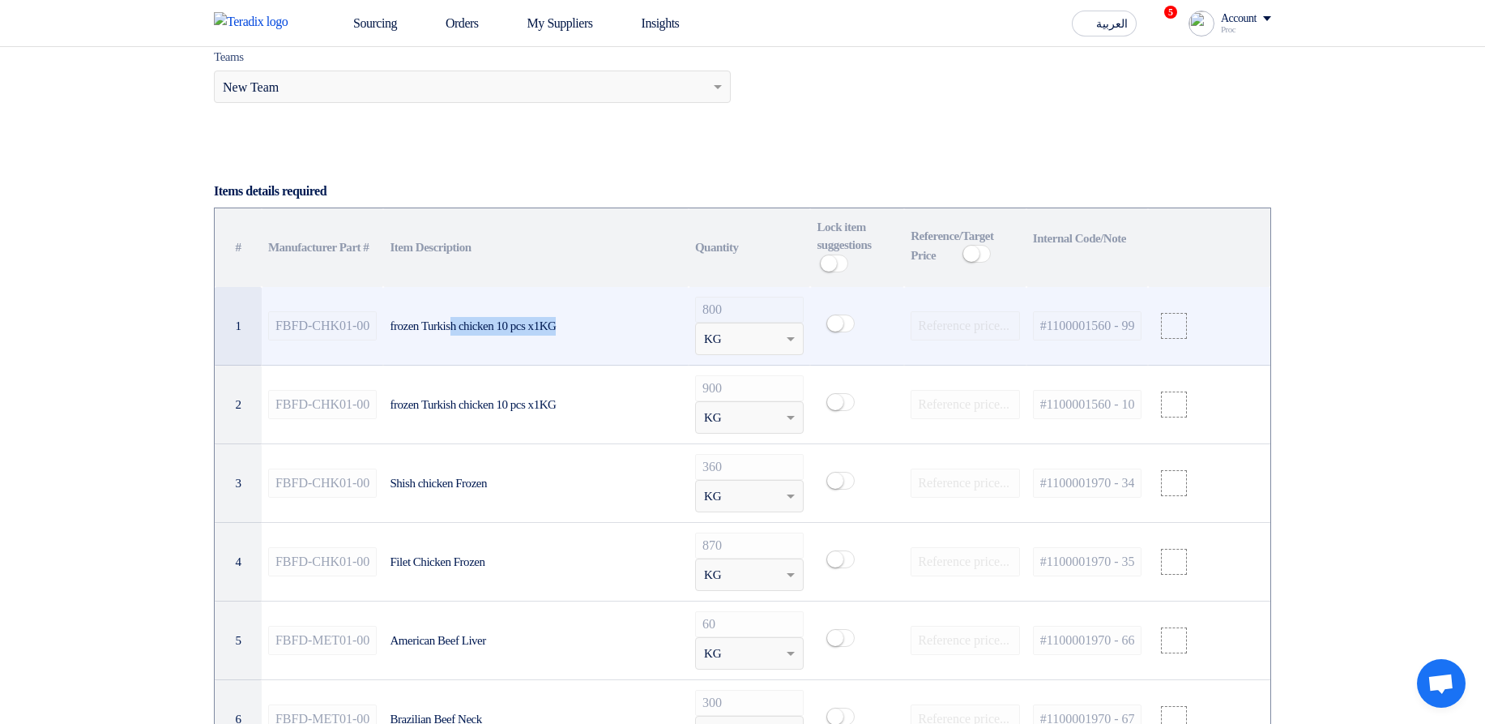
click at [459, 330] on div "frozen Turkish chicken 10 pcs x1KG" at bounding box center [536, 326] width 292 height 19
drag, startPoint x: 477, startPoint y: 335, endPoint x: 575, endPoint y: 327, distance: 98.4
click at [575, 327] on div "frozen Turkish chicken 10 pcs x1KG" at bounding box center [536, 326] width 292 height 19
click at [588, 327] on div "frozen Turkish chicken 10 pcs x1KG" at bounding box center [536, 326] width 292 height 19
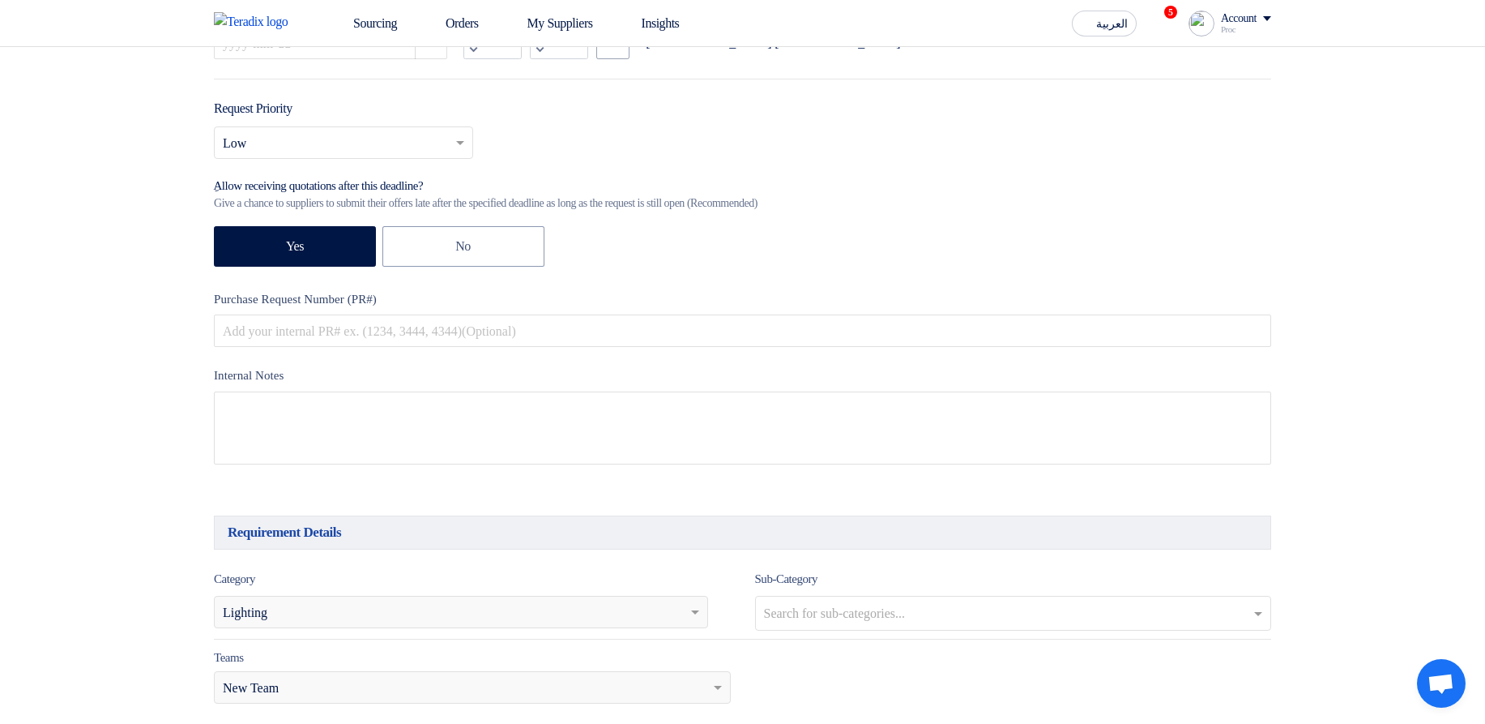
scroll to position [292, 0]
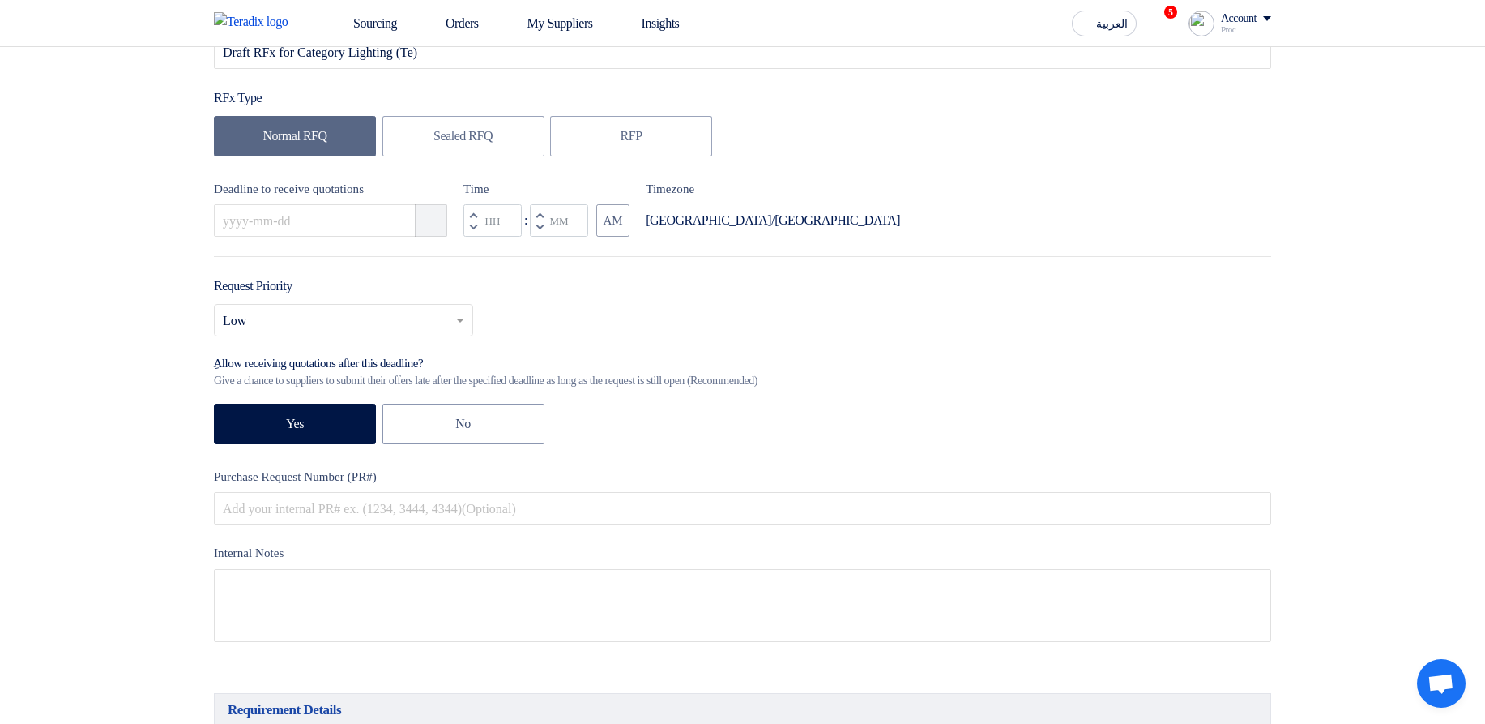
click at [431, 228] on icon "Pick a date" at bounding box center [432, 220] width 16 height 16
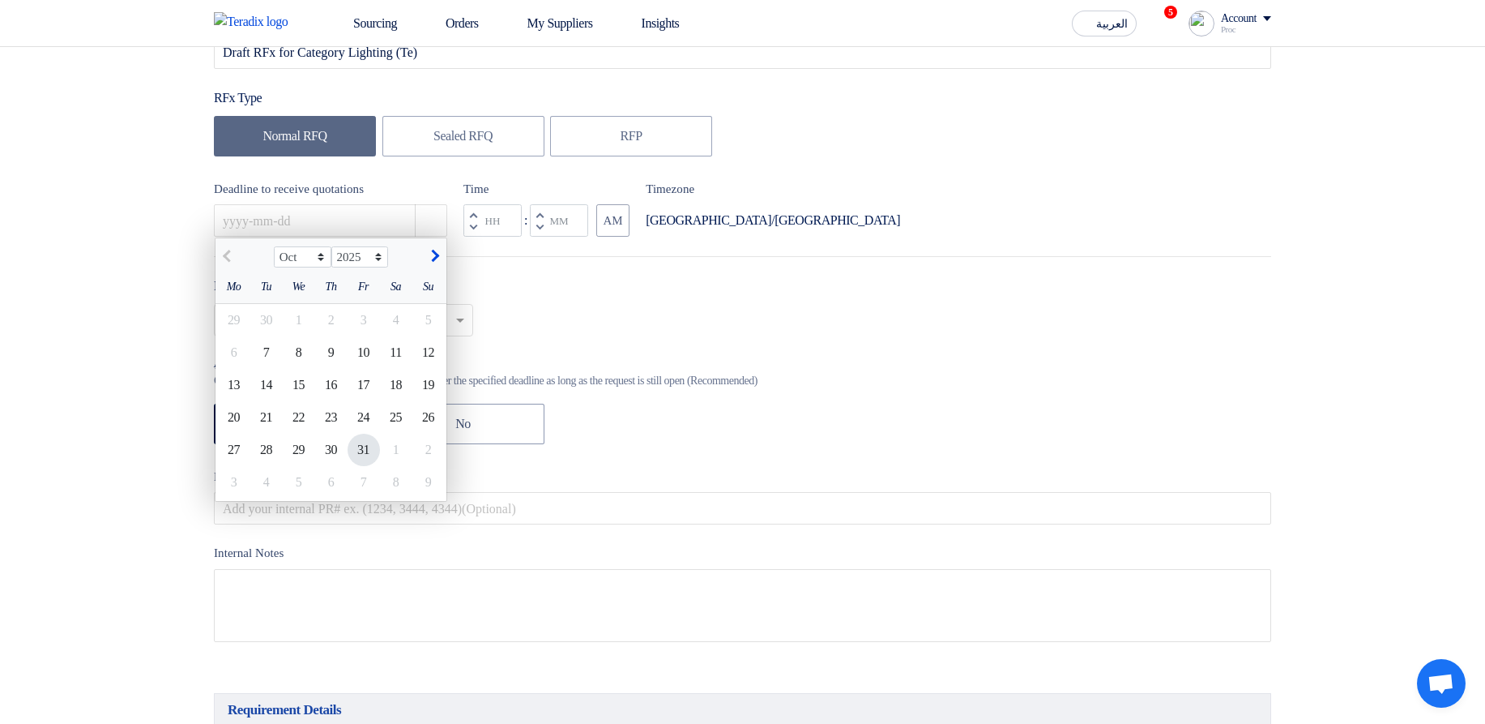
click at [367, 456] on div "31" at bounding box center [364, 449] width 32 height 32
type input "10/31/2025"
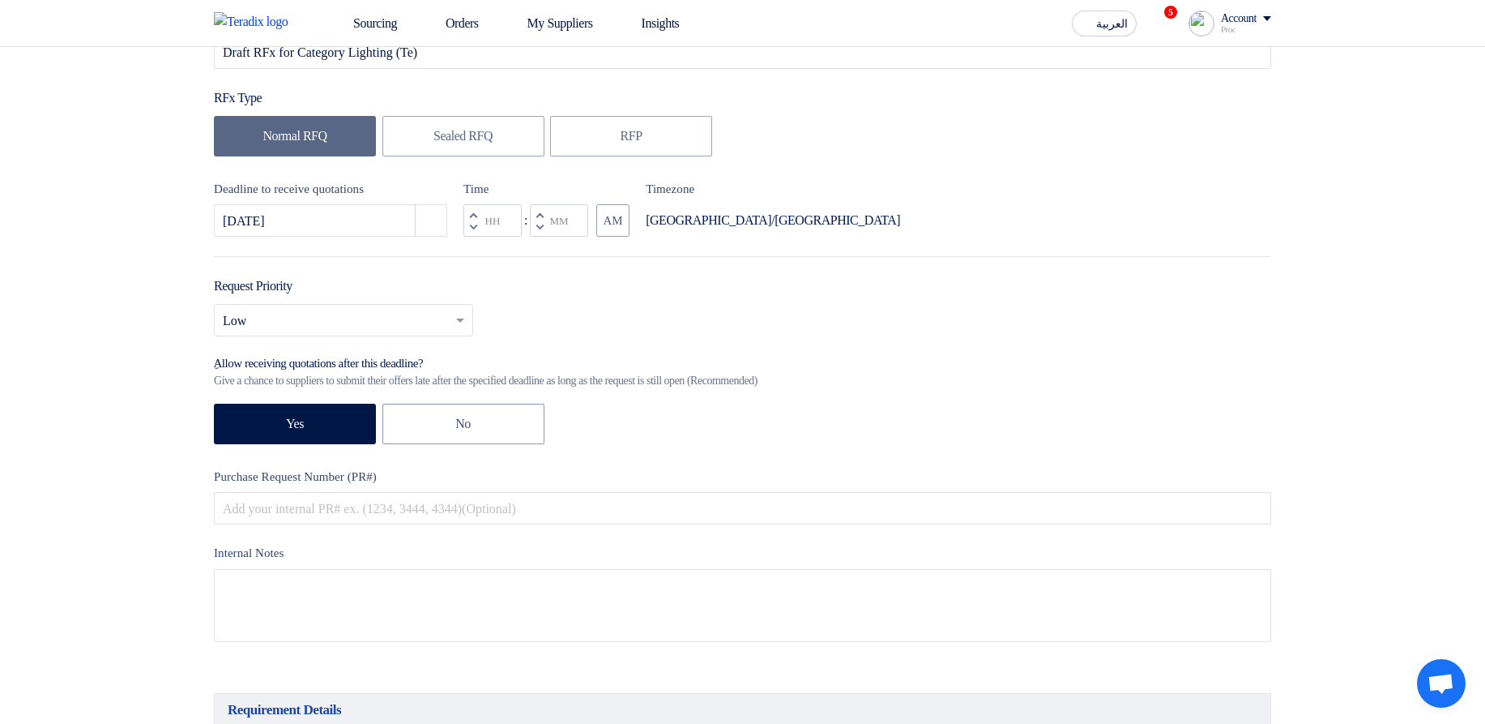
click at [540, 234] on button "Decrement minutes" at bounding box center [539, 227] width 19 height 20
type input "11"
type input "59"
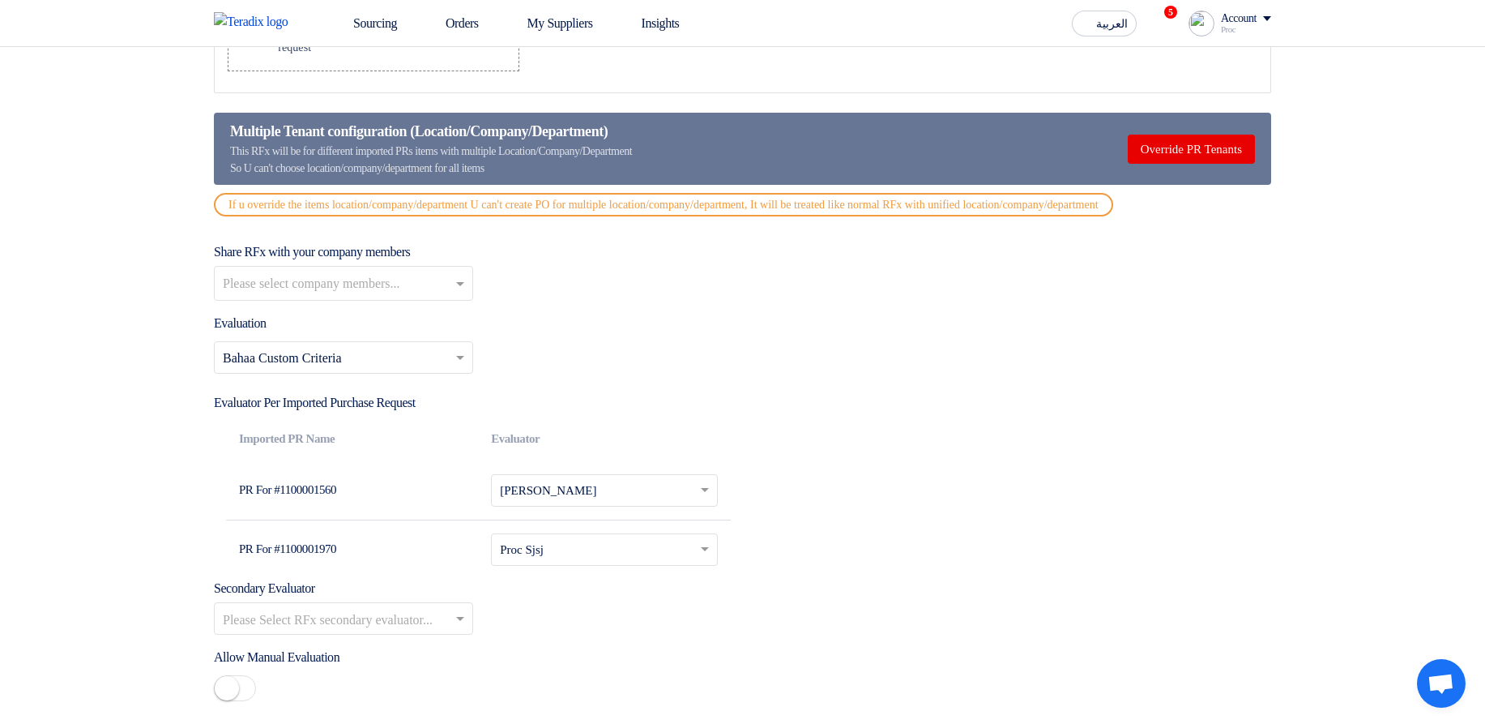
scroll to position [2528, 0]
click at [1222, 361] on div "Select Evaluation... × Bahaa Custom Criteria ×" at bounding box center [742, 362] width 1057 height 45
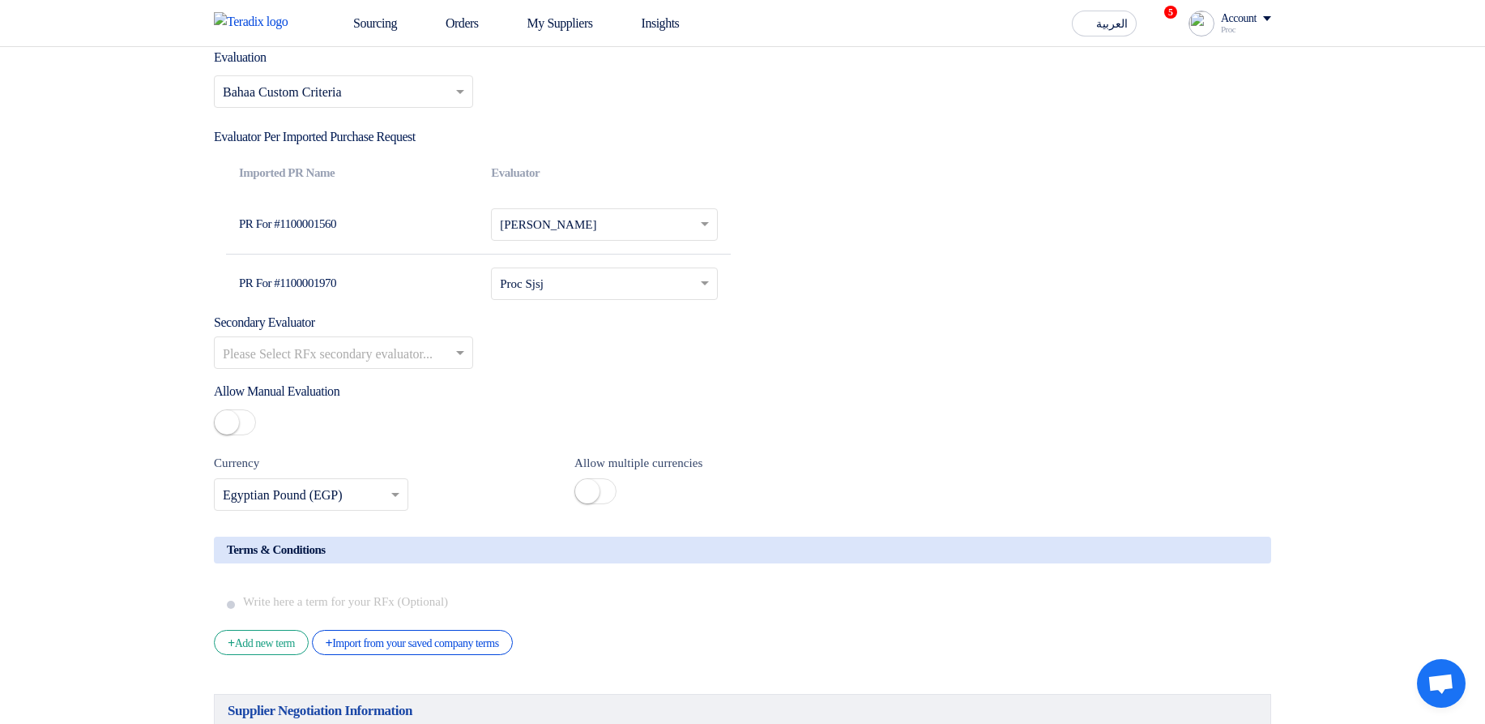
scroll to position [2868, 0]
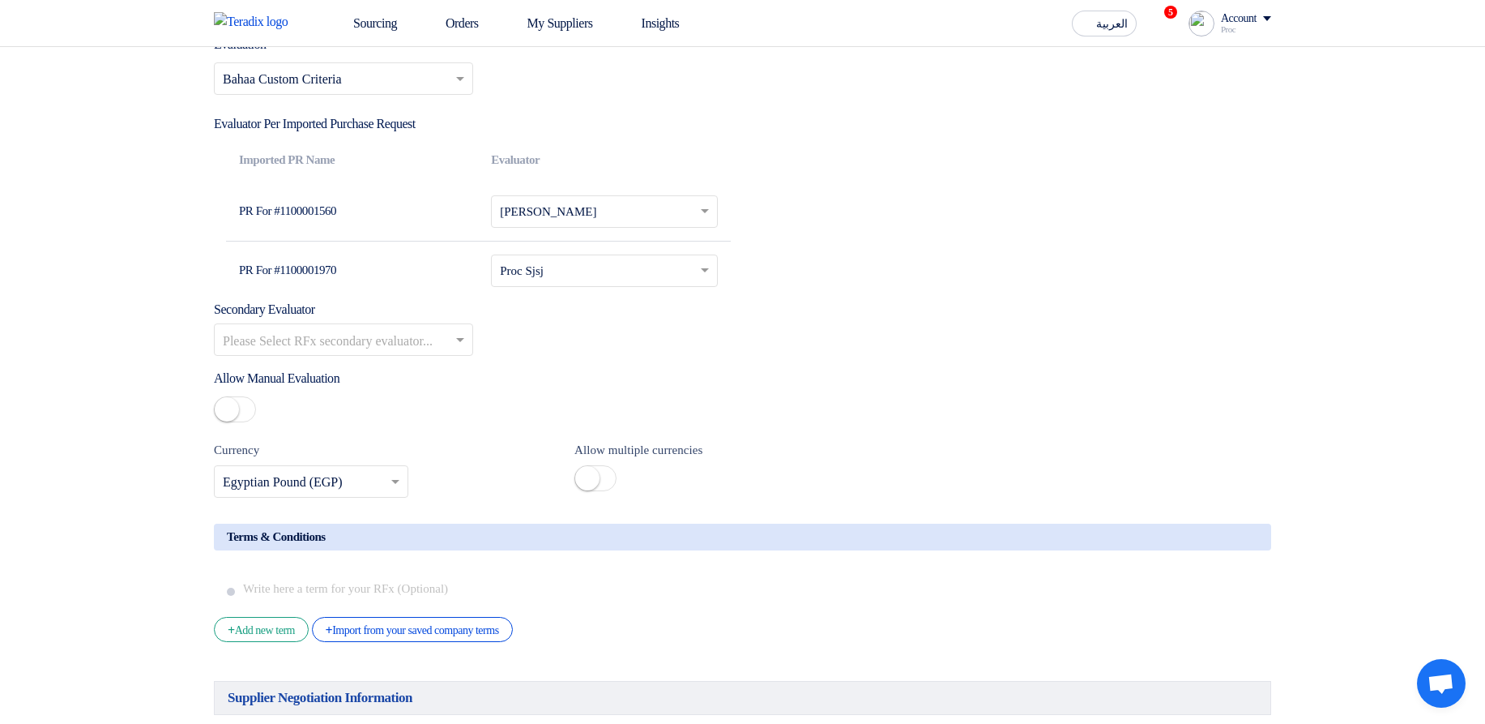
scroll to position [2770, 0]
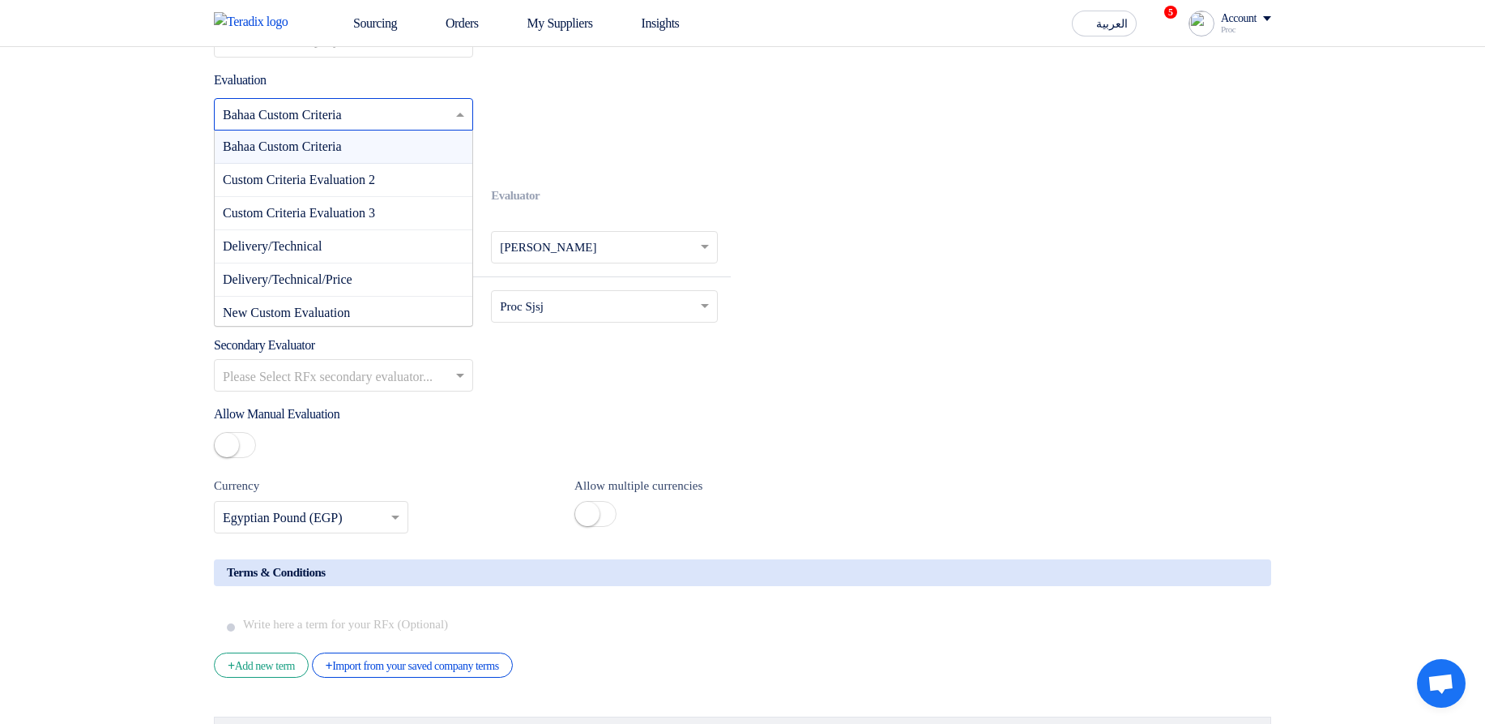
click at [439, 130] on input "text" at bounding box center [335, 116] width 225 height 27
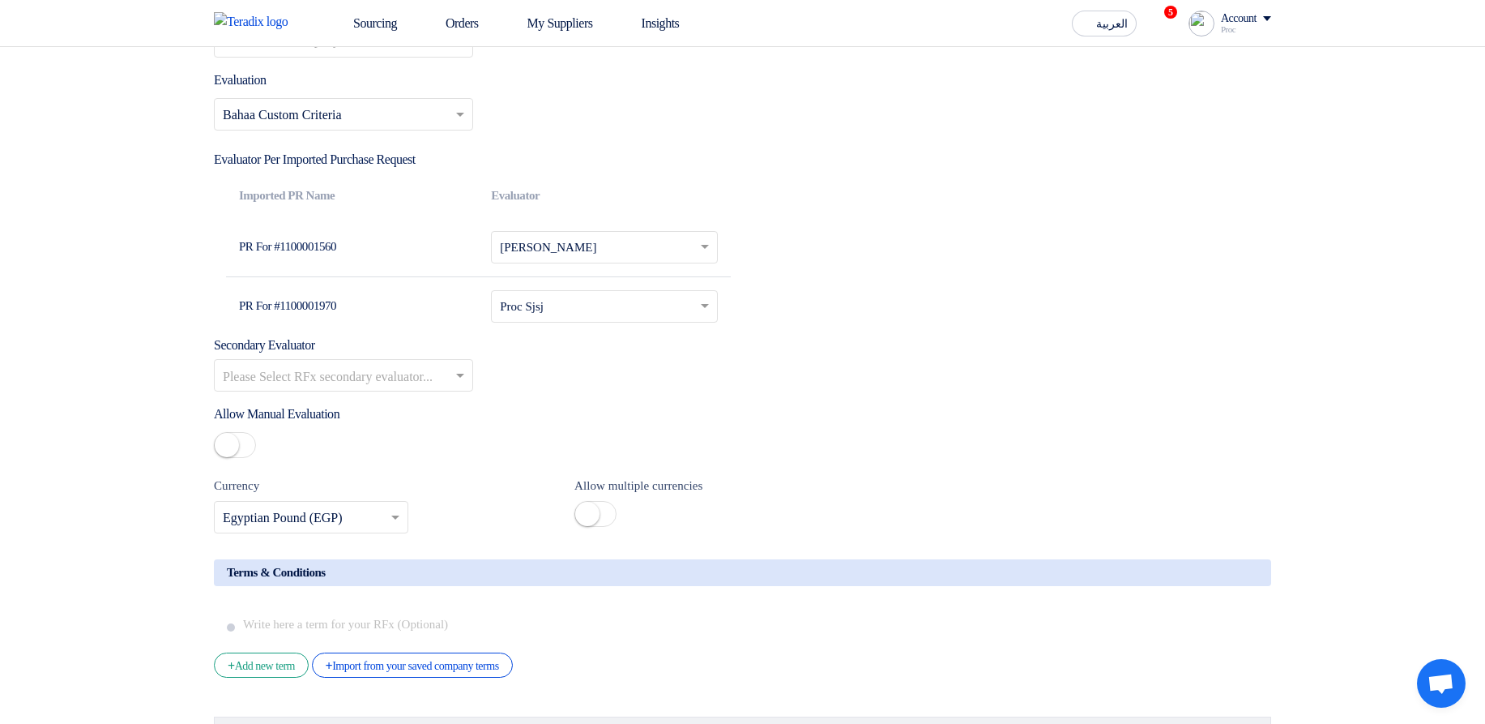
click at [344, 119] on input "text" at bounding box center [335, 116] width 225 height 27
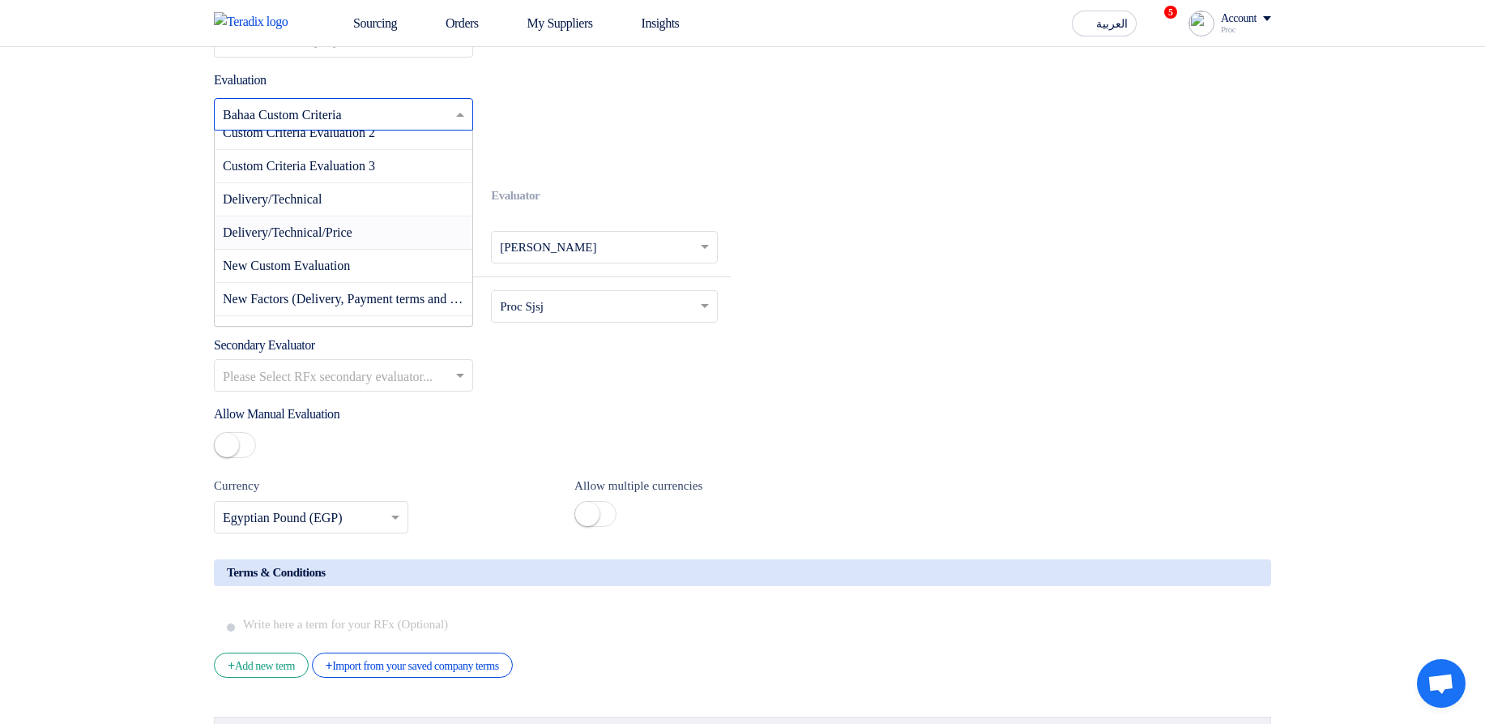
scroll to position [97, 0]
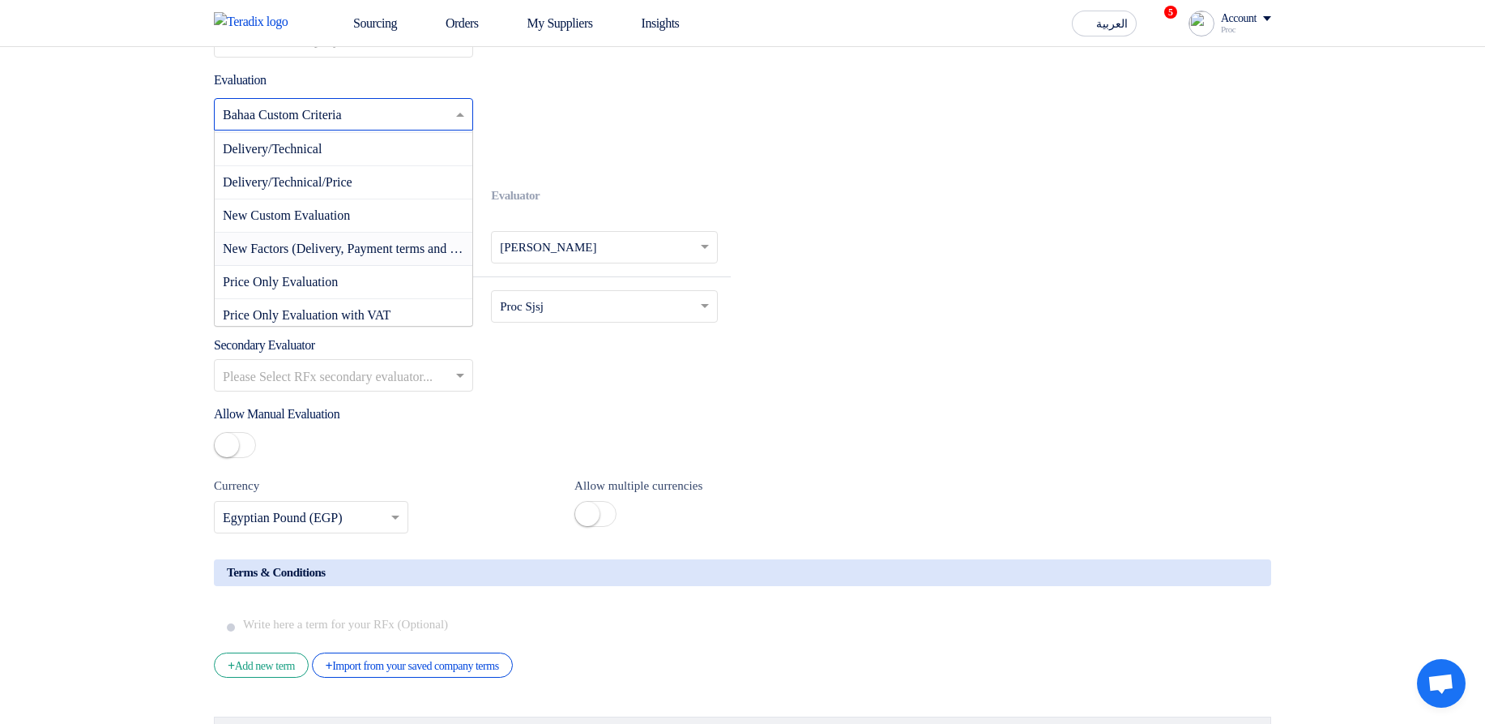
click at [412, 255] on span "New Factors (Delivery, Payment terms and Shipping terms)" at bounding box center [378, 248] width 310 height 14
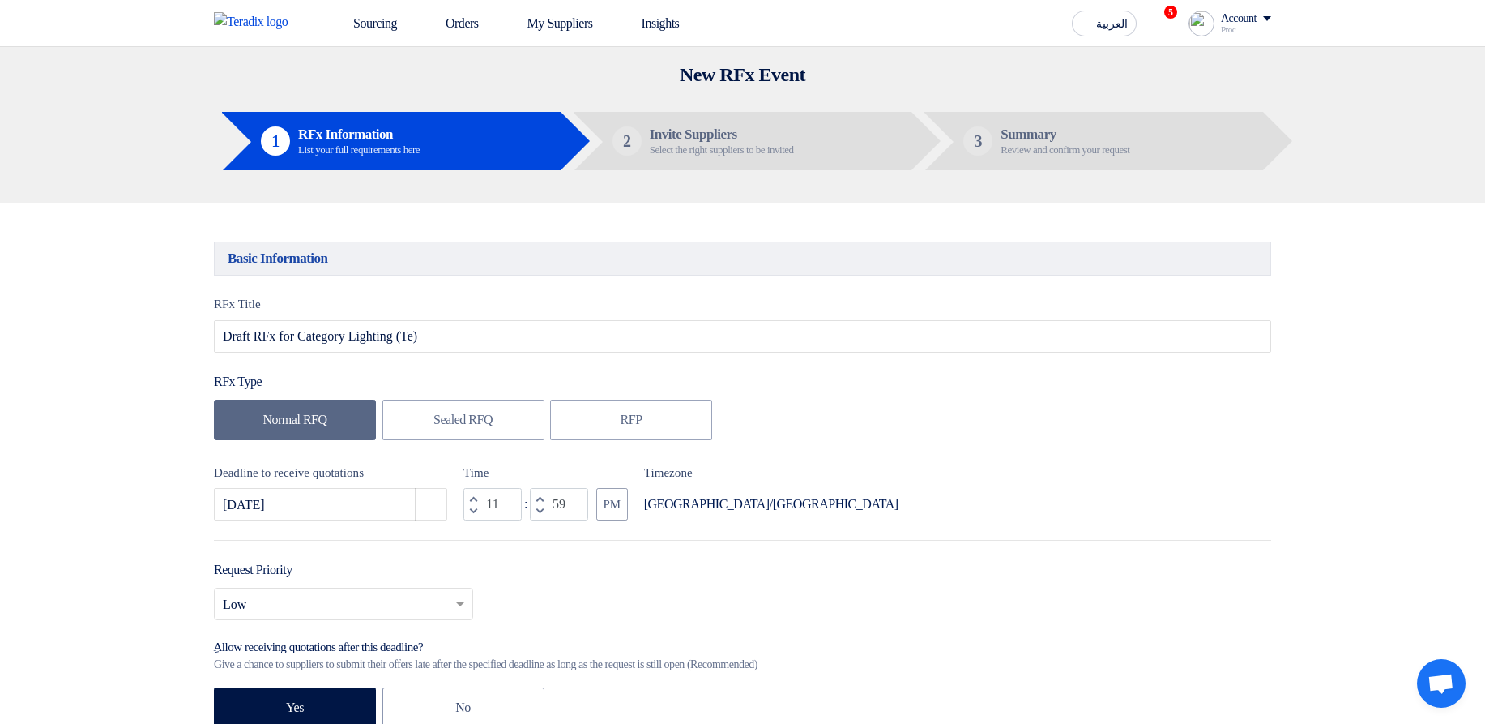
scroll to position [0, 0]
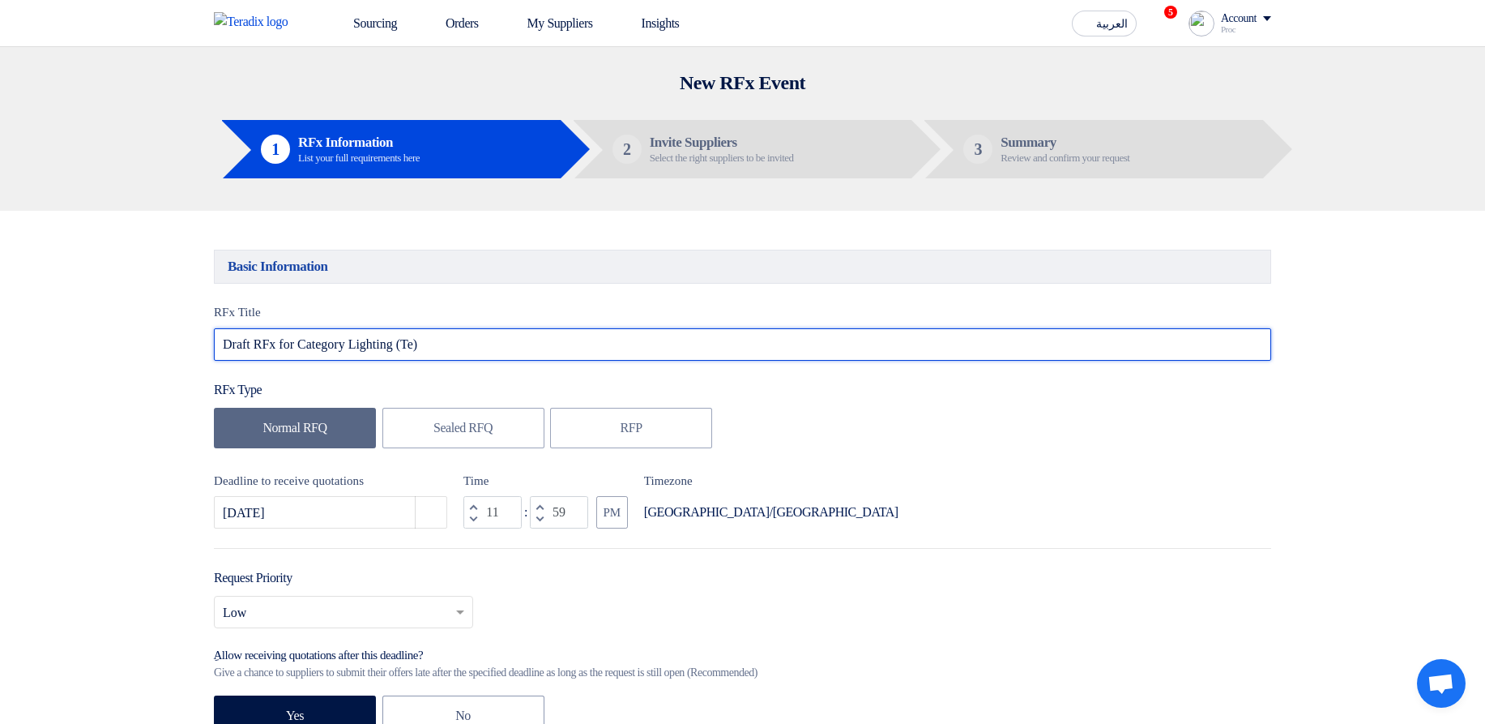
click at [513, 344] on input "Draft RFx for Category Lighting (Te)" at bounding box center [742, 344] width 1057 height 32
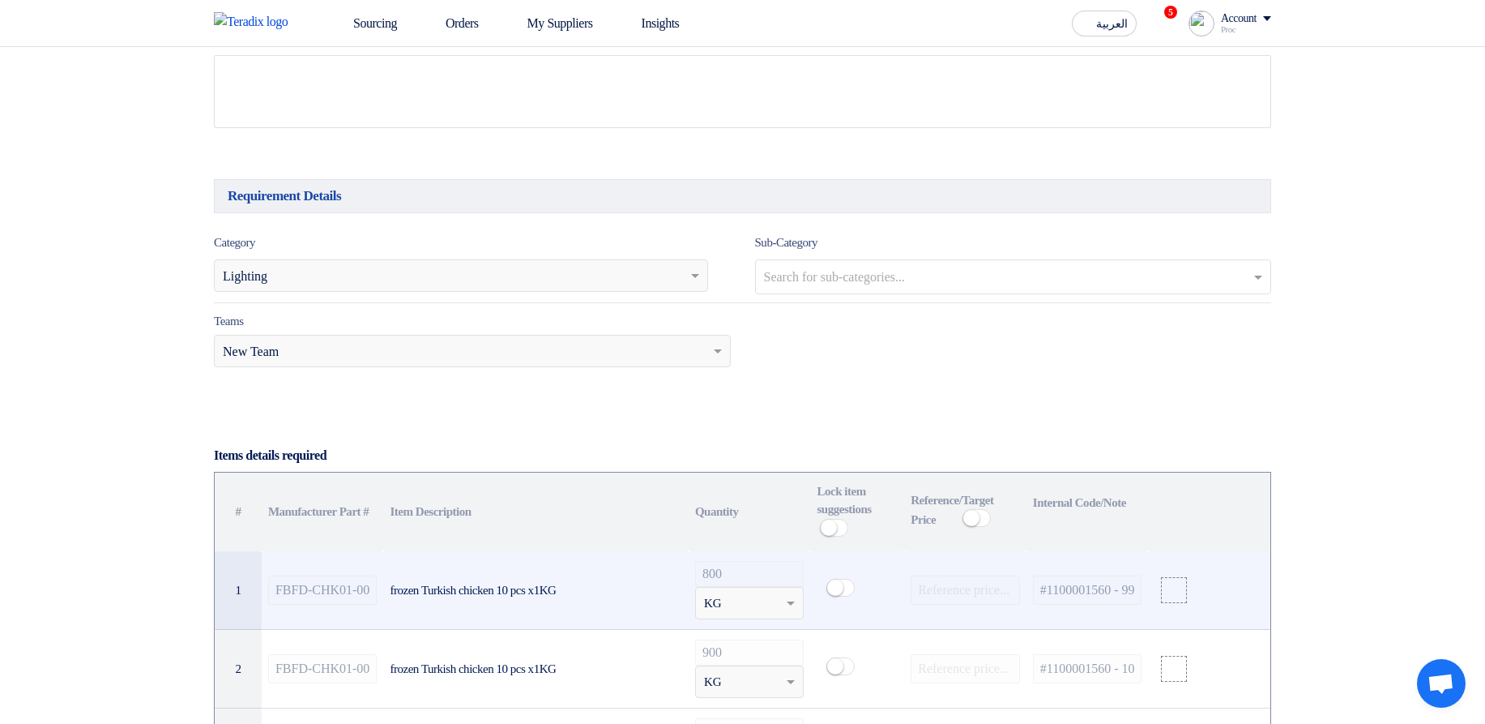
scroll to position [972, 0]
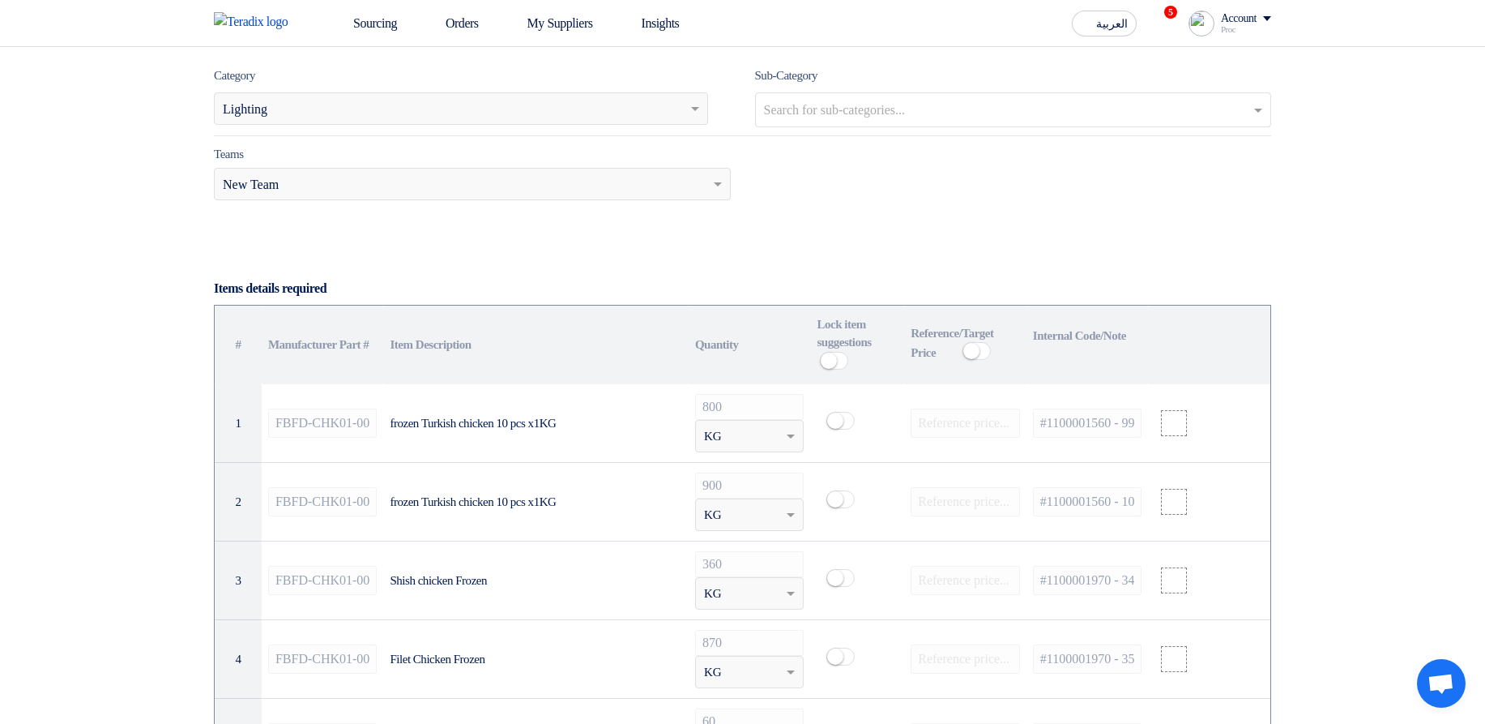
click at [267, 118] on span "Lighting" at bounding box center [245, 109] width 45 height 19
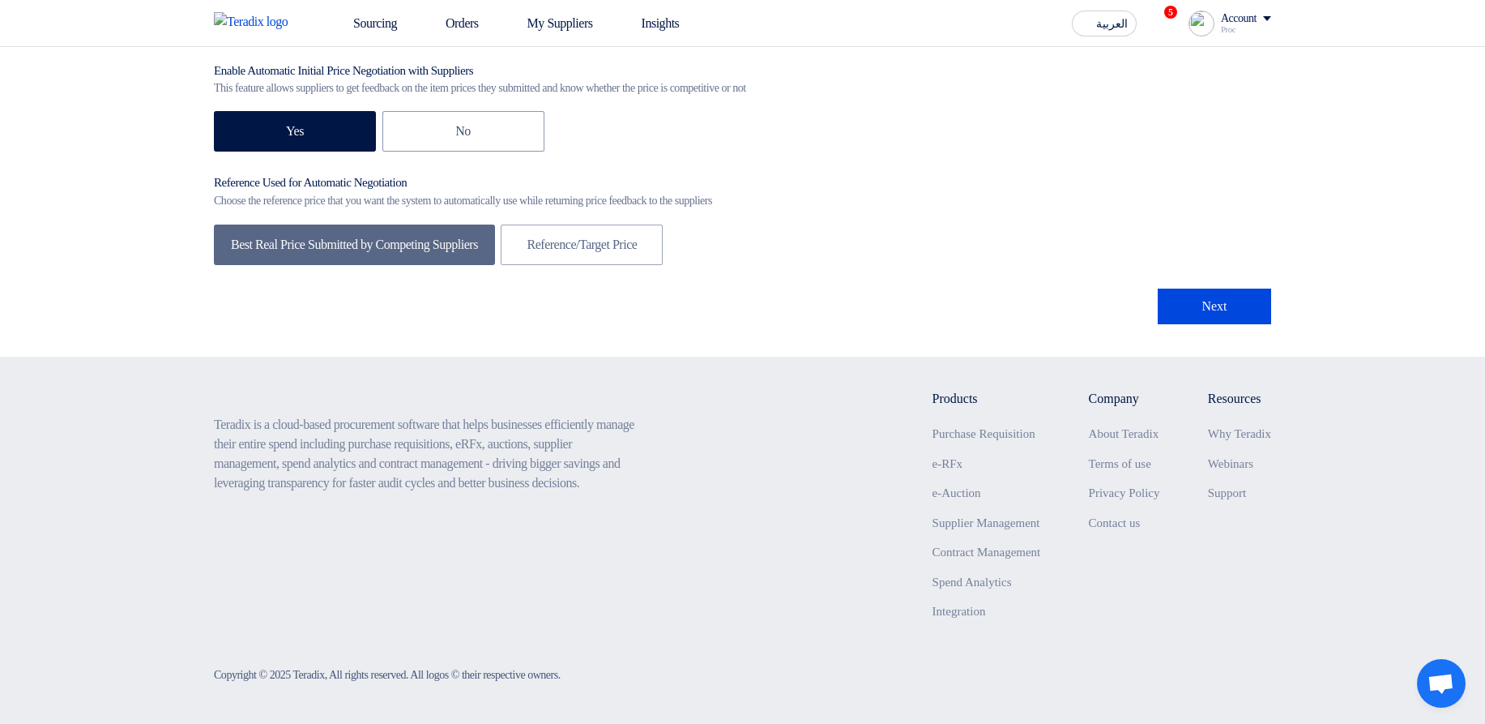
scroll to position [3500, 0]
click at [1201, 309] on button "Next" at bounding box center [1214, 306] width 113 height 36
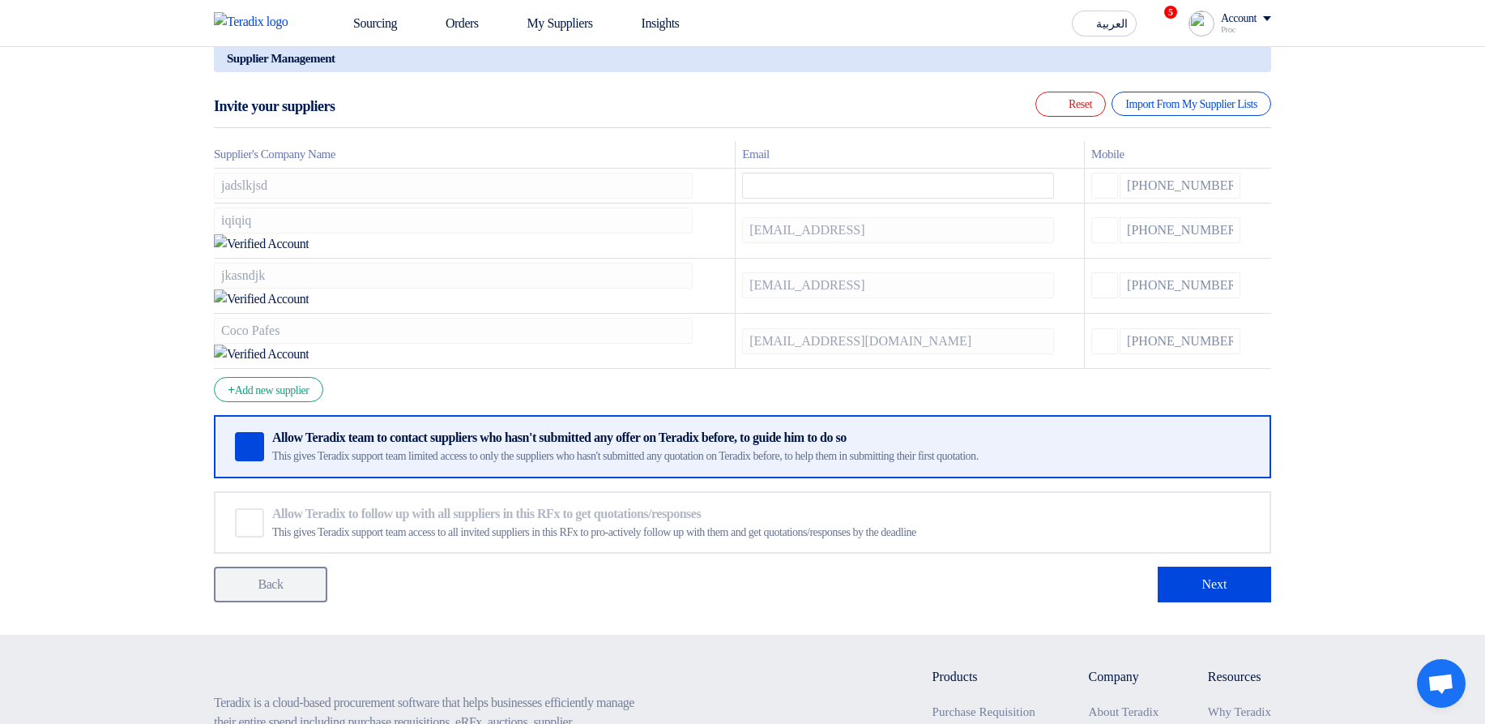
scroll to position [97, 0]
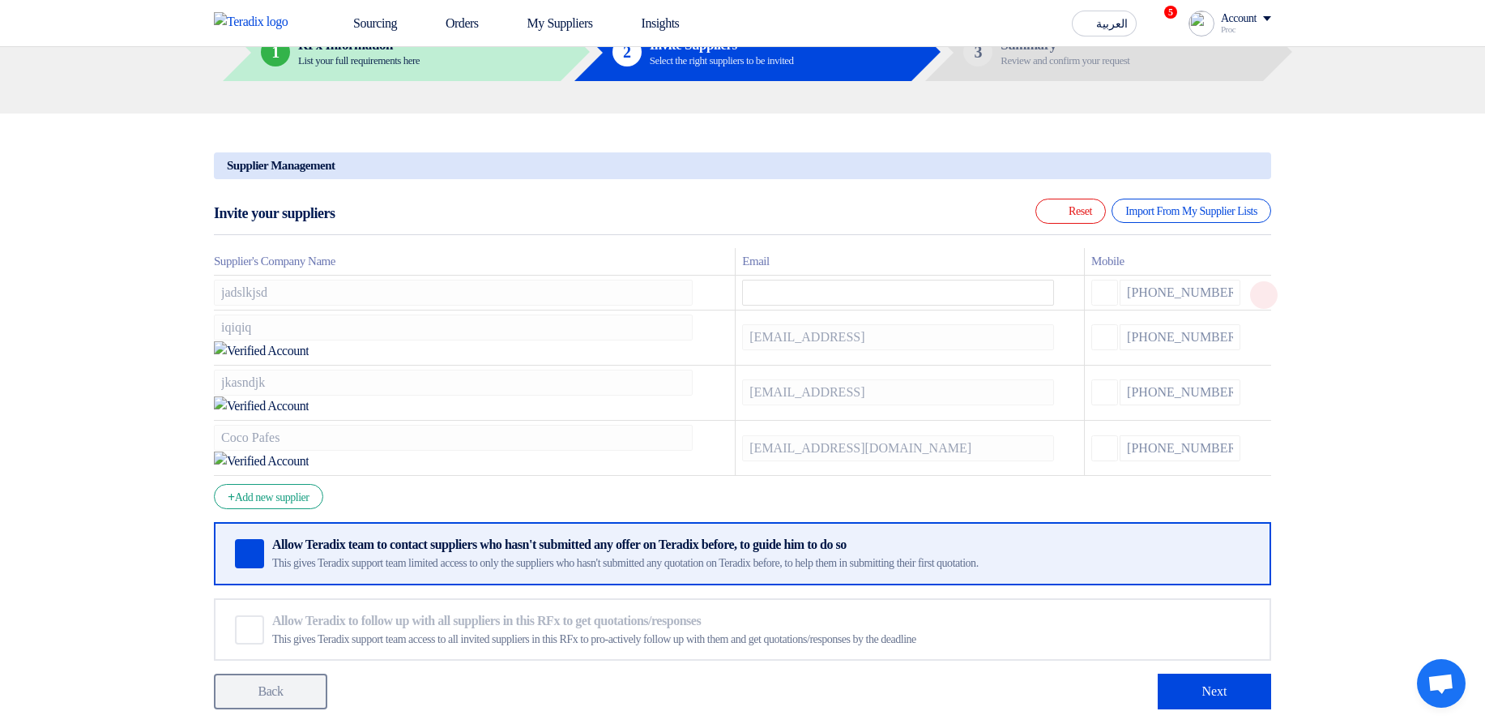
click at [1258, 297] on icon at bounding box center [1264, 295] width 28 height 28
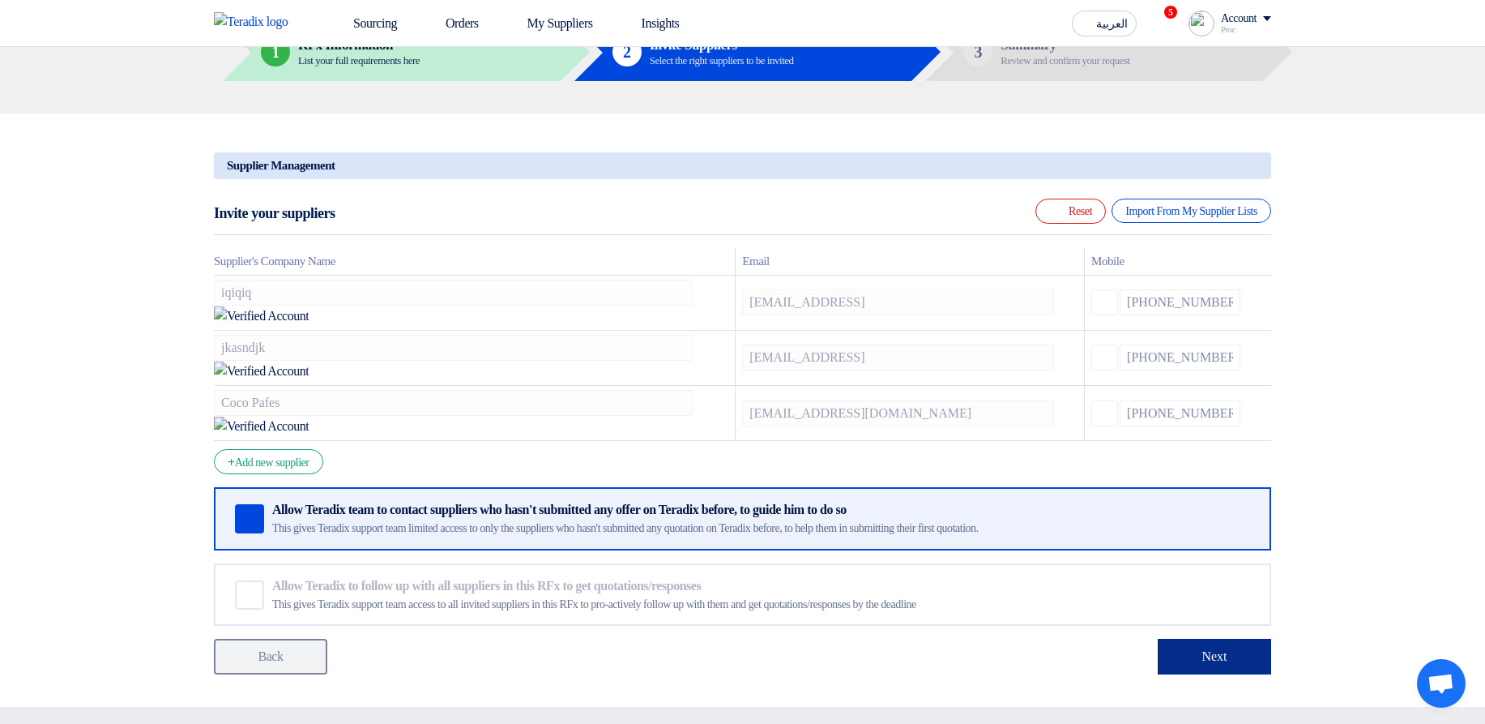
click at [1241, 638] on button "Next" at bounding box center [1214, 656] width 113 height 36
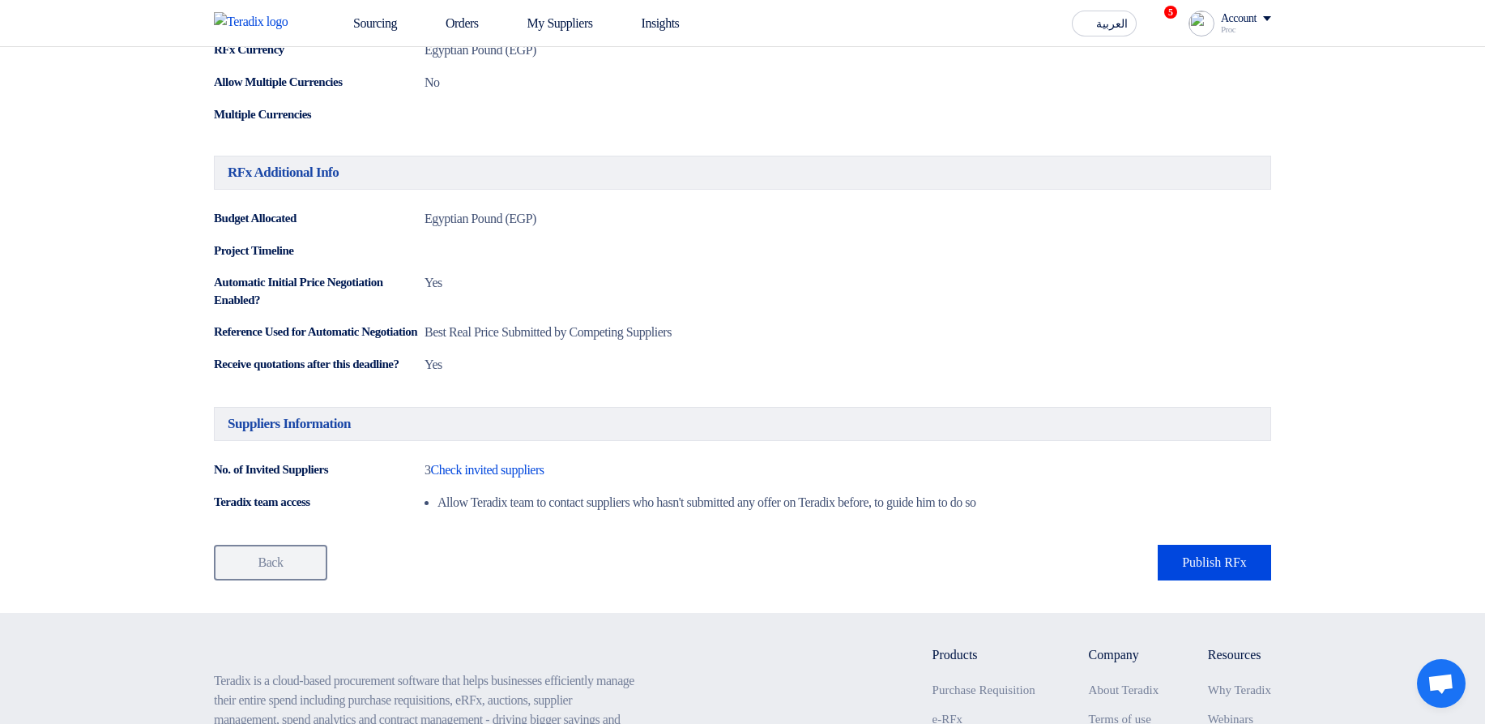
scroll to position [1264, 0]
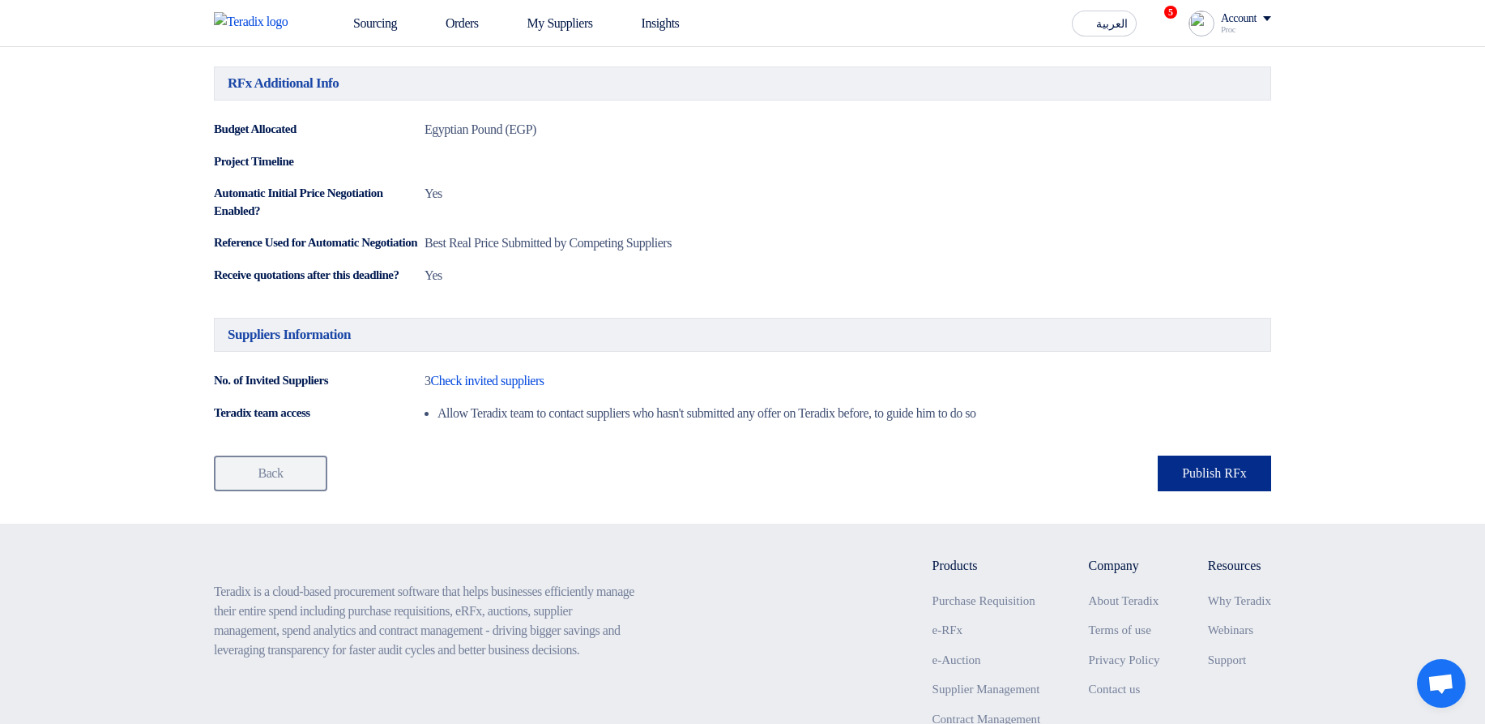
click at [1245, 491] on button "Publish RFx" at bounding box center [1214, 473] width 113 height 36
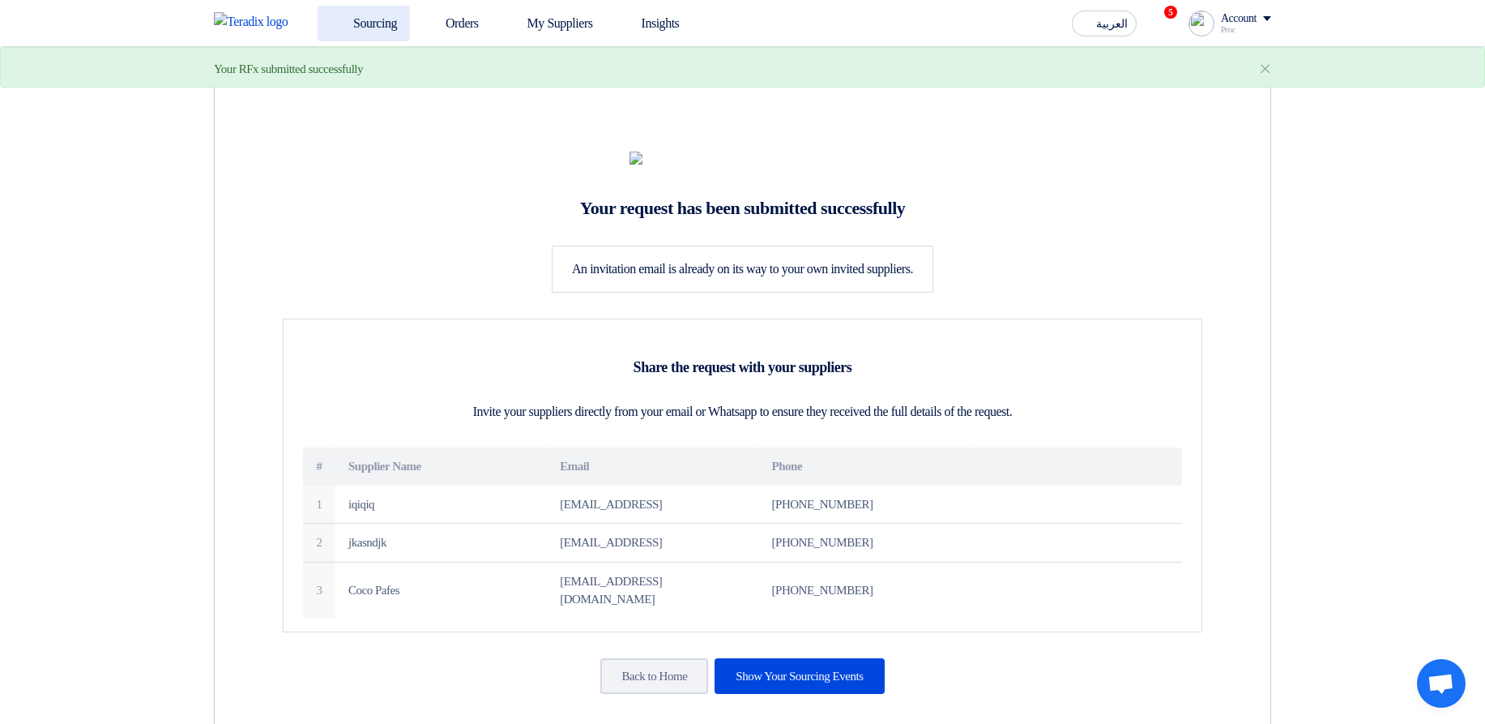
click at [352, 15] on link "Sourcing" at bounding box center [364, 24] width 92 height 36
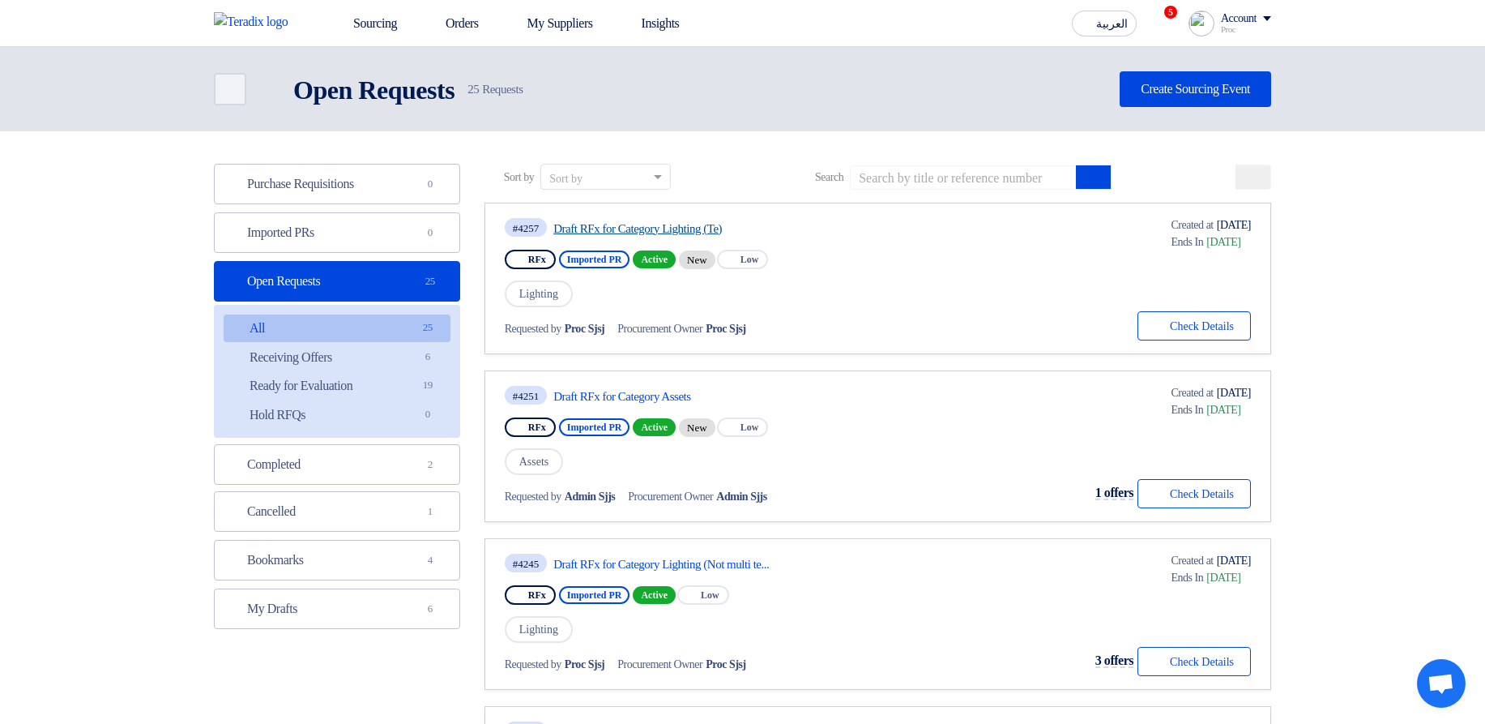
click at [696, 223] on link "Draft RFx for Category Lighting (Te)" at bounding box center [705, 228] width 304 height 15
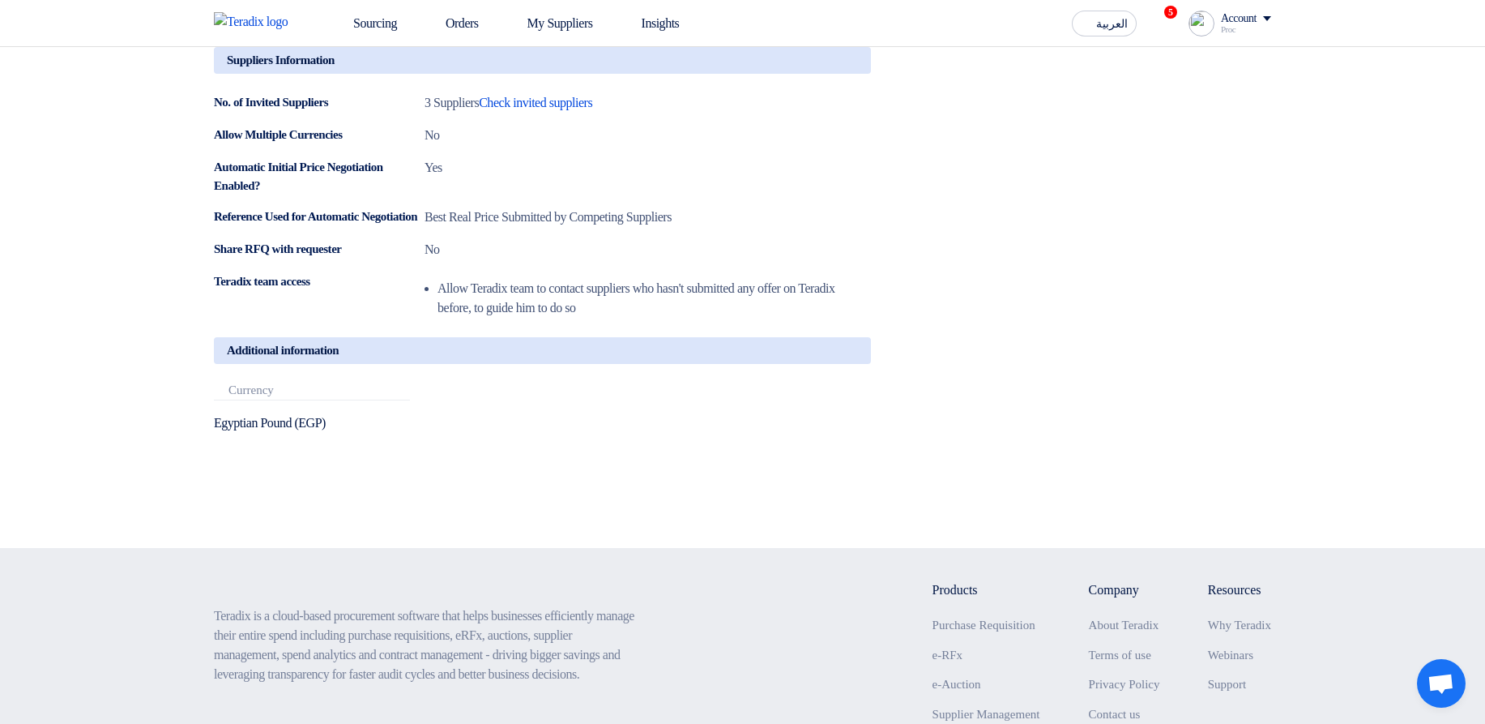
scroll to position [1653, 0]
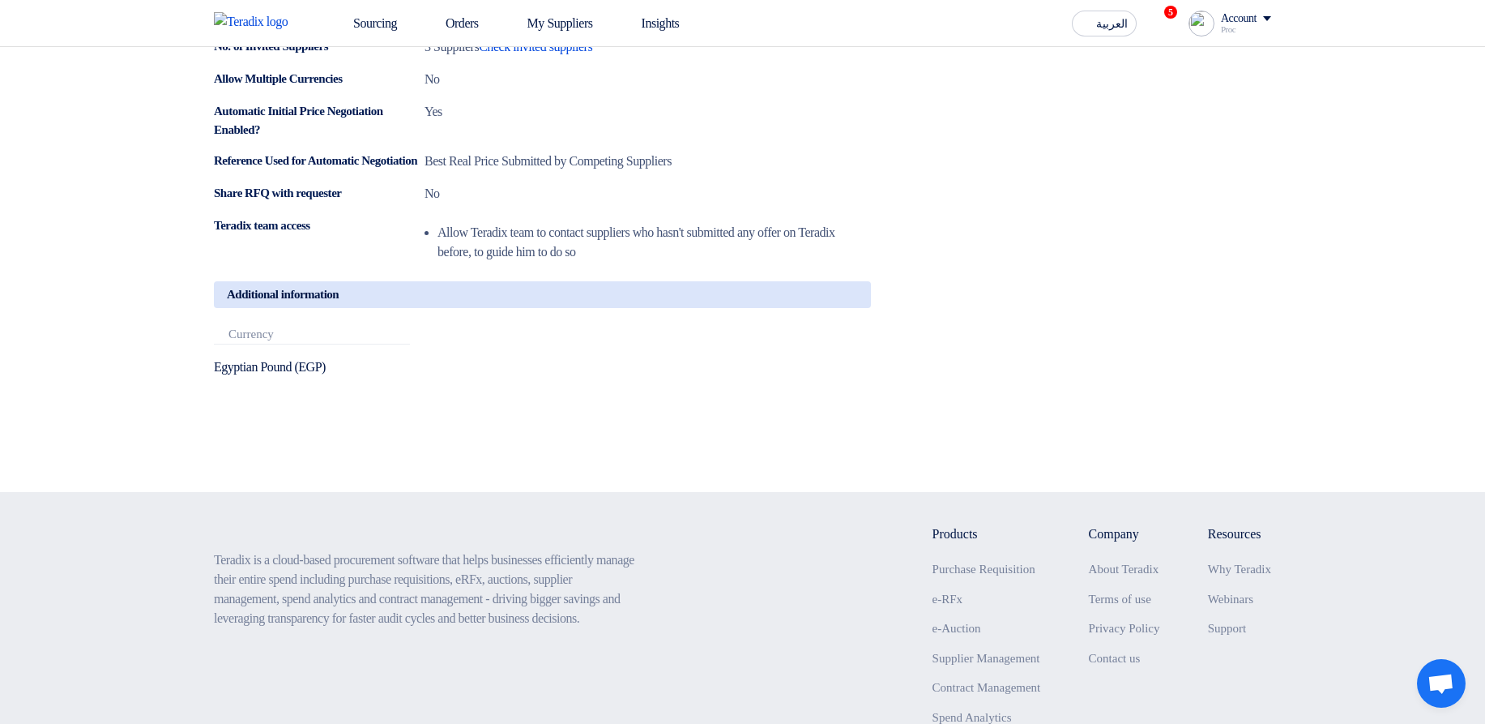
drag, startPoint x: 425, startPoint y: 374, endPoint x: 701, endPoint y: 389, distance: 276.7
click at [684, 401] on div "Attachments Currency Egyptian Pound (EGP)" at bounding box center [542, 364] width 681 height 74
click at [706, 386] on div "Attachments Currency Egyptian Pound (EGP)" at bounding box center [542, 364] width 681 height 74
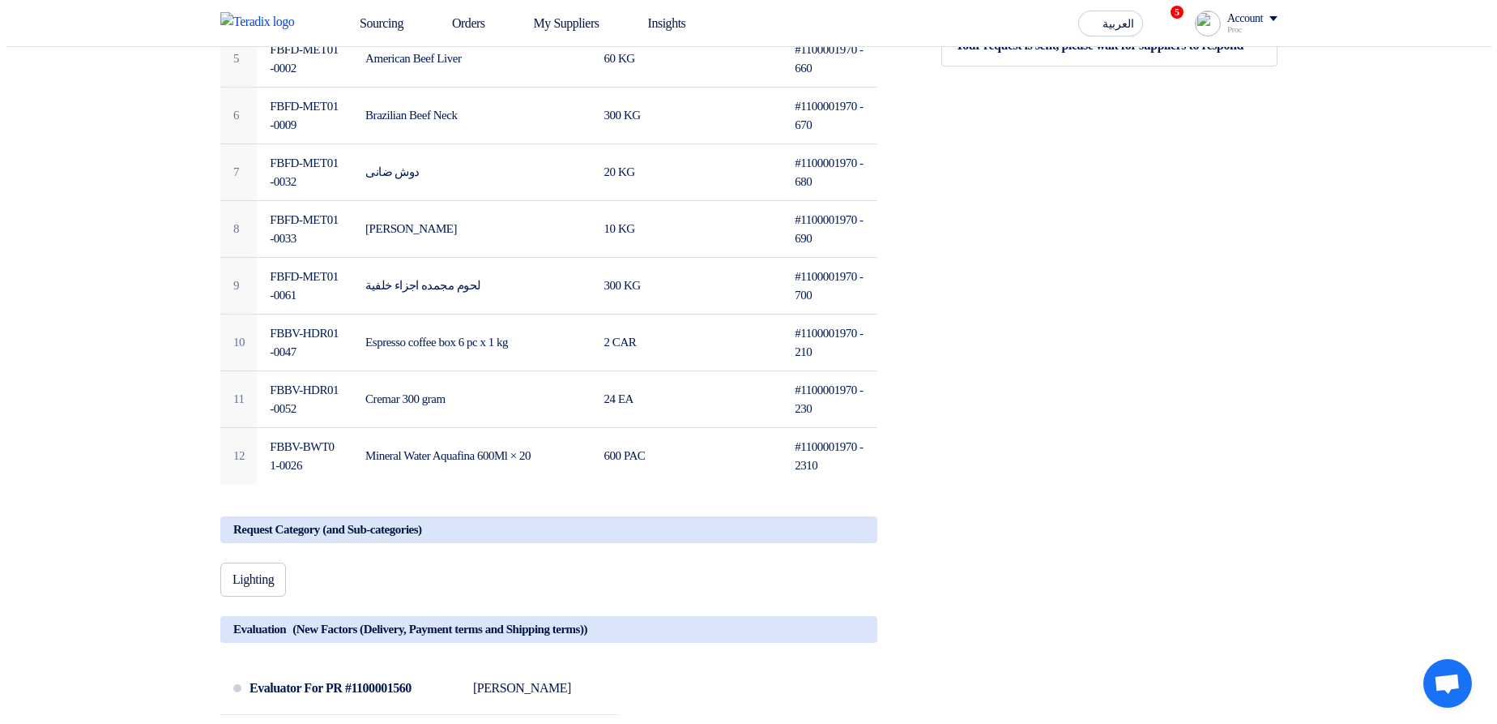
scroll to position [194, 0]
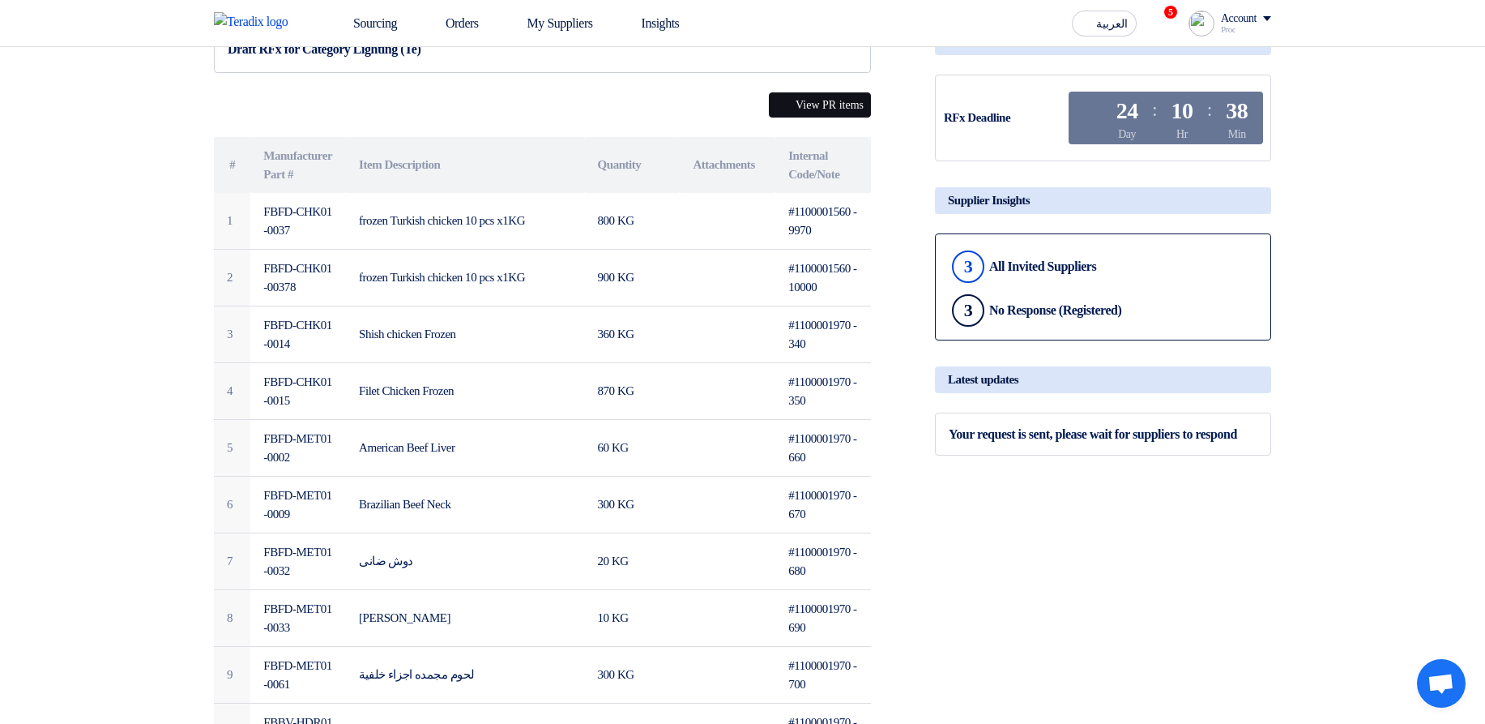
click at [840, 95] on button "View PR items" at bounding box center [820, 104] width 102 height 25
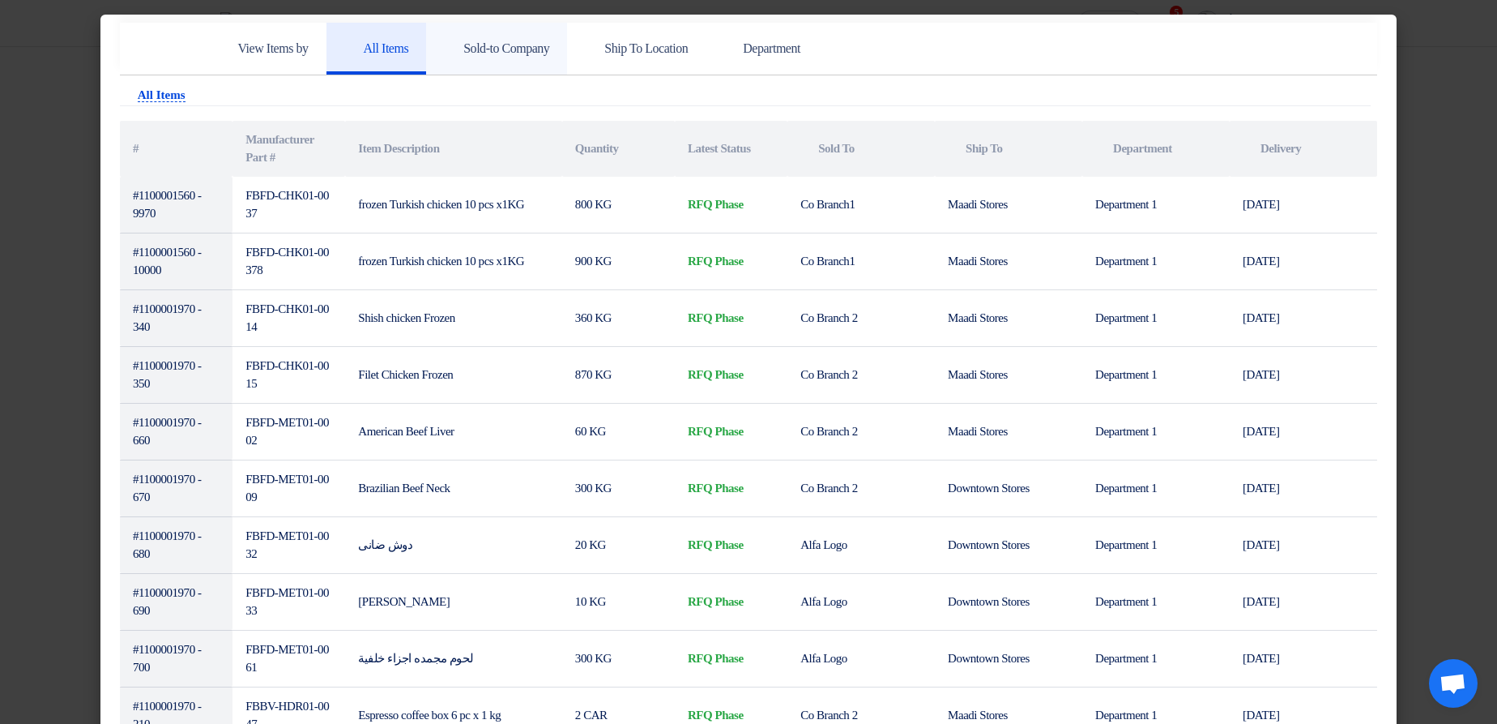
click at [518, 53] on h5 "Sold-to Company" at bounding box center [496, 49] width 105 height 16
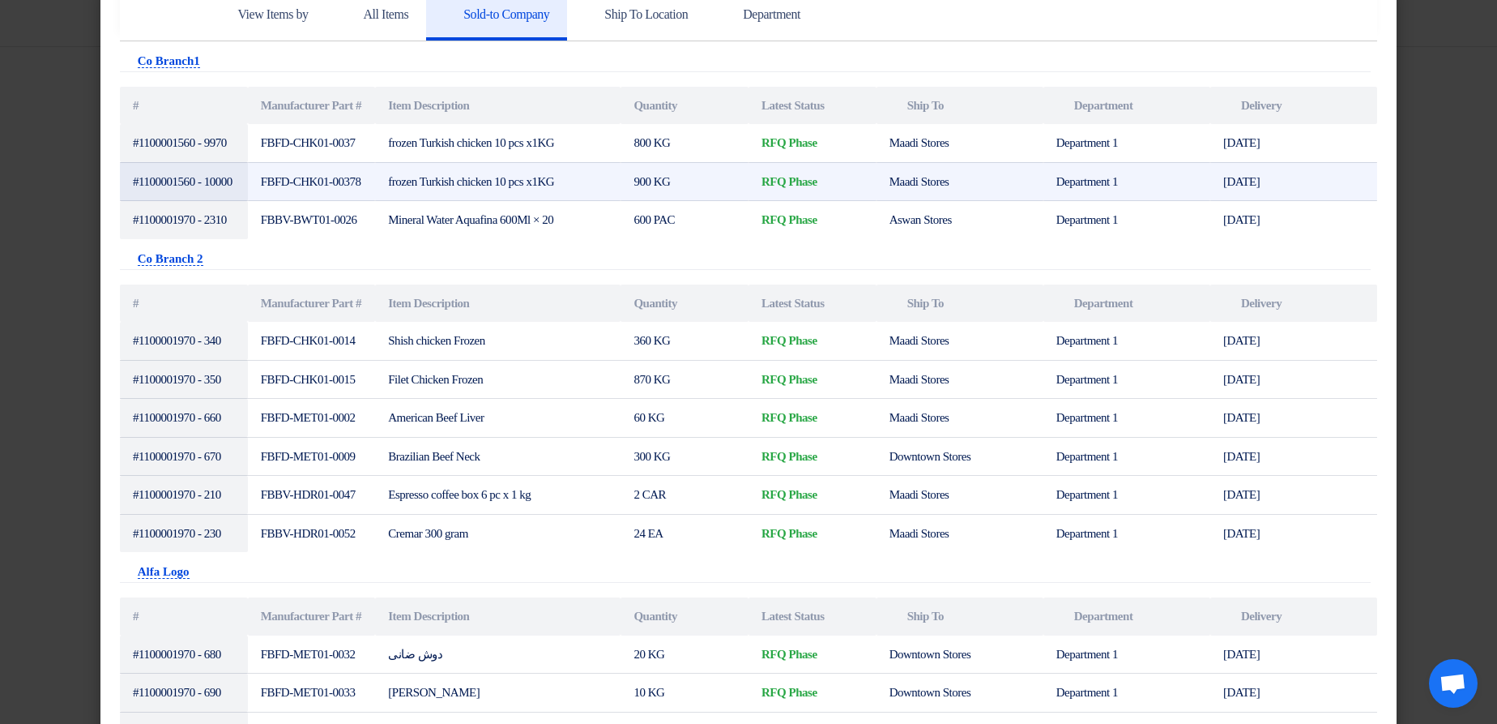
scroll to position [0, 0]
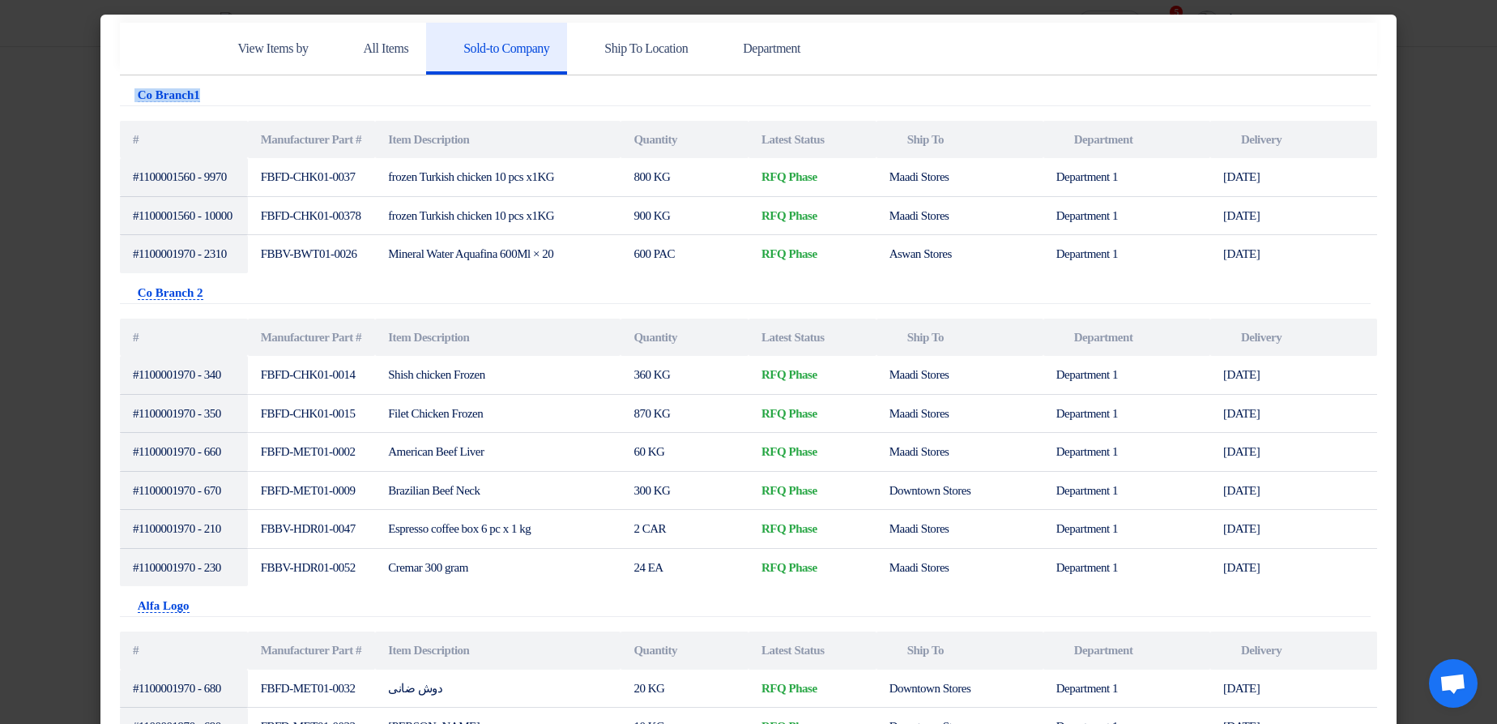
drag, startPoint x: 258, startPoint y: 96, endPoint x: 141, endPoint y: 116, distance: 118.4
click at [126, 97] on div "Attachments Co Branch1" at bounding box center [745, 97] width 1251 height 18
drag, startPoint x: 221, startPoint y: 377, endPoint x: 124, endPoint y: 373, distance: 97.3
click at [101, 373] on div "View Items by All Items Sold-to Company Ship To Location Department Attachments…" at bounding box center [748, 439] width 1296 height 848
click at [324, 304] on div "Attachments Co Branch 2" at bounding box center [745, 295] width 1251 height 18
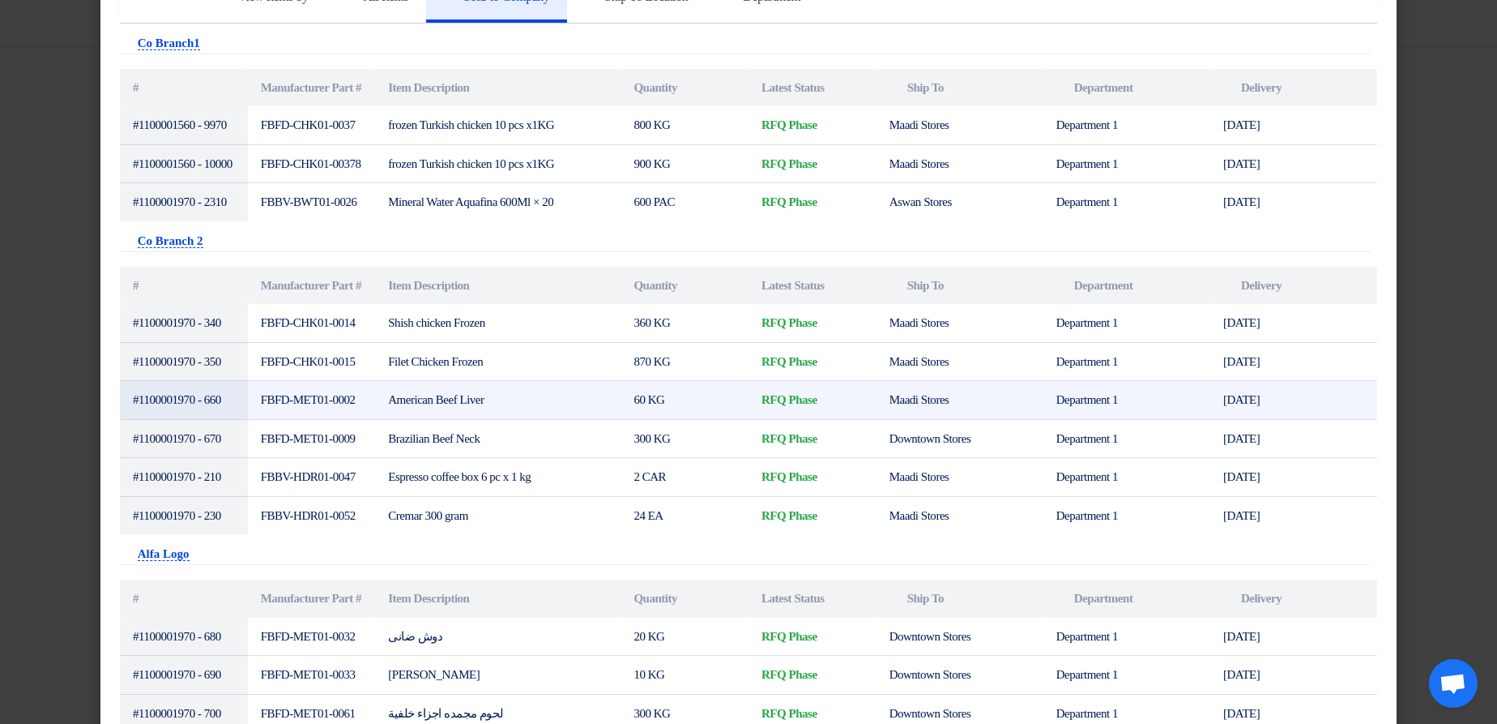
scroll to position [389, 0]
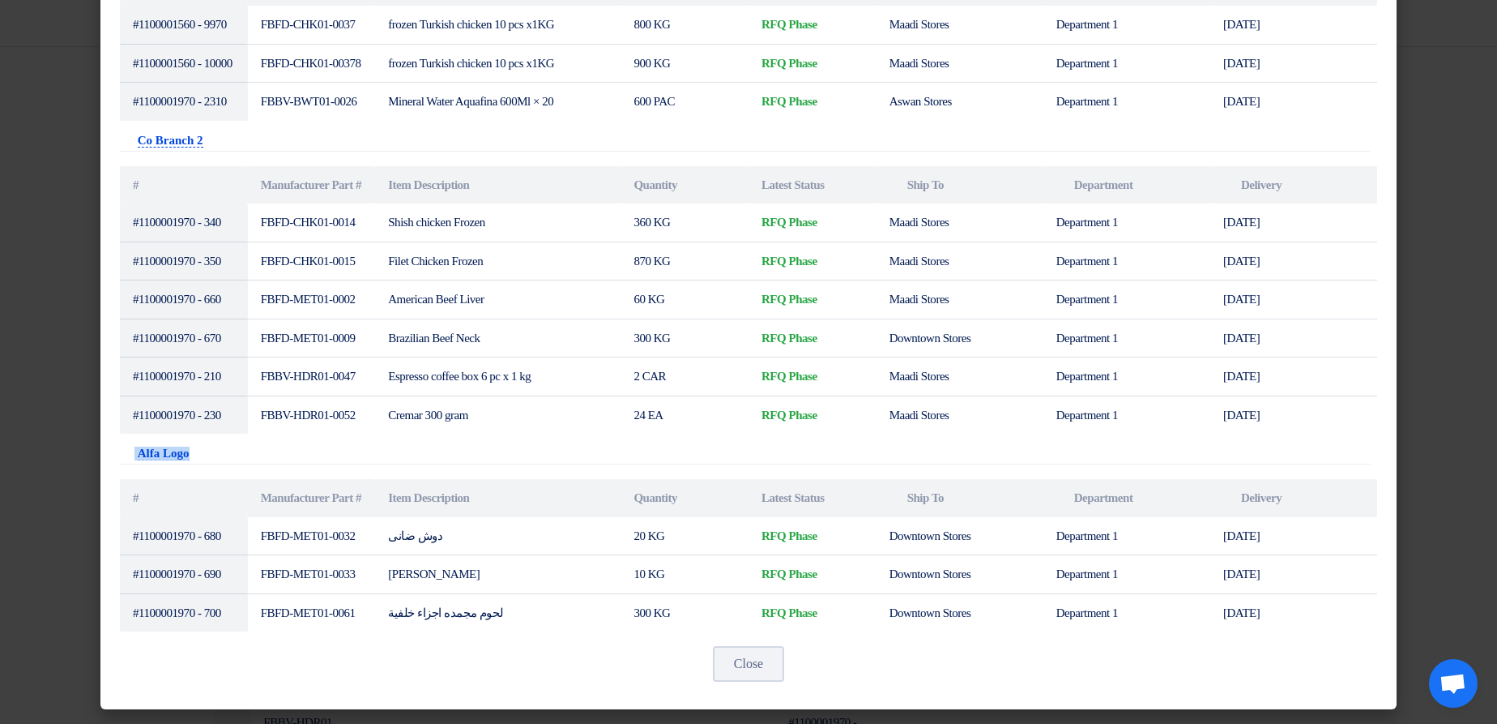
drag, startPoint x: 198, startPoint y: 419, endPoint x: 102, endPoint y: 422, distance: 95.7
click at [102, 422] on div "View Items by All Items Sold-to Company Ship To Location Department Attachments…" at bounding box center [748, 286] width 1296 height 848
click at [405, 429] on app-pr-items-view "View Items by All Items Sold-to Company Ship To Location Department Attachments…" at bounding box center [749, 251] width 1258 height 762
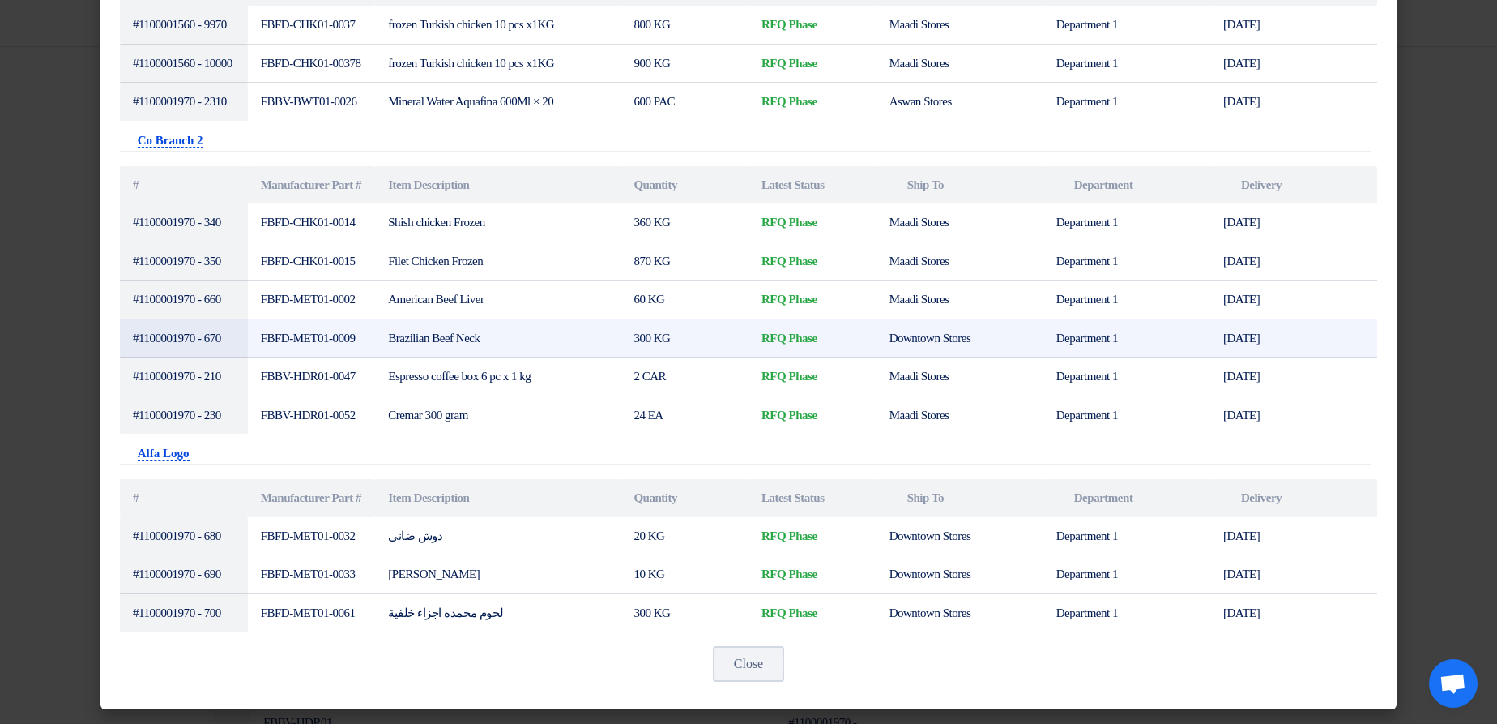
scroll to position [0, 0]
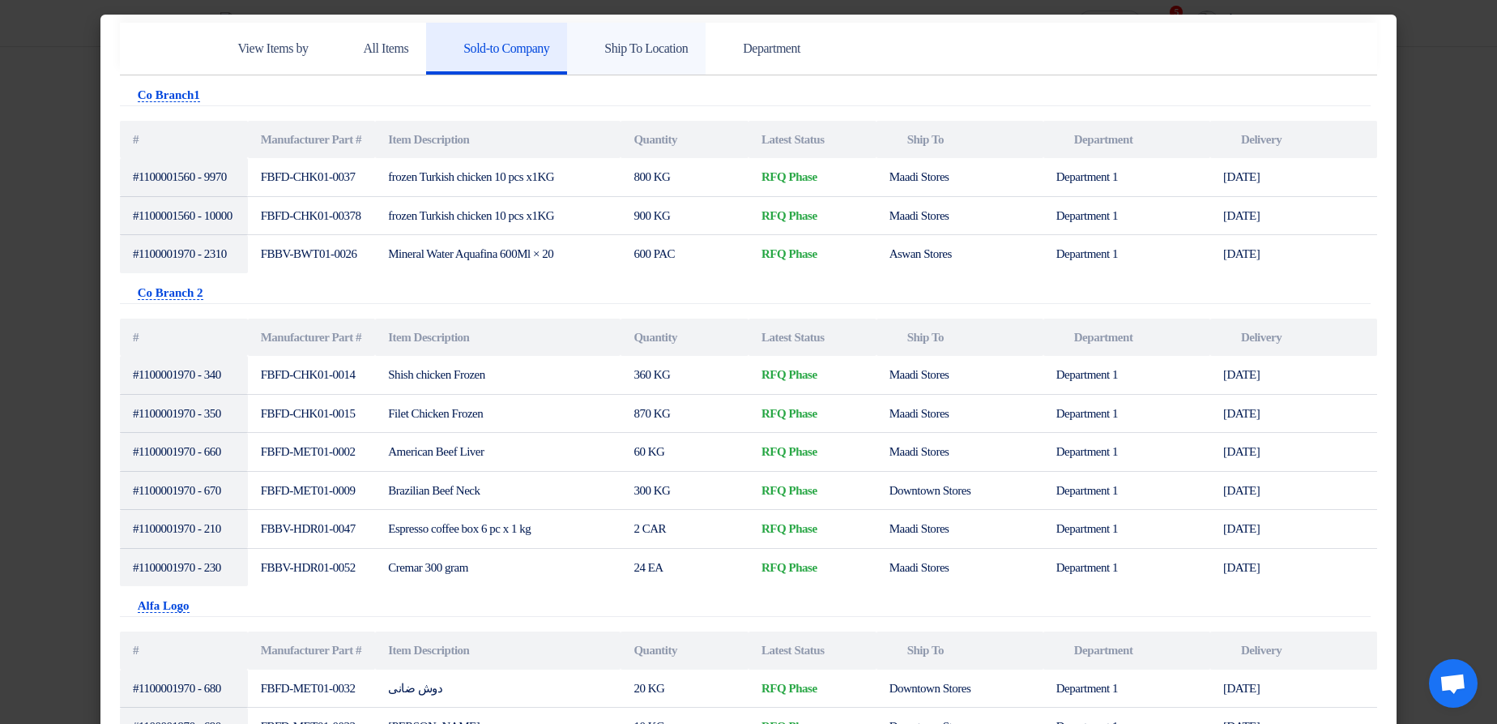
click at [706, 62] on link "Ship To Location" at bounding box center [636, 49] width 139 height 52
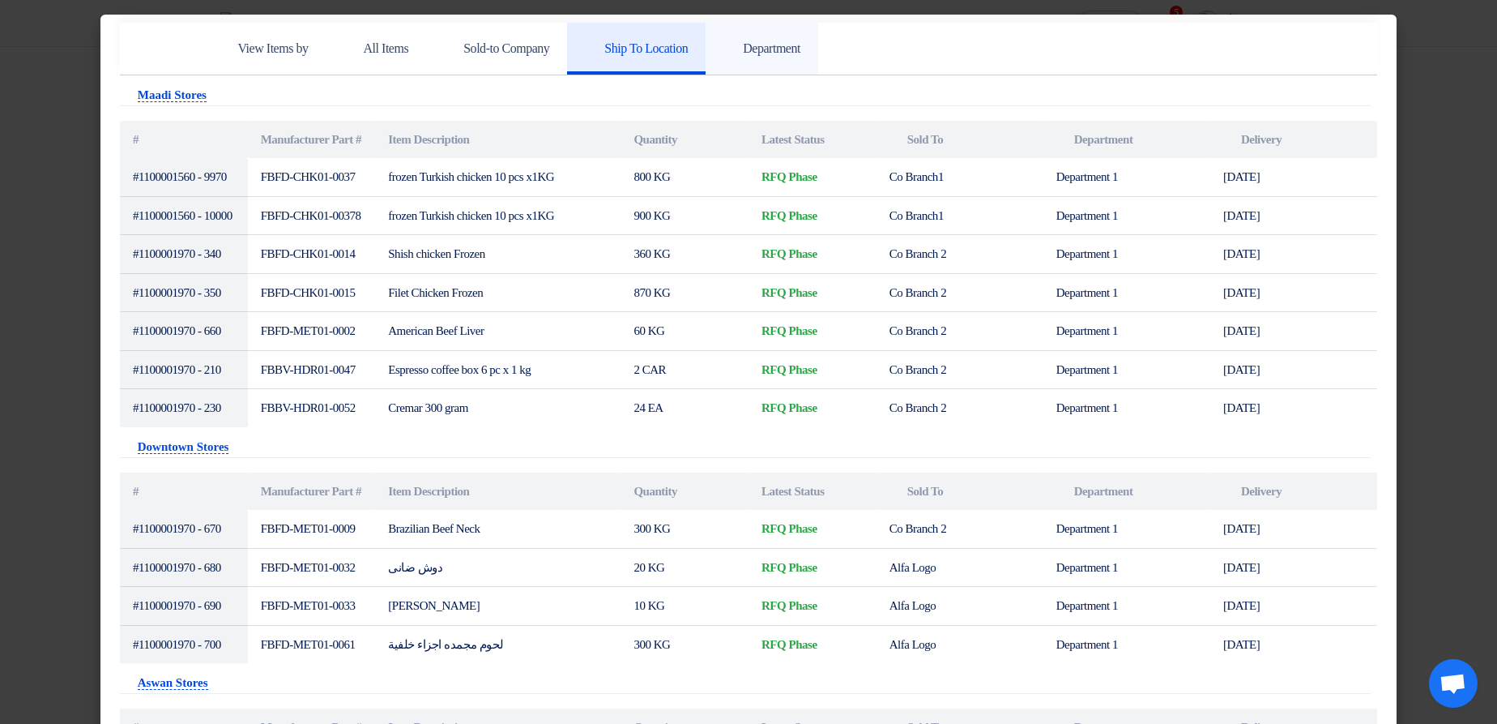
click at [782, 63] on link "Department" at bounding box center [762, 49] width 113 height 52
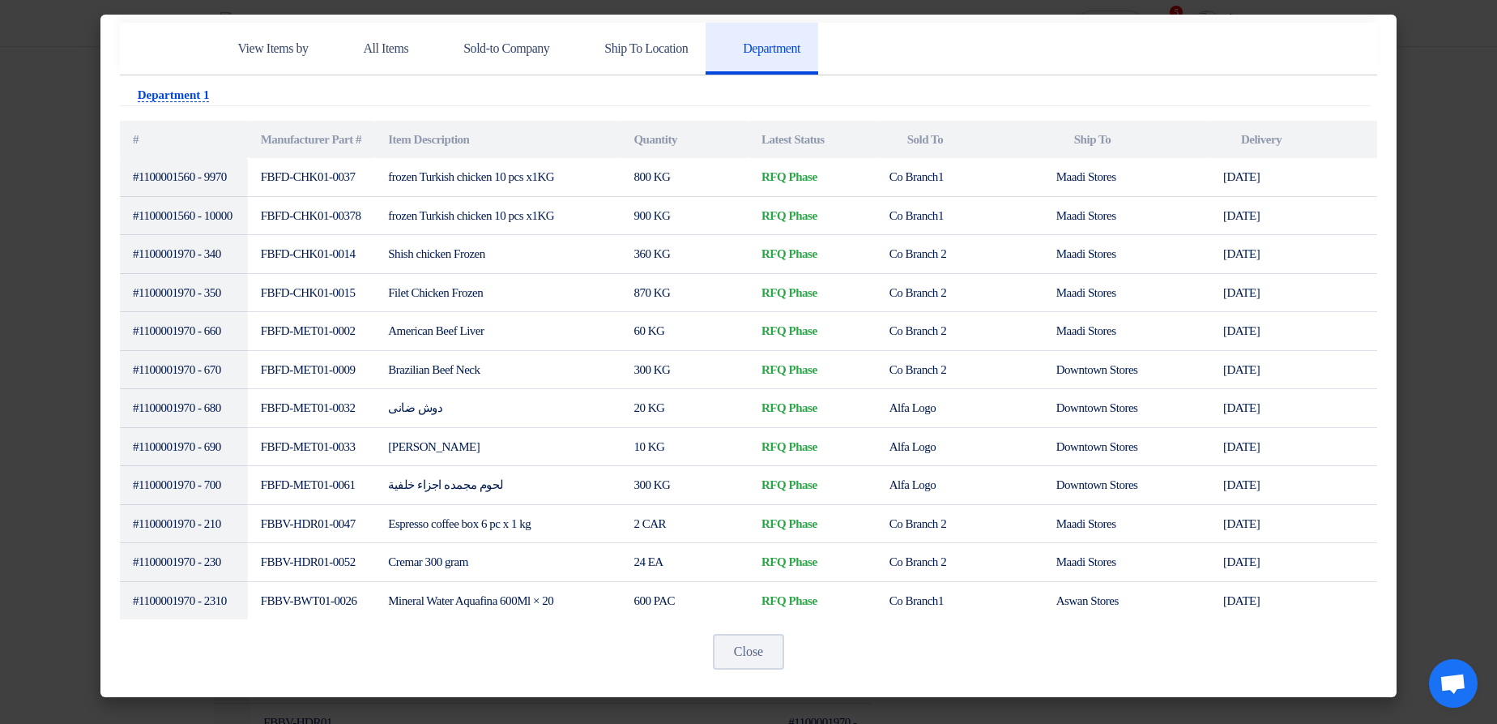
click at [1441, 150] on modal-container "View Items by All Items Sold-to Company Ship To Location Department Attachments…" at bounding box center [748, 362] width 1497 height 724
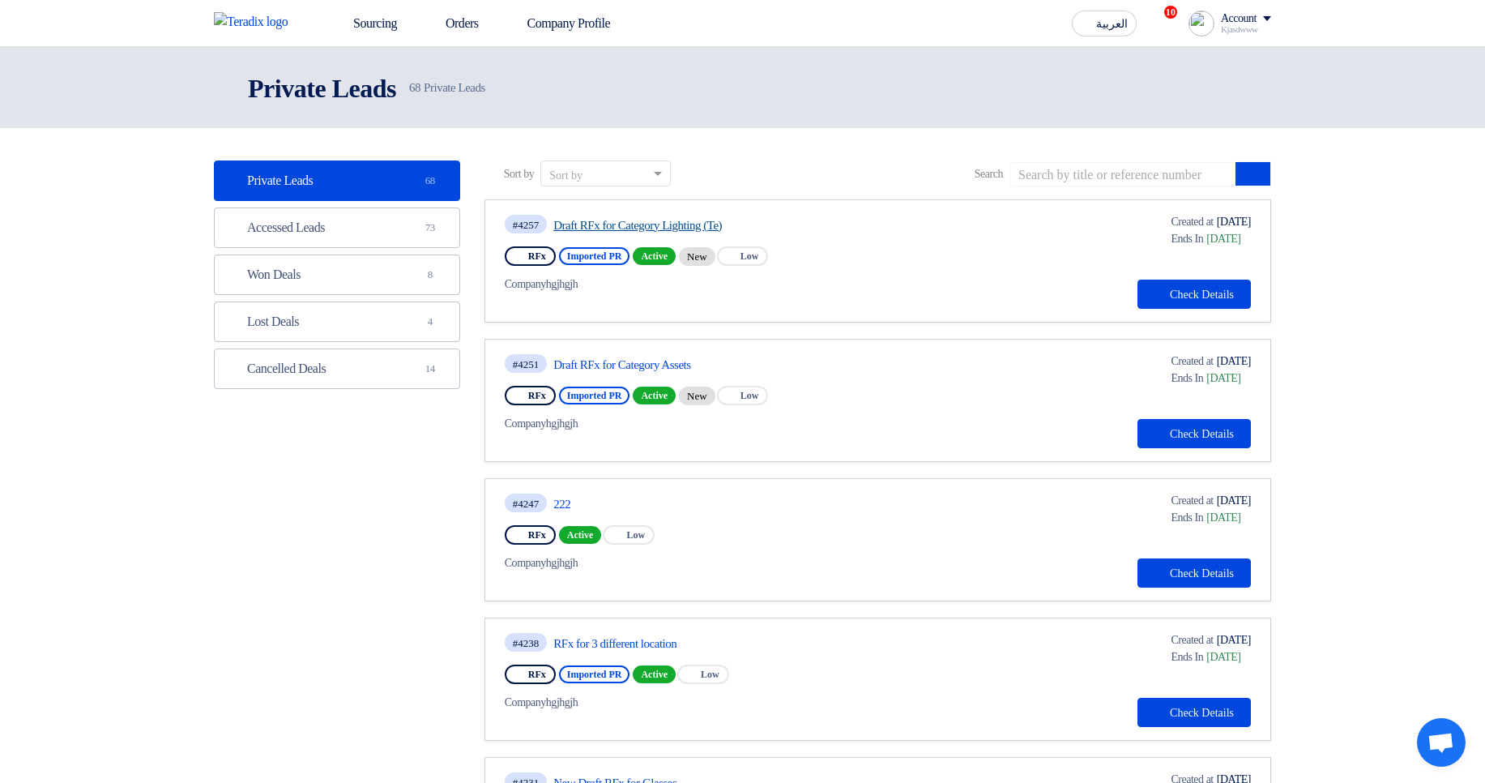
click at [631, 232] on link "Draft RFx for Category Lighting (Te)" at bounding box center [705, 225] width 304 height 15
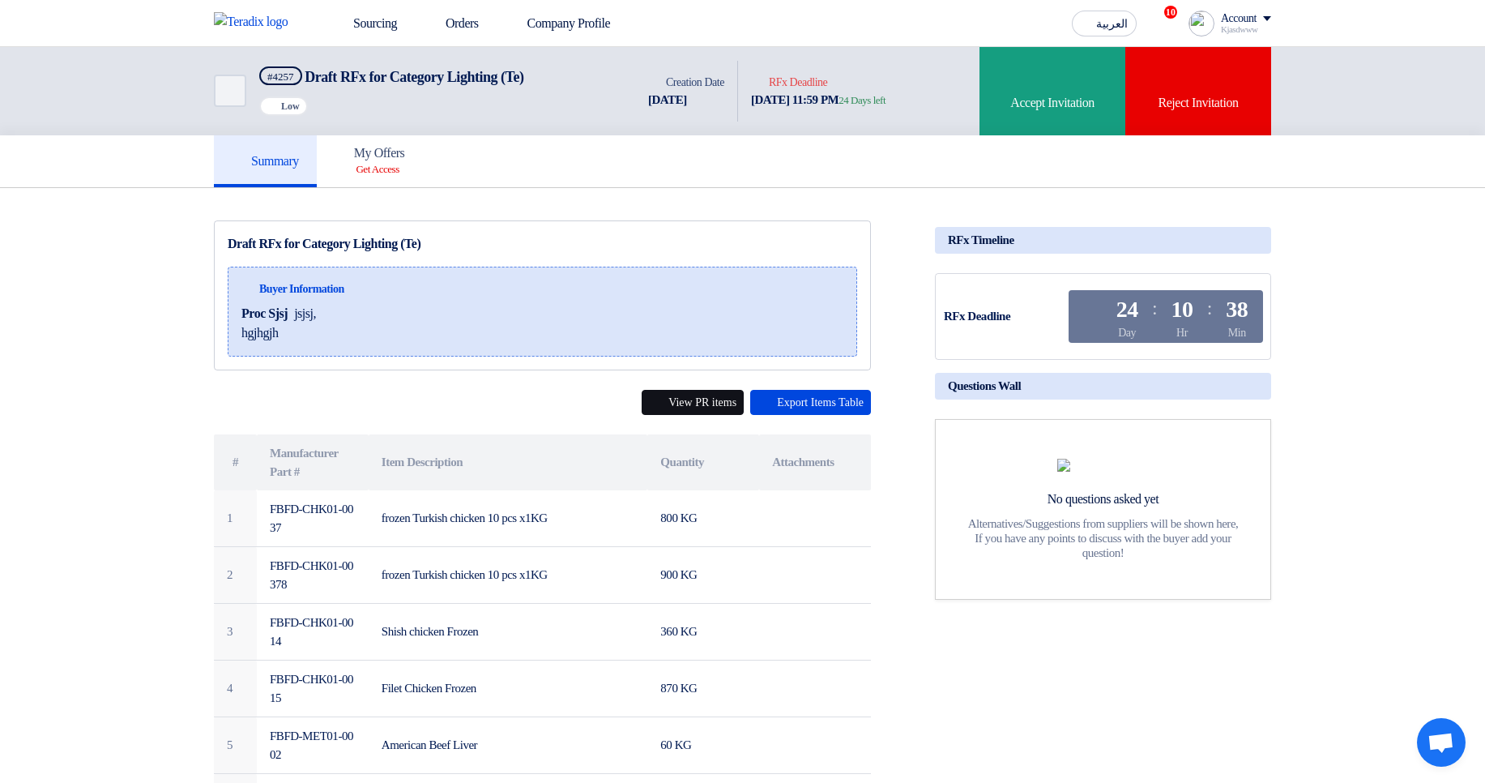
click at [702, 395] on button "View PR items" at bounding box center [693, 402] width 102 height 25
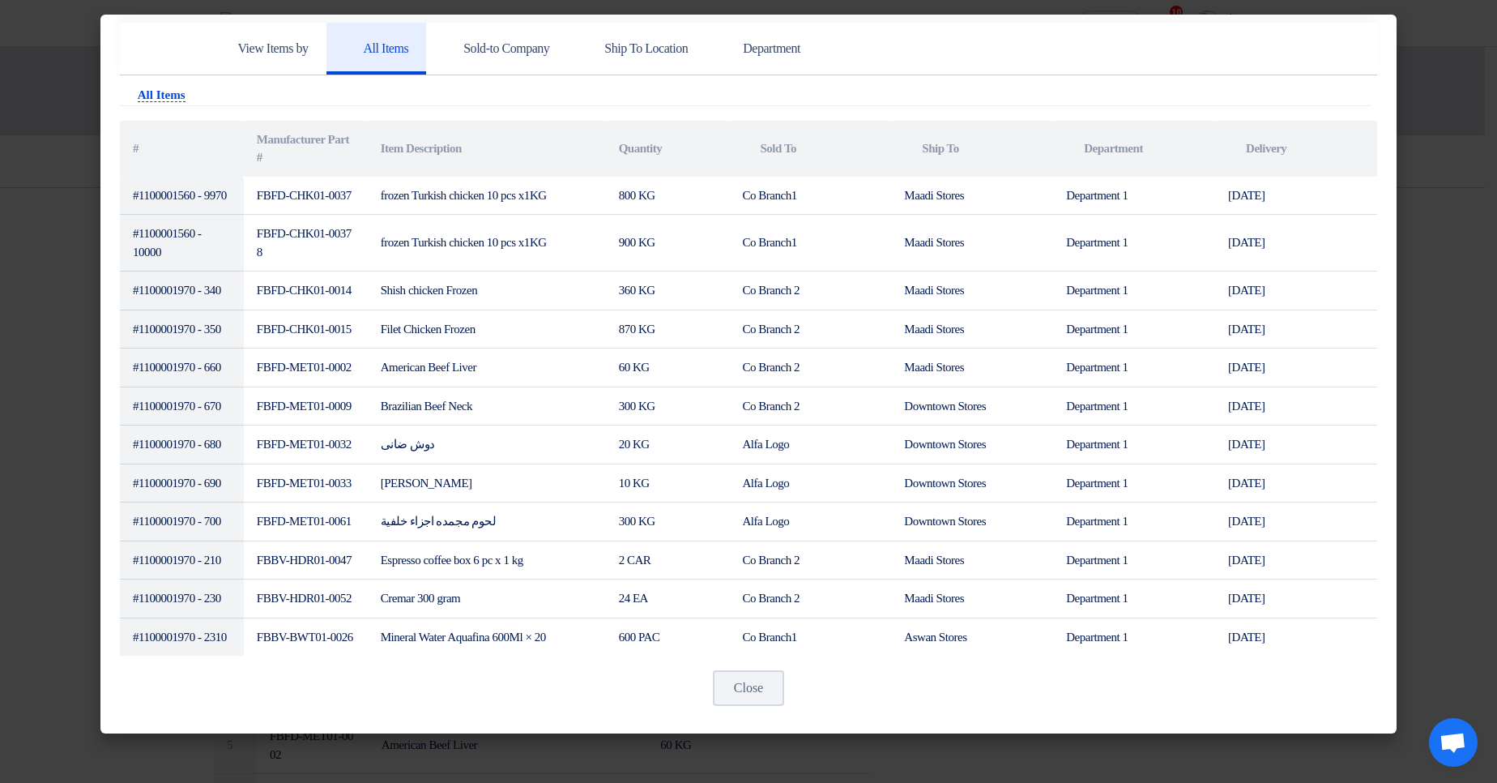
click at [1463, 259] on modal-container "View Items by All Items Sold-to Company Ship To Location Department Attachments…" at bounding box center [748, 391] width 1497 height 783
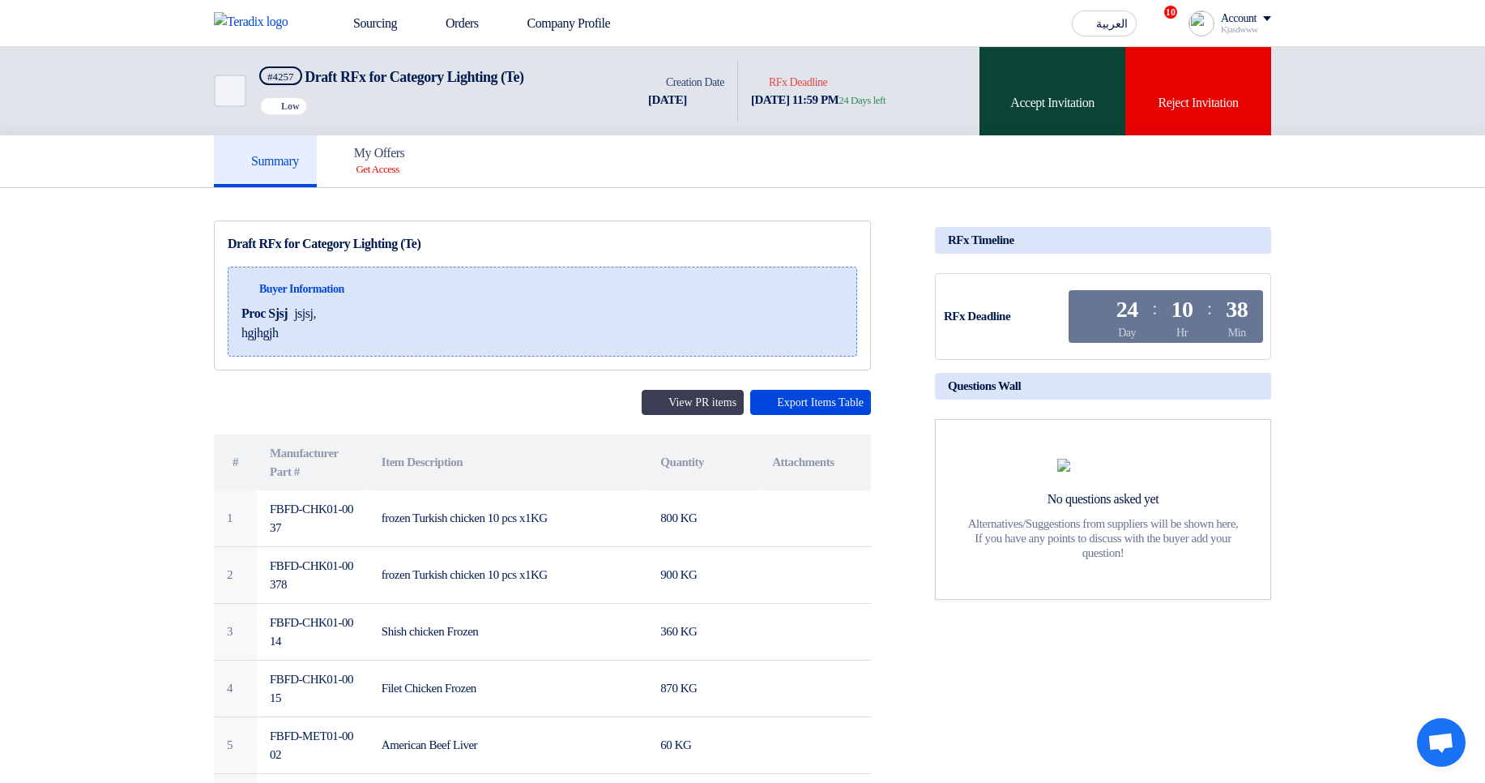
click at [1083, 127] on div "Accept Invitation" at bounding box center [1053, 91] width 146 height 88
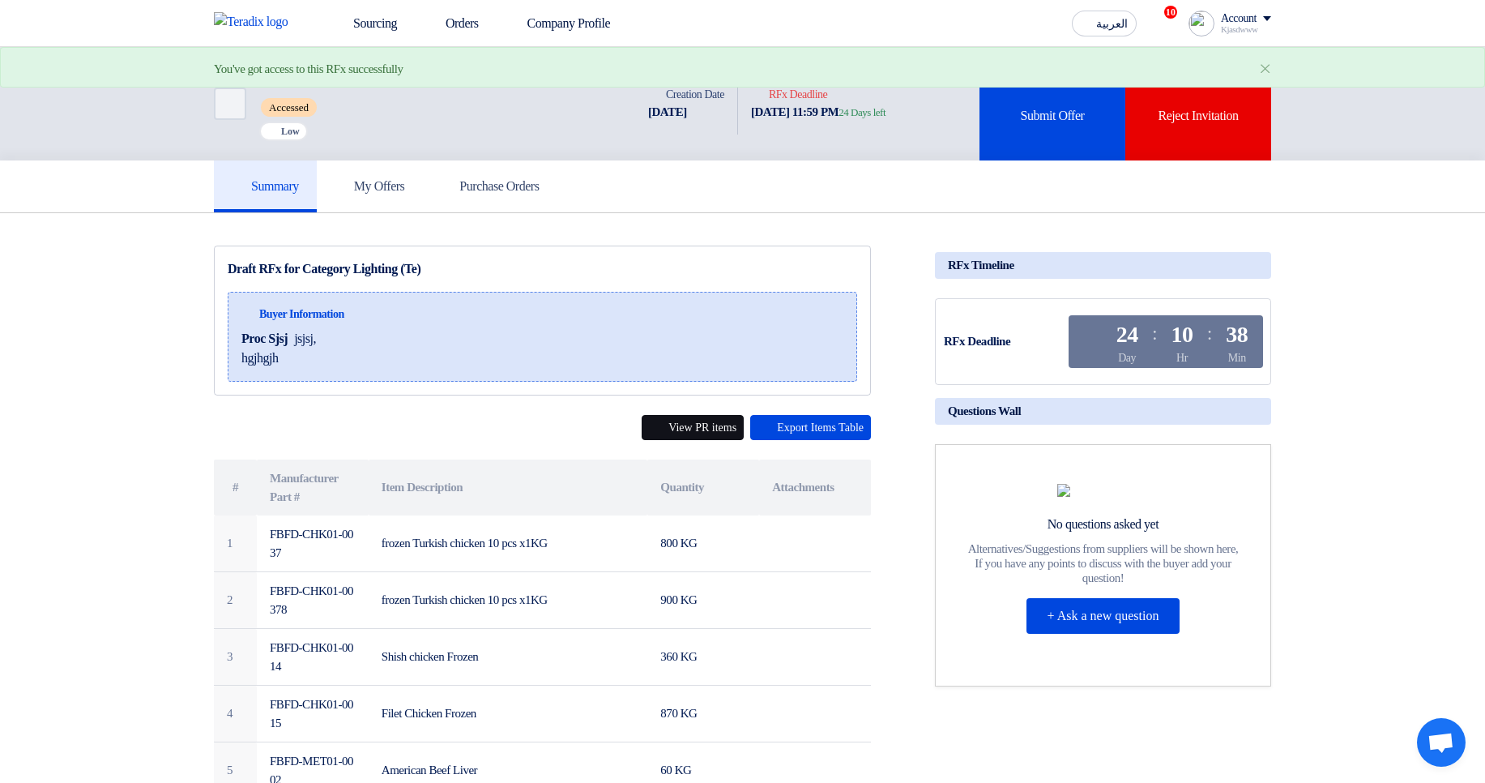
click at [642, 429] on button "View PR items" at bounding box center [693, 427] width 102 height 25
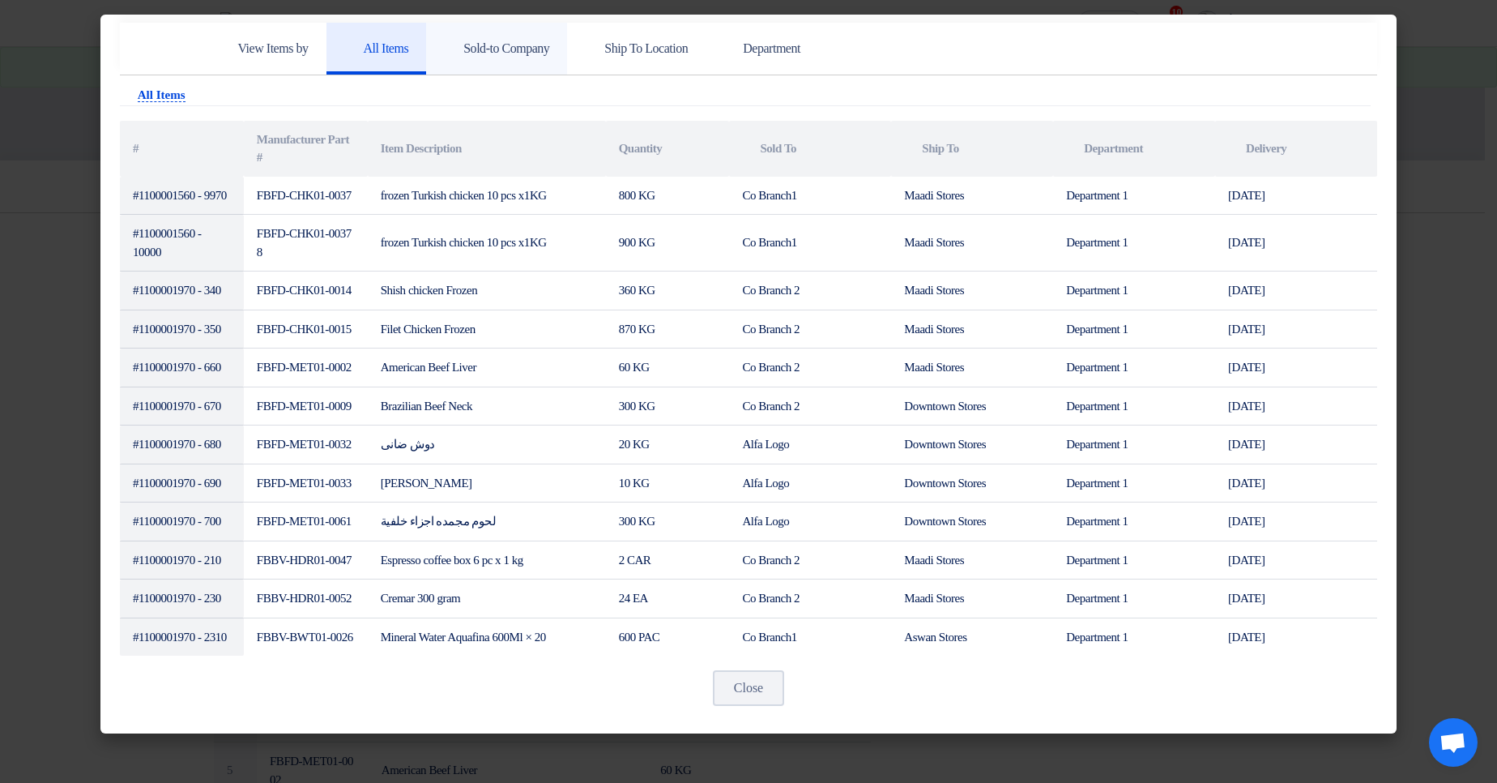
click at [518, 52] on h5 "Sold-to Company" at bounding box center [496, 49] width 105 height 16
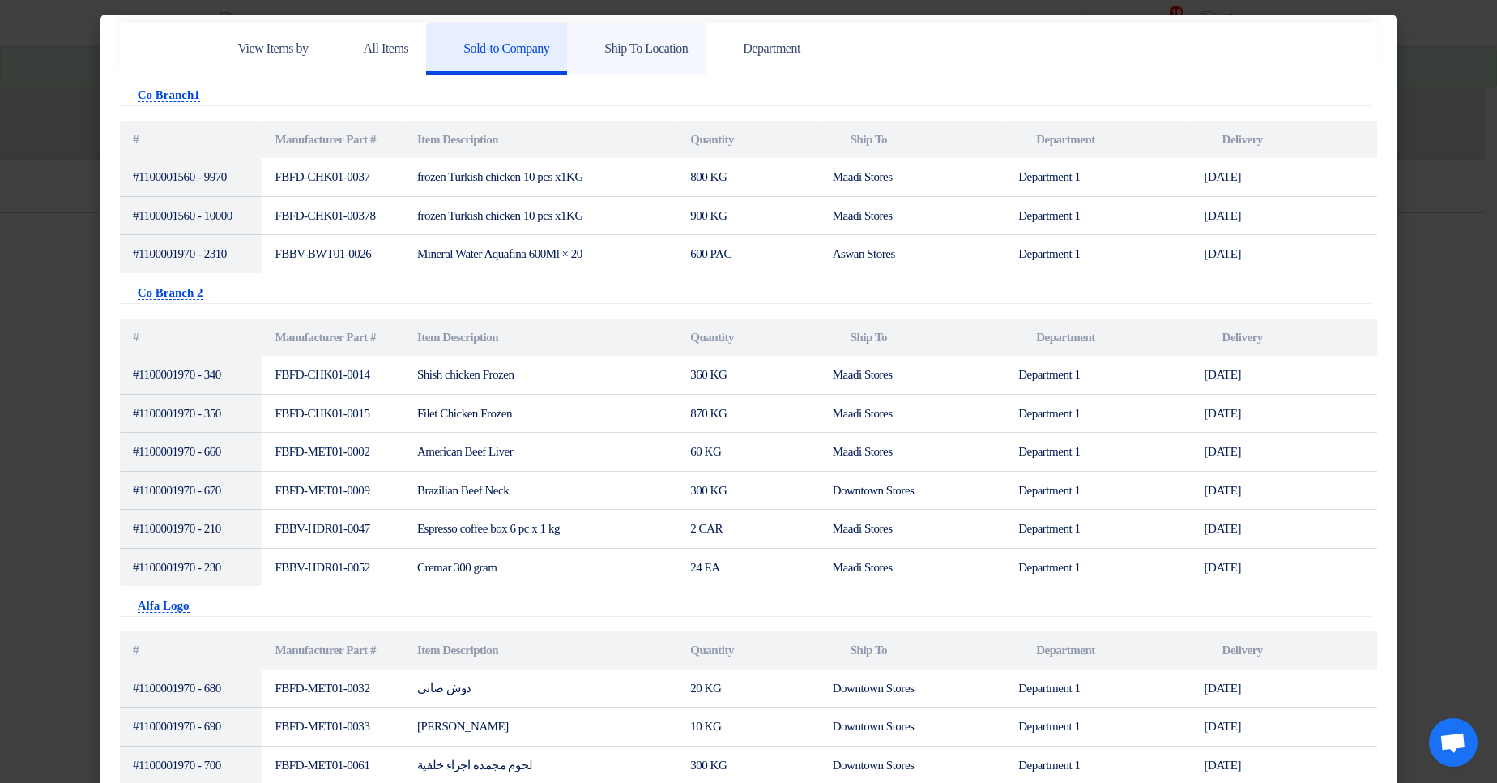
click at [688, 45] on h5 "Ship To Location" at bounding box center [636, 49] width 103 height 16
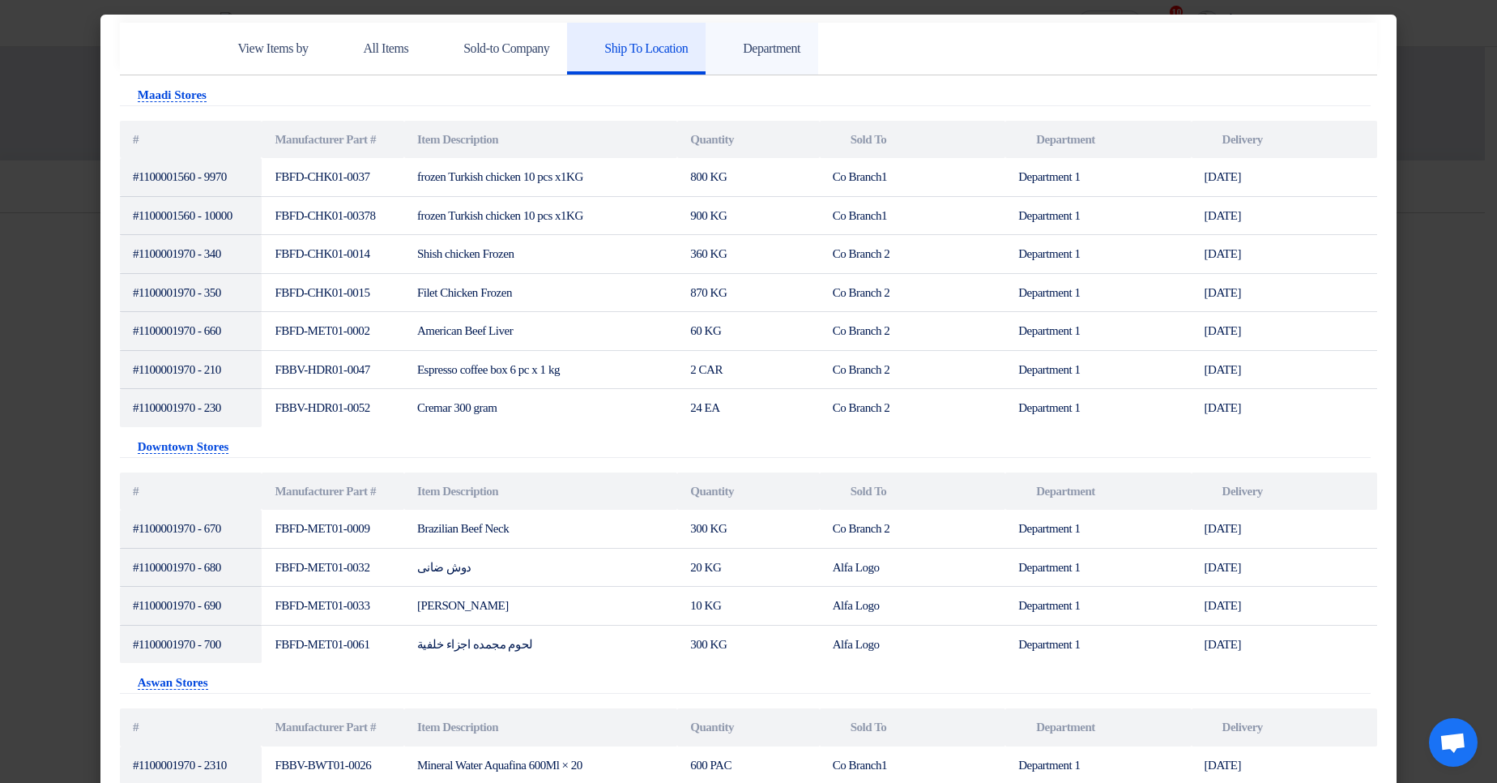
click at [801, 42] on h5 "Department" at bounding box center [762, 49] width 77 height 16
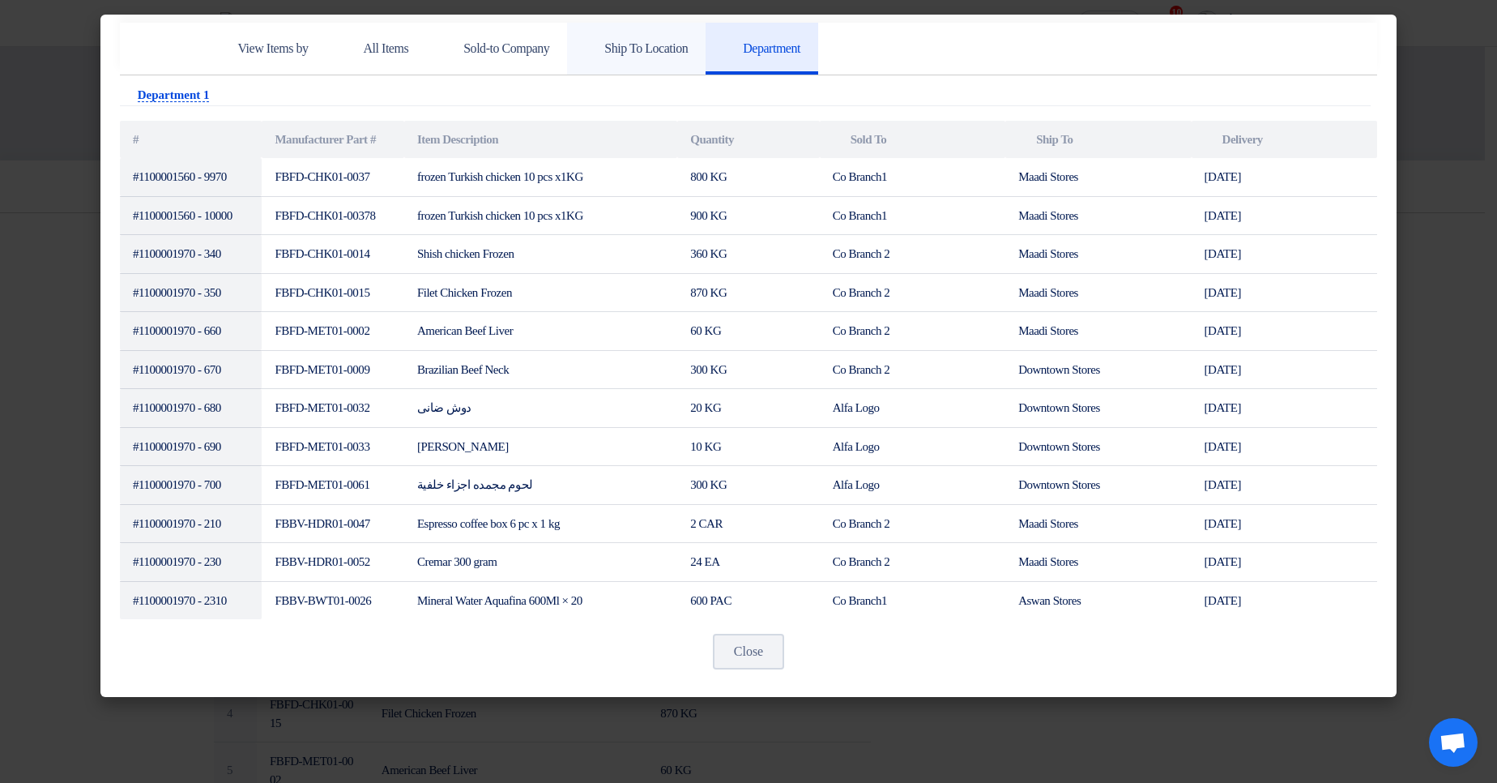
click at [688, 44] on h5 "Ship To Location" at bounding box center [636, 49] width 103 height 16
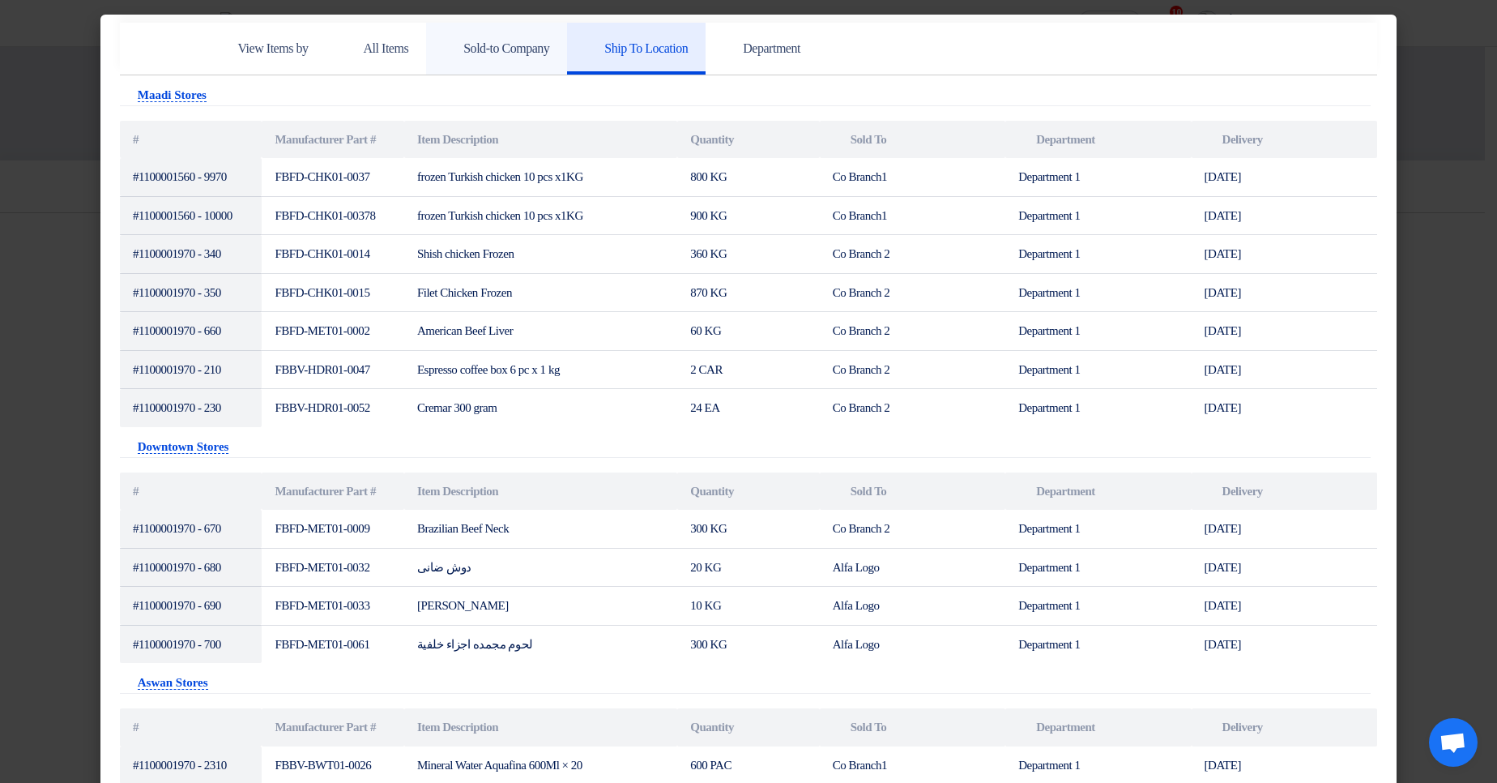
click at [502, 57] on link "Sold-to Company" at bounding box center [496, 49] width 141 height 52
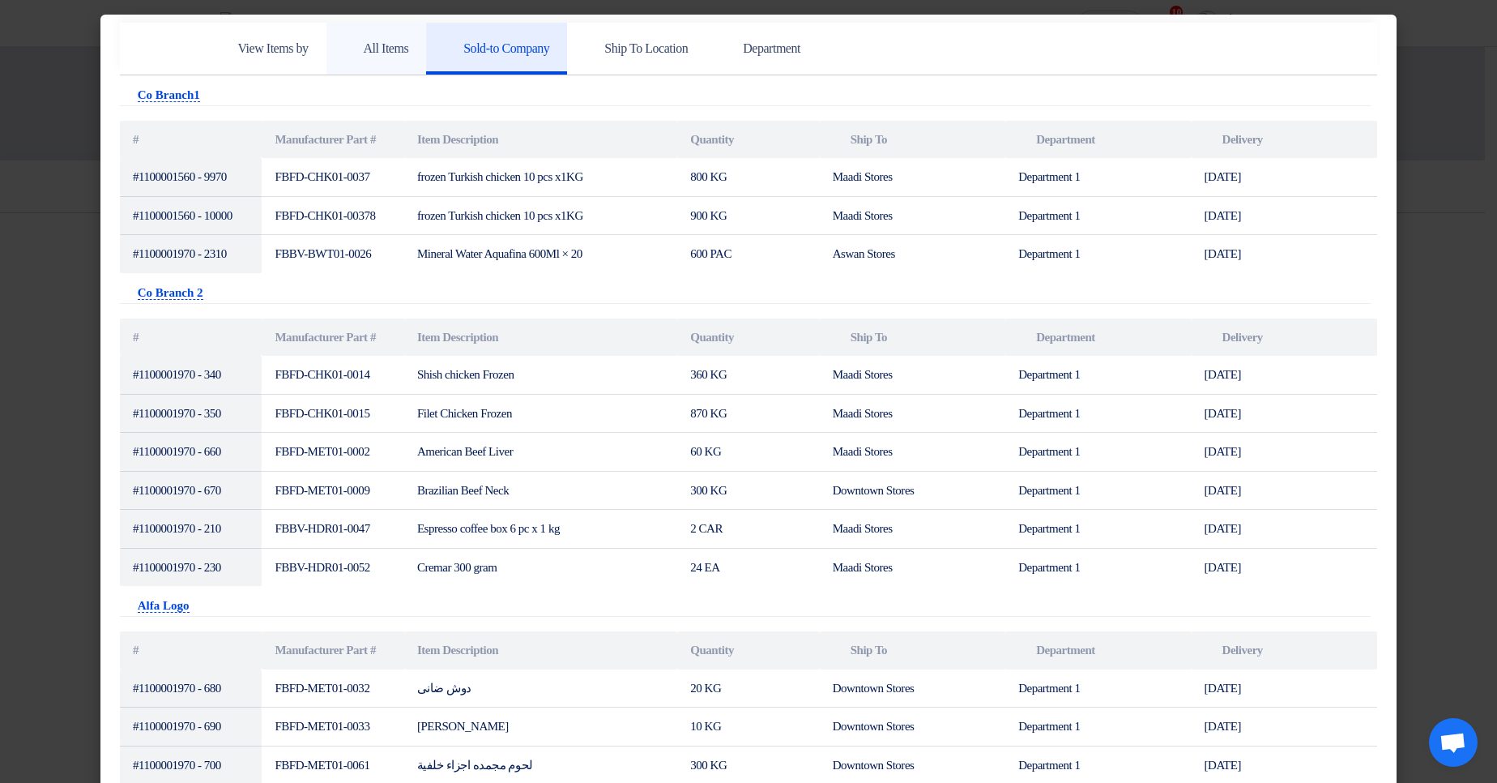
click at [387, 64] on link "All Items" at bounding box center [377, 49] width 100 height 52
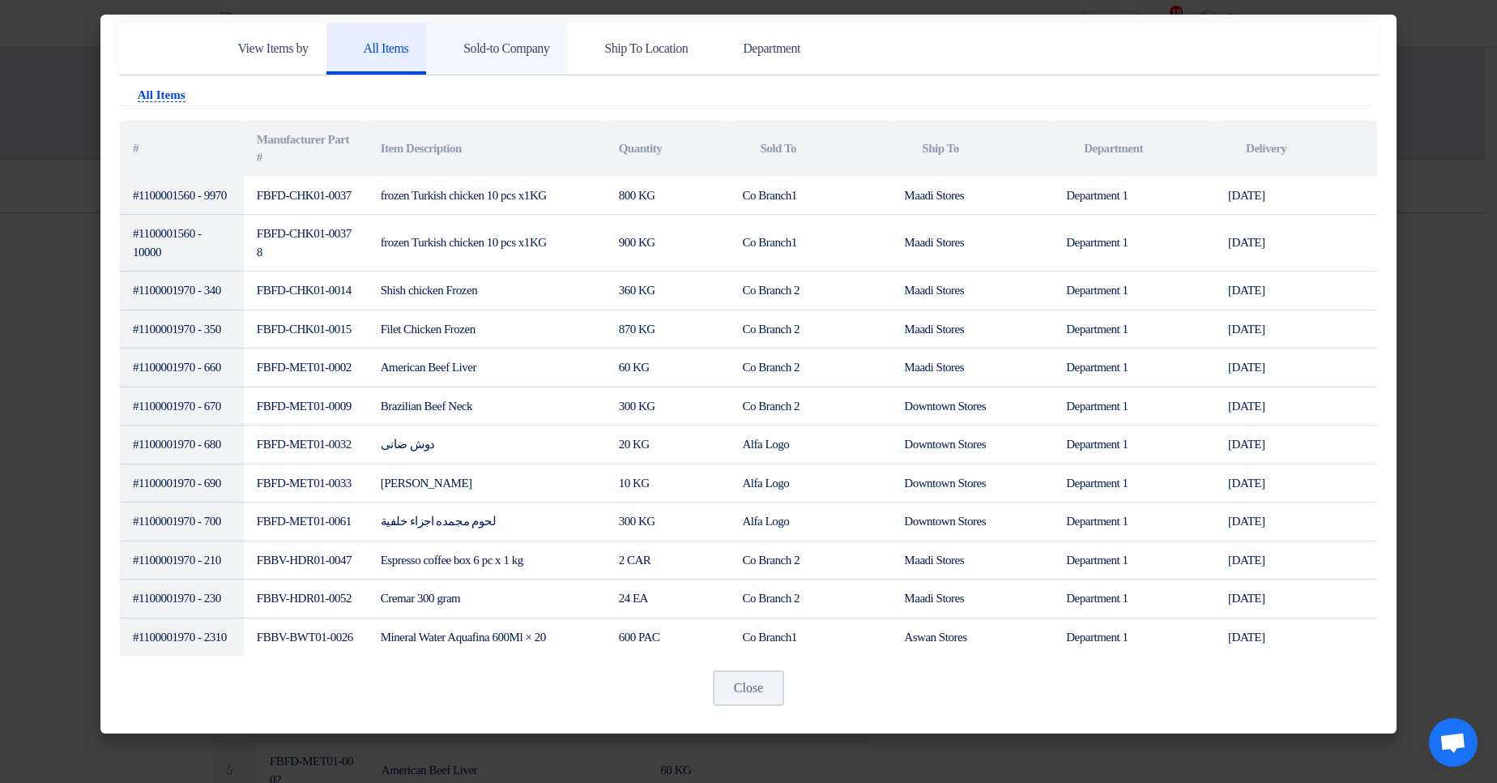
click at [518, 55] on h5 "Sold-to Company" at bounding box center [496, 49] width 105 height 16
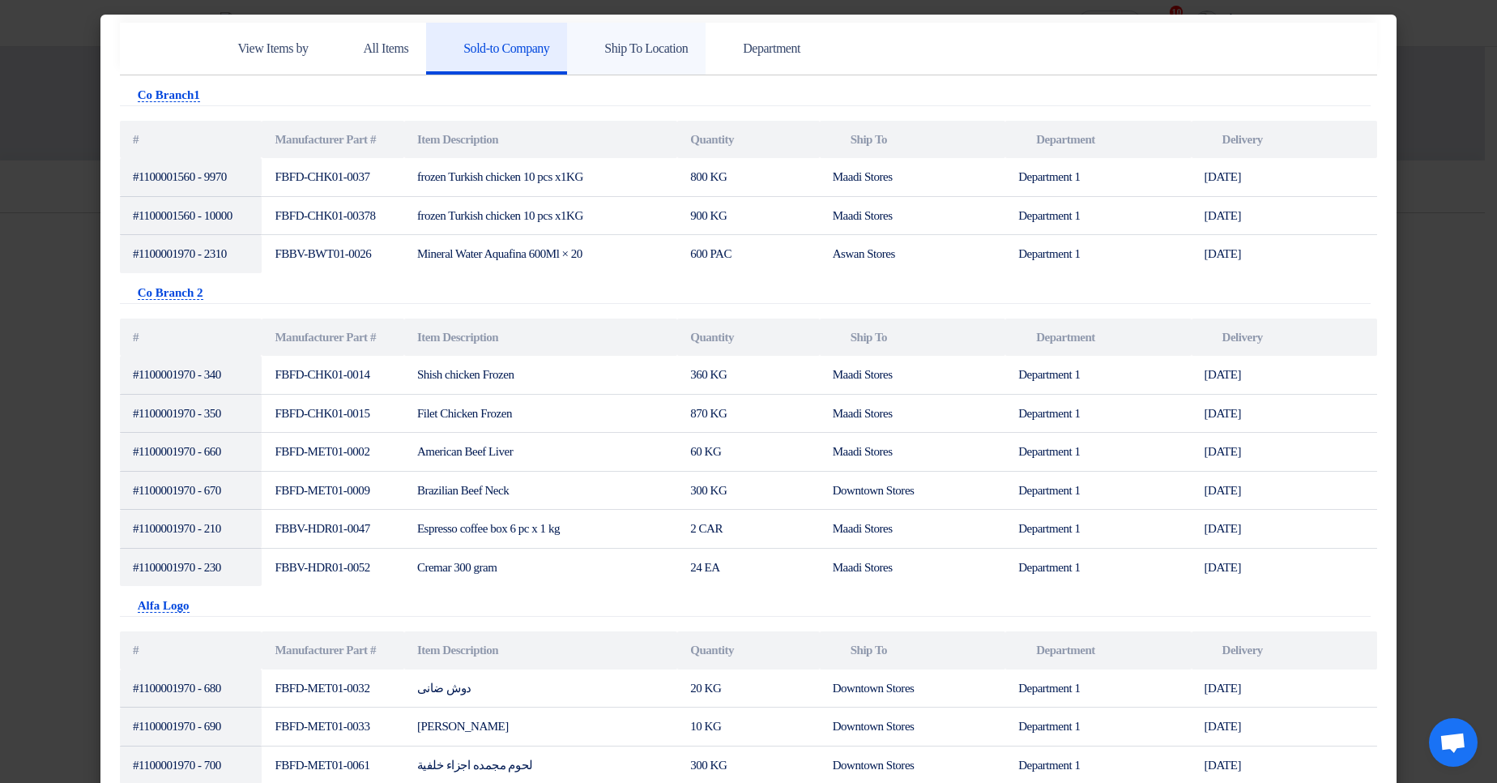
click at [664, 58] on link "Ship To Location" at bounding box center [636, 49] width 139 height 52
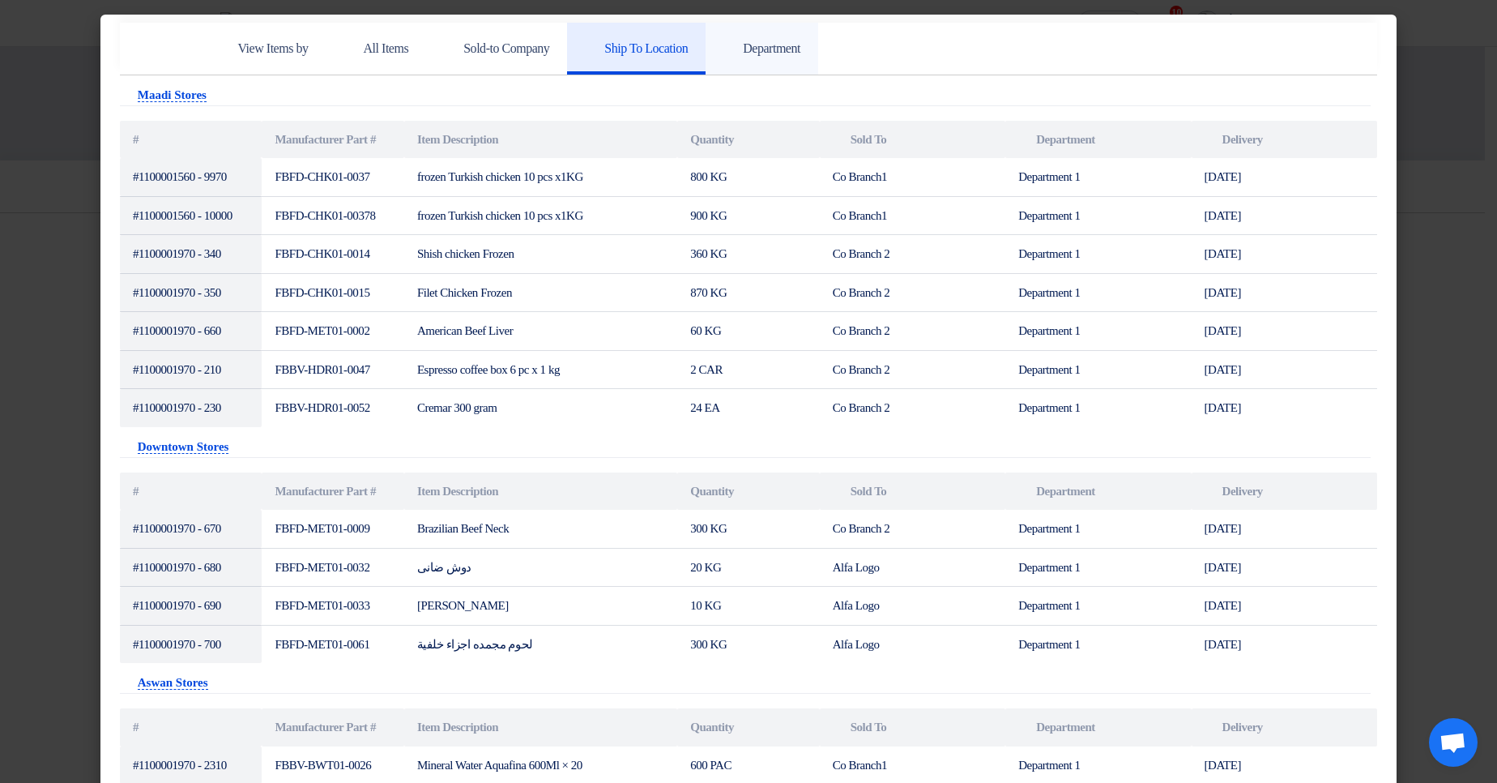
click at [801, 50] on h5 "Department" at bounding box center [762, 49] width 77 height 16
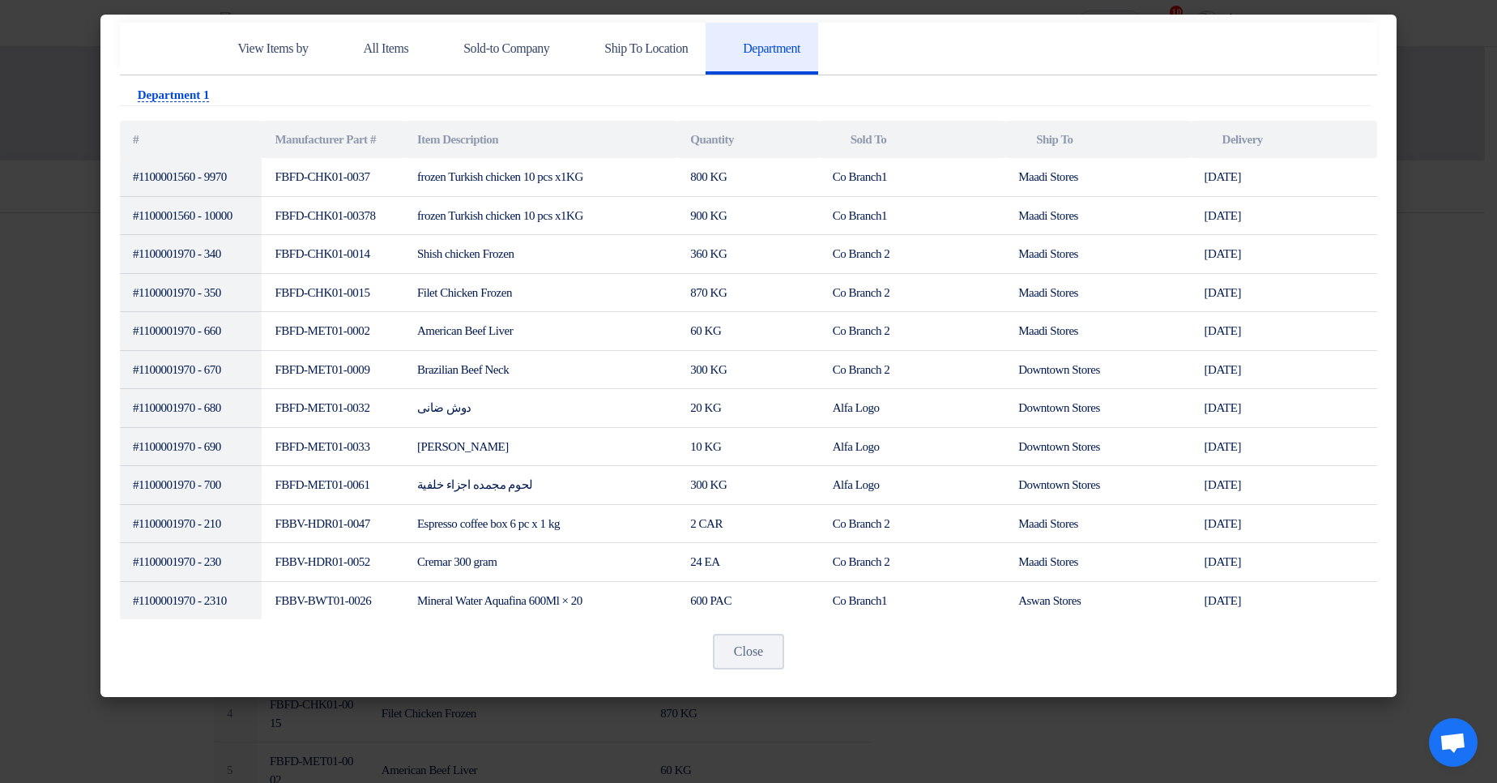
click at [1070, 80] on app-pr-items-view "View Items by All Items Sold-to Company Ship To Location Department Attachments…" at bounding box center [749, 321] width 1258 height 597
click at [706, 32] on link "Ship To Location" at bounding box center [636, 49] width 139 height 52
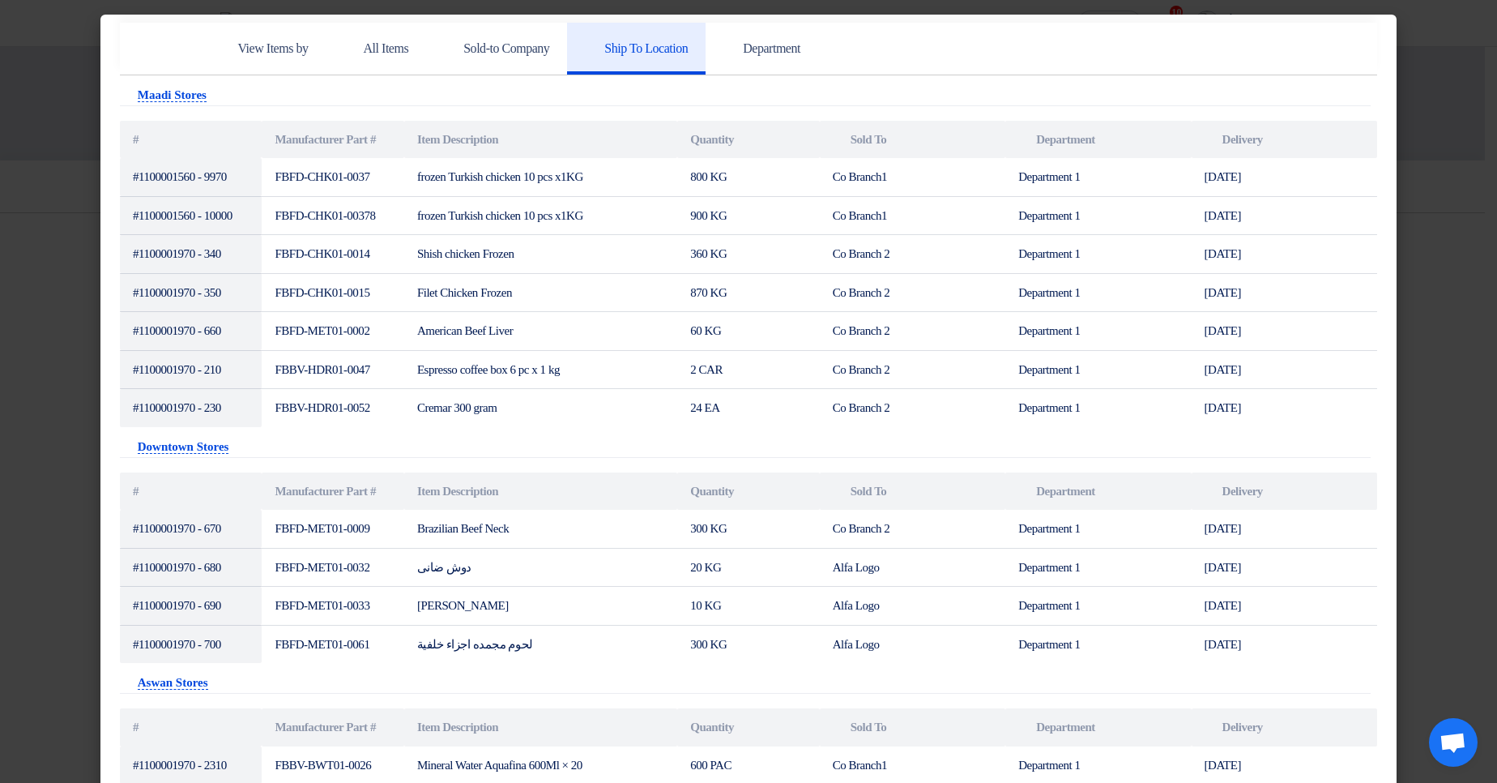
click at [1454, 150] on modal-container "View Items by All Items Sold-to Company Ship To Location Department Attachments…" at bounding box center [748, 391] width 1497 height 783
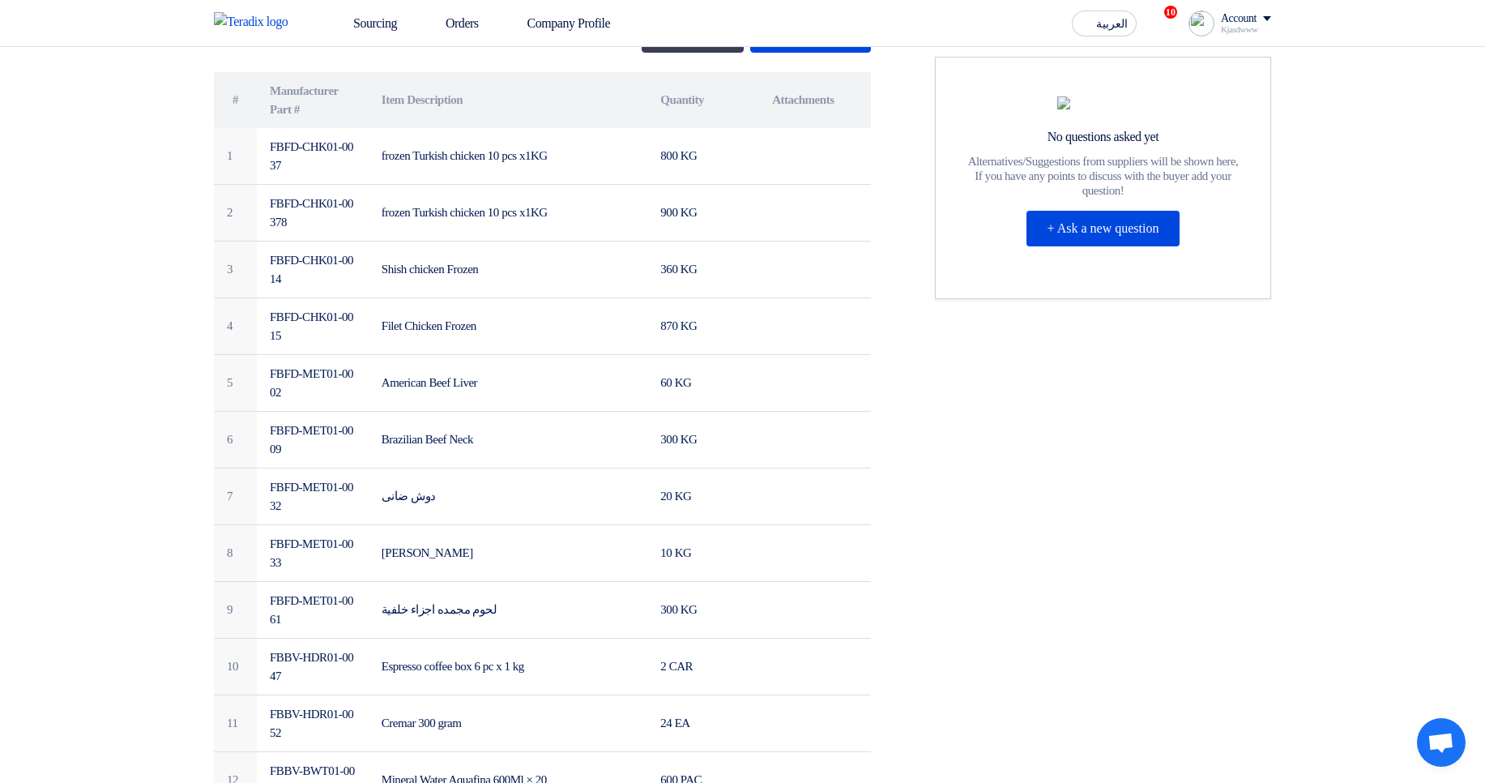
scroll to position [389, 0]
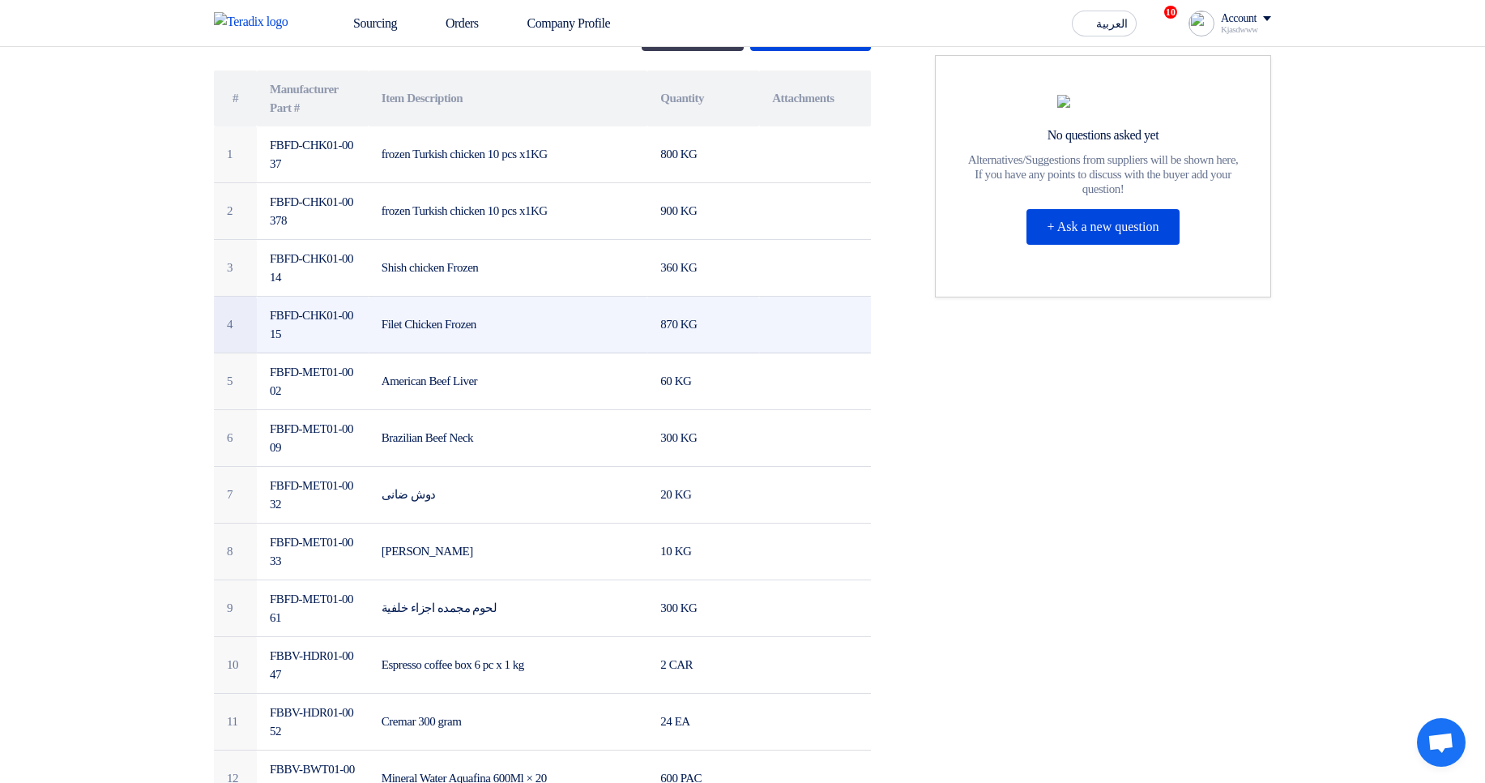
drag, startPoint x: 280, startPoint y: 144, endPoint x: 758, endPoint y: 328, distance: 511.5
click at [748, 327] on tbody "1 FBFD-CHK01-0037 frozen Turkish chicken 10 pcs x1KG 800 KG 2 FBFD-CHK01-00378 …" at bounding box center [542, 466] width 657 height 680
click at [758, 328] on td "870 KG" at bounding box center [703, 325] width 112 height 57
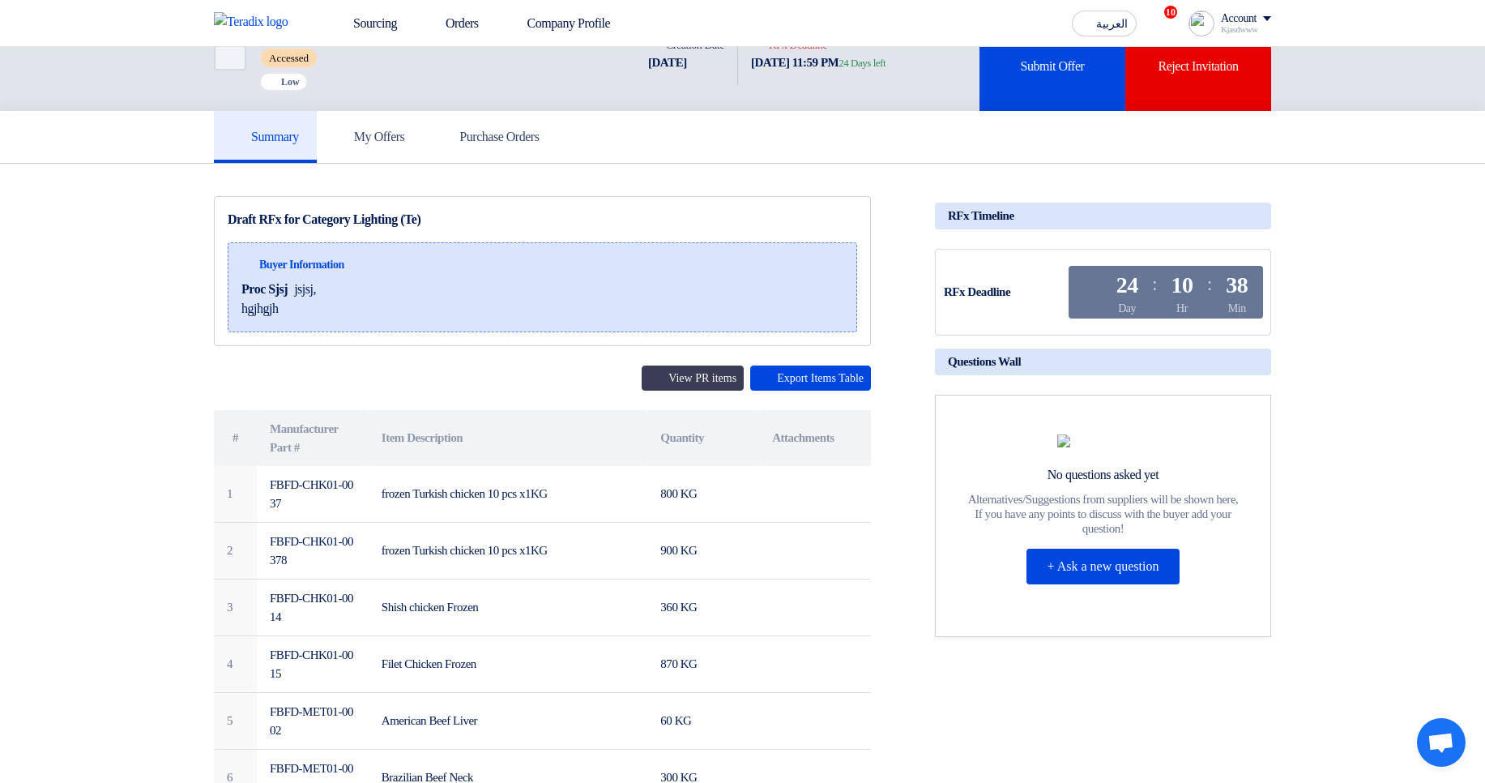
scroll to position [0, 0]
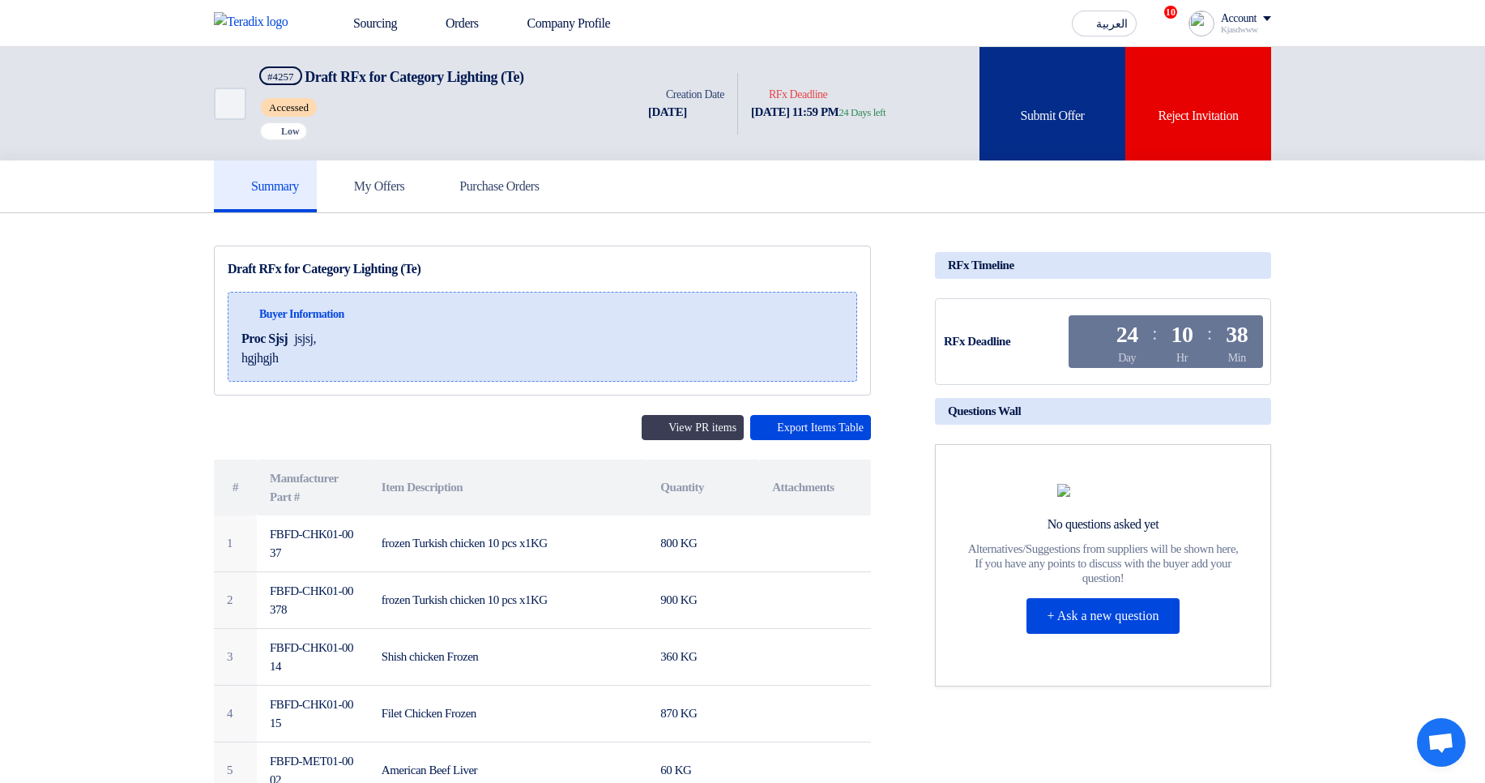
click at [980, 79] on div "Submit Offer" at bounding box center [1053, 103] width 146 height 113
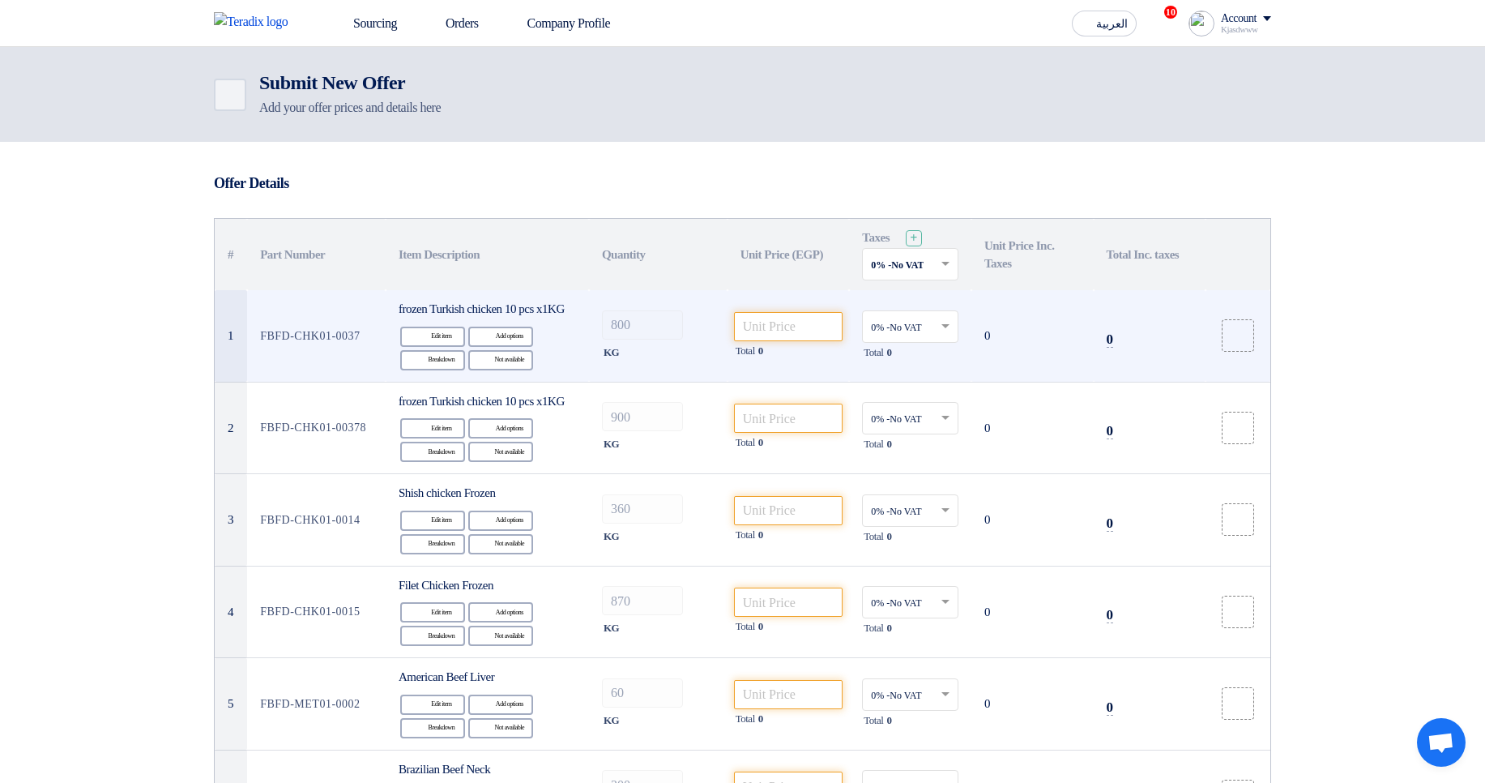
click at [436, 306] on span "frozen Turkish chicken 10 pcs x1KG" at bounding box center [482, 308] width 166 height 13
click at [353, 347] on td "FBFD-CHK01-0037" at bounding box center [316, 336] width 139 height 92
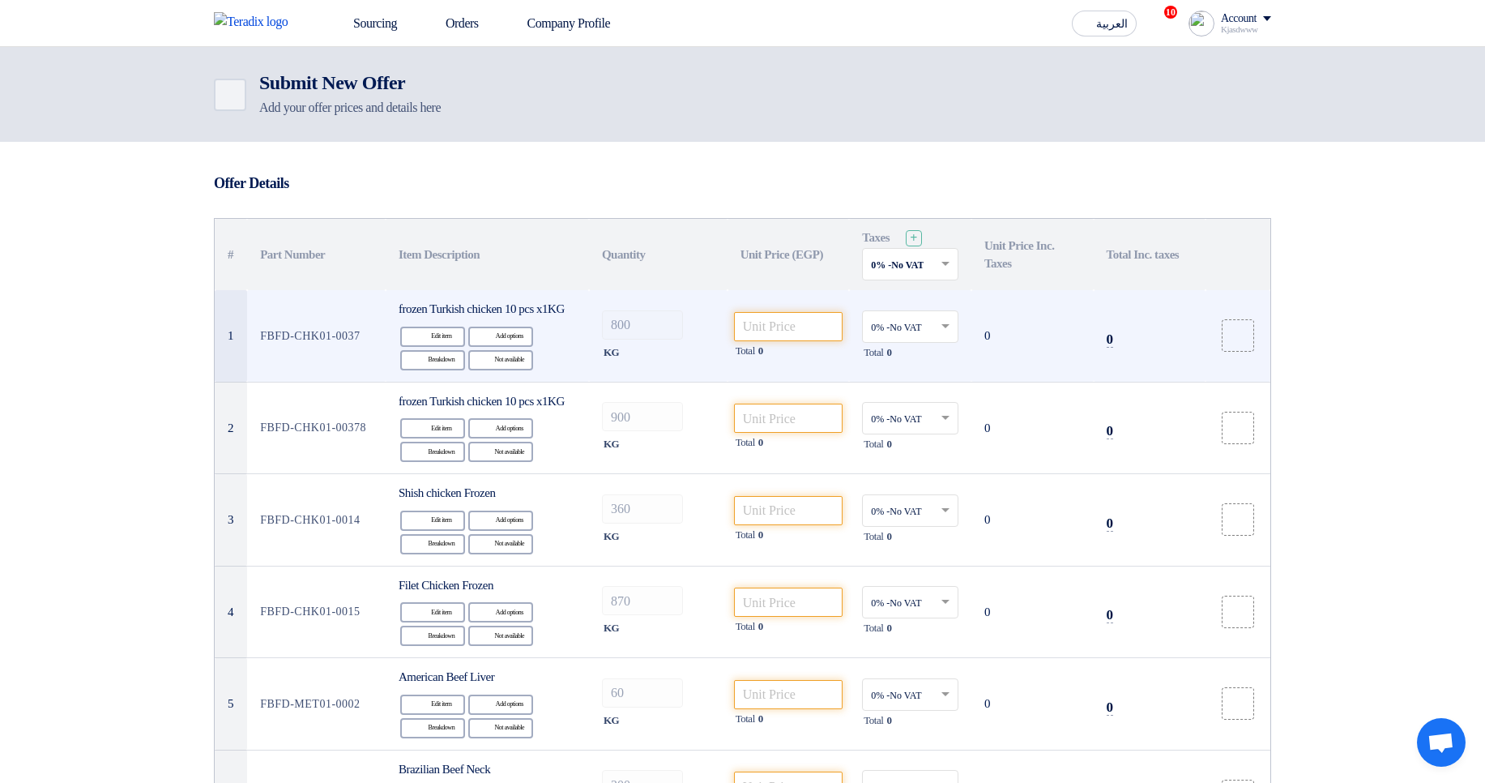
click at [352, 346] on td "FBFD-CHK01-0037" at bounding box center [316, 336] width 139 height 92
drag, startPoint x: 336, startPoint y: 348, endPoint x: 253, endPoint y: 340, distance: 83.8
click at [253, 340] on td "FBFD-CHK01-0037" at bounding box center [316, 336] width 139 height 92
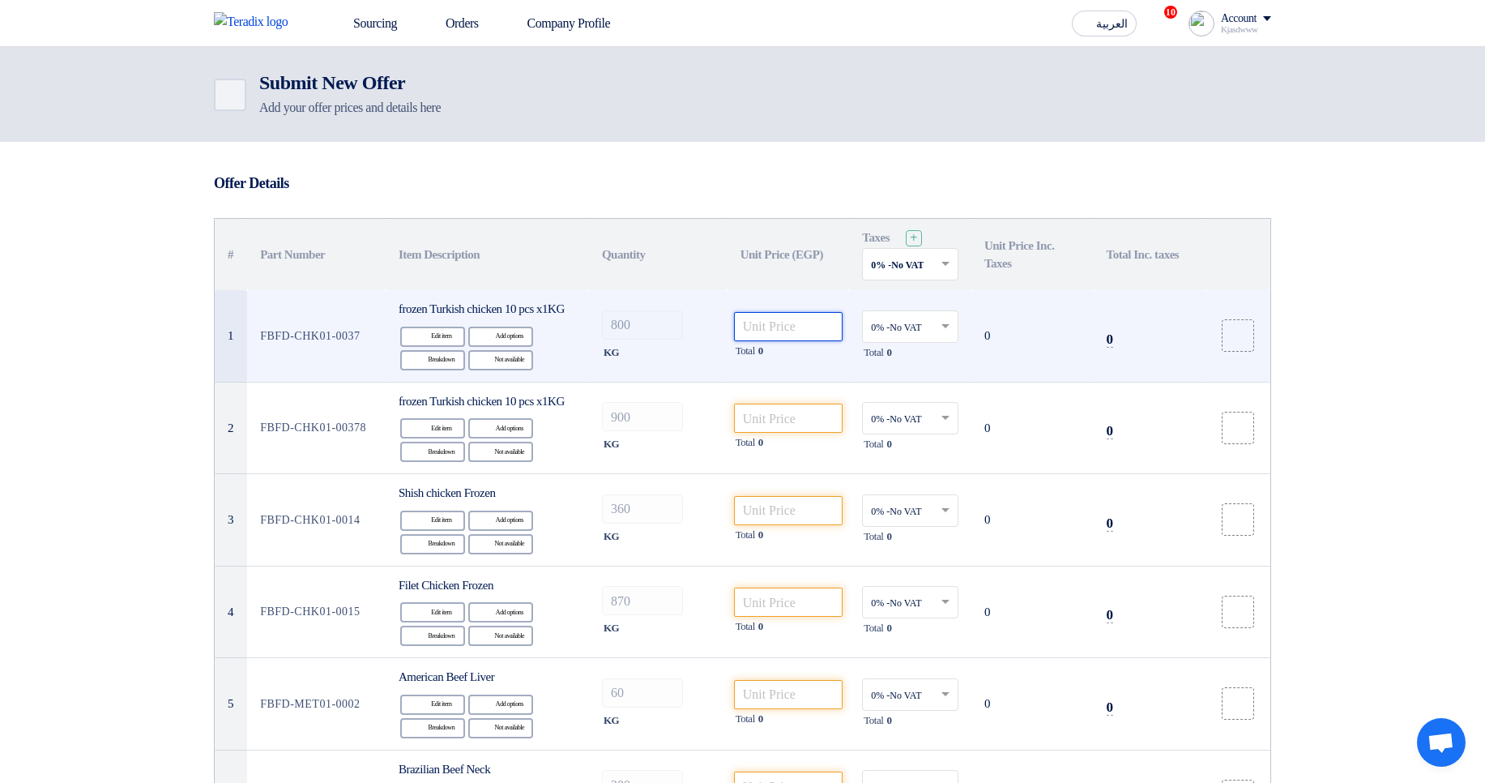
click at [829, 341] on input "number" at bounding box center [788, 326] width 109 height 29
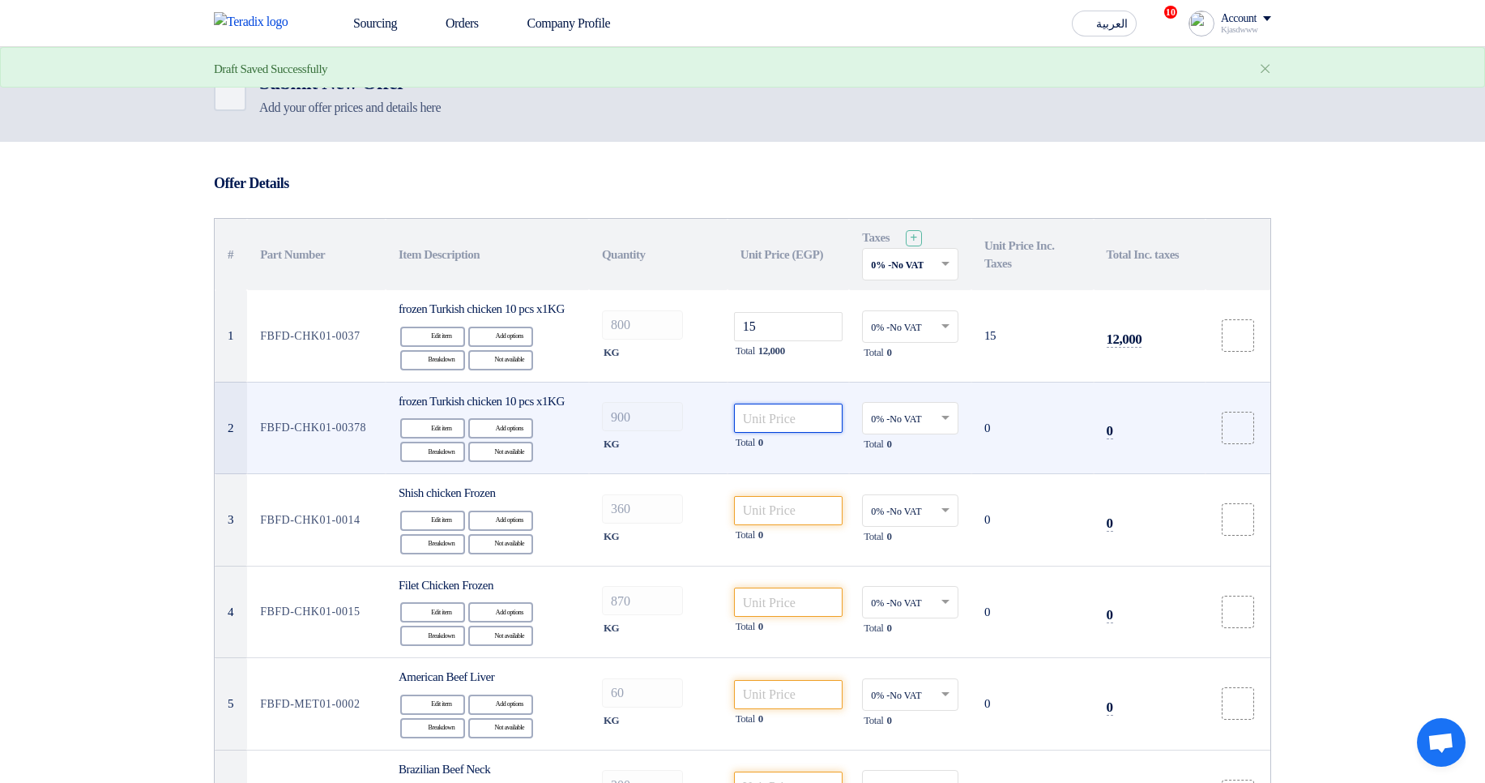
click at [751, 433] on input "number" at bounding box center [788, 418] width 109 height 29
click at [804, 433] on input "number" at bounding box center [788, 418] width 109 height 29
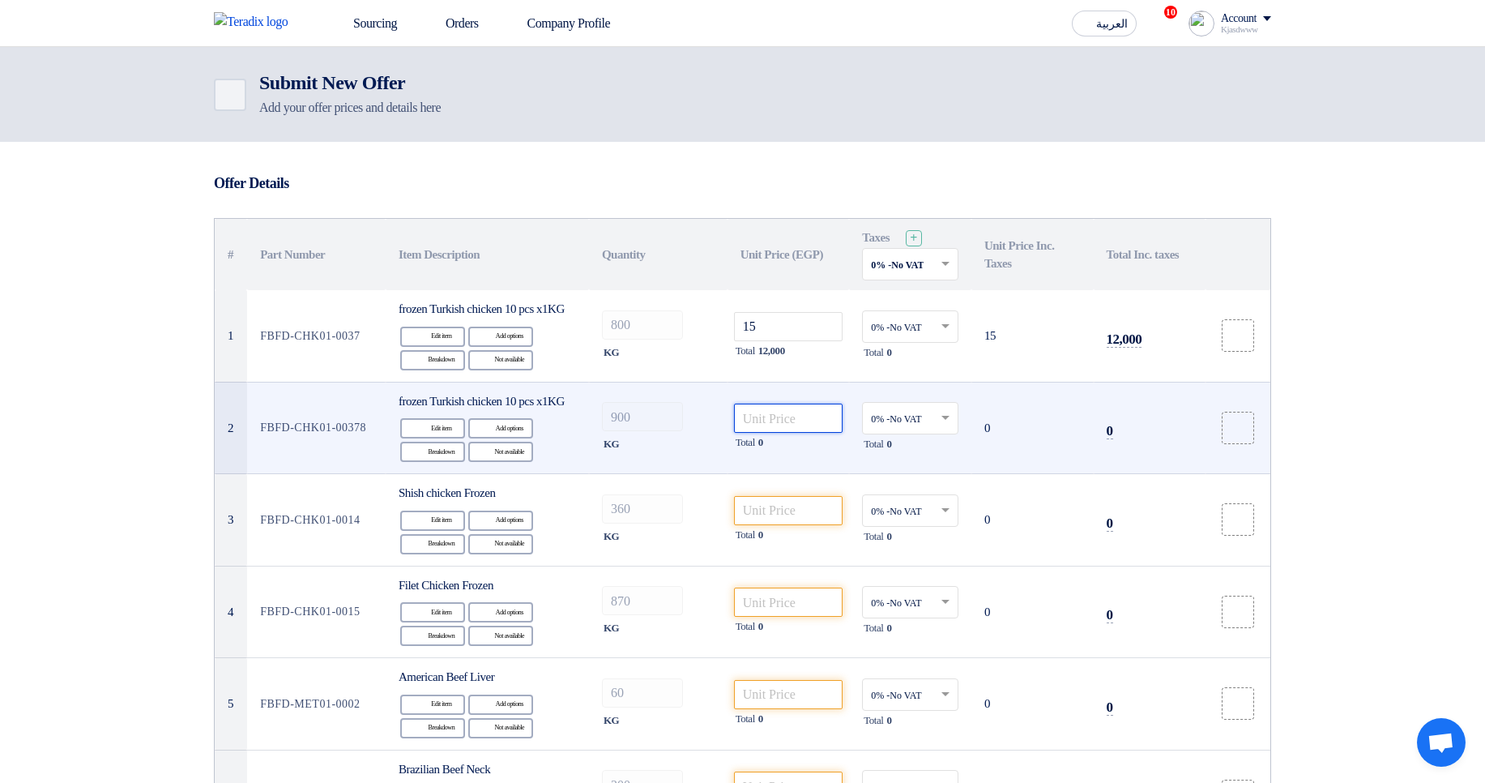
click at [788, 433] on input "number" at bounding box center [788, 418] width 109 height 29
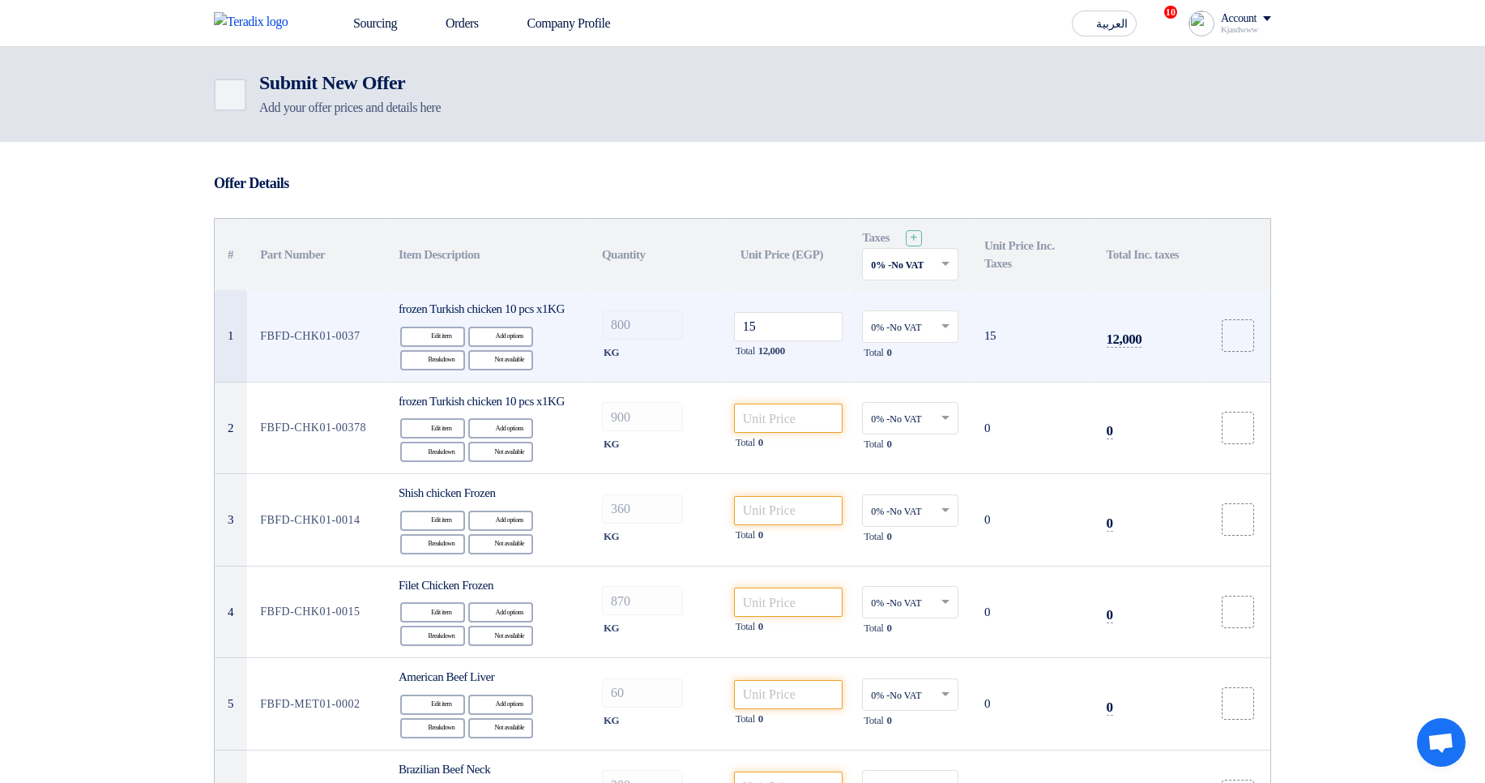
click at [776, 318] on td "15 Total 12,000" at bounding box center [789, 336] width 122 height 92
click at [782, 331] on input "15" at bounding box center [788, 326] width 109 height 29
click at [600, 336] on td "800 KG" at bounding box center [658, 336] width 139 height 92
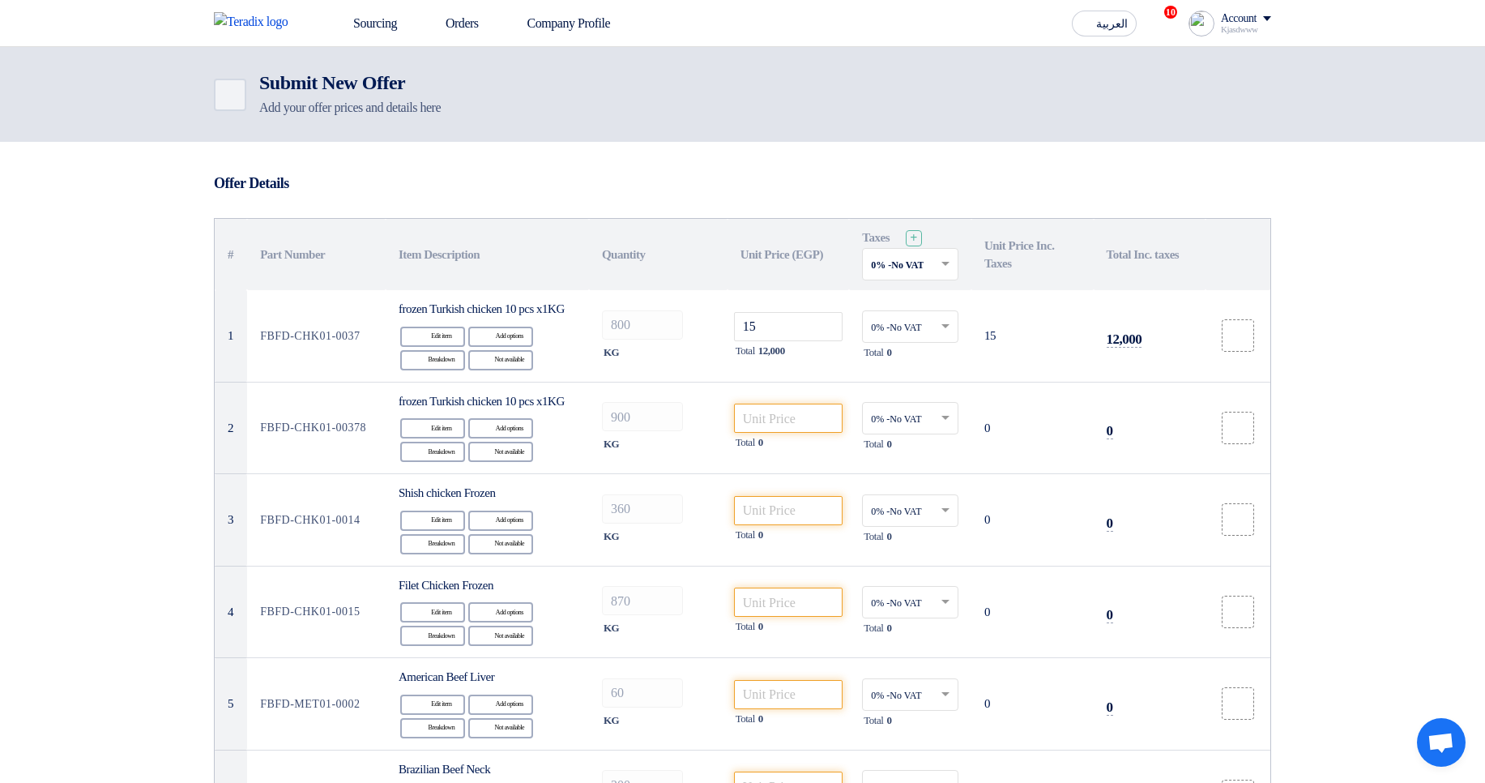
click at [436, 282] on th "Item Description" at bounding box center [487, 254] width 203 height 71
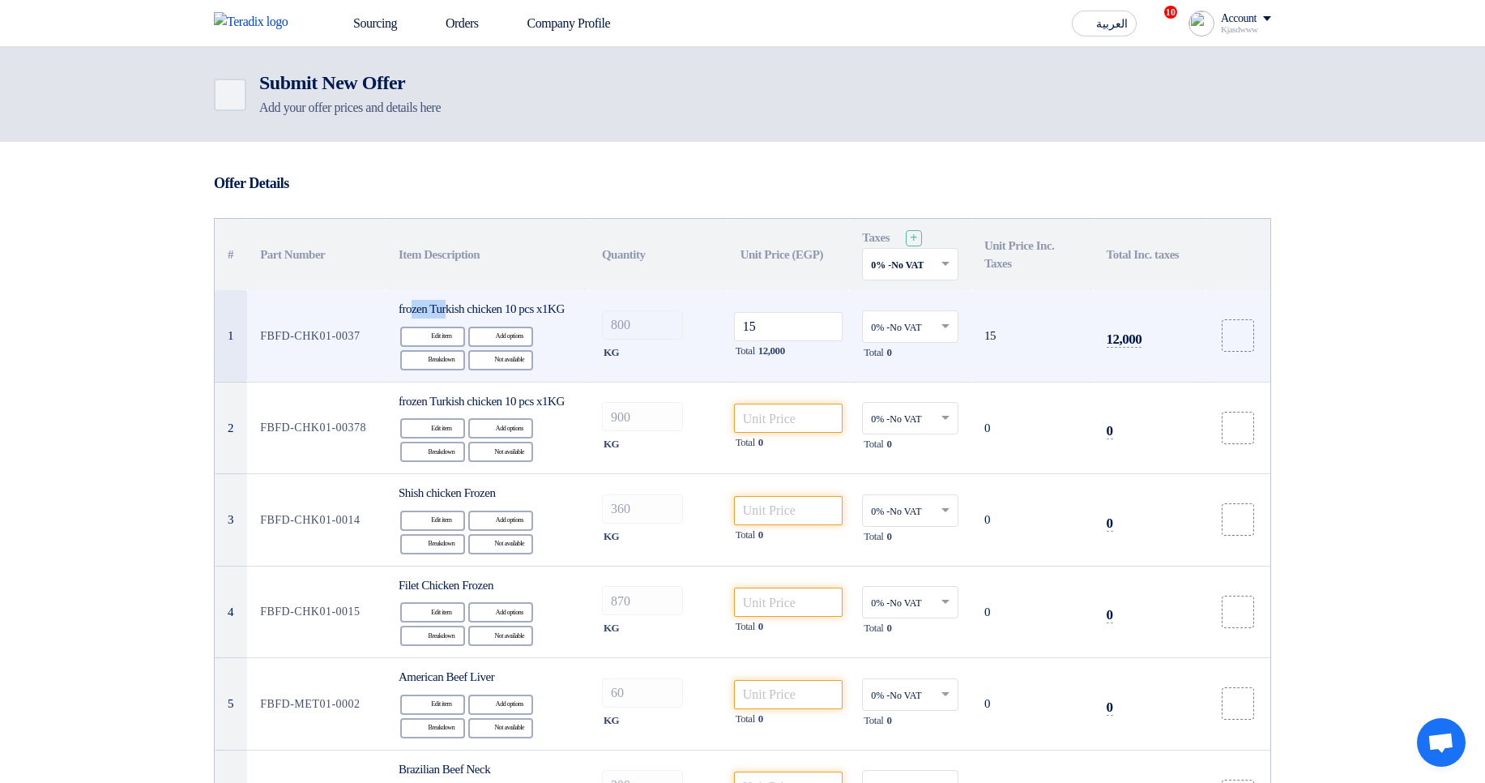
drag, startPoint x: 415, startPoint y: 302, endPoint x: 455, endPoint y: 318, distance: 42.6
click at [455, 318] on div "frozen Turkish chicken 10 pcs x1KG" at bounding box center [487, 309] width 177 height 19
click at [476, 318] on div "frozen Turkish chicken 10 pcs x1KG" at bounding box center [487, 309] width 177 height 19
click at [801, 338] on input "15" at bounding box center [788, 326] width 109 height 29
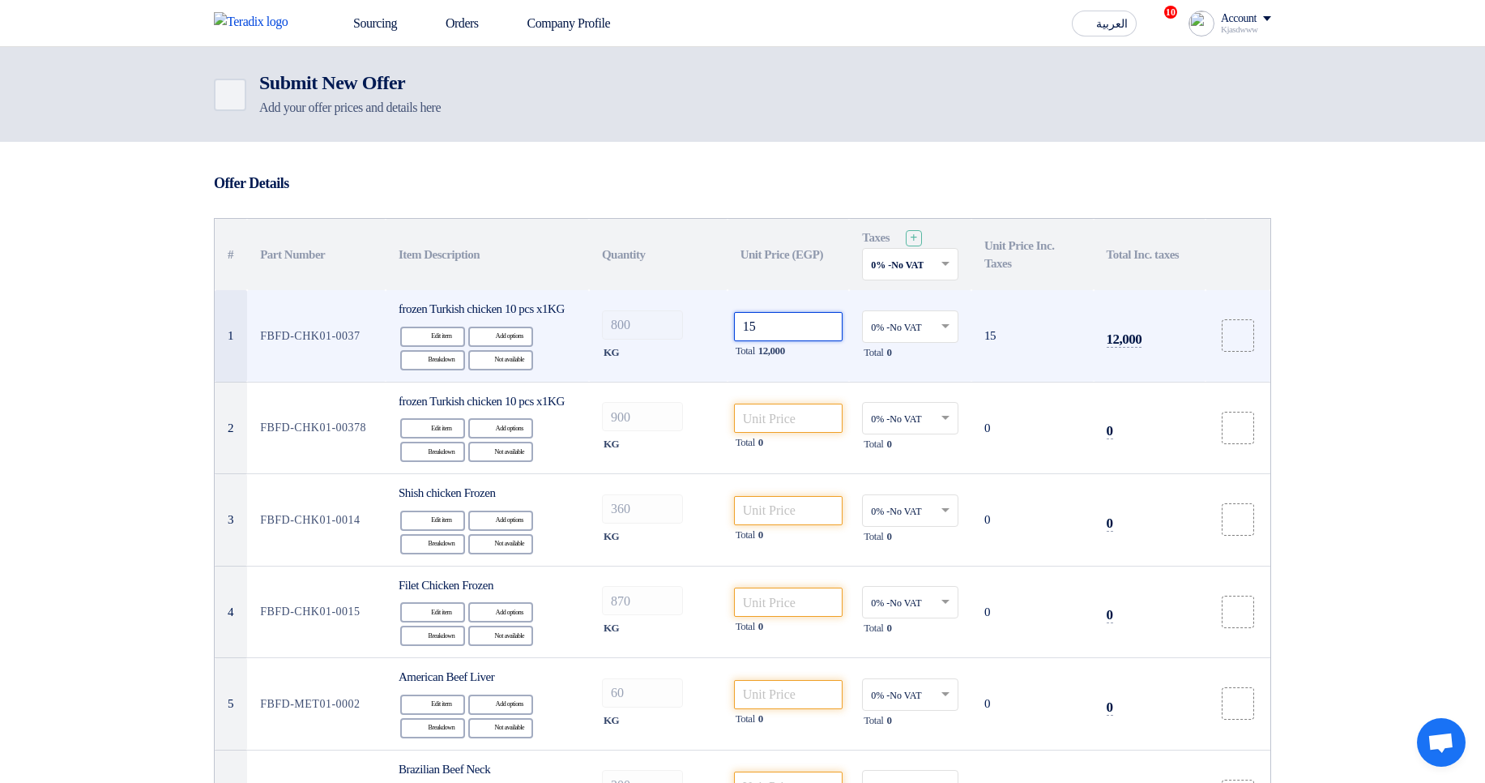
click at [801, 338] on input "15" at bounding box center [788, 326] width 109 height 29
type input "15"
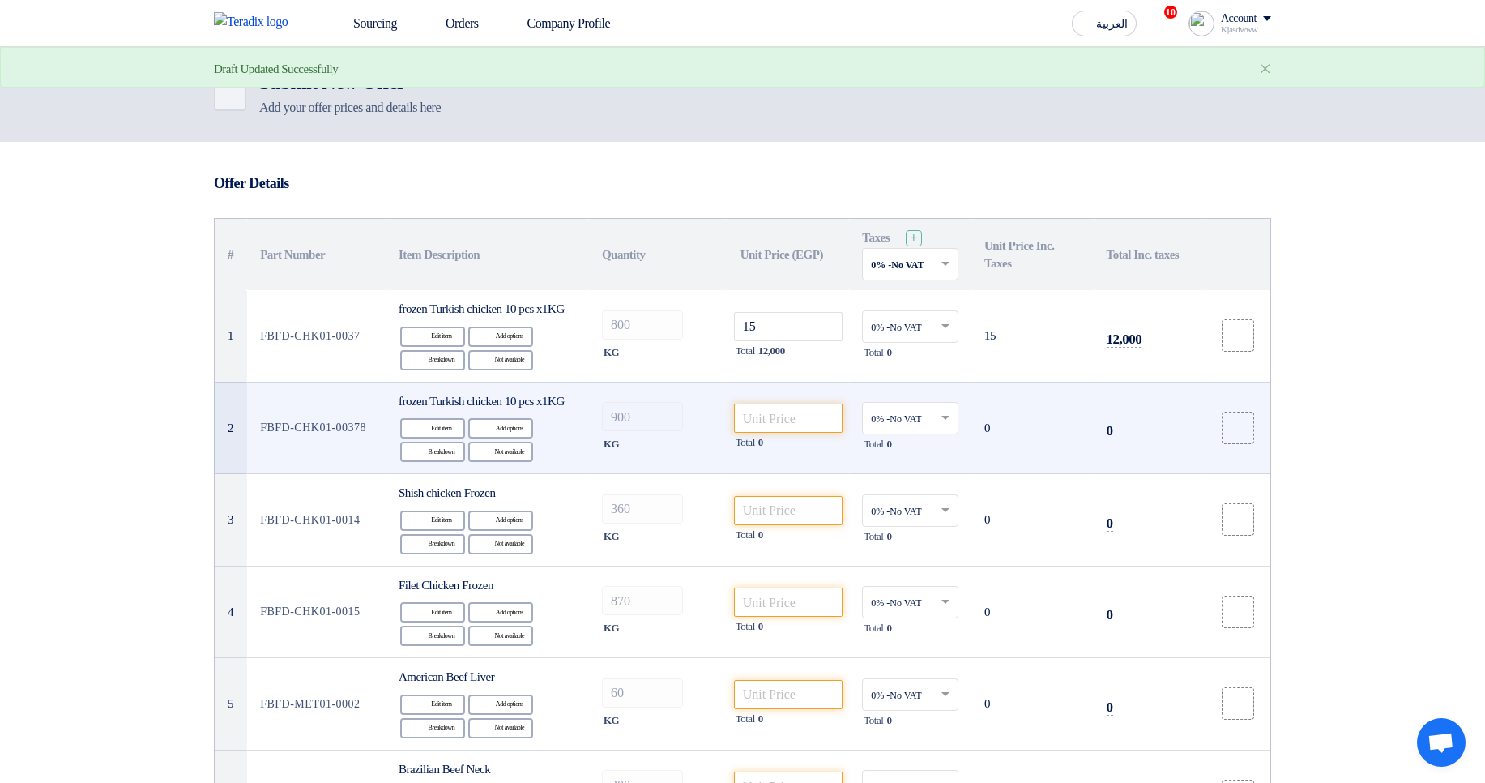
click at [775, 452] on div "Total 0" at bounding box center [788, 442] width 109 height 19
click at [785, 433] on input "number" at bounding box center [788, 418] width 109 height 29
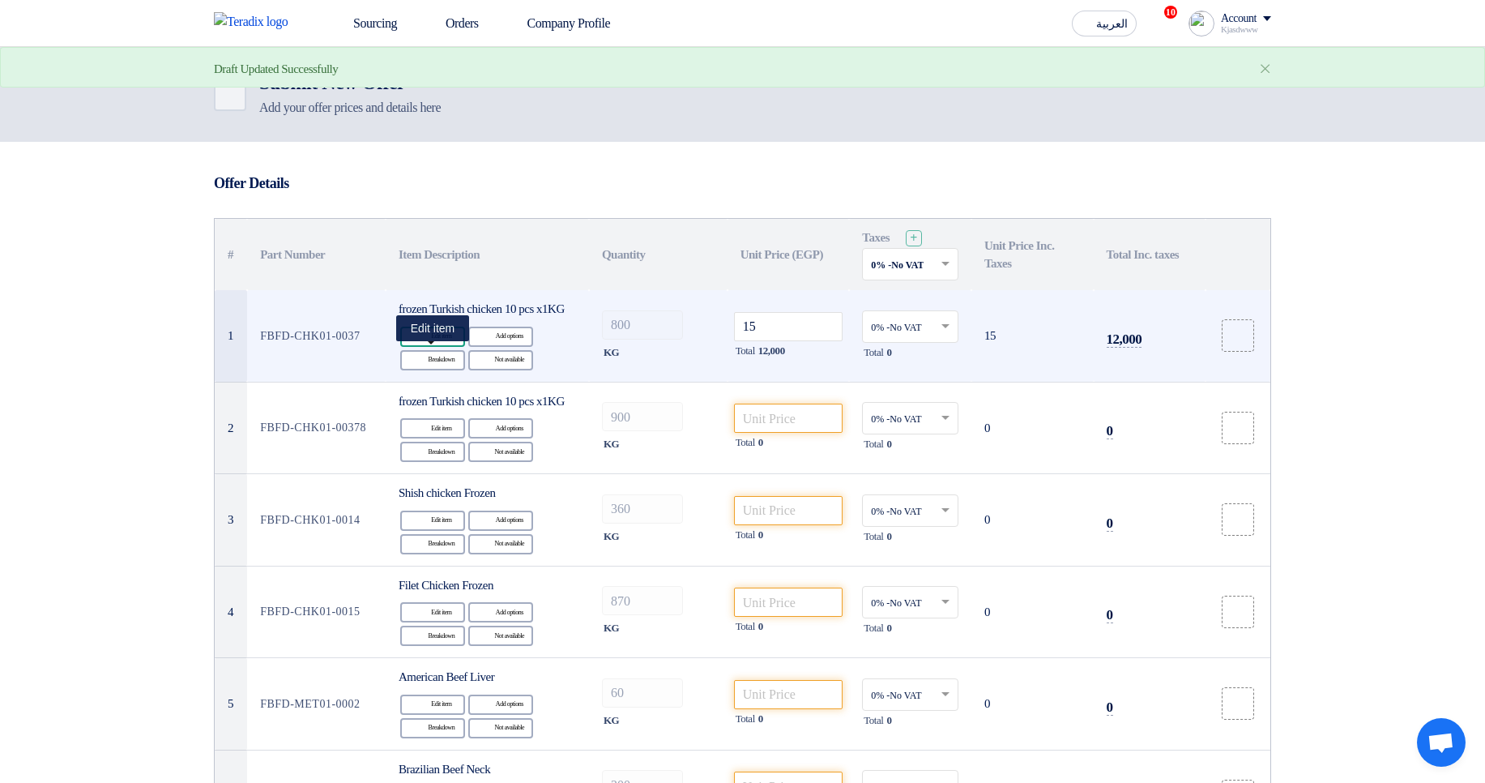
click at [446, 347] on div "Edit Edit item" at bounding box center [432, 337] width 65 height 20
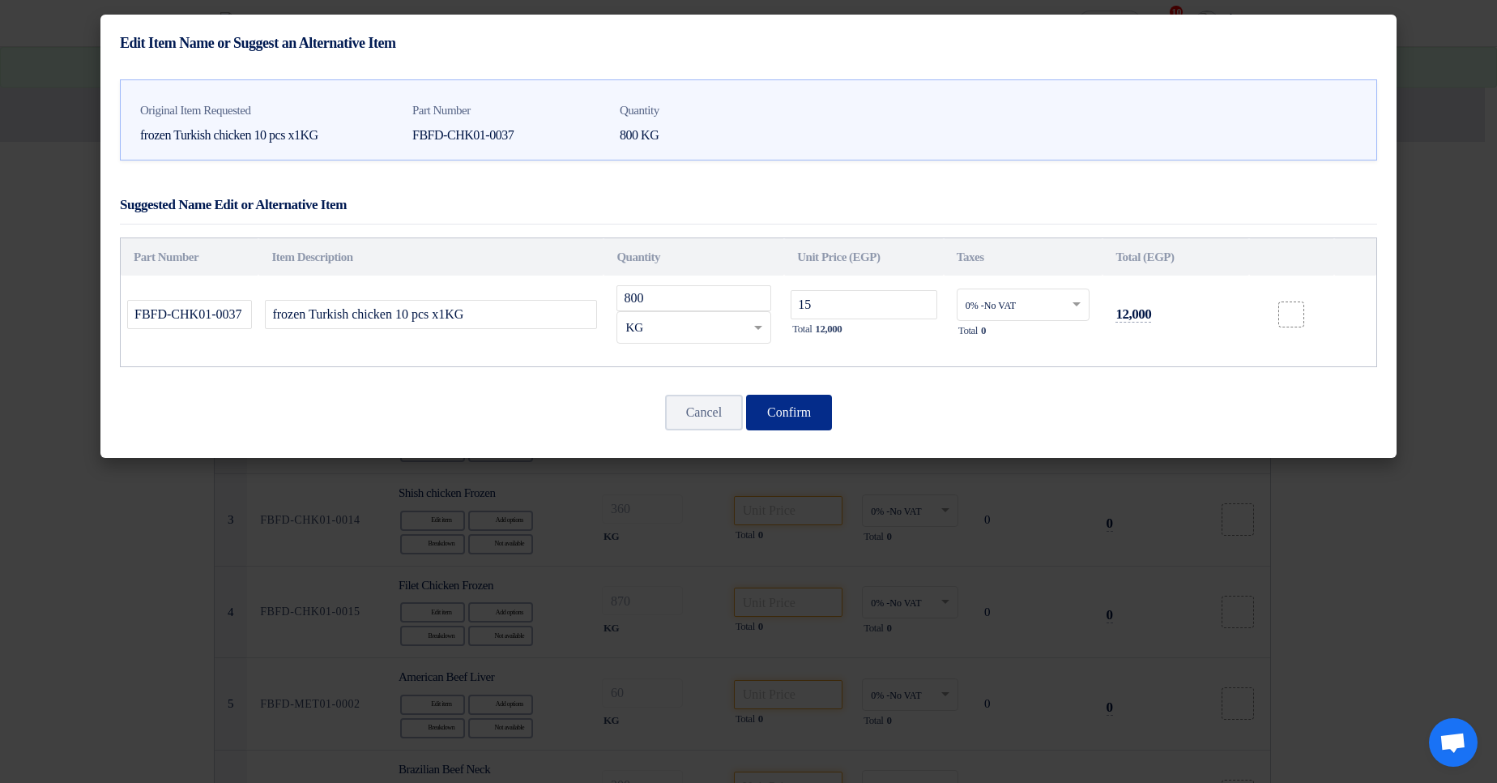
click at [826, 401] on button "Confirm" at bounding box center [789, 413] width 86 height 36
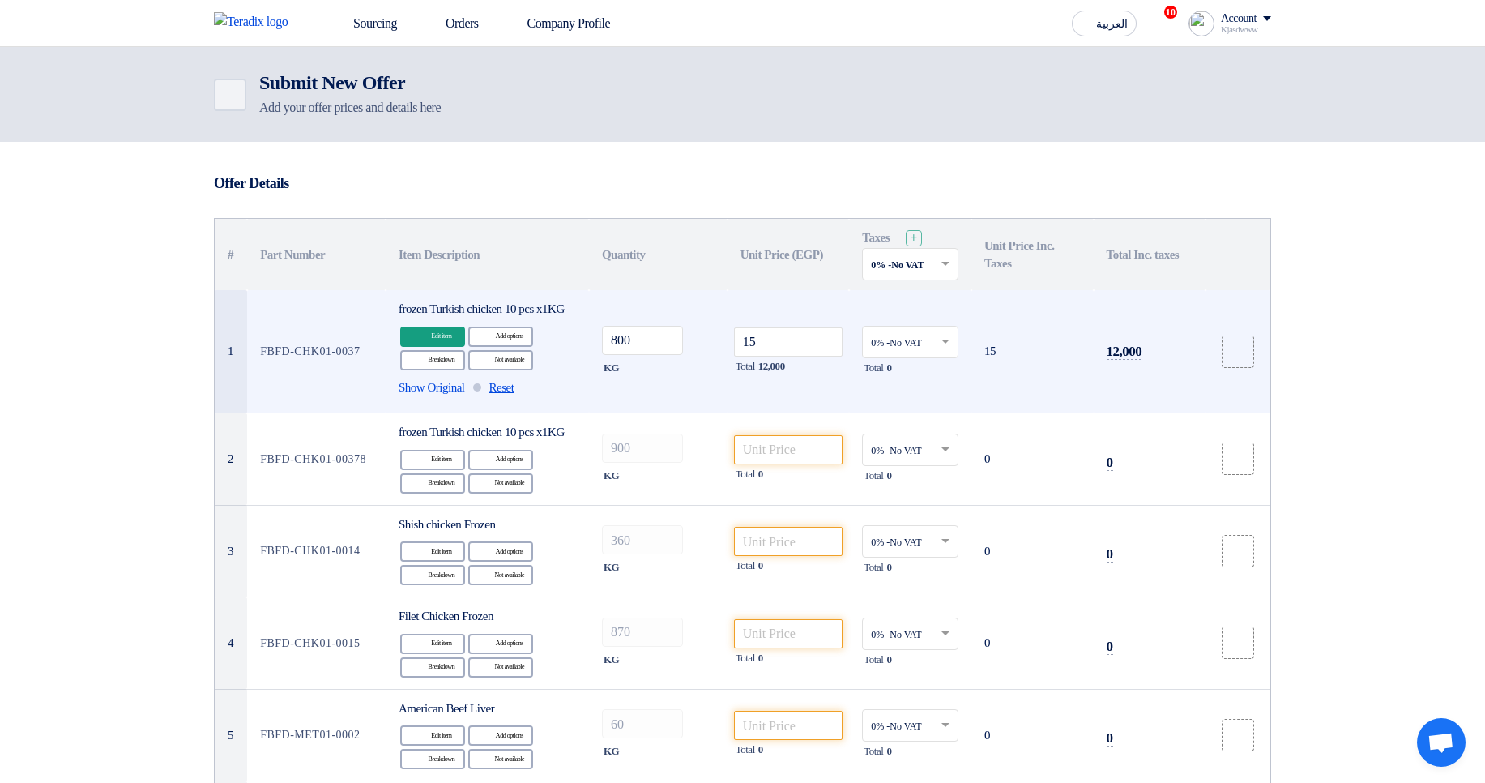
click at [510, 397] on span "Reset" at bounding box center [501, 387] width 25 height 19
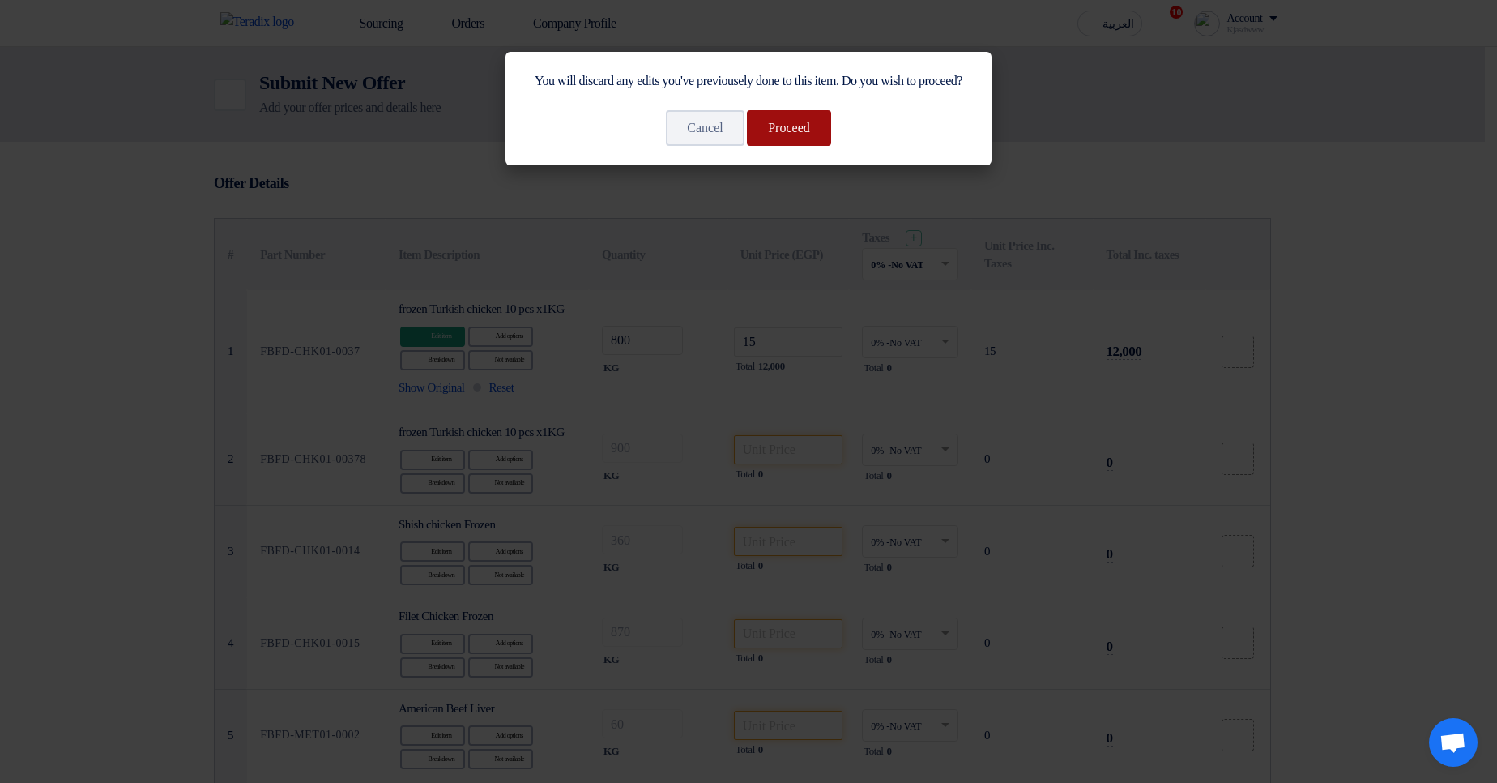
click at [788, 146] on button "Proceed" at bounding box center [789, 128] width 84 height 36
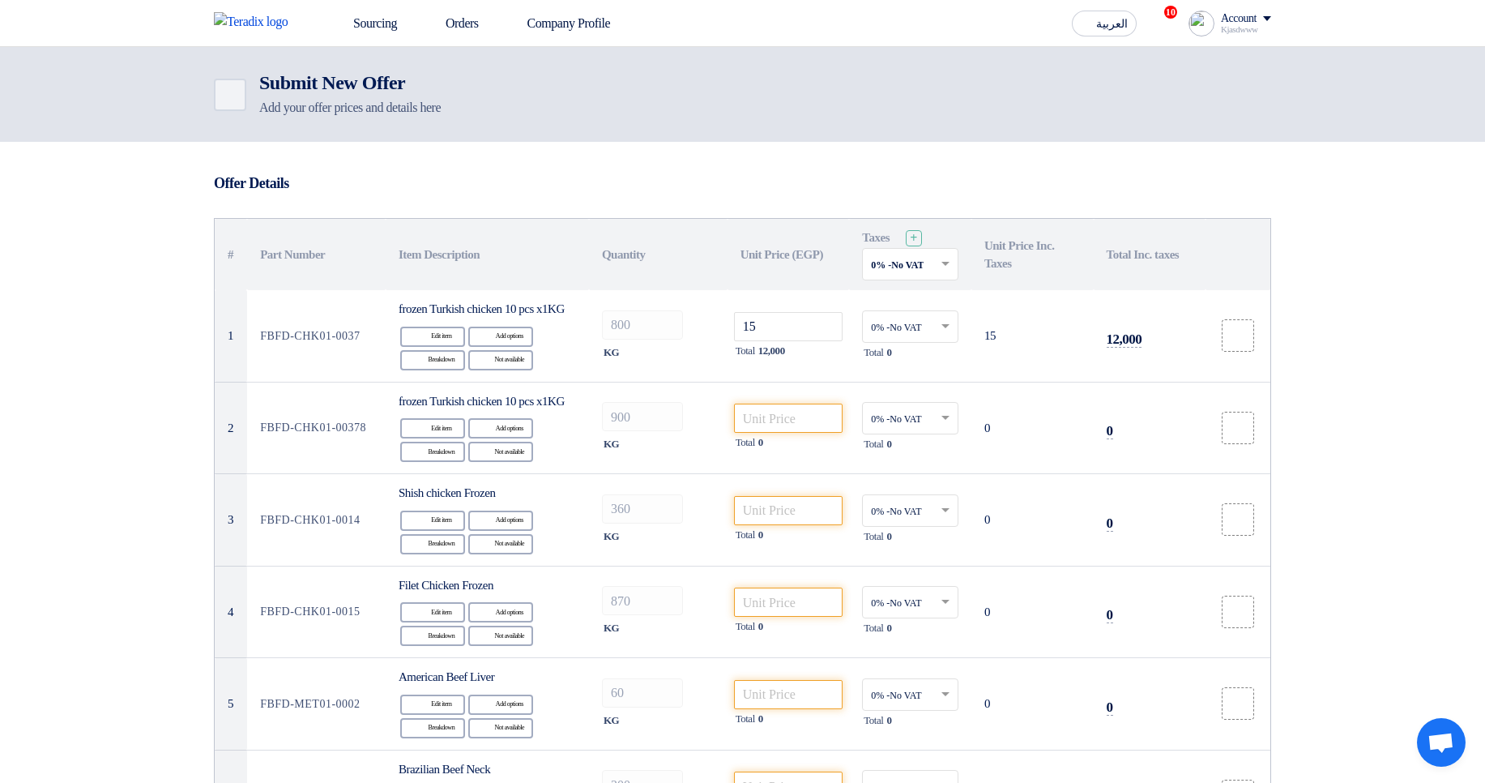
click at [651, 189] on h3 "Offer Details" at bounding box center [742, 183] width 1057 height 18
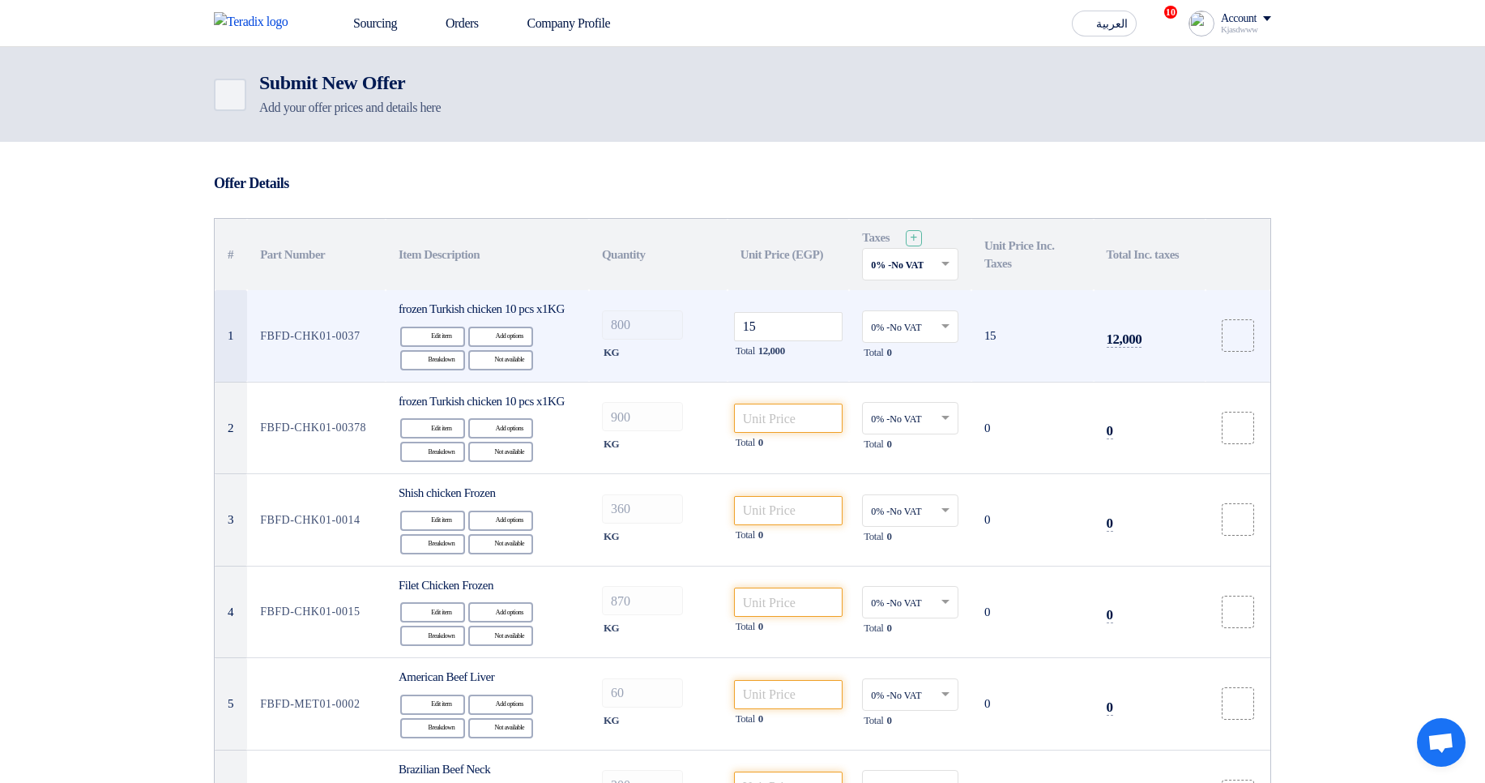
click at [361, 341] on td "FBFD-CHK01-0037" at bounding box center [316, 336] width 139 height 92
drag, startPoint x: 403, startPoint y: 297, endPoint x: 436, endPoint y: 321, distance: 40.7
click at [436, 320] on td "frozen Turkish chicken 10 pcs x1KG Edit Edit item Alternative Add options Break…" at bounding box center [487, 336] width 203 height 92
drag, startPoint x: 263, startPoint y: 347, endPoint x: 373, endPoint y: 346, distance: 110.2
click at [373, 346] on td "FBFD-CHK01-0037" at bounding box center [316, 336] width 139 height 92
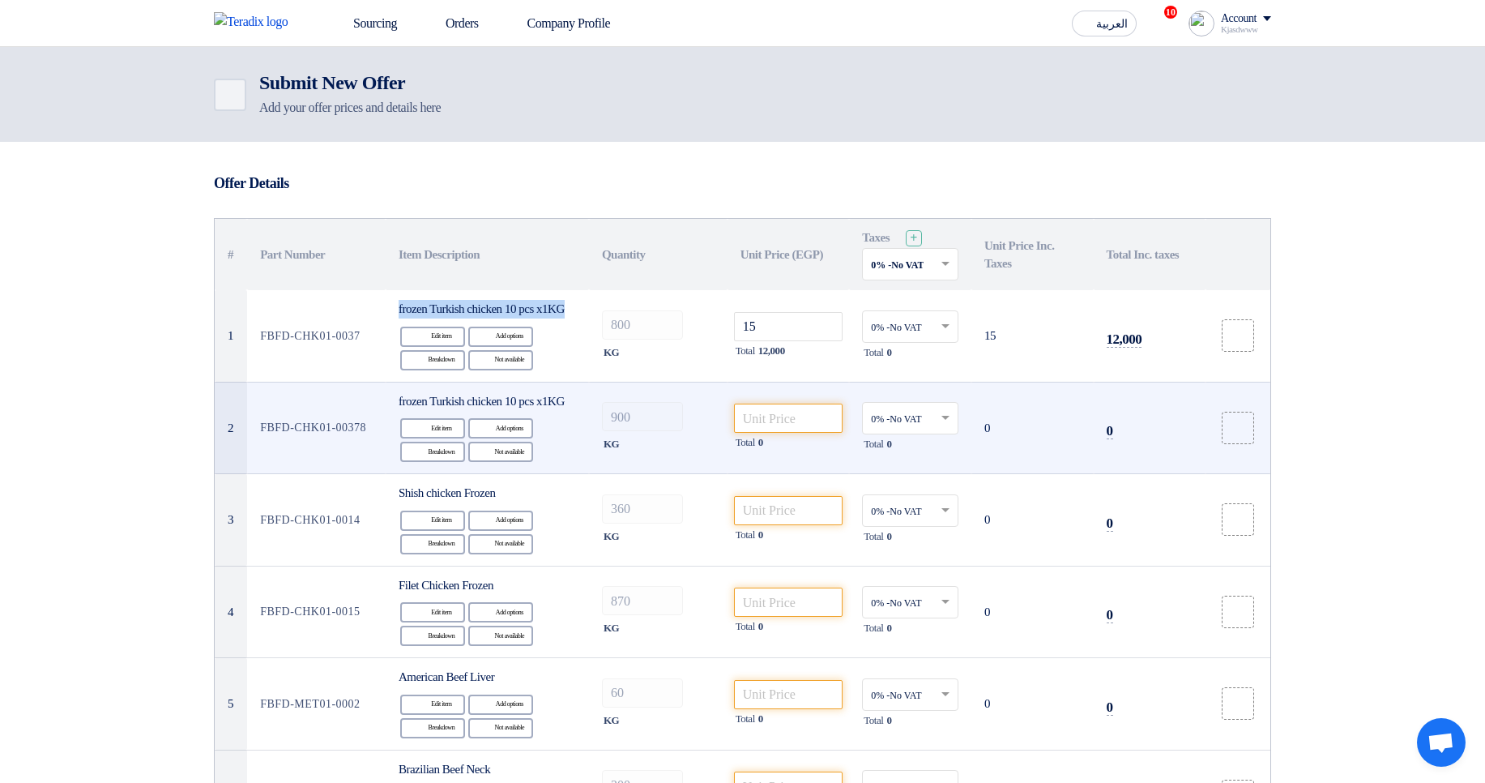
drag, startPoint x: 261, startPoint y: 447, endPoint x: 298, endPoint y: 470, distance: 43.6
click at [298, 470] on td "FBFD-CHK01-00378" at bounding box center [316, 428] width 139 height 92
click at [318, 470] on td "FBFD-CHK01-00378" at bounding box center [316, 428] width 139 height 92
drag, startPoint x: 305, startPoint y: 466, endPoint x: 254, endPoint y: 448, distance: 53.3
click at [254, 448] on td "FBFD-CHK01-00378" at bounding box center [316, 428] width 139 height 92
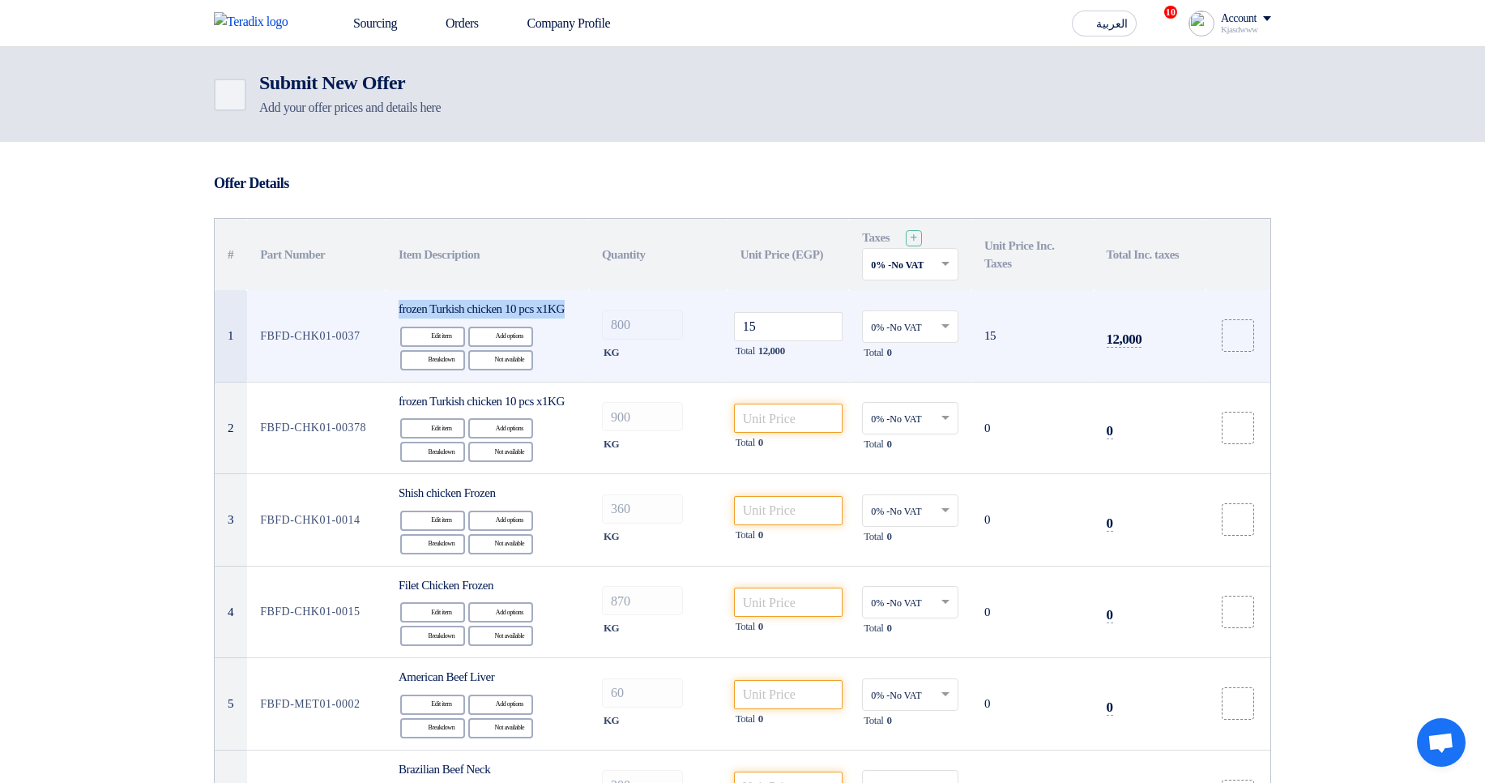
drag, startPoint x: 269, startPoint y: 334, endPoint x: 344, endPoint y: 340, distance: 74.8
click at [344, 340] on td "FBFD-CHK01-0037" at bounding box center [316, 336] width 139 height 92
drag, startPoint x: 462, startPoint y: 292, endPoint x: 454, endPoint y: 313, distance: 22.6
click at [454, 313] on td "frozen Turkish chicken 10 pcs x1KG Edit Edit item Alternative Add options Break…" at bounding box center [487, 336] width 203 height 92
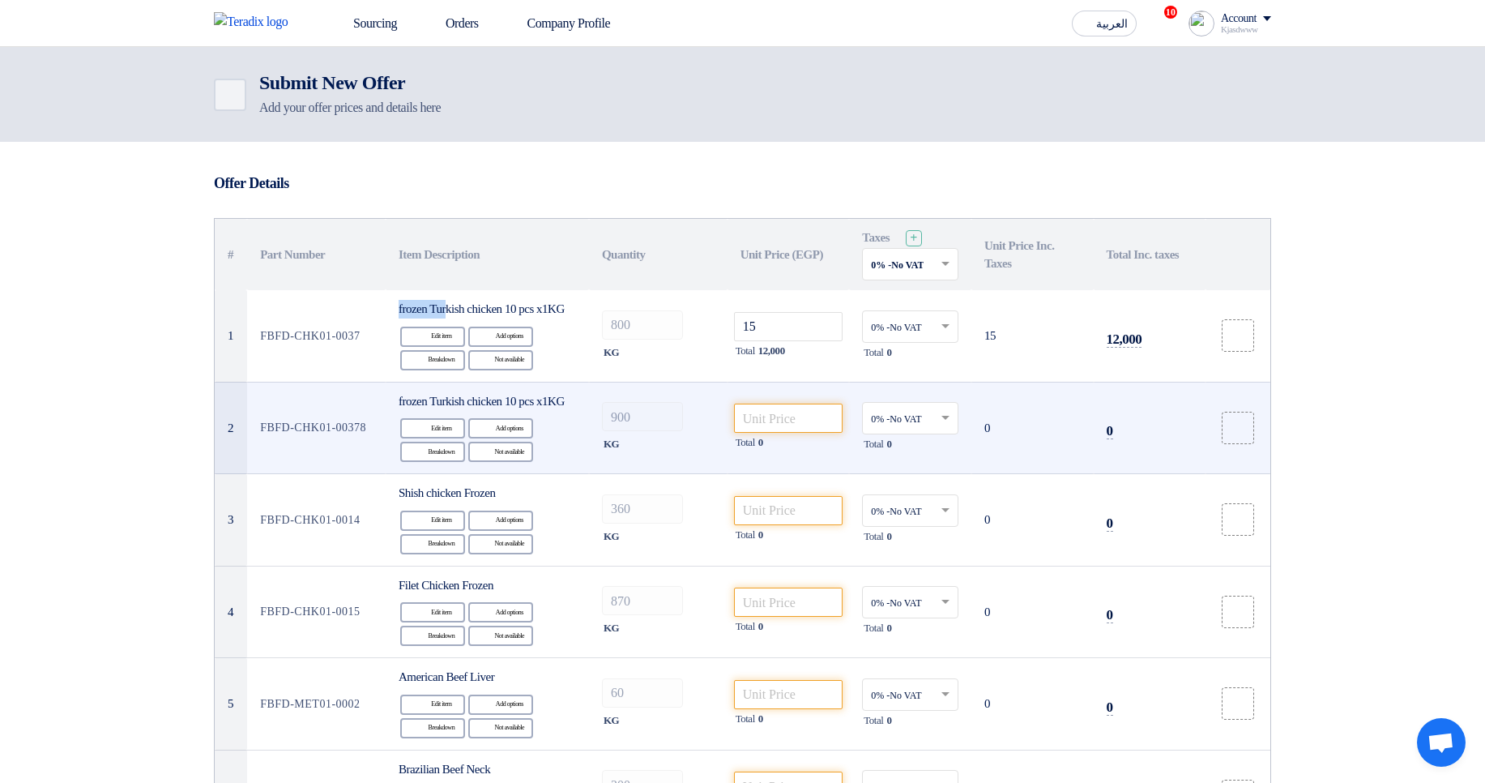
drag, startPoint x: 271, startPoint y: 449, endPoint x: 302, endPoint y: 478, distance: 42.4
click at [302, 474] on td "FBFD-CHK01-00378" at bounding box center [316, 428] width 139 height 92
click at [335, 474] on td "FBFD-CHK01-00378" at bounding box center [316, 428] width 139 height 92
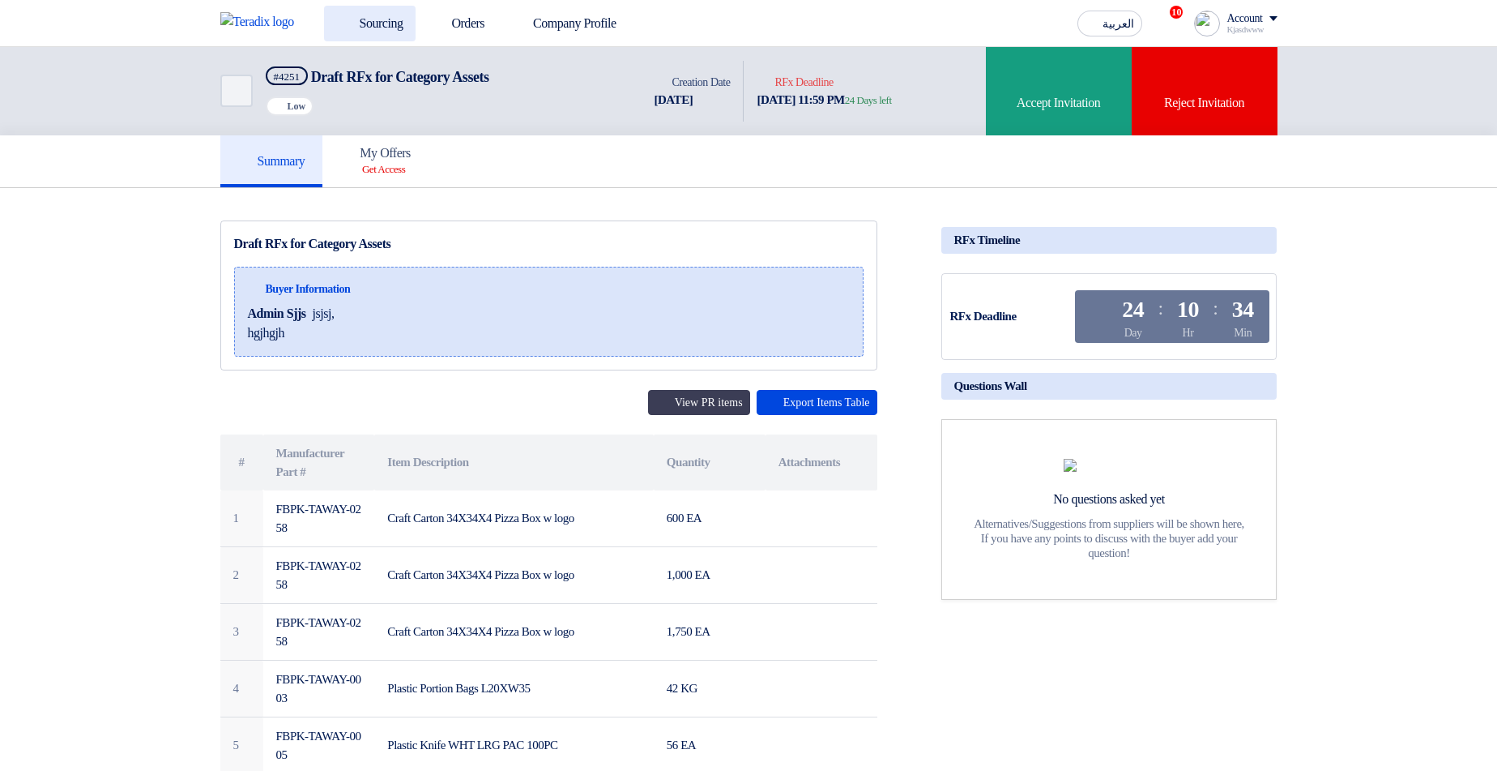
click at [359, 21] on link "Sourcing" at bounding box center [370, 24] width 92 height 36
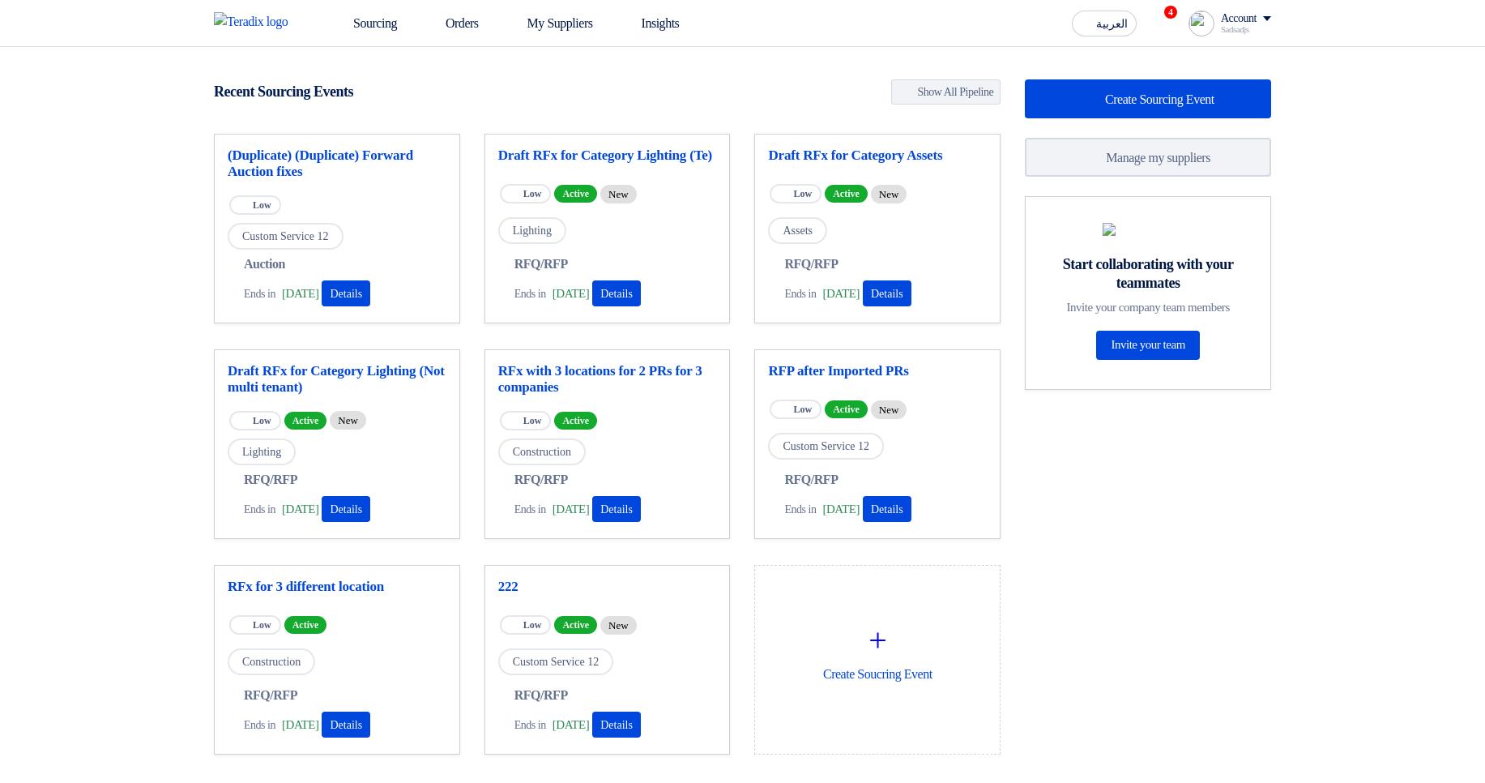
click at [395, 23] on link "Sourcing" at bounding box center [364, 24] width 92 height 36
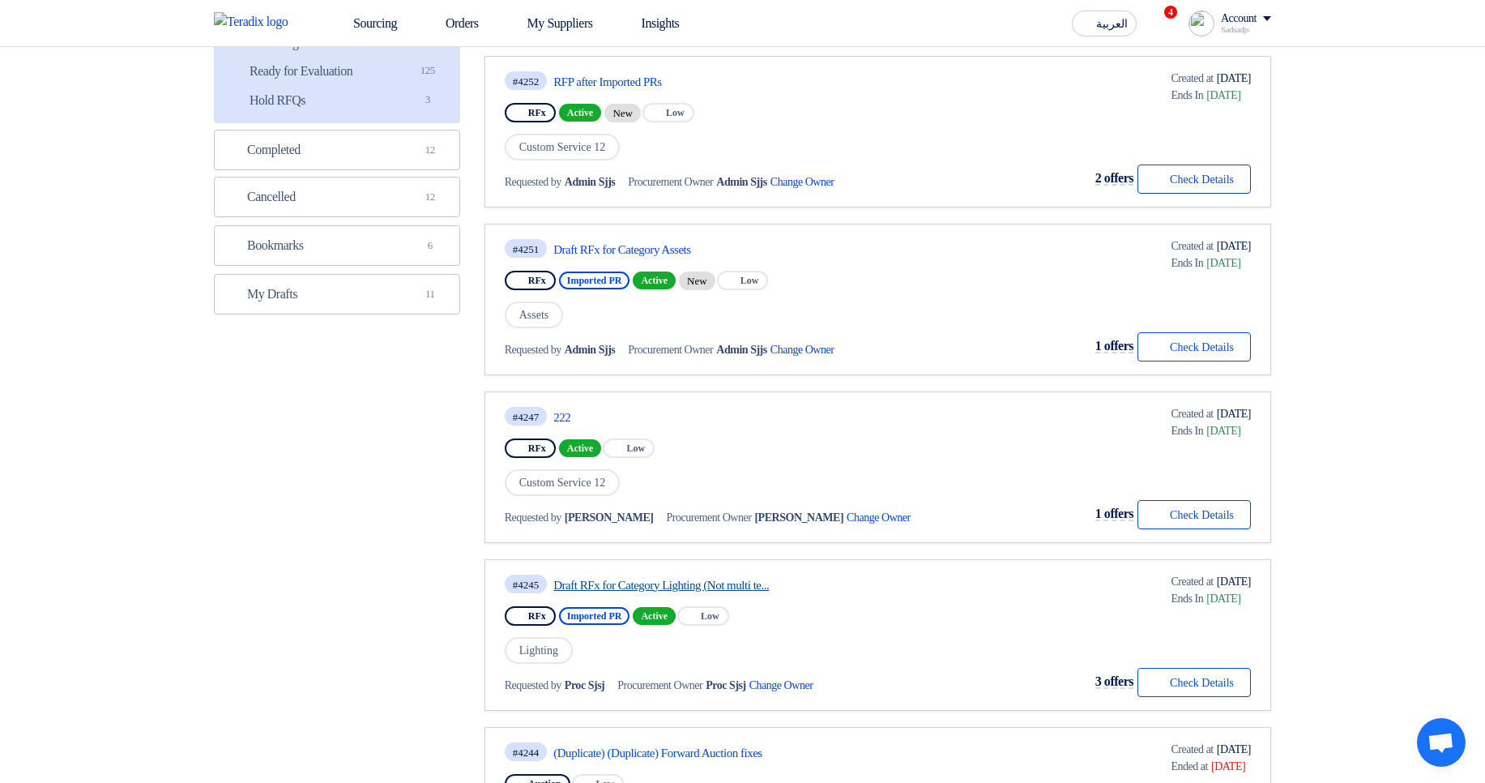
scroll to position [583, 0]
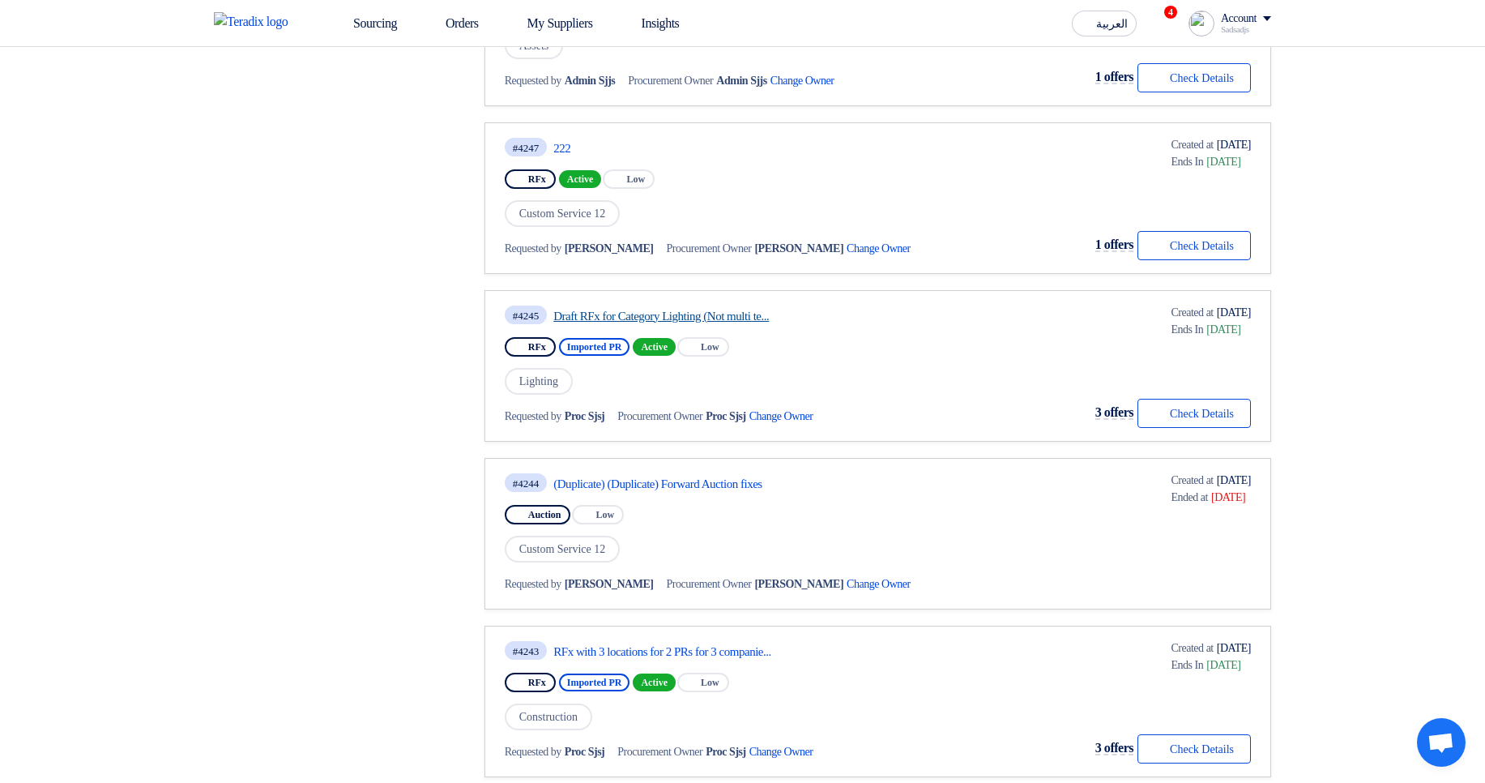
click at [611, 316] on link "Draft RFx for Category Lighting (Not multi te..." at bounding box center [705, 316] width 304 height 15
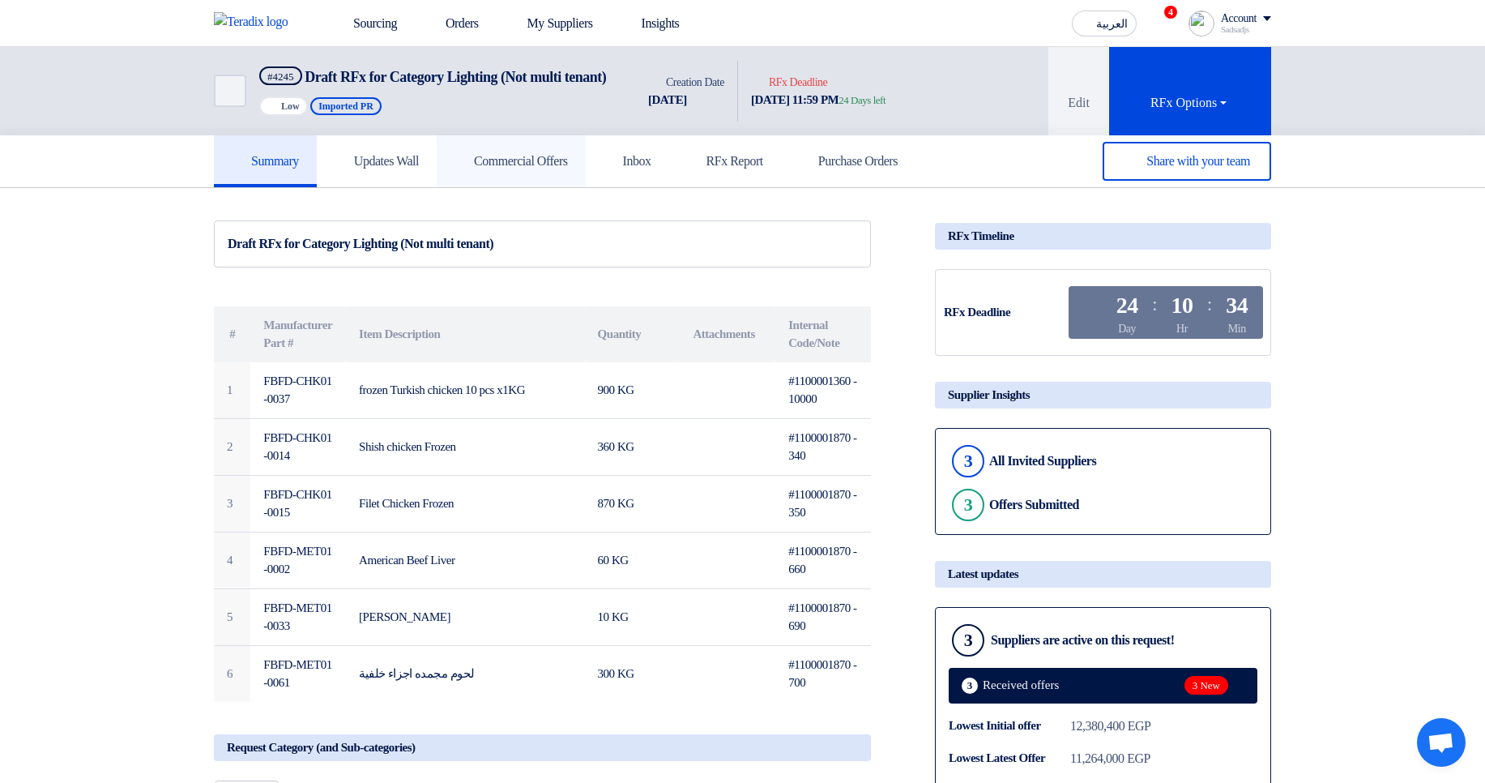
click at [497, 164] on link "Commercial Offers" at bounding box center [511, 161] width 149 height 52
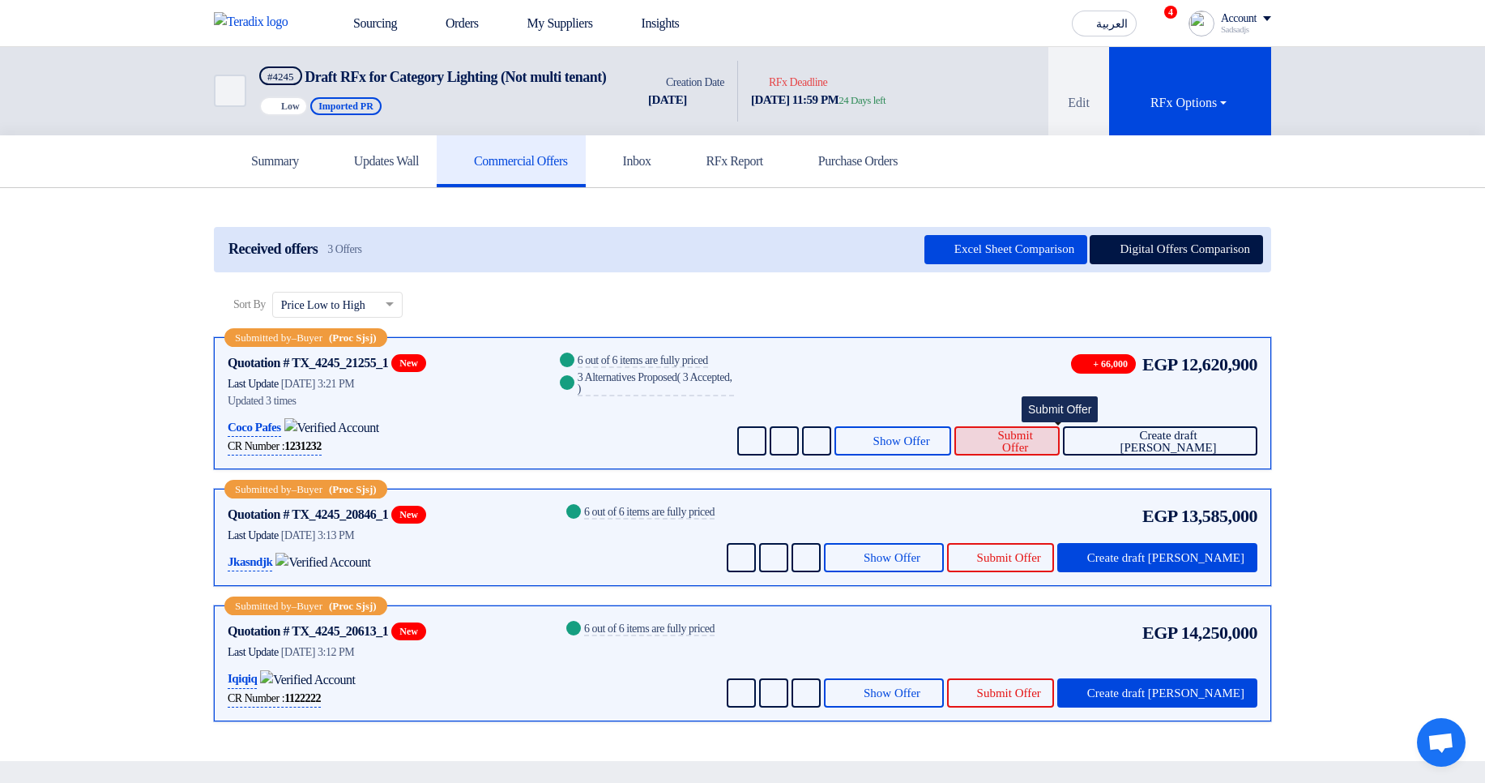
click at [1032, 454] on span "Submit Offer" at bounding box center [1015, 441] width 62 height 24
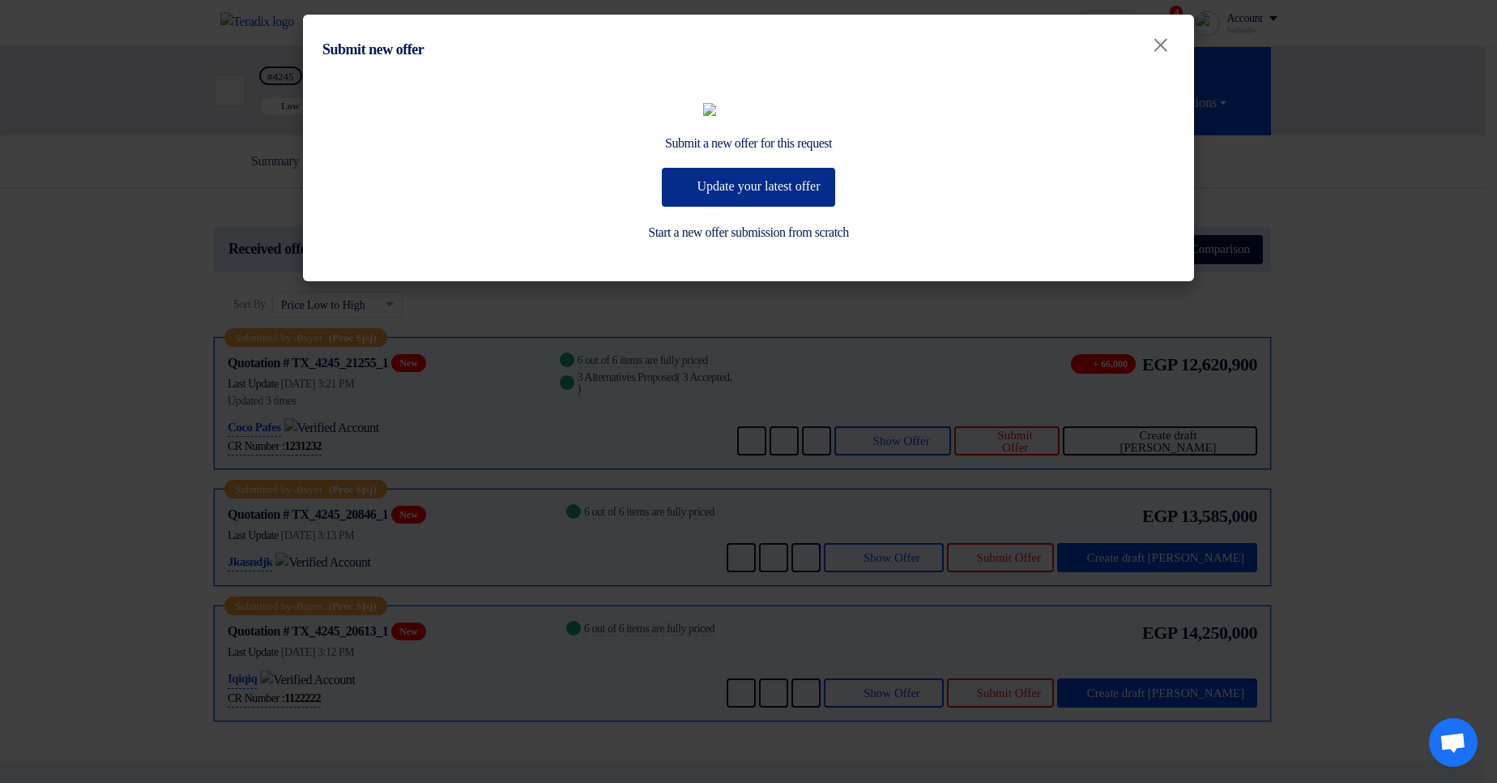
click at [723, 207] on button "Update your latest offer" at bounding box center [748, 187] width 173 height 39
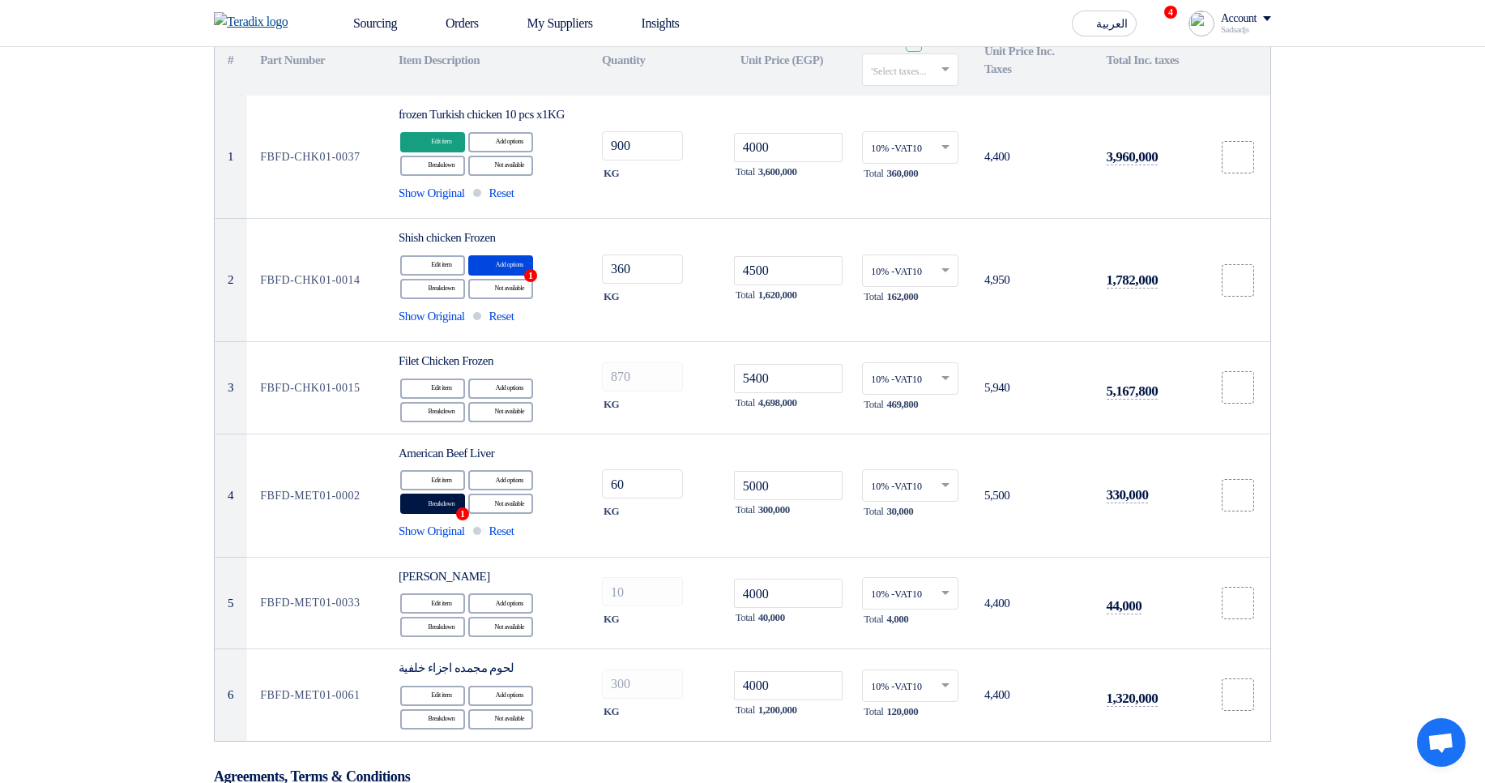
click at [241, 23] on img at bounding box center [256, 21] width 84 height 19
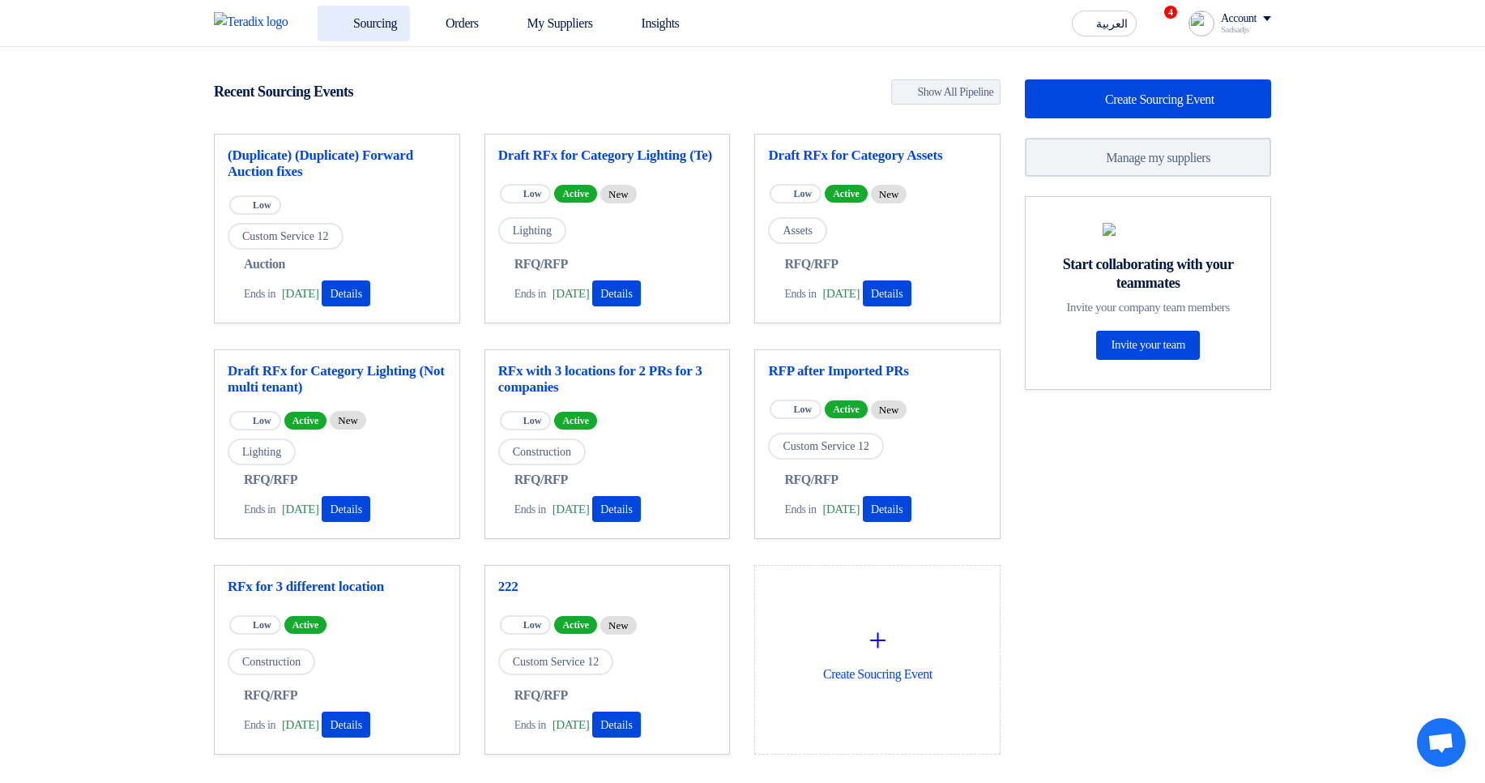
click at [377, 28] on link "Sourcing" at bounding box center [364, 24] width 92 height 36
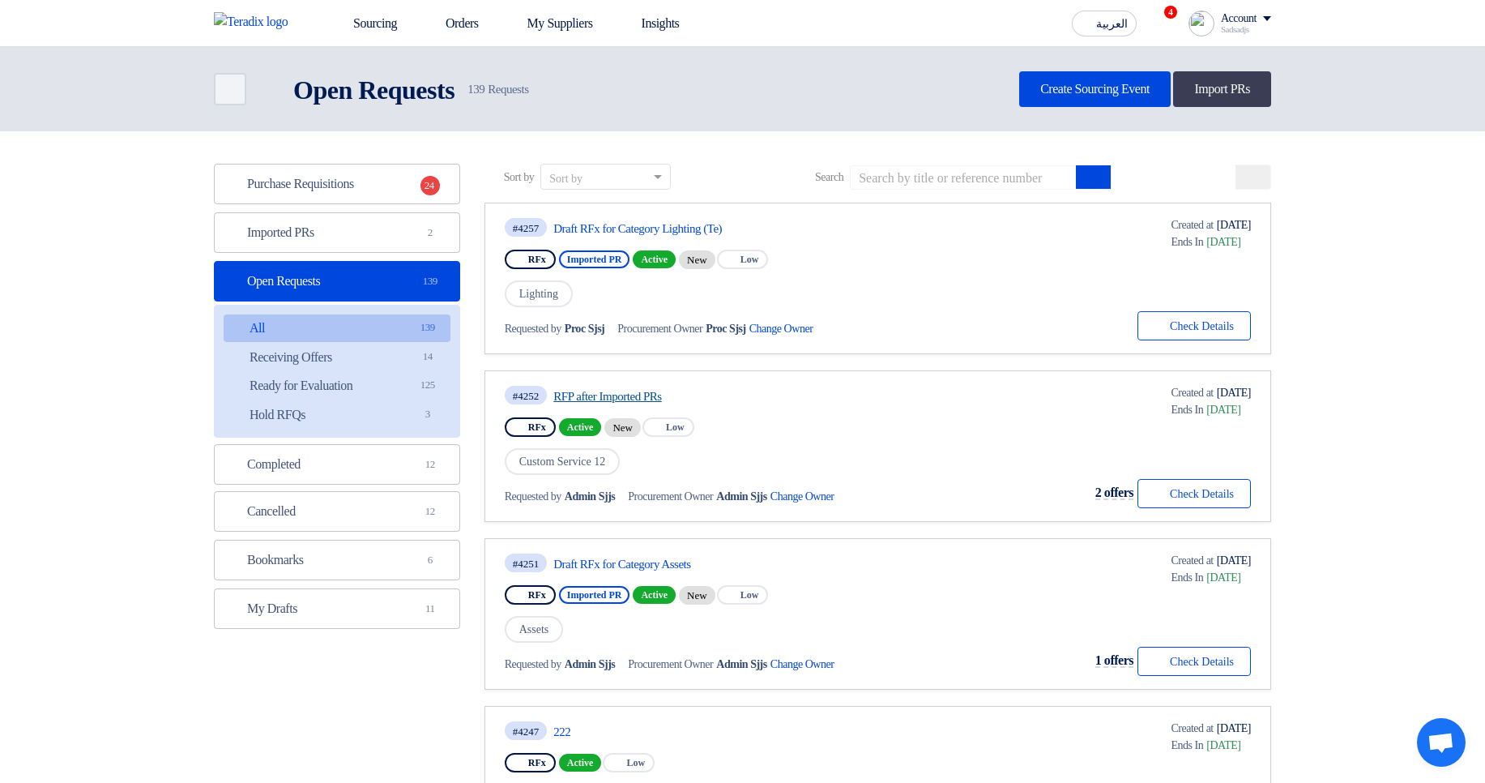
click at [613, 395] on link "RFP after Imported PRs" at bounding box center [705, 396] width 304 height 15
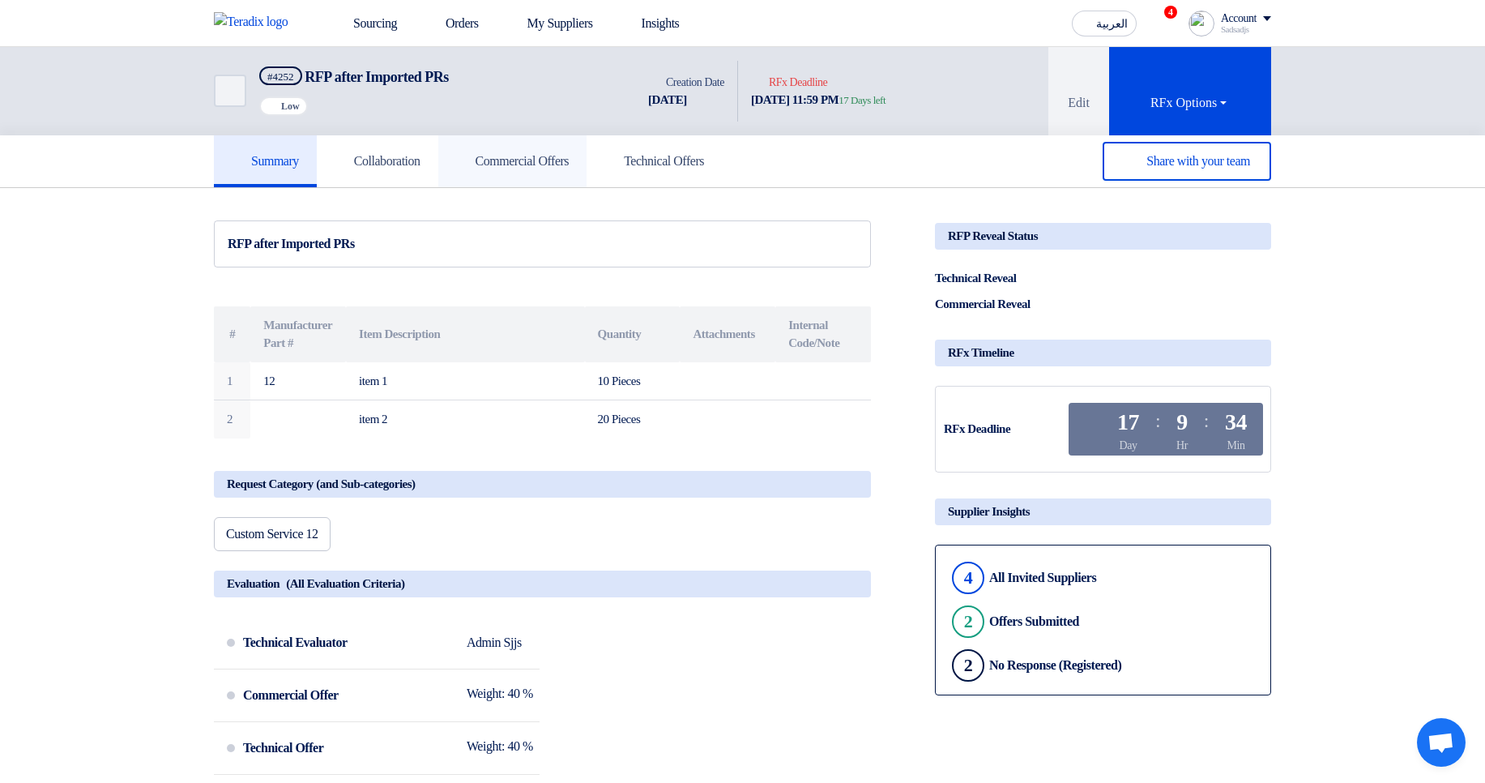
click at [516, 173] on link "Commercial Offers" at bounding box center [512, 161] width 149 height 52
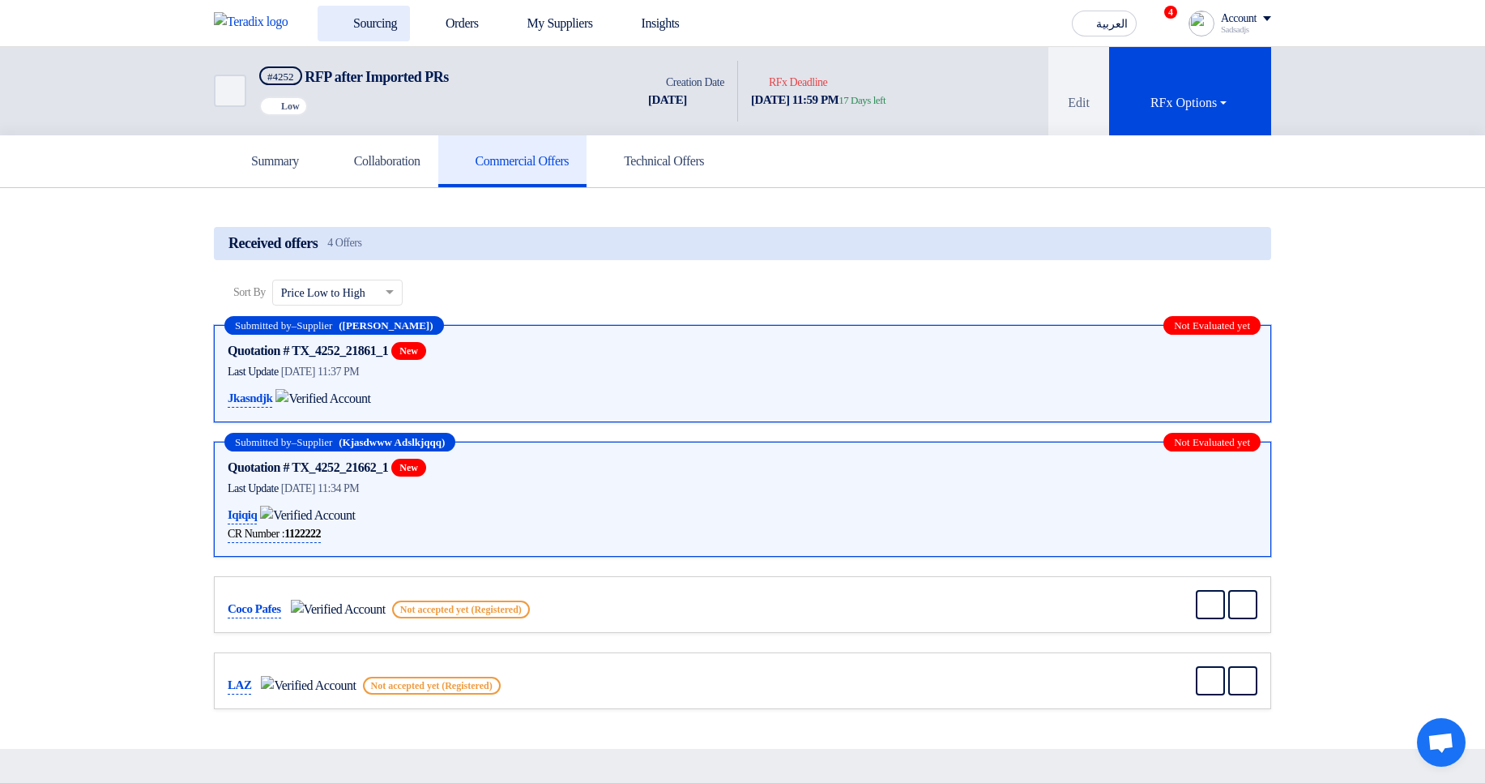
click at [352, 29] on link "Sourcing" at bounding box center [364, 24] width 92 height 36
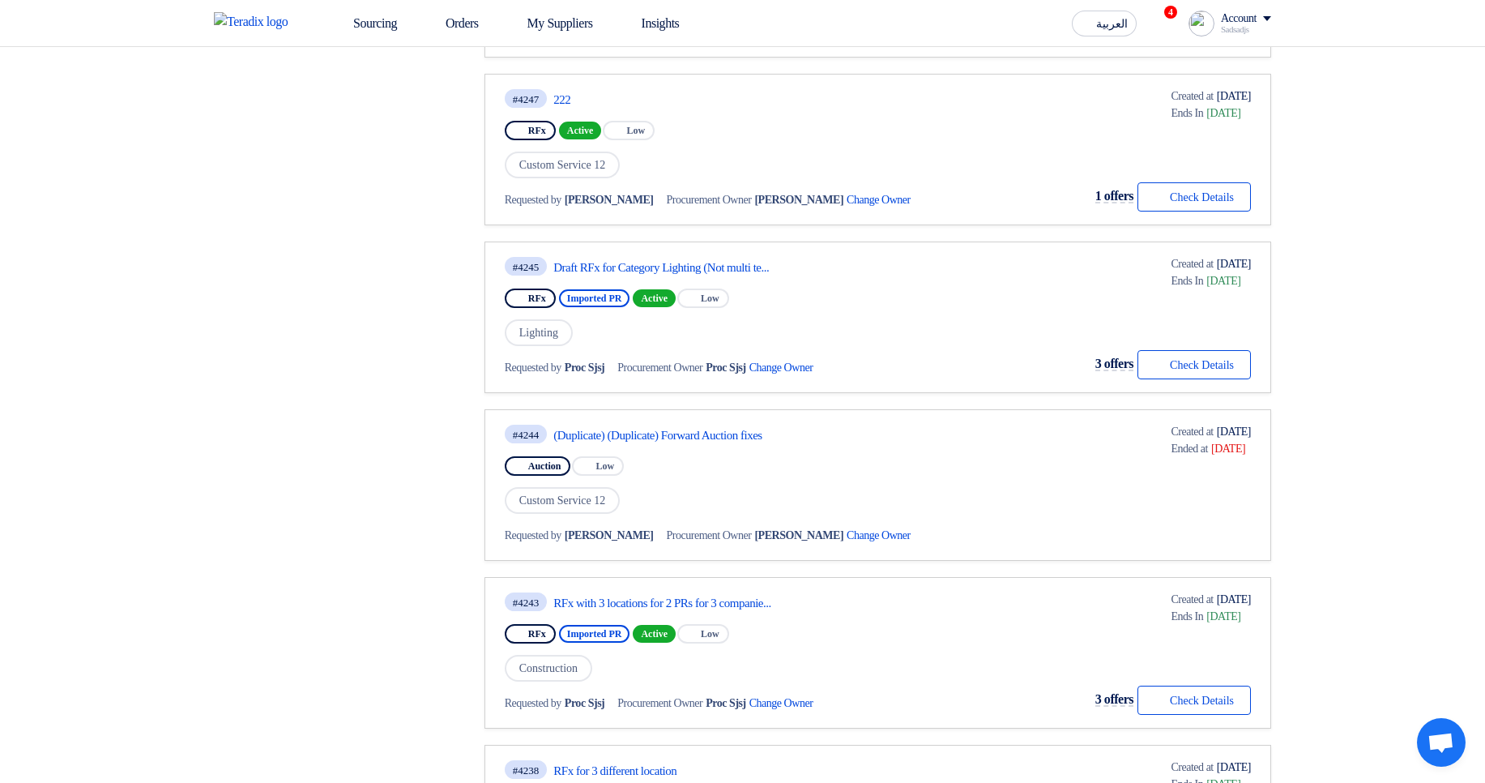
scroll to position [583, 0]
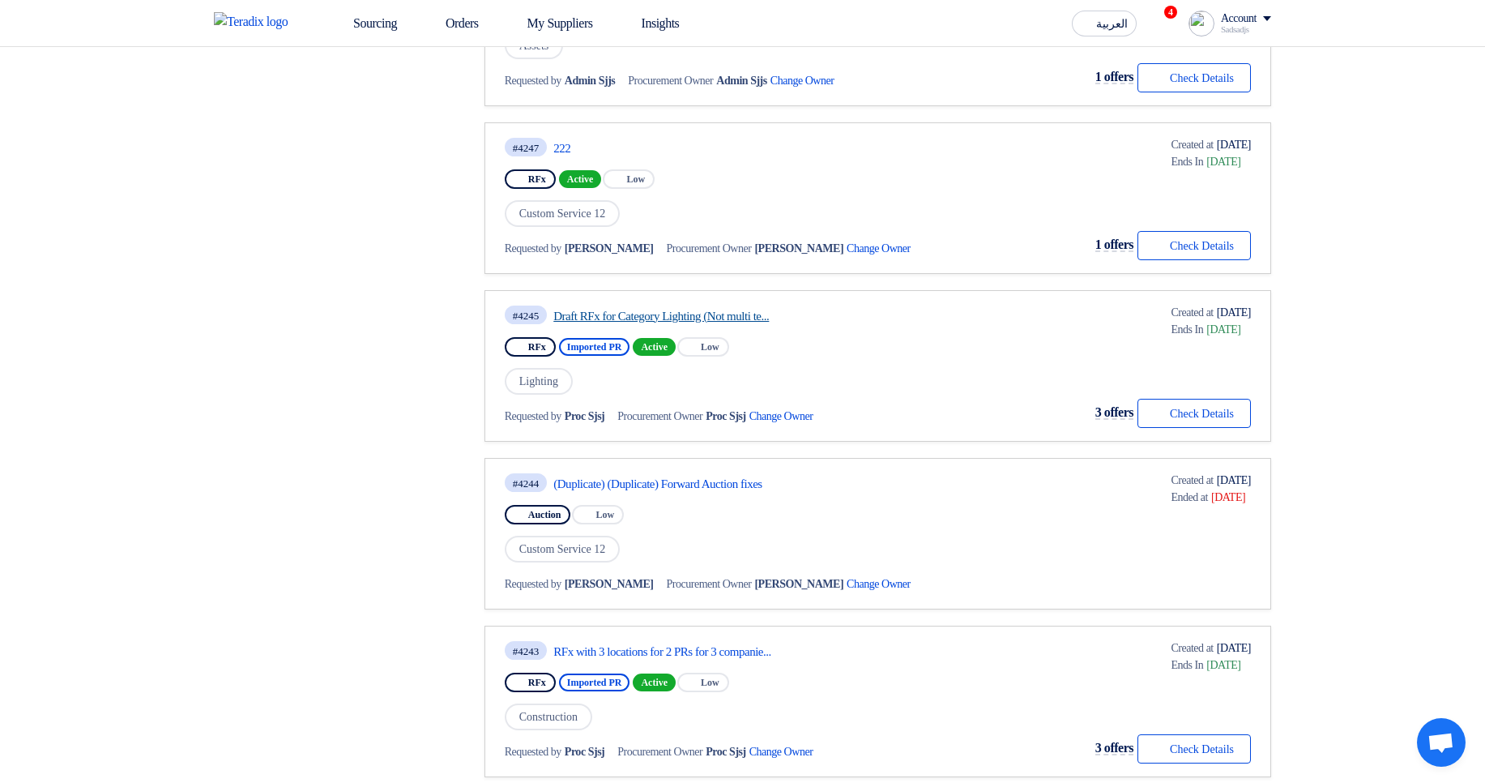
click at [640, 313] on link "Draft RFx for Category Lighting (Not multi te..." at bounding box center [705, 316] width 304 height 15
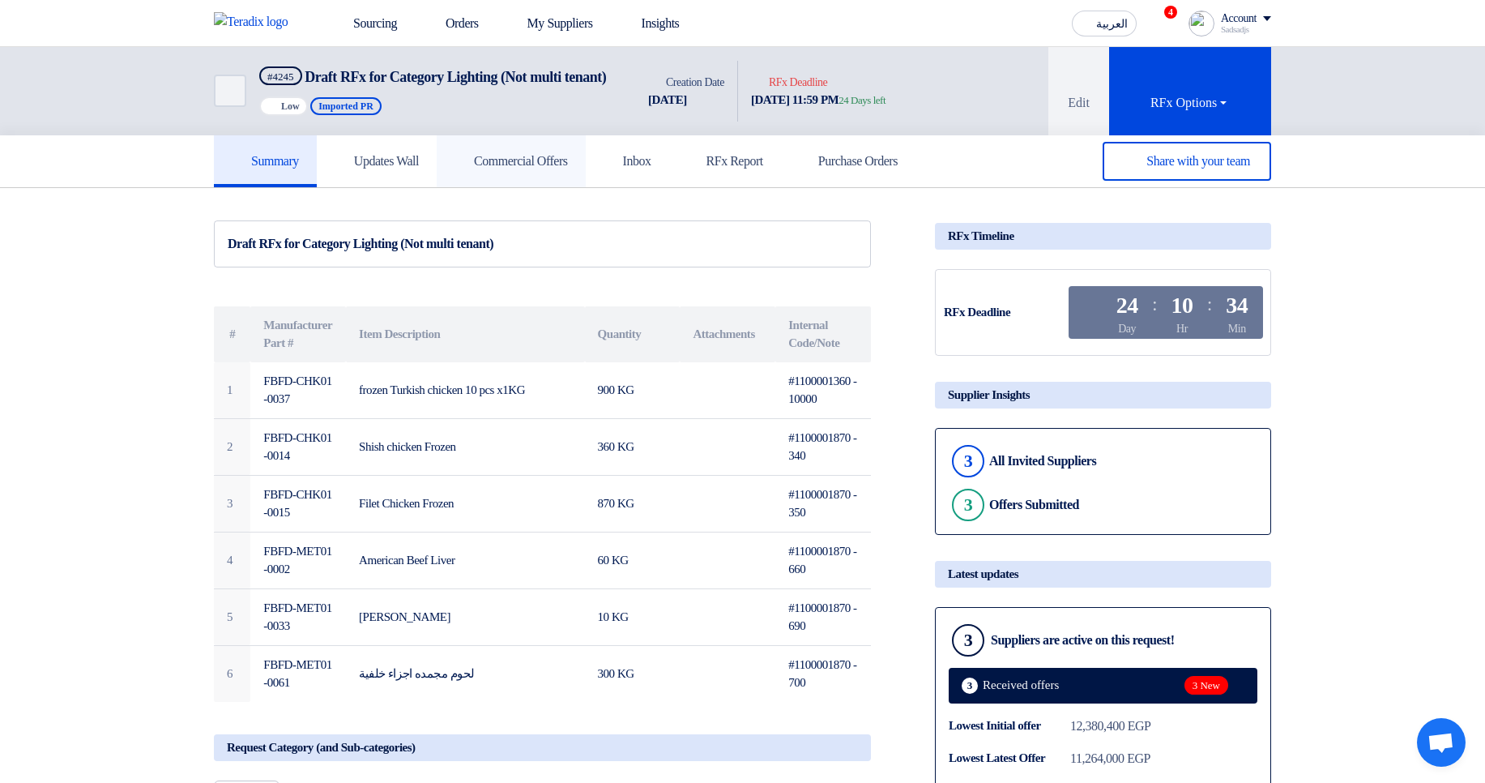
click at [586, 187] on link "Commercial Offers" at bounding box center [511, 161] width 149 height 52
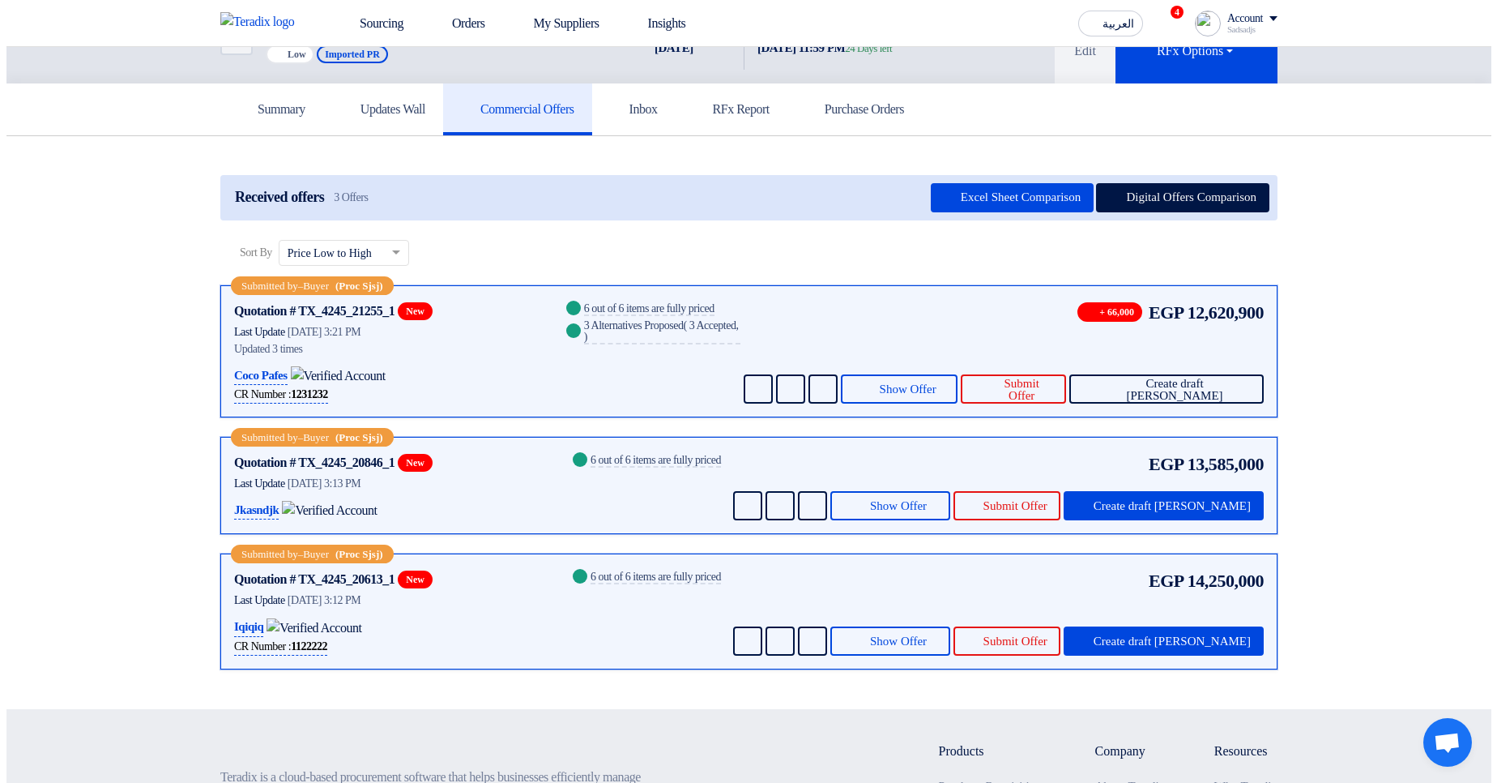
scroll to position [97, 0]
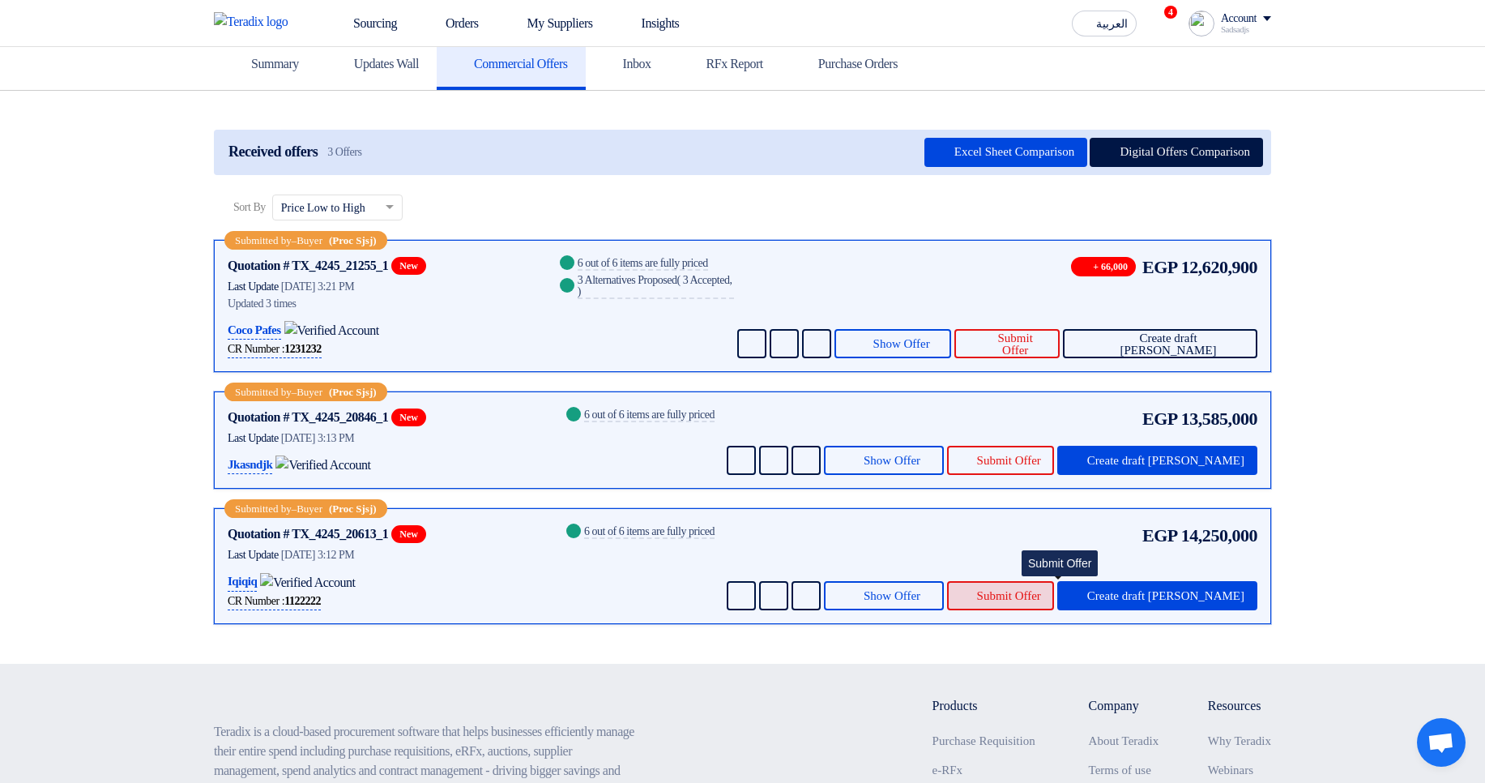
click at [1041, 602] on span "Submit Offer" at bounding box center [1009, 596] width 64 height 12
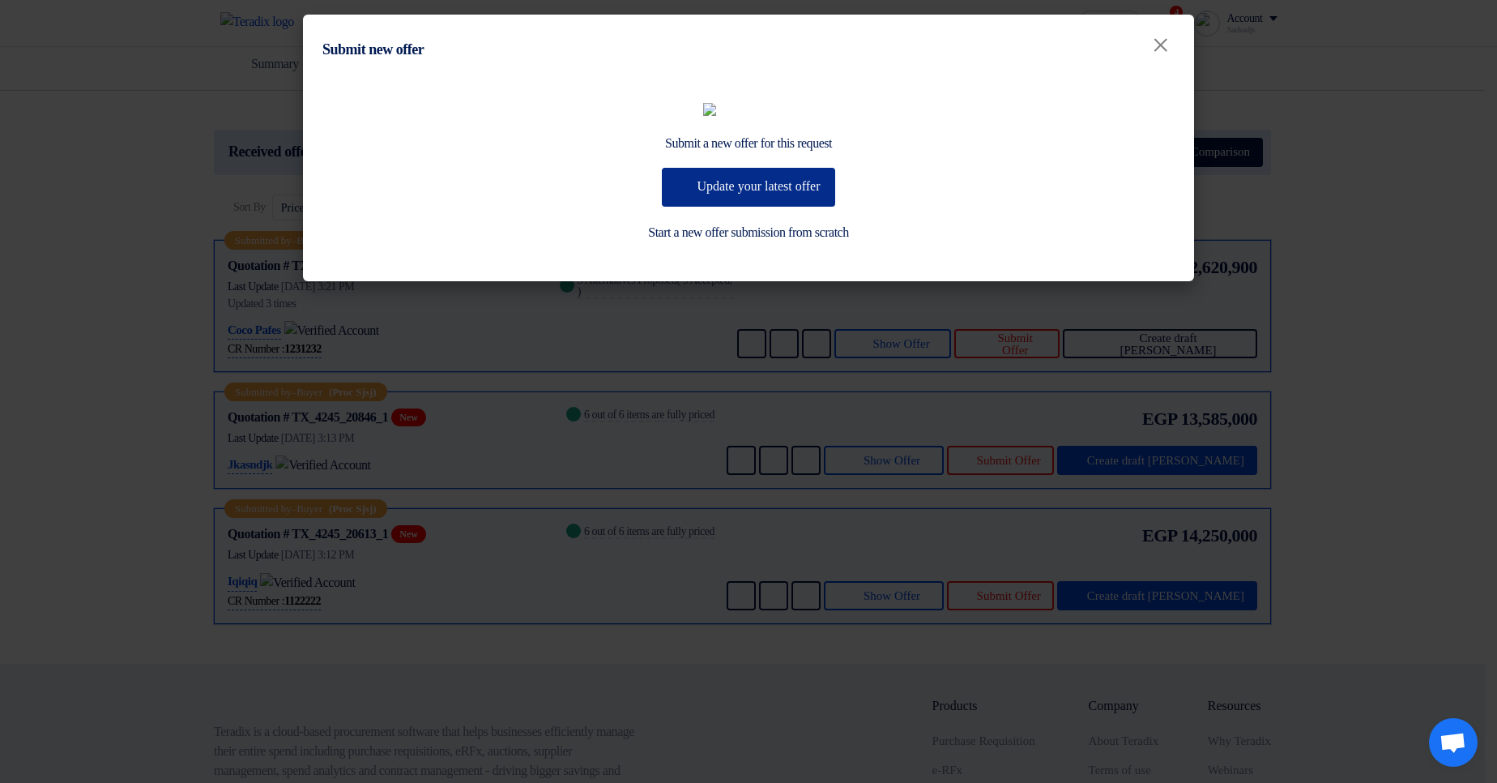
click at [726, 207] on button "Update your latest offer" at bounding box center [748, 187] width 173 height 39
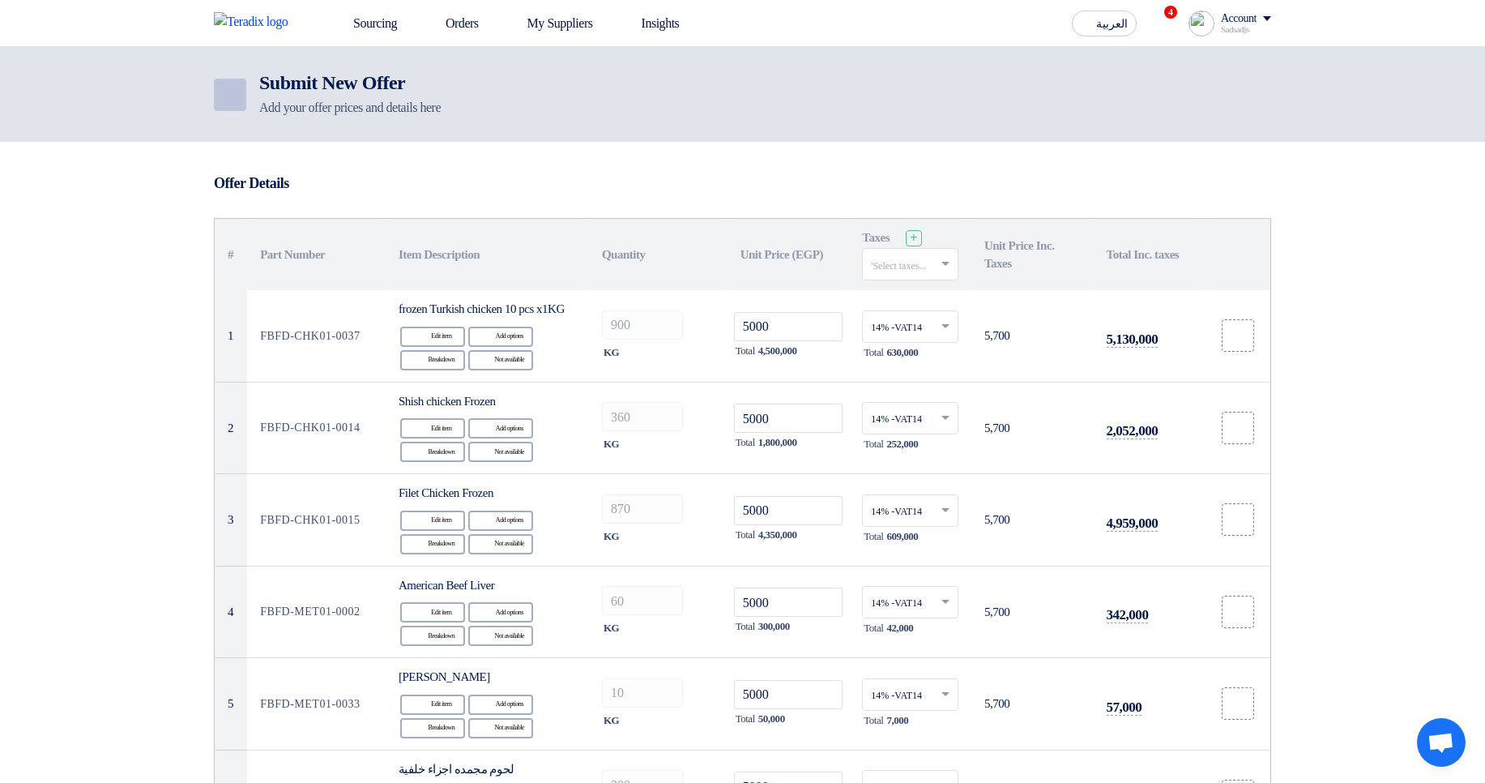
click at [234, 91] on icon "Back" at bounding box center [228, 94] width 19 height 19
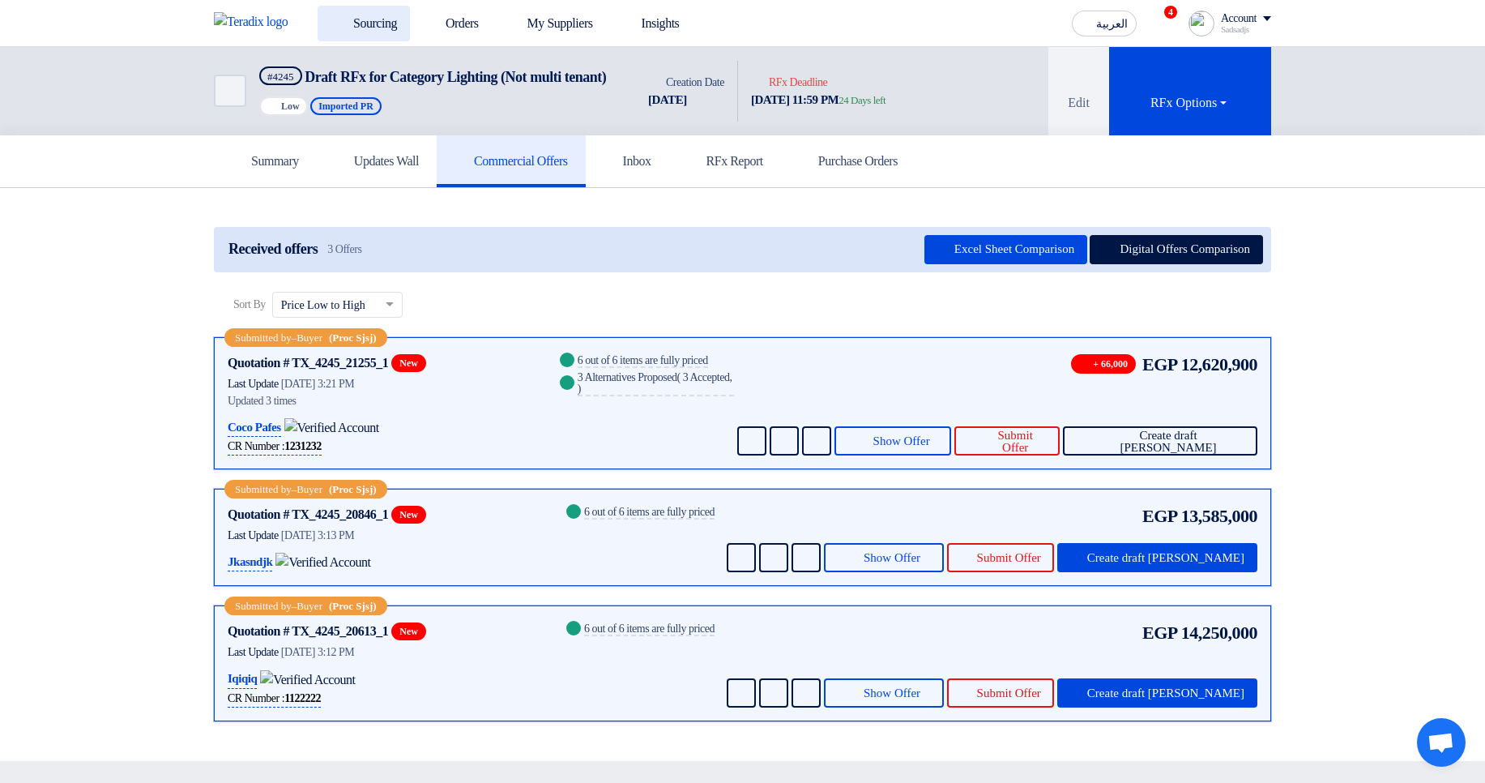
click at [331, 15] on use at bounding box center [331, 15] width 0 height 0
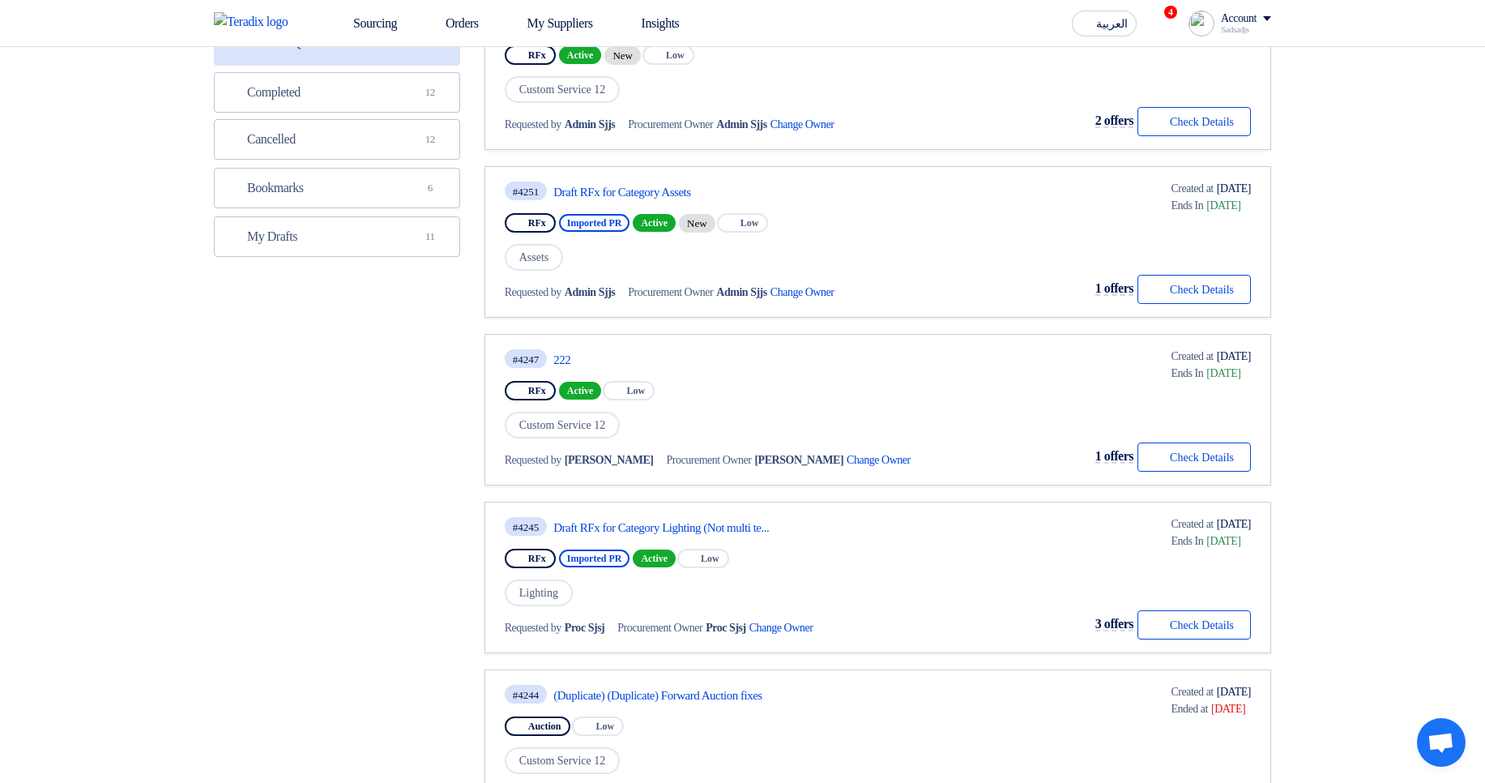
scroll to position [389, 0]
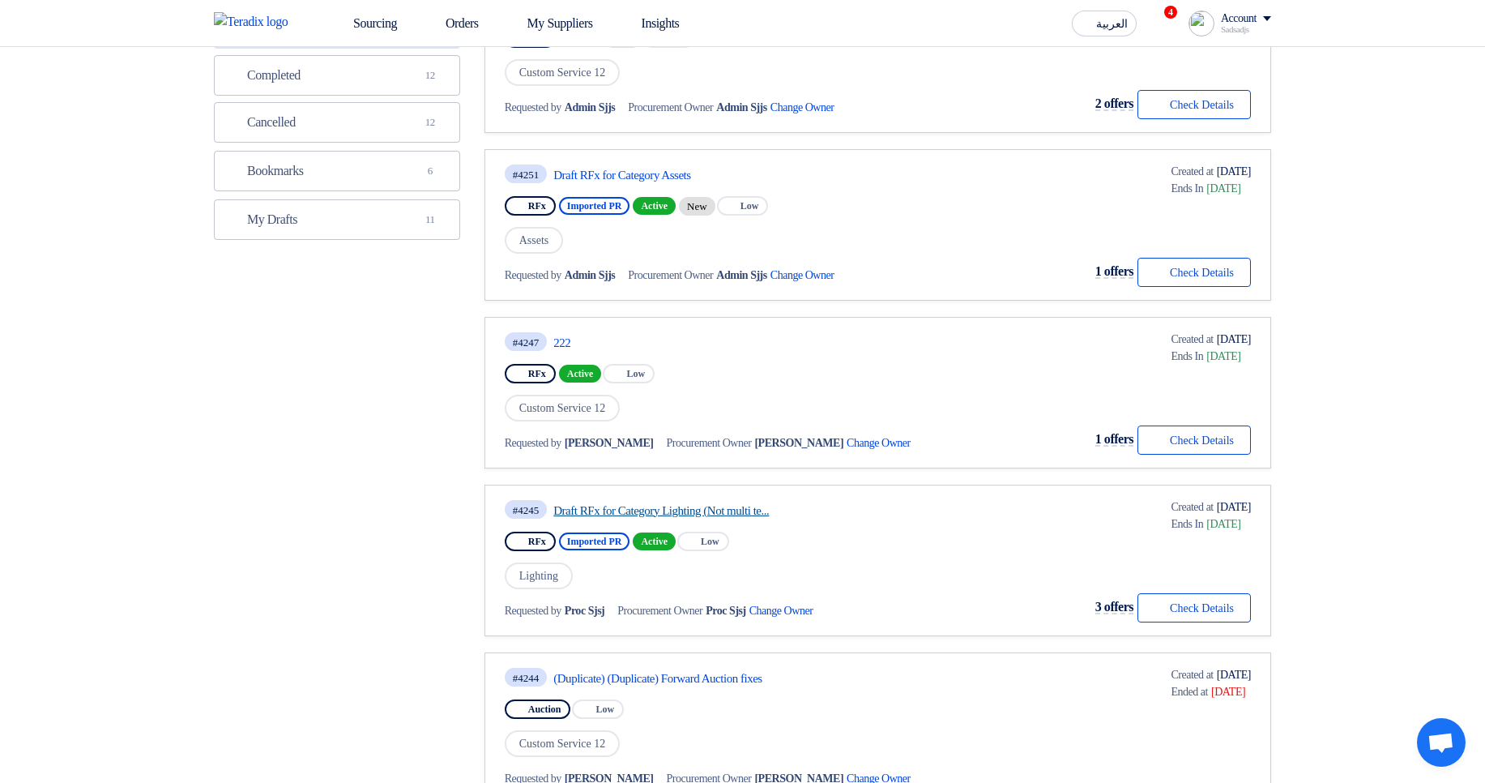
click at [639, 508] on link "Draft RFx for Category Lighting (Not multi te..." at bounding box center [705, 510] width 304 height 15
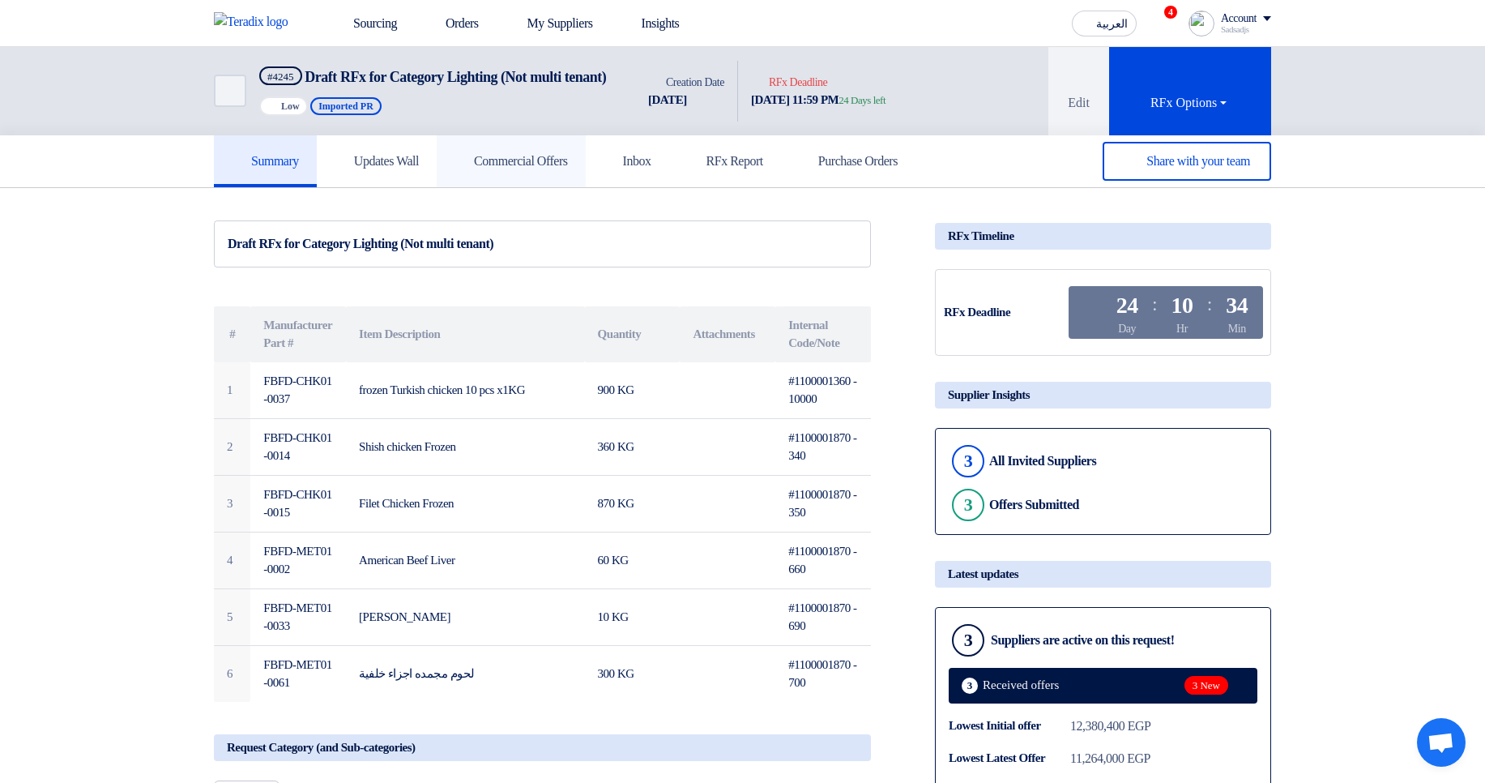
click at [489, 163] on link "Commercial Offers" at bounding box center [511, 161] width 149 height 52
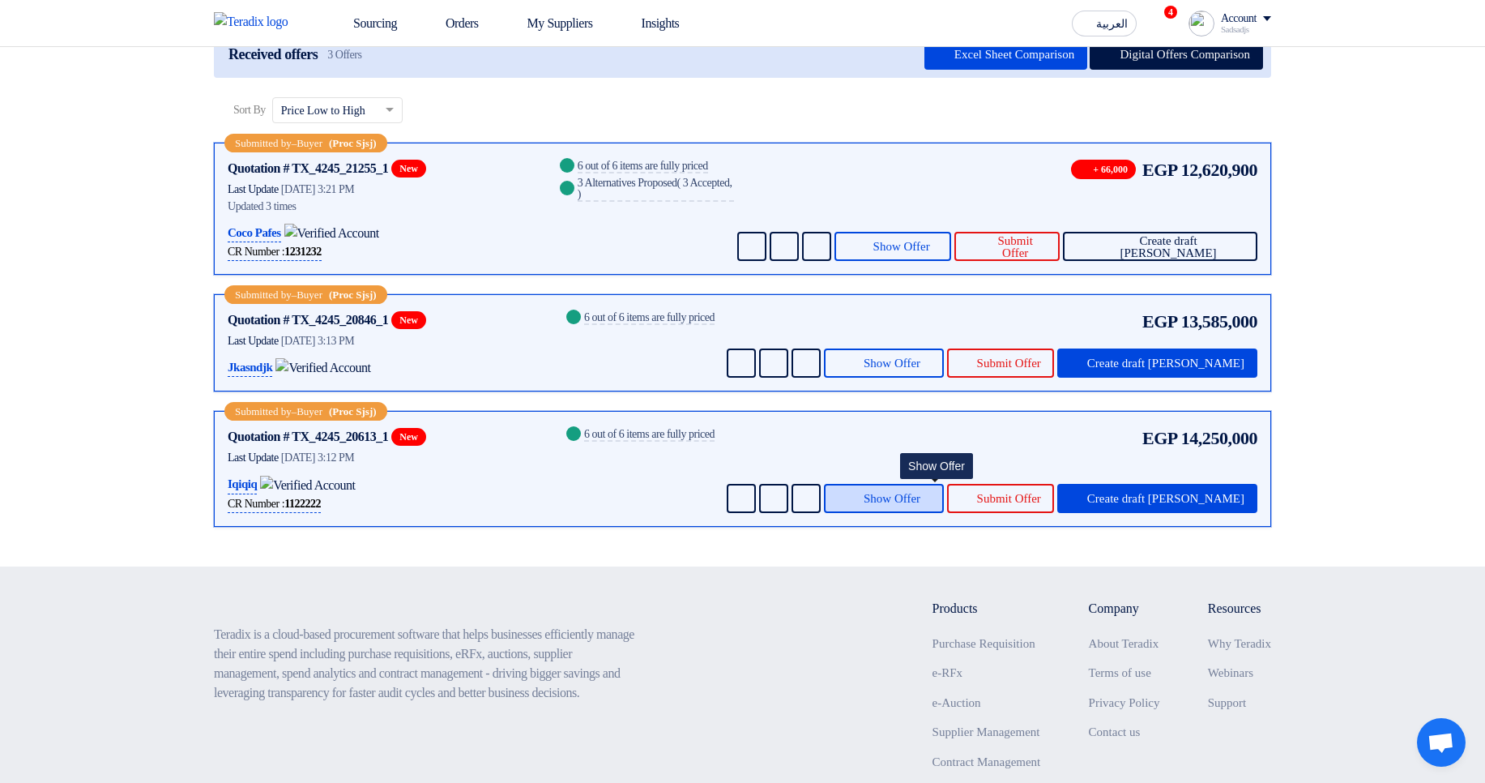
click at [920, 505] on span "Show Offer" at bounding box center [892, 499] width 57 height 12
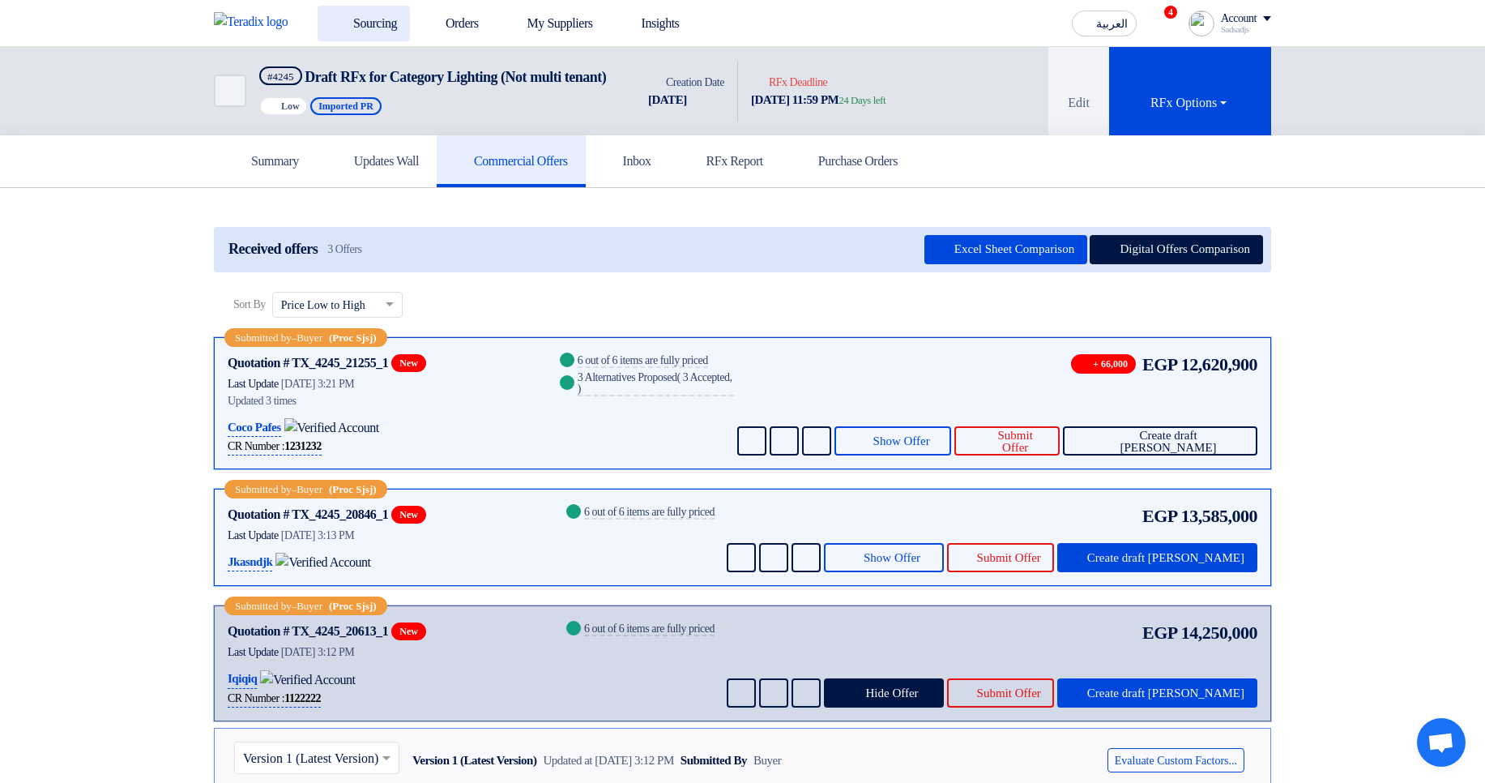
click at [392, 19] on link "Sourcing" at bounding box center [364, 24] width 92 height 36
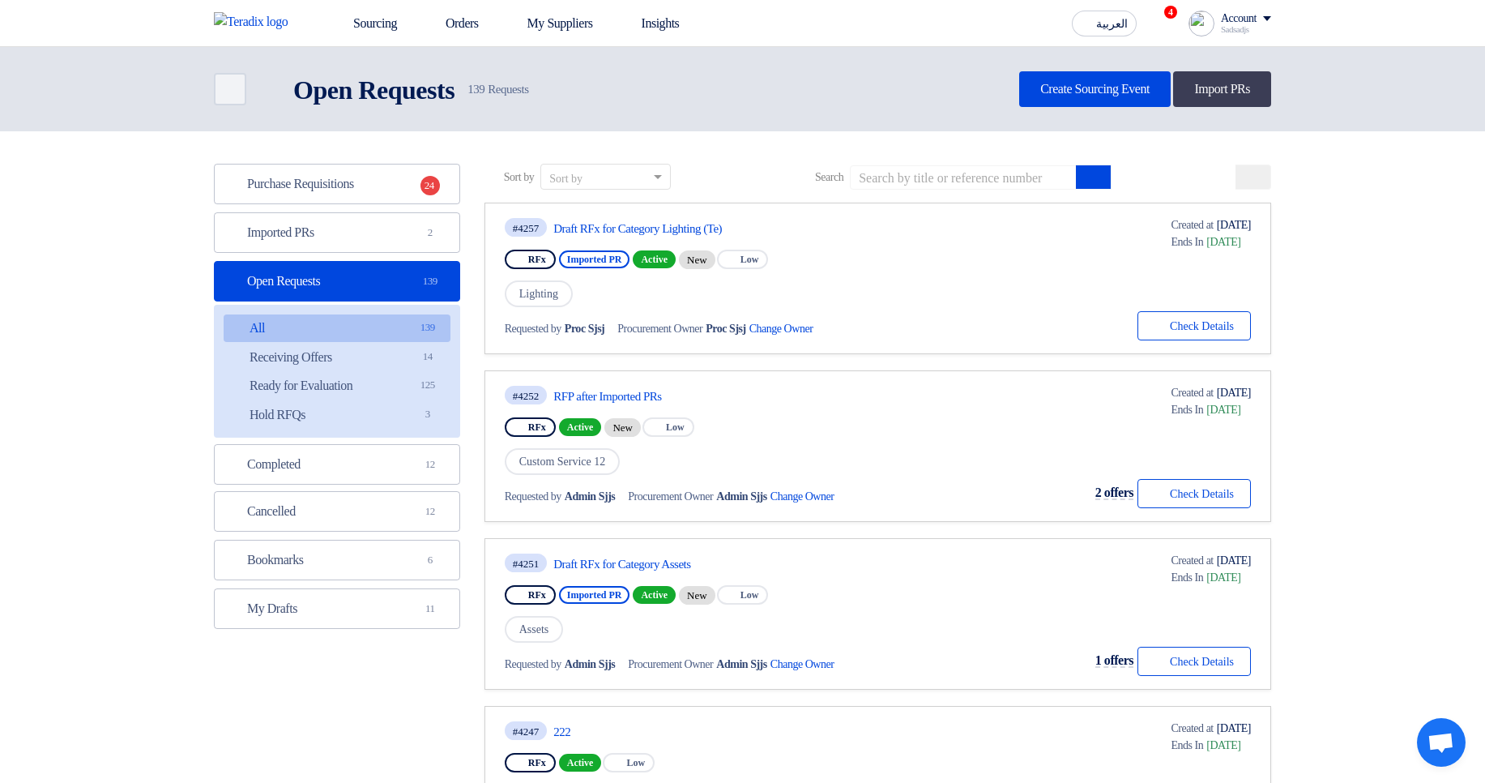
scroll to position [97, 0]
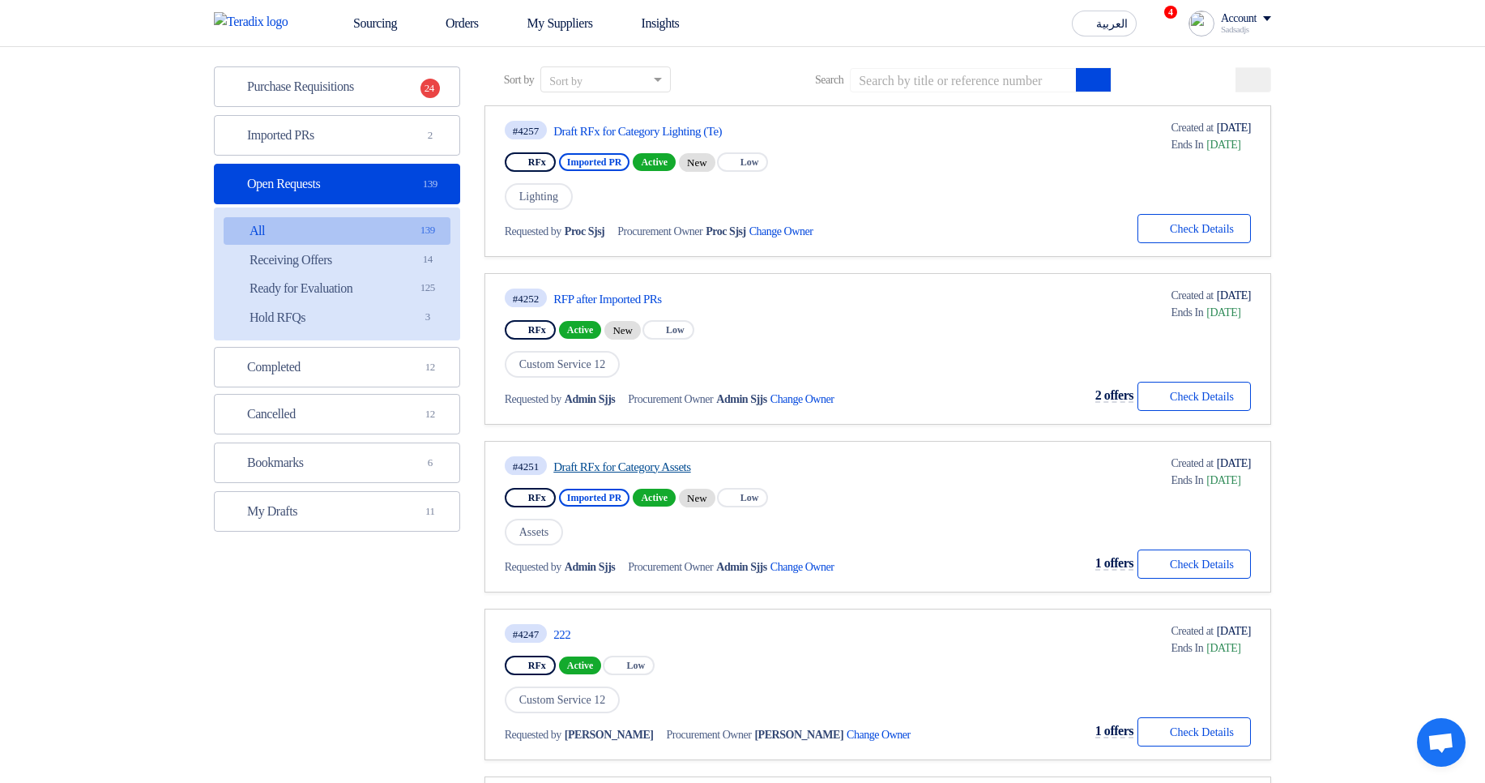
click at [617, 471] on link "Draft RFx for Category Assets" at bounding box center [705, 466] width 304 height 15
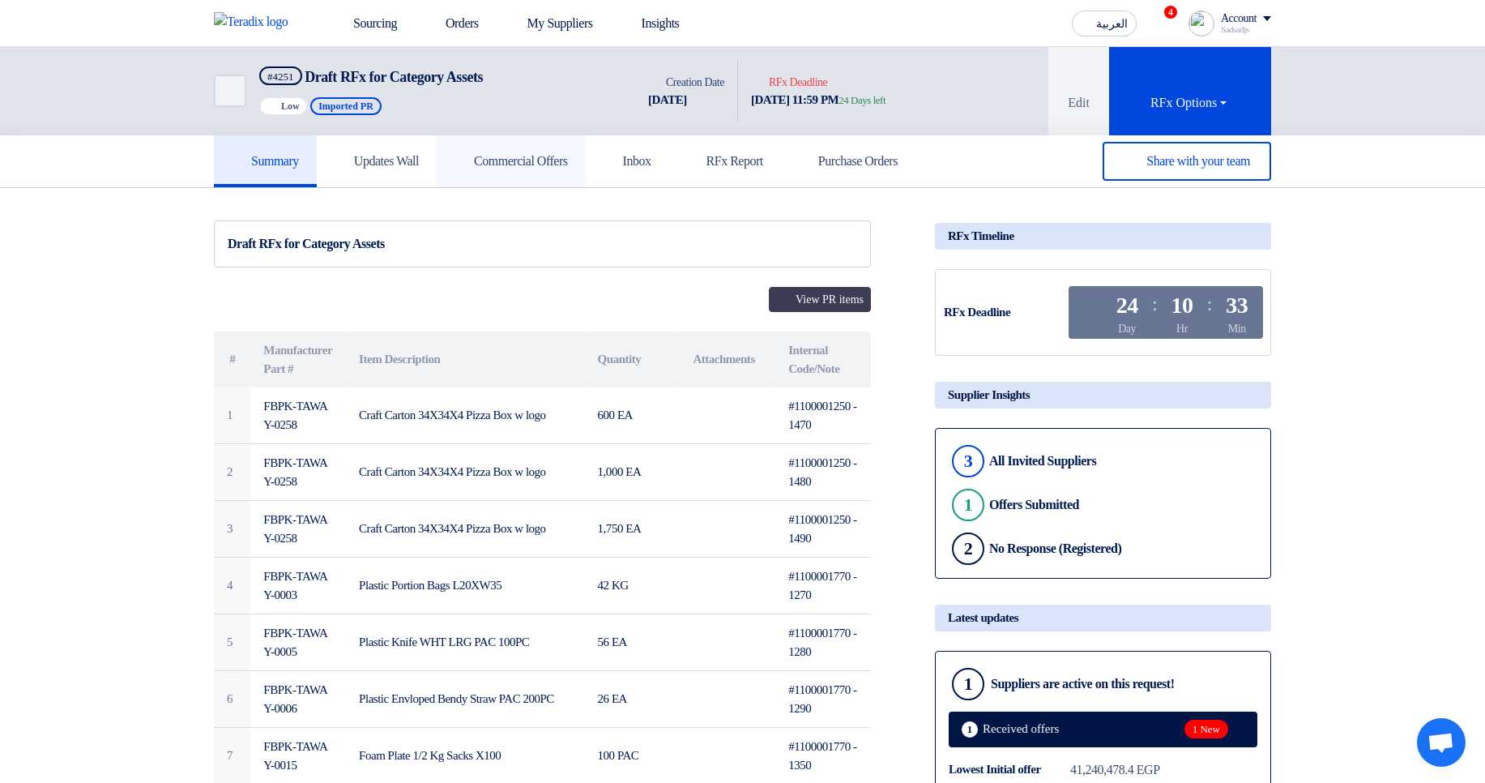
click at [548, 169] on h5 "Commercial Offers" at bounding box center [511, 161] width 113 height 16
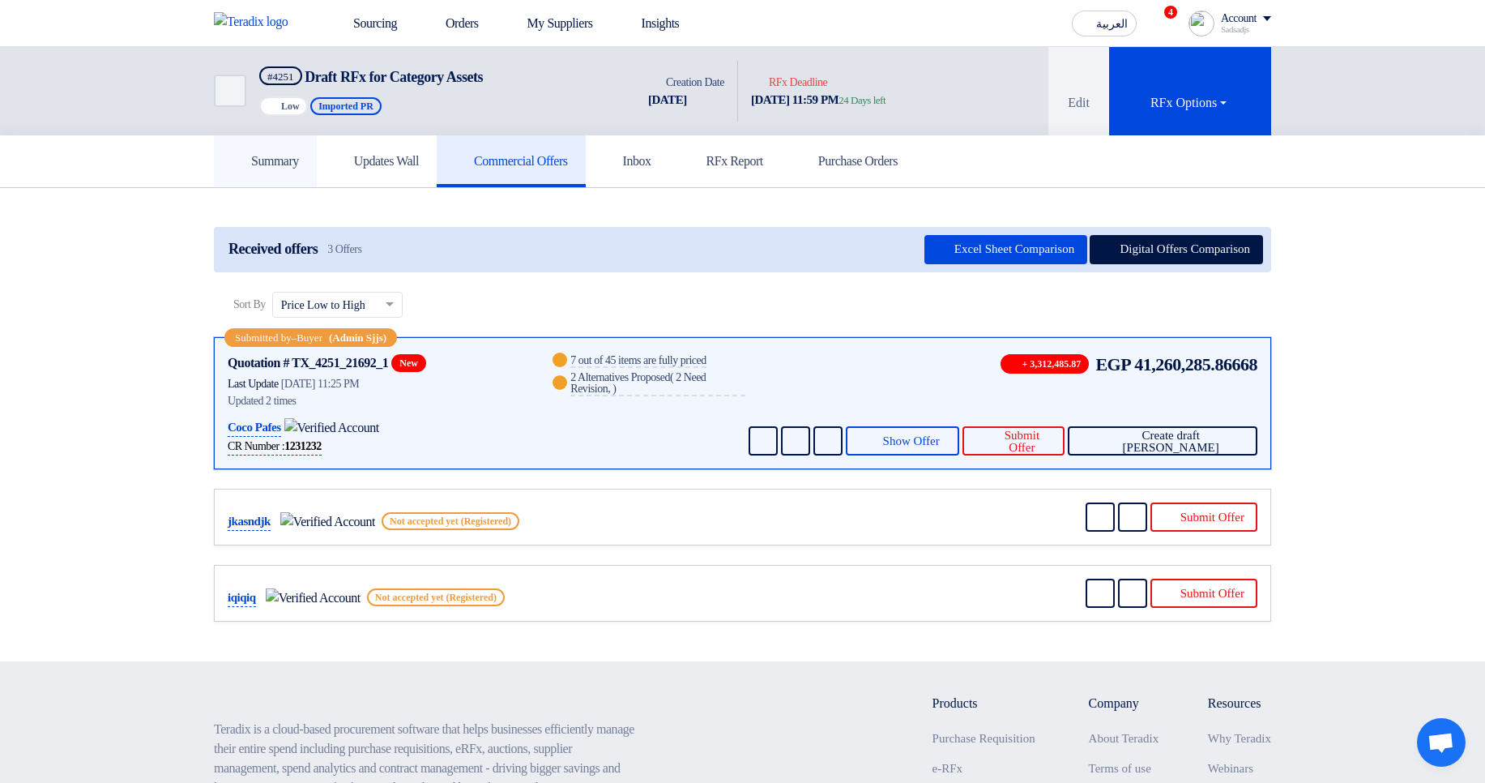
click at [310, 135] on link "Summary" at bounding box center [265, 161] width 103 height 52
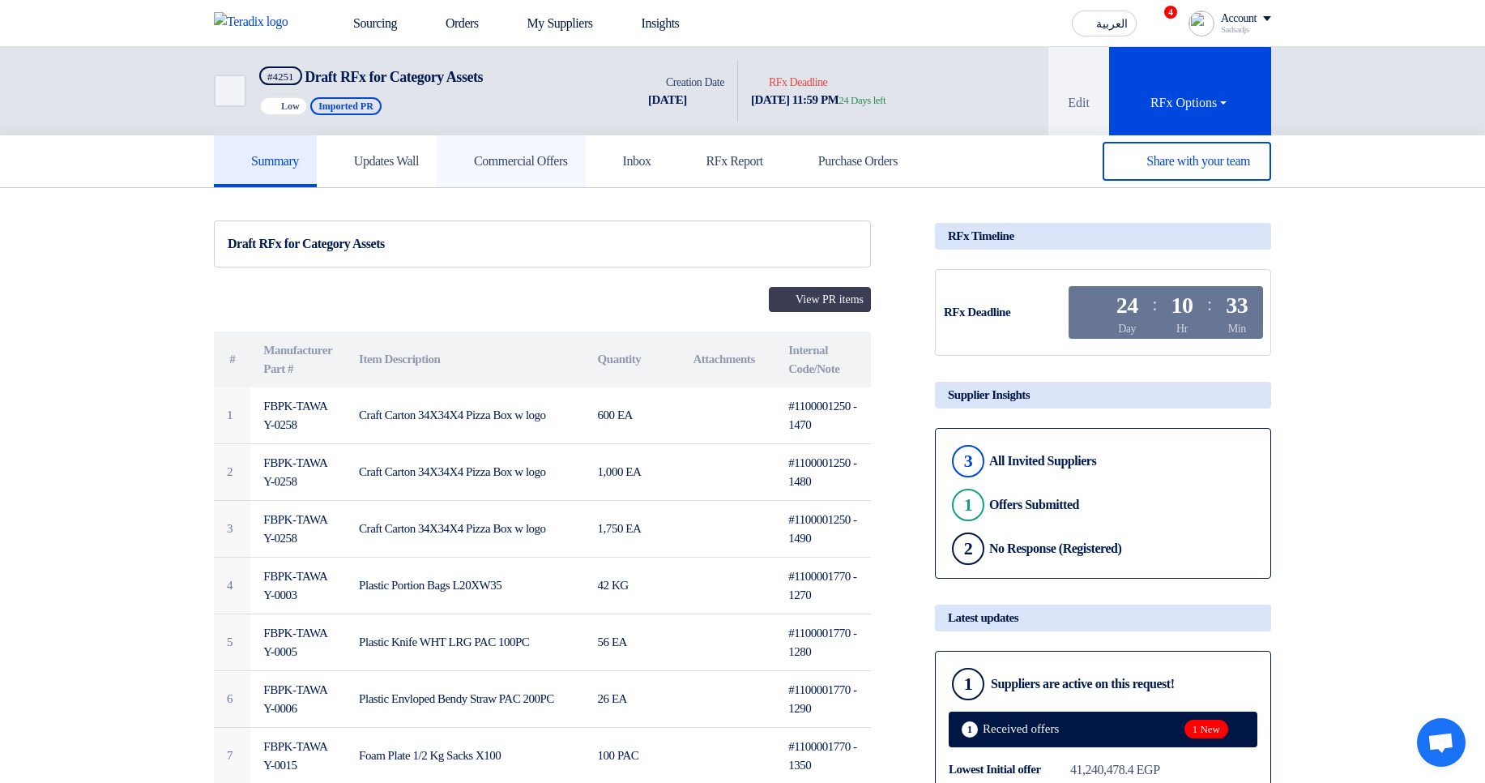
click at [544, 165] on h5 "Commercial Offers" at bounding box center [511, 161] width 113 height 16
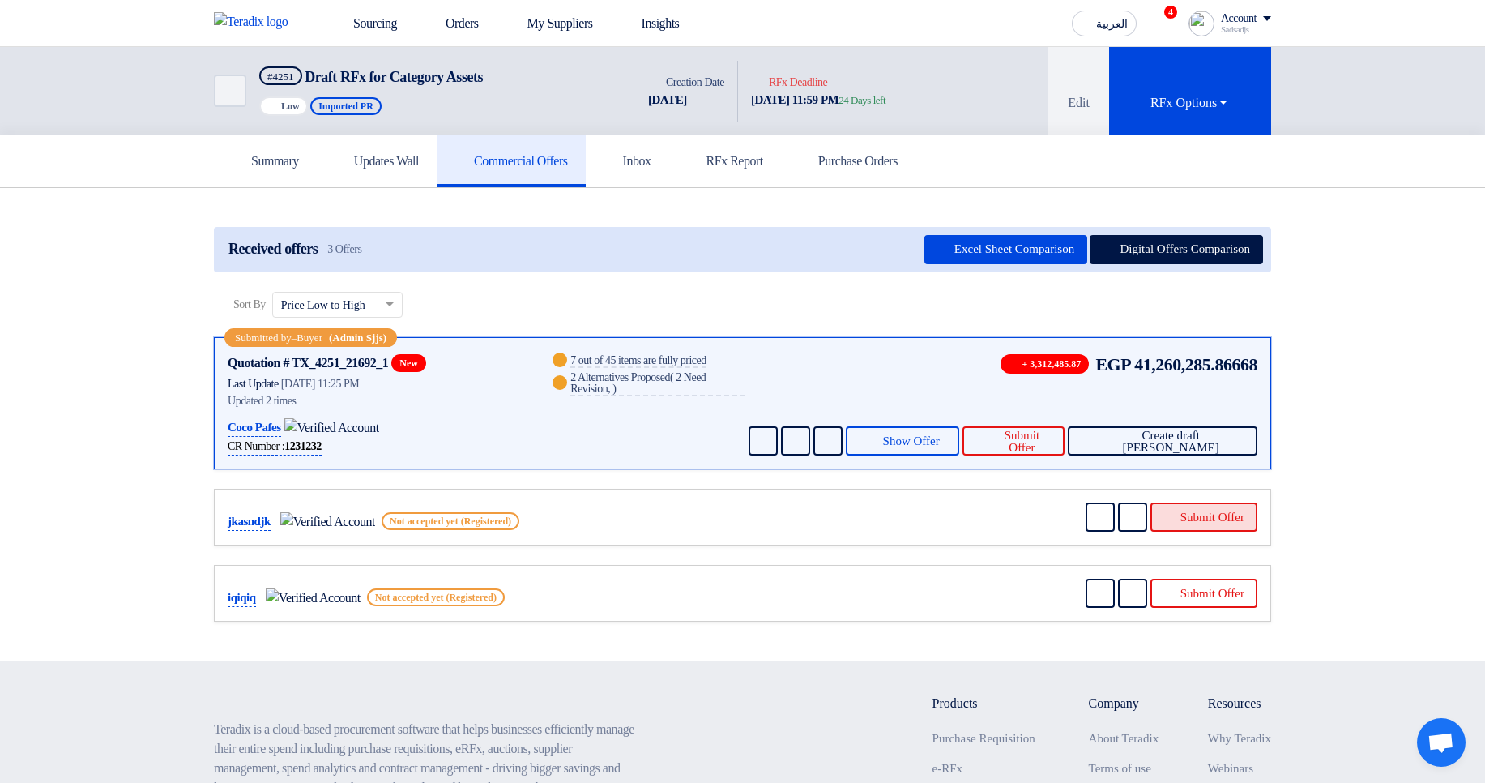
click at [1170, 514] on button "Submit Offer" at bounding box center [1204, 516] width 107 height 29
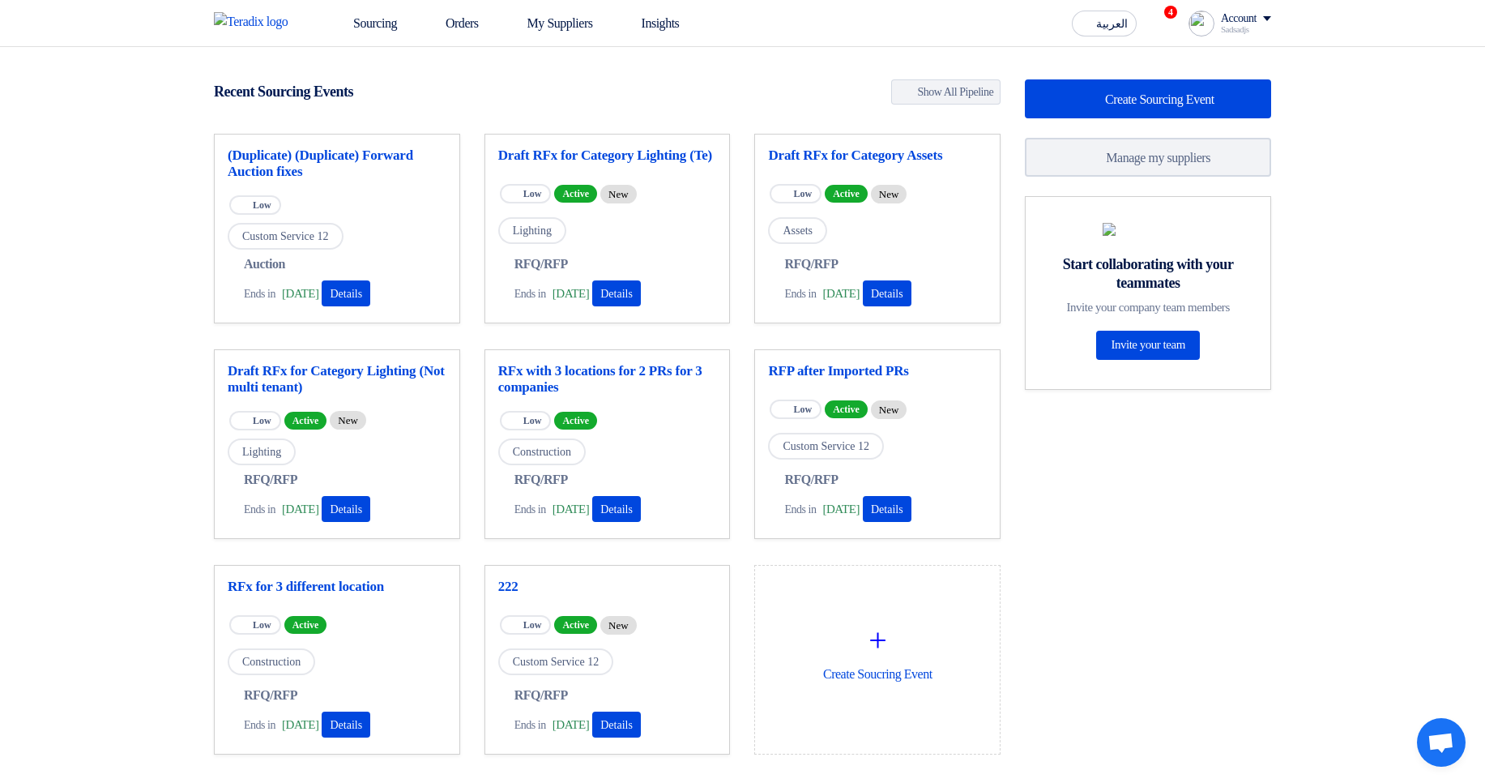
click at [324, 2] on div "Sourcing Orders My Suppliers Insights العربية ع 4 Congratulations! "(Duplicate)…" at bounding box center [743, 23] width 1082 height 46
click at [343, 13] on link "Sourcing" at bounding box center [364, 24] width 92 height 36
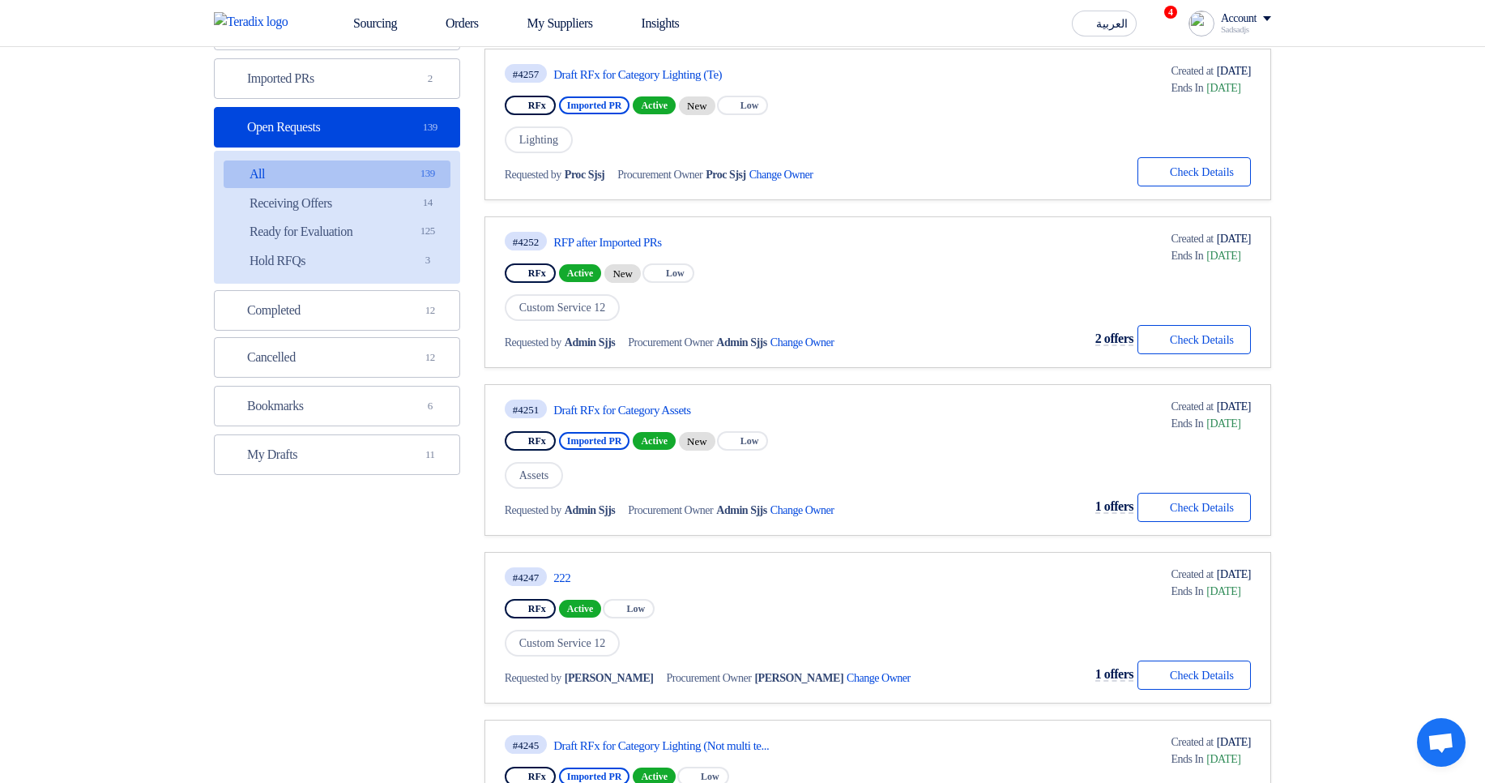
scroll to position [194, 0]
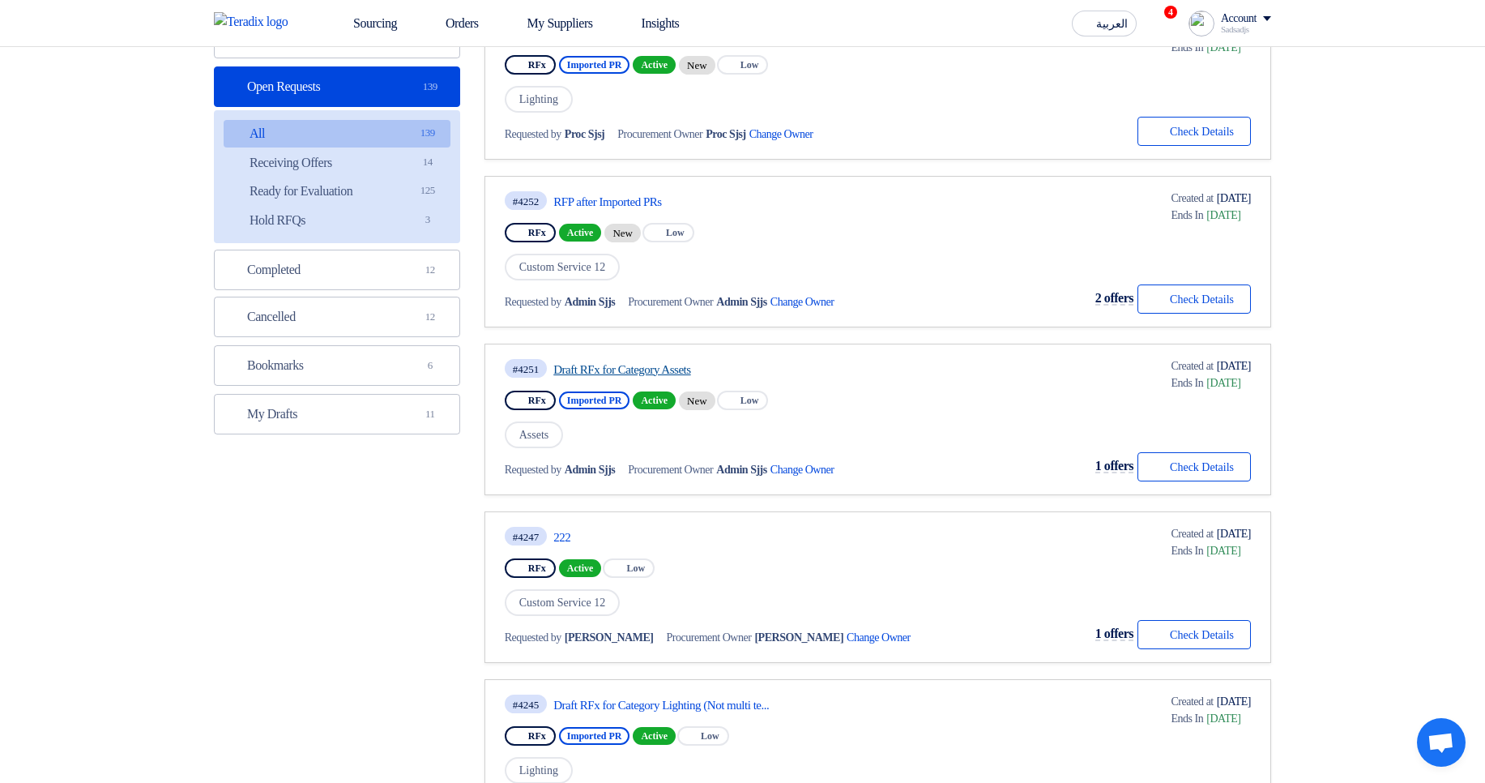
click at [618, 373] on link "Draft RFx for Category Assets" at bounding box center [705, 369] width 304 height 15
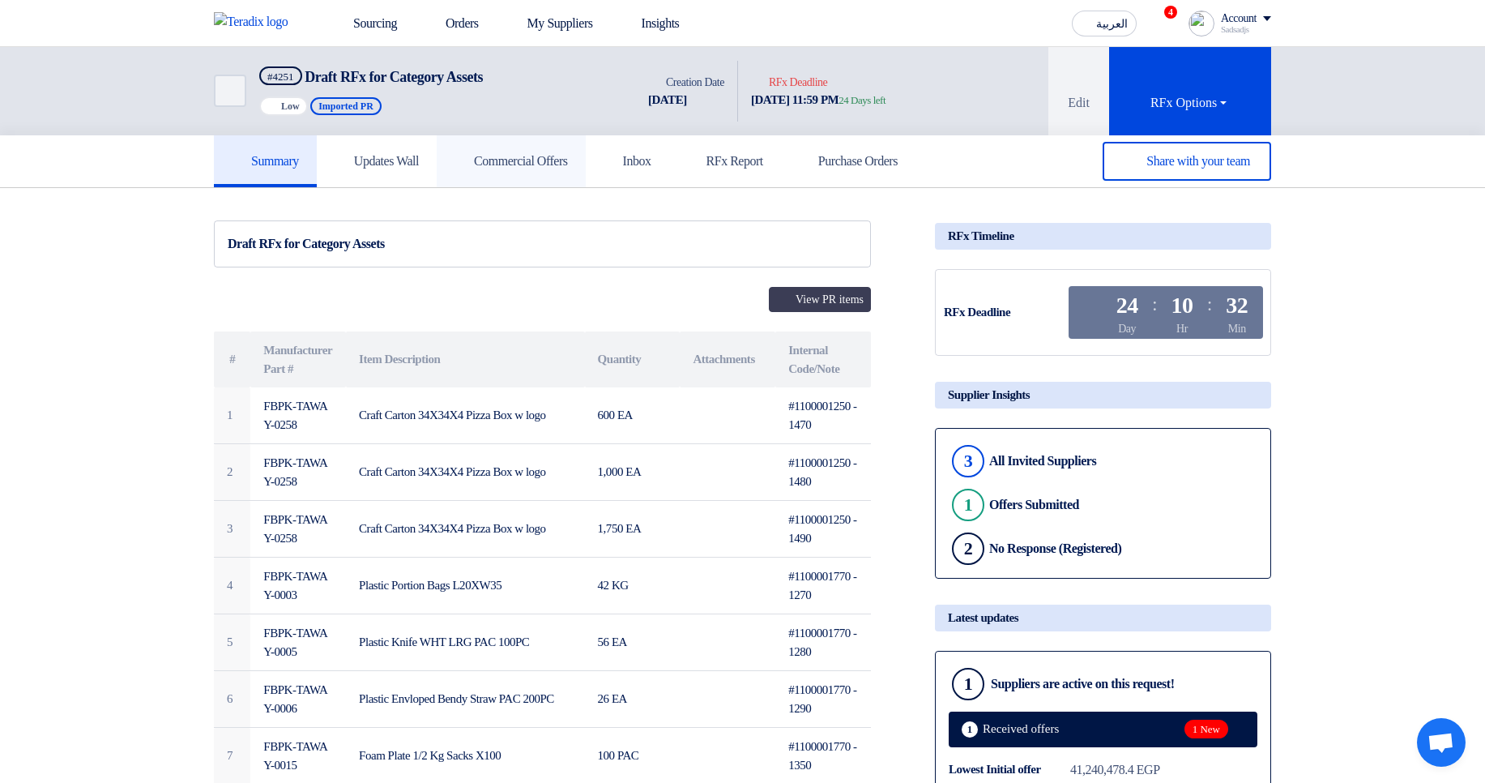
click at [518, 166] on h5 "Commercial Offers" at bounding box center [511, 161] width 113 height 16
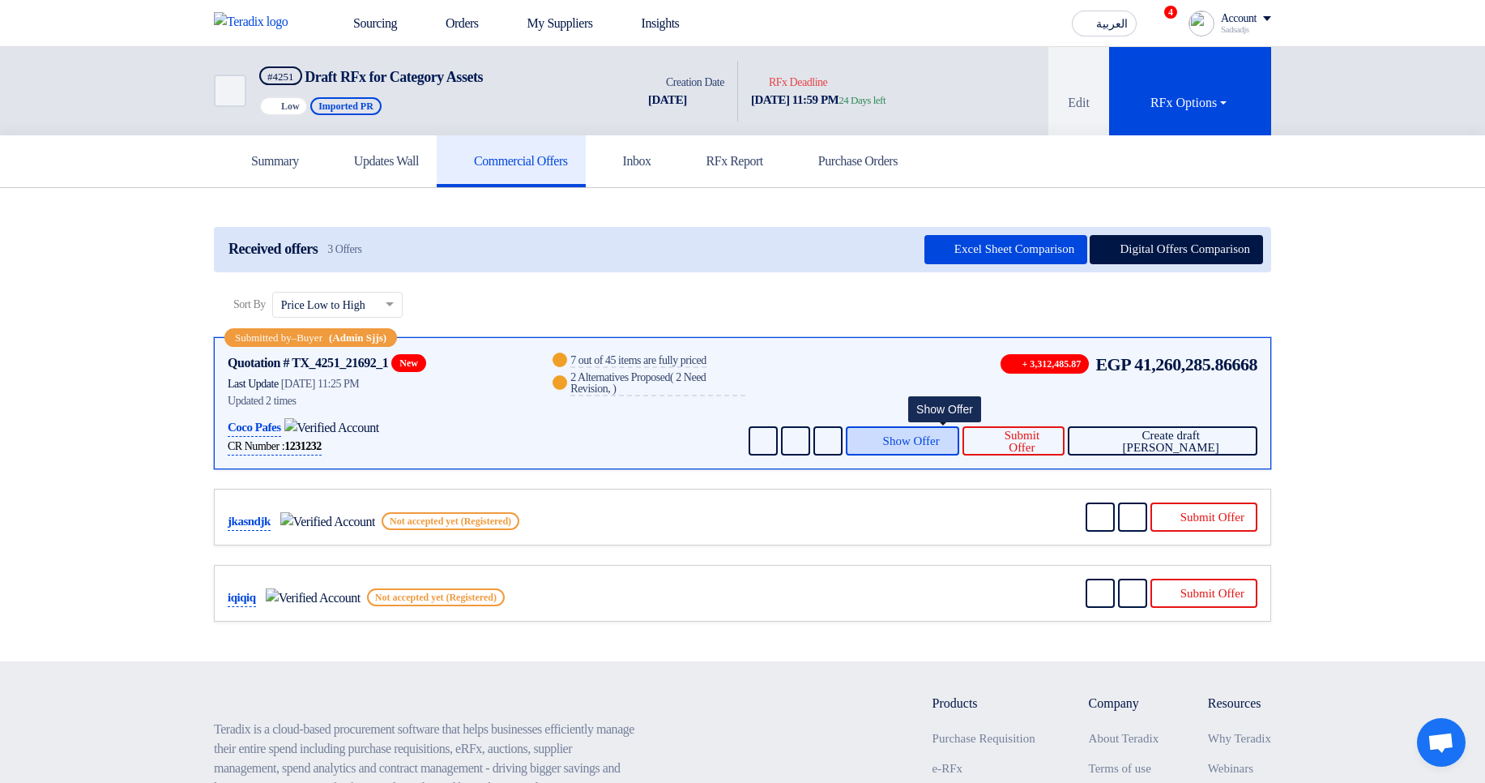
click at [933, 429] on button "Show Offer" at bounding box center [903, 440] width 114 height 29
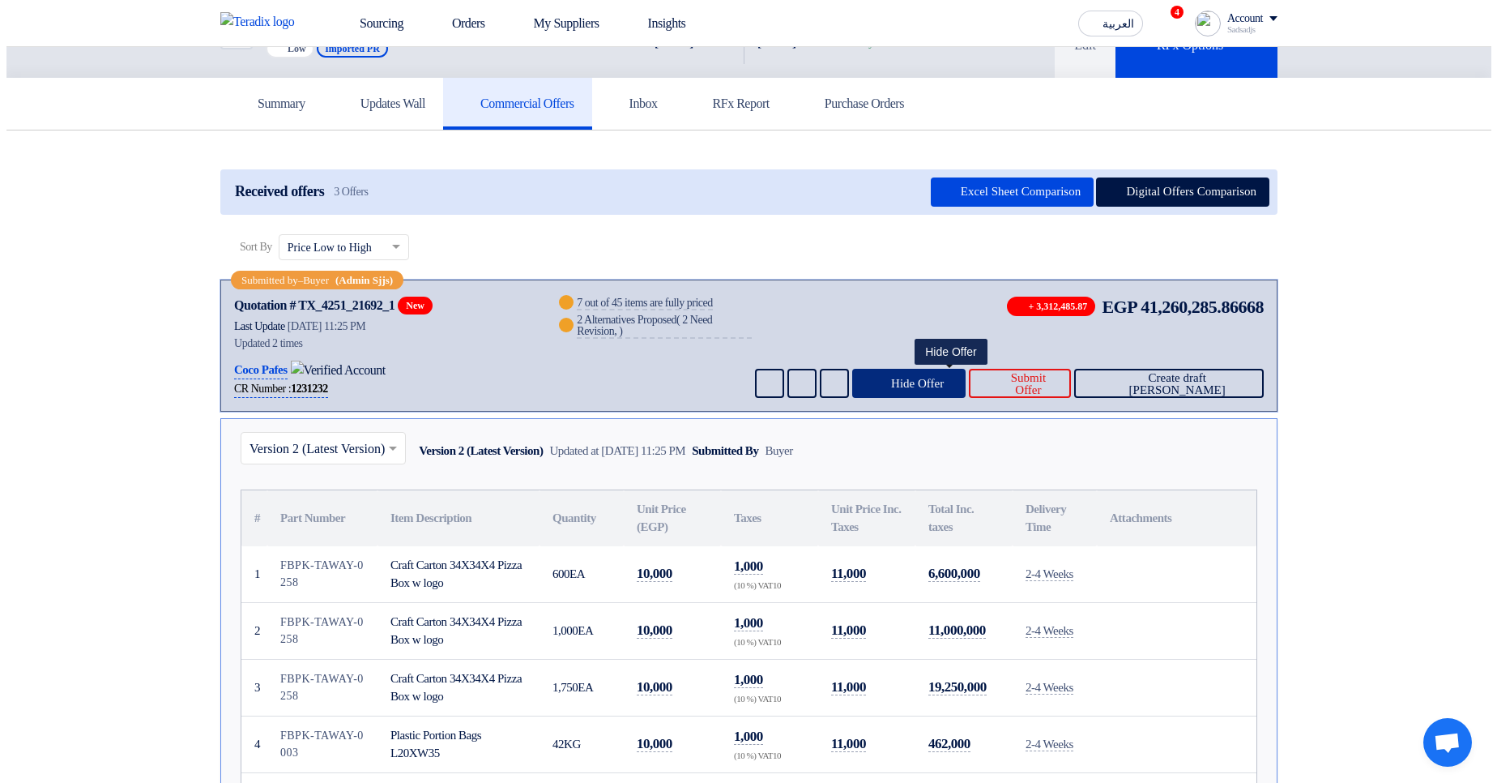
scroll to position [194, 0]
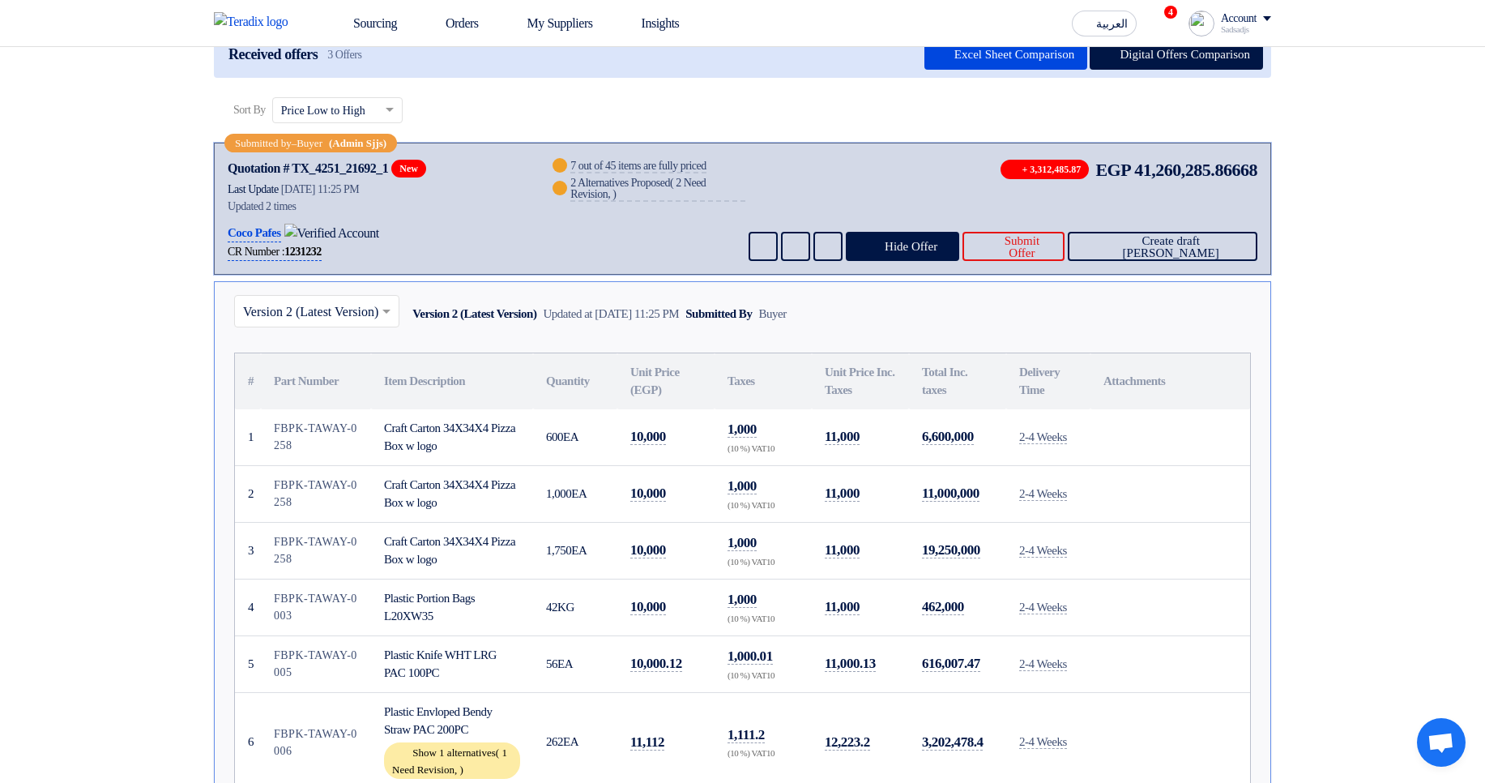
drag, startPoint x: 328, startPoint y: 427, endPoint x: 336, endPoint y: 478, distance: 51.7
click at [337, 479] on td "FBPK-TAWAY-0258" at bounding box center [316, 493] width 110 height 57
click at [930, 250] on span "Hide Offer" at bounding box center [911, 247] width 53 height 12
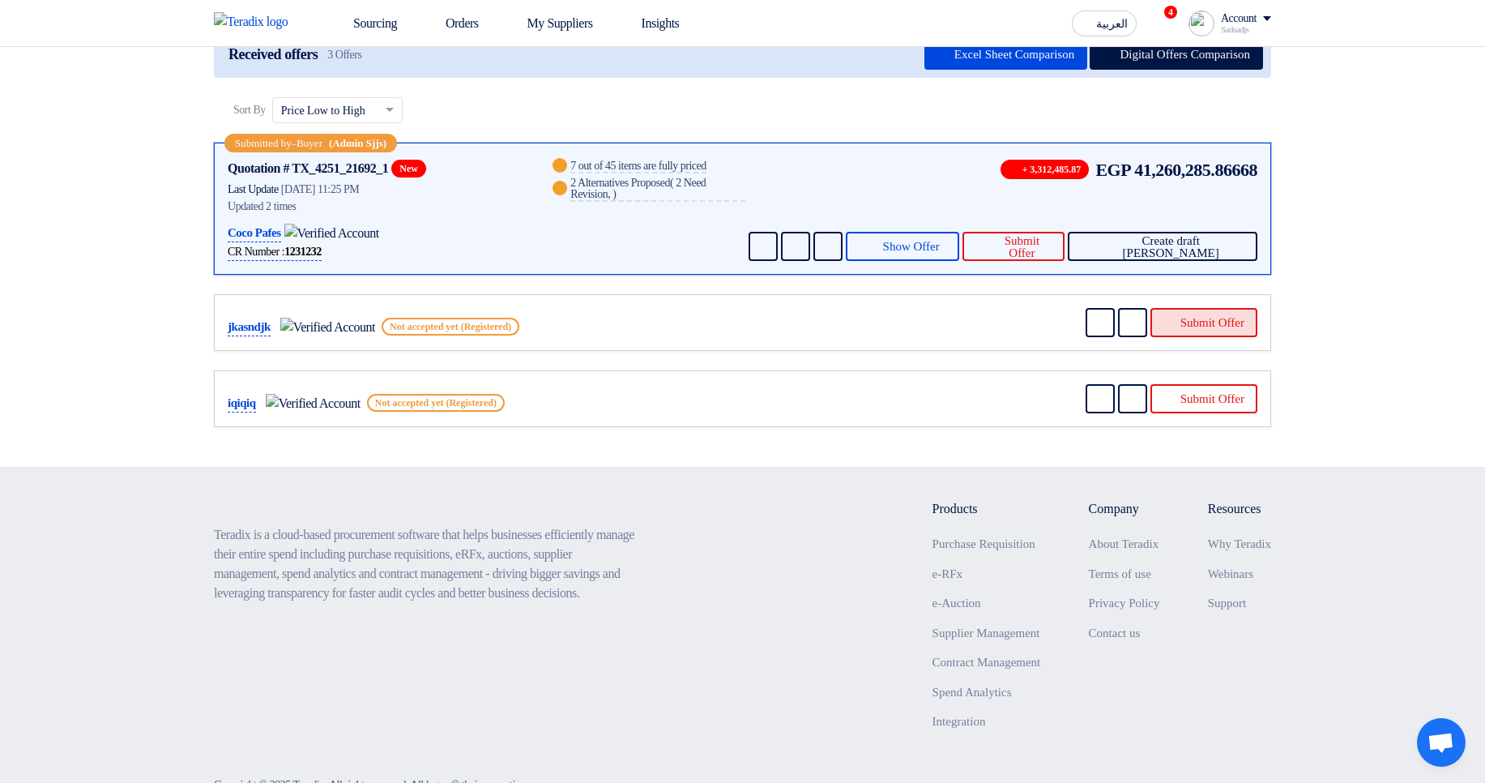
click at [1181, 323] on button "Submit Offer" at bounding box center [1204, 322] width 107 height 29
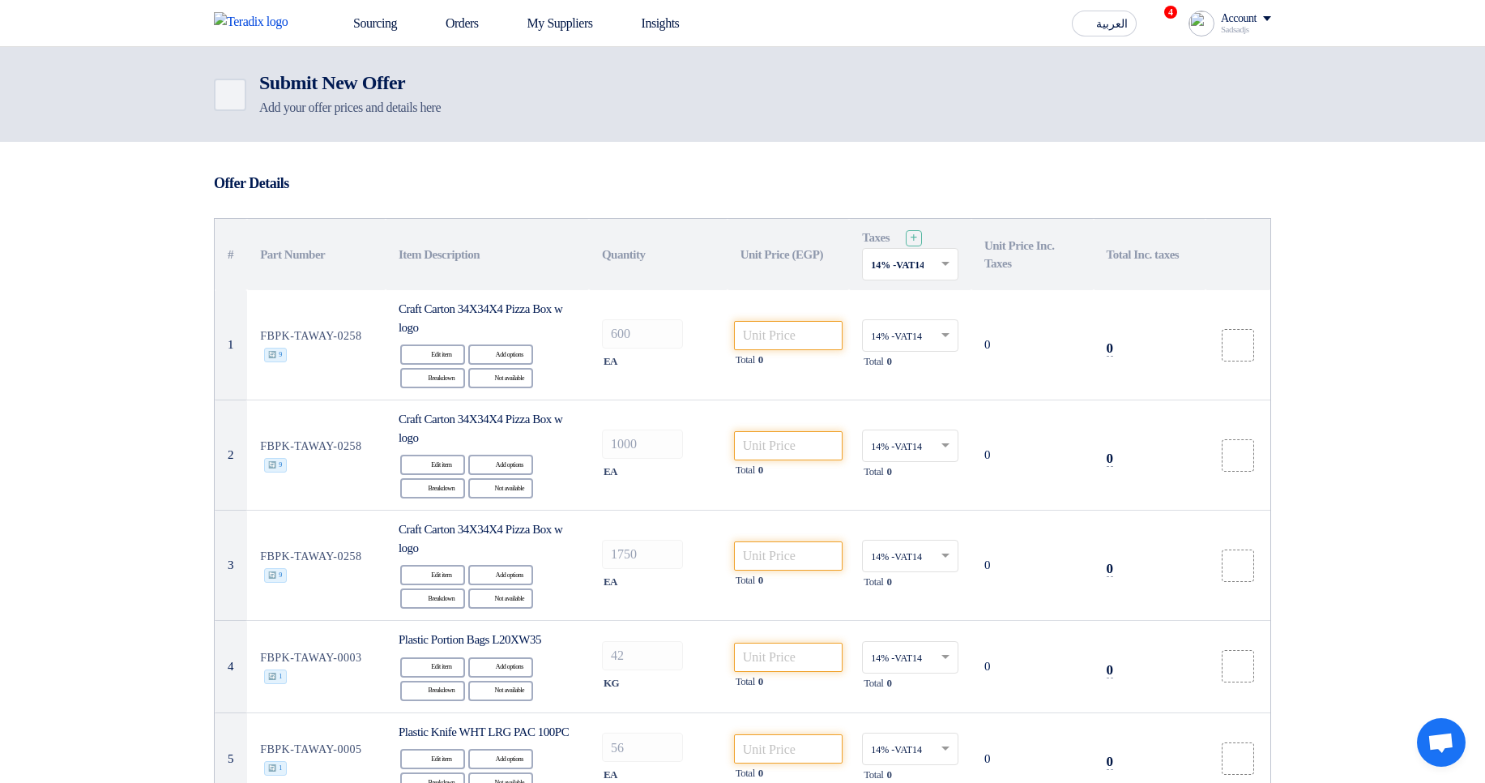
drag, startPoint x: 677, startPoint y: 237, endPoint x: 638, endPoint y: 168, distance: 80.2
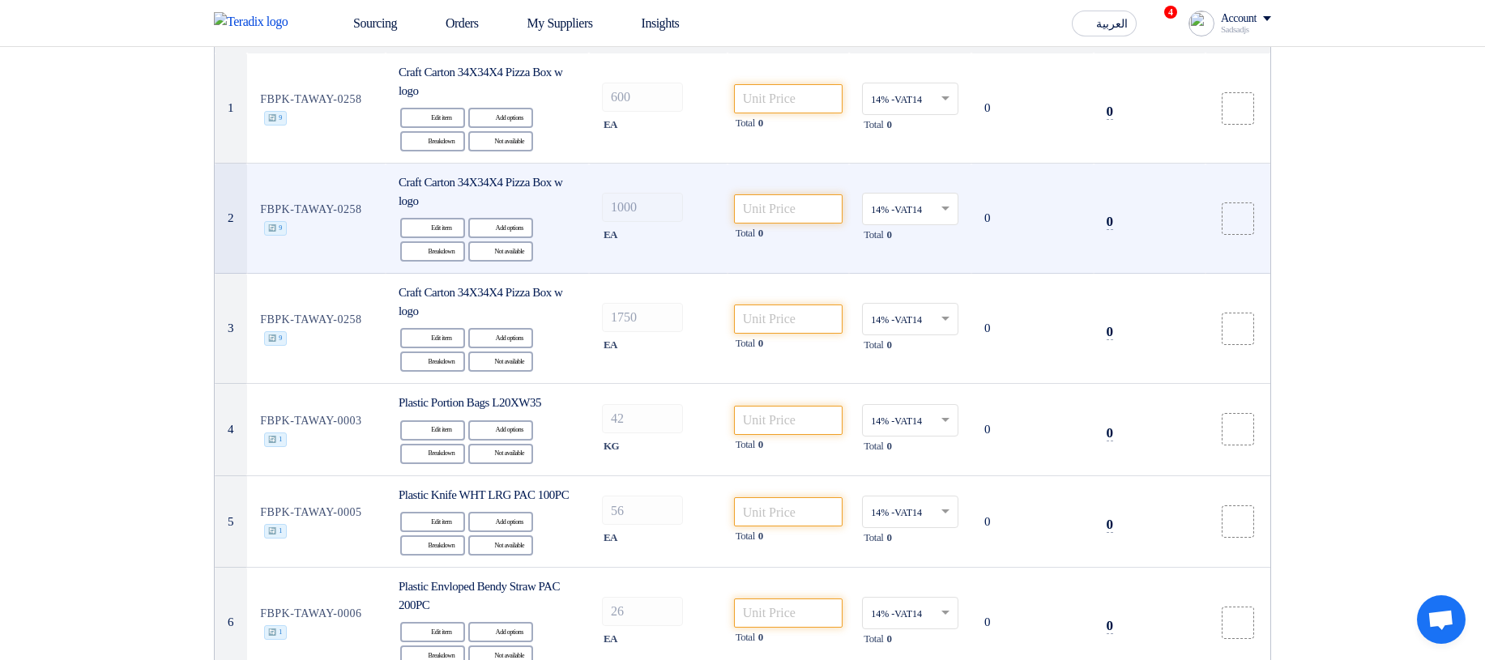
scroll to position [194, 0]
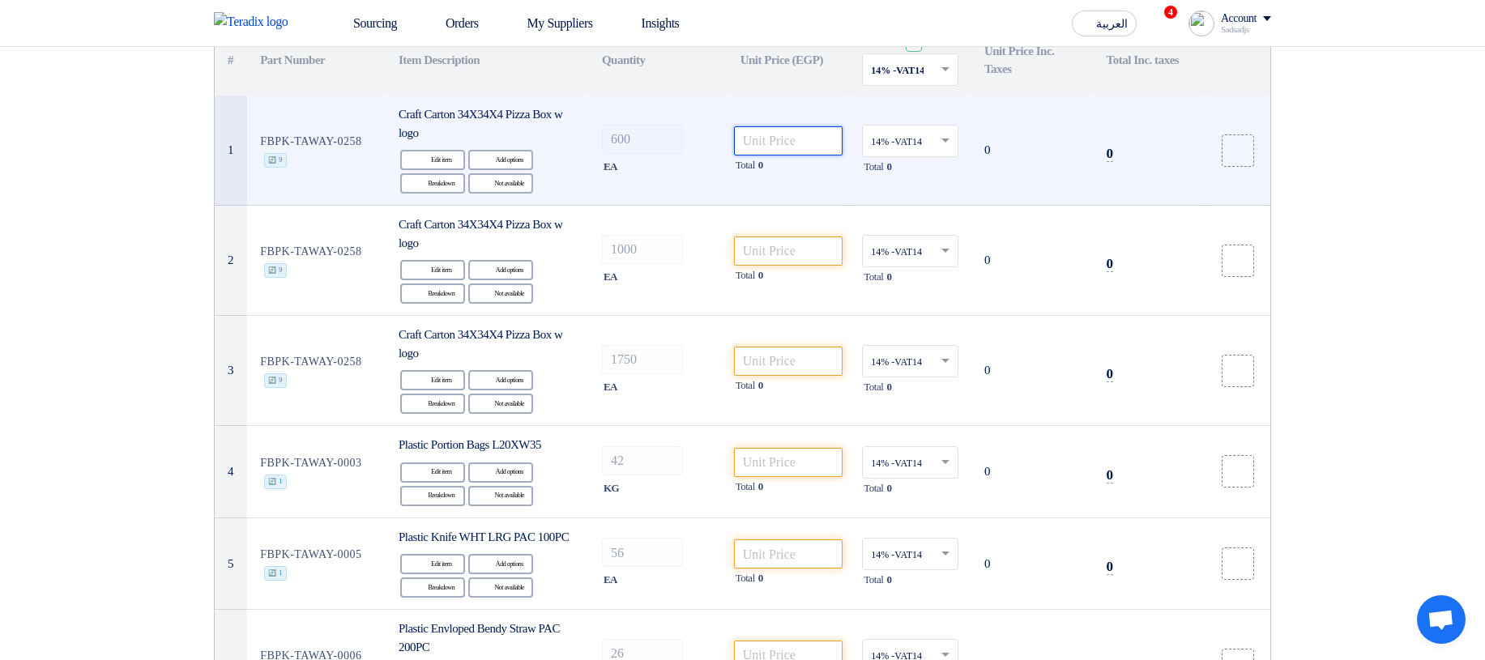
click at [805, 132] on input "number" at bounding box center [788, 140] width 109 height 29
type input "600"
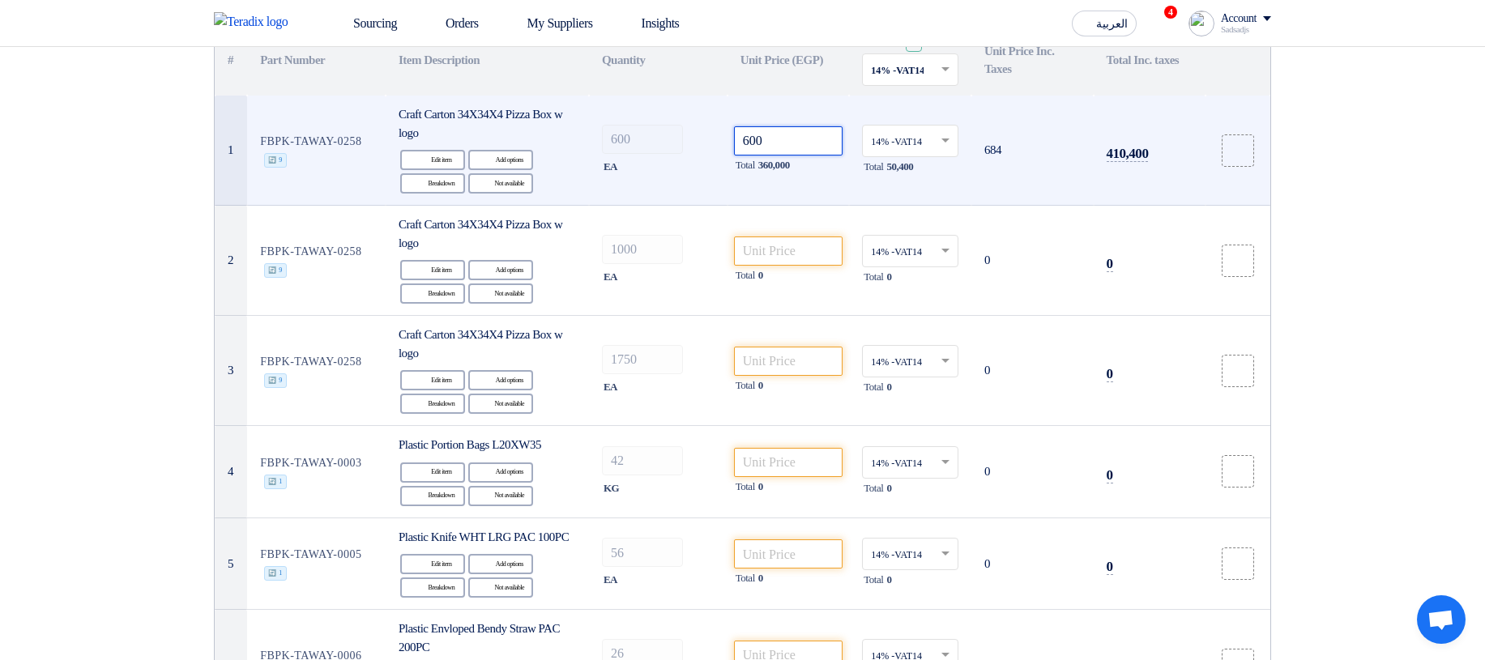
type input "600"
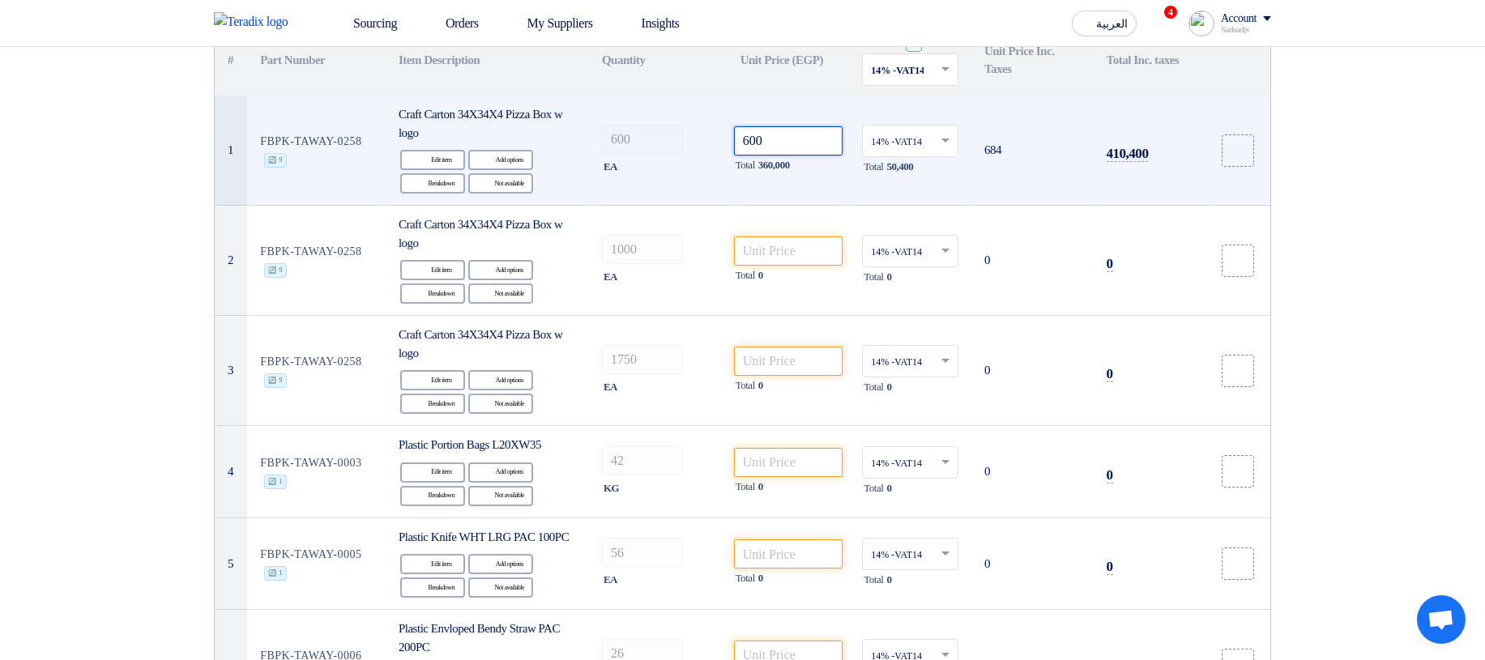
type input "600"
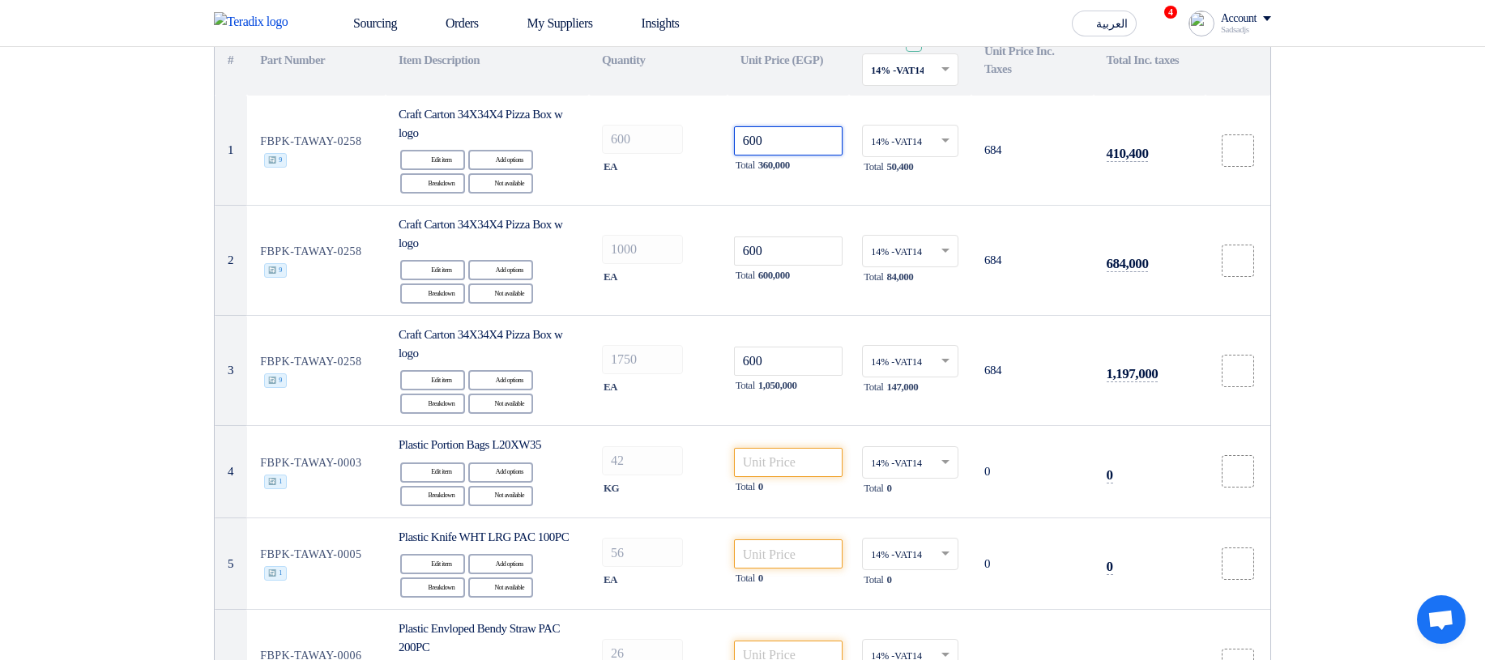
type input "600"
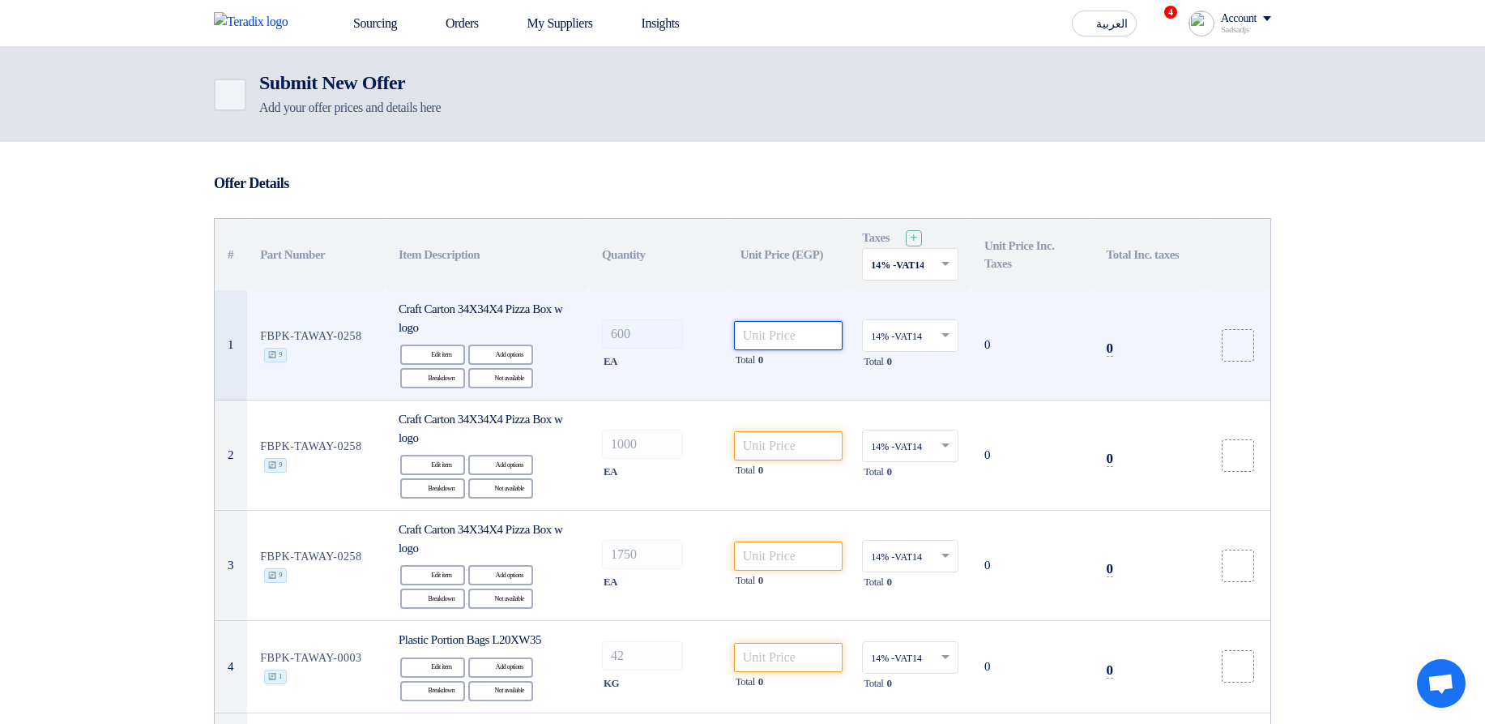
click at [757, 330] on input "number" at bounding box center [788, 335] width 109 height 29
type input "6"
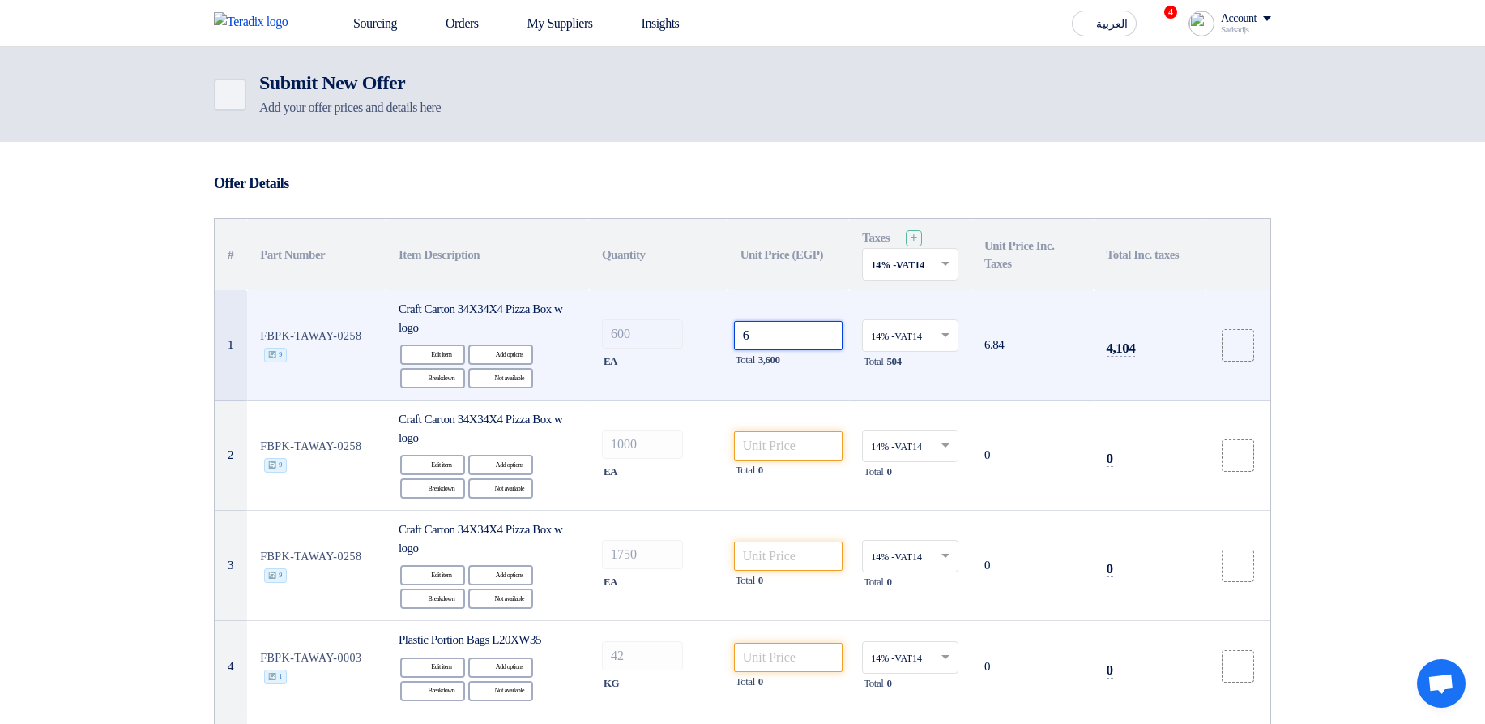
type input "6"
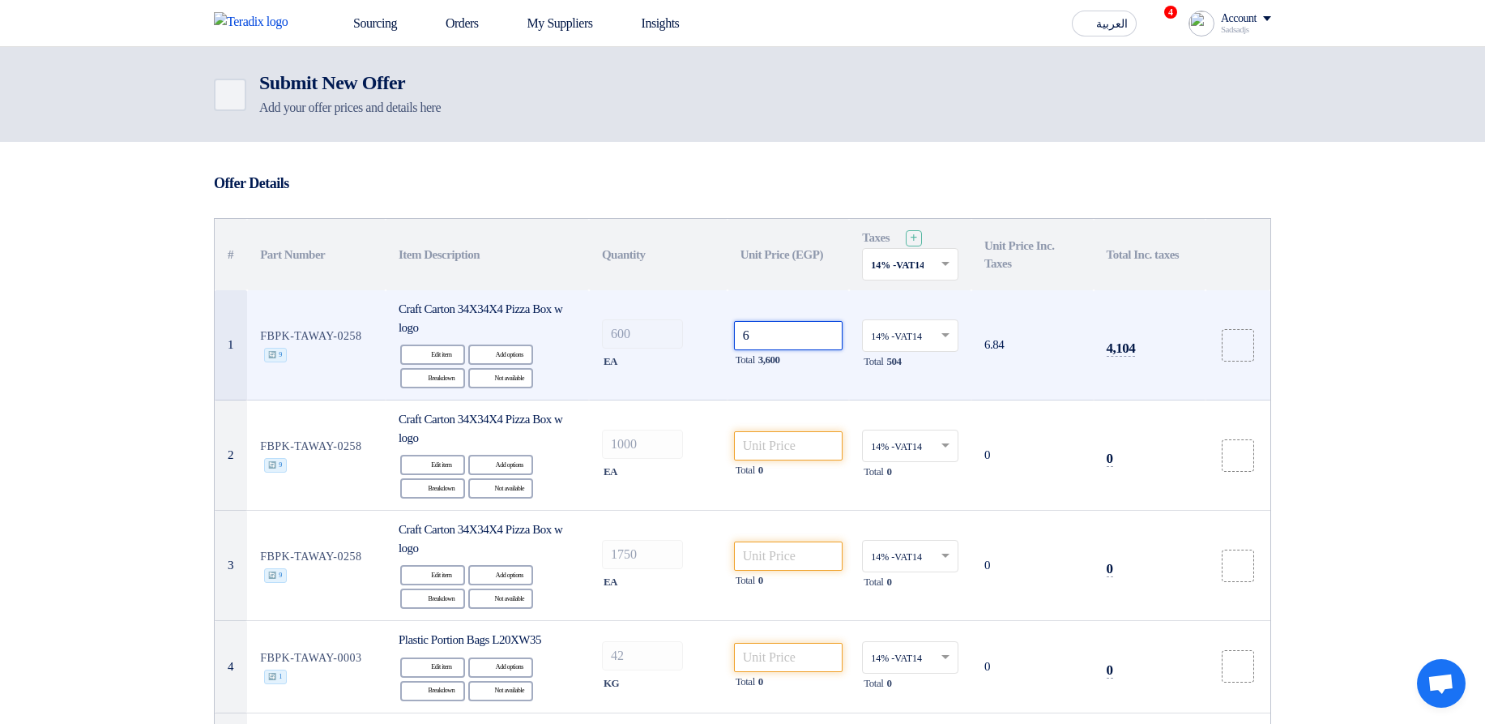
type input "6"
type input "60"
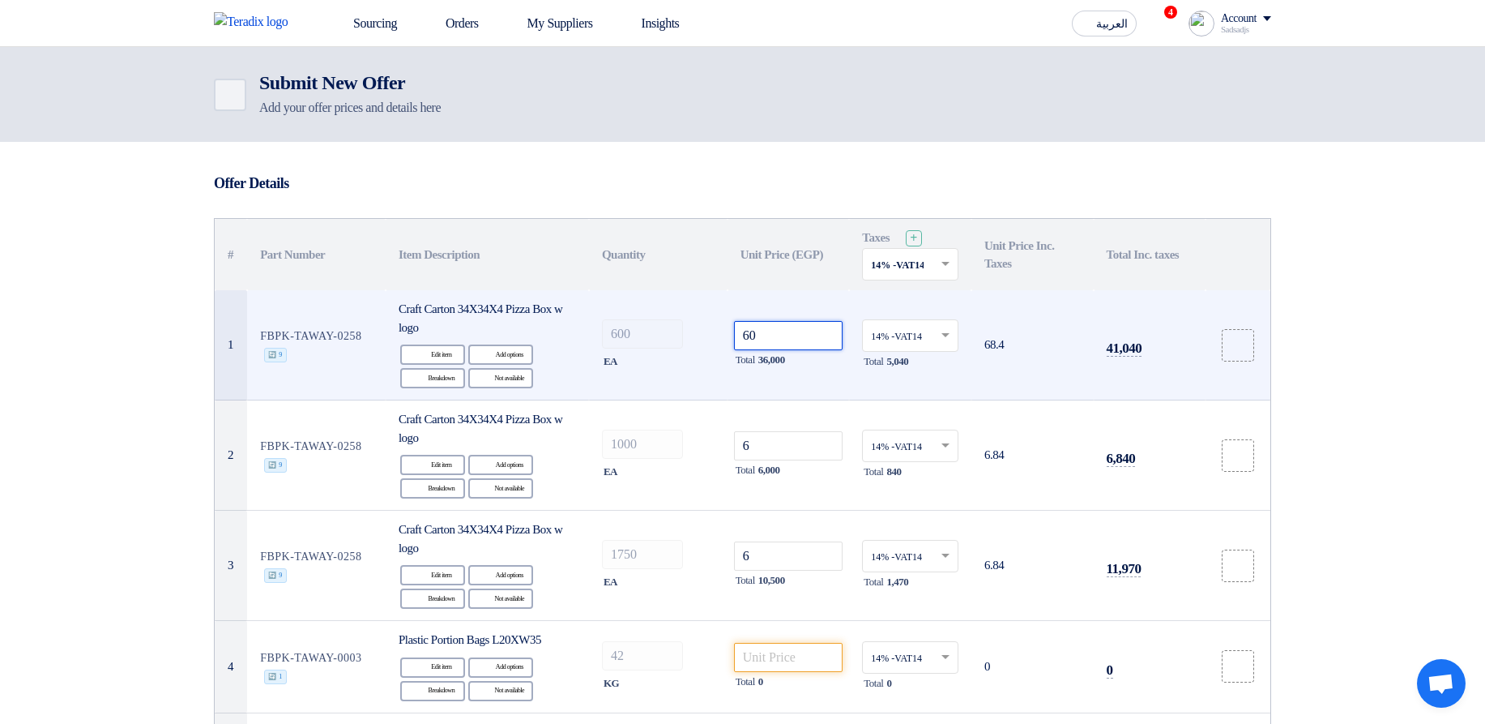
type input "60"
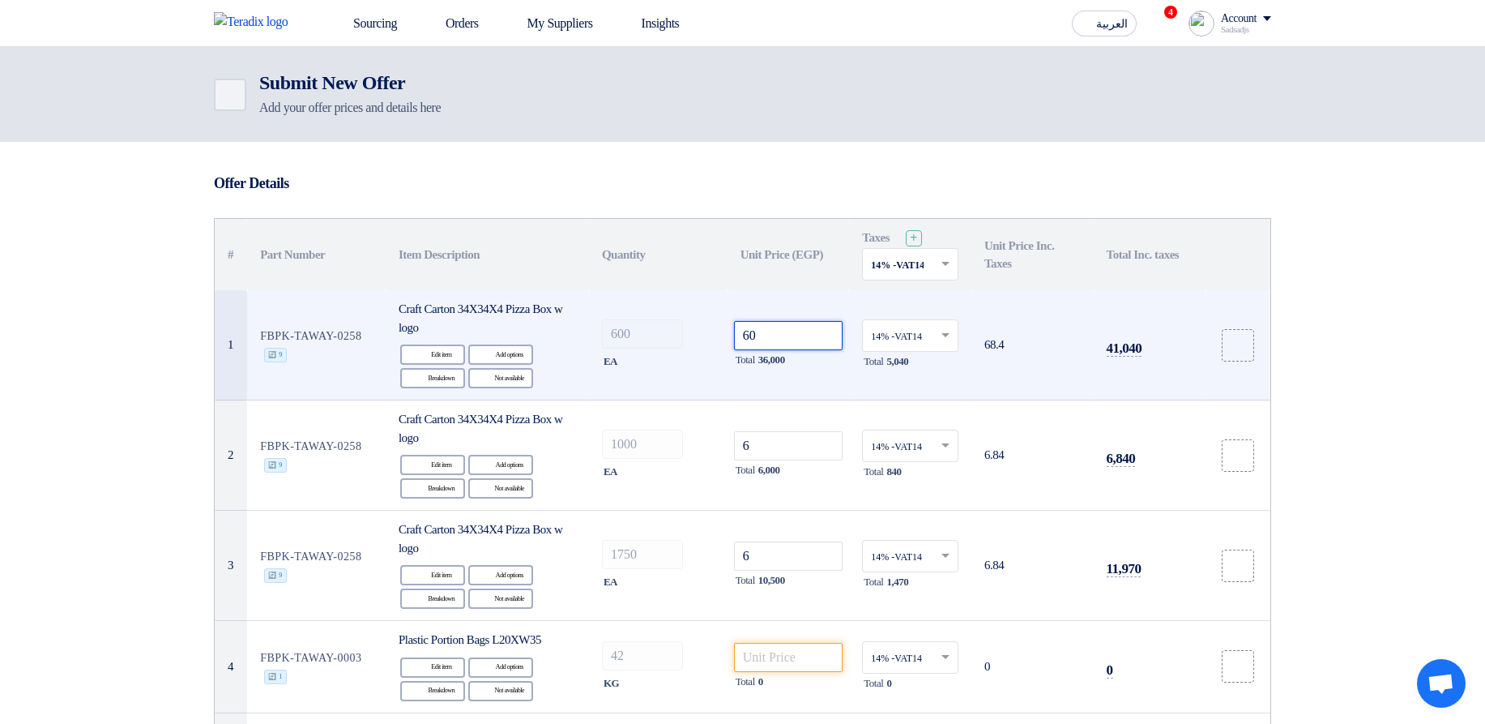
type input "60"
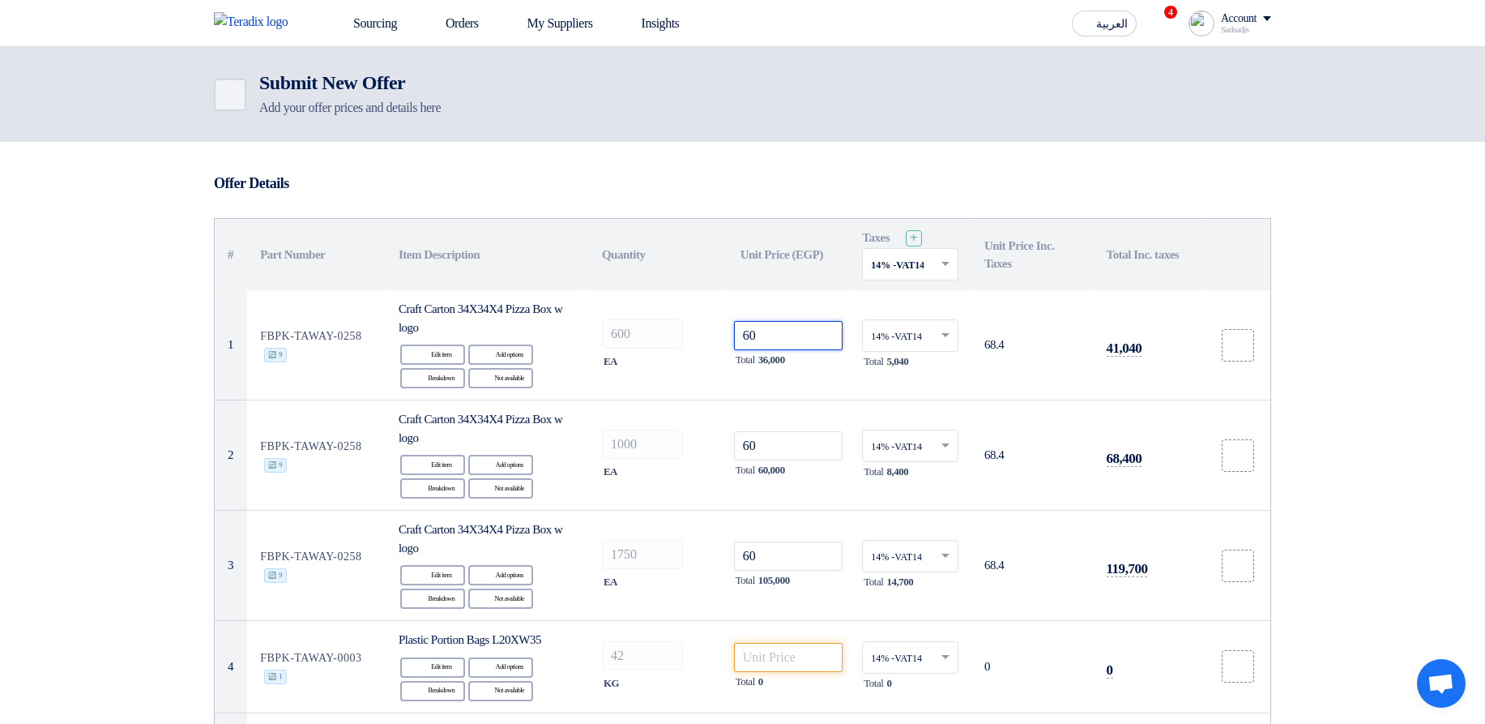
type input "606"
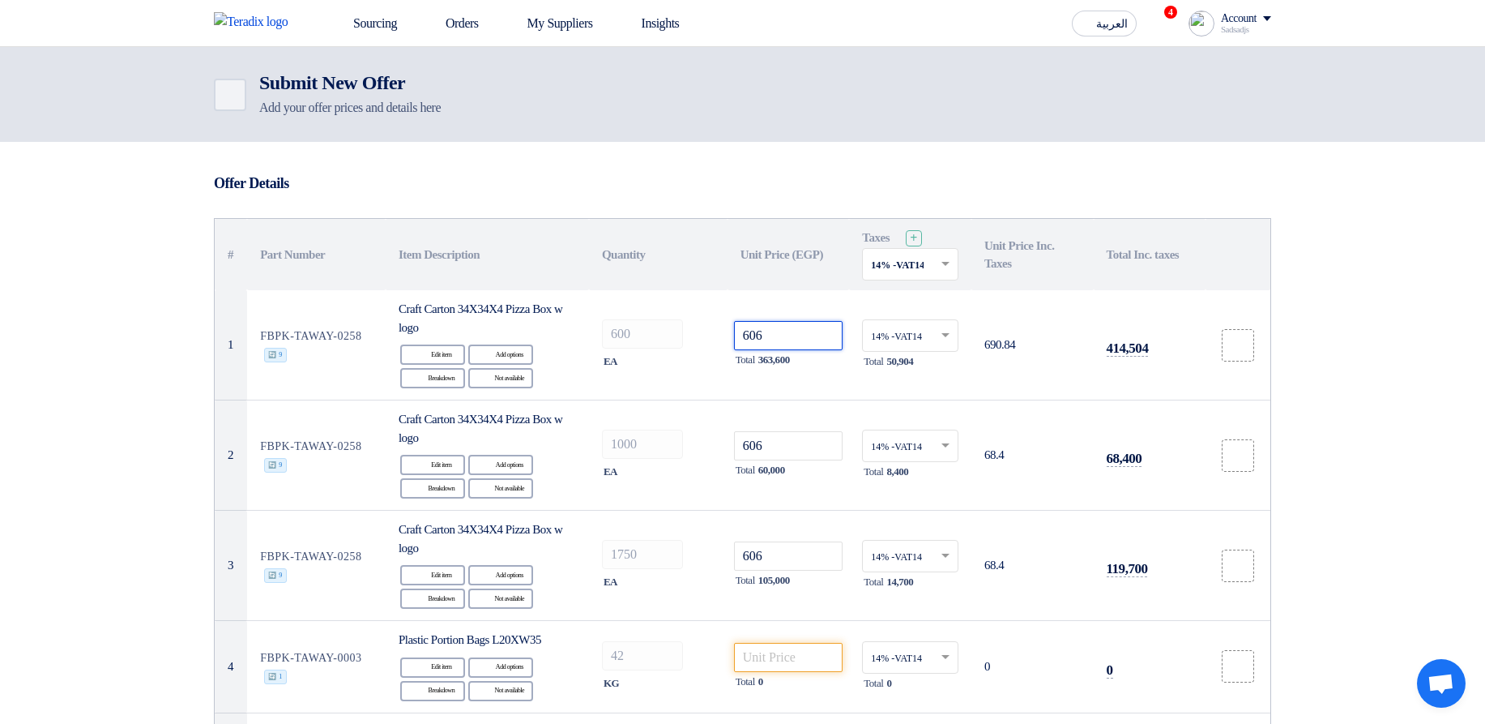
type input "606"
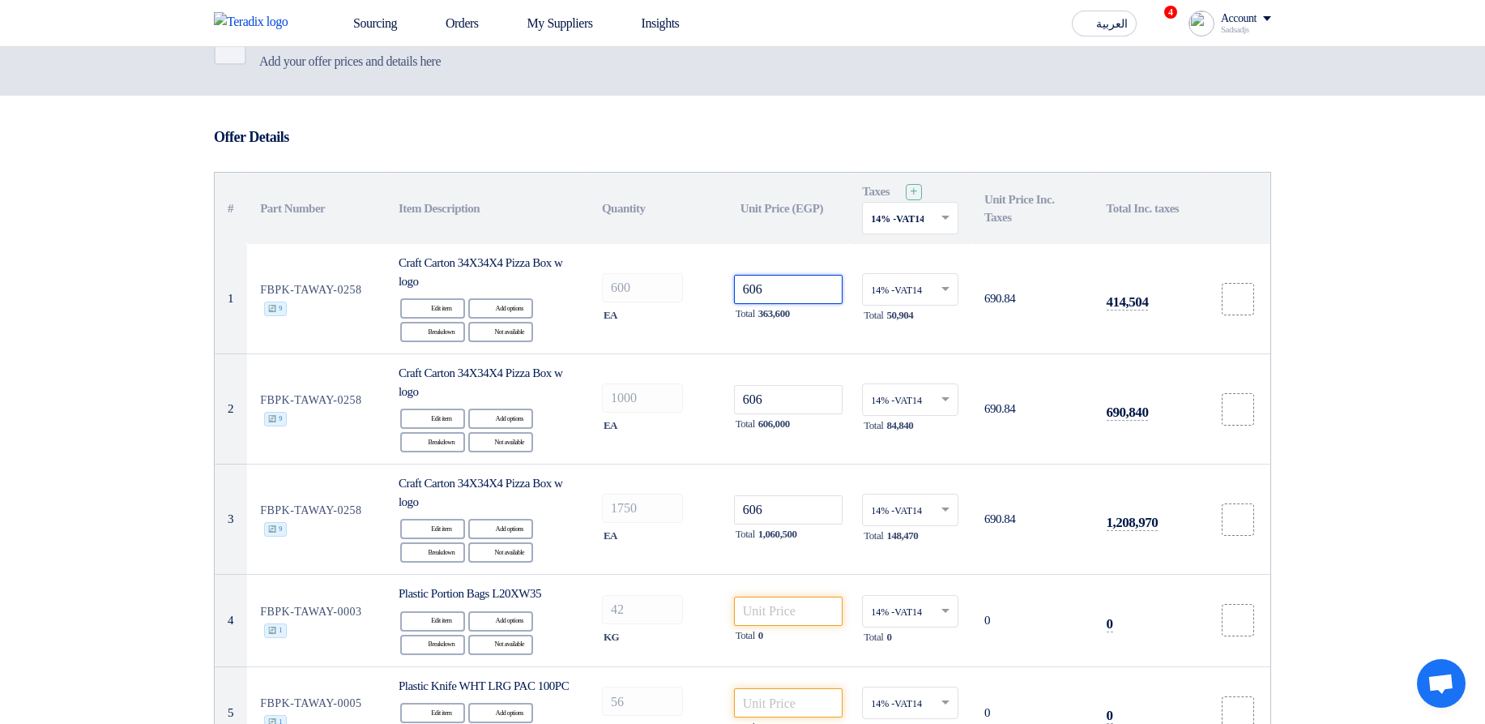
scroll to position [97, 0]
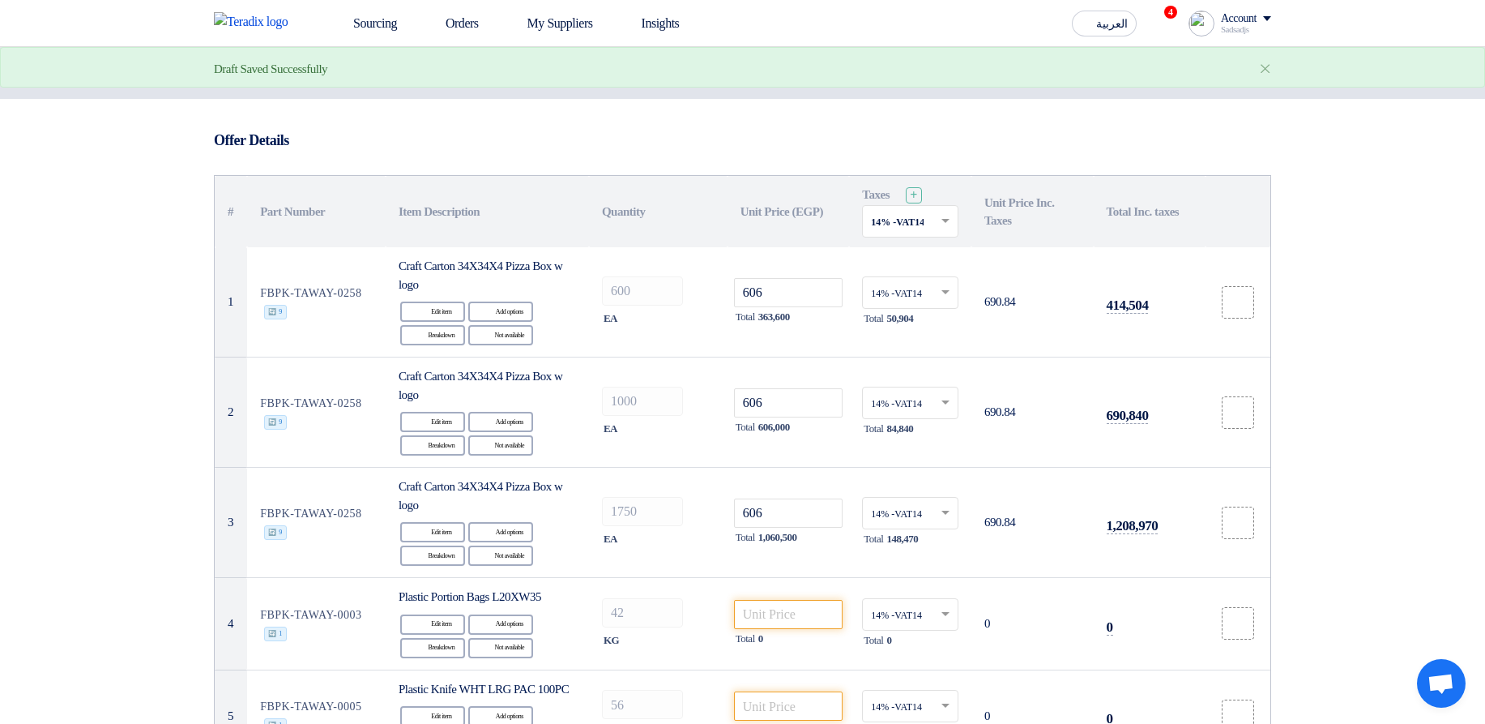
scroll to position [0, 0]
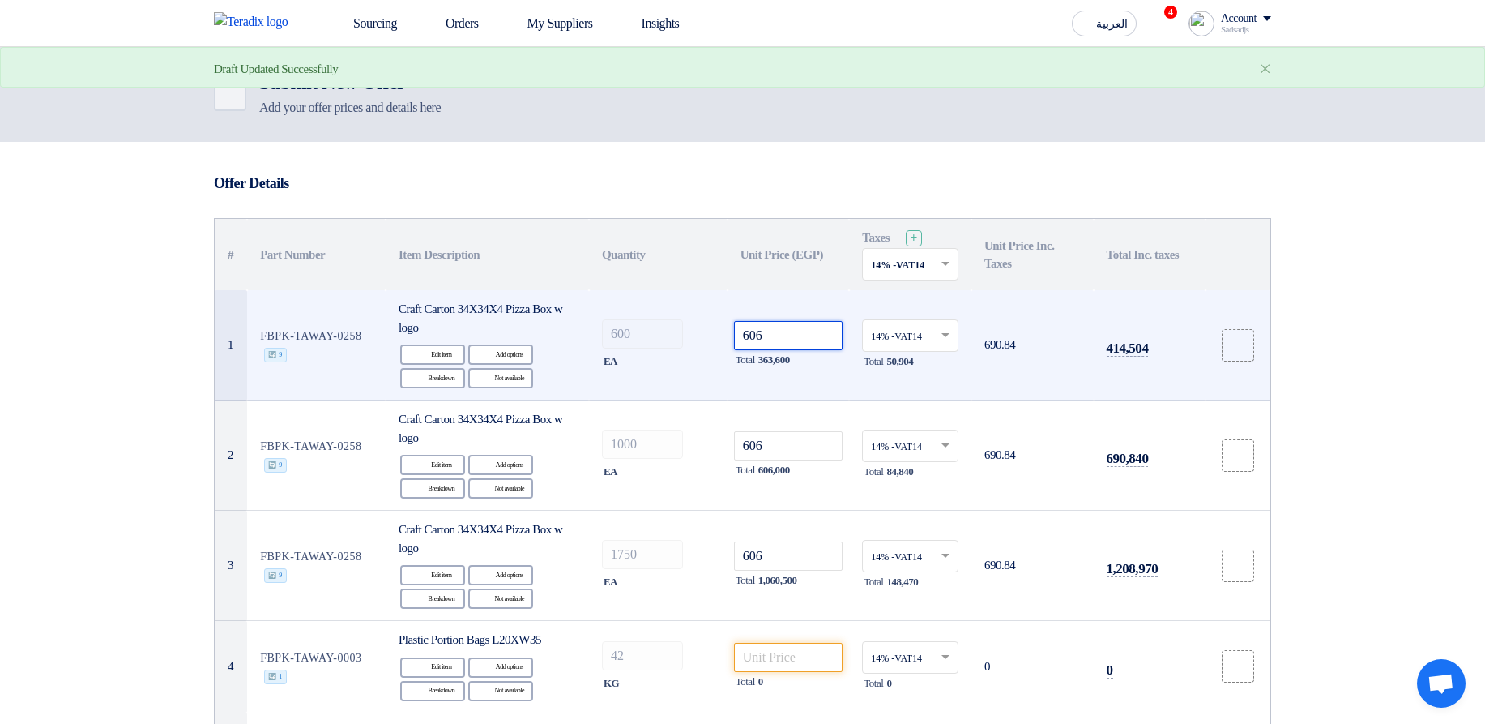
click at [775, 331] on input "606" at bounding box center [788, 335] width 109 height 29
type input "60"
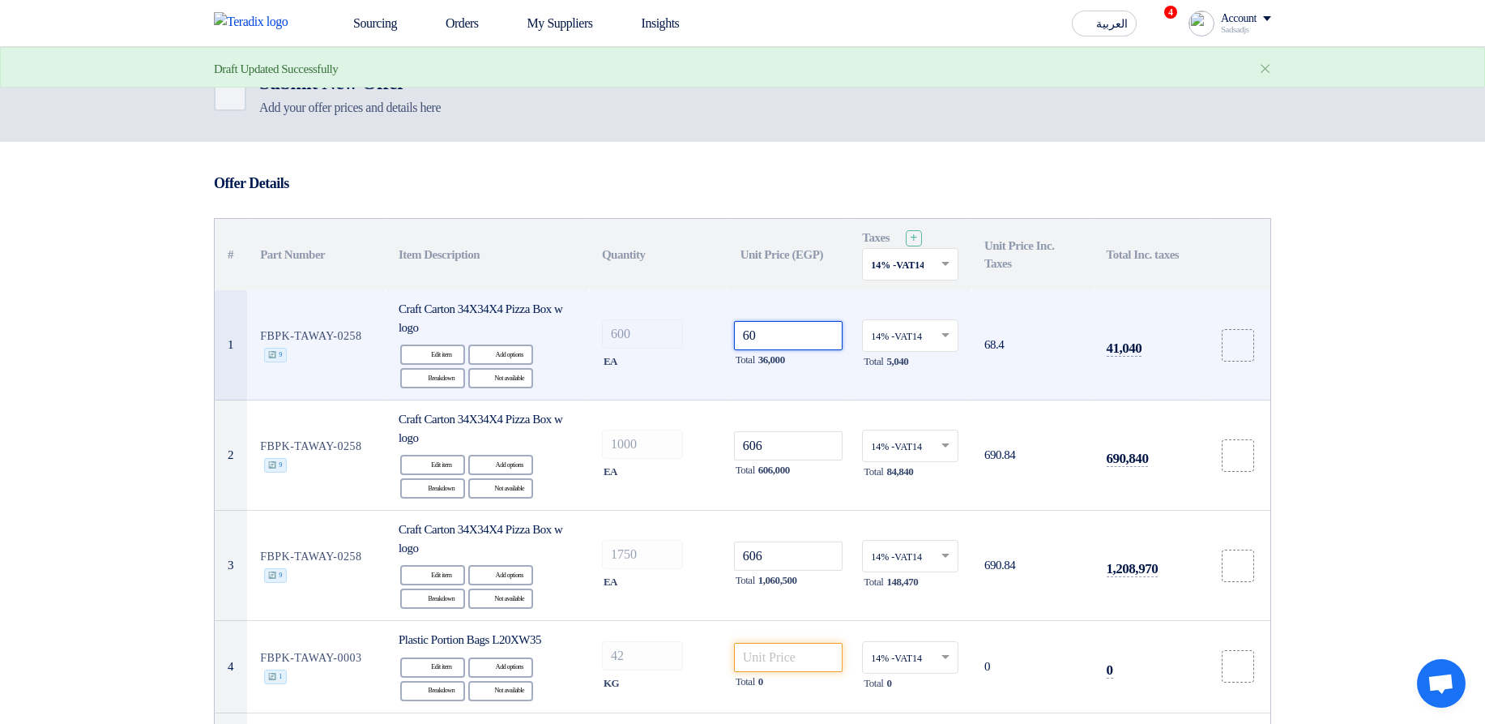
type input "60"
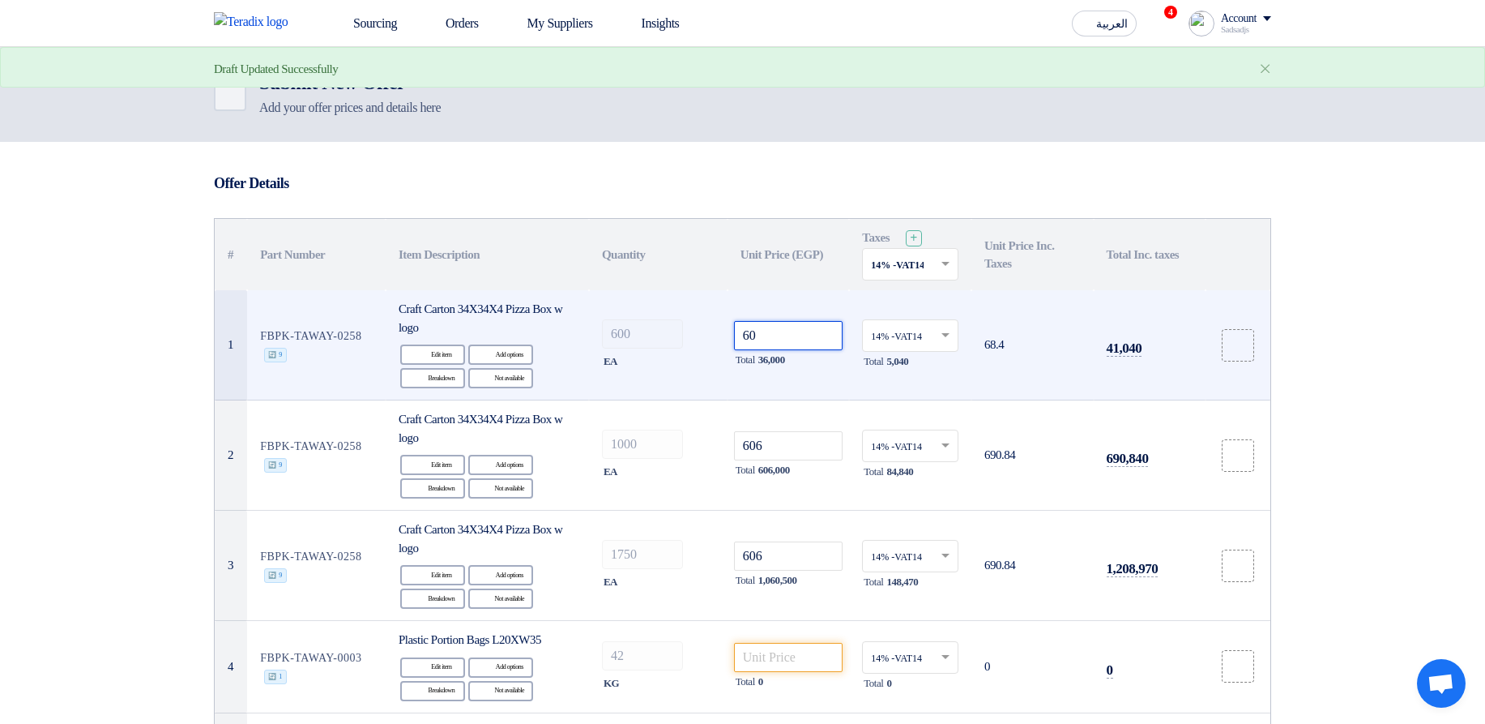
type input "60"
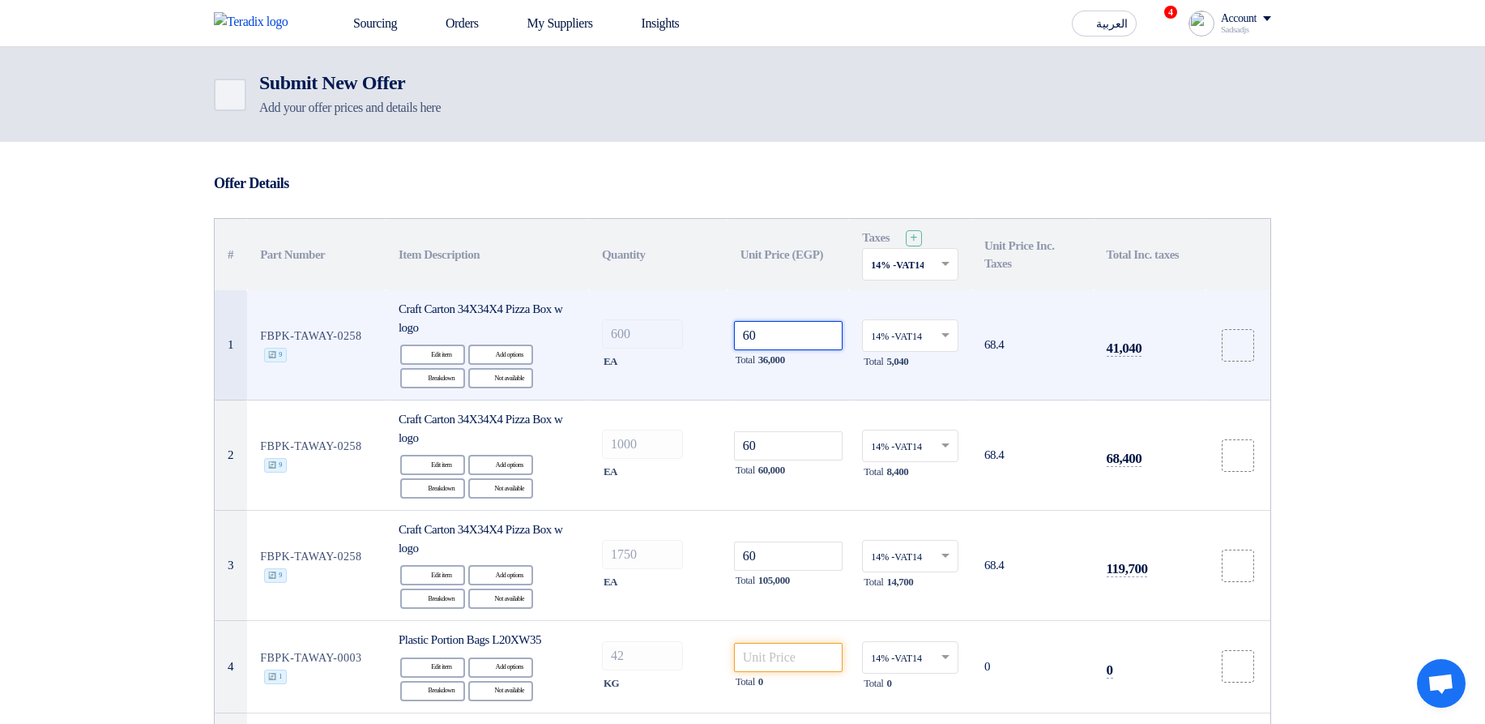
type input "603"
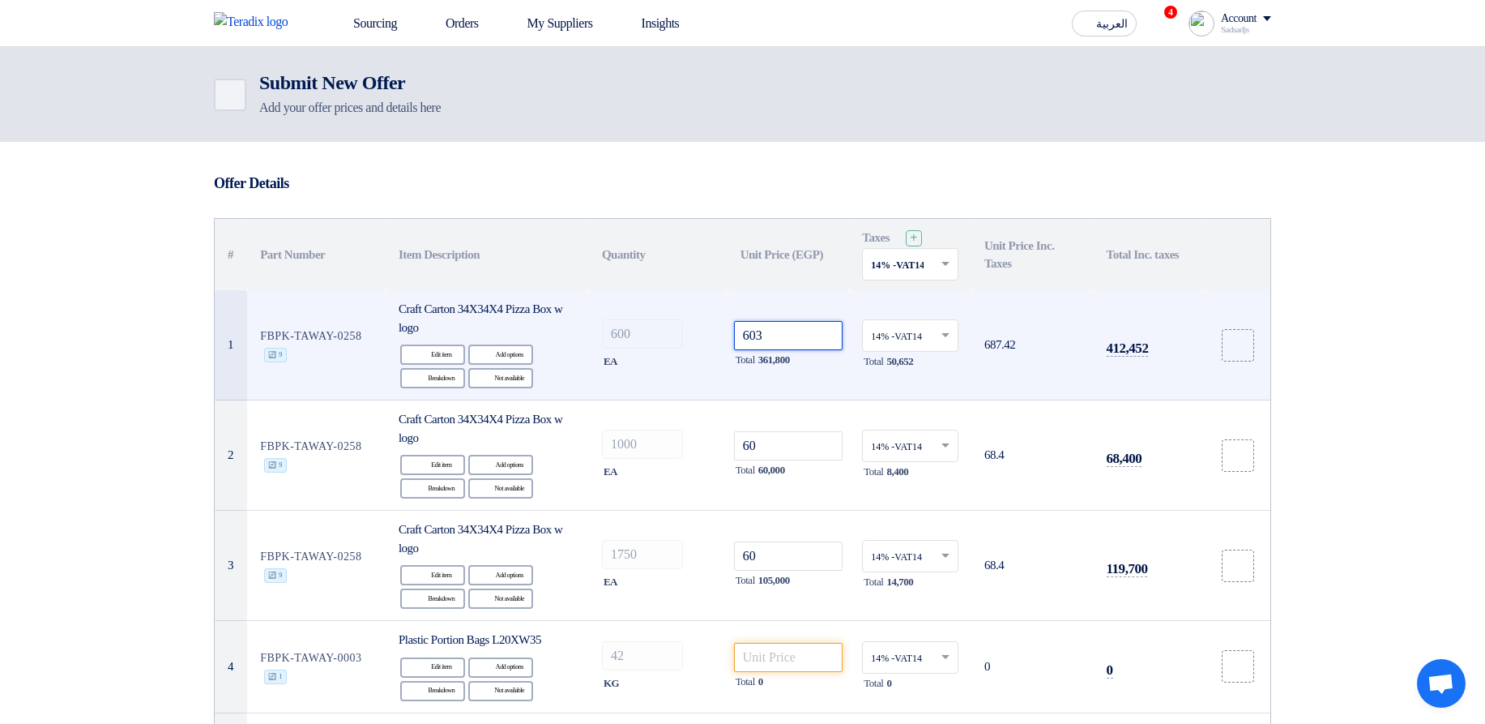
type input "603"
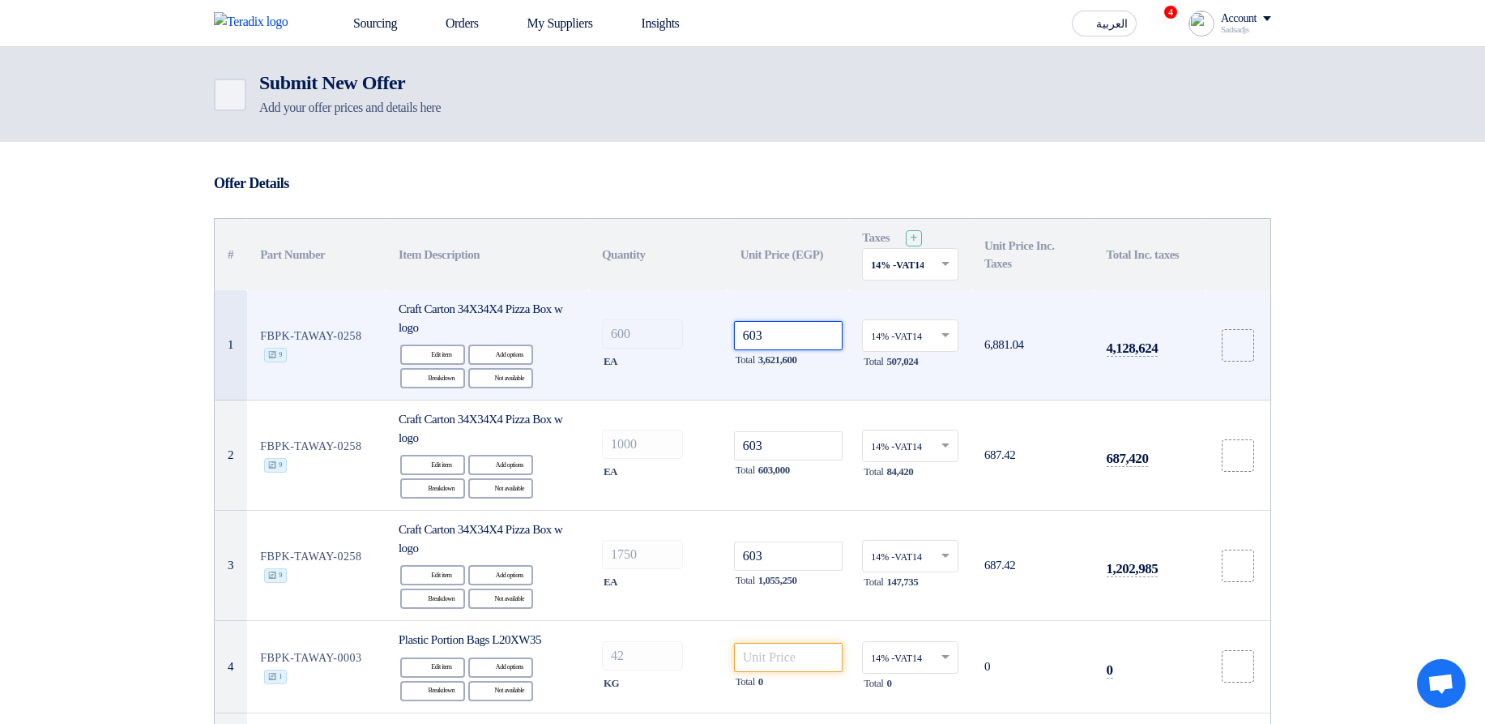
type input "6036"
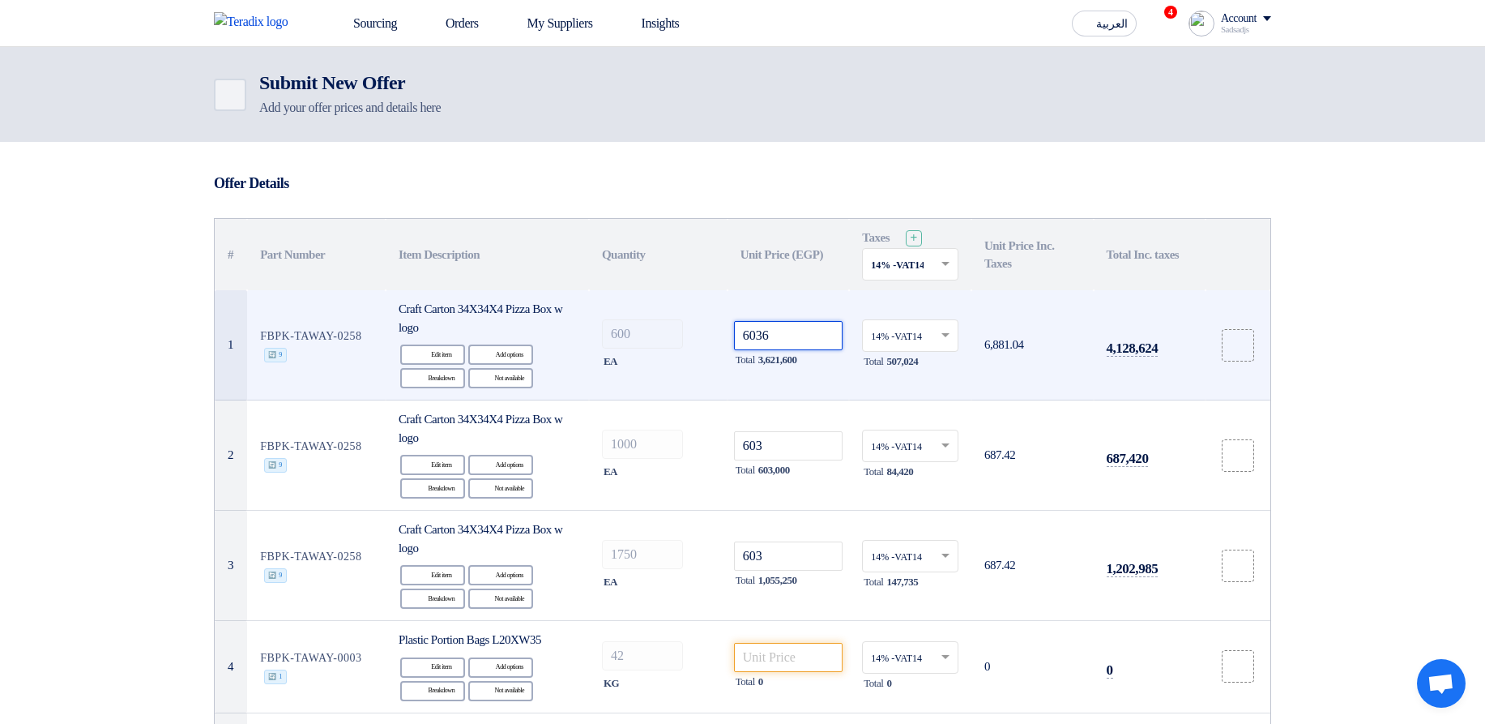
type input "6036"
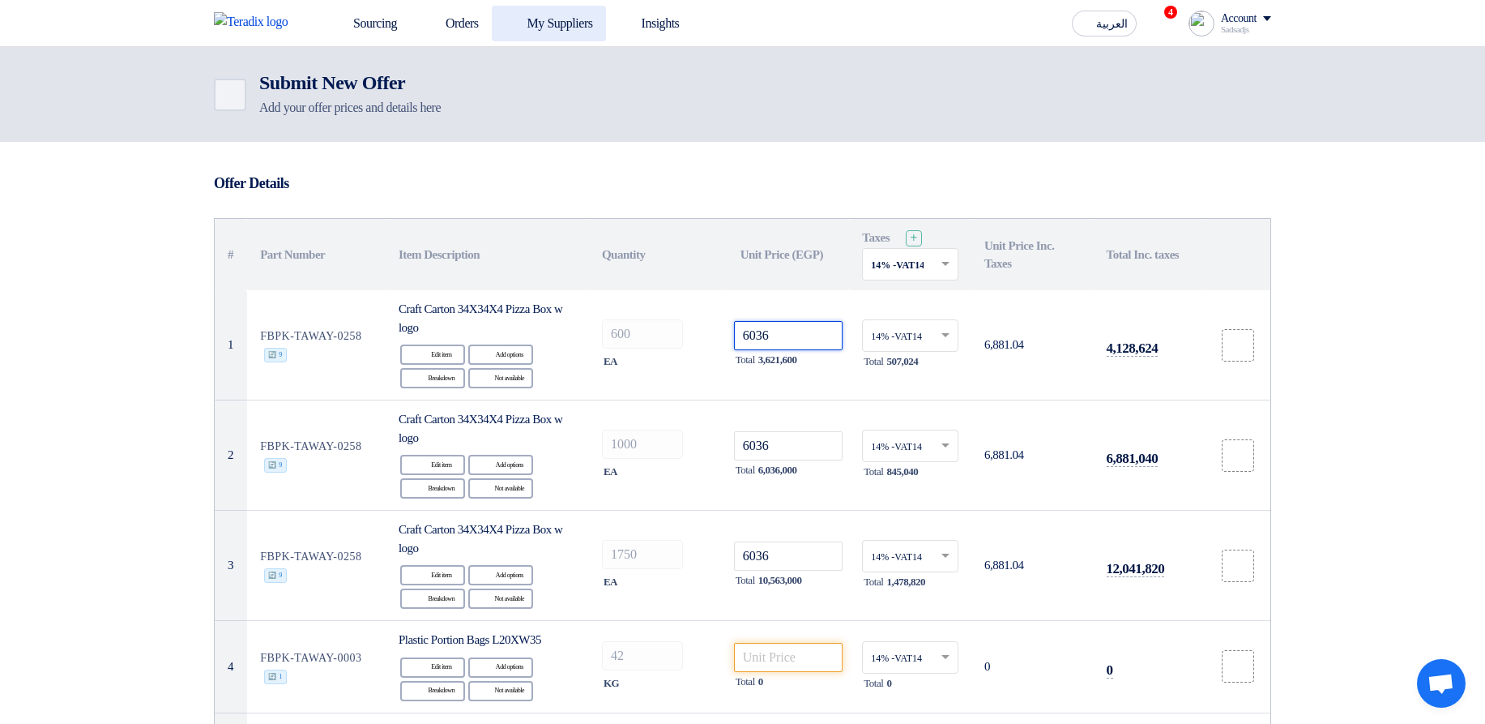
type input "6036"
